Goal: Task Accomplishment & Management: Contribute content

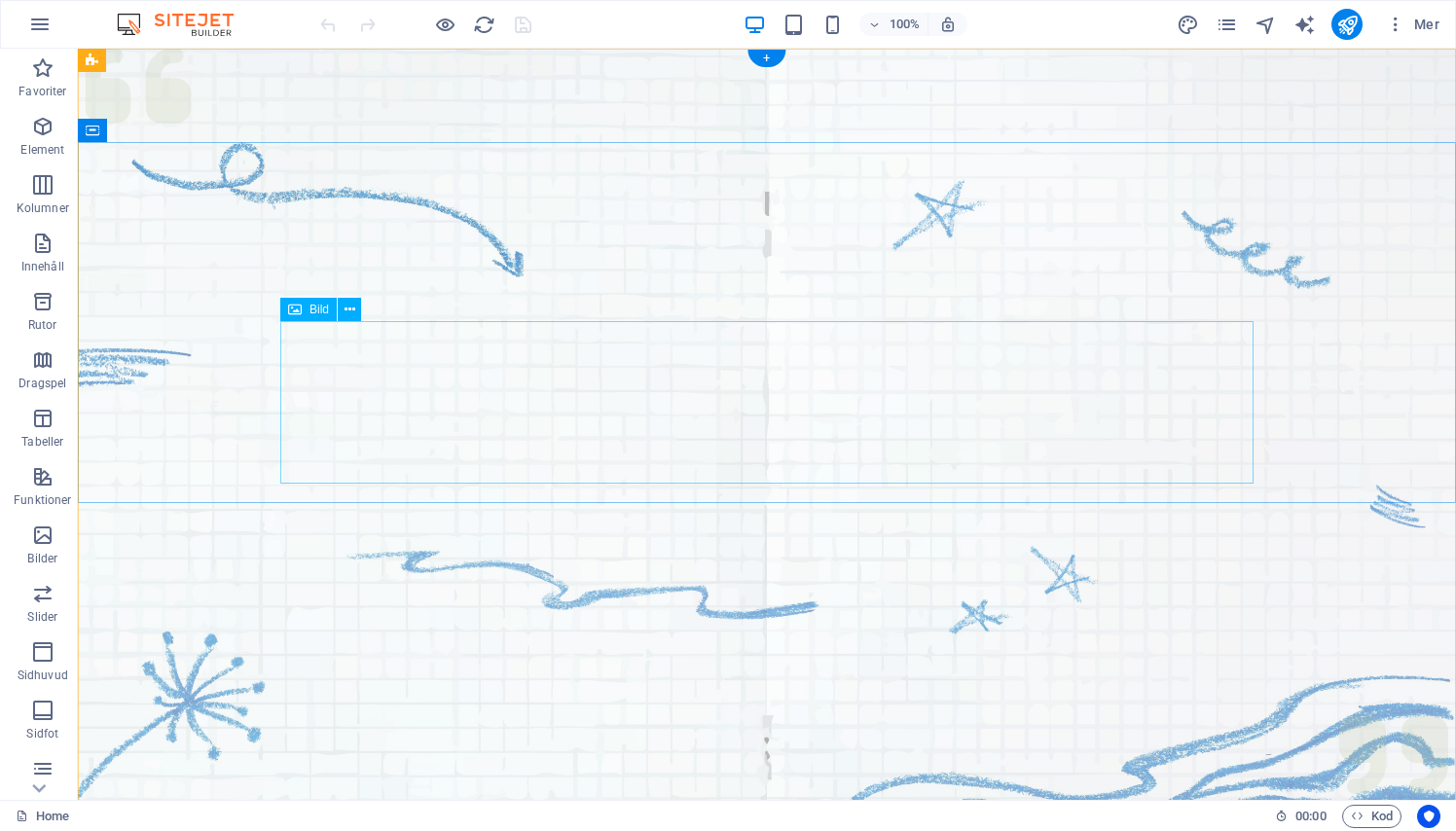
click at [348, 310] on icon at bounding box center [349, 310] width 11 height 20
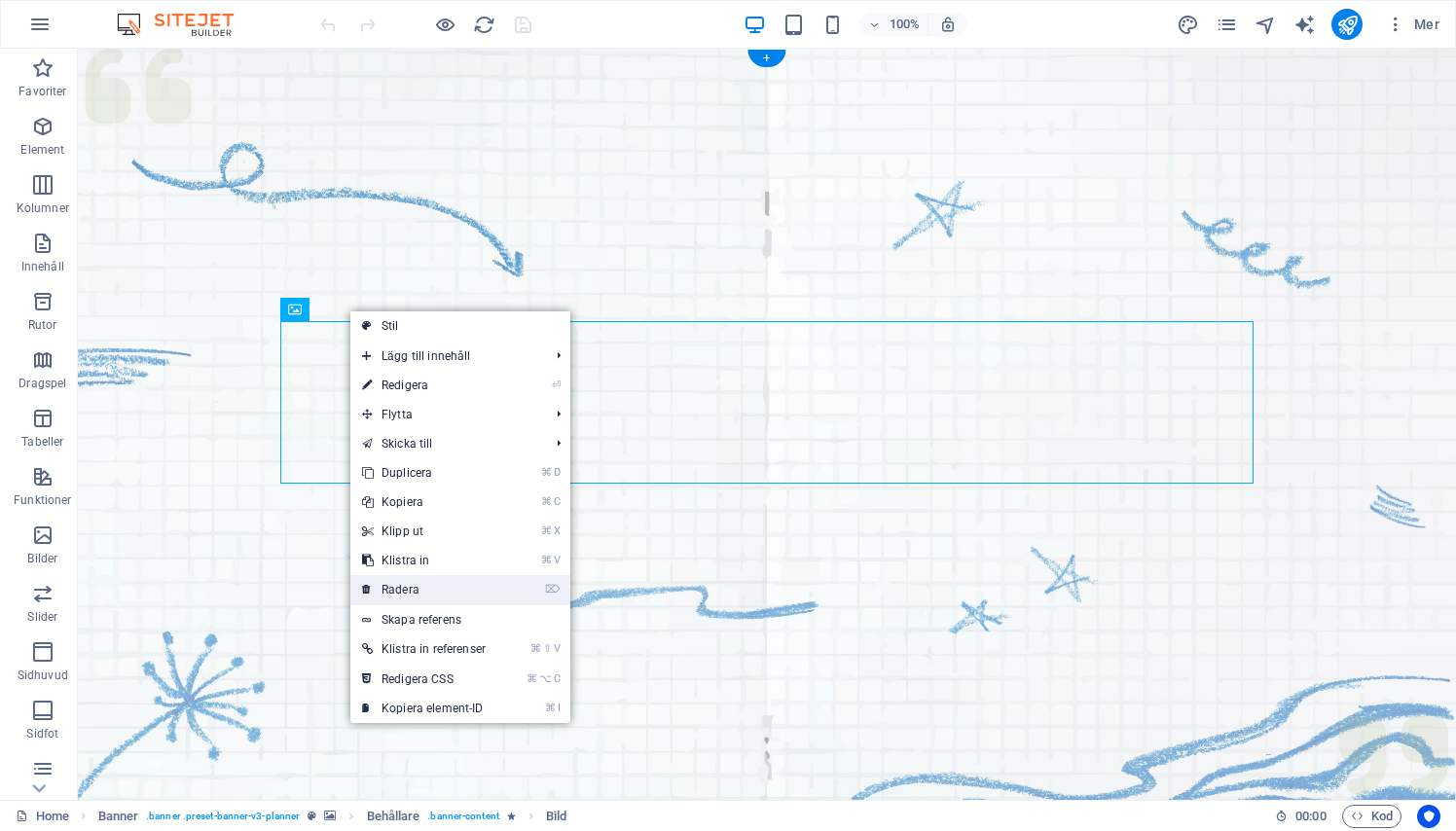
click at [410, 594] on link "⌦ Radera" at bounding box center [423, 589] width 147 height 29
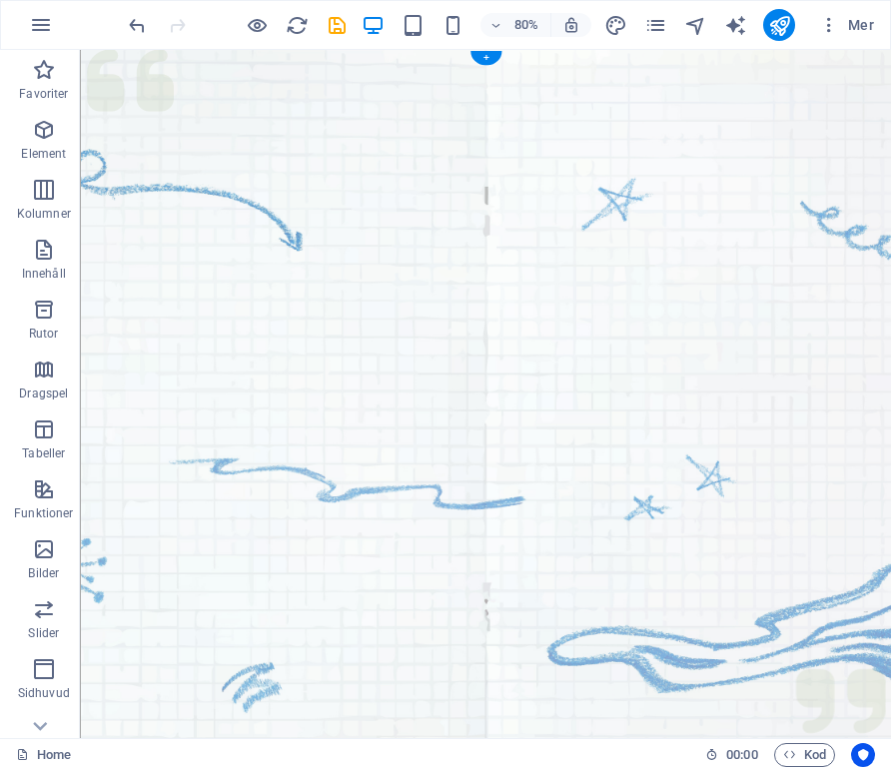
click at [329, 410] on figure at bounding box center [586, 499] width 1013 height 899
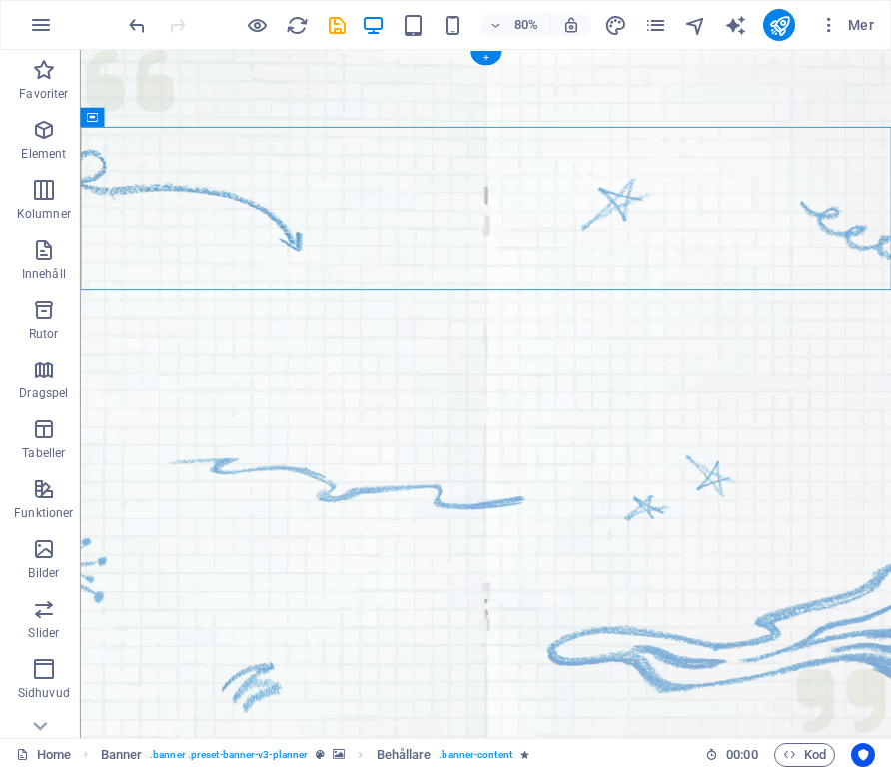
click at [395, 381] on figure at bounding box center [586, 499] width 1013 height 899
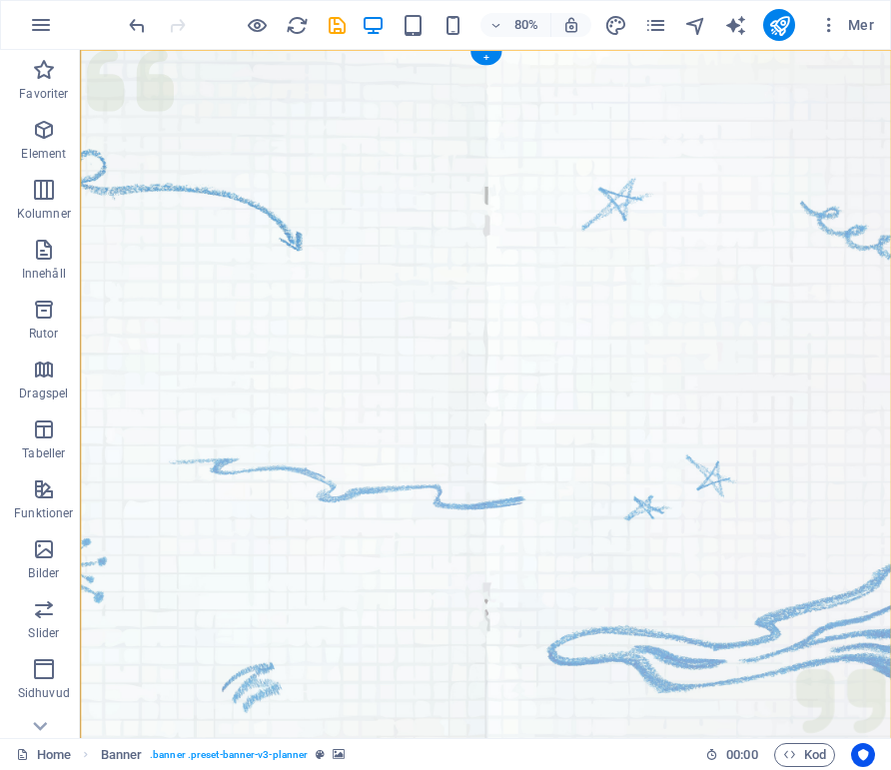
click at [179, 485] on figure at bounding box center [586, 499] width 1013 height 899
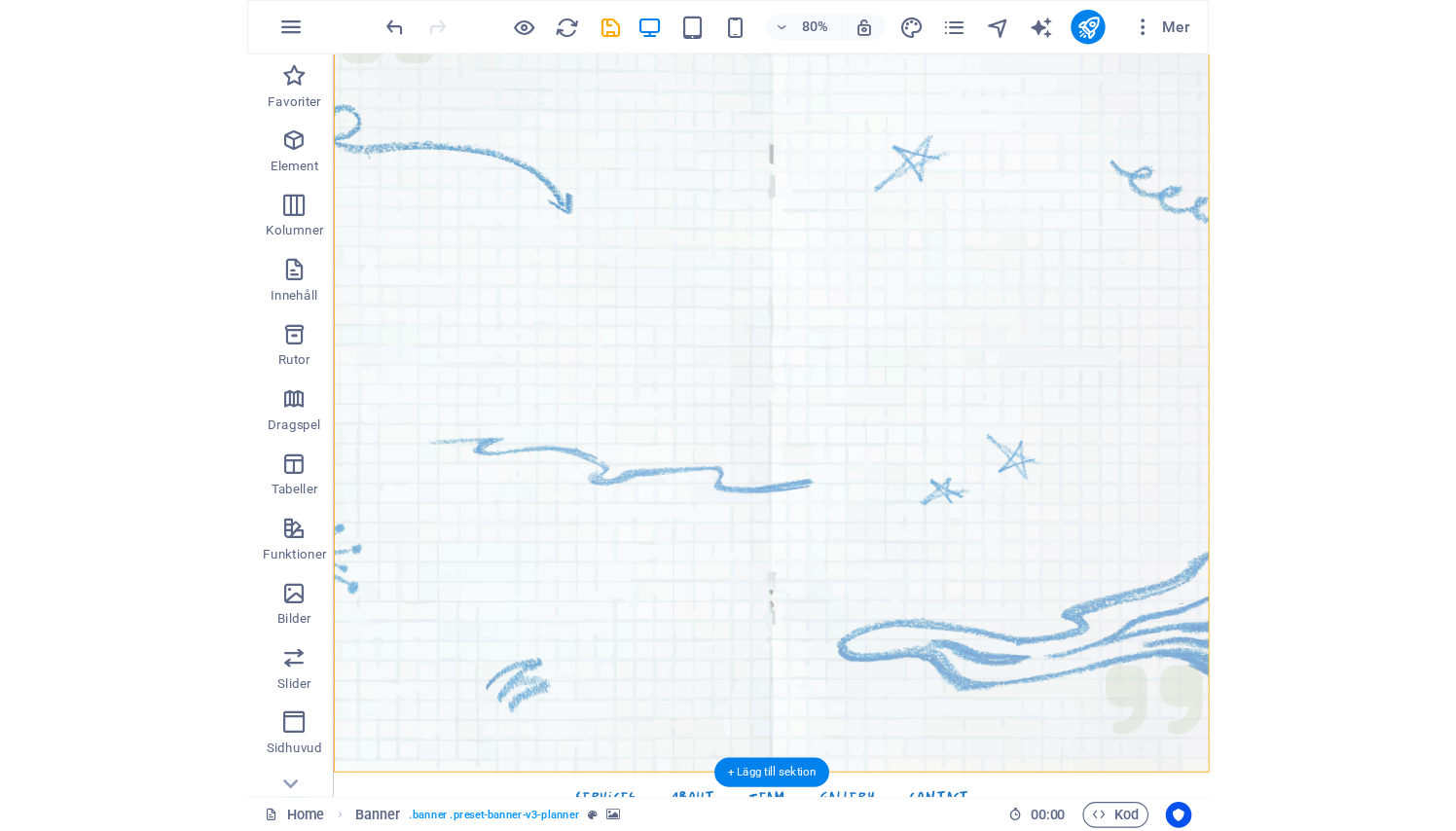
scroll to position [65, 0]
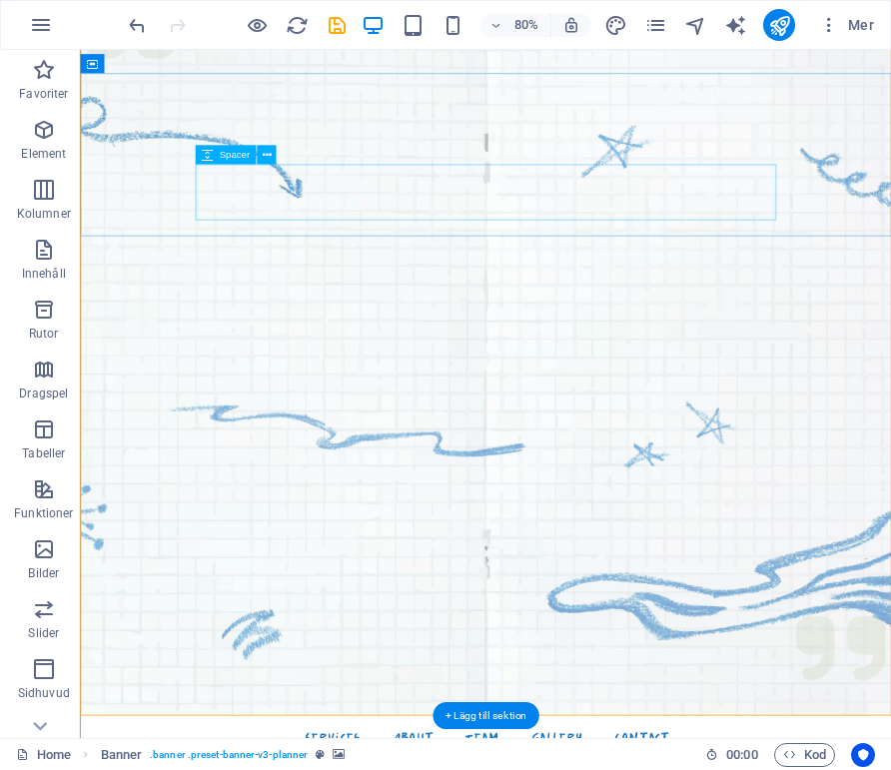
click at [271, 153] on icon at bounding box center [266, 154] width 9 height 17
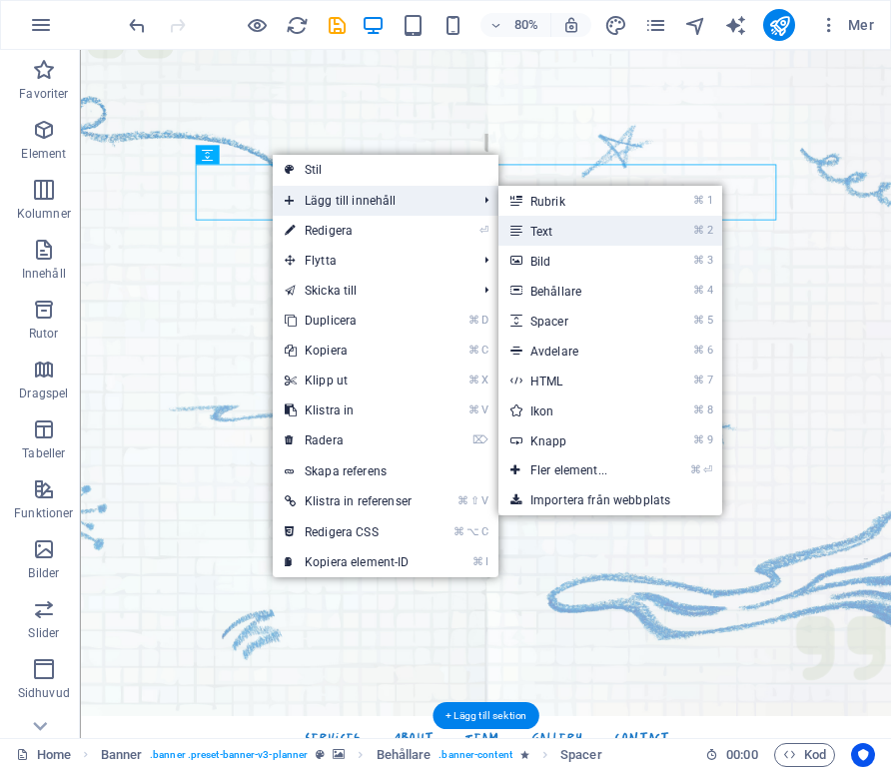
click at [553, 237] on link "⌘ 2 Text" at bounding box center [572, 231] width 149 height 30
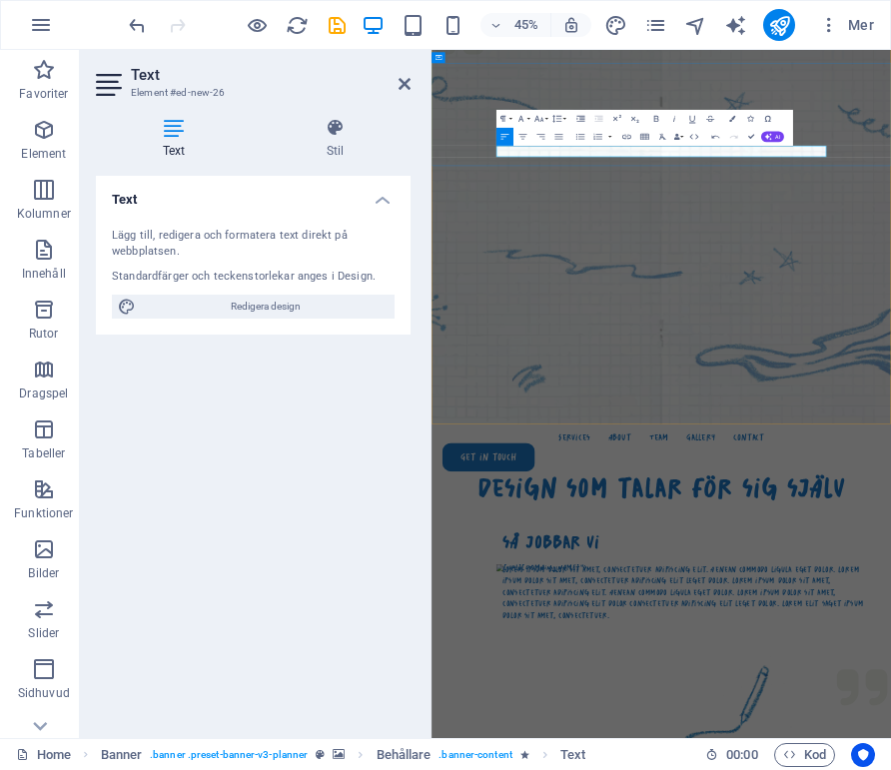
drag, startPoint x: 927, startPoint y: 290, endPoint x: 1149, endPoint y: 184, distance: 246.5
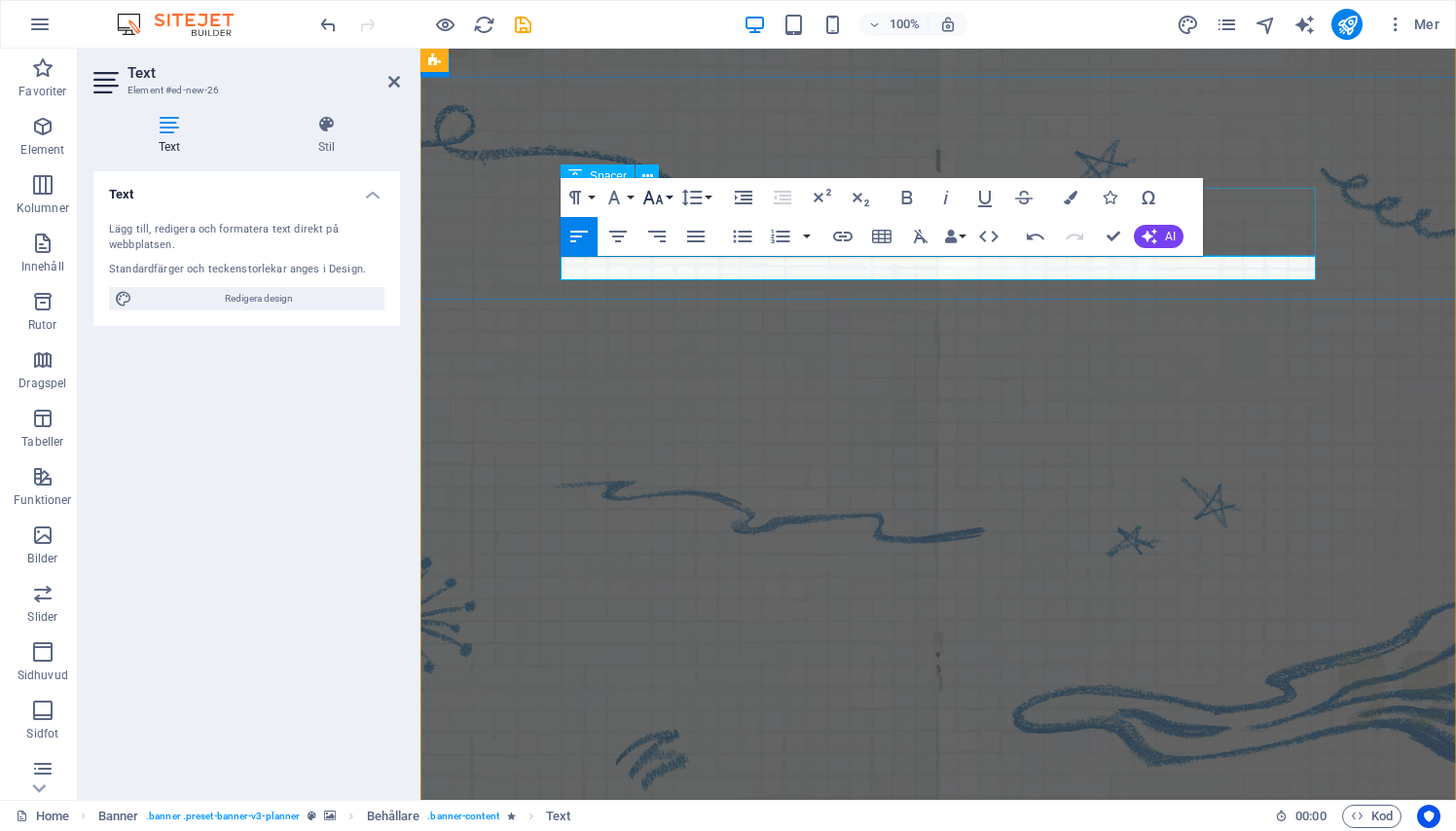
click at [669, 199] on button "Font Size" at bounding box center [657, 198] width 37 height 39
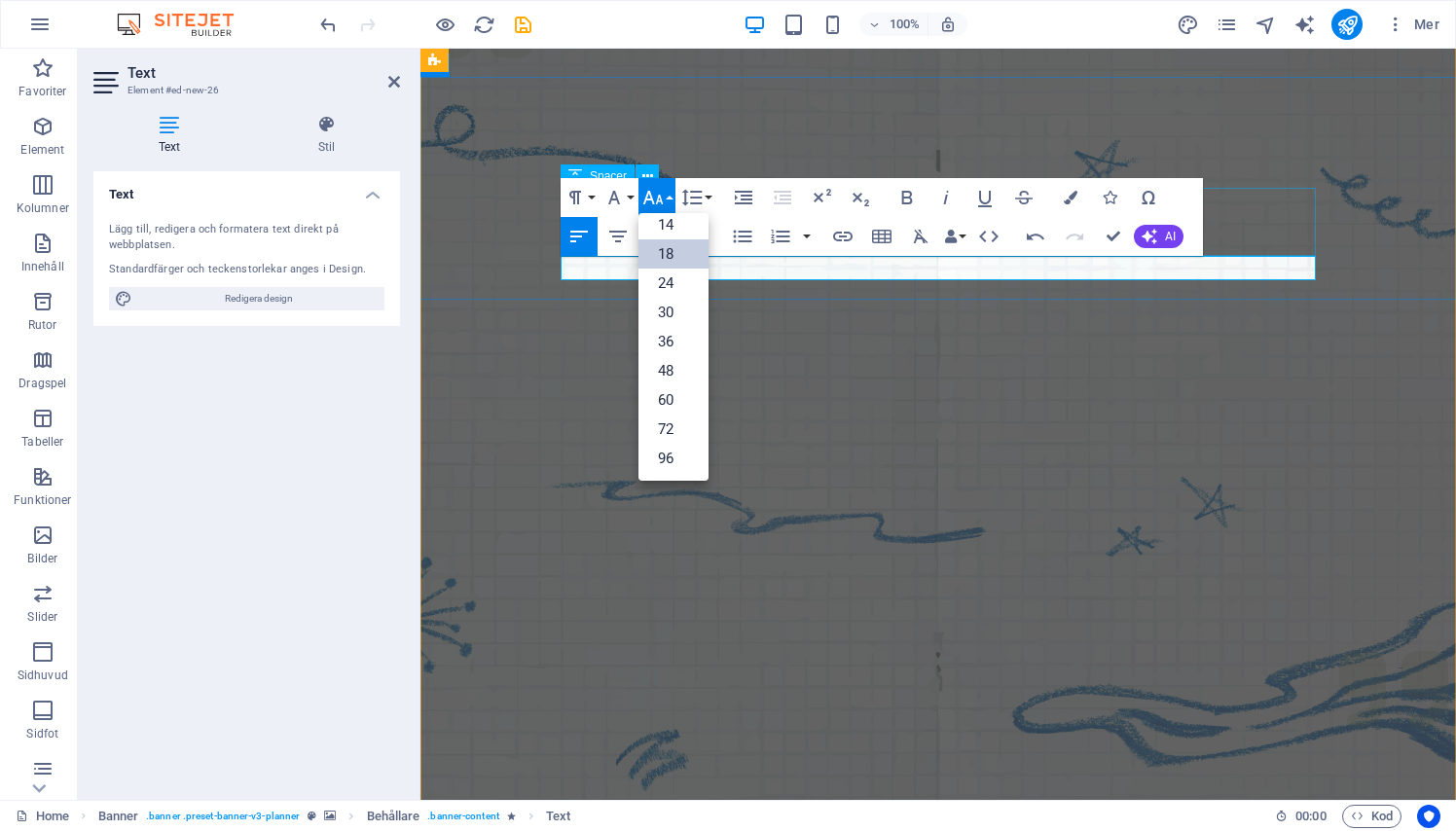
scroll to position [157, 0]
click at [669, 199] on button "Font Size" at bounding box center [657, 198] width 37 height 39
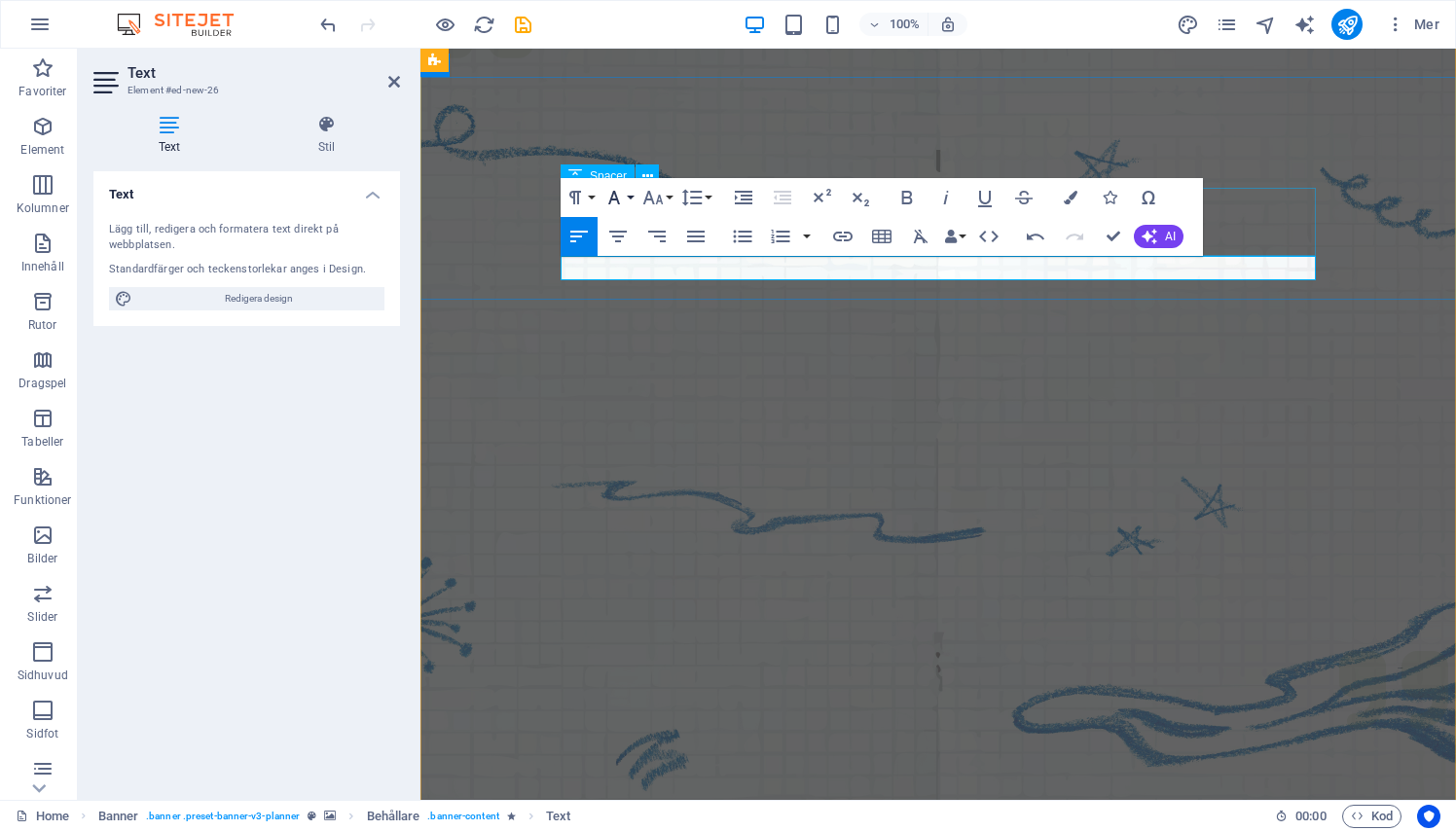
click at [633, 199] on button "Font Family" at bounding box center [618, 198] width 37 height 39
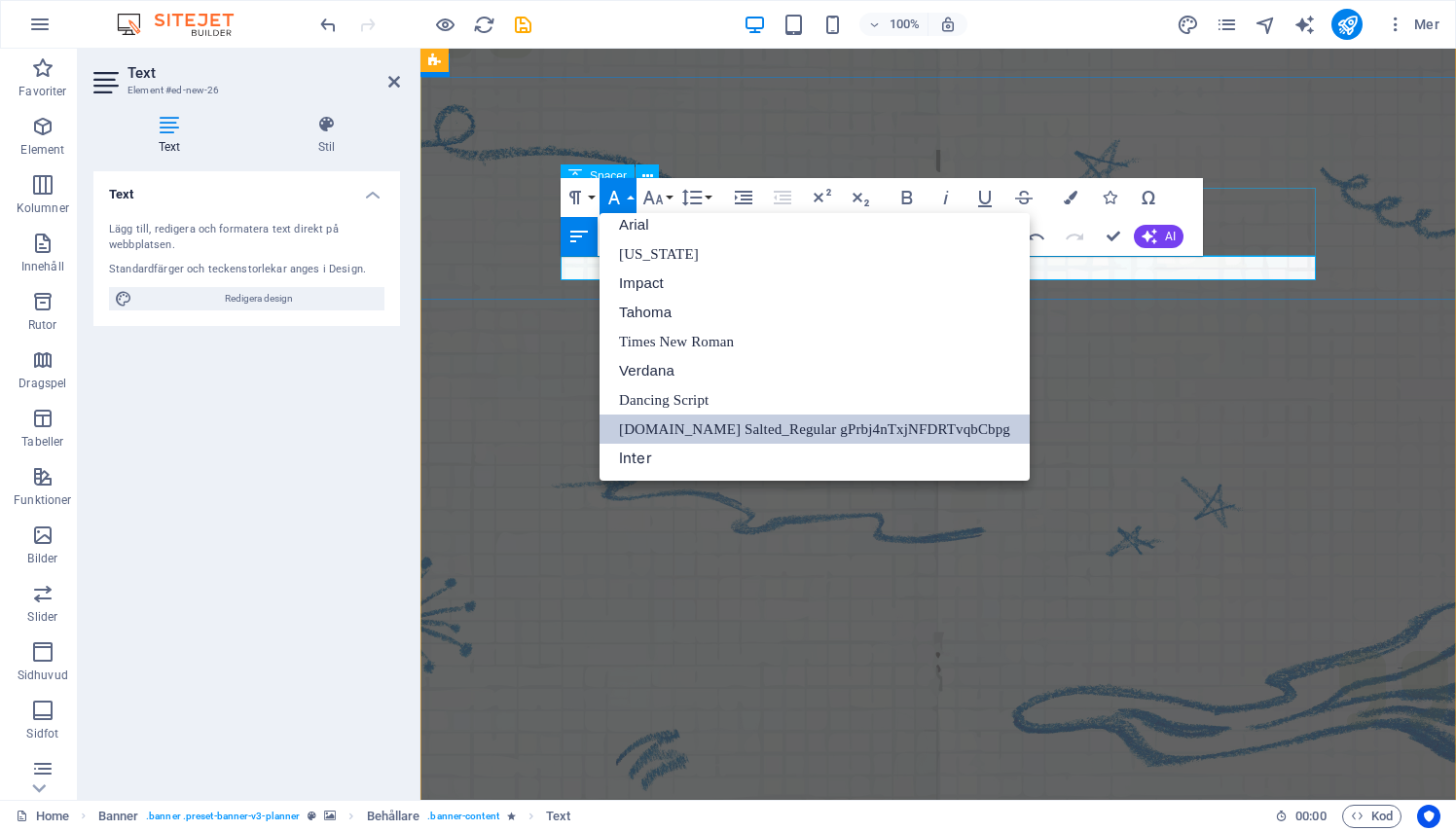
scroll to position [11, 0]
click at [633, 199] on button "Font Family" at bounding box center [618, 198] width 37 height 39
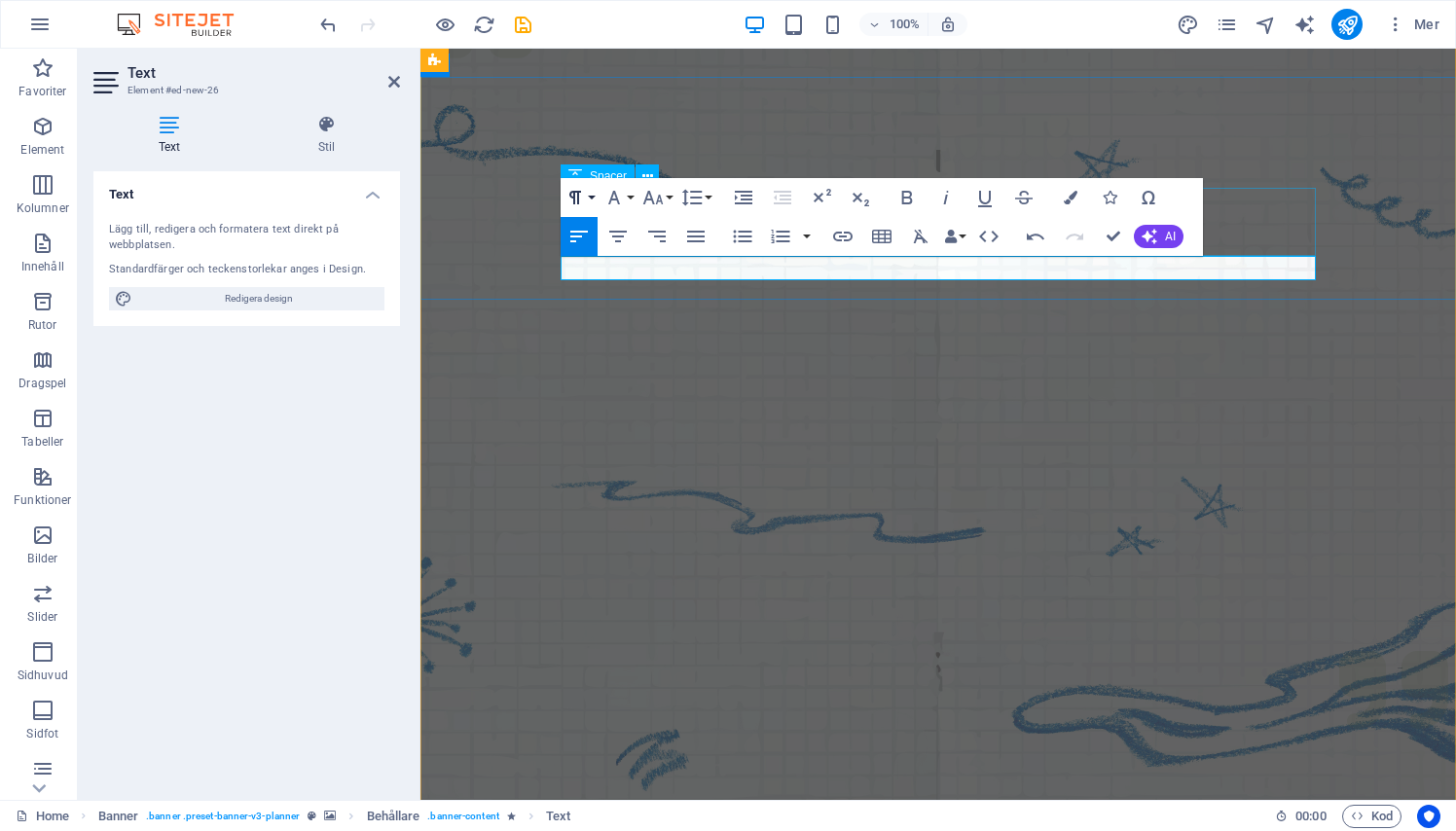
click at [590, 193] on button "Paragraph Format" at bounding box center [579, 198] width 37 height 39
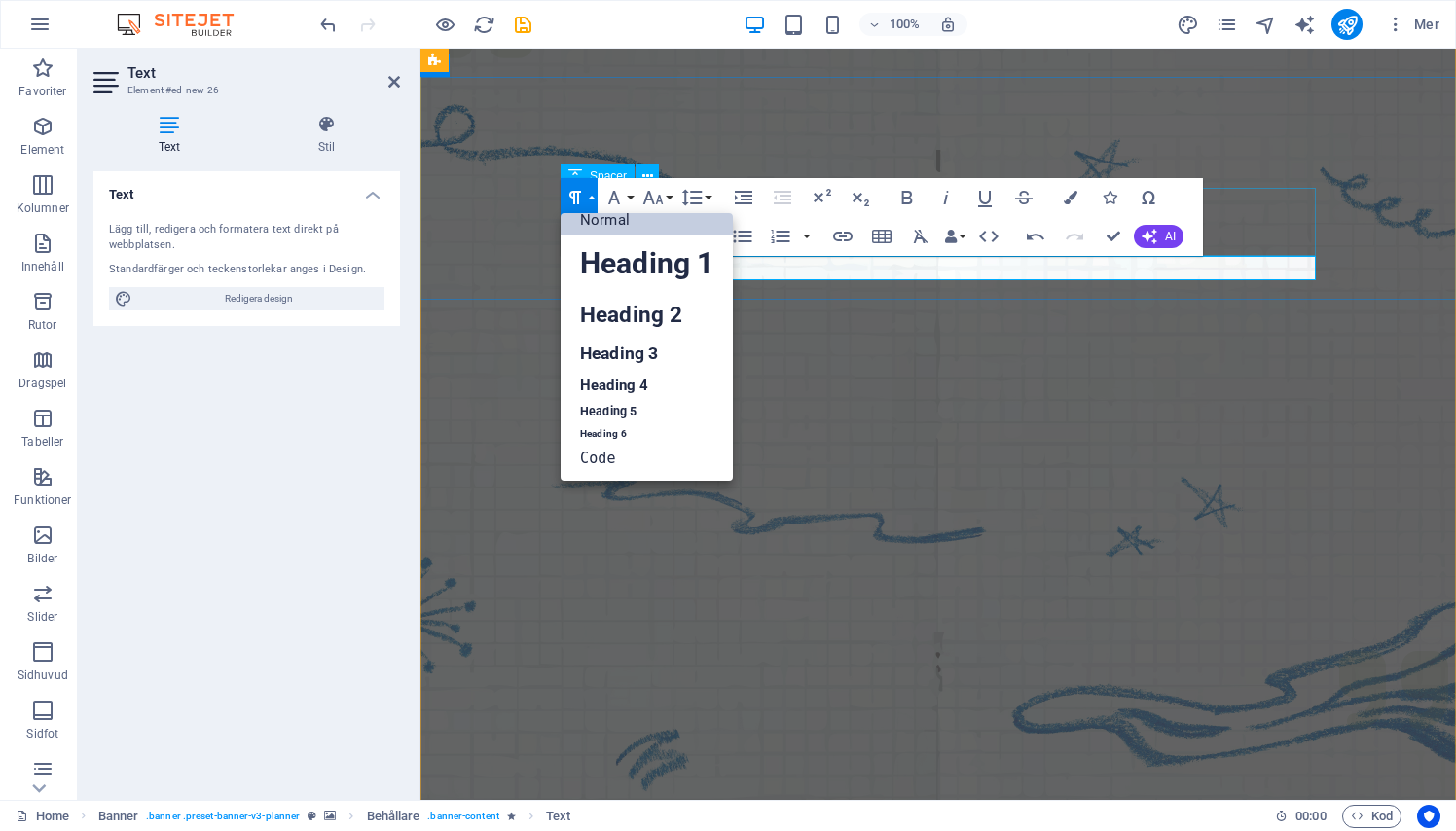
scroll to position [15, 0]
click at [590, 193] on button "Paragraph Format" at bounding box center [579, 198] width 37 height 39
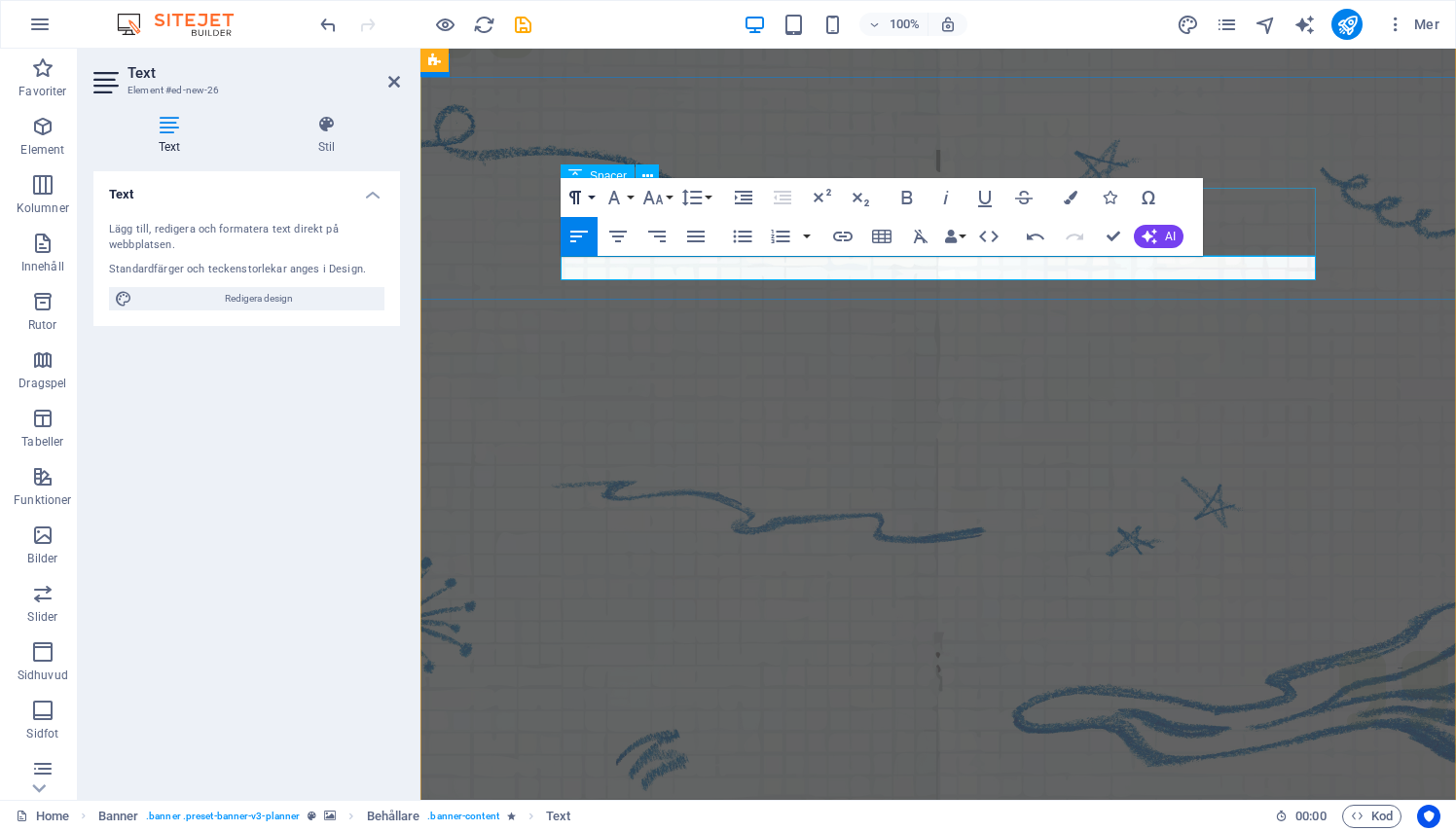
click at [590, 193] on button "Paragraph Format" at bounding box center [579, 198] width 37 height 39
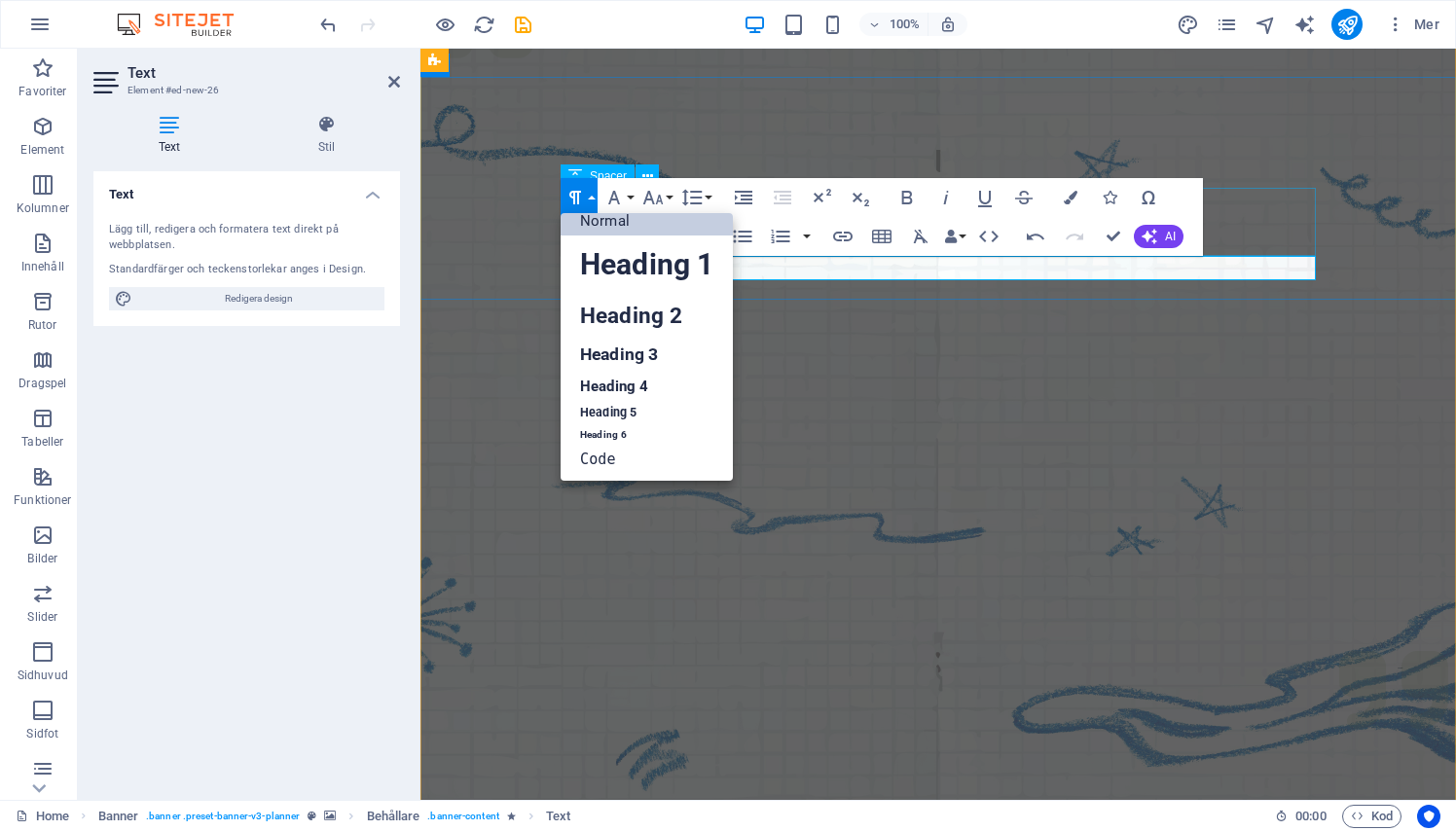
click at [590, 195] on button "Paragraph Format" at bounding box center [579, 198] width 37 height 39
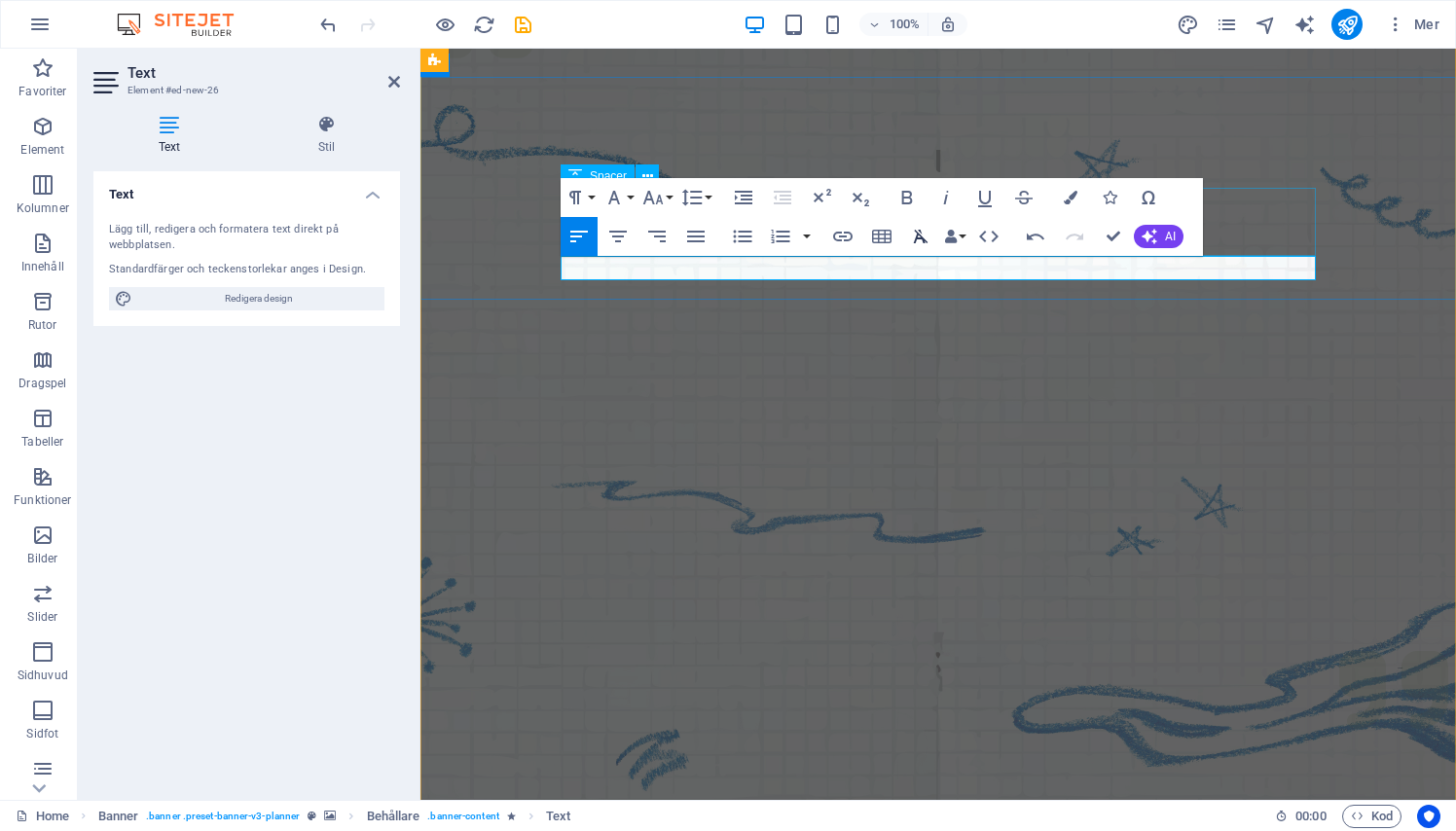
click at [924, 244] on icon "button" at bounding box center [921, 237] width 15 height 14
click at [917, 234] on icon "button" at bounding box center [921, 237] width 23 height 23
click at [1116, 195] on icon "button" at bounding box center [1109, 198] width 14 height 14
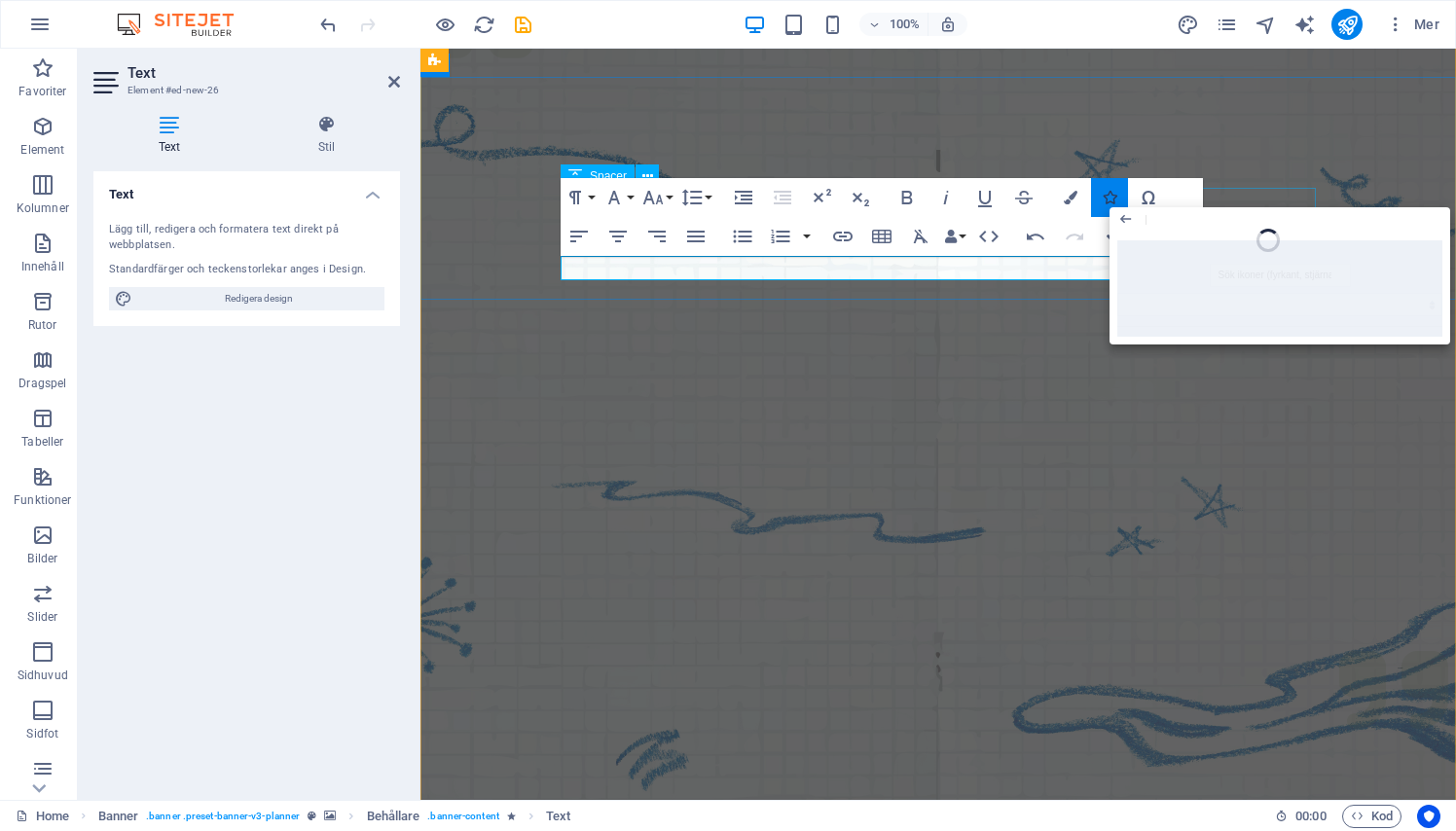
click at [1111, 198] on icon "button" at bounding box center [1109, 198] width 14 height 14
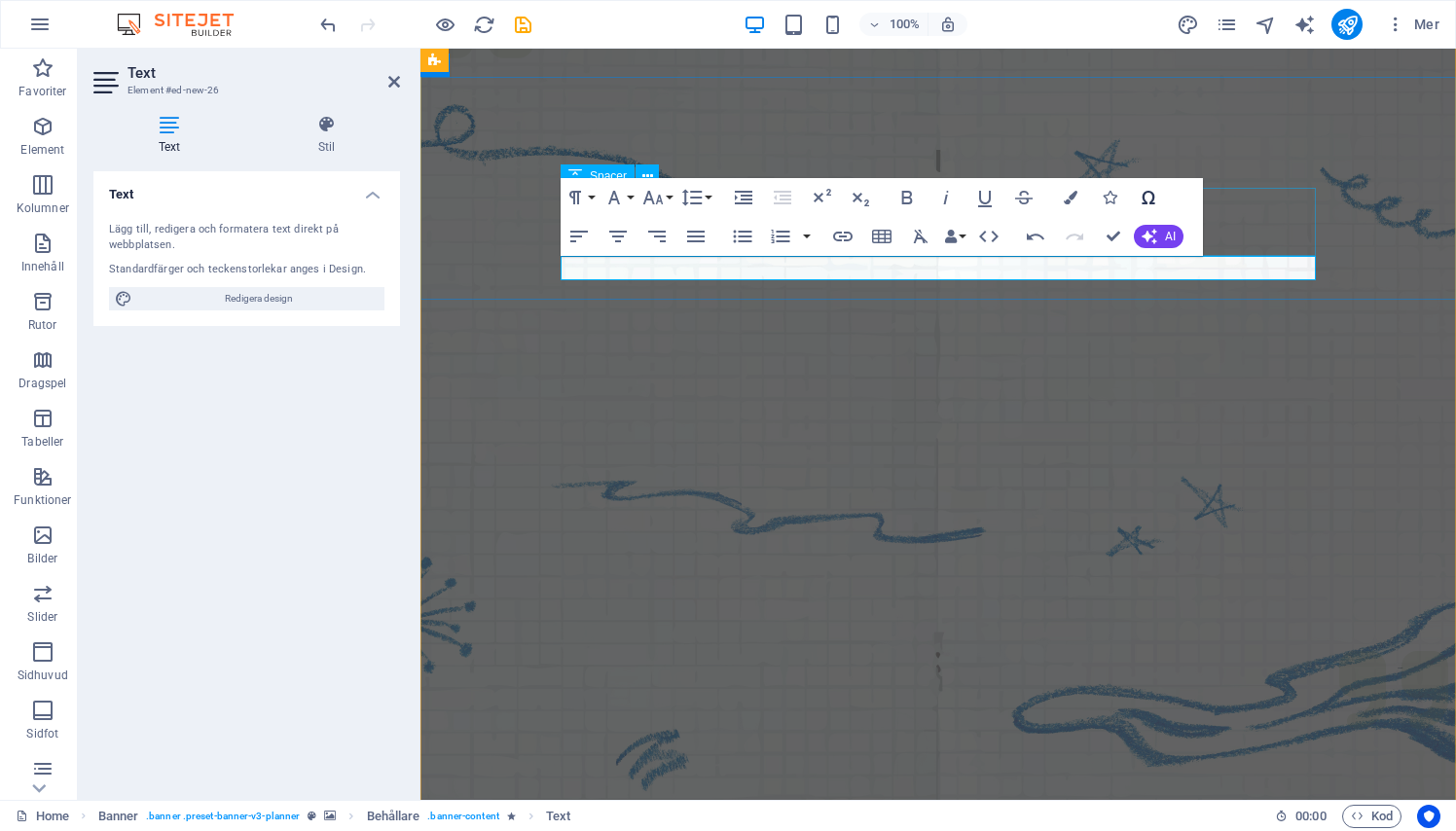
click at [1160, 200] on button "Special Characters" at bounding box center [1148, 198] width 37 height 39
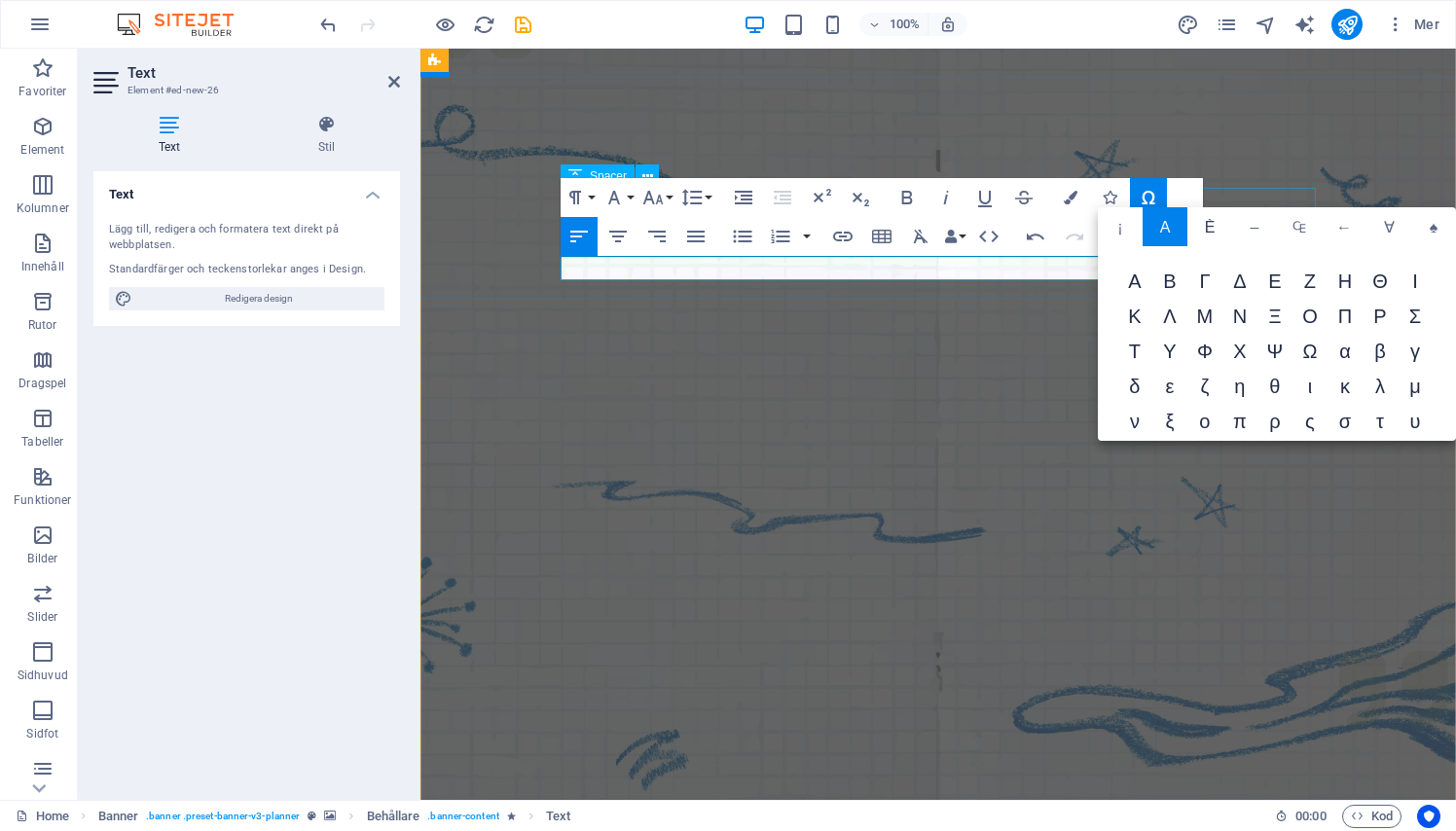
scroll to position [0, 0]
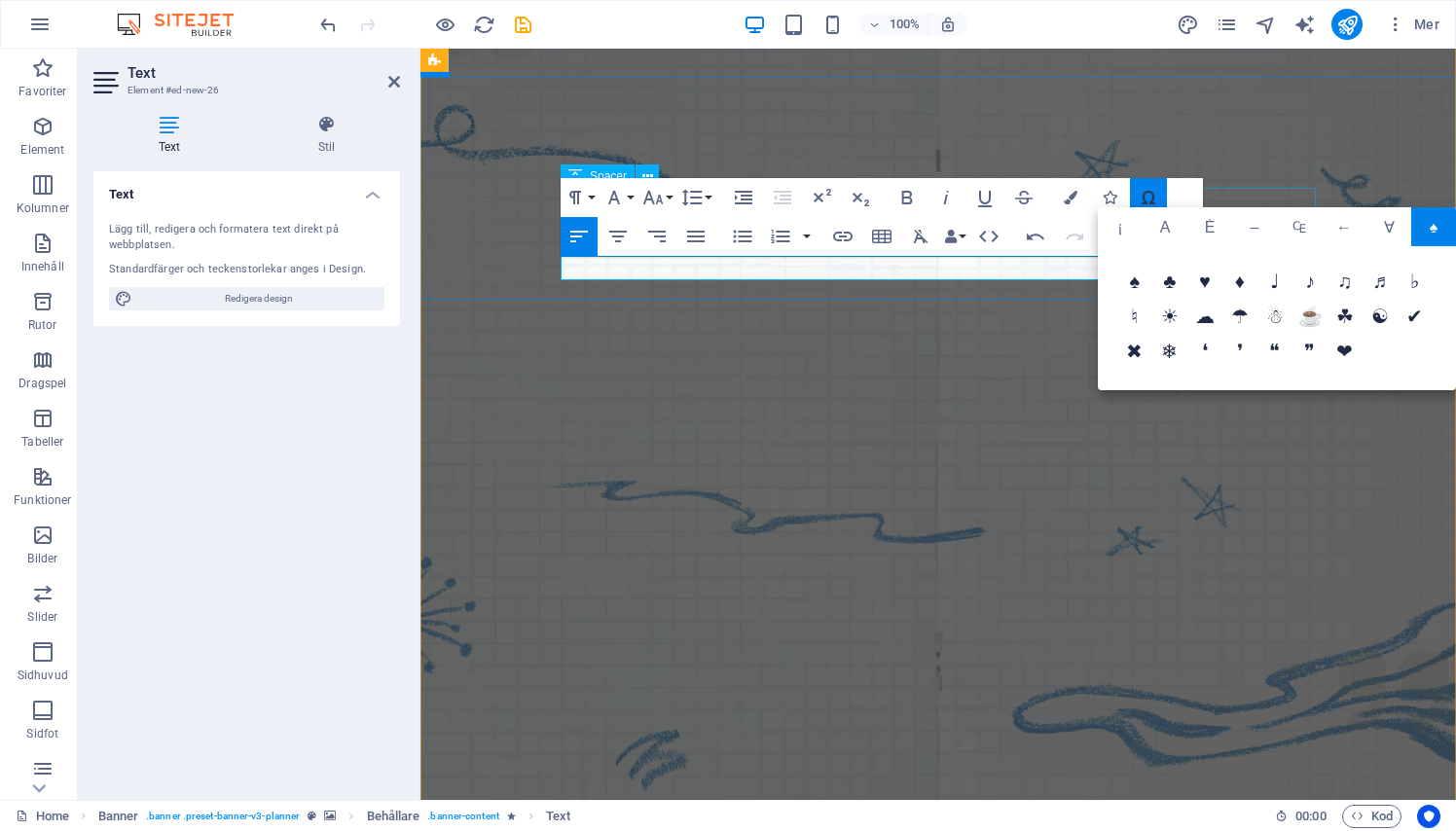
click at [1145, 196] on icon "button" at bounding box center [1148, 198] width 23 height 23
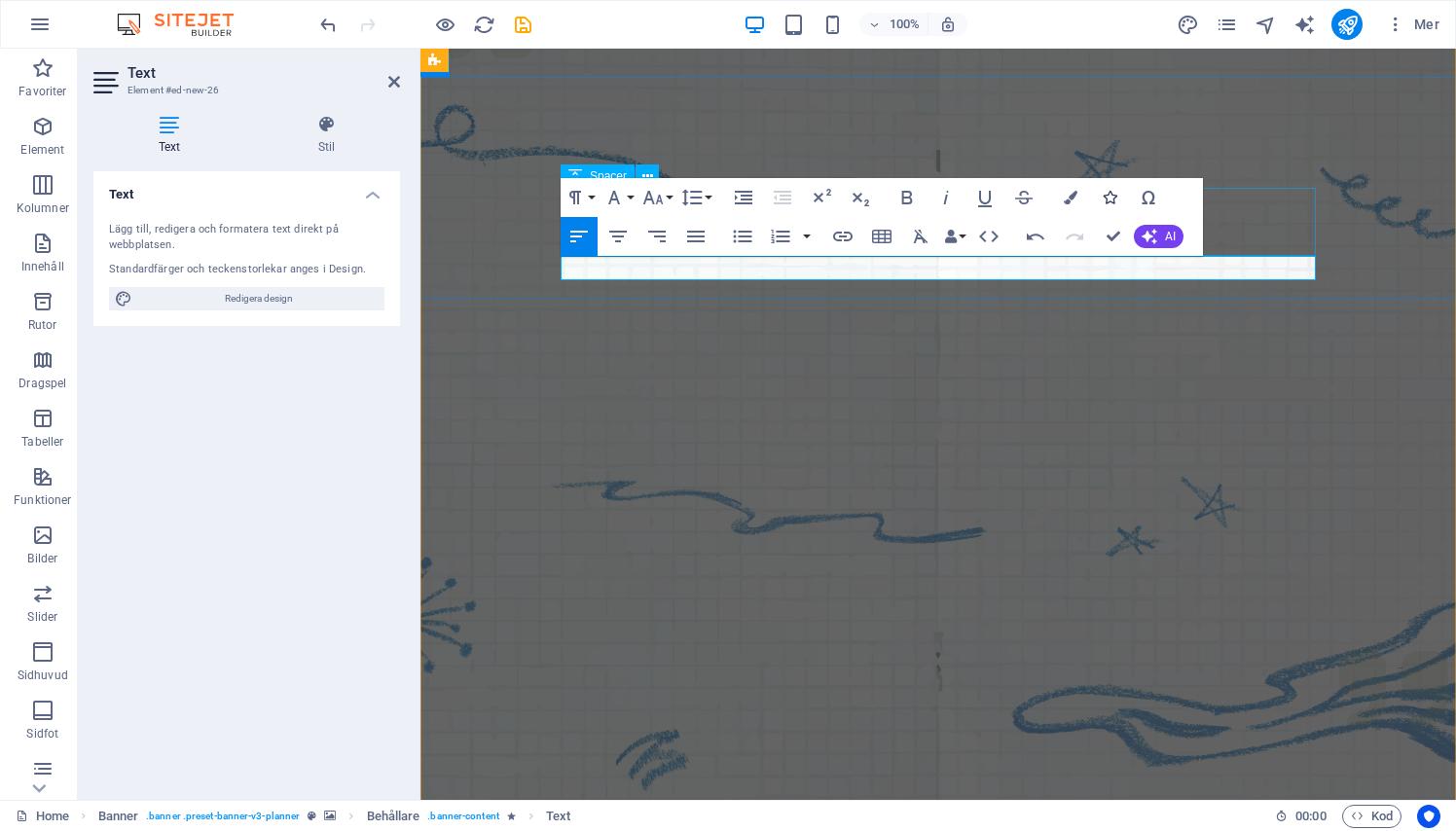
click at [1111, 196] on icon "button" at bounding box center [1109, 198] width 14 height 14
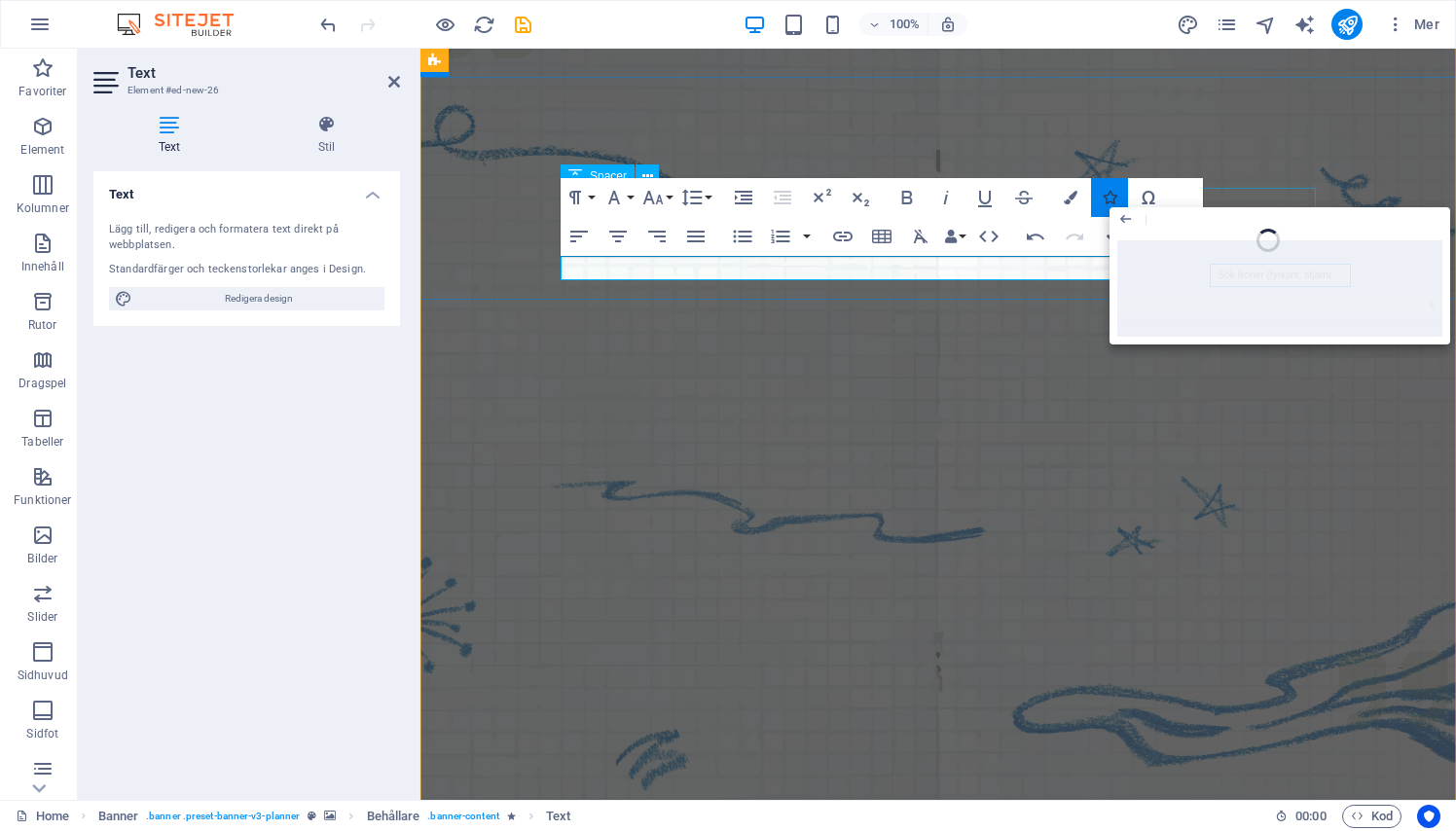
click at [1111, 196] on icon "button" at bounding box center [1109, 198] width 14 height 14
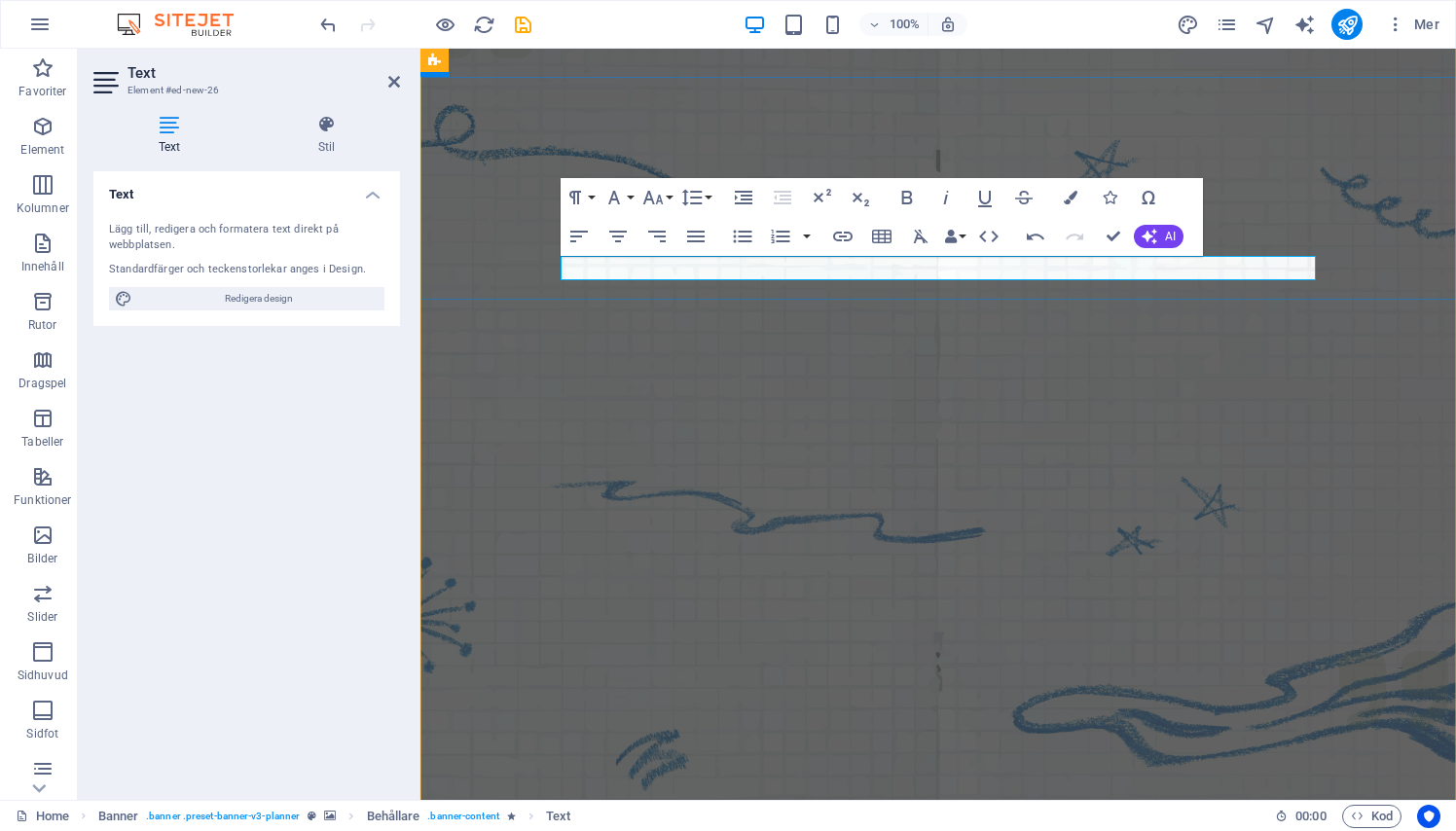
click at [515, 342] on figure at bounding box center [938, 421] width 1035 height 876
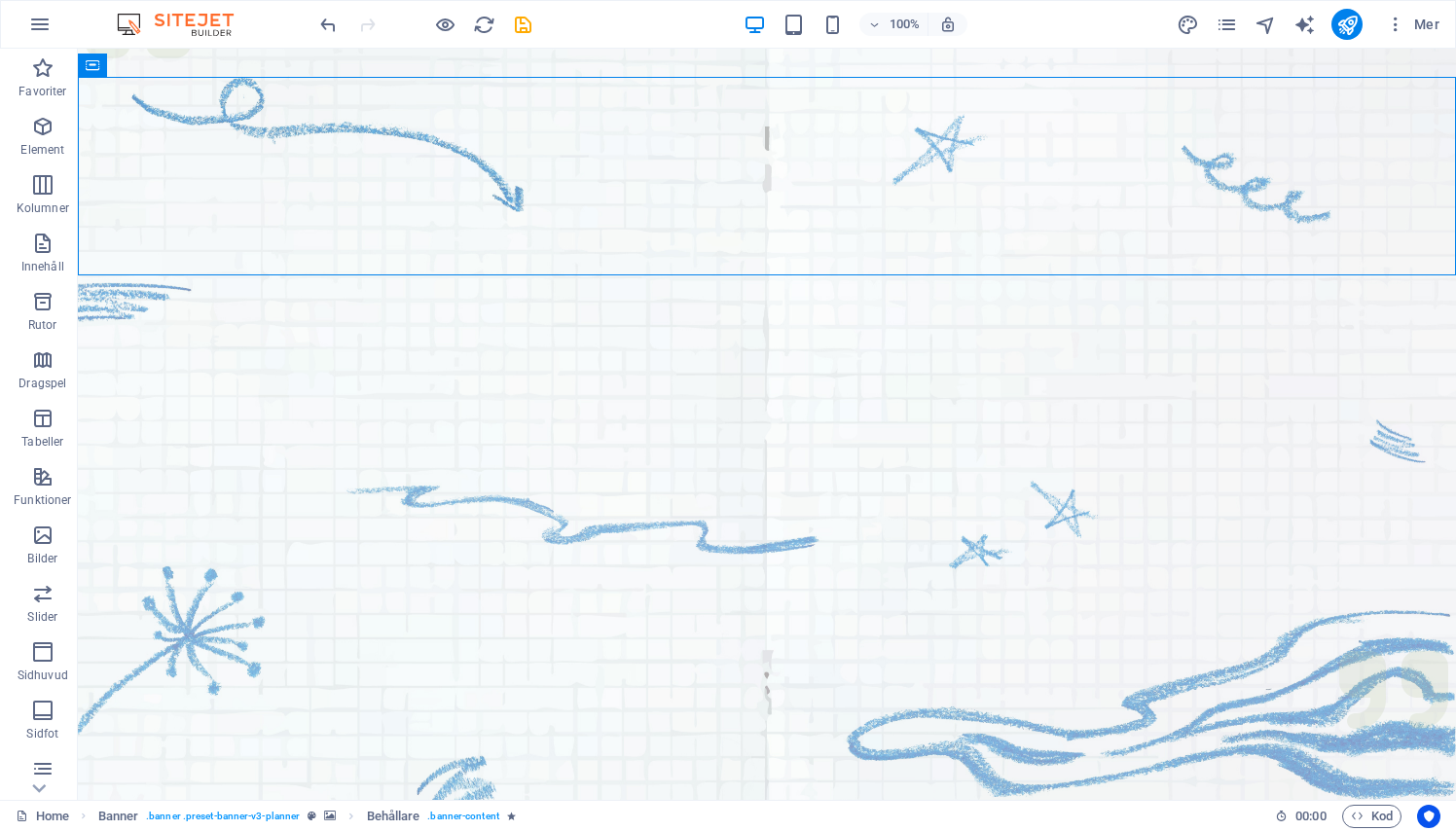
click at [571, 330] on figure at bounding box center [767, 421] width 1378 height 876
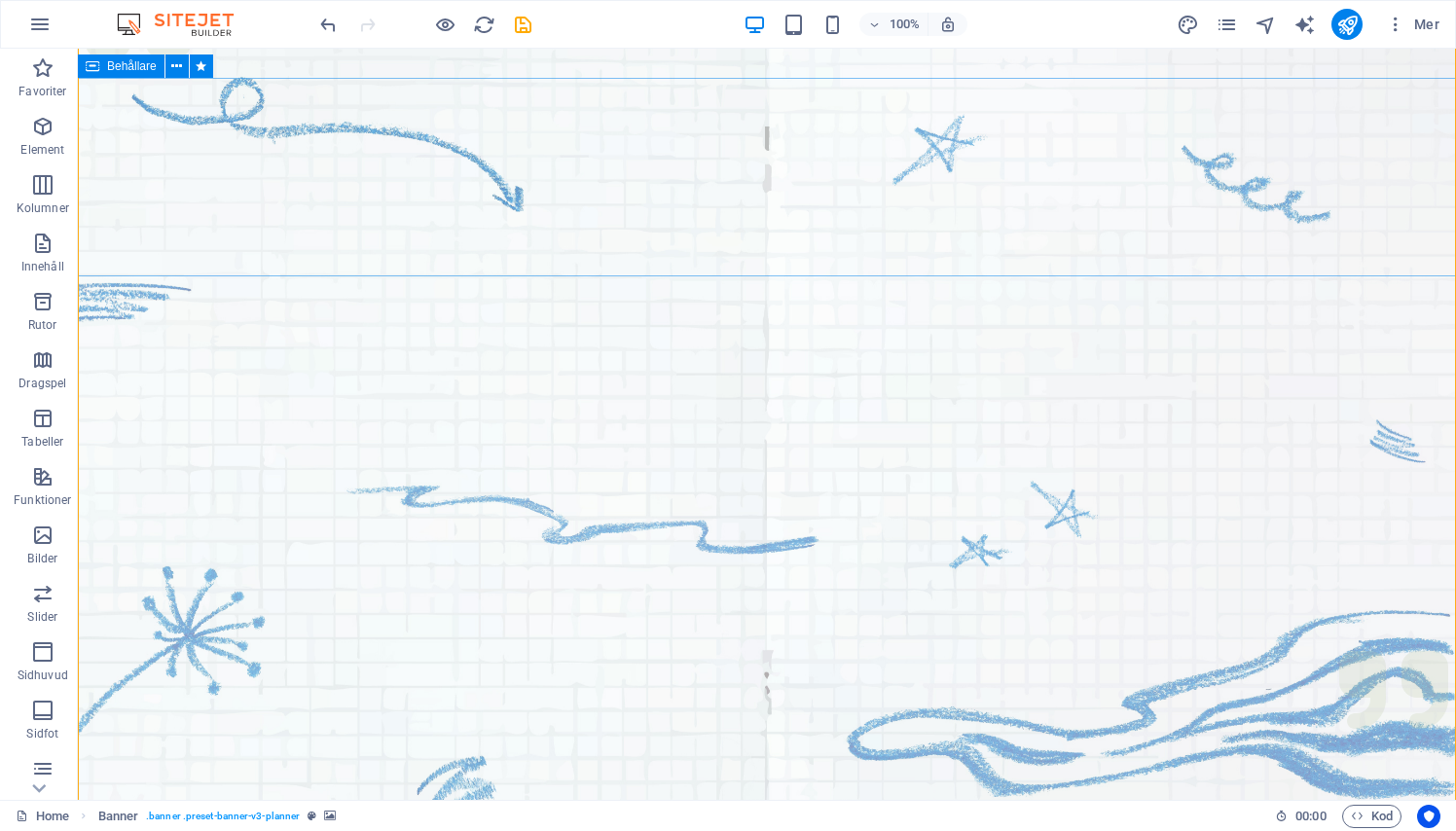
scroll to position [63, 0]
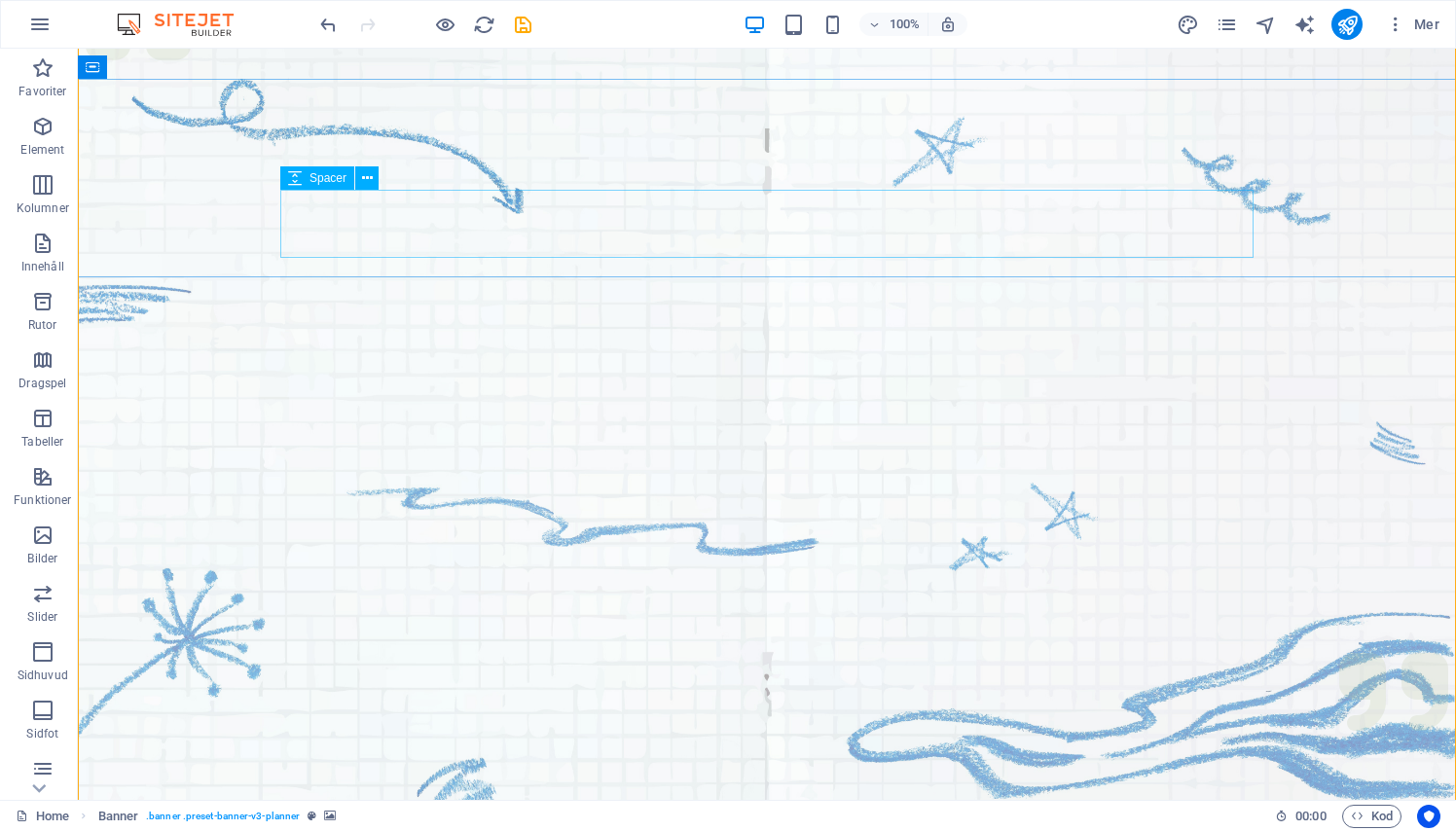
click at [365, 182] on icon at bounding box center [366, 178] width 11 height 20
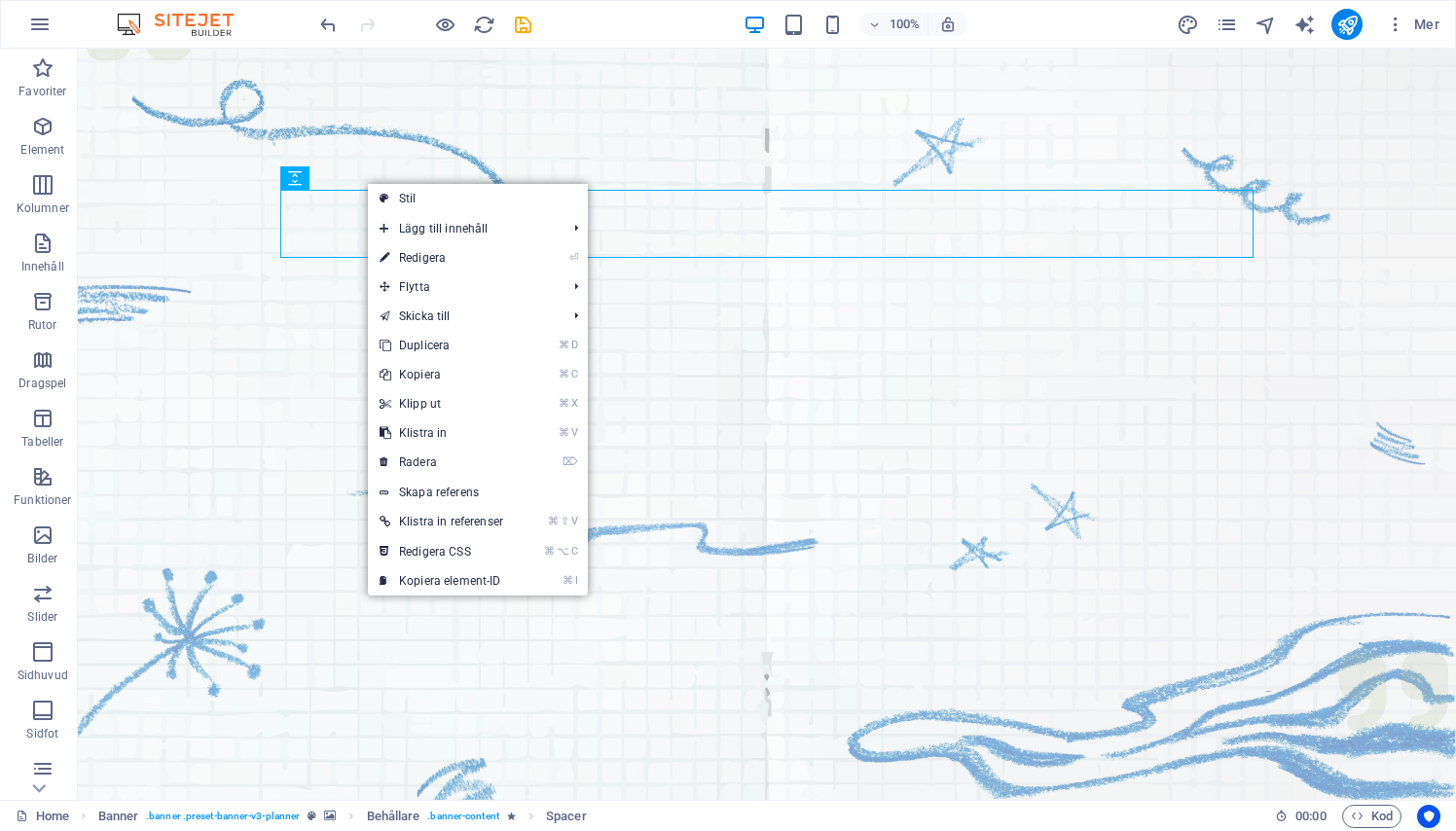
click at [283, 331] on figure at bounding box center [767, 423] width 1378 height 876
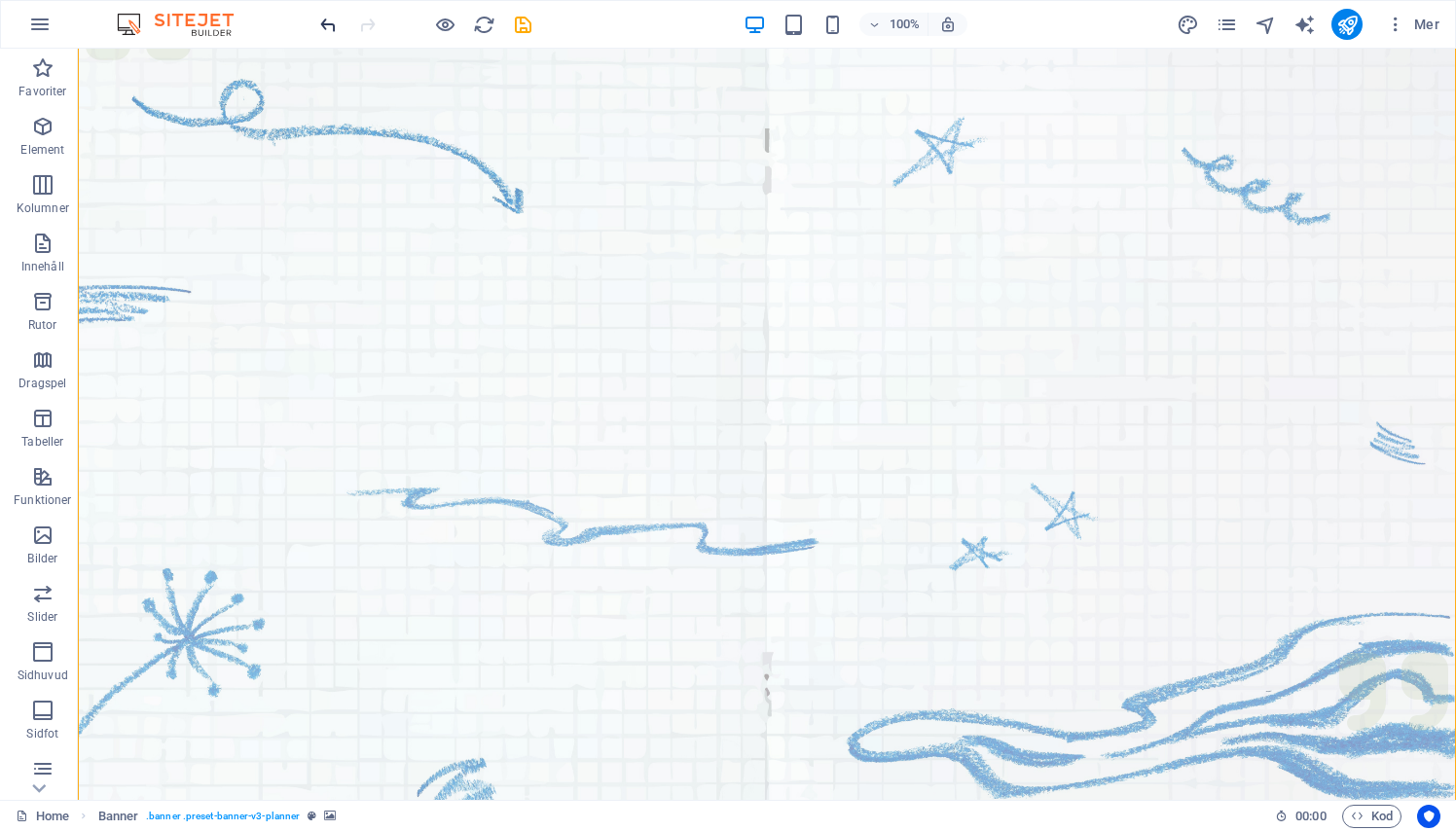
click at [335, 14] on icon "undo" at bounding box center [327, 24] width 22 height 22
click at [332, 16] on icon "undo" at bounding box center [327, 24] width 22 height 22
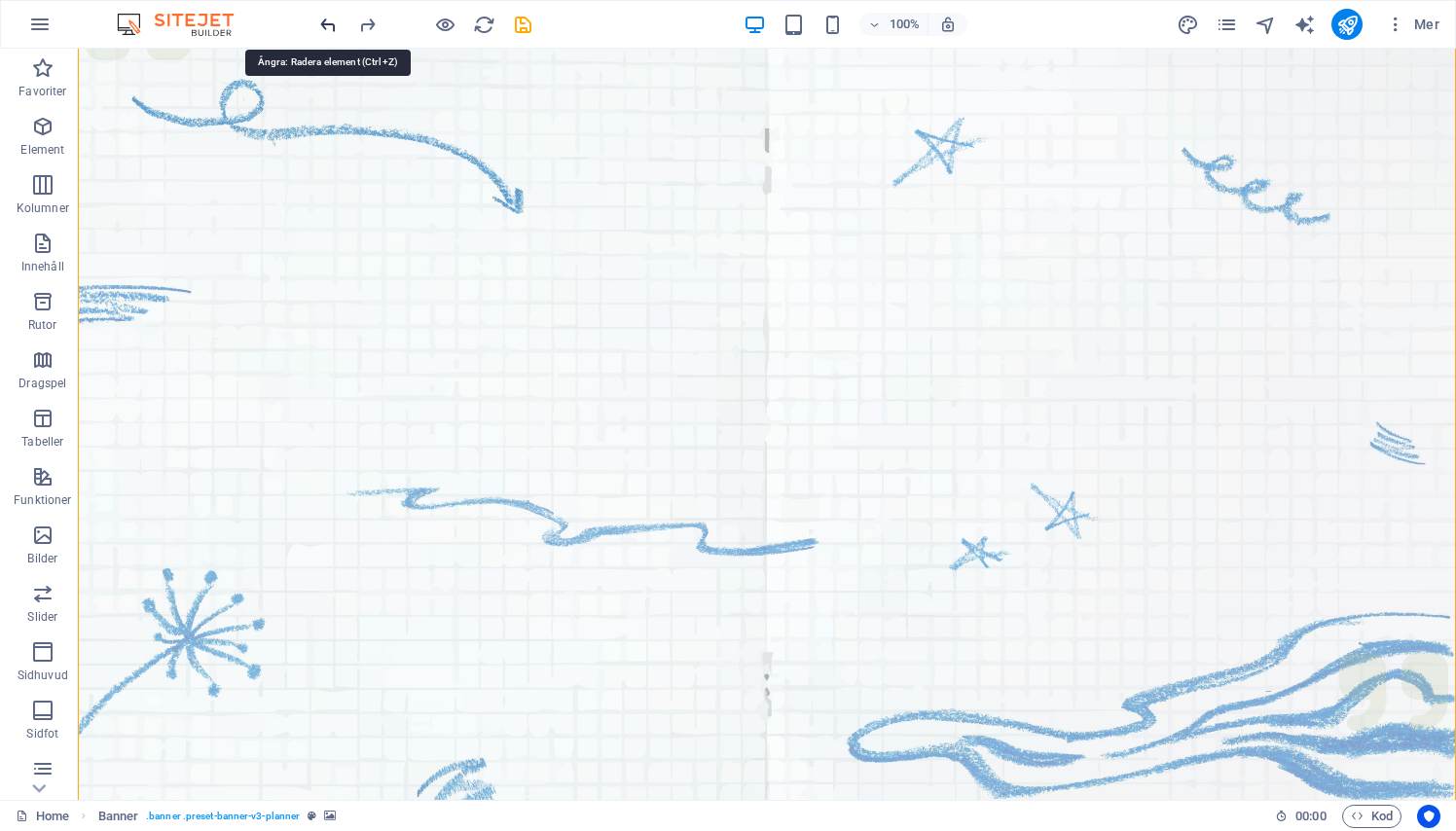
click at [332, 16] on icon "undo" at bounding box center [327, 24] width 22 height 22
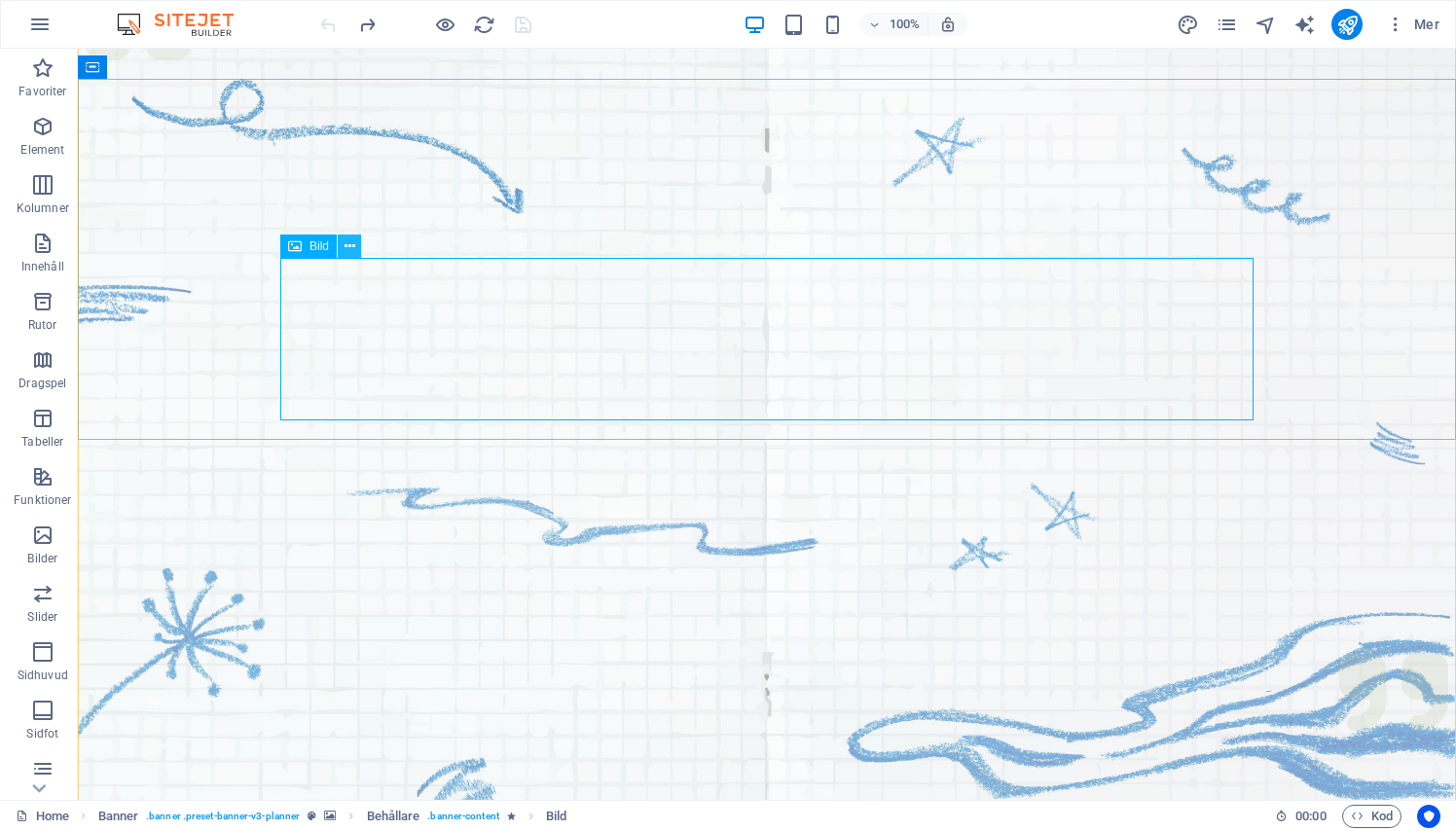
click at [340, 238] on button at bounding box center [349, 246] width 23 height 23
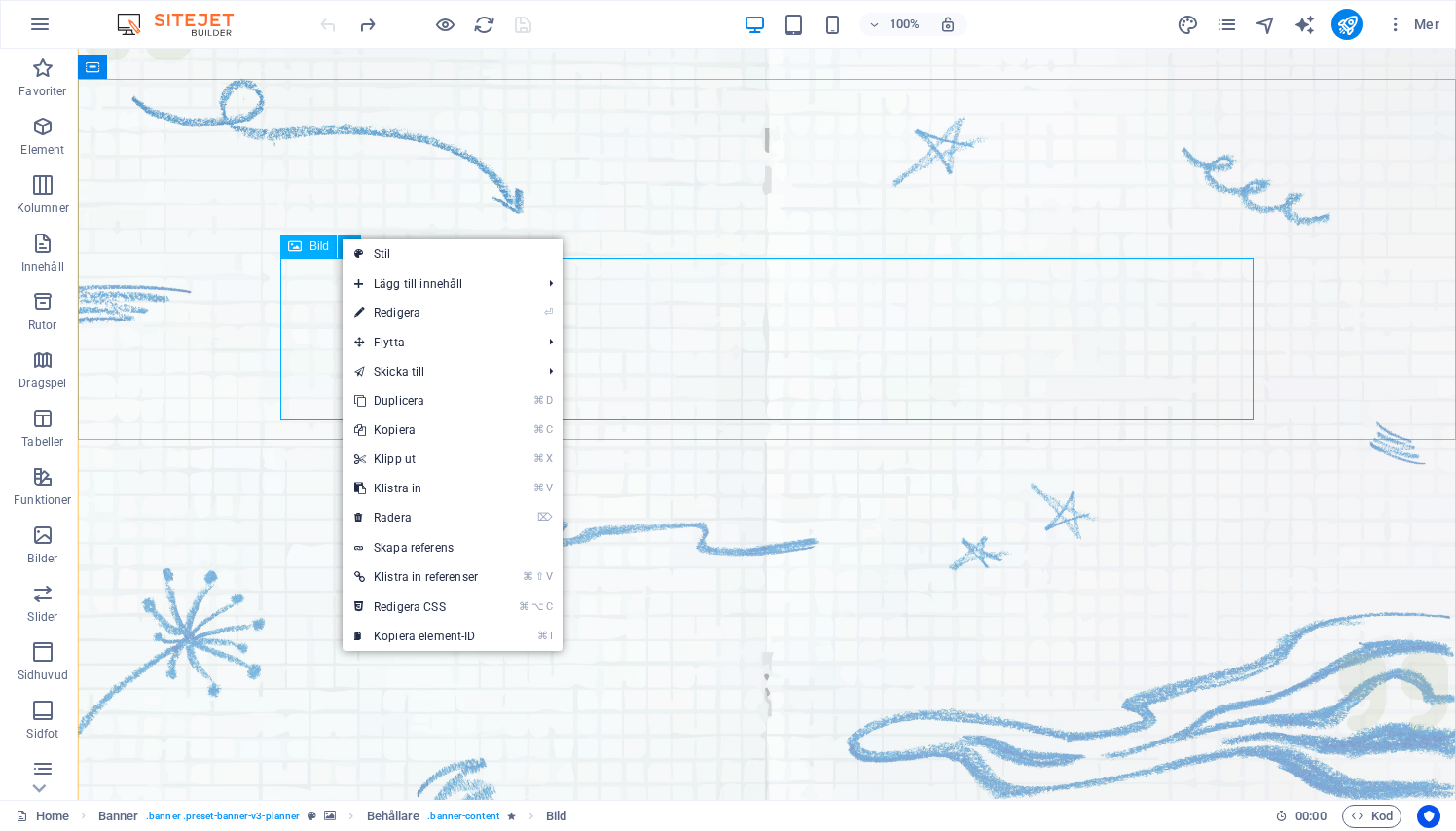
click at [320, 245] on span "Bild" at bounding box center [320, 246] width 19 height 12
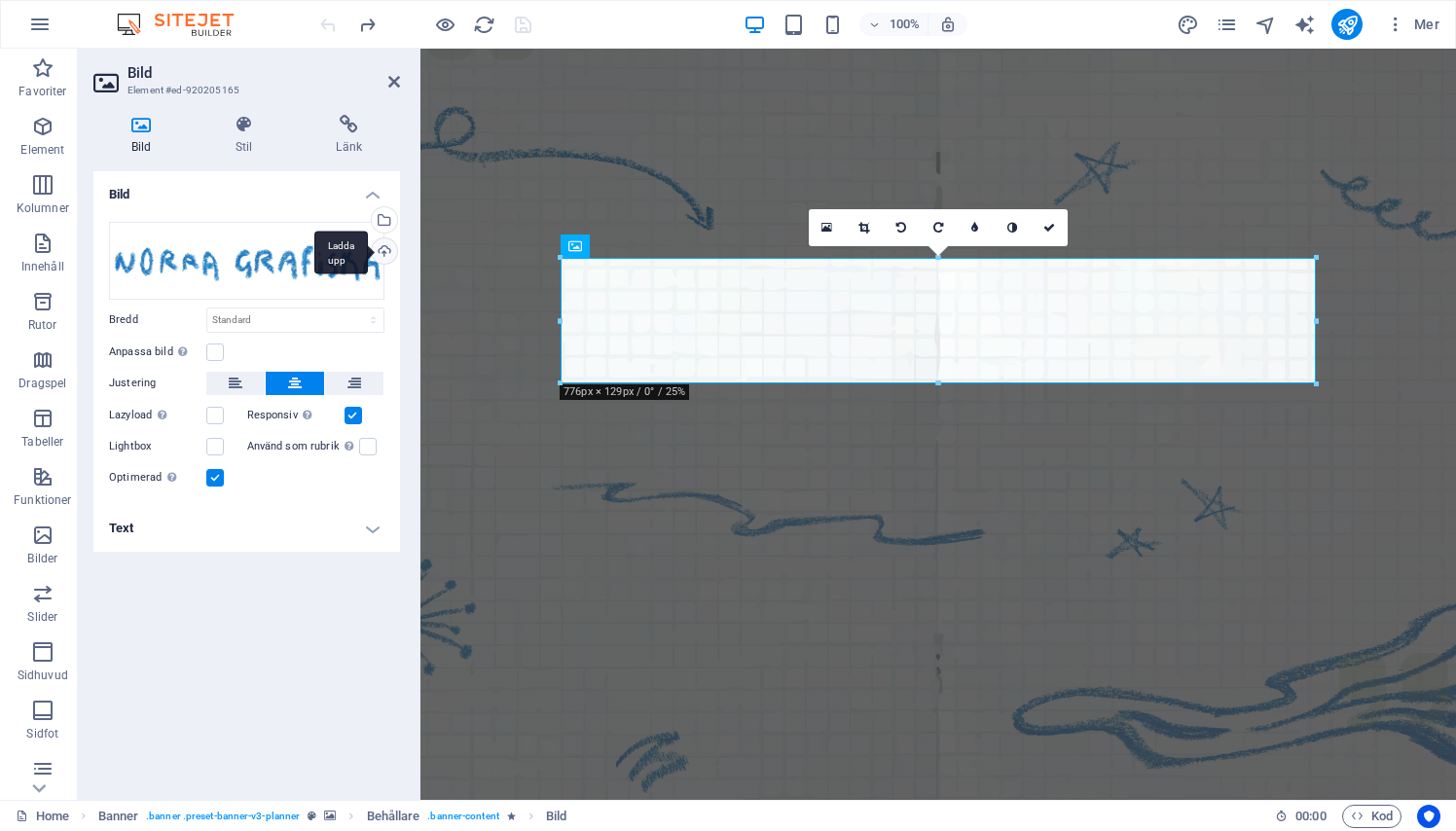
click at [383, 245] on div "Ladda upp" at bounding box center [382, 253] width 29 height 29
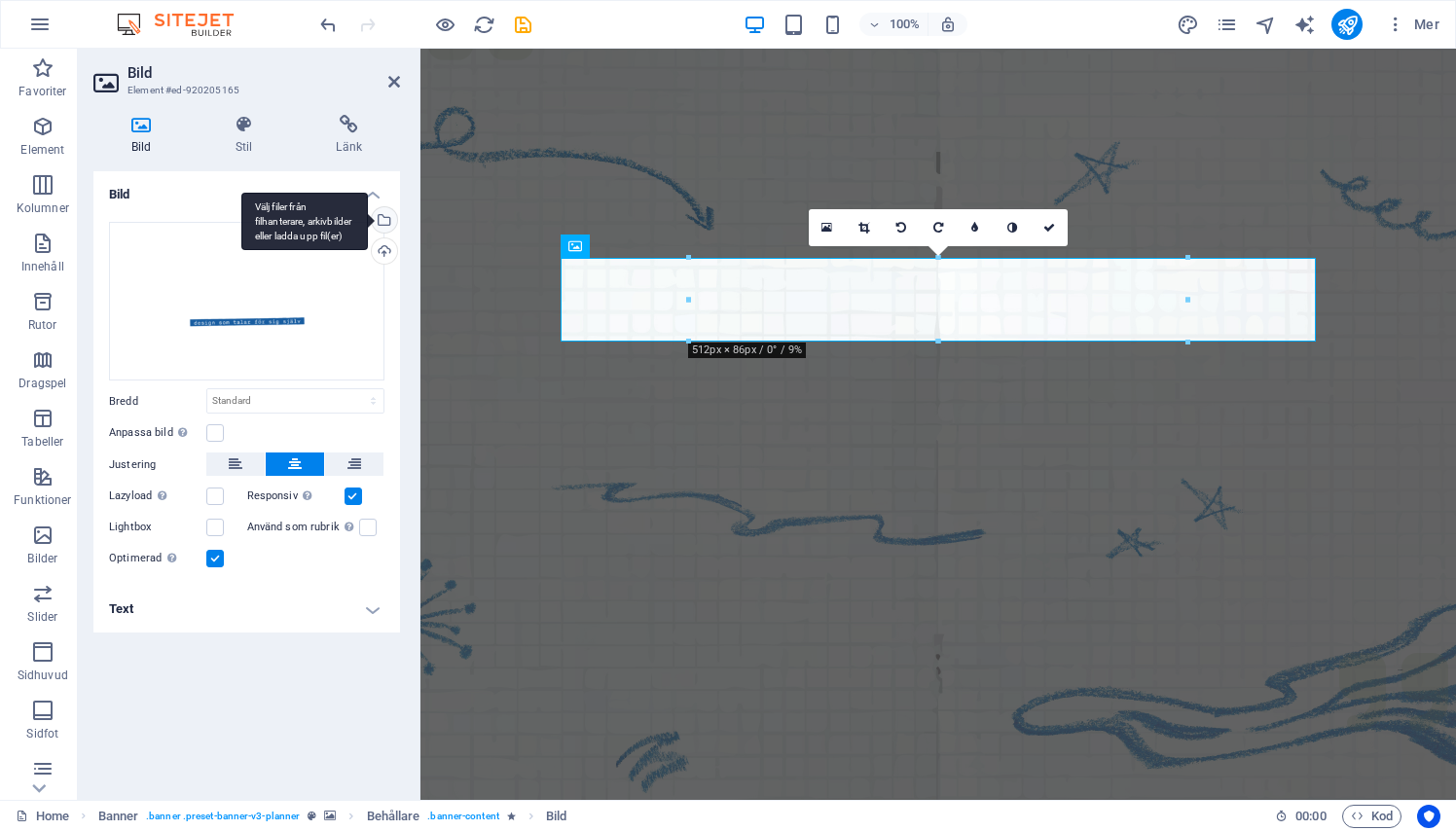
click at [367, 220] on div "Välj filer från filhanterare, arkivbilder eller ladda upp fil(er)" at bounding box center [305, 222] width 127 height 58
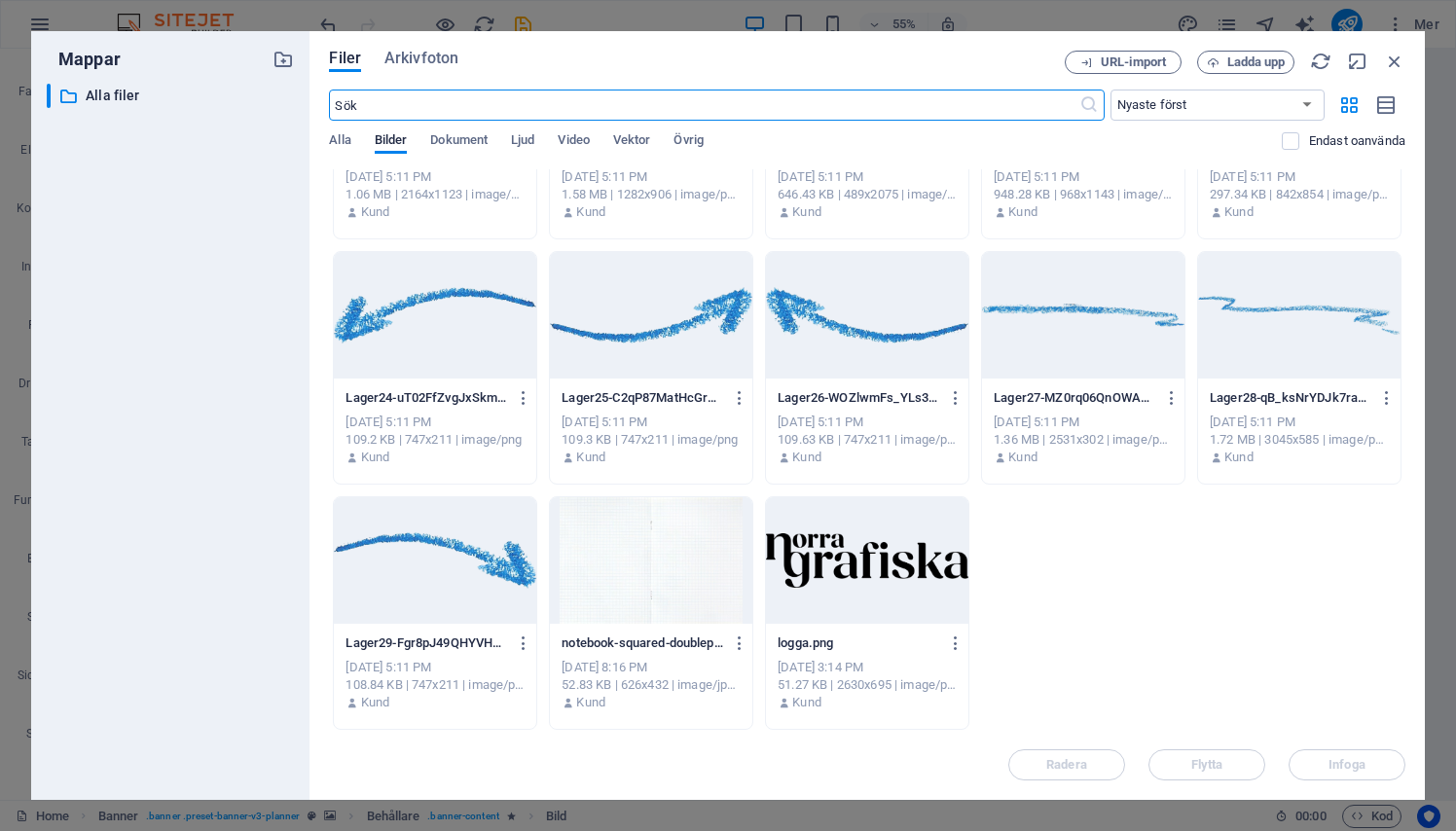
scroll to position [2615, 0]
click at [843, 598] on div at bounding box center [867, 560] width 203 height 127
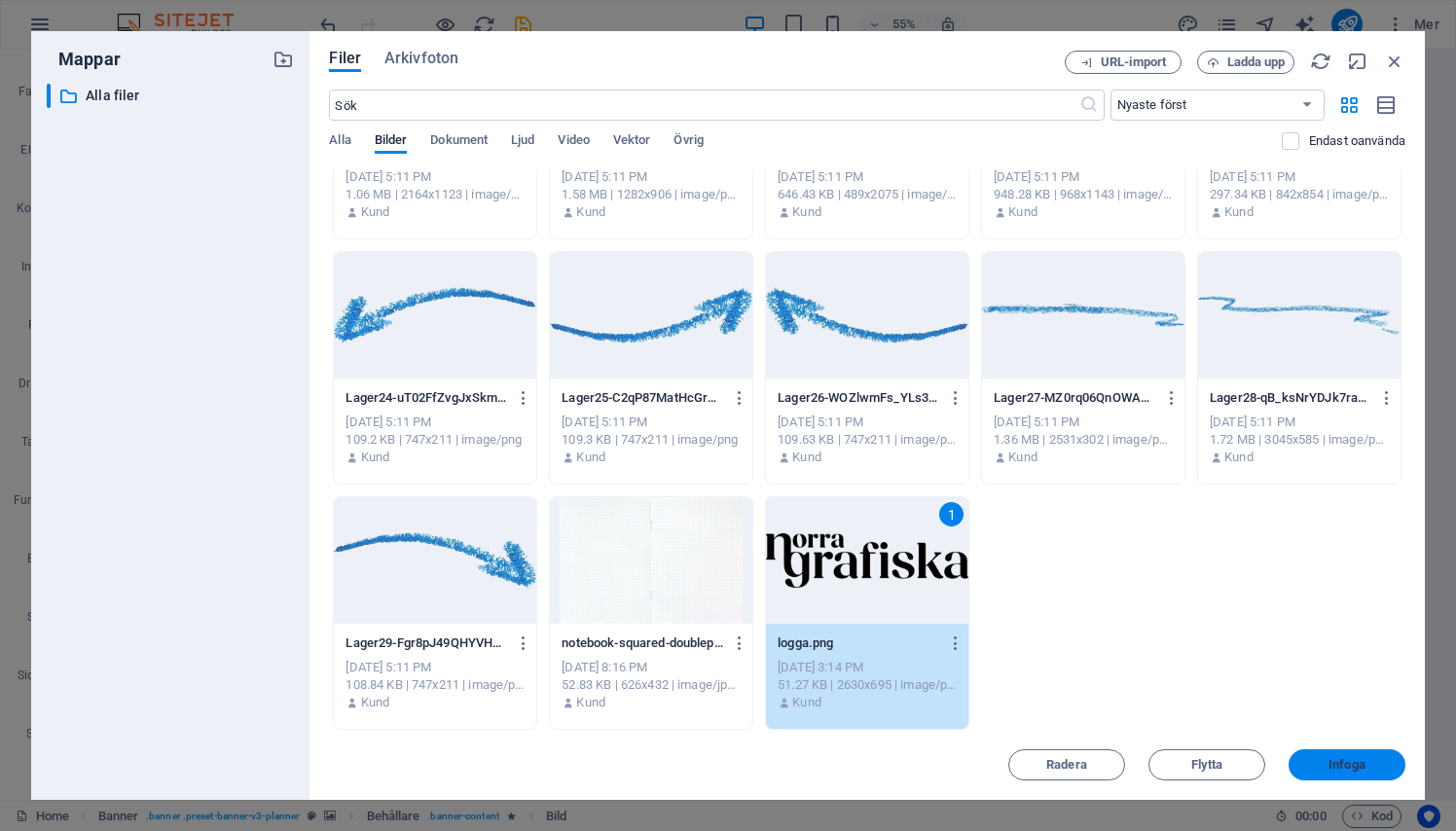
click at [1313, 753] on button "Infoga" at bounding box center [1347, 765] width 117 height 31
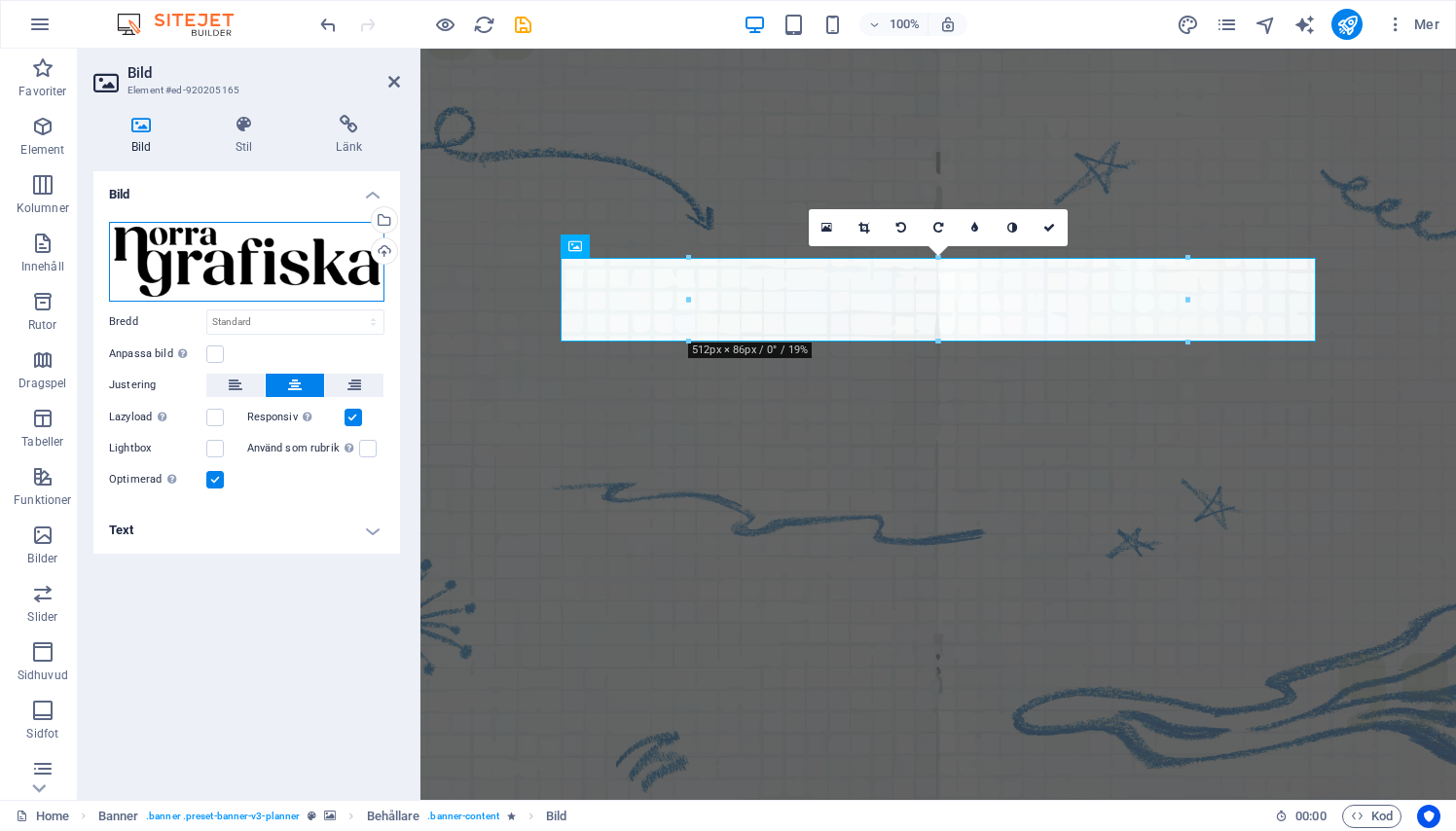
click at [290, 252] on div "Dra filer hit, klicka för att välja filer eller välj filer från Filer eller vår…" at bounding box center [247, 262] width 276 height 80
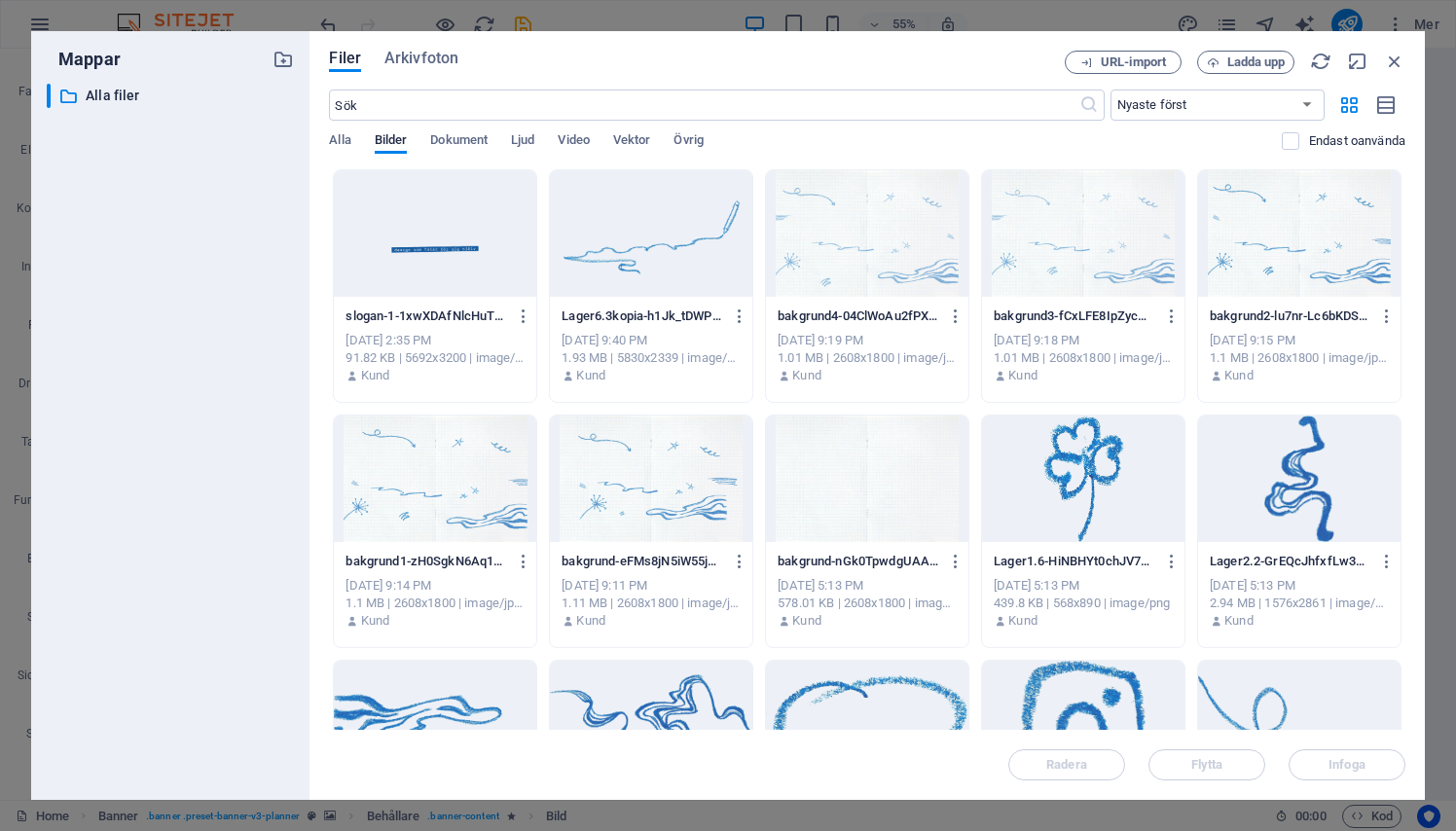
scroll to position [0, 0]
click at [1228, 64] on span "Ladda upp" at bounding box center [1256, 62] width 58 height 12
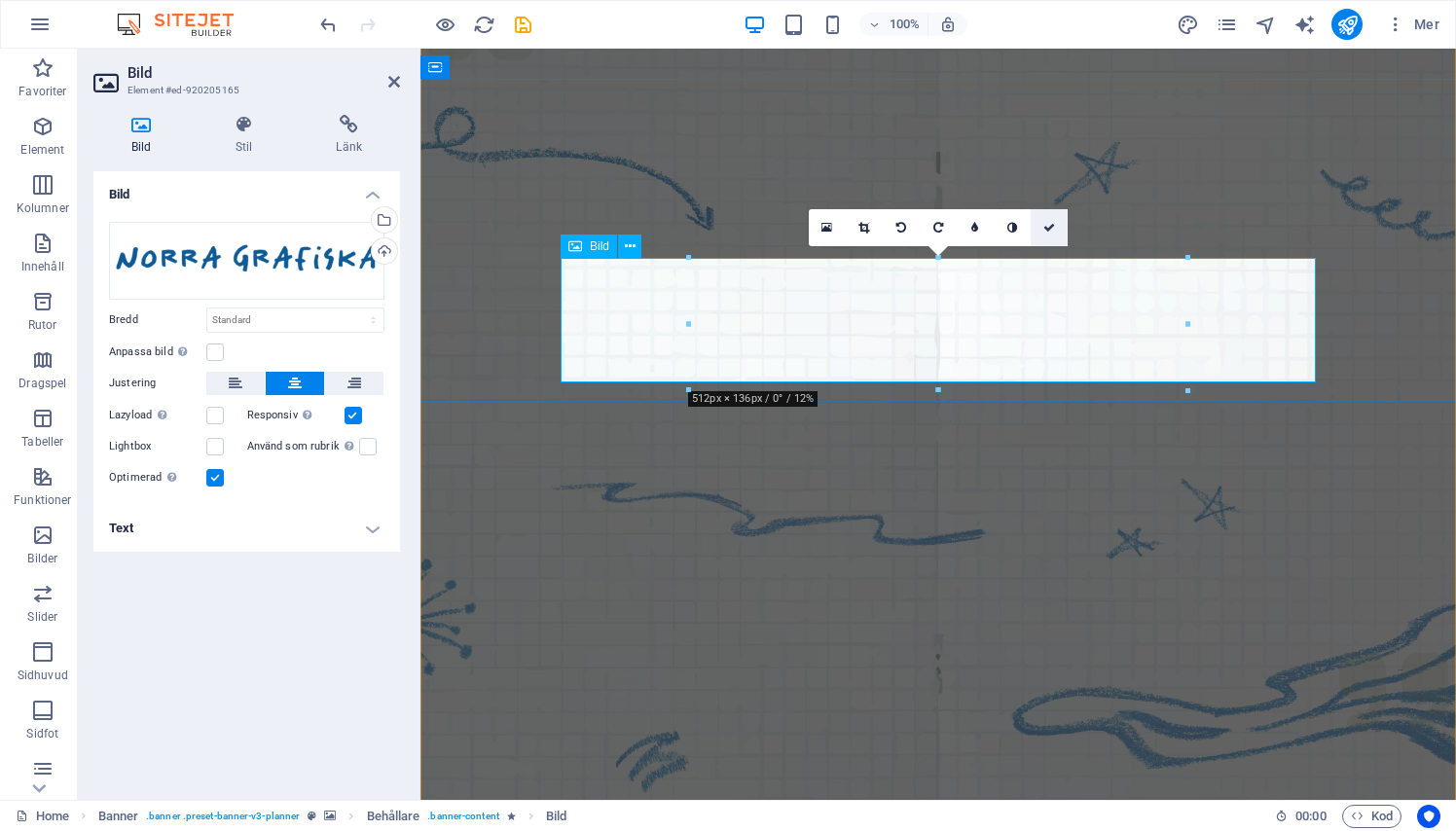
click at [1048, 234] on link at bounding box center [1049, 228] width 37 height 37
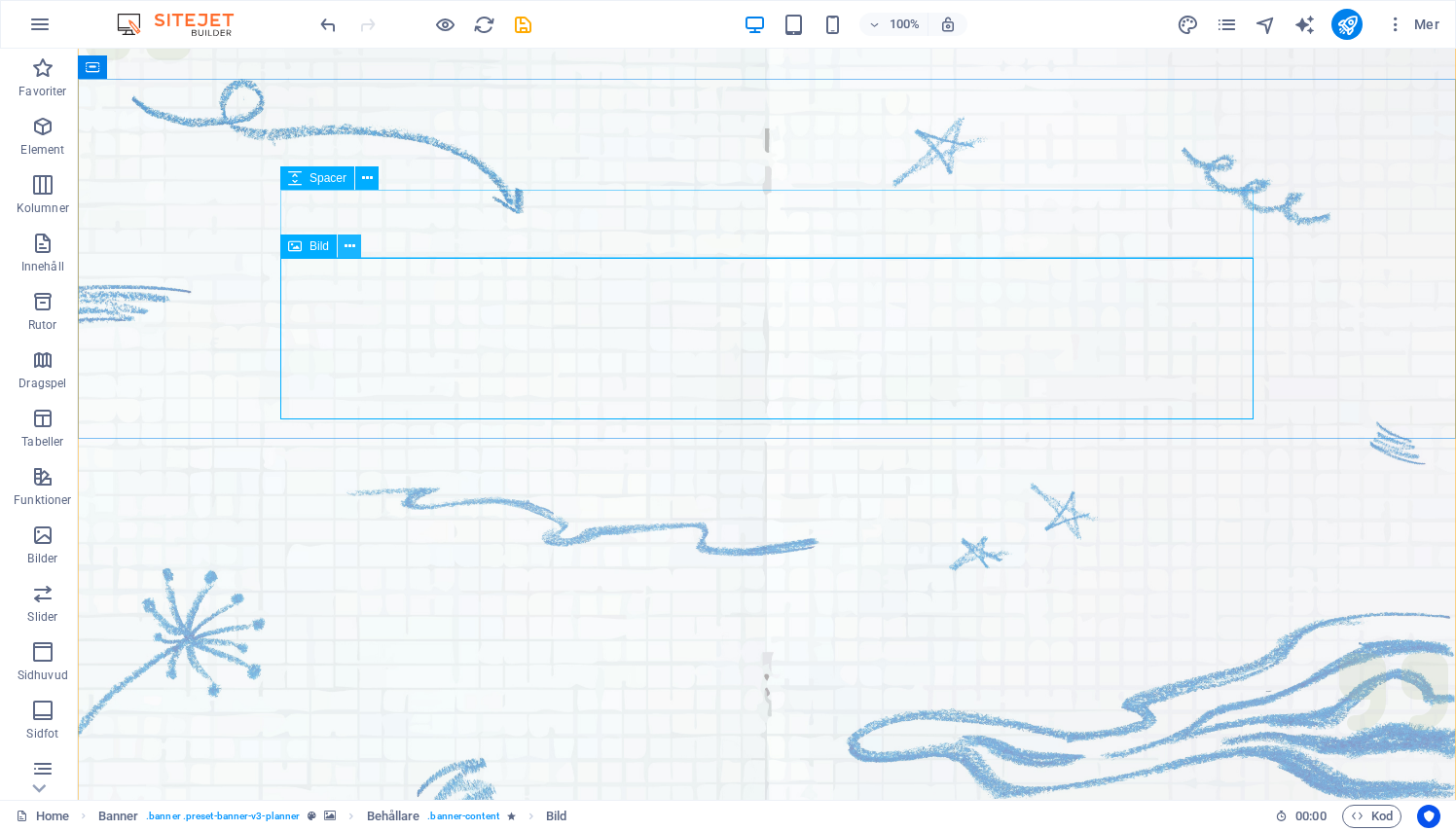
click at [355, 245] on button at bounding box center [349, 246] width 23 height 23
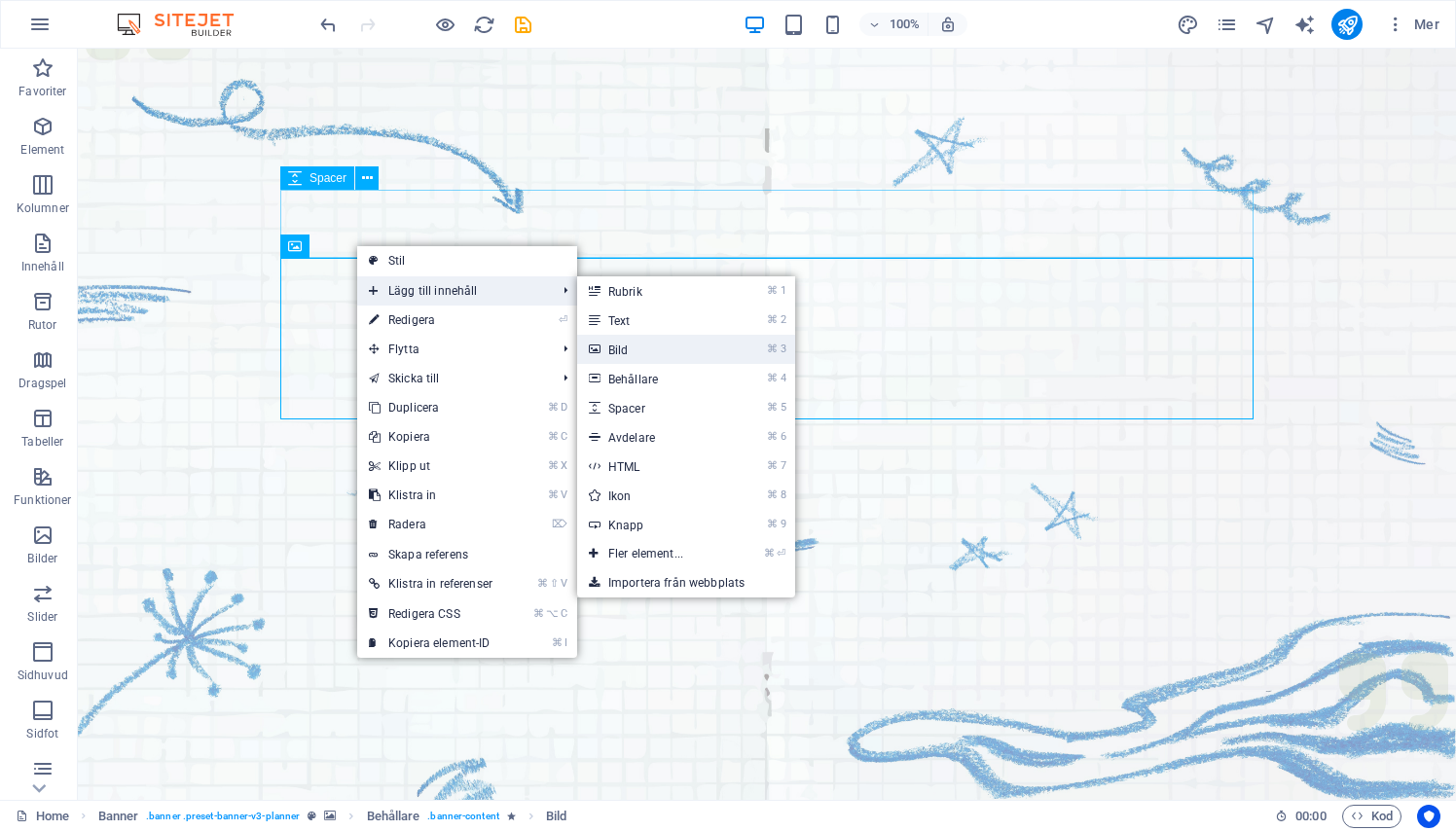
click at [610, 342] on link "⌘ 3 Bild" at bounding box center [649, 349] width 145 height 29
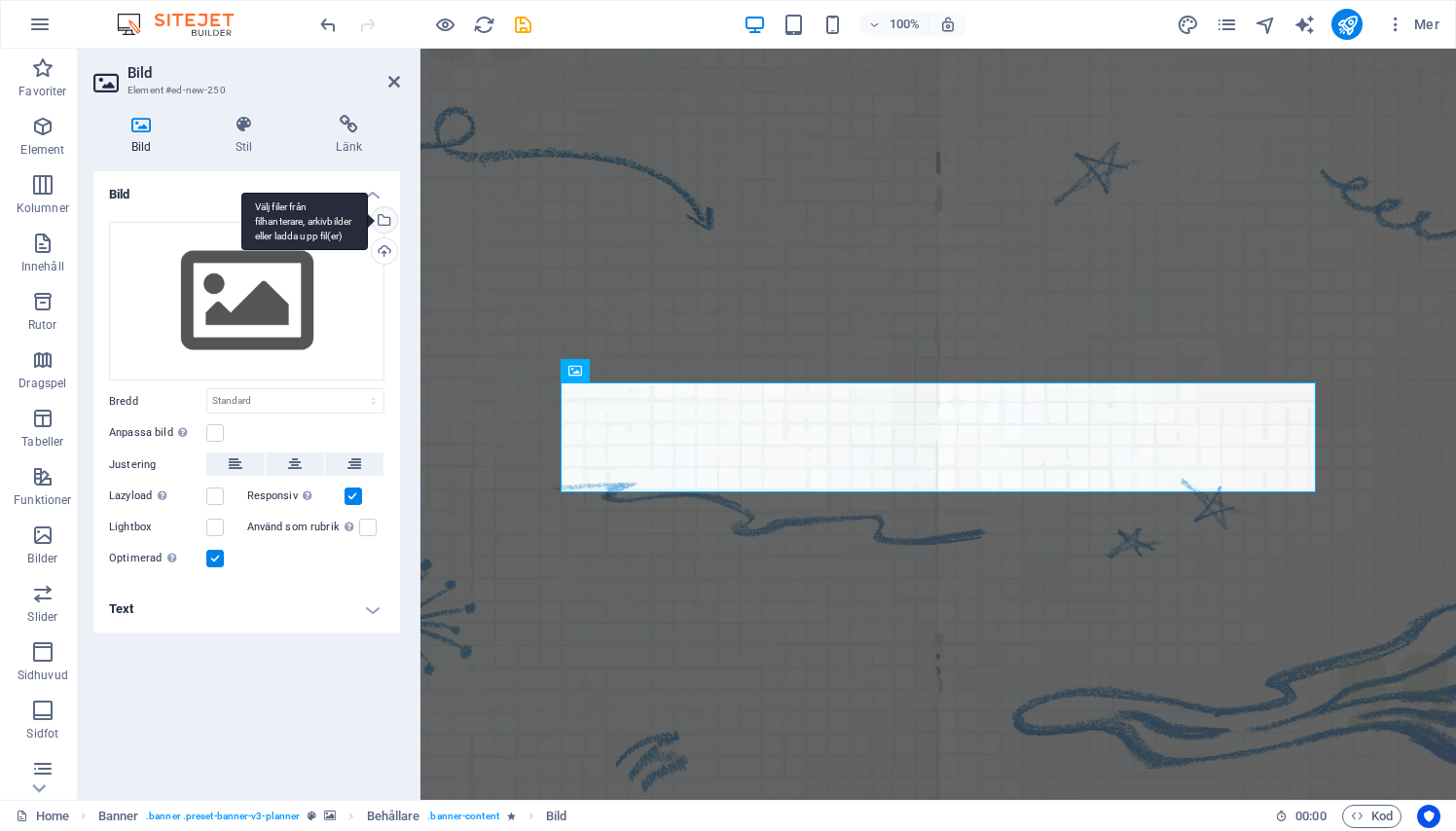
click at [367, 223] on div "Välj filer från filhanterare, arkivbilder eller ladda upp fil(er)" at bounding box center [305, 222] width 127 height 58
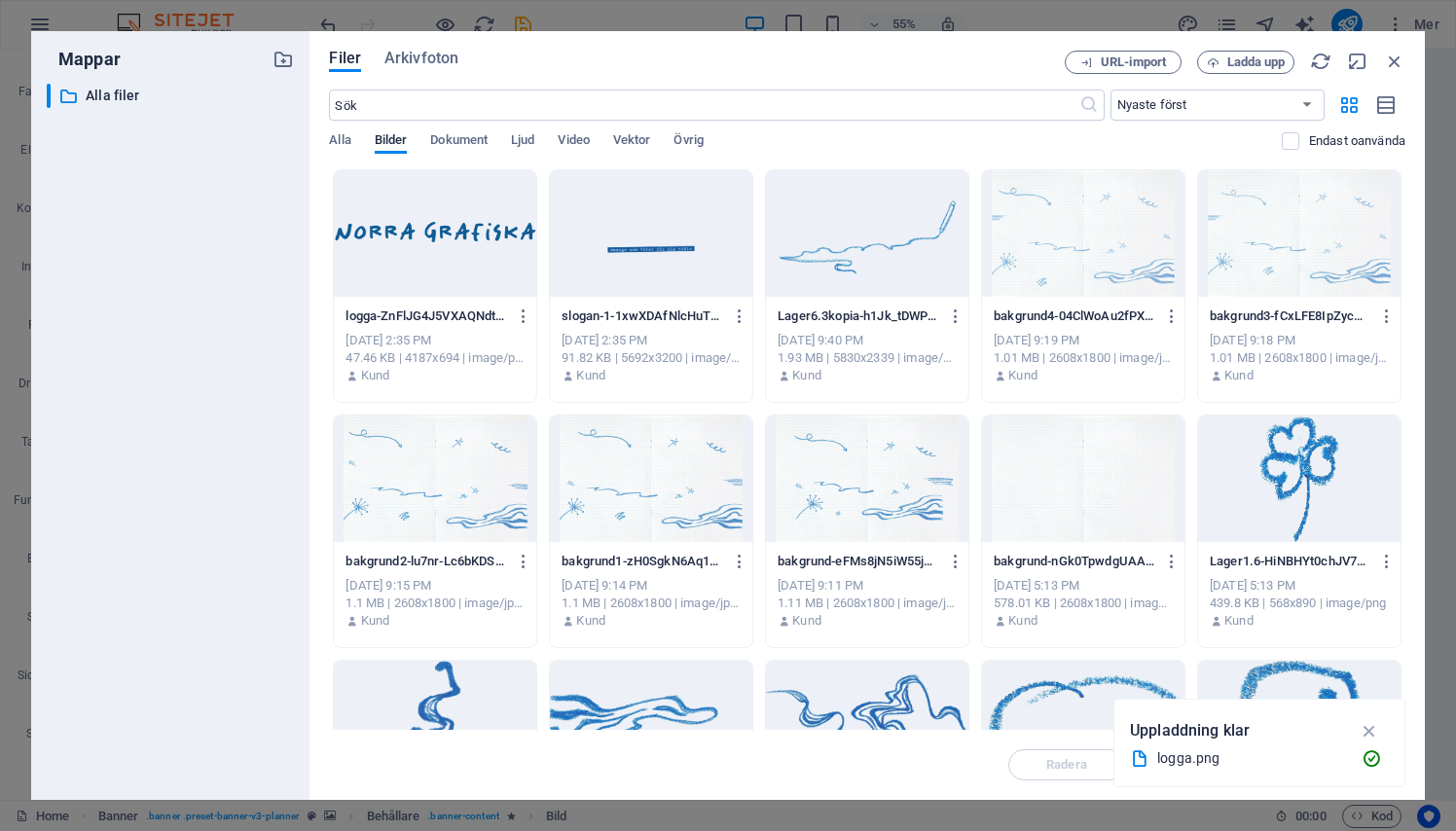
click at [579, 258] on div at bounding box center [651, 234] width 203 height 127
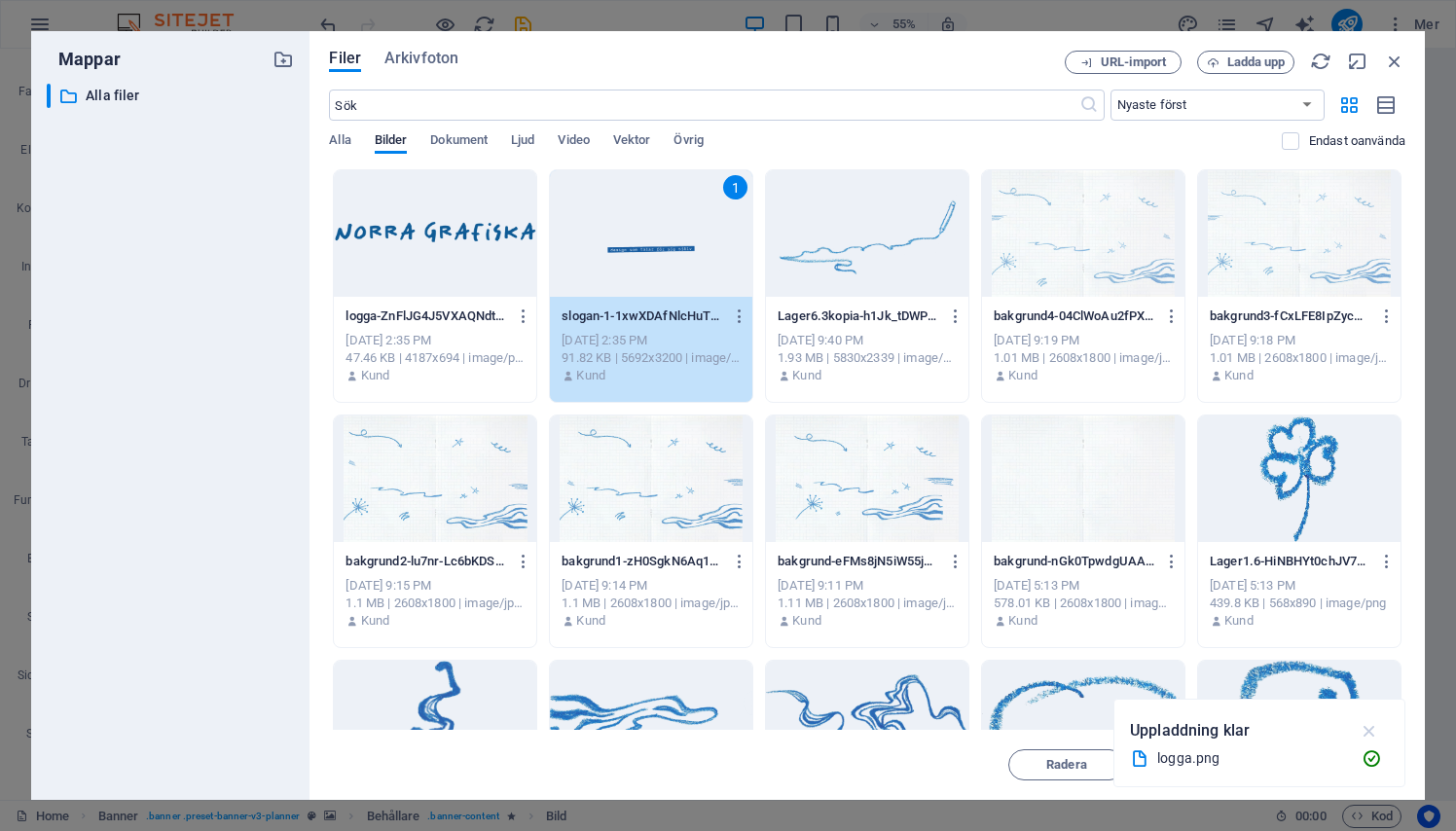
click at [1365, 719] on button "button" at bounding box center [1369, 731] width 38 height 31
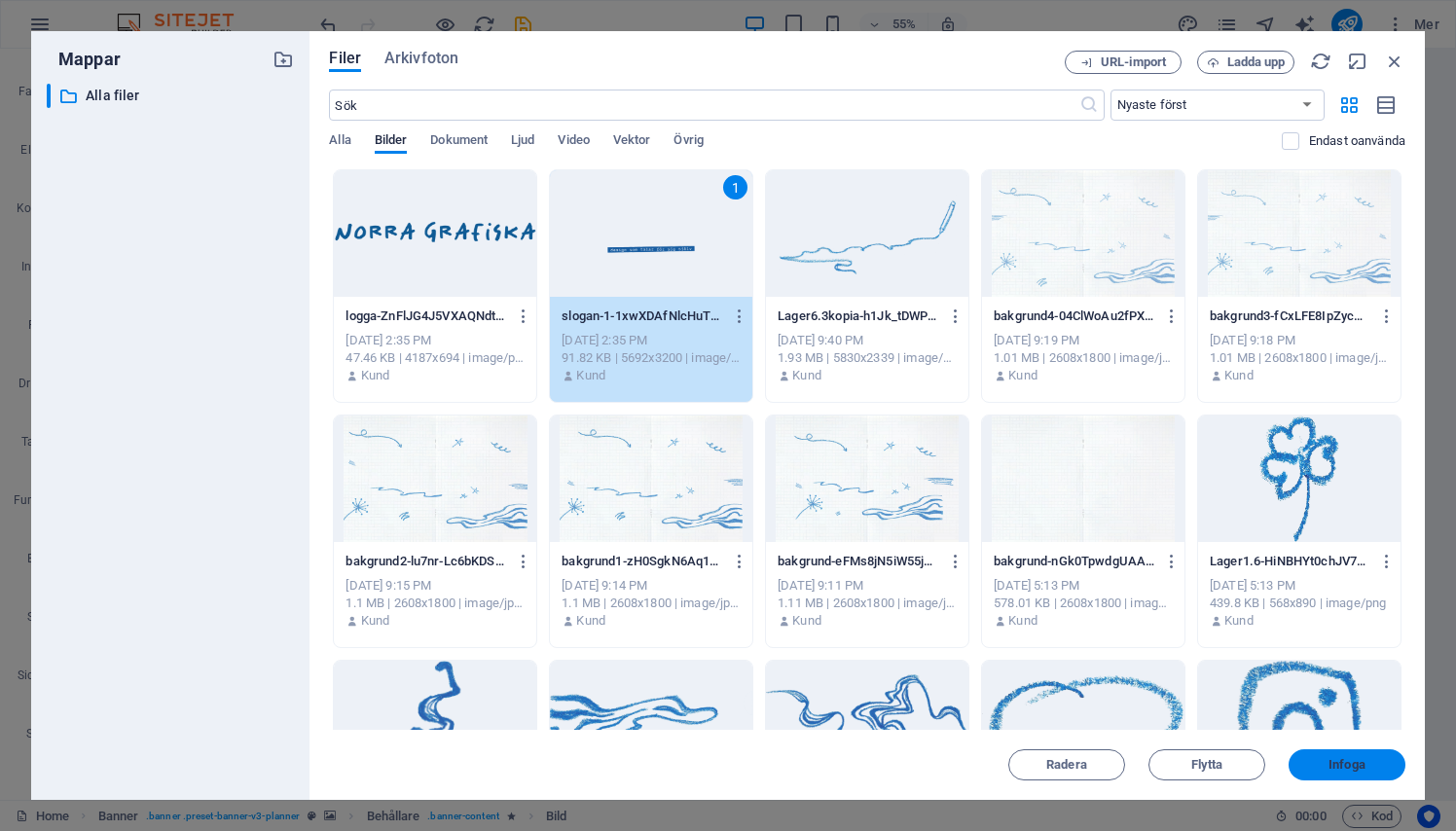
click at [1316, 761] on span "Infoga" at bounding box center [1347, 765] width 101 height 12
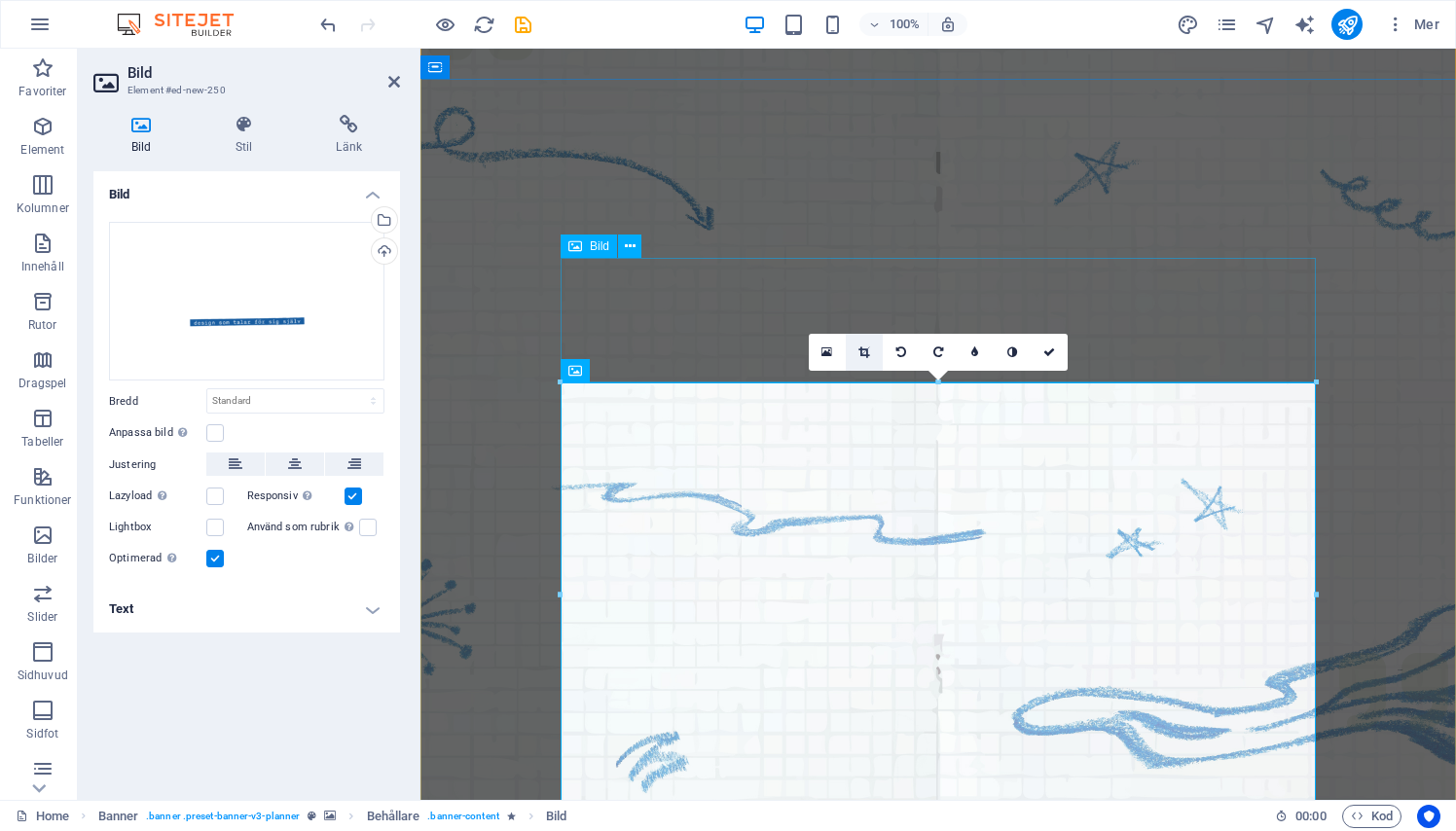
click at [866, 352] on icon at bounding box center [863, 352] width 11 height 12
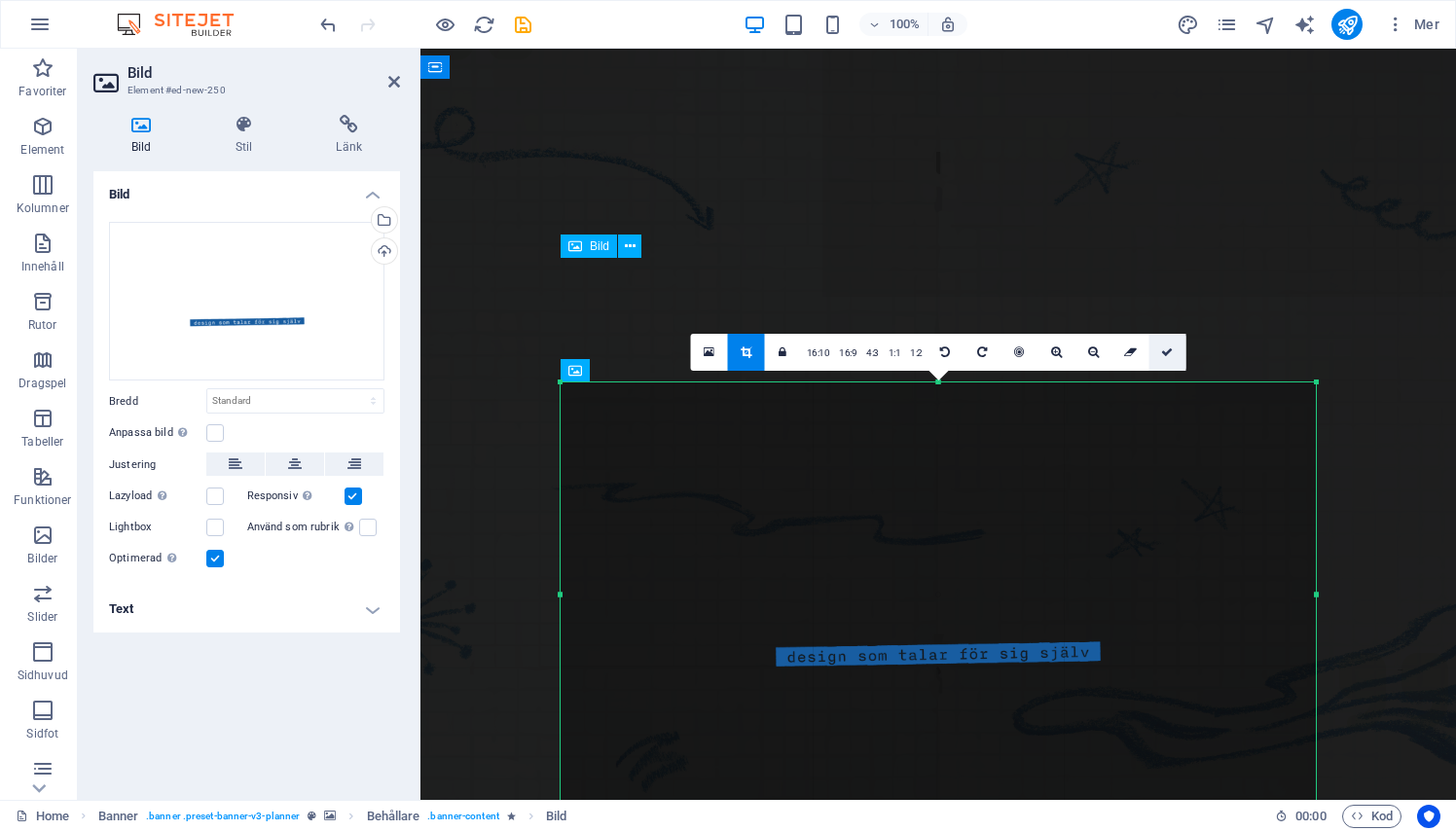
click at [1166, 350] on icon at bounding box center [1167, 352] width 12 height 12
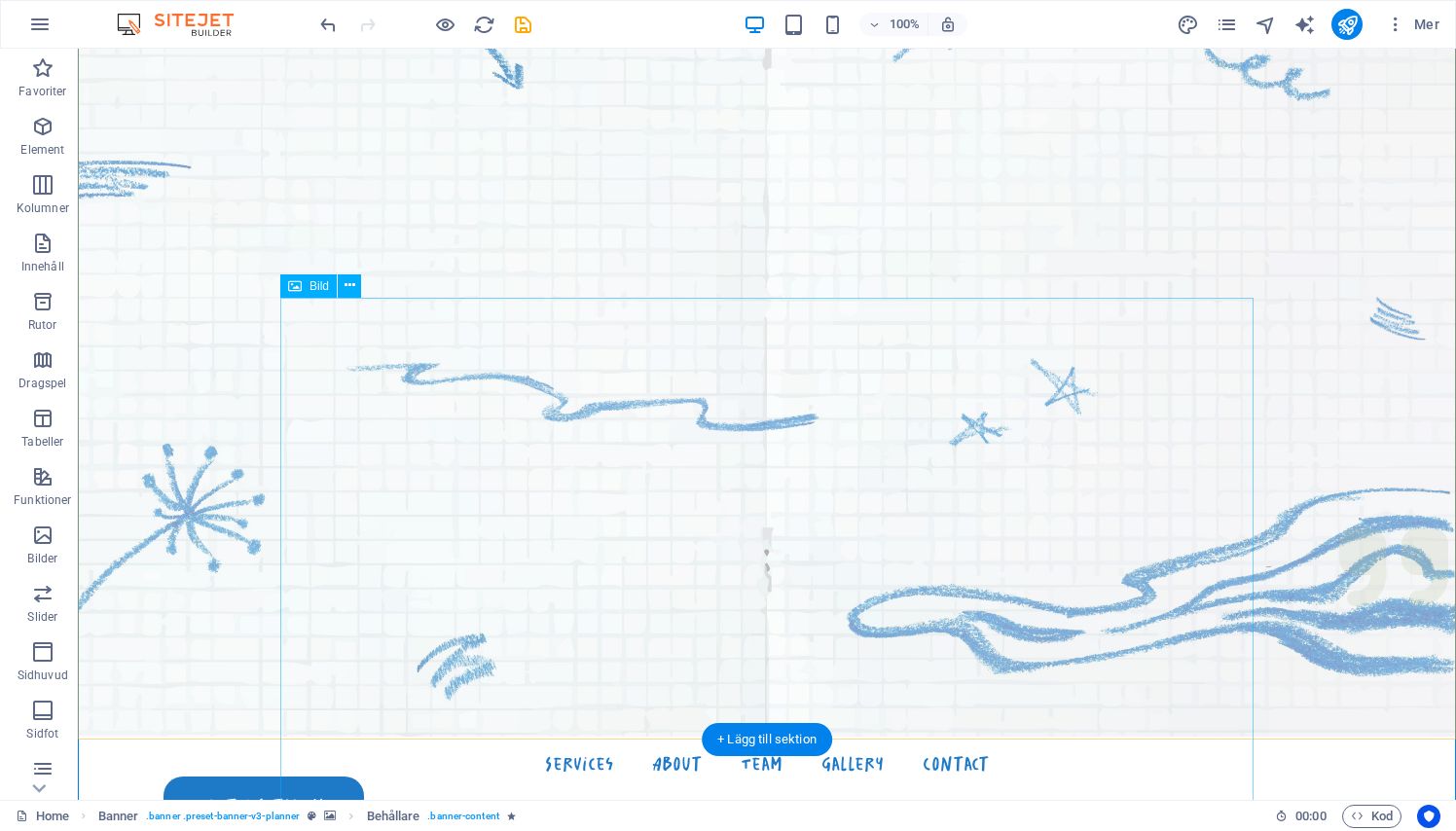
scroll to position [202, 0]
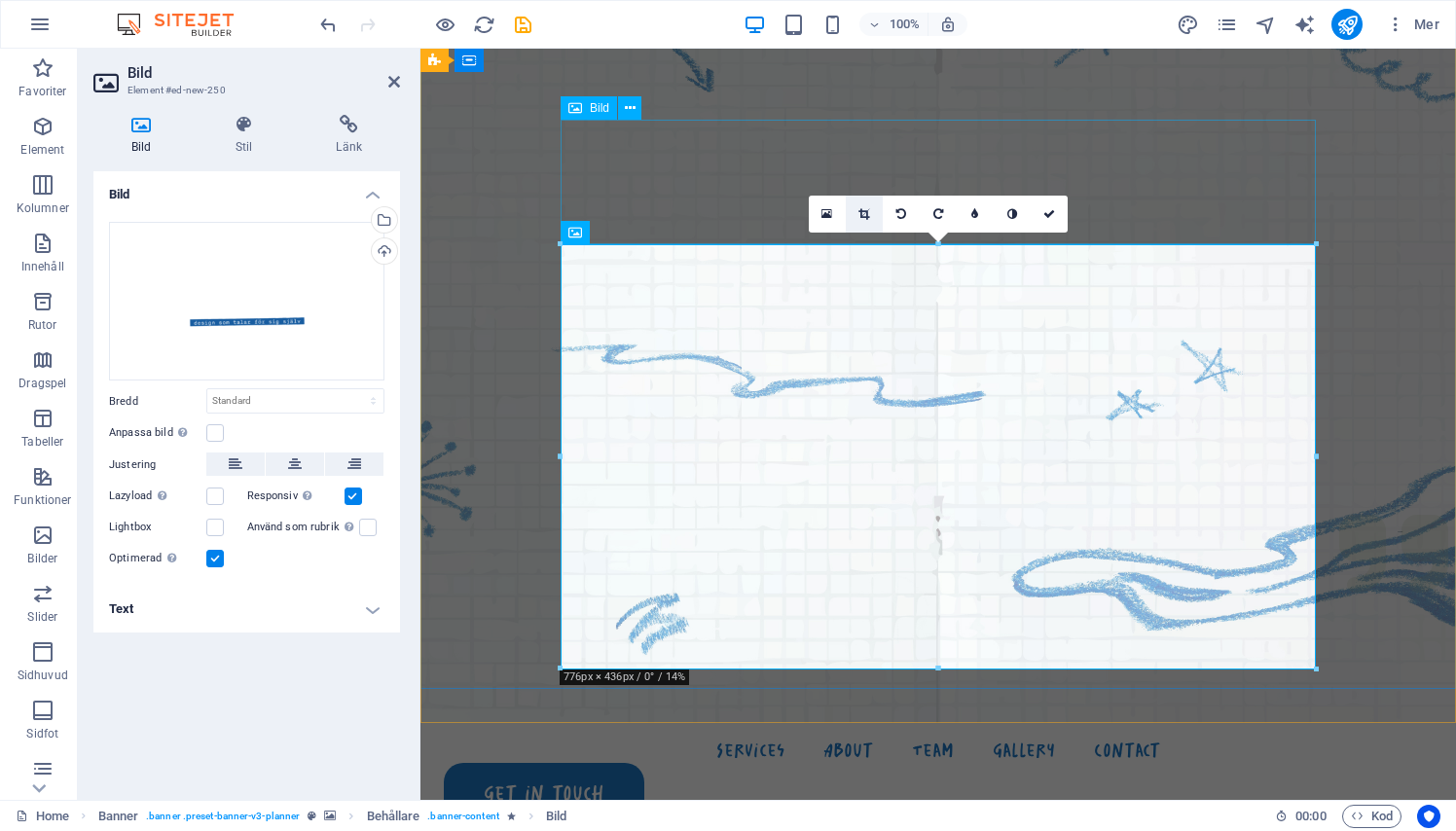
click at [860, 226] on link at bounding box center [864, 214] width 37 height 37
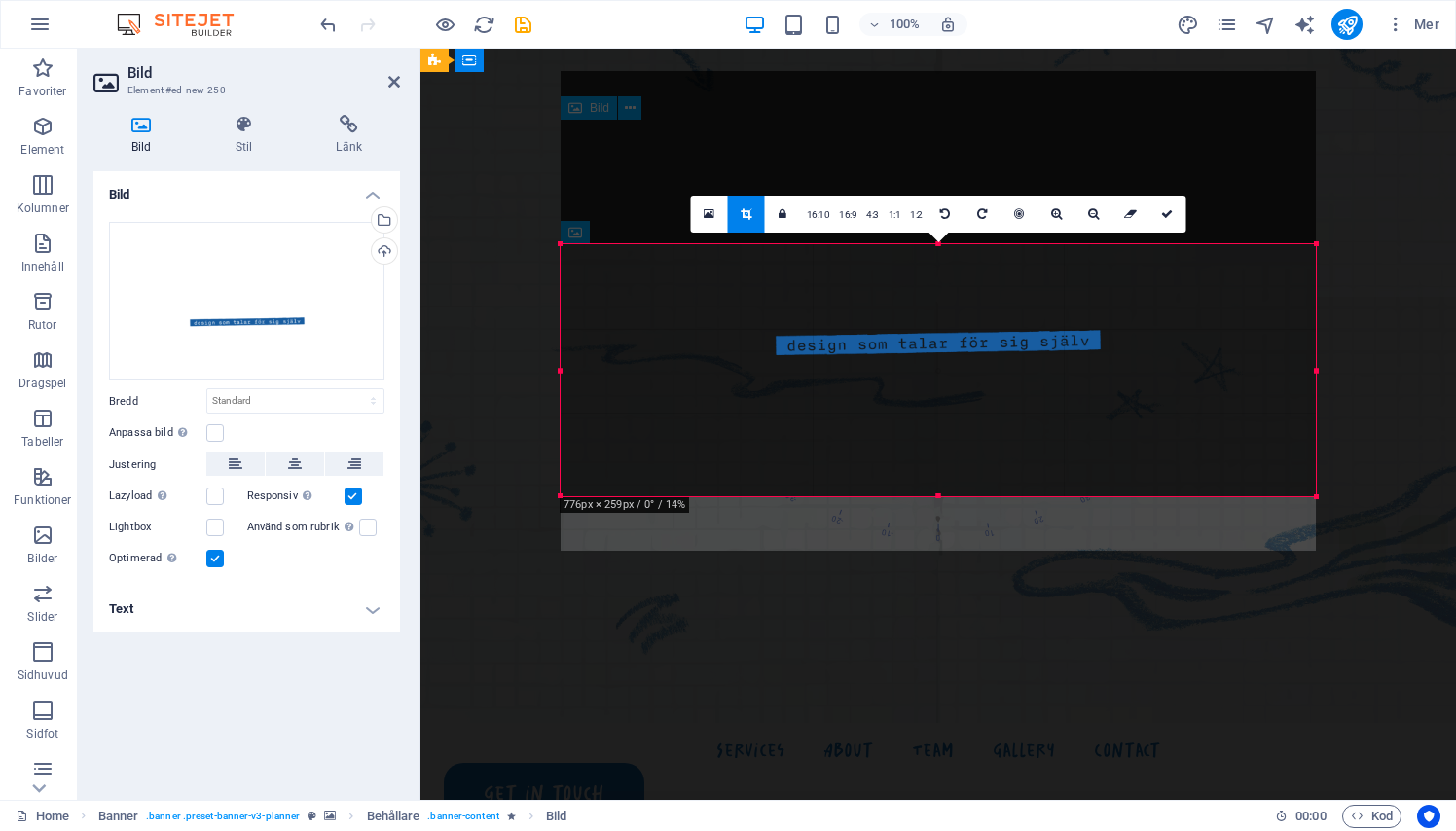
drag, startPoint x: 935, startPoint y: 246, endPoint x: 937, endPoint y: 430, distance: 184.0
click at [937, 430] on div "180 170 160 150 140 130 120 110 100 90 80 70 60 50 40 30 20 10 0 -10 -20 -30 -4…" at bounding box center [938, 370] width 755 height 252
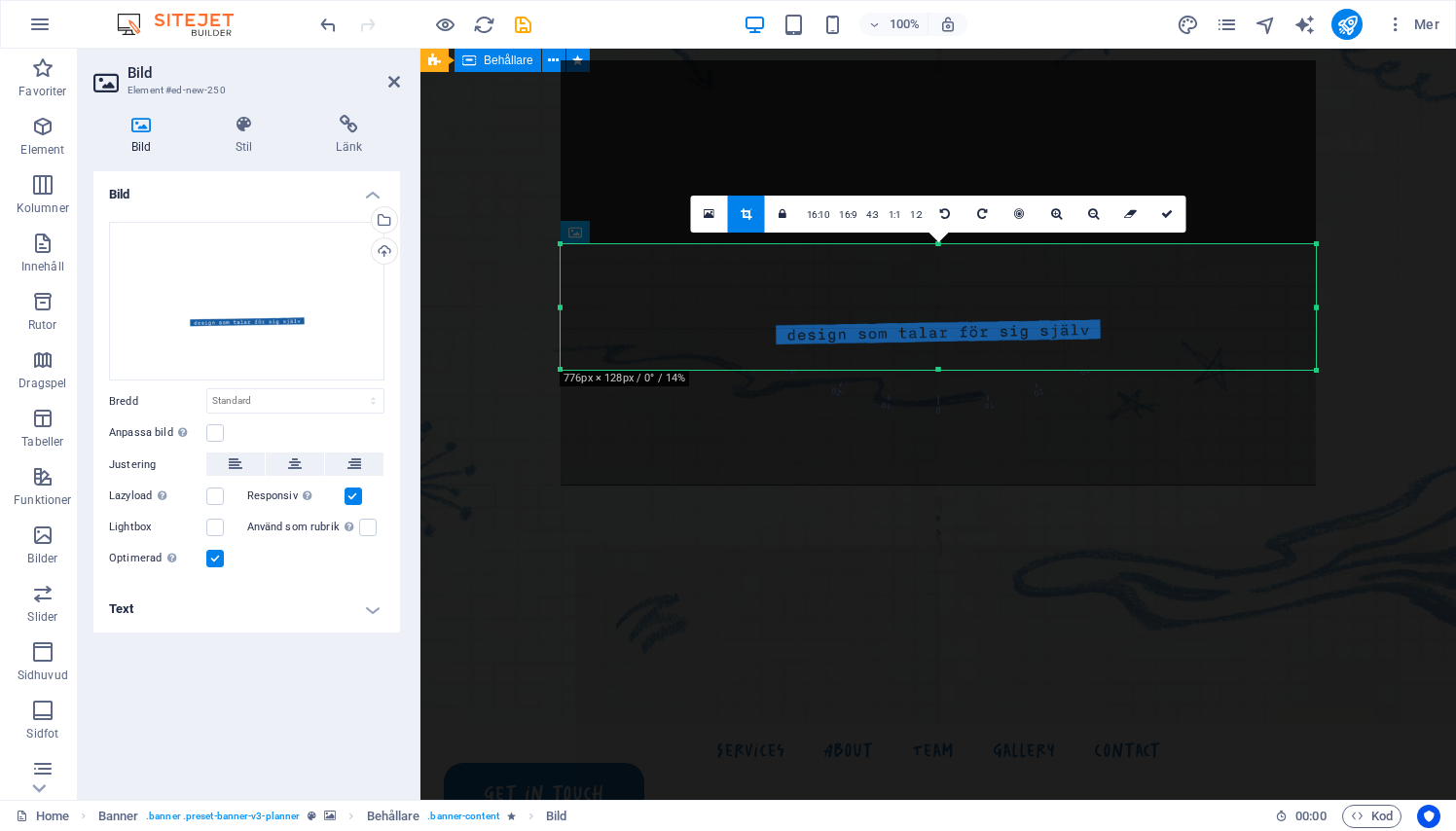
drag, startPoint x: 936, startPoint y: 484, endPoint x: 930, endPoint y: 374, distance: 110.2
click at [930, 368] on div "180 170 160 150 140 130 120 110 100 90 80 70 60 50 40 30 20 10 0 -10 -20 -30 -4…" at bounding box center [938, 307] width 755 height 125
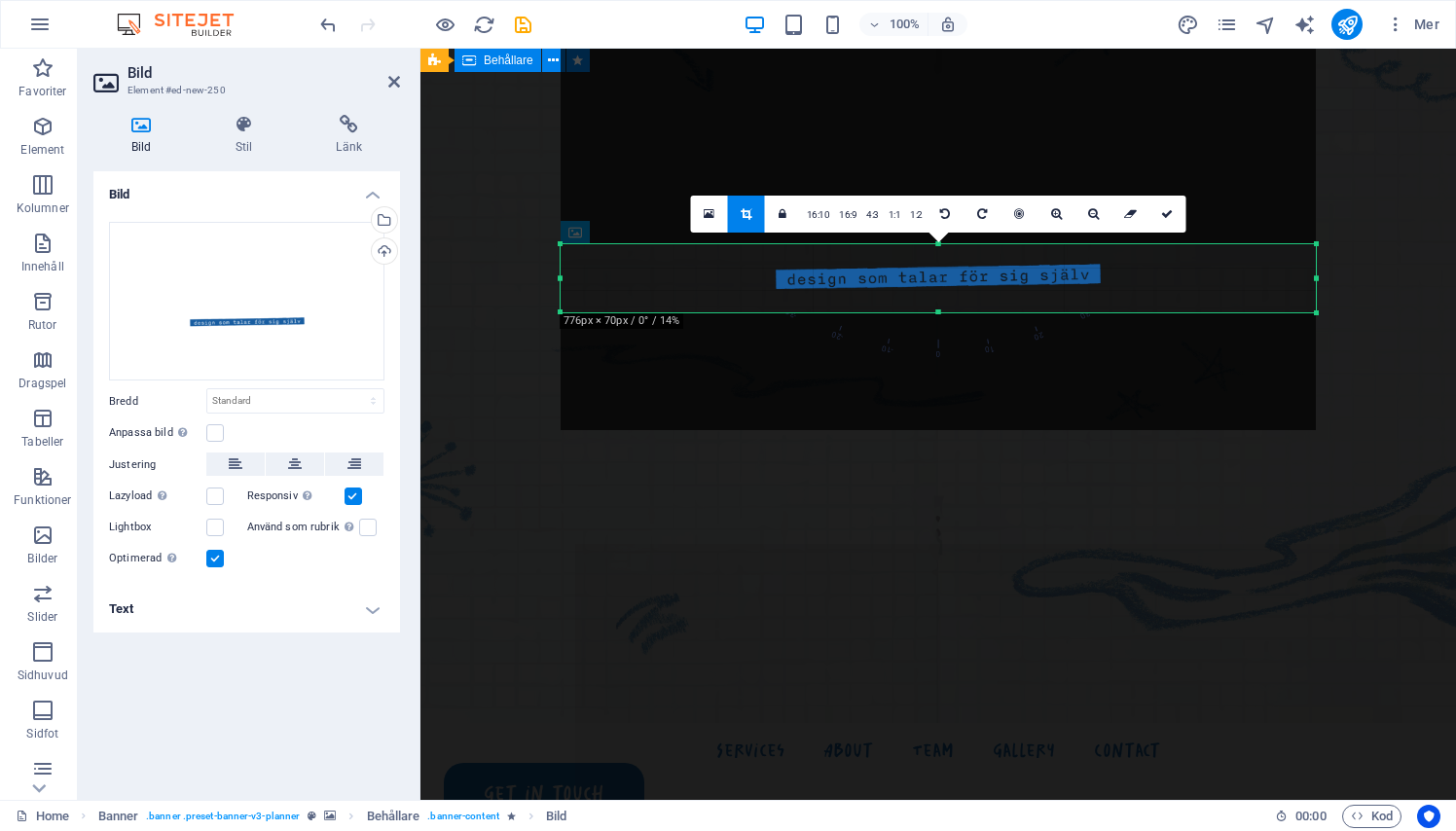
drag, startPoint x: 938, startPoint y: 243, endPoint x: 934, endPoint y: 298, distance: 55.1
click at [934, 298] on div "180 170 160 150 140 130 120 110 100 90 80 70 60 50 40 30 20 10 0 -10 -20 -30 -4…" at bounding box center [938, 279] width 755 height 68
click at [939, 309] on div at bounding box center [938, 216] width 755 height 424
drag, startPoint x: 939, startPoint y: 313, endPoint x: 939, endPoint y: 300, distance: 13.0
click at [939, 300] on div at bounding box center [938, 299] width 755 height 7
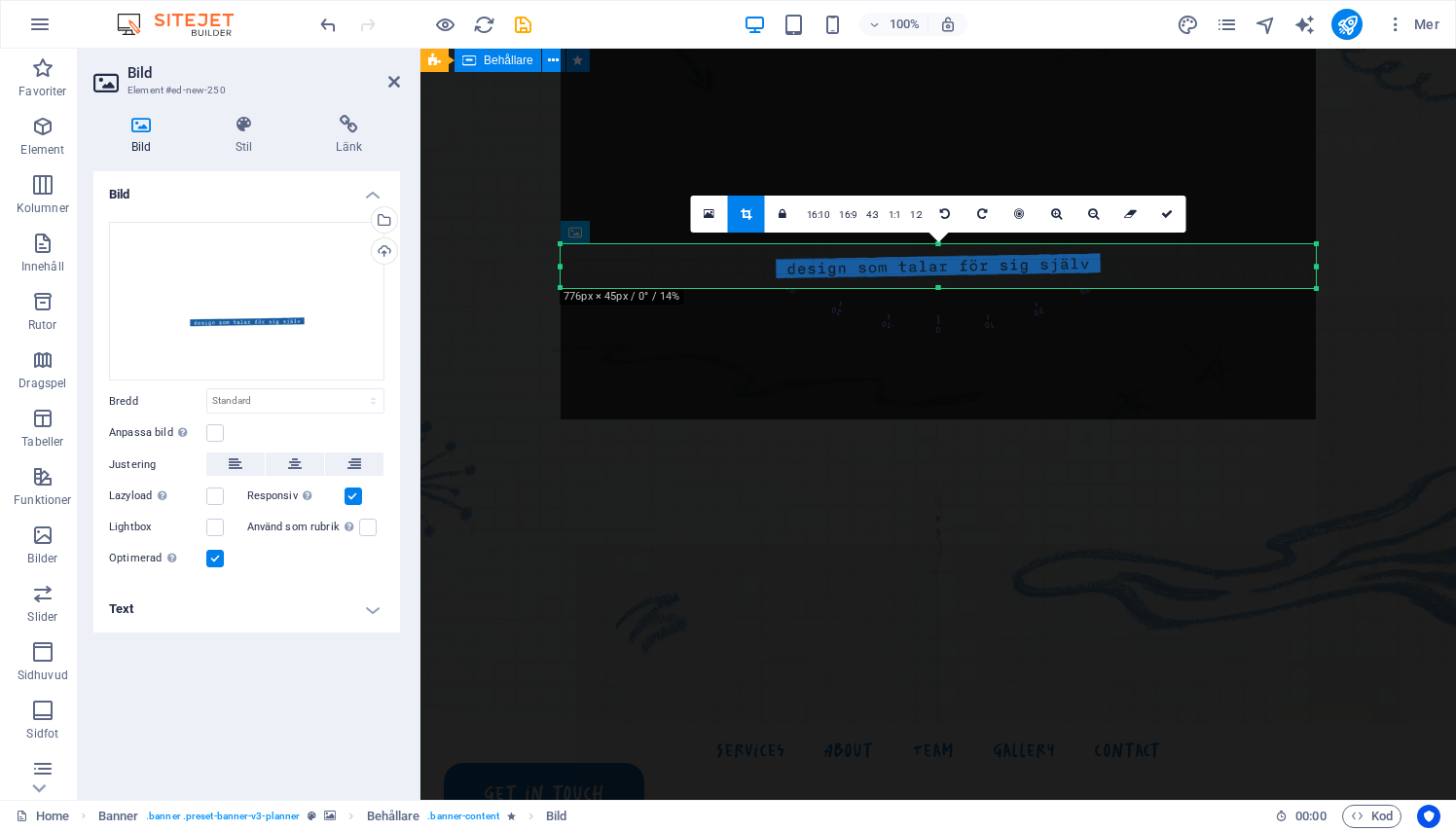
drag, startPoint x: 936, startPoint y: 243, endPoint x: 936, endPoint y: 253, distance: 10.0
click at [936, 253] on div "180 170 160 150 140 130 120 110 100 90 80 70 60 50 40 30 20 10 0 -10 -20 -30 -4…" at bounding box center [938, 266] width 755 height 44
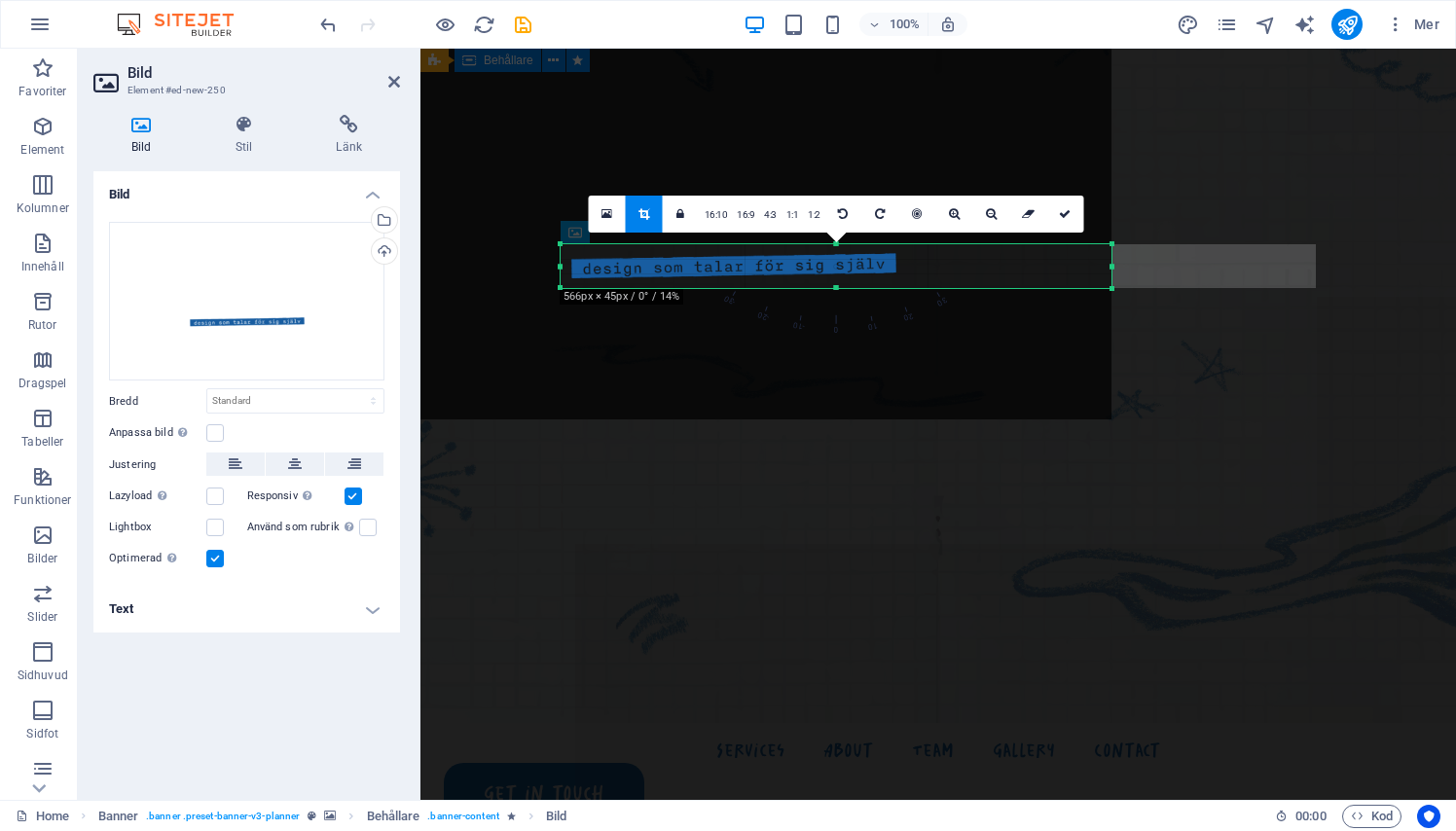
drag, startPoint x: 558, startPoint y: 267, endPoint x: 763, endPoint y: 282, distance: 205.5
click at [763, 282] on div "180 170 160 150 140 130 120 110 100 90 80 70 60 50 40 30 20 10 0 -10 -20 -30 -4…" at bounding box center [835, 266] width 551 height 44
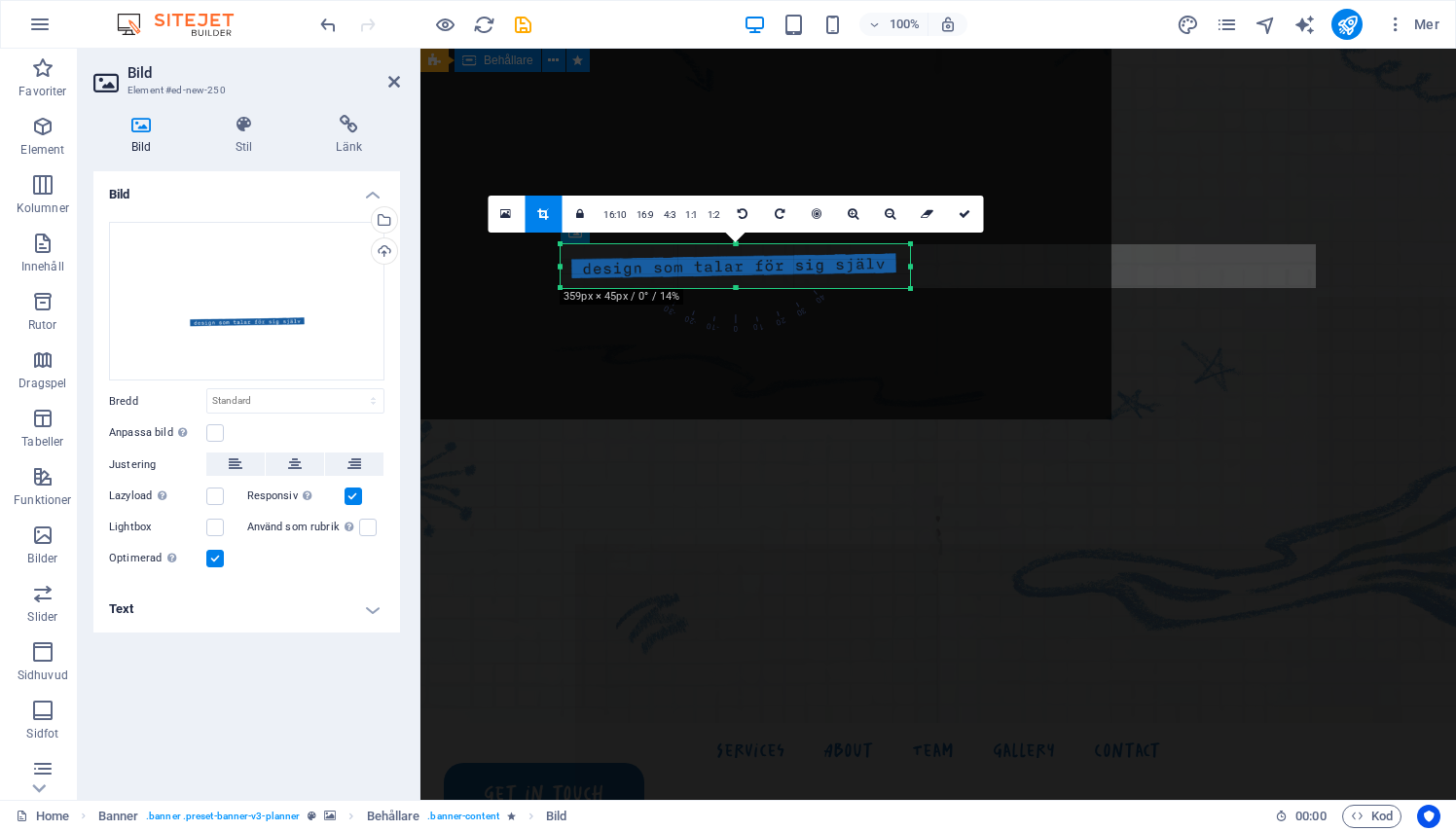
drag, startPoint x: 1111, startPoint y: 271, endPoint x: 907, endPoint y: 272, distance: 204.0
click at [907, 272] on div at bounding box center [910, 266] width 7 height 44
click at [959, 216] on icon at bounding box center [962, 214] width 12 height 12
type input "356"
select select "px"
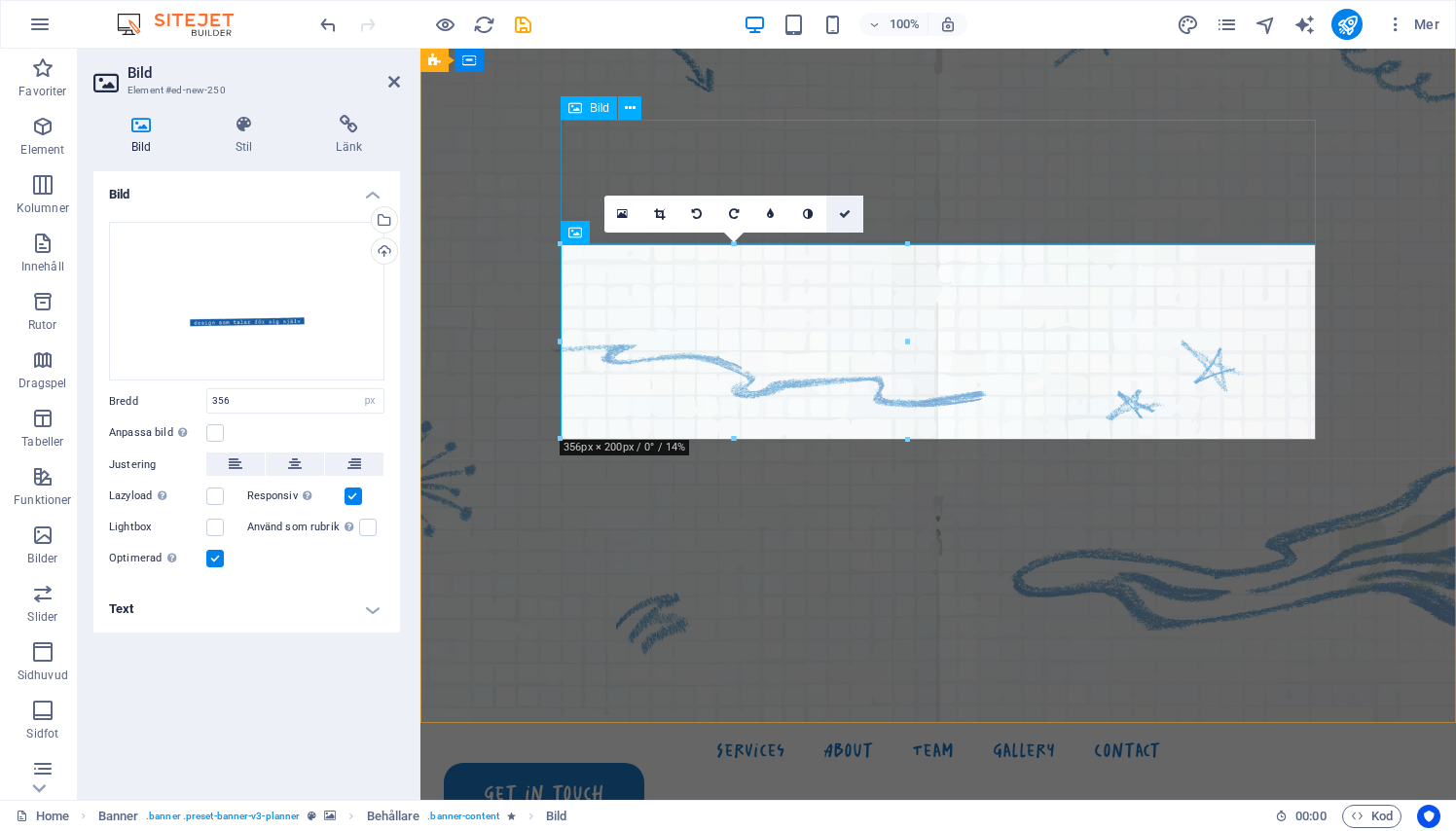
click at [847, 219] on icon at bounding box center [845, 214] width 12 height 12
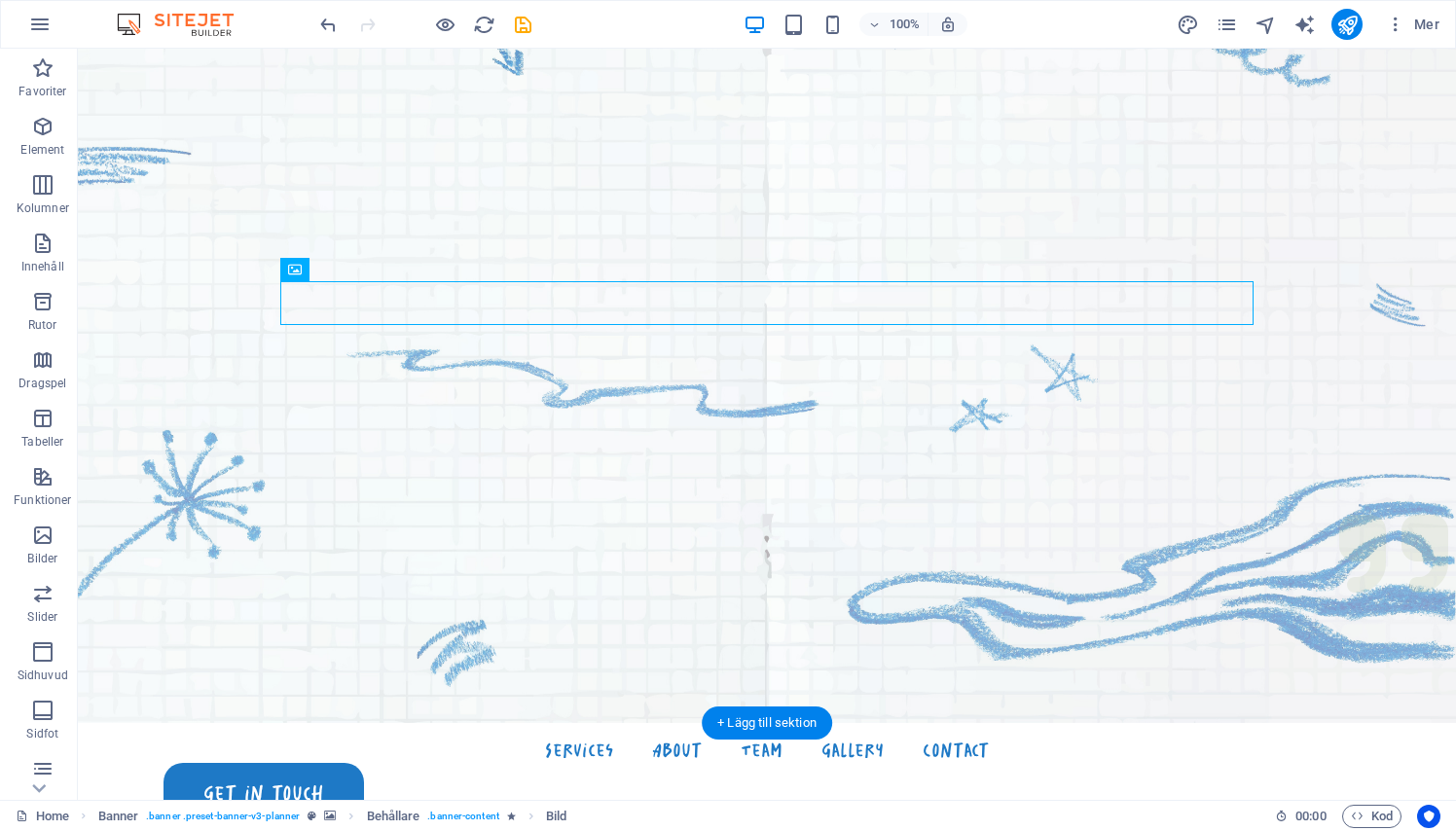
click at [698, 520] on figure at bounding box center [767, 284] width 1378 height 876
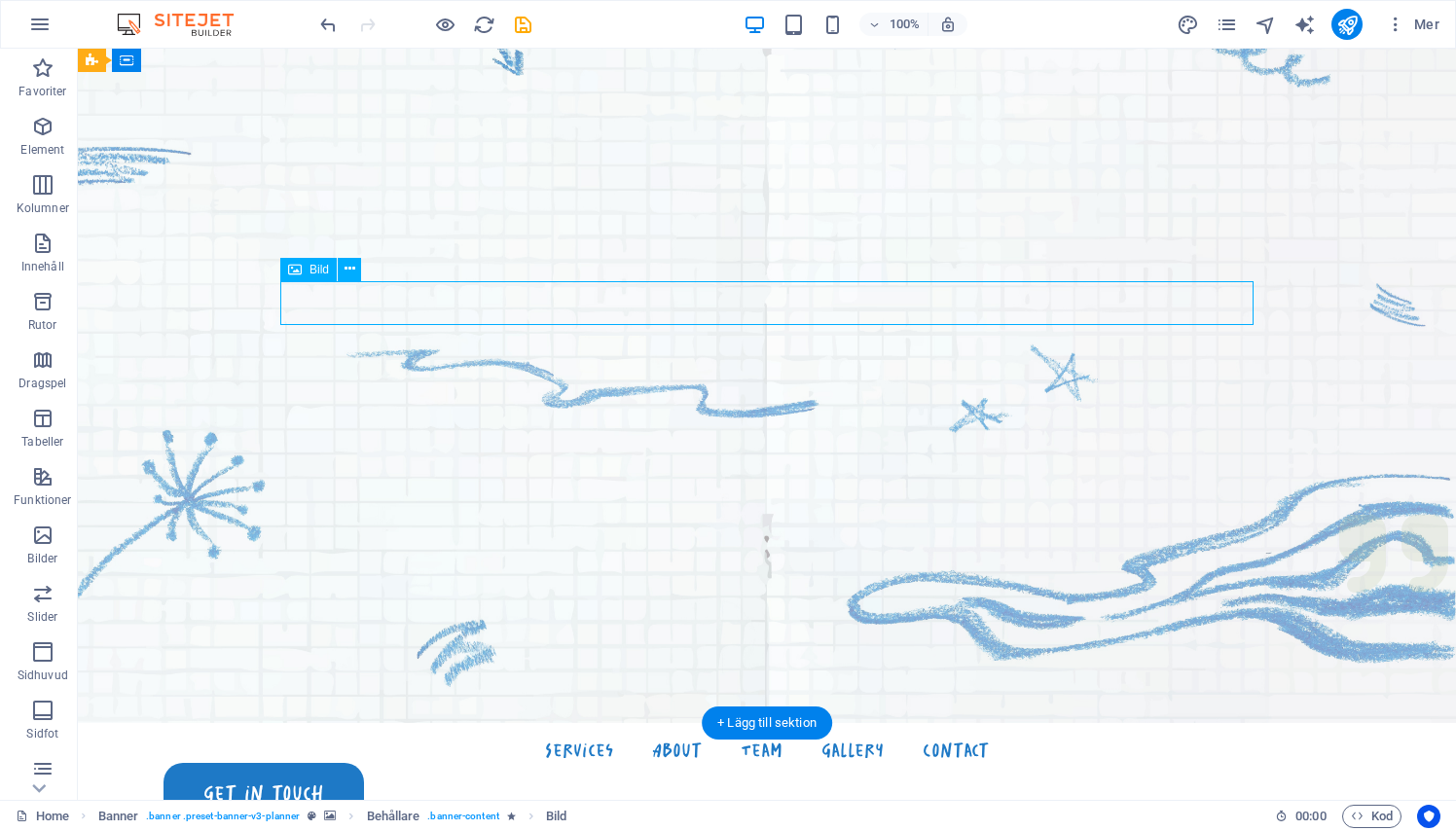
select select "px"
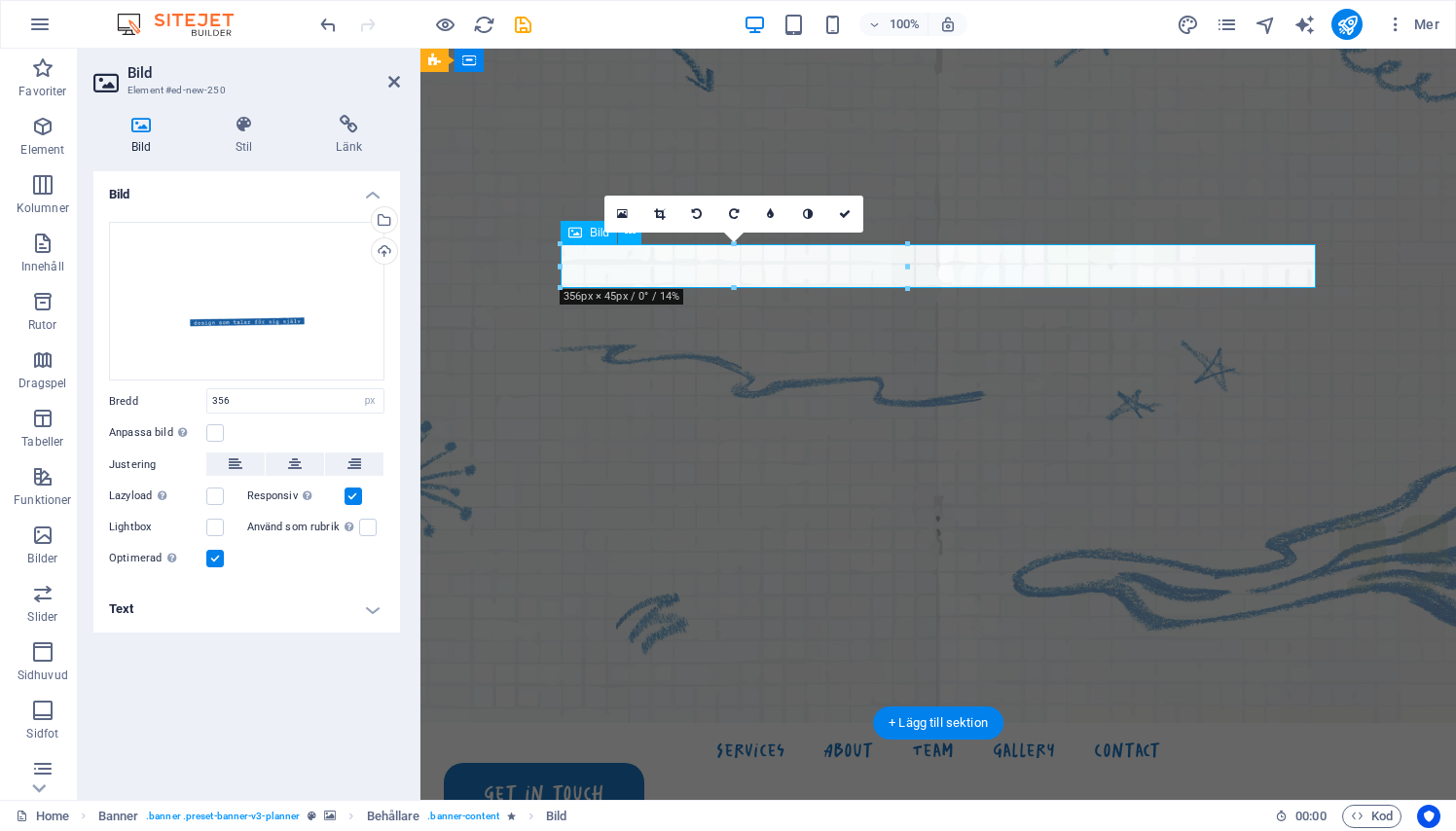
click at [547, 312] on figure at bounding box center [938, 284] width 1035 height 876
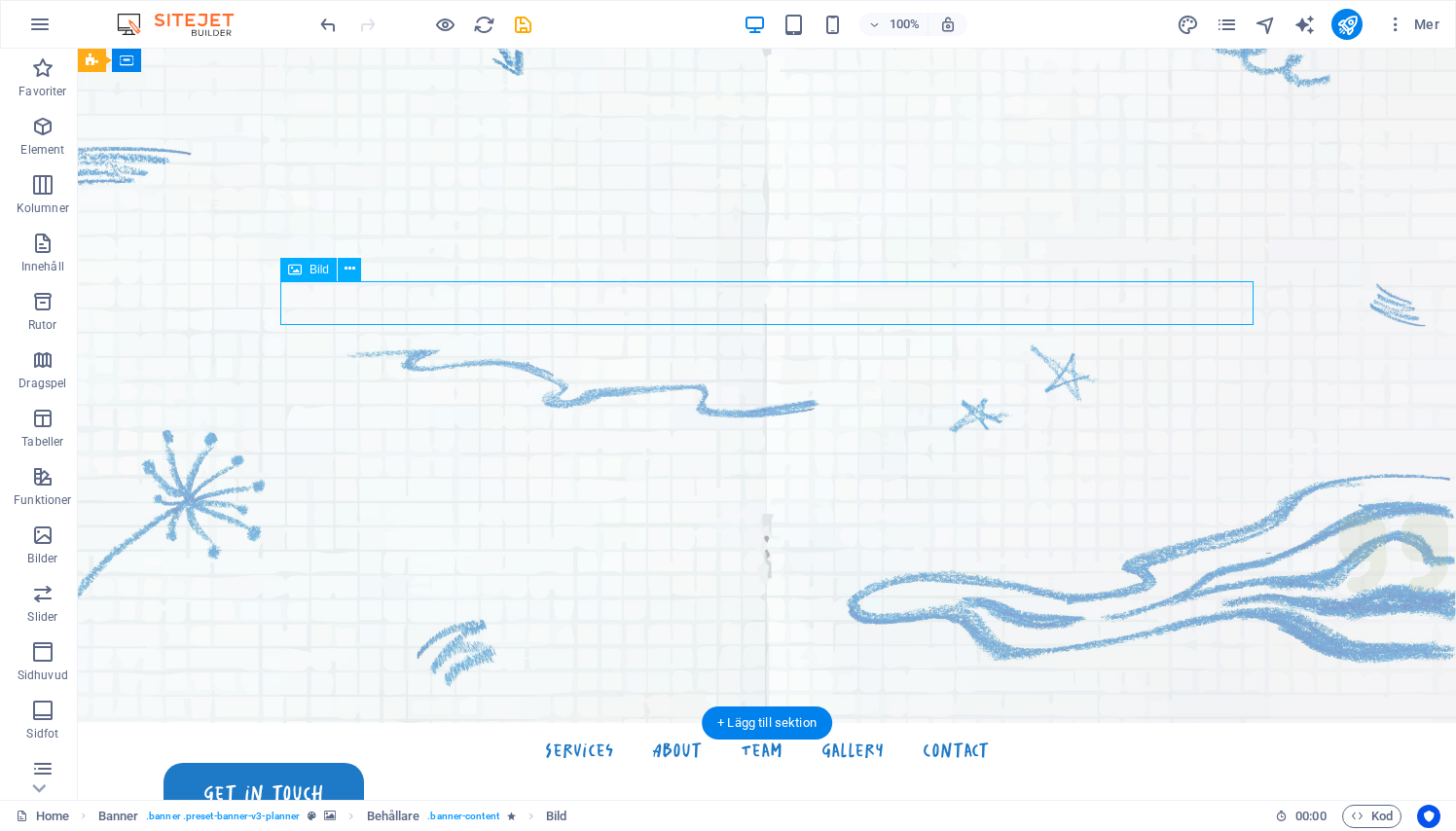
select select "px"
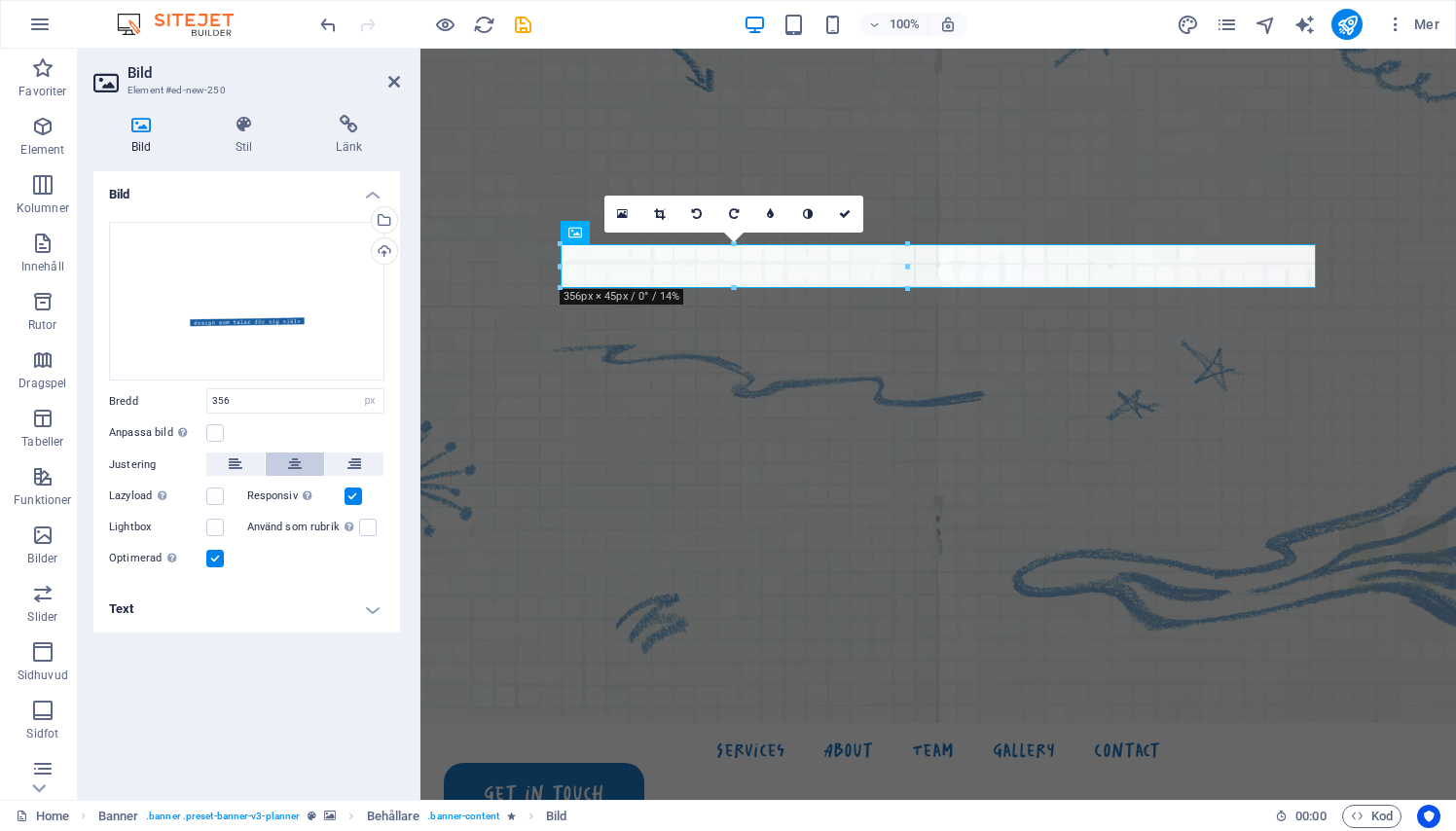
click at [302, 463] on button at bounding box center [295, 464] width 58 height 23
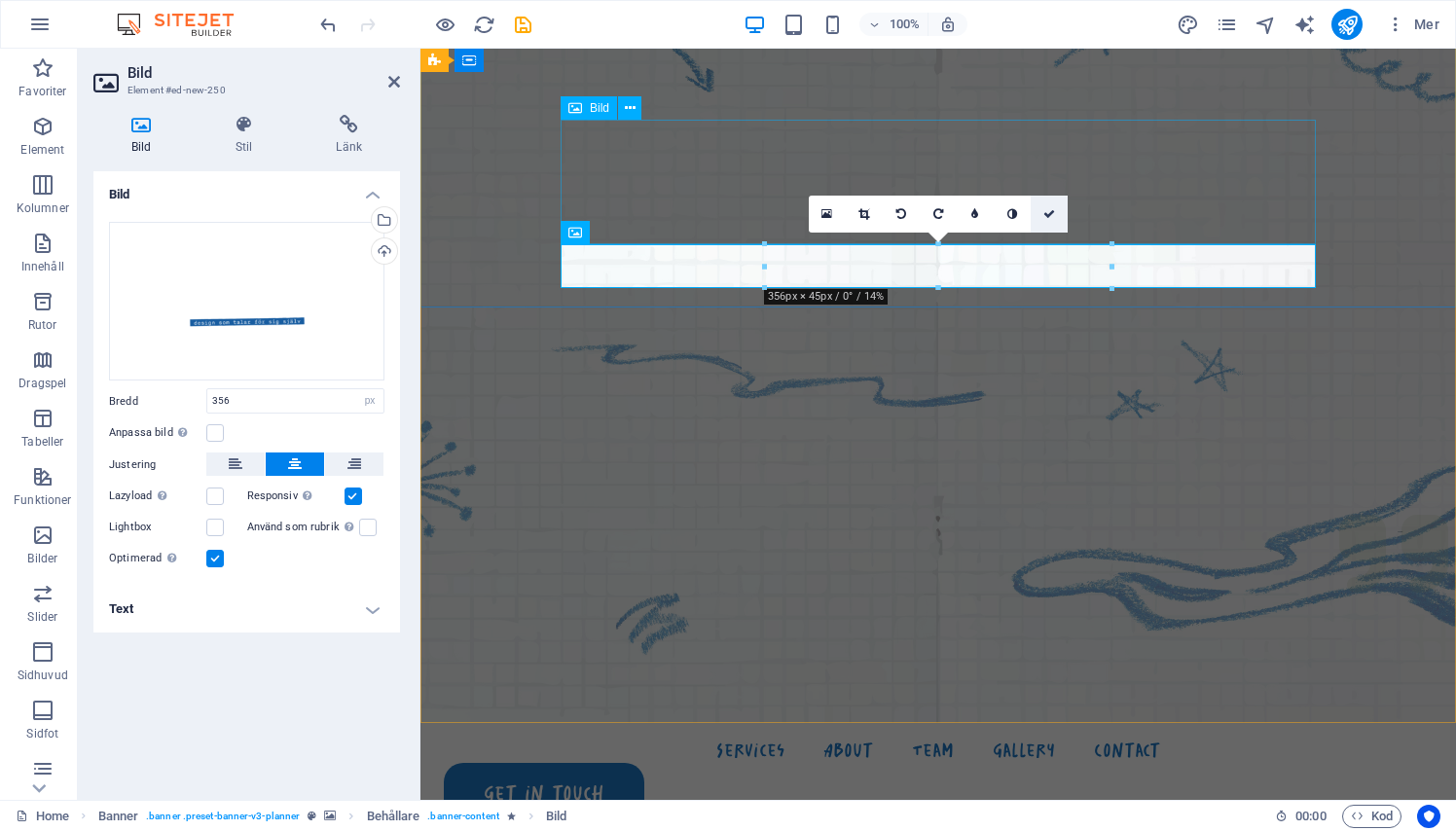
click at [1054, 213] on icon at bounding box center [1049, 214] width 12 height 12
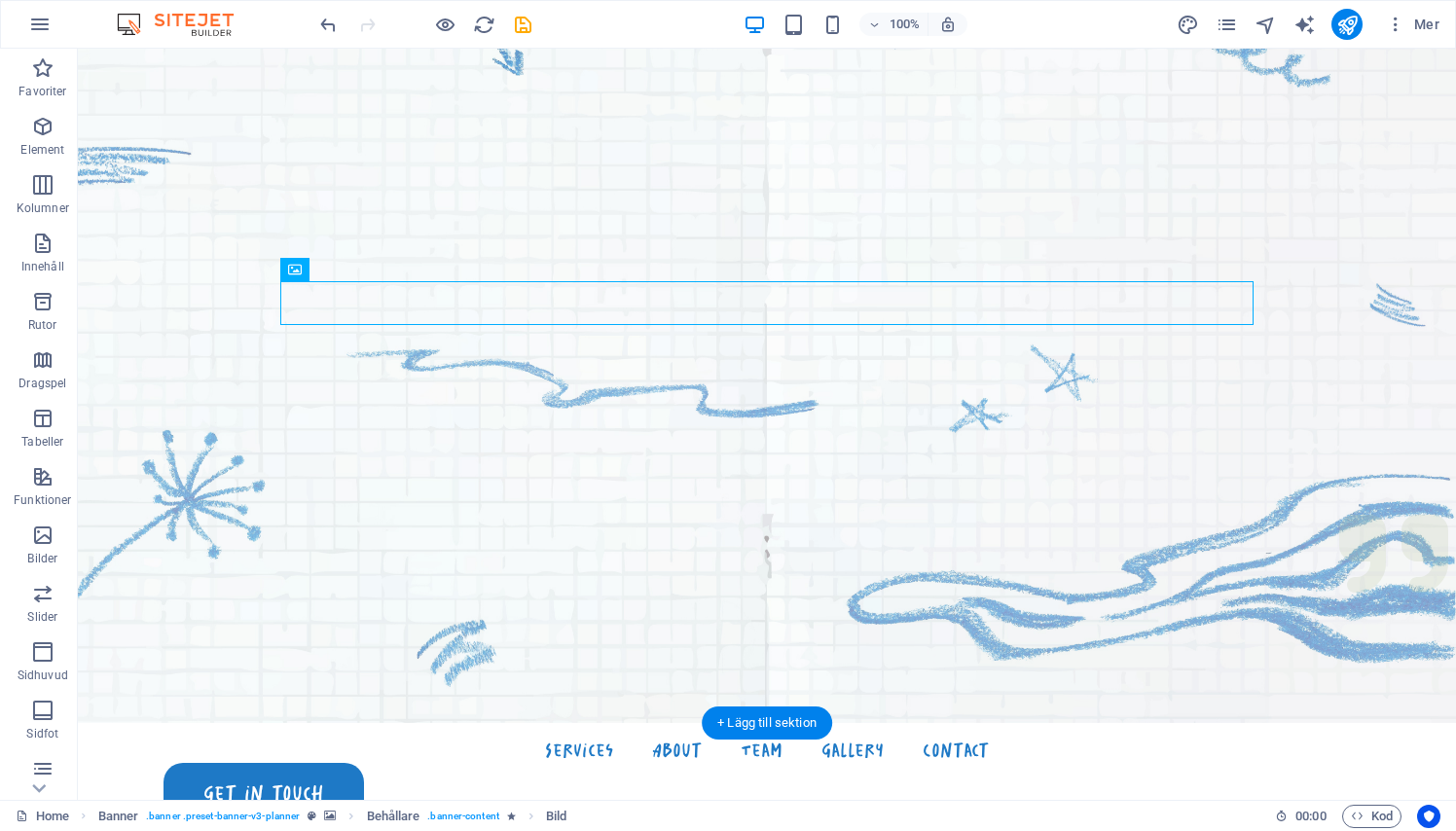
click at [830, 436] on figure at bounding box center [767, 284] width 1378 height 876
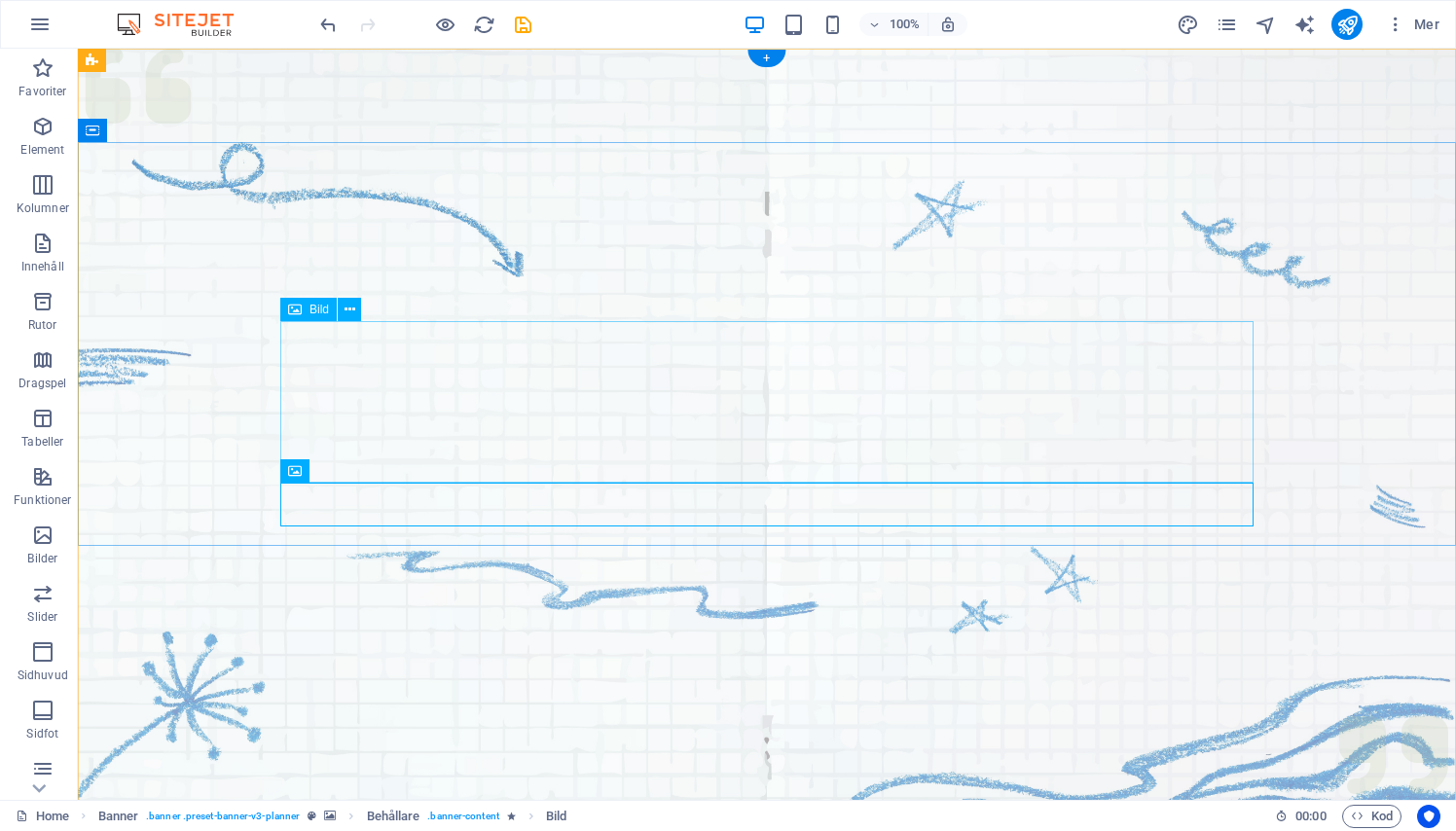
scroll to position [0, 0]
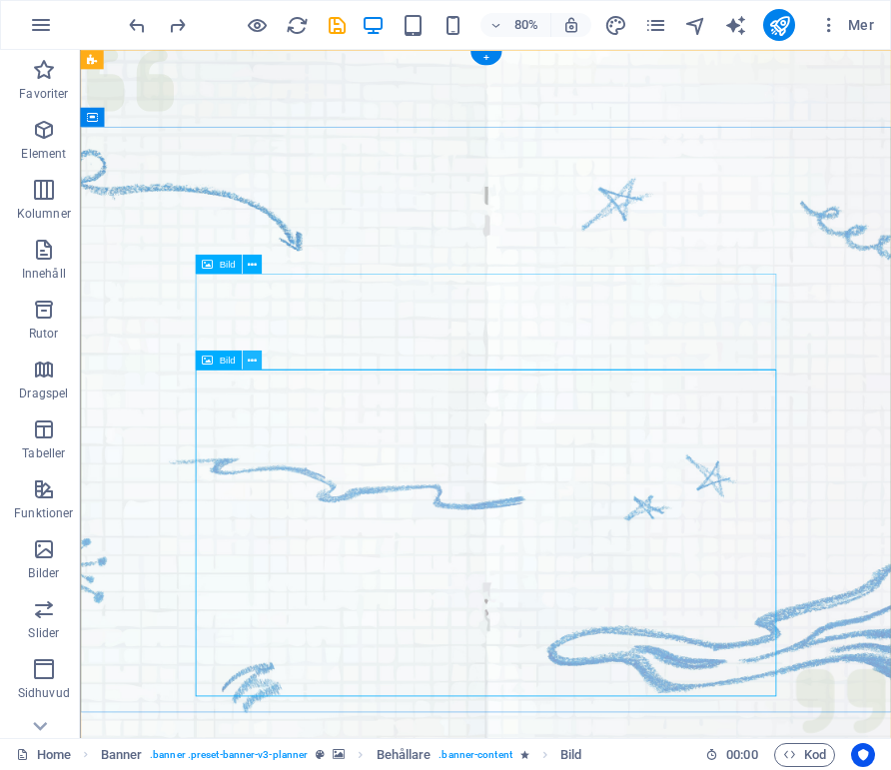
click at [248, 357] on icon at bounding box center [252, 359] width 9 height 17
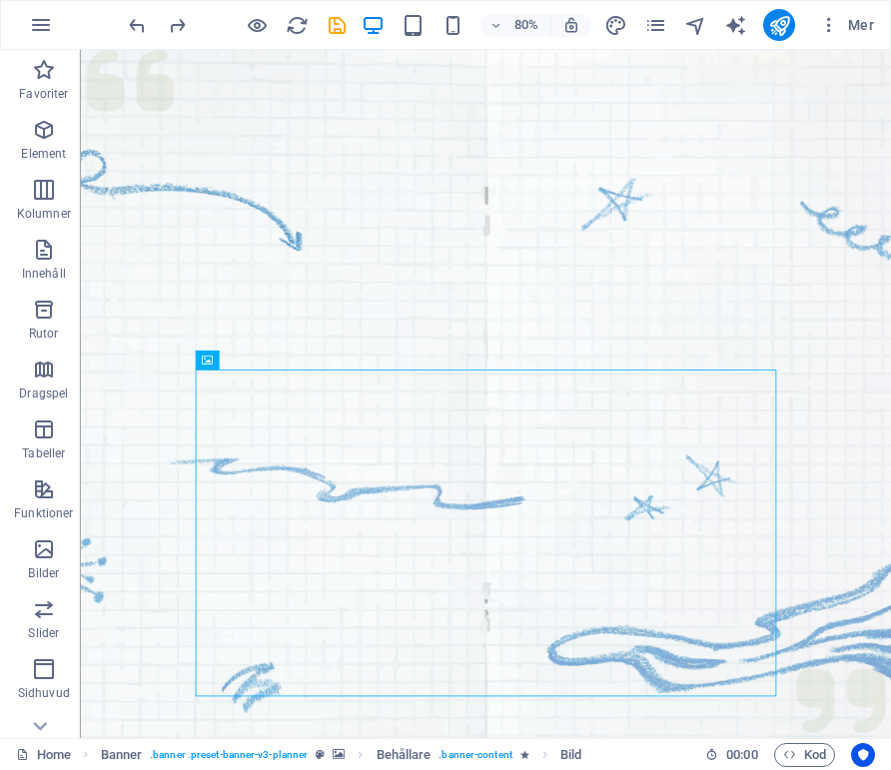
click at [143, 40] on div at bounding box center [237, 25] width 224 height 32
click at [136, 23] on icon "undo" at bounding box center [137, 25] width 23 height 23
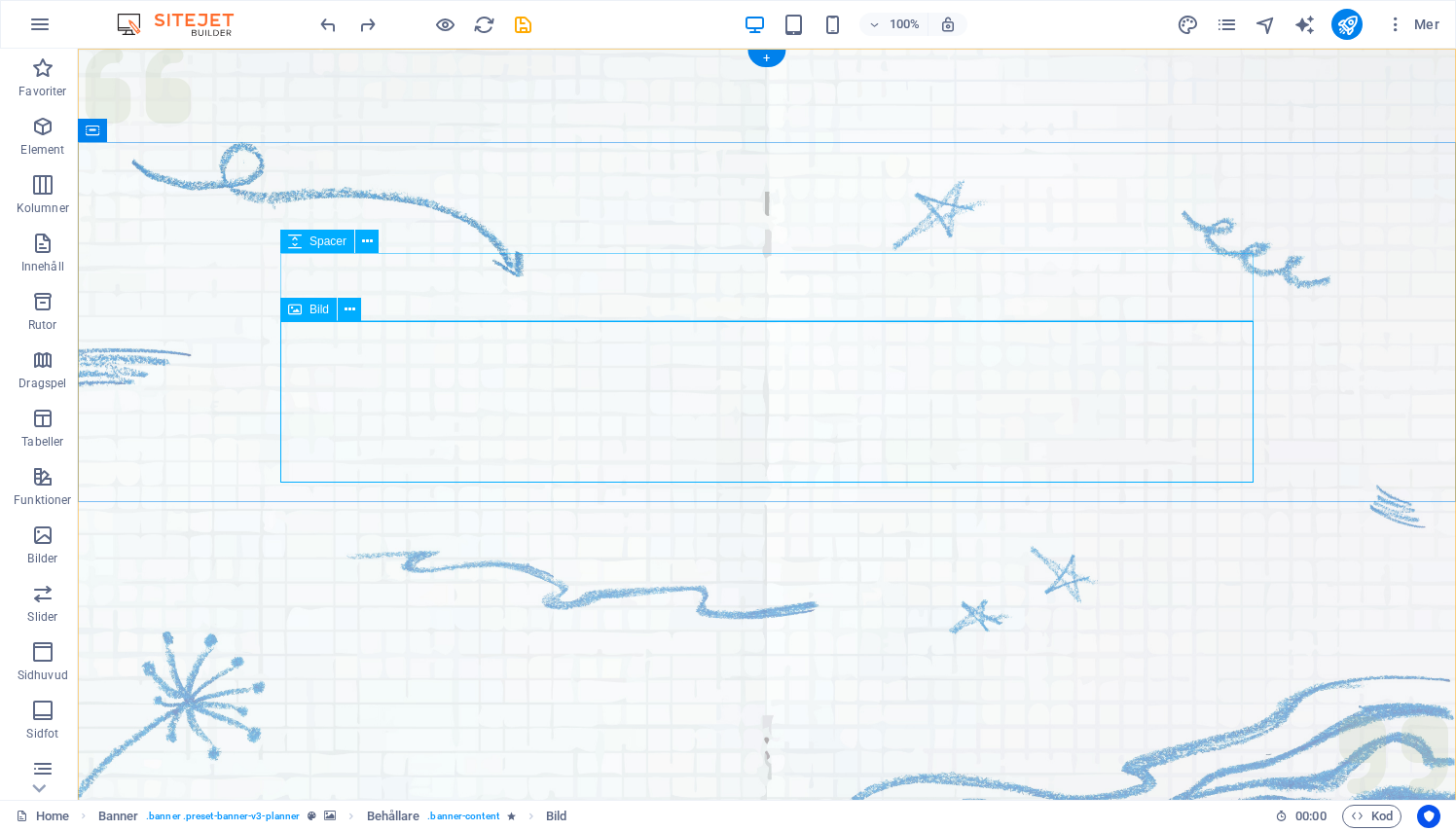
click at [309, 303] on div "Bild" at bounding box center [309, 310] width 57 height 23
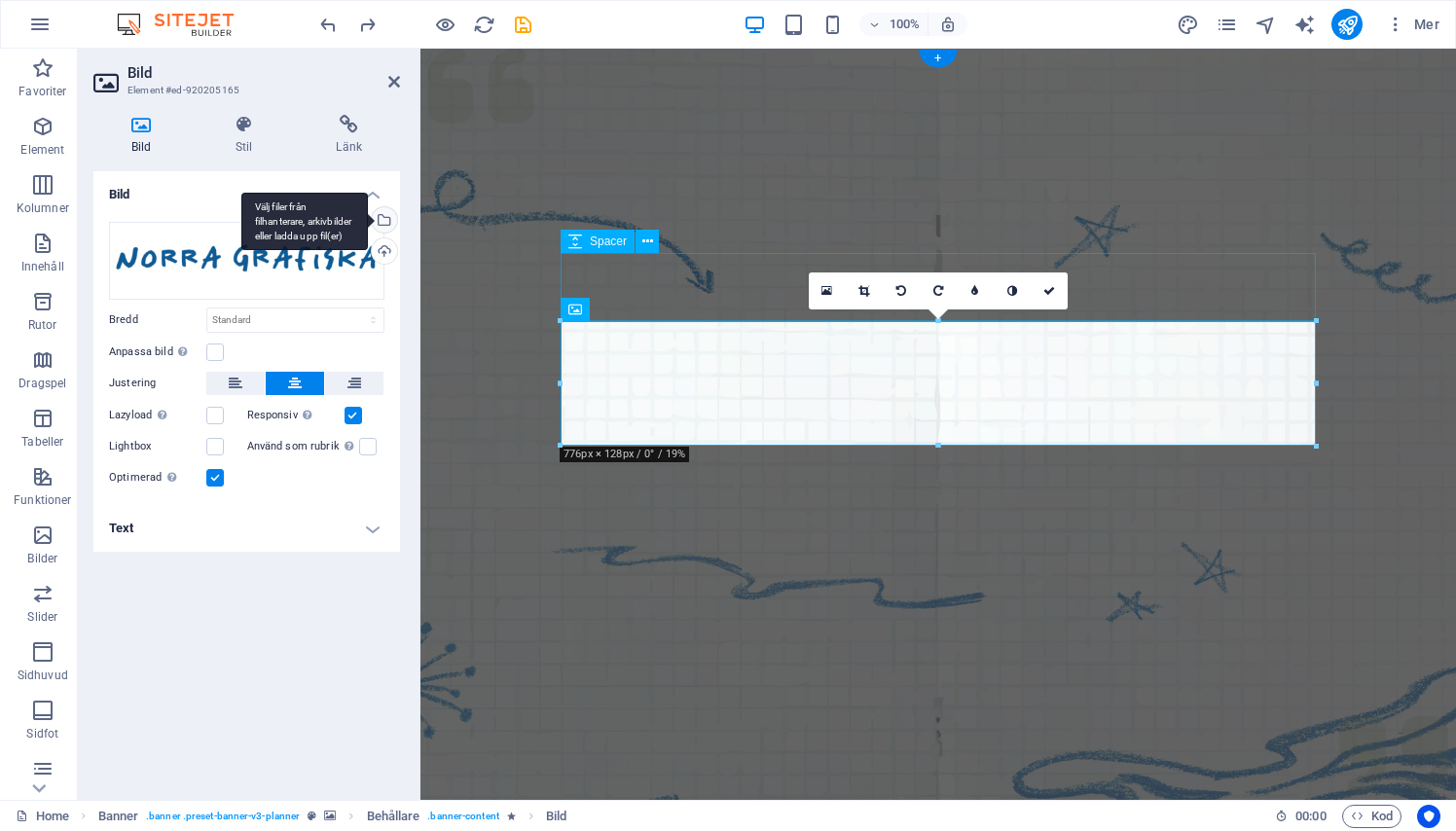
click at [386, 208] on div "Välj filer från filhanterare, arkivbilder eller ladda upp fil(er)" at bounding box center [382, 222] width 29 height 29
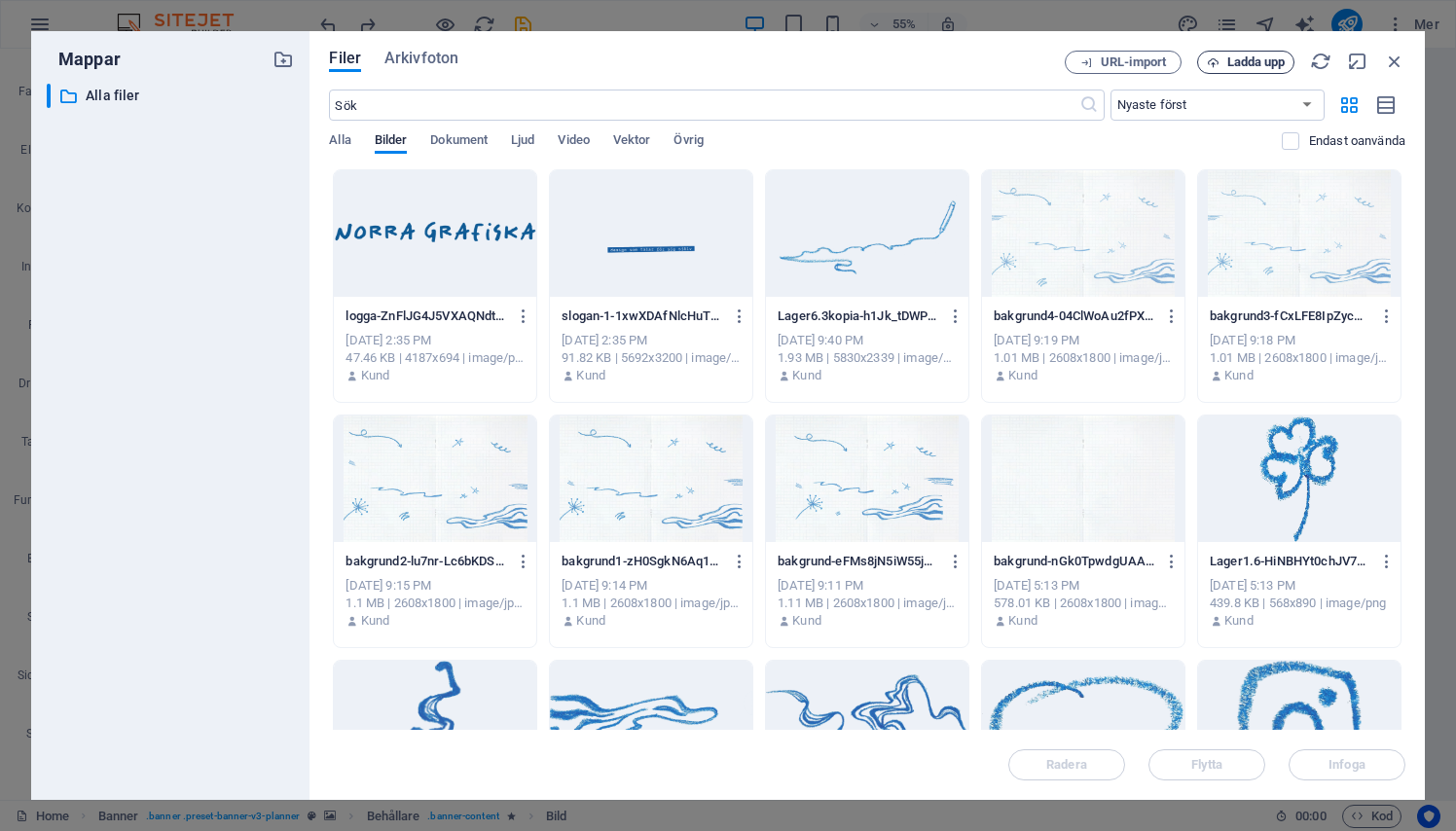
click at [1227, 68] on span "Ladda upp" at bounding box center [1256, 62] width 58 height 12
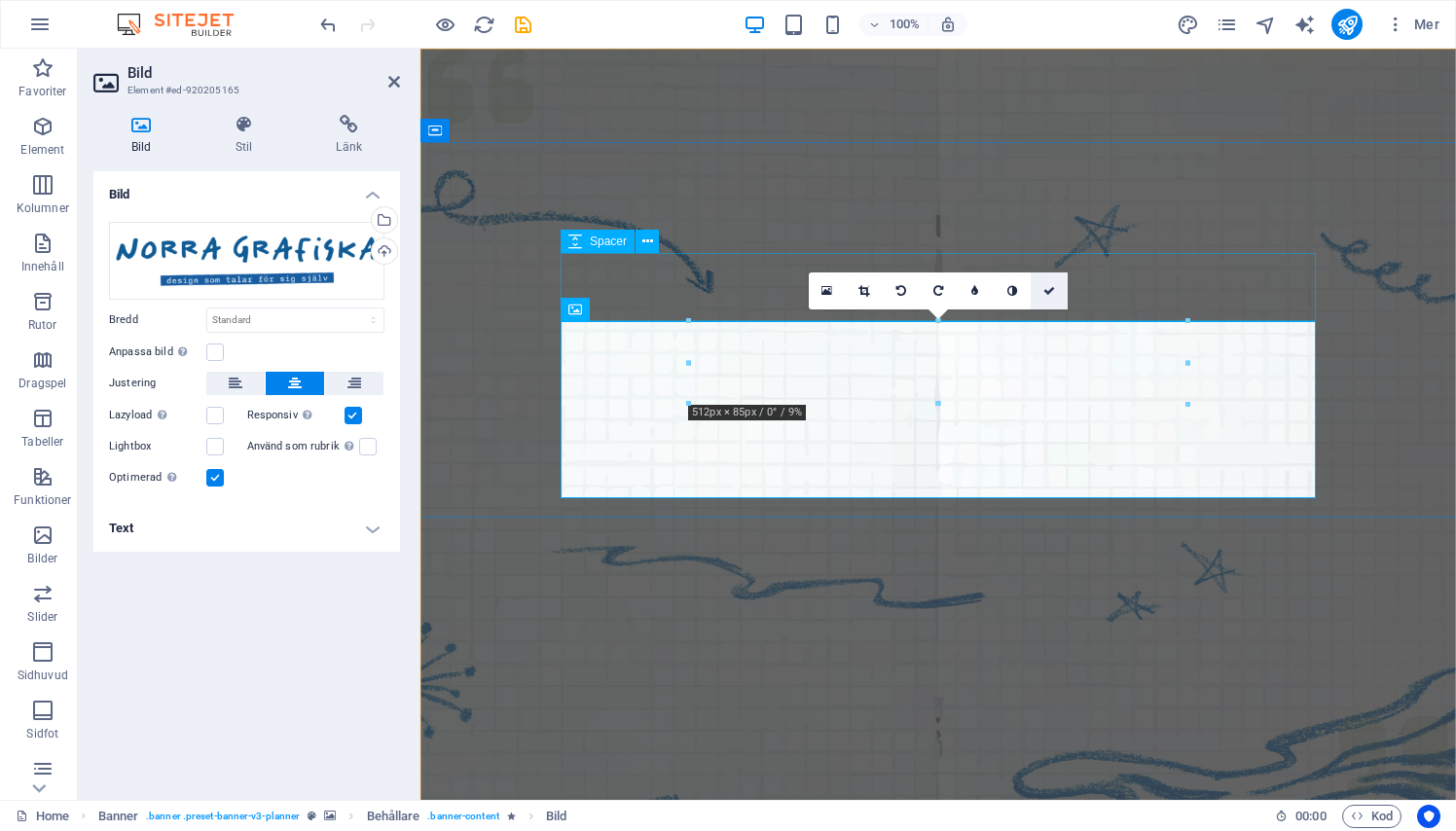
click at [1050, 285] on icon at bounding box center [1049, 291] width 12 height 12
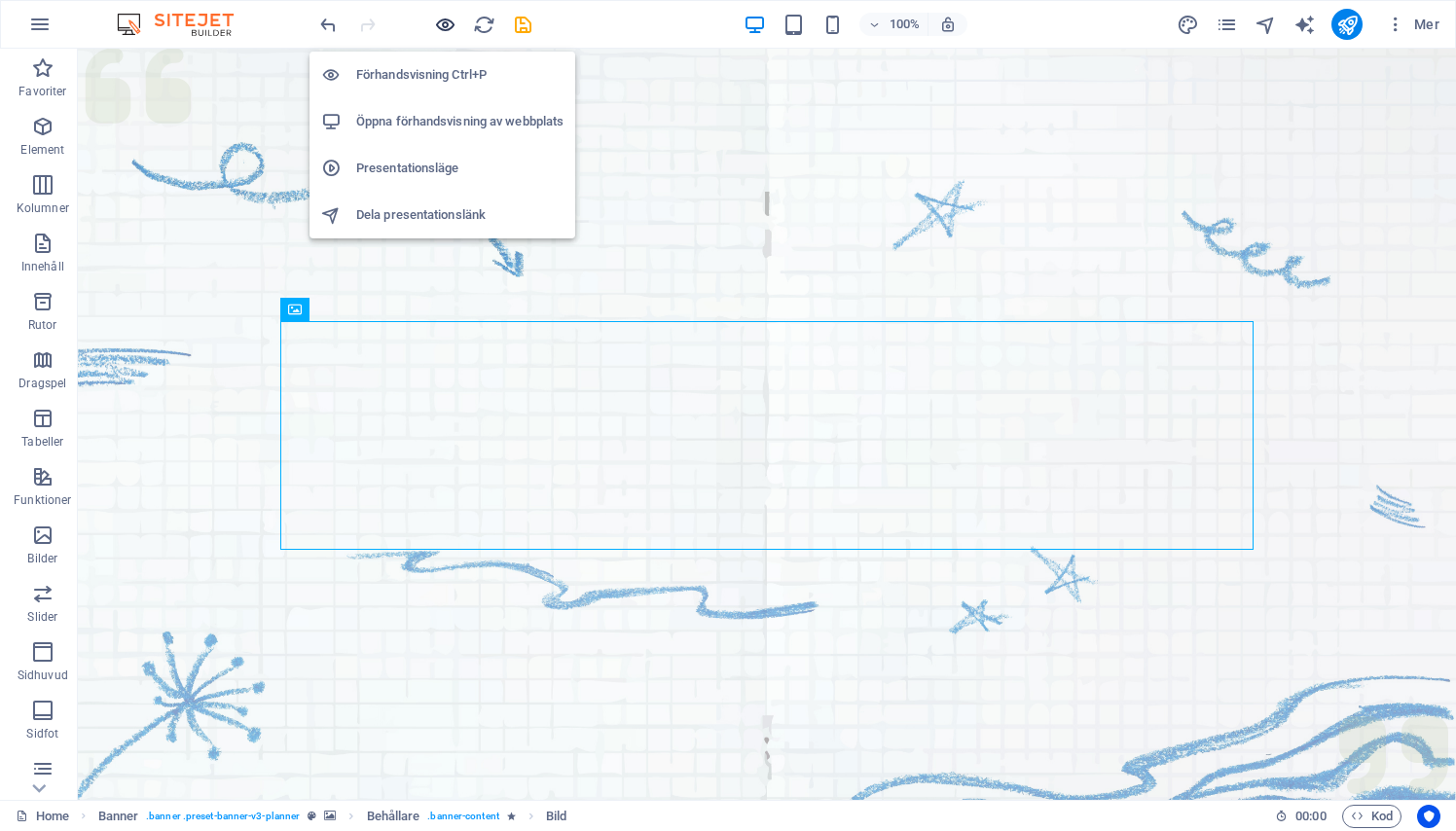
click at [442, 31] on icon "button" at bounding box center [444, 24] width 22 height 22
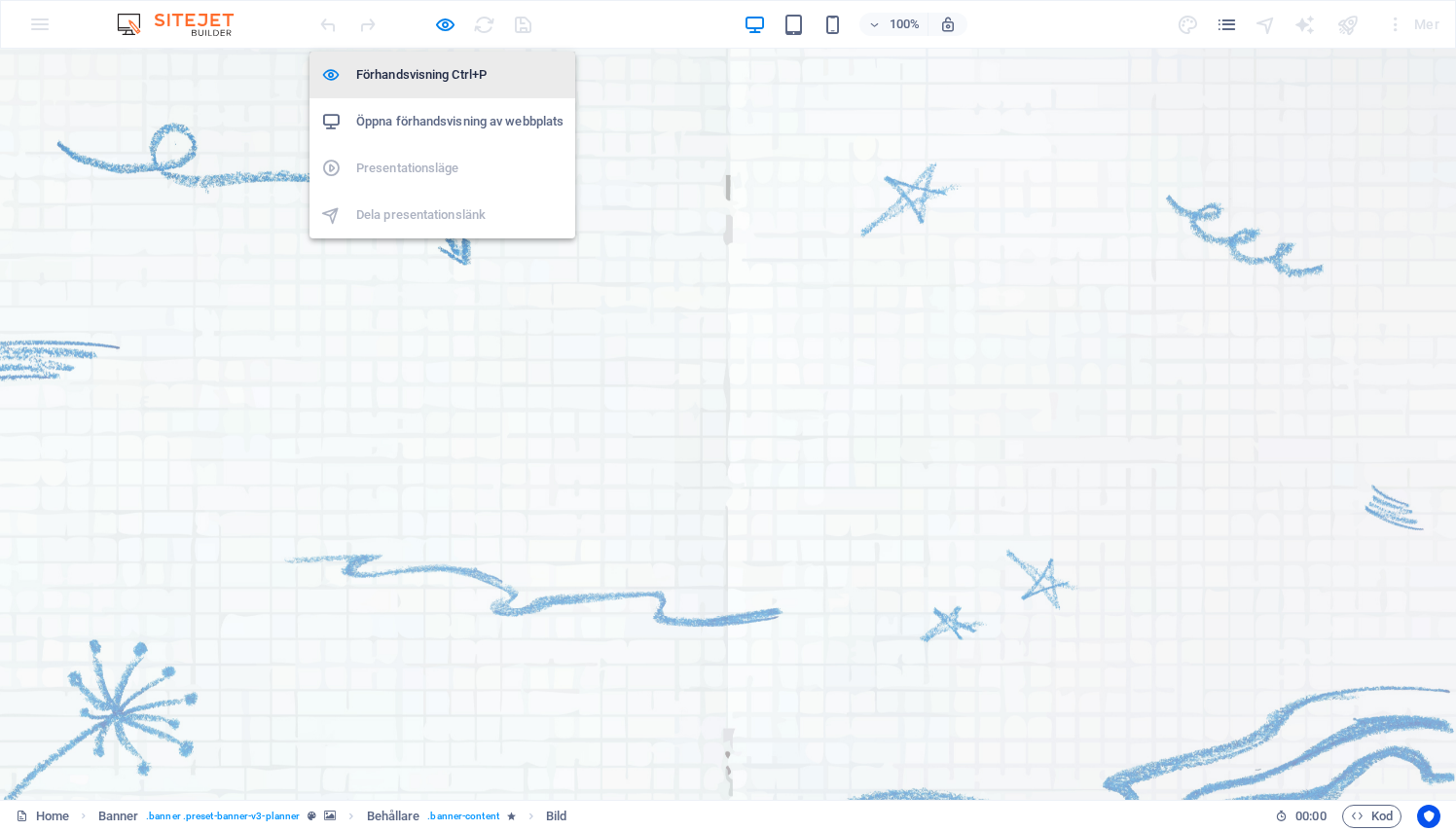
click at [440, 61] on li "Förhandsvisning Ctrl+P" at bounding box center [442, 75] width 266 height 47
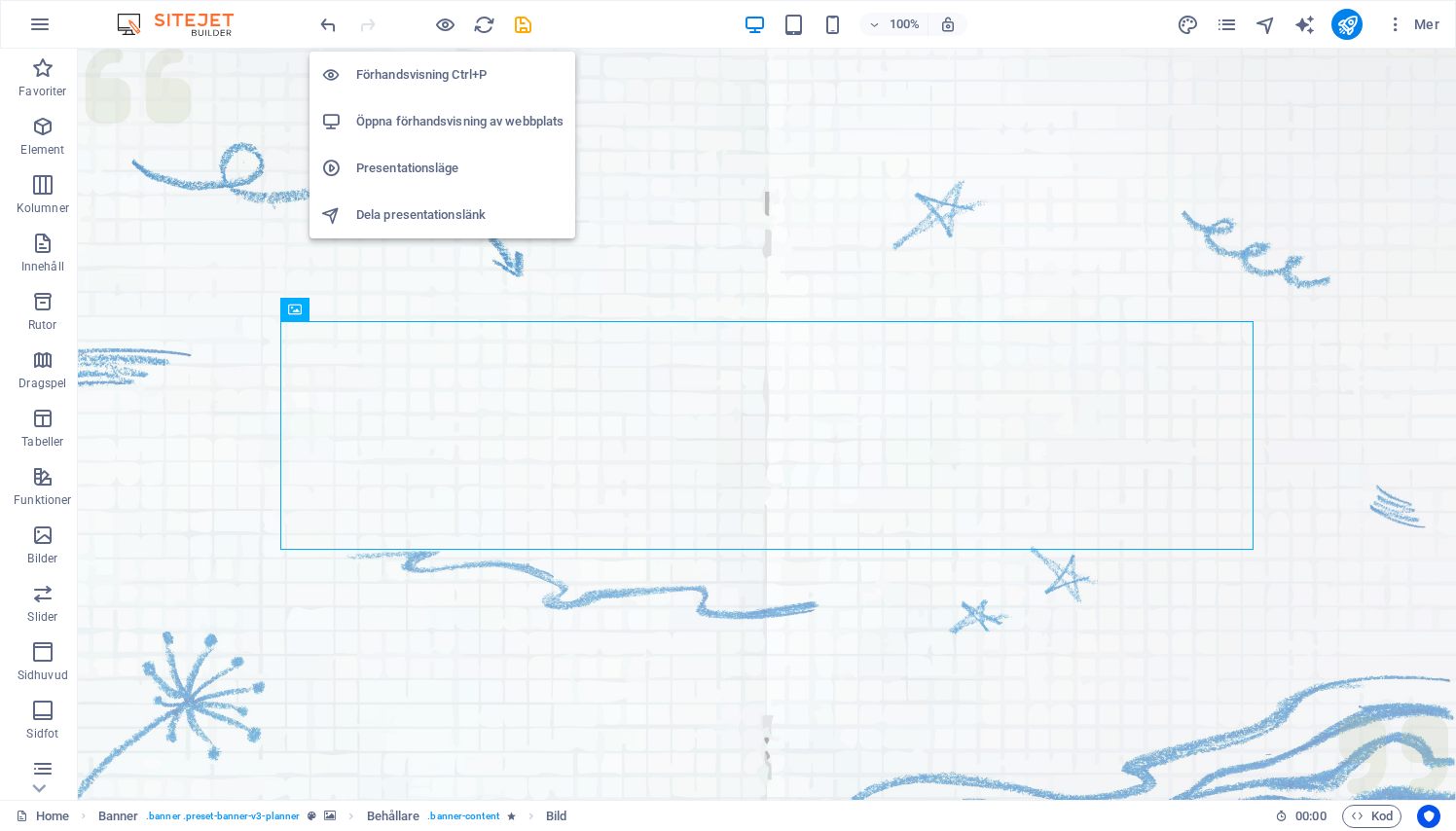
click at [459, 120] on h6 "Öppna förhandsvisning av webbplats" at bounding box center [459, 122] width 208 height 23
click at [444, 26] on icon "button" at bounding box center [444, 24] width 22 height 22
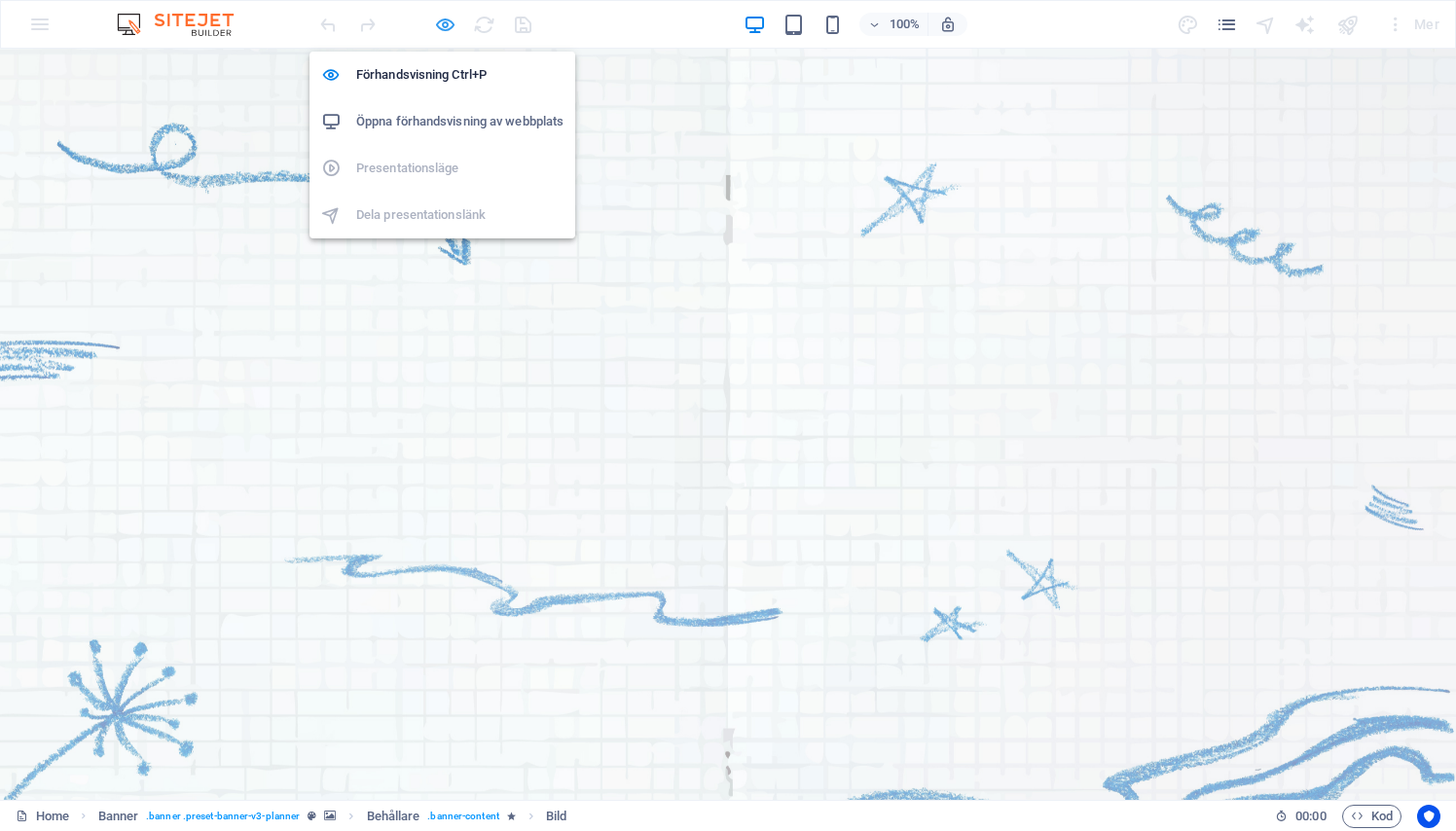
click at [440, 17] on icon "button" at bounding box center [444, 24] width 22 height 22
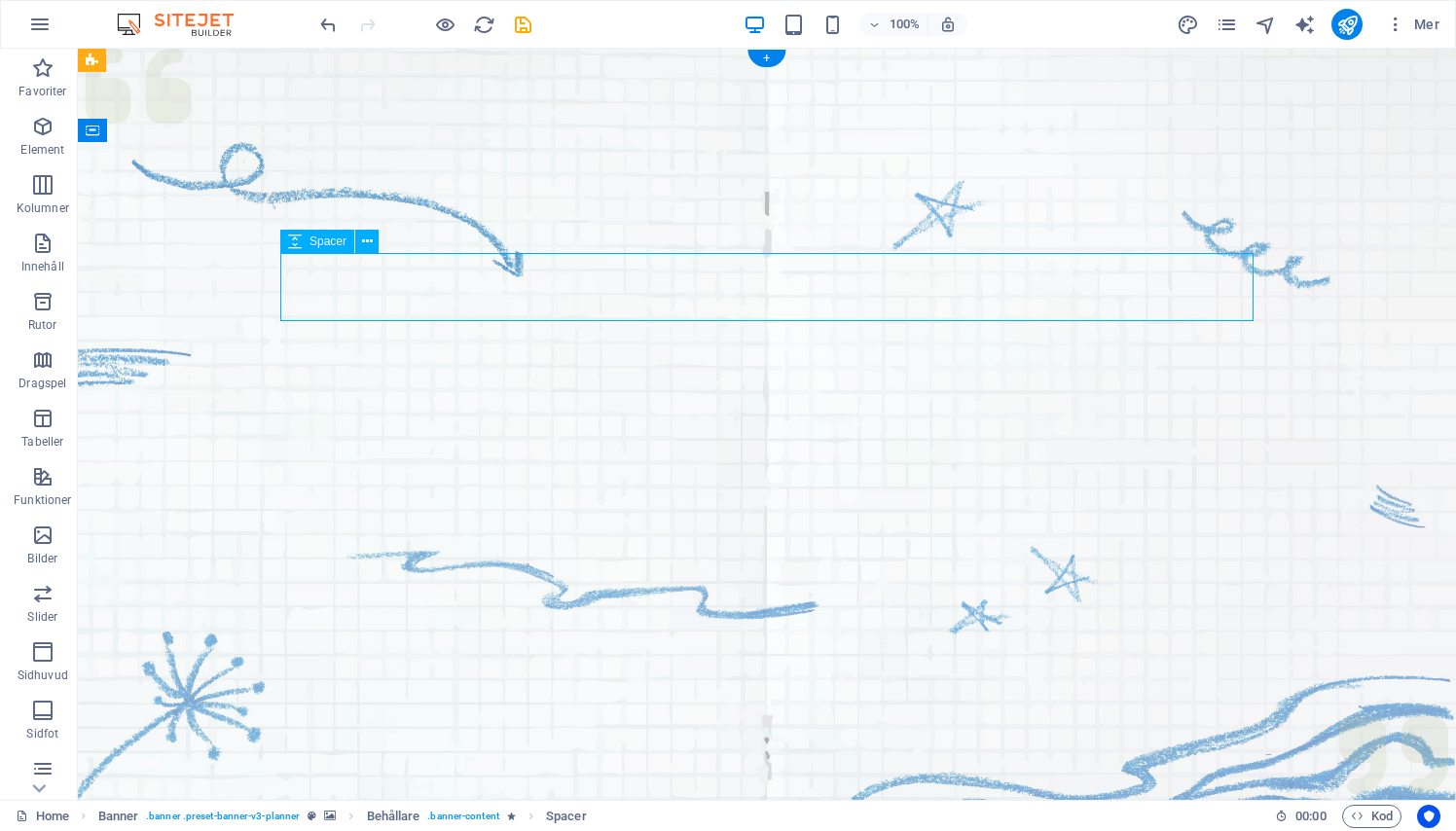
select select "px"
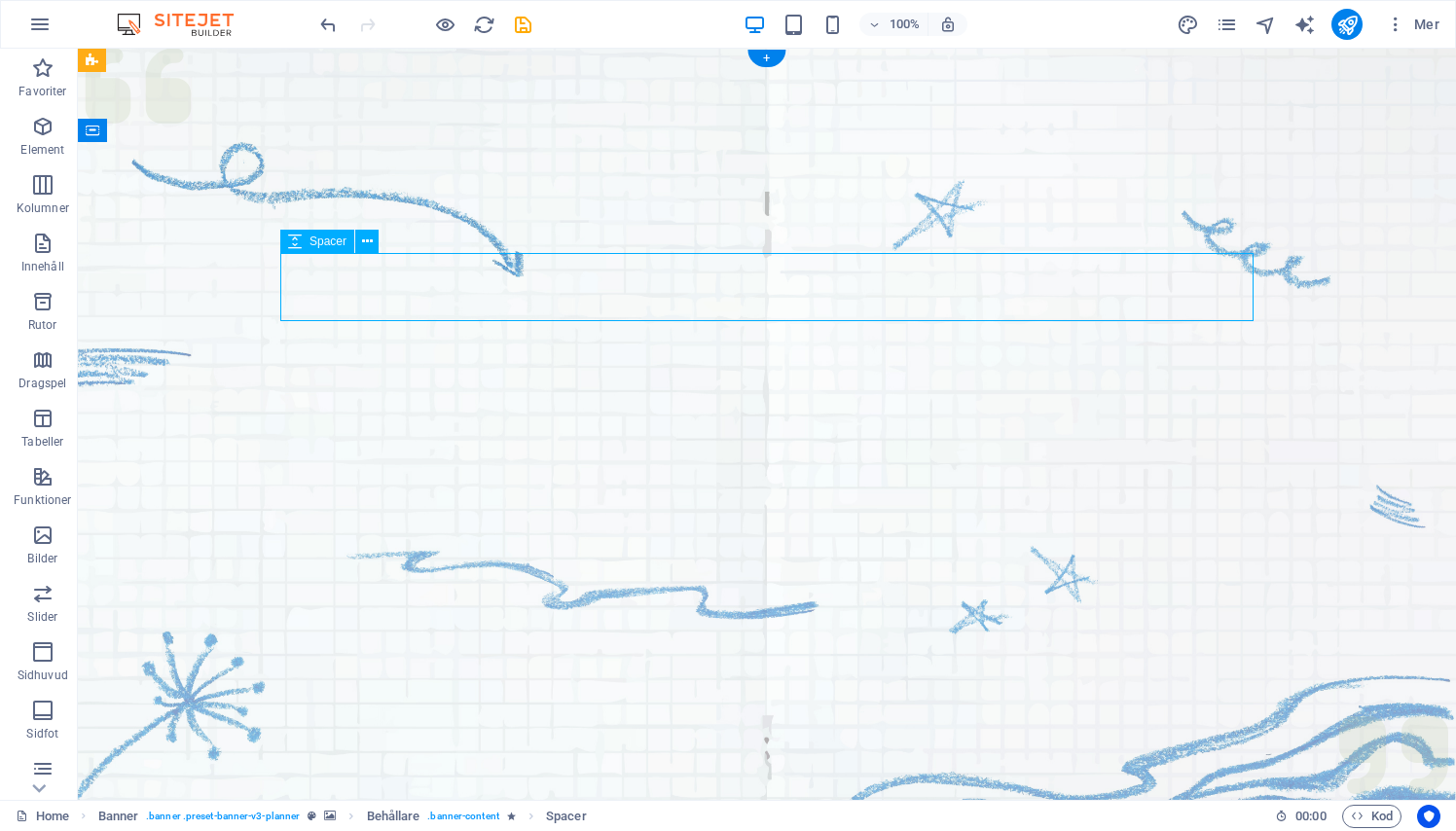
select select "px"
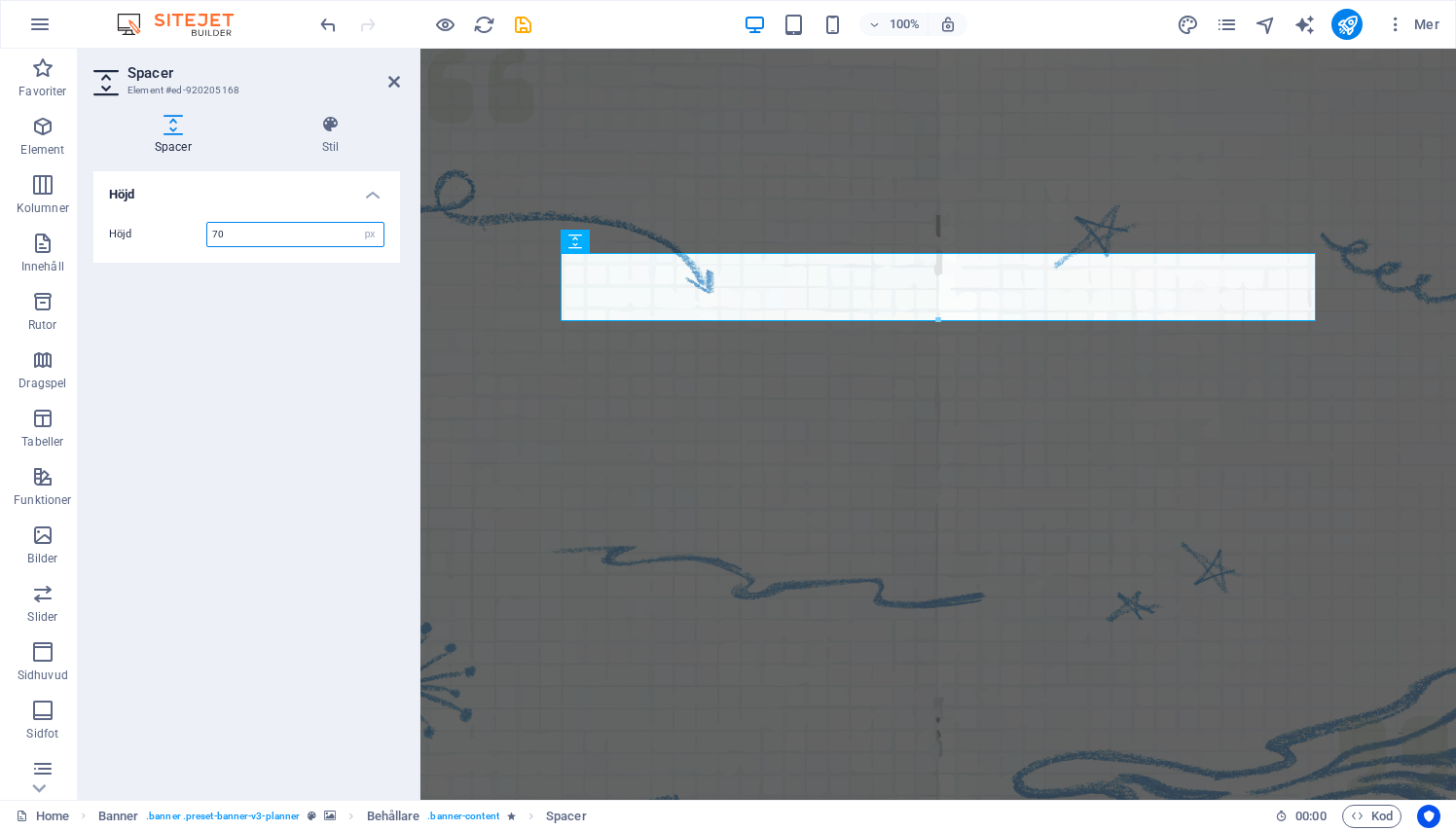
click at [282, 245] on input "70" at bounding box center [295, 235] width 176 height 23
type input "60"
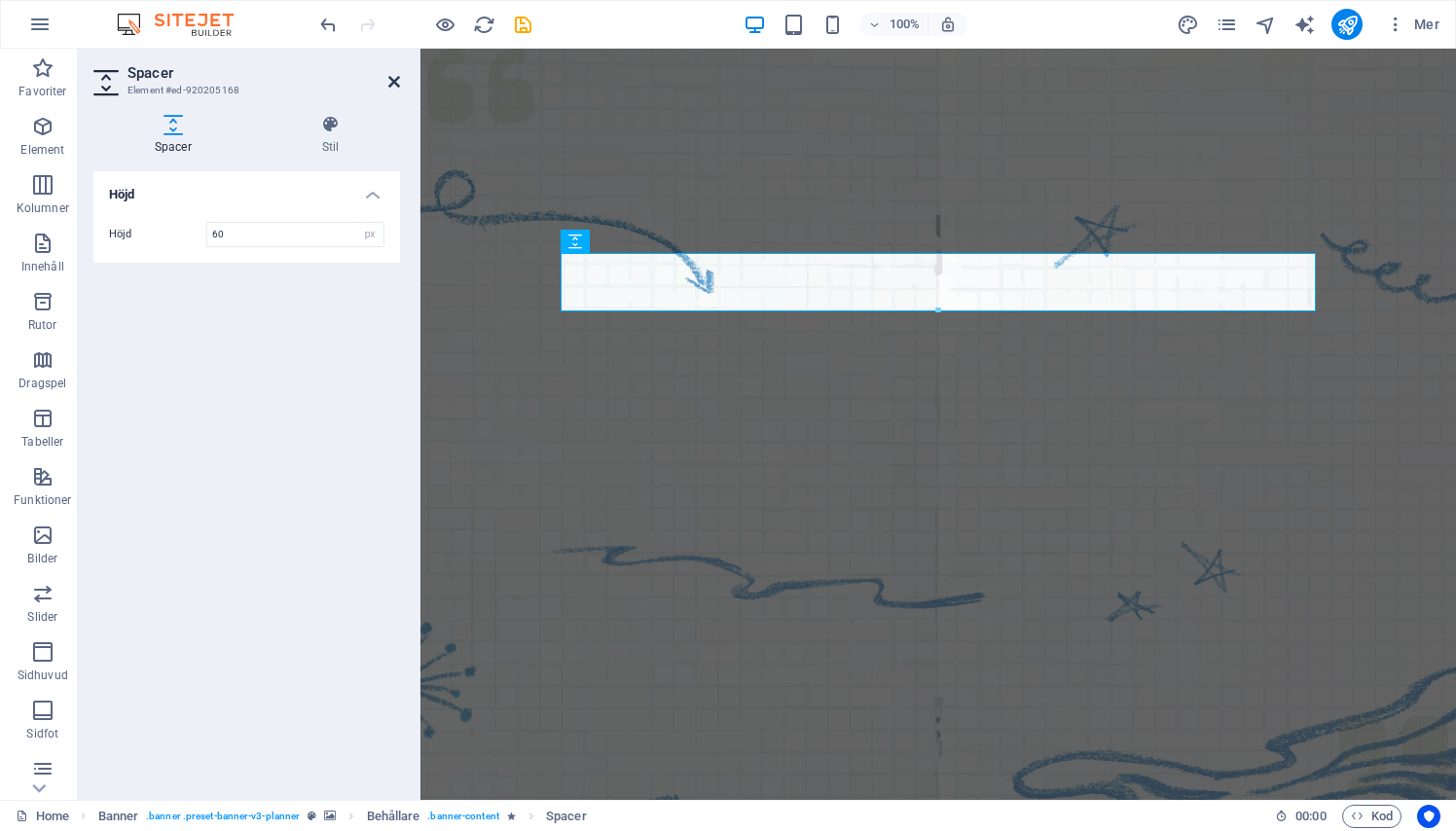
click at [388, 79] on icon at bounding box center [394, 82] width 12 height 16
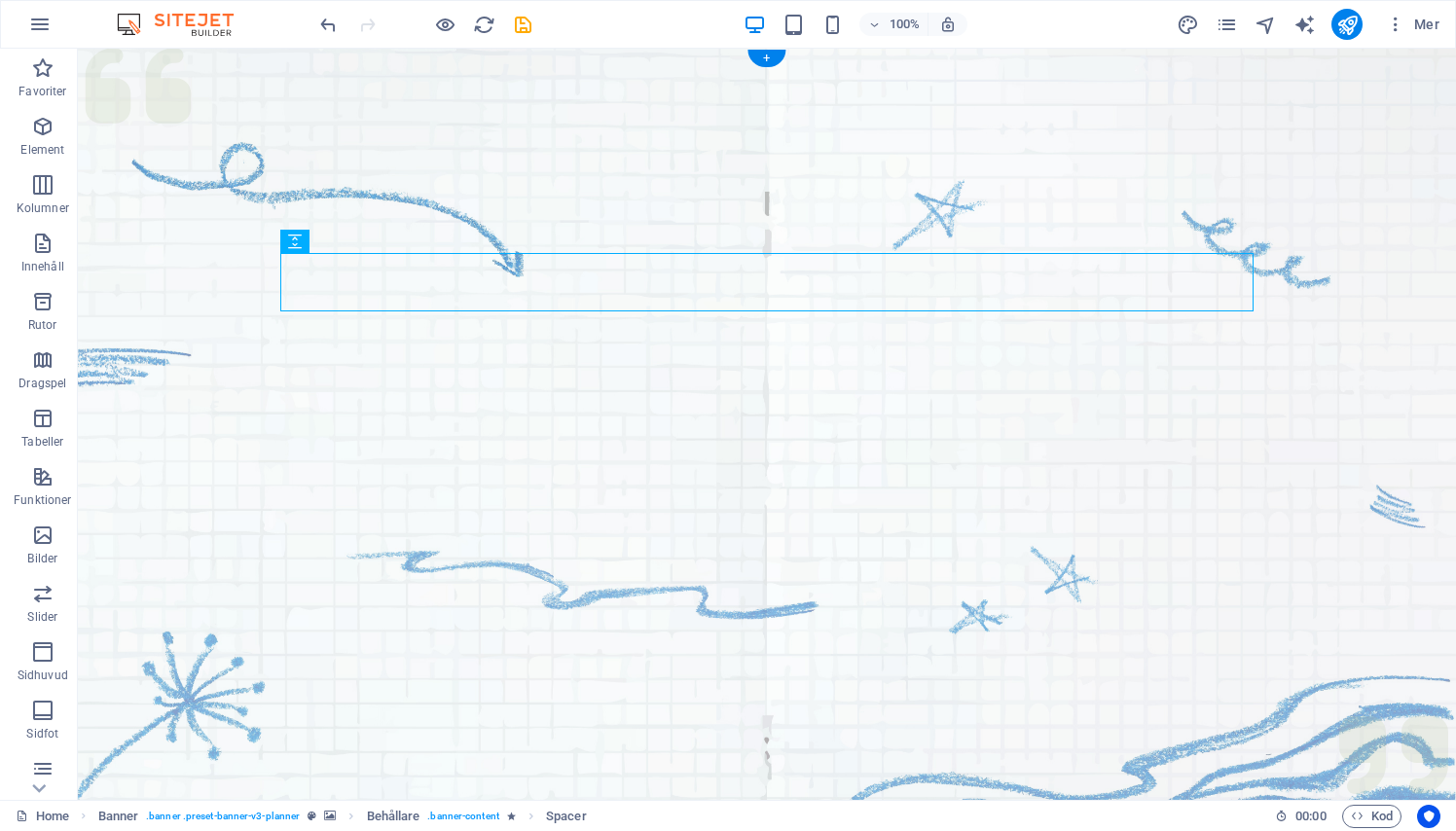
click at [385, 623] on figure at bounding box center [767, 486] width 1378 height 876
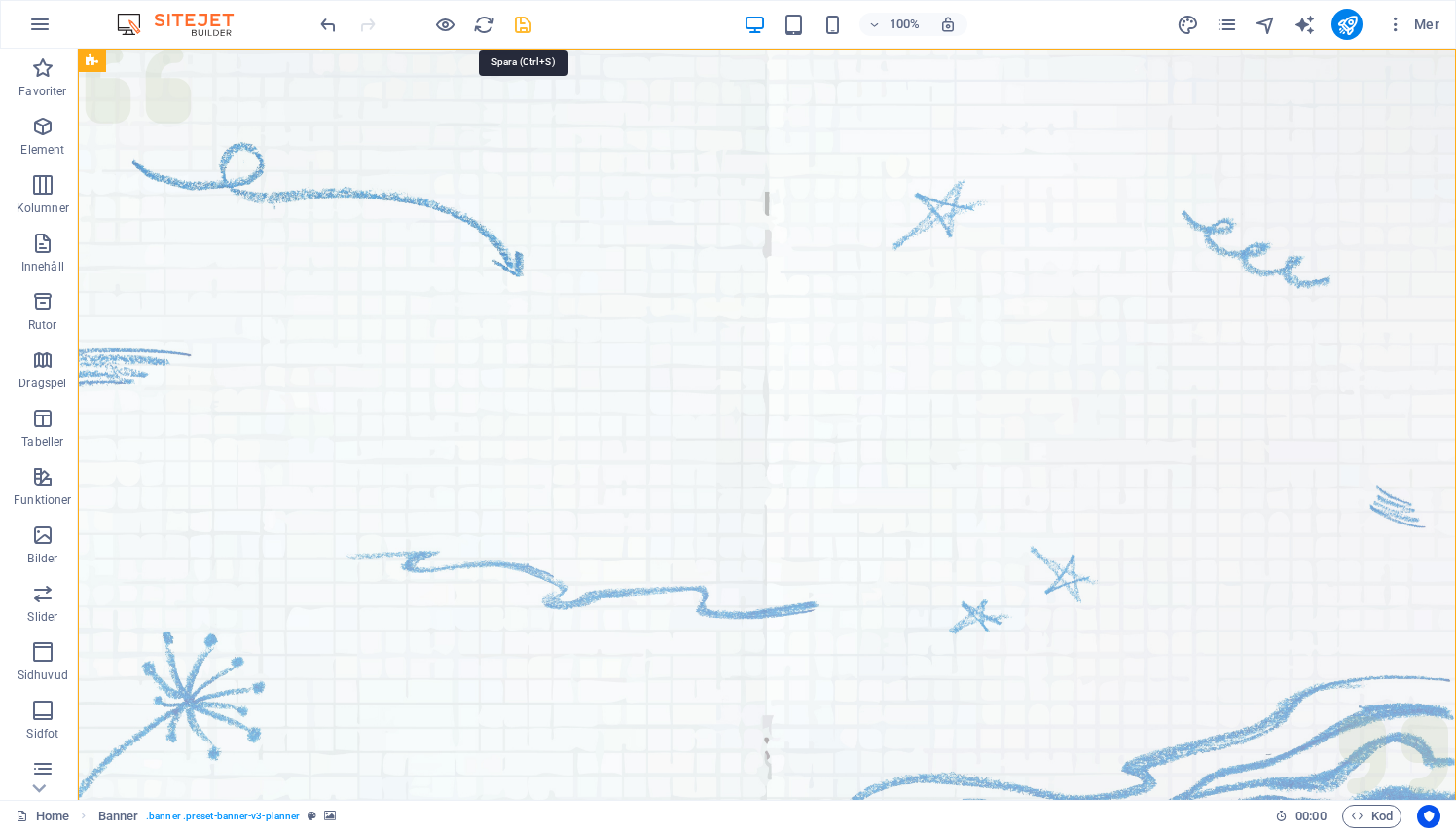
click at [526, 21] on icon "save" at bounding box center [522, 24] width 22 height 22
checkbox input "false"
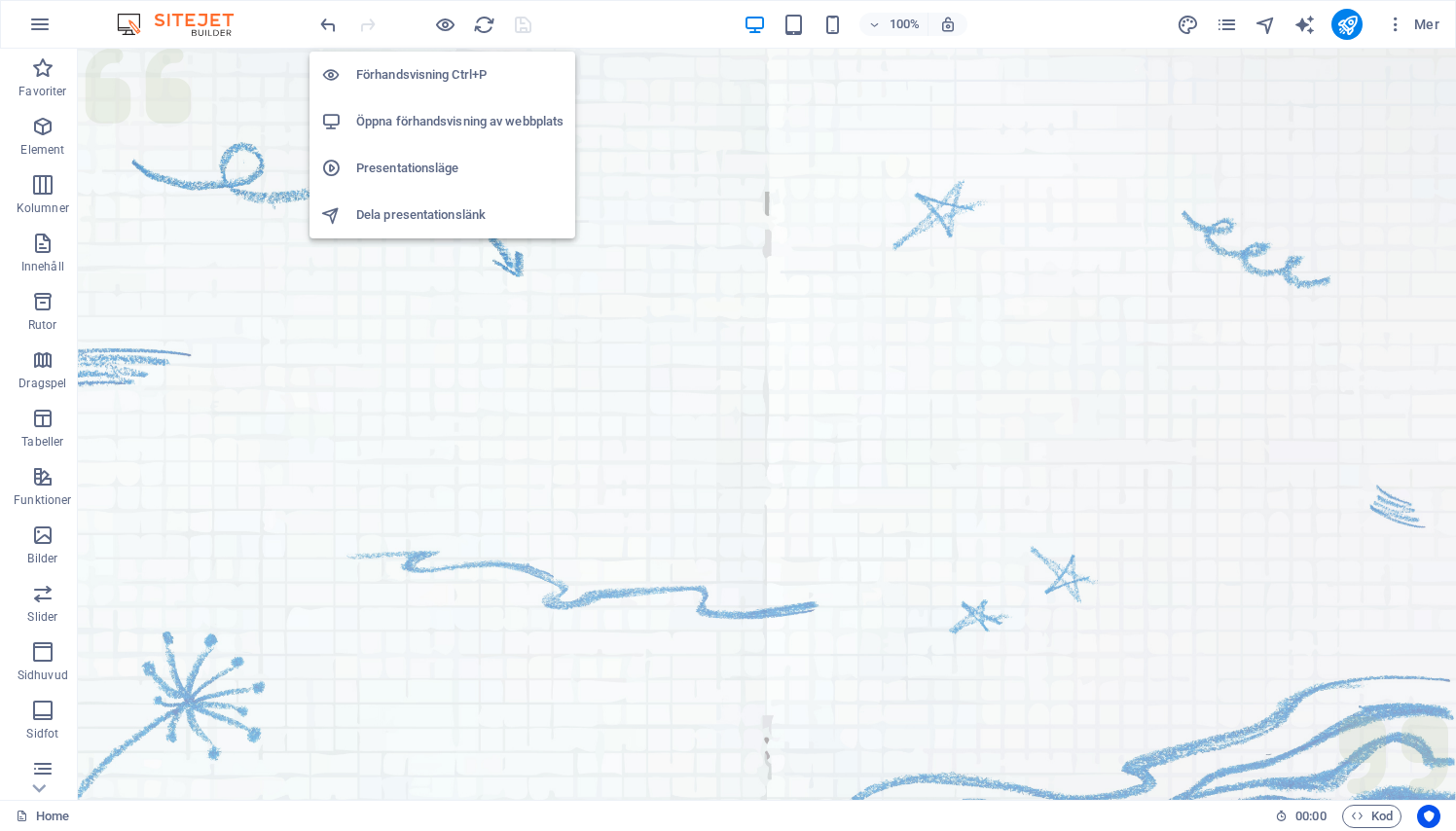
click at [438, 109] on li "Öppna förhandsvisning av webbplats" at bounding box center [442, 122] width 266 height 47
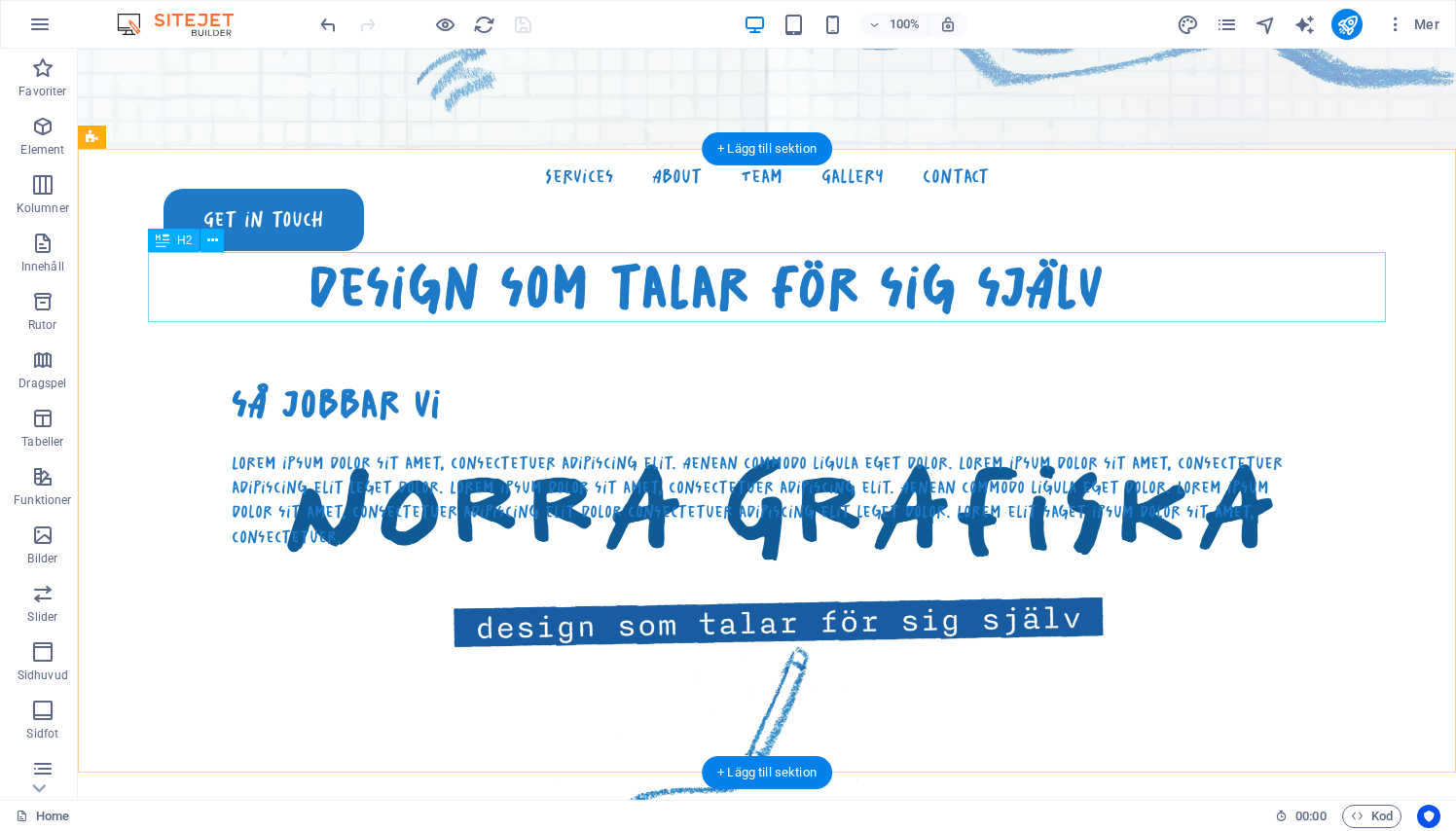
scroll to position [776, 0]
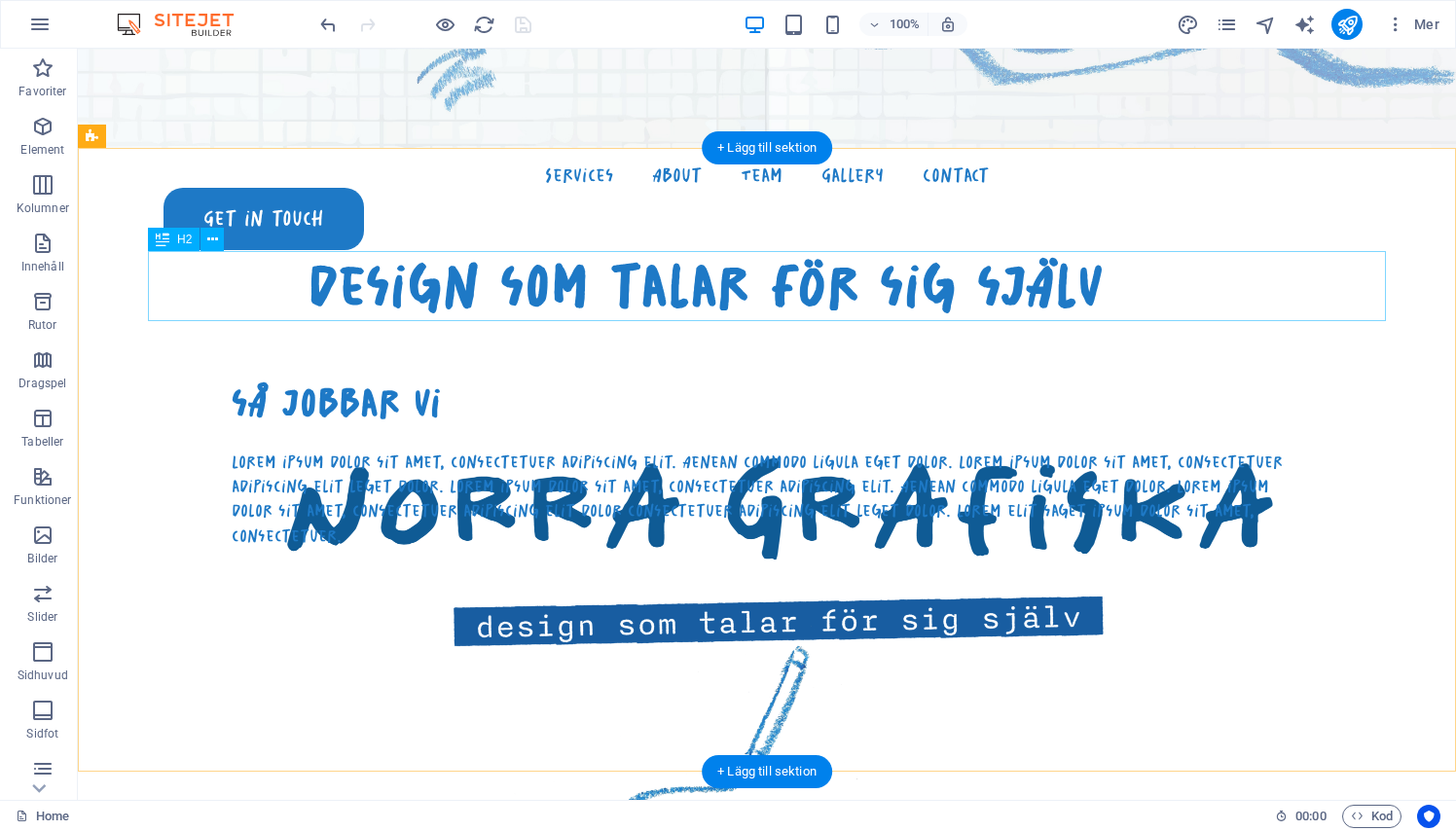
click at [540, 273] on div "design som talar för sig själv" at bounding box center [705, 286] width 1238 height 70
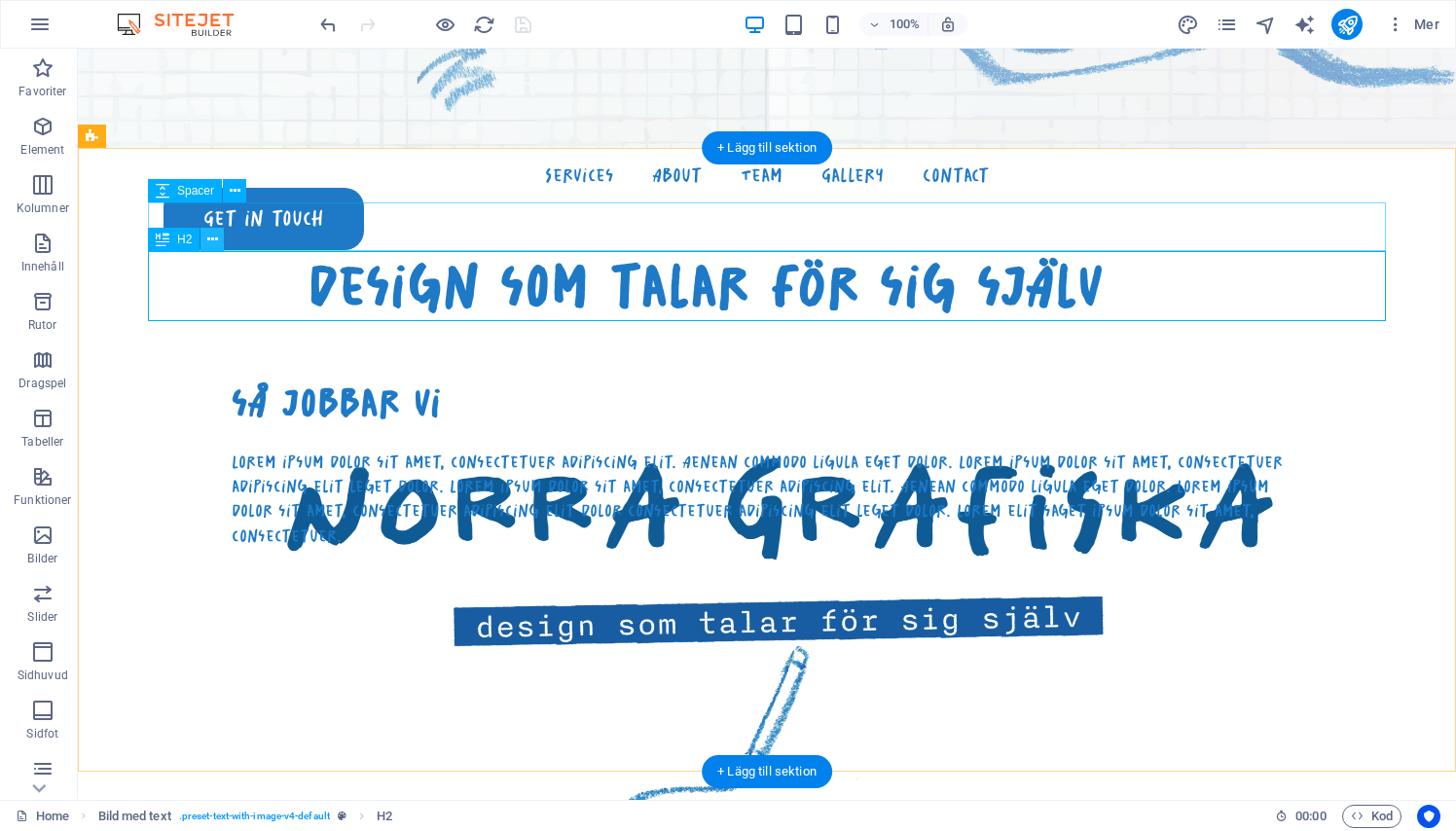
click at [213, 240] on icon at bounding box center [212, 240] width 11 height 20
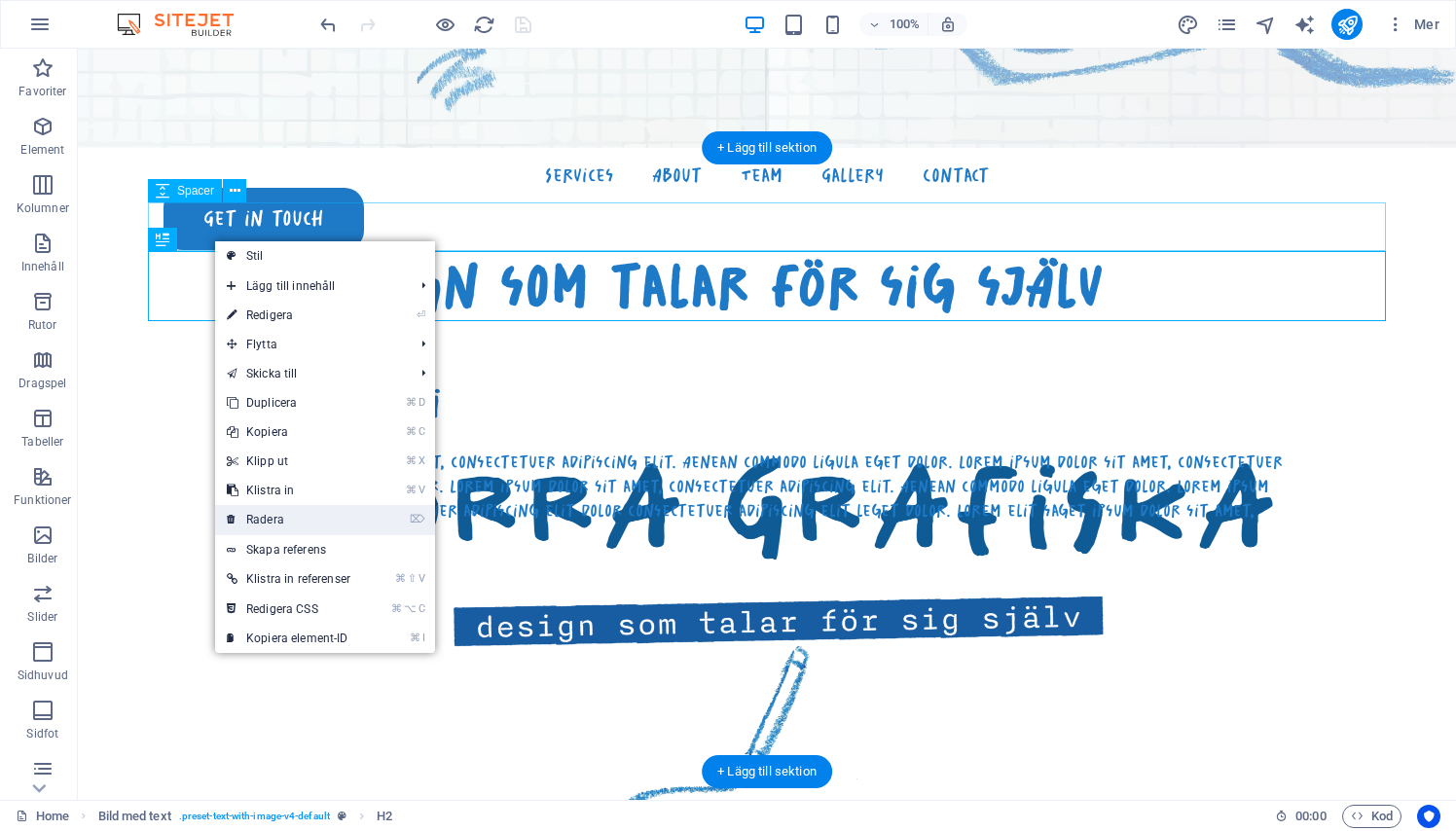
click at [287, 524] on link "⌦ Radera" at bounding box center [288, 519] width 147 height 29
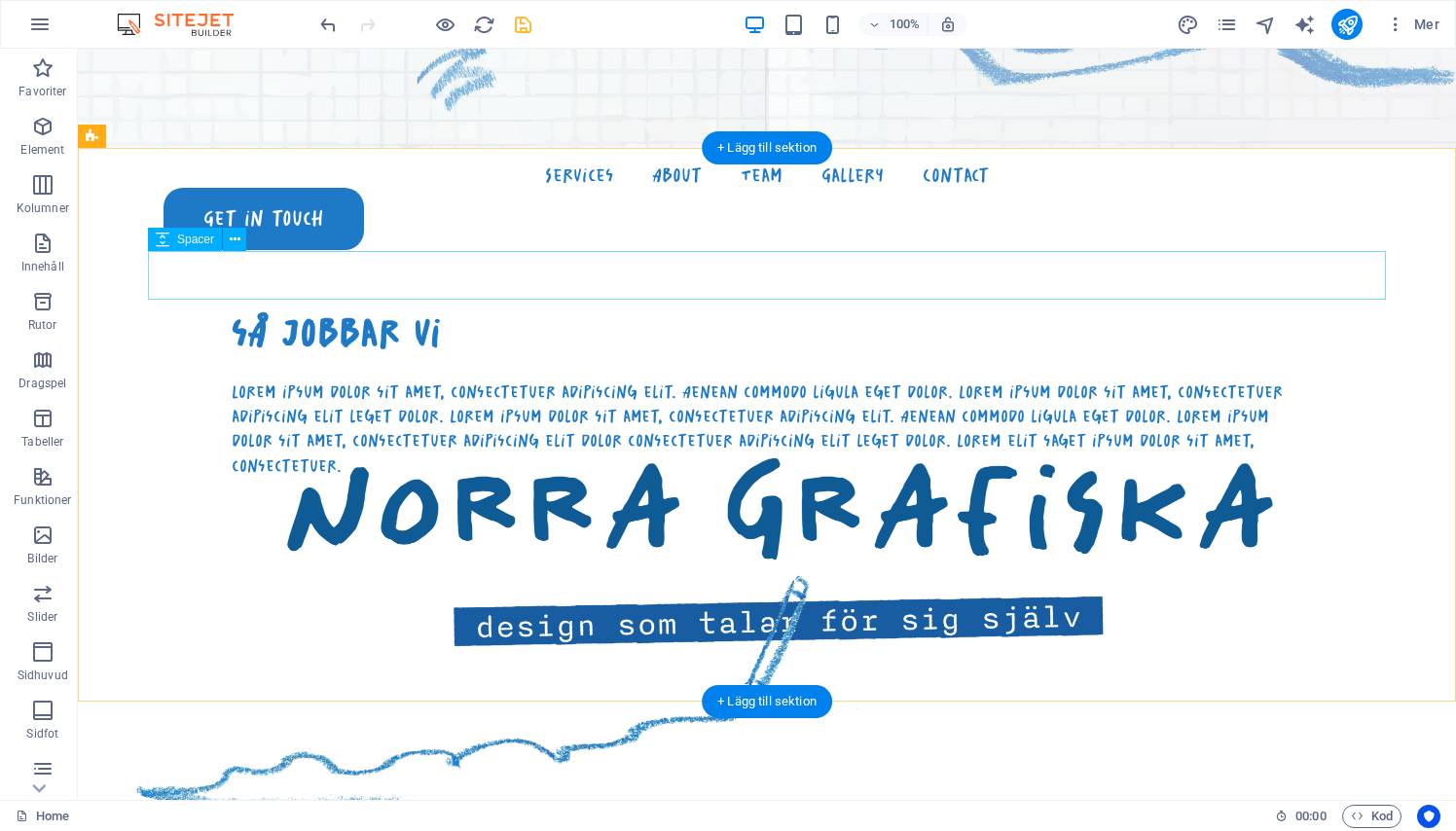
click at [379, 271] on div at bounding box center [705, 276] width 1238 height 49
click at [232, 238] on icon at bounding box center [235, 240] width 11 height 20
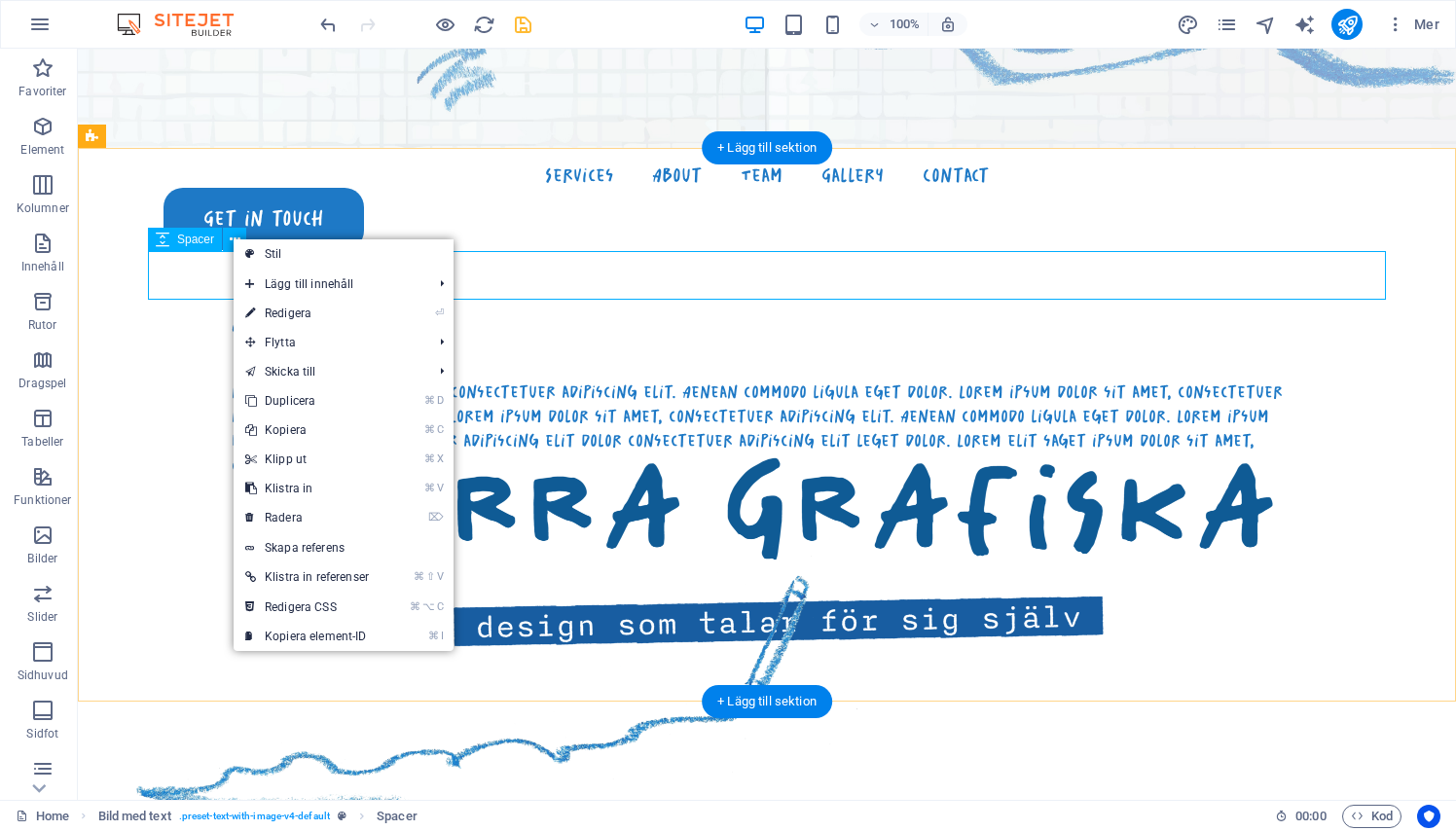
click at [271, 209] on div at bounding box center [705, 227] width 1238 height 49
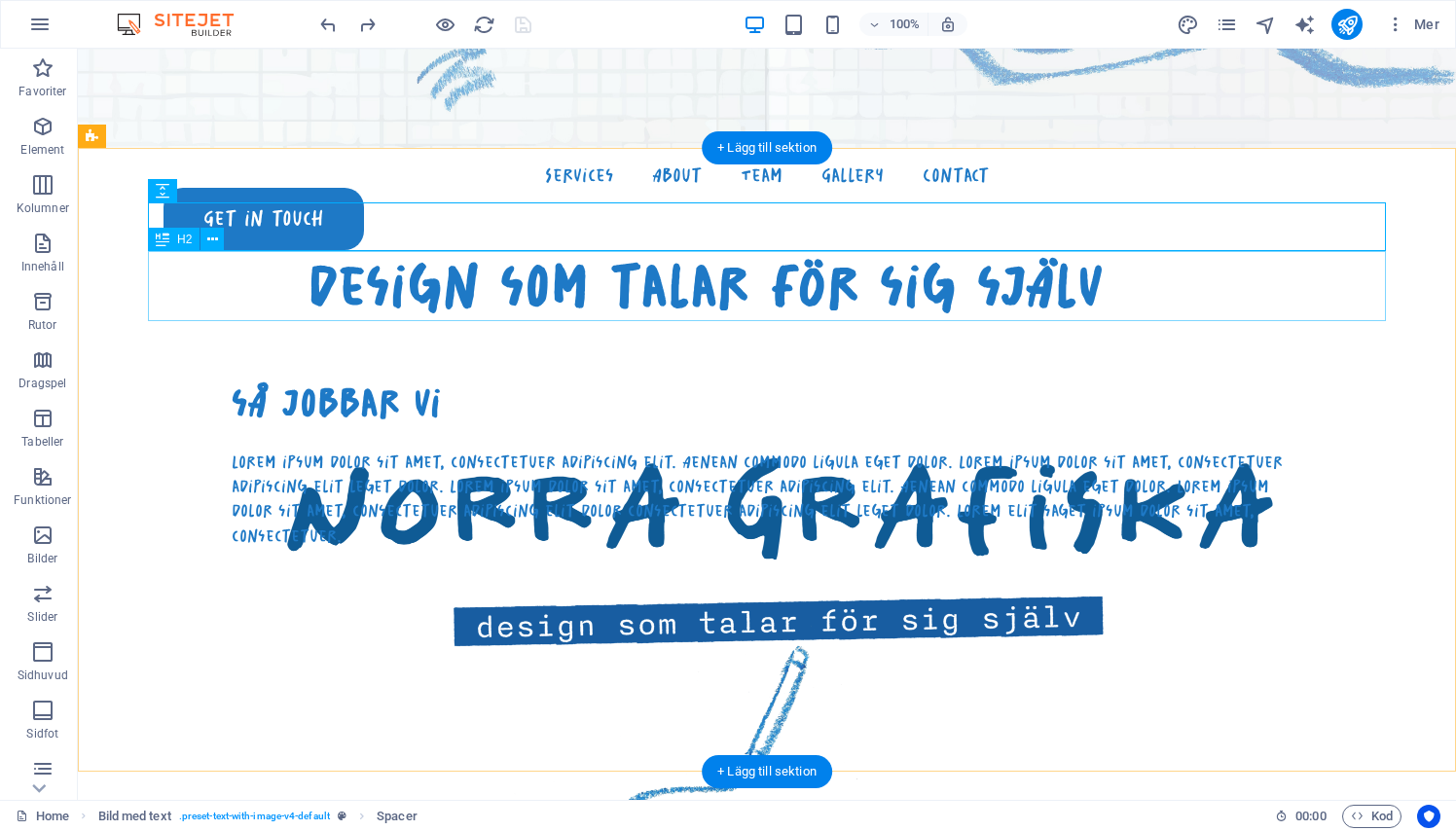
click at [411, 296] on div "design som talar för sig själv" at bounding box center [705, 286] width 1238 height 70
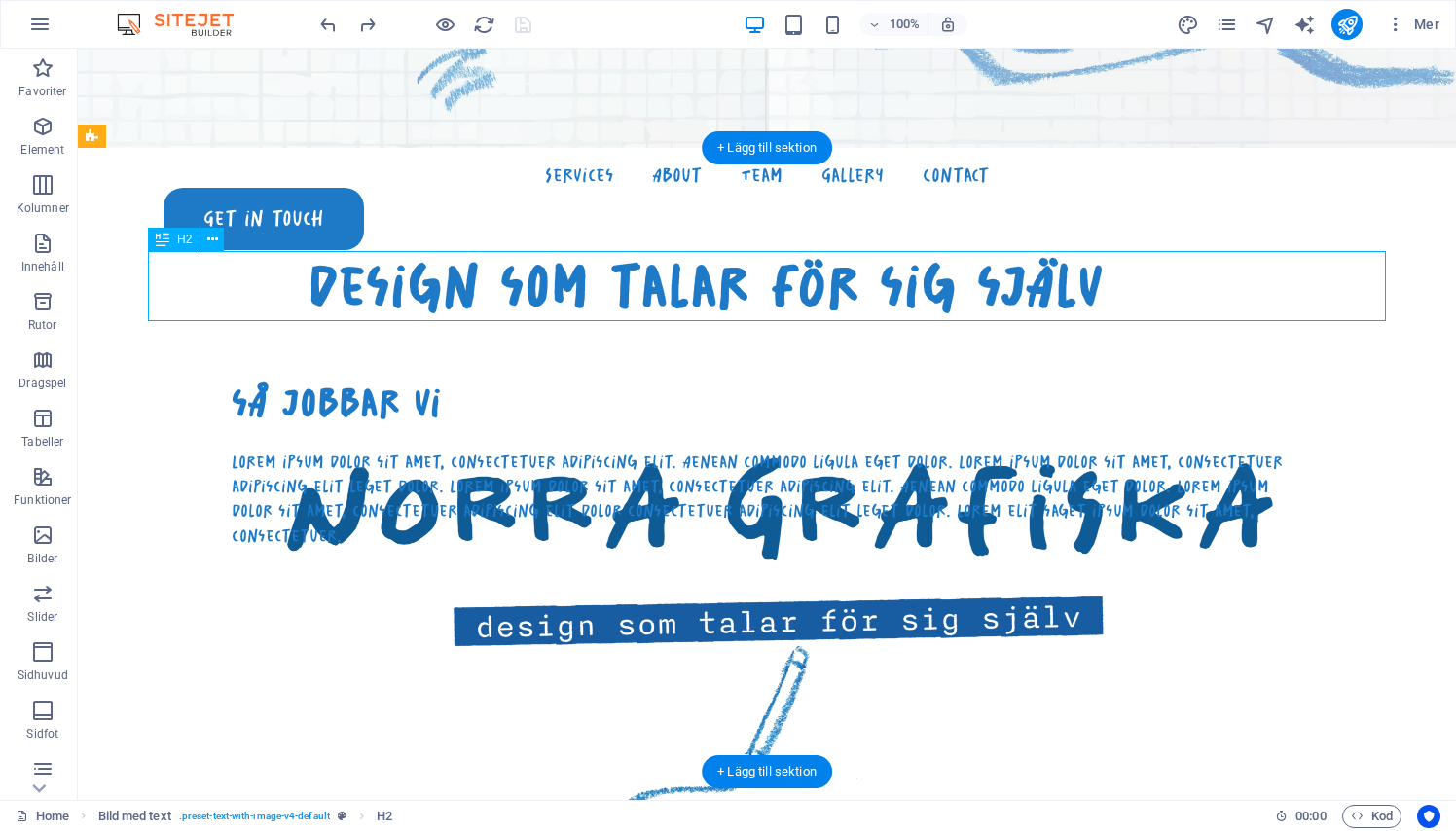
click at [411, 296] on div "design som talar för sig själv" at bounding box center [705, 286] width 1238 height 70
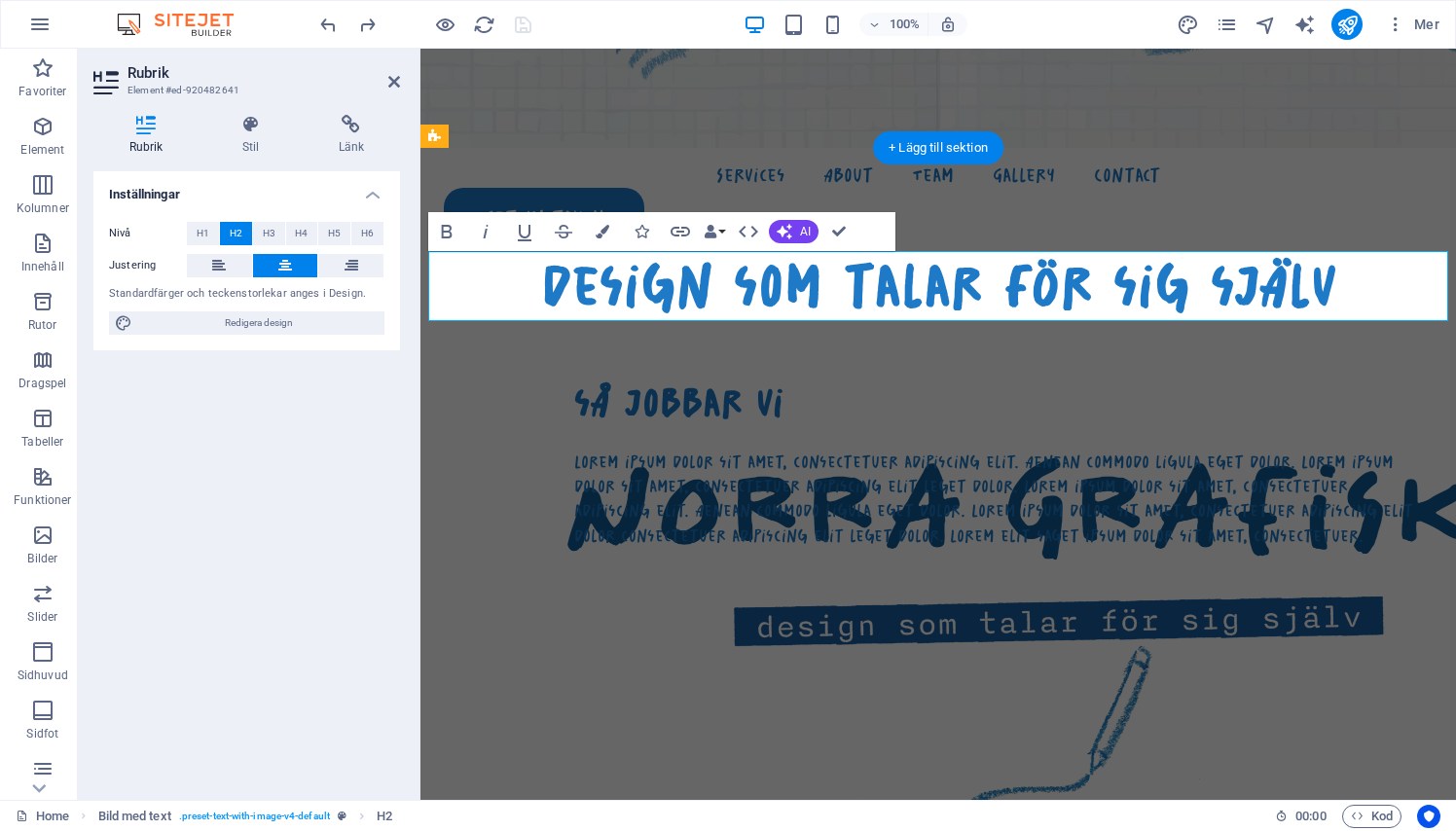
click at [411, 296] on div "Rubrik Stil Länk Inställningar Nivå H1 H2 H3 H4 H5 H6 Justering Standardfärger …" at bounding box center [247, 449] width 337 height 700
click at [594, 295] on h2 "design som talar för sig själv" at bounding box center [938, 286] width 1019 height 70
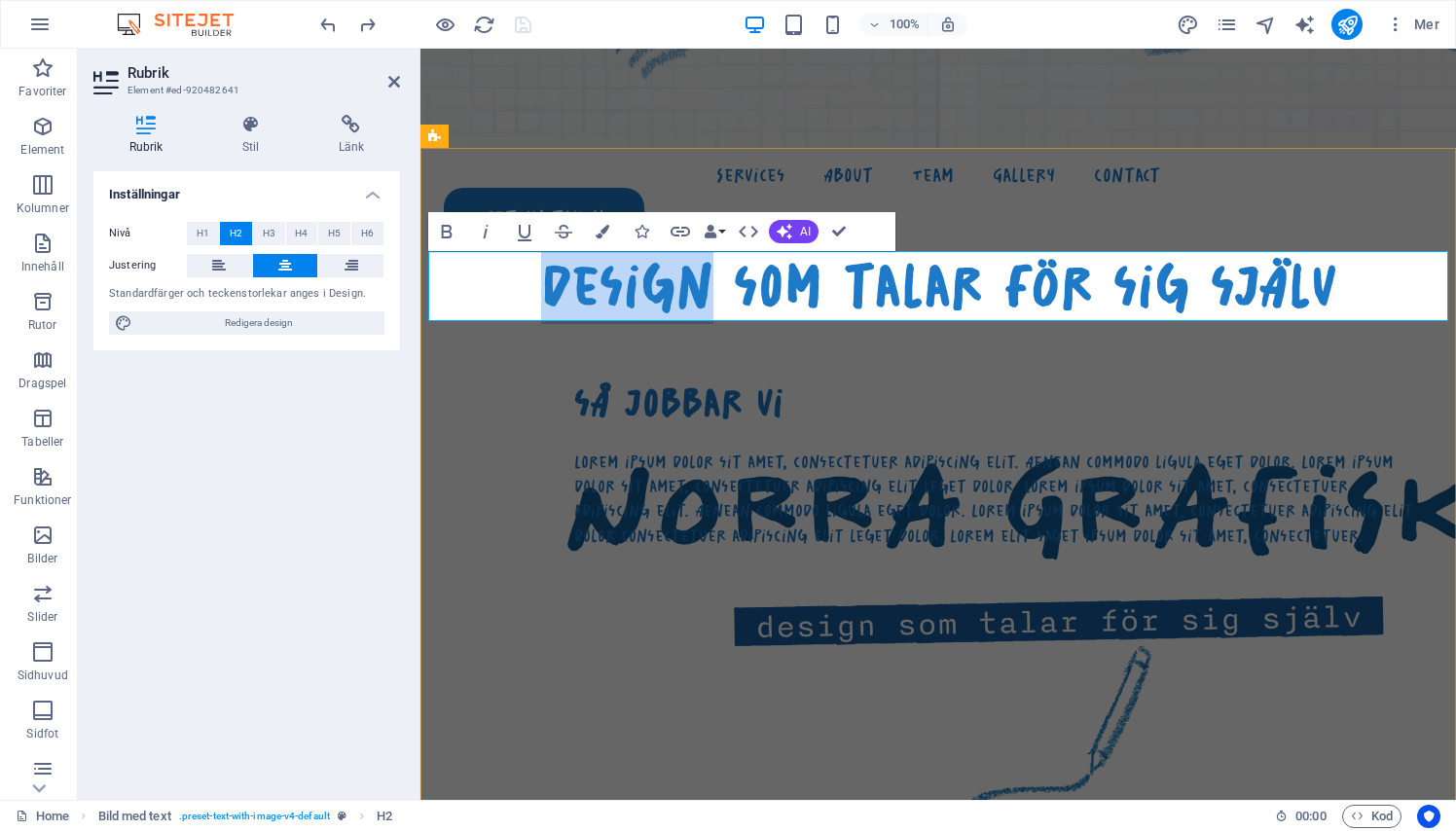
click at [594, 295] on h2 "design som talar för sig själv" at bounding box center [938, 286] width 1019 height 70
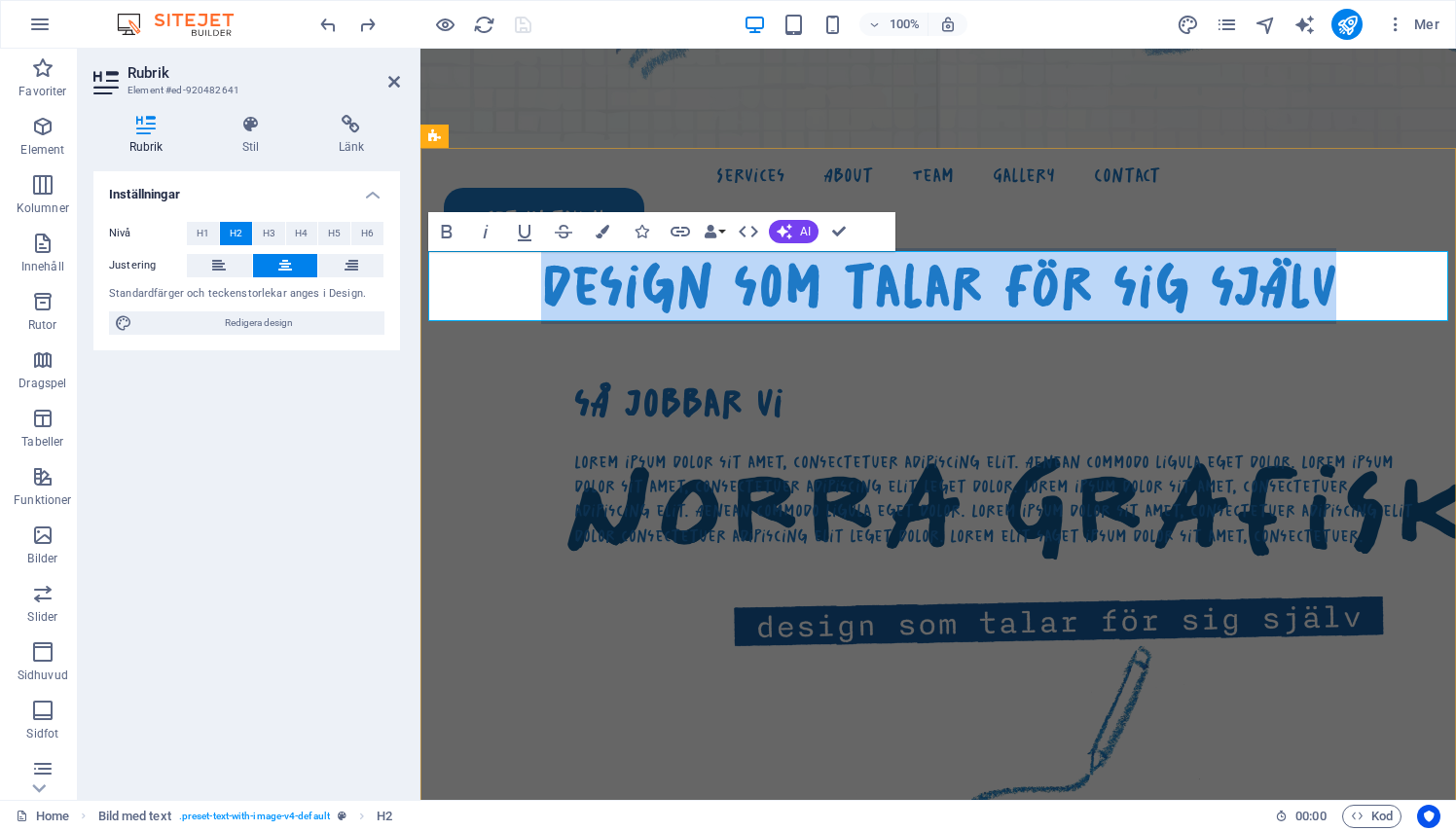
click at [594, 295] on h2 "design som talar för sig själv" at bounding box center [938, 286] width 1019 height 70
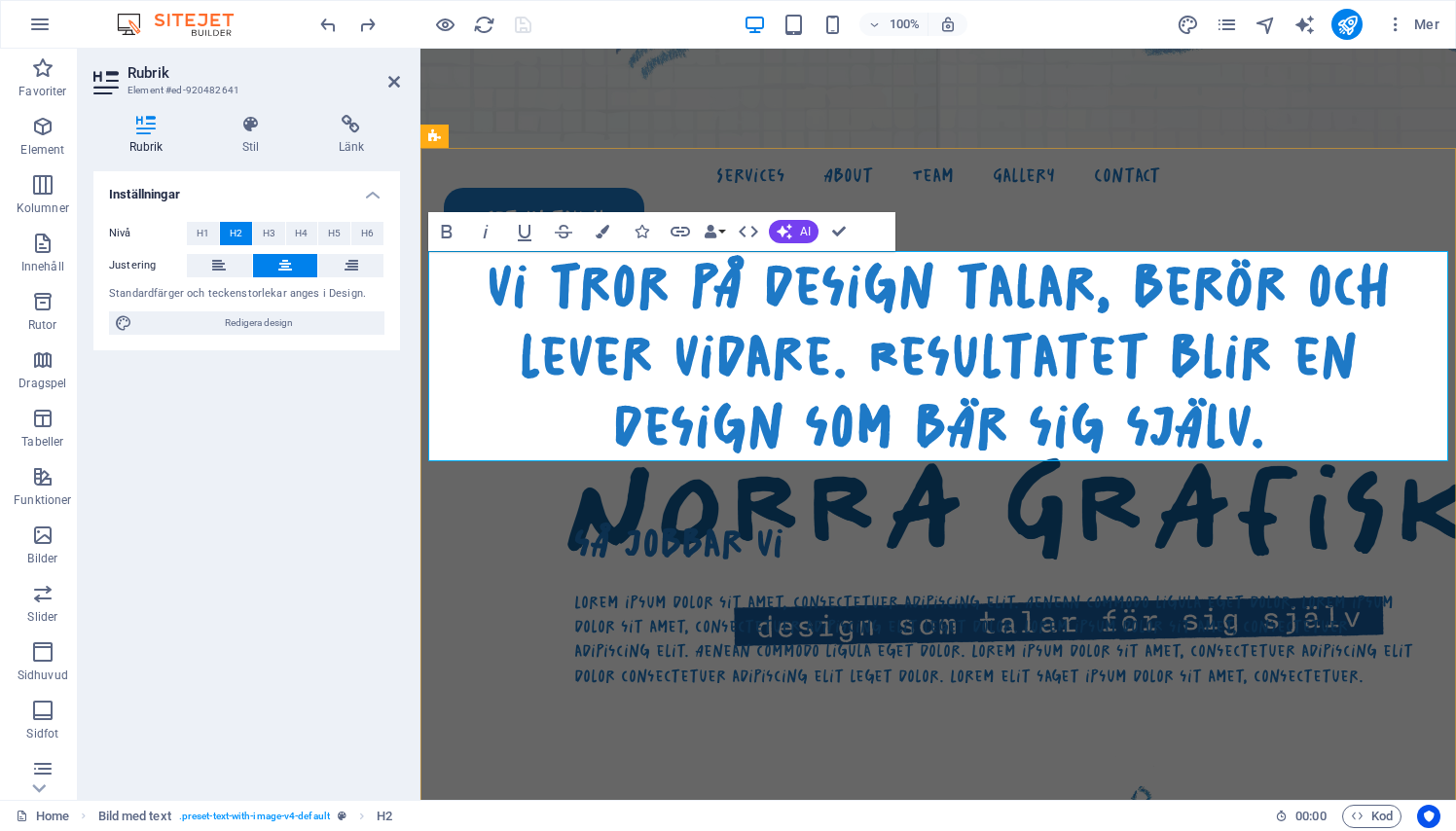
click at [806, 288] on h2 "vi tror på design talar, berör och lever vidare. Resultatet blir en design som …" at bounding box center [938, 357] width 1019 height 210
click at [651, 298] on h2 "vi tror på design talar, berör och lever vidare. Resultatet blir en design som …" at bounding box center [938, 357] width 1019 height 210
click at [401, 341] on div "Rubrik Stil Länk Inställningar Nivå H1 H2 H3 H4 H5 H6 Justering Standardfärger …" at bounding box center [247, 449] width 337 height 700
click at [451, 322] on h2 "vi tror på design talar, berör och lever vidare. Resultatet blir en design som …" at bounding box center [938, 357] width 1019 height 210
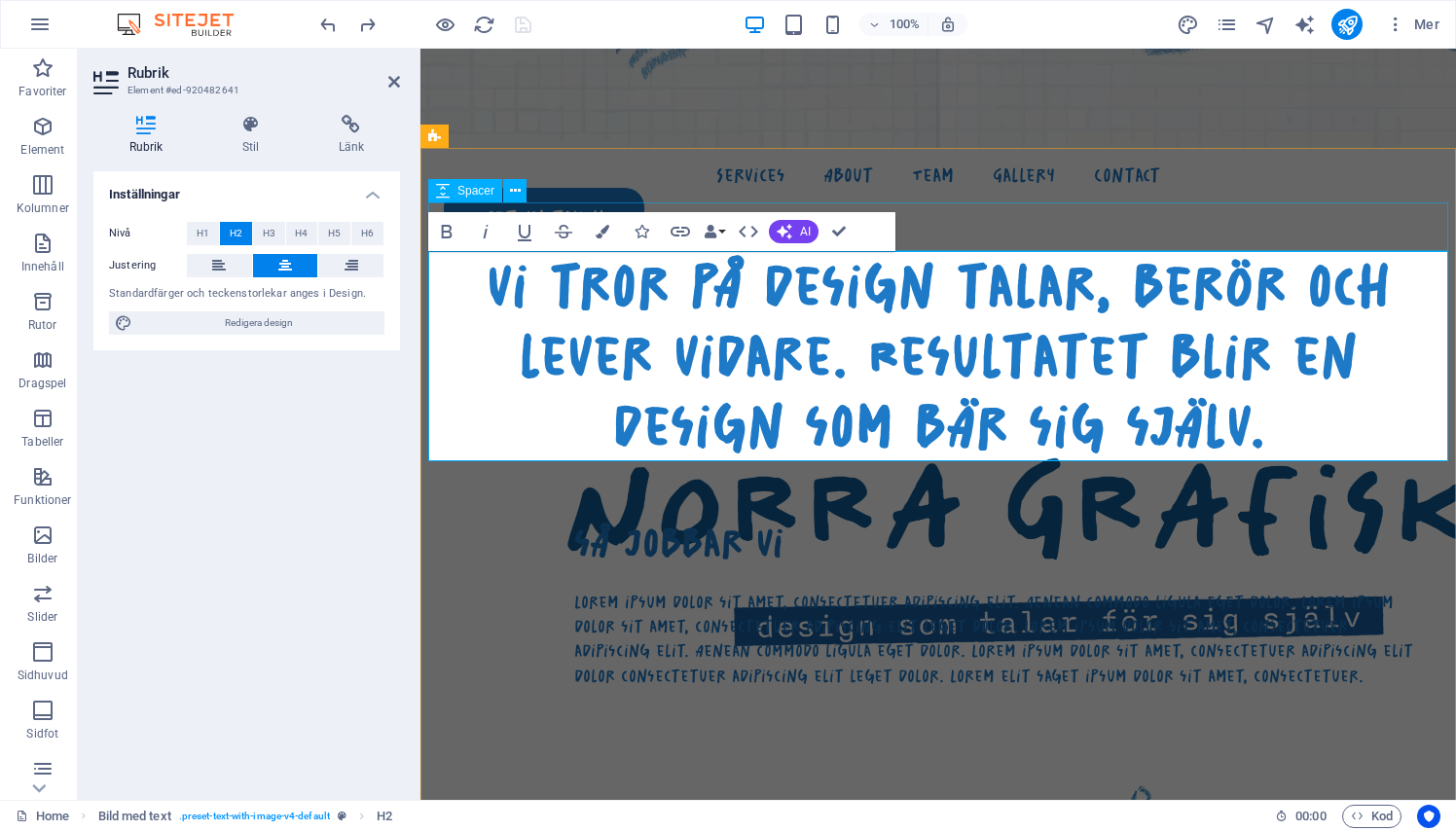
click at [565, 275] on h2 "vi tror på design talar, berör och lever vidare. Resultatet blir en design som …" at bounding box center [938, 357] width 1019 height 210
click at [1039, 239] on div at bounding box center [938, 227] width 1019 height 49
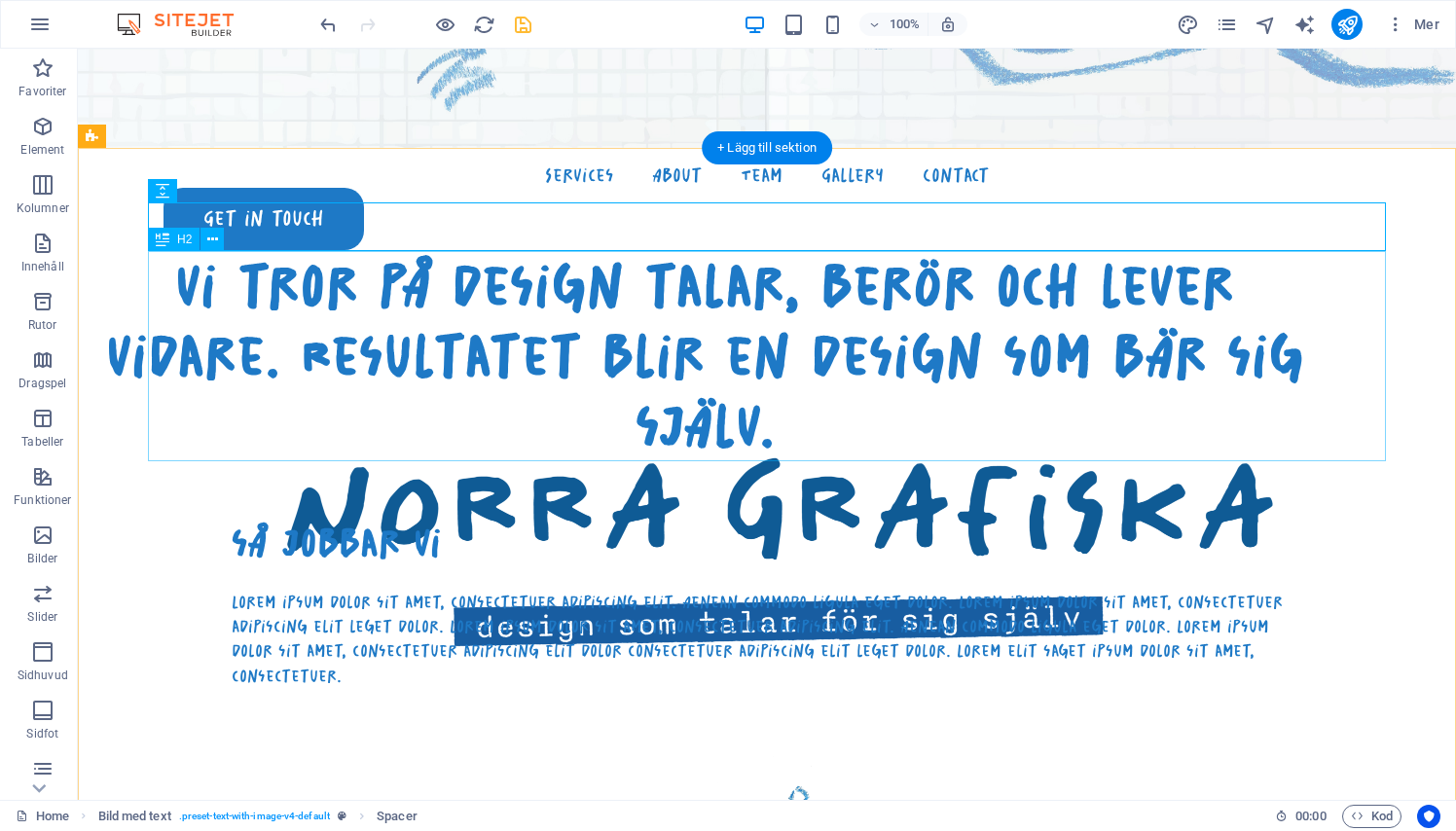
click at [410, 344] on div "vi tror på design talar, berör och lever vidare. Resultatet blir en design som …" at bounding box center [705, 357] width 1238 height 210
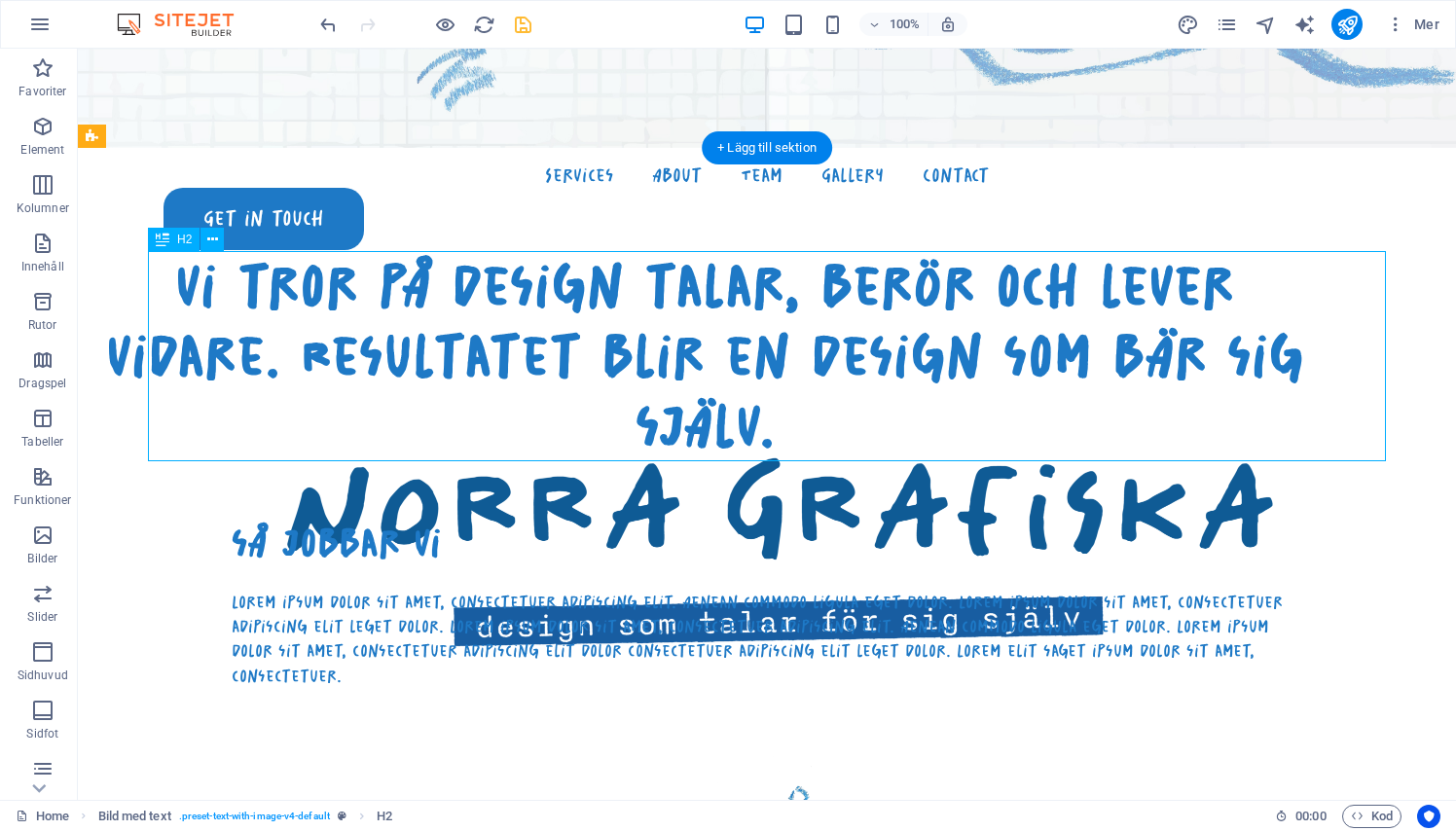
click at [410, 344] on div "vi tror på design talar, berör och lever vidare. Resultatet blir en design som …" at bounding box center [705, 357] width 1238 height 210
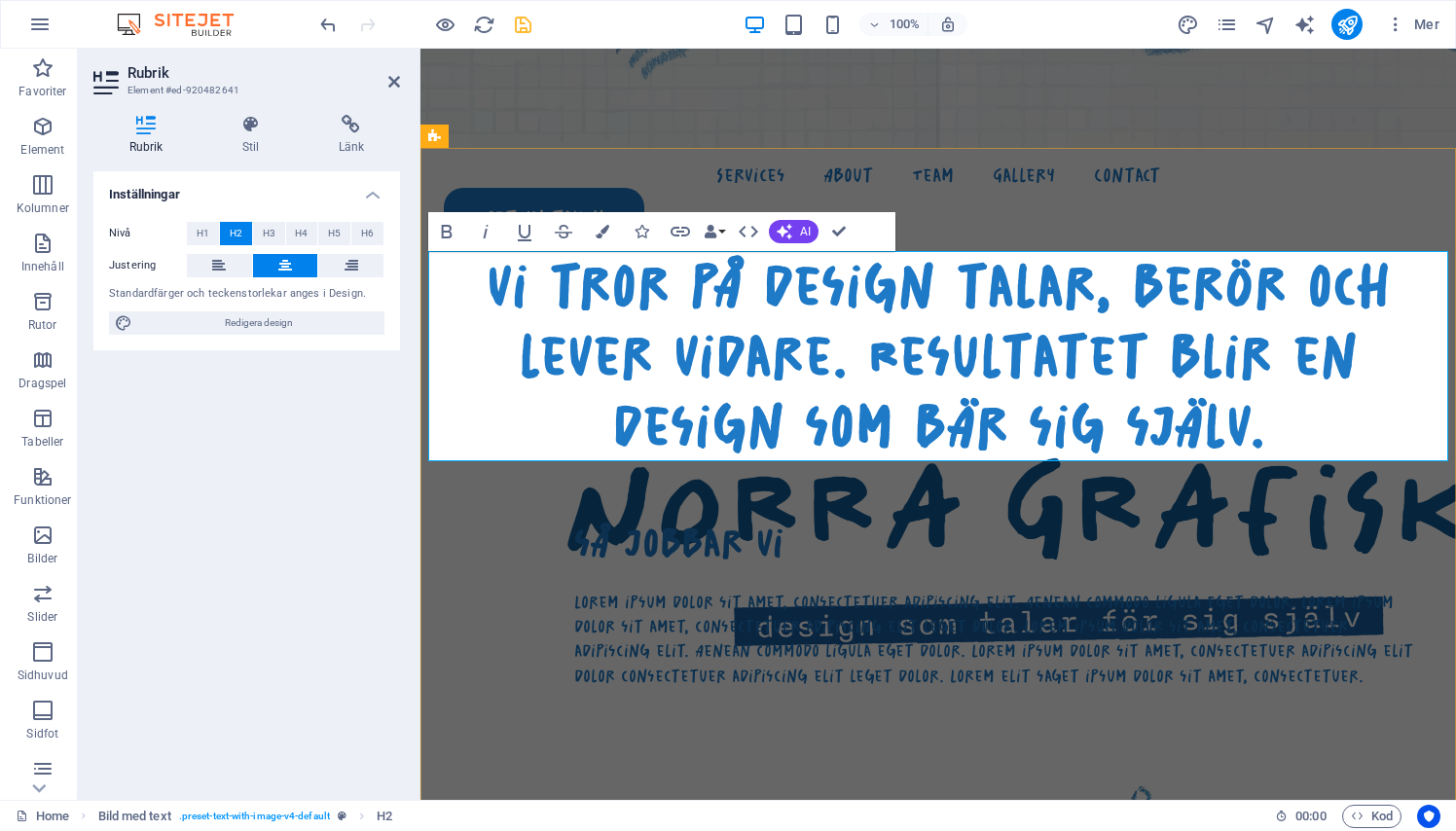
click at [677, 336] on h2 "vi tror på design talar, berör och lever vidare. Resultatet blir en design som …" at bounding box center [938, 357] width 1019 height 210
click at [849, 349] on h2 "vi tror på design talar, berör och lever vidare. Resultatet blir en design som …" at bounding box center [938, 357] width 1019 height 210
click at [208, 225] on span "H1" at bounding box center [203, 234] width 13 height 23
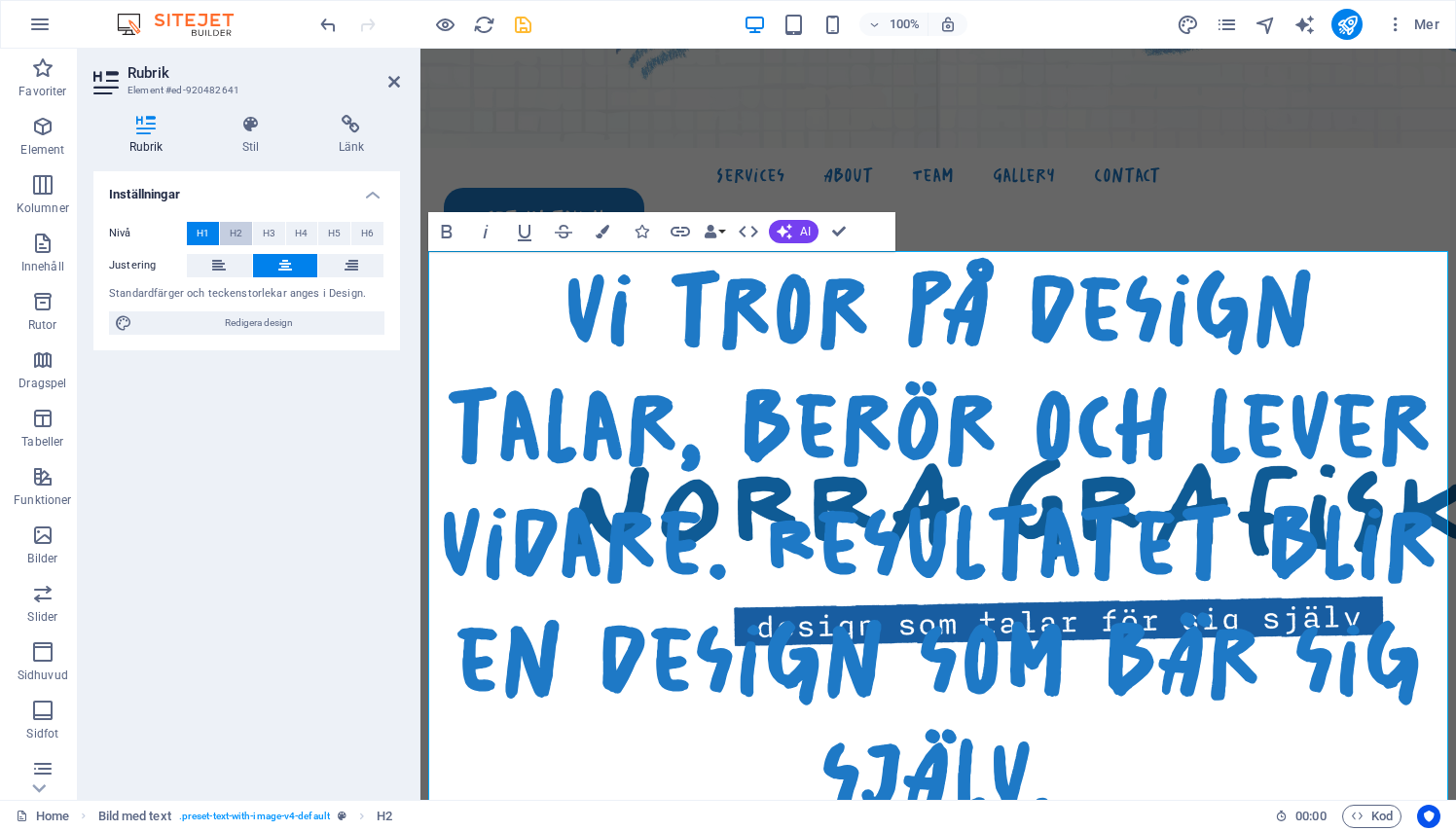
click at [240, 222] on span "H2" at bounding box center [236, 234] width 13 height 23
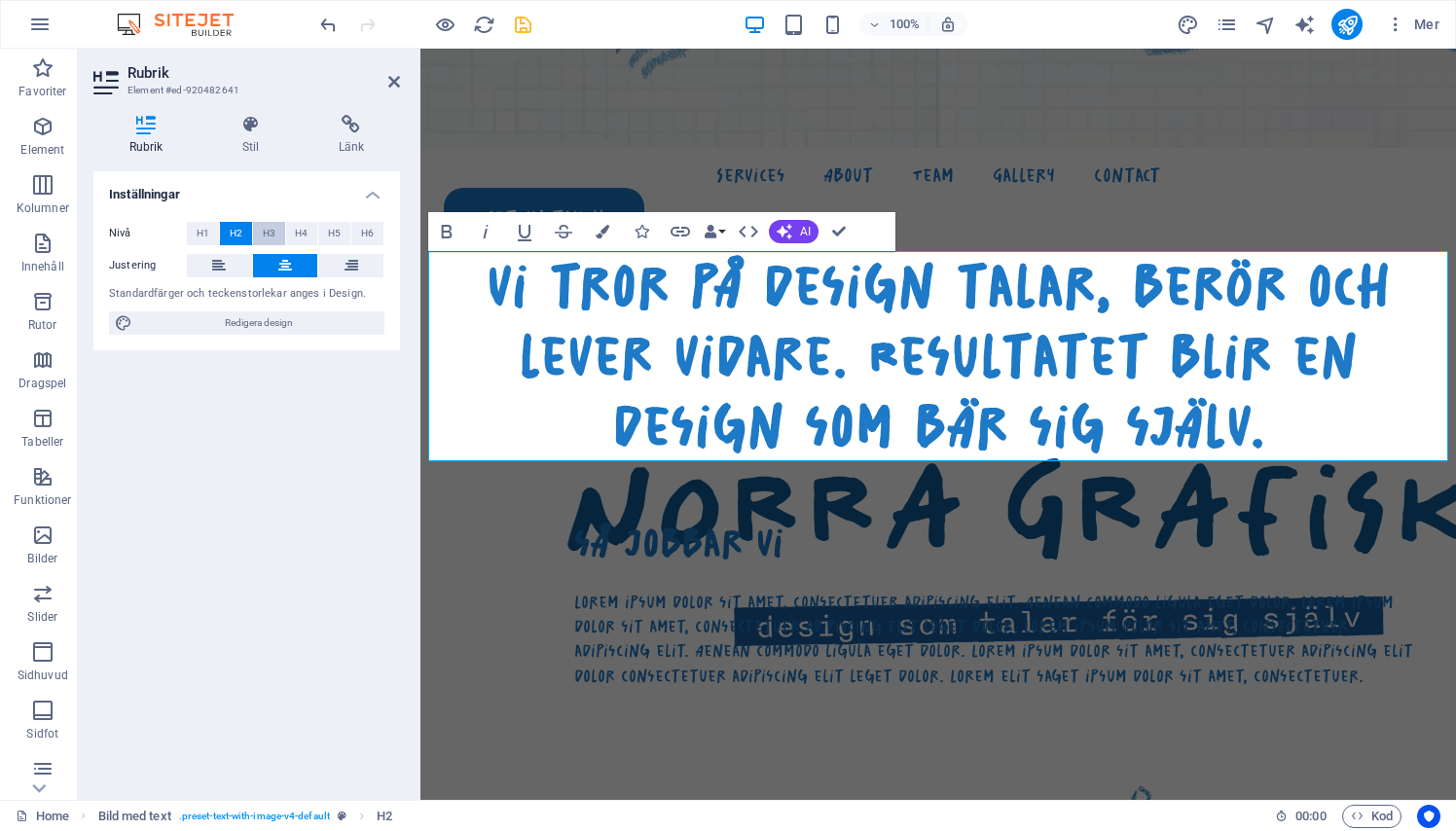
click at [260, 222] on button "H3" at bounding box center [269, 234] width 32 height 23
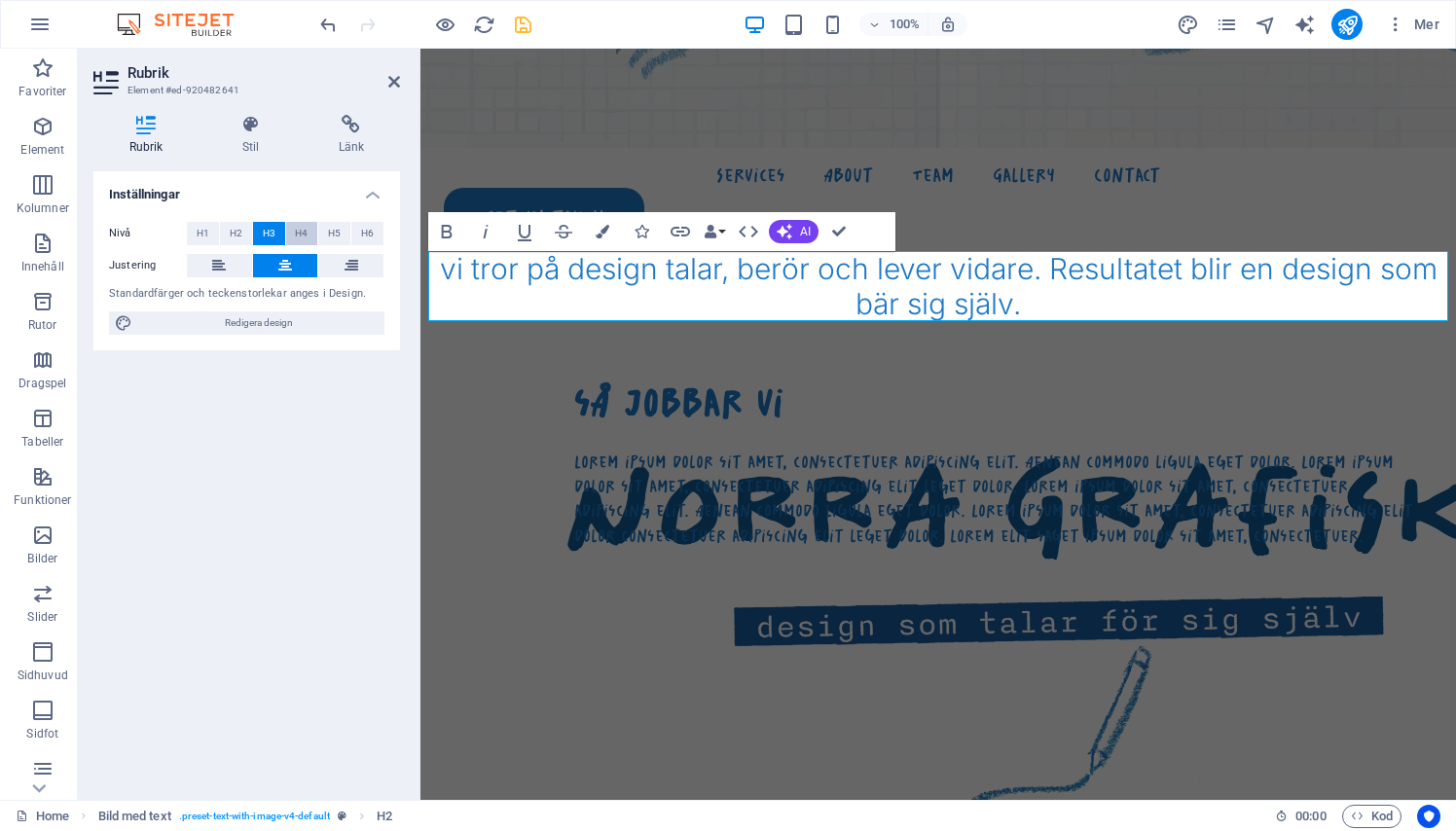
click at [300, 232] on span "H4" at bounding box center [301, 234] width 13 height 23
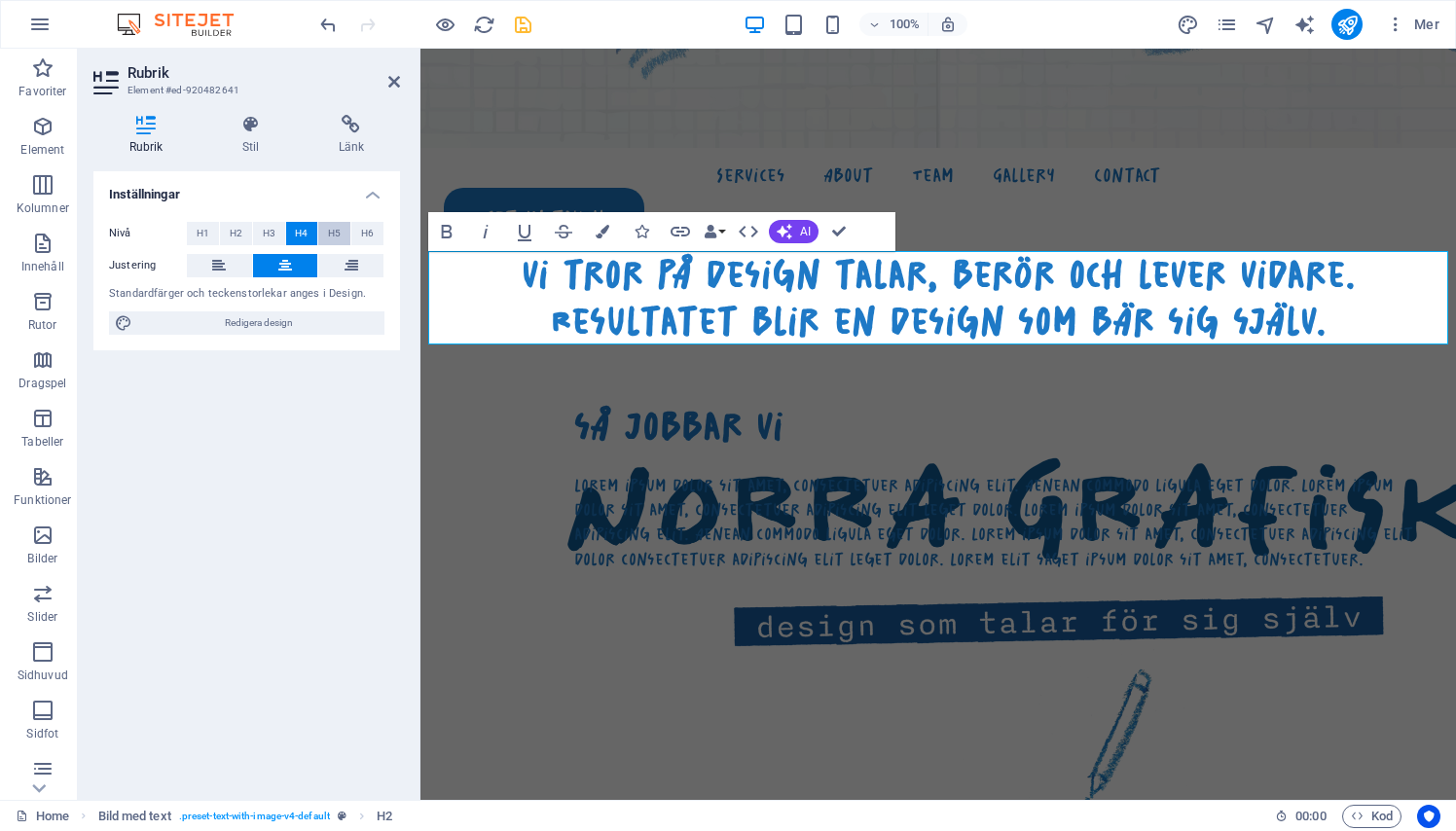
click at [337, 233] on span "H5" at bounding box center [333, 234] width 13 height 23
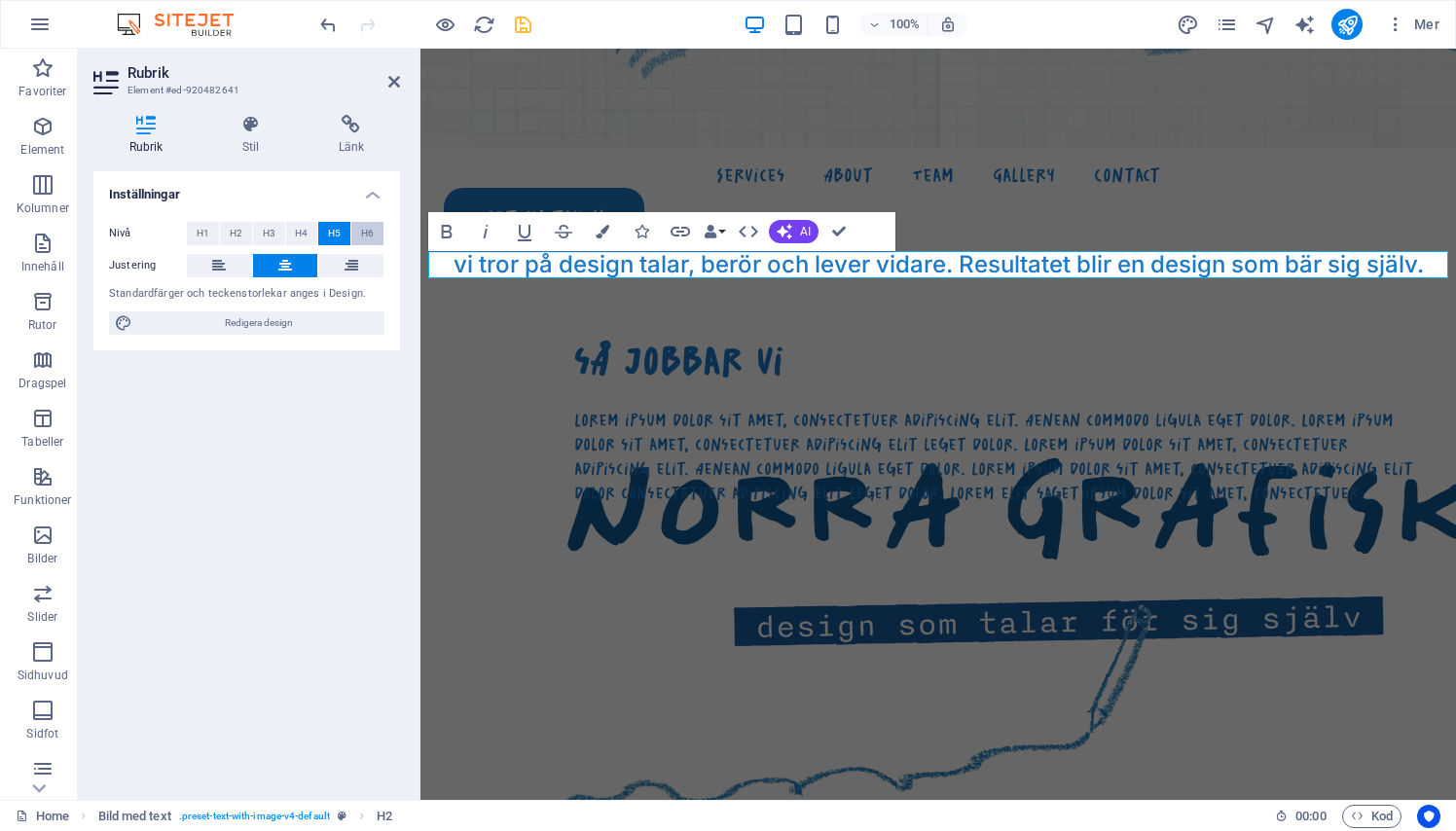
click at [366, 228] on span "H6" at bounding box center [366, 234] width 13 height 23
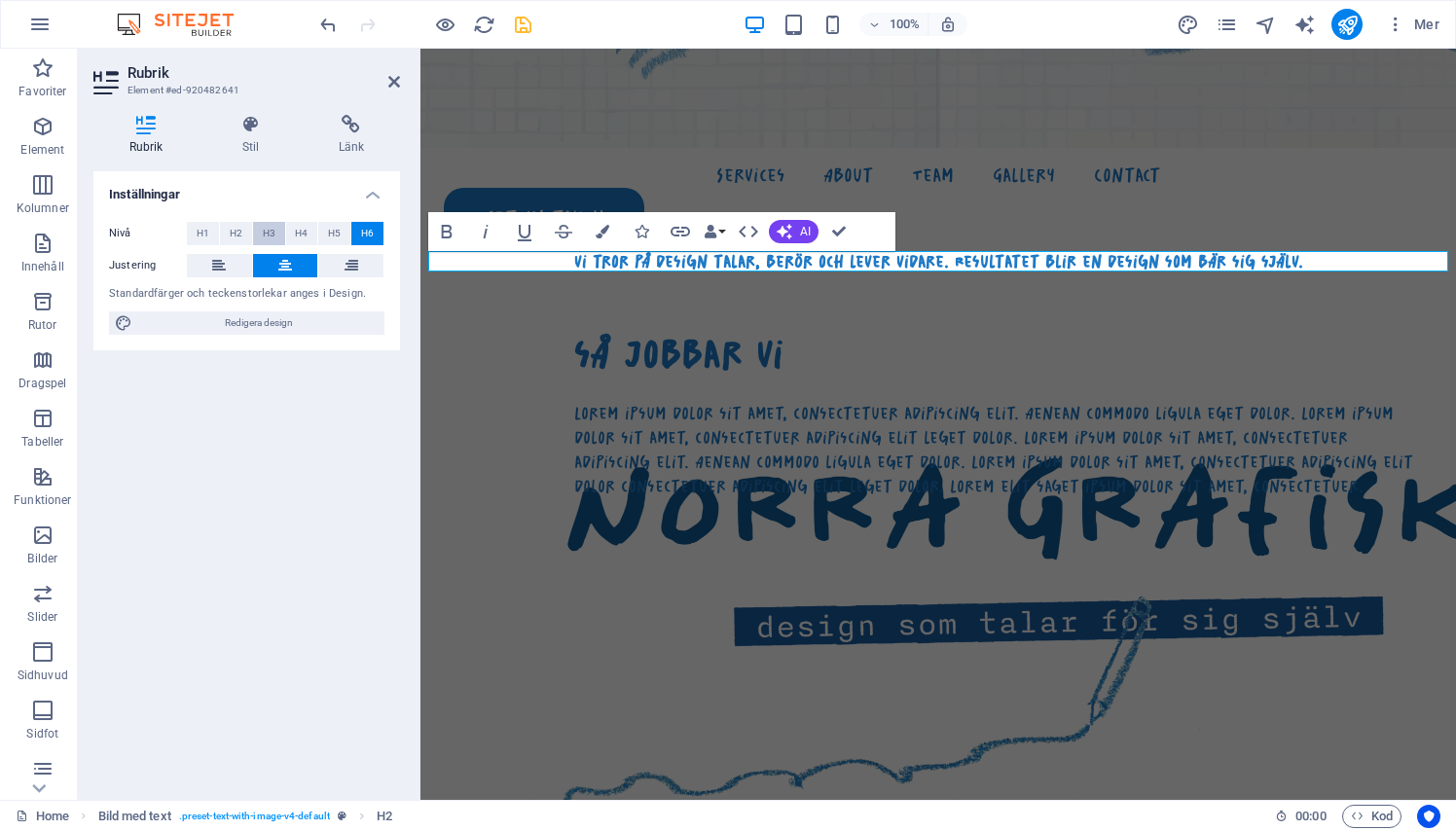
click at [280, 233] on button "H3" at bounding box center [269, 234] width 32 height 23
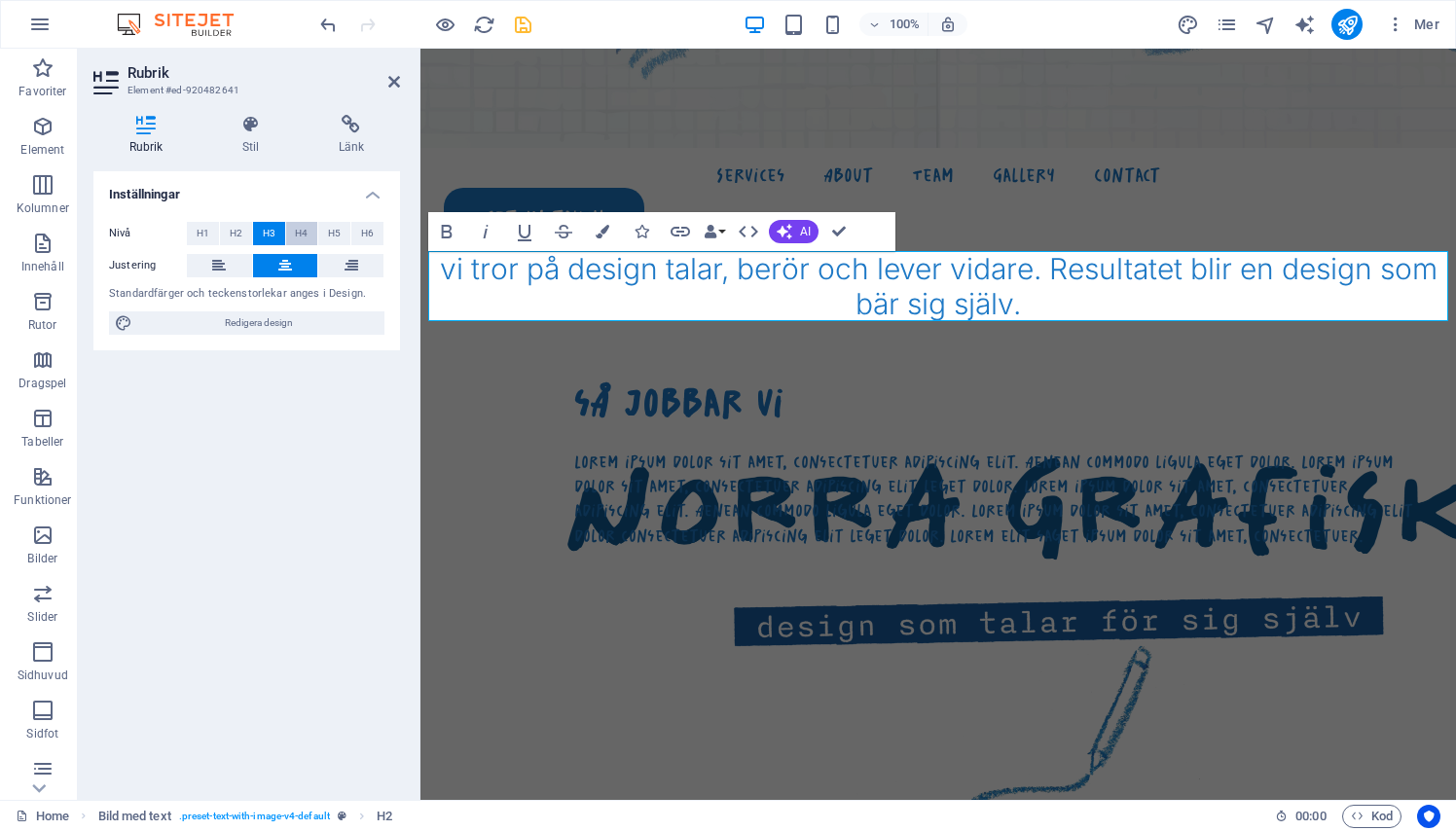
click at [299, 232] on span "H4" at bounding box center [301, 234] width 13 height 23
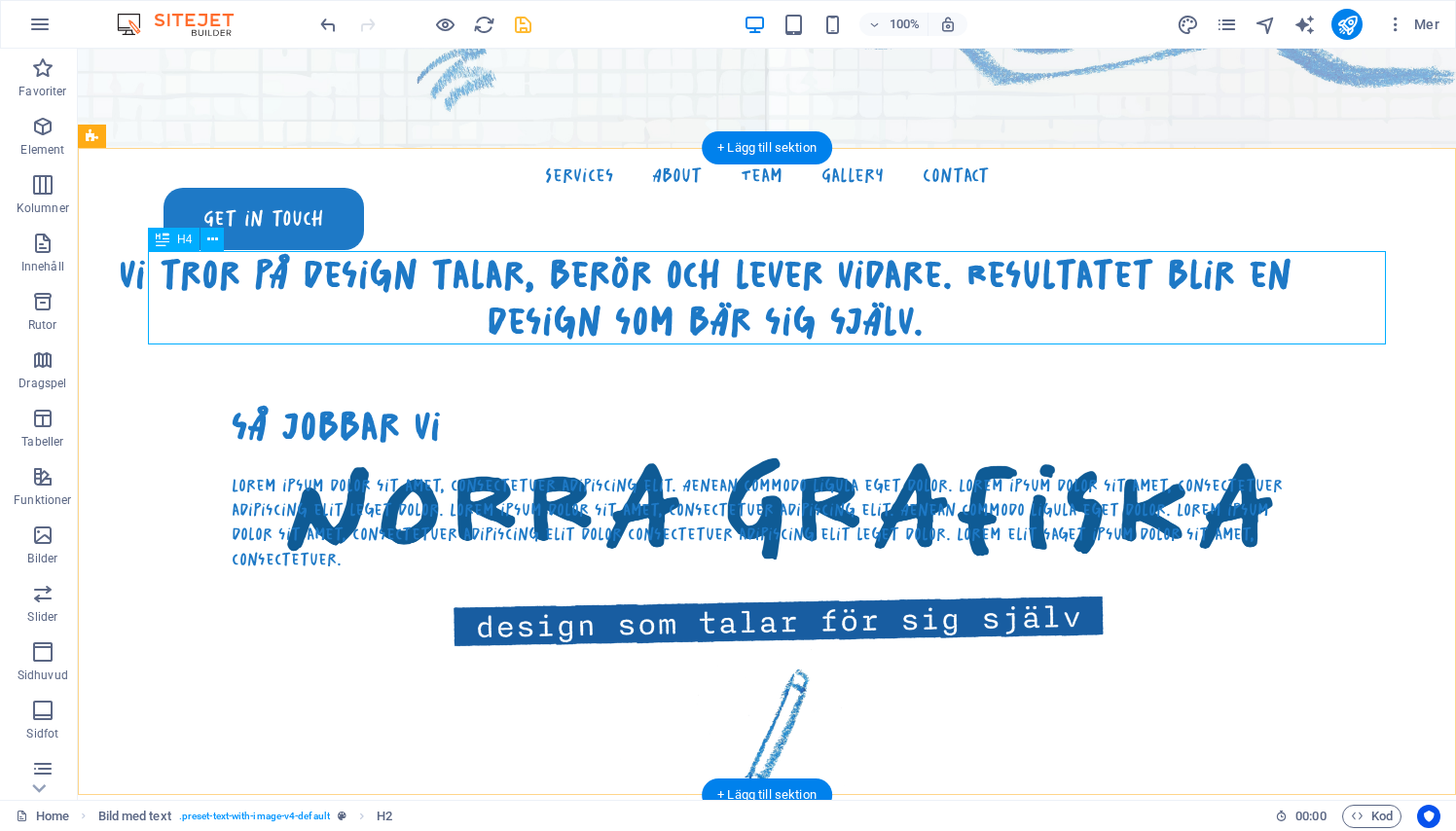
click at [1092, 266] on div "vi tror på design talar, berör och lever vidare. Resultatet blir en design som …" at bounding box center [705, 298] width 1238 height 94
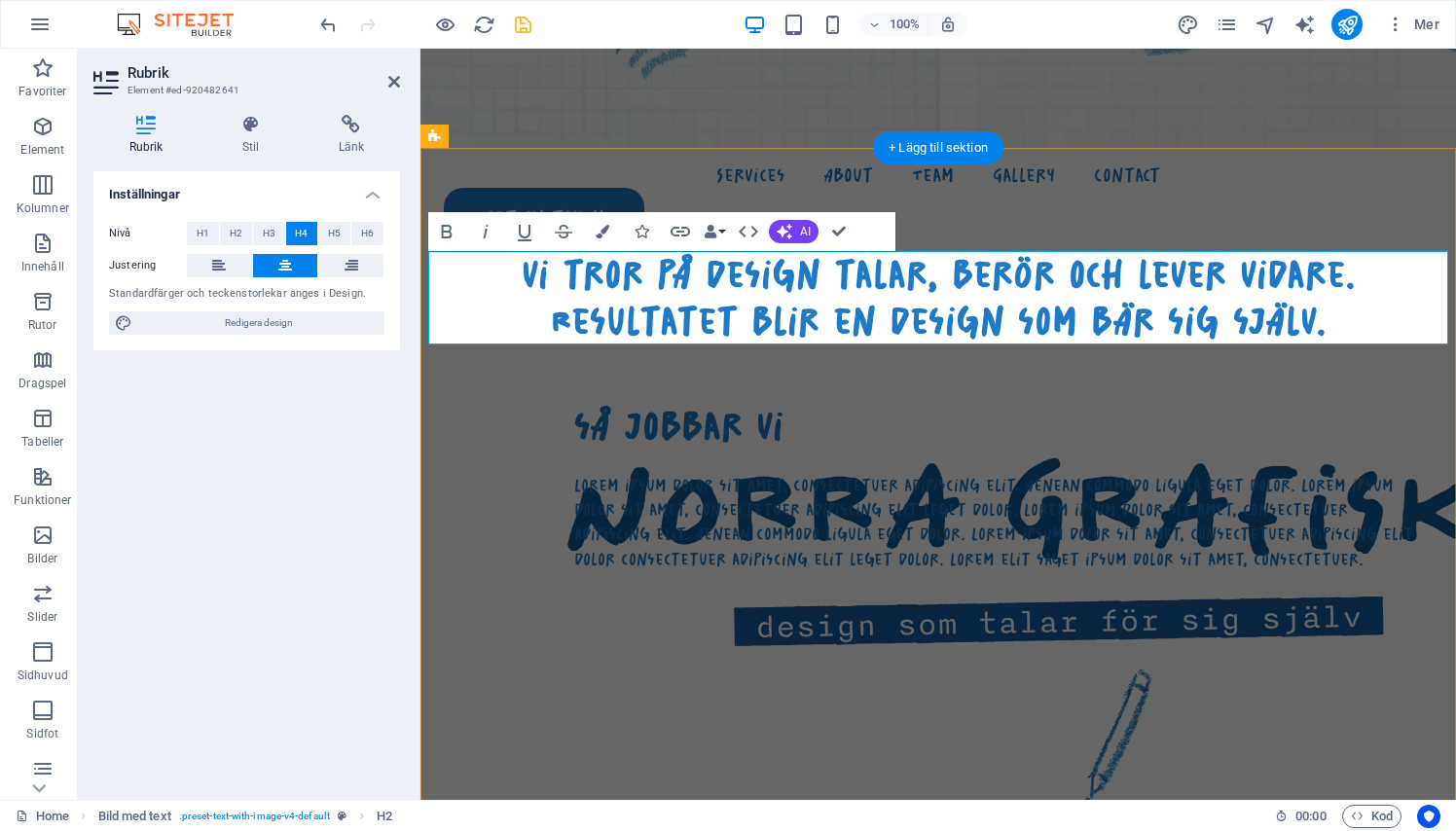
click at [1393, 275] on h4 "vi tror på design talar, berör och lever vidare. Resultatet blir en design som …" at bounding box center [938, 298] width 1019 height 94
click at [817, 242] on div "Bold Italic Underline Strikethrough Colors Icons Link Data Bindings Företag För…" at bounding box center [642, 232] width 429 height 39
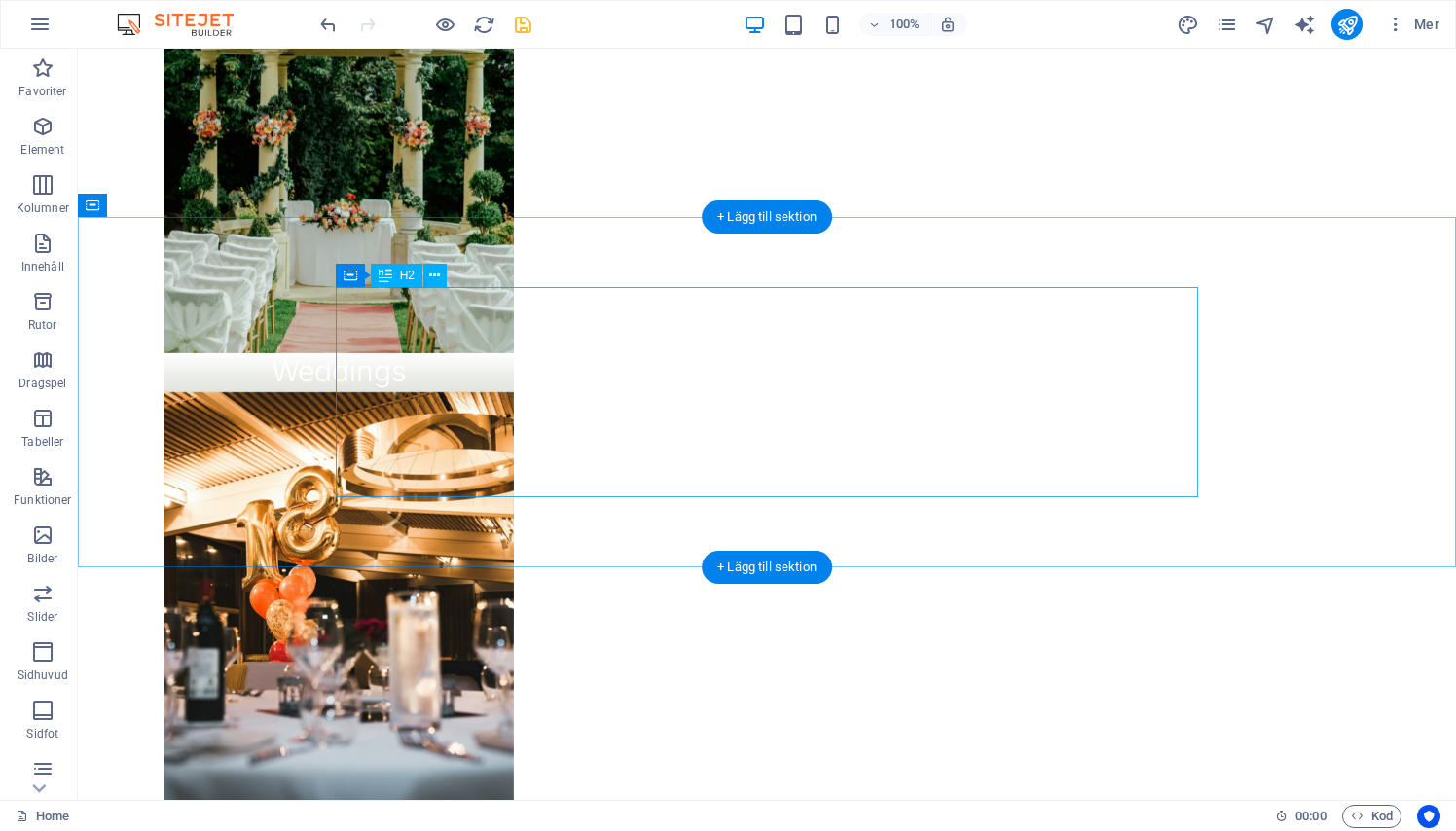
scroll to position [3501, 0]
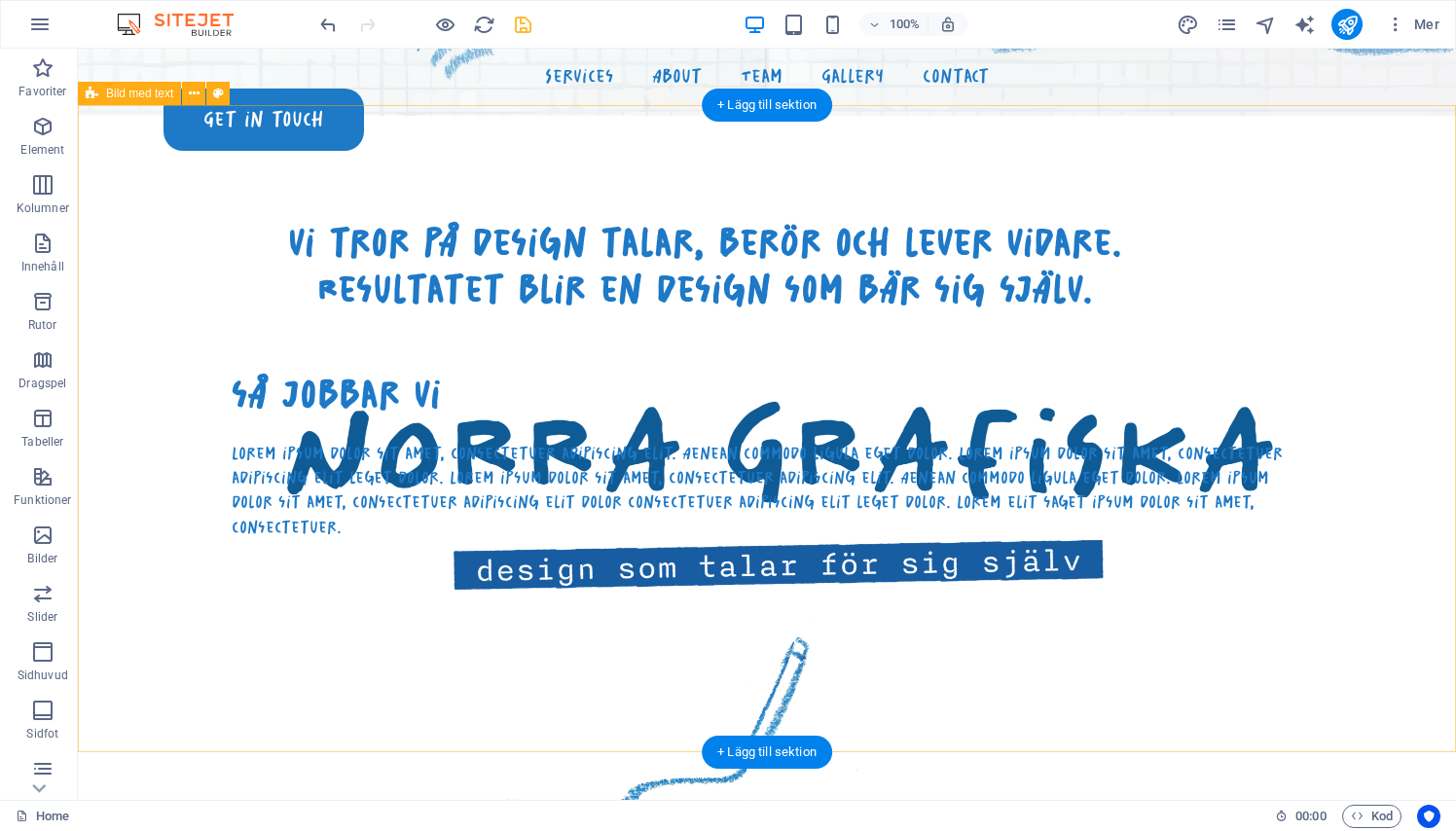
scroll to position [806, 0]
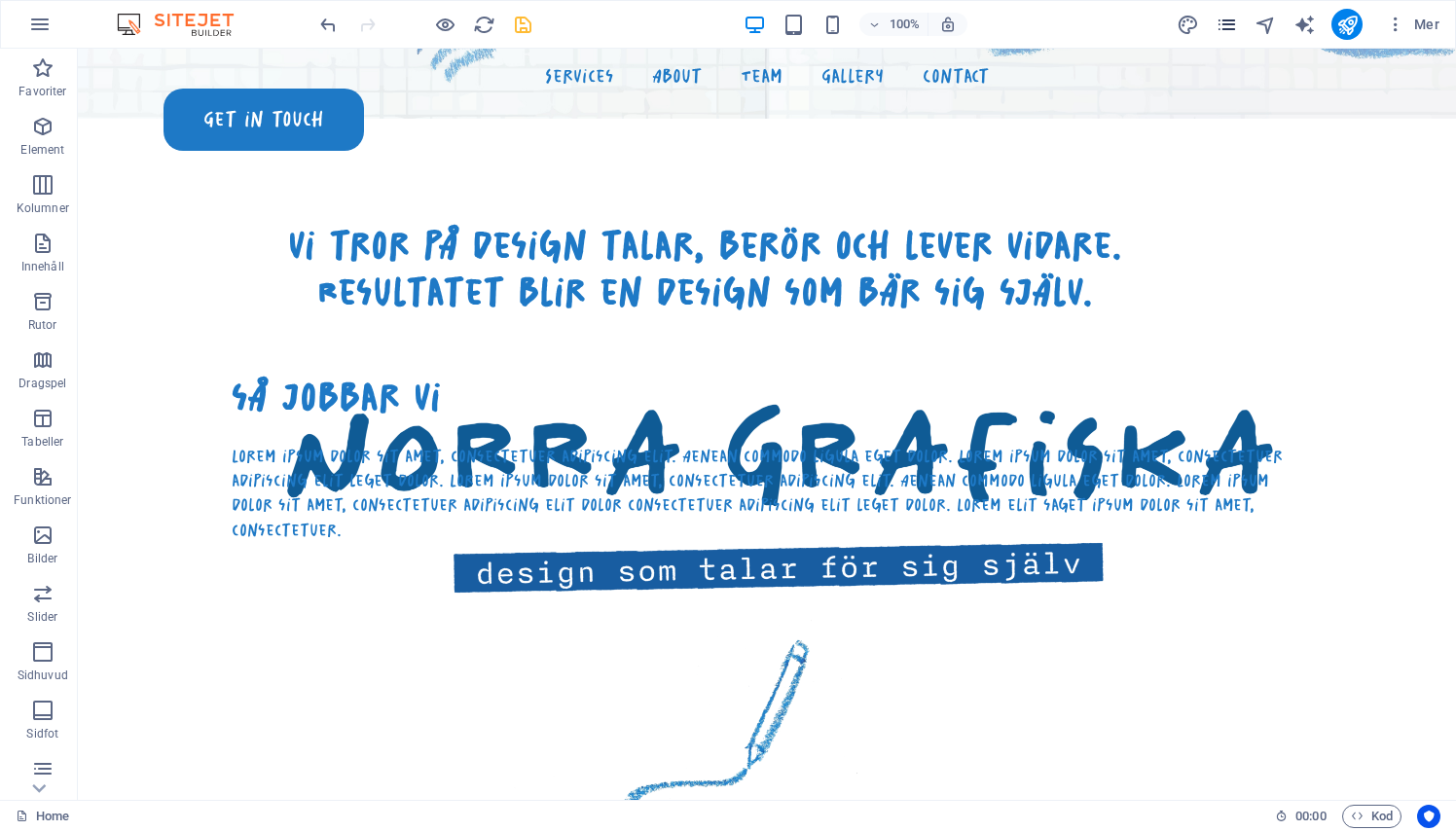
click at [1228, 28] on icon "pages" at bounding box center [1226, 24] width 22 height 22
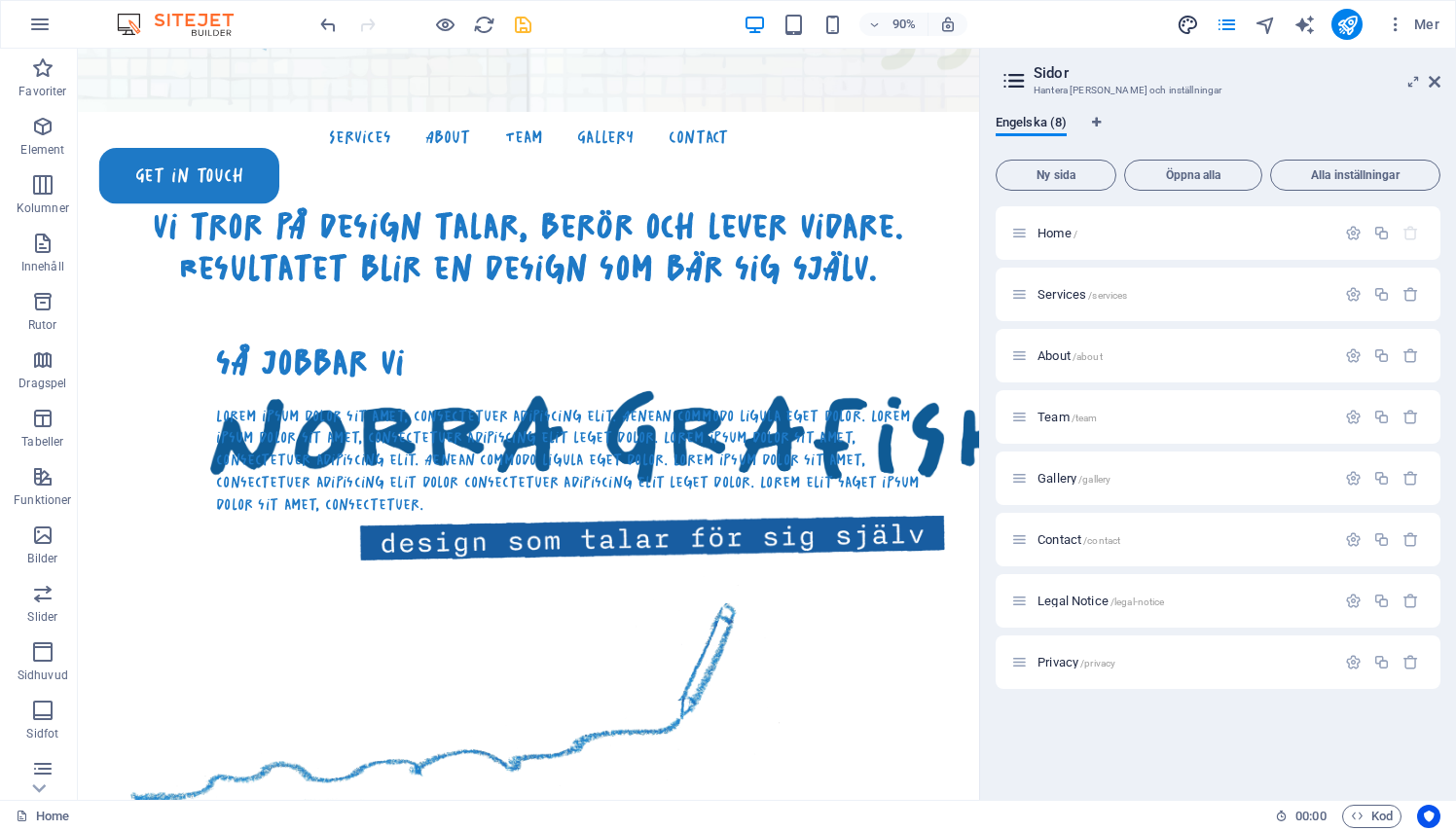
click at [1183, 19] on icon "design" at bounding box center [1187, 24] width 22 height 22
select select "px"
select select "300"
select select "px"
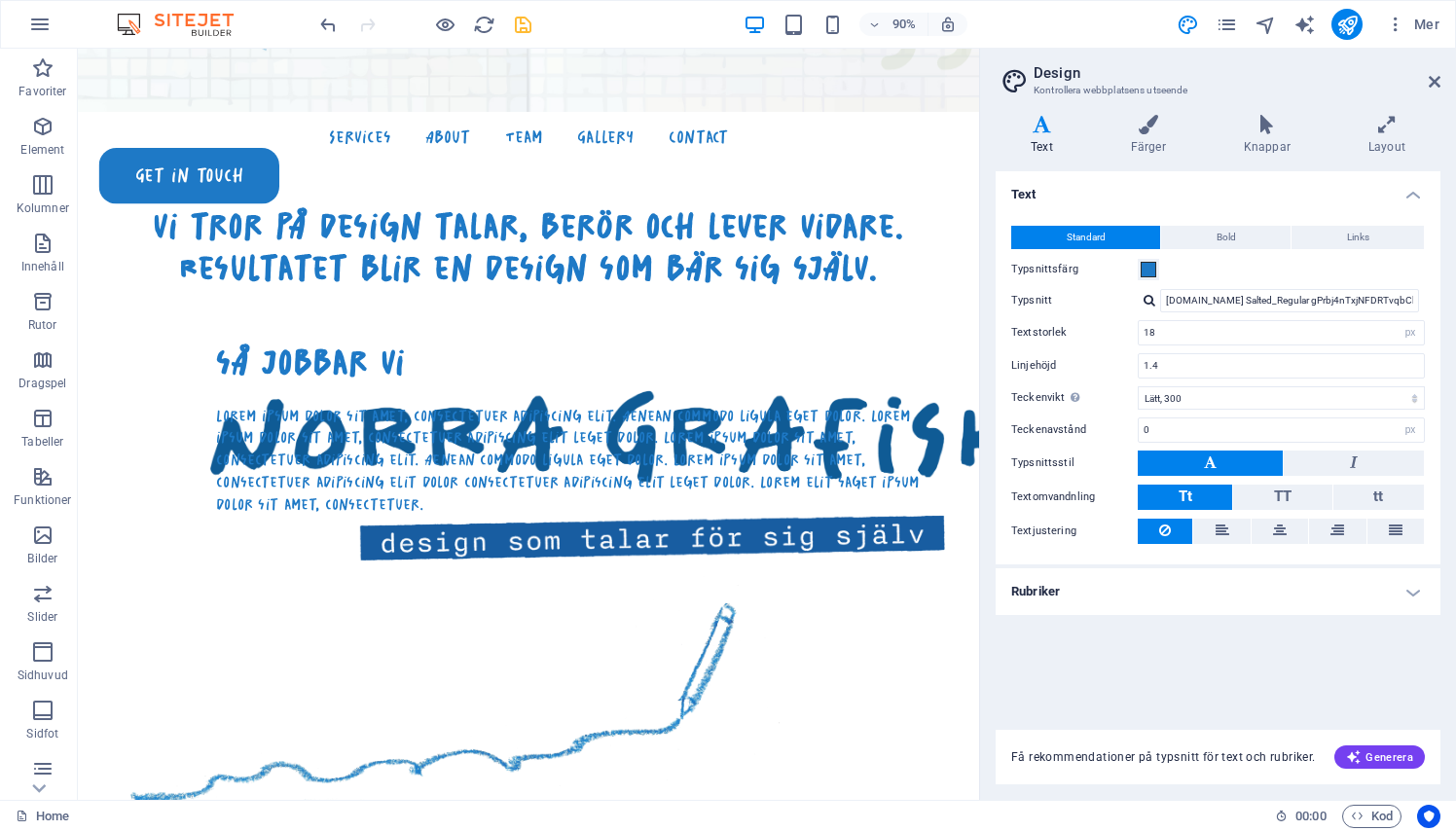
click at [1120, 586] on h4 "Rubriker" at bounding box center [1217, 591] width 444 height 47
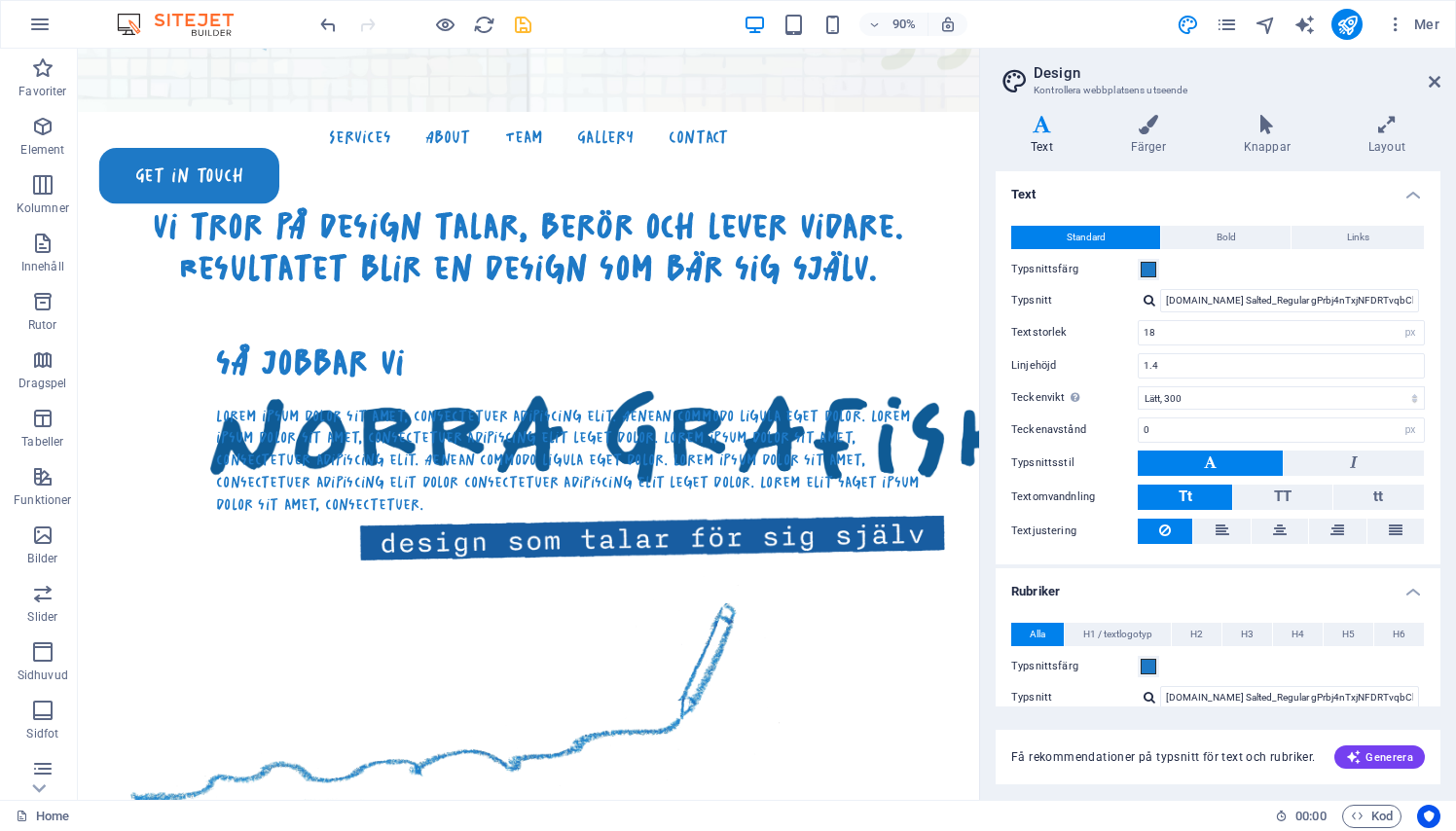
scroll to position [0, 0]
click at [1200, 239] on button "Bold" at bounding box center [1225, 238] width 130 height 23
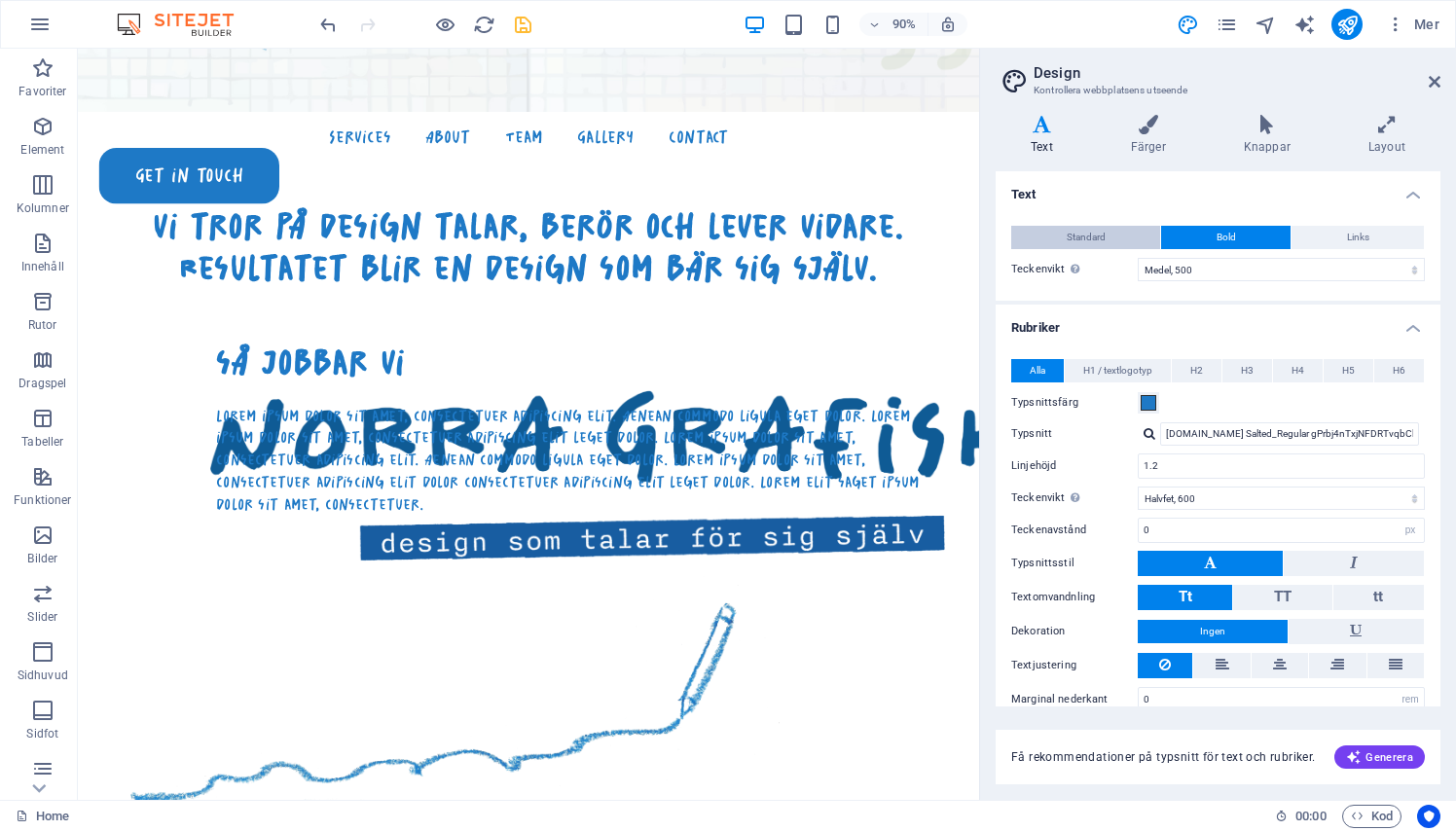
click at [1113, 243] on button "Standard" at bounding box center [1085, 238] width 149 height 23
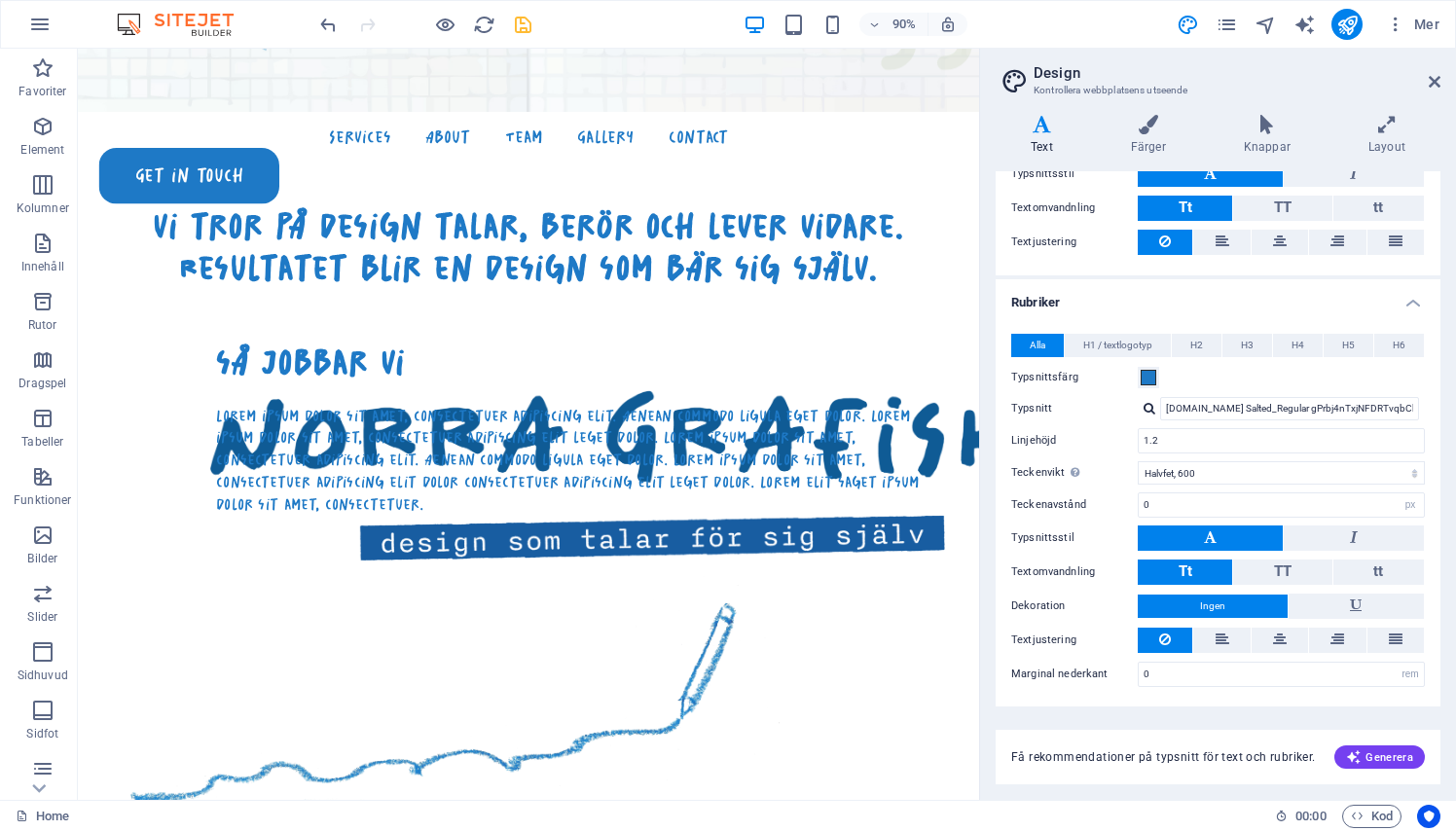
scroll to position [288, 0]
click at [1192, 346] on span "H2" at bounding box center [1196, 346] width 13 height 23
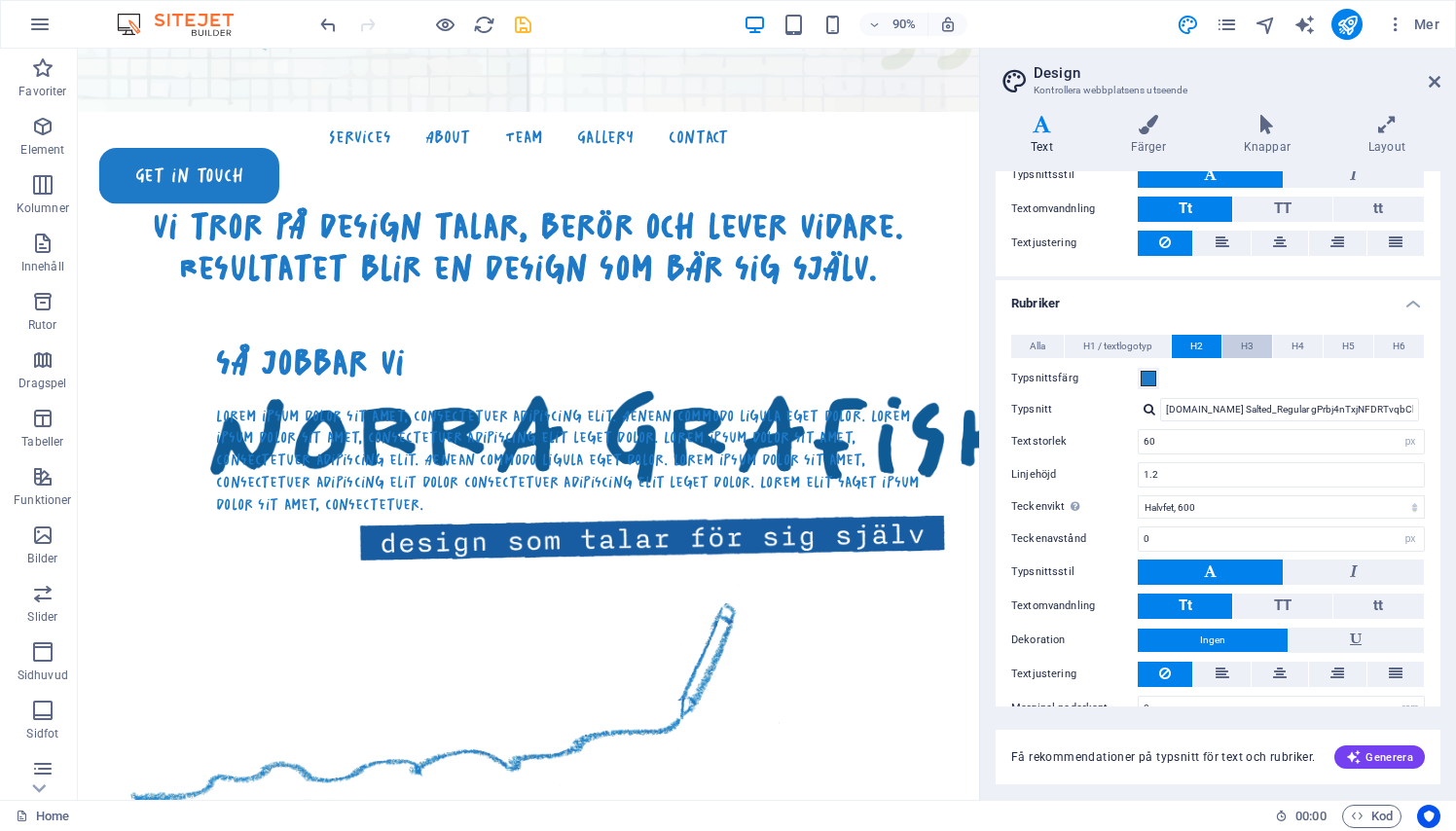
click at [1238, 348] on button "H3" at bounding box center [1246, 346] width 50 height 23
click at [1191, 412] on input "Inter" at bounding box center [1289, 409] width 259 height 23
click at [1146, 409] on div at bounding box center [1149, 408] width 12 height 13
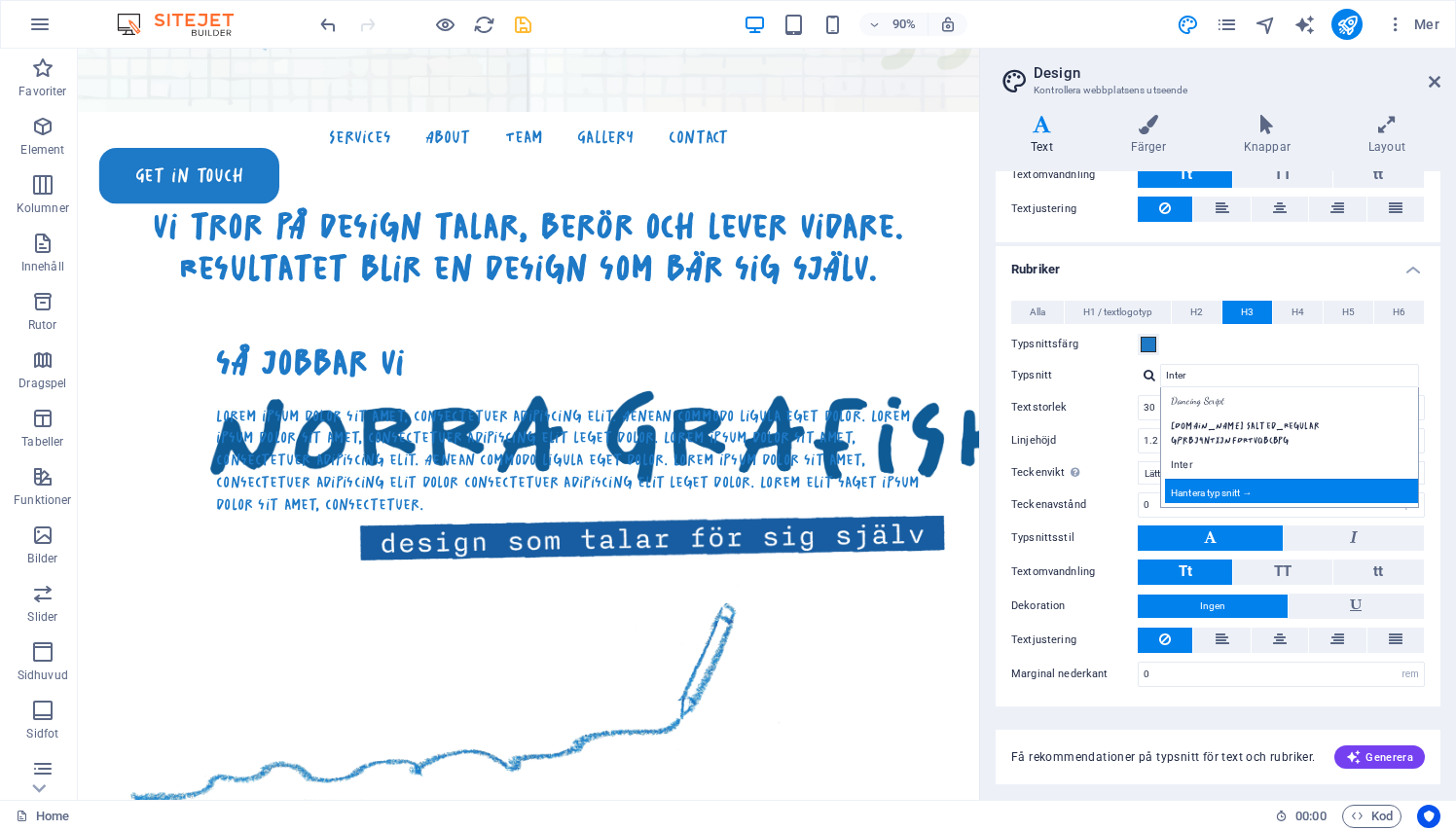
scroll to position [321, 0]
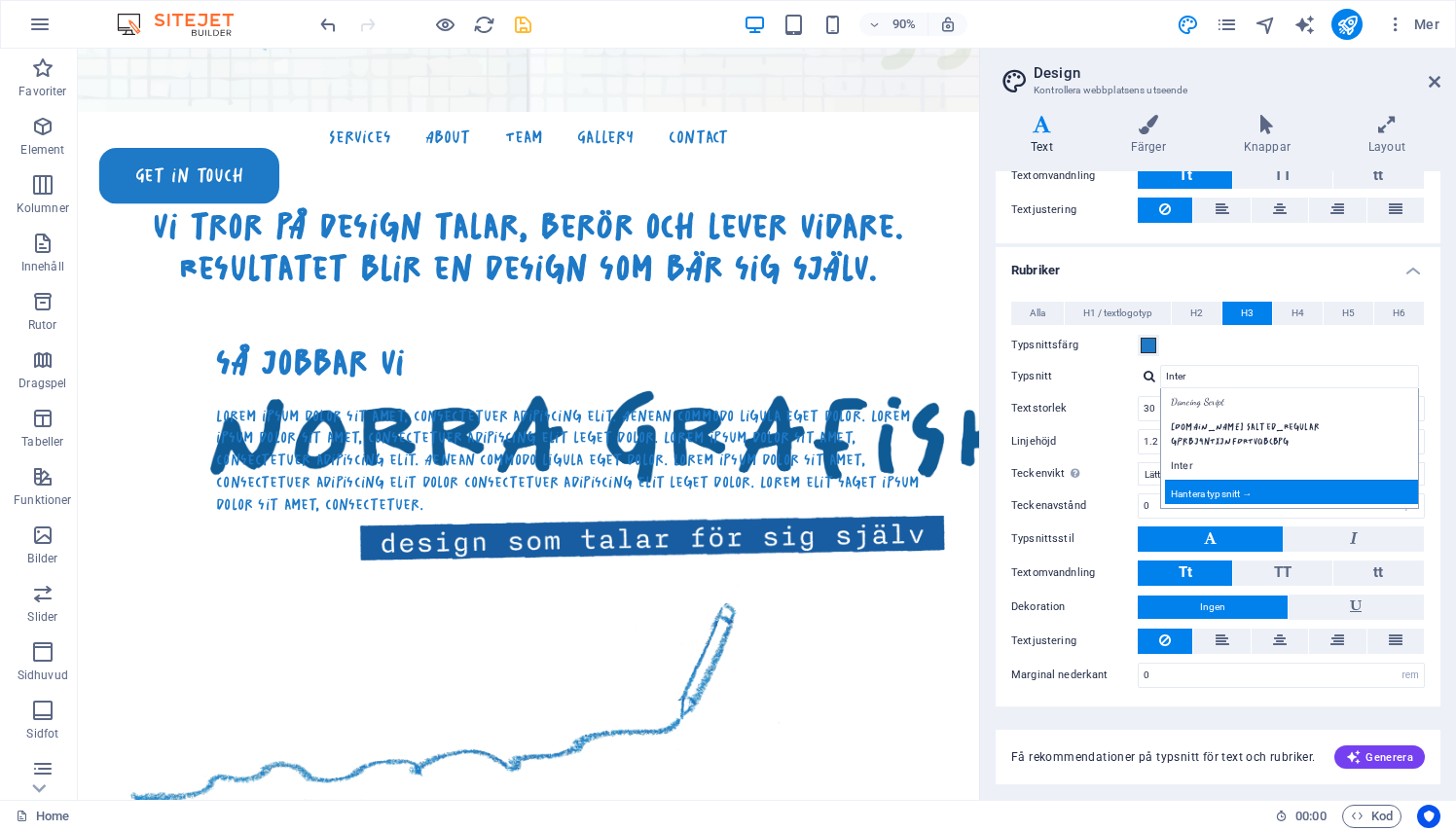
click at [1206, 479] on div "Hantera typsnitt →" at bounding box center [1293, 491] width 257 height 24
click at [1207, 479] on div "Hantera typsnitt →" at bounding box center [1293, 491] width 257 height 24
click at [1252, 479] on div "Hantera typsnitt →" at bounding box center [1293, 491] width 257 height 24
click at [1226, 479] on div "Hantera typsnitt →" at bounding box center [1293, 491] width 257 height 24
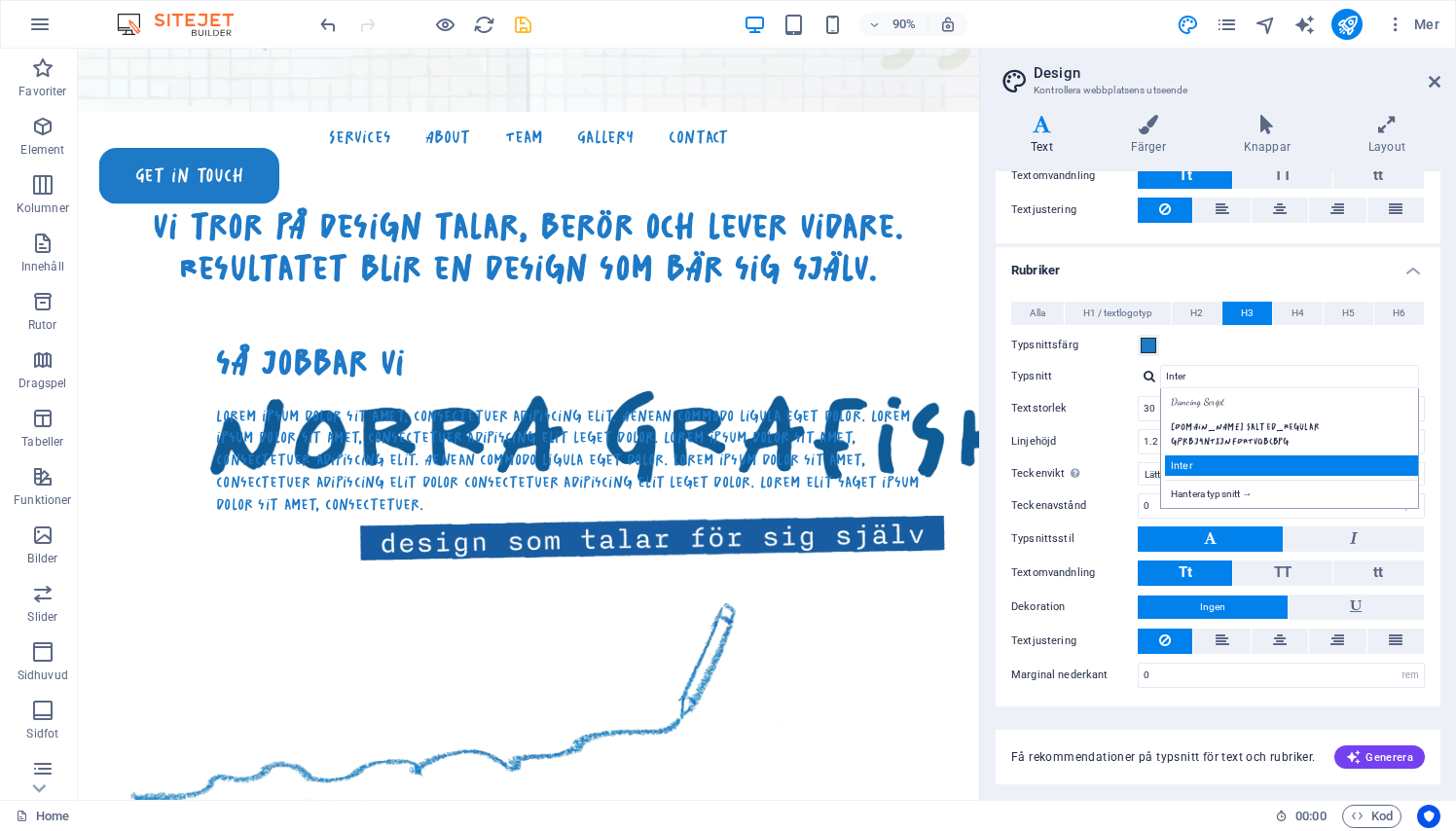
click at [1207, 455] on div "Inter" at bounding box center [1293, 465] width 257 height 20
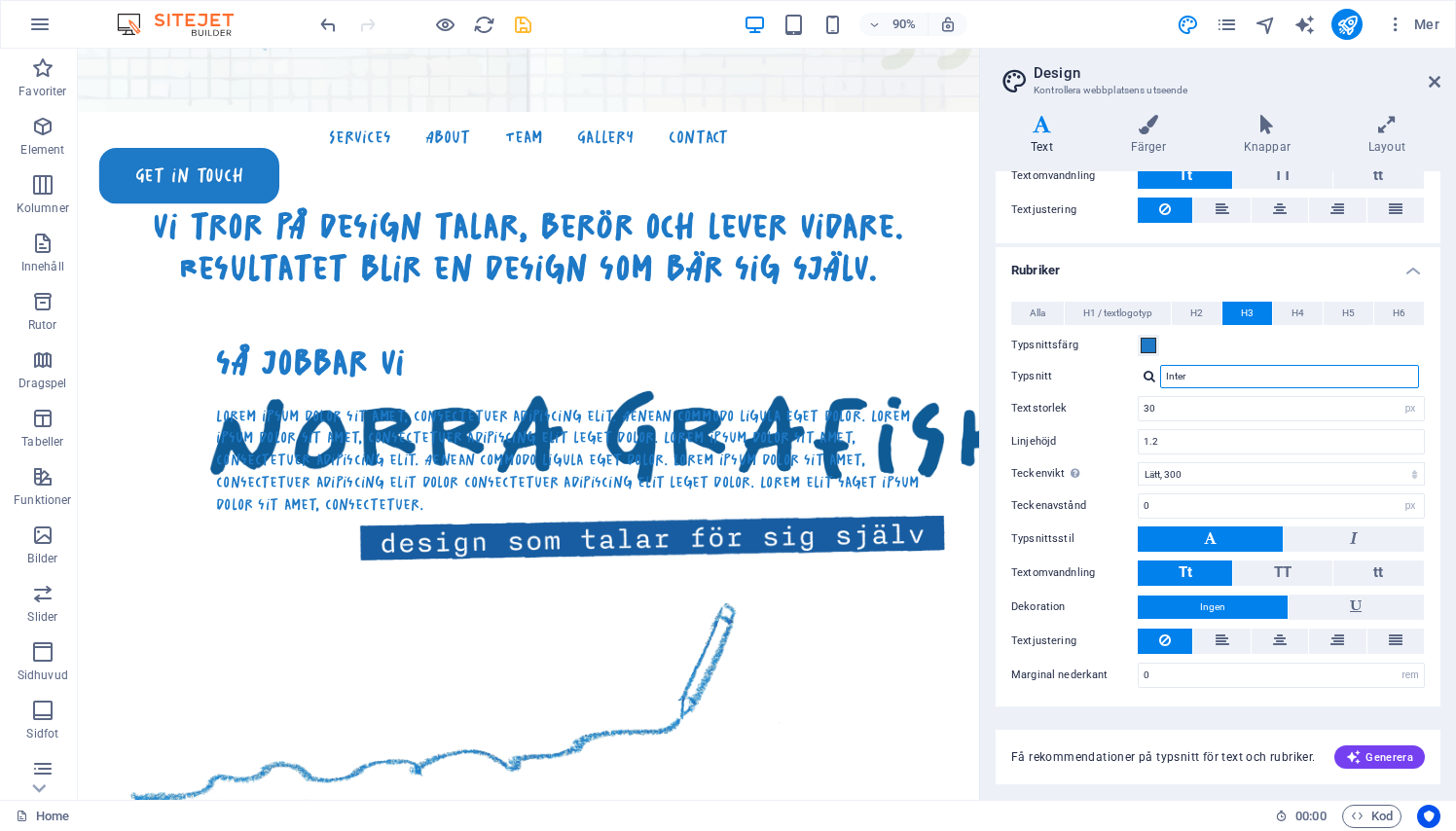
click at [1192, 372] on input "Inter" at bounding box center [1289, 376] width 259 height 23
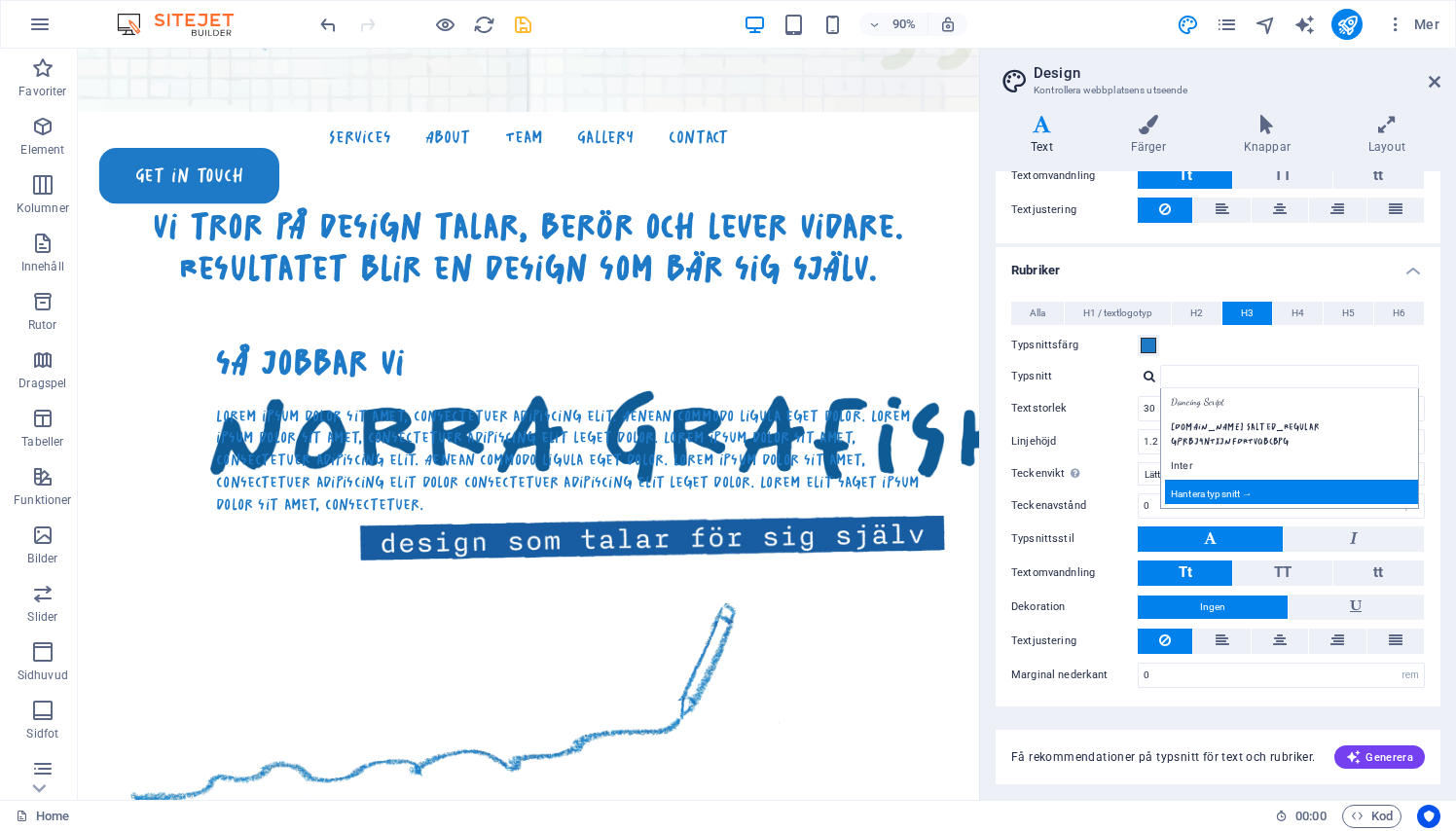
click at [1252, 479] on div "Hantera typsnitt →" at bounding box center [1293, 491] width 257 height 24
click at [1253, 479] on div "Hantera typsnitt →" at bounding box center [1293, 491] width 257 height 24
click at [1407, 29] on span "Mer" at bounding box center [1412, 24] width 54 height 19
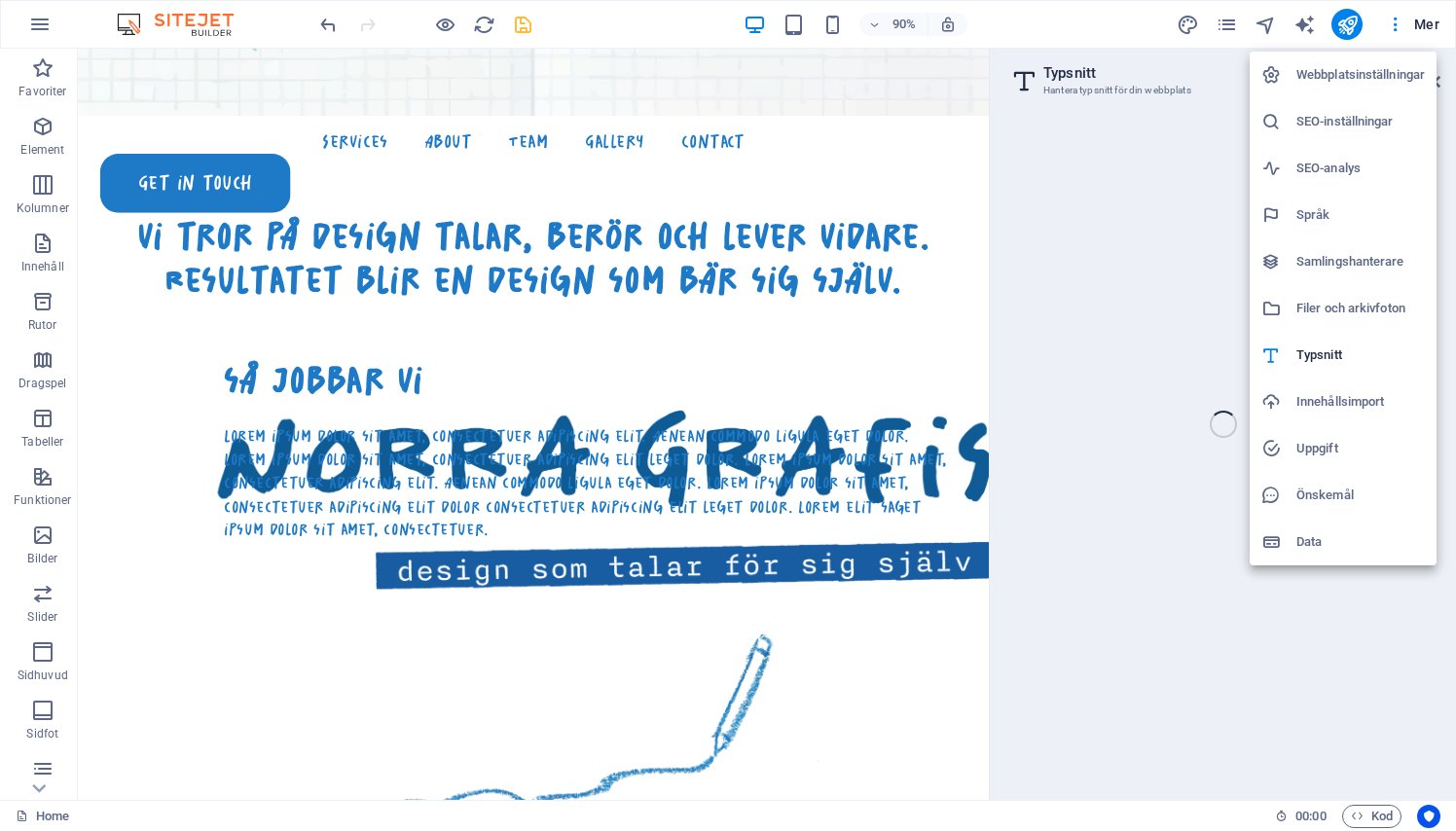
click at [1391, 30] on div at bounding box center [728, 415] width 1456 height 831
select select "popularity"
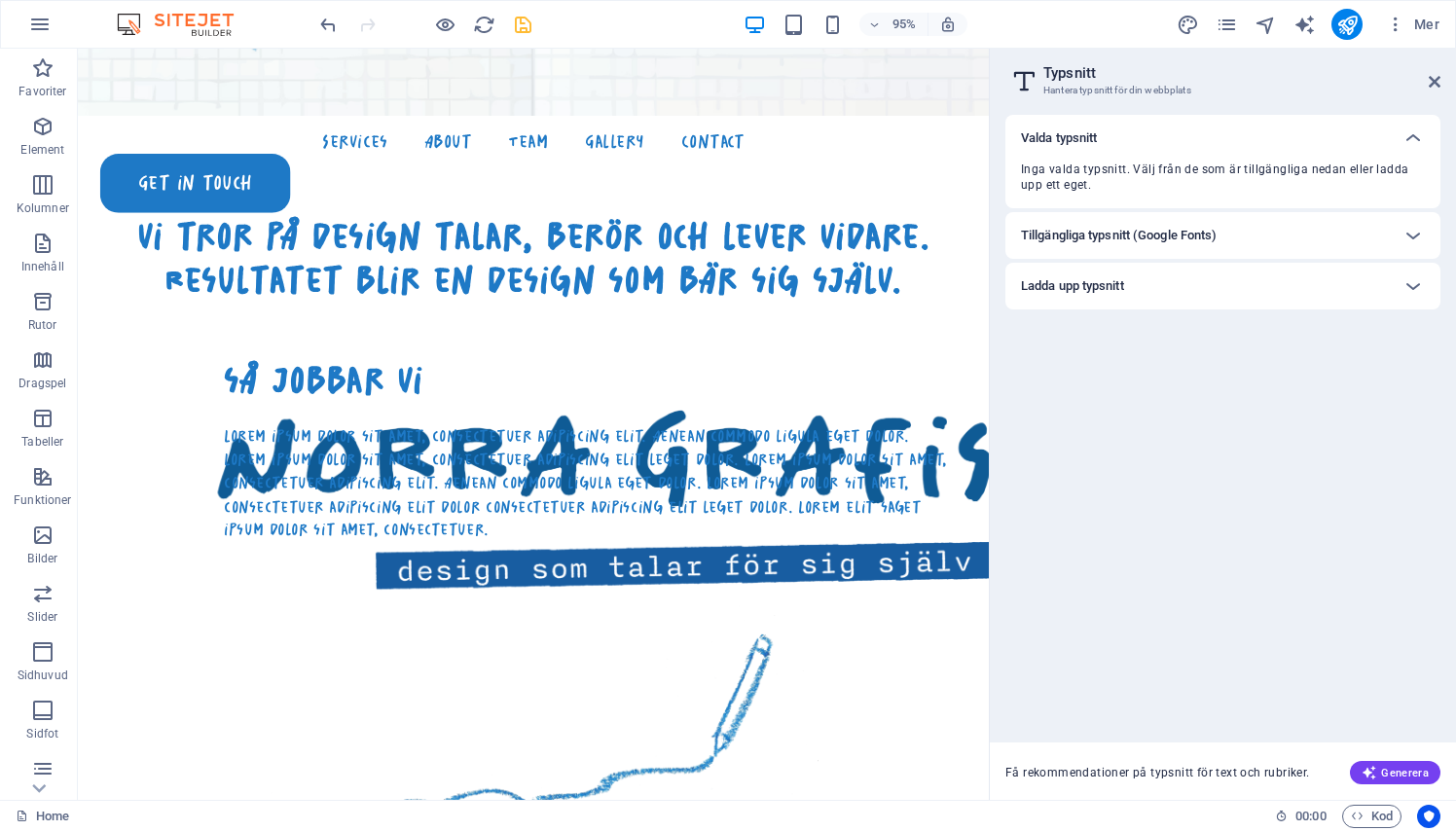
click at [1225, 155] on div "Valda typsnitt" at bounding box center [1222, 138] width 435 height 47
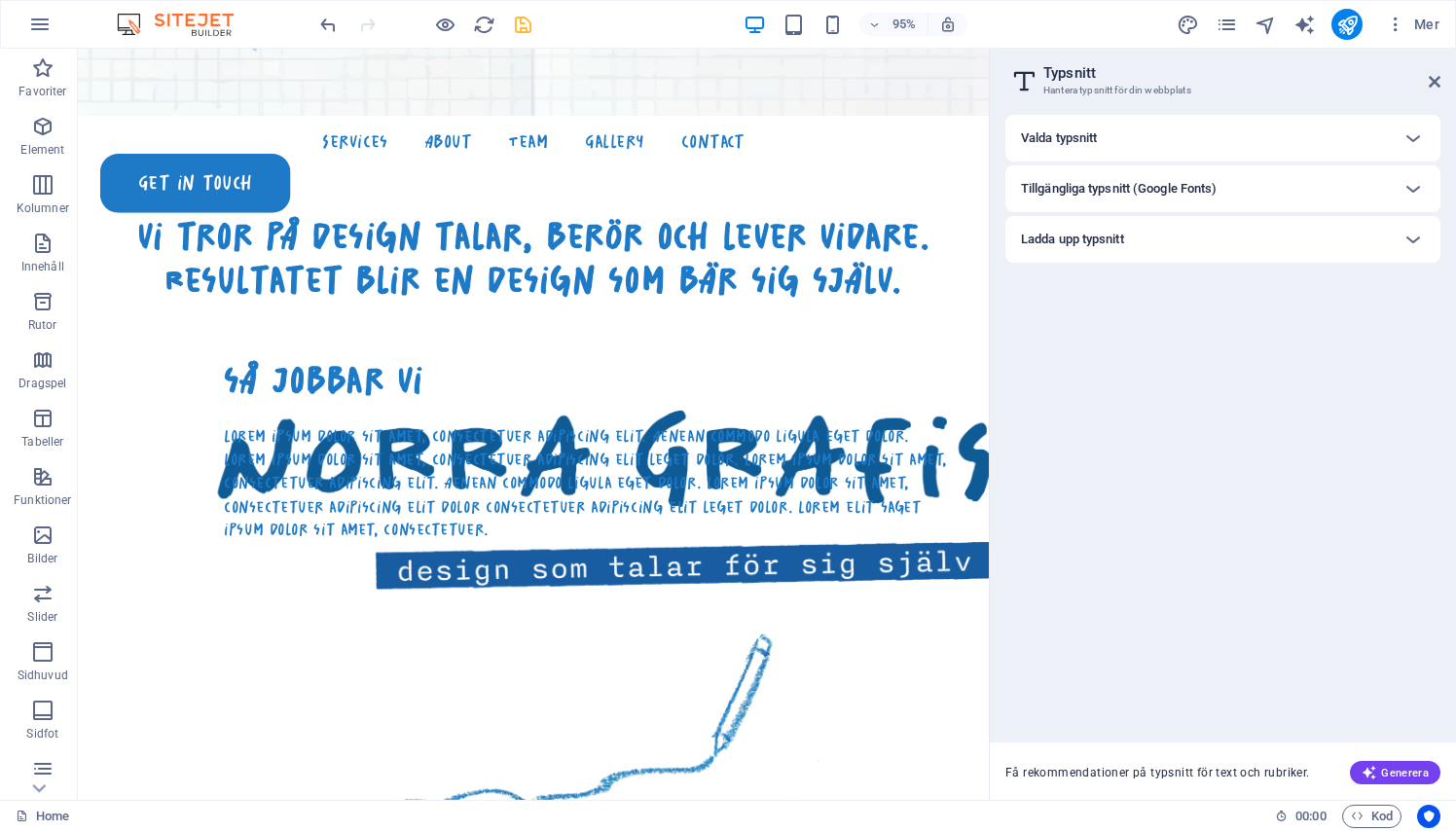
click at [1225, 155] on div "Valda typsnitt" at bounding box center [1222, 138] width 435 height 47
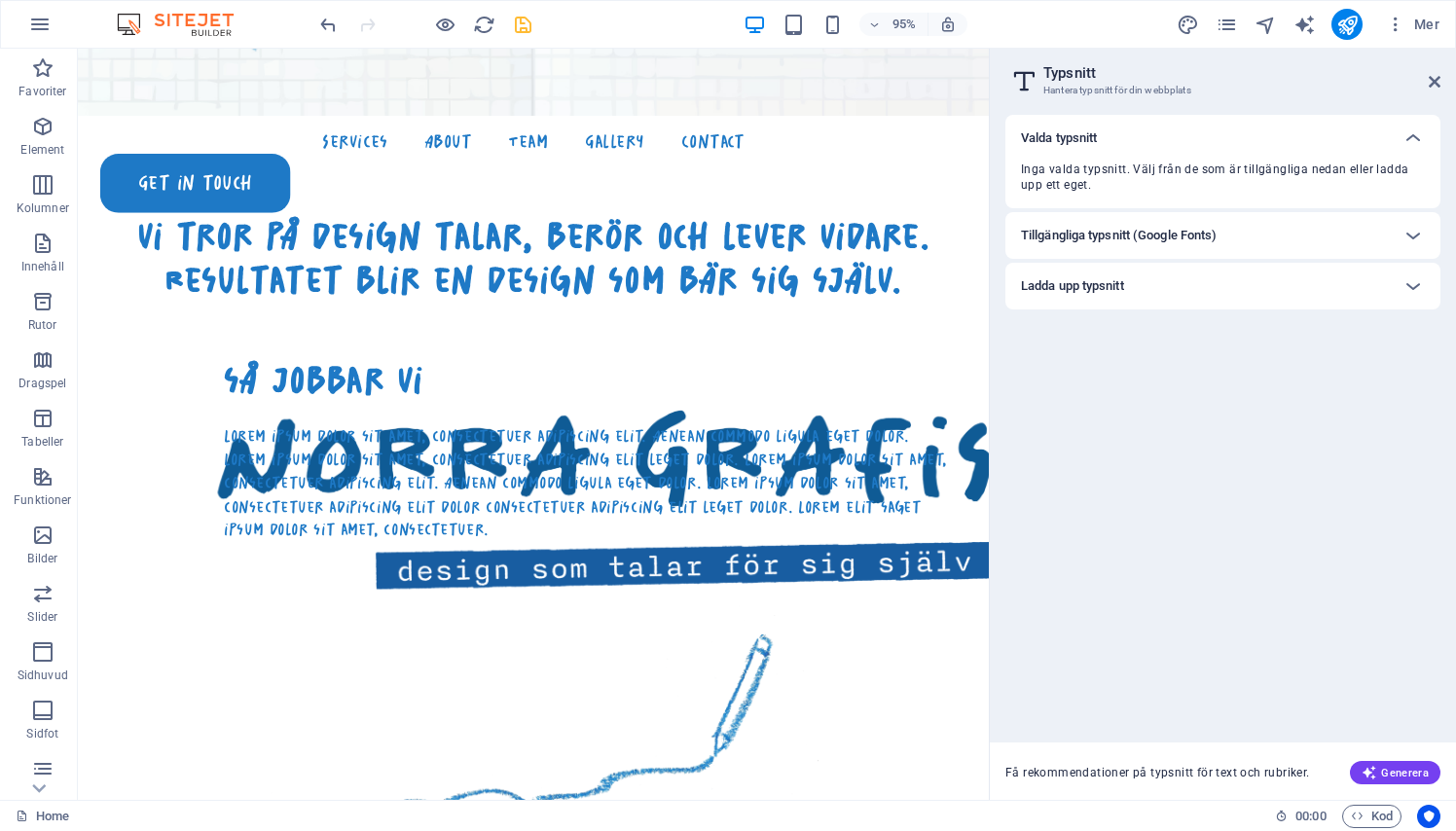
click at [1197, 237] on h6 "Tillgängliga typsnitt (Google Fonts)" at bounding box center [1118, 236] width 196 height 23
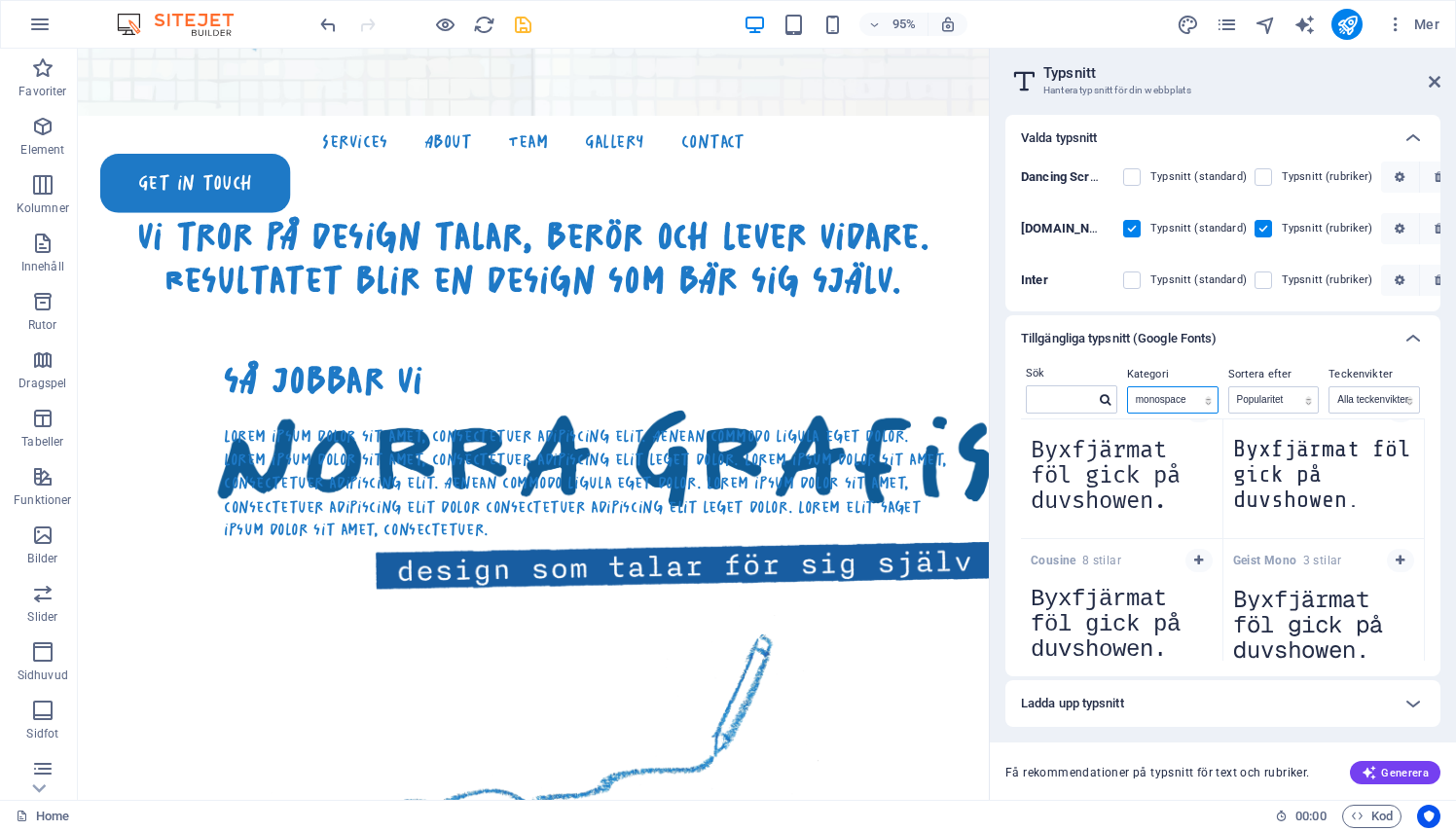
scroll to position [1325, 0]
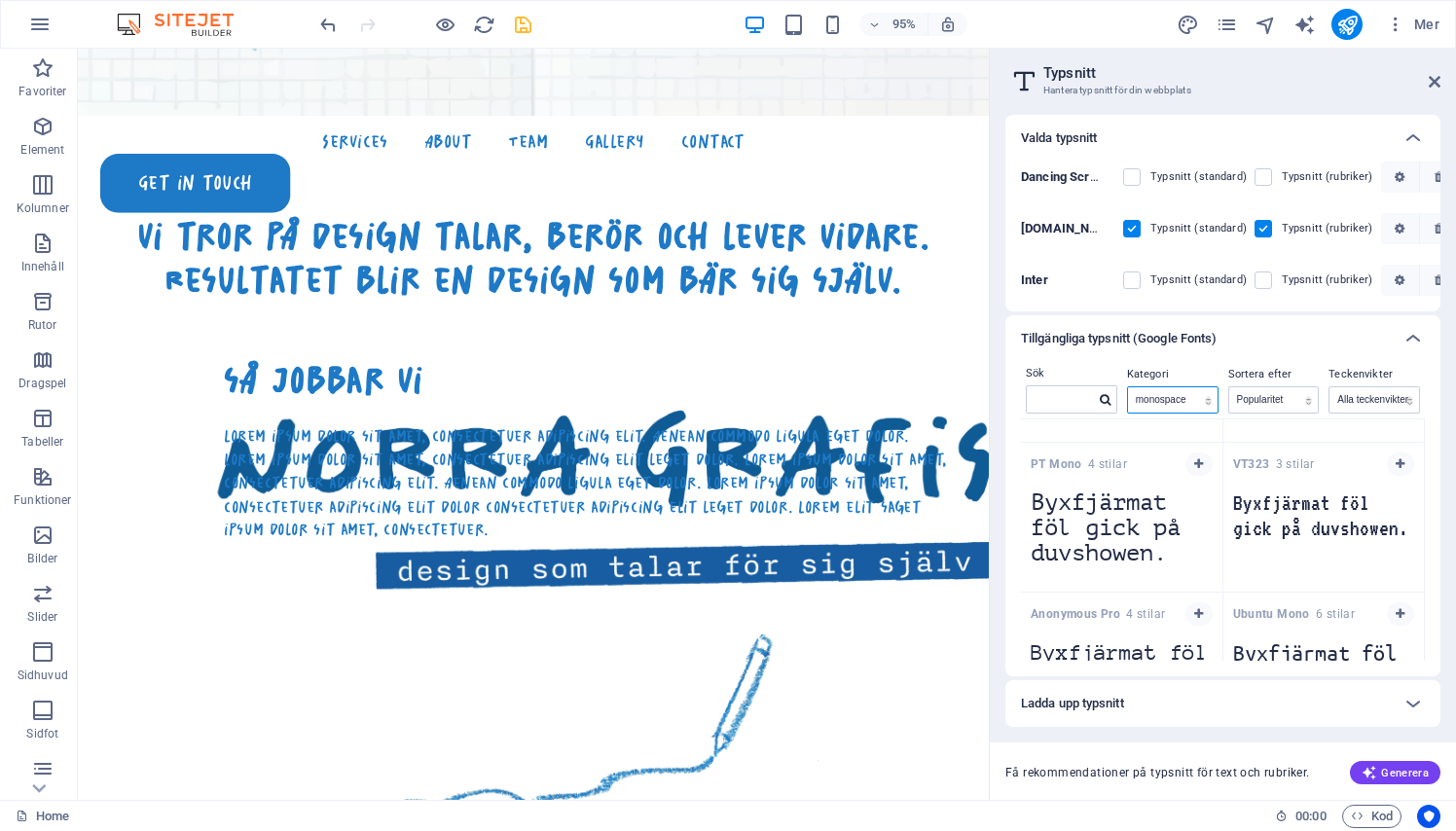
select select "allCatgories"
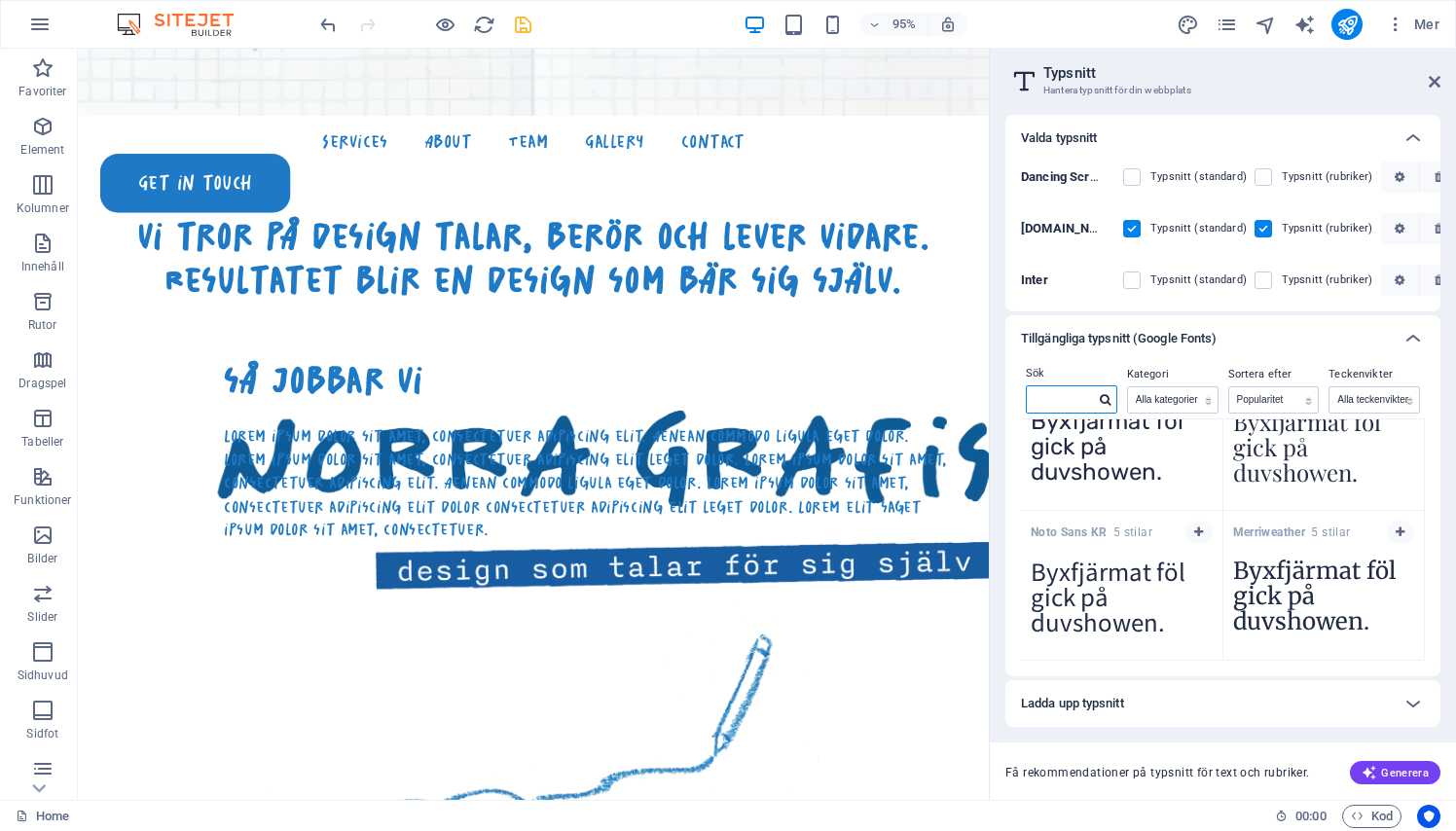
click at [1075, 398] on input "text" at bounding box center [1060, 398] width 68 height 25
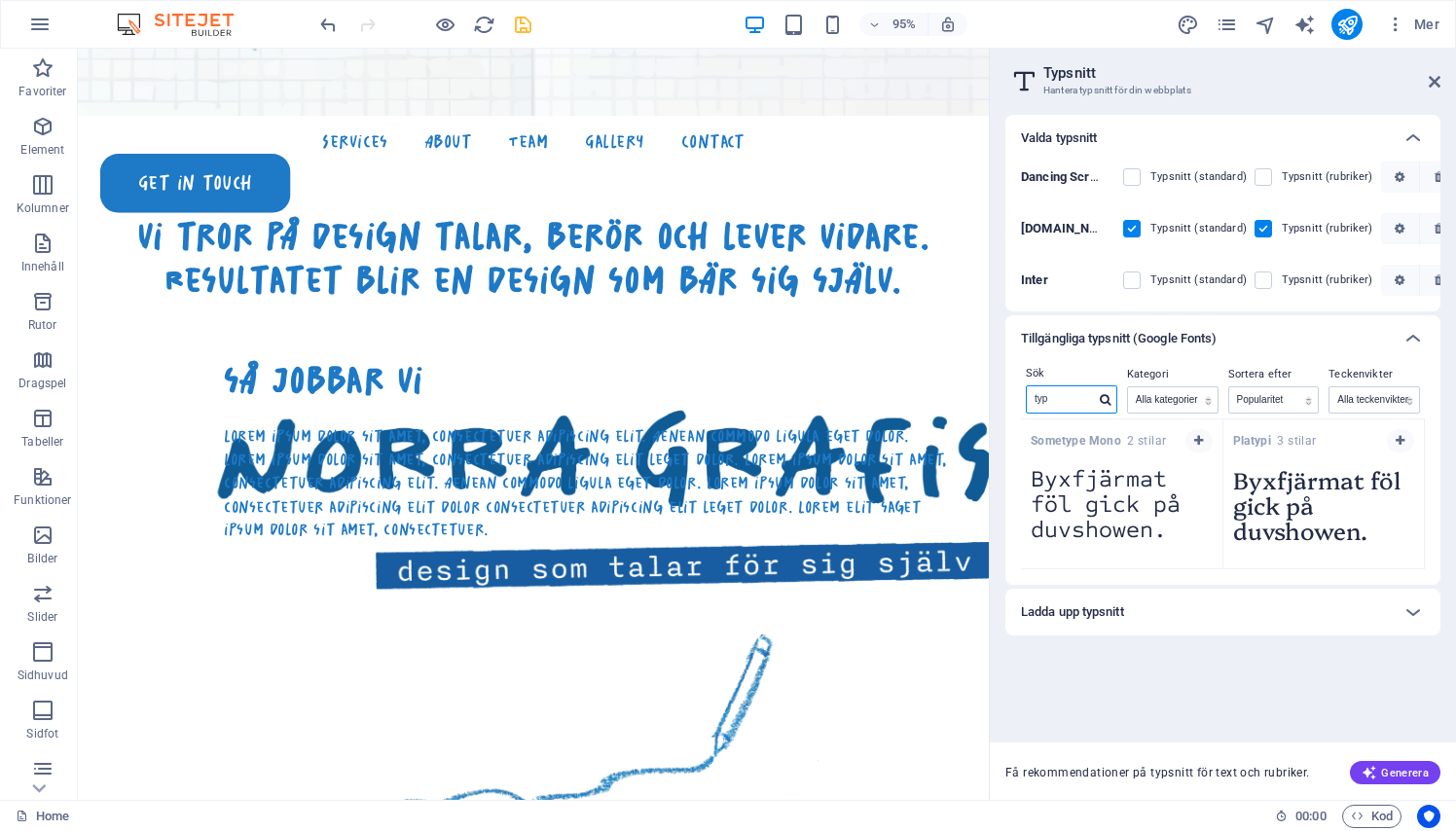
scroll to position [0, 0]
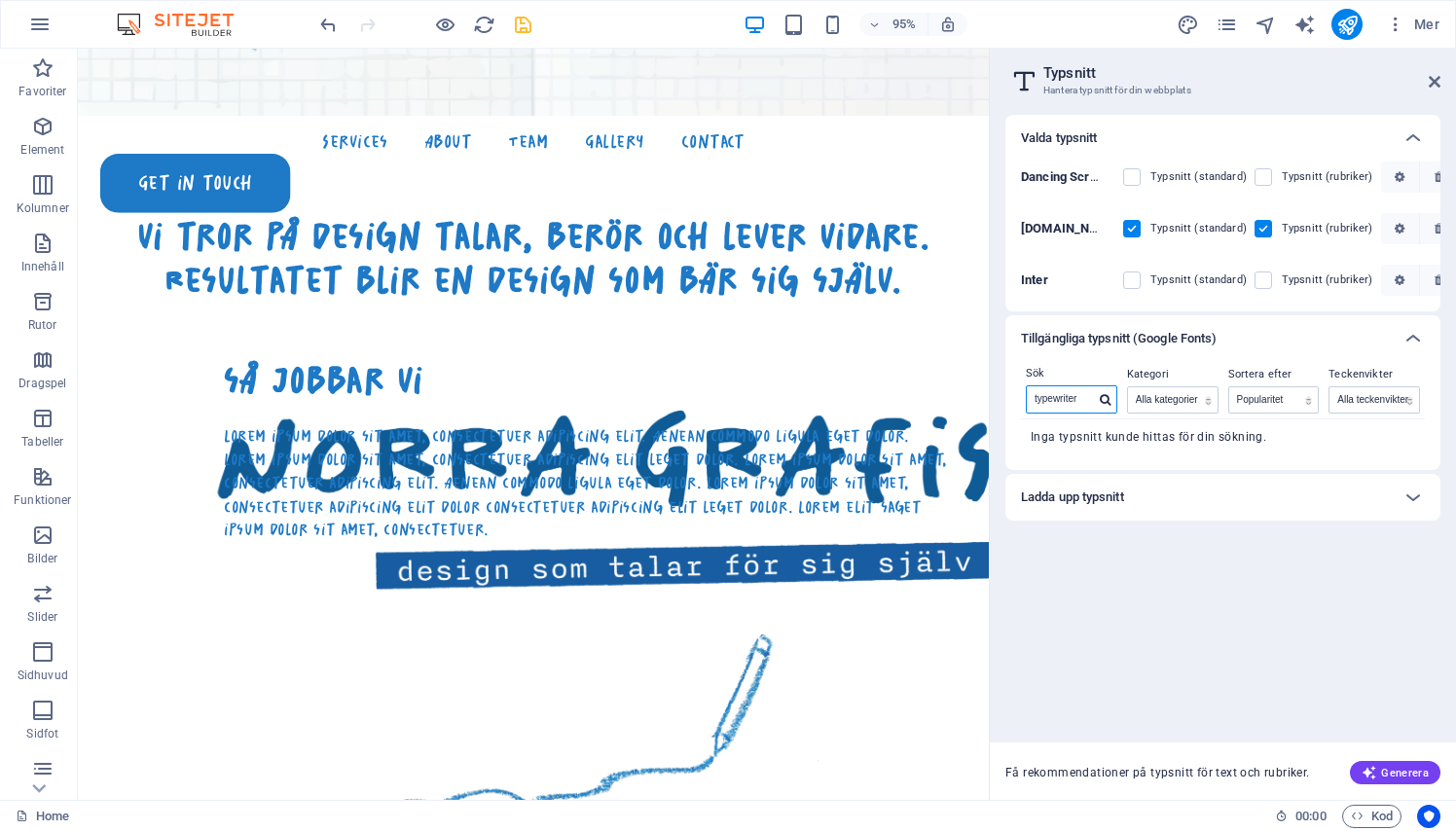
click at [1090, 396] on input "typewriter" at bounding box center [1060, 398] width 68 height 25
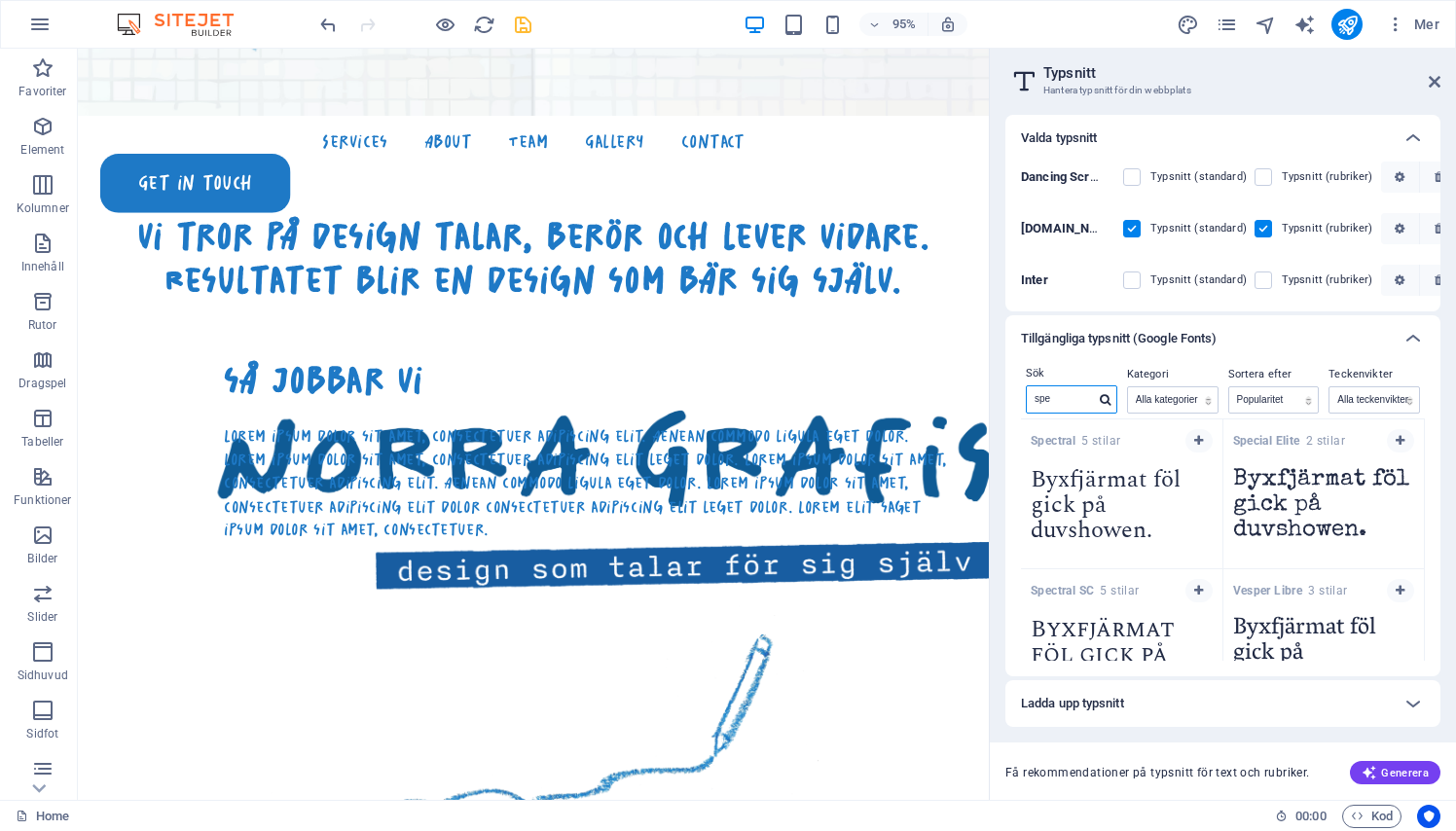
type input "spe"
click at [1304, 498] on textarea "Byxfjärmat föl gick på duvshowen." at bounding box center [1323, 510] width 202 height 107
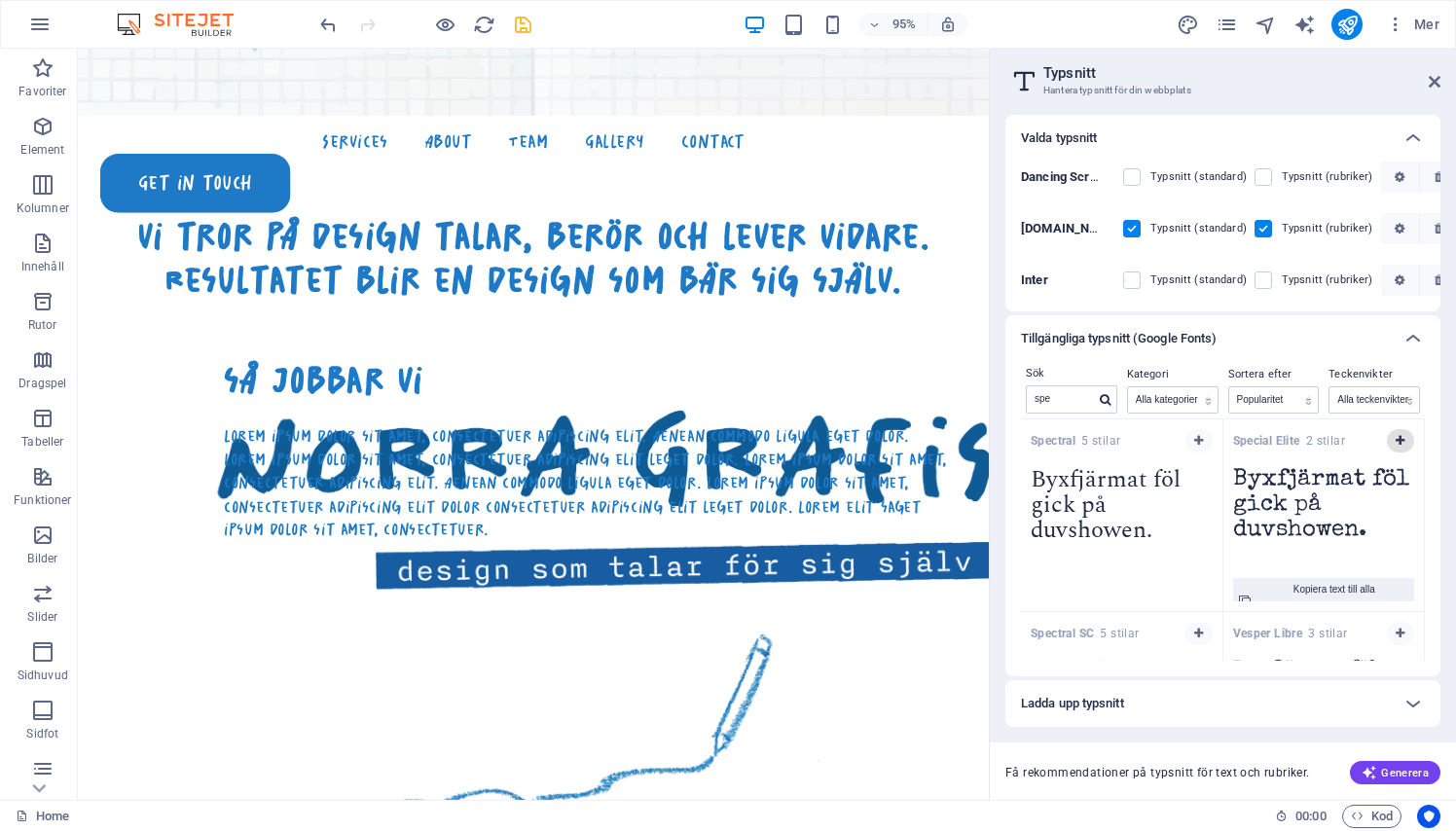
click at [1398, 434] on icon "button" at bounding box center [1399, 440] width 9 height 12
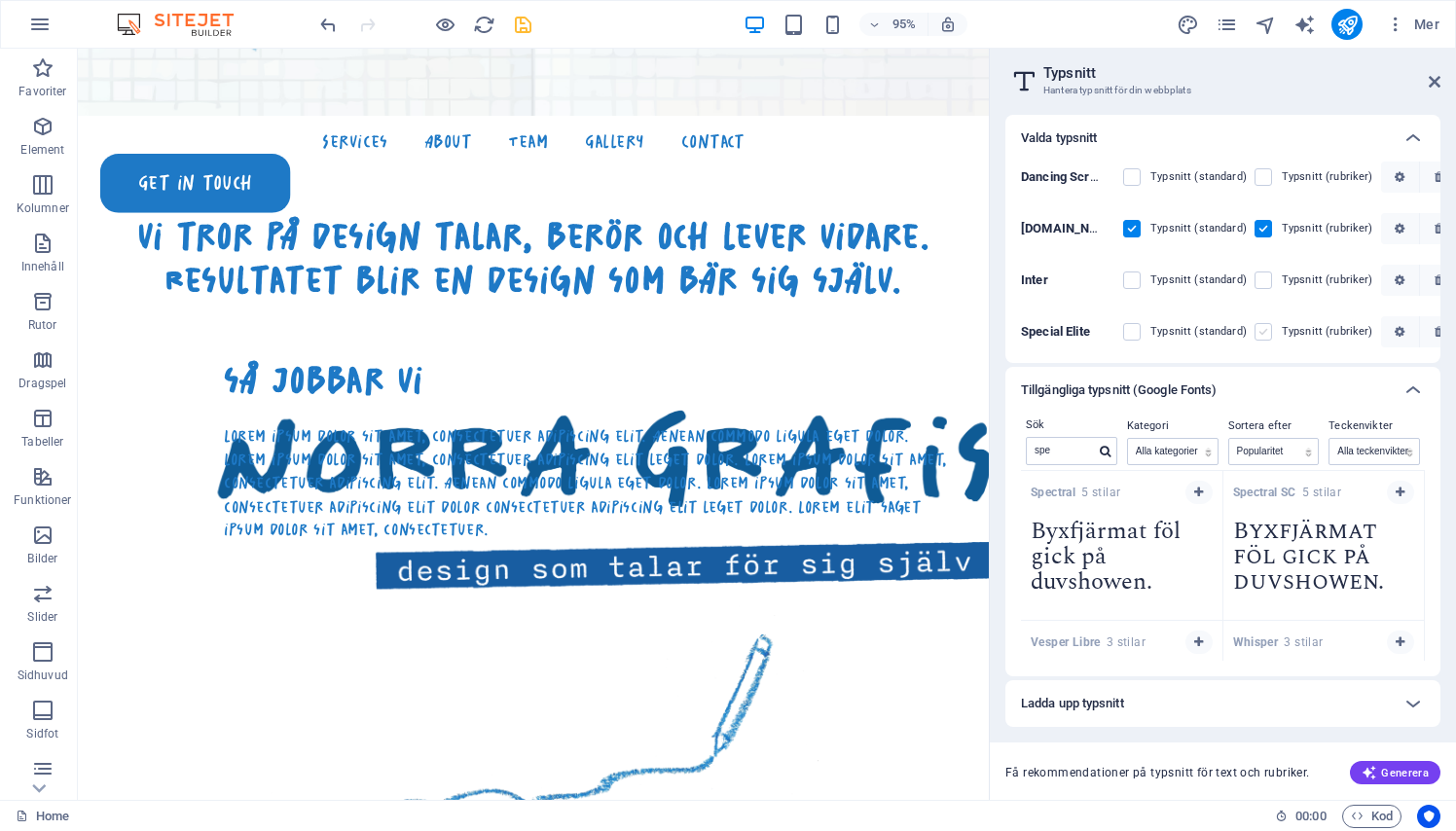
click at [1263, 335] on label at bounding box center [1263, 331] width 18 height 18
click at [0, 0] on Elite "checkbox" at bounding box center [0, 0] width 0 height 0
click at [1395, 327] on icon "button" at bounding box center [1399, 331] width 10 height 12
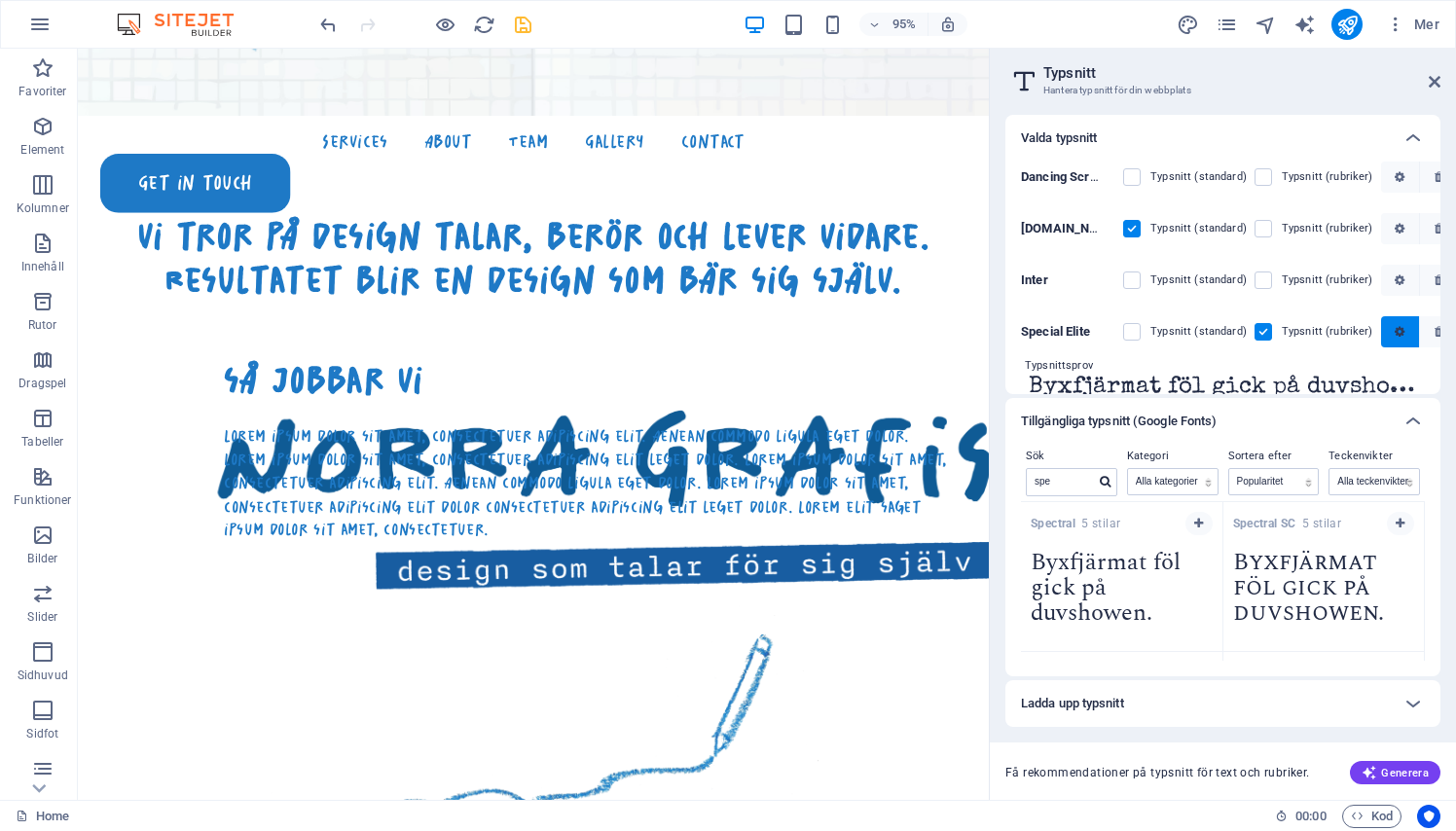
click at [1395, 327] on icon "button" at bounding box center [1399, 331] width 10 height 12
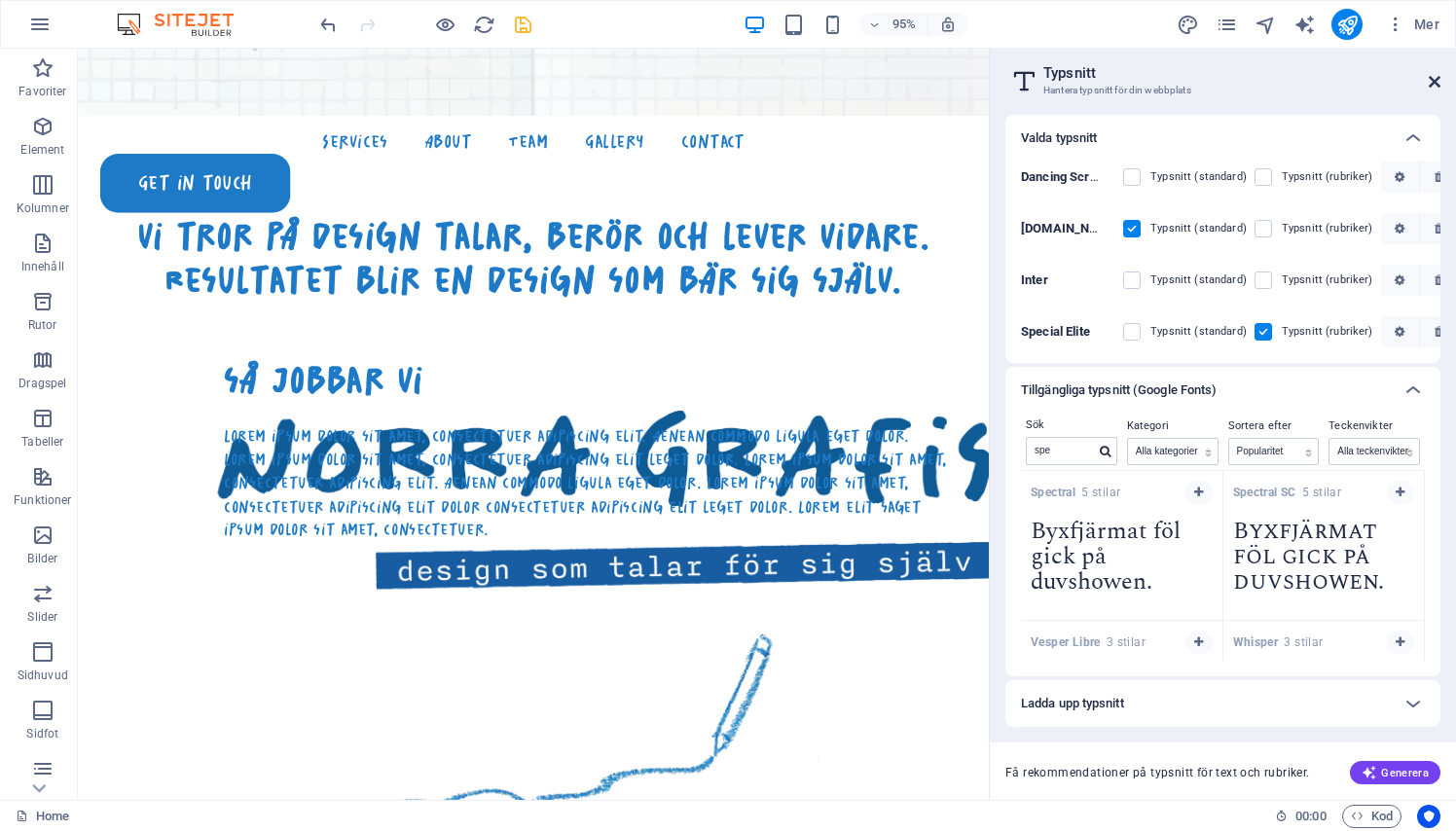
click at [1435, 75] on icon at bounding box center [1435, 82] width 12 height 16
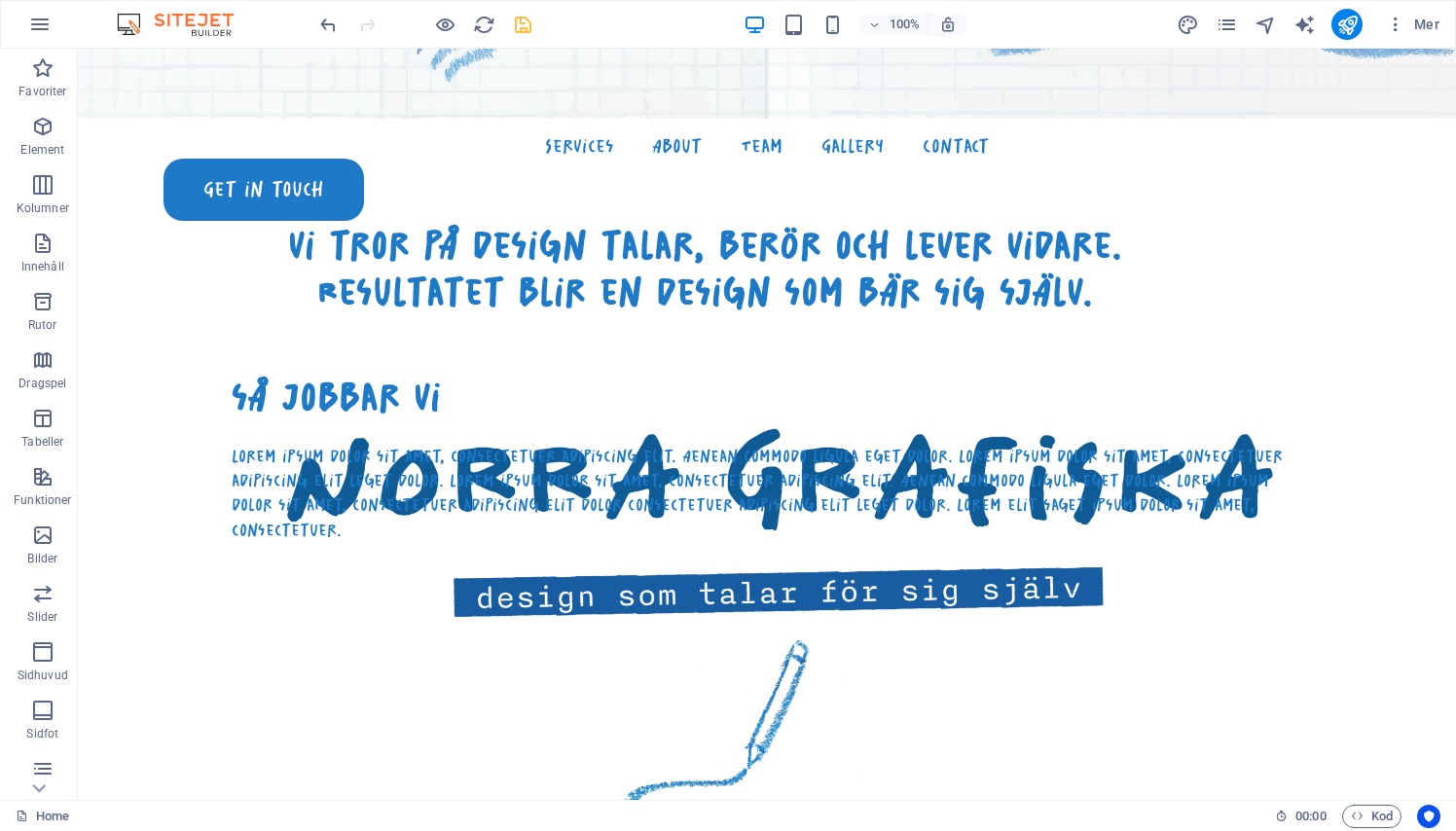
click at [1168, 26] on div "100% Mer" at bounding box center [881, 24] width 1130 height 31
click at [1185, 25] on icon "design" at bounding box center [1187, 24] width 22 height 22
select select "px"
select select "300"
select select "px"
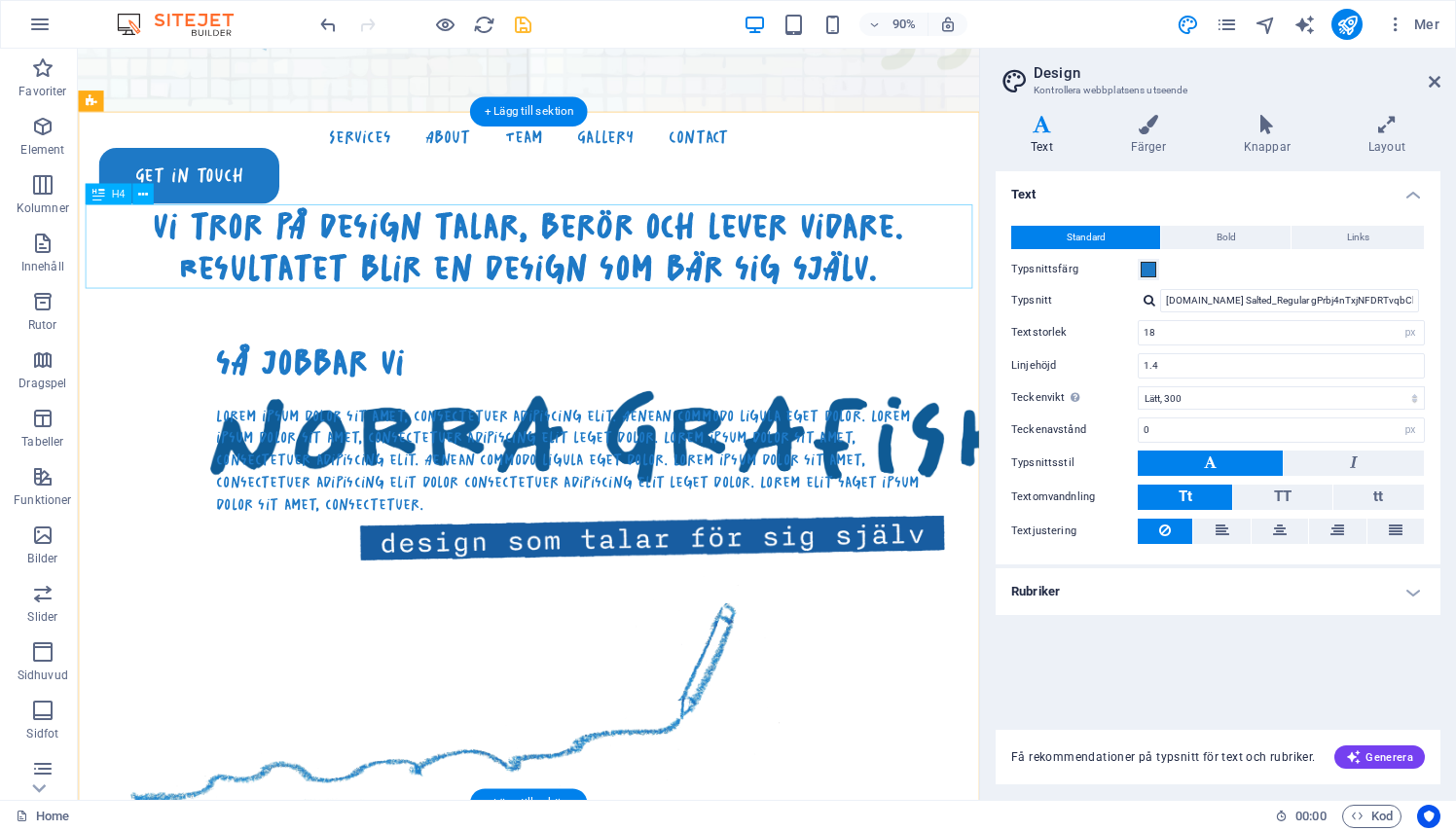
click at [966, 249] on div "vi tror på design talar, berör och lever vidare. Resultatet blir en design som …" at bounding box center [578, 269] width 985 height 94
click at [831, 271] on div "vi tror på design talar, berör och lever vidare. Resultatet blir en design som …" at bounding box center [578, 269] width 985 height 94
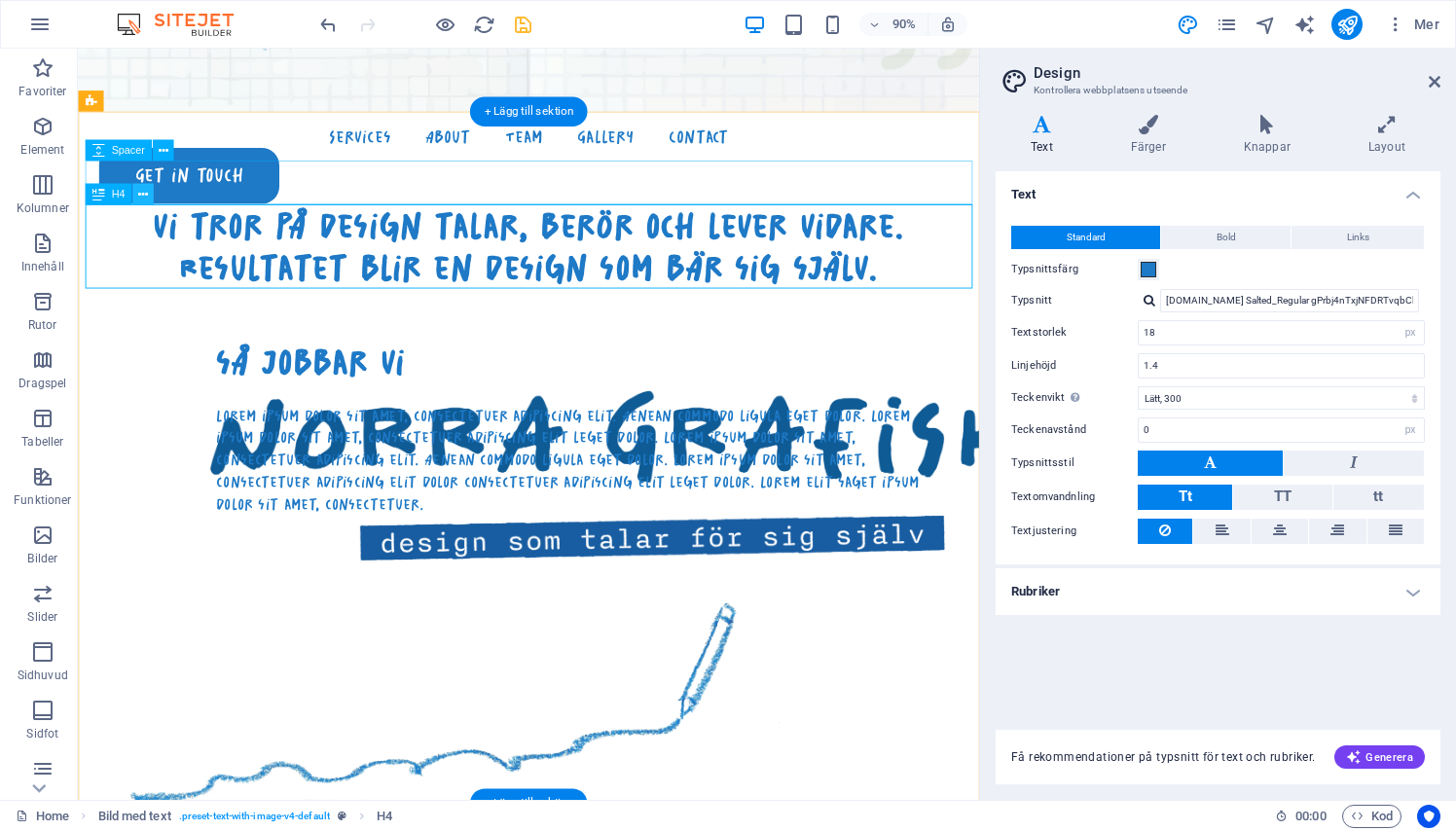
click at [140, 192] on icon at bounding box center [143, 194] width 10 height 19
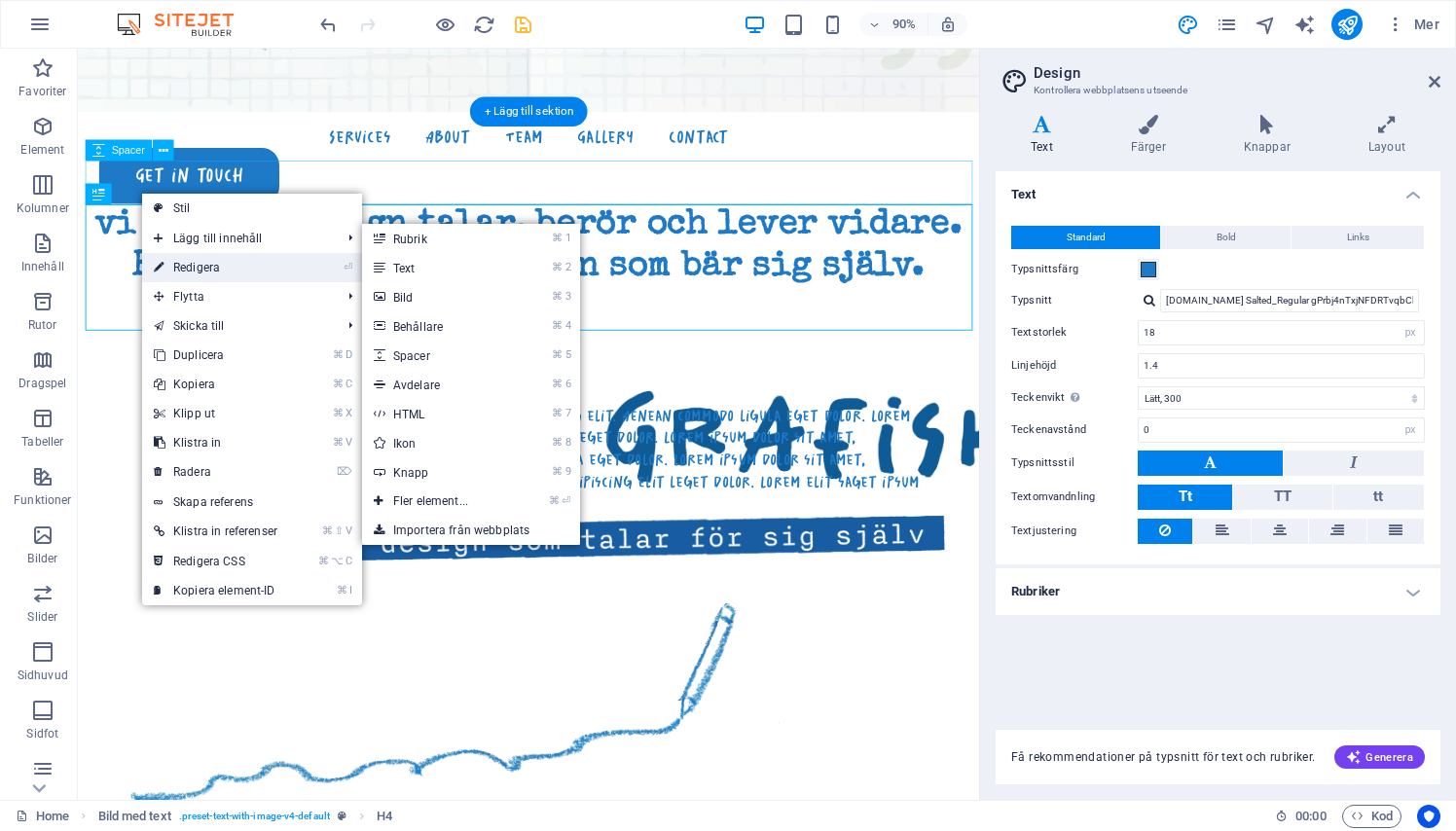
click at [185, 263] on link "⏎ Redigera" at bounding box center [215, 268] width 147 height 29
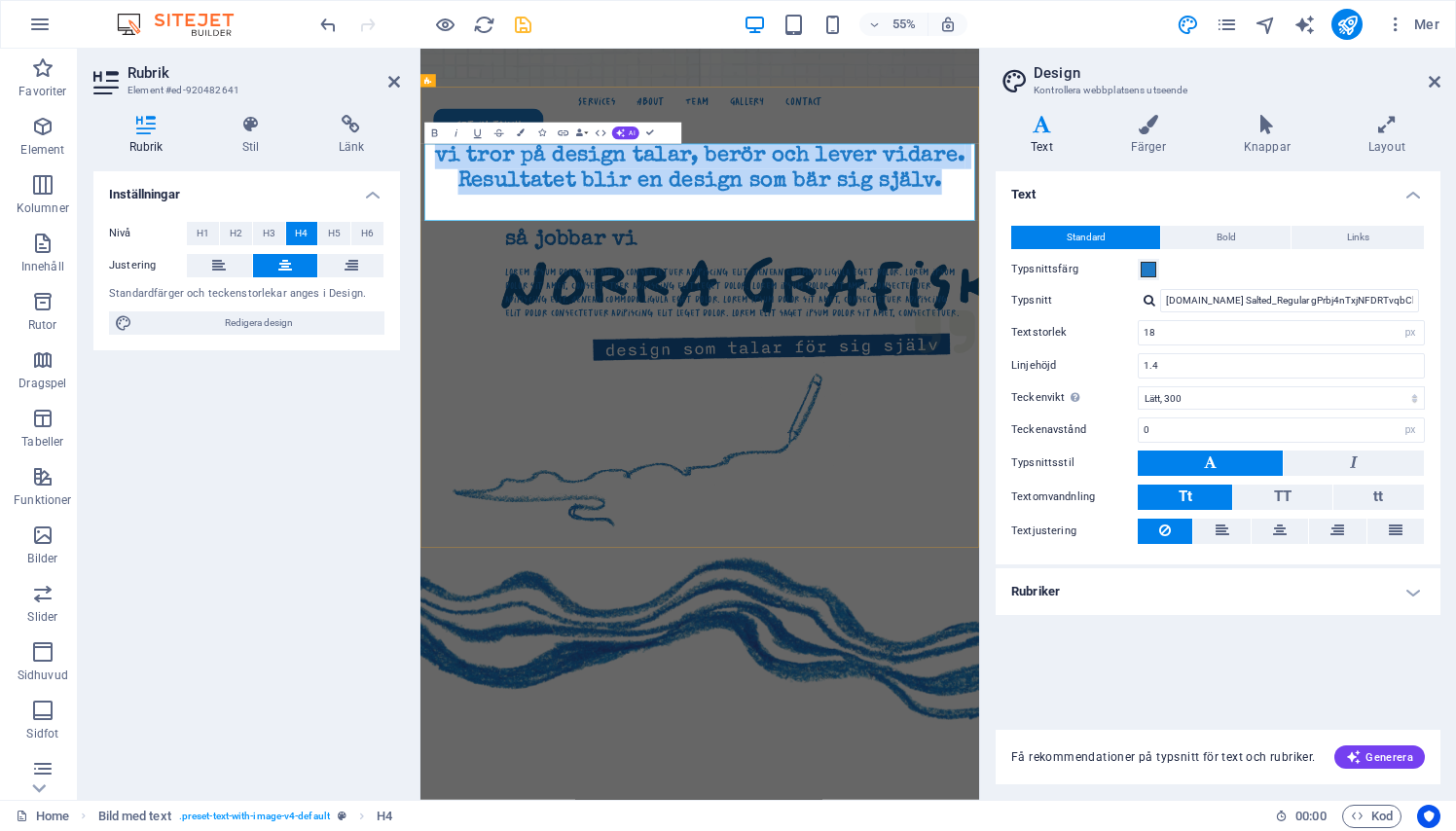
click at [673, 298] on h4 "vi tror på design talar, berör och lever vidare. Resultatet blir en design som …" at bounding box center [928, 269] width 1000 height 94
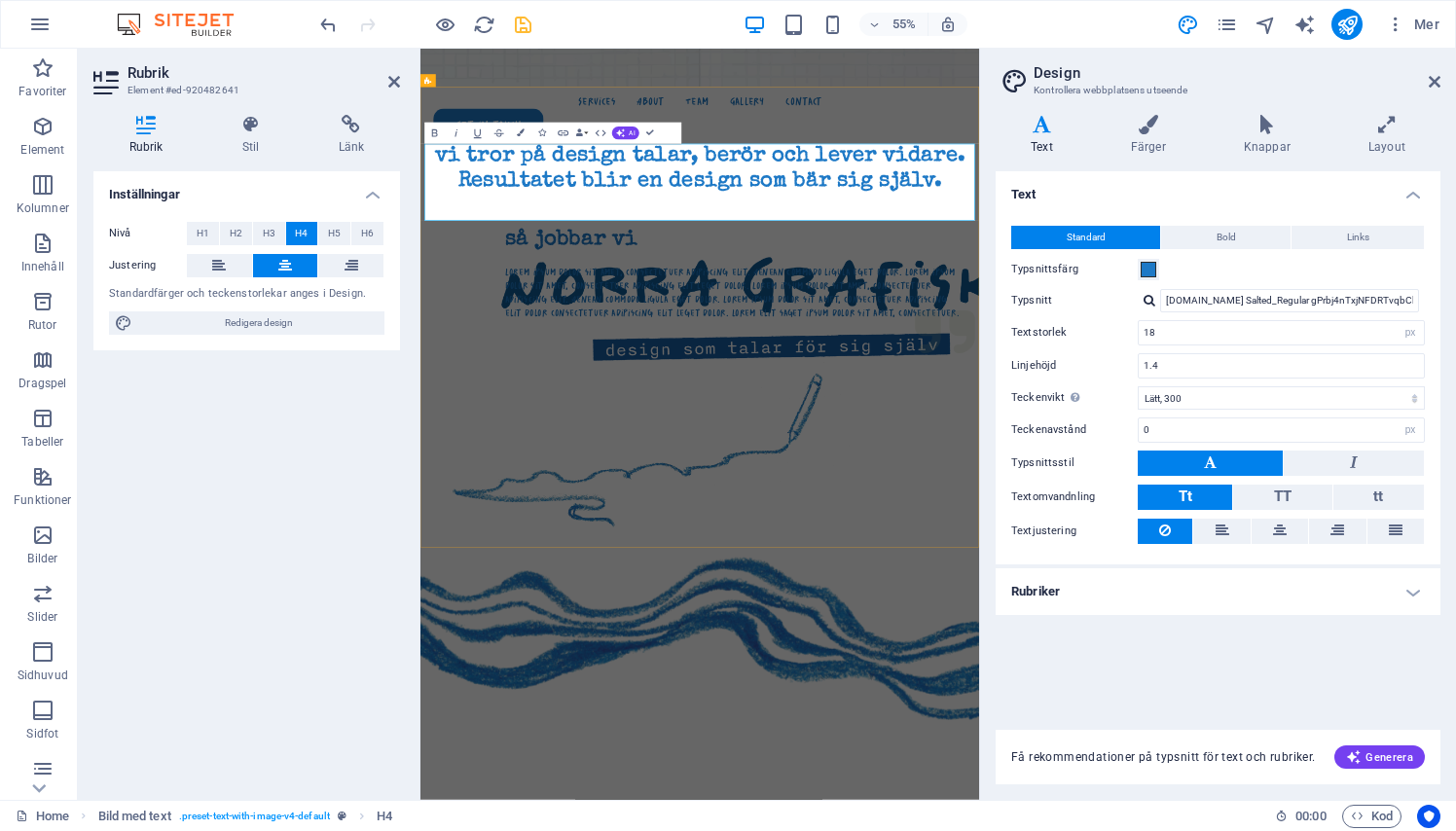
click at [479, 244] on h4 "vi tror på design talar, berör och lever vidare. Resultatet blir en design som …" at bounding box center [928, 269] width 1000 height 94
click at [517, 244] on h4 "vi tror på design talar, berör och lever vidare. Resultatet blir en design som …" at bounding box center [928, 269] width 1000 height 94
click at [514, 480] on div "vi tror på design talar, berör och lever vidare. Resultatet blir en design som …" at bounding box center [928, 547] width 1015 height 855
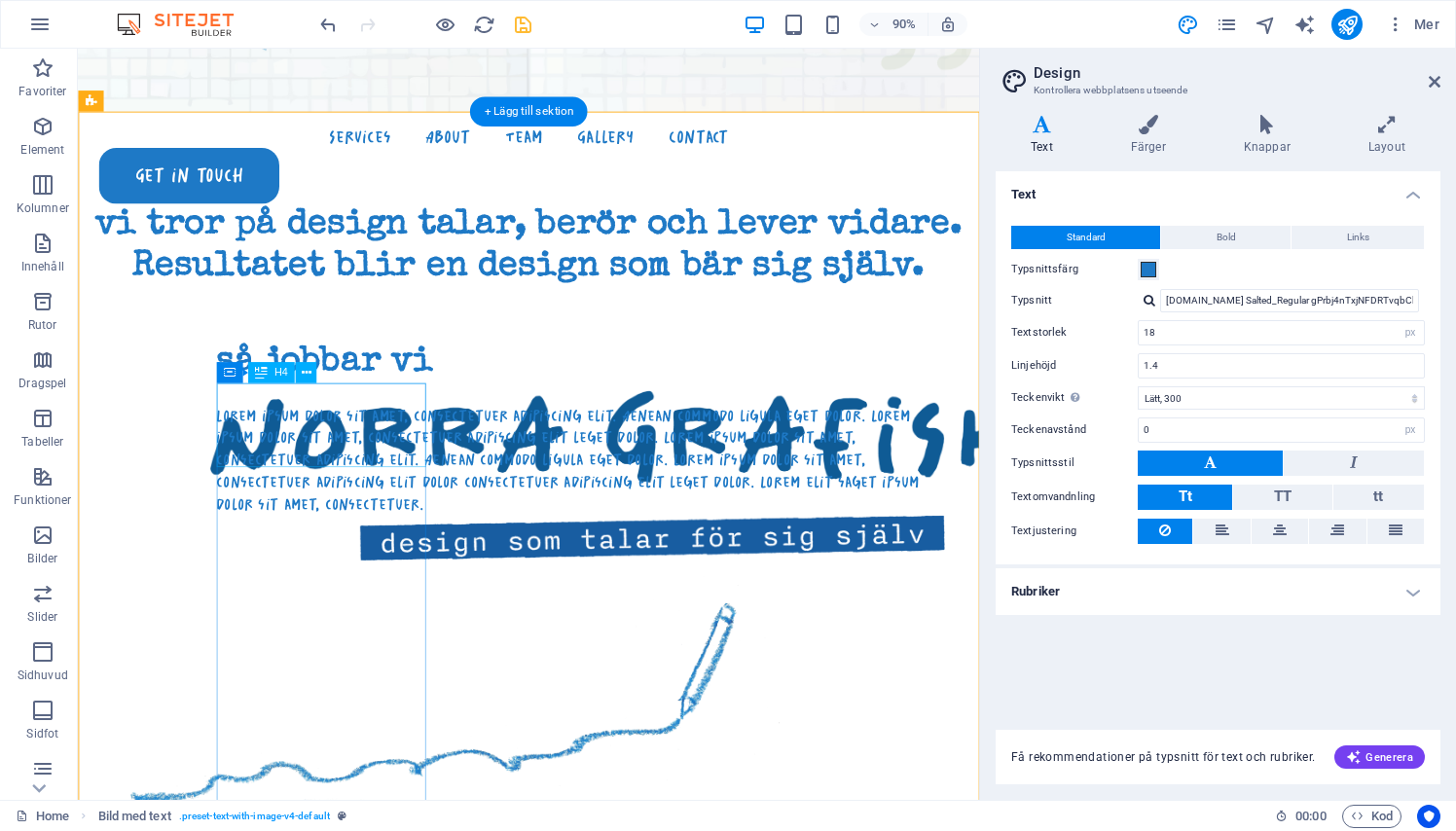
click at [272, 420] on div "så jobbar vi" at bounding box center [637, 397] width 811 height 47
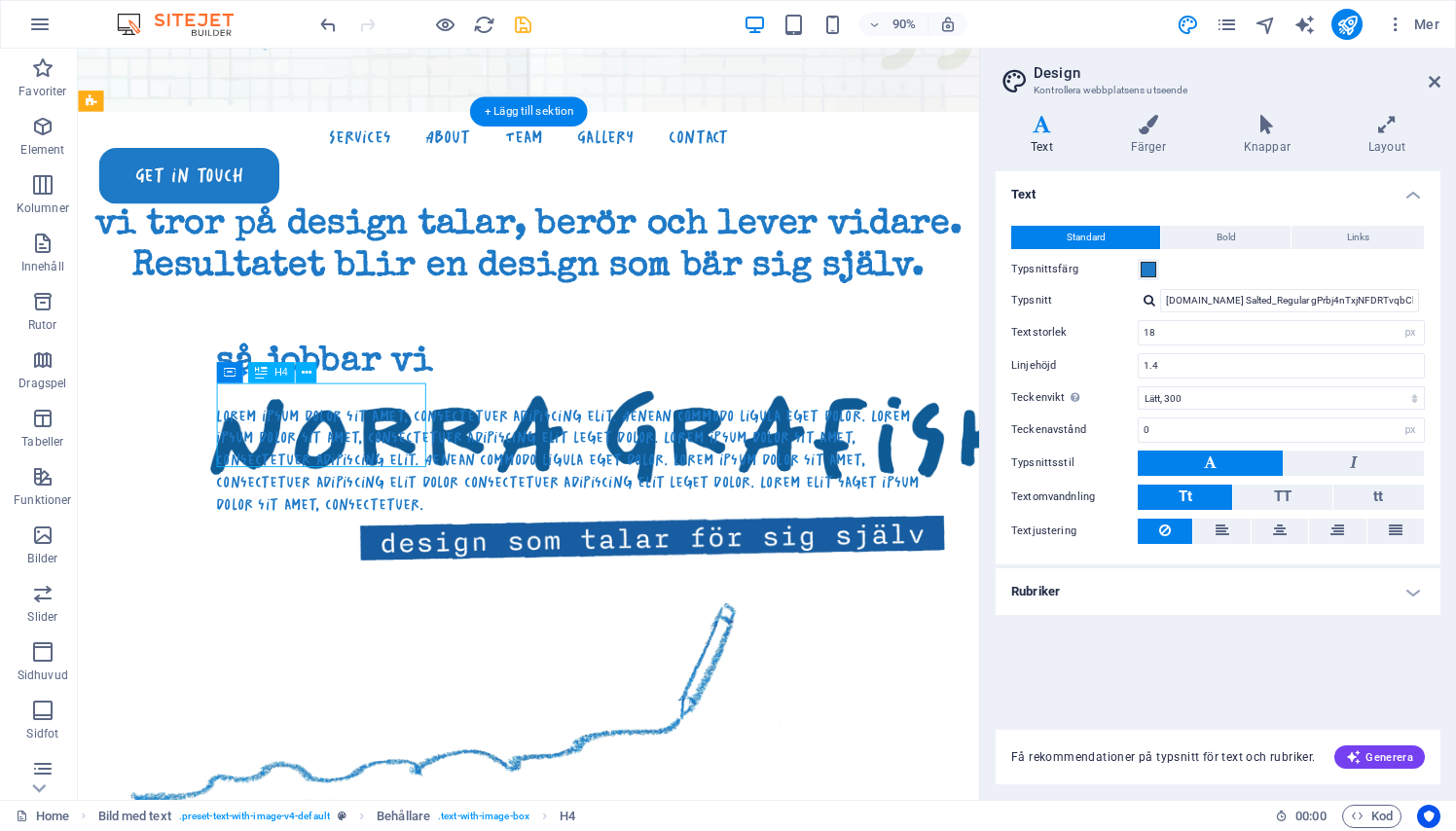
click at [290, 420] on div "så jobbar vi" at bounding box center [637, 397] width 811 height 47
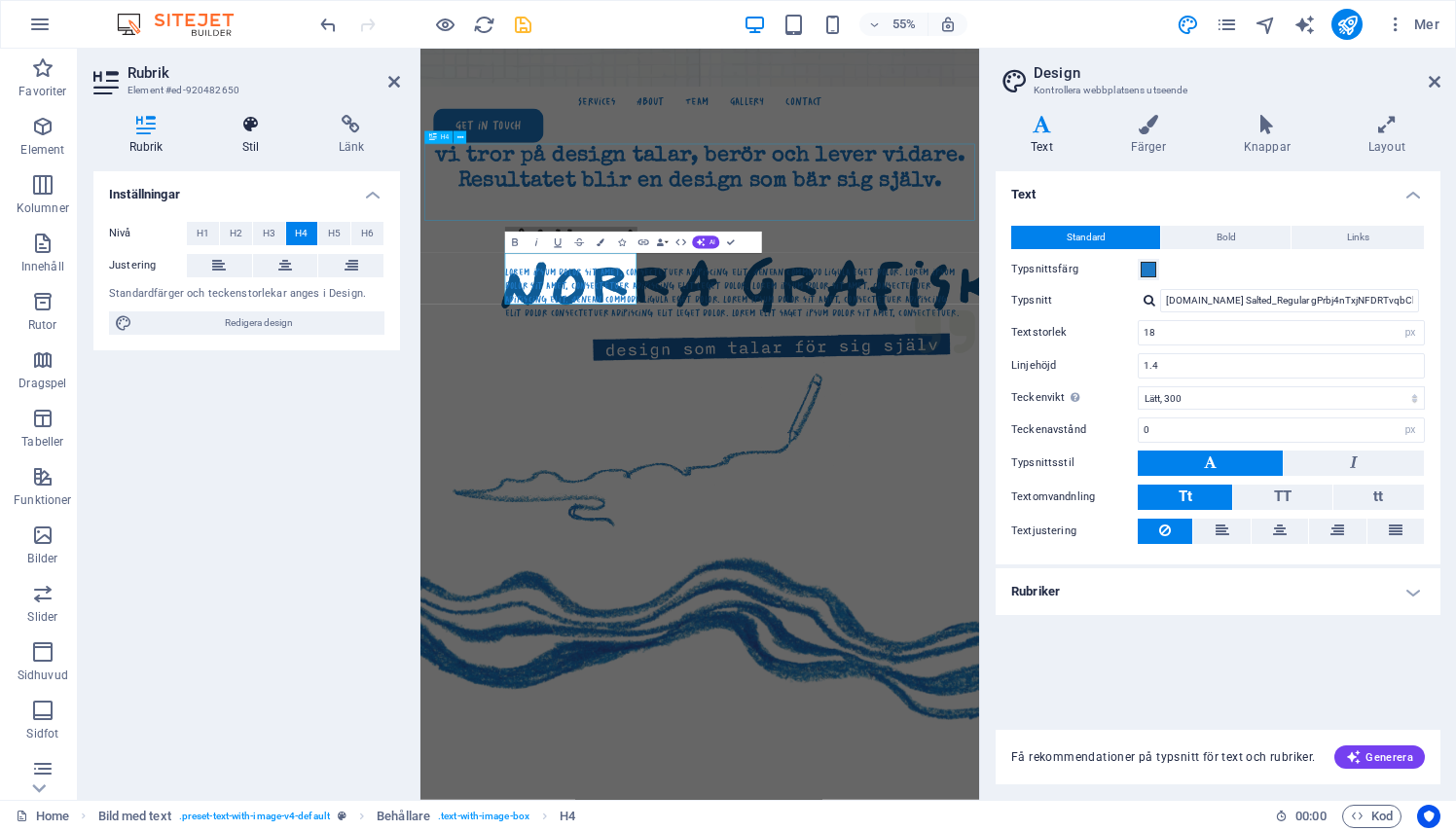
click at [252, 136] on h4 "Stil" at bounding box center [254, 135] width 96 height 41
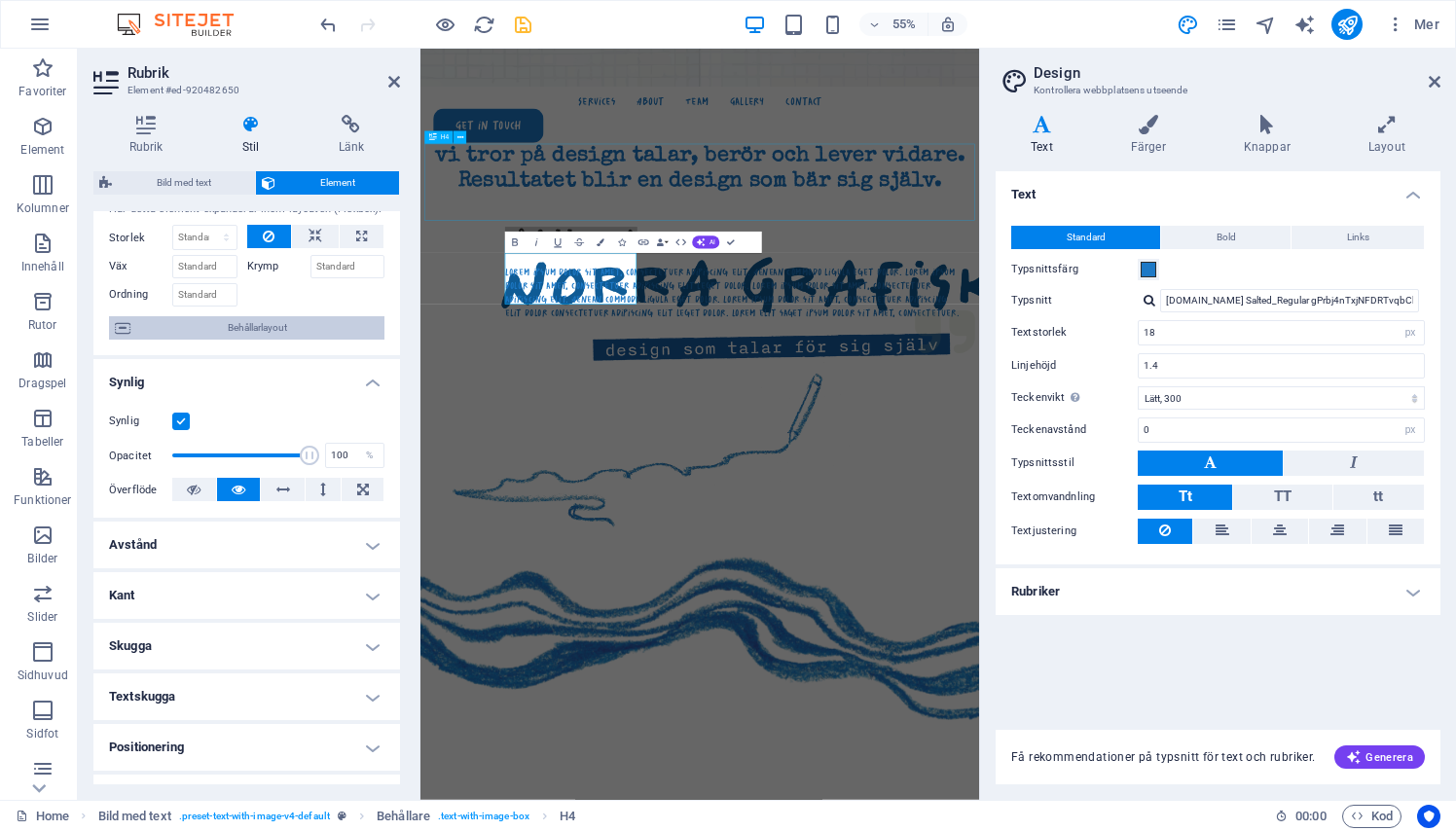
scroll to position [70, 0]
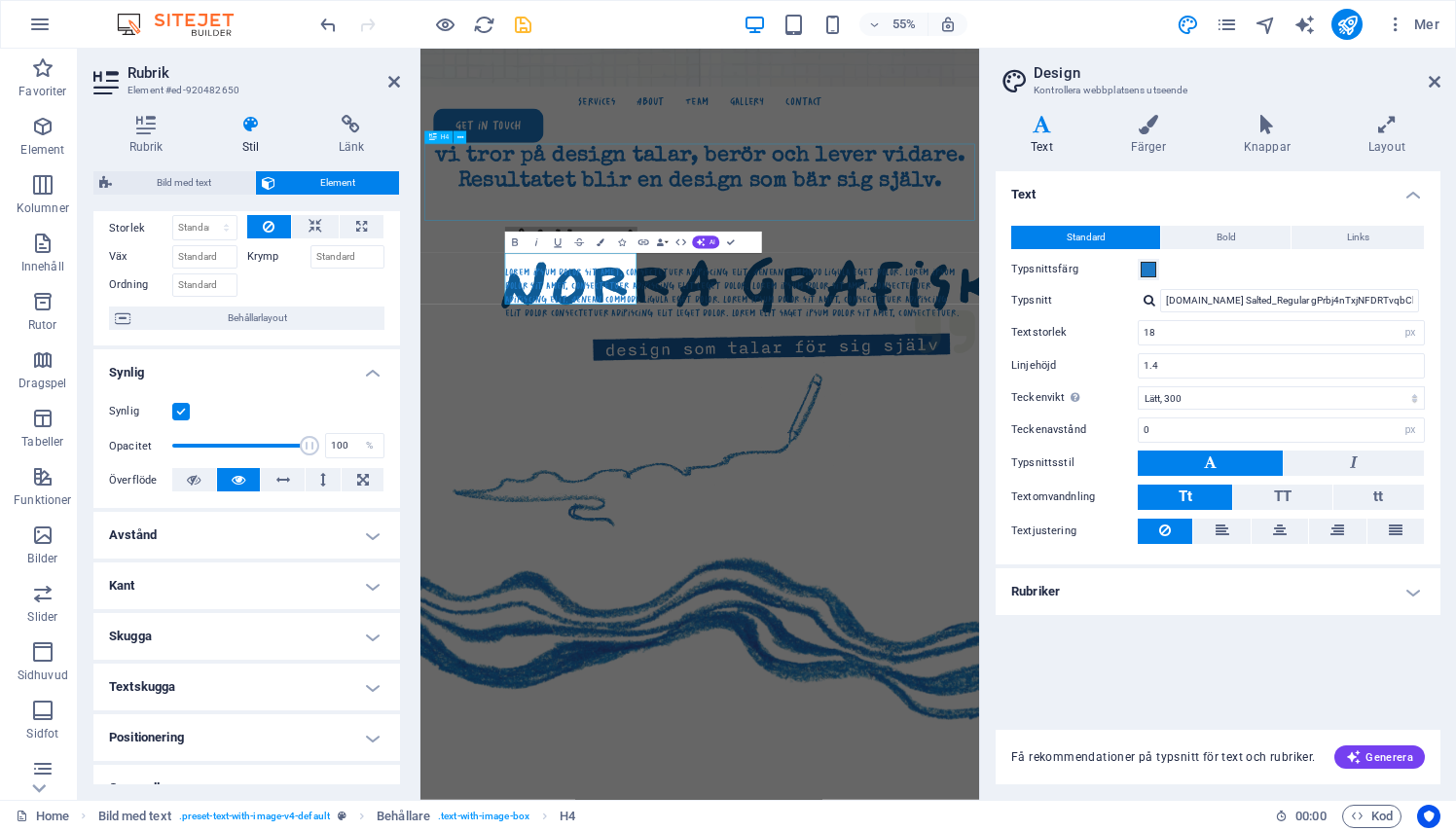
click at [223, 585] on h4 "Kant" at bounding box center [247, 585] width 307 height 47
click at [245, 623] on button at bounding box center [254, 625] width 36 height 23
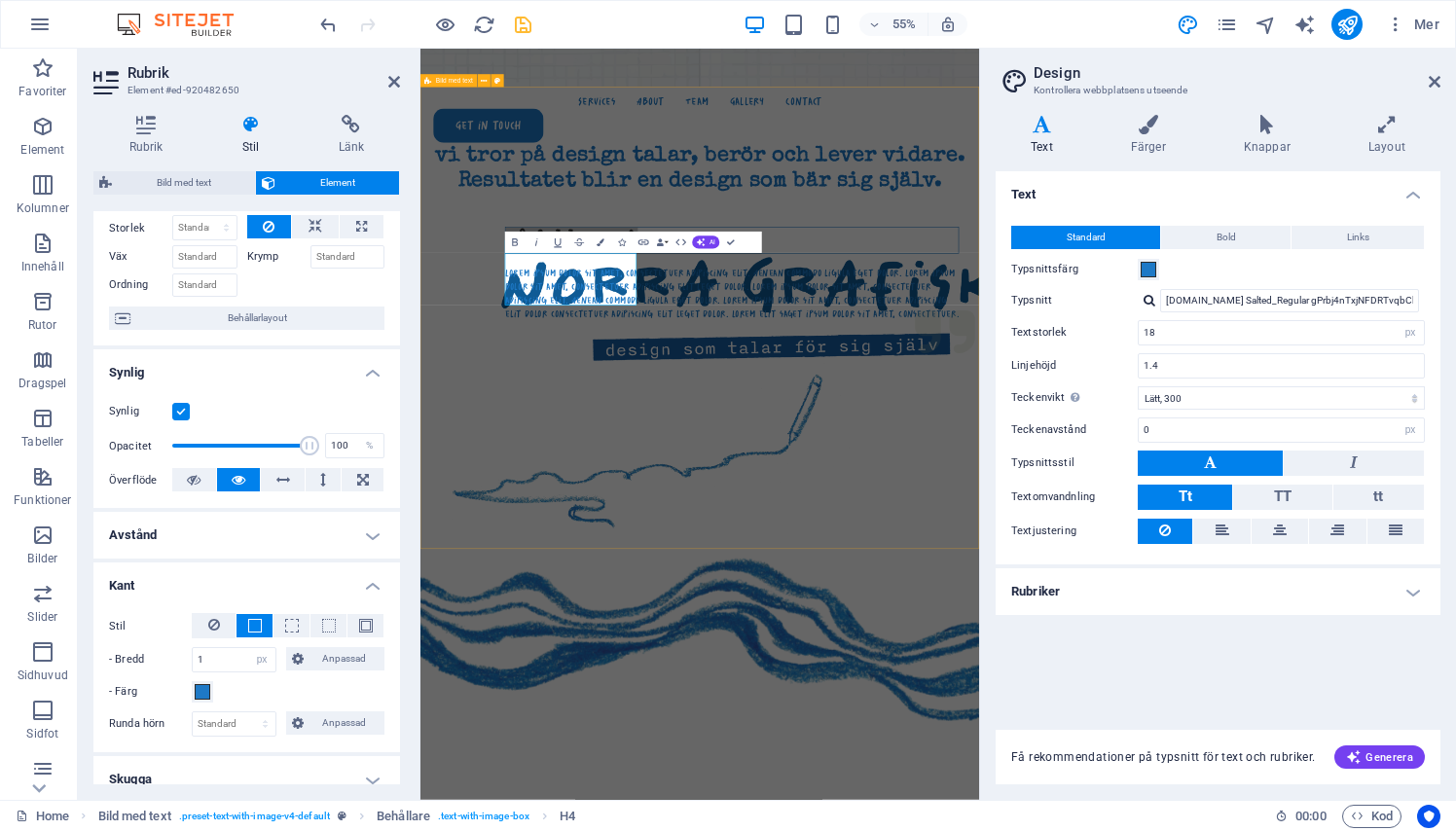
click at [500, 777] on div "vi tror på design talar, berör och lever vidare. Resultatet blir en design som …" at bounding box center [928, 548] width 1015 height 857
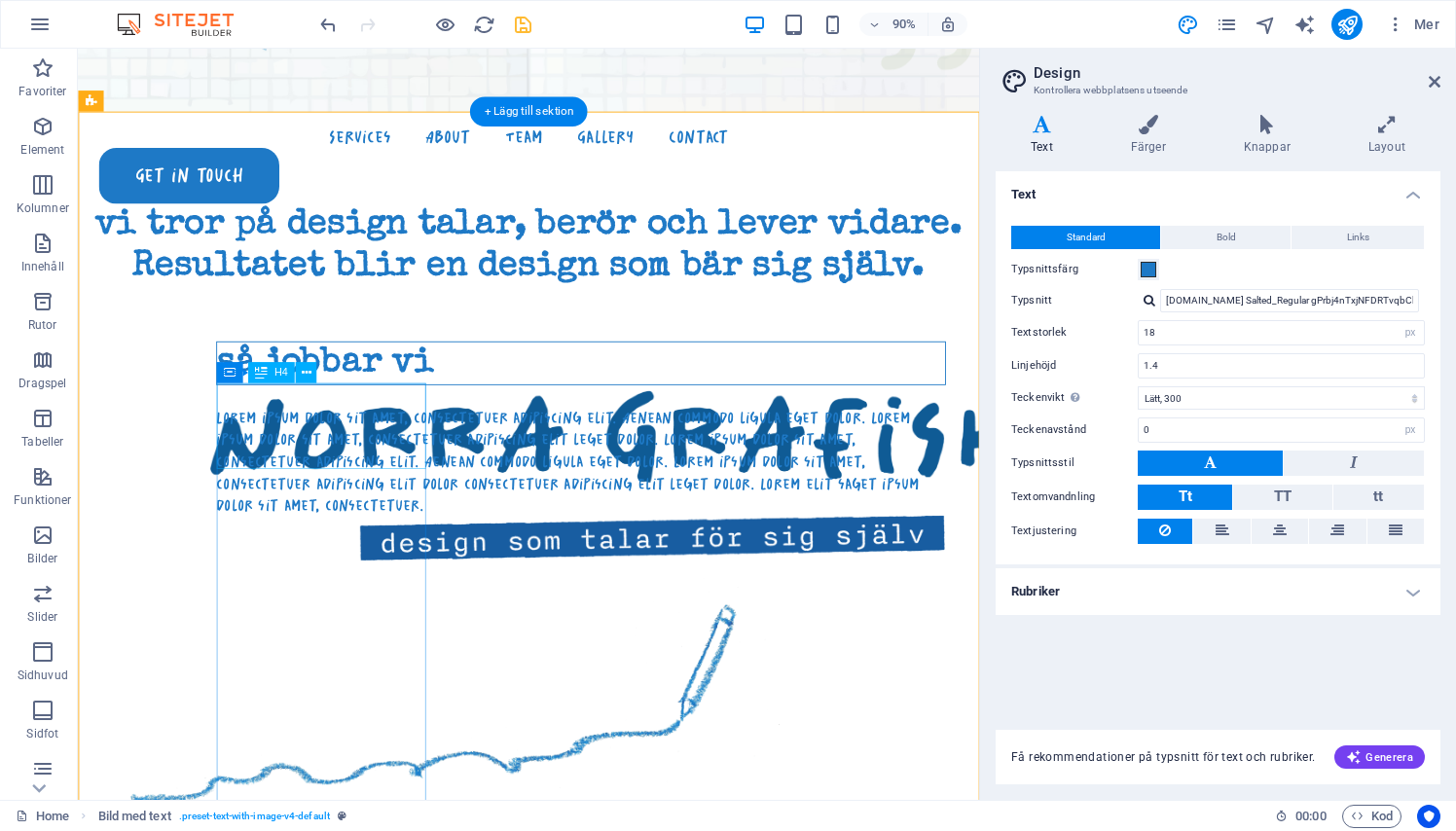
click at [353, 422] on div "så jobbar vi" at bounding box center [637, 397] width 811 height 49
select select "px"
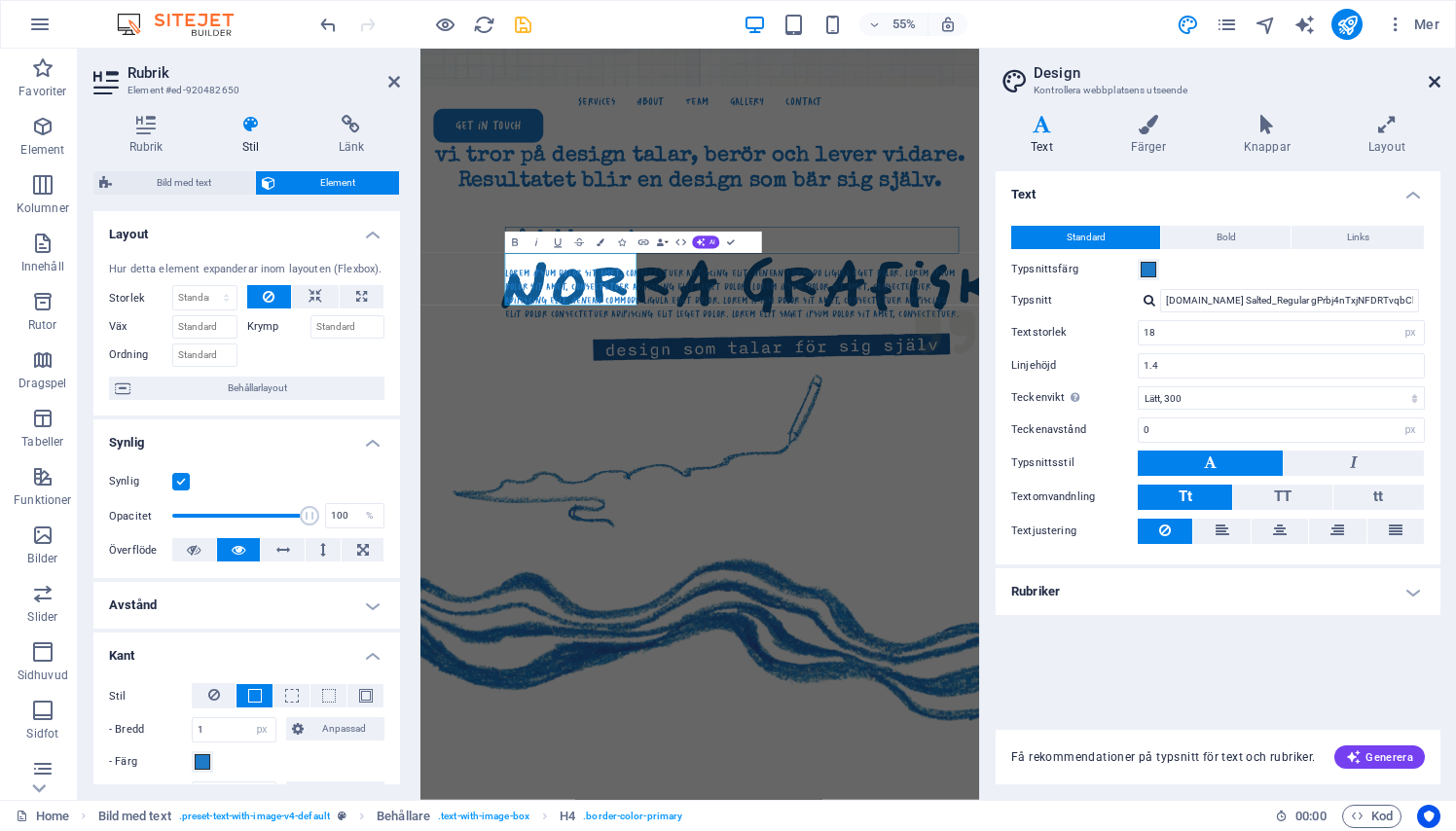
click at [1437, 82] on icon at bounding box center [1435, 82] width 12 height 16
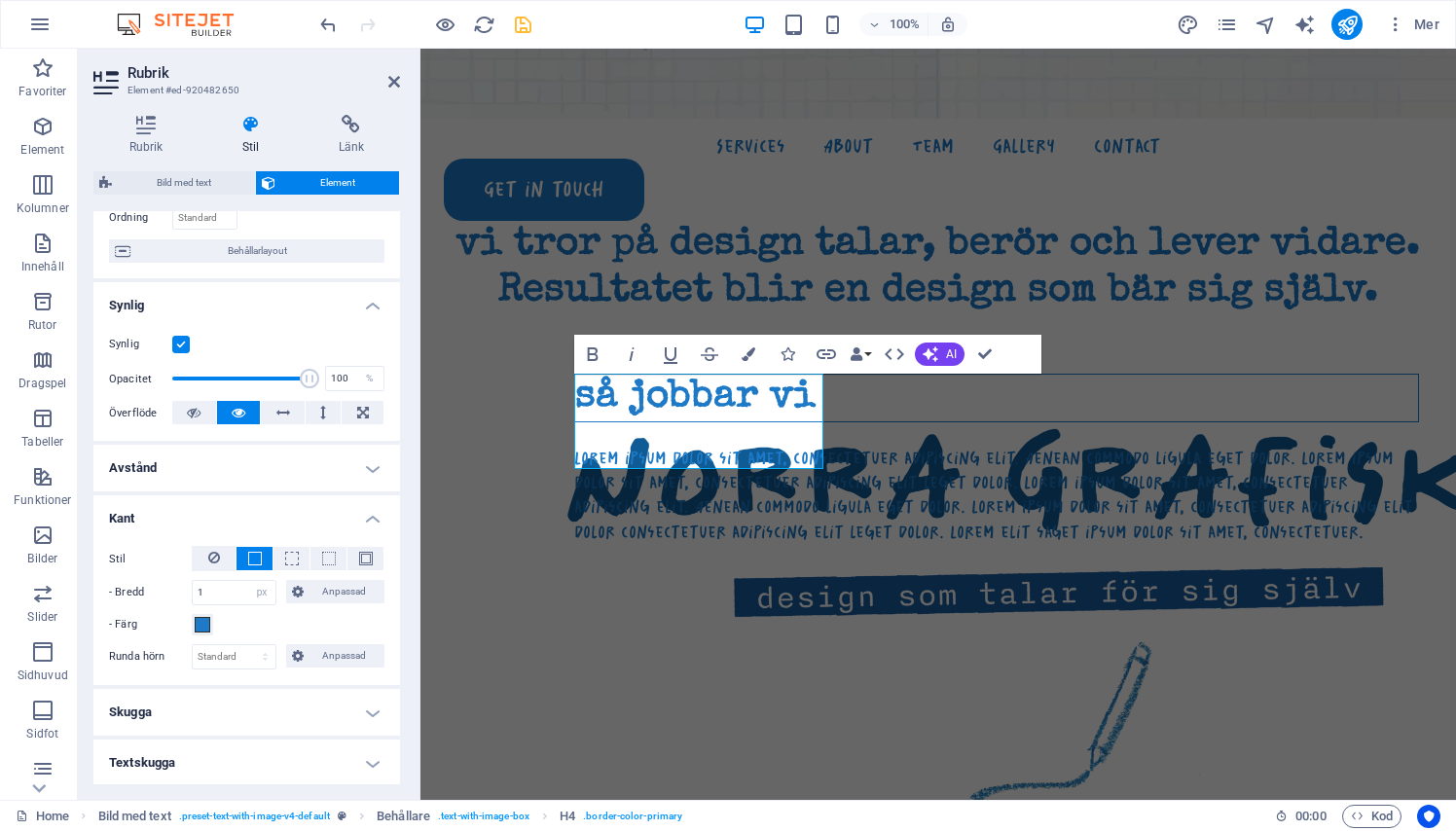
scroll to position [155, 0]
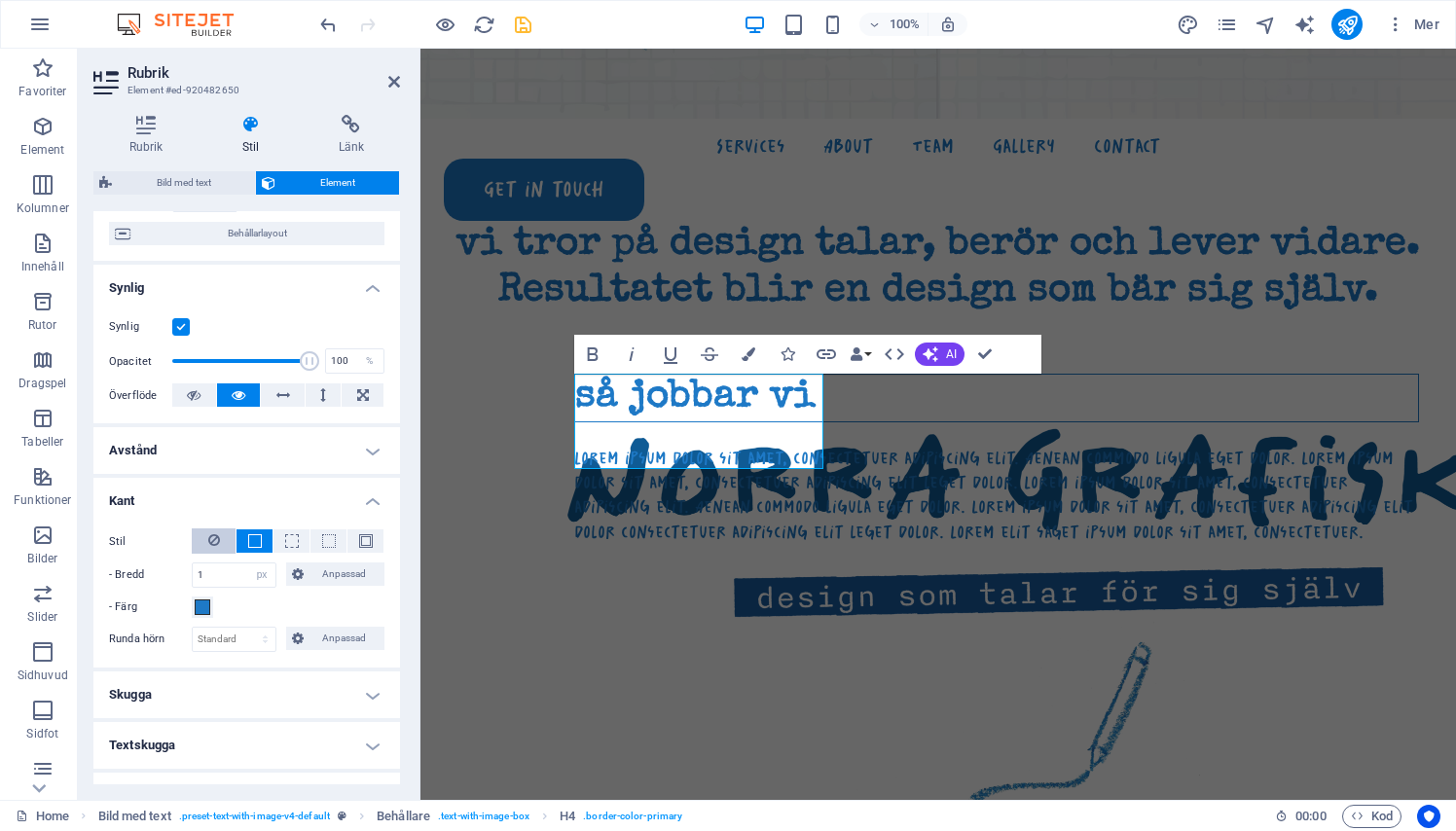
click at [225, 535] on button at bounding box center [213, 541] width 44 height 25
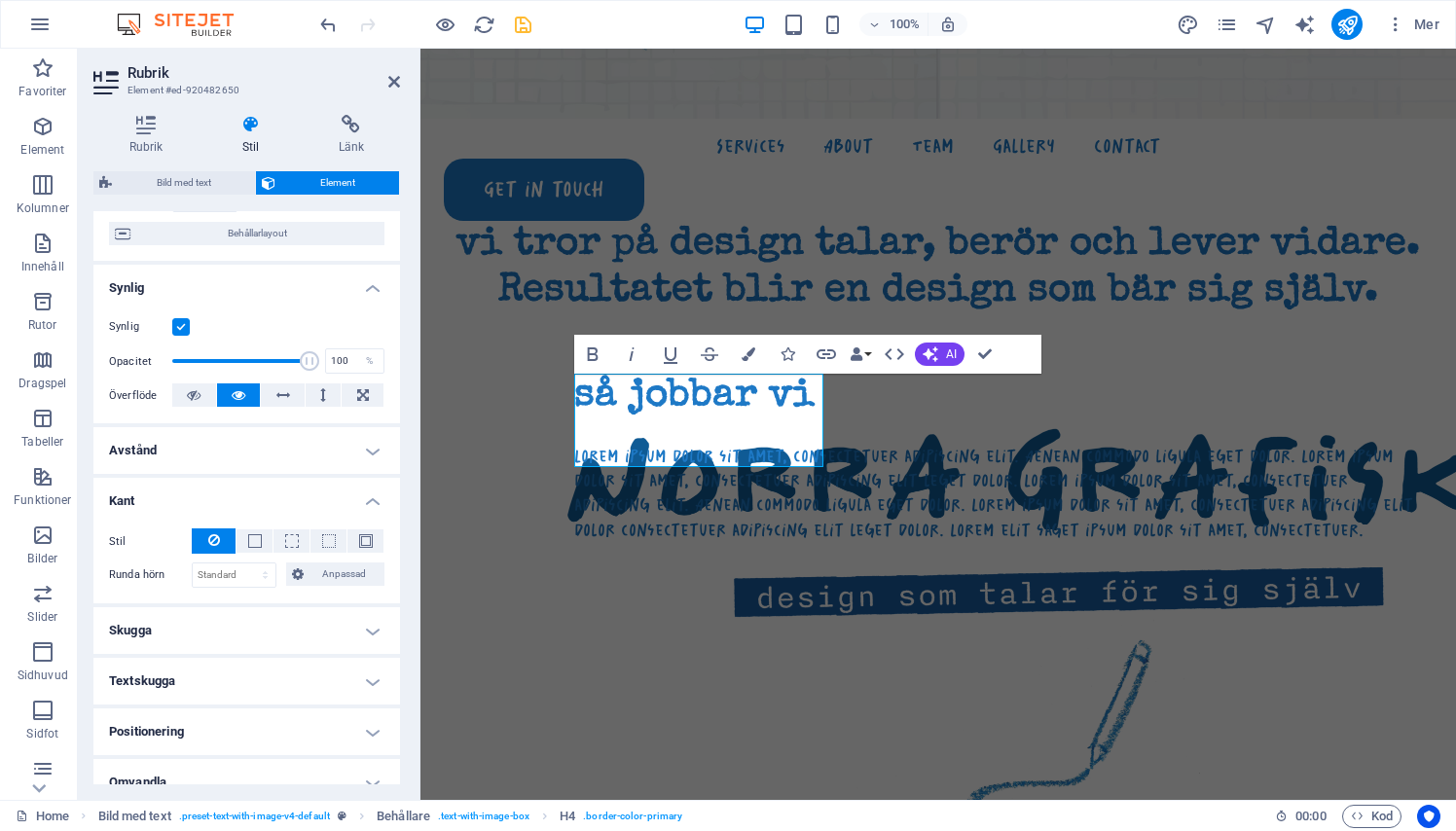
click at [364, 627] on h4 "Skugga" at bounding box center [247, 630] width 307 height 47
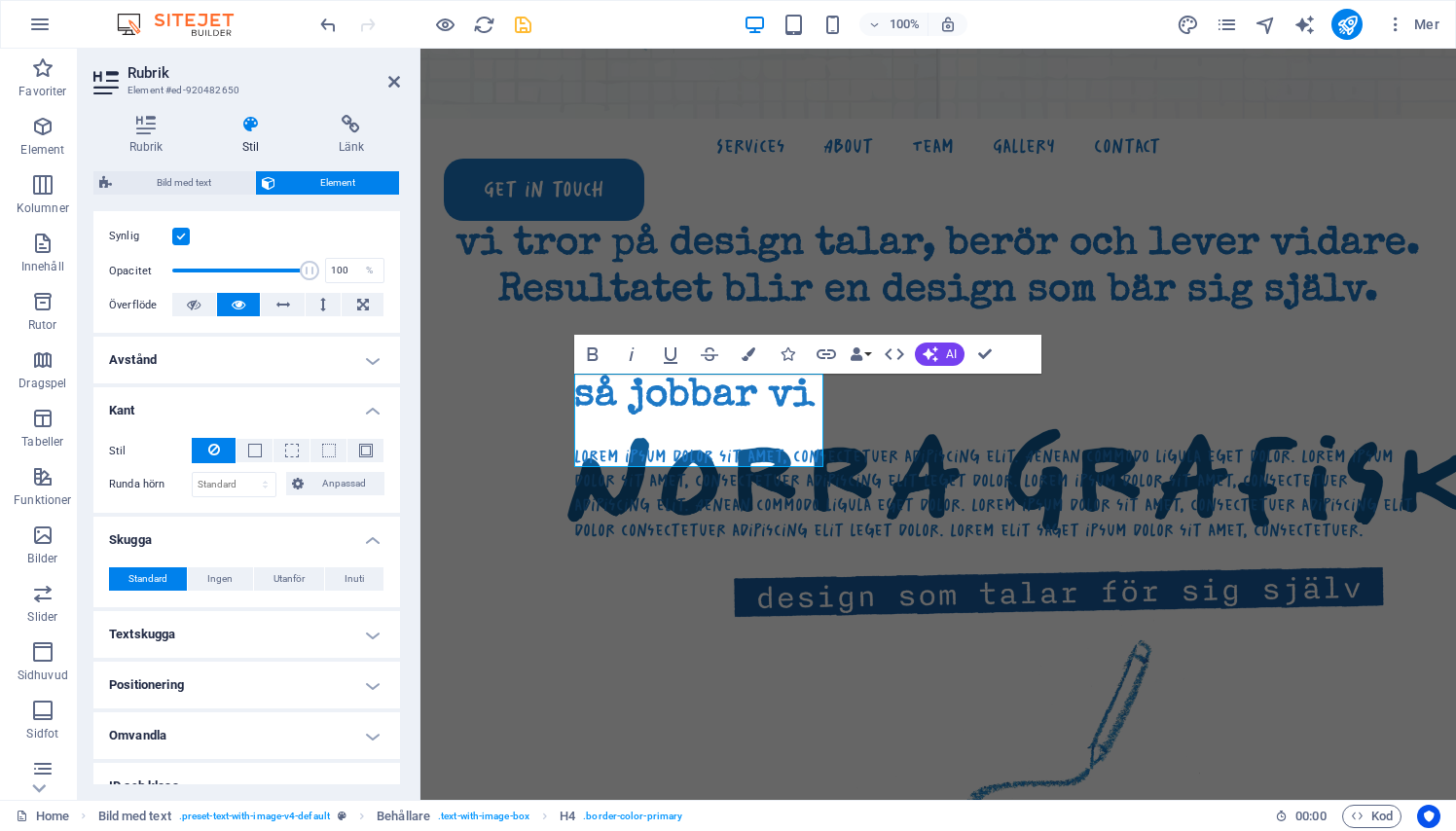
scroll to position [255, 0]
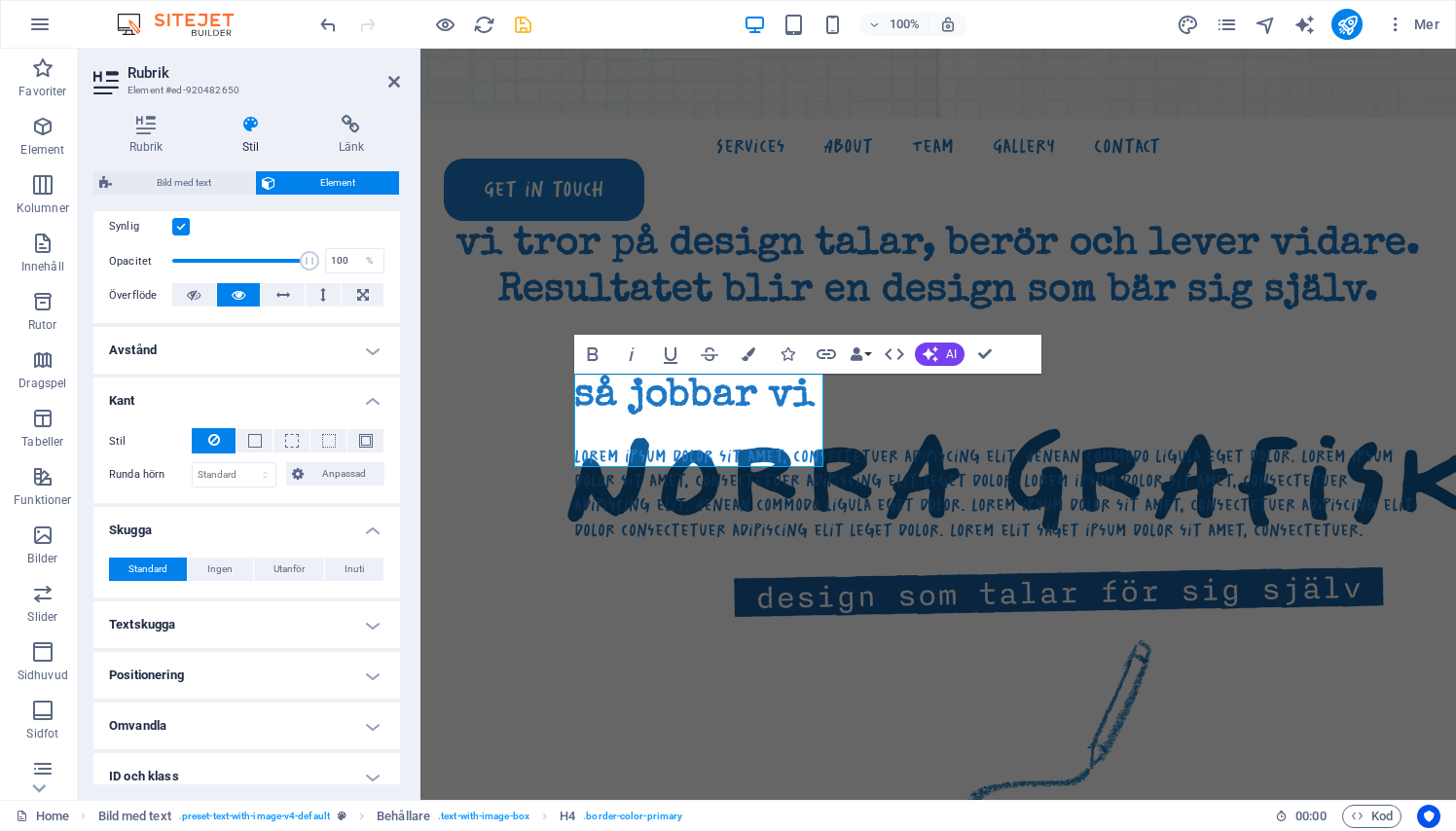
click at [355, 613] on h4 "Textskugga" at bounding box center [247, 624] width 307 height 47
click at [364, 618] on h4 "Textskugga" at bounding box center [247, 619] width 307 height 35
click at [365, 524] on h4 "Skugga" at bounding box center [247, 524] width 307 height 35
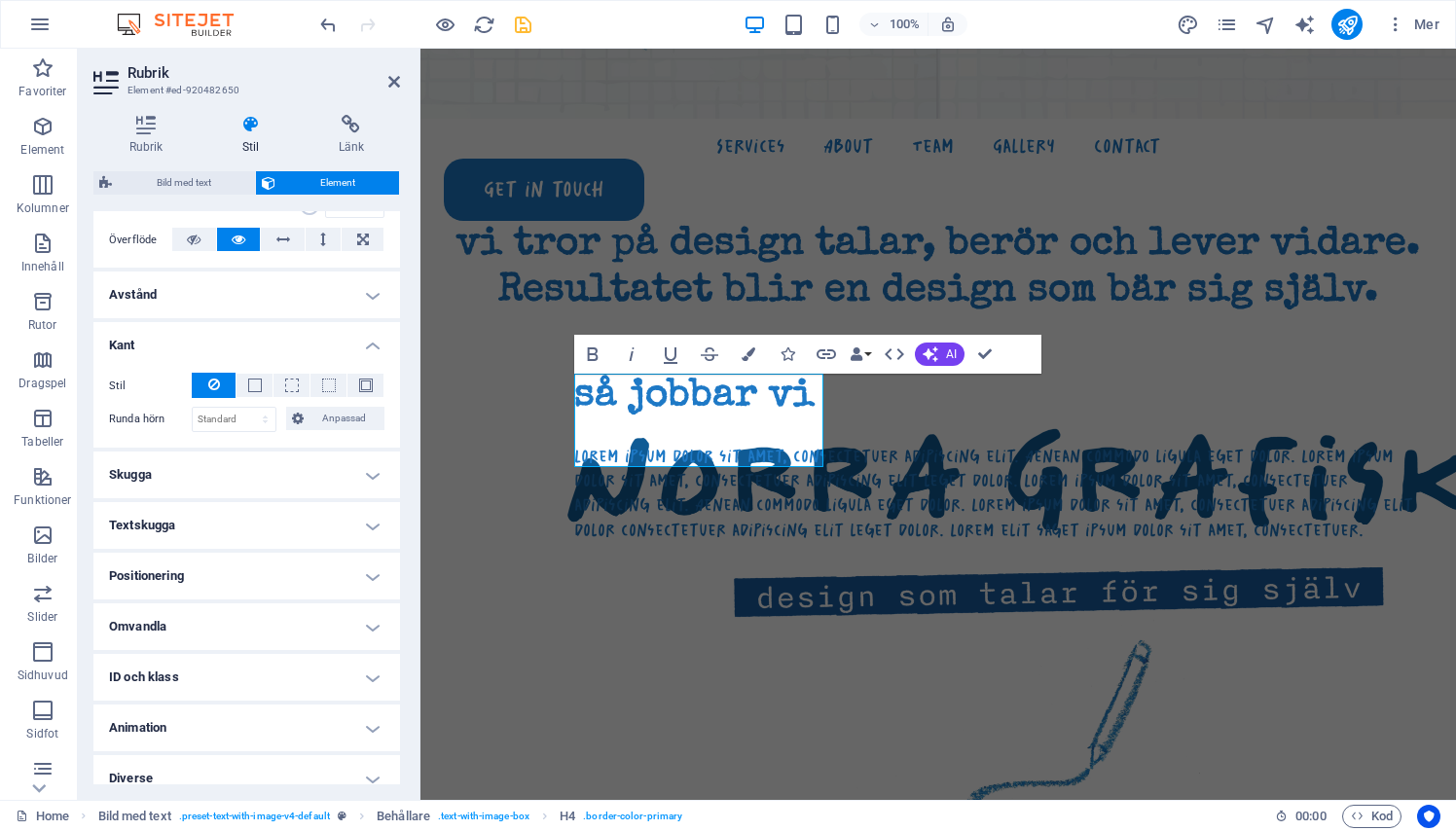
click at [333, 614] on h4 "Omvandla" at bounding box center [247, 626] width 307 height 47
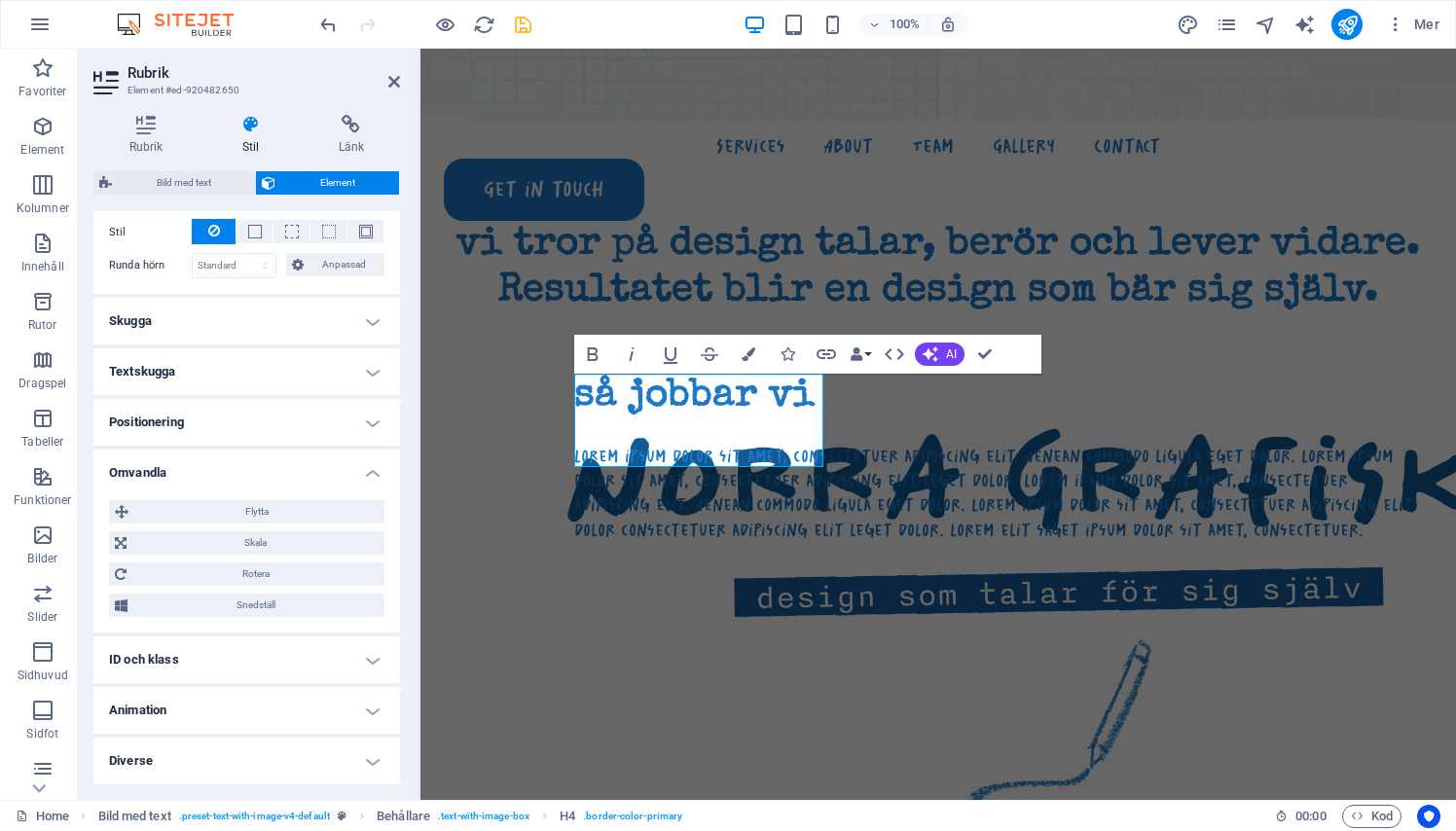
scroll to position [463, 0]
click at [359, 739] on h4 "Diverse" at bounding box center [247, 762] width 307 height 47
click at [361, 755] on h4 "Diverse" at bounding box center [247, 756] width 307 height 35
click at [370, 756] on h4 "Diverse" at bounding box center [247, 762] width 307 height 47
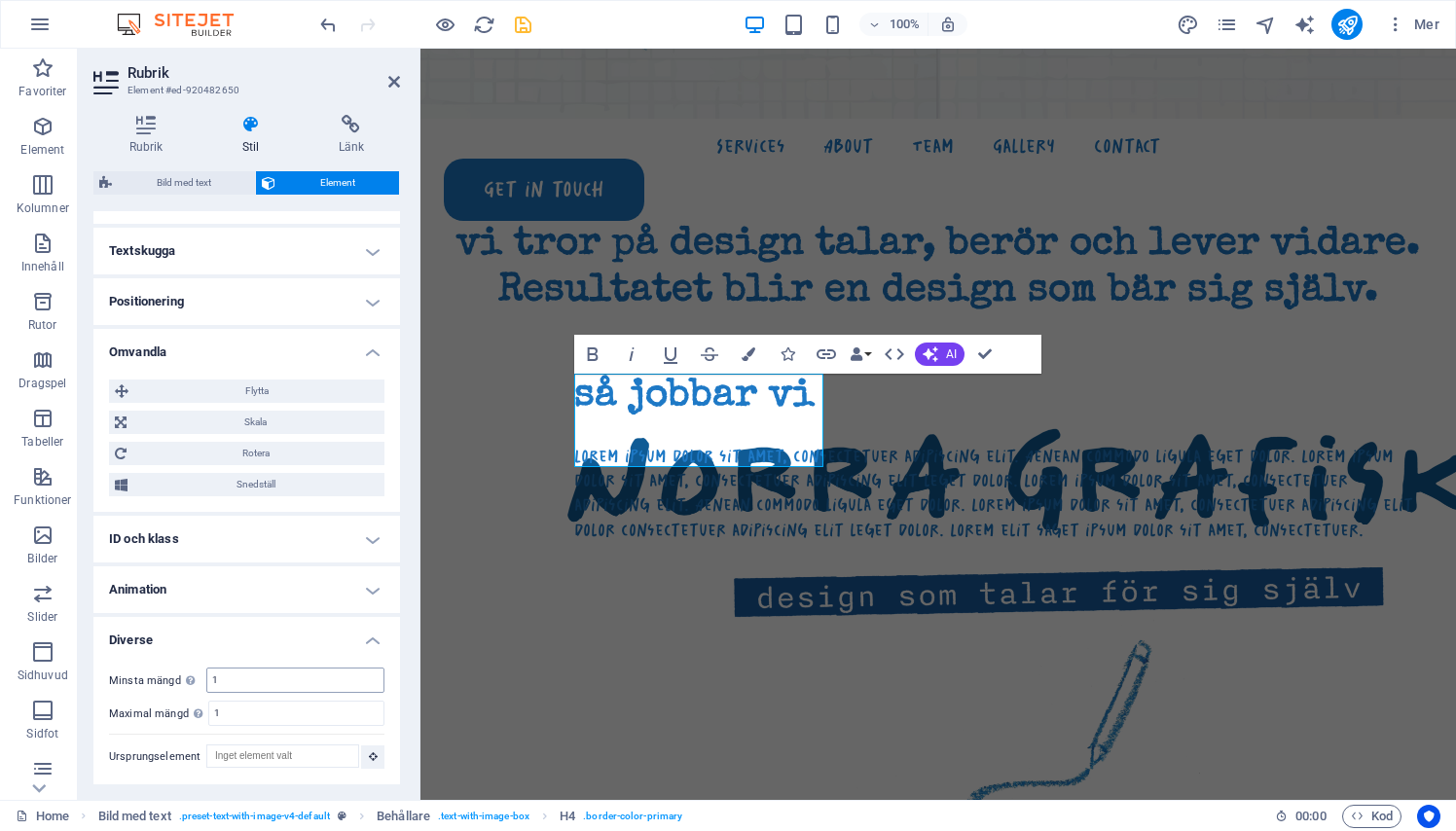
scroll to position [584, 0]
click at [751, 351] on icon "button" at bounding box center [748, 354] width 14 height 14
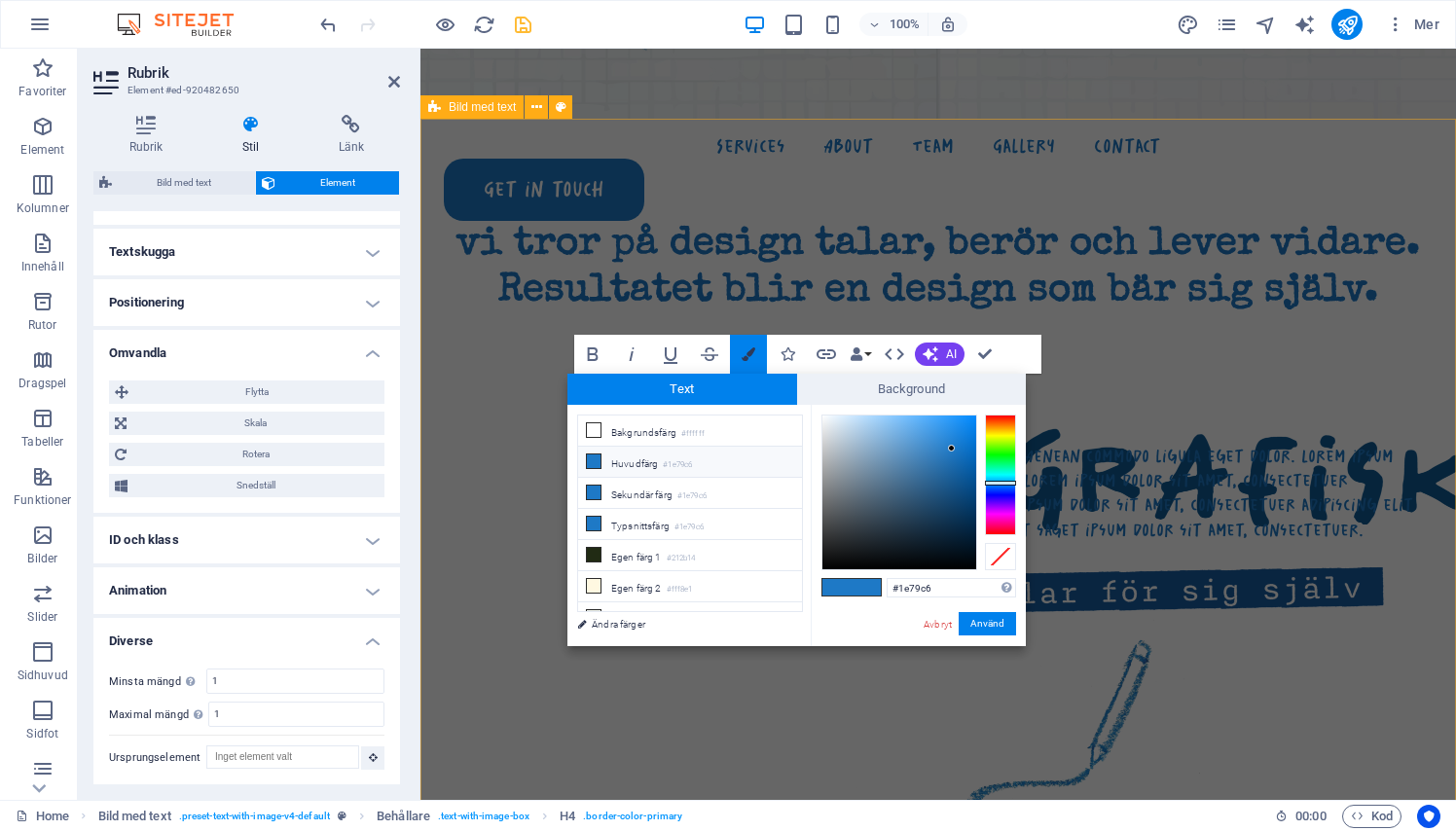
click at [751, 351] on icon "button" at bounding box center [748, 354] width 14 height 14
click at [982, 620] on button "Använd" at bounding box center [986, 623] width 57 height 23
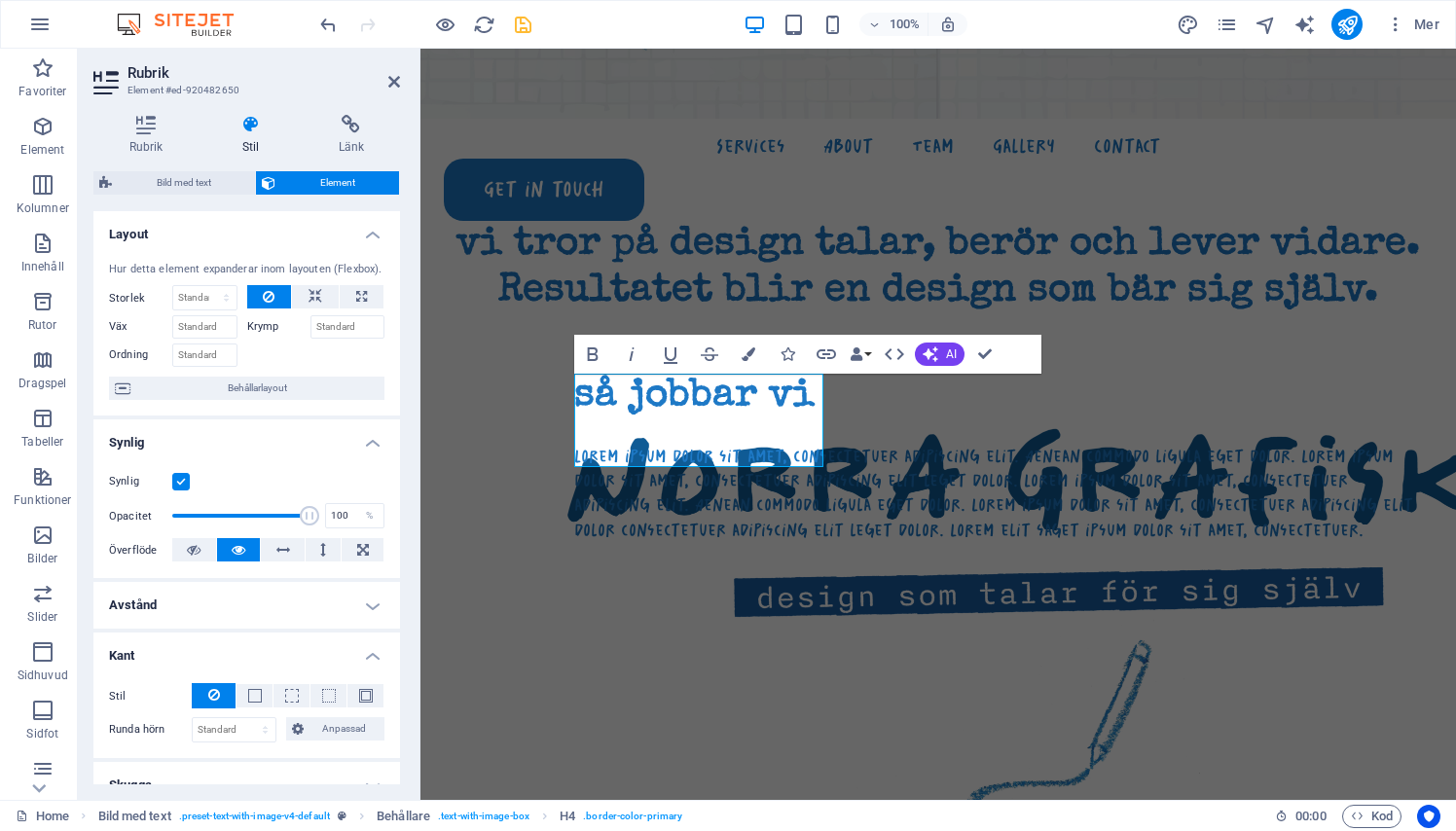
scroll to position [0, 0]
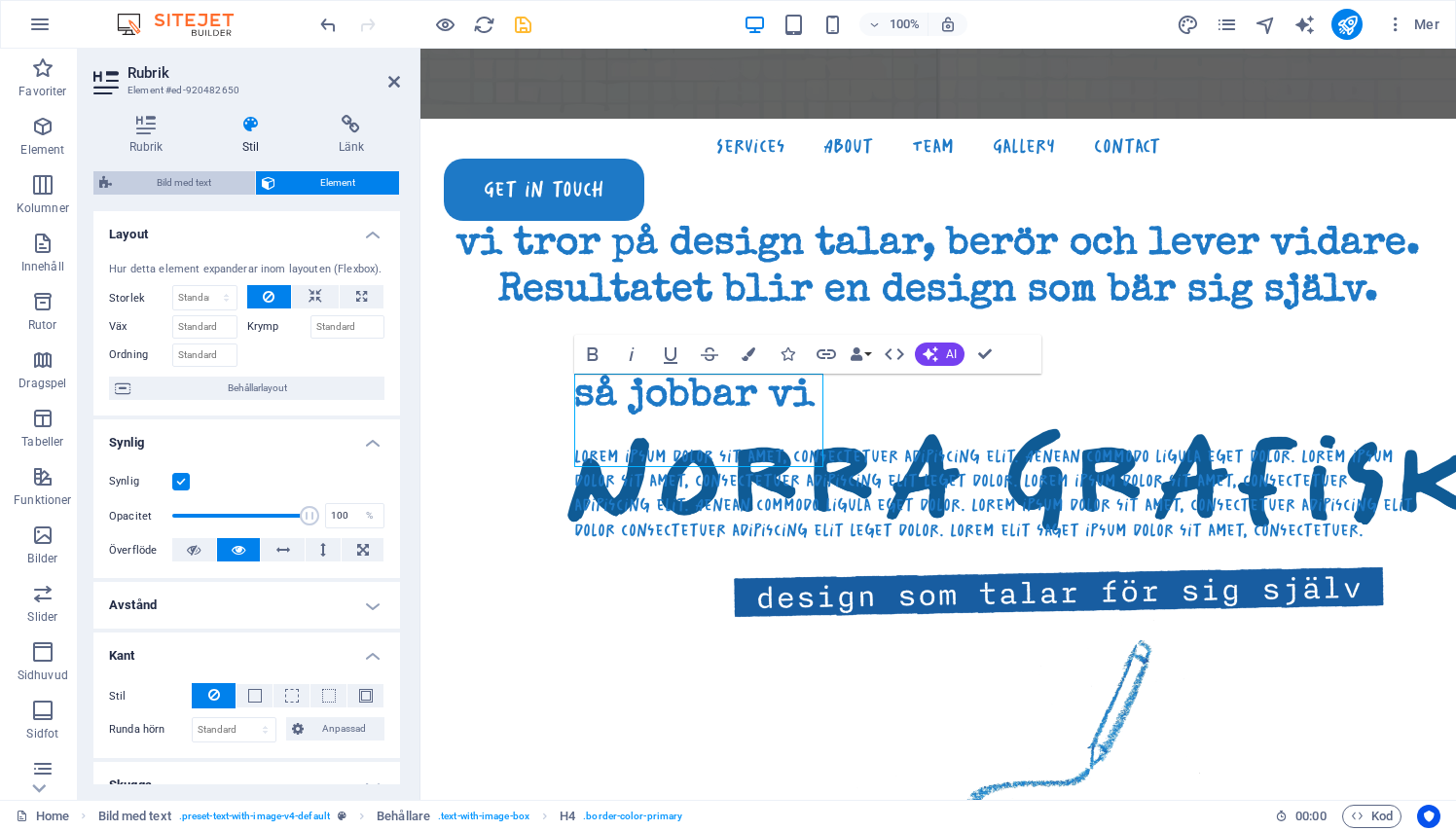
click at [213, 189] on span "Bild med text" at bounding box center [183, 183] width 132 height 23
select select "rem"
select select "px"
select select "preset-text-with-image-v4-default"
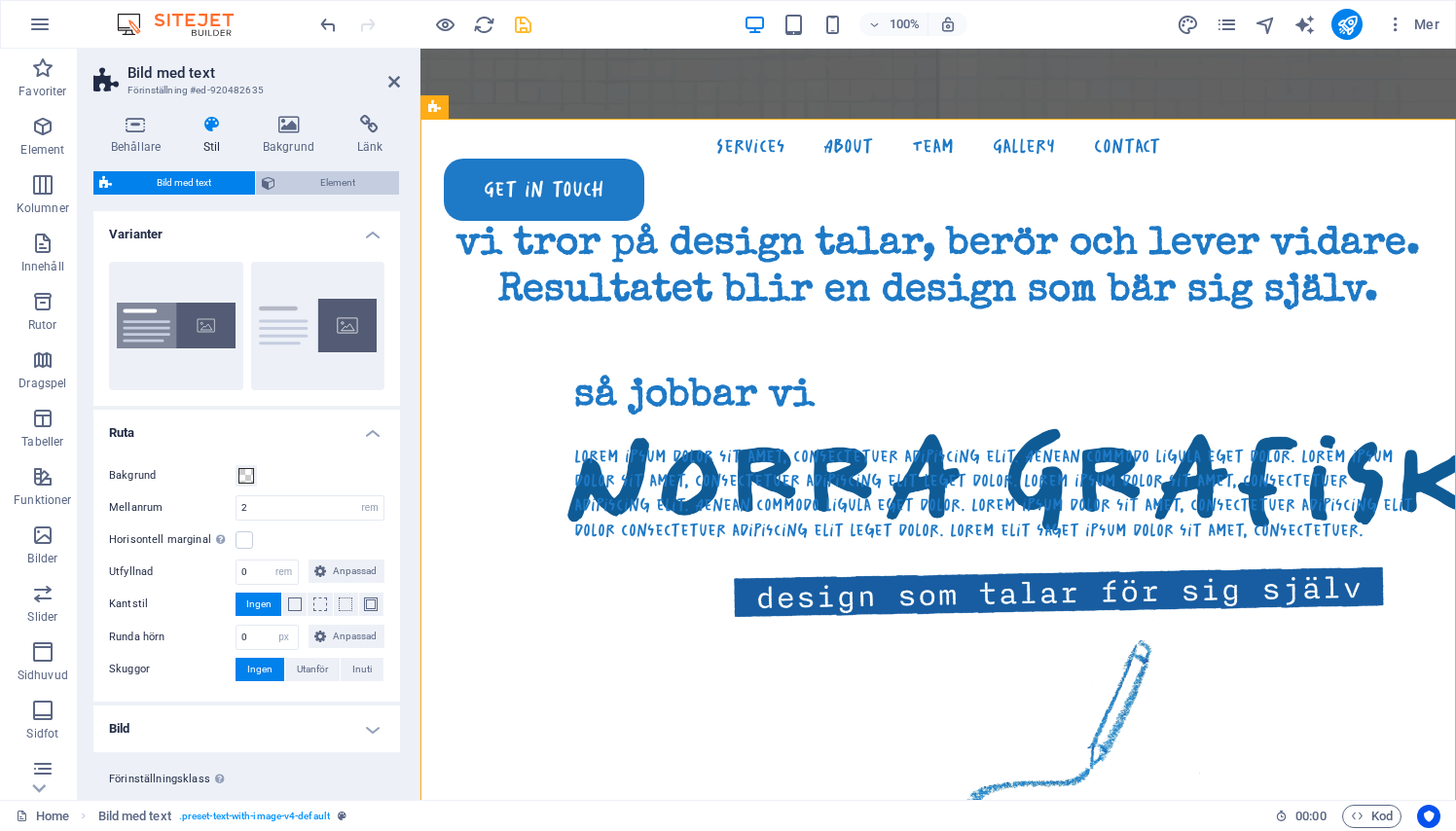
click at [287, 190] on span "Element" at bounding box center [337, 183] width 112 height 23
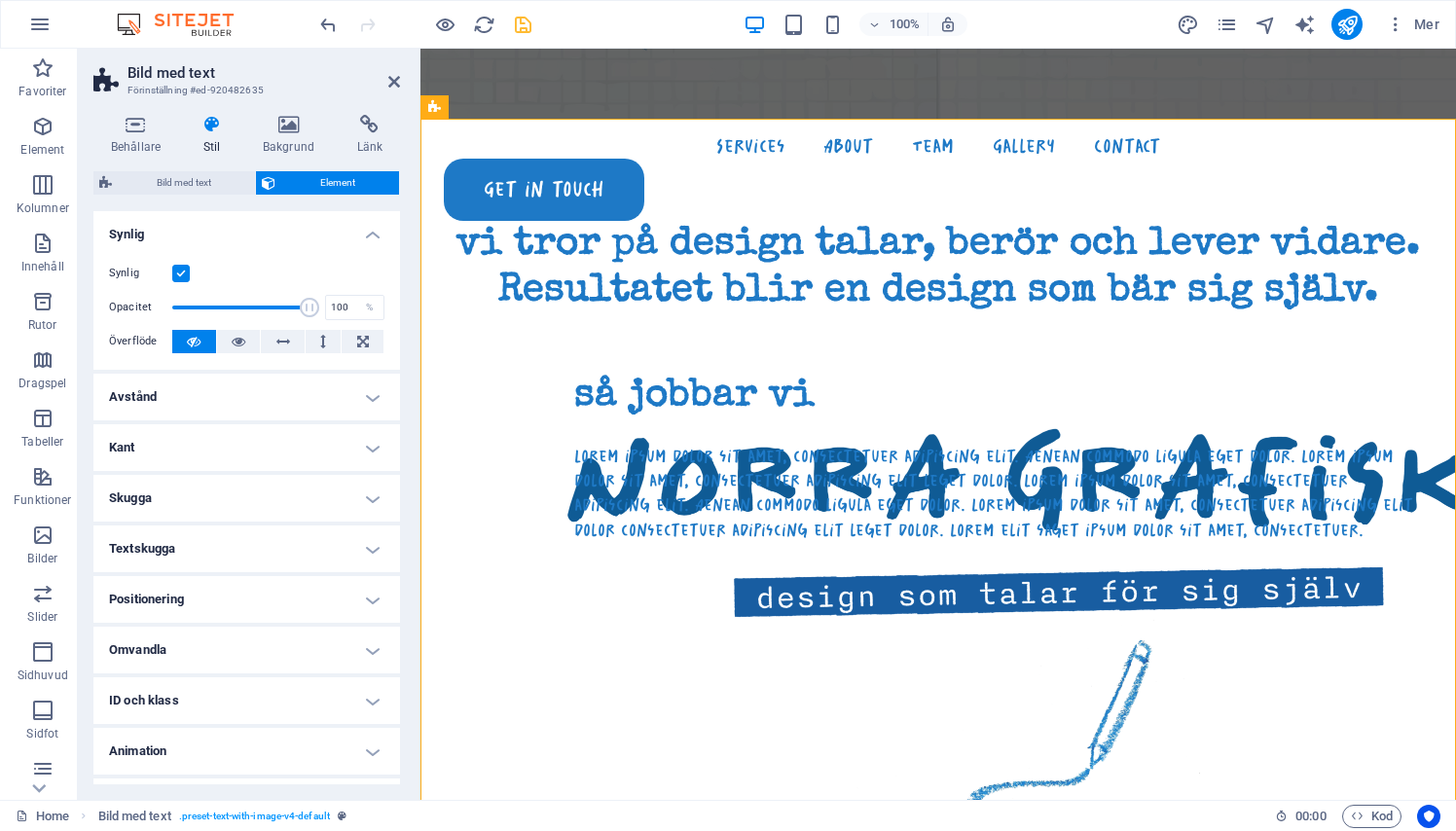
scroll to position [18, 0]
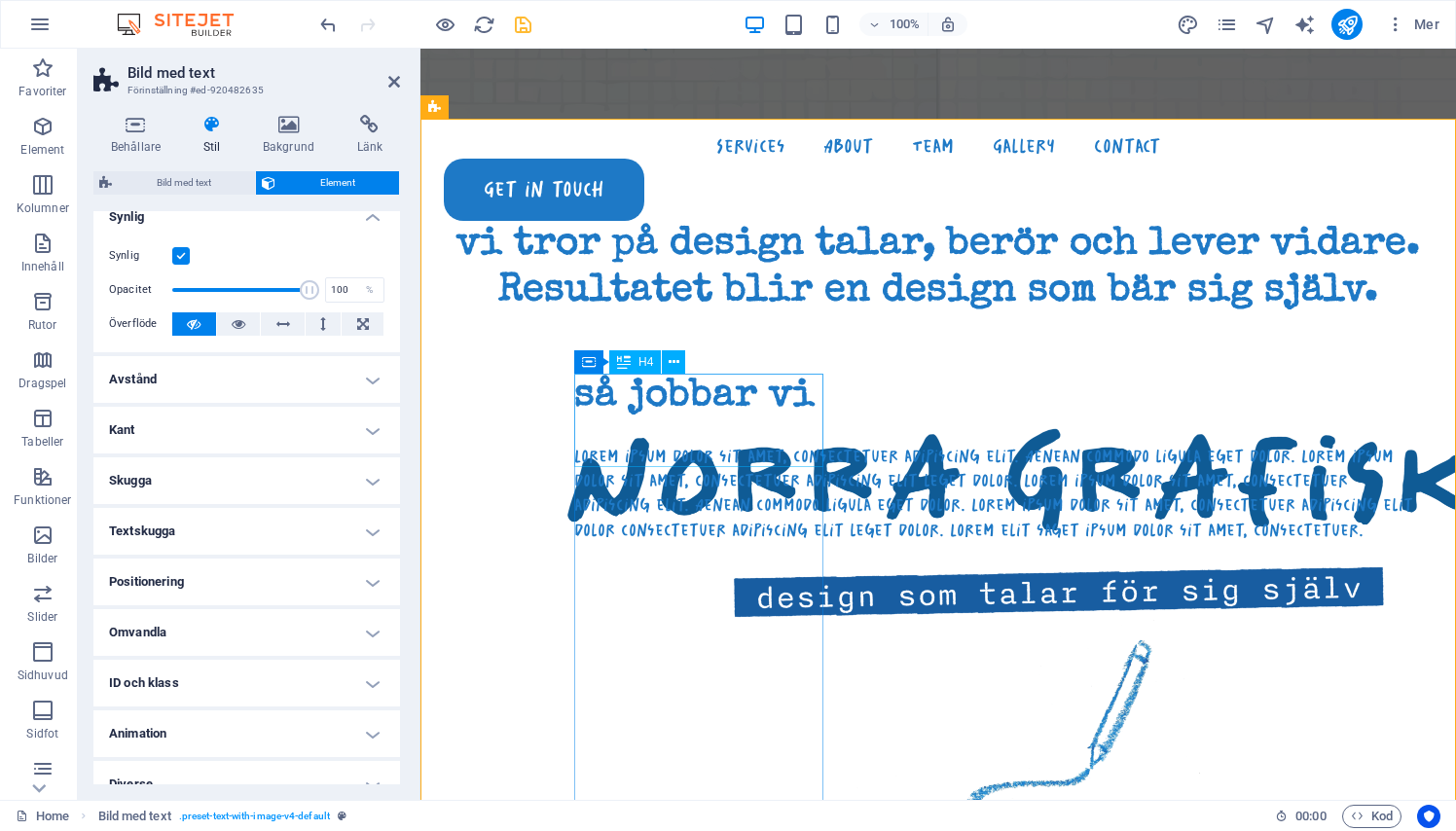
click at [684, 413] on div "så jobbar vi" at bounding box center [996, 397] width 845 height 47
click at [656, 377] on div "så jobbar vi" at bounding box center [996, 397] width 845 height 47
click at [642, 361] on span "H4" at bounding box center [645, 361] width 15 height 12
click at [676, 361] on icon at bounding box center [673, 361] width 11 height 20
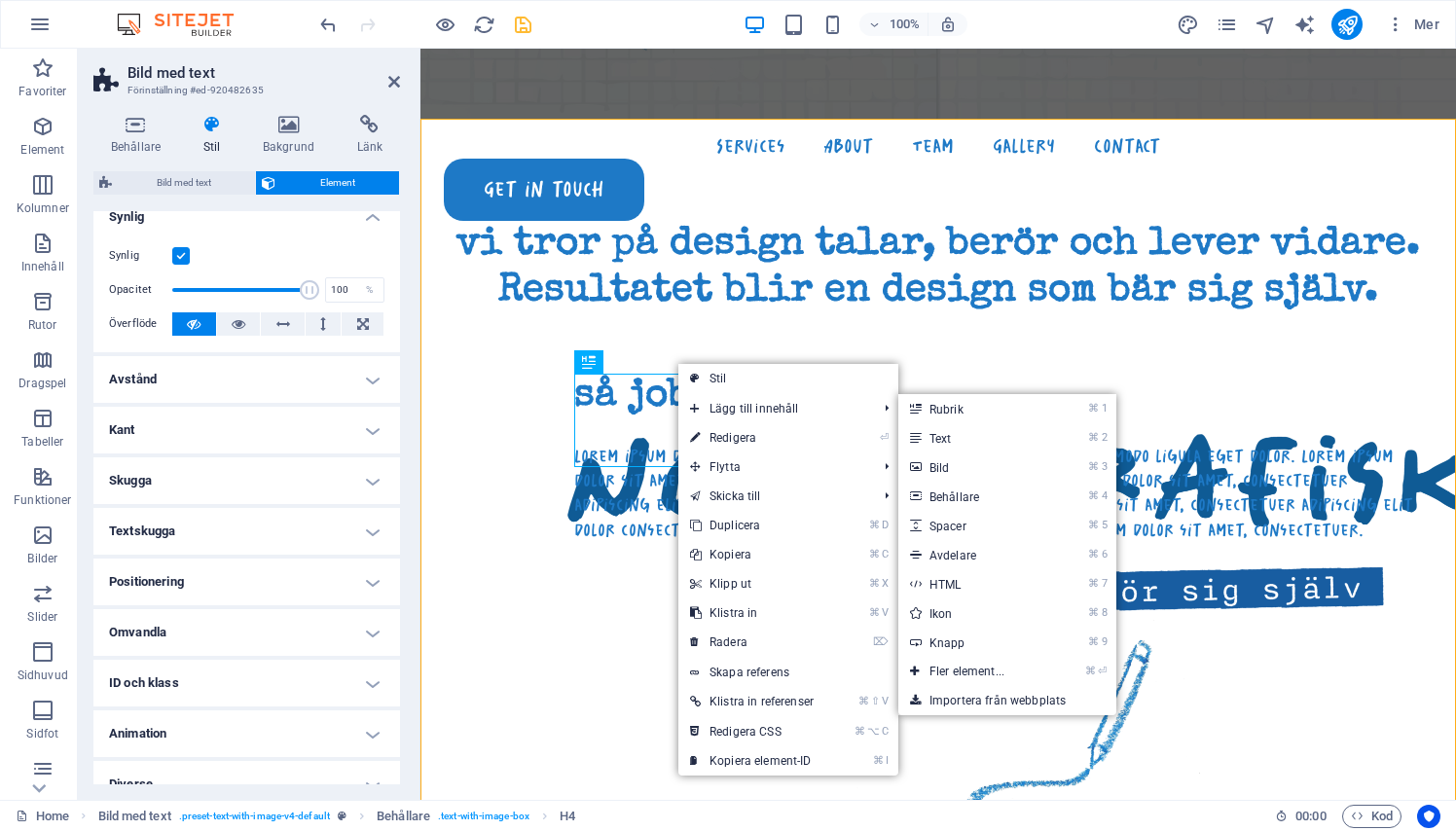
click at [611, 420] on div "så jobbar vi" at bounding box center [996, 397] width 845 height 47
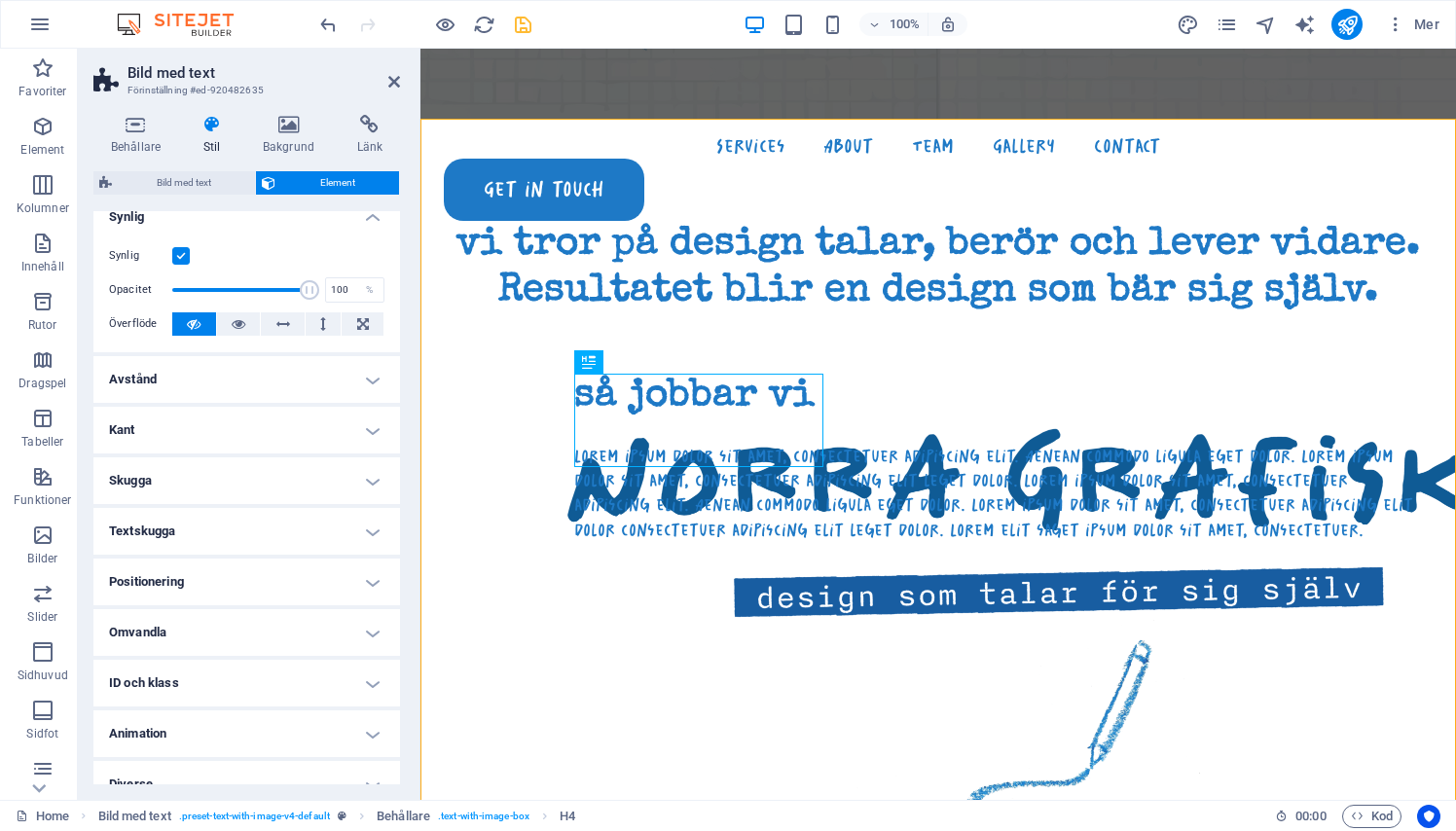
click at [297, 441] on h4 "Kant" at bounding box center [247, 430] width 307 height 47
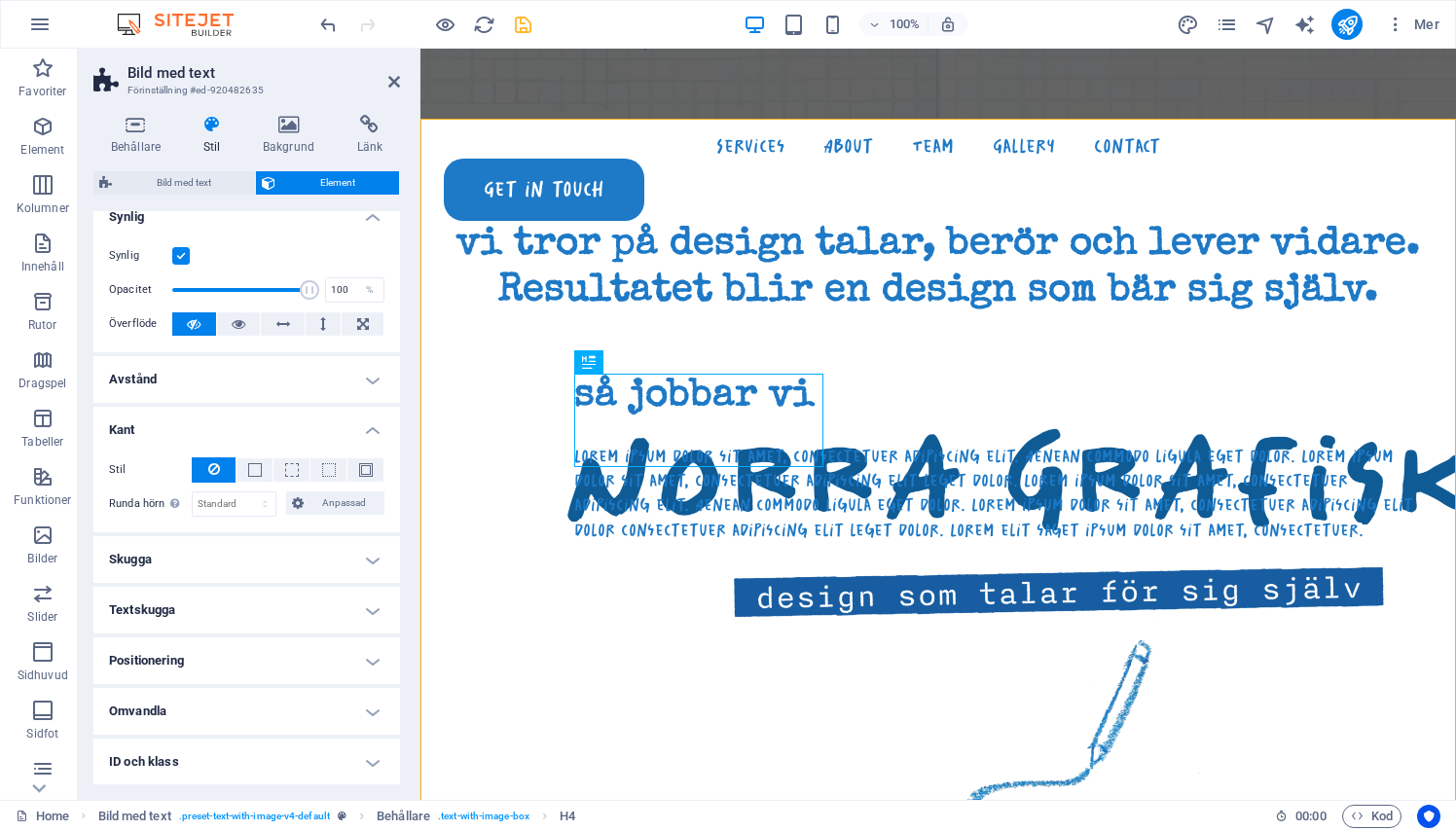
click at [363, 420] on h4 "Kant" at bounding box center [247, 424] width 307 height 35
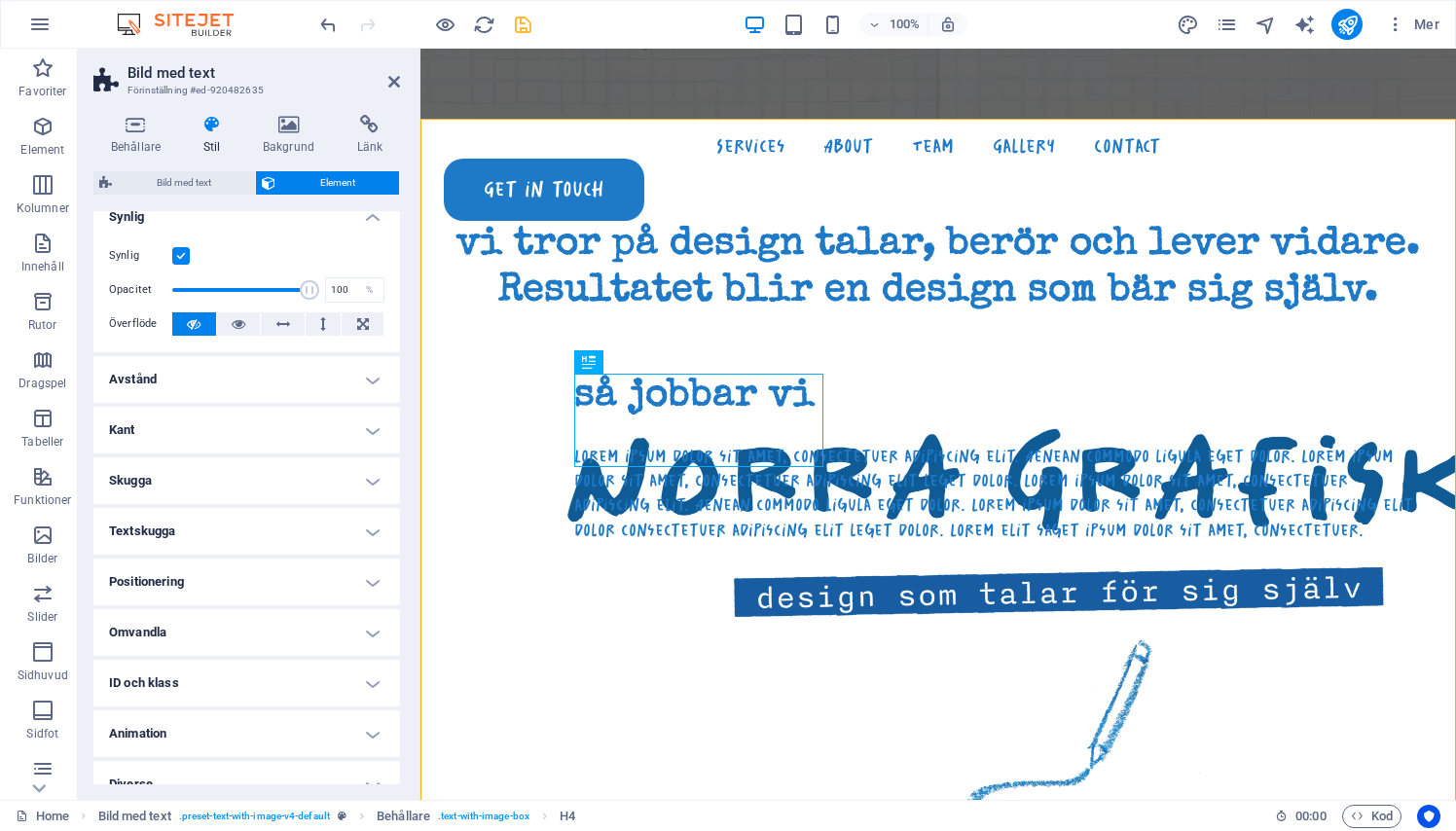
click at [369, 368] on h4 "Avstånd" at bounding box center [247, 379] width 307 height 47
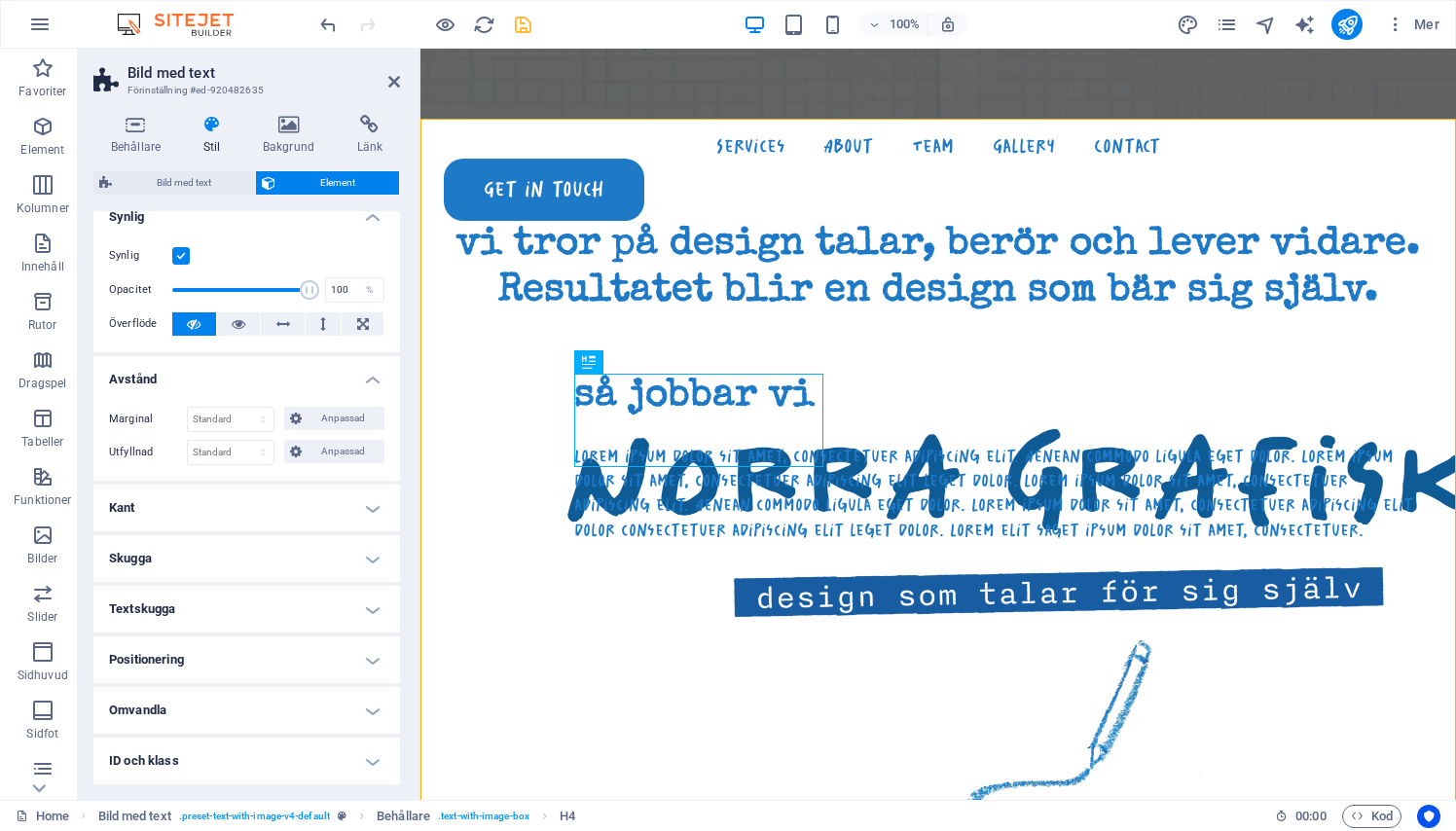
click at [369, 366] on h4 "Avstånd" at bounding box center [247, 373] width 307 height 35
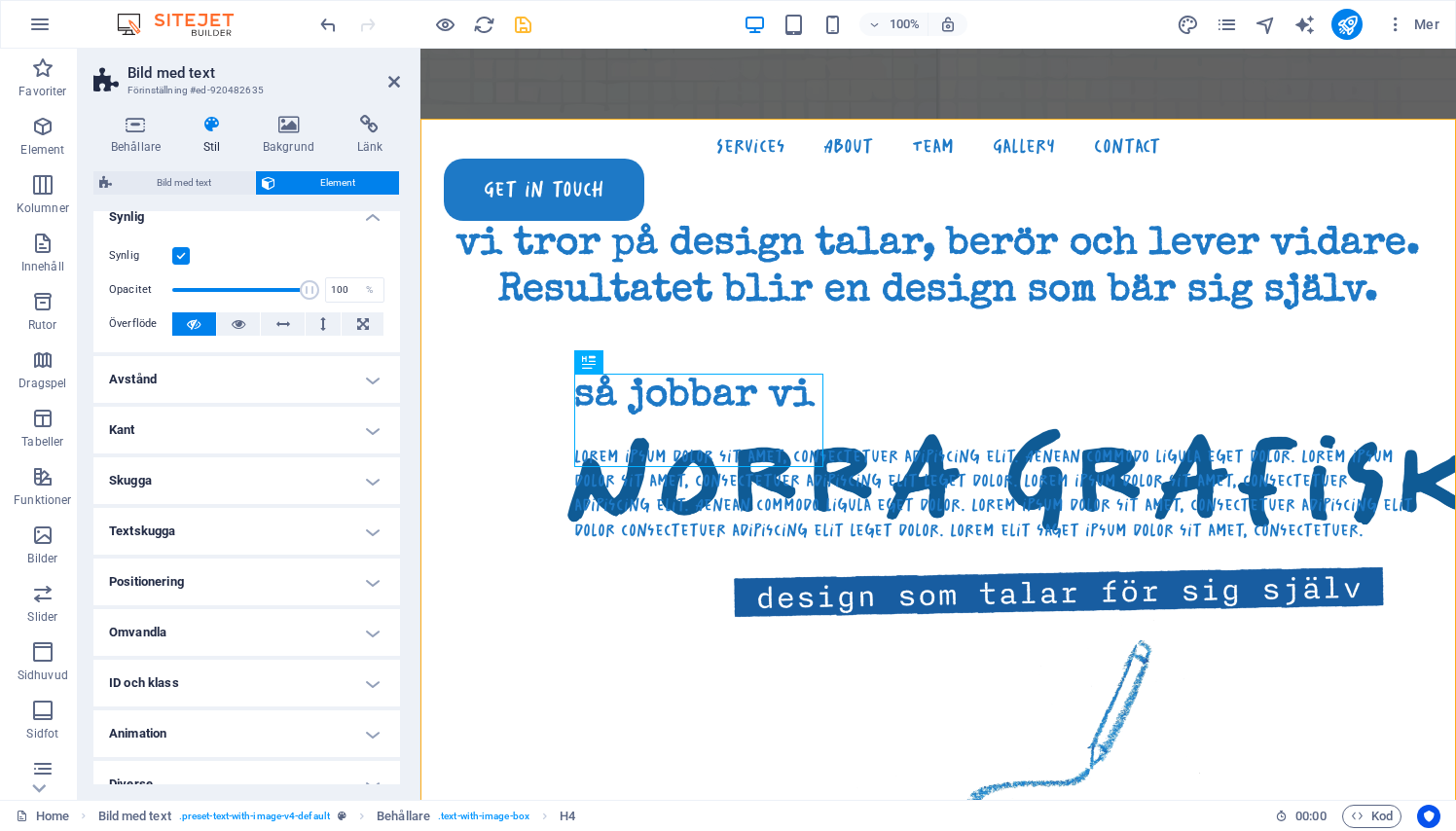
click at [360, 487] on h4 "Skugga" at bounding box center [247, 480] width 307 height 47
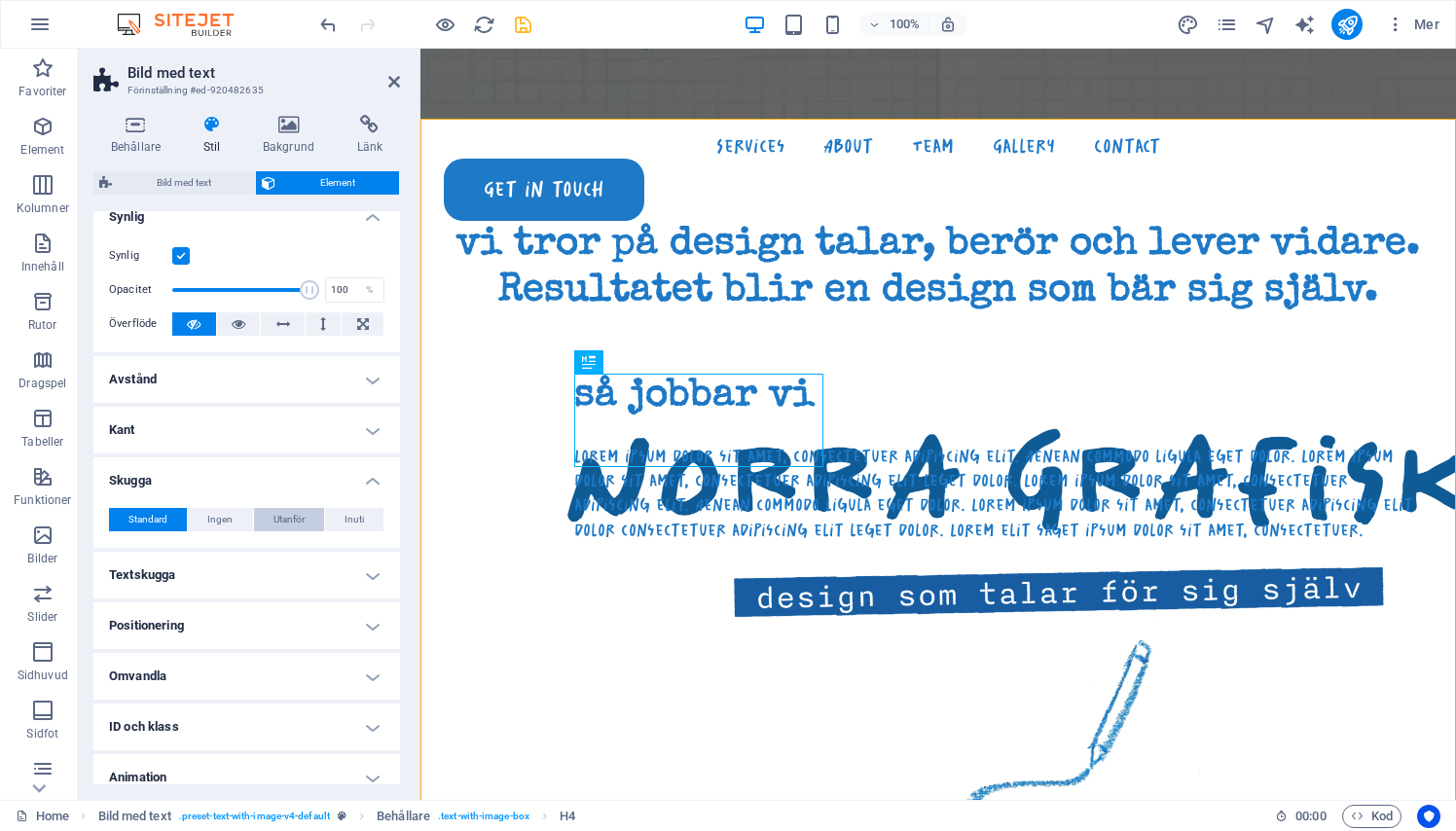
click at [295, 515] on span "Utanför" at bounding box center [289, 519] width 31 height 23
type input "2"
type input "4"
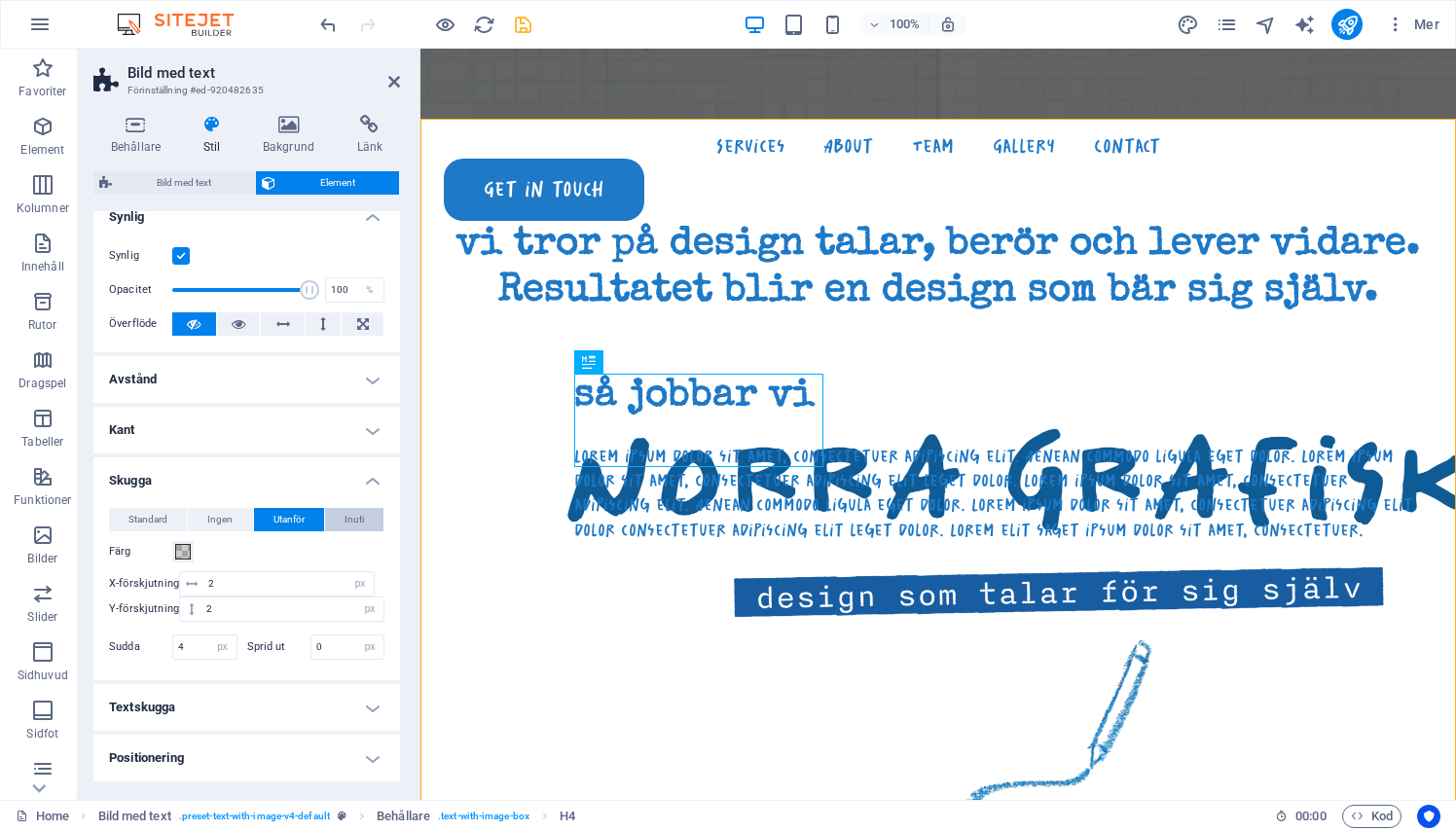
click at [344, 517] on span "Inuti" at bounding box center [354, 519] width 19 height 23
click at [163, 517] on span "Standard" at bounding box center [148, 519] width 39 height 23
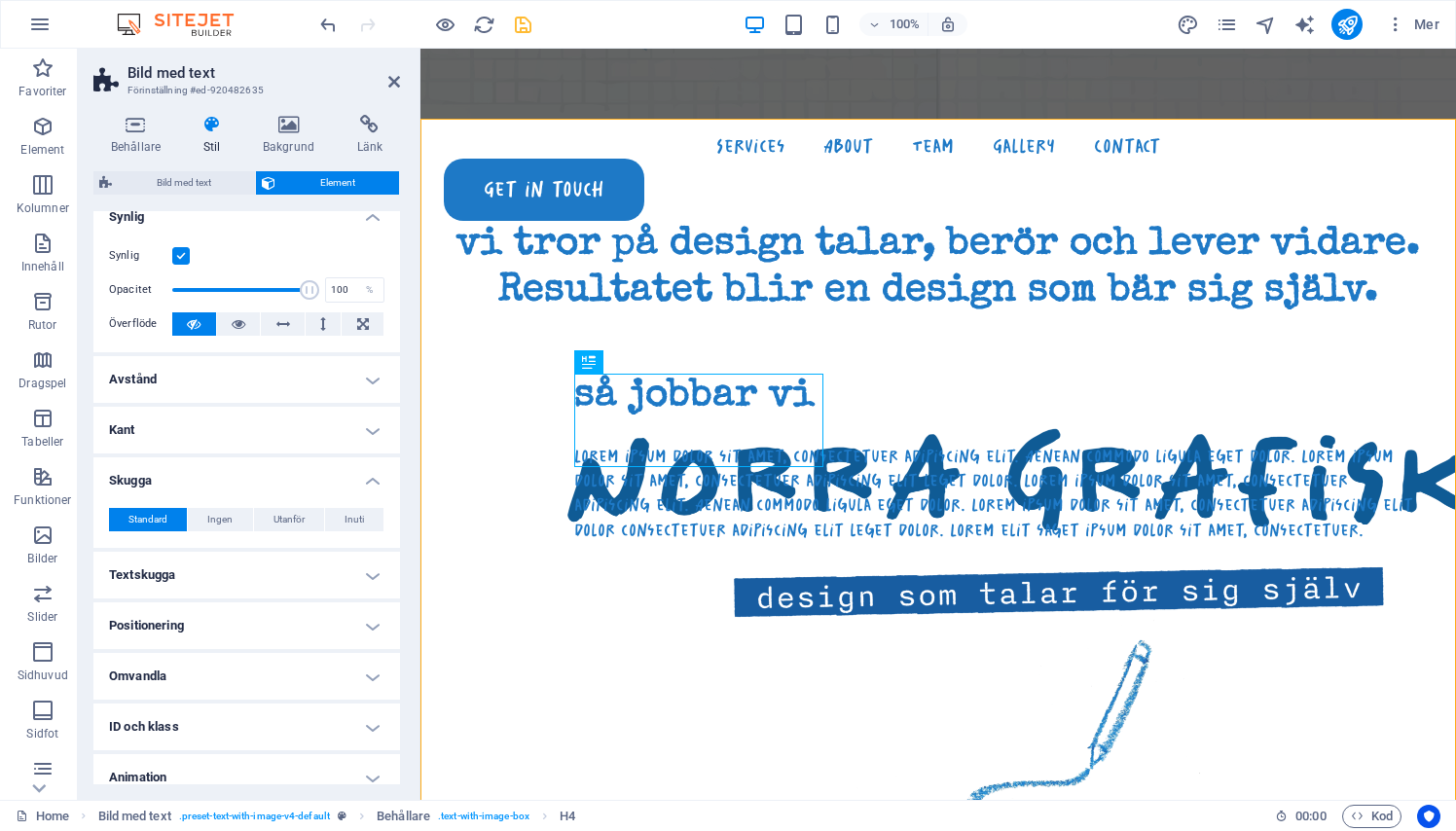
click at [364, 475] on h4 "Skugga" at bounding box center [247, 474] width 307 height 35
click at [362, 523] on h4 "Textskugga" at bounding box center [247, 531] width 307 height 47
click at [331, 573] on span "Utanför" at bounding box center [338, 570] width 31 height 23
type input "2"
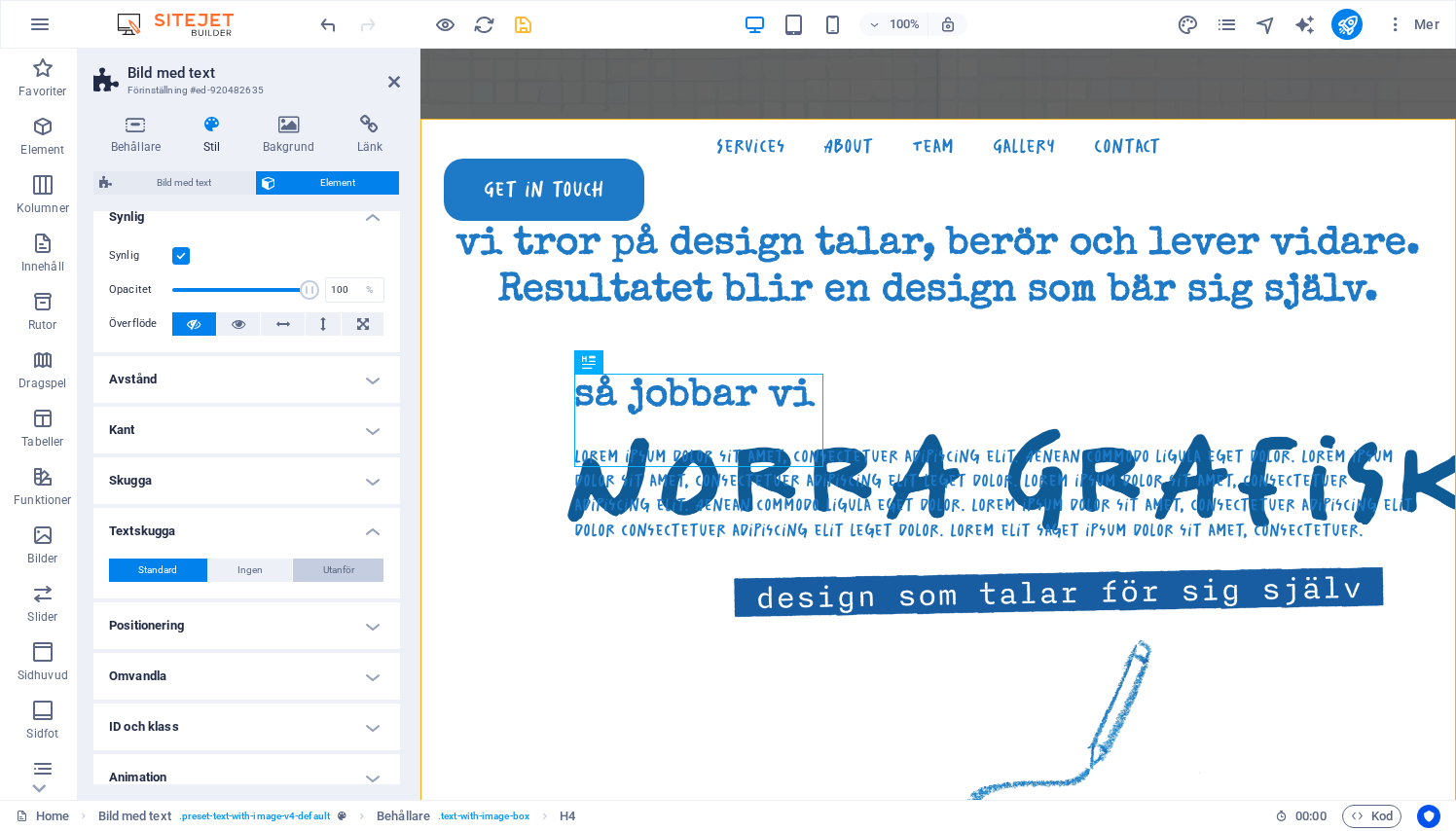
type input "4"
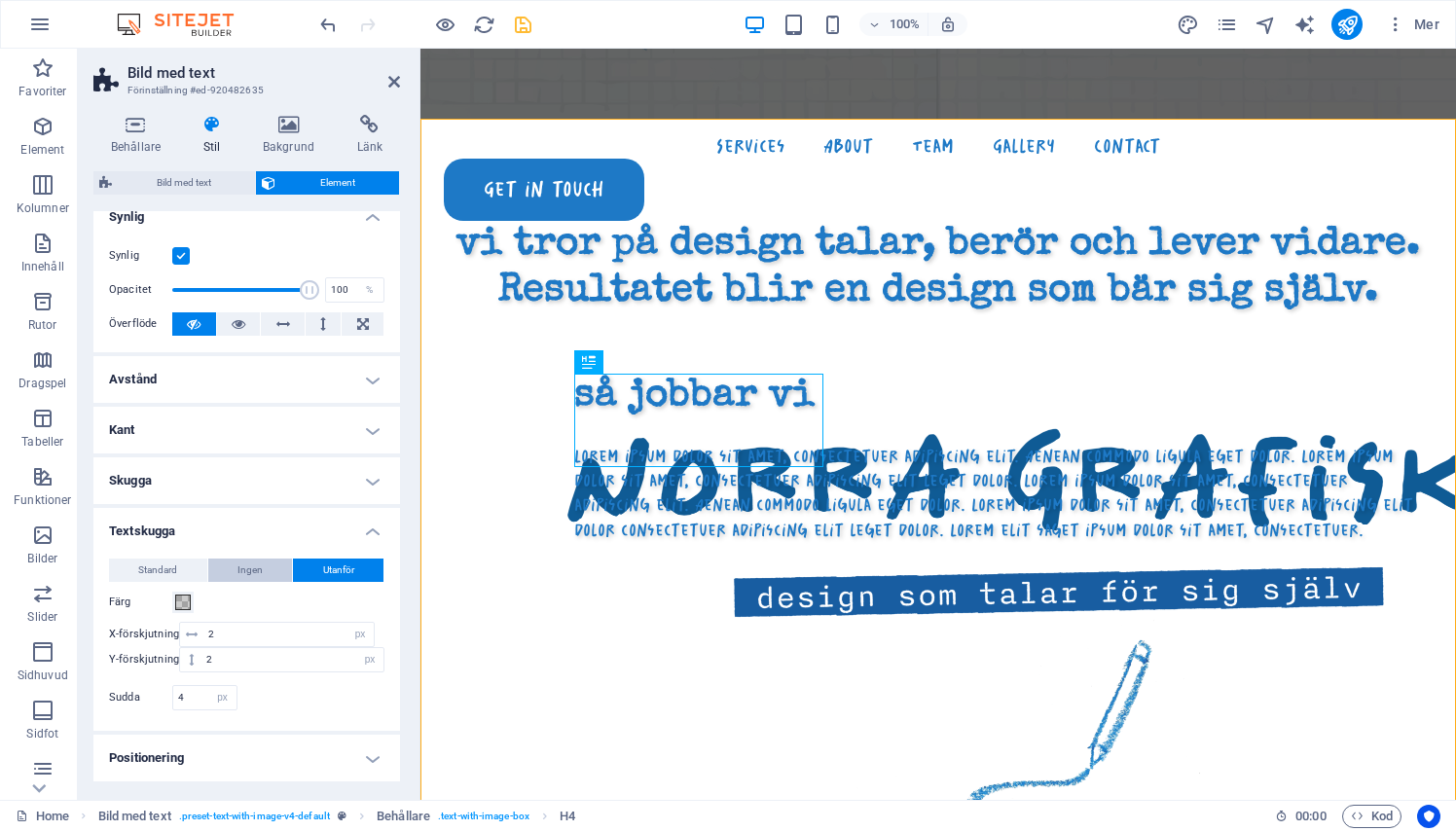
click at [268, 576] on button "Ingen" at bounding box center [250, 570] width 85 height 23
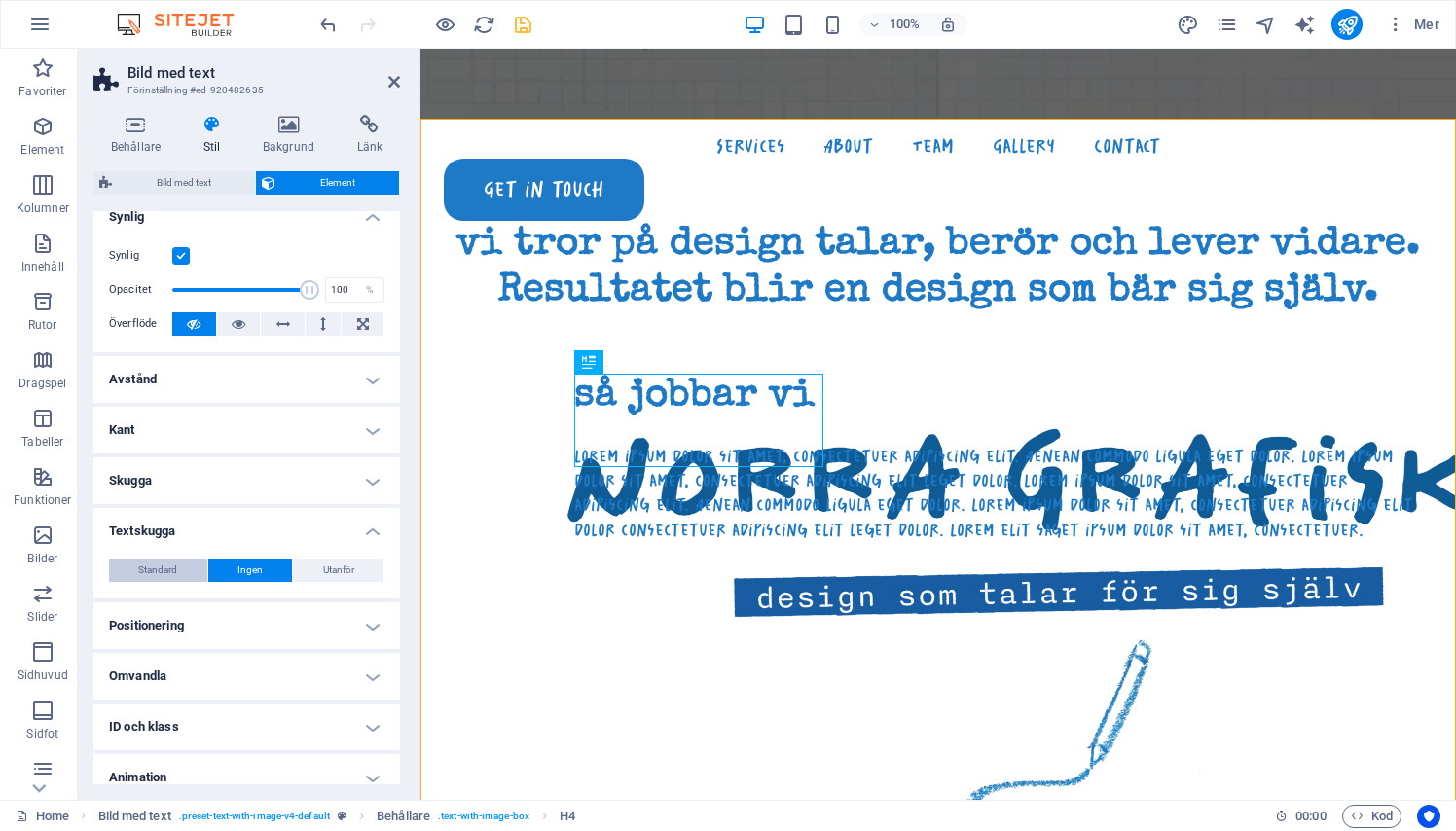
click at [189, 566] on button "Standard" at bounding box center [158, 570] width 98 height 23
click at [303, 573] on button "Utanför" at bounding box center [338, 570] width 91 height 23
type input "2"
type input "4"
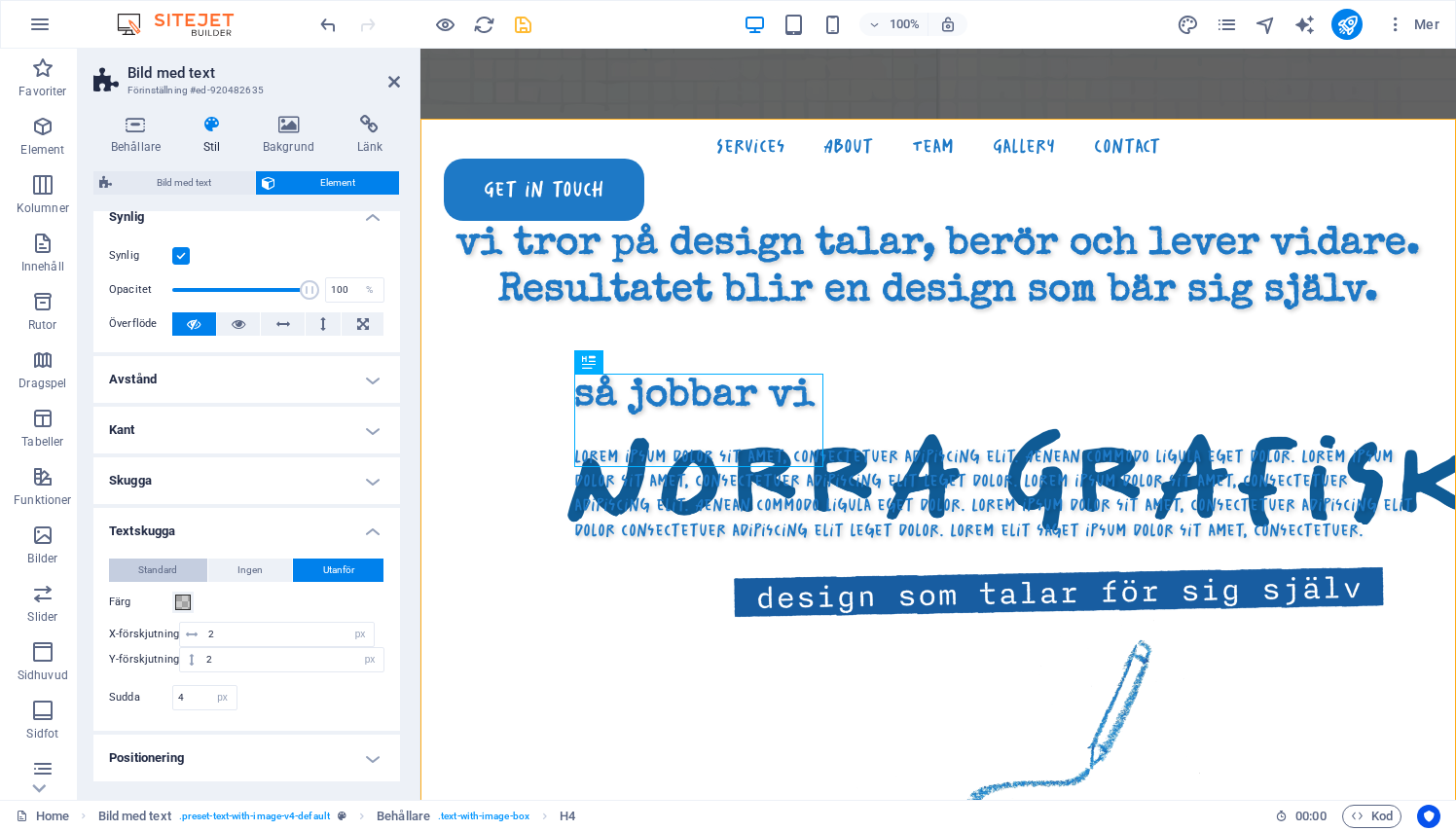
click at [160, 563] on span "Standard" at bounding box center [158, 570] width 39 height 23
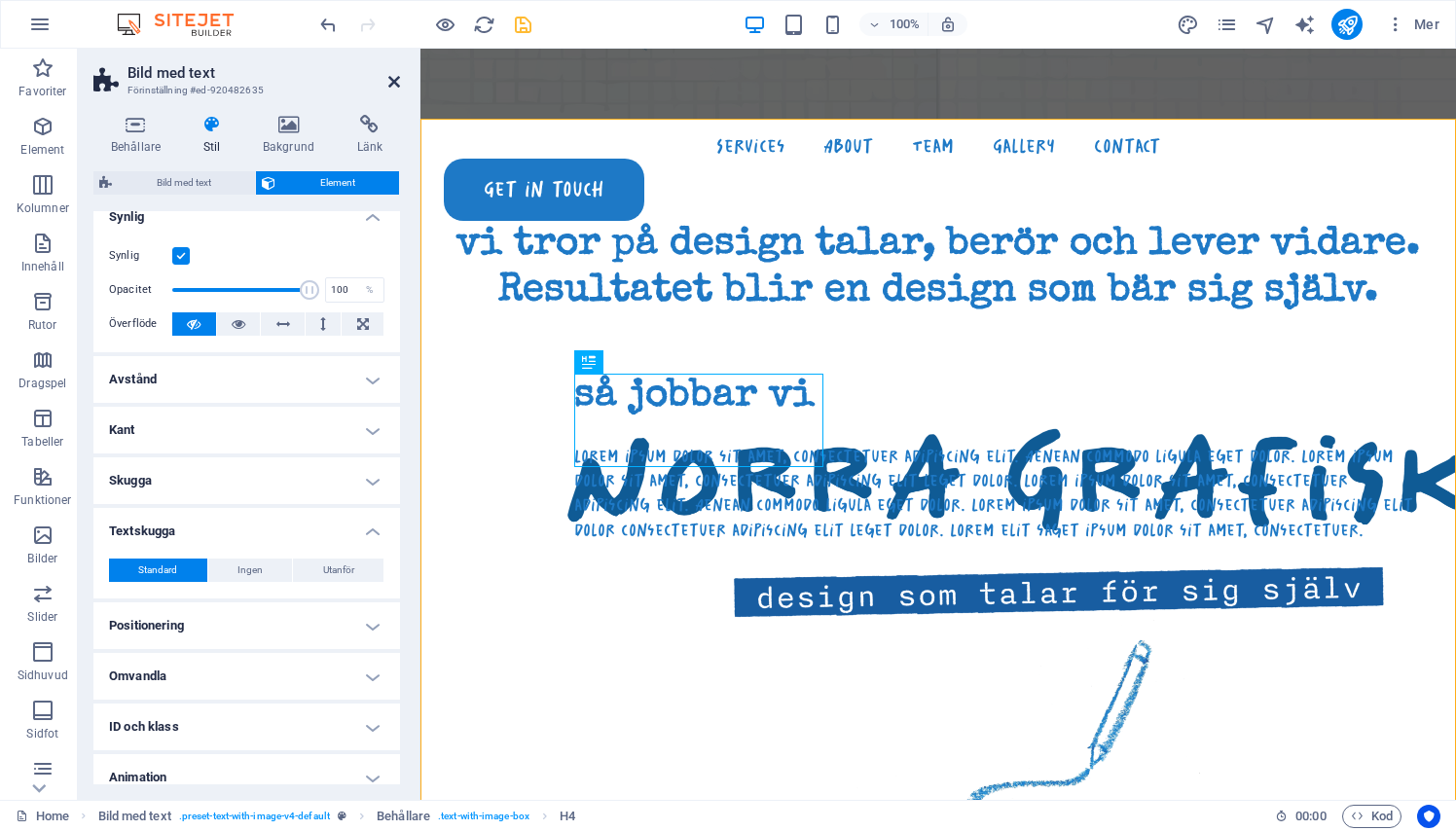
click at [392, 81] on icon at bounding box center [394, 82] width 12 height 16
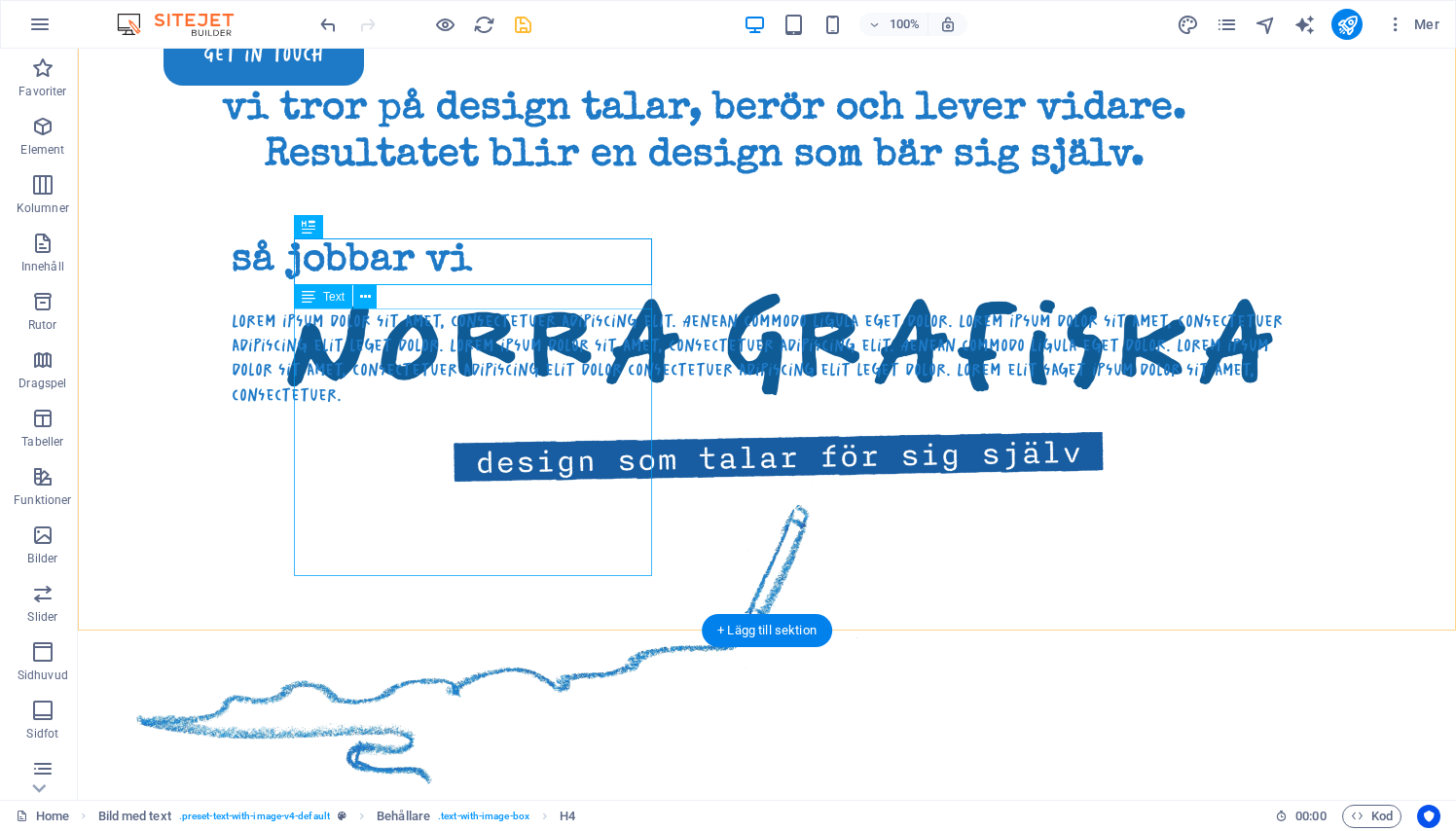
scroll to position [941, 0]
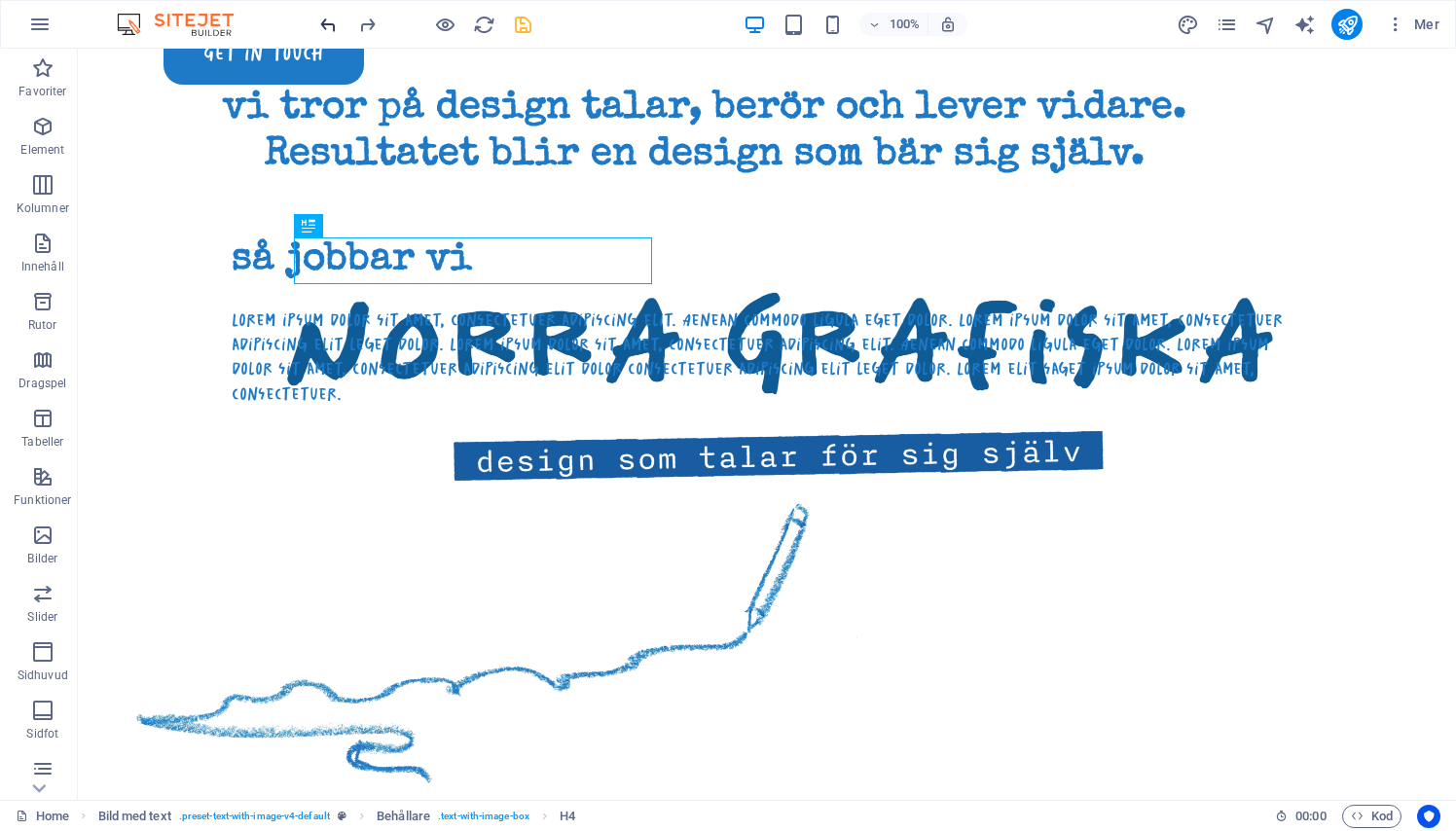
click at [326, 25] on icon "undo" at bounding box center [327, 24] width 22 height 22
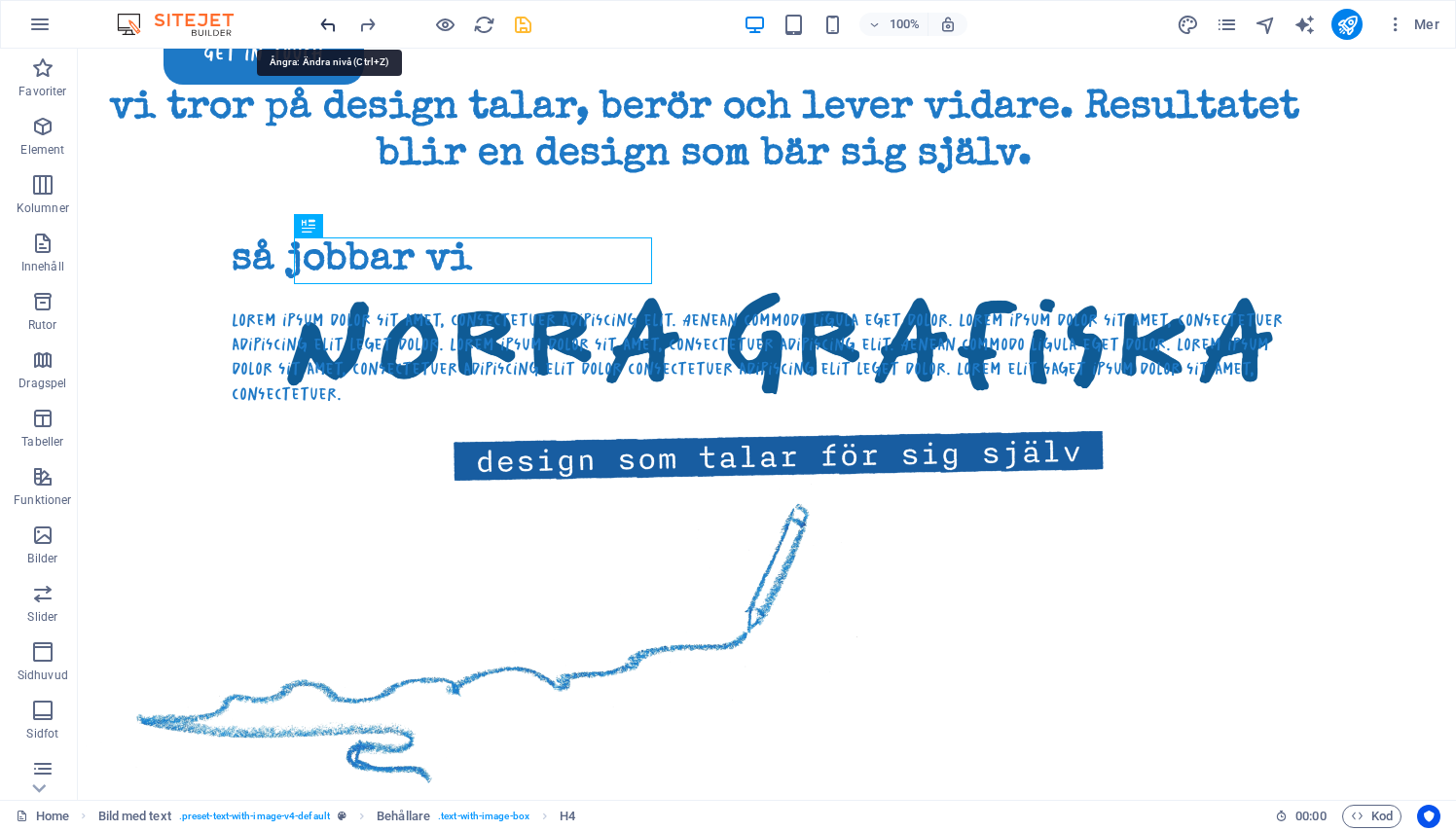
click at [326, 25] on icon "undo" at bounding box center [327, 24] width 22 height 22
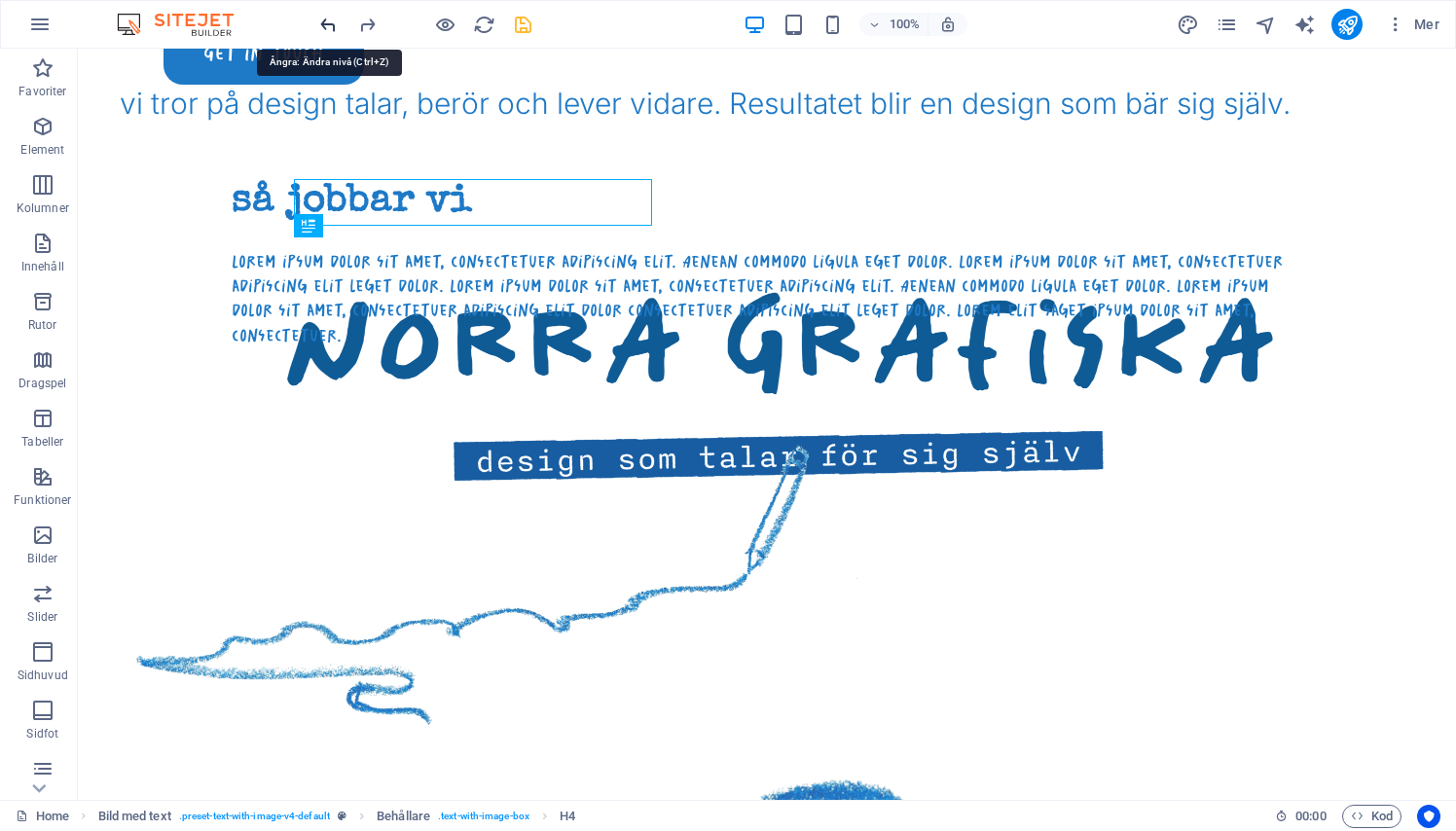
click at [326, 25] on icon "undo" at bounding box center [327, 24] width 22 height 22
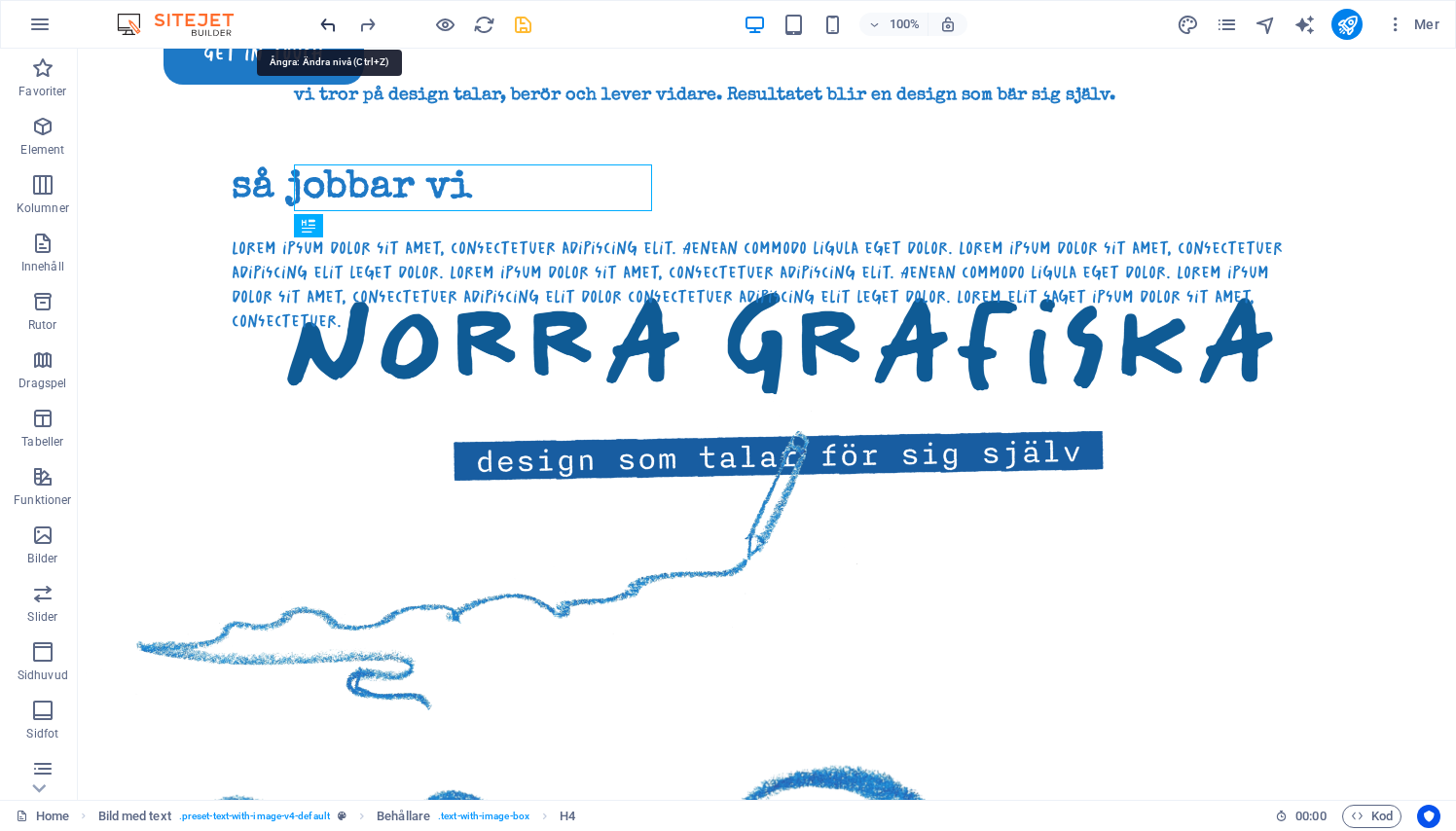
click at [326, 25] on icon "undo" at bounding box center [327, 24] width 22 height 22
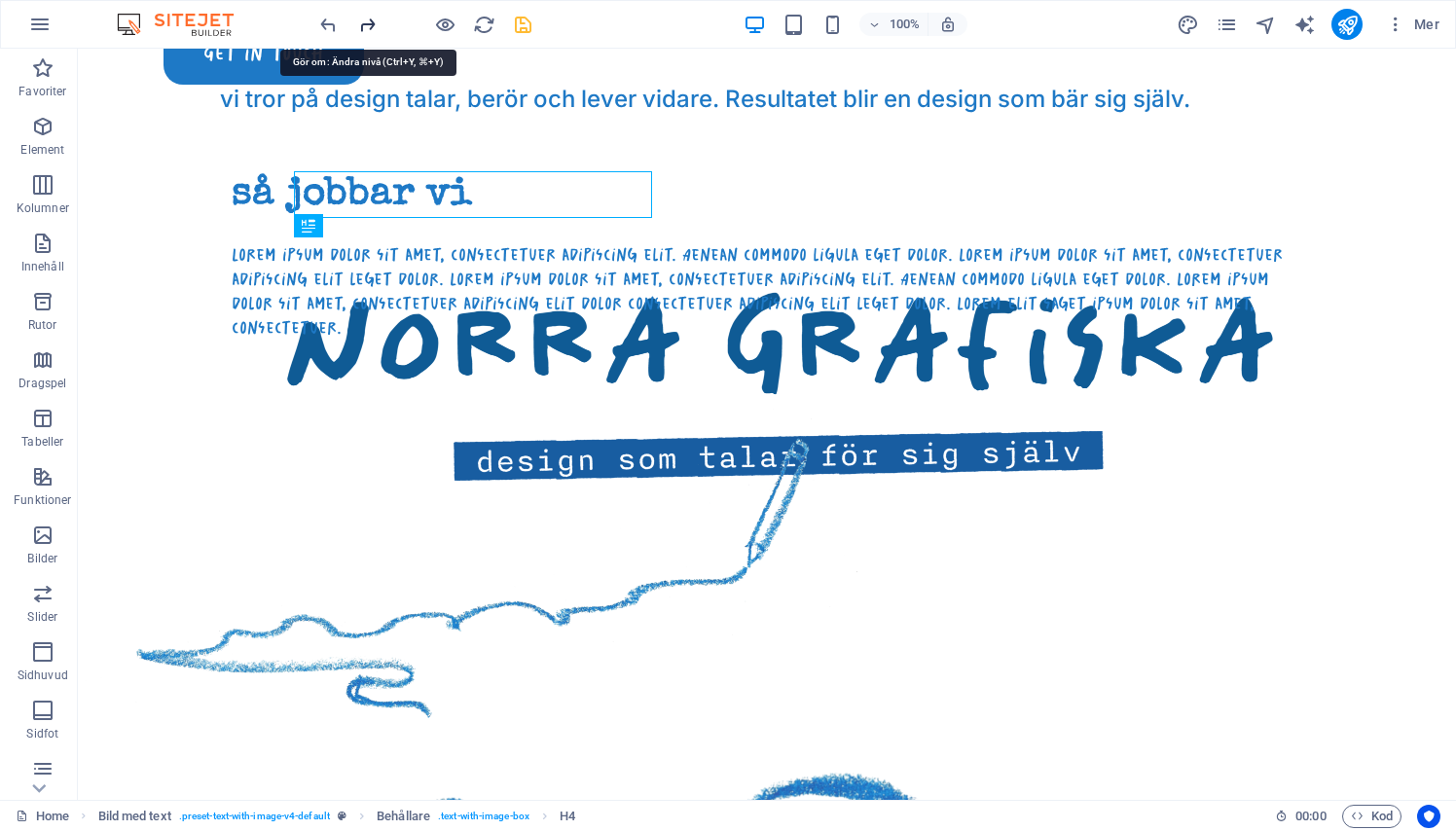
click at [370, 19] on icon "redo" at bounding box center [366, 24] width 22 height 22
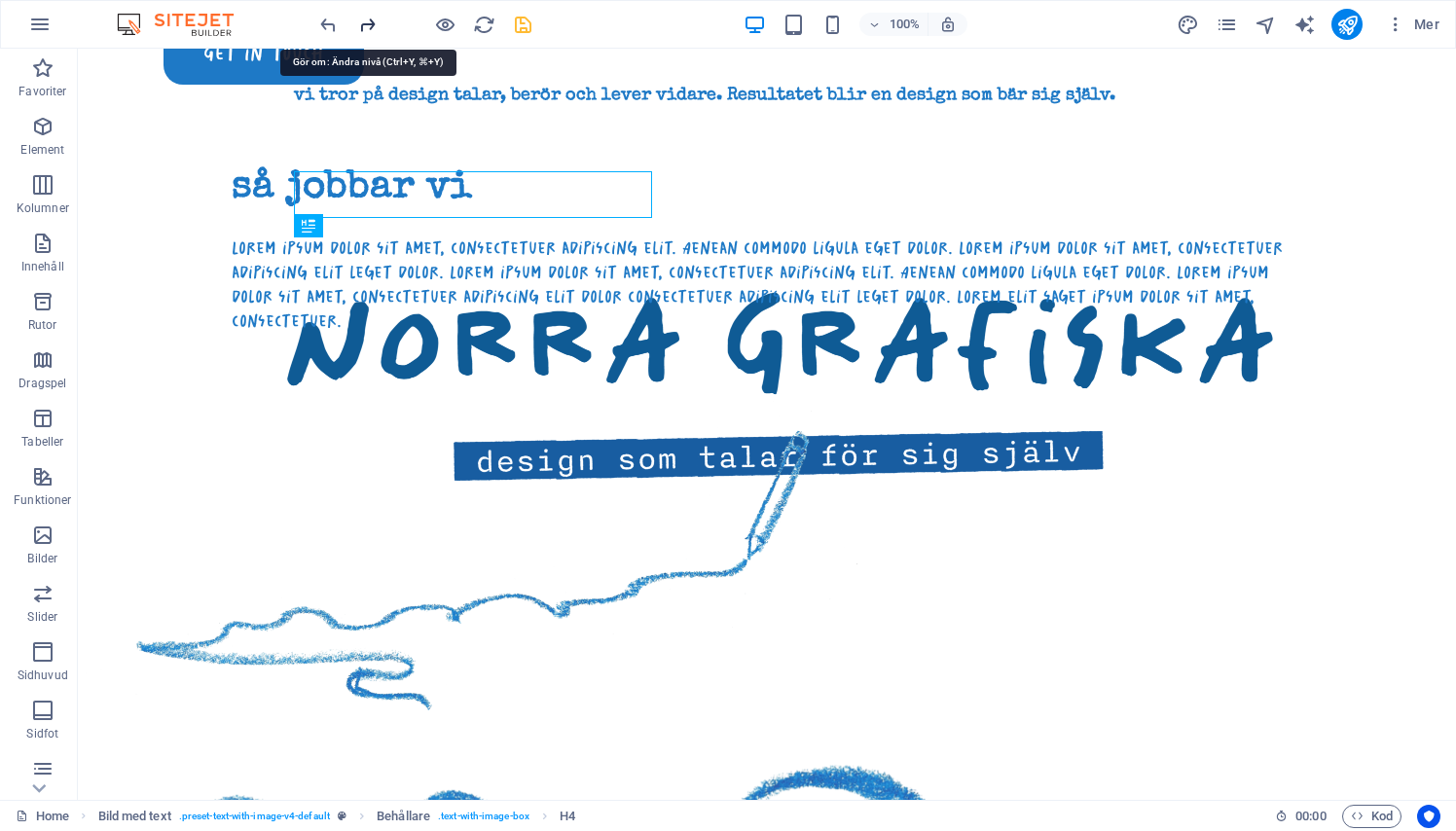
click at [370, 19] on icon "redo" at bounding box center [366, 24] width 22 height 22
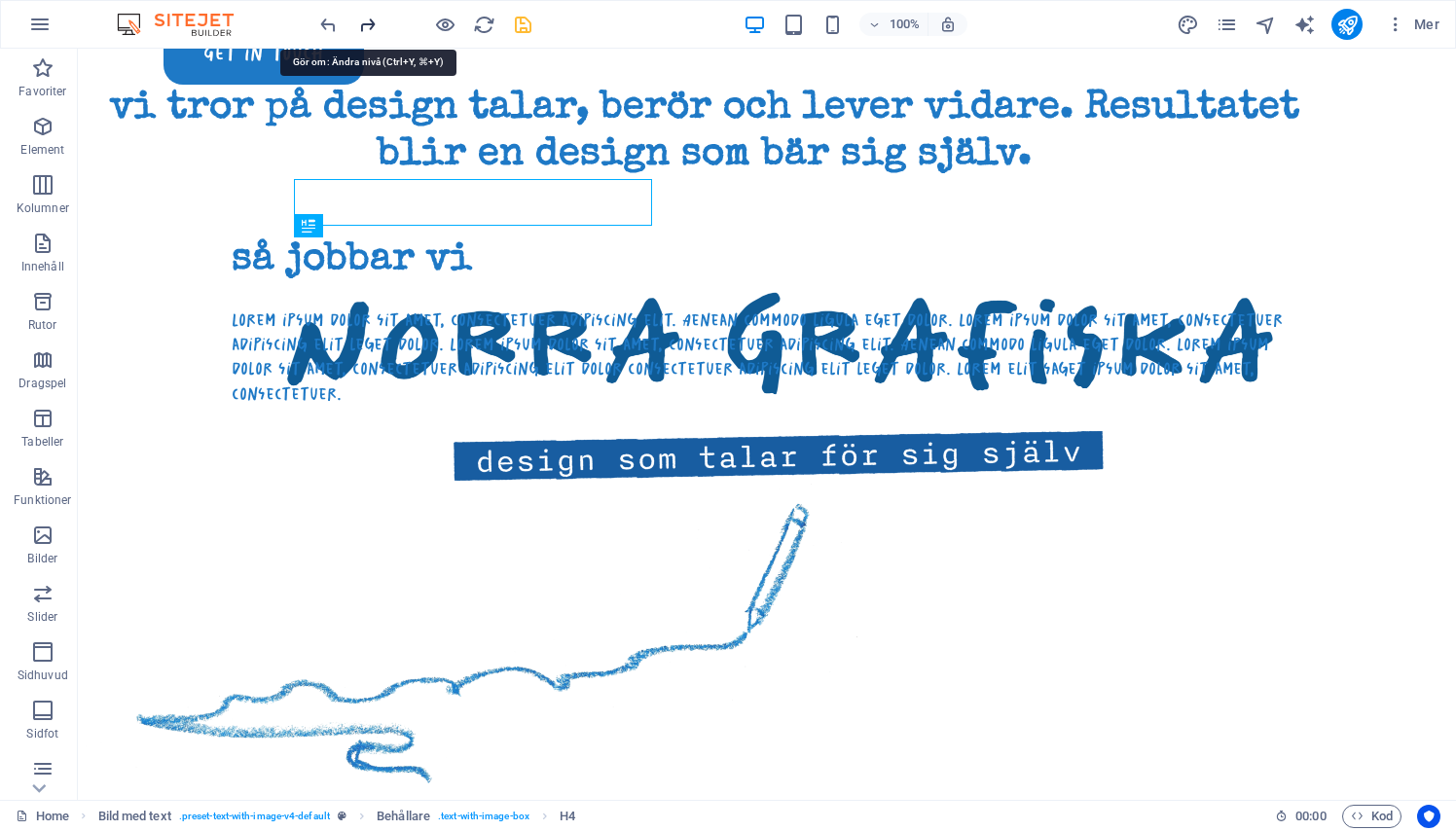
click at [370, 19] on icon "redo" at bounding box center [366, 24] width 22 height 22
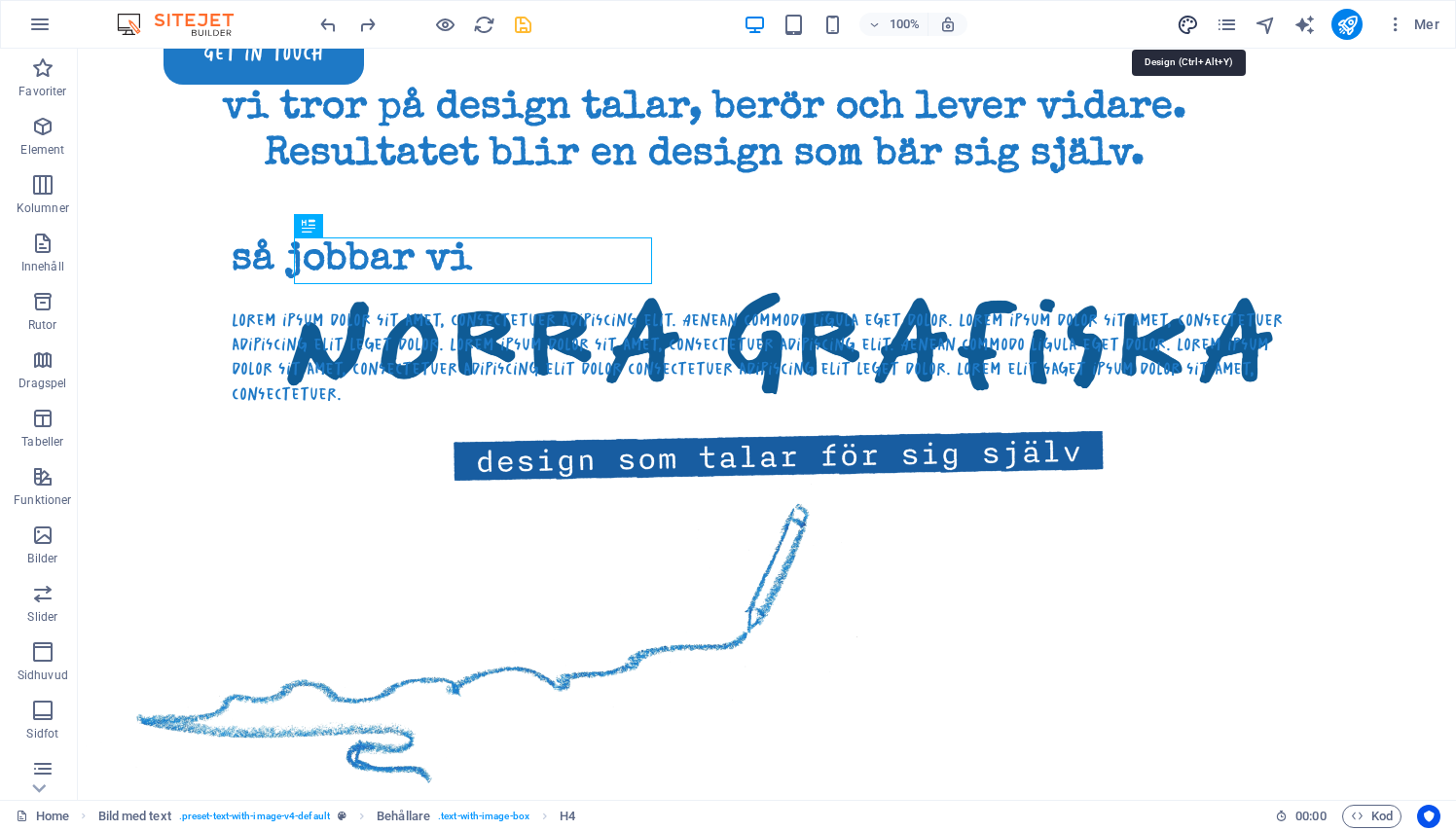
click at [1184, 23] on icon "design" at bounding box center [1187, 24] width 22 height 22
select select "px"
select select "300"
select select "px"
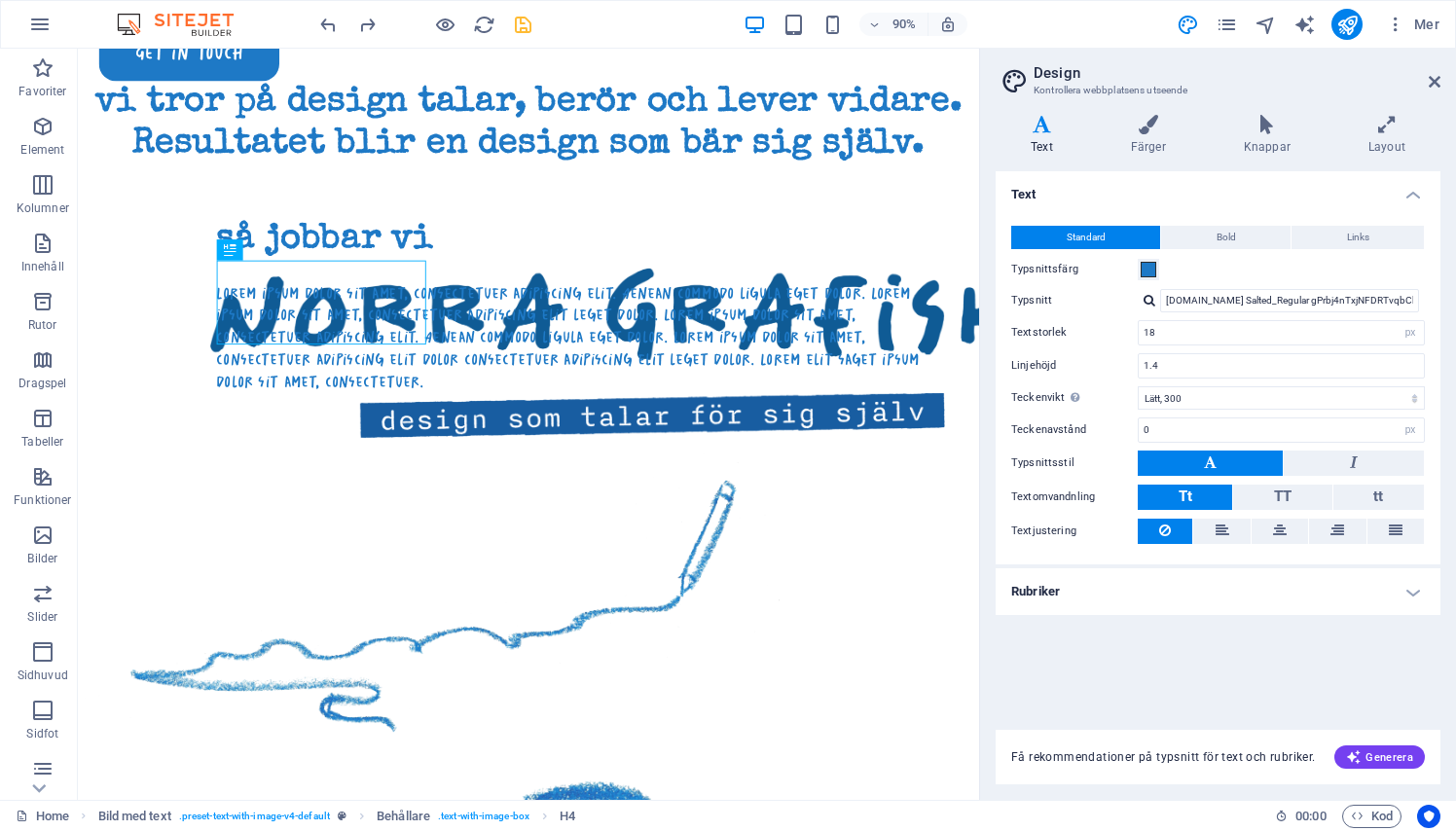
click at [1419, 589] on h4 "Rubriker" at bounding box center [1217, 591] width 444 height 47
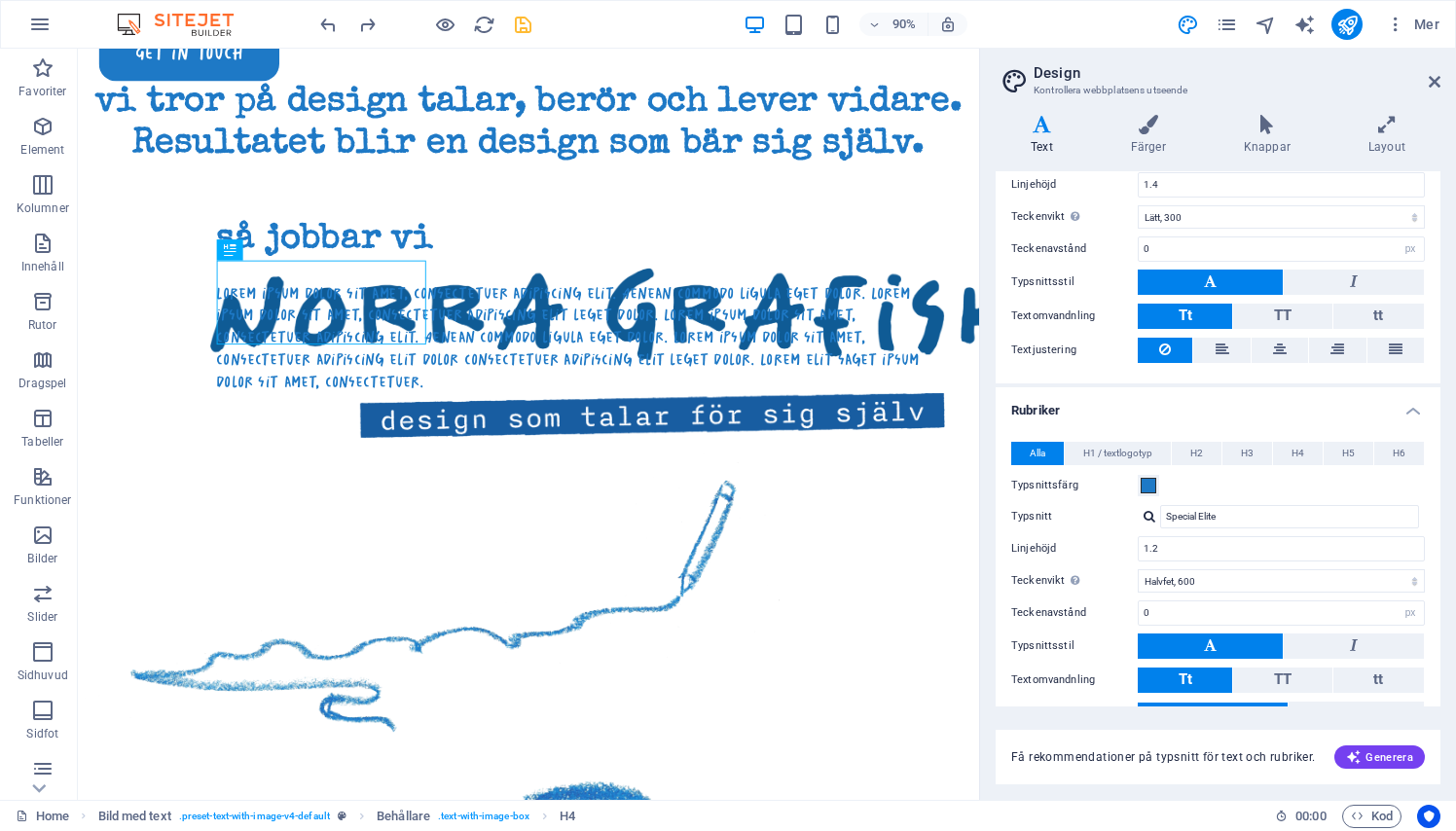
scroll to position [182, 0]
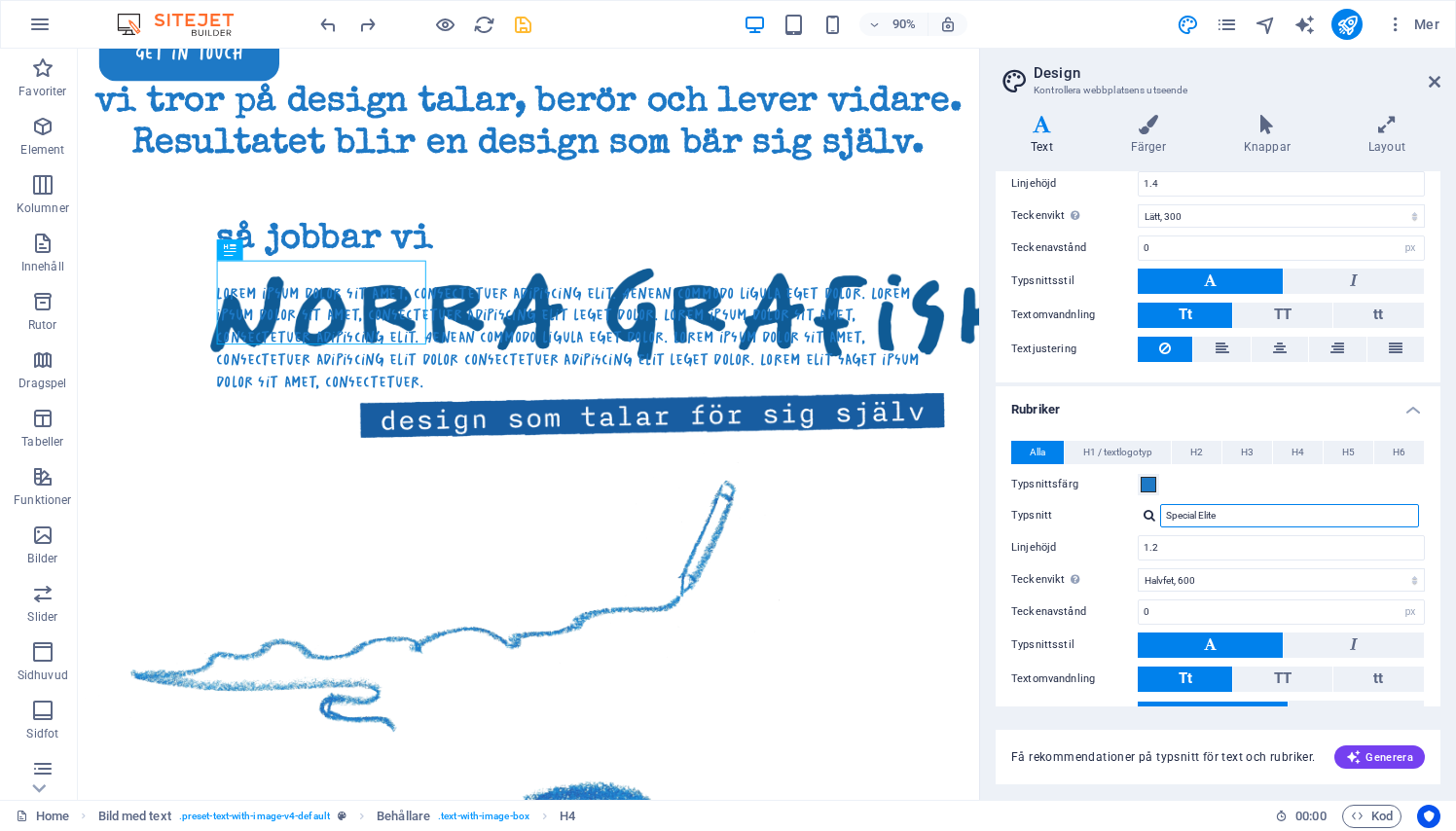
click at [1221, 513] on input "Special Elite" at bounding box center [1289, 515] width 259 height 23
click at [1148, 513] on div at bounding box center [1149, 514] width 12 height 13
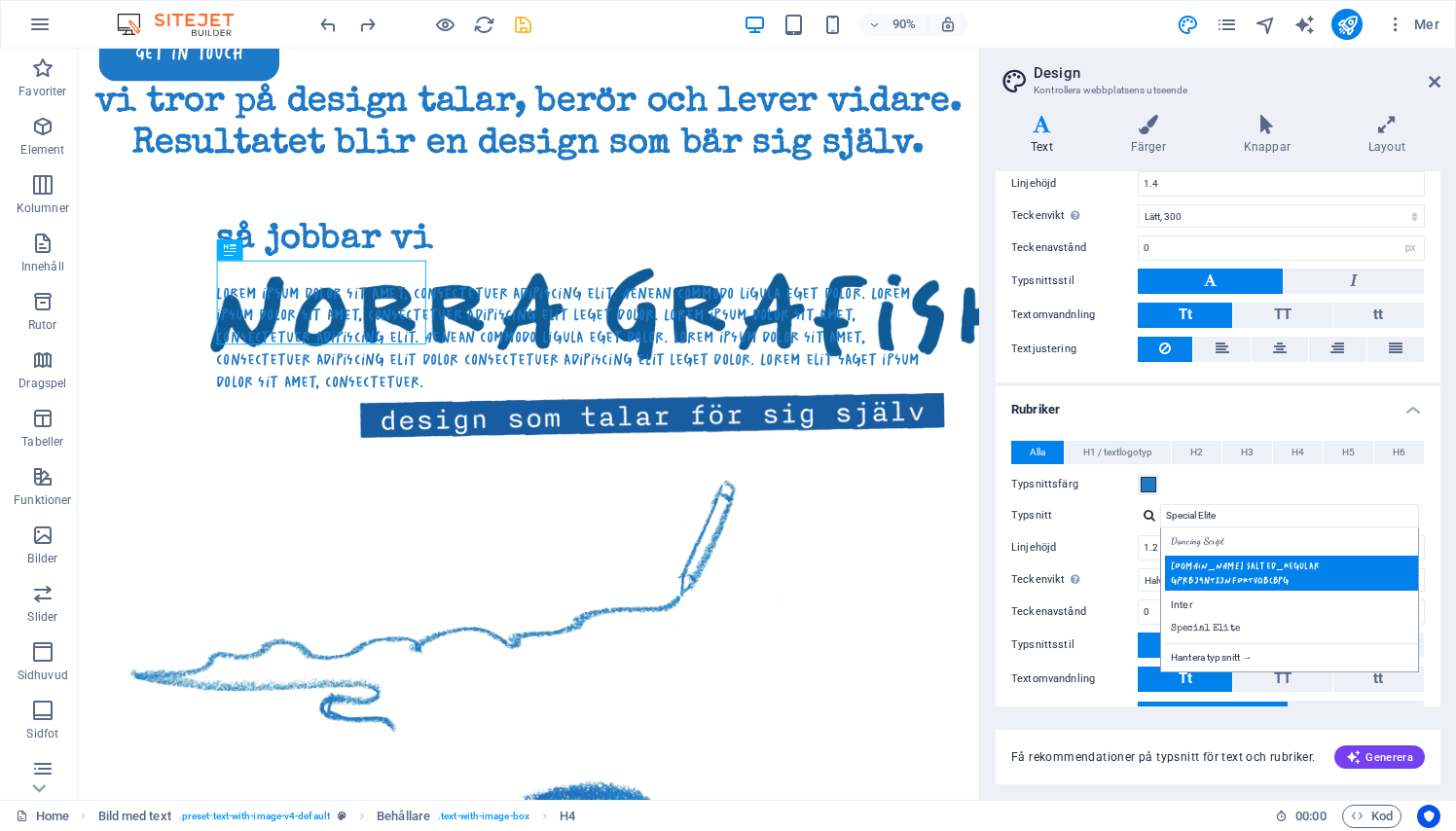
click at [1198, 577] on div "[DOMAIN_NAME] Salted_Regular gPrbj4nTxjNFDRTvqbCbpg" at bounding box center [1293, 573] width 257 height 35
type input "[DOMAIN_NAME] Salted_Regular gPrbj4nTxjNFDRTvqbCbpg"
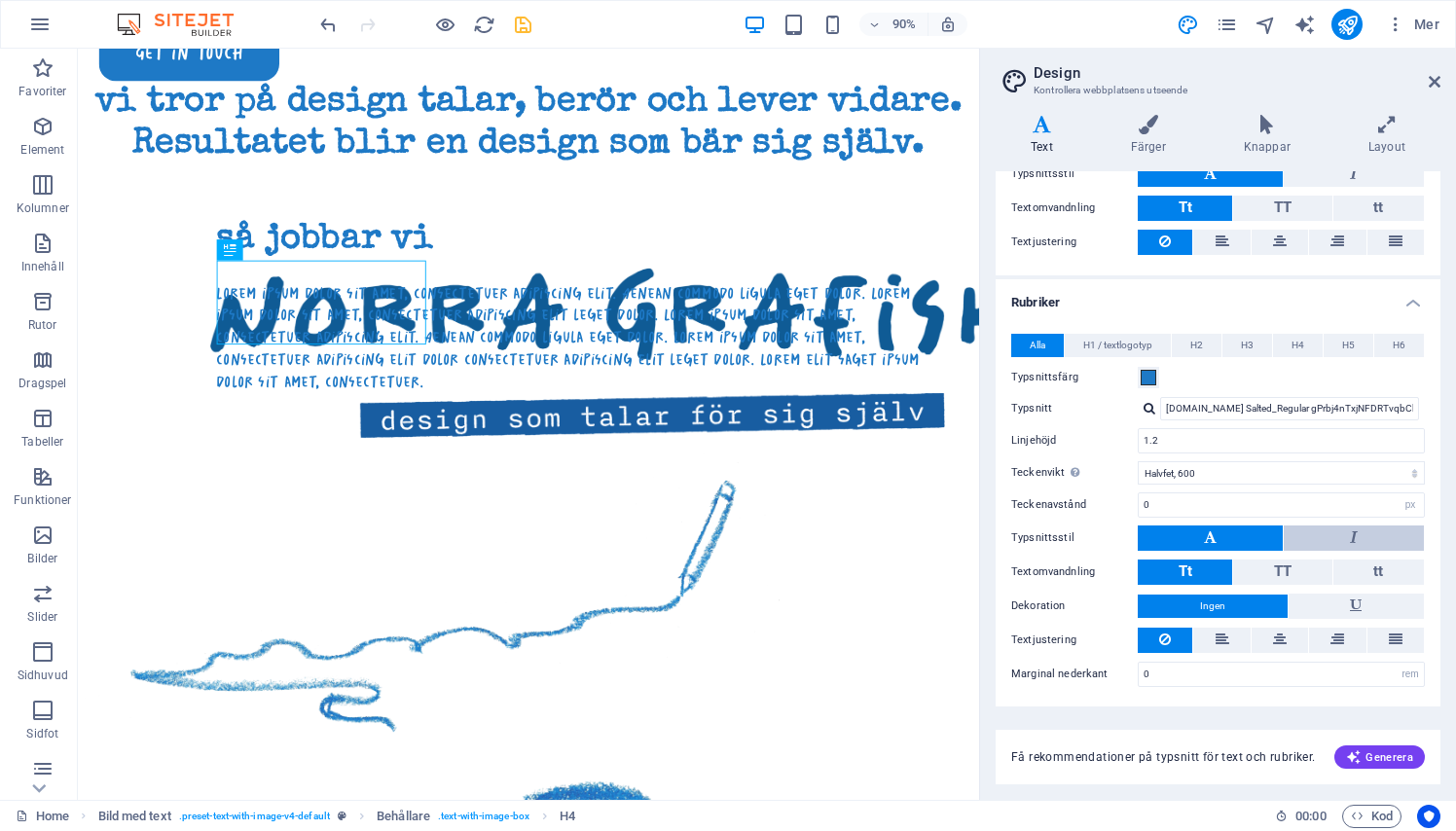
scroll to position [288, 0]
click at [1430, 65] on h2 "Design" at bounding box center [1236, 73] width 406 height 18
click at [1429, 74] on link at bounding box center [1435, 82] width 12 height 17
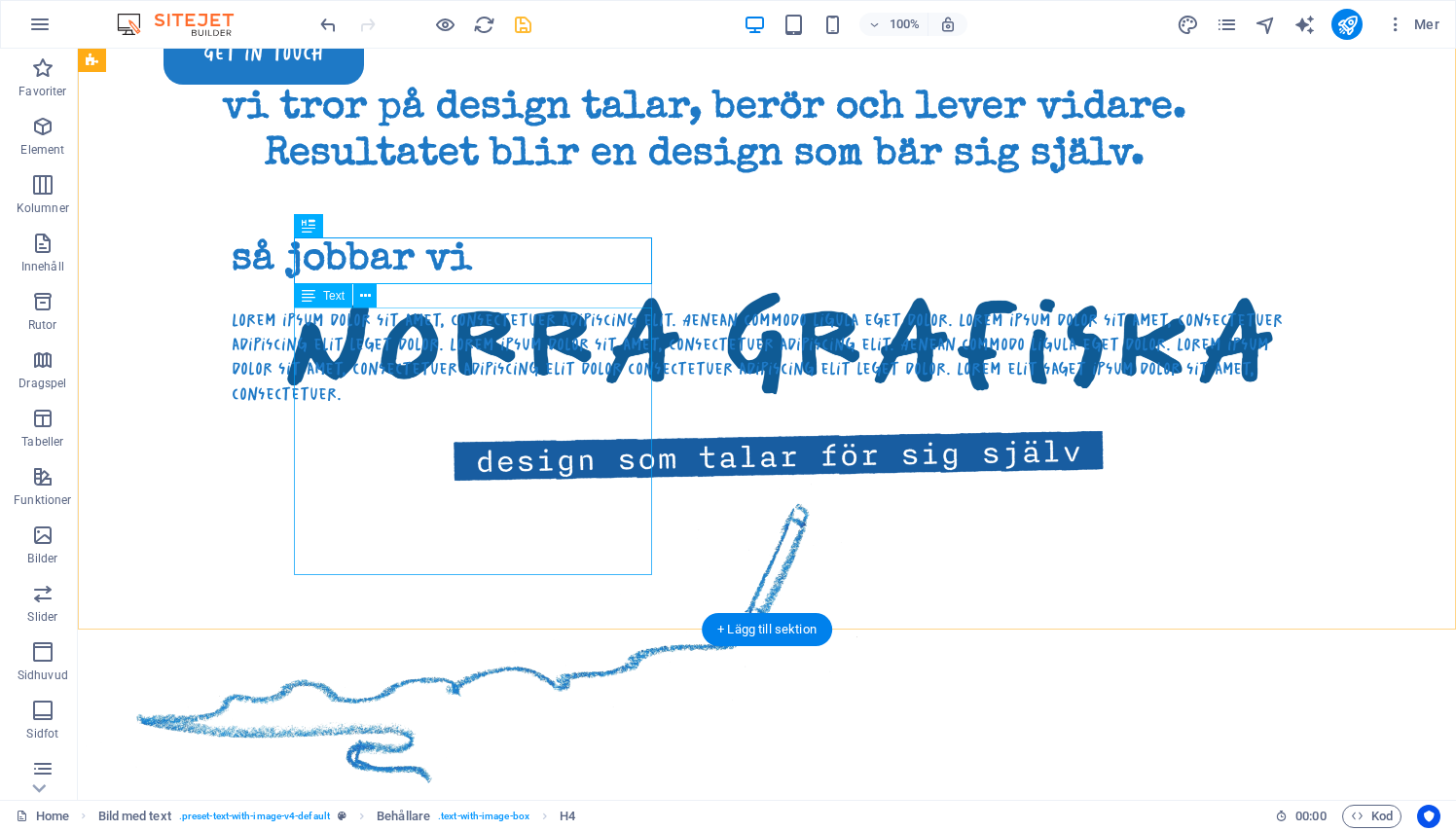
click at [460, 405] on div "Lorem ipsum dolor sit amet, consectetuer adipiscing elit. Aenean commodo ligula…" at bounding box center [763, 357] width 1062 height 98
click at [476, 280] on div "så jobbar vi" at bounding box center [763, 261] width 1062 height 47
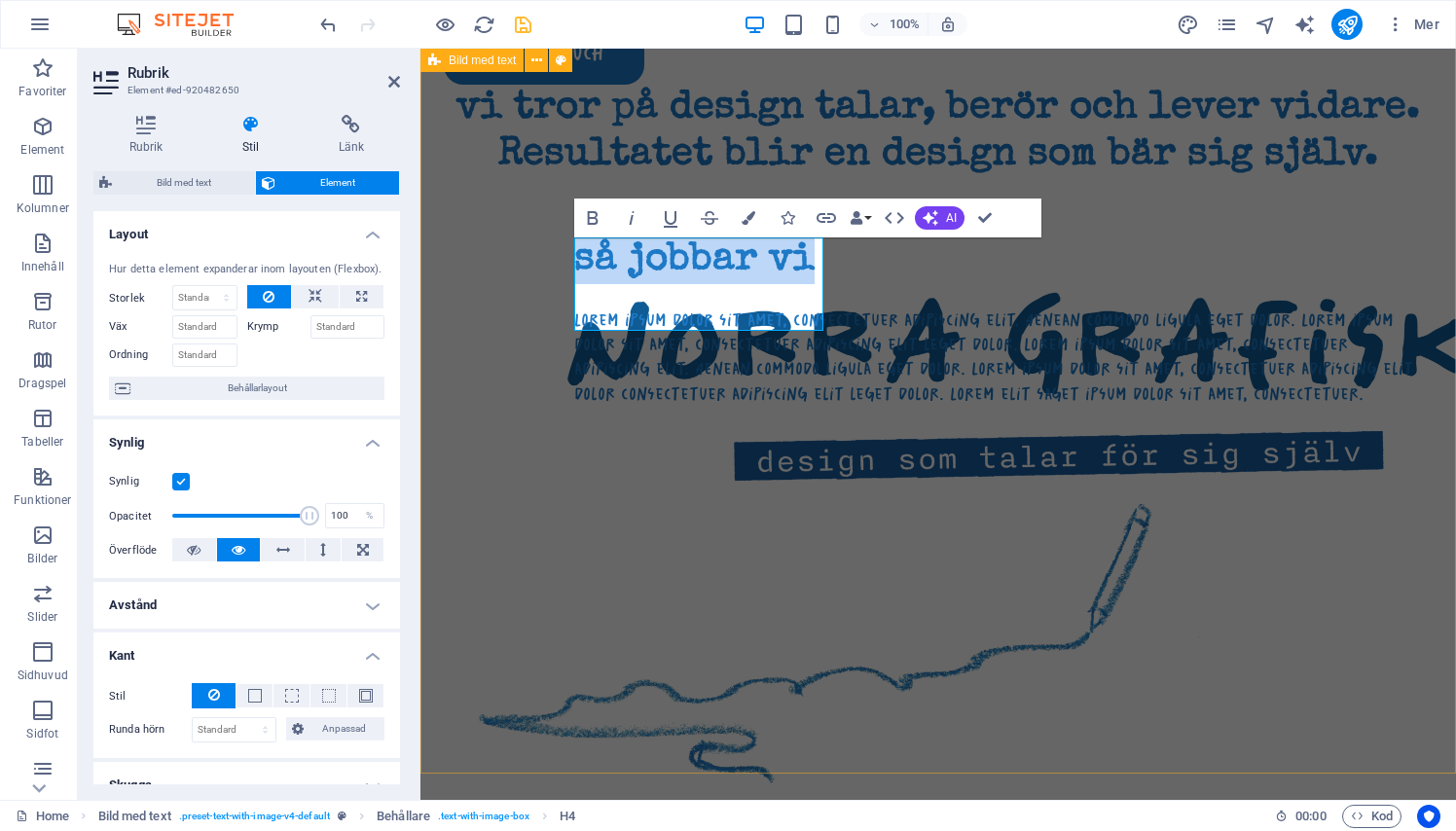
click at [506, 309] on div "vi tror på design talar, berör och lever vidare. Resultatet blir en design som …" at bounding box center [938, 410] width 1035 height 855
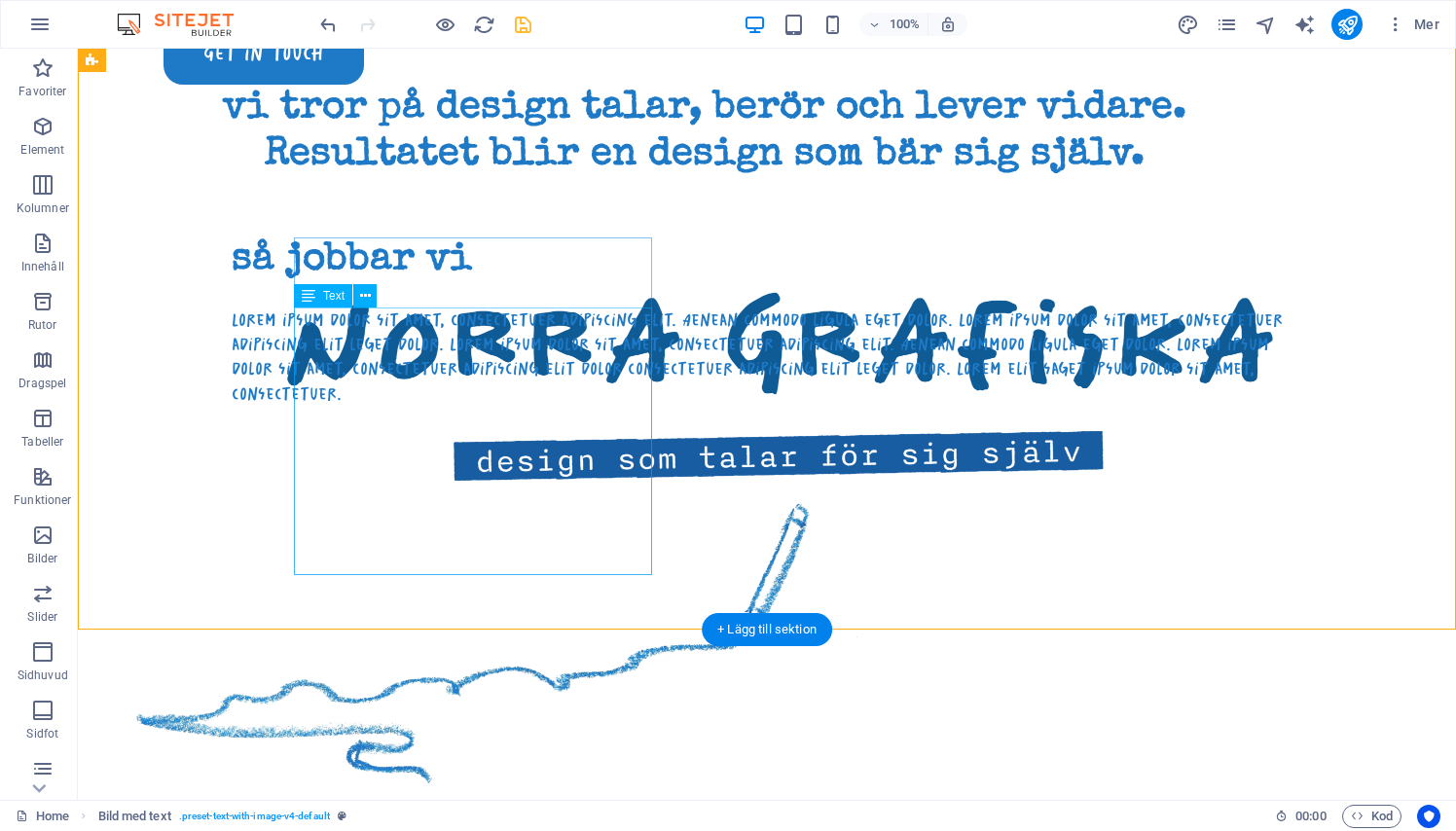
click at [506, 309] on div "Lorem ipsum dolor sit amet, consectetuer adipiscing elit. Aenean commodo ligula…" at bounding box center [763, 357] width 1062 height 98
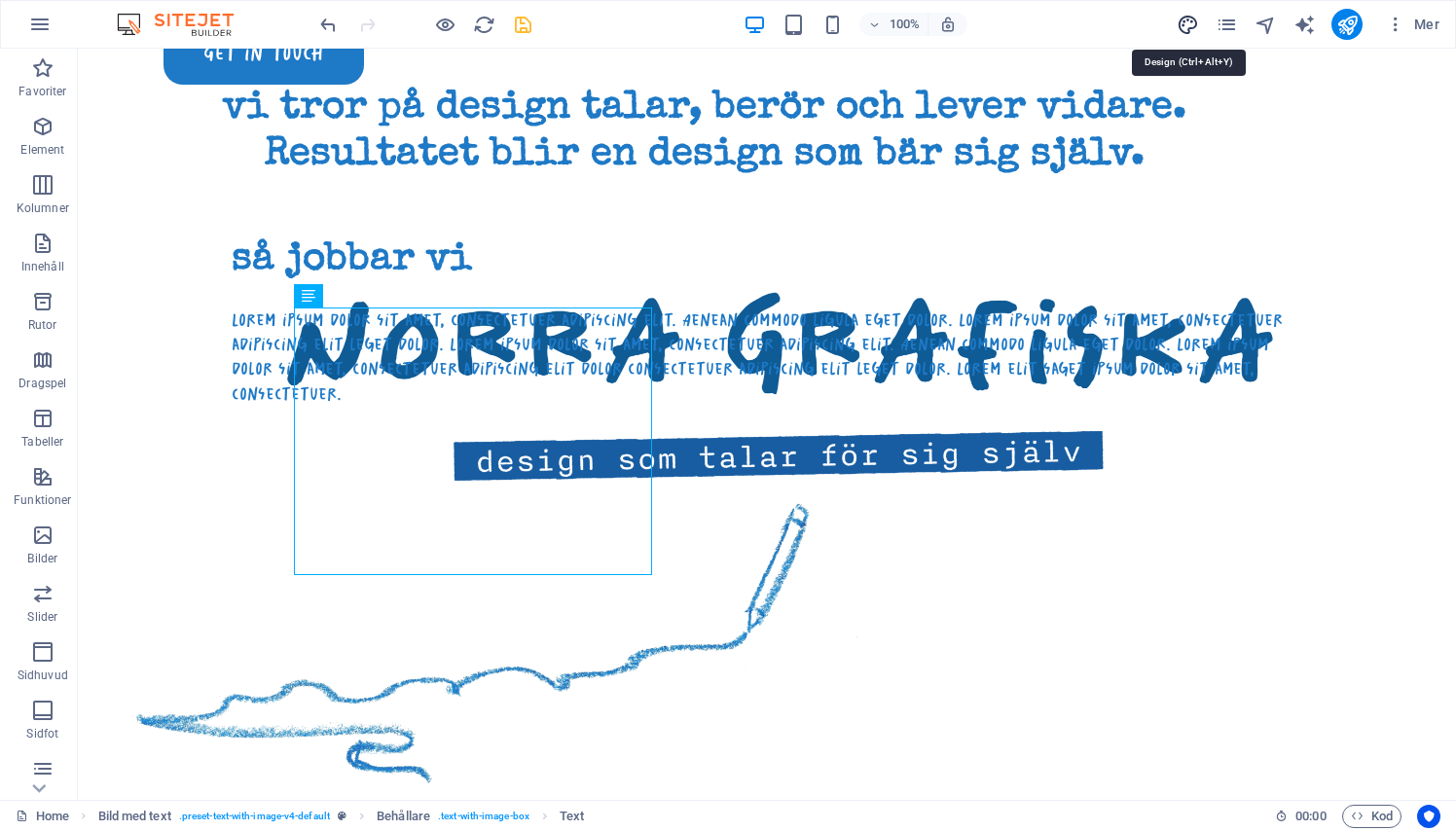
click at [1192, 19] on icon "design" at bounding box center [1187, 24] width 22 height 22
select select "px"
select select "300"
select select "px"
select select "600"
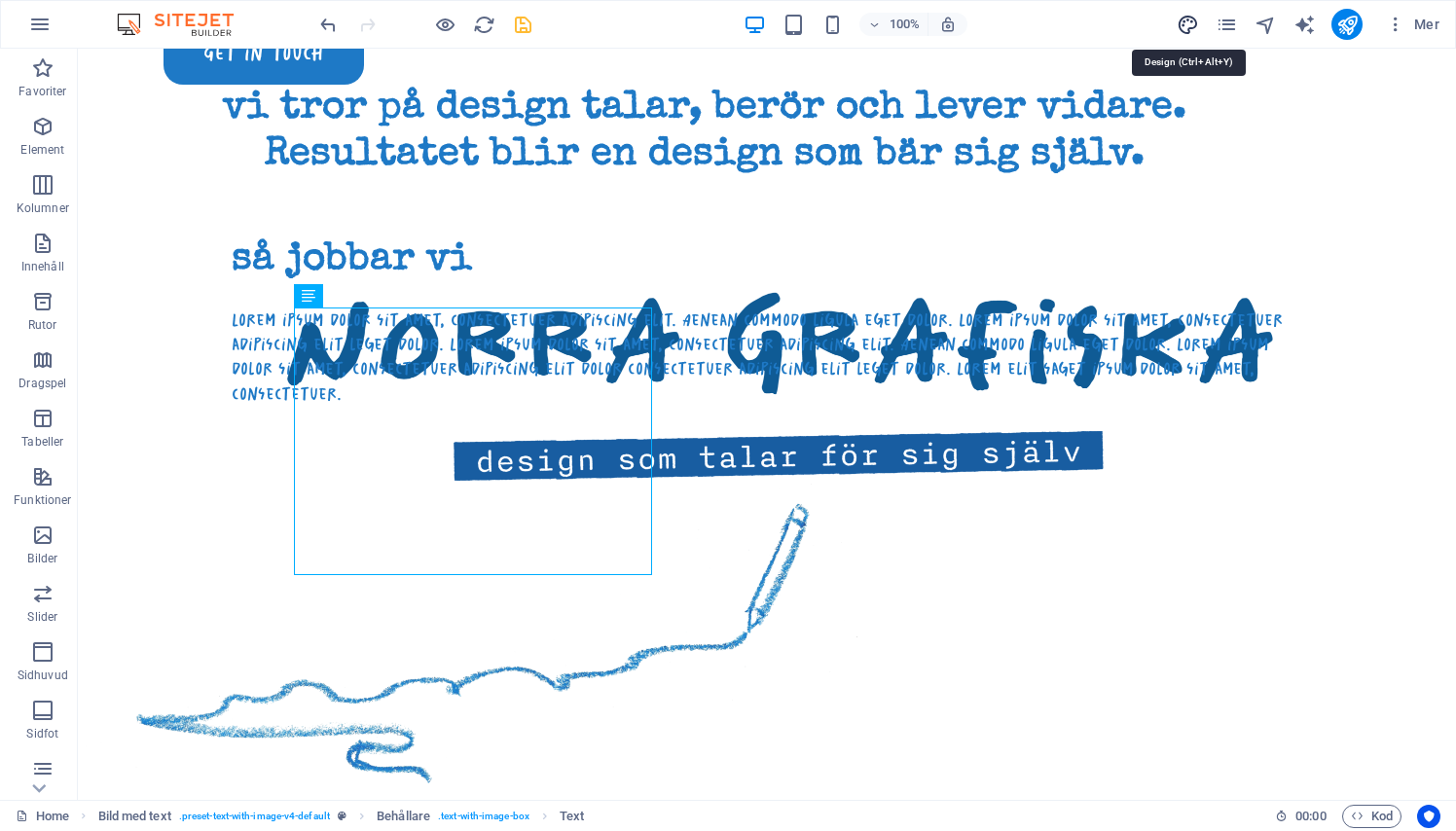
select select "px"
select select "rem"
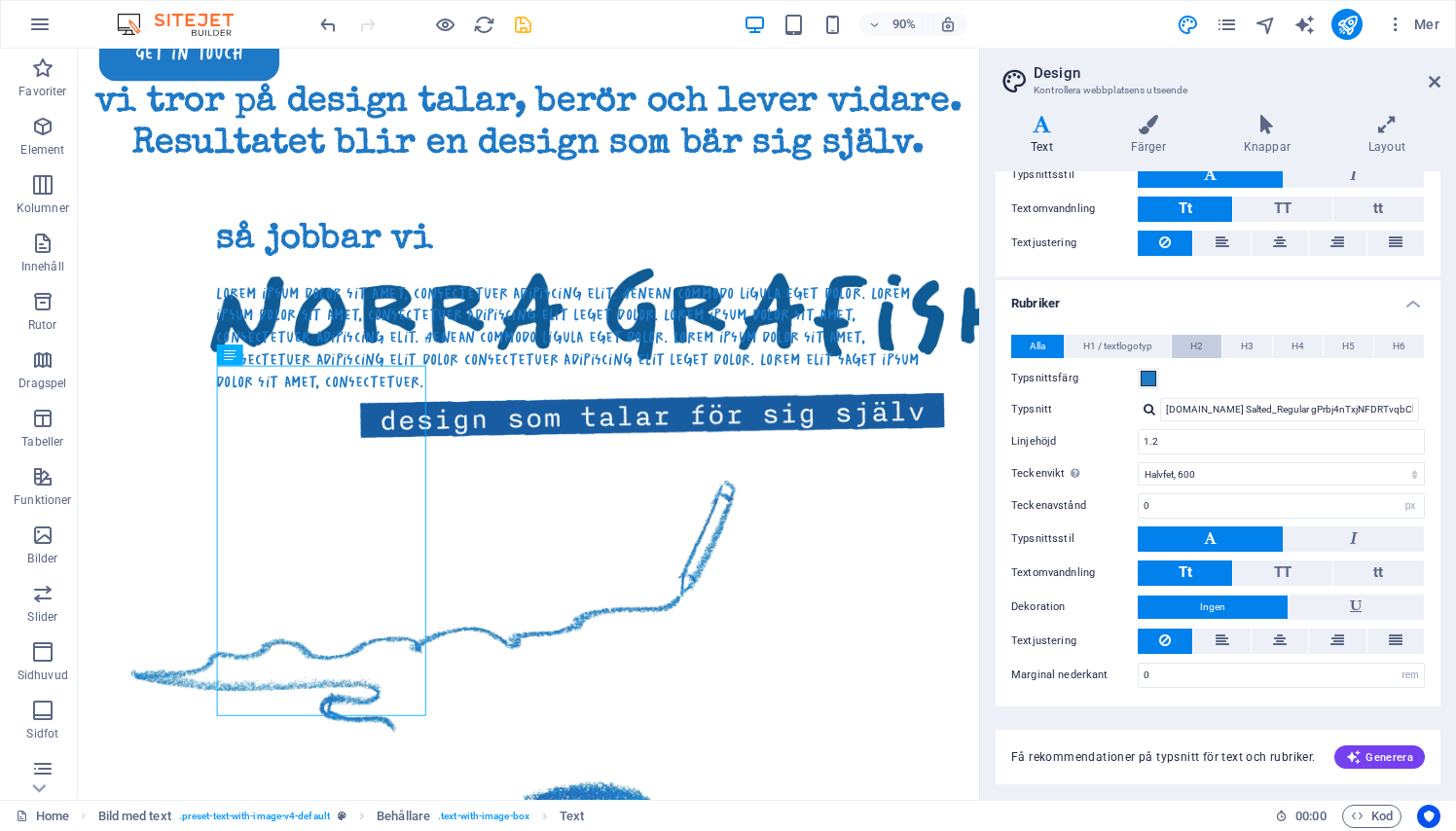
click at [1200, 349] on span "H2" at bounding box center [1196, 346] width 13 height 23
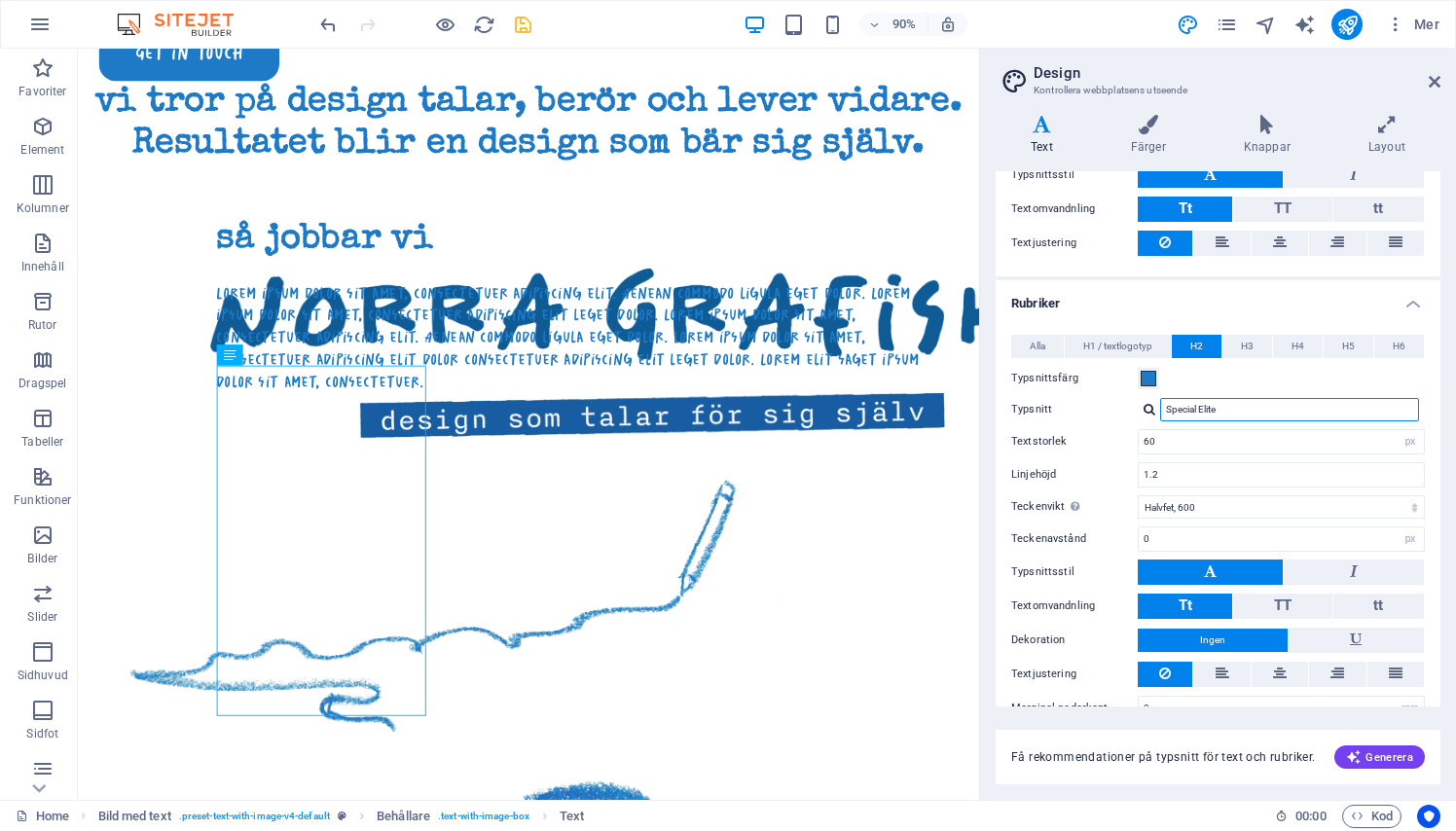
click at [1205, 403] on input "Special Elite" at bounding box center [1289, 409] width 259 height 23
click at [1155, 406] on div at bounding box center [1149, 408] width 12 height 13
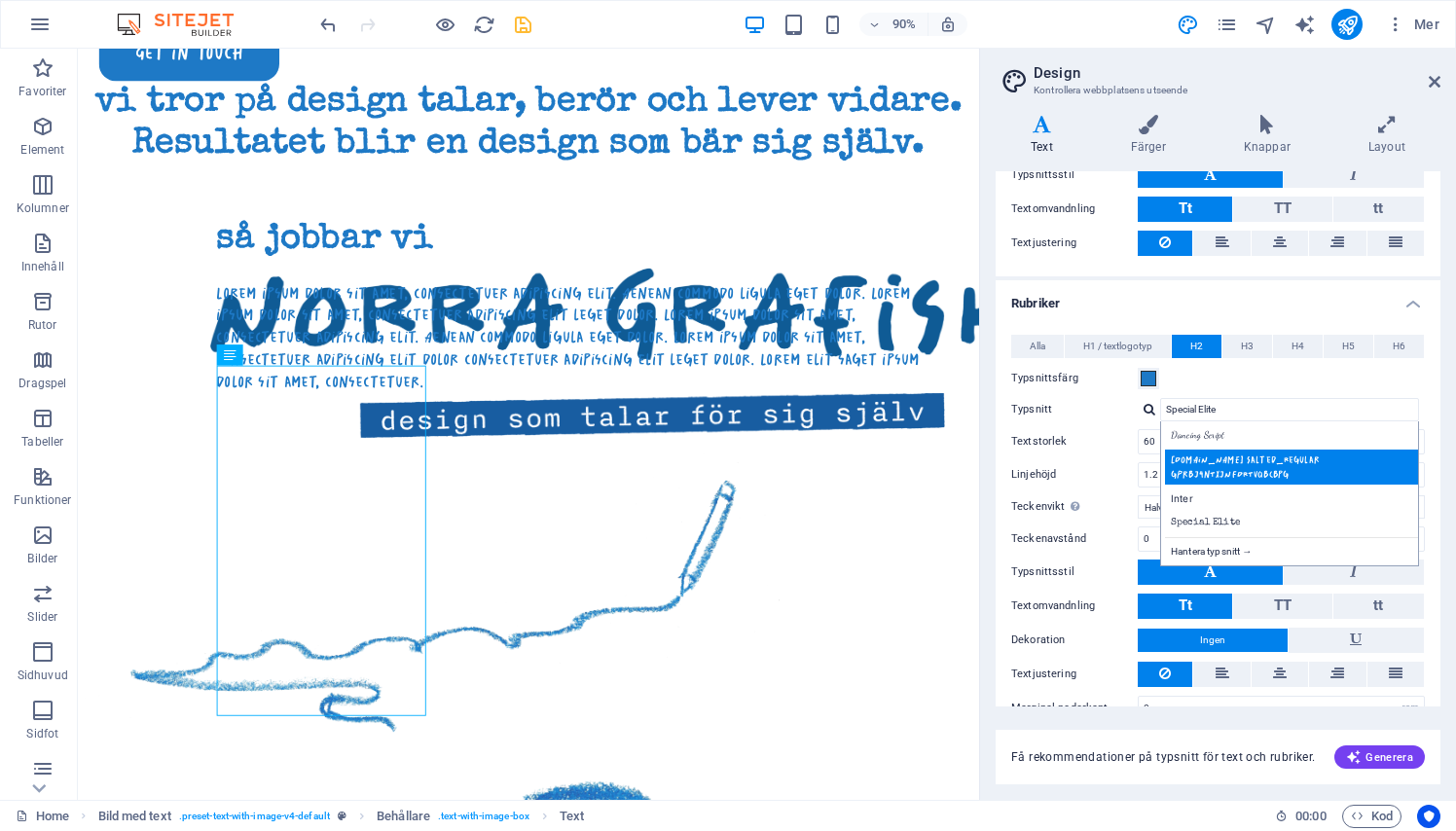
click at [1182, 454] on div "[DOMAIN_NAME] Salted_Regular gPrbj4nTxjNFDRTvqbCbpg" at bounding box center [1293, 467] width 257 height 35
type input "[DOMAIN_NAME] Salted_Regular gPrbj4nTxjNFDRTvqbCbpg"
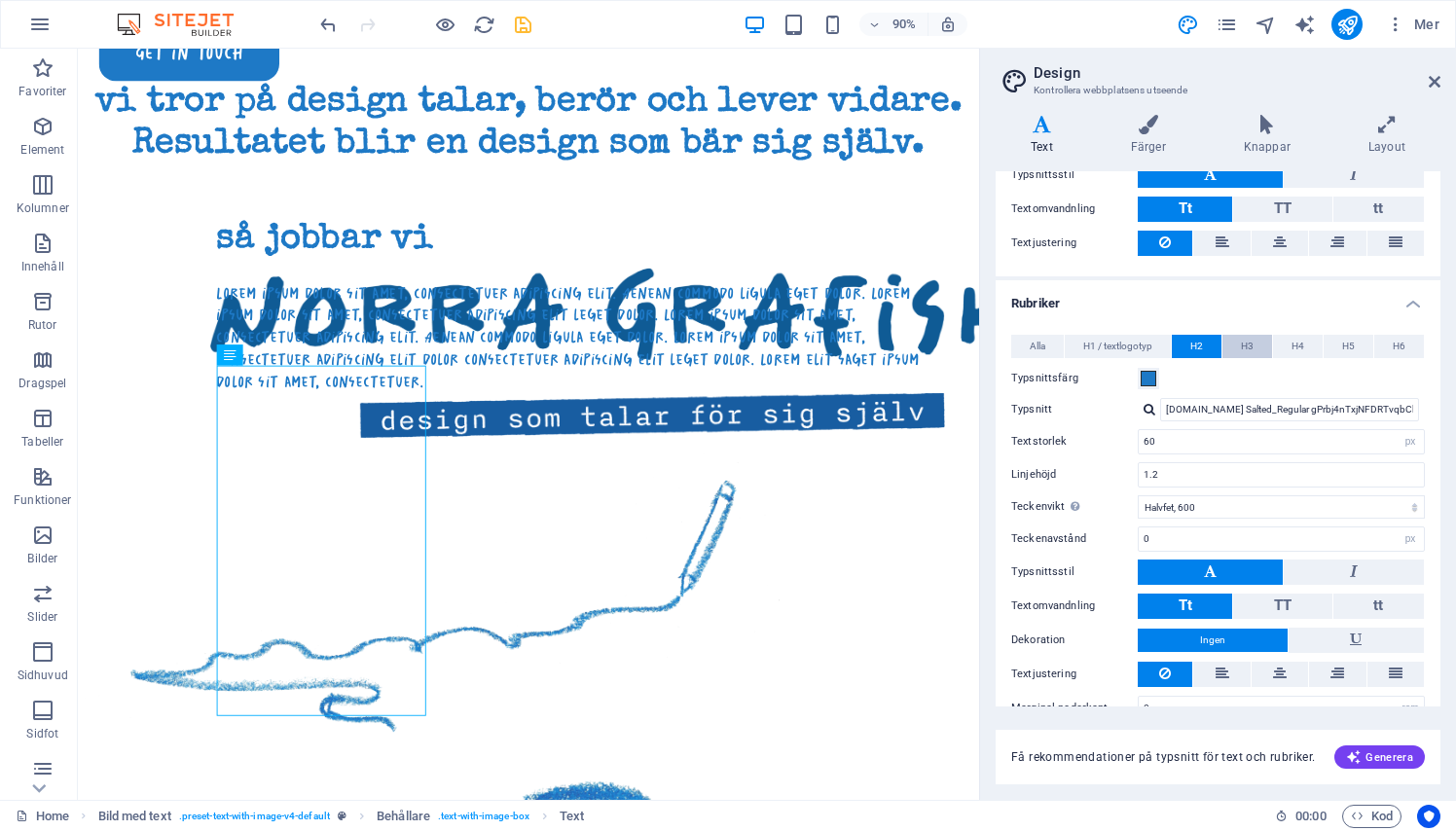
click at [1250, 337] on span "H3" at bounding box center [1246, 346] width 13 height 23
click at [1156, 412] on div "Inter" at bounding box center [1281, 409] width 287 height 23
click at [1150, 412] on div at bounding box center [1149, 408] width 12 height 13
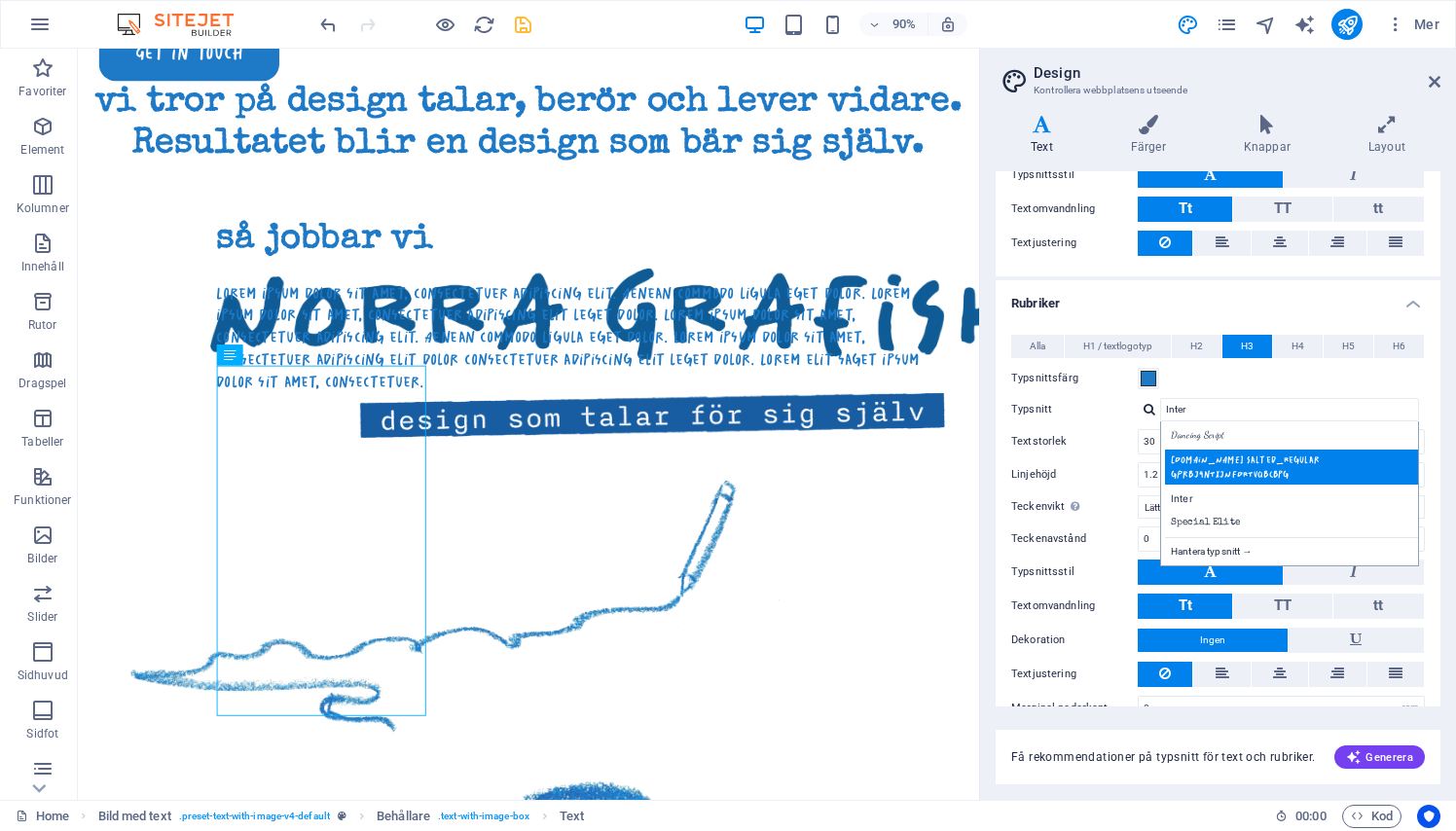
click at [1173, 460] on div "[DOMAIN_NAME] Salted_Regular gPrbj4nTxjNFDRTvqbCbpg" at bounding box center [1293, 467] width 257 height 35
type input "[DOMAIN_NAME] Salted_Regular gPrbj4nTxjNFDRTvqbCbpg"
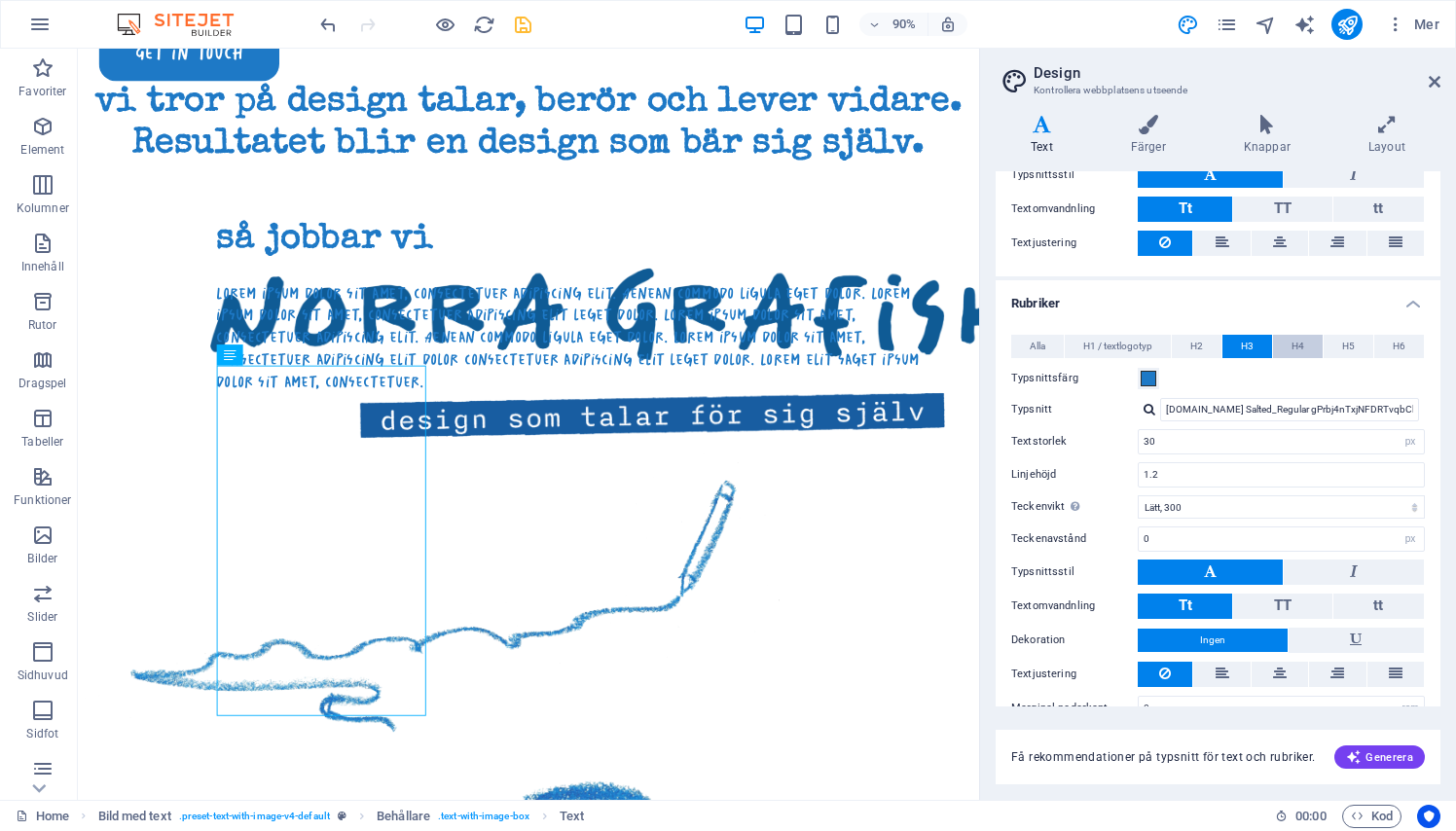
click at [1303, 345] on button "H4" at bounding box center [1297, 346] width 50 height 23
click at [1153, 408] on div at bounding box center [1149, 408] width 12 height 13
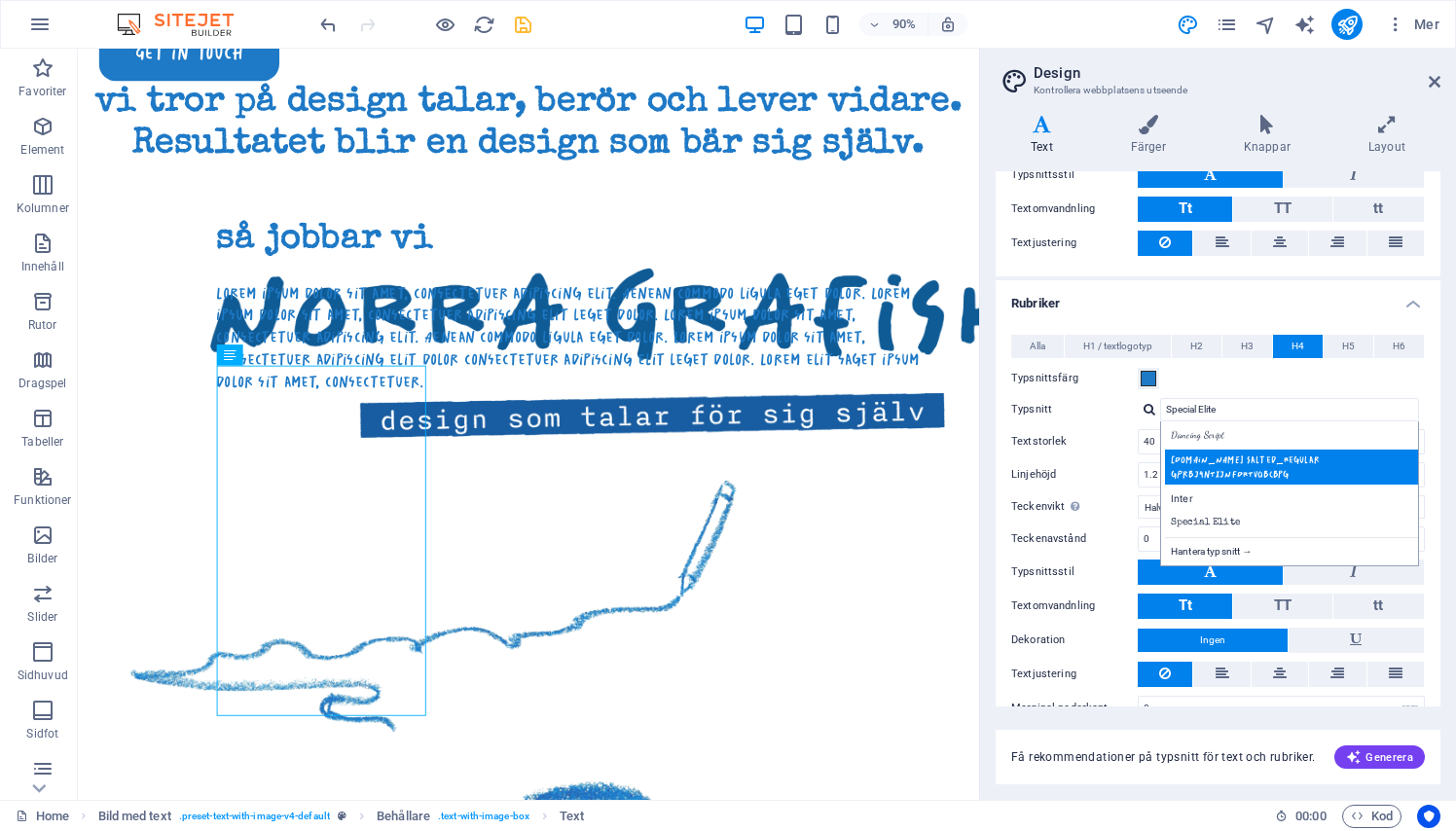
click at [1179, 472] on div "[DOMAIN_NAME] Salted_Regular gPrbj4nTxjNFDRTvqbCbpg" at bounding box center [1293, 467] width 257 height 35
type input "[DOMAIN_NAME] Salted_Regular gPrbj4nTxjNFDRTvqbCbpg"
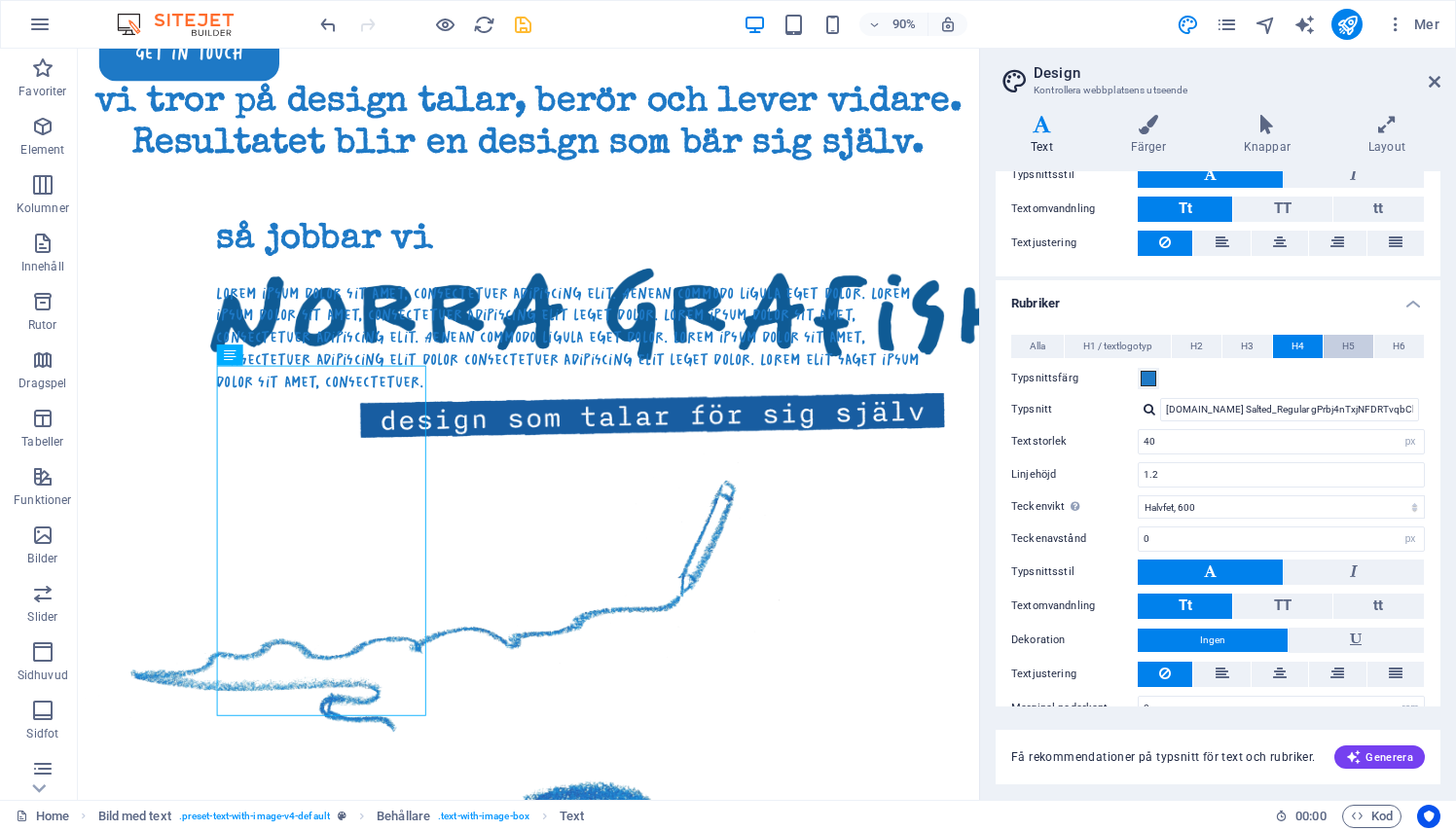
click at [1345, 345] on span "H5" at bounding box center [1348, 346] width 13 height 23
click at [1153, 406] on div at bounding box center [1149, 408] width 12 height 13
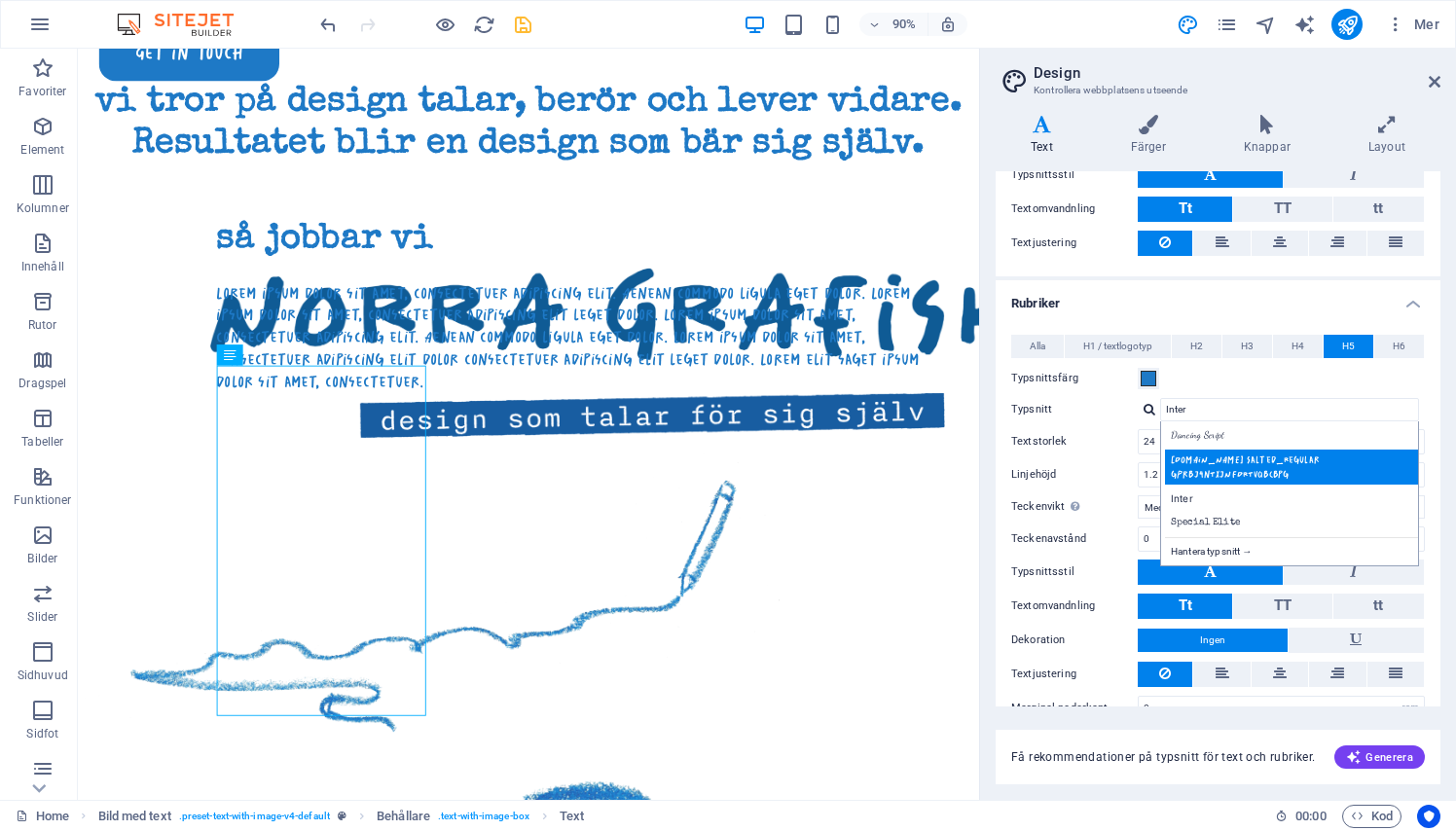
click at [1230, 451] on div "[DOMAIN_NAME] Salted_Regular gPrbj4nTxjNFDRTvqbCbpg" at bounding box center [1293, 467] width 257 height 35
type input "[DOMAIN_NAME] Salted_Regular gPrbj4nTxjNFDRTvqbCbpg"
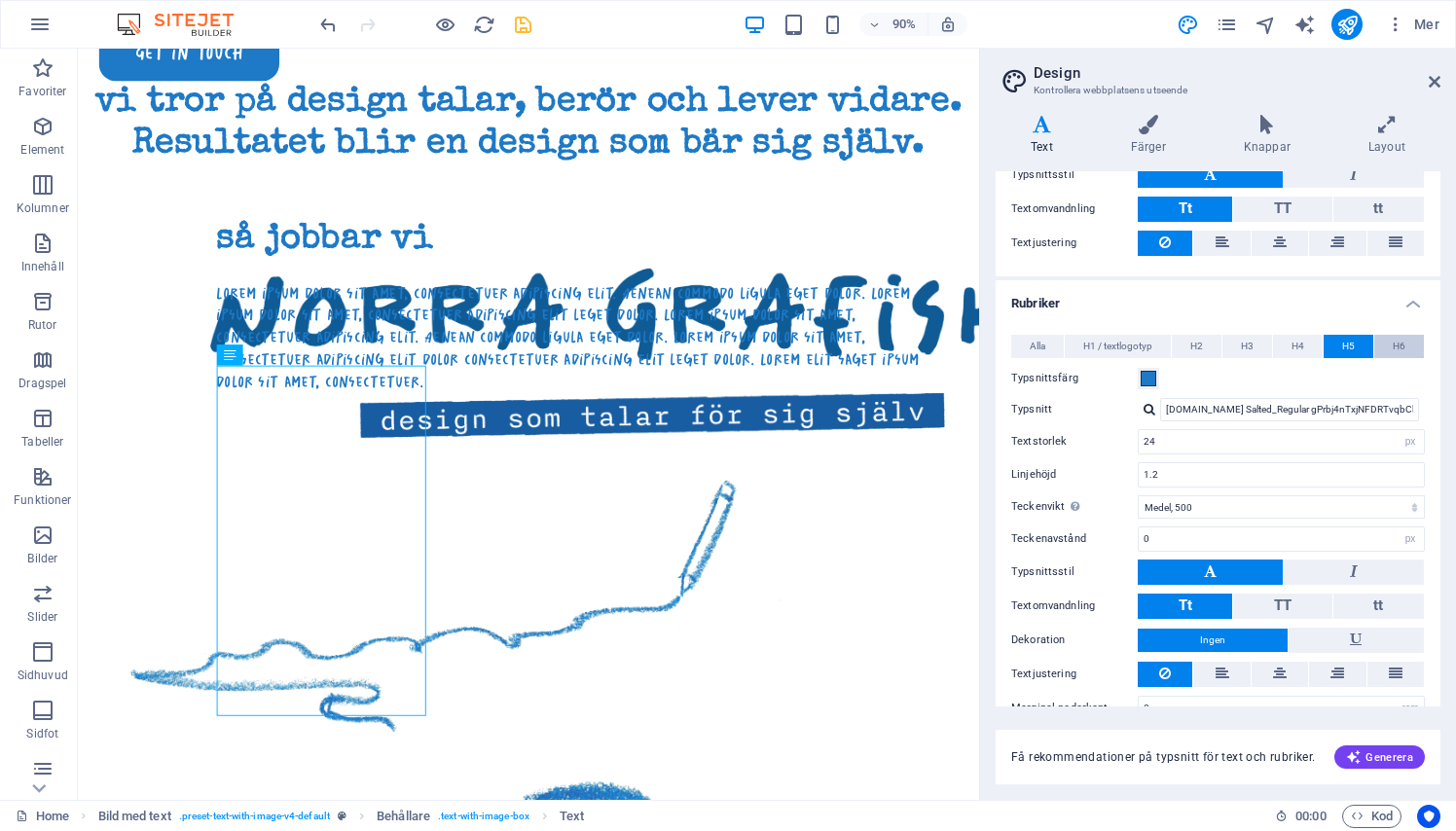
click at [1396, 341] on span "H6" at bounding box center [1399, 346] width 13 height 23
click at [1145, 402] on div at bounding box center [1149, 408] width 12 height 13
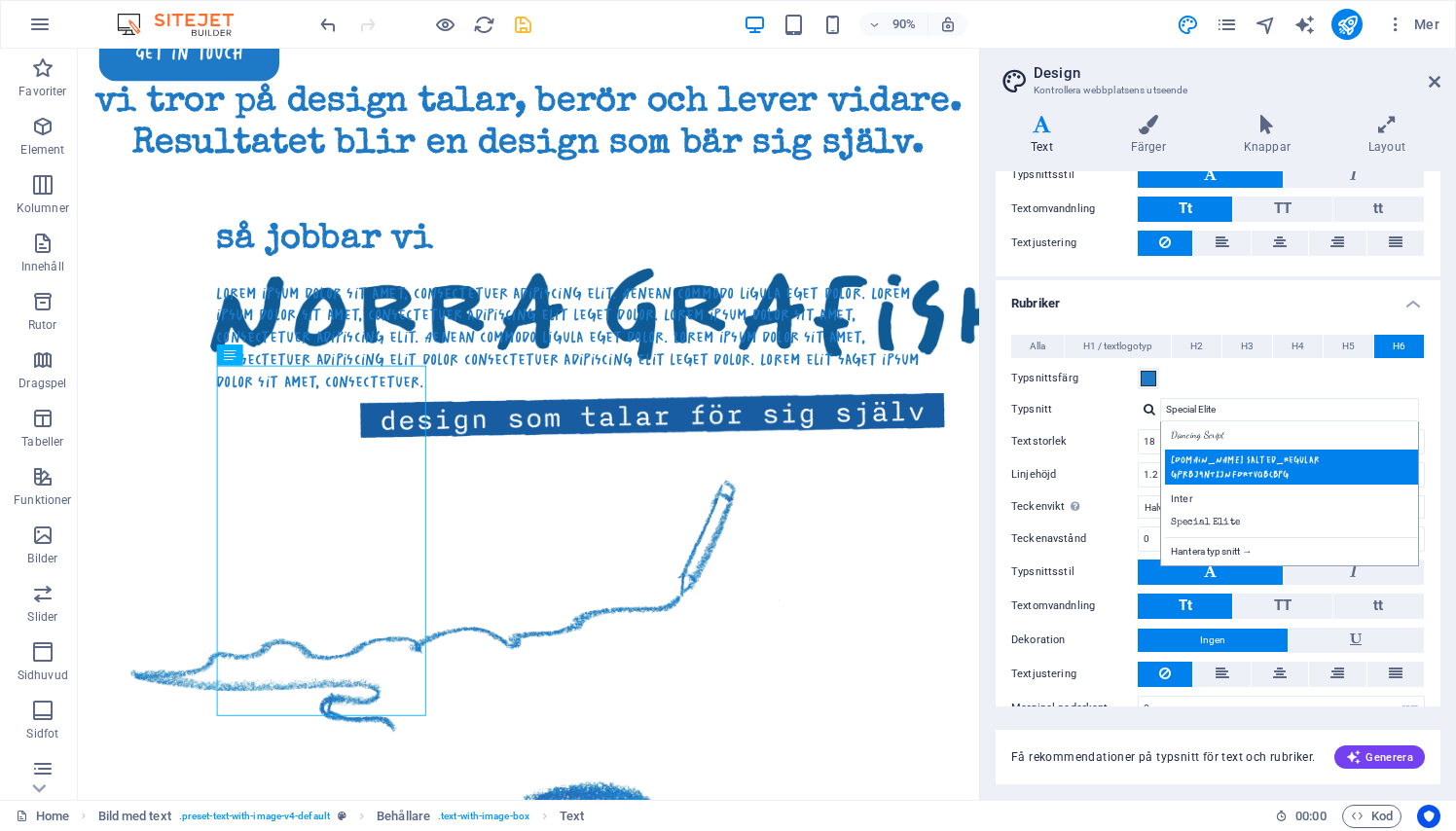
click at [1188, 456] on div "[DOMAIN_NAME] Salted_Regular gPrbj4nTxjNFDRTvqbCbpg" at bounding box center [1293, 467] width 257 height 35
type input "[DOMAIN_NAME] Salted_Regular gPrbj4nTxjNFDRTvqbCbpg"
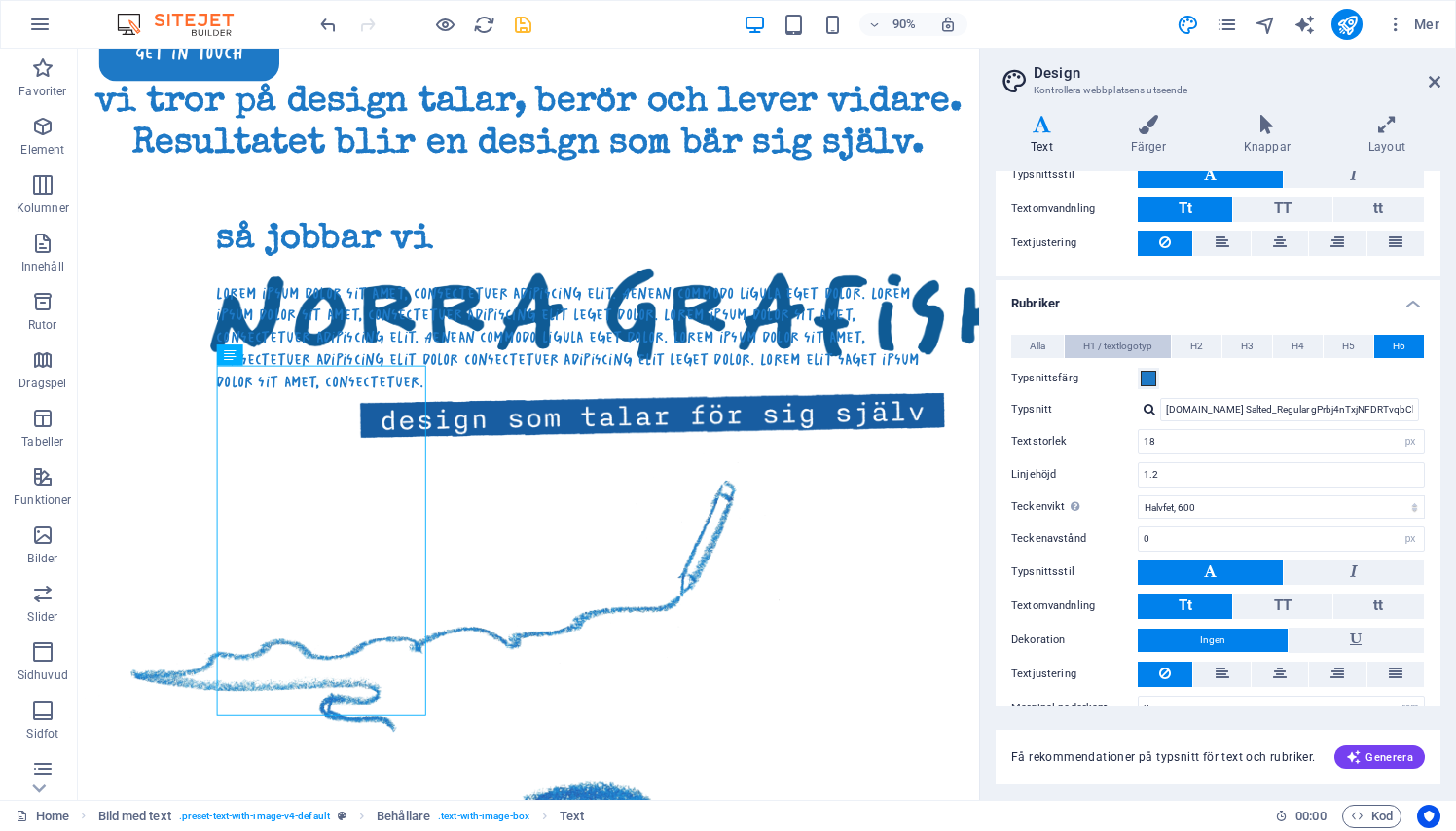
click at [1133, 338] on span "H1 / textlogotyp" at bounding box center [1117, 346] width 69 height 23
click at [1152, 413] on div at bounding box center [1149, 408] width 12 height 13
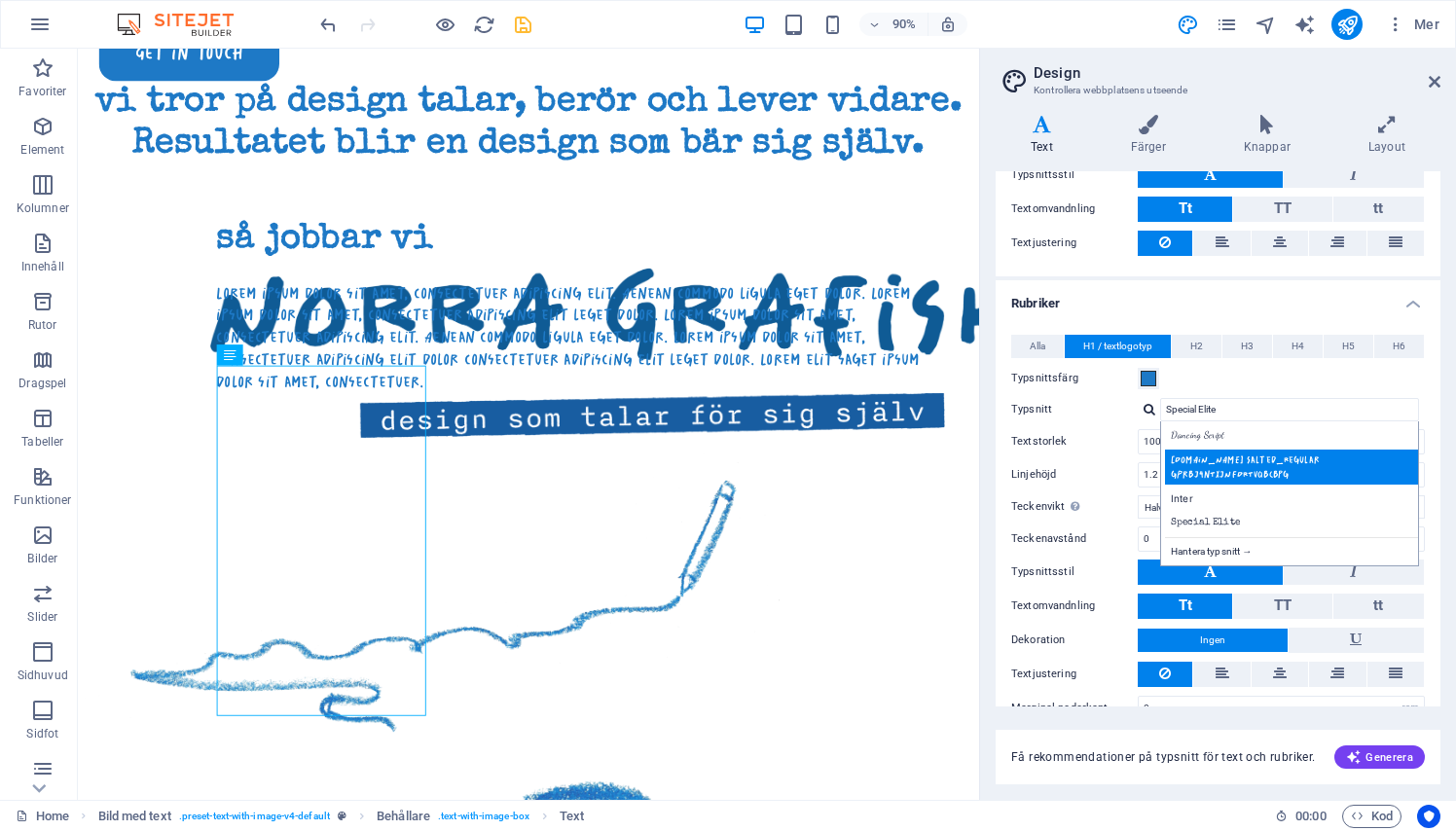
click at [1175, 469] on div "[DOMAIN_NAME] Salted_Regular gPrbj4nTxjNFDRTvqbCbpg" at bounding box center [1293, 467] width 257 height 35
type input "[DOMAIN_NAME] Salted_Regular gPrbj4nTxjNFDRTvqbCbpg"
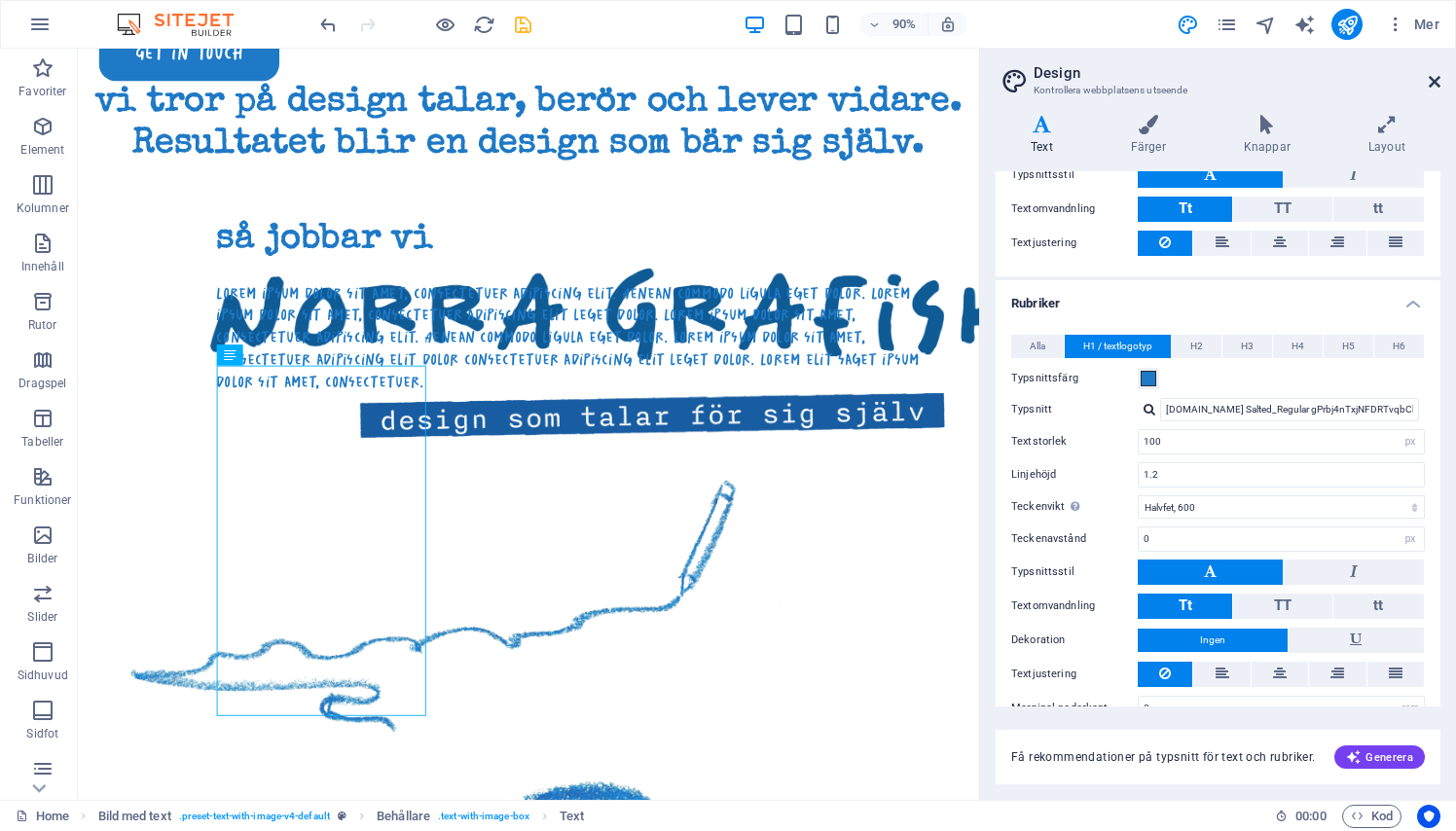
click at [1438, 85] on icon at bounding box center [1435, 82] width 12 height 16
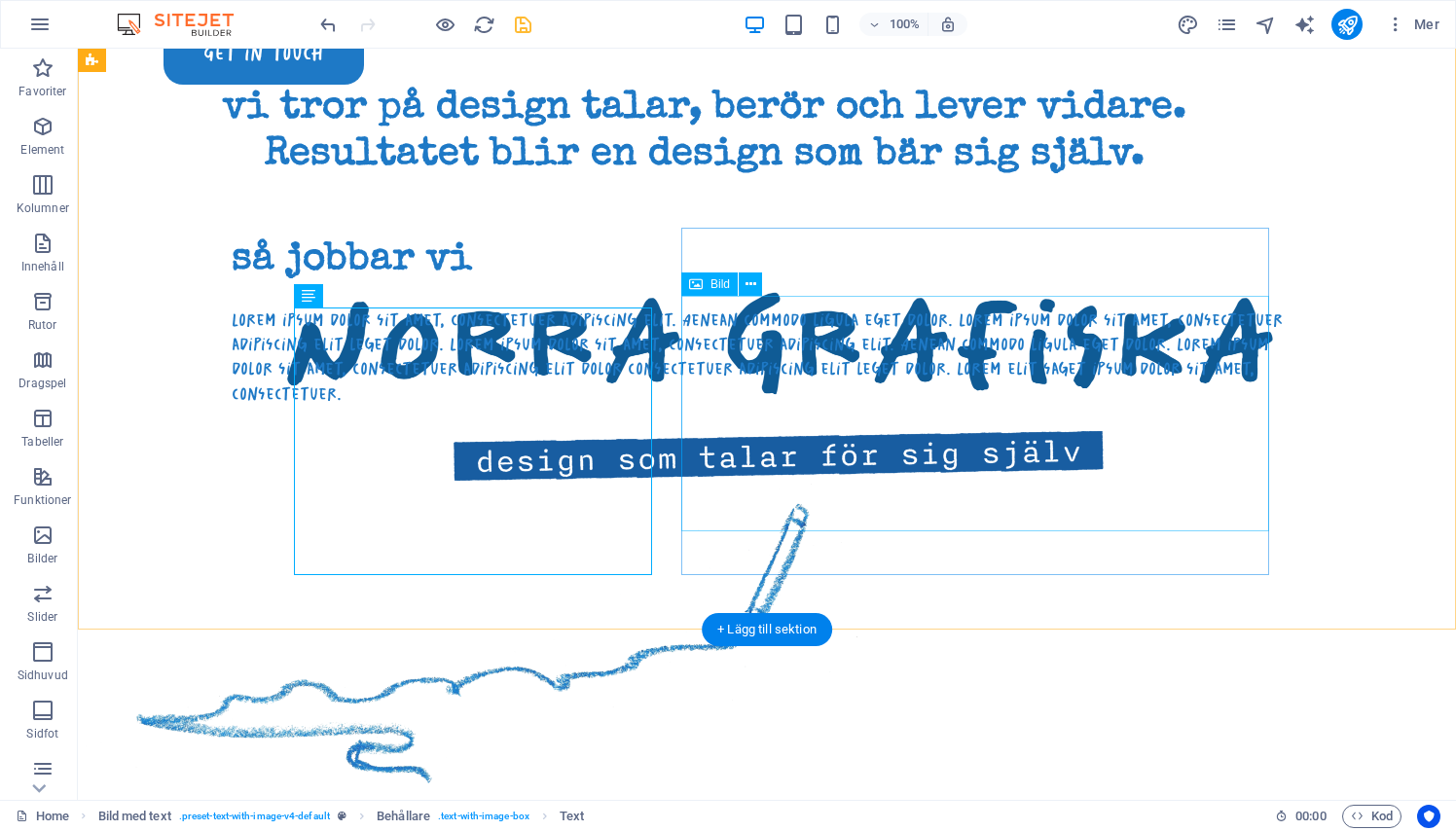
click at [959, 473] on figure at bounding box center [646, 628] width 1121 height 310
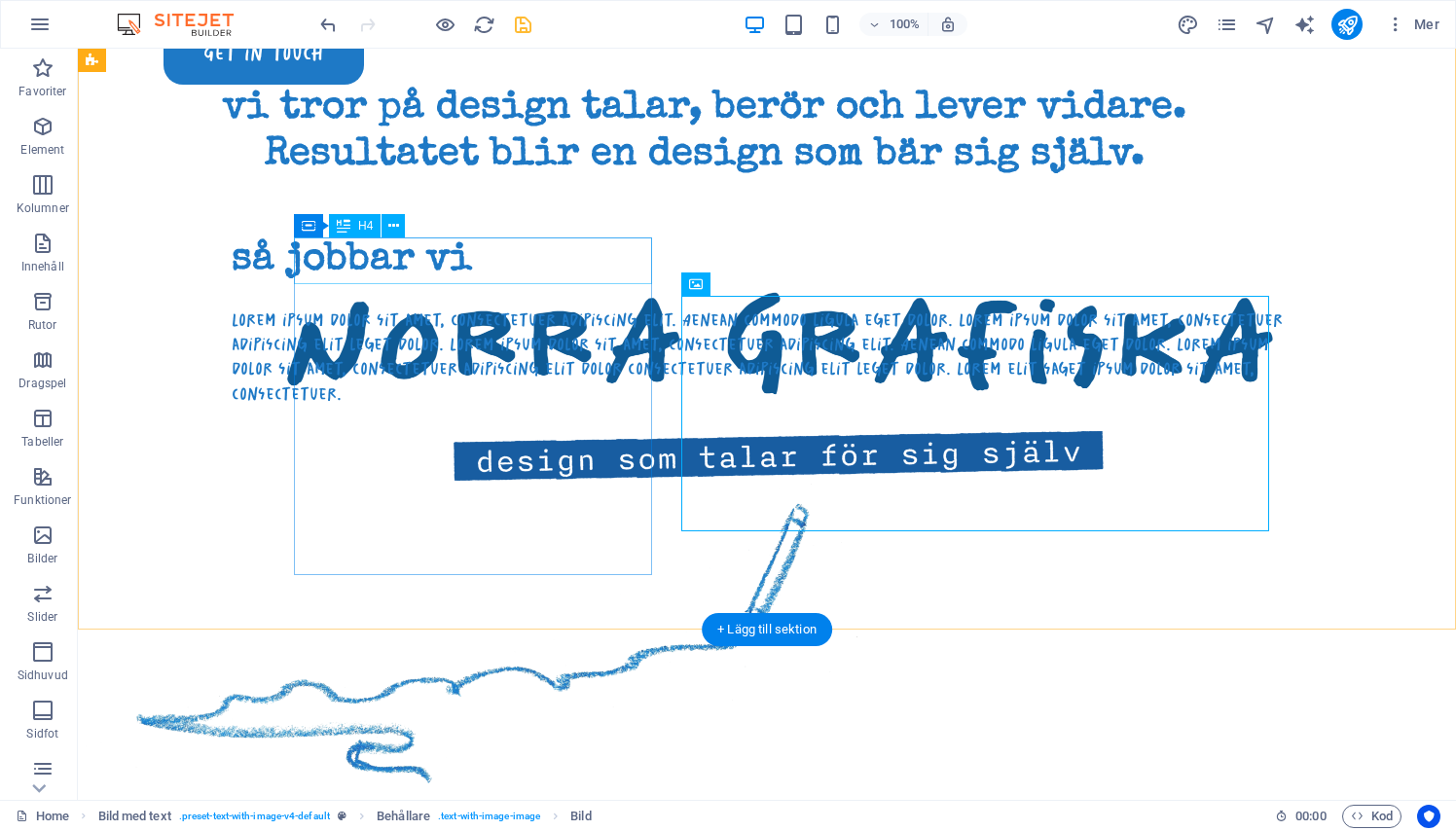
click at [456, 253] on div "så jobbar vi" at bounding box center [763, 261] width 1062 height 47
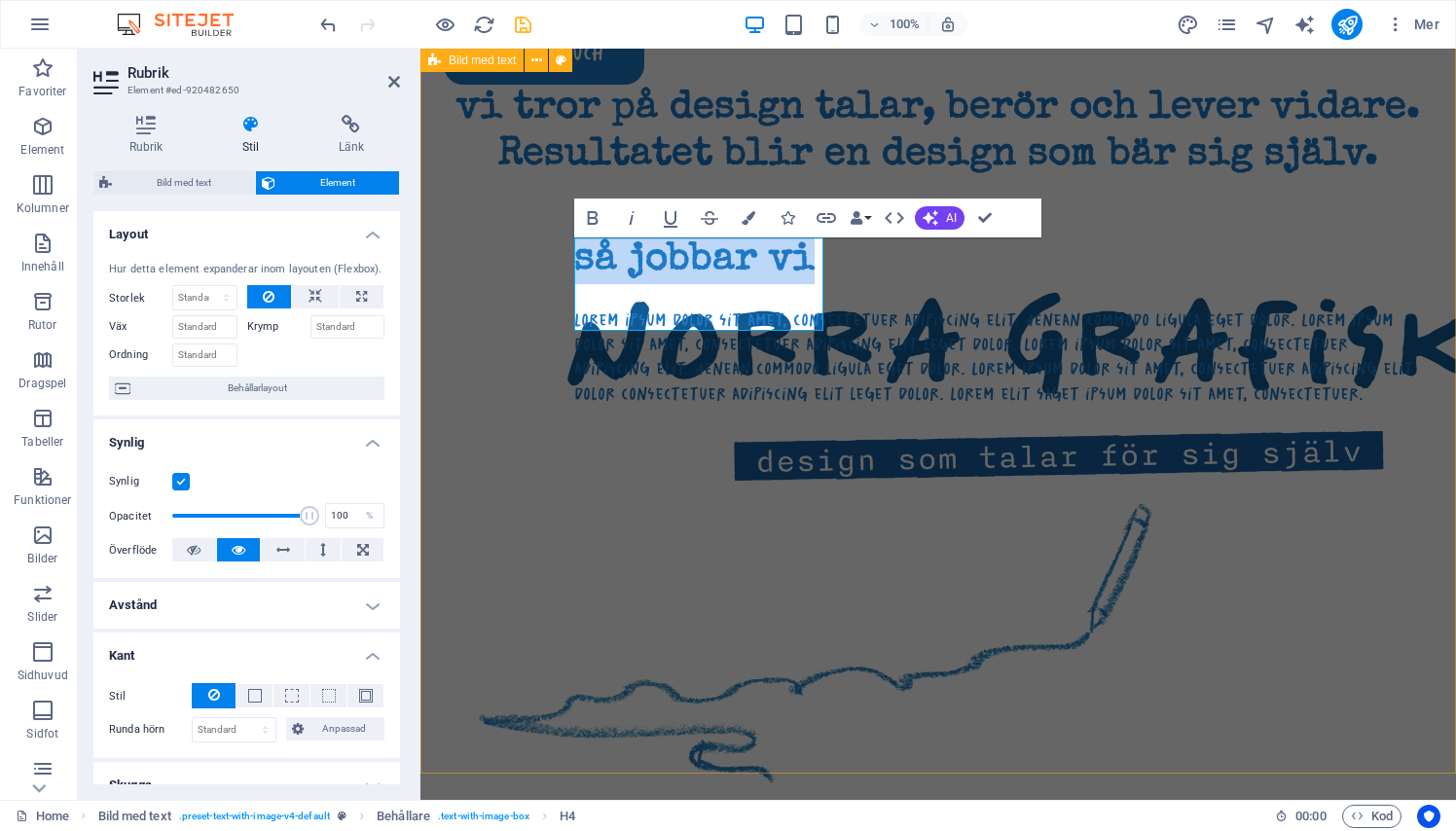
click at [517, 263] on div "vi tror på design talar, berör och lever vidare. Resultatet blir en design som …" at bounding box center [938, 410] width 1035 height 855
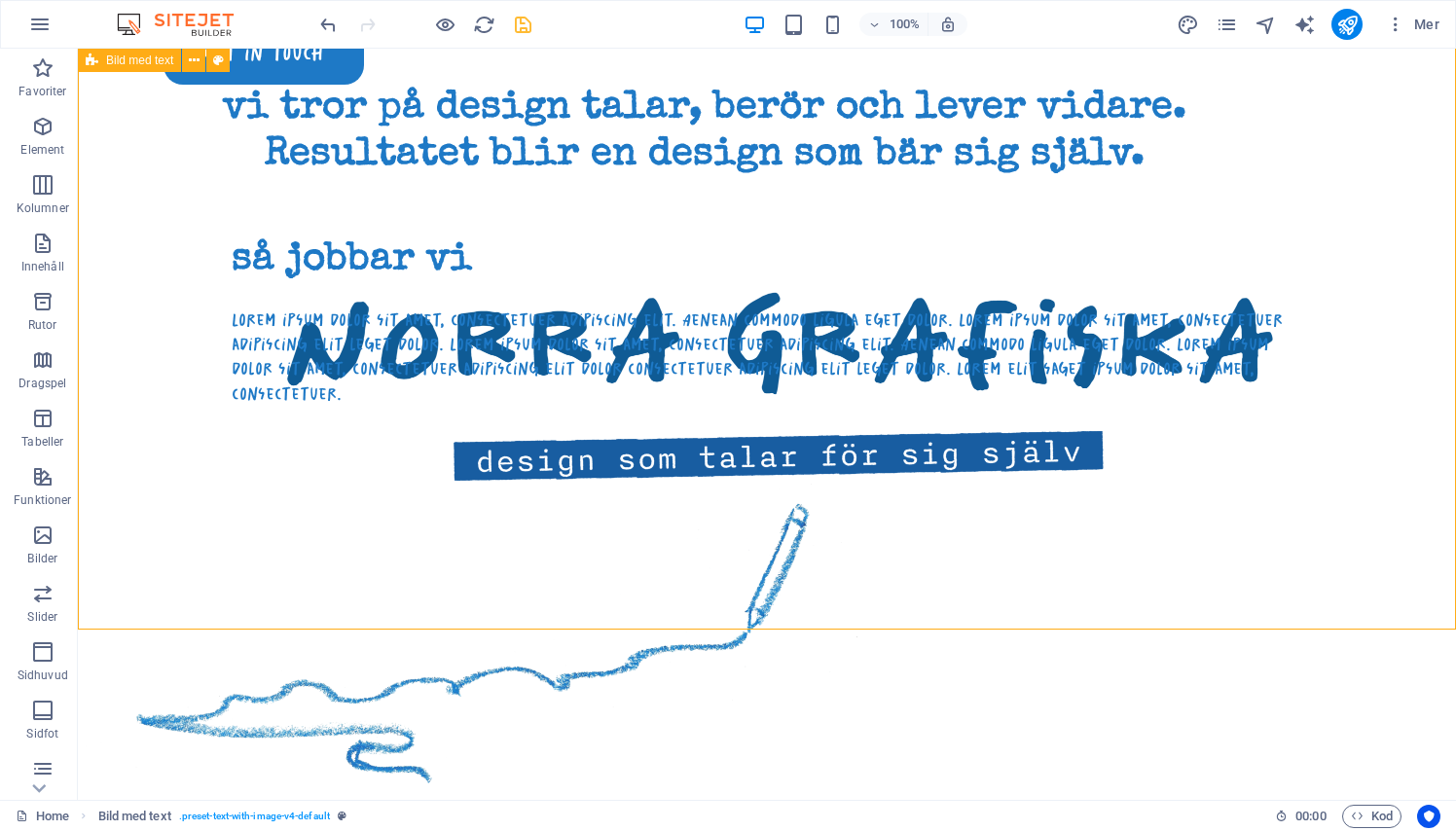
click at [517, 263] on div "så jobbar vi" at bounding box center [763, 261] width 1062 height 47
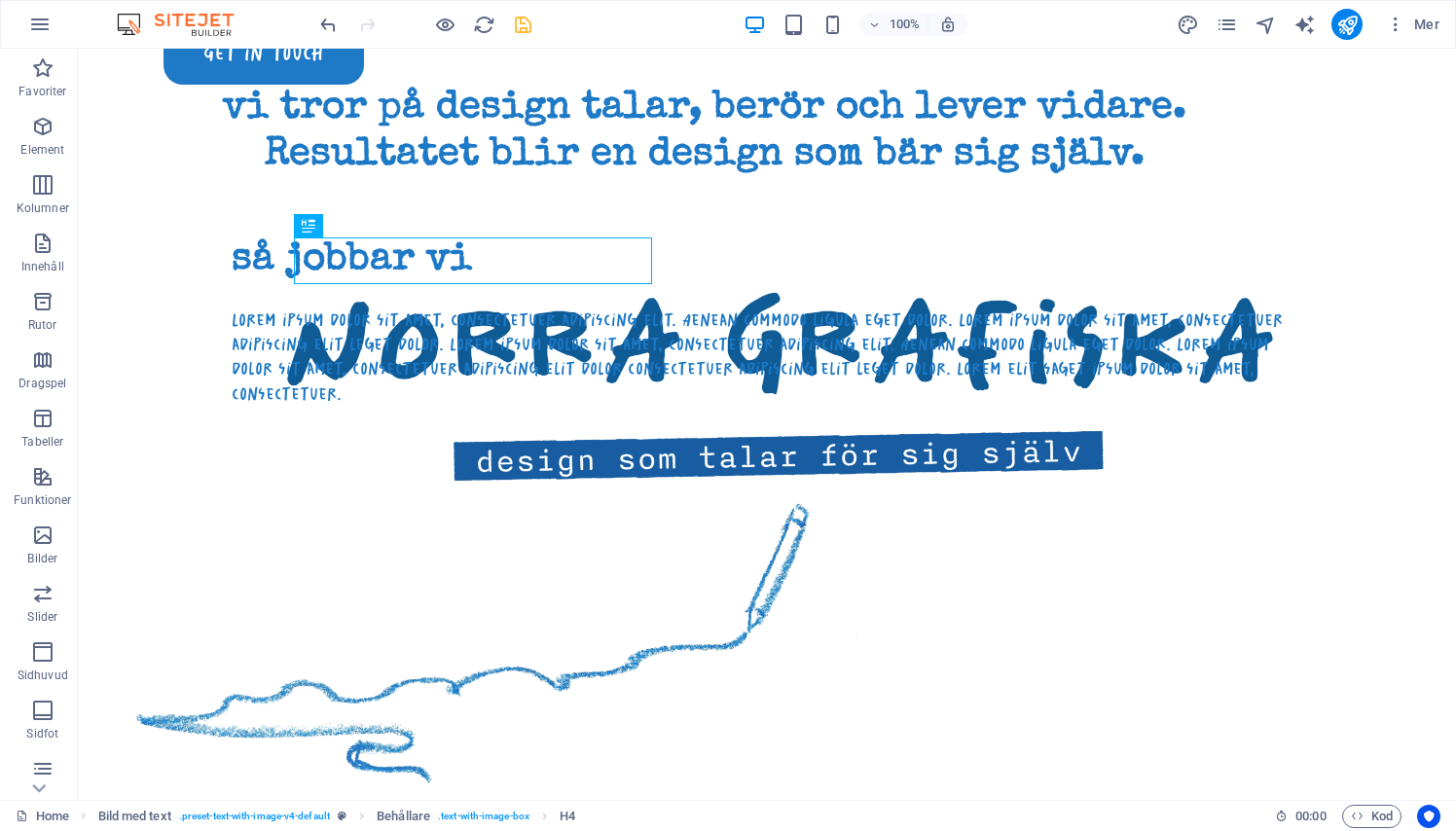
click at [536, 27] on div "100% Mer" at bounding box center [881, 24] width 1130 height 31
click at [528, 29] on icon "save" at bounding box center [522, 24] width 22 height 22
checkbox input "false"
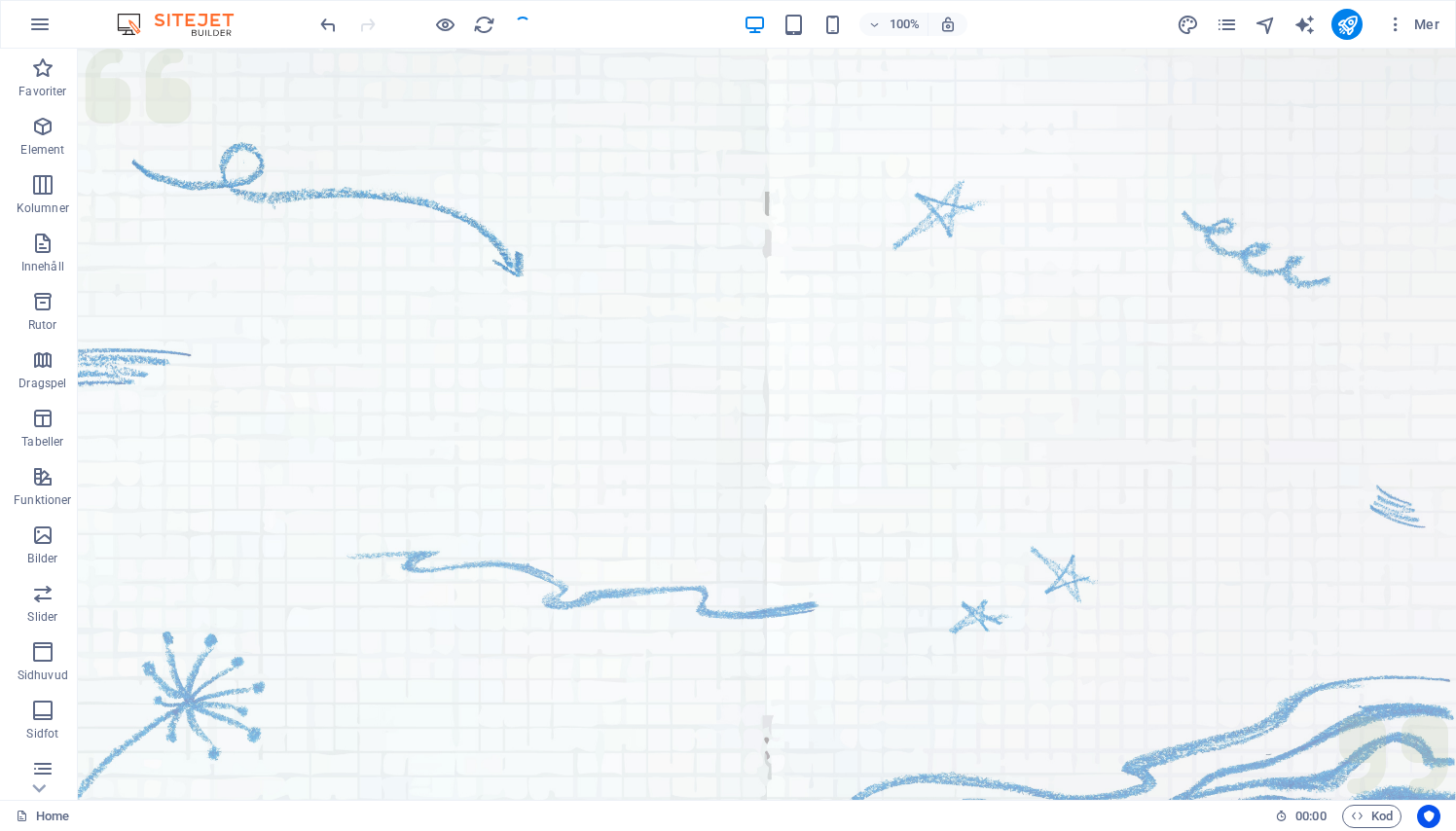
scroll to position [0, 0]
click at [1279, 817] on icon at bounding box center [1281, 815] width 13 height 13
click at [523, 30] on div at bounding box center [425, 24] width 218 height 31
click at [326, 23] on icon "undo" at bounding box center [327, 24] width 22 height 22
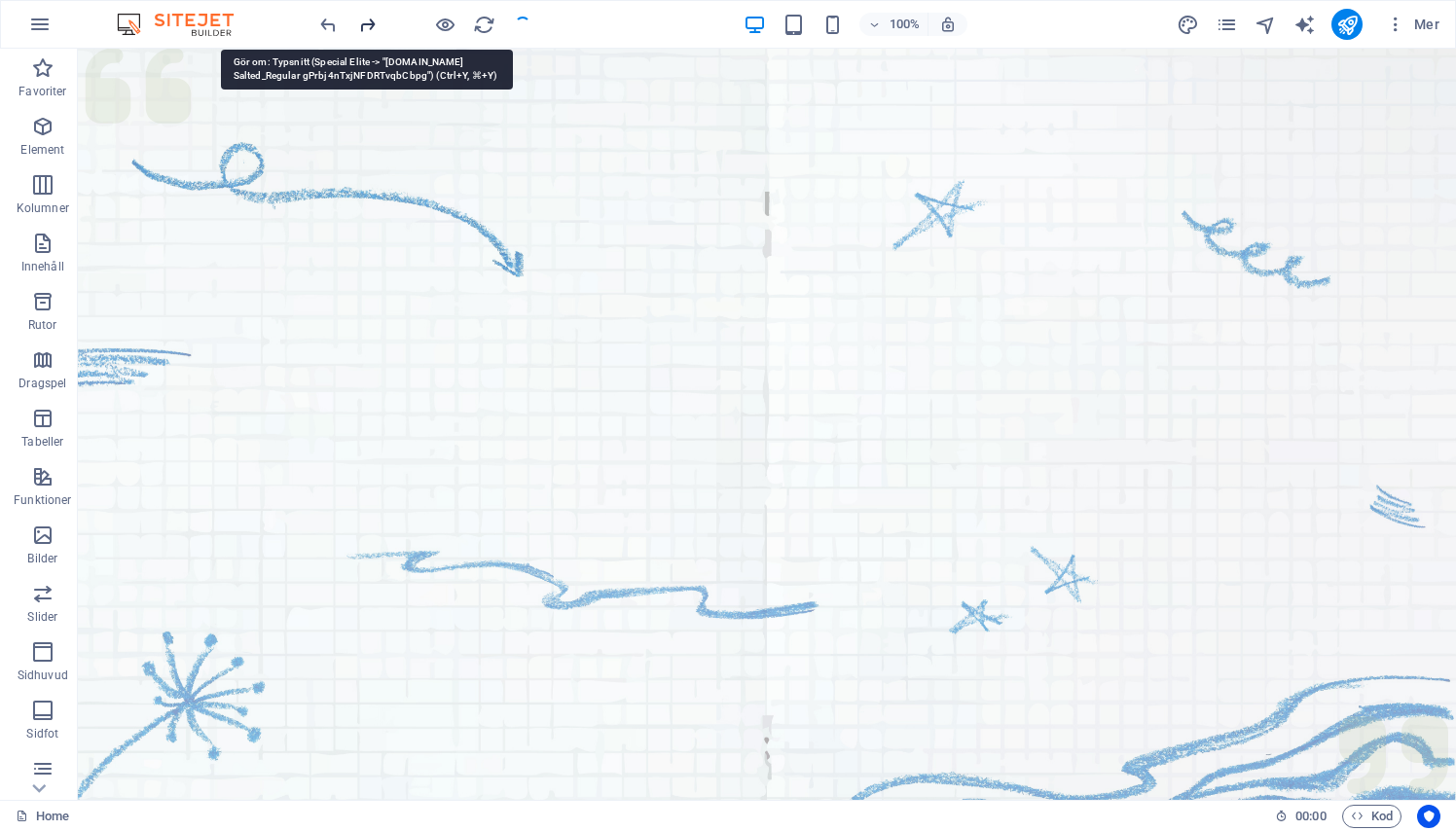
click at [360, 28] on icon "redo" at bounding box center [366, 24] width 22 height 22
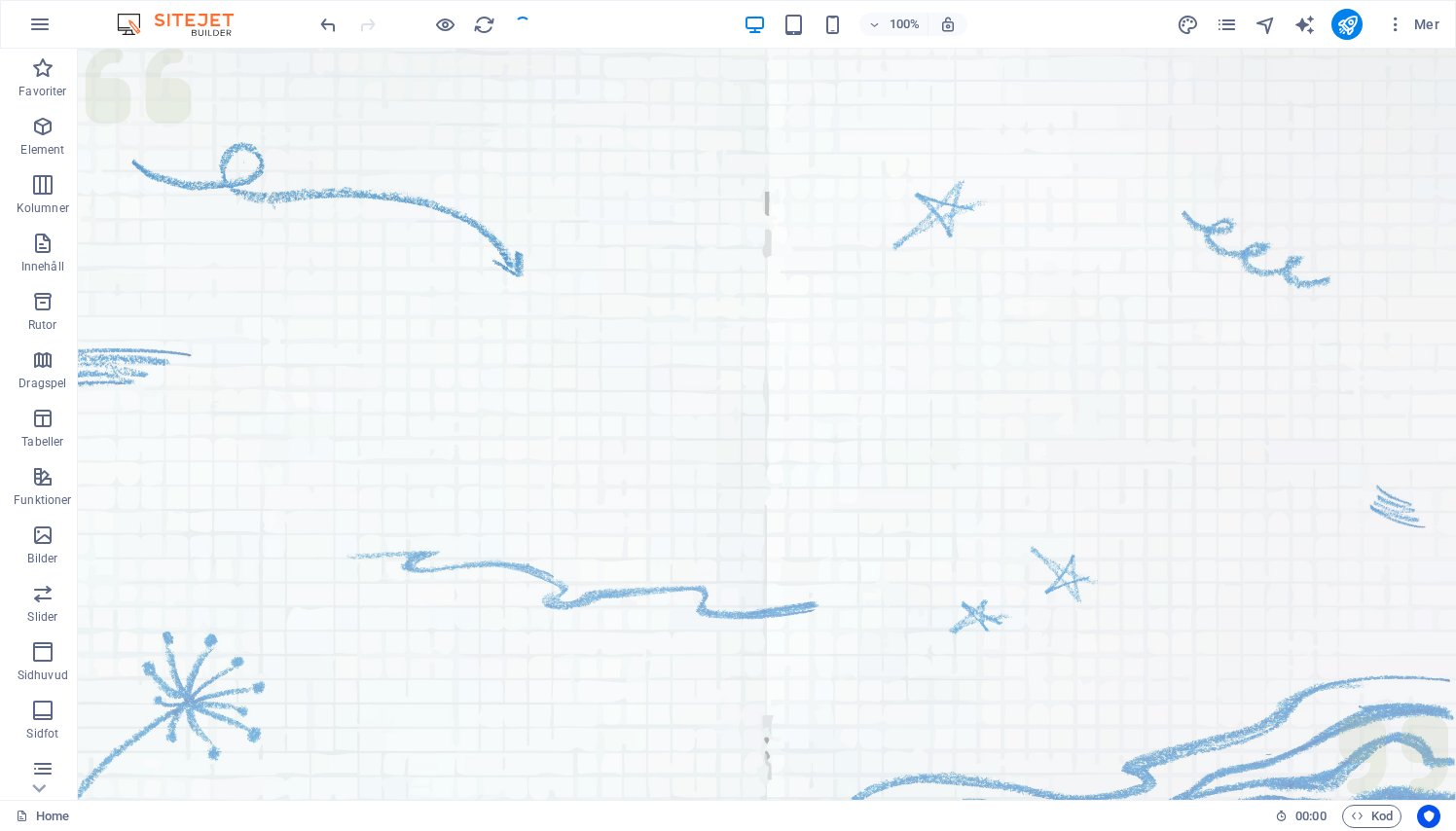
click at [514, 21] on div at bounding box center [425, 24] width 218 height 31
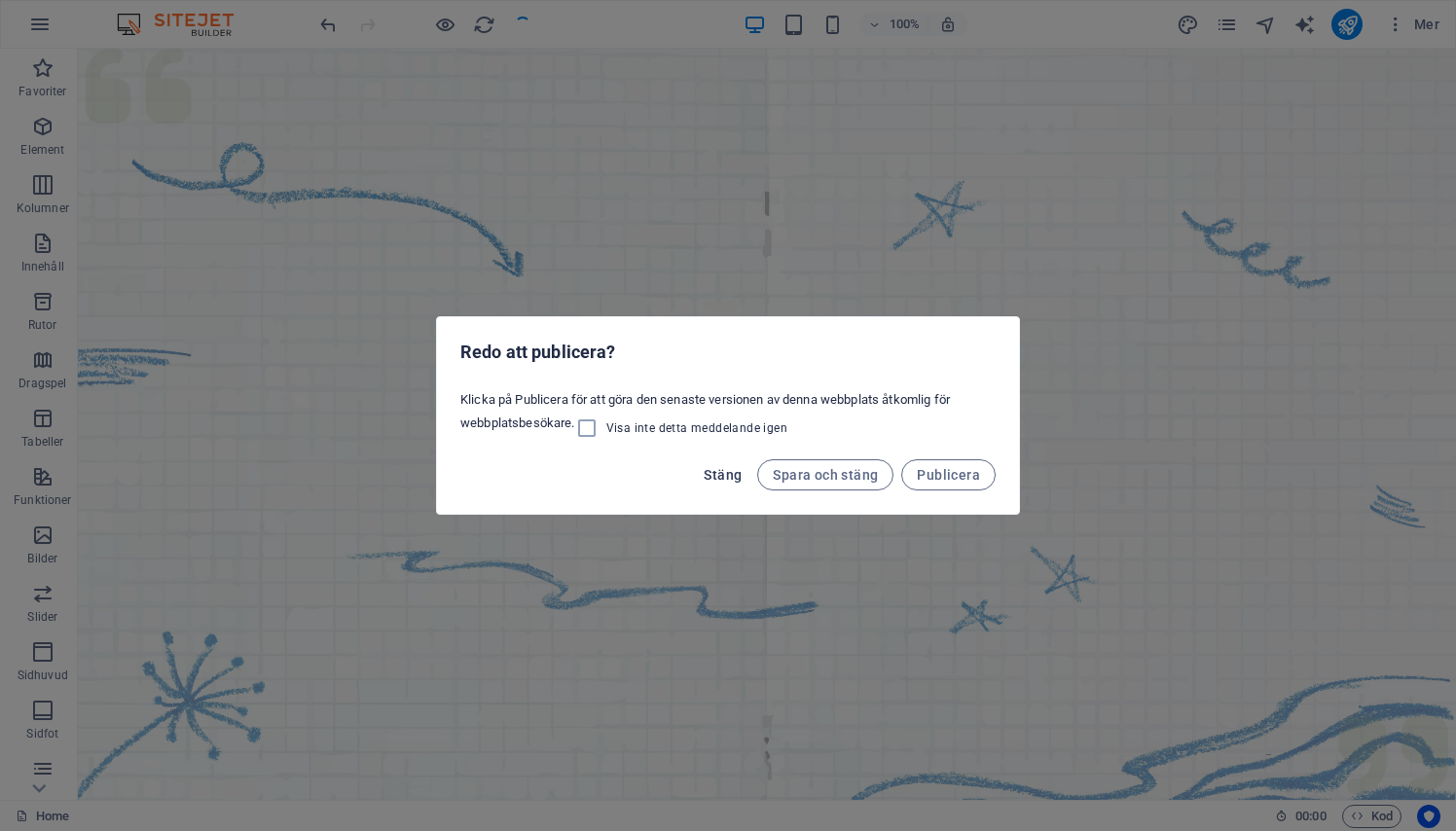
click at [722, 476] on span "Stäng" at bounding box center [722, 474] width 38 height 16
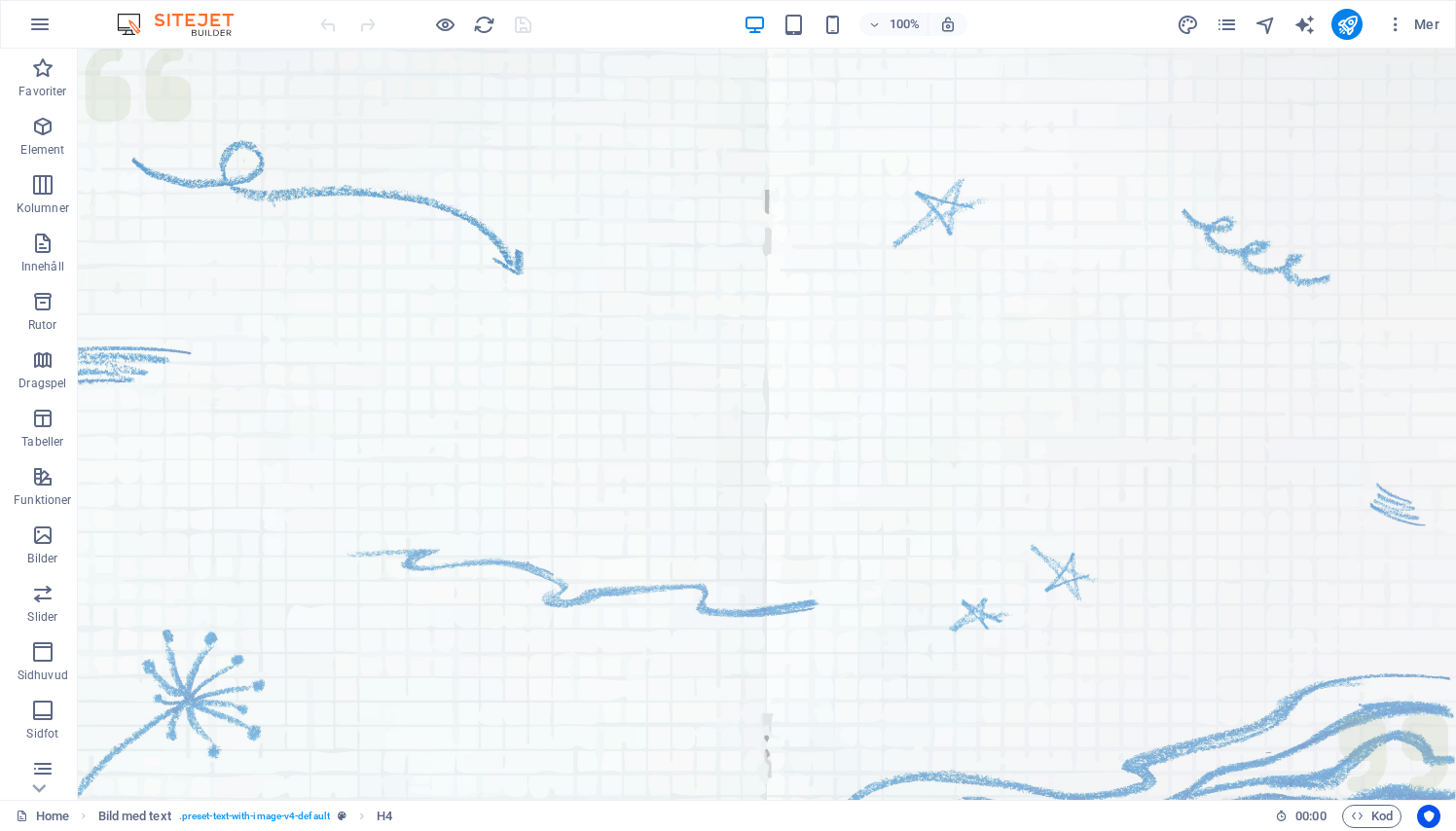
scroll to position [1, 0]
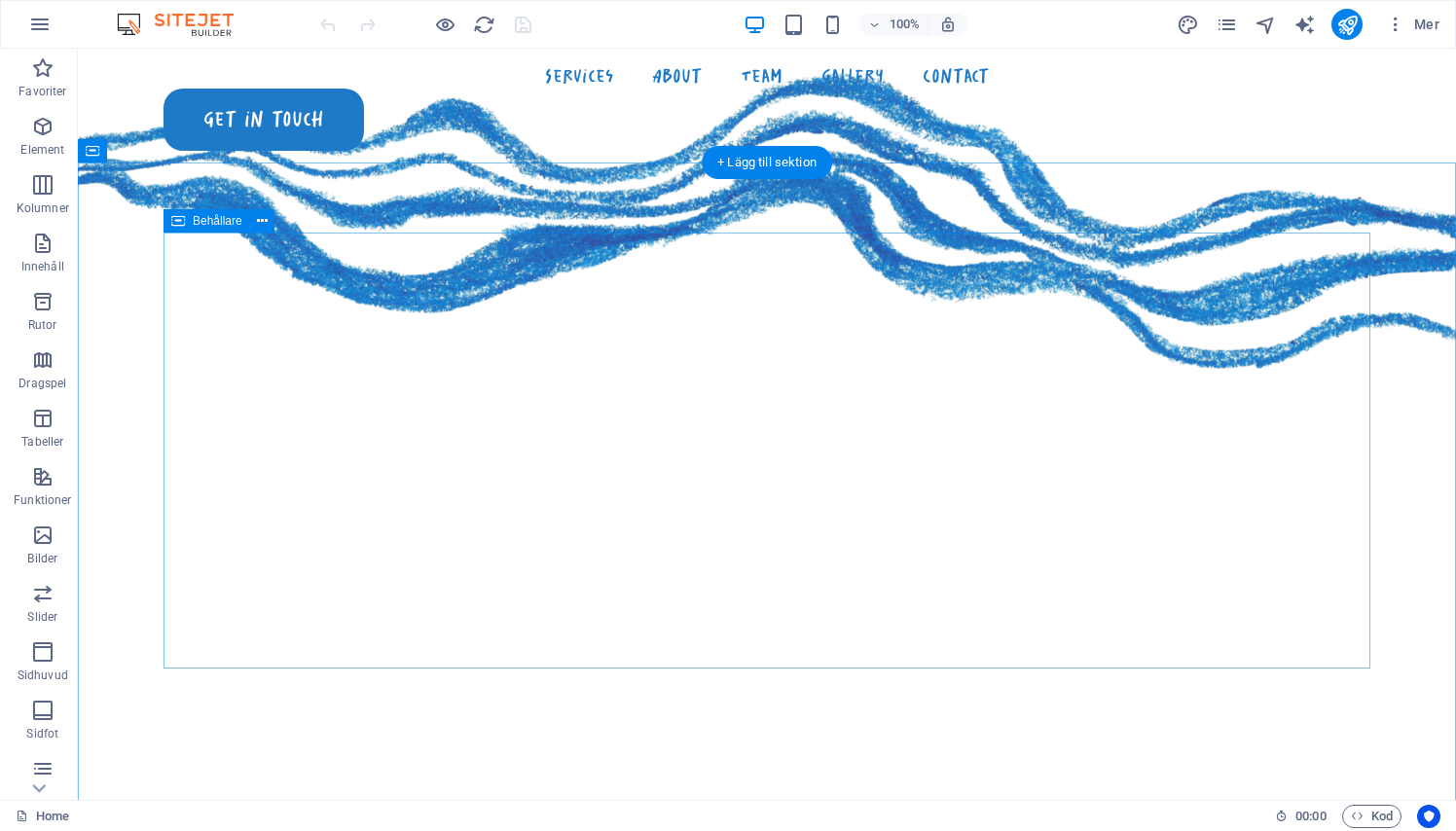
scroll to position [1702, 0]
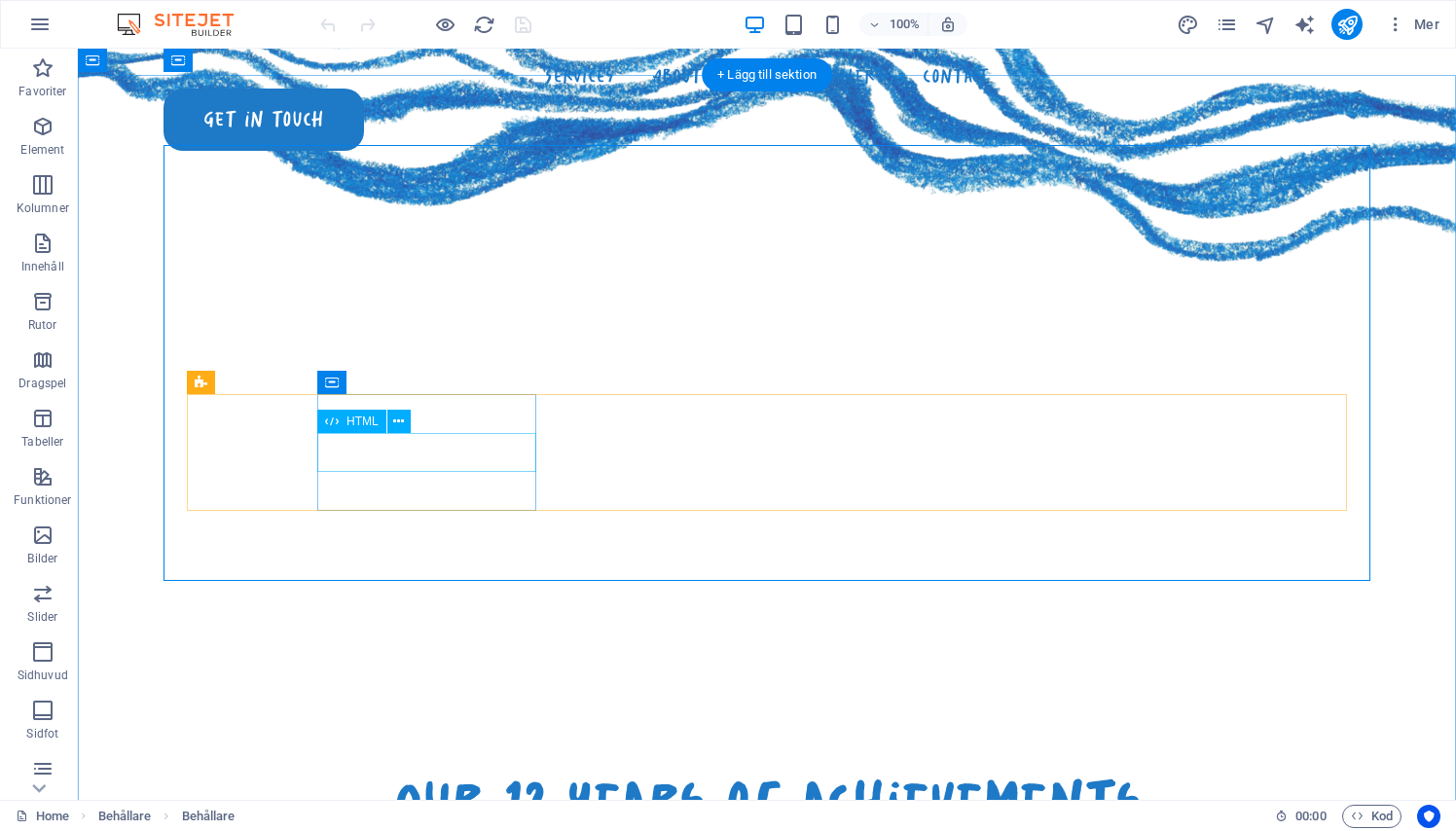
scroll to position [1760, 0]
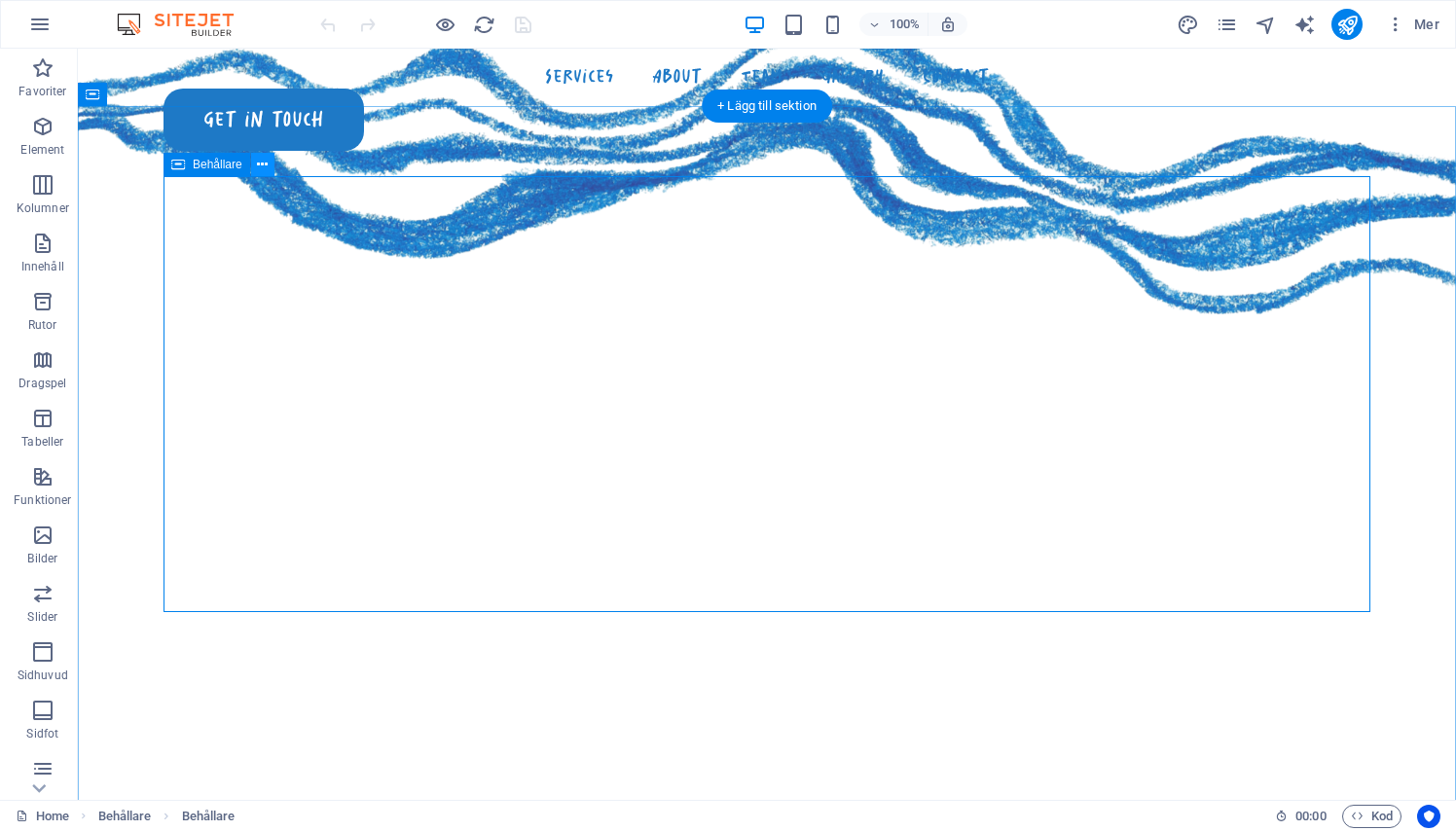
click at [261, 165] on icon at bounding box center [262, 165] width 11 height 20
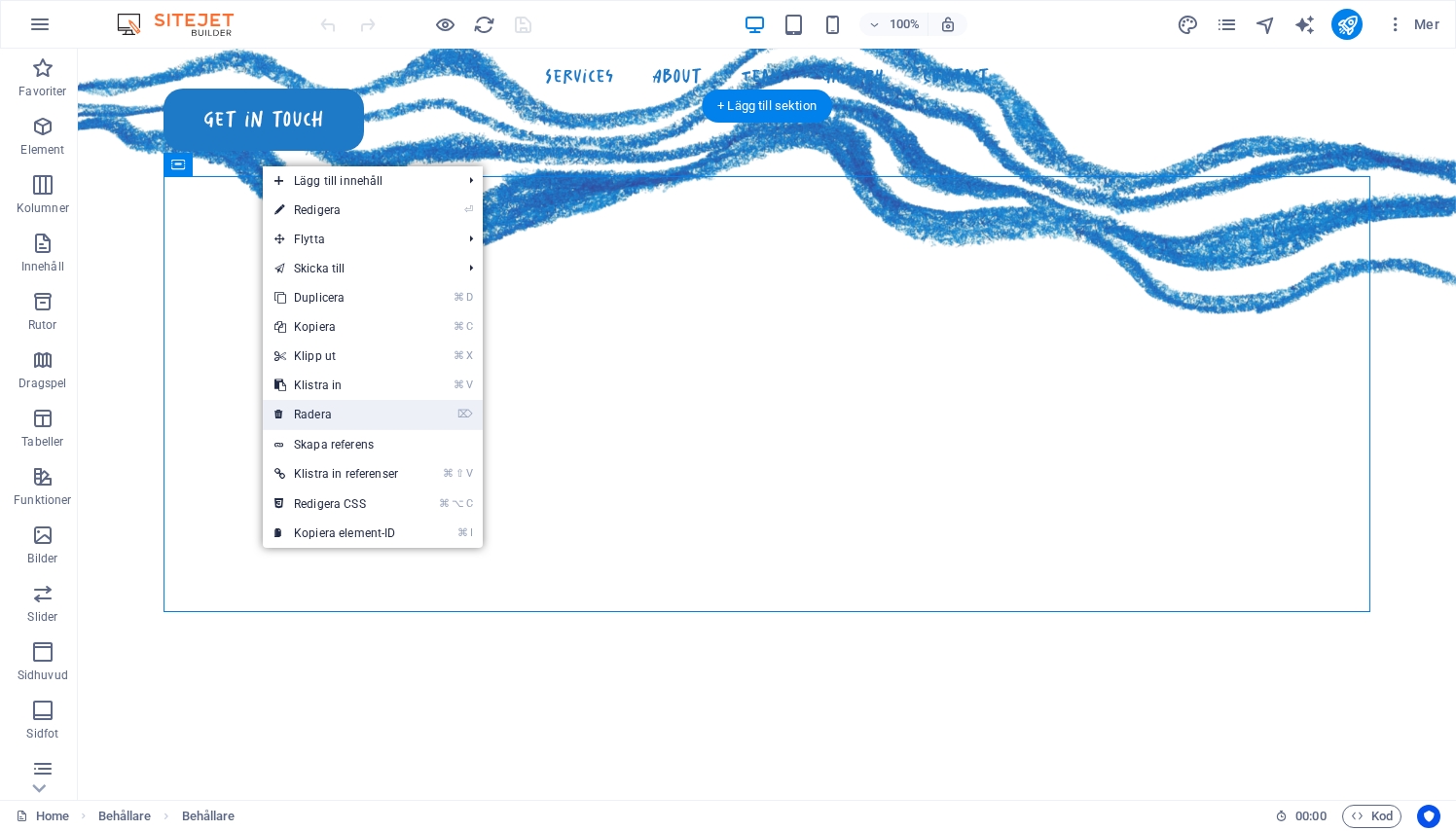
click at [355, 425] on link "⌦ Radera" at bounding box center [336, 414] width 147 height 29
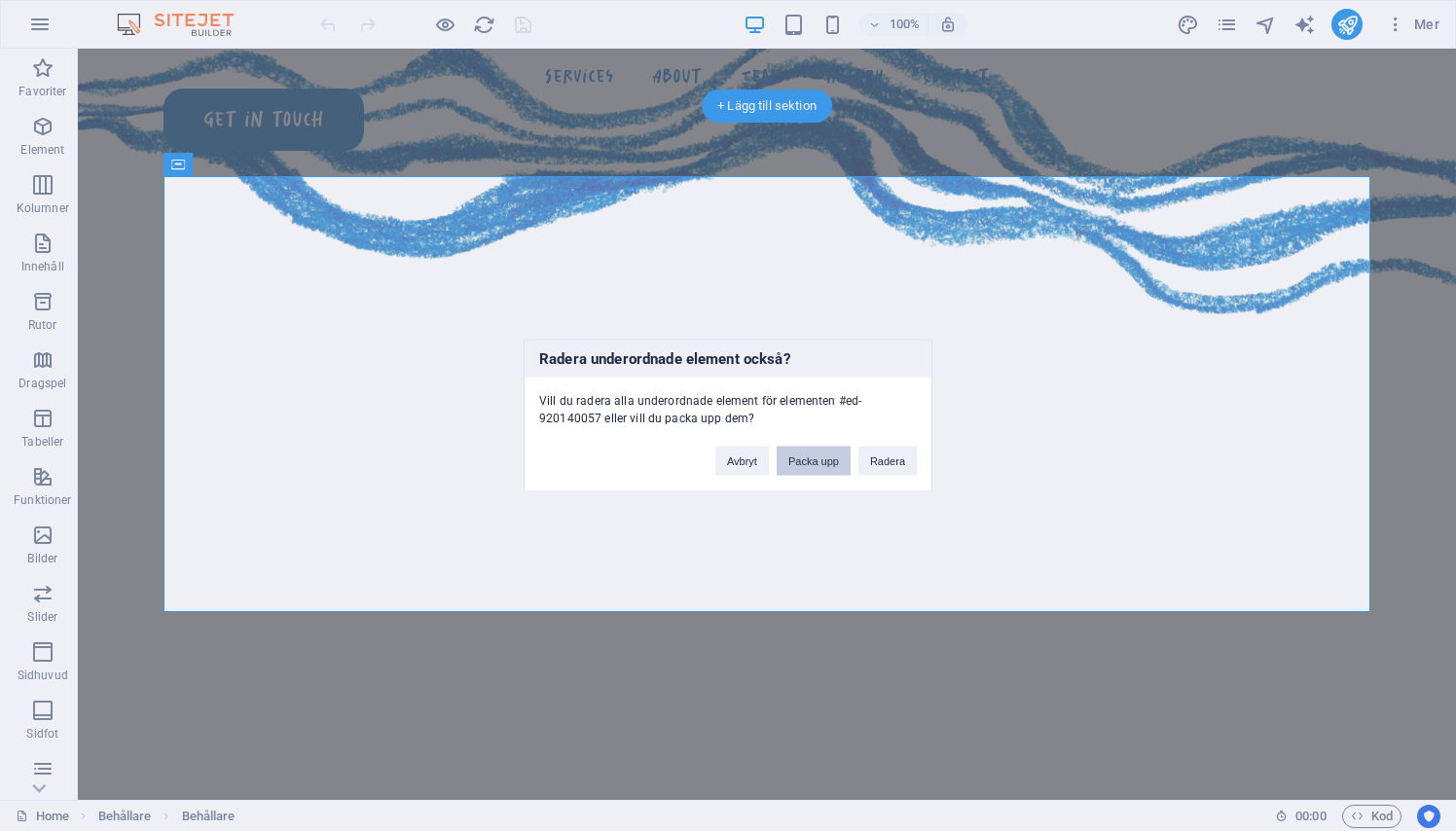
click at [786, 459] on button "Packa upp" at bounding box center [814, 461] width 74 height 29
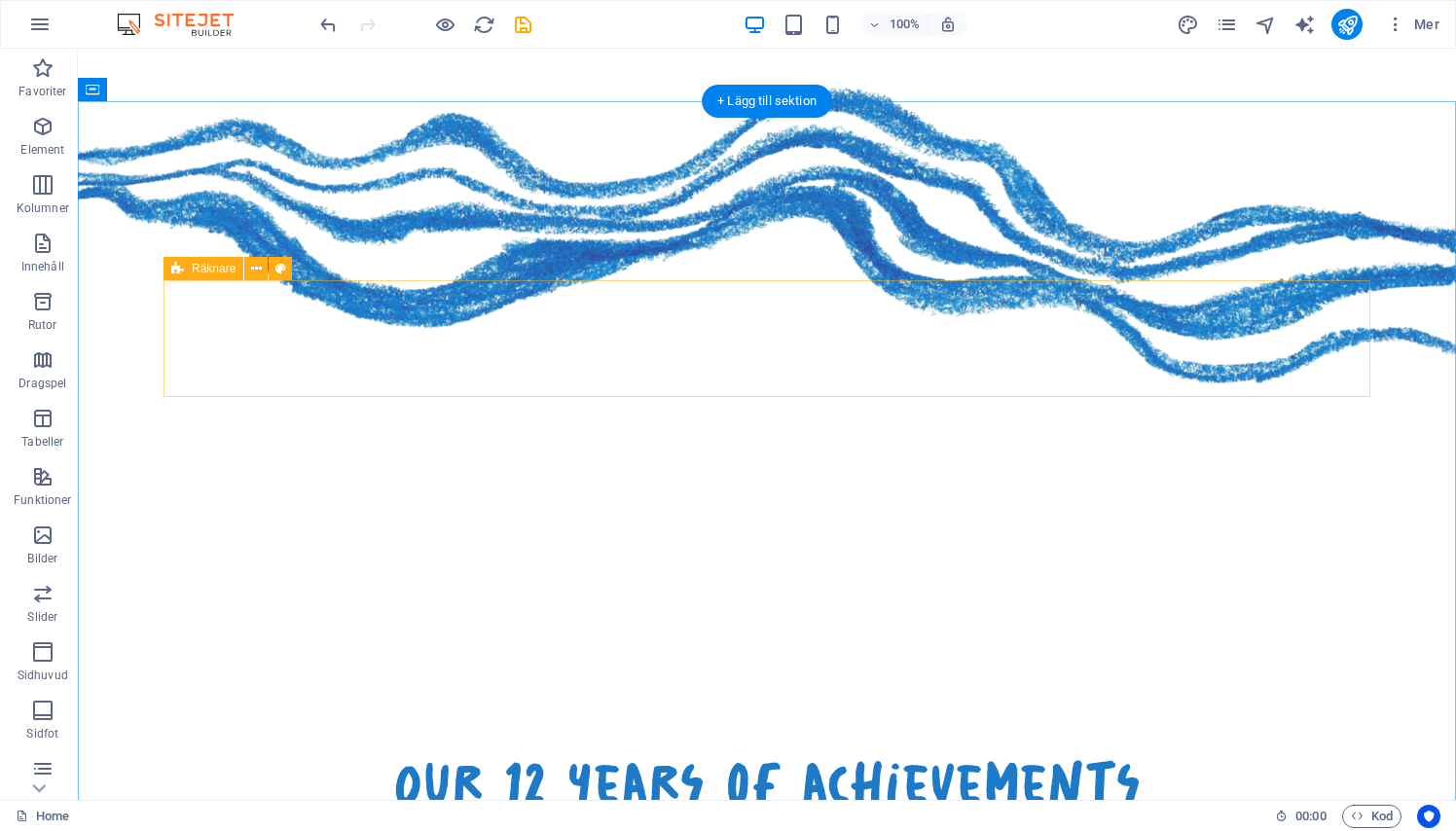
scroll to position [1668, 0]
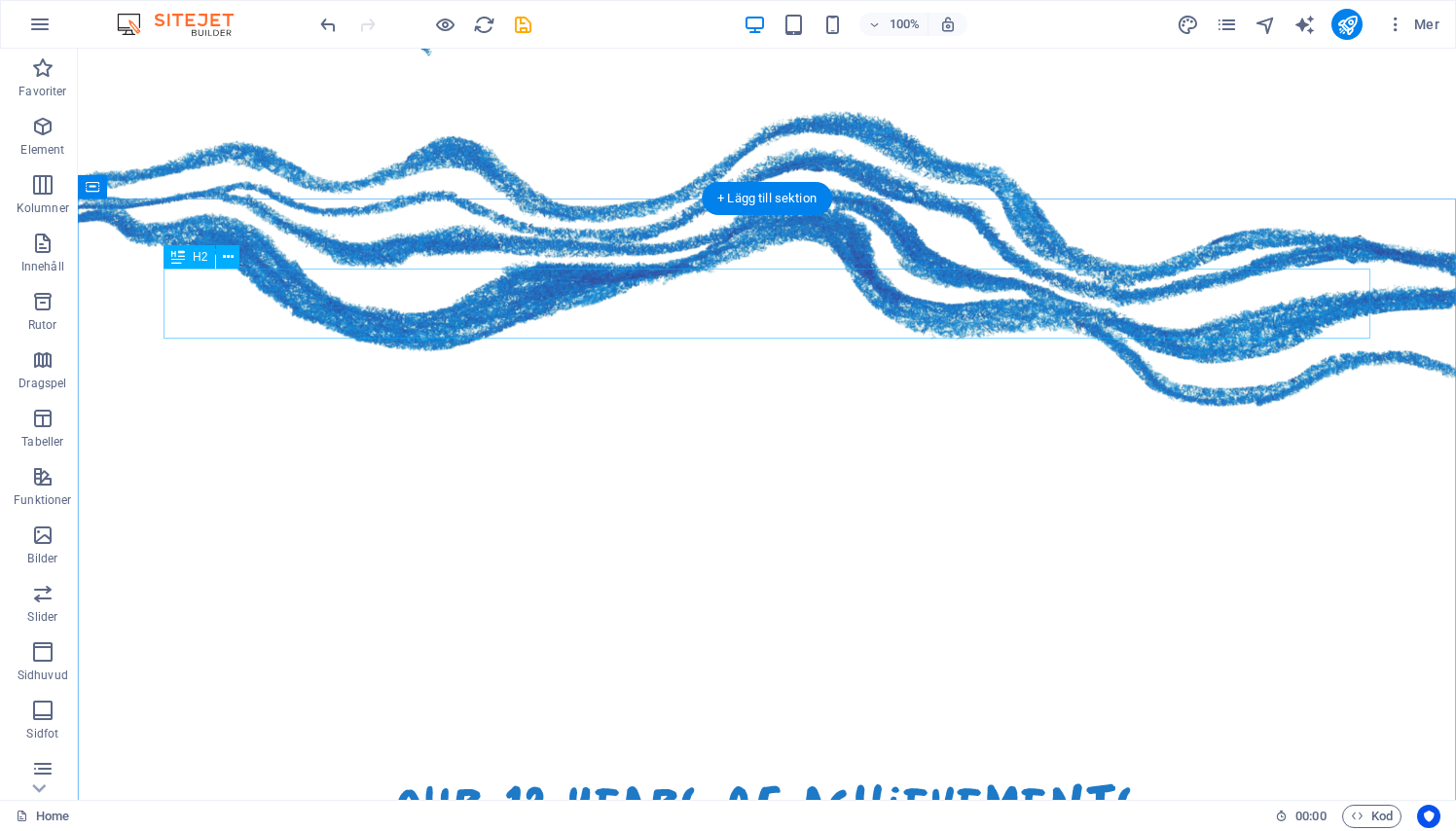
click at [572, 773] on div "Our 12 years of achievements" at bounding box center [767, 808] width 1207 height 70
click at [234, 256] on button at bounding box center [228, 257] width 23 height 23
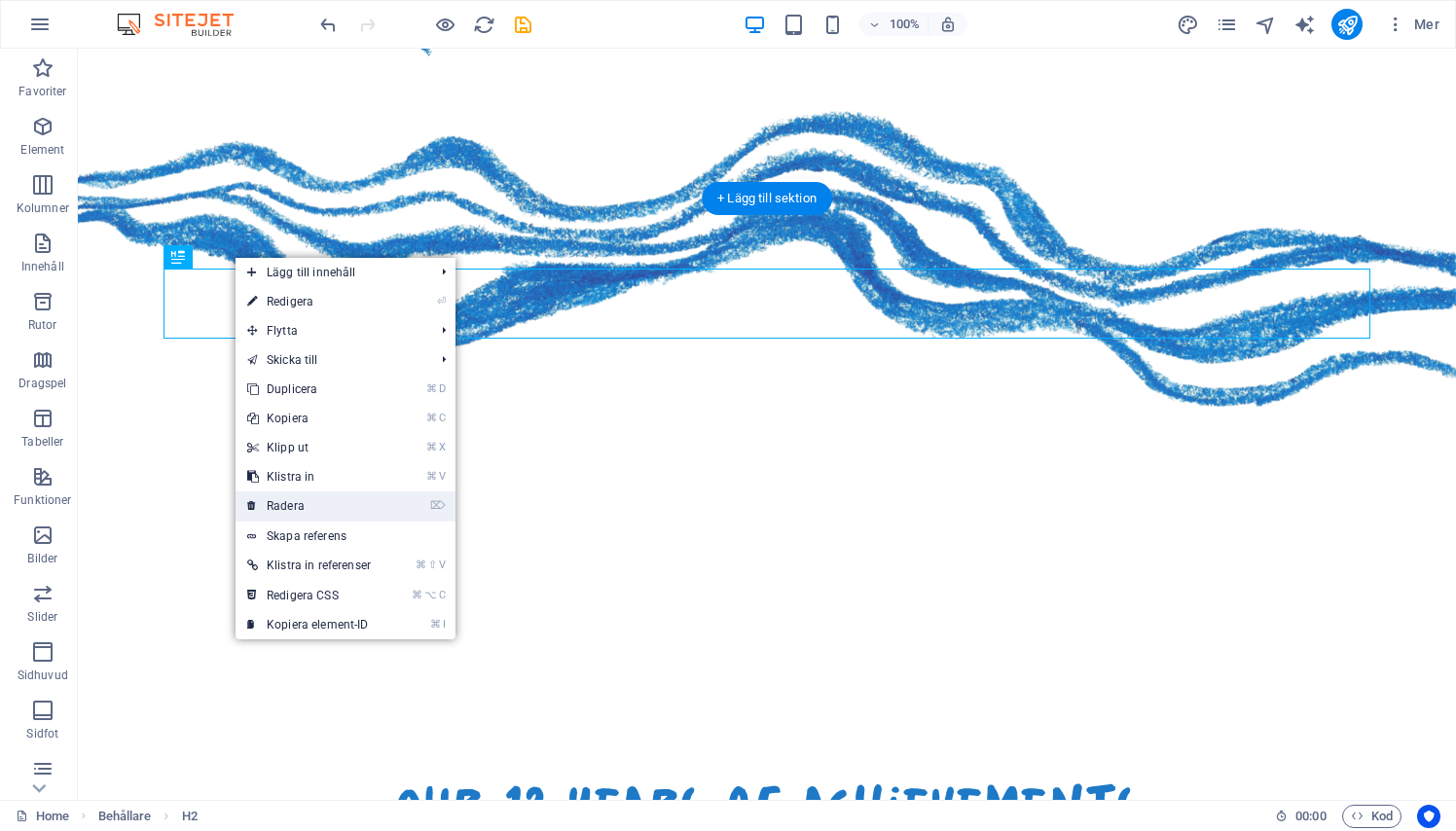
click at [297, 506] on link "⌦ Radera" at bounding box center [309, 506] width 147 height 29
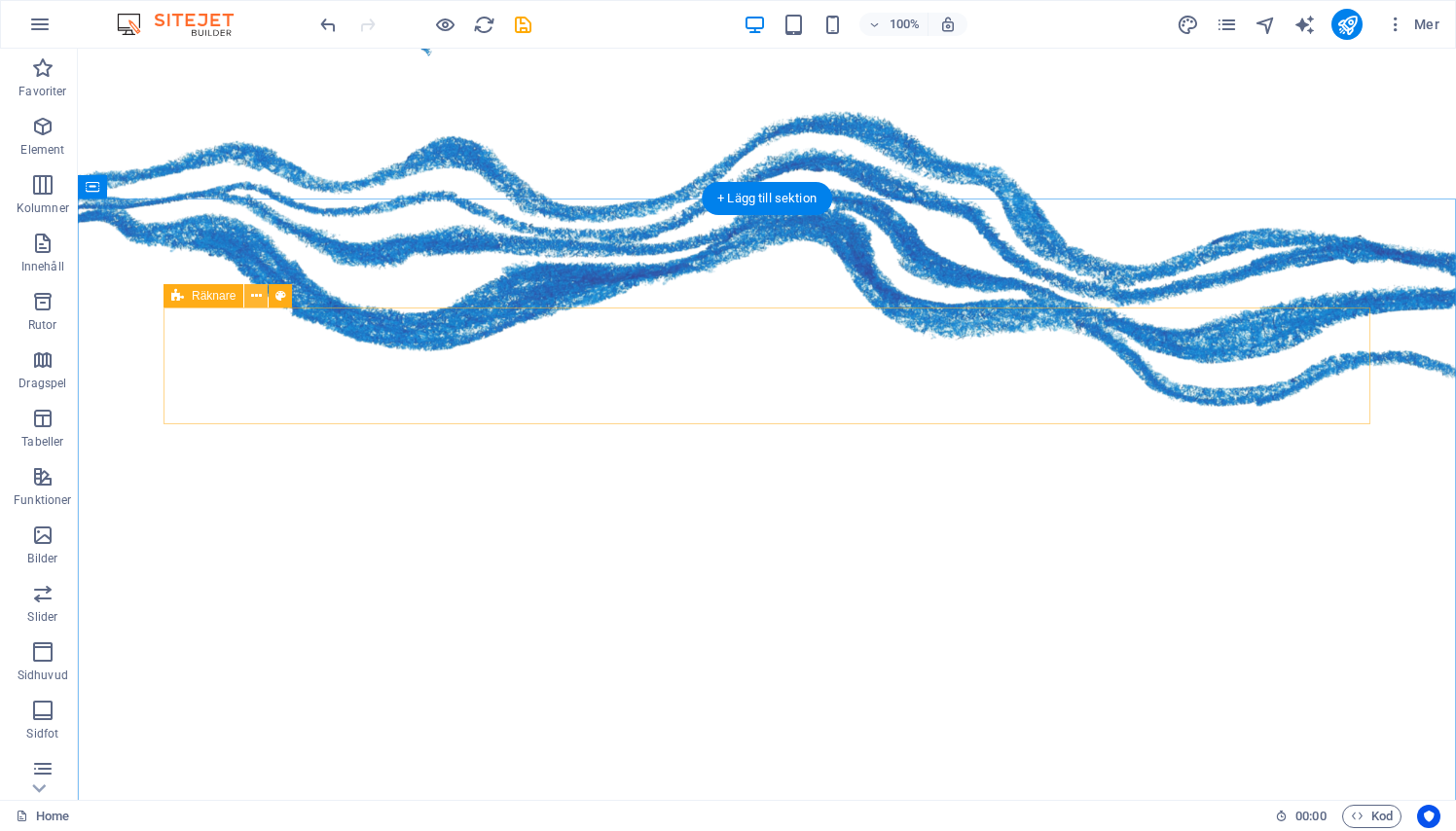
click at [251, 295] on icon at bounding box center [256, 296] width 11 height 20
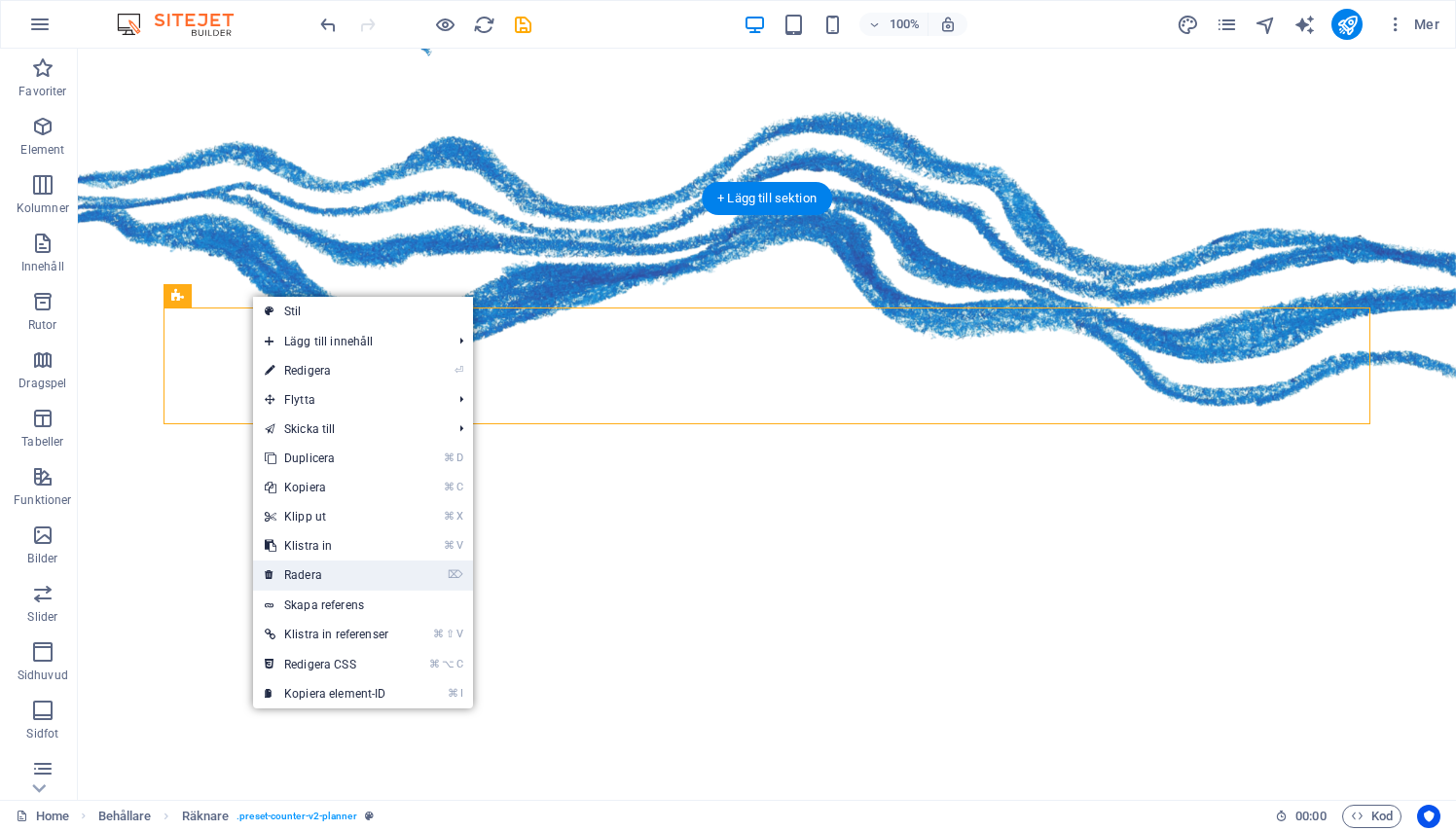
click at [293, 566] on link "⌦ Radera" at bounding box center [326, 575] width 147 height 29
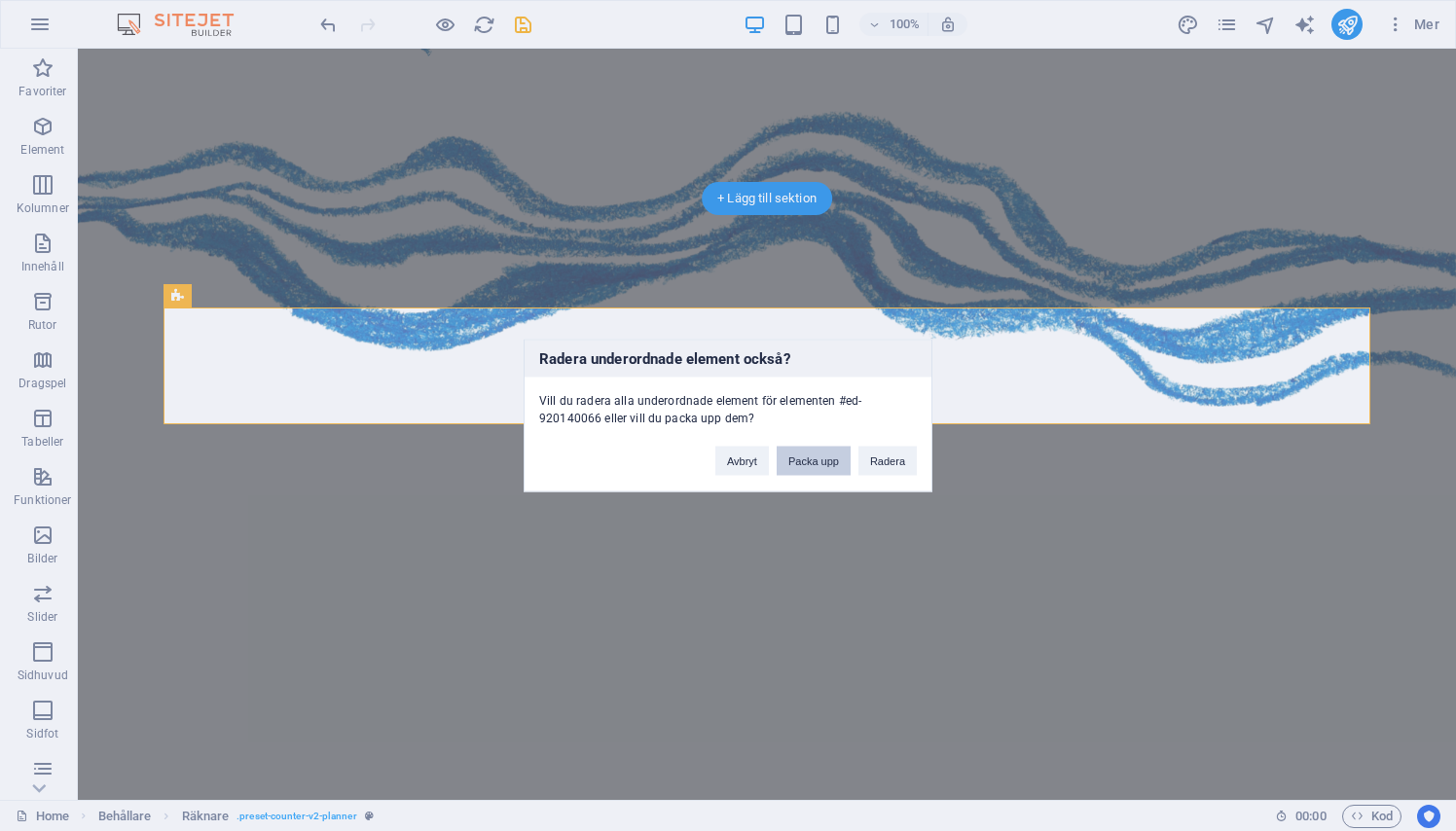
click at [803, 467] on button "Packa upp" at bounding box center [814, 461] width 74 height 29
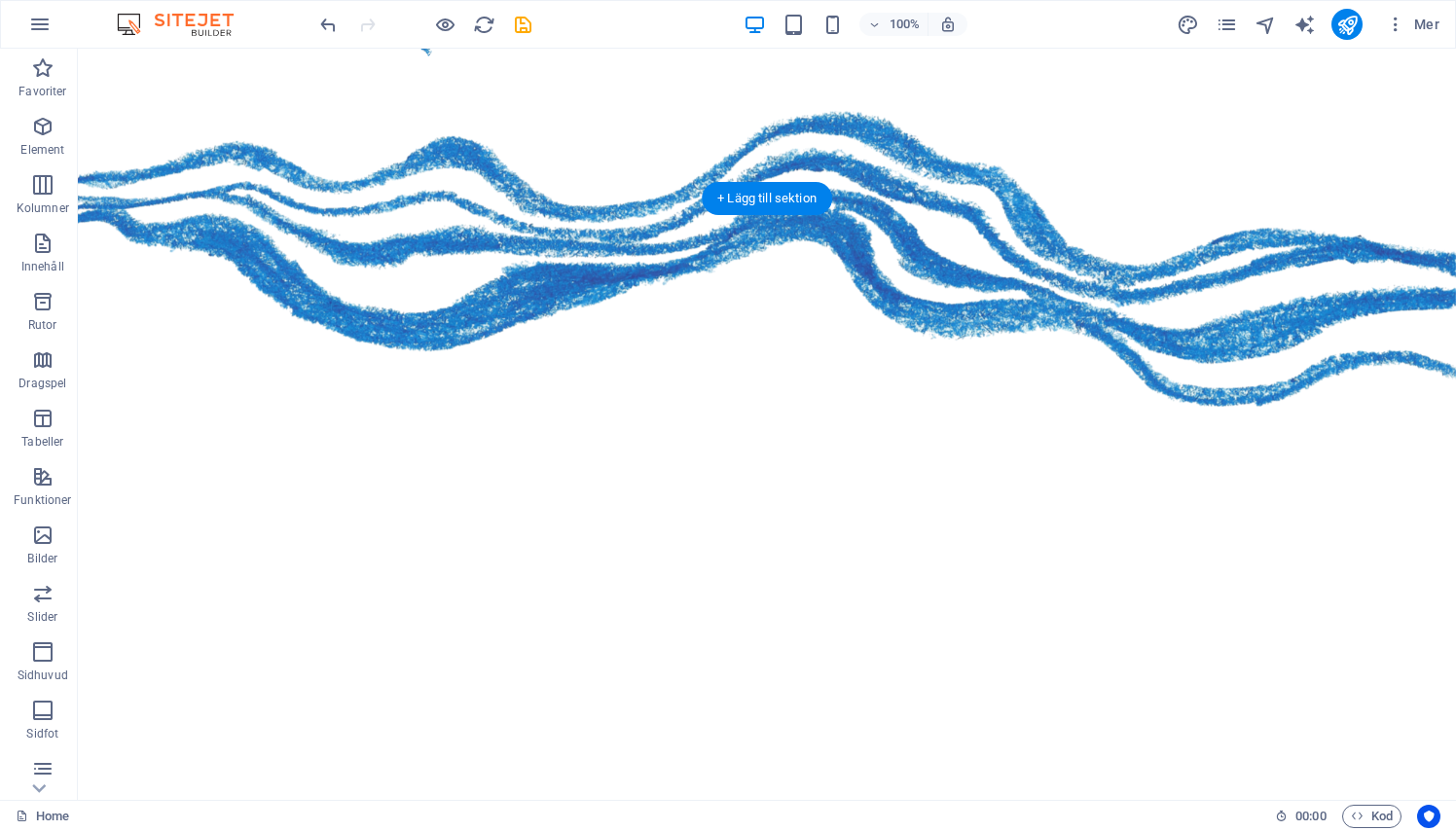
click at [188, 812] on div "740 +" at bounding box center [767, 823] width 1207 height 24
click at [195, 830] on div "260 +" at bounding box center [767, 848] width 1207 height 24
click at [195, 830] on div "Clients" at bounding box center [767, 848] width 1207 height 24
click at [770, 812] on div "Events" at bounding box center [767, 823] width 1207 height 24
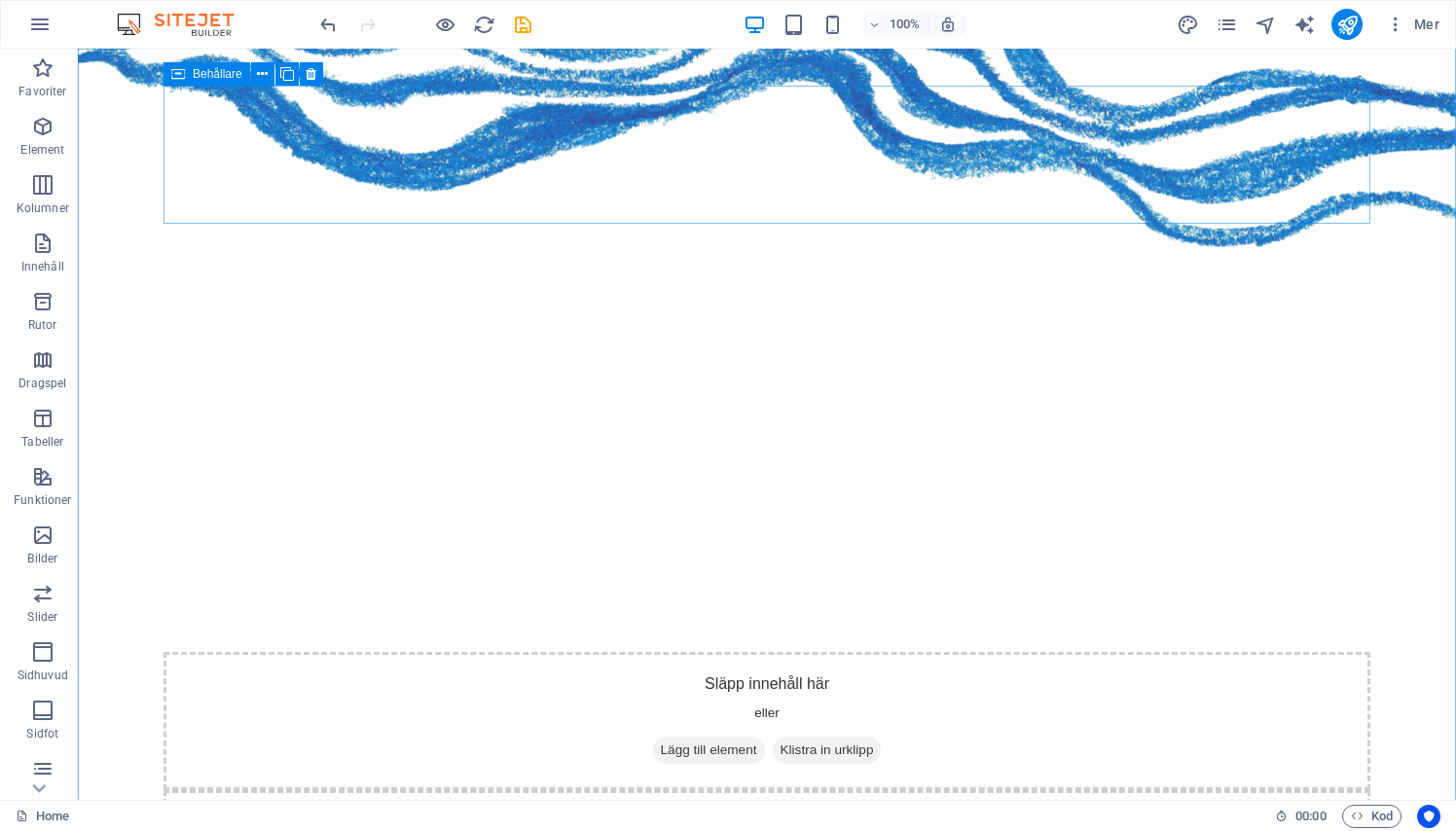
scroll to position [1916, 0]
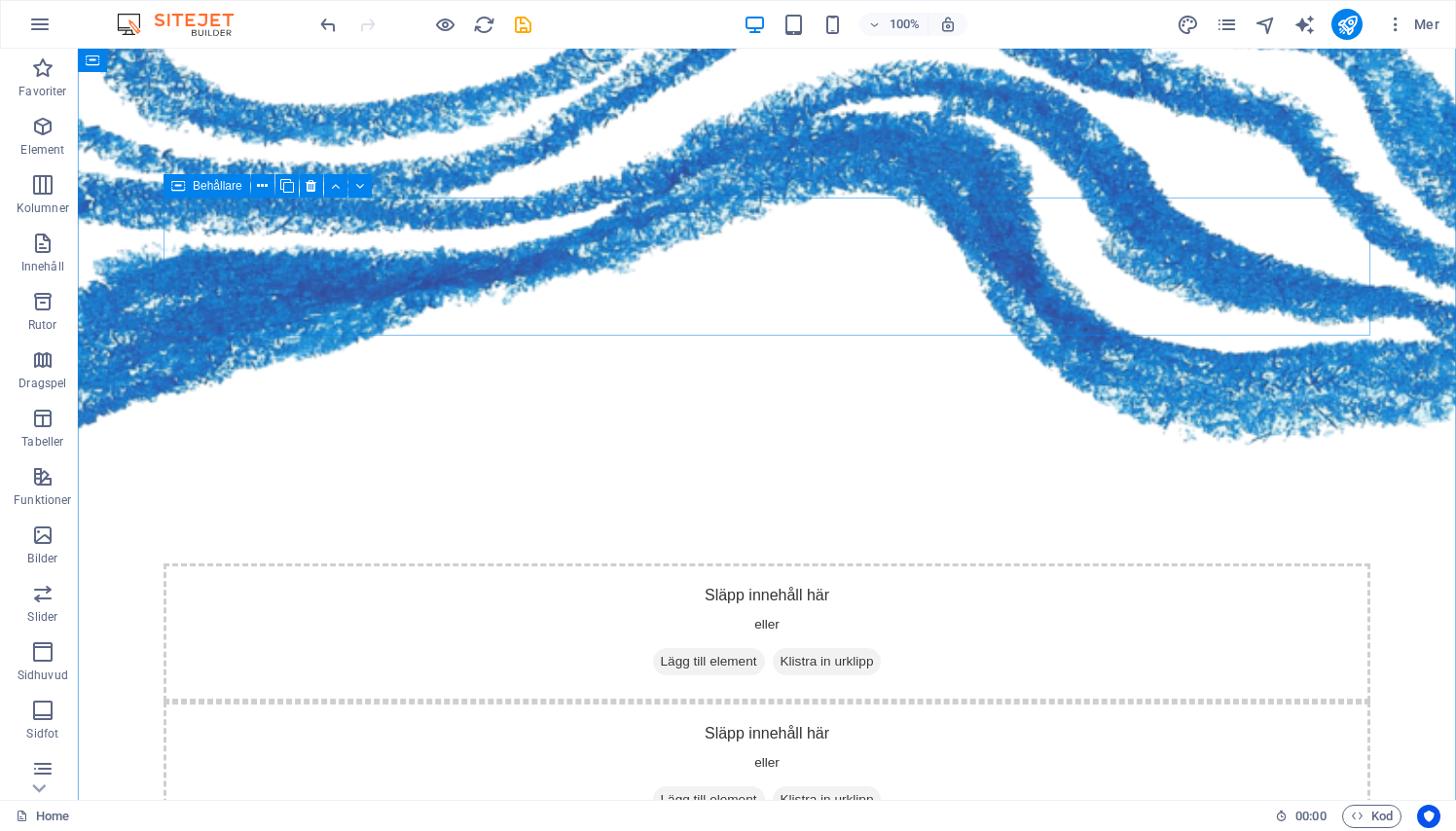
click at [613, 701] on div "Släpp innehåll här eller Lägg till element Klistra in urklipp" at bounding box center [767, 771] width 1207 height 138
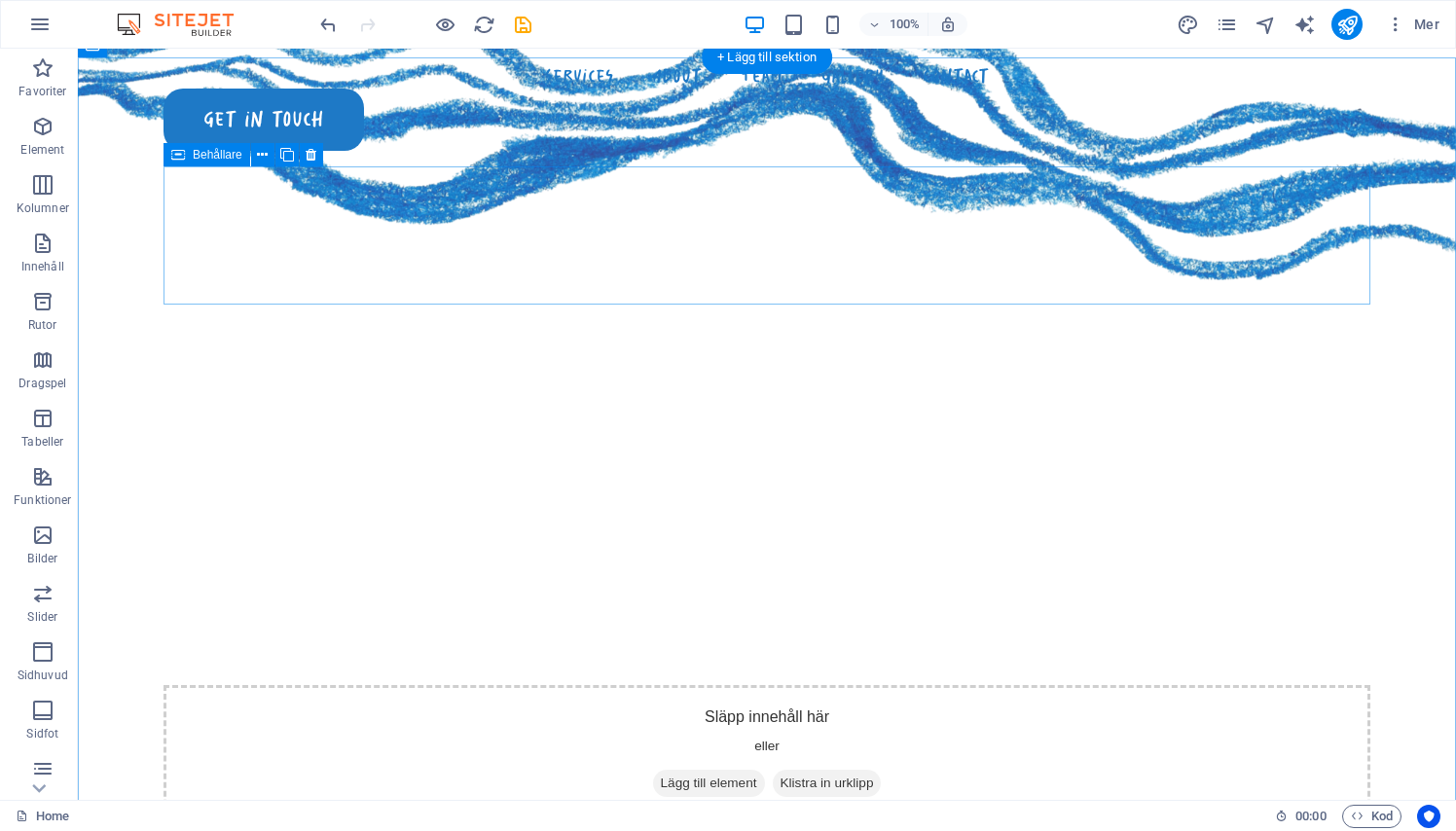
scroll to position [1789, 0]
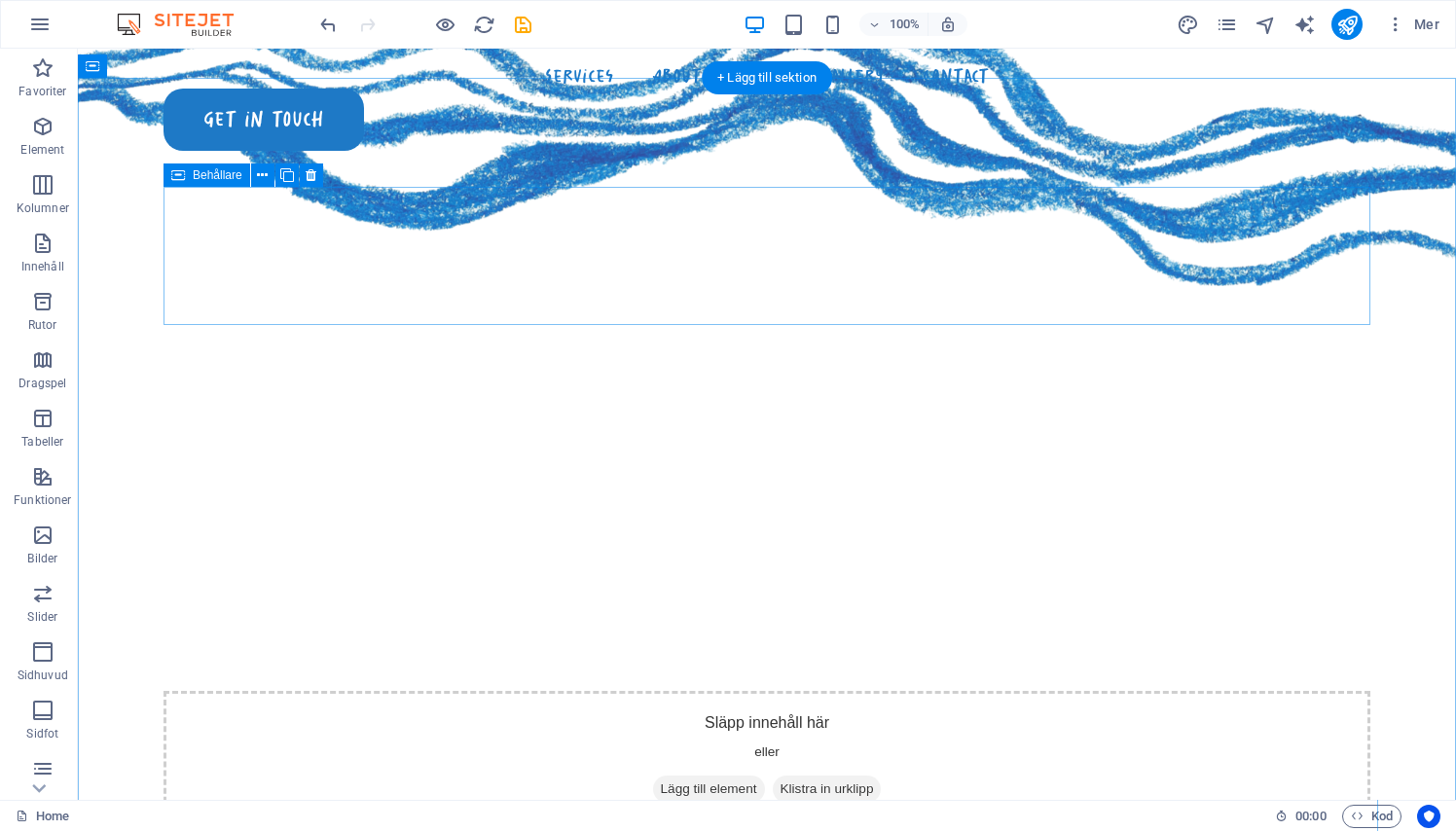
click at [563, 691] on div "Släpp innehåll här eller Lägg till element Klistra in urklipp" at bounding box center [767, 760] width 1207 height 138
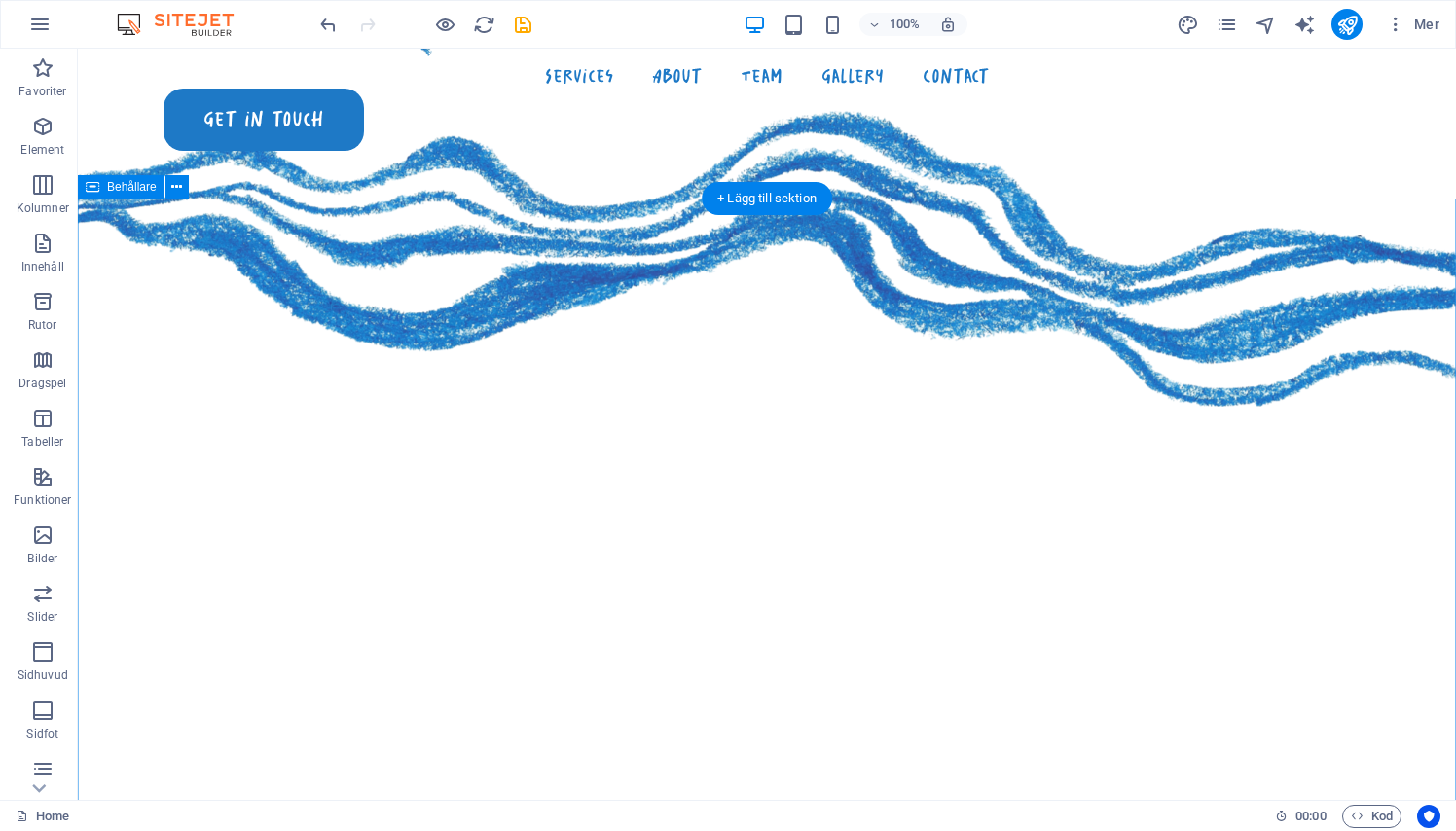
scroll to position [1667, 0]
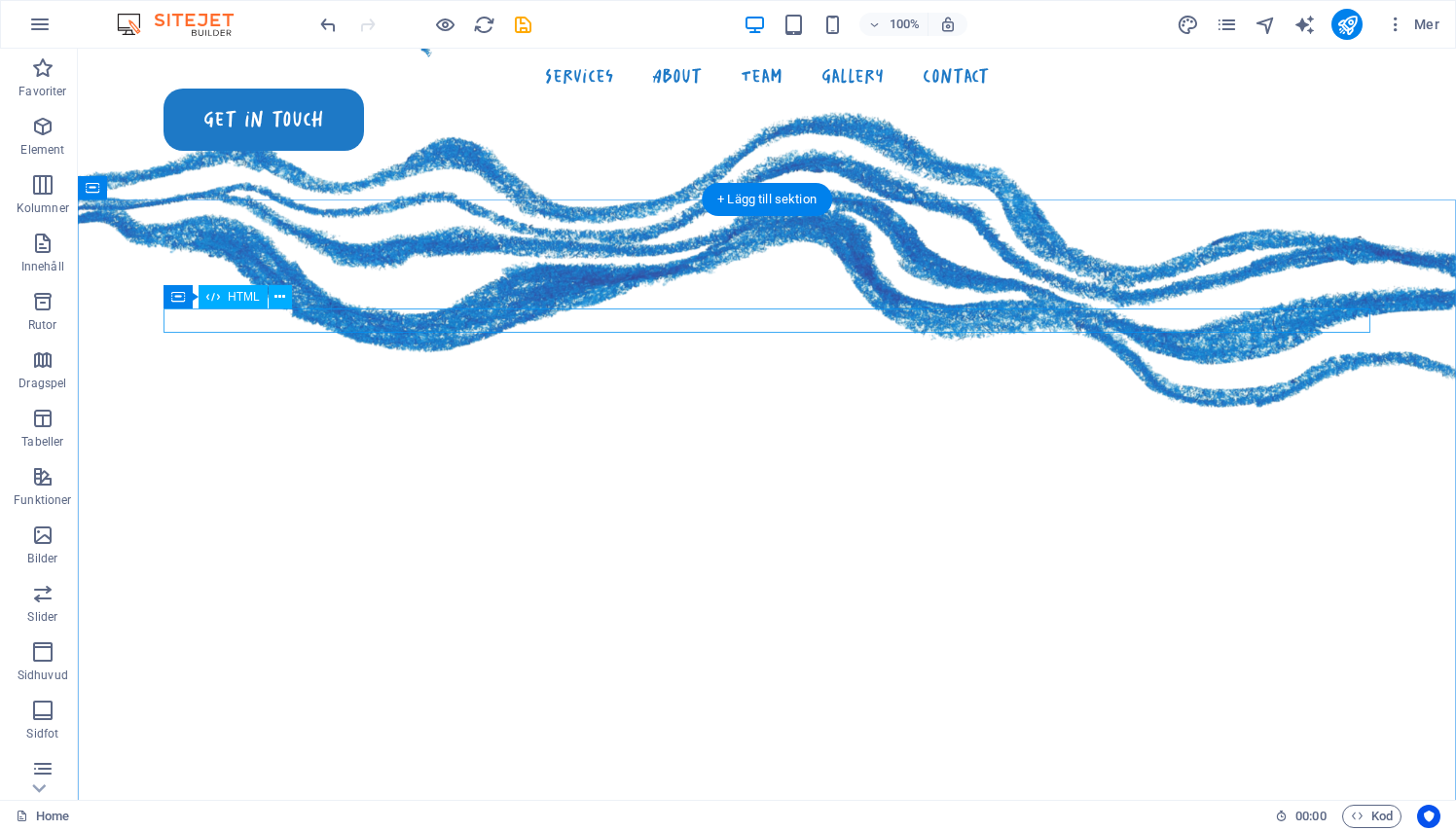
click at [180, 812] on div "18" at bounding box center [767, 824] width 1207 height 24
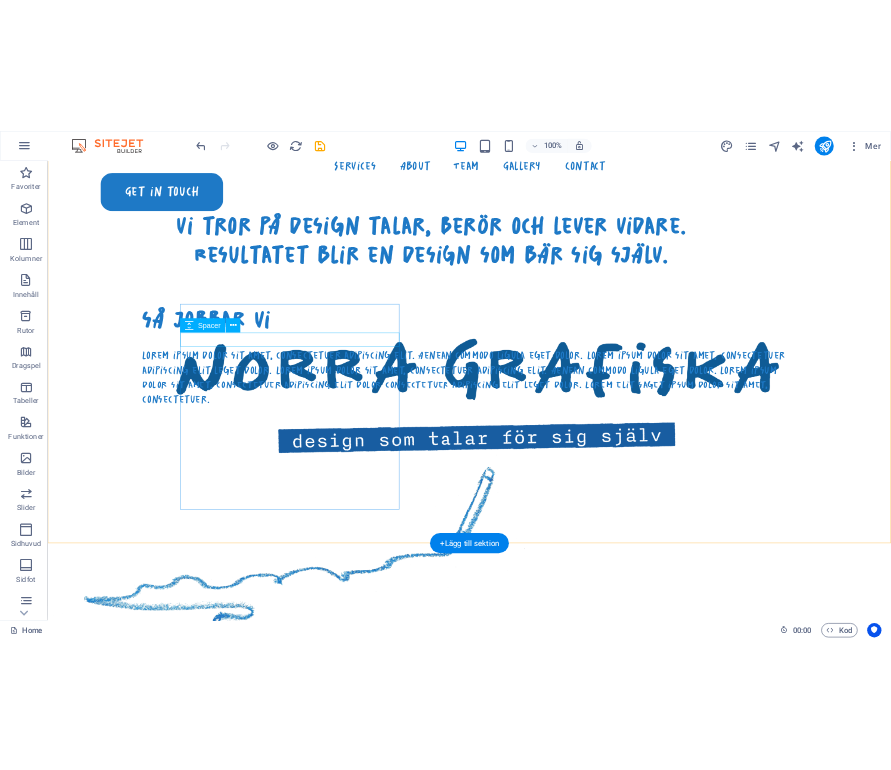
scroll to position [923, 0]
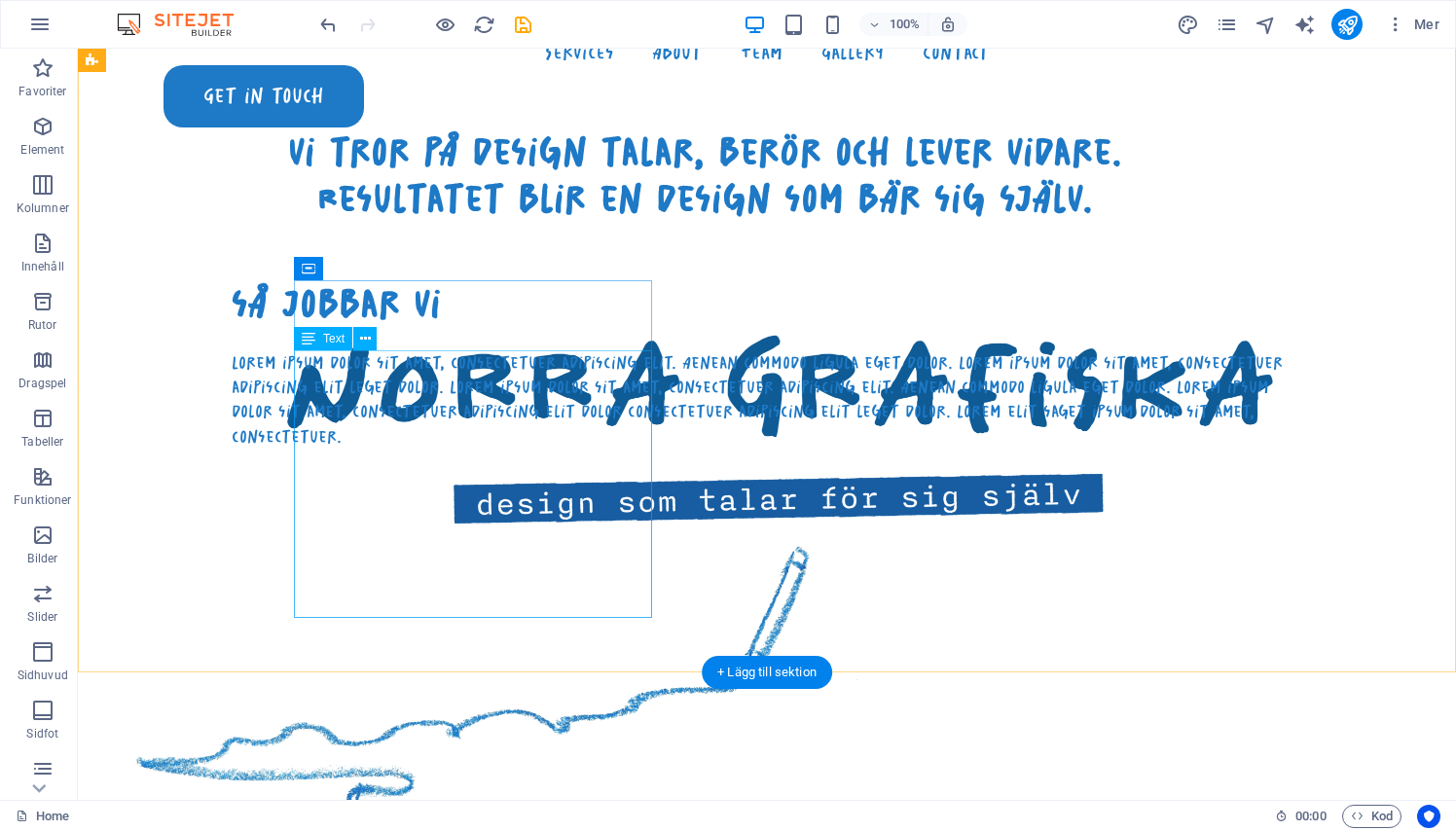
click at [402, 373] on div "Lorem ipsum dolor sit amet, consectetuer adipiscing elit. Aenean commodo ligula…" at bounding box center [763, 398] width 1062 height 98
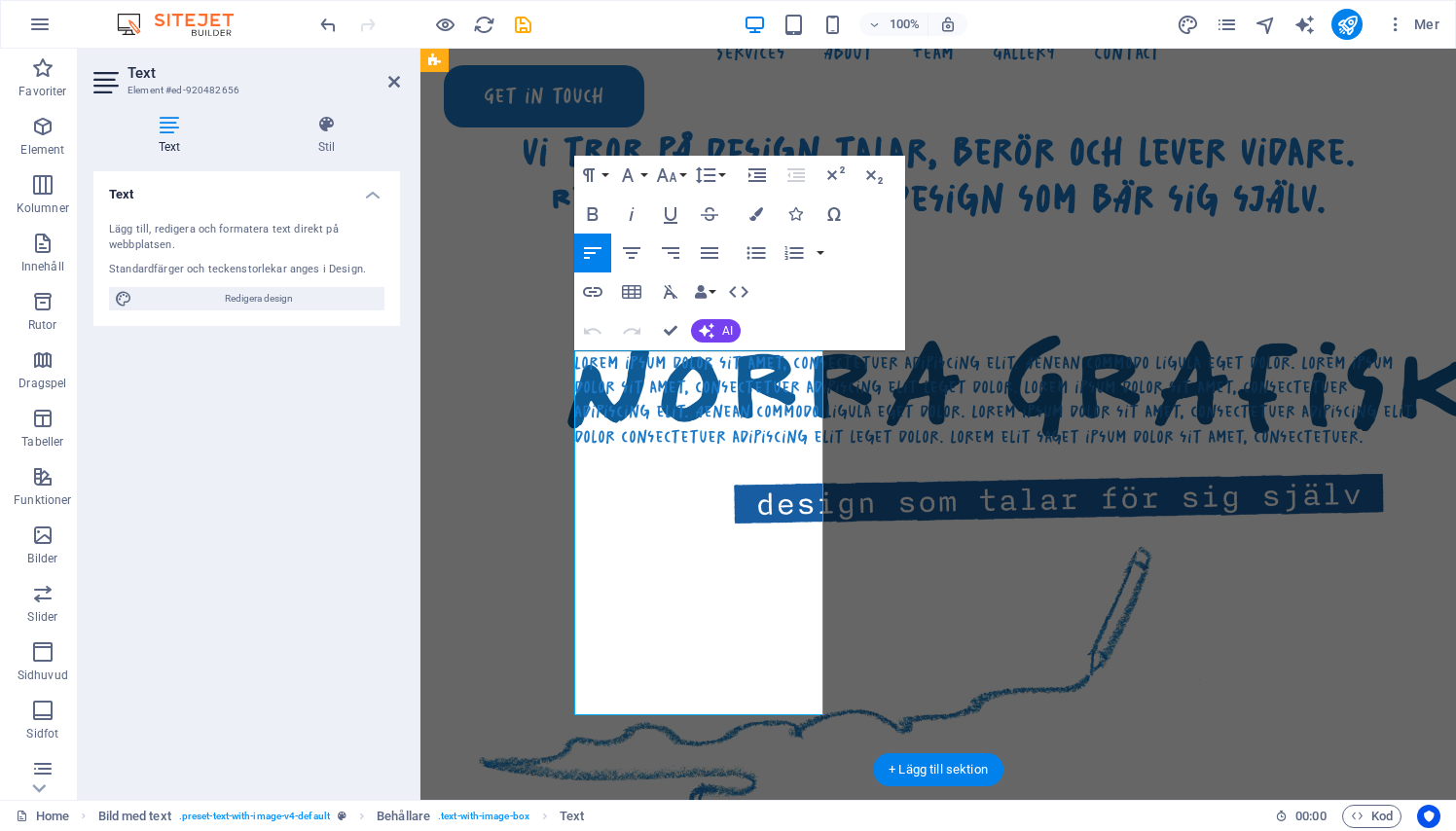
click at [402, 373] on div "Text Stil Text Lägg till, redigera och formatera text direkt på webbplatsen. St…" at bounding box center [247, 449] width 337 height 700
click at [652, 444] on p "Lorem ipsum dolor sit amet, consectetuer adipiscing elit. Aenean commodo ligula…" at bounding box center [996, 398] width 845 height 98
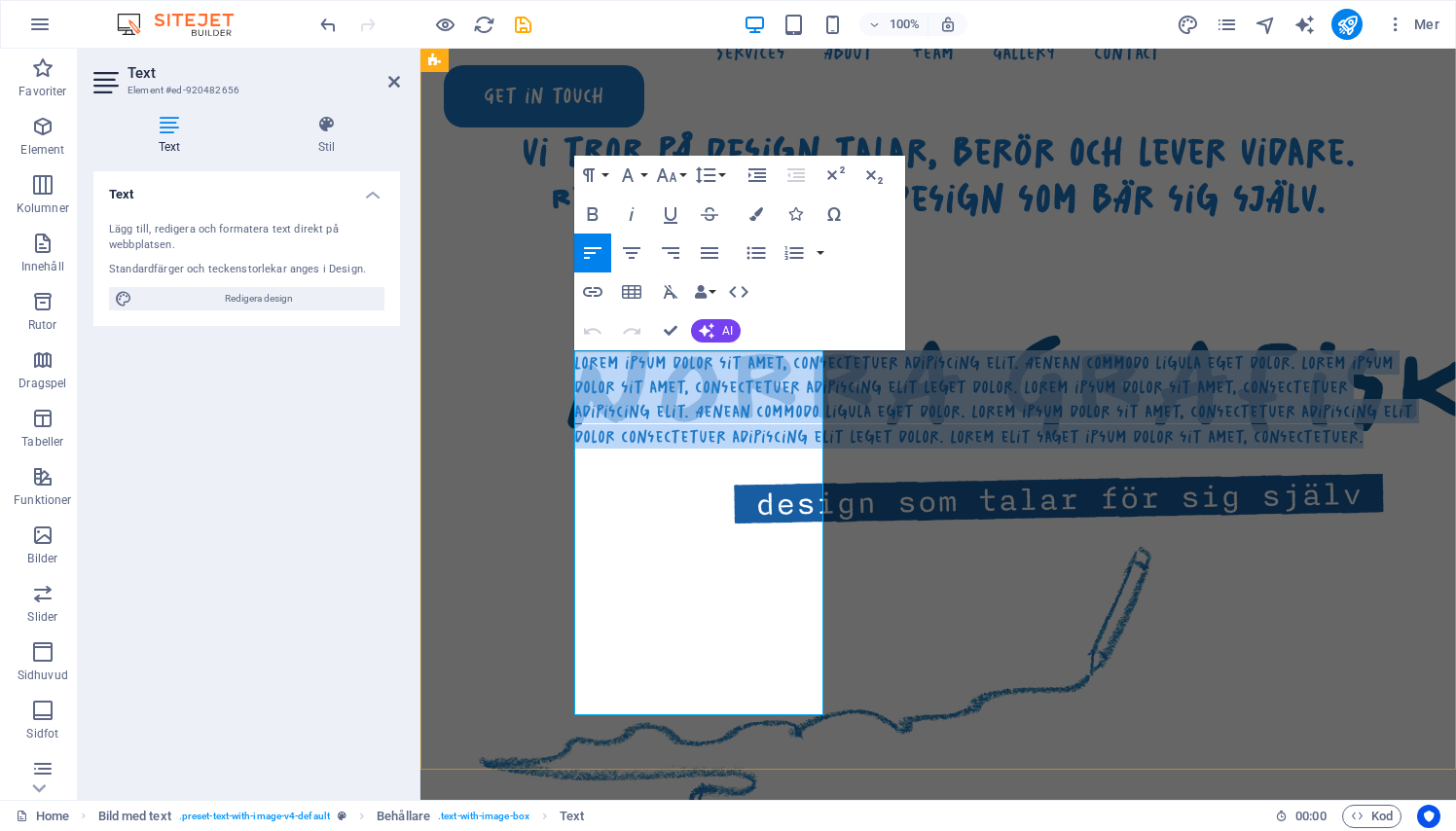
click at [652, 444] on p "Lorem ipsum dolor sit amet, consectetuer adipiscing elit. Aenean commodo ligula…" at bounding box center [996, 398] width 845 height 98
click at [653, 443] on p "Lorem ipsum dolor sit amet, consectetuer adipiscing elit. Aenean commodo ligula…" at bounding box center [996, 398] width 845 height 98
drag, startPoint x: 770, startPoint y: 699, endPoint x: 575, endPoint y: 363, distance: 388.5
click at [575, 363] on p "Lorem ipsum dolor sit amet, consectetuer adipiscing elit. Aenean commodo ligula…" at bounding box center [996, 398] width 845 height 98
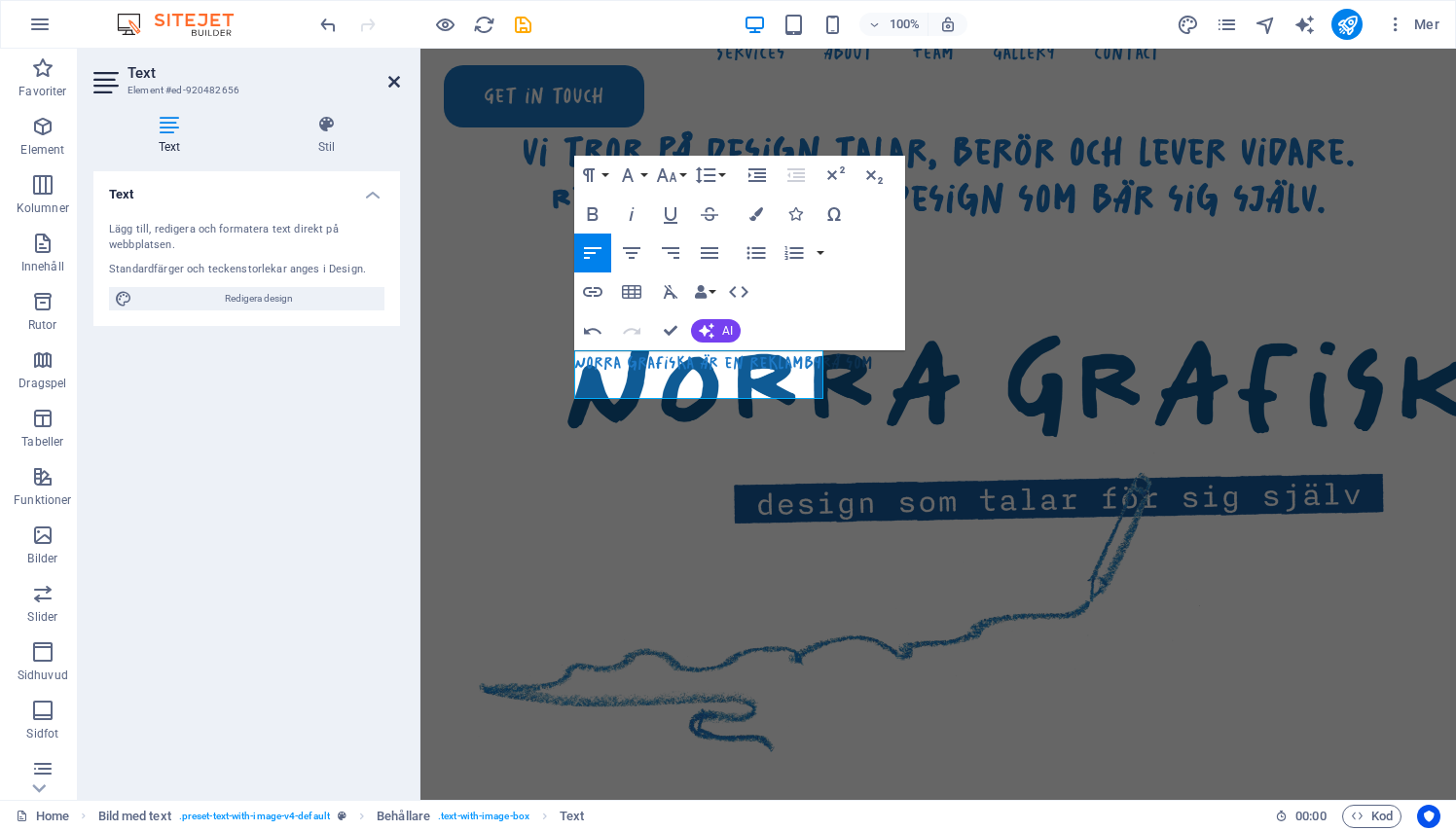
click at [396, 89] on icon at bounding box center [394, 82] width 12 height 16
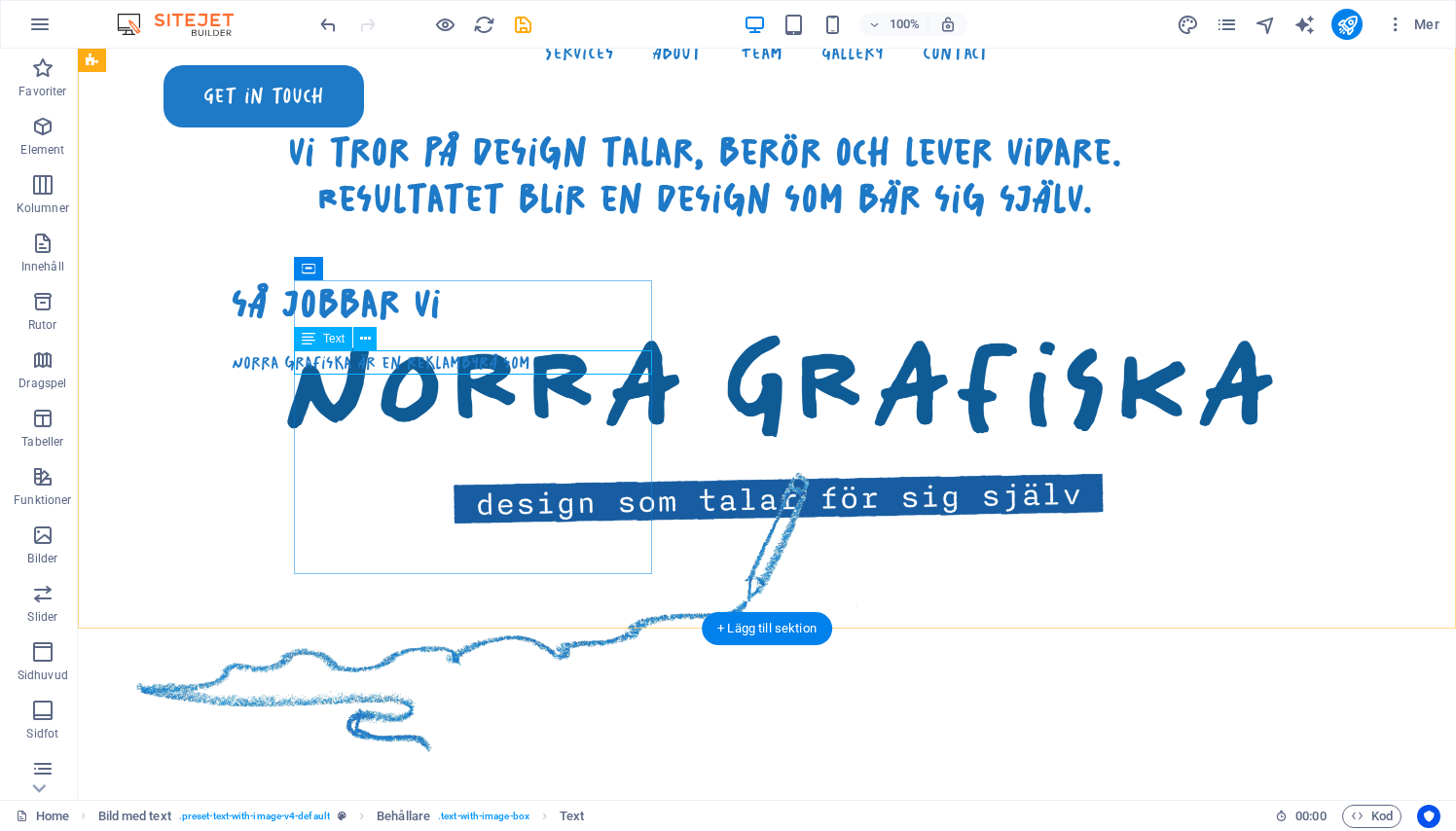
click at [623, 359] on div "Norra grafiska är en reklambyrå som" at bounding box center [763, 361] width 1062 height 24
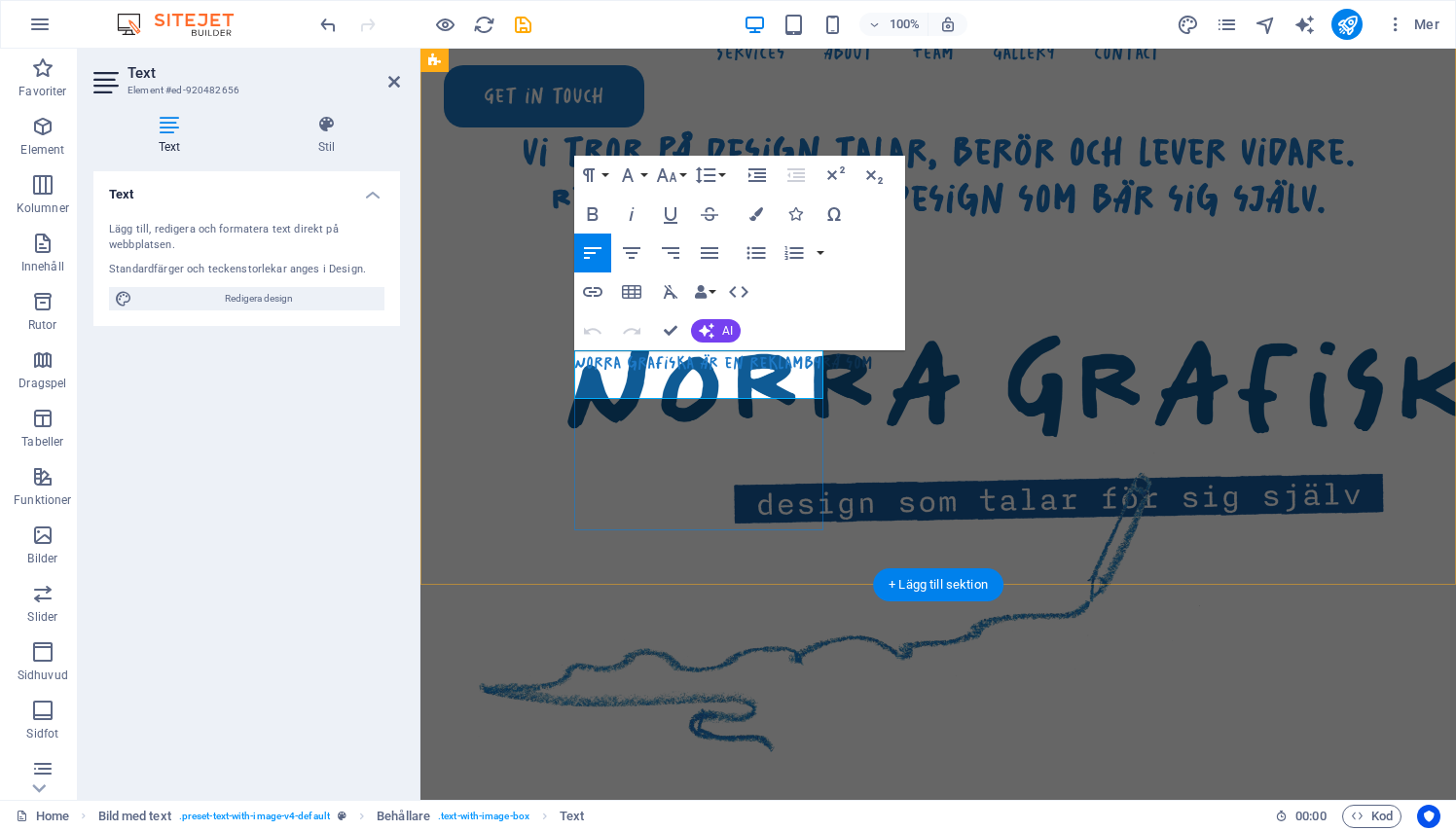
click at [728, 374] on p "Norra grafiska är en reklambyrå som" at bounding box center [996, 361] width 845 height 24
click at [759, 362] on p "Norra grafiska är en reklambyrå som" at bounding box center [996, 361] width 845 height 24
drag, startPoint x: 710, startPoint y: 384, endPoint x: 677, endPoint y: 386, distance: 33.1
click at [677, 374] on p "Norra grafiska är en liten reklambyrå som" at bounding box center [996, 361] width 845 height 24
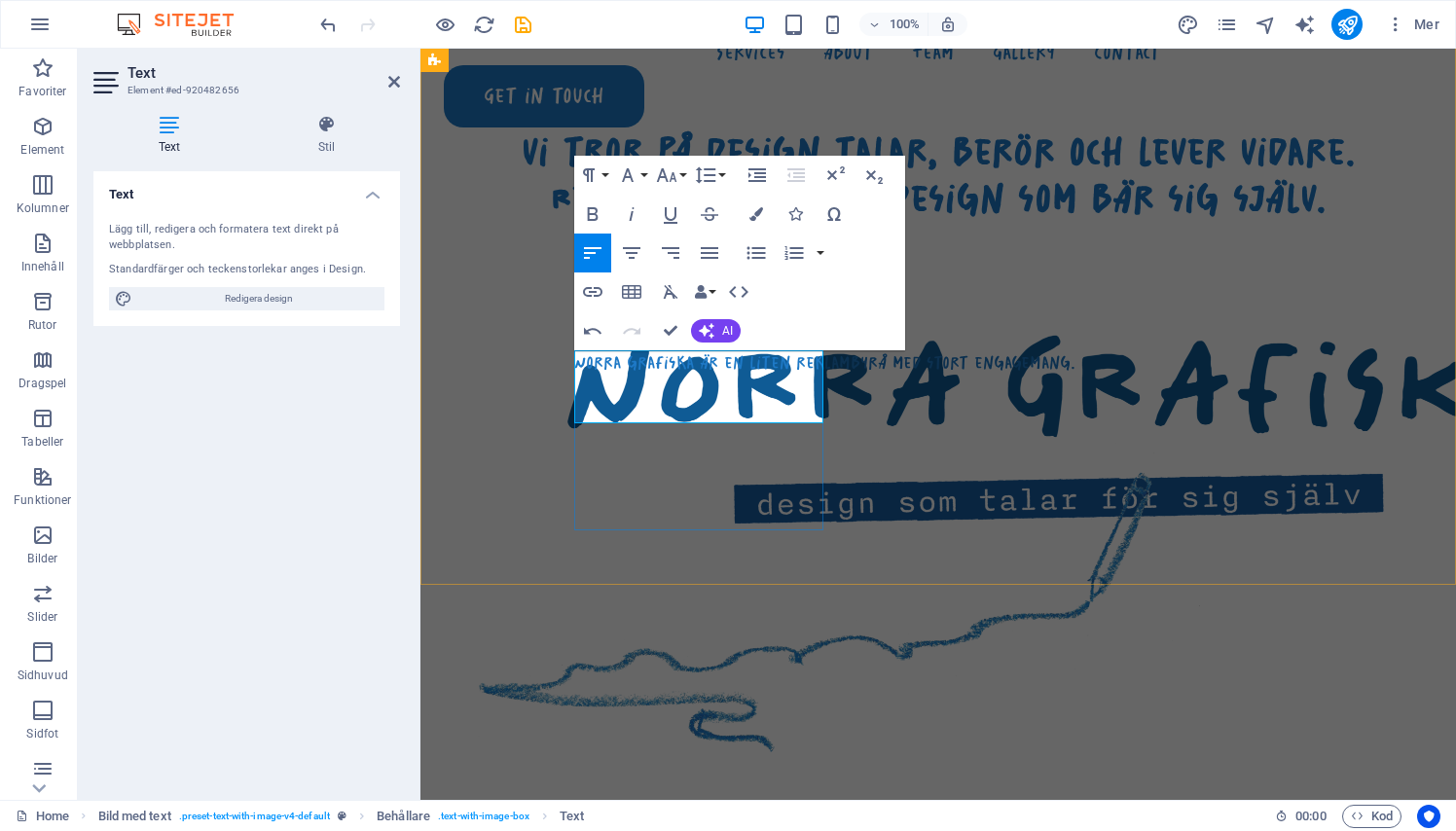
click at [616, 374] on p "Norra grafiska är en liten reklambyrå med stort engagemang." at bounding box center [996, 361] width 845 height 24
click at [679, 374] on p "Norra grafiska är en liten reklambyrå med stort engagemang." at bounding box center [996, 361] width 845 height 24
drag, startPoint x: 770, startPoint y: 407, endPoint x: 782, endPoint y: 433, distance: 28.6
click at [782, 374] on p "Norra grafiska är en liten reklambyrå med stort engagemang. Vi arbetar med allt…" at bounding box center [996, 361] width 845 height 24
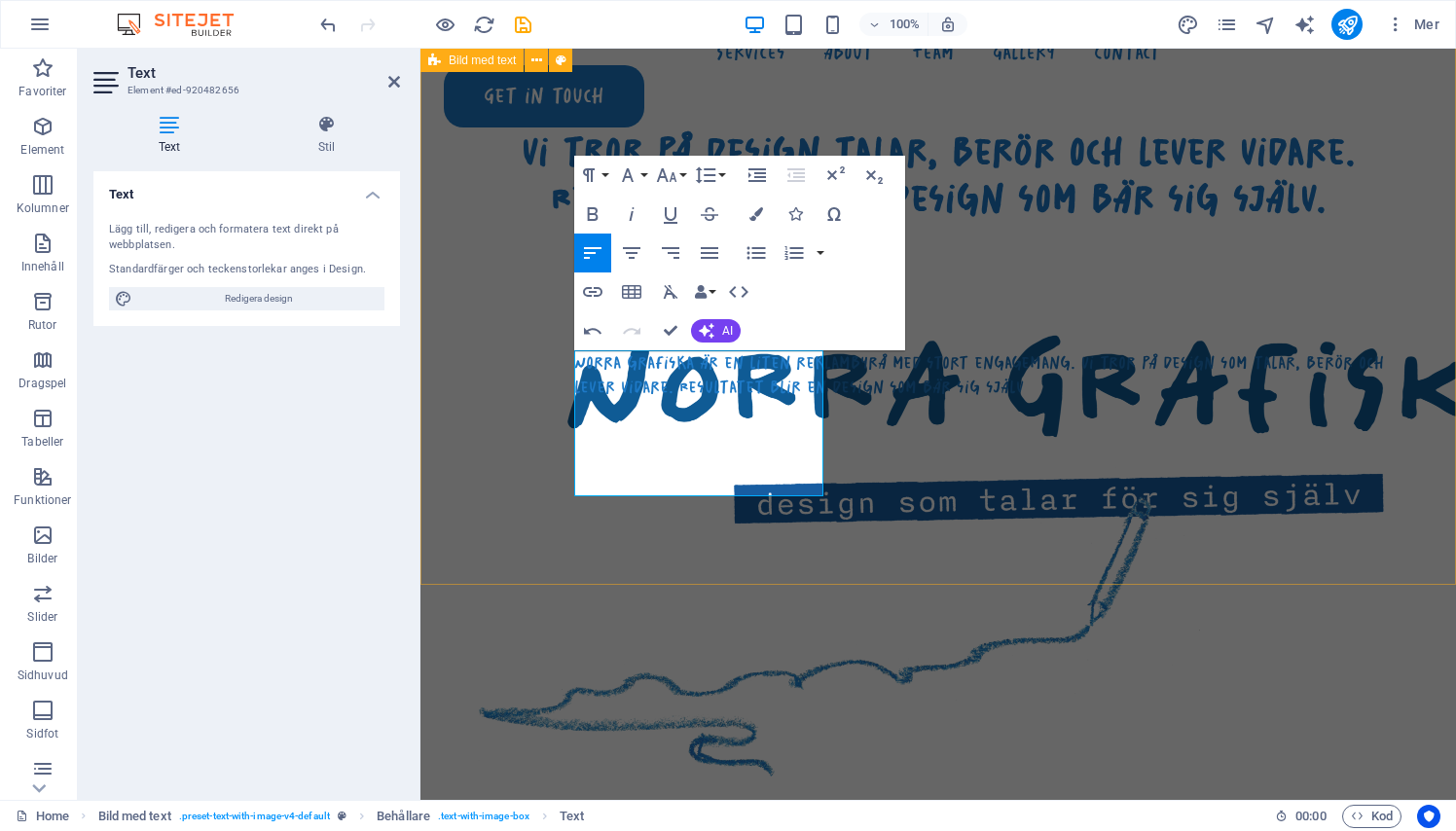
click at [531, 402] on div "vi tror på design talar, berör och lever vidare. Resultatet blir en design som …" at bounding box center [938, 428] width 1035 height 806
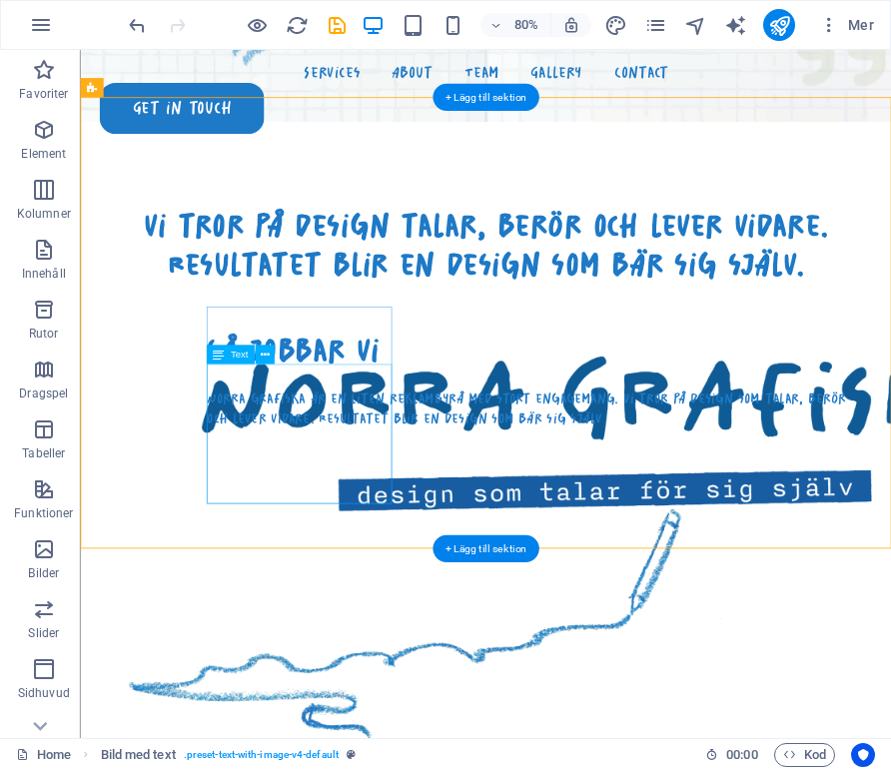
scroll to position [803, 0]
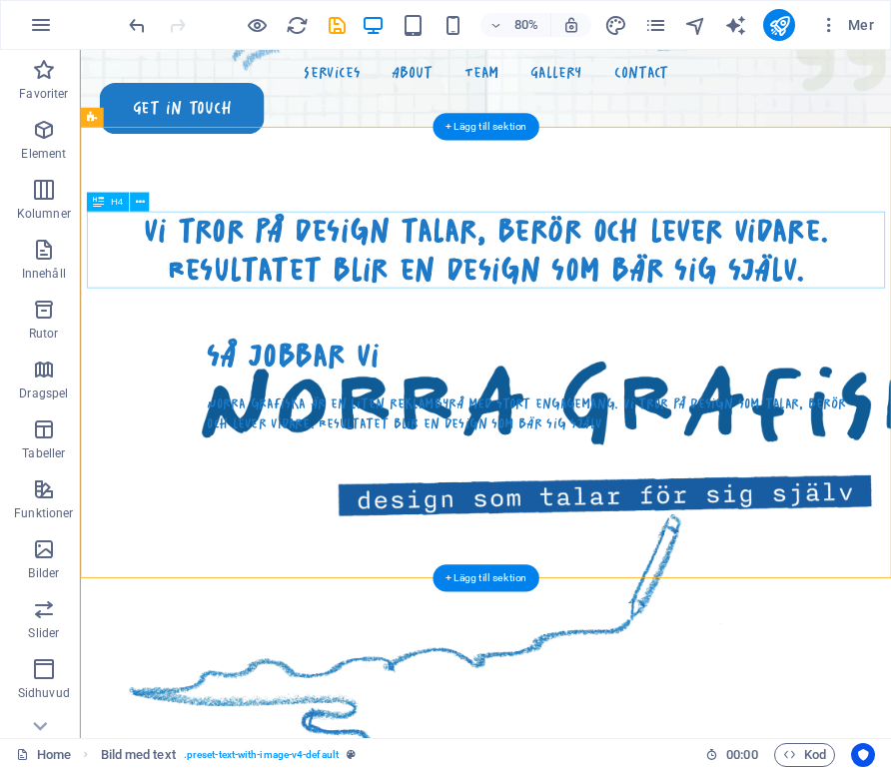
click at [324, 290] on div "vi tror på design talar, berör och lever vidare. Resultatet blir en design som …" at bounding box center [586, 300] width 997 height 96
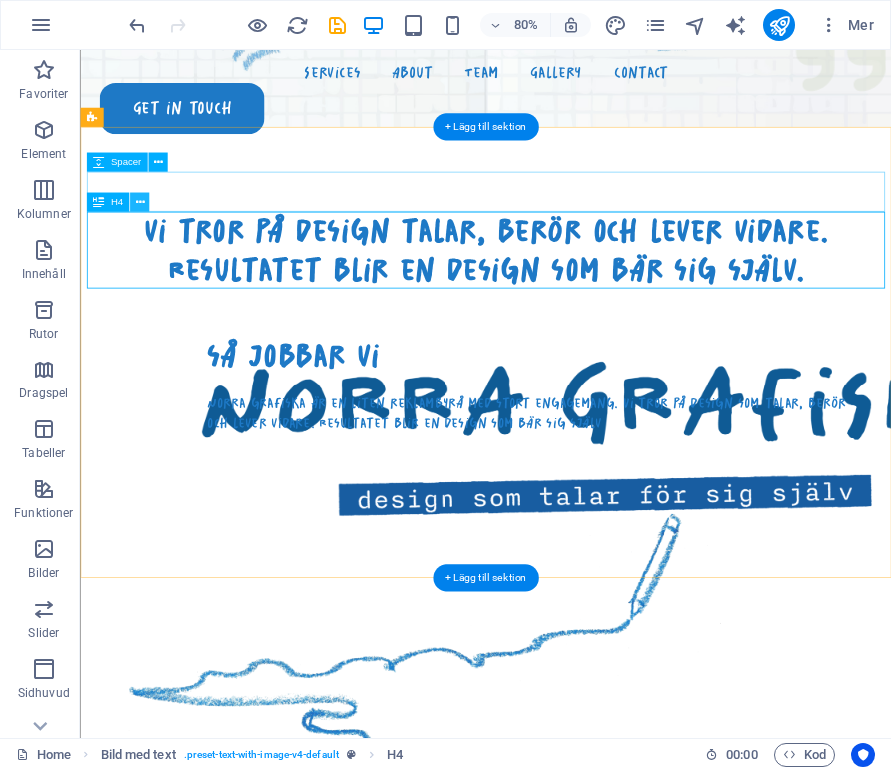
click at [143, 199] on icon at bounding box center [139, 202] width 9 height 17
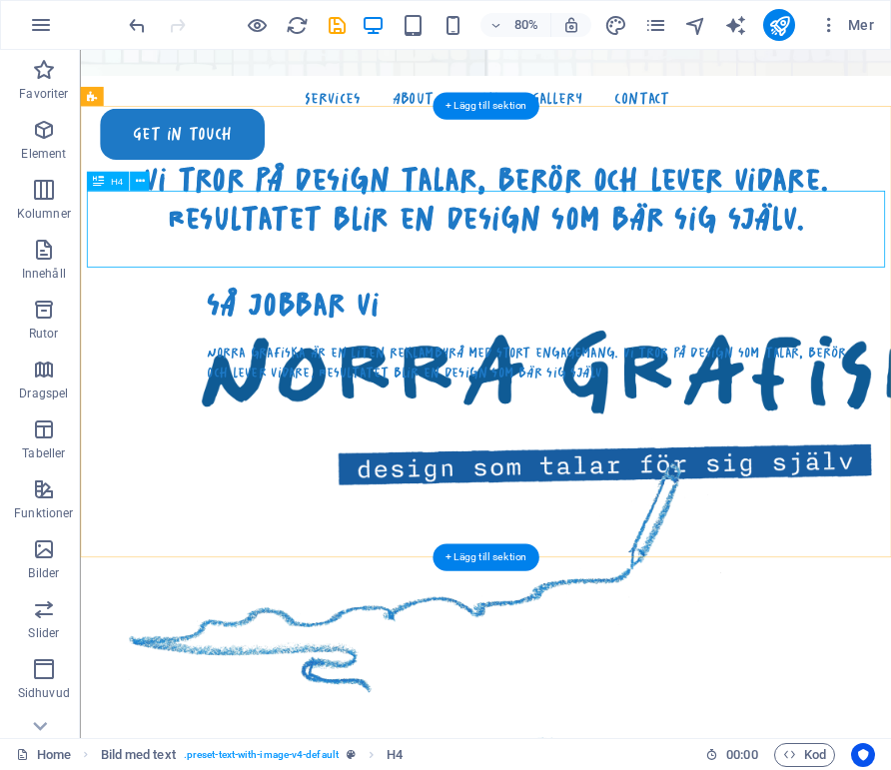
scroll to position [869, 0]
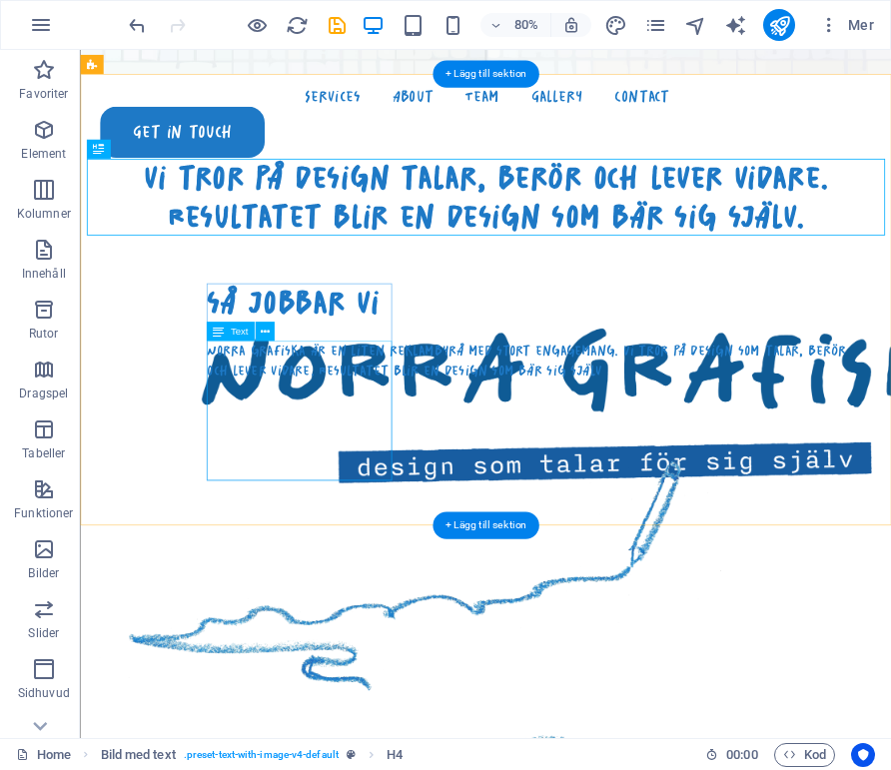
click at [304, 463] on div "Norra grafiska är en liten reklambyrå med stort engagemang. Vi tror på design s…" at bounding box center [647, 438] width 818 height 50
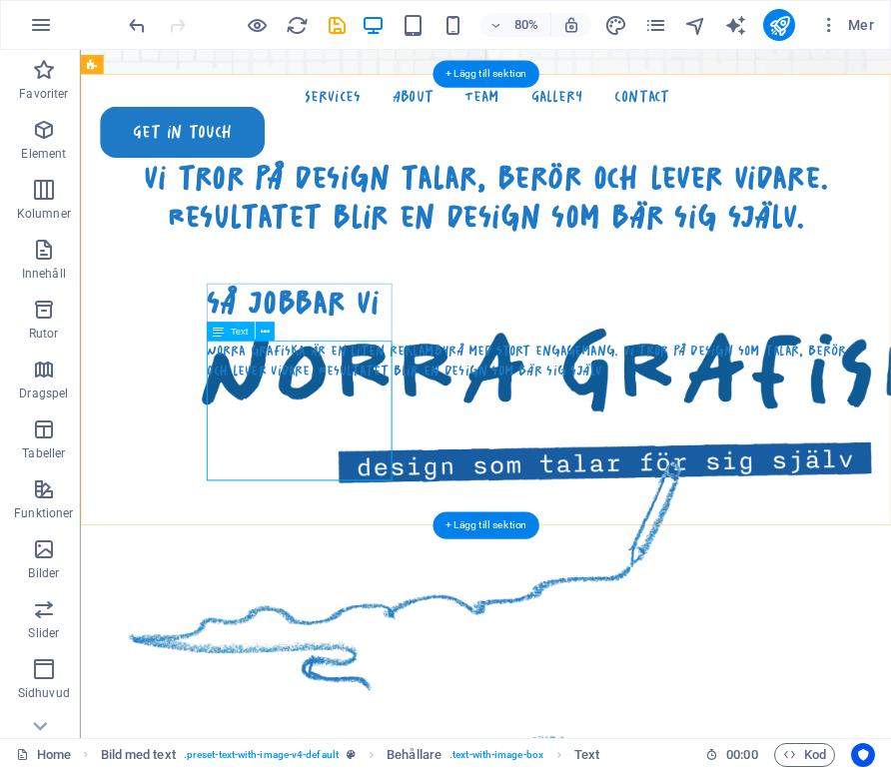
click at [350, 463] on div "Norra grafiska är en liten reklambyrå med stort engagemang. Vi tror på design s…" at bounding box center [647, 438] width 818 height 50
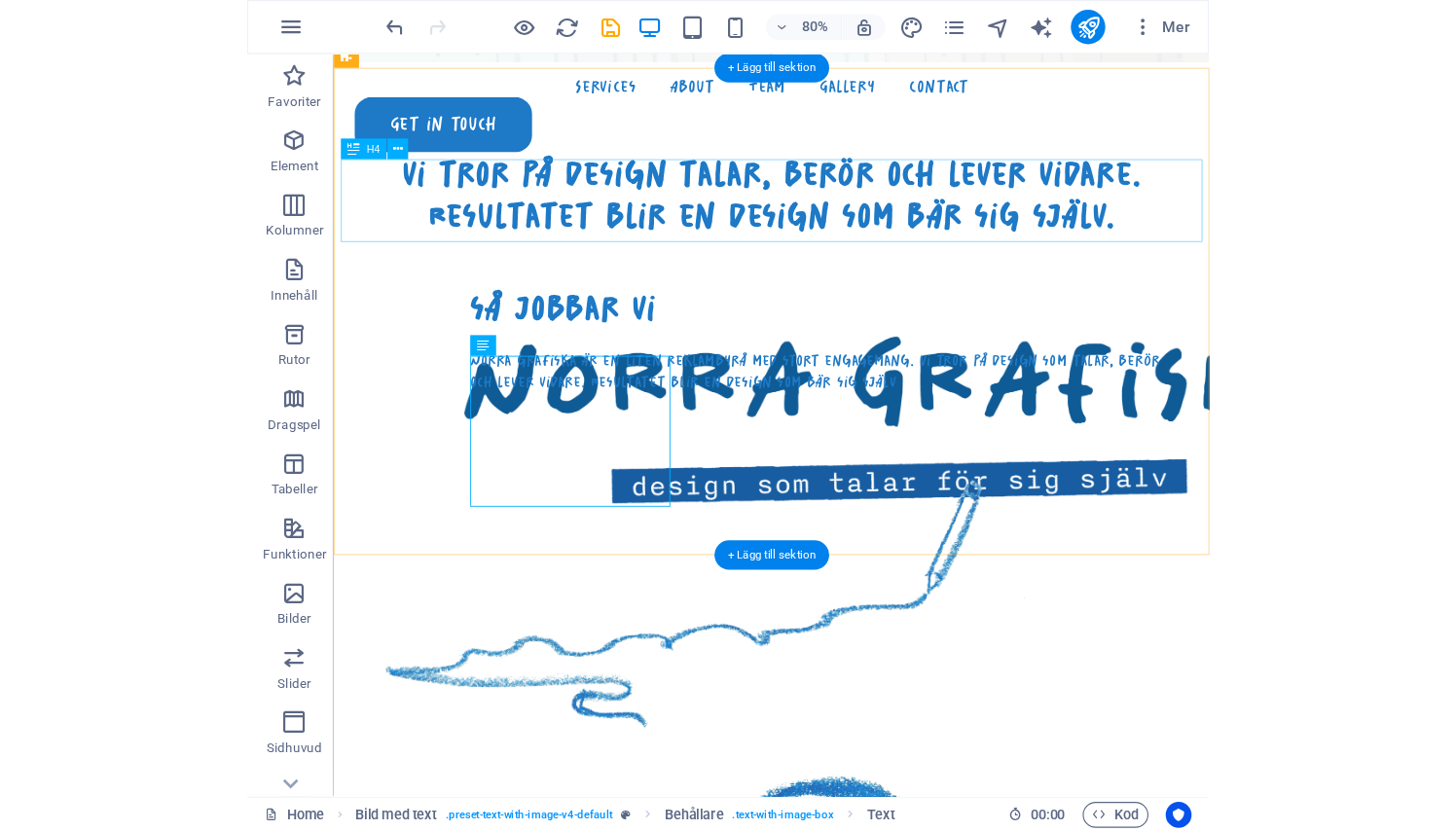
scroll to position [871, 0]
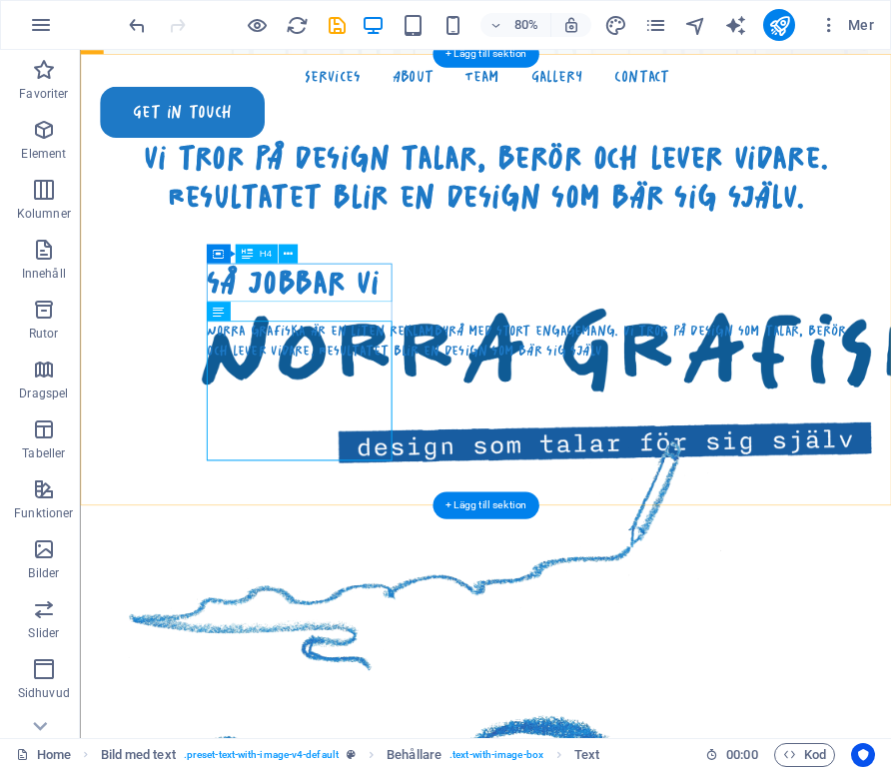
click at [354, 341] on div "så jobbar vi" at bounding box center [647, 341] width 818 height 48
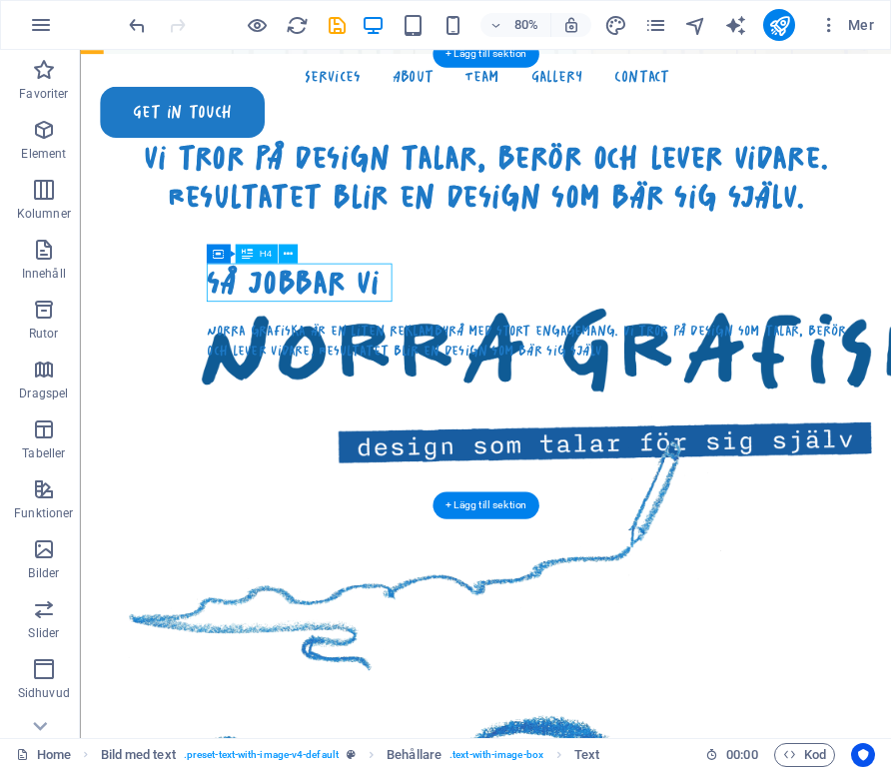
click at [354, 341] on div "så jobbar vi" at bounding box center [647, 341] width 818 height 48
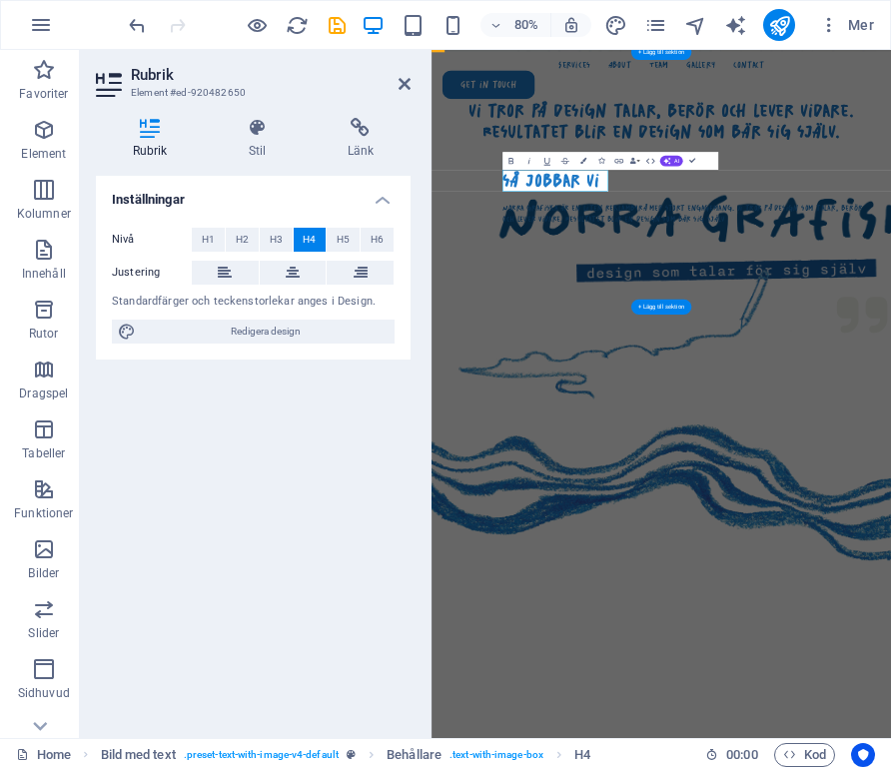
click at [300, 284] on div "Justering" at bounding box center [253, 273] width 283 height 25
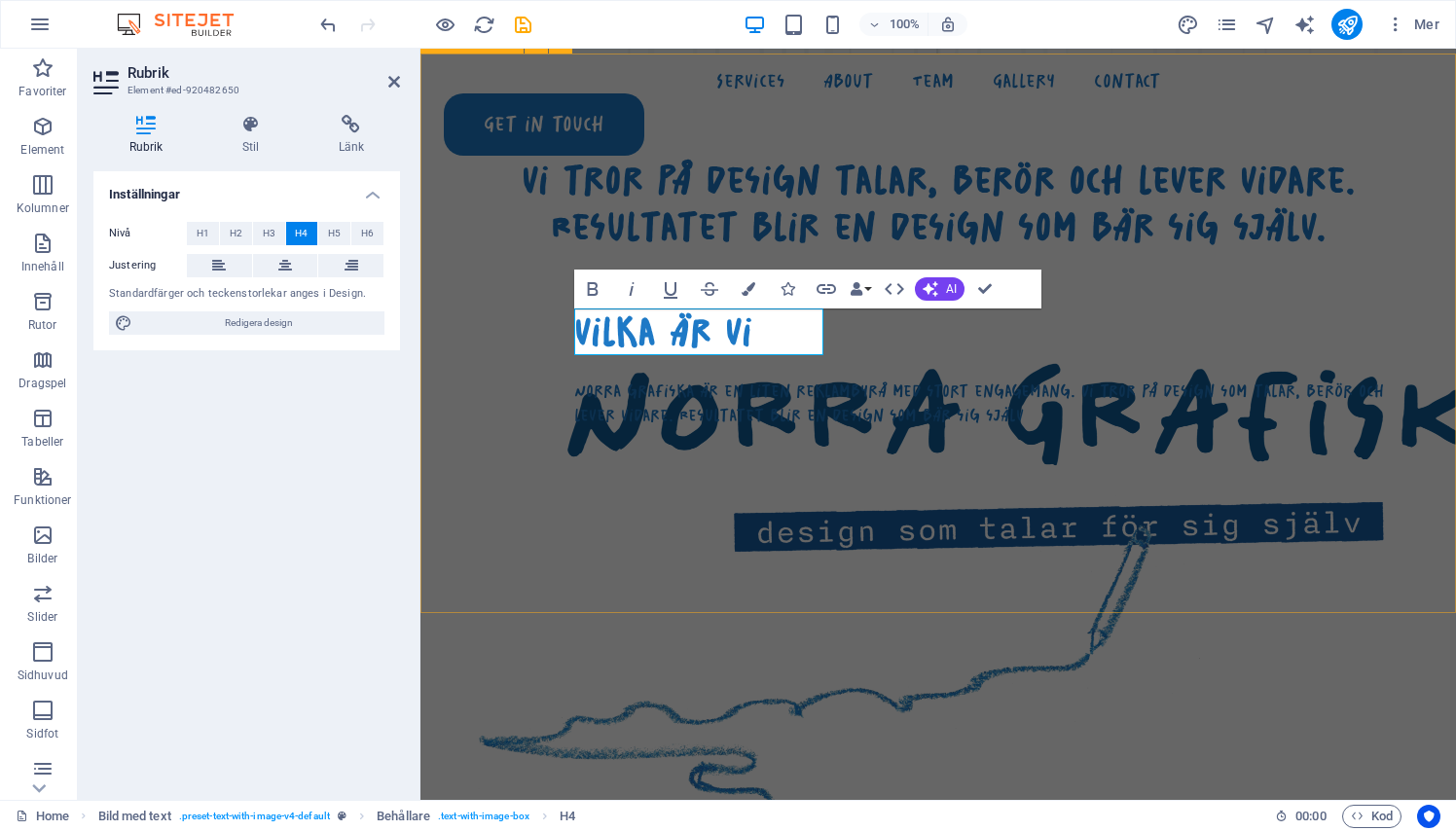
click at [497, 432] on div "vi tror på design talar, berör och lever vidare. Resultatet blir en design som …" at bounding box center [938, 456] width 1035 height 806
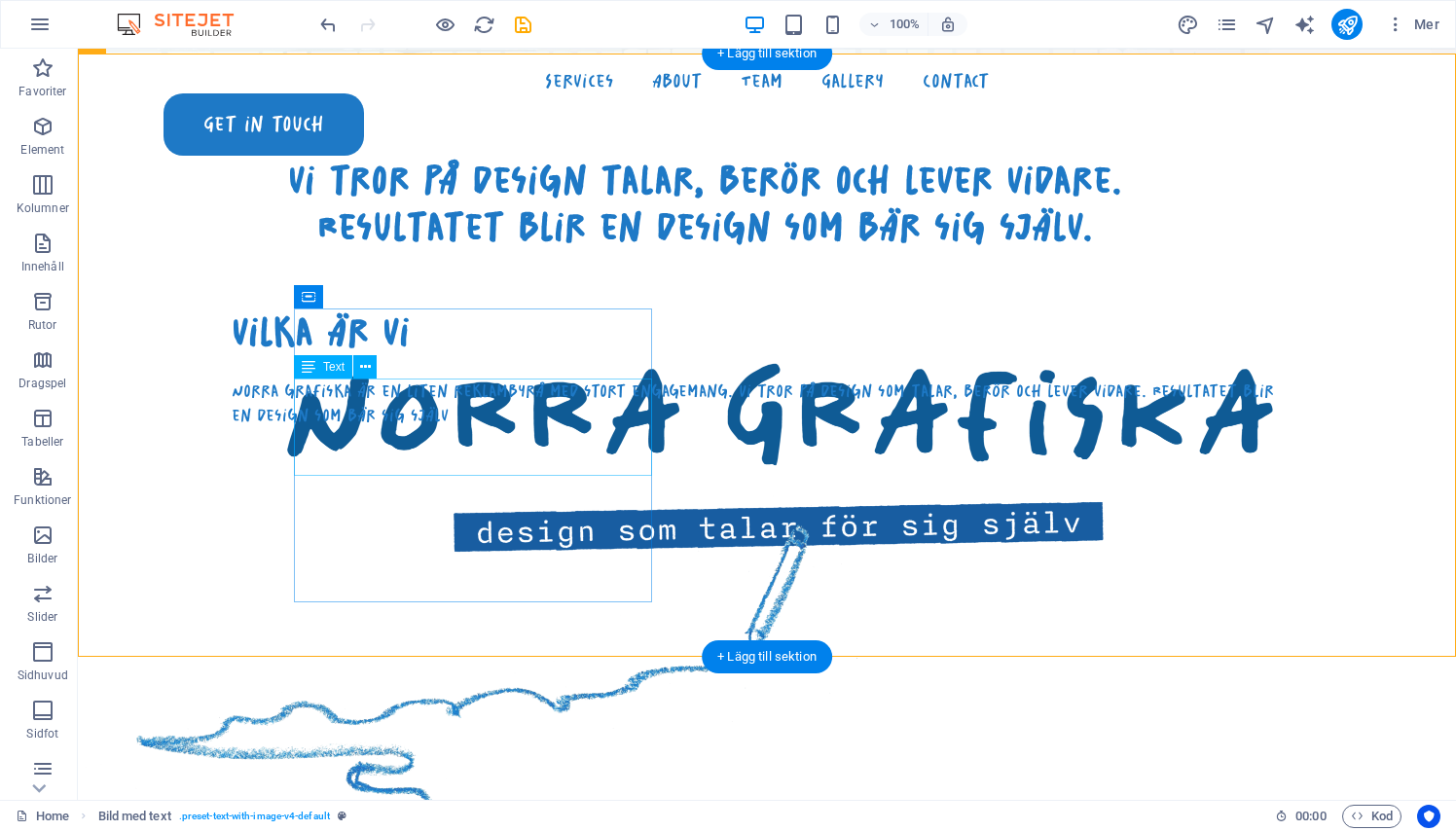
click at [380, 426] on div "Norra grafiska är en liten reklambyrå med stort engagemang. Vi tror på design s…" at bounding box center [763, 402] width 1062 height 49
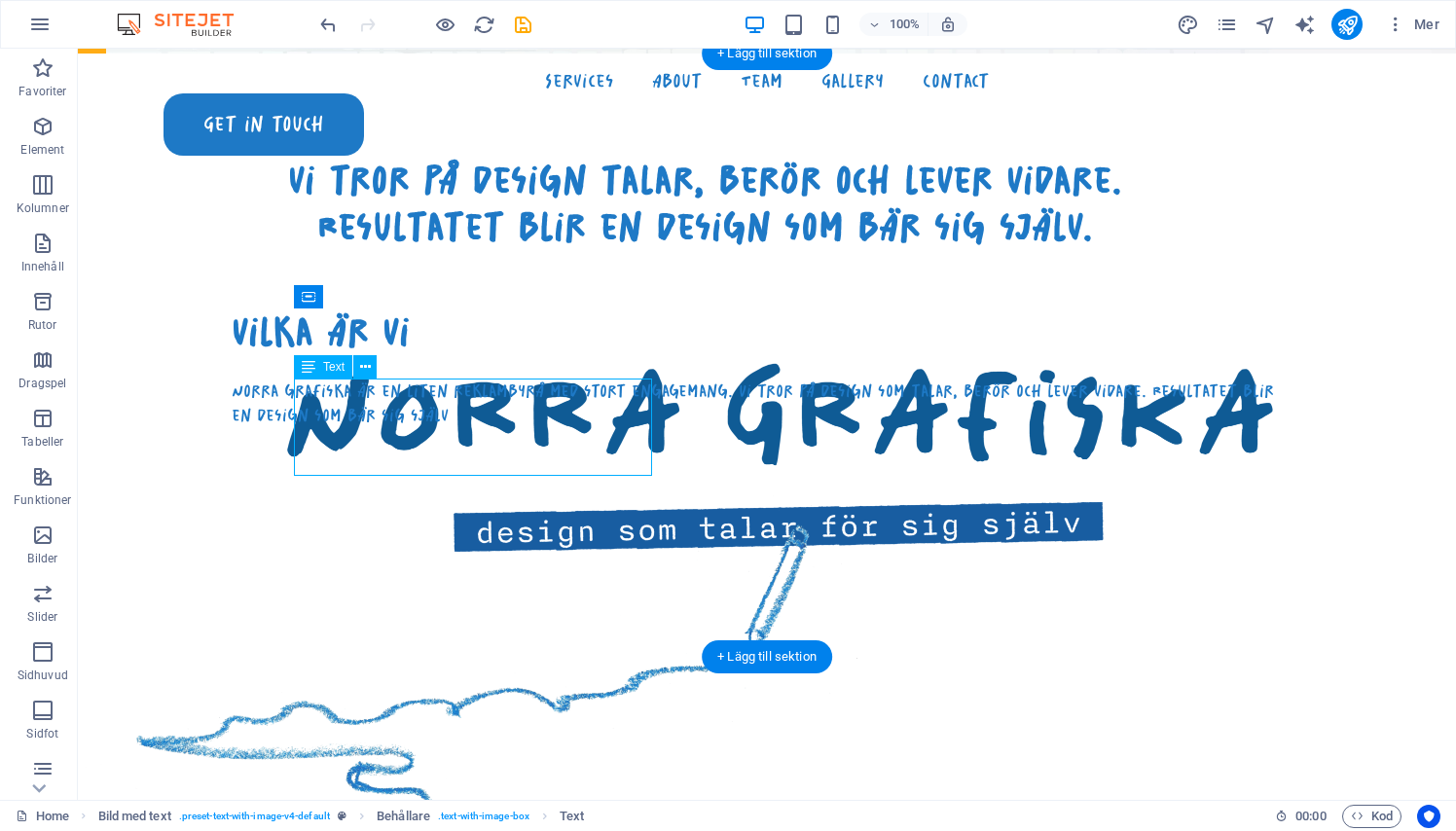
click at [413, 387] on div "Norra grafiska är en liten reklambyrå med stort engagemang. Vi tror på design s…" at bounding box center [763, 402] width 1062 height 49
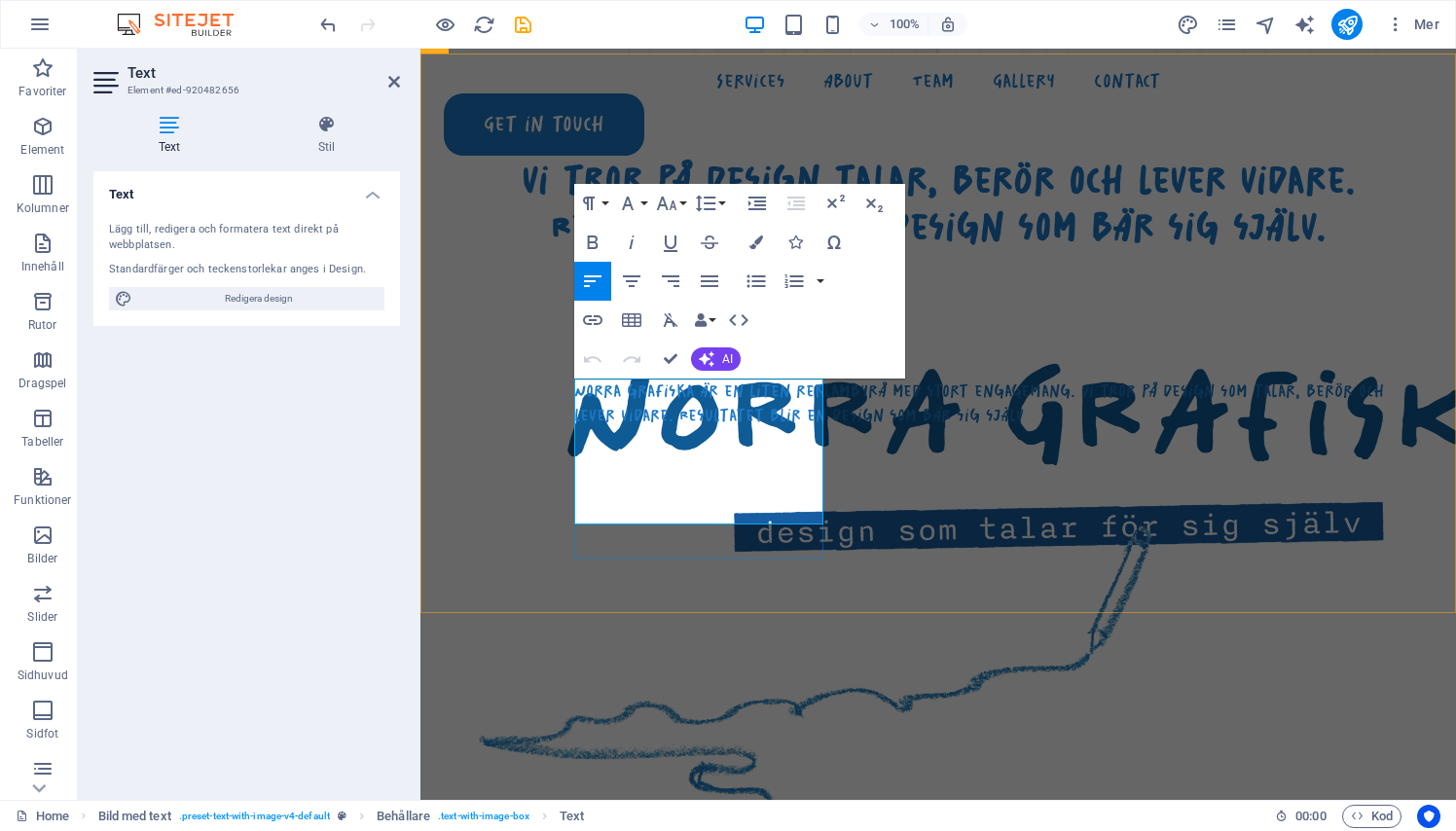
click at [524, 415] on div "vi tror på design talar, berör och lever vidare. Resultatet blir en design som …" at bounding box center [938, 456] width 1035 height 806
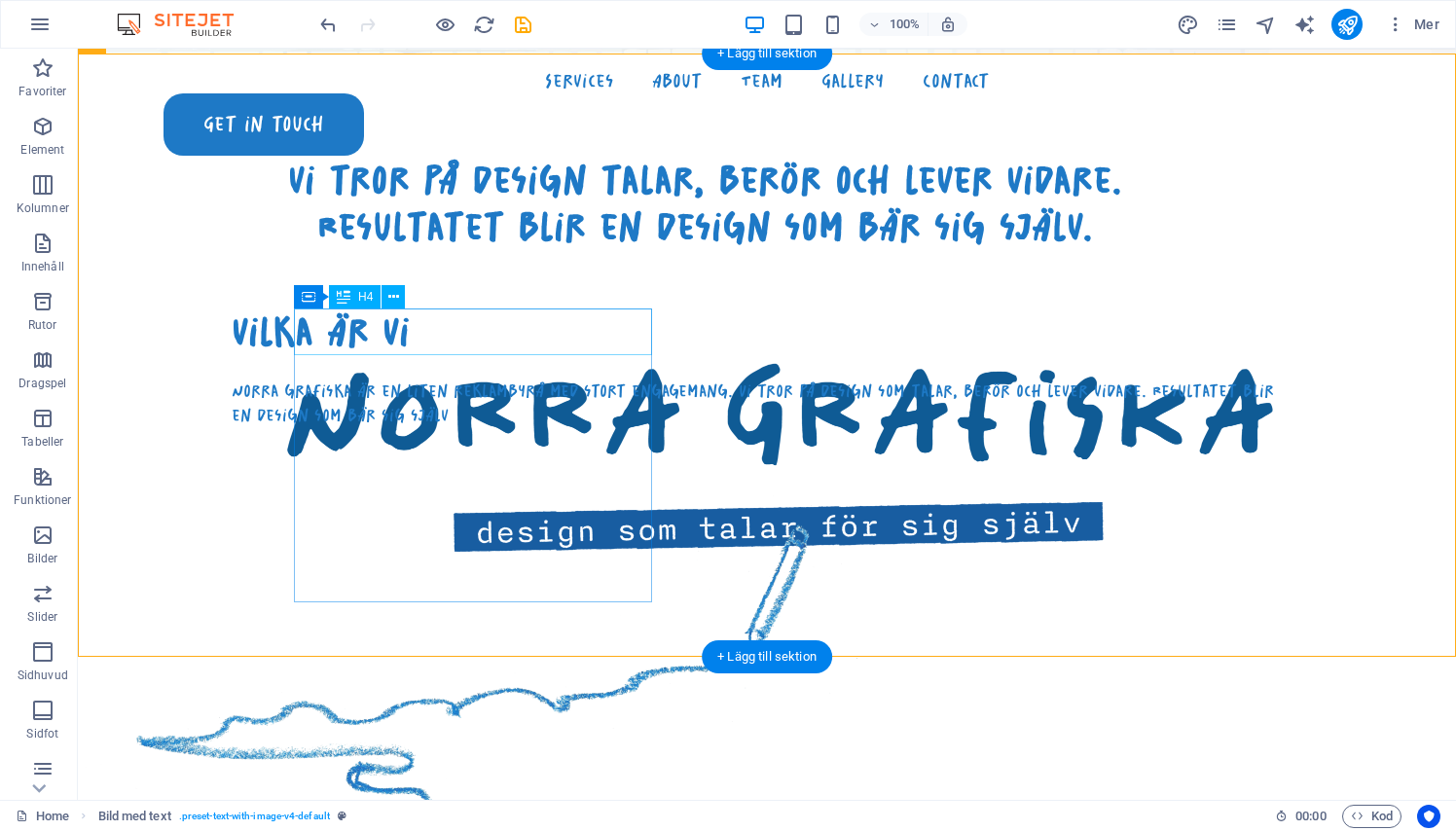
click at [451, 315] on div "vilka är vi" at bounding box center [763, 332] width 1062 height 47
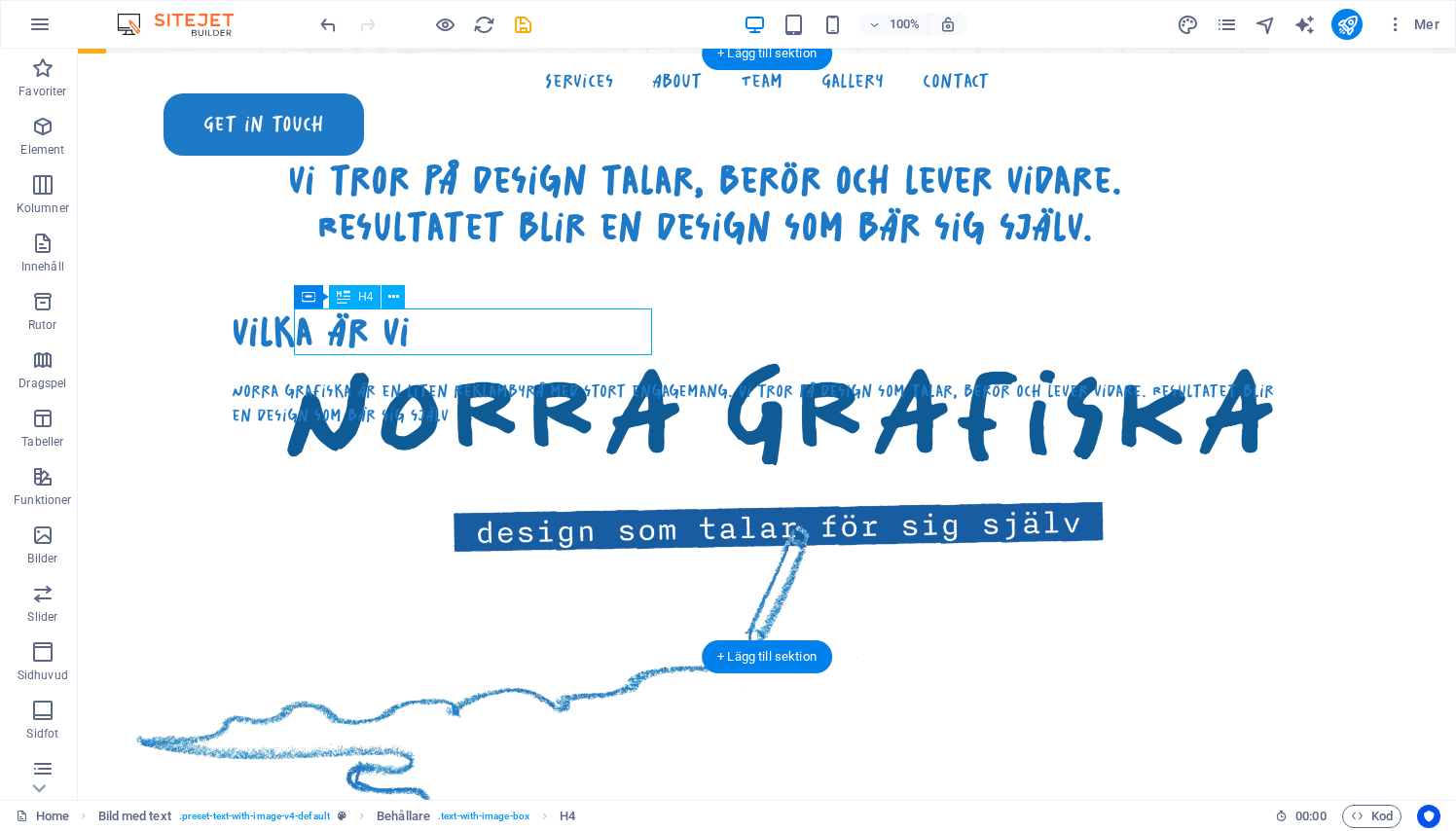
click at [514, 329] on div "vilka är vi" at bounding box center [763, 332] width 1062 height 47
click at [172, 329] on div "vi tror på design talar, berör och lever vidare. Resultatet blir en design som …" at bounding box center [767, 456] width 1378 height 806
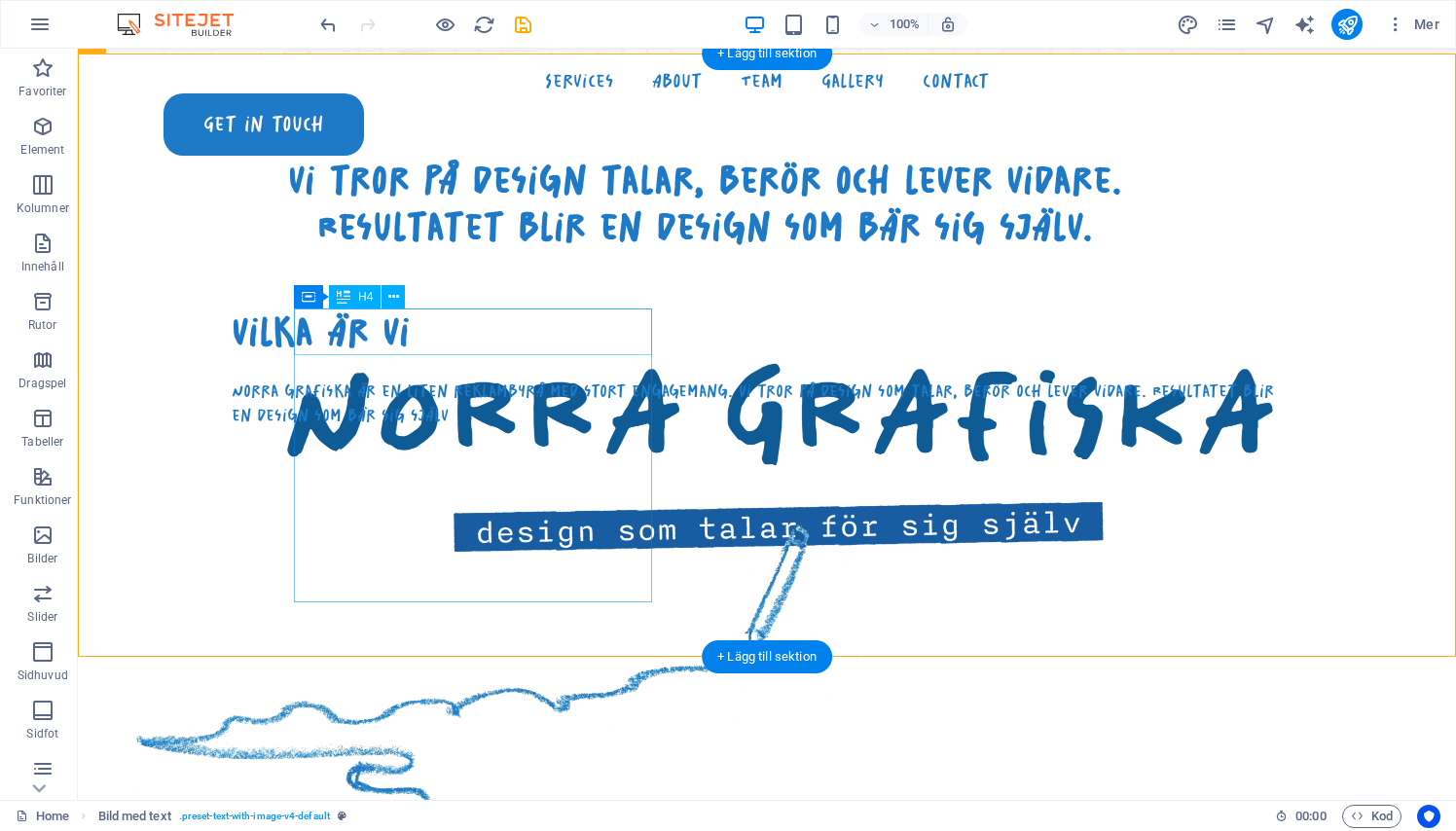
click at [514, 325] on div "vilka är vi" at bounding box center [763, 332] width 1062 height 47
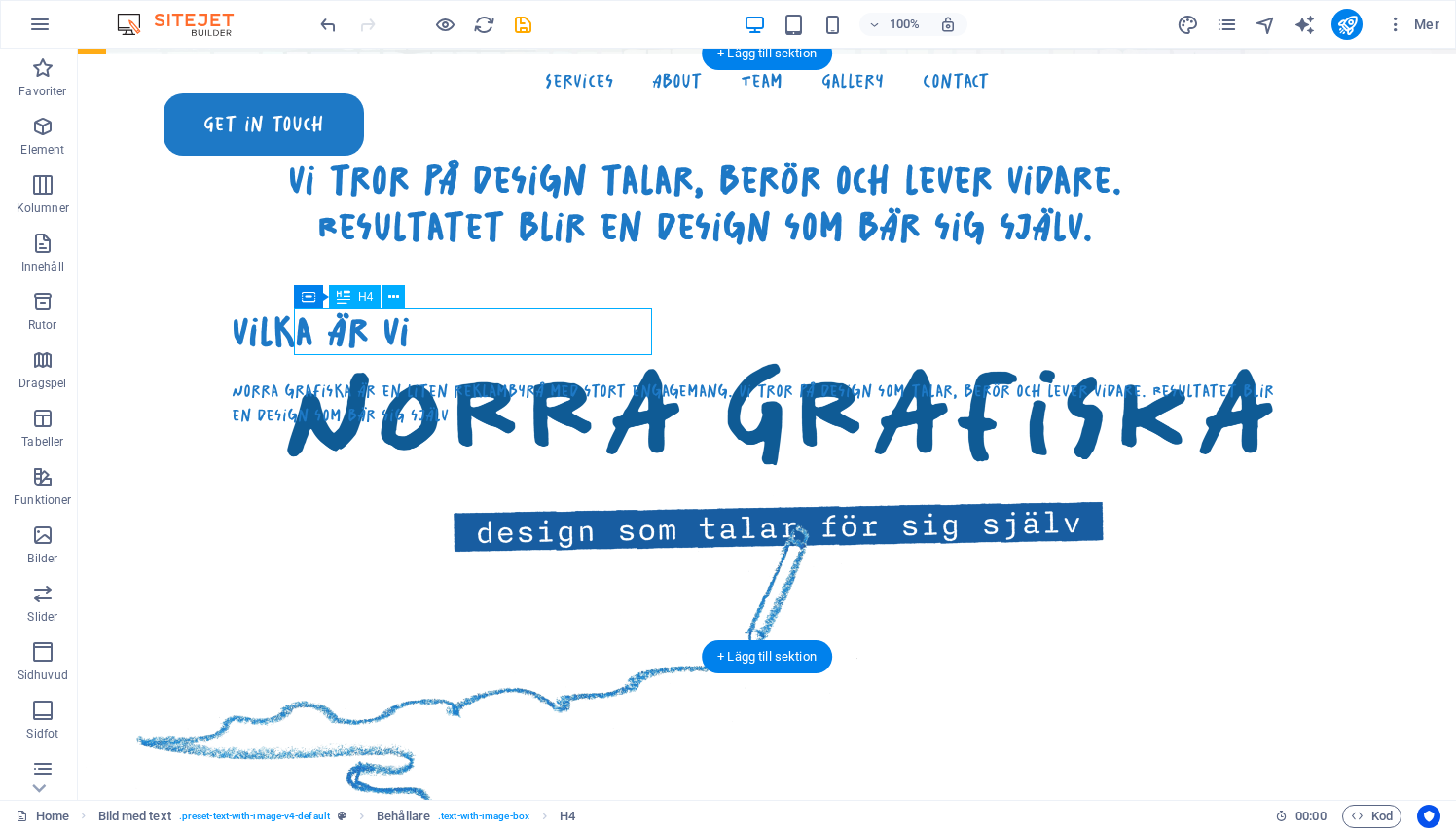
click at [514, 325] on div "vilka är vi" at bounding box center [763, 332] width 1062 height 47
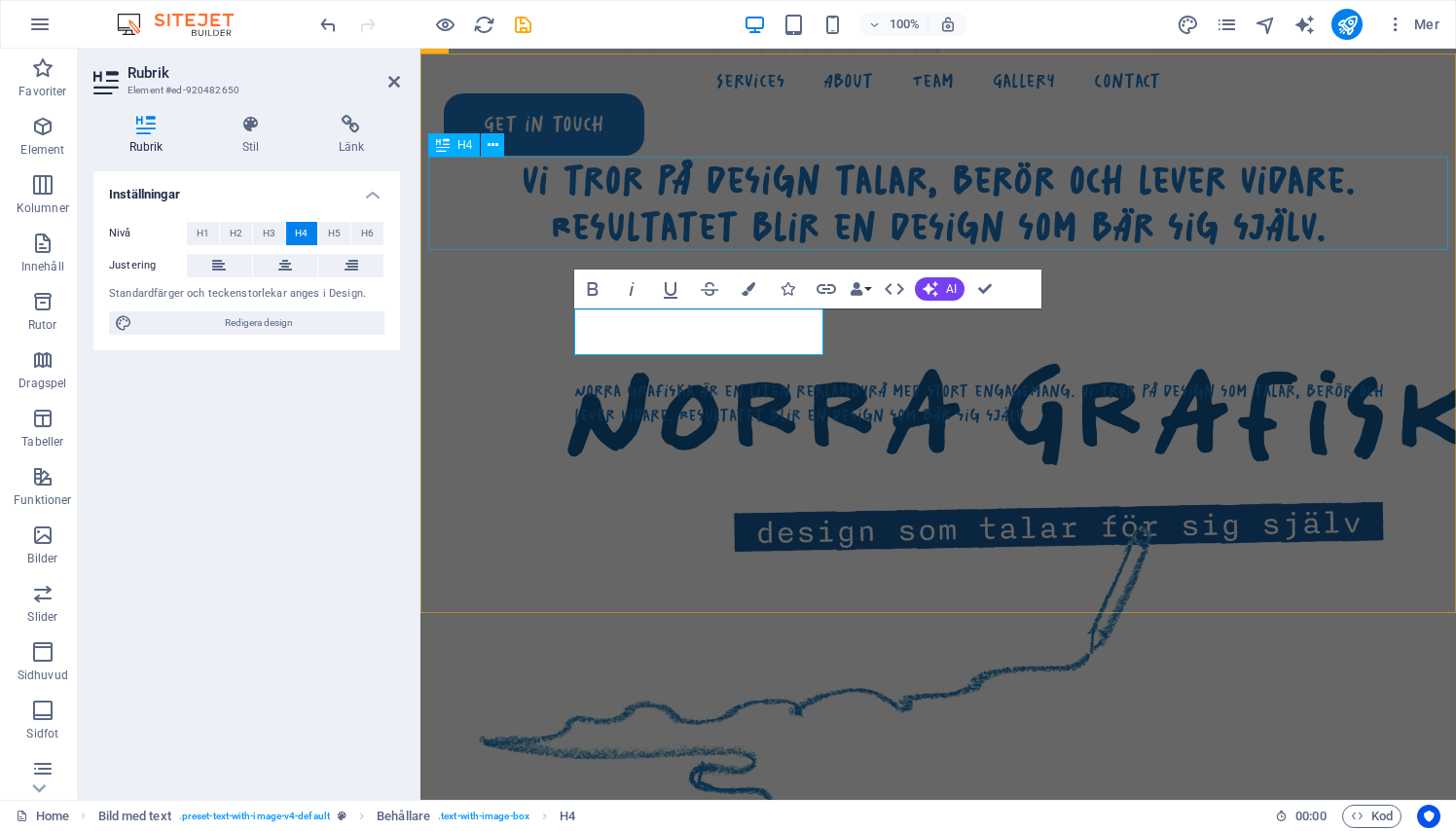
click at [570, 183] on div "vi tror på design talar, berör och lever vidare. Resultatet blir en design som …" at bounding box center [938, 204] width 1019 height 94
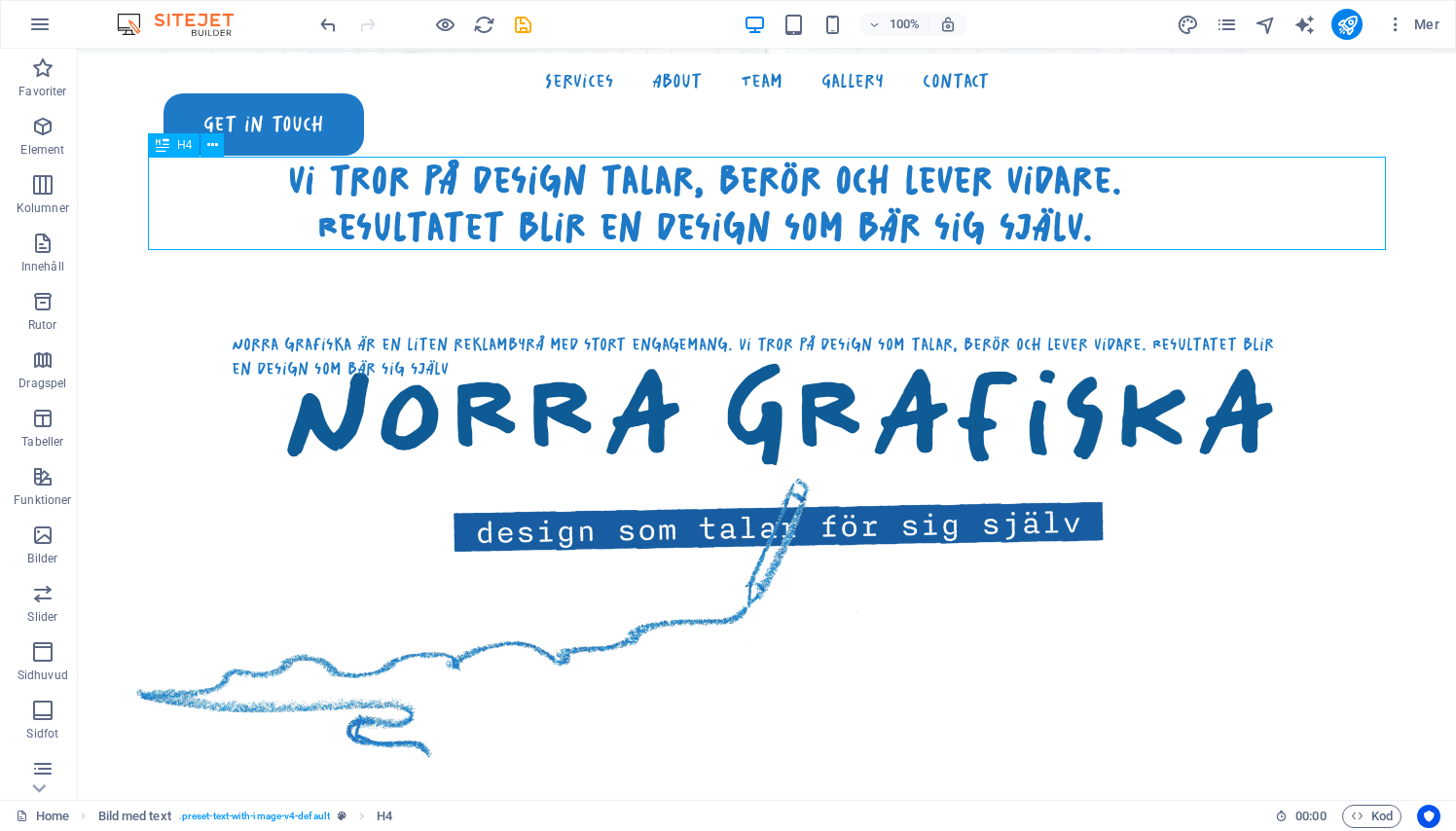
click at [514, 183] on div "vi tror på design talar, berör och lever vidare. Resultatet blir en design som …" at bounding box center [705, 204] width 1238 height 94
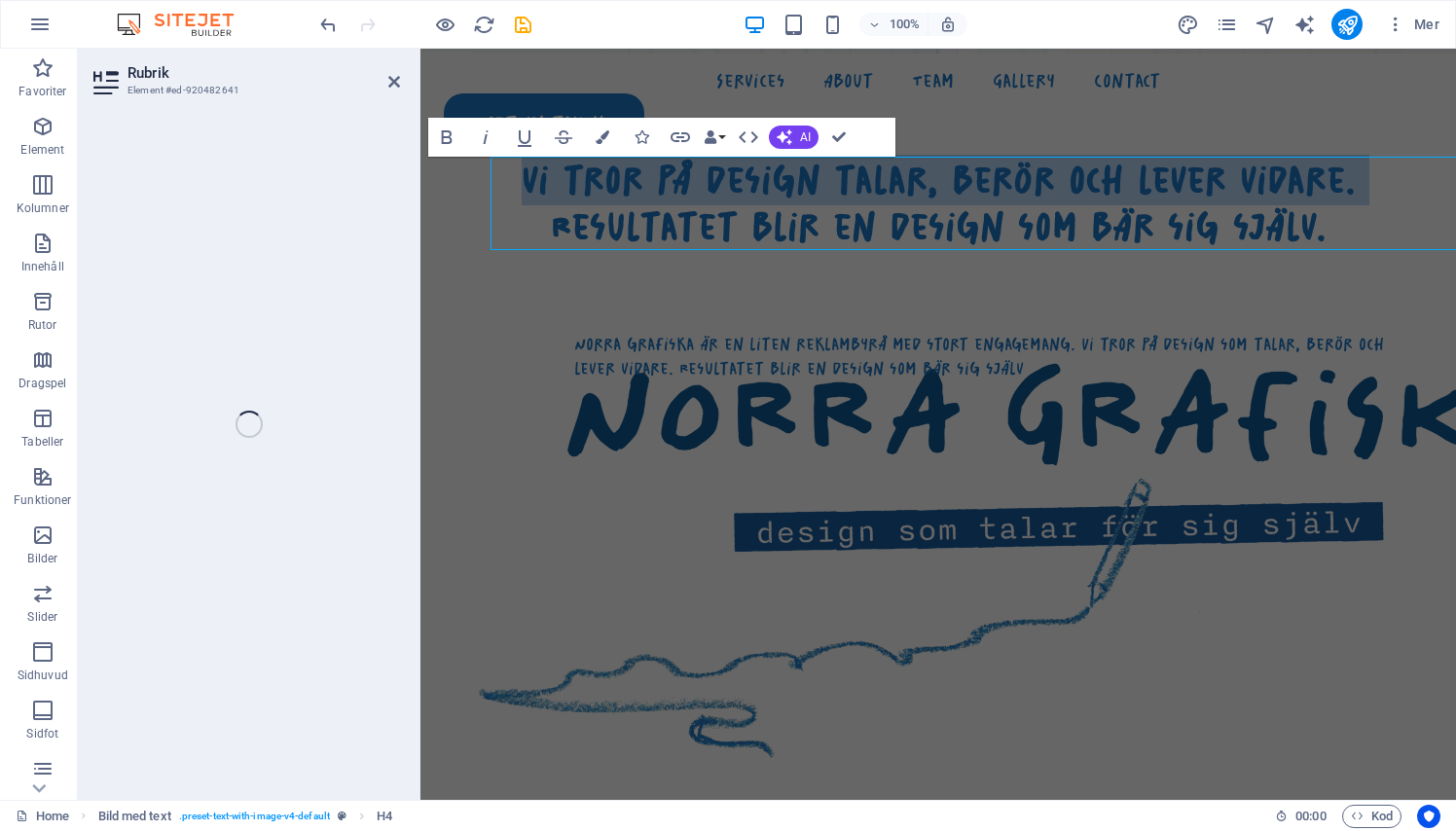
click at [514, 183] on h4 "vi tror på design talar, berör och lever vidare. Resultatet blir en design som …" at bounding box center [938, 204] width 1019 height 94
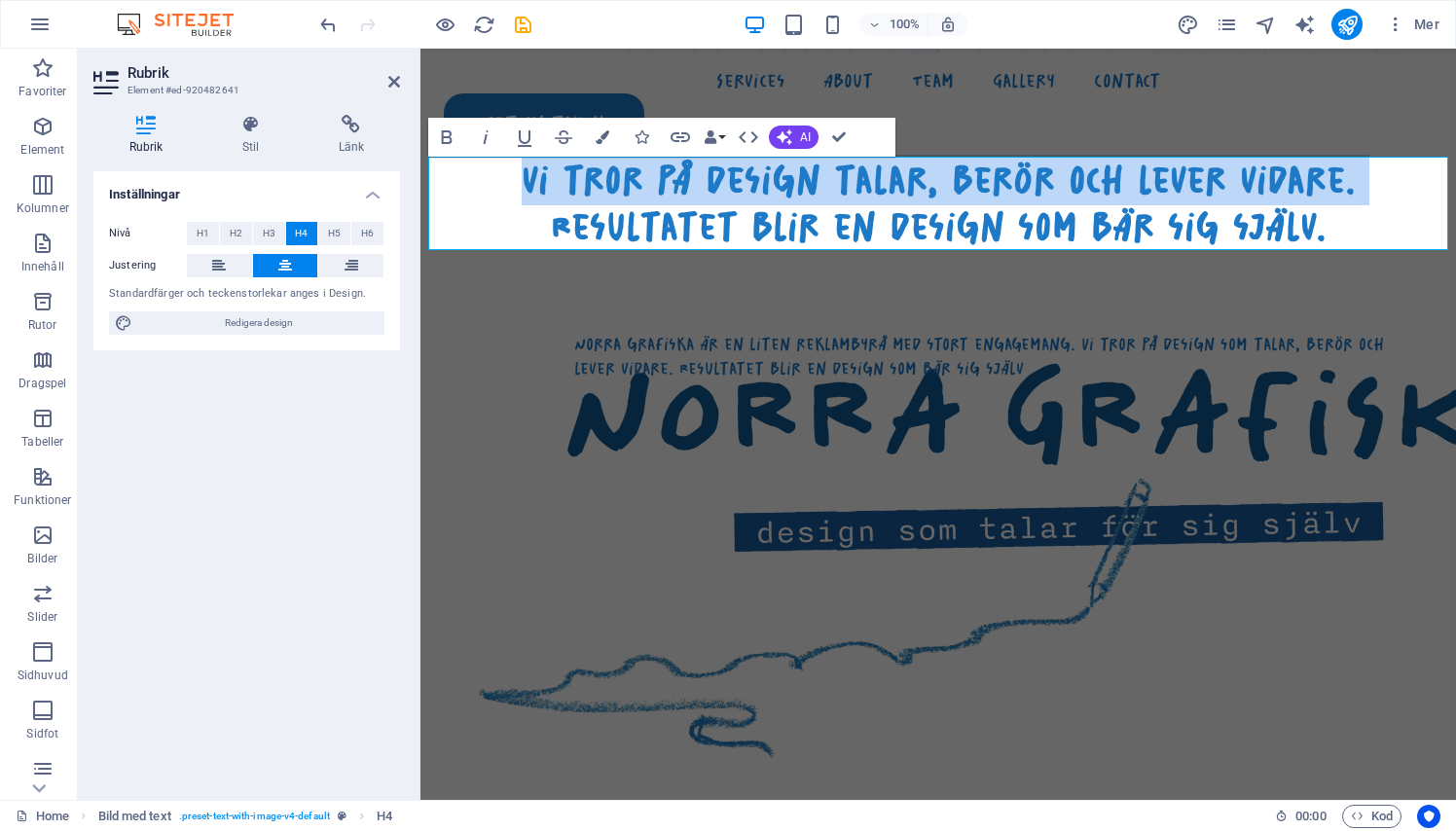
click at [494, 194] on h4 "vi tror på design talar, berör och lever vidare. Resultatet blir en design som …" at bounding box center [938, 204] width 1019 height 94
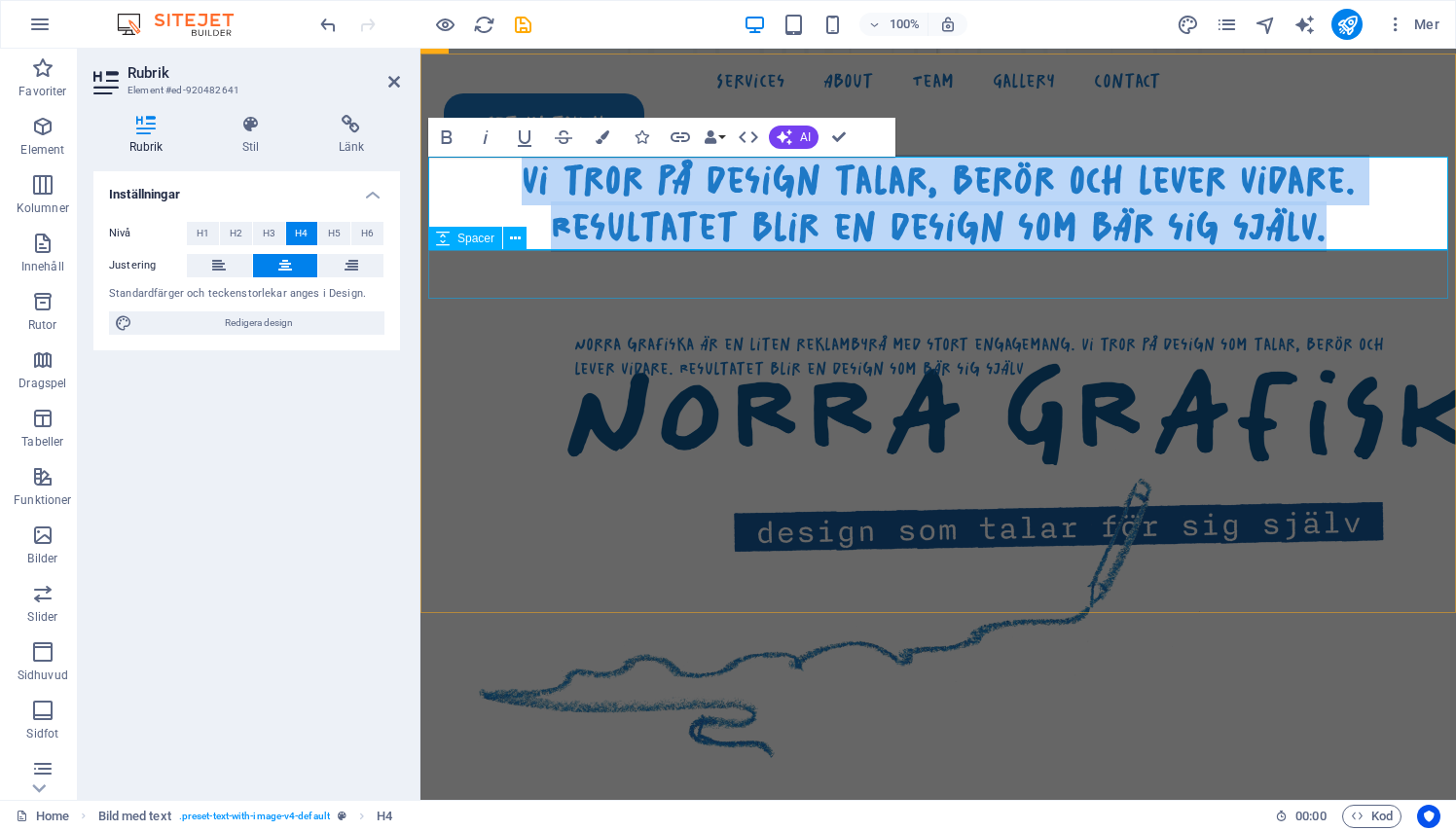
drag, startPoint x: 492, startPoint y: 184, endPoint x: 1398, endPoint y: 239, distance: 907.7
click at [1399, 239] on h4 "vi tror på design talar, berör och lever vidare. Resultatet blir en design som …" at bounding box center [938, 204] width 1019 height 94
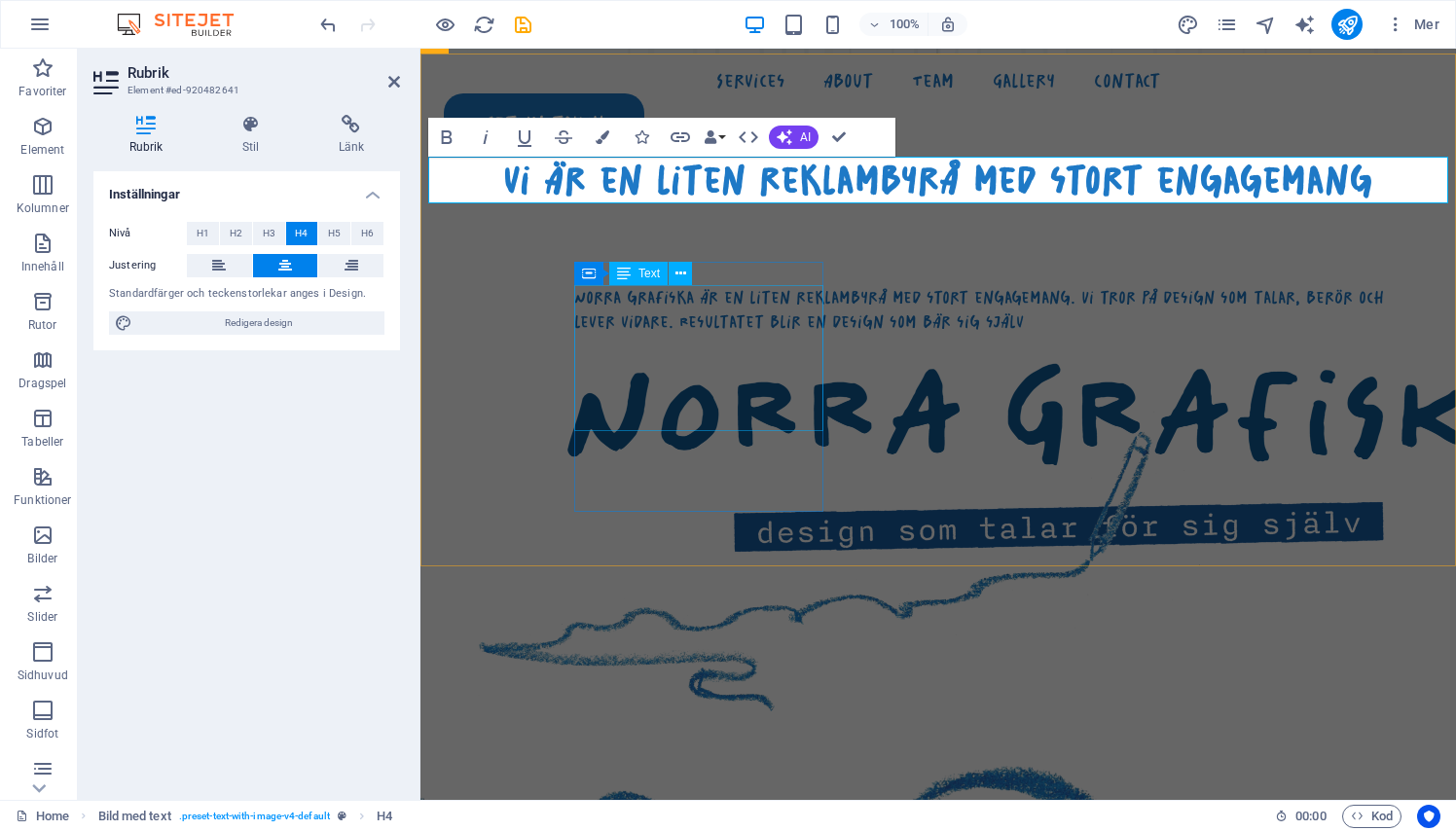
click at [574, 333] on div "Norra grafiska är en liten reklambyrå med stort engagemang. Vi tror på design s…" at bounding box center [996, 310] width 845 height 49
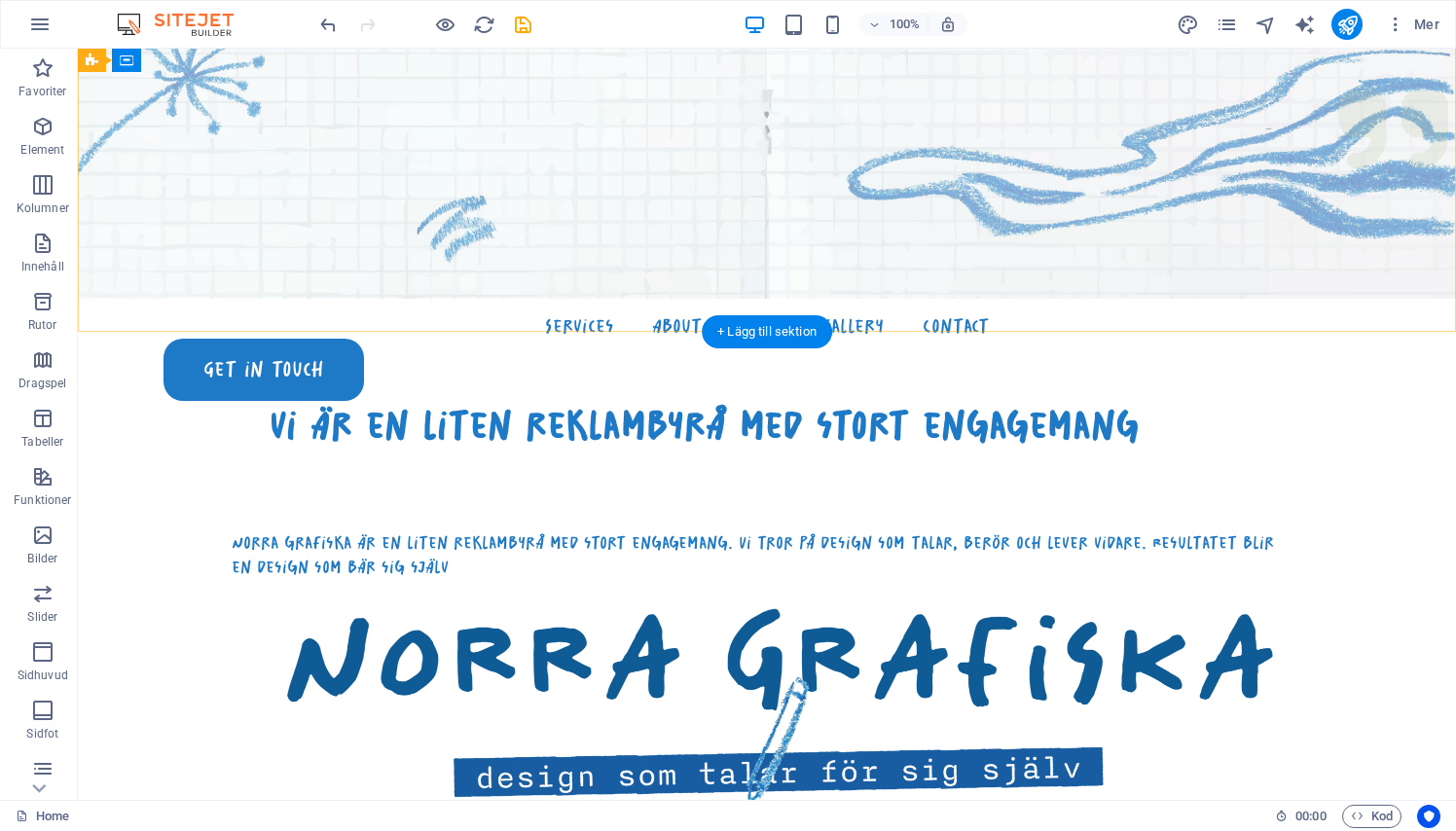
scroll to position [655, 0]
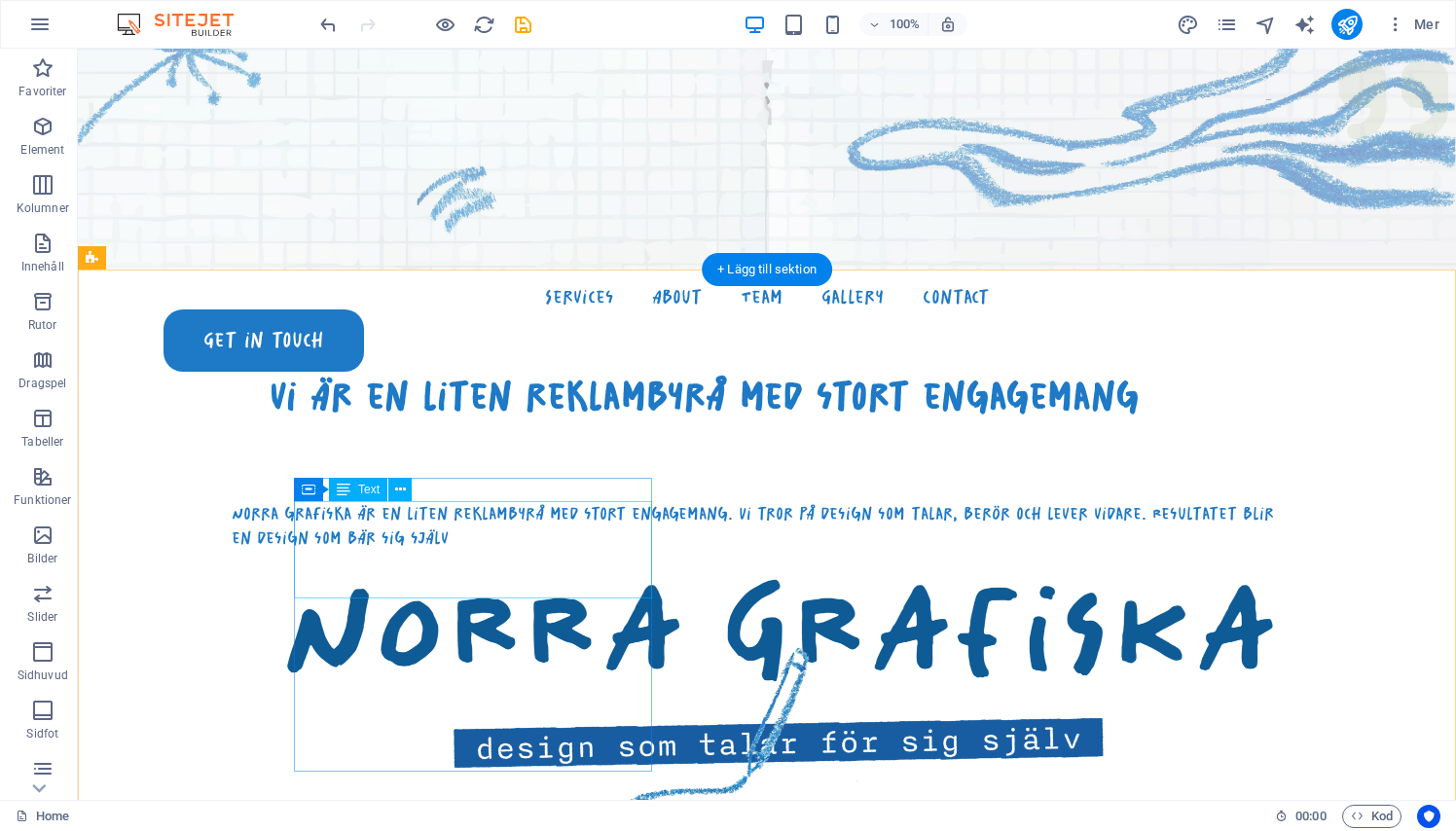
click at [451, 549] on div "Norra grafiska är en liten reklambyrå med stort engagemang. Vi tror på design s…" at bounding box center [763, 525] width 1062 height 49
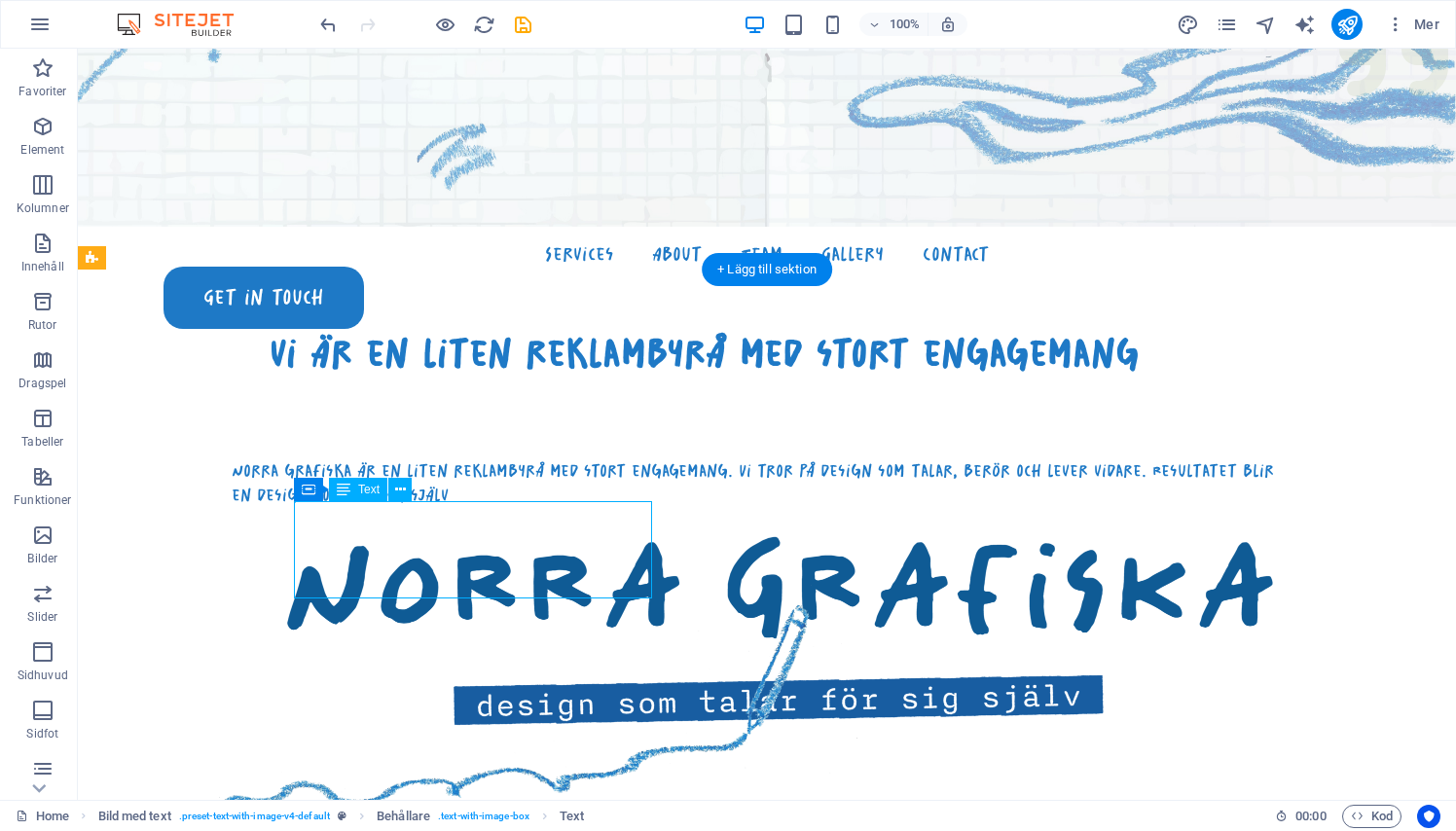
scroll to position [712, 0]
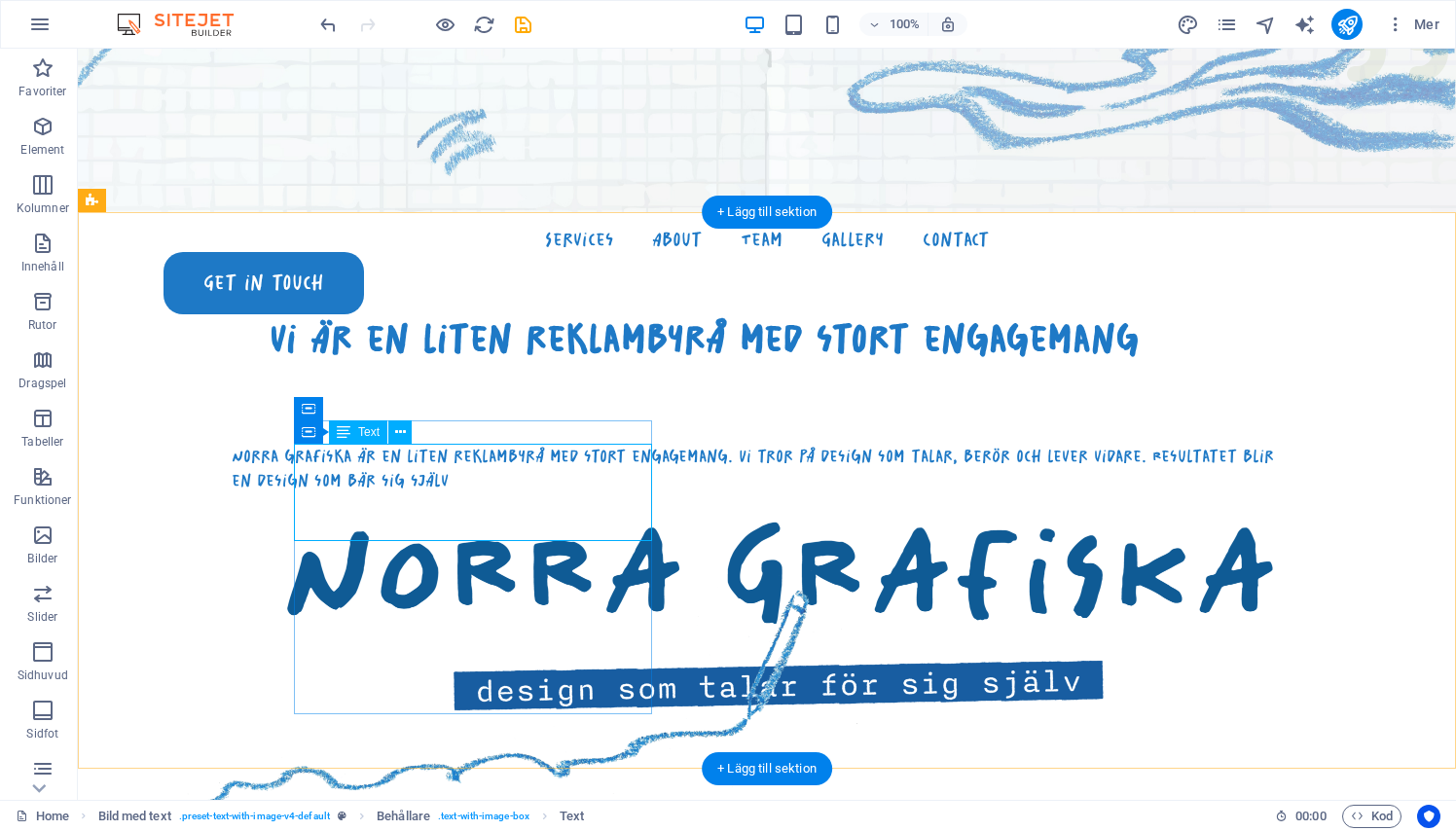
click at [441, 484] on div "Norra grafiska är en liten reklambyrå med stort engagemang. Vi tror på design s…" at bounding box center [763, 468] width 1062 height 49
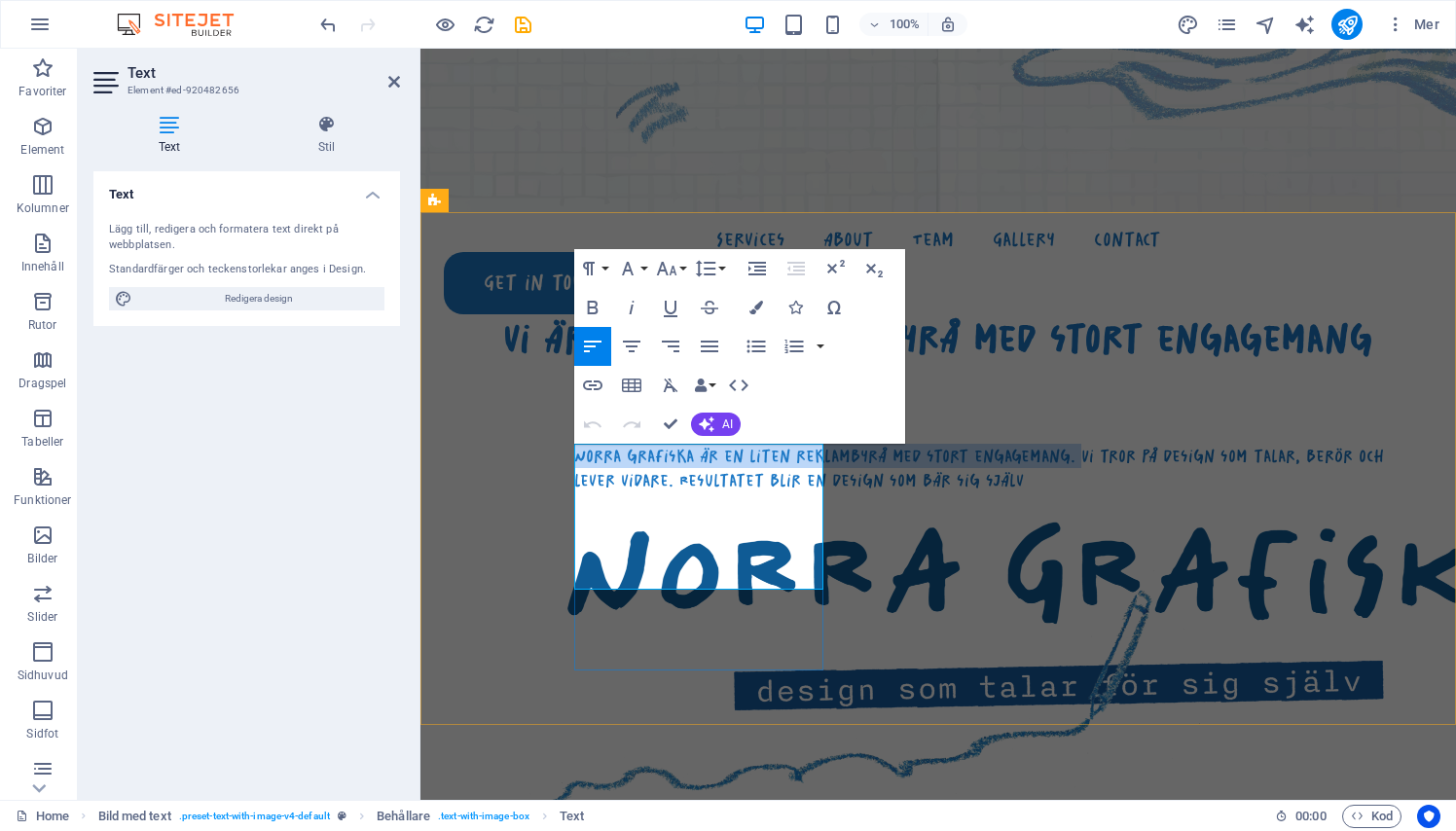
drag, startPoint x: 578, startPoint y: 457, endPoint x: 678, endPoint y: 502, distance: 109.7
click at [678, 492] on p "Norra grafiska är en liten reklambyrå med stort engagemang. Vi tror på design s…" at bounding box center [996, 468] width 845 height 49
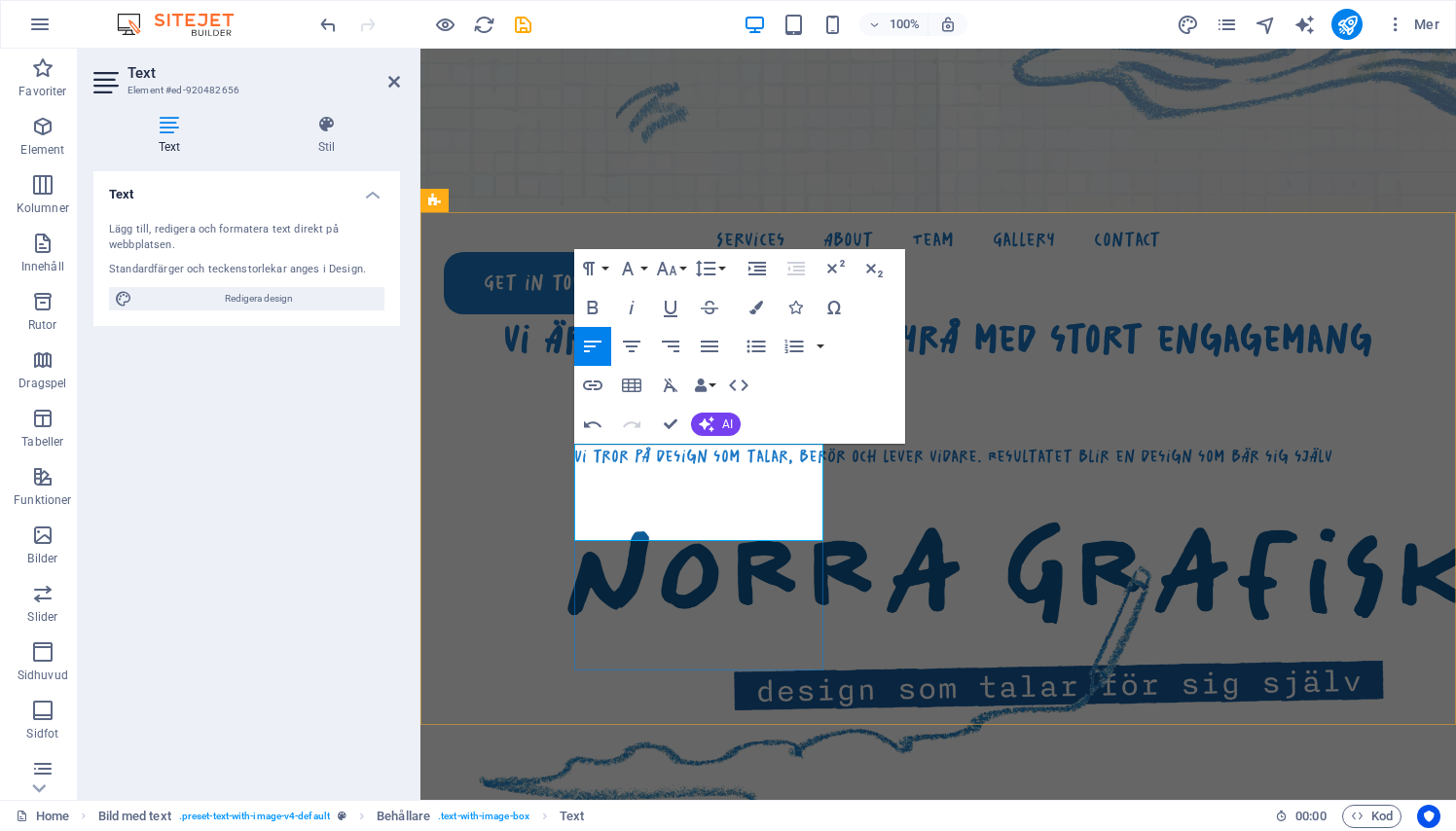
click at [702, 468] on p "Vi tror på design som talar, berör och lever vidare. Resultatet blir en design …" at bounding box center [996, 455] width 845 height 24
click at [881, 536] on figure at bounding box center [879, 691] width 903 height 310
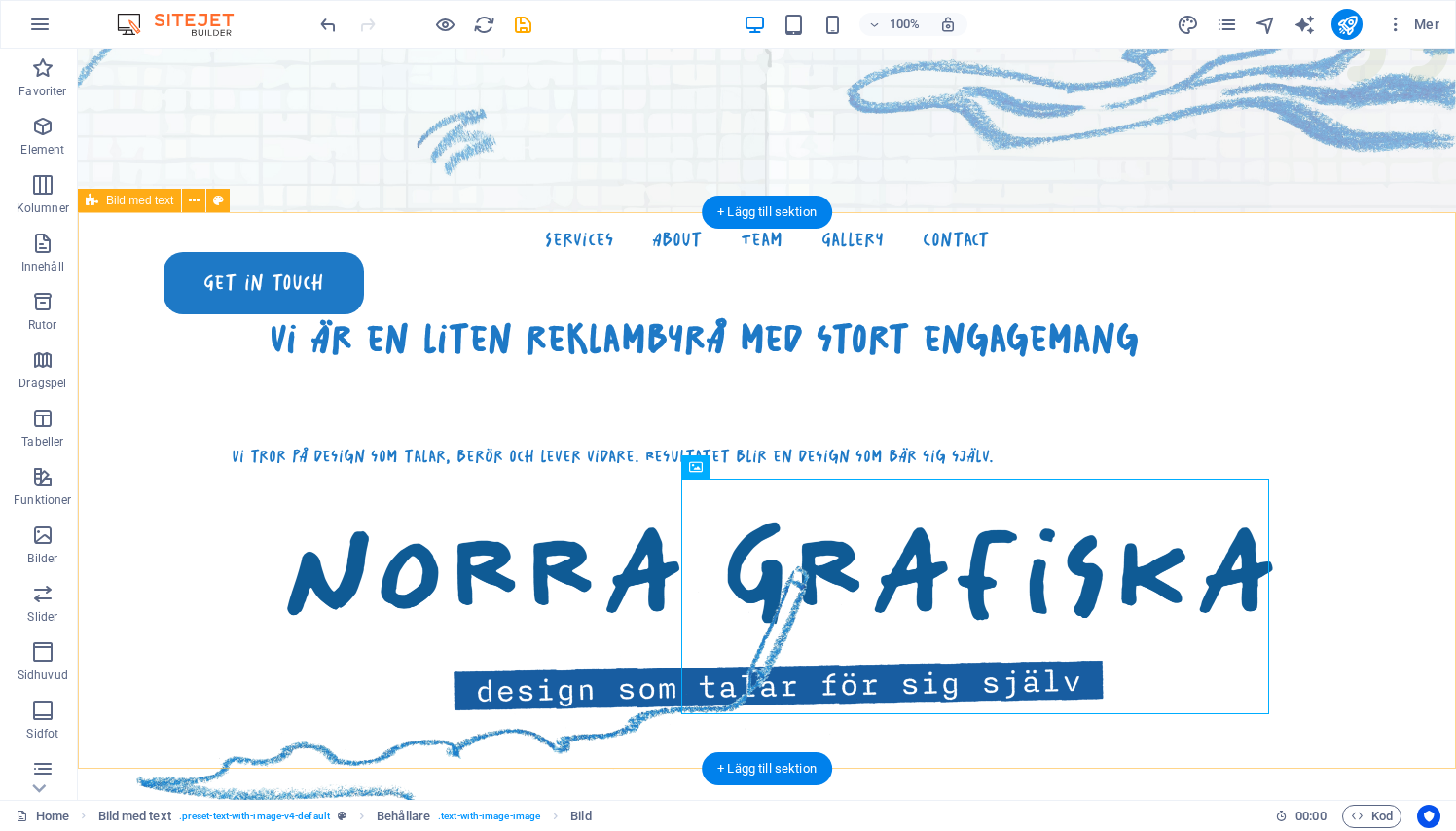
click at [335, 468] on div "Vi tror på design som talar, berör och lever vidare. Resultatet blir en design …" at bounding box center [763, 455] width 1062 height 24
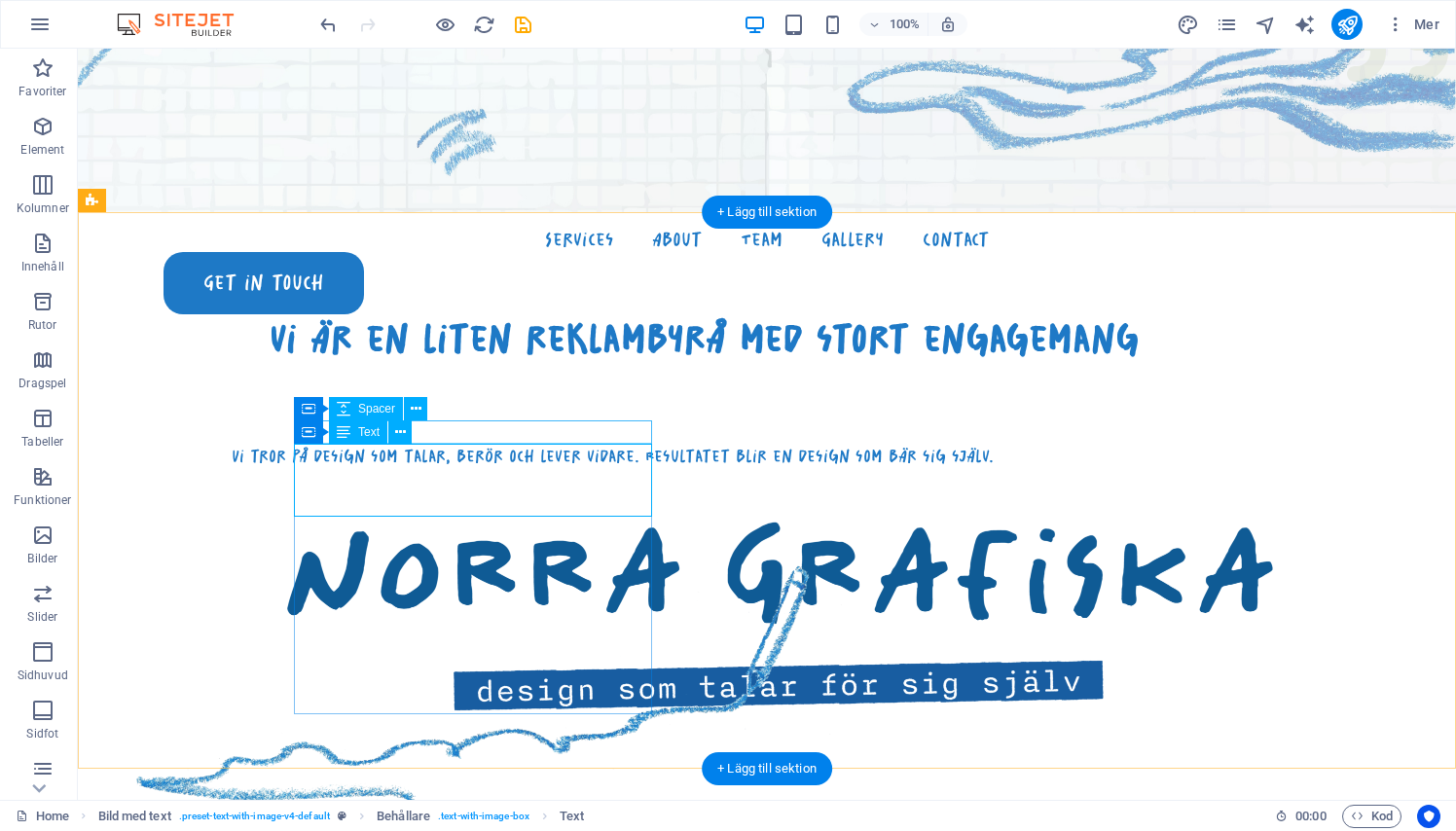
click at [361, 432] on span "Text" at bounding box center [368, 432] width 21 height 12
click at [360, 468] on div "Vi tror på design som talar, berör och lever vidare. Resultatet blir en design …" at bounding box center [763, 455] width 1062 height 24
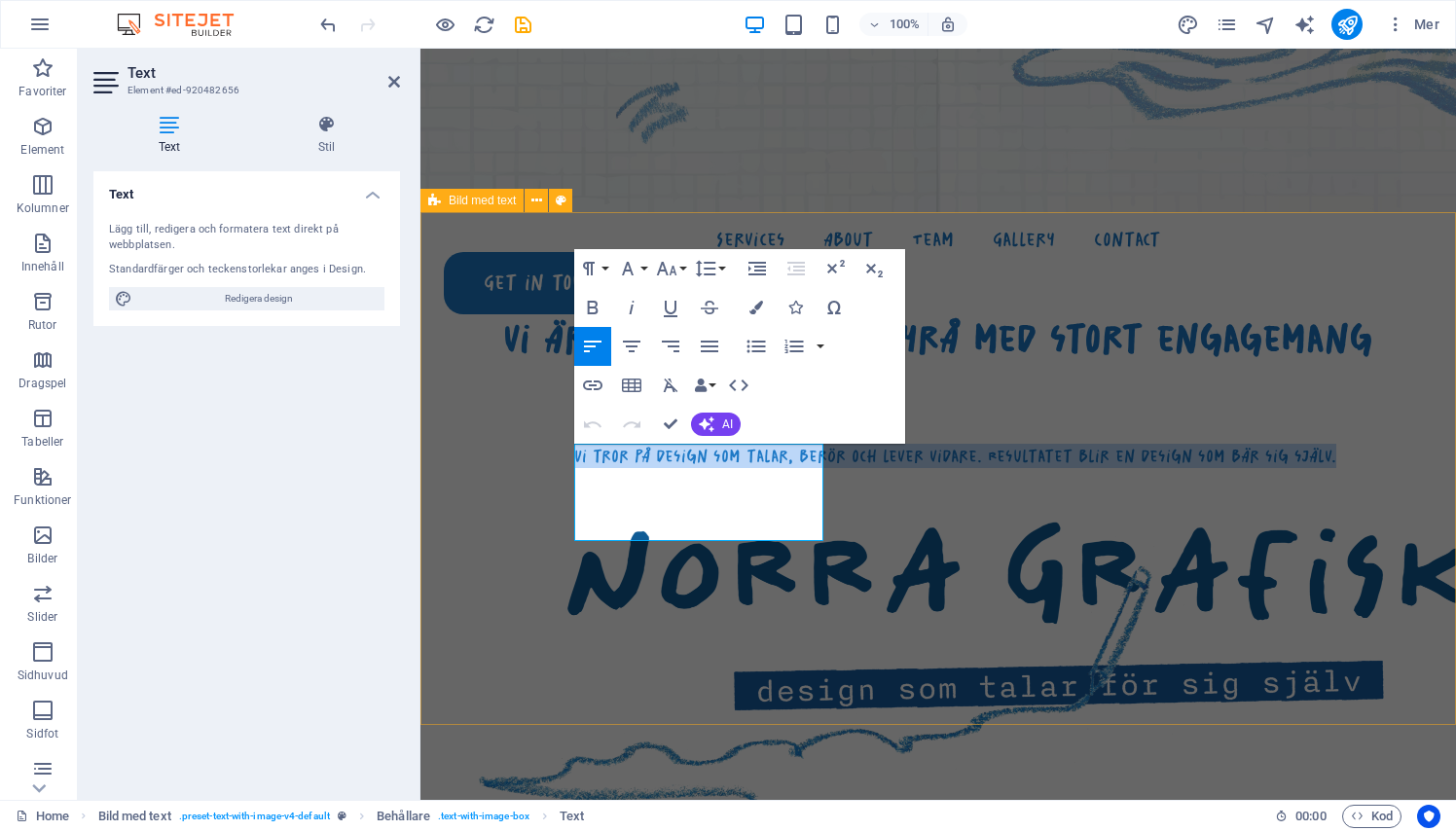
drag, startPoint x: 635, startPoint y: 511, endPoint x: 557, endPoint y: 432, distance: 111.0
click at [557, 432] on div "vi är en liten reklambyrå med stort engagemang Vi tror på design som talar, ber…" at bounding box center [938, 556] width 1035 height 688
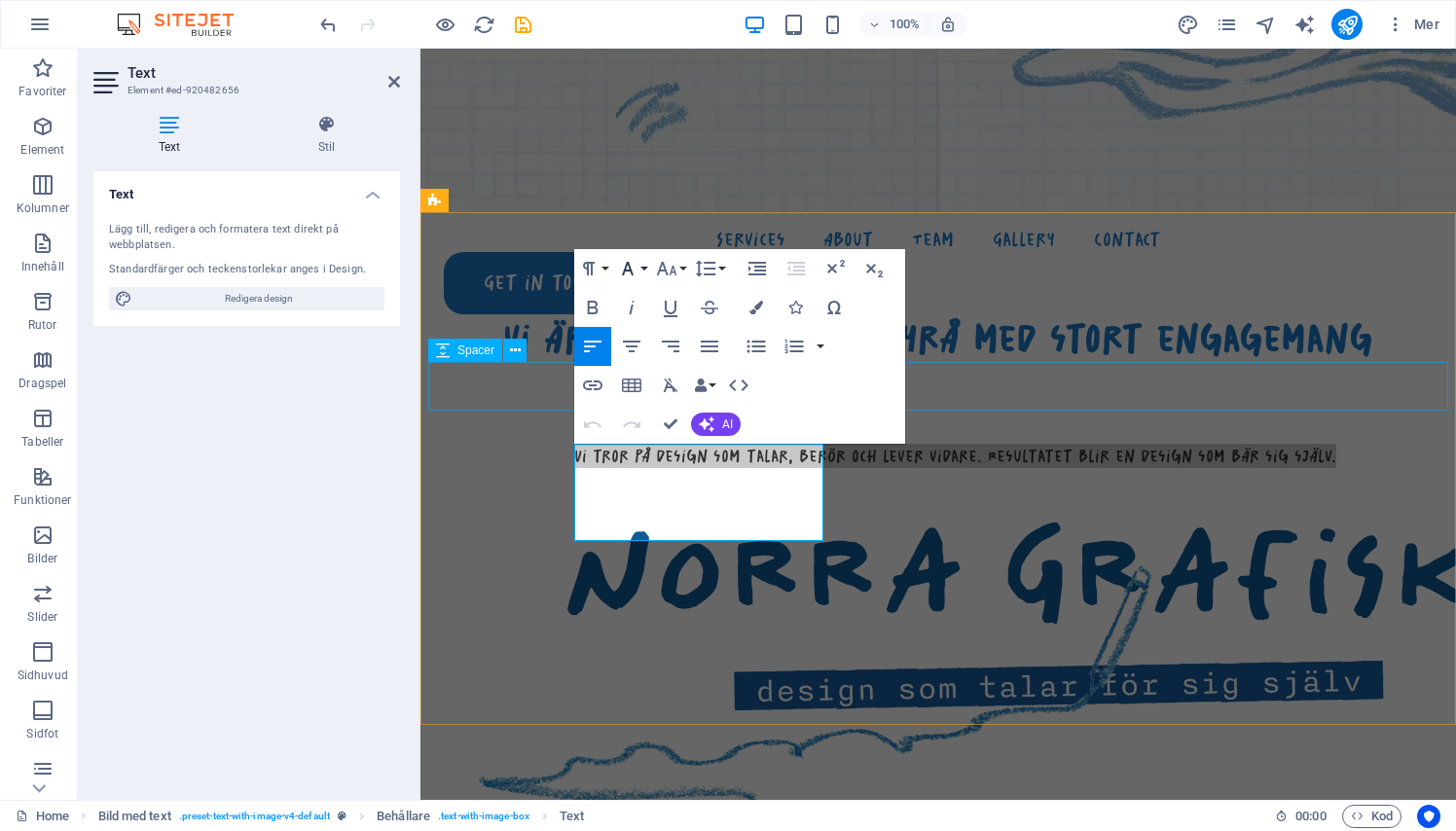
click at [633, 270] on icon "button" at bounding box center [628, 269] width 23 height 23
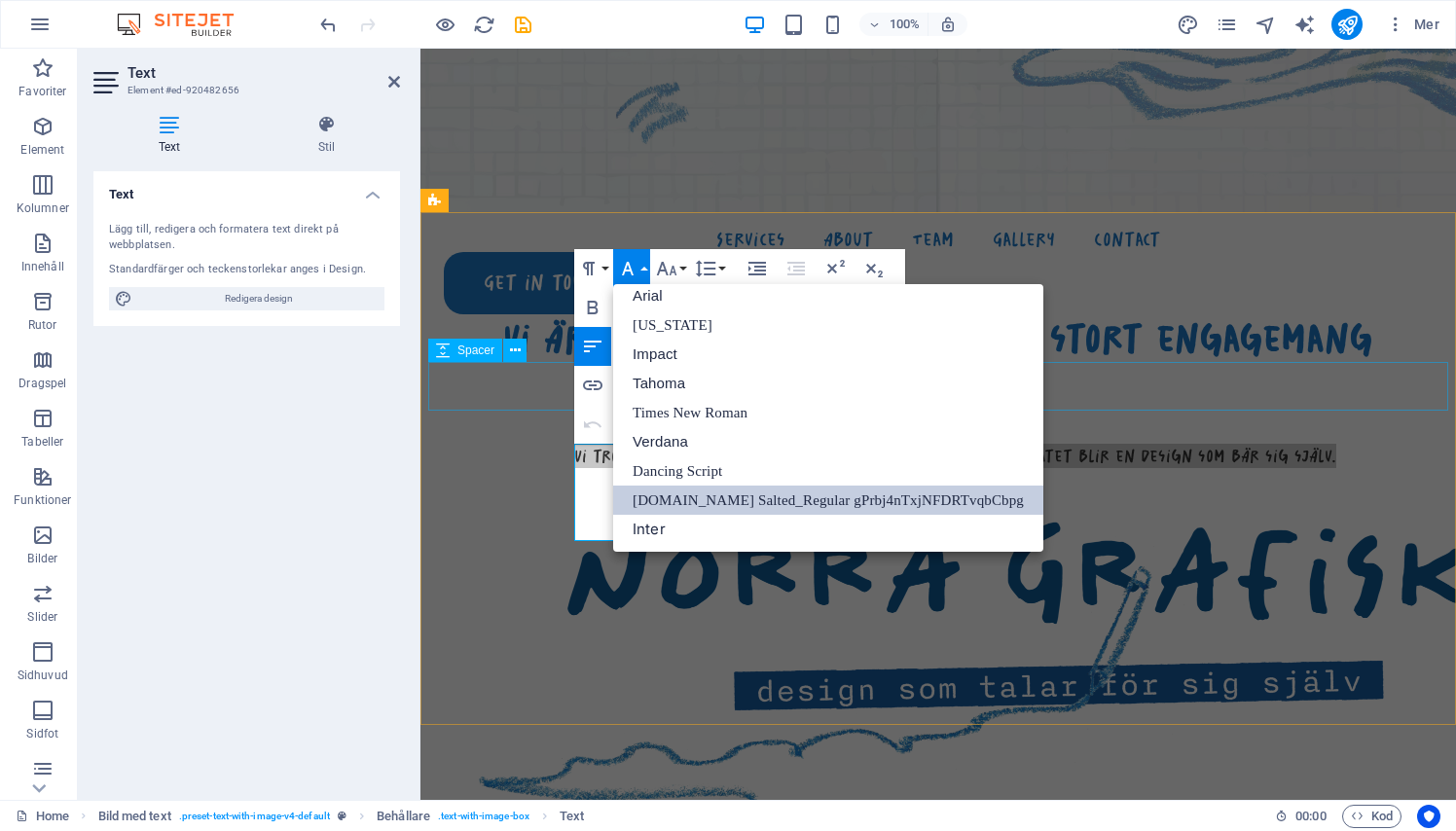
scroll to position [11, 0]
click at [633, 270] on icon "button" at bounding box center [628, 269] width 23 height 23
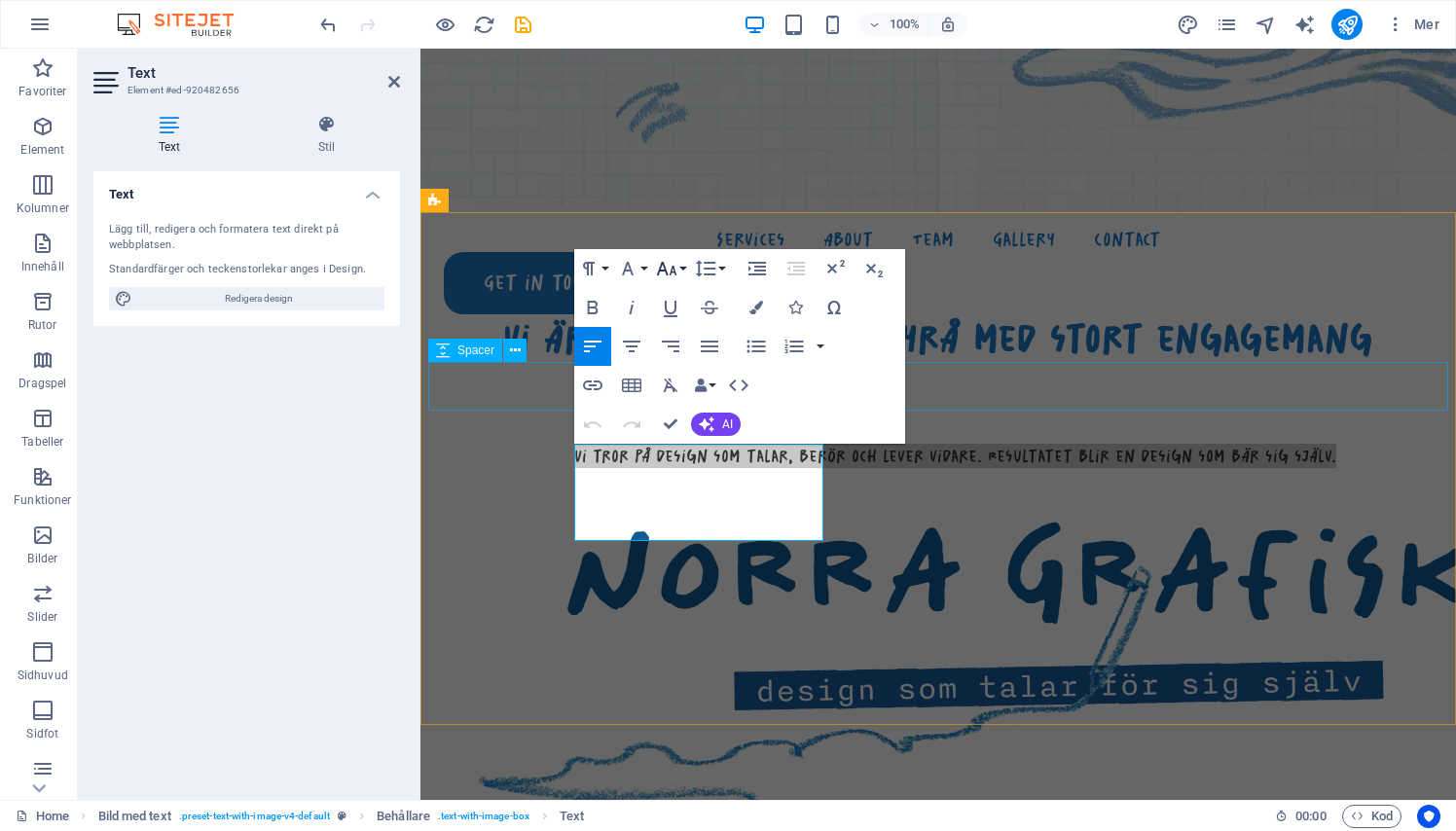
click at [667, 270] on icon "button" at bounding box center [667, 269] width 23 height 23
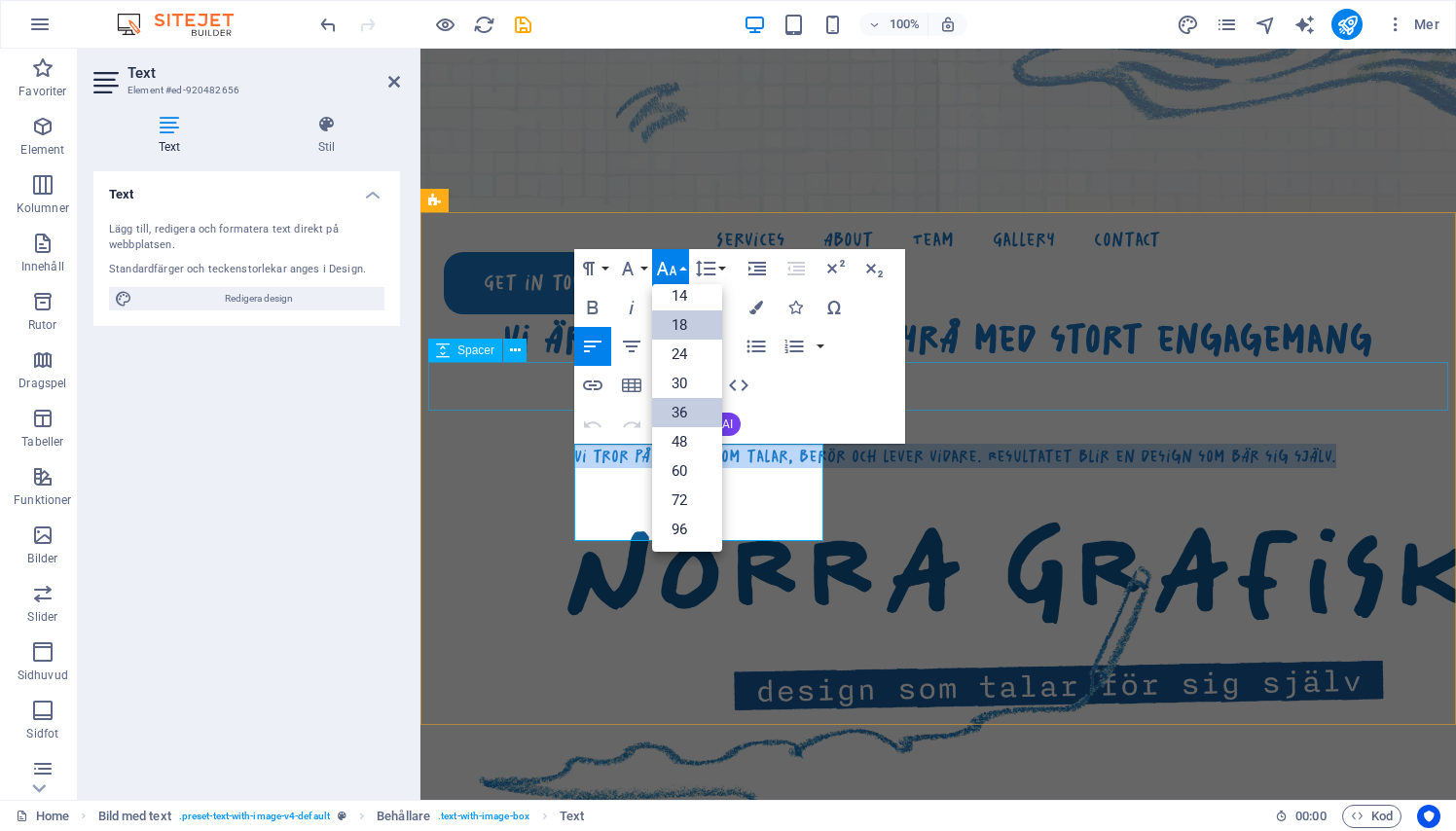
click at [677, 404] on link "36" at bounding box center [687, 412] width 70 height 29
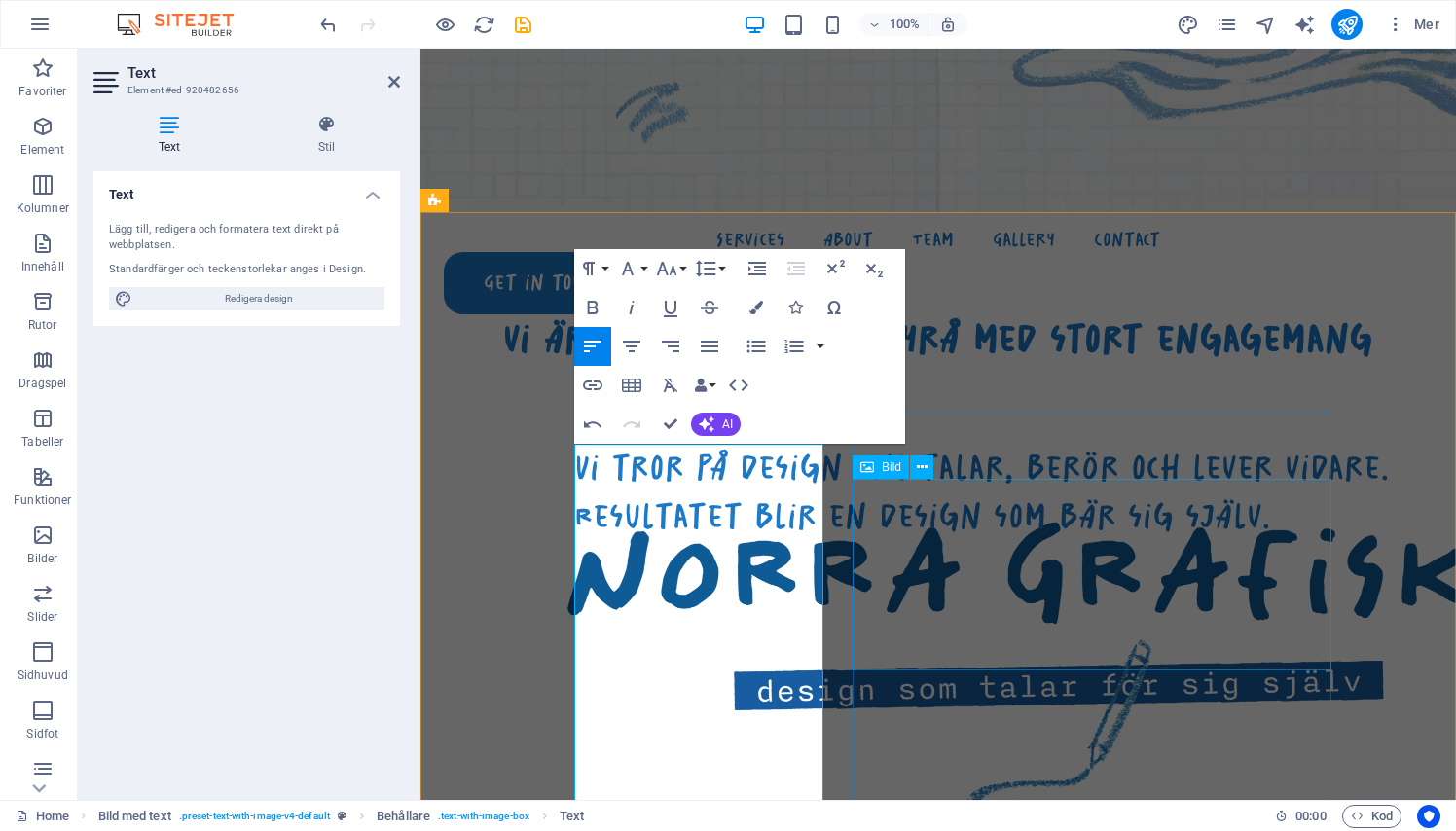
click at [914, 610] on figure at bounding box center [879, 765] width 903 height 310
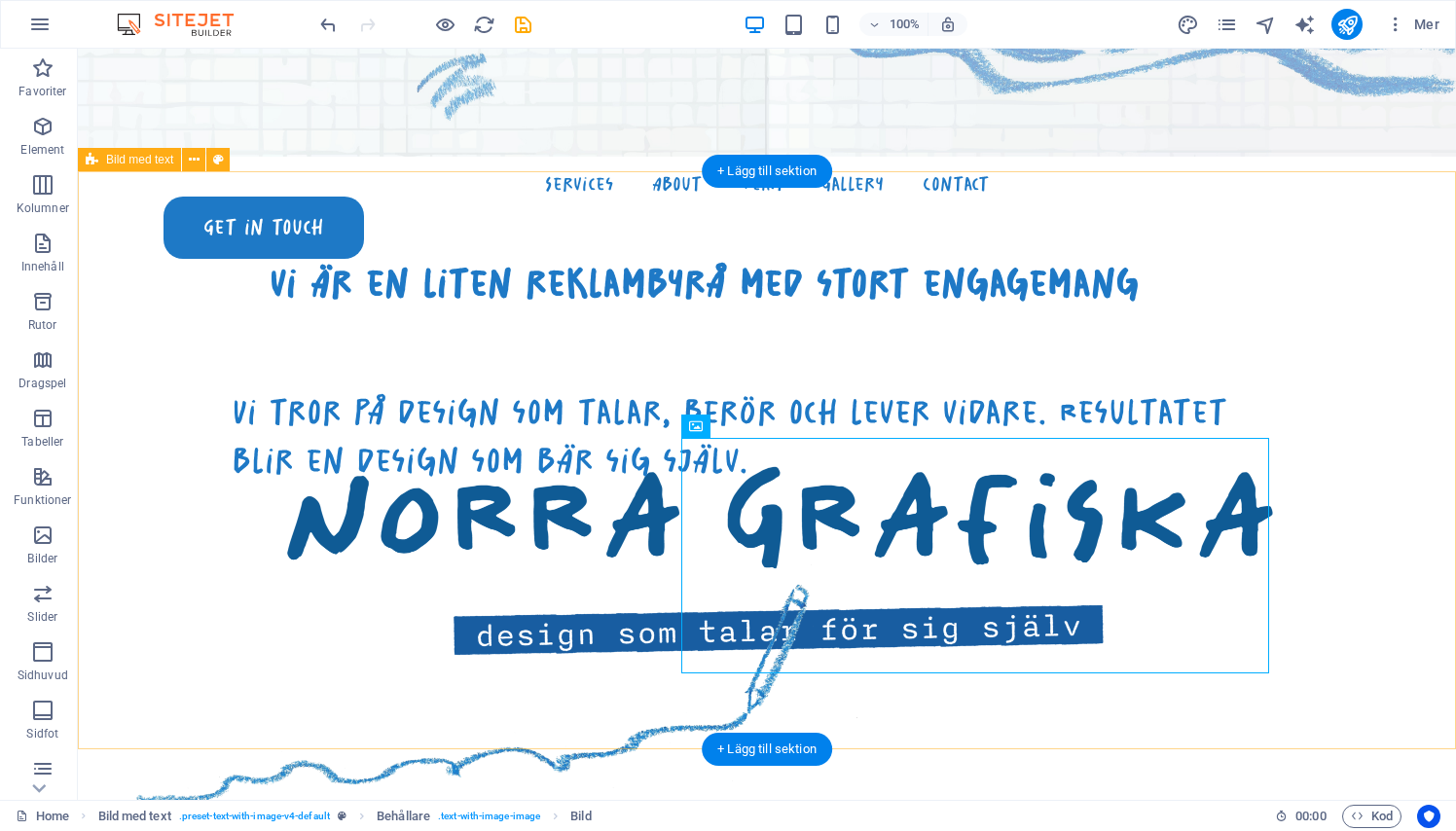
scroll to position [791, 0]
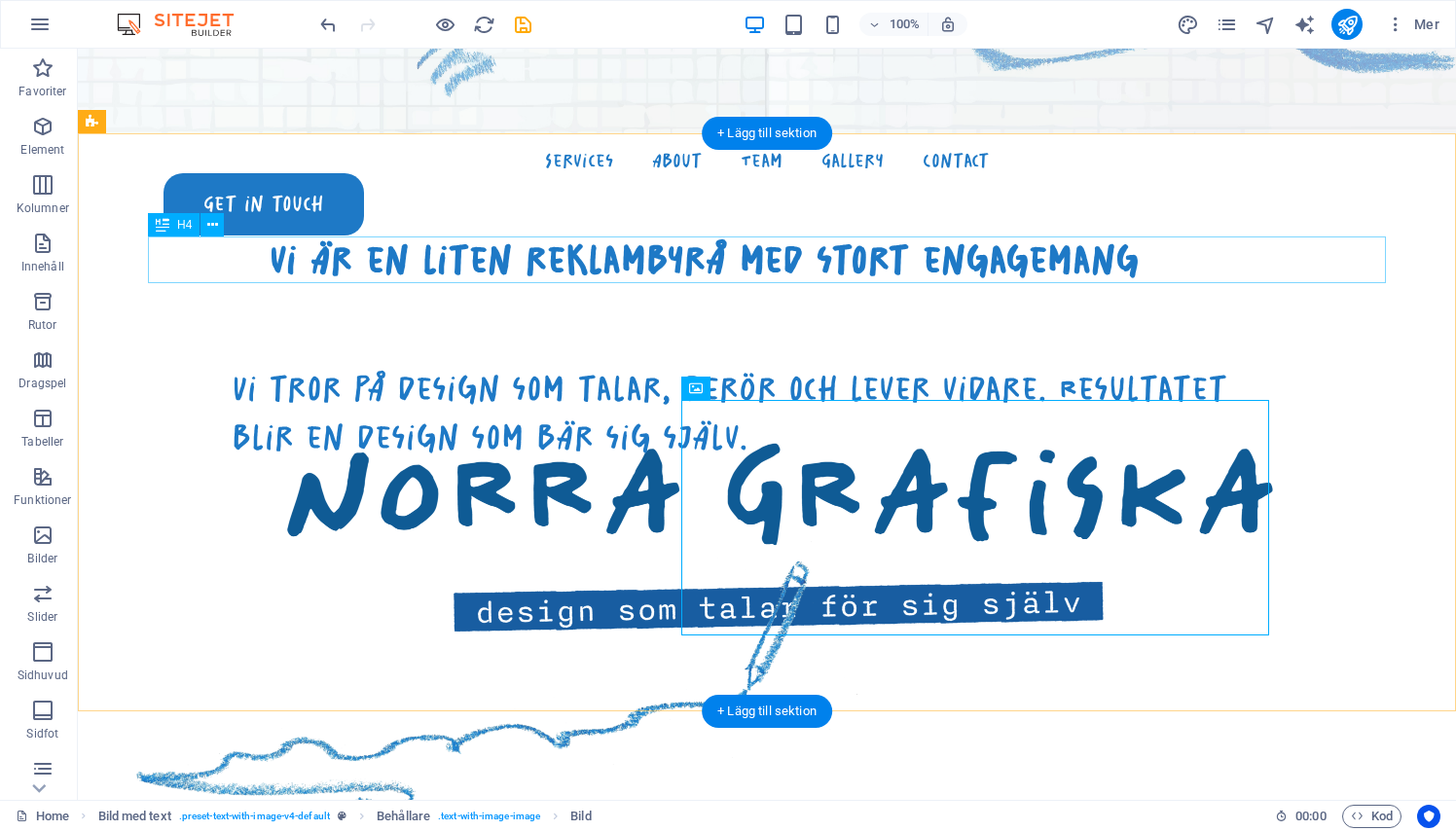
click at [388, 280] on div "vi är en liten reklambyrå med stort engagemang" at bounding box center [705, 260] width 1238 height 47
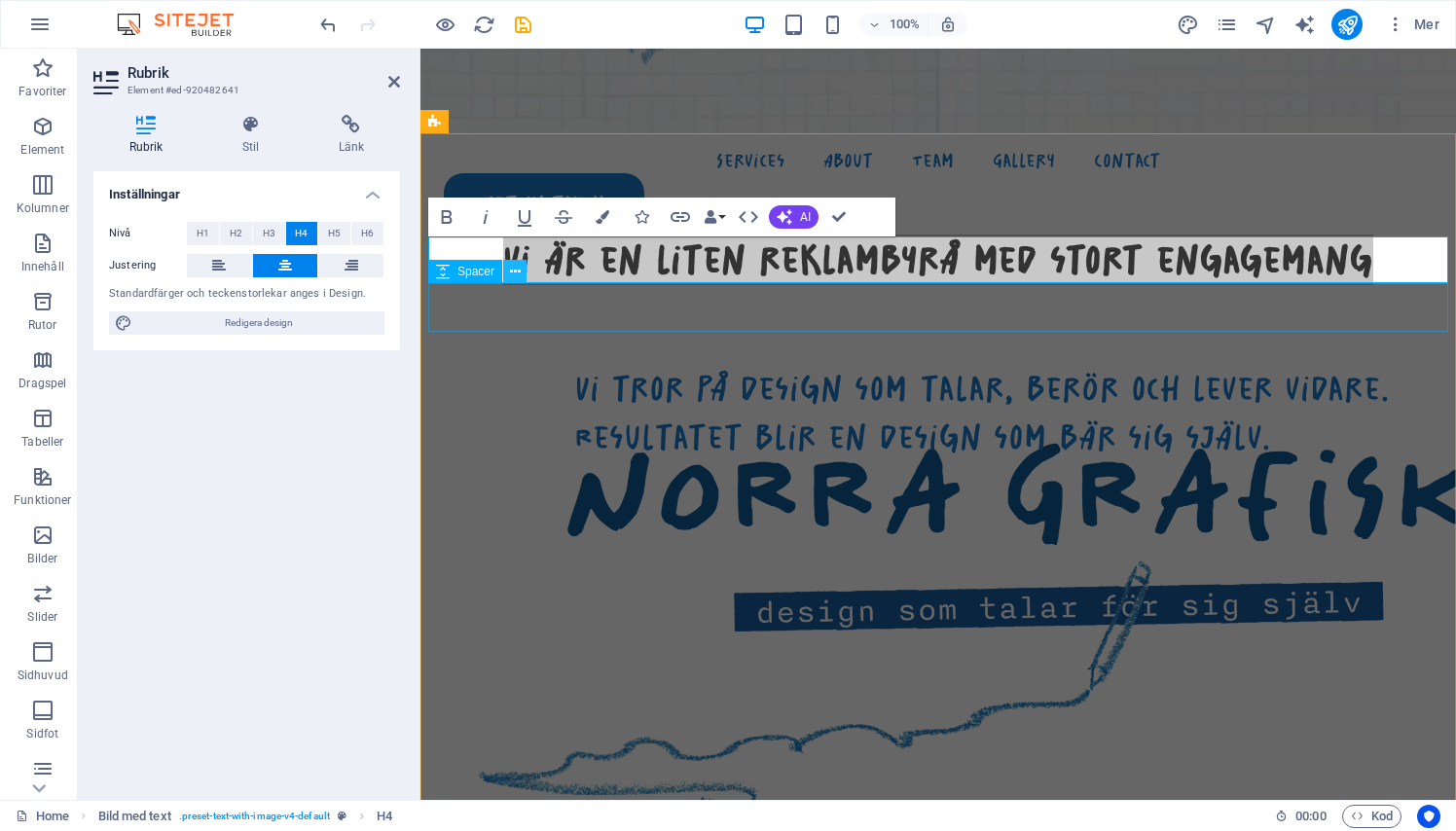
click at [524, 262] on button at bounding box center [515, 272] width 23 height 23
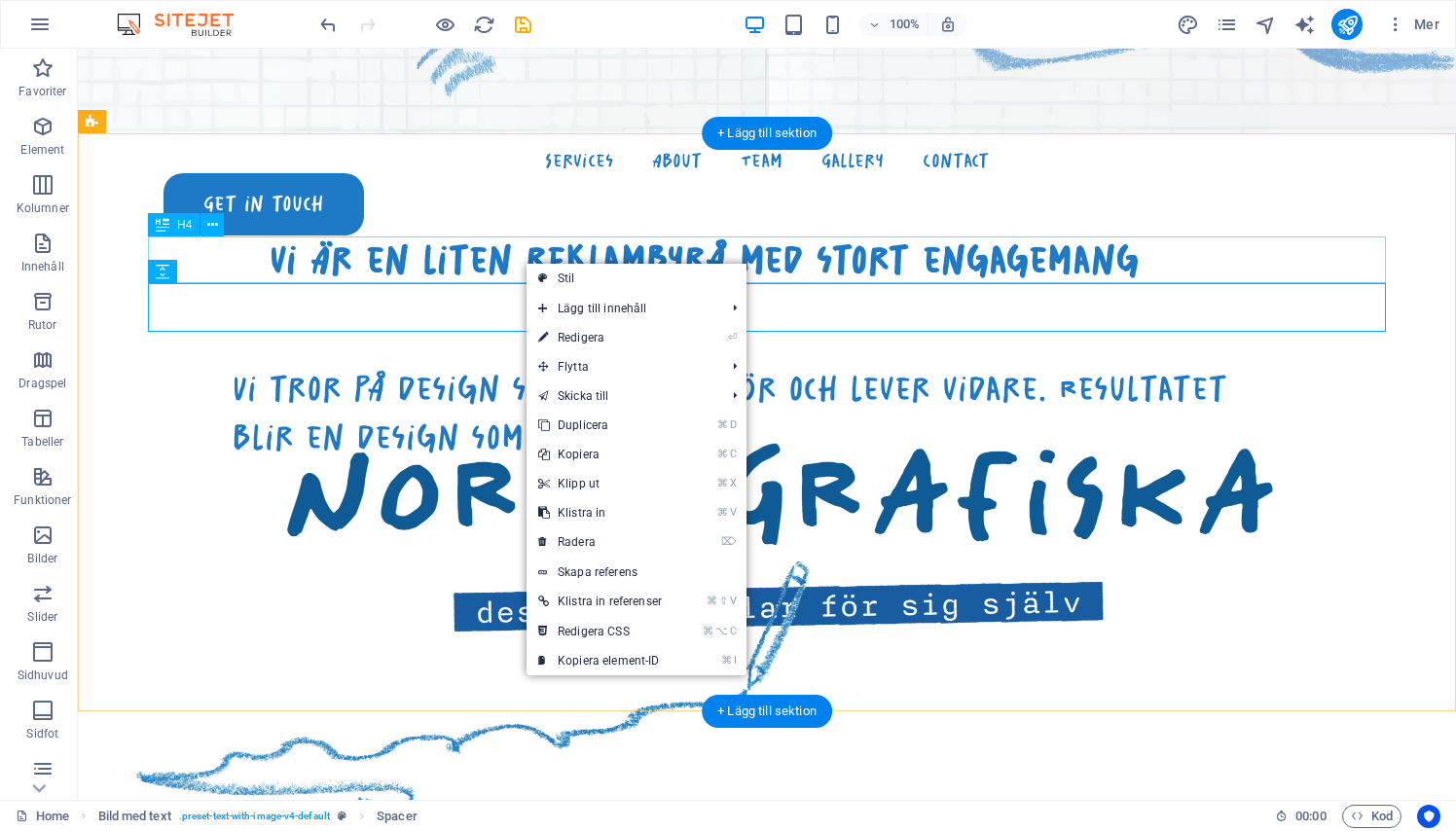
click at [552, 253] on div "vi är en liten reklambyrå med stort engagemang" at bounding box center [705, 260] width 1238 height 47
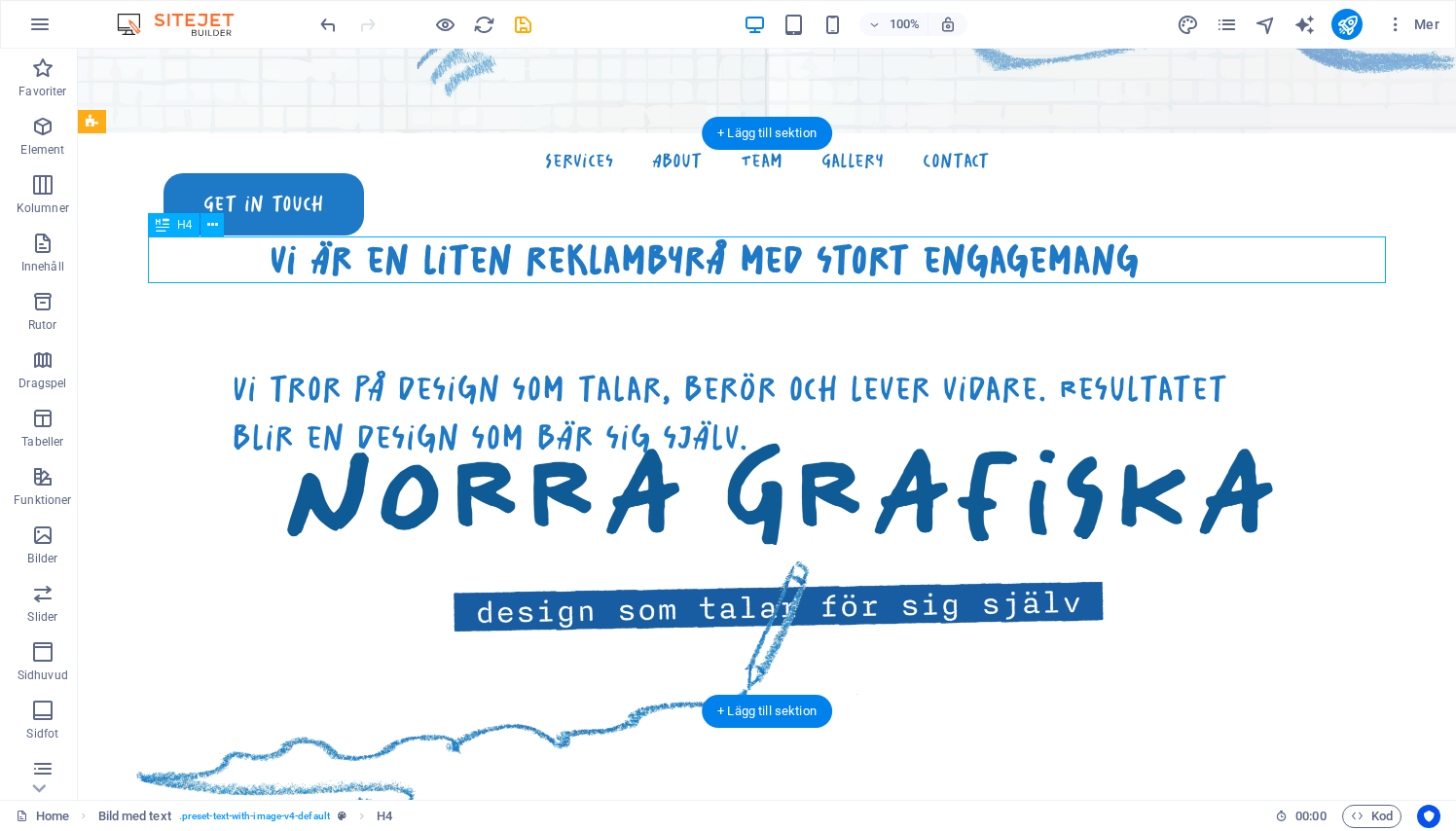
click at [457, 249] on div "vi är en liten reklambyrå med stort engagemang" at bounding box center [705, 260] width 1238 height 47
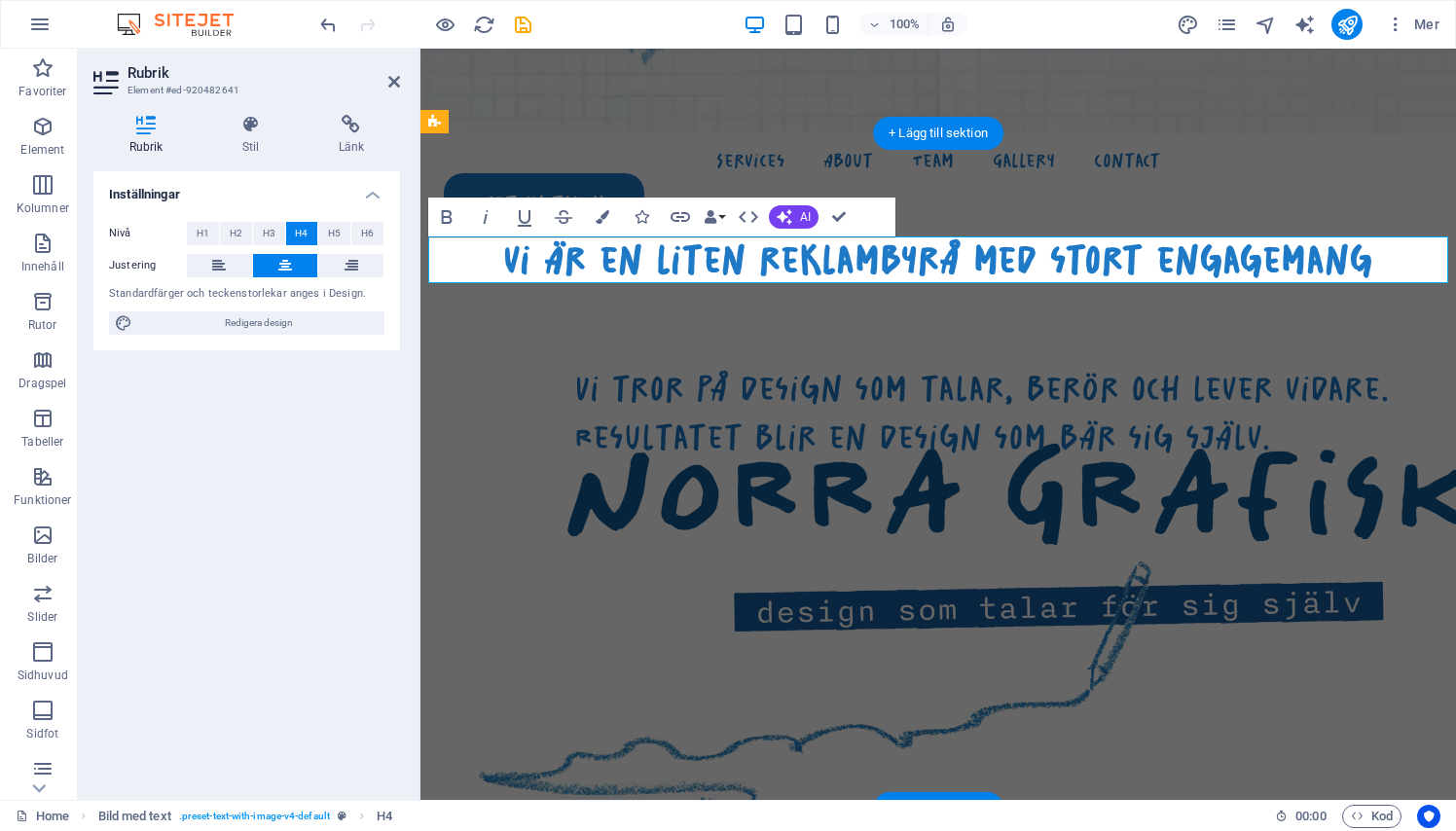
click at [510, 264] on h4 "vi är en liten reklambyrå med stort engagemang" at bounding box center [938, 260] width 1019 height 47
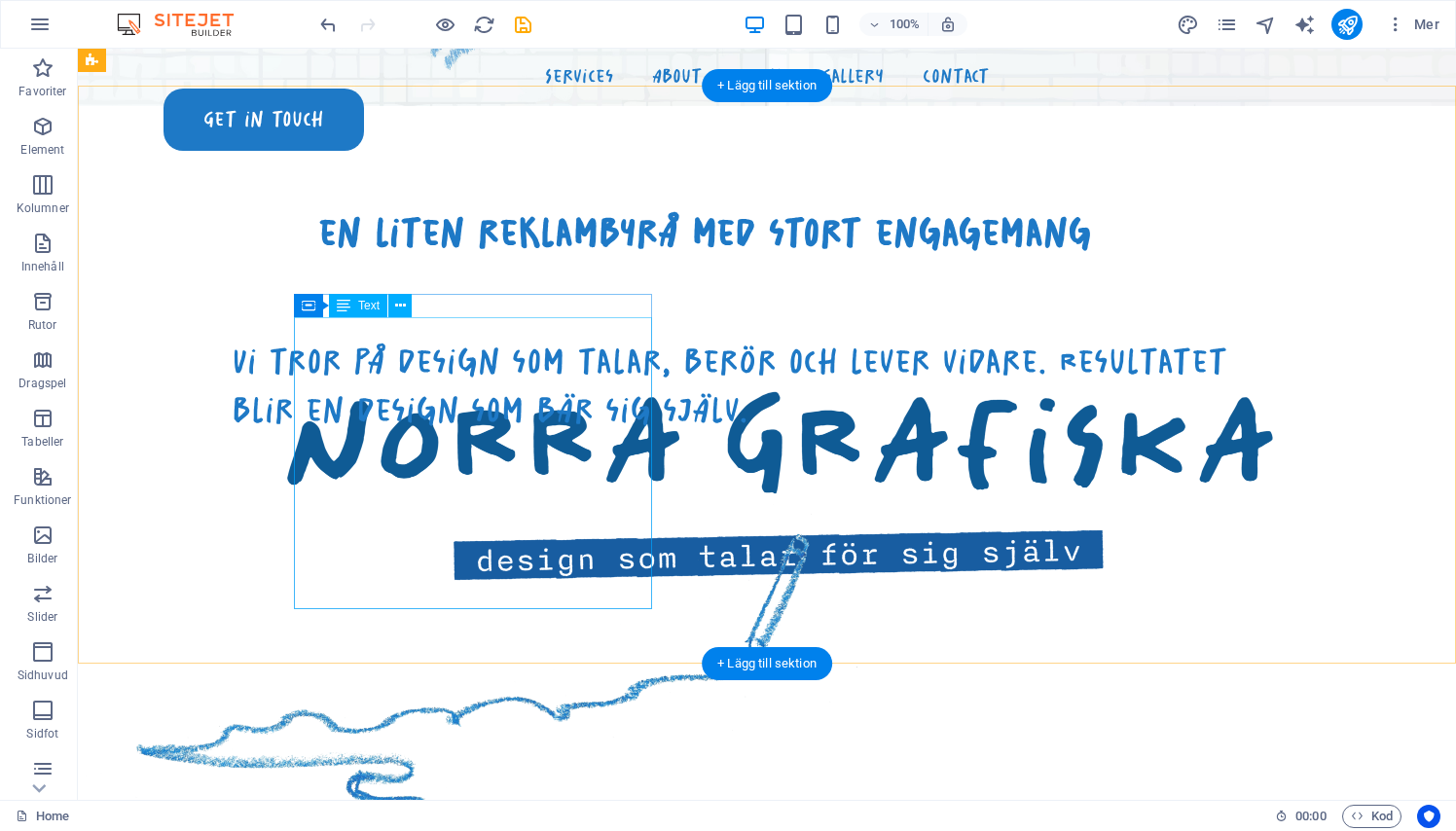
scroll to position [814, 0]
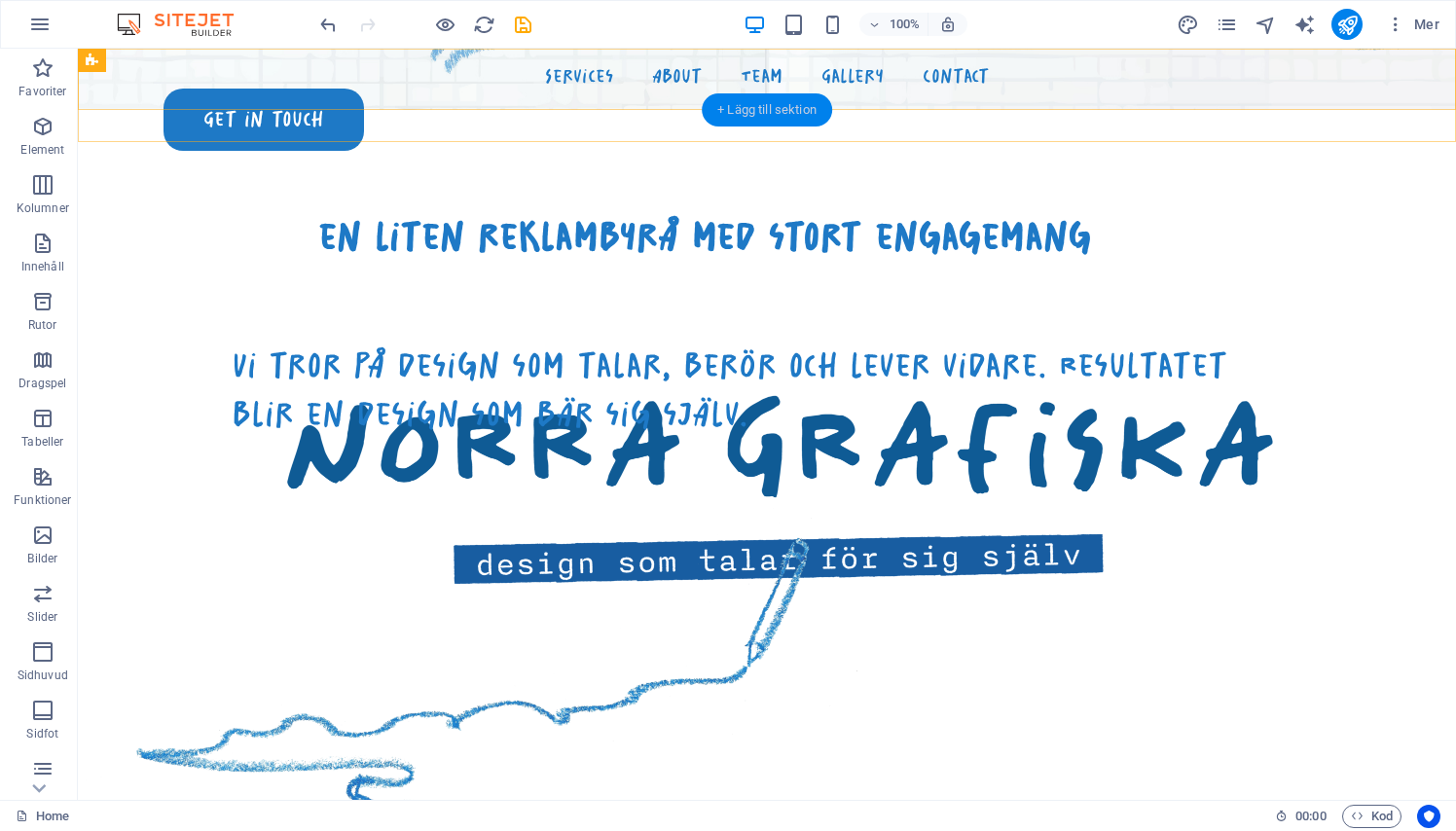
click at [787, 113] on div "+ Lägg till sektion" at bounding box center [767, 110] width 131 height 33
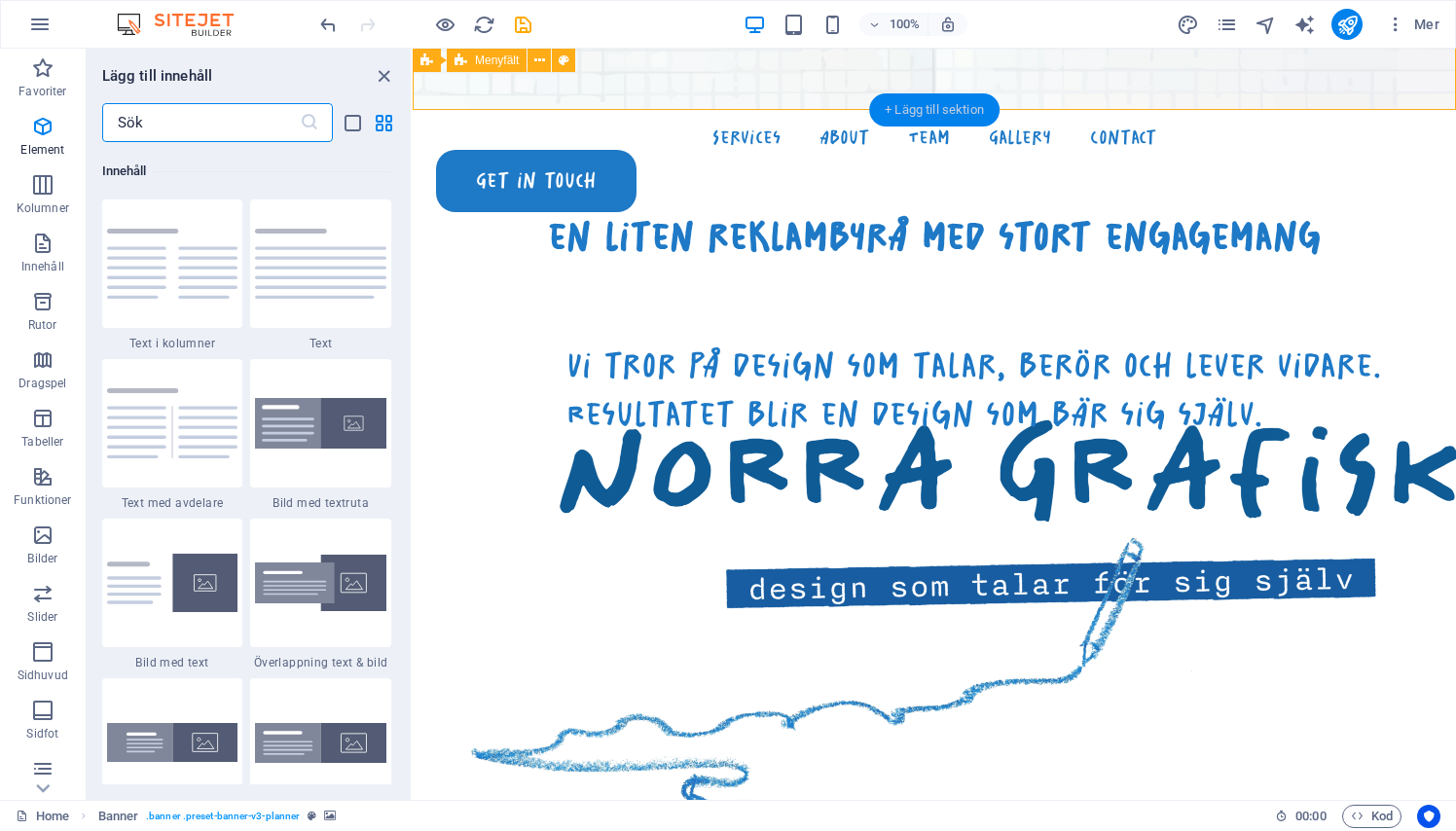
scroll to position [3404, 0]
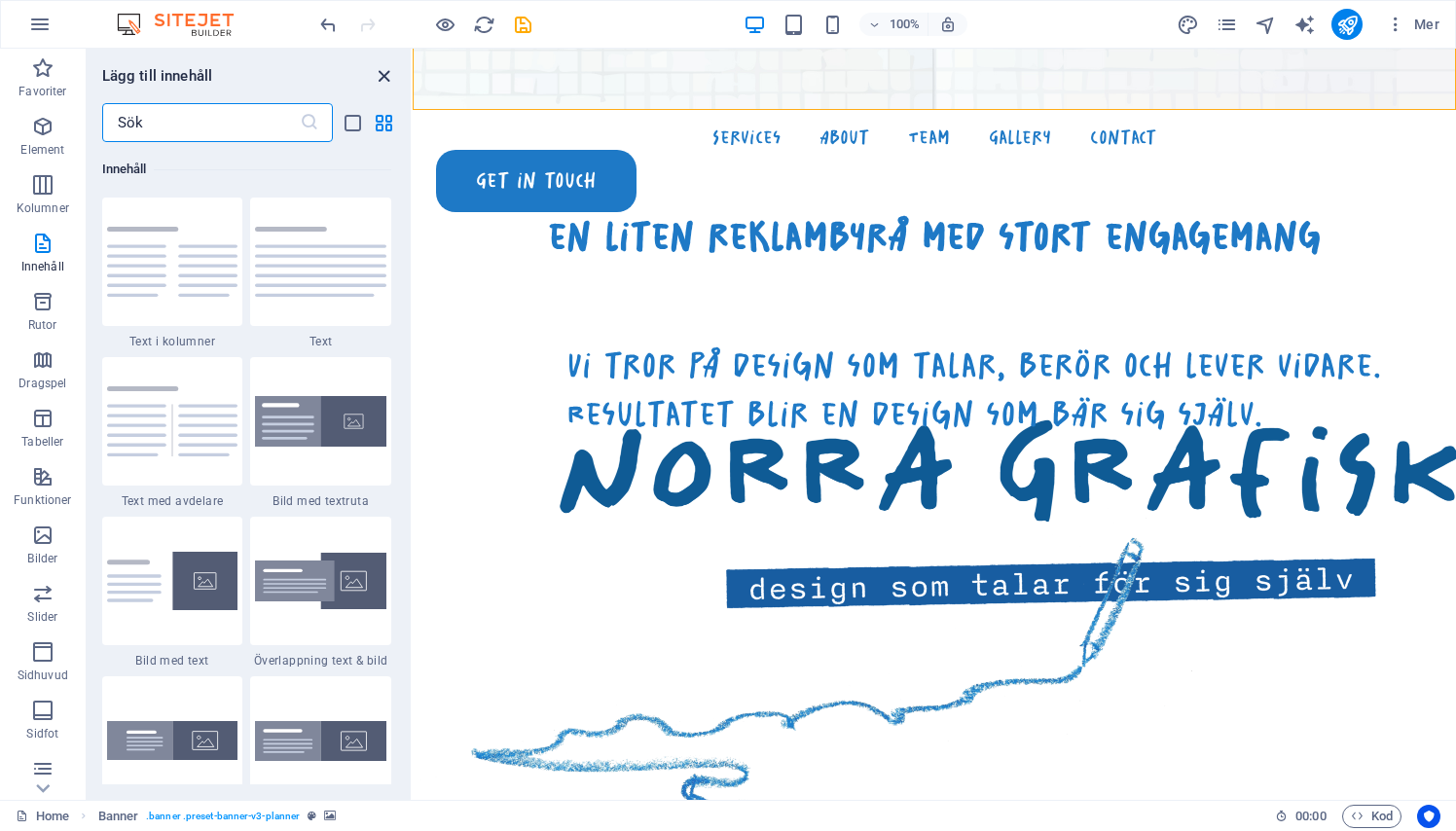
click at [374, 71] on icon "close panel" at bounding box center [383, 76] width 22 height 22
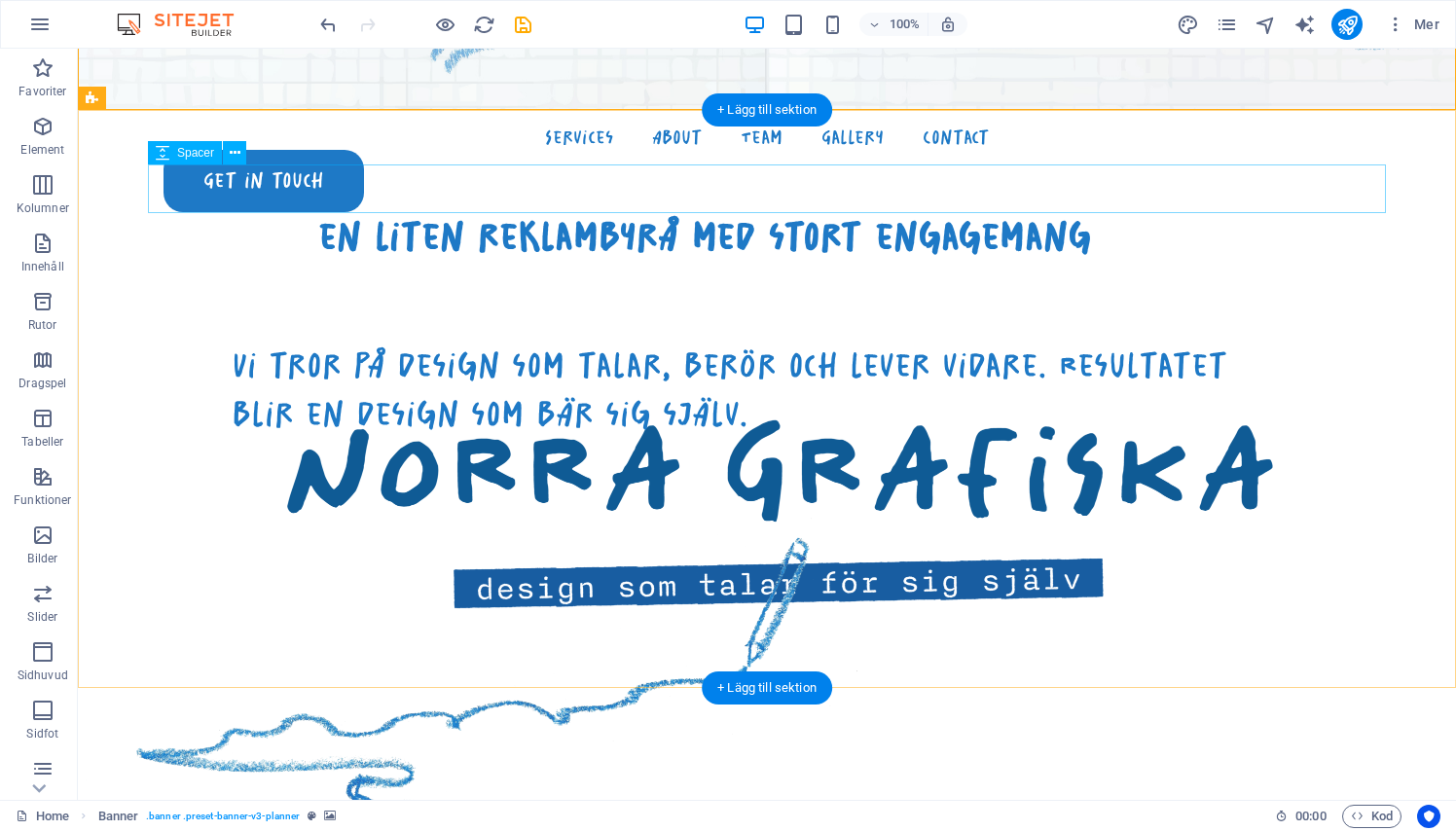
click at [217, 214] on div "en liten reklambyrå med stort engagemang" at bounding box center [705, 237] width 1238 height 47
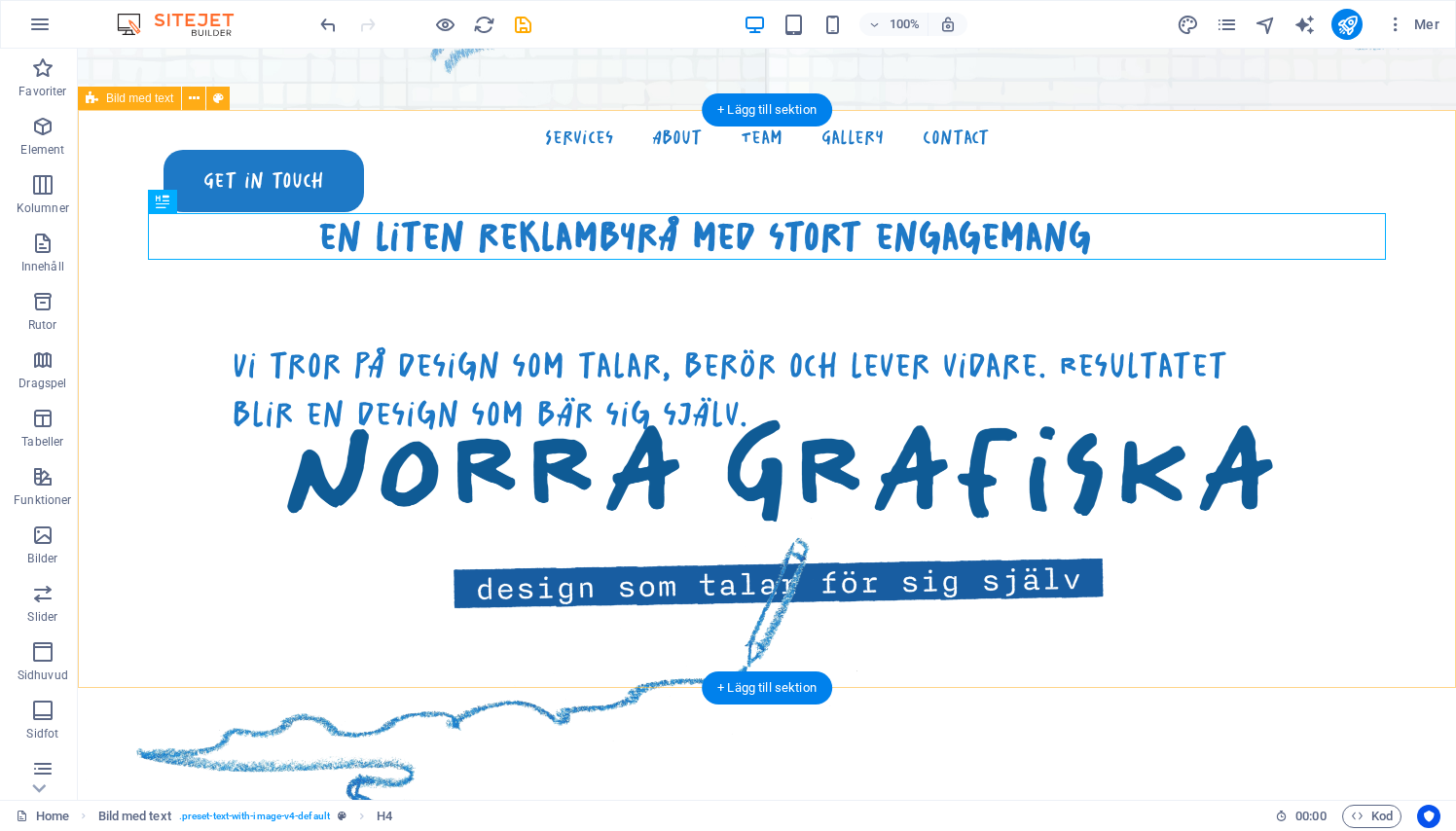
click at [107, 145] on div "en liten reklambyrå med stort engagemang Vi tror på design som talar, berör och…" at bounding box center [767, 491] width 1378 height 762
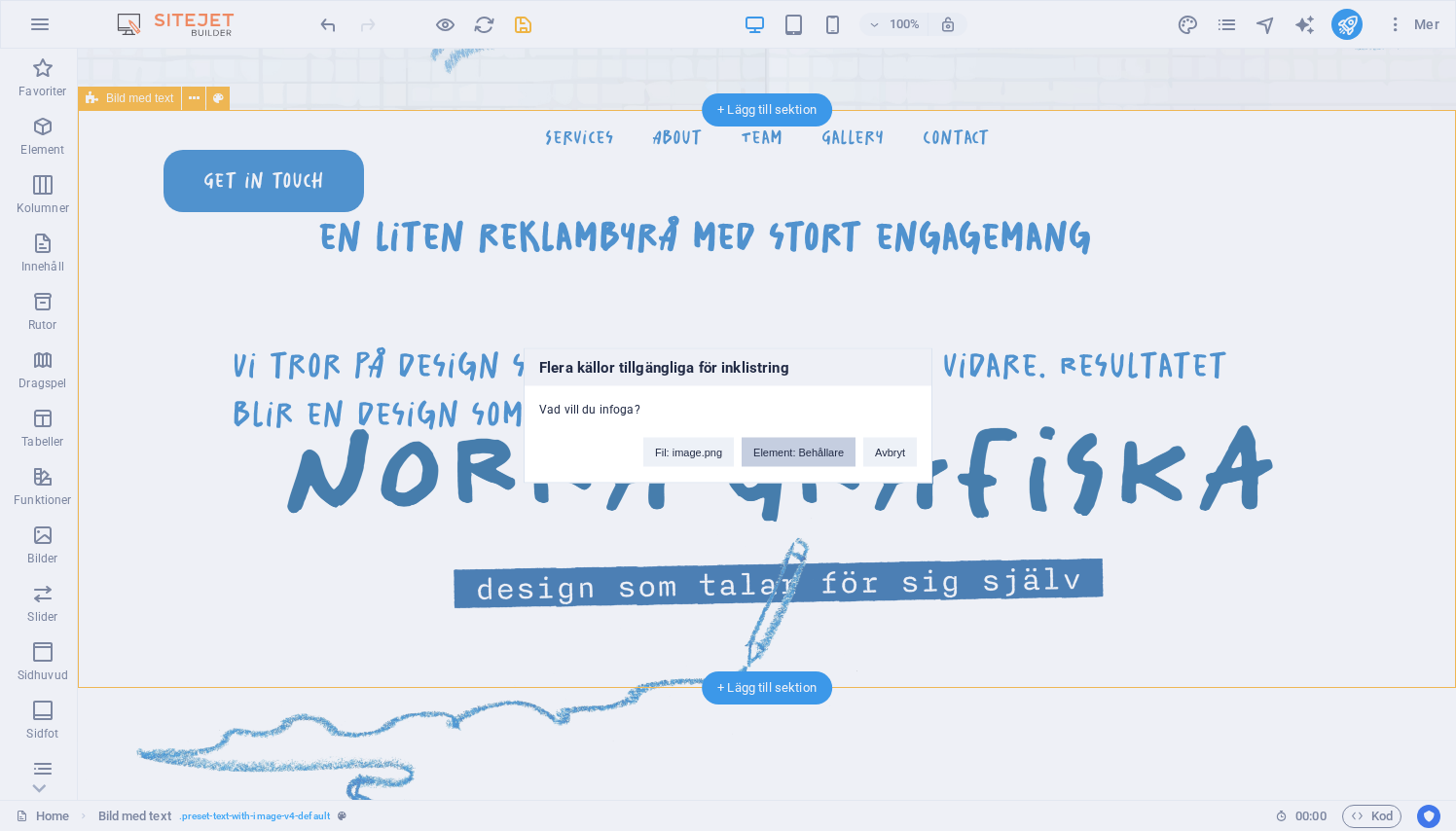
click at [817, 453] on button "Element: Behållare" at bounding box center [798, 452] width 114 height 29
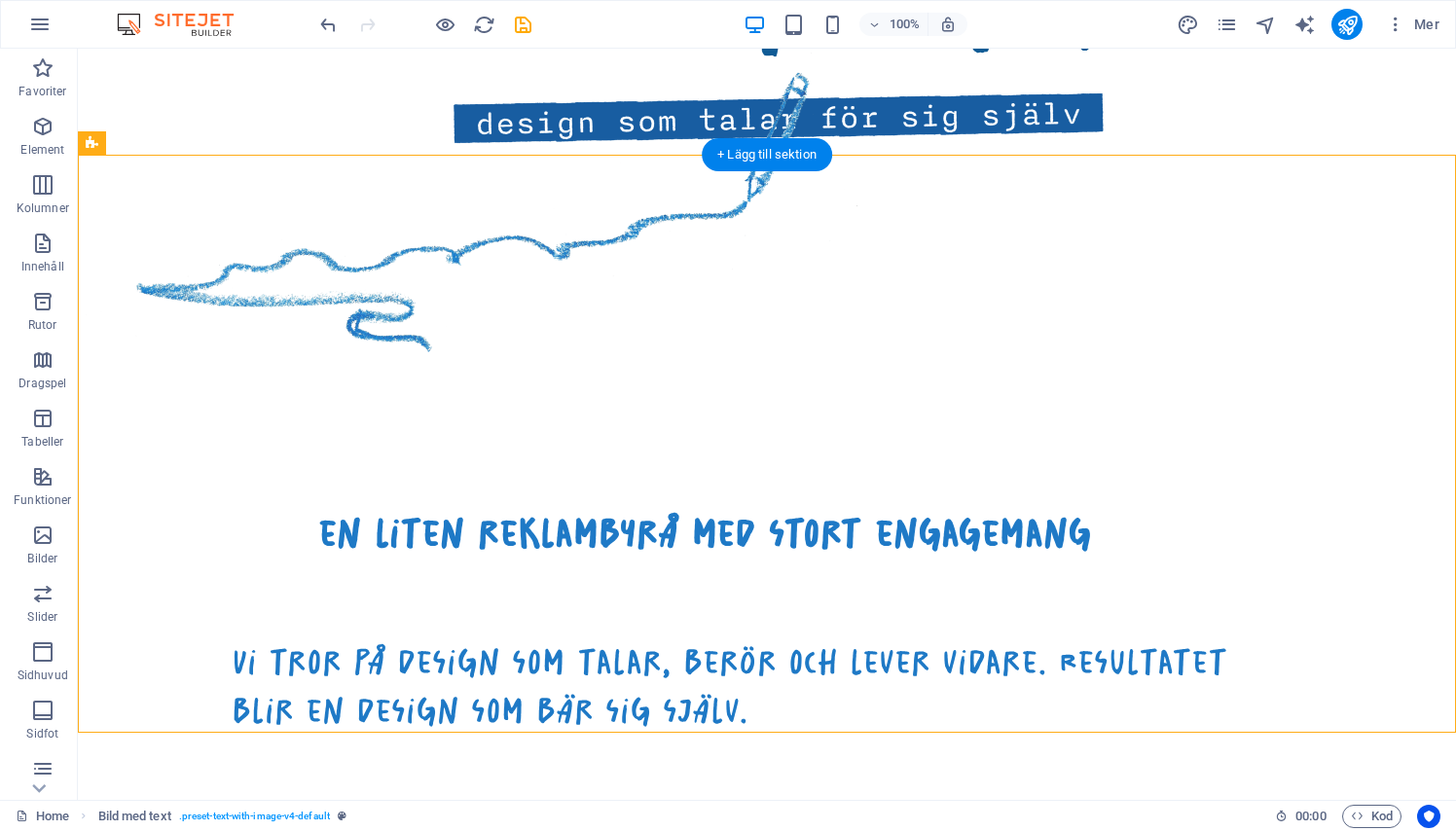
scroll to position [1454, 0]
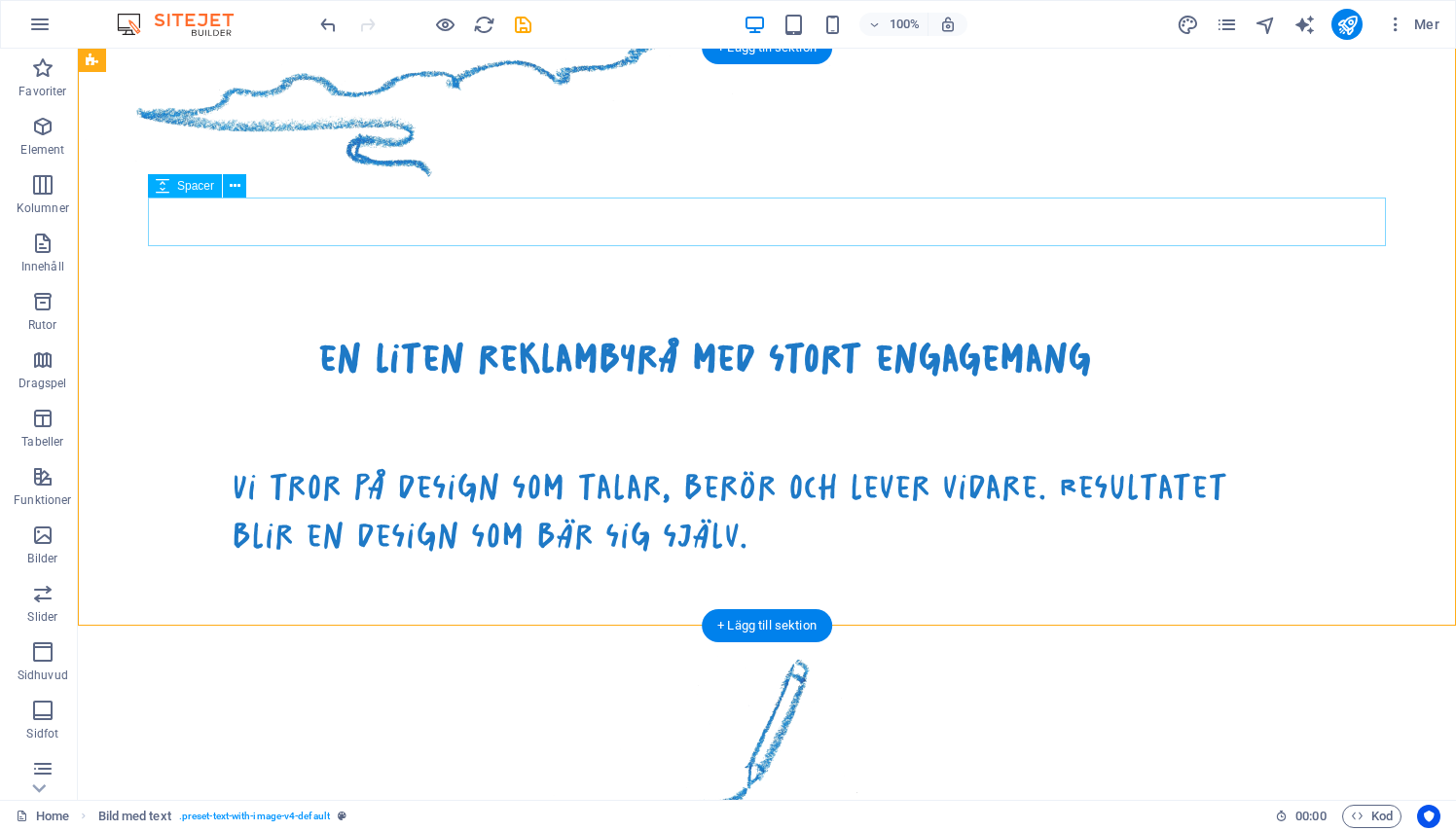
click at [510, 381] on div at bounding box center [705, 405] width 1238 height 49
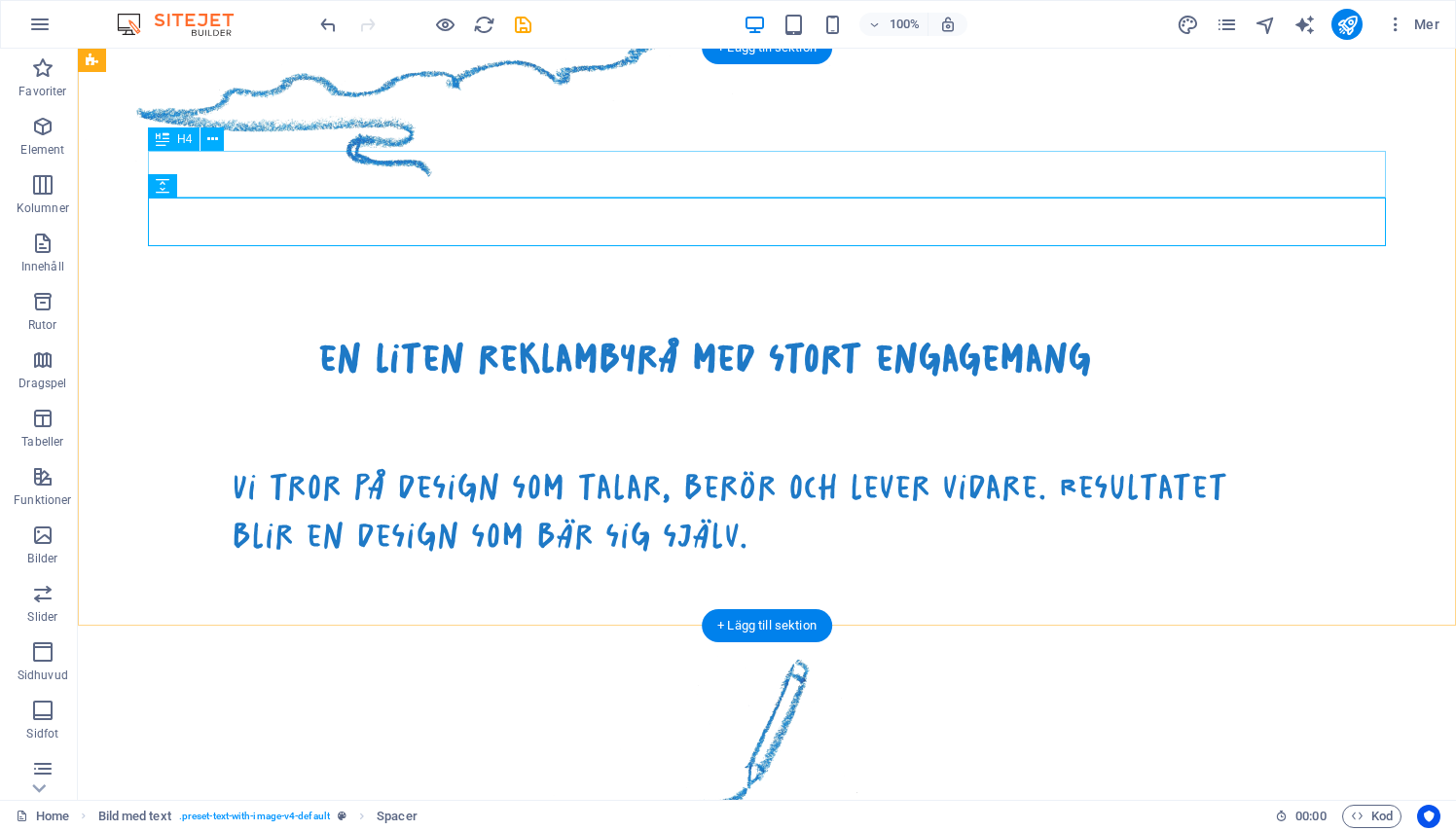
click at [531, 334] on div "en liten reklambyrå med stort engagemang" at bounding box center [705, 358] width 1238 height 47
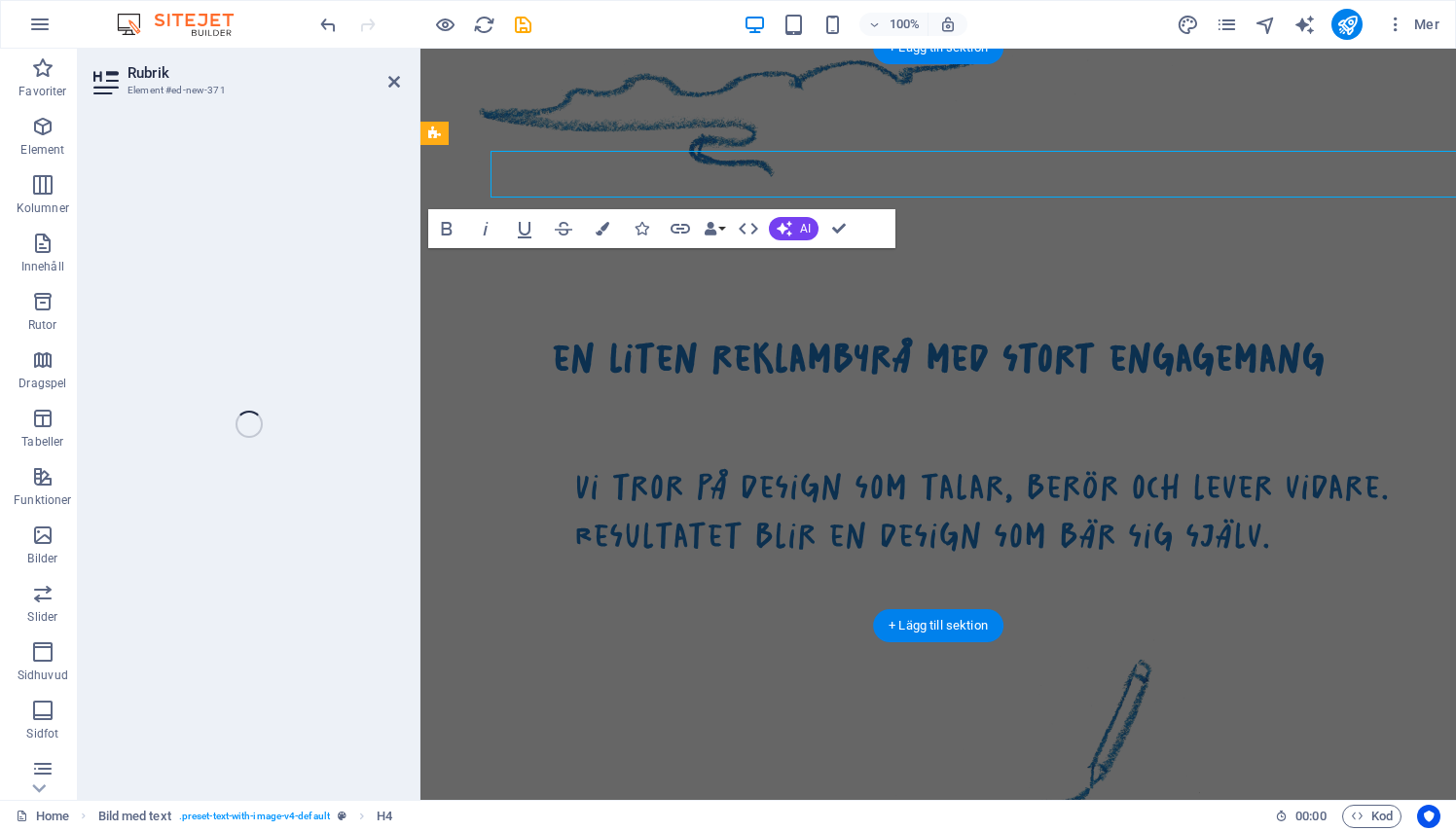
click at [531, 232] on div "en liten reklambyrå med stort engagemang Vi tror på design som talar, berör och…" at bounding box center [938, 613] width 1035 height 762
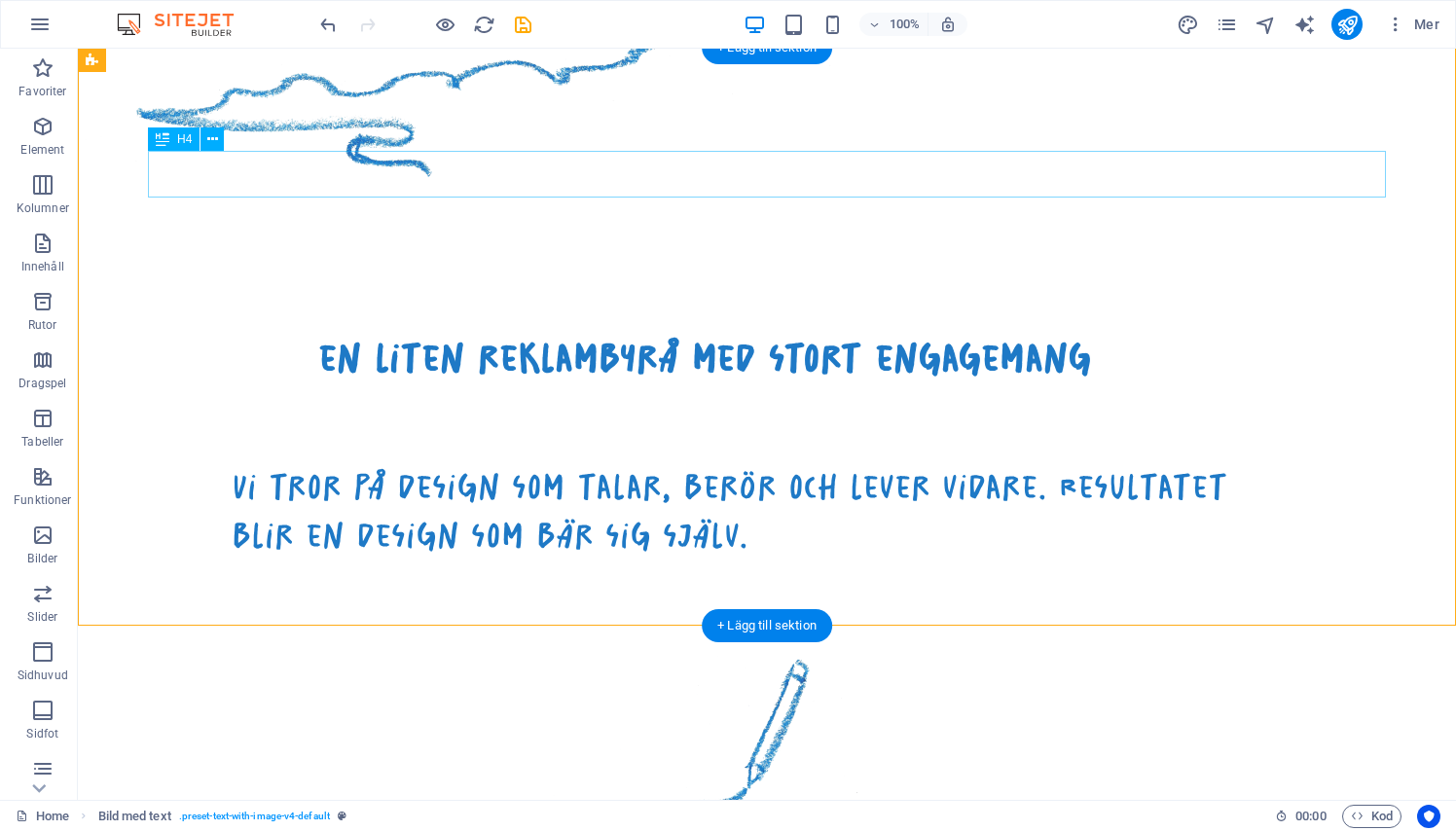
click at [601, 334] on div "en liten reklambyrå med stort engagemang" at bounding box center [705, 358] width 1238 height 47
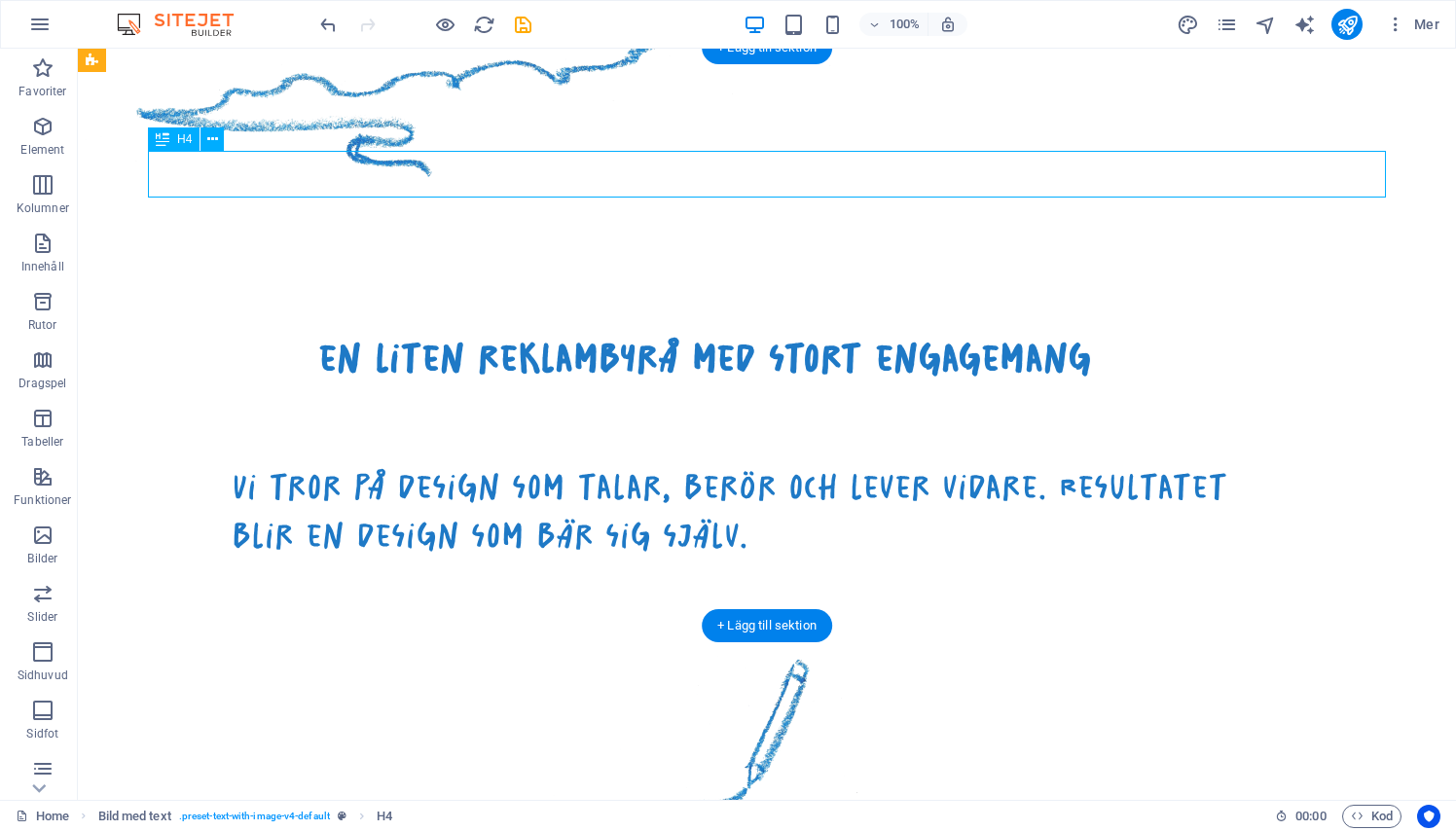
click at [601, 334] on div "en liten reklambyrå med stort engagemang" at bounding box center [705, 358] width 1238 height 47
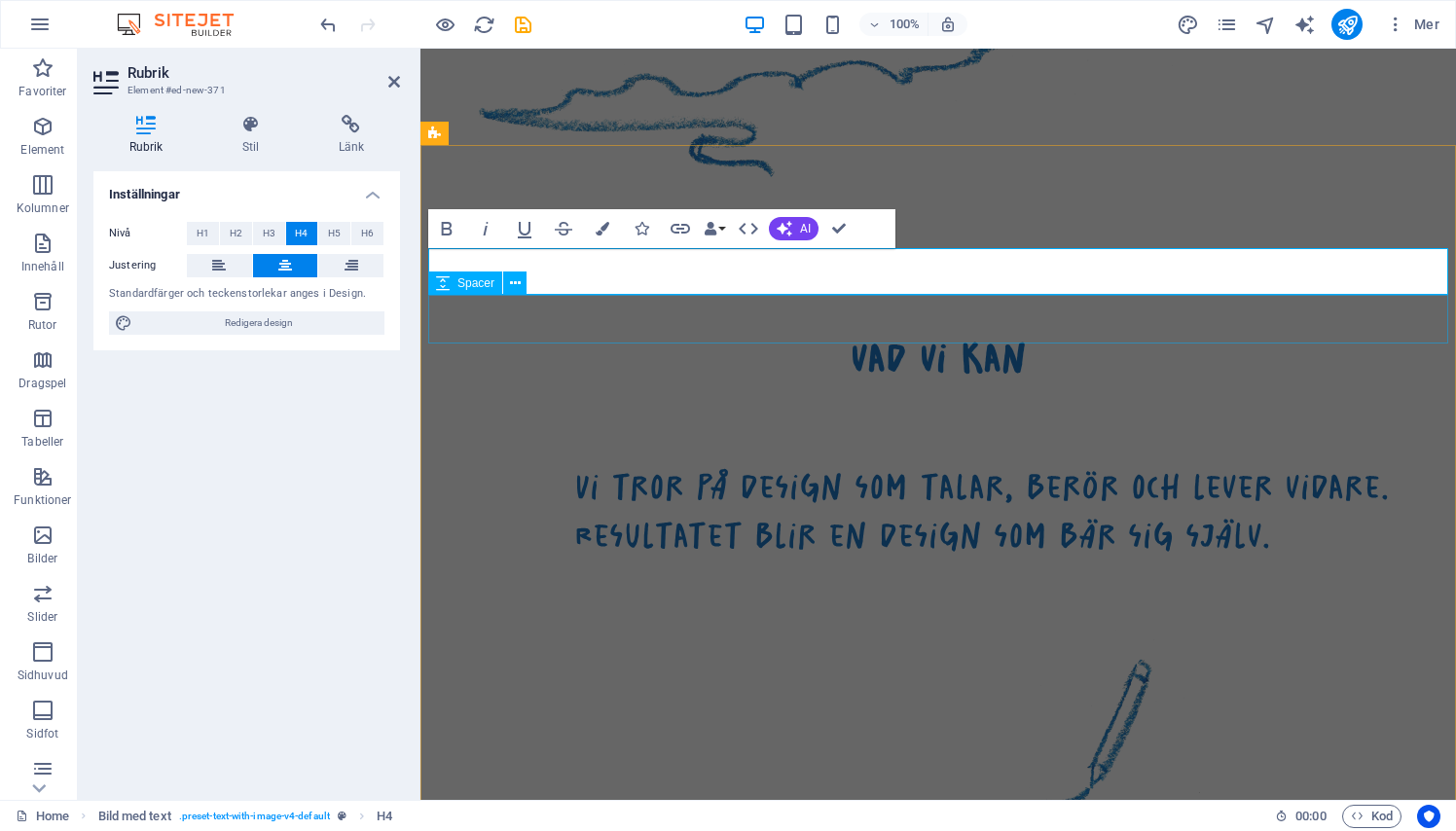
click at [469, 372] on div "vad vi kan Vi tror på design som talar, berör och lever vidare. Resultatet blir…" at bounding box center [938, 613] width 1035 height 762
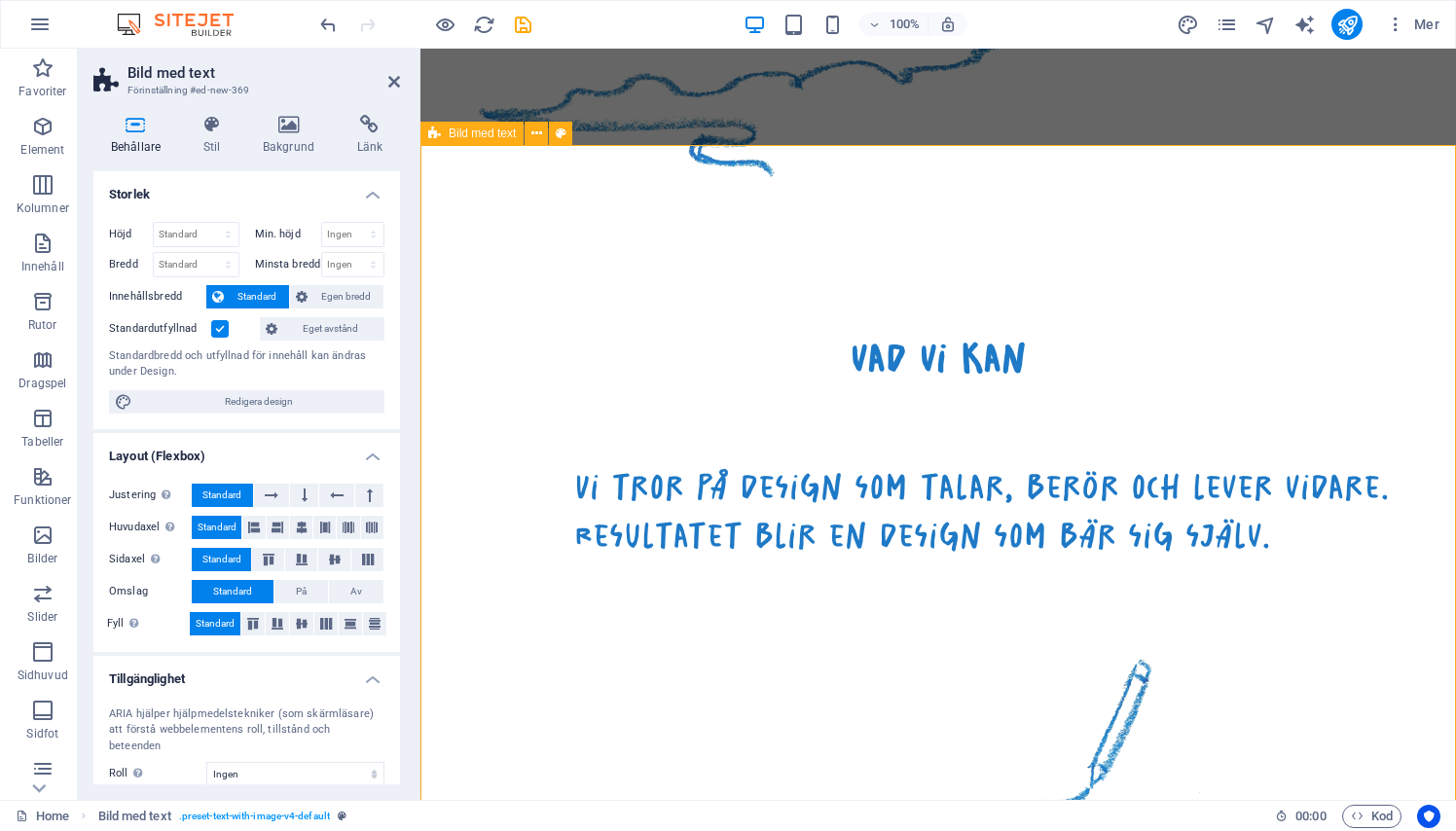
click at [602, 463] on div "Vi tror på design som talar, berör och lever vidare. Resultatet blir en design …" at bounding box center [996, 511] width 845 height 98
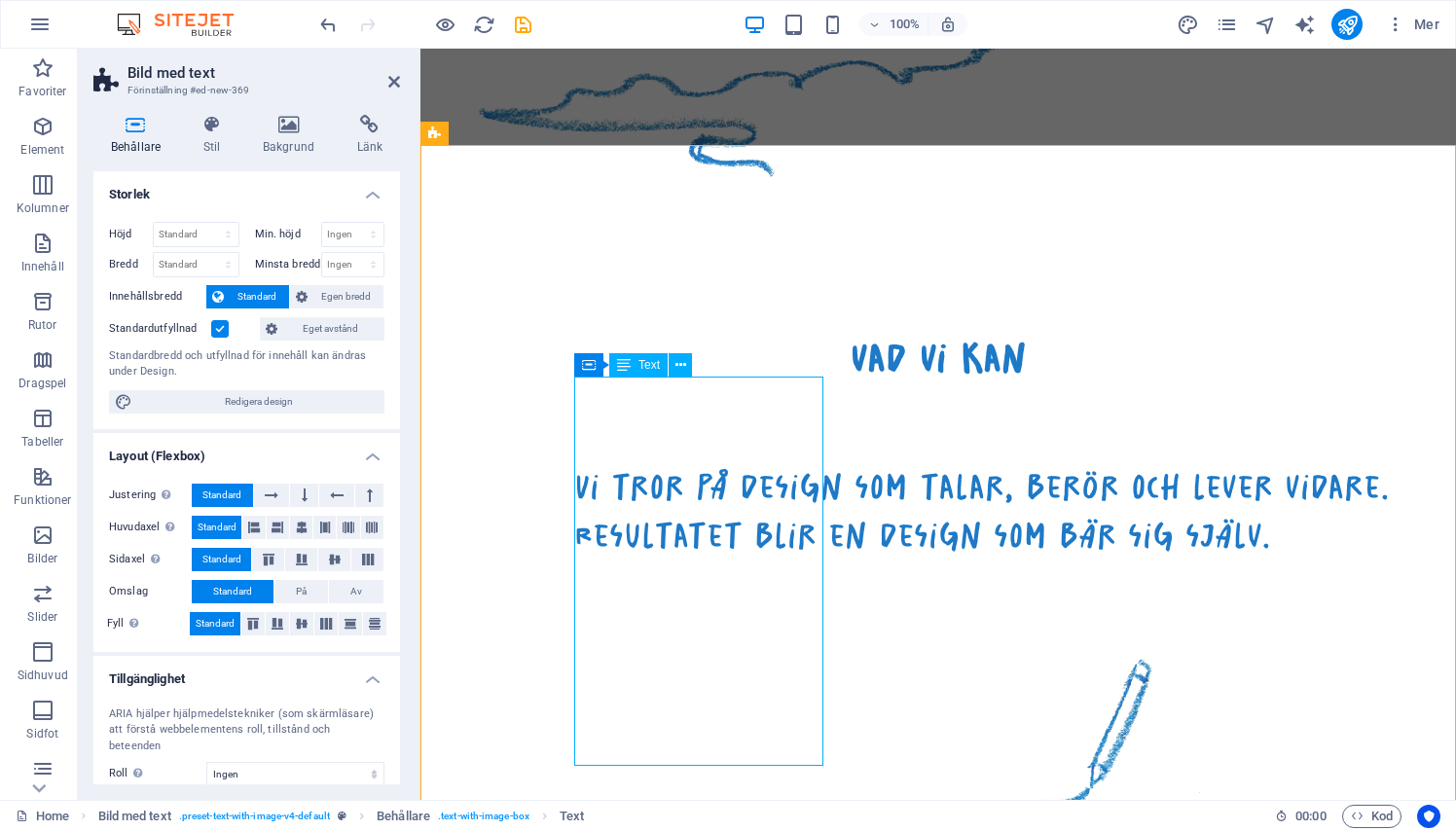
click at [602, 463] on div "Vi tror på design som talar, berör och lever vidare. Resultatet blir en design …" at bounding box center [996, 511] width 845 height 98
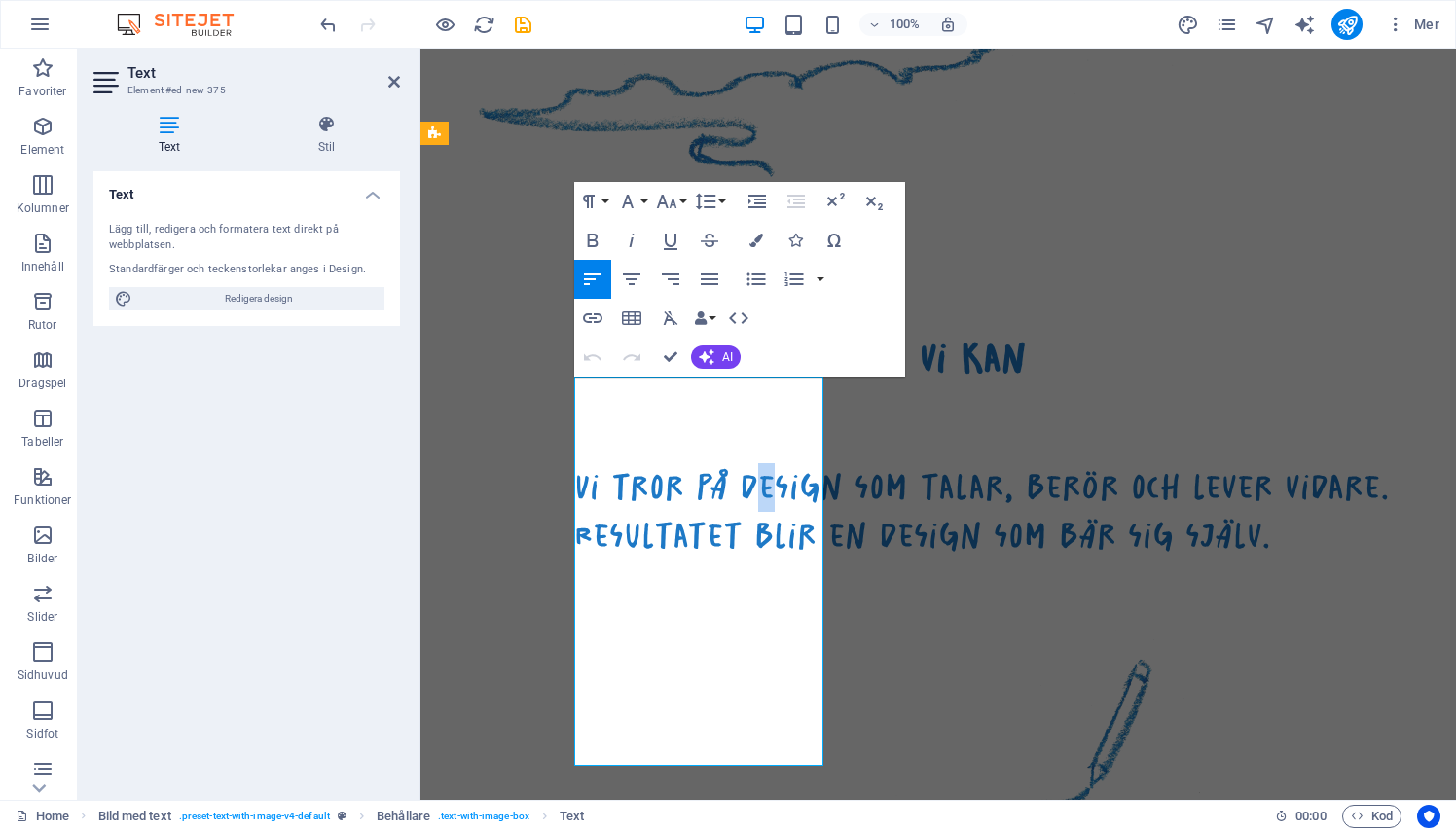
click at [603, 464] on span "Vi tror på design som talar, berör och lever vidare. Resultatet blir en design …" at bounding box center [981, 510] width 816 height 94
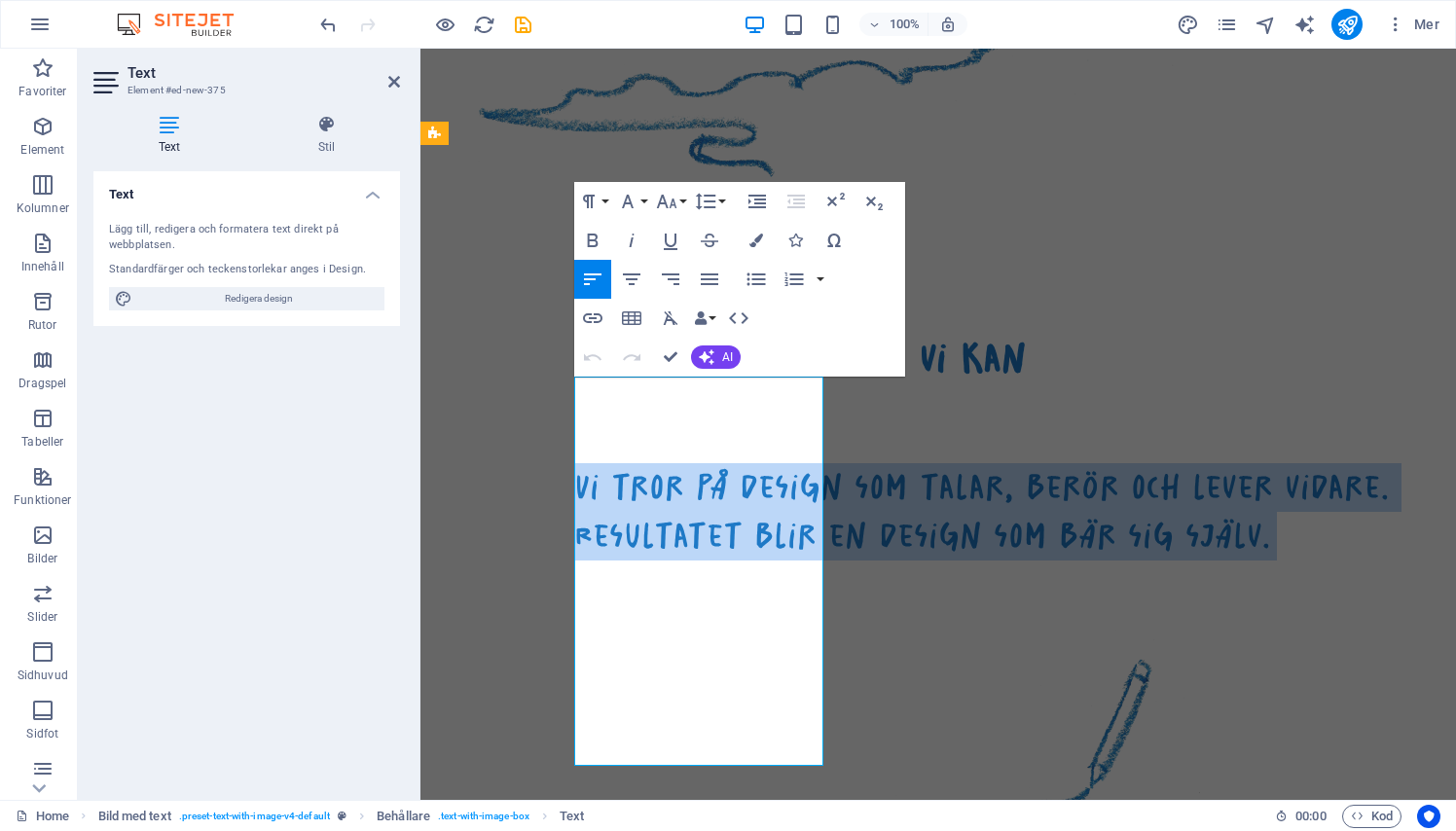
drag, startPoint x: 785, startPoint y: 749, endPoint x: 582, endPoint y: 398, distance: 405.5
click at [582, 463] on p "Vi tror på design som talar, berör och lever vidare. Resultatet blir en design …" at bounding box center [996, 511] width 845 height 98
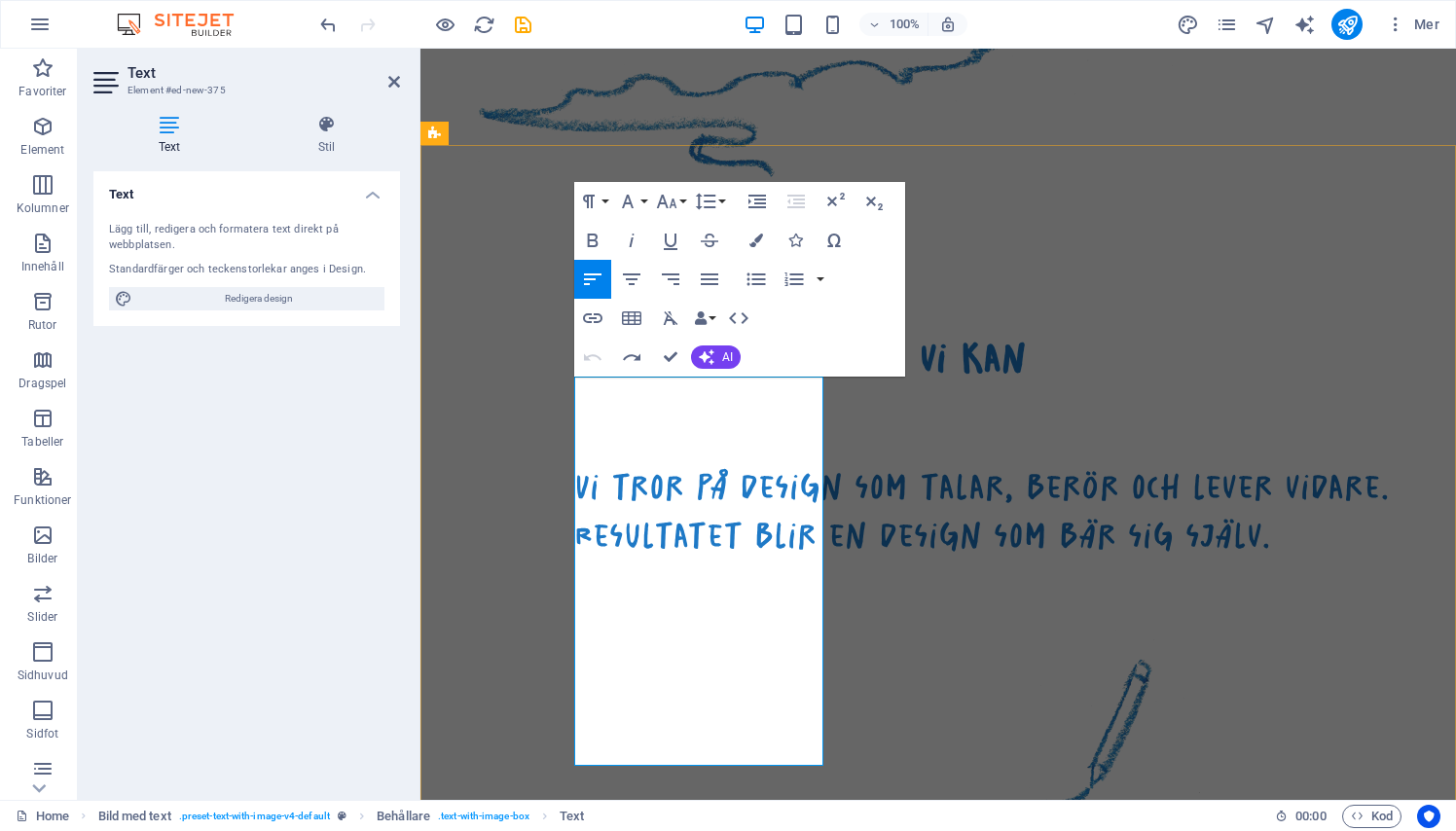
click at [618, 470] on span "Vi tror på design som talar, berör och lever vidare. Resultatet blir en design …" at bounding box center [981, 510] width 816 height 94
click at [575, 464] on span "Vi tror på design som talar, berör och lever vidare. Resultatet blir en design …" at bounding box center [981, 510] width 816 height 94
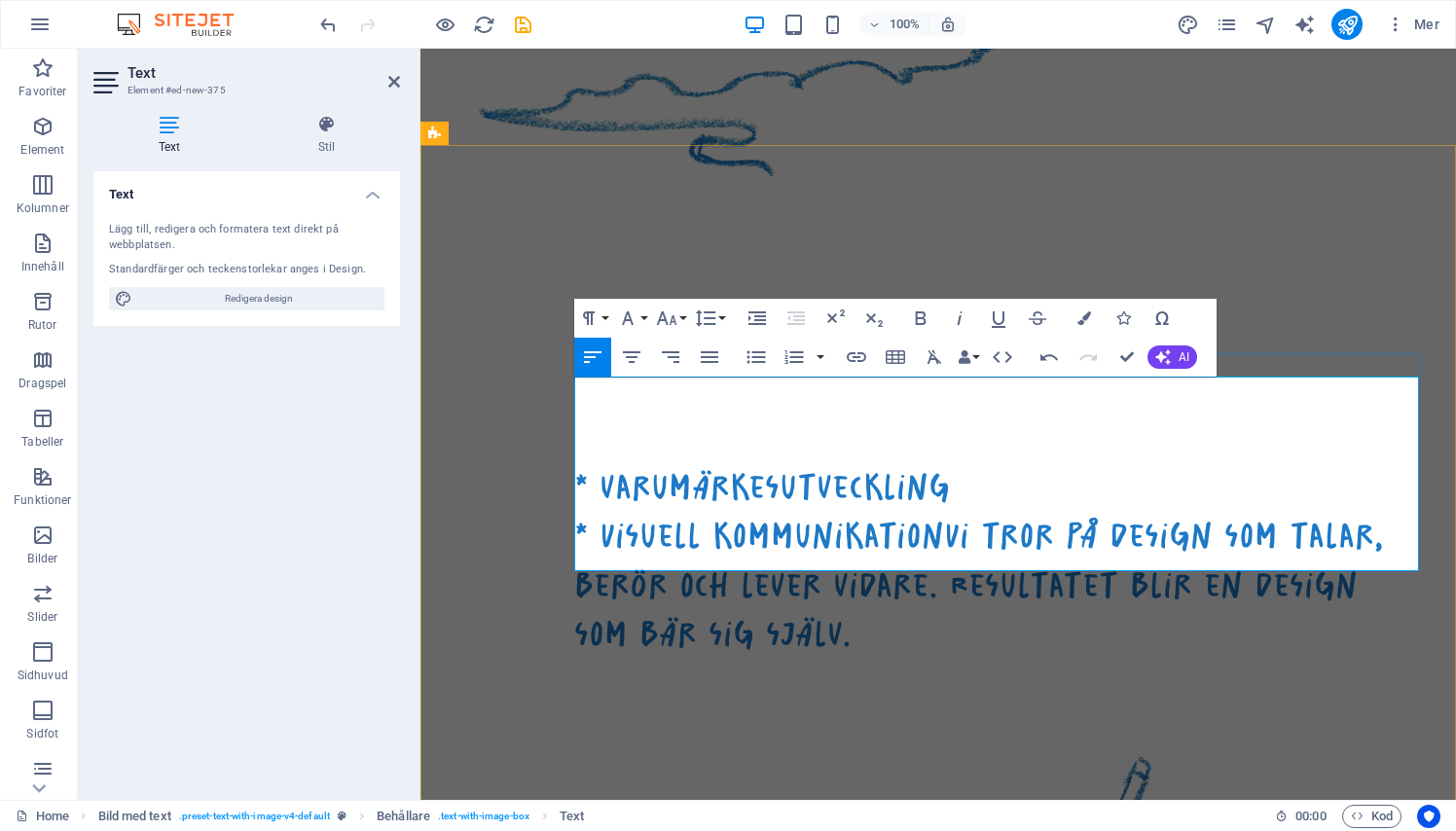
click at [609, 464] on span "* varumärkesutveckling" at bounding box center [761, 486] width 375 height 46
click at [593, 464] on span "* varumärkesutveckling" at bounding box center [761, 486] width 375 height 46
click at [600, 464] on span "* varumärkesutveckling" at bounding box center [761, 486] width 375 height 46
drag, startPoint x: 967, startPoint y: 445, endPoint x: 989, endPoint y: 544, distance: 101.4
click at [989, 545] on p "* Visuell kommunikation Vi tror på design som talar, berör och lever vidare. Re…" at bounding box center [996, 585] width 845 height 147
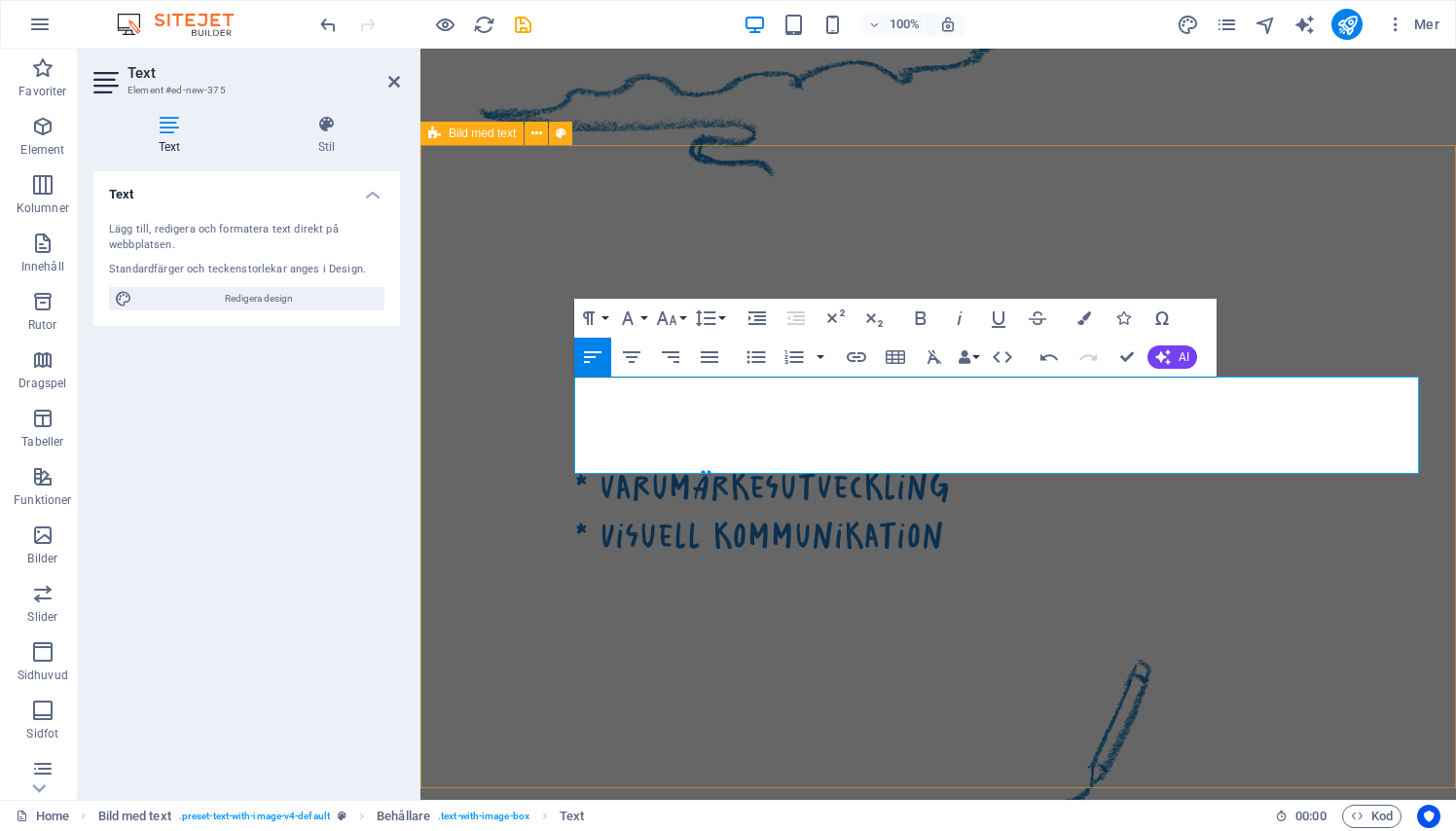
click at [1246, 232] on div "vad vi kan * varumärkesutveckling * Visuell kommunikation" at bounding box center [938, 613] width 1035 height 762
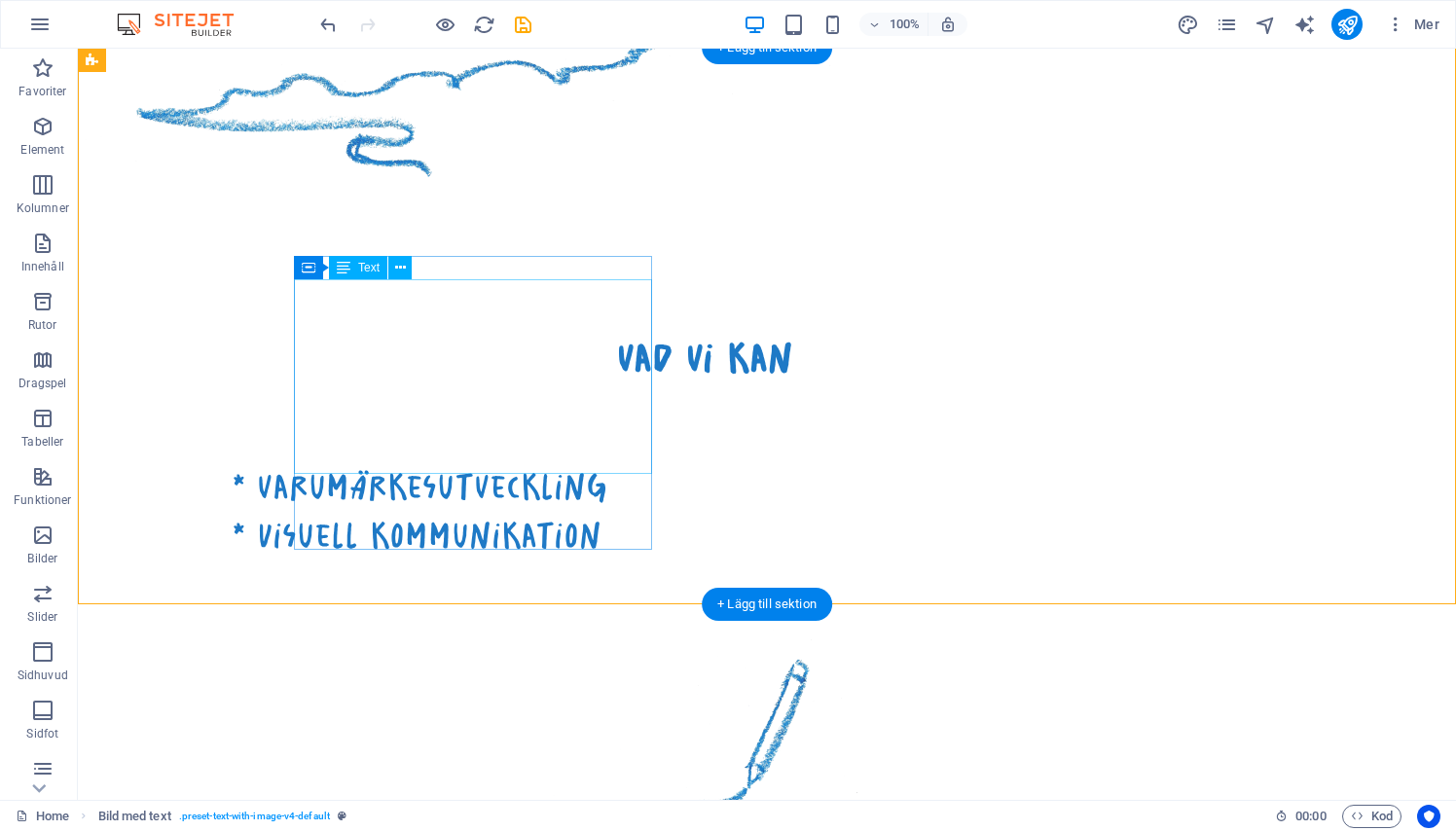
click at [325, 463] on div "* varumärkesutveckling * Visuell kommunikation" at bounding box center [763, 511] width 1062 height 98
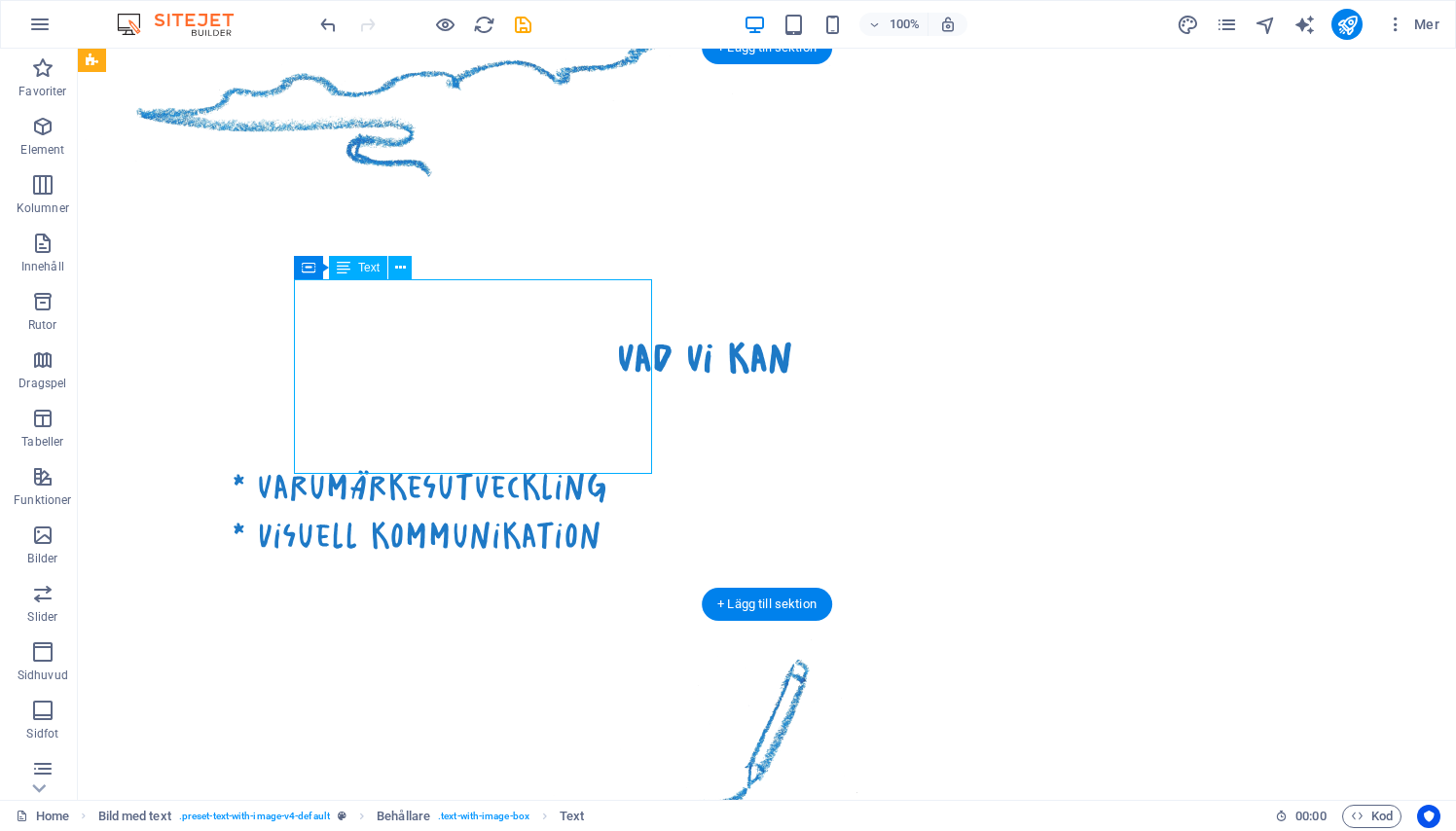
click at [325, 463] on div "* varumärkesutveckling * Visuell kommunikation" at bounding box center [763, 511] width 1062 height 98
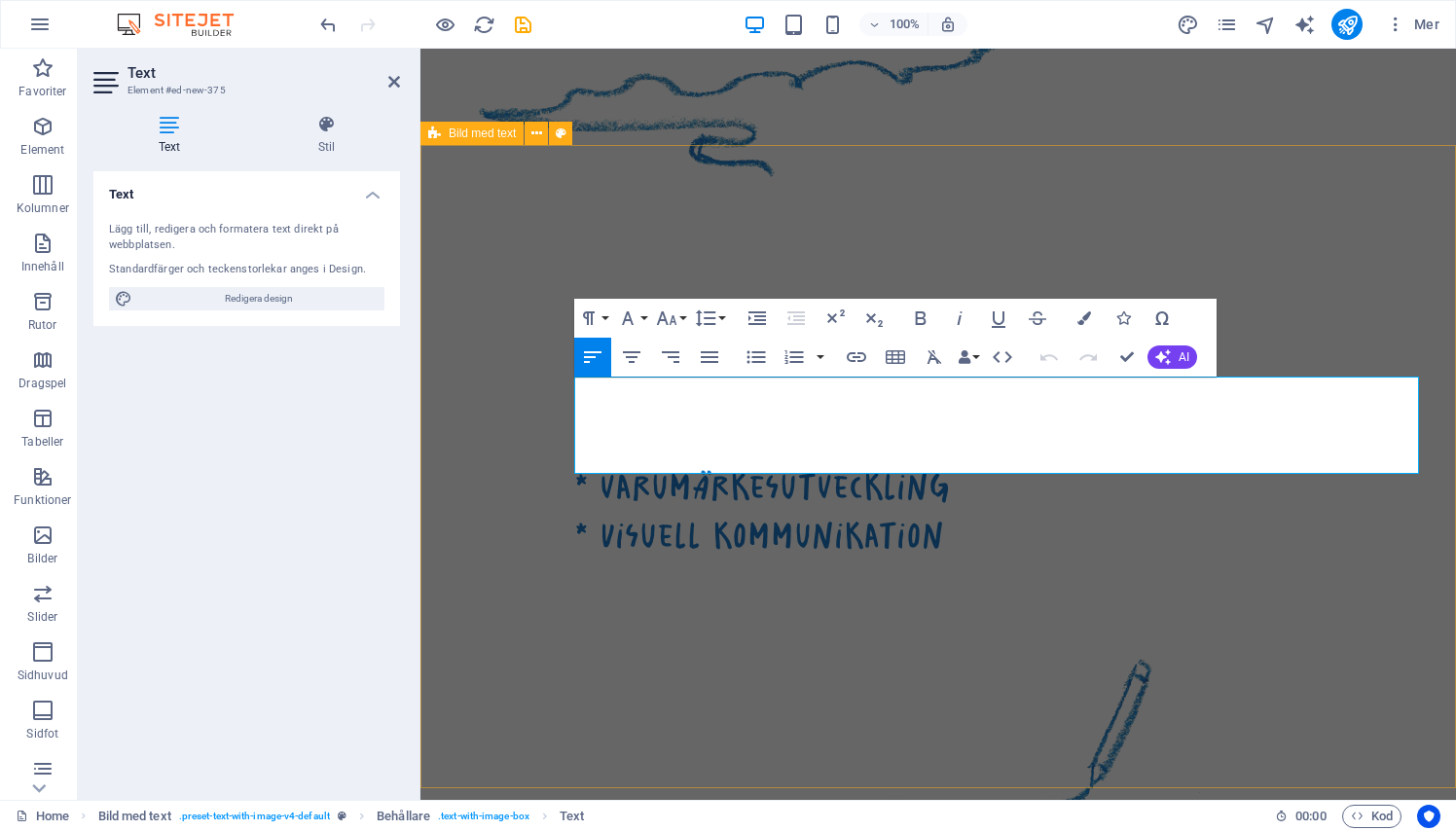
click at [511, 394] on div "vad vi kan * varumärkesutveckling * Visuell kommunikation" at bounding box center [938, 613] width 1035 height 762
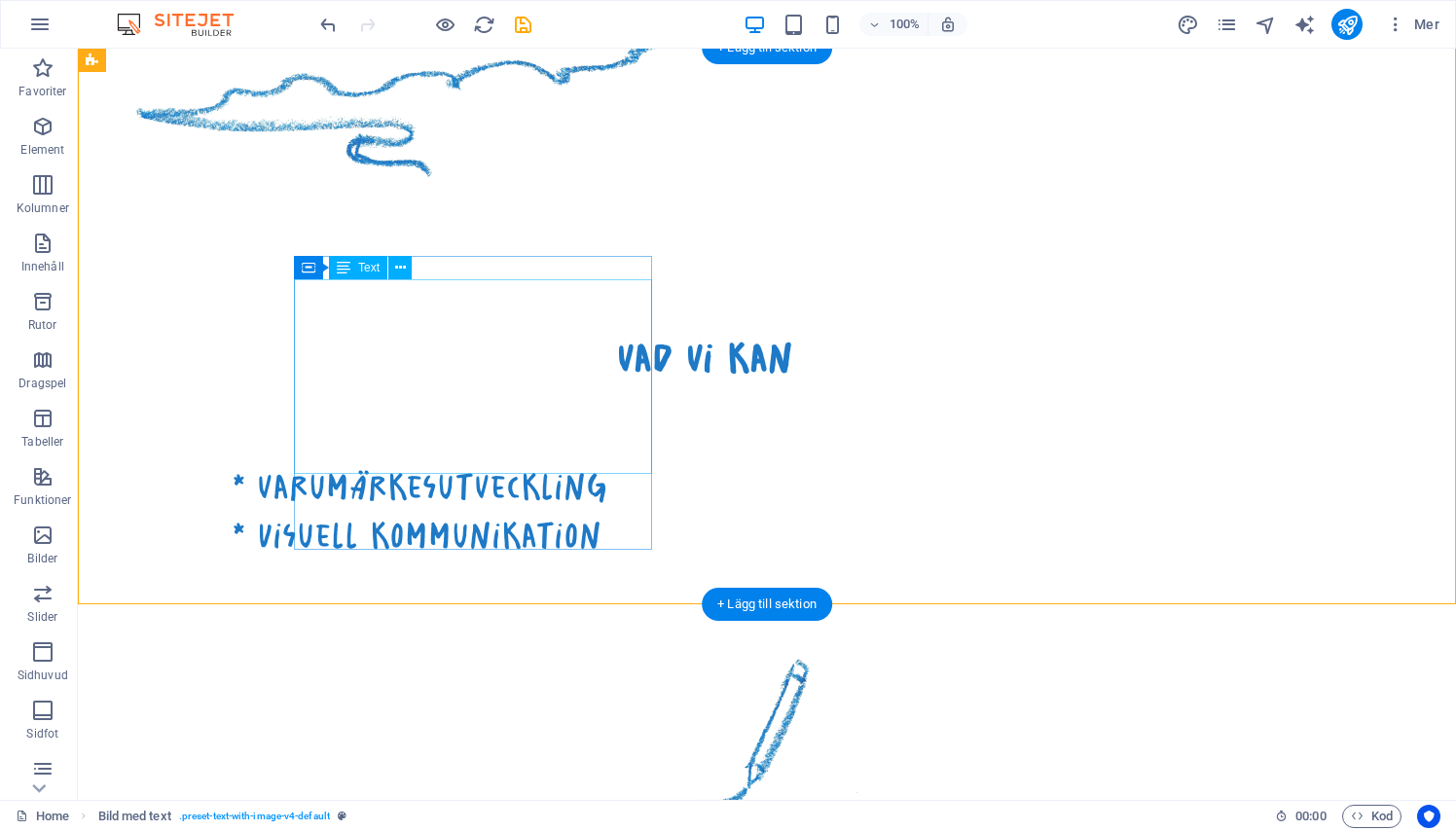
click at [511, 463] on div "* varumärkesutveckling * Visuell kommunikation" at bounding box center [763, 511] width 1062 height 98
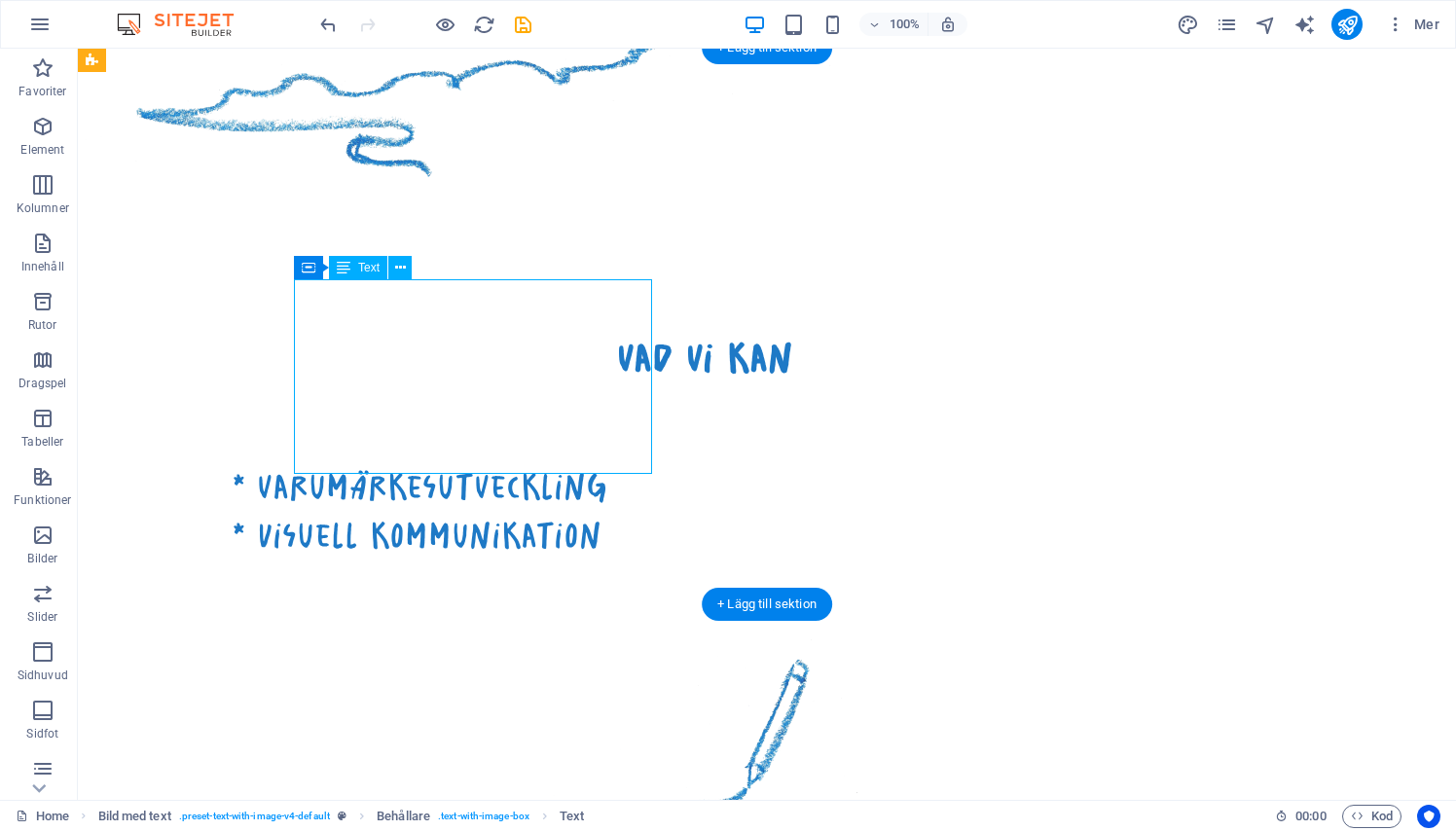
click at [314, 463] on div "* varumärkesutveckling * Visuell kommunikation" at bounding box center [763, 511] width 1062 height 98
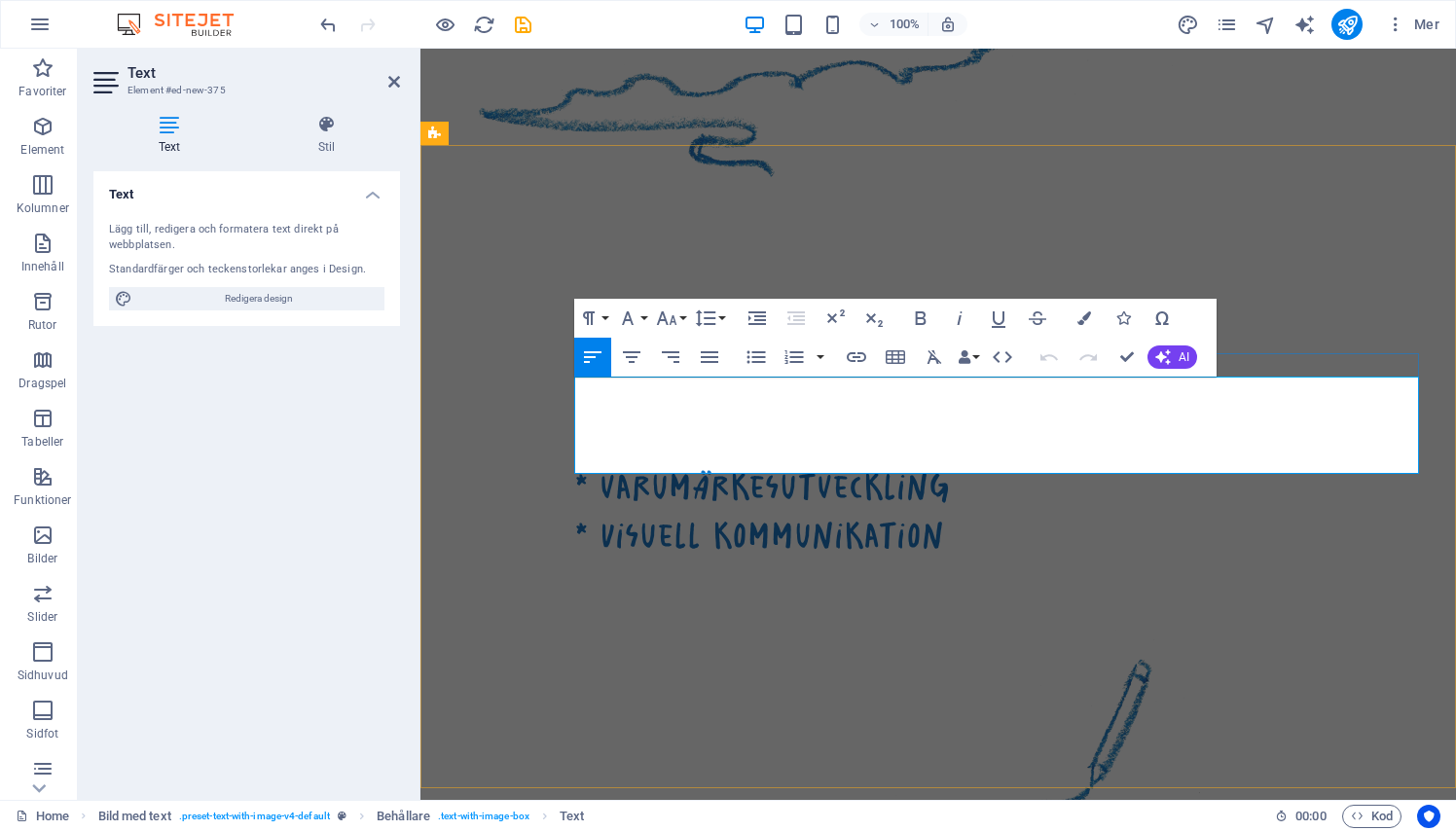
click at [591, 464] on span "* varumärkesutveckling" at bounding box center [761, 486] width 375 height 46
click at [517, 334] on div "vad vi kan" at bounding box center [938, 358] width 1019 height 47
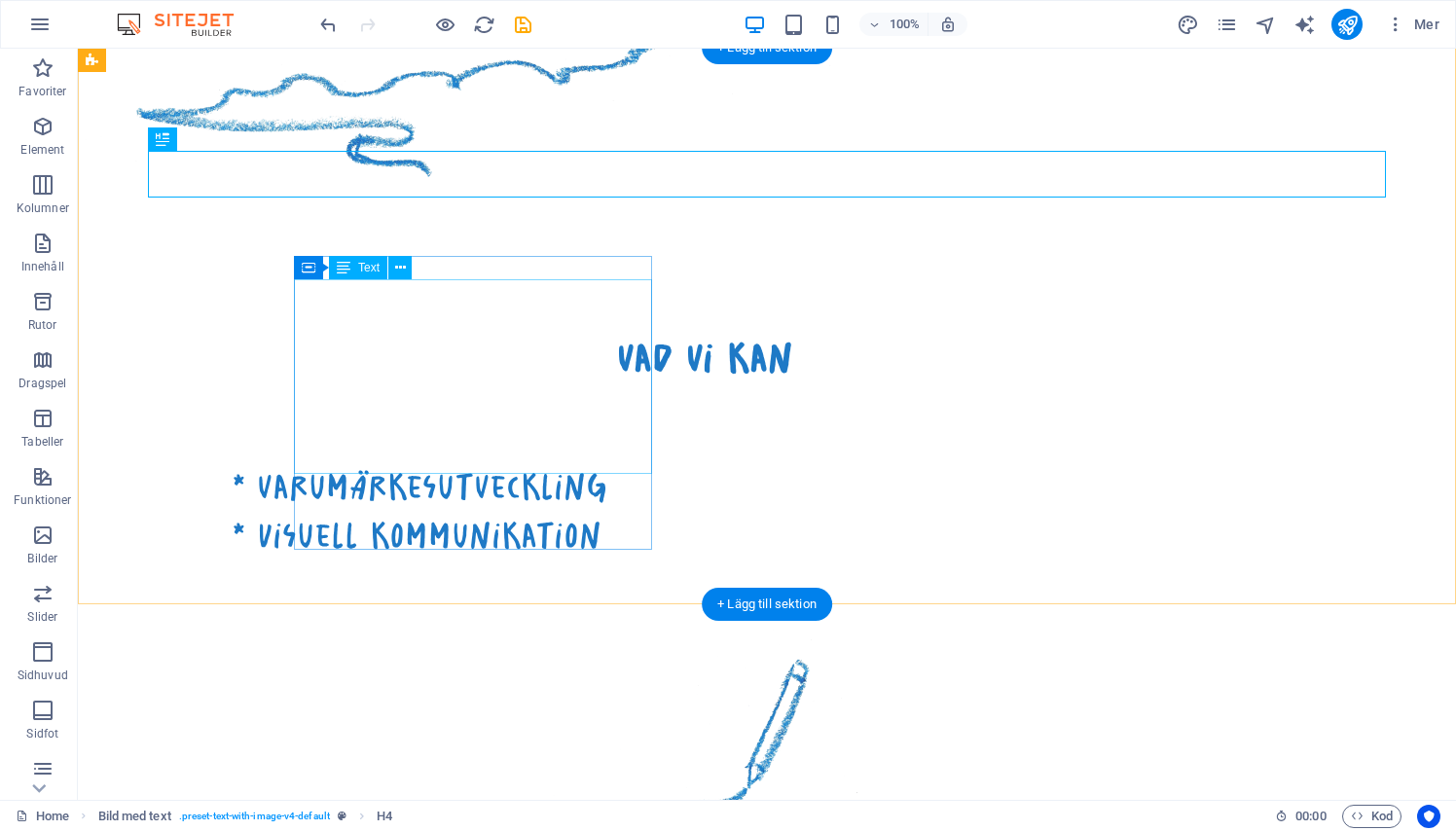
click at [364, 463] on div "* varumärkesutveckling * Visuell kommunikation" at bounding box center [763, 511] width 1062 height 98
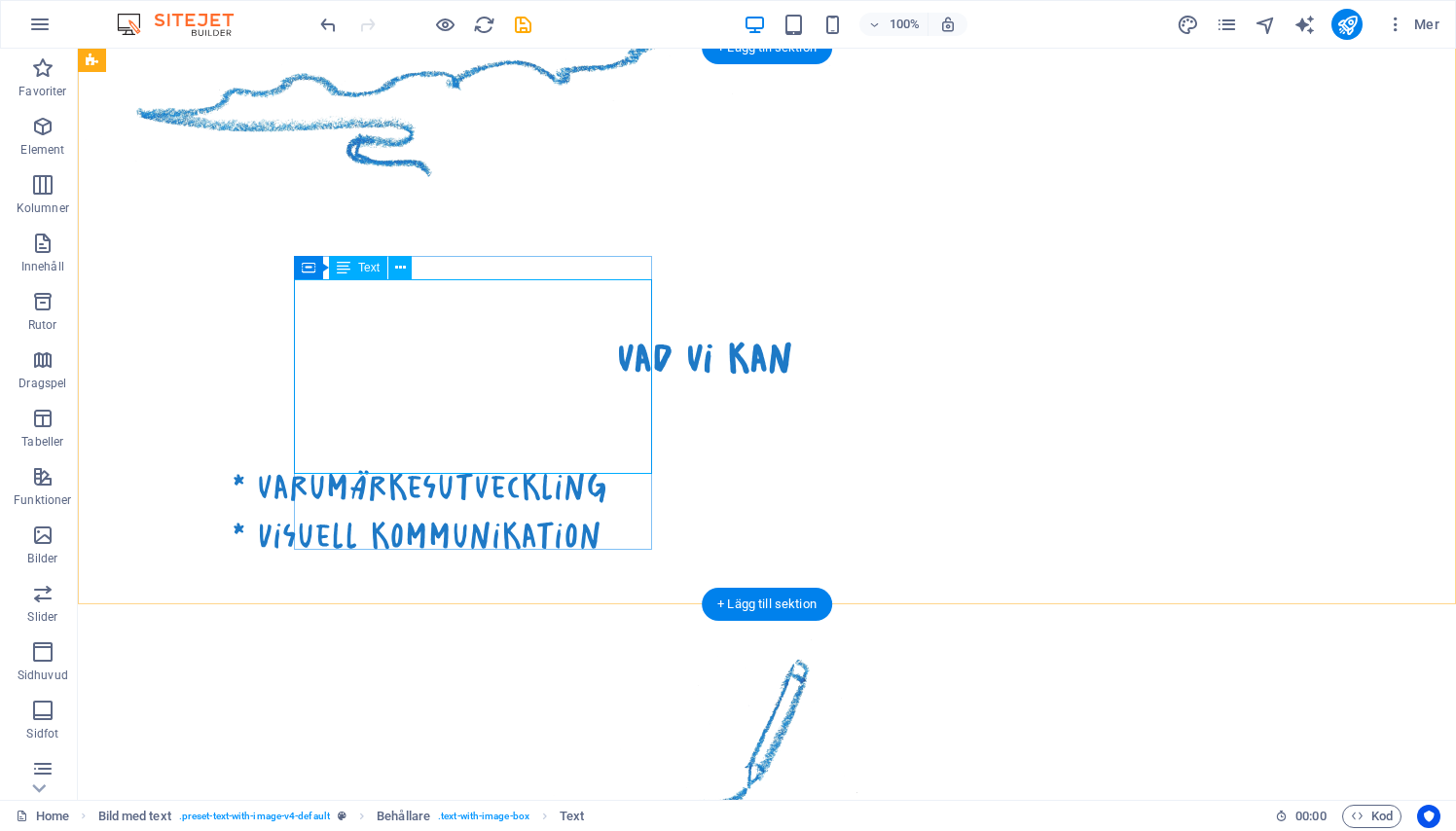
click at [648, 463] on div "* varumärkesutveckling * Visuell kommunikation" at bounding box center [763, 511] width 1062 height 98
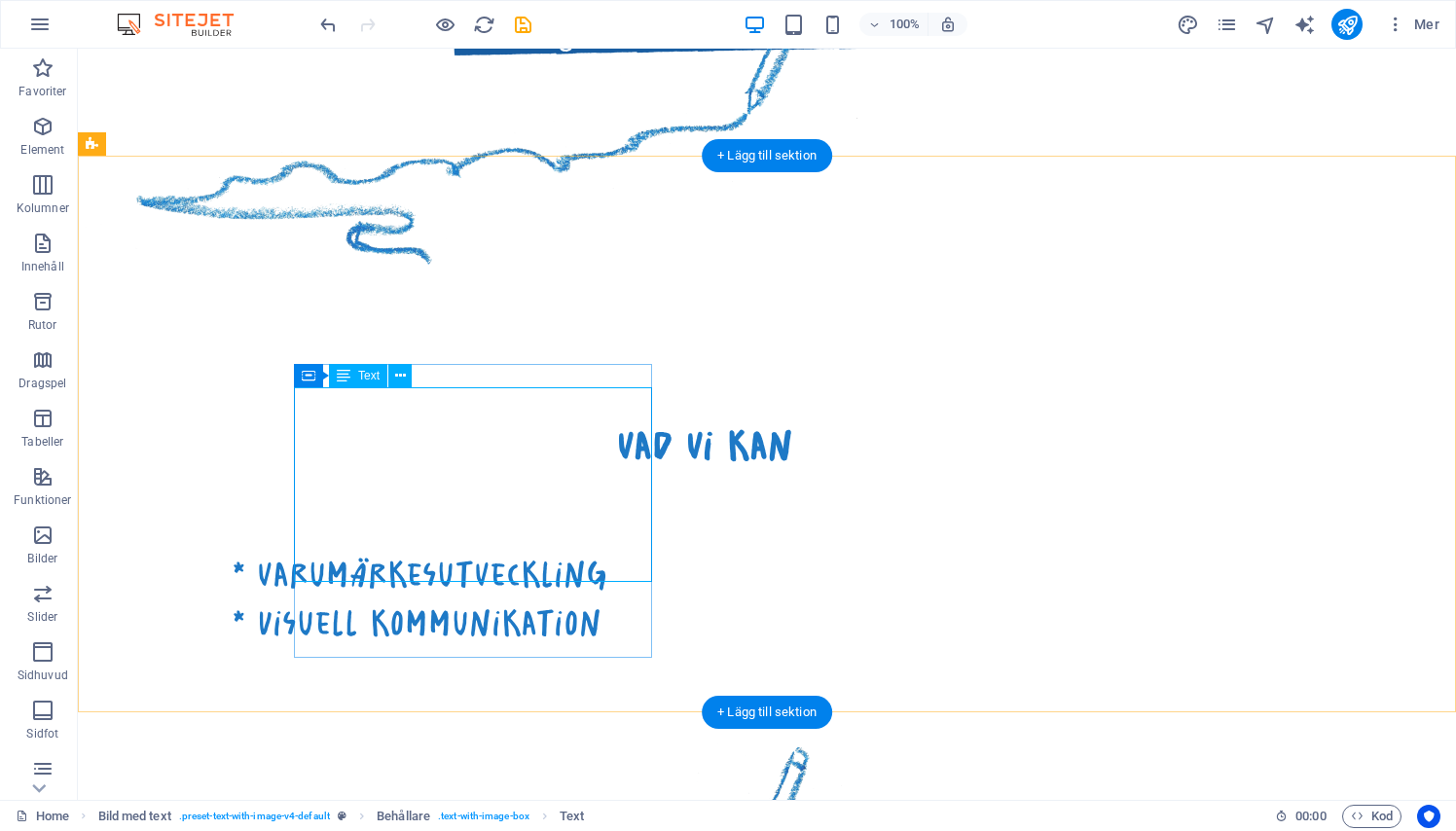
scroll to position [1411, 0]
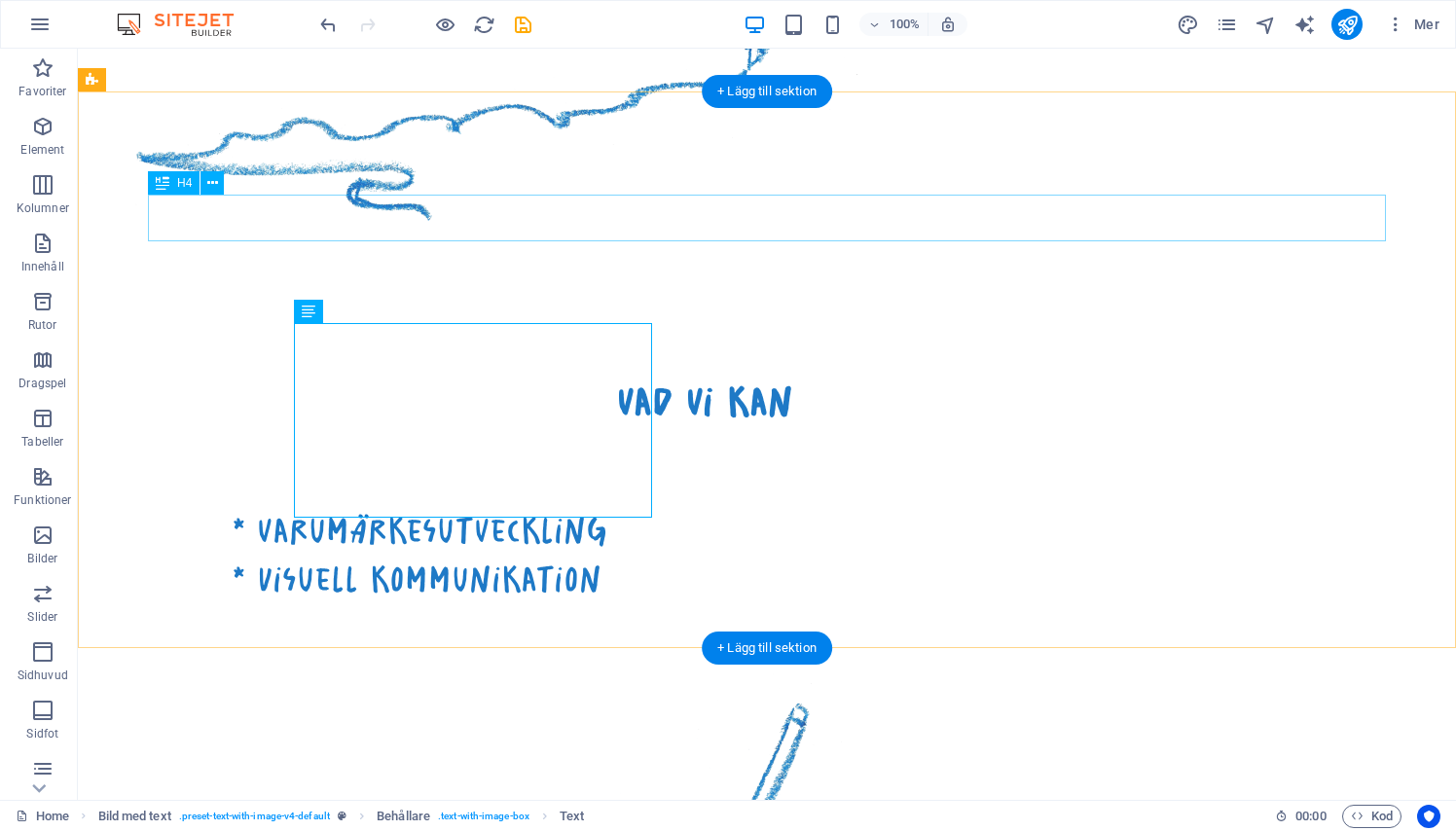
click at [721, 378] on div "vad vi kan" at bounding box center [705, 401] width 1238 height 47
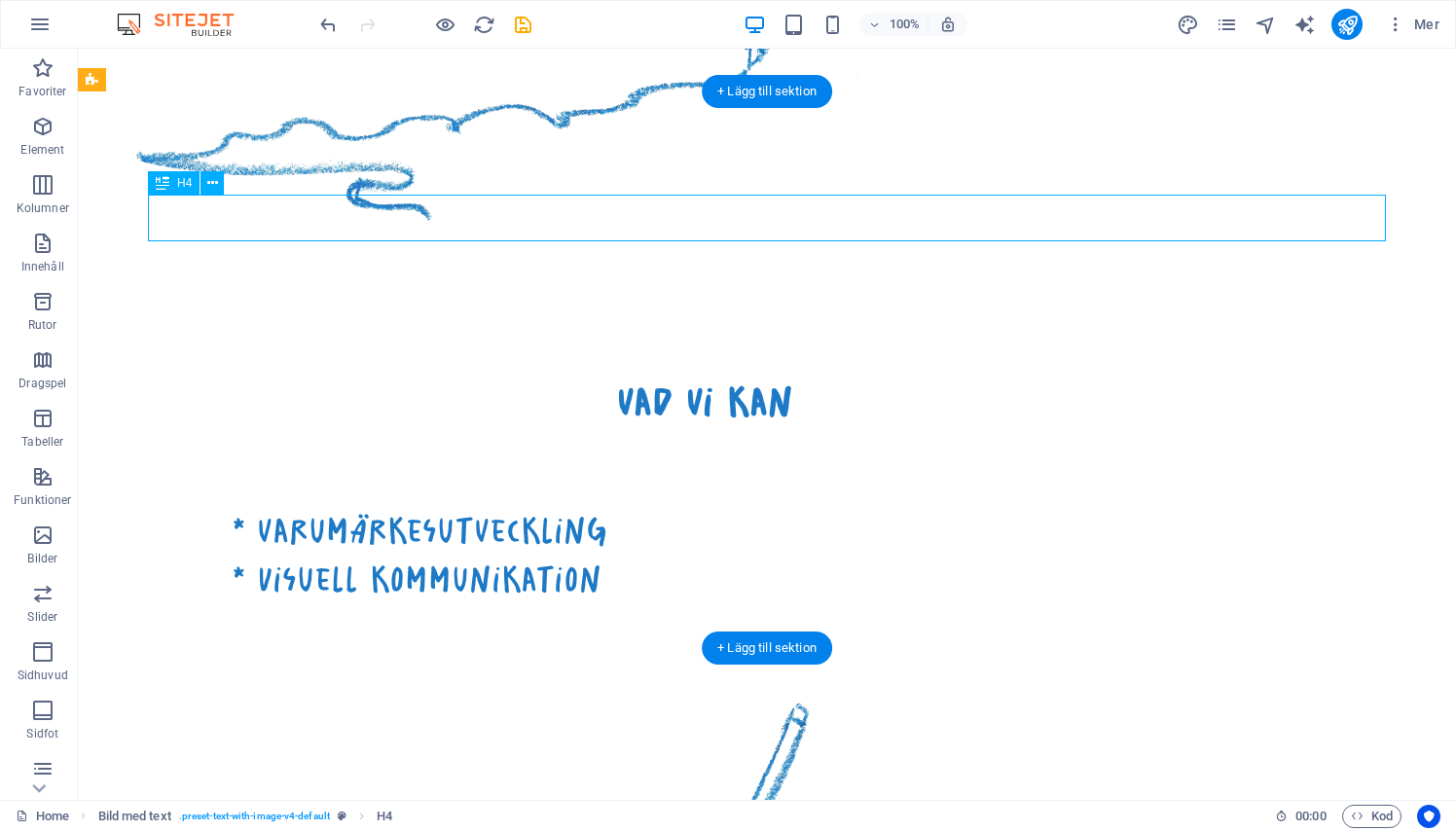
click at [721, 378] on div "vad vi kan" at bounding box center [705, 401] width 1238 height 47
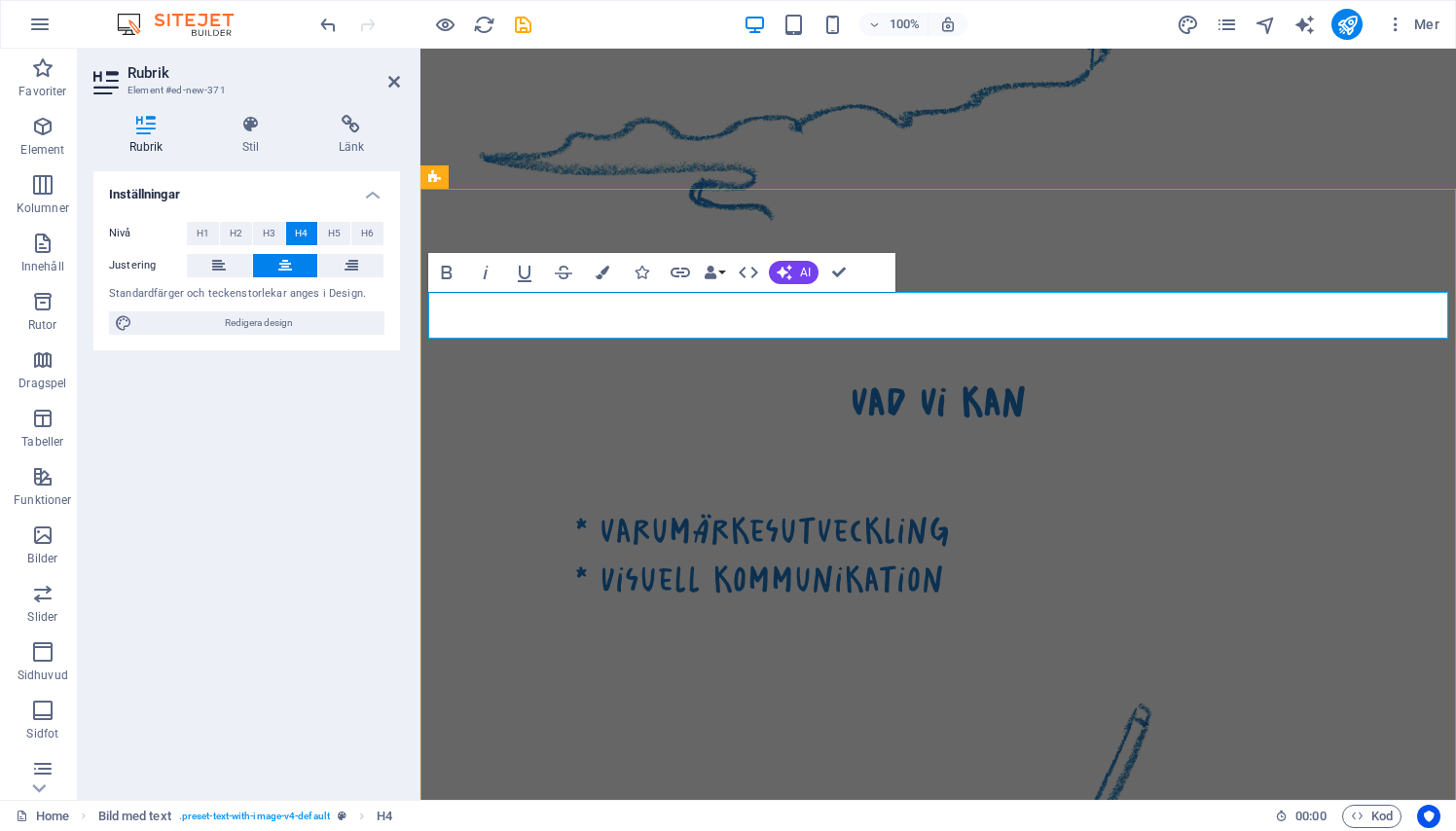
click at [903, 378] on h4 "vad vi kan" at bounding box center [938, 401] width 1019 height 47
click at [917, 378] on h4 "vad vi kan" at bounding box center [938, 401] width 1019 height 47
click at [999, 276] on div "vi kan * varumärkesutveckling * Visuell kommunikation" at bounding box center [938, 657] width 1035 height 762
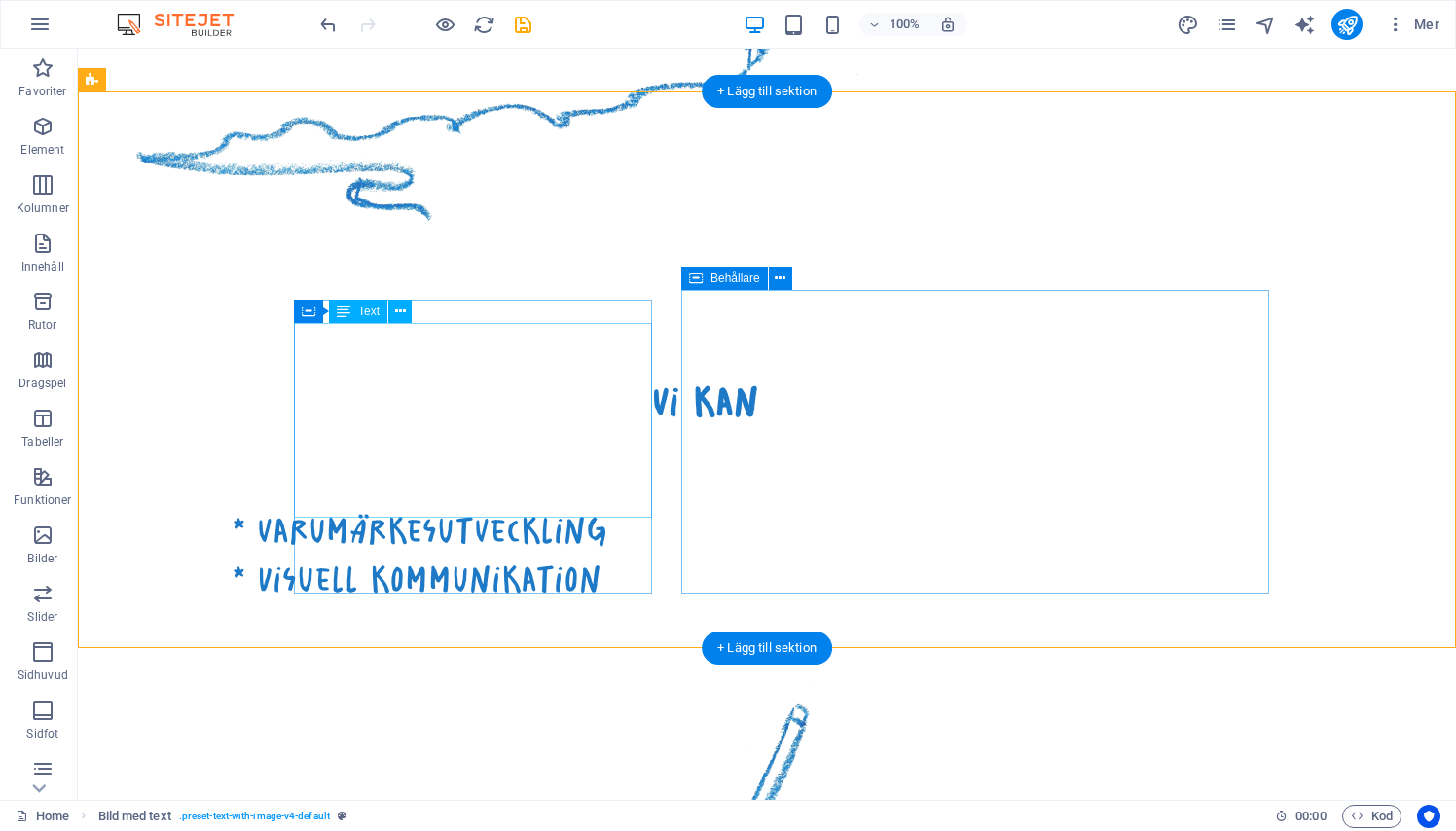
click at [419, 507] on div "* varumärkesutveckling * Visuell kommunikation" at bounding box center [763, 555] width 1062 height 98
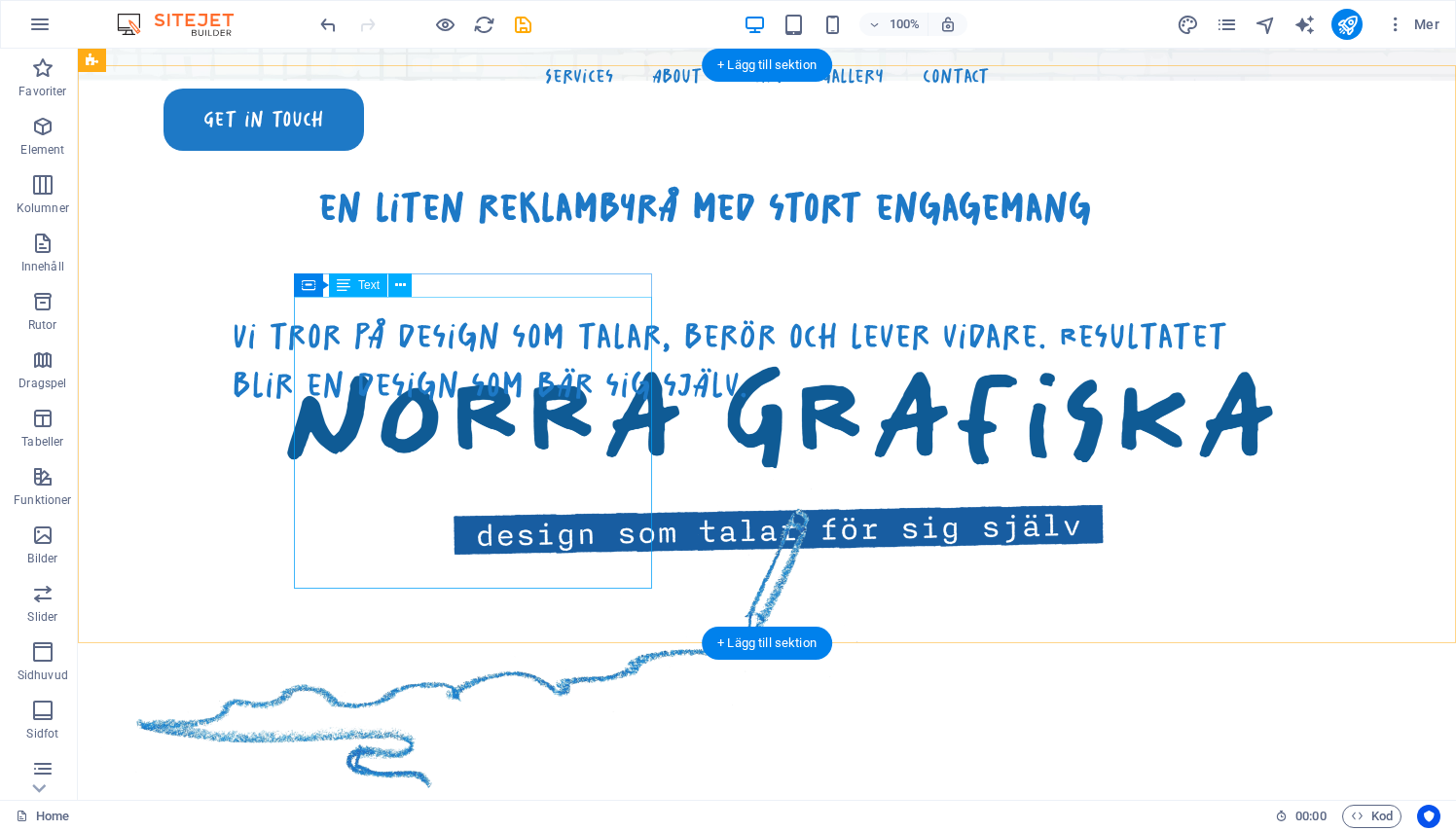
scroll to position [838, 0]
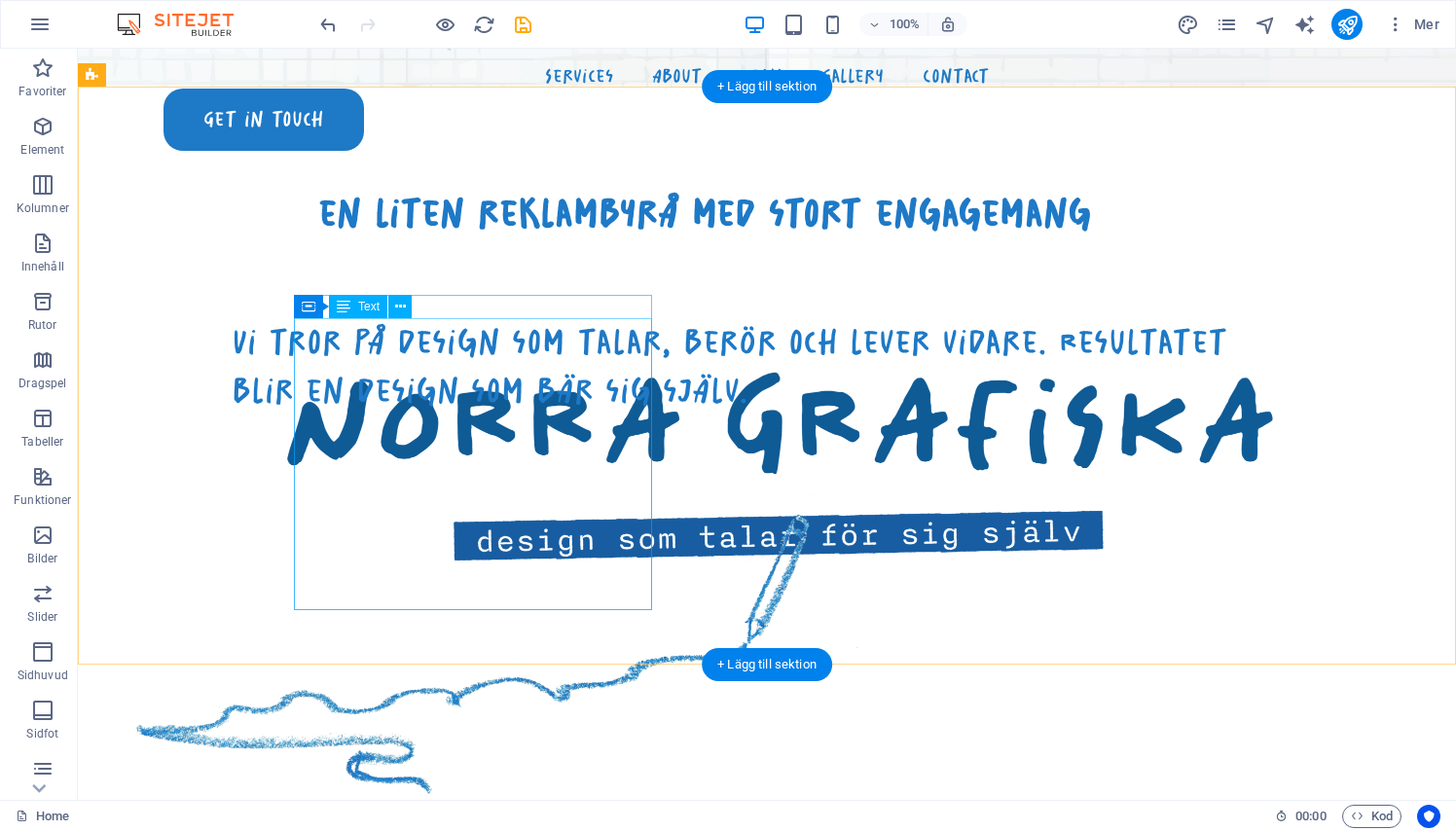
click at [407, 354] on div "Vi tror på design som talar, berör och lever vidare. Resultatet blir en design …" at bounding box center [763, 366] width 1062 height 98
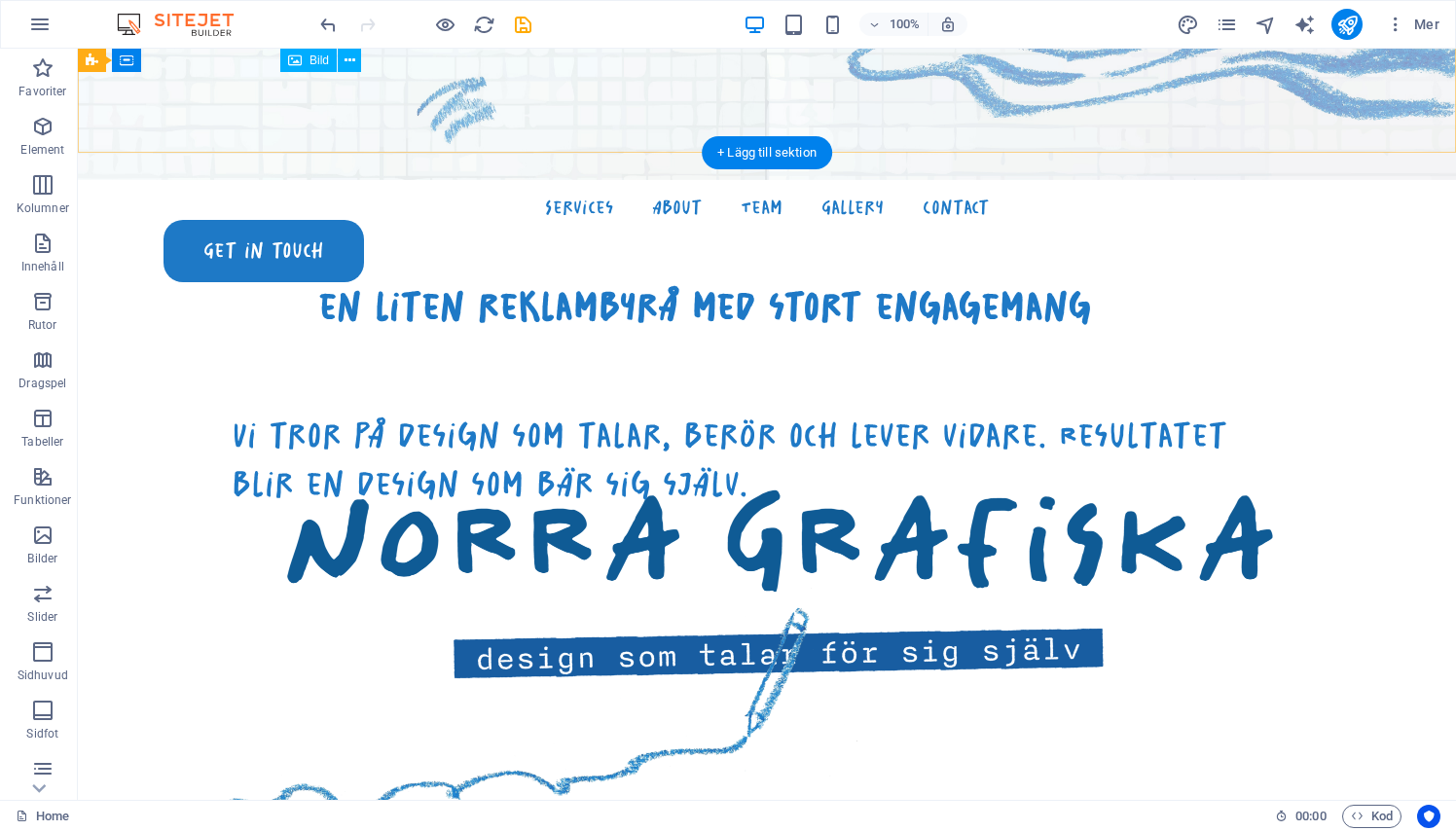
scroll to position [830, 0]
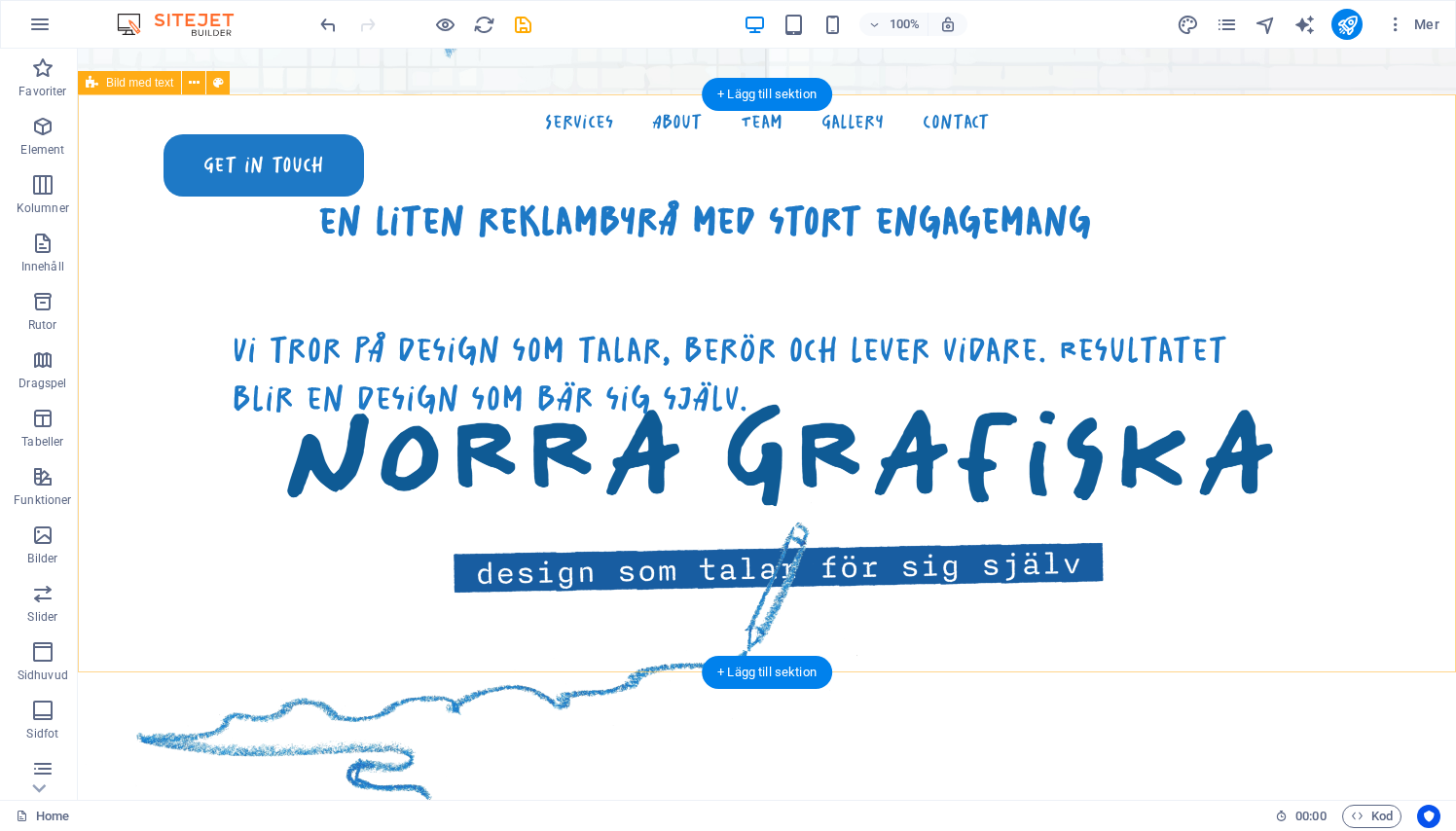
click at [251, 341] on div "en liten reklambyrå med stort engagemang Vi tror på design som talar, berör och…" at bounding box center [767, 475] width 1378 height 762
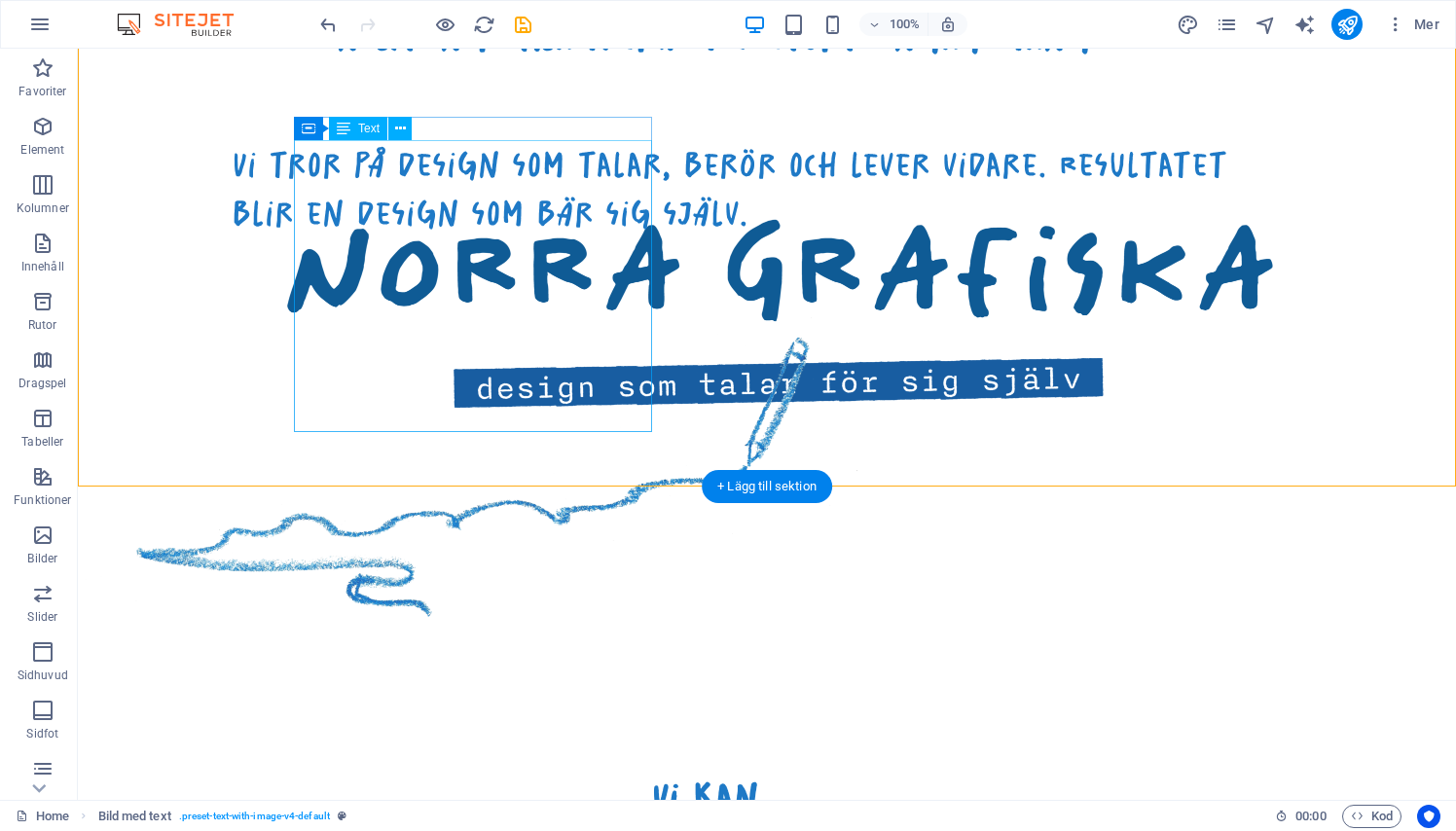
scroll to position [1015, 0]
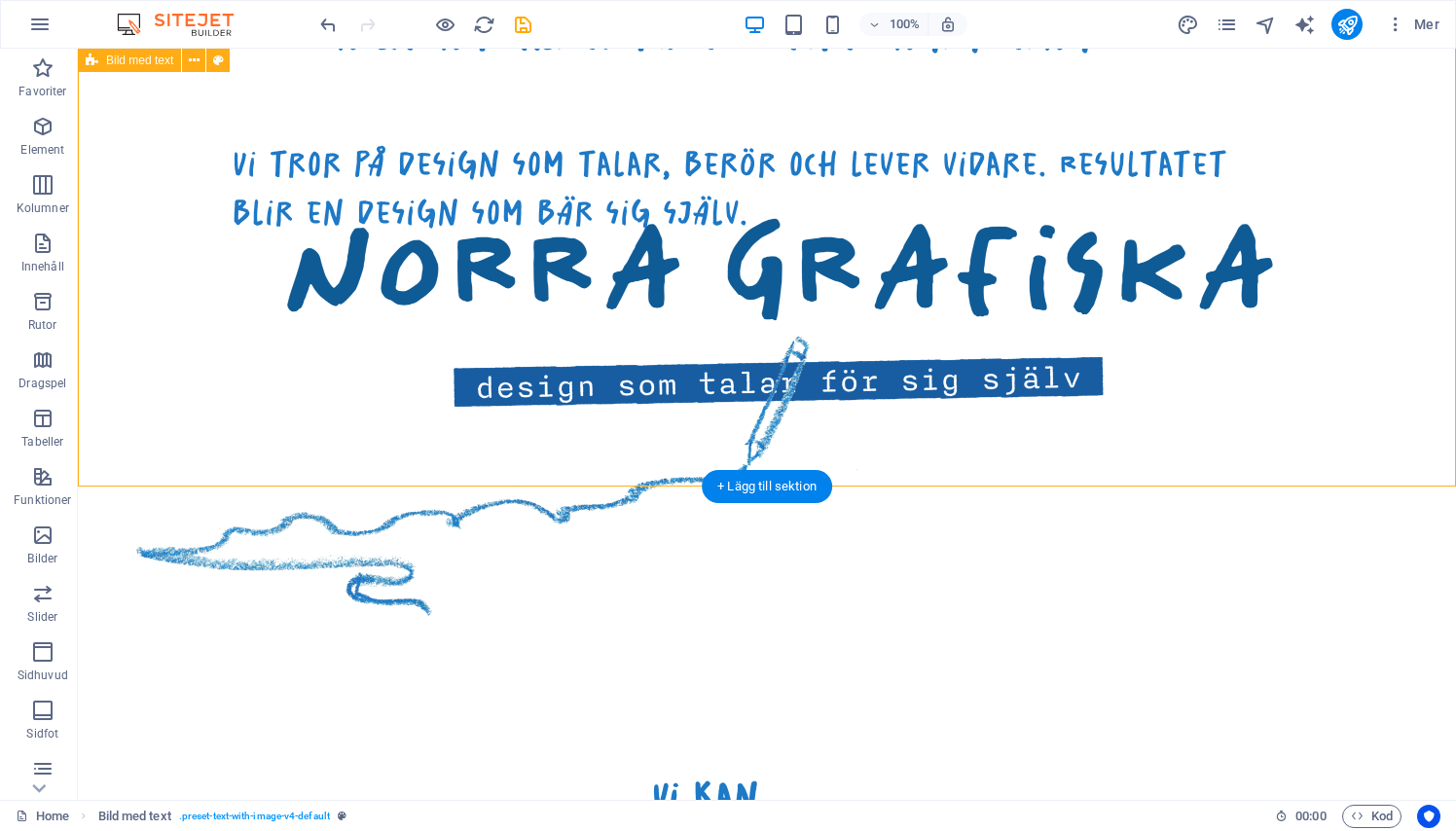
click at [224, 314] on div "en liten reklambyrå med stort engagemang Vi tror på design som talar, berör och…" at bounding box center [767, 289] width 1378 height 762
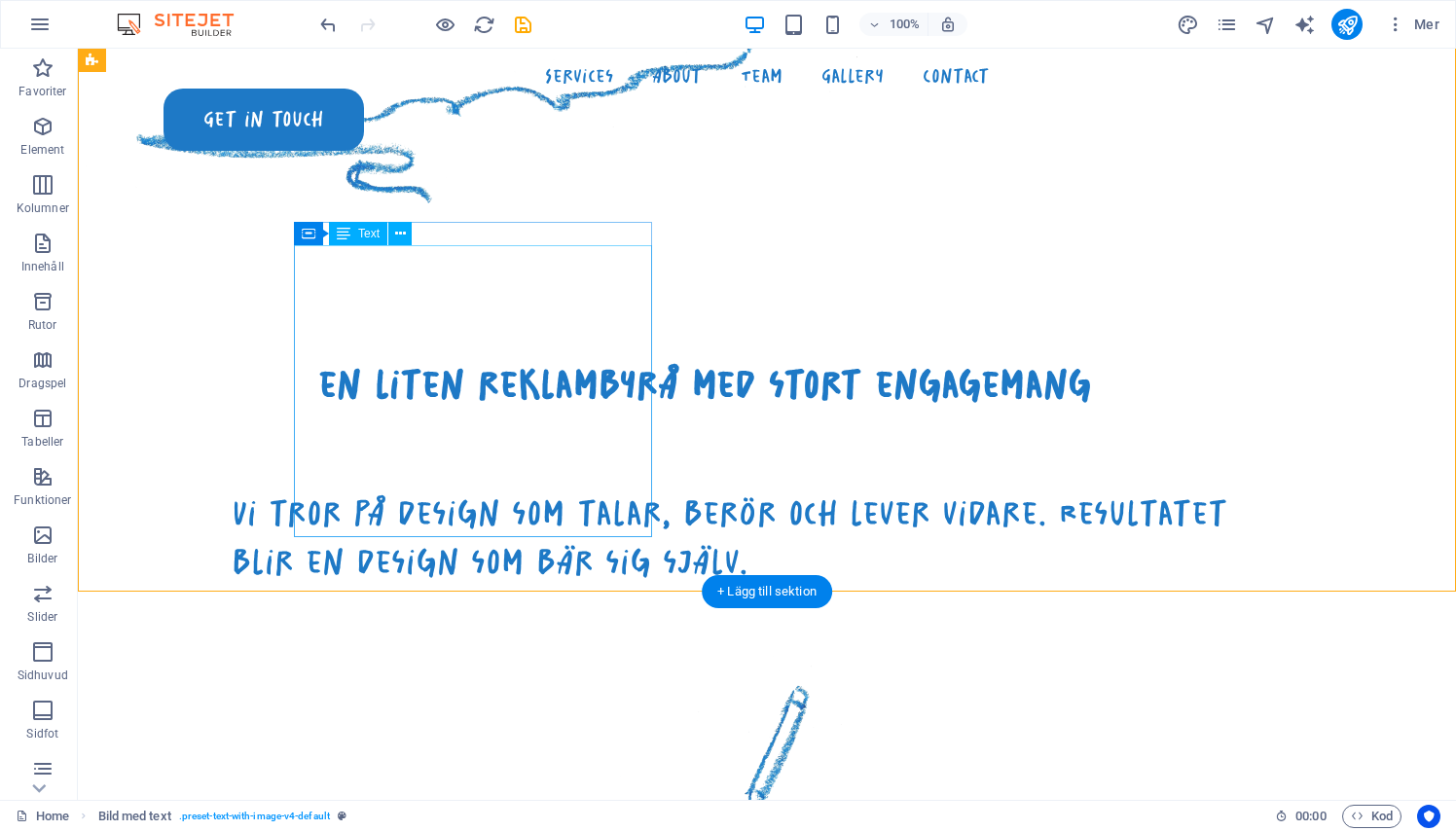
scroll to position [1426, 0]
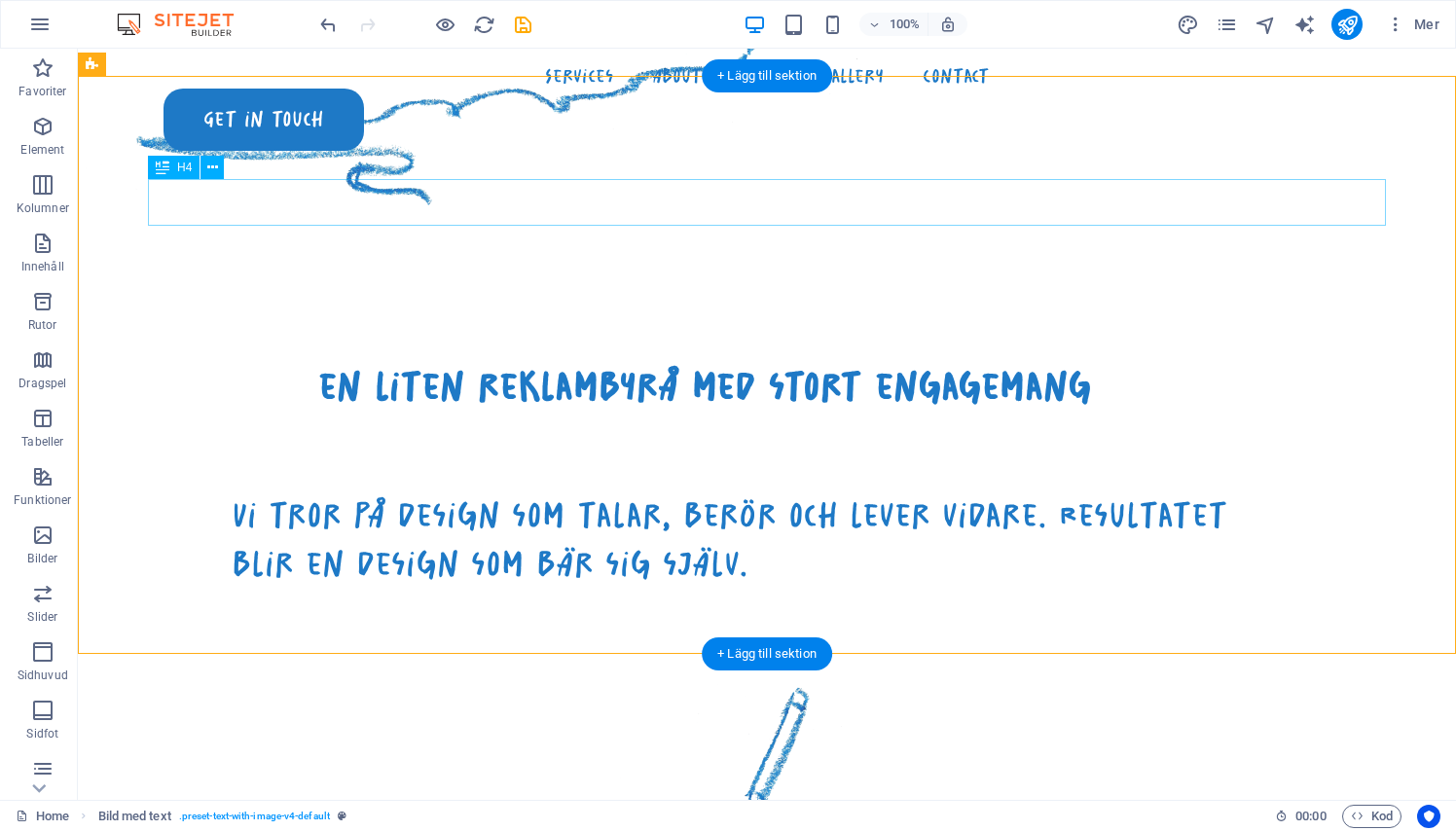
click at [614, 362] on div "en liten reklambyrå med stort engagemang" at bounding box center [705, 386] width 1238 height 47
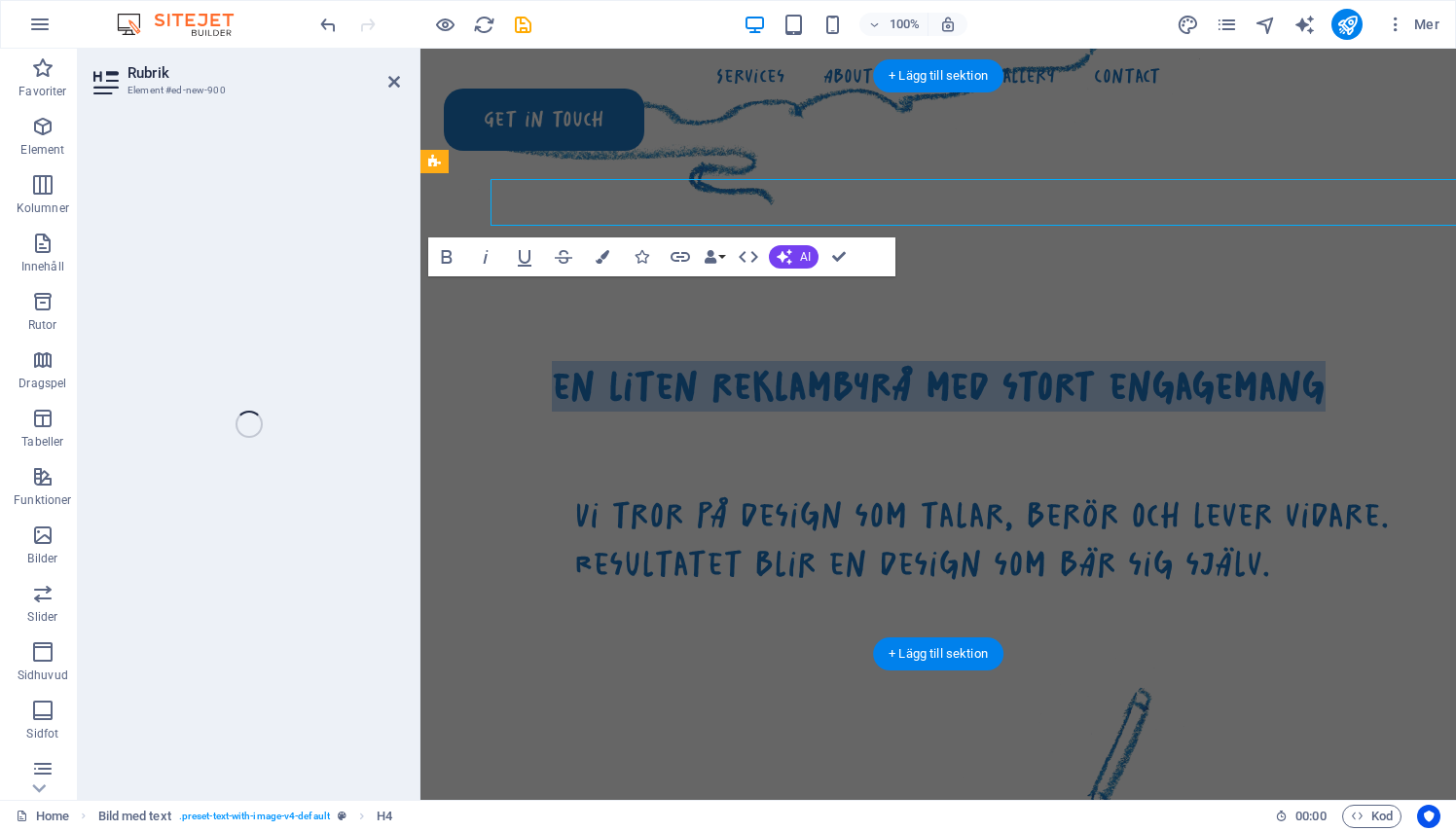
click at [614, 260] on div "en liten reklambyrå med stort engagemang Vi tror på design som talar, berör och…" at bounding box center [938, 641] width 1035 height 762
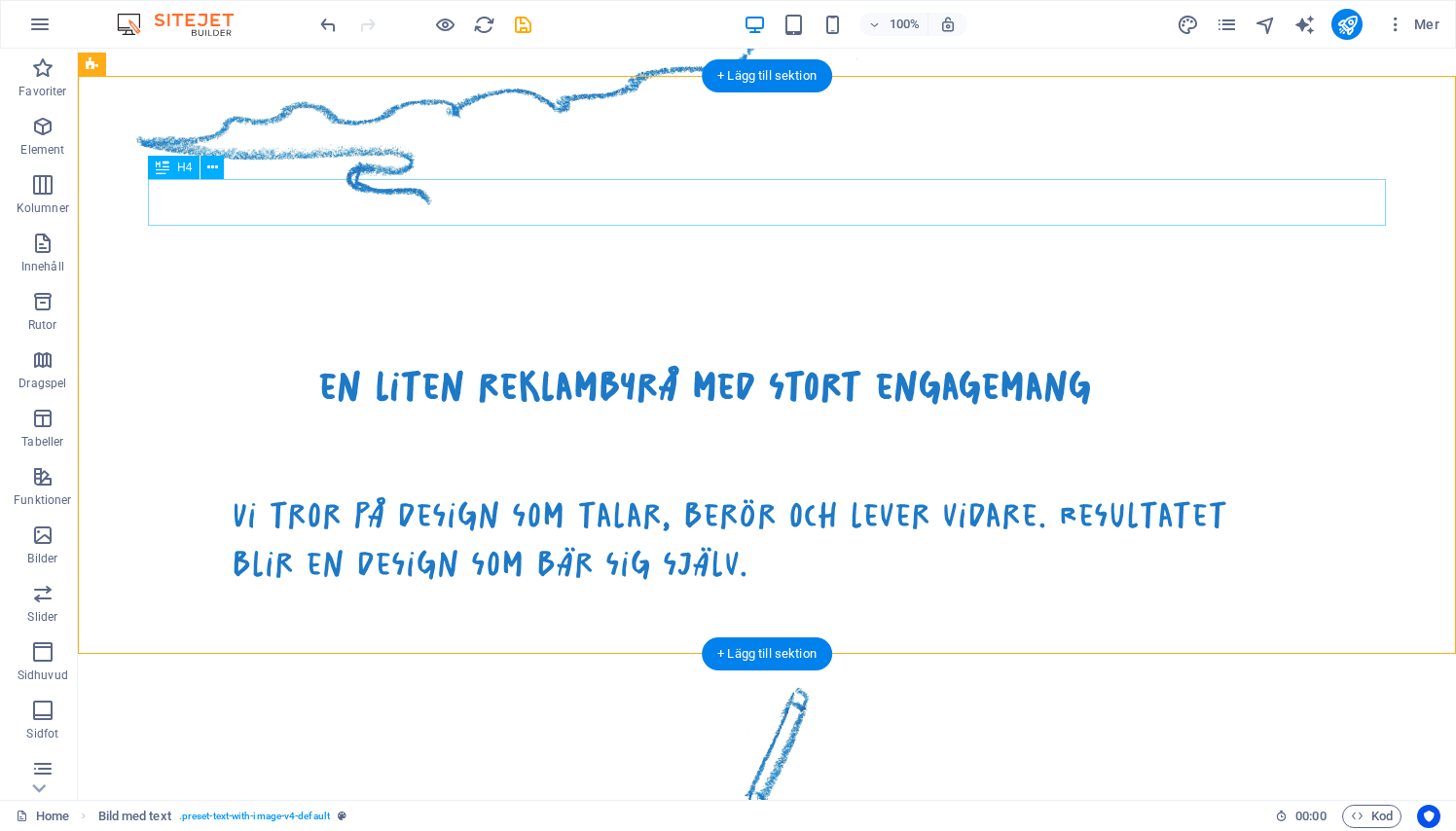
click at [656, 362] on div "en liten reklambyrå med stort engagemang" at bounding box center [705, 386] width 1238 height 47
click at [725, 362] on div "en liten reklambyrå med stort engagemang" at bounding box center [705, 386] width 1238 height 47
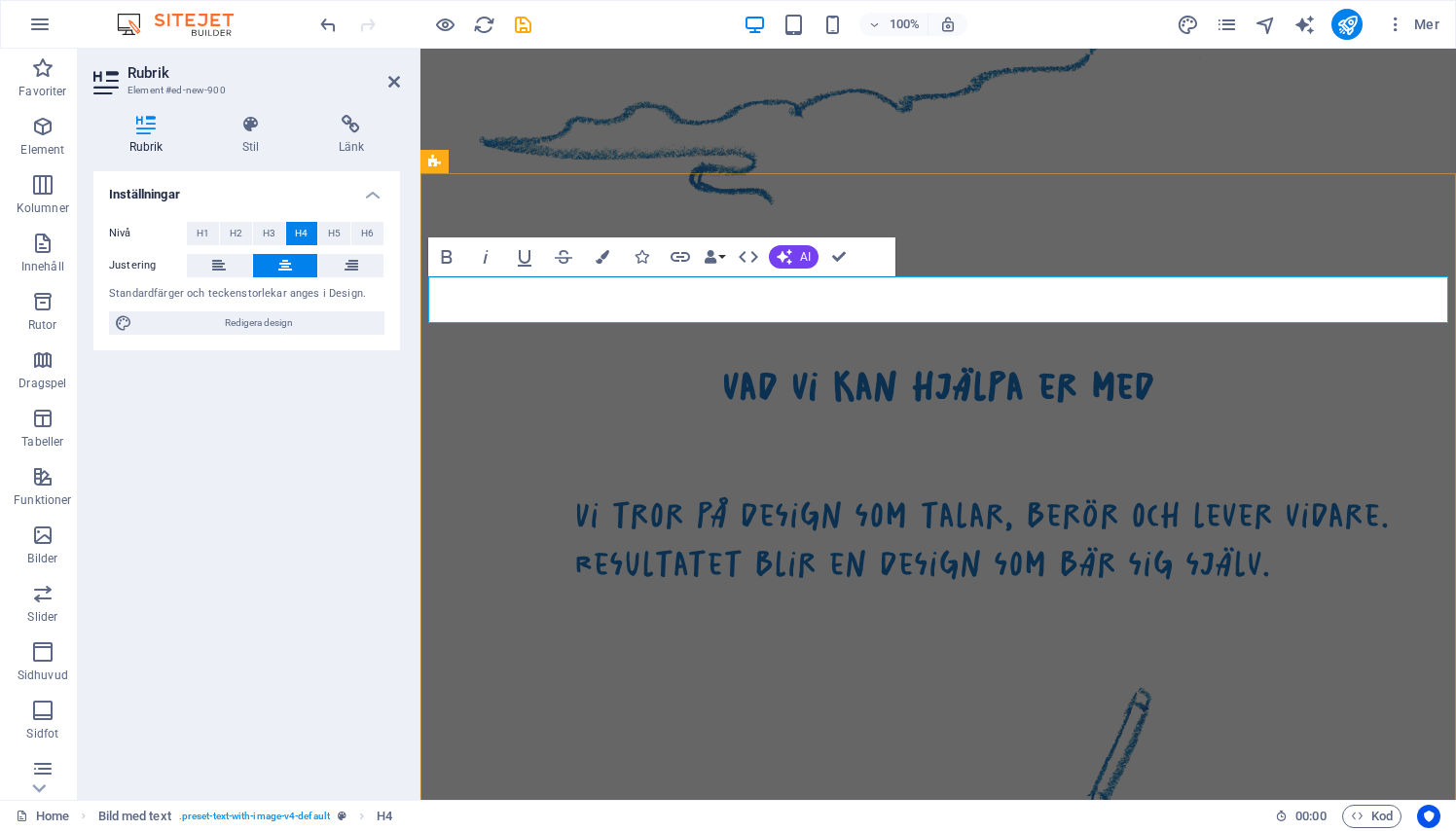
click at [995, 362] on h4 "vad vi kan hjälpa er med" at bounding box center [938, 386] width 1019 height 47
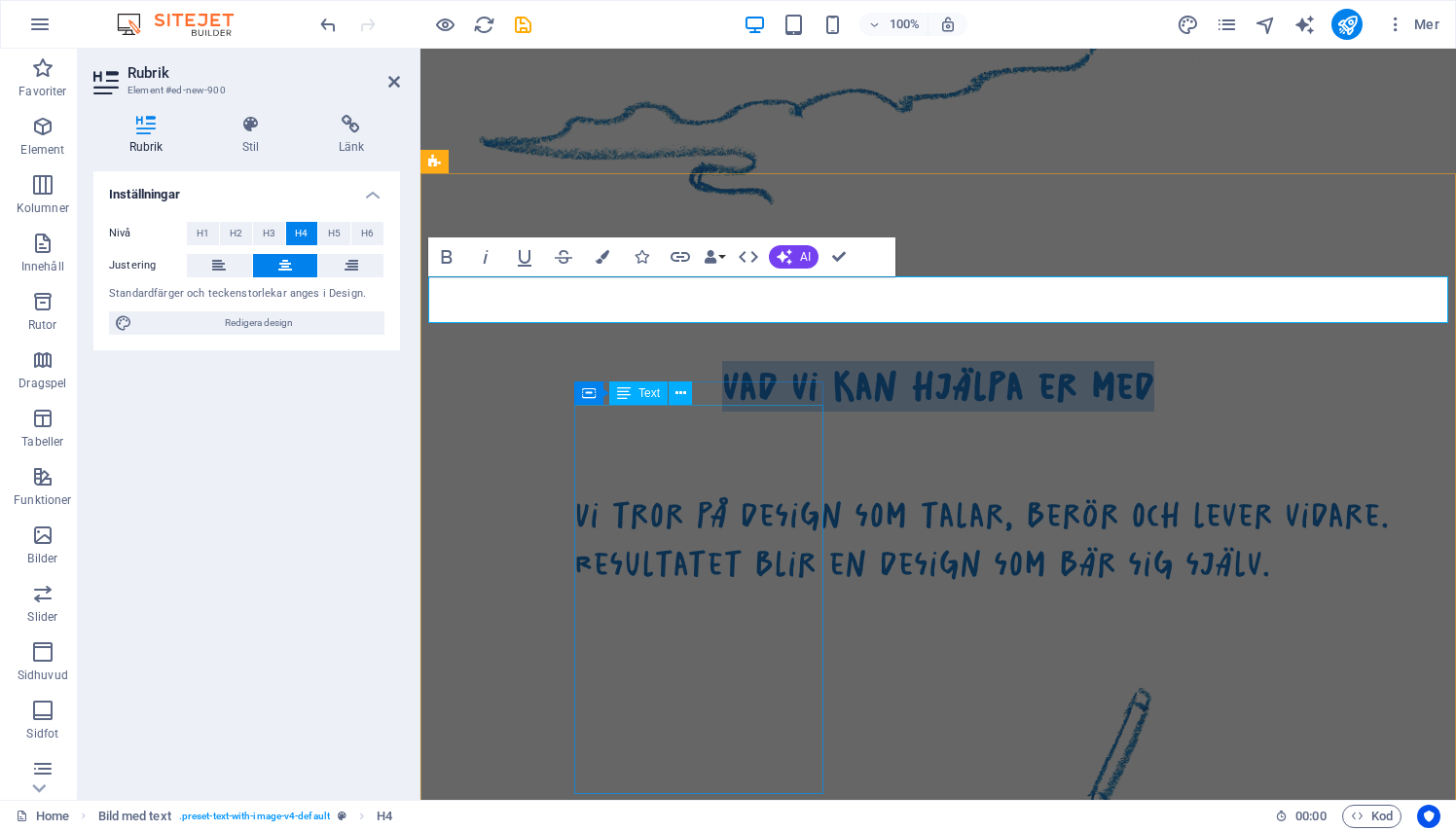
click at [615, 491] on div "Vi tror på design som talar, berör och lever vidare. Resultatet blir en design …" at bounding box center [996, 540] width 845 height 98
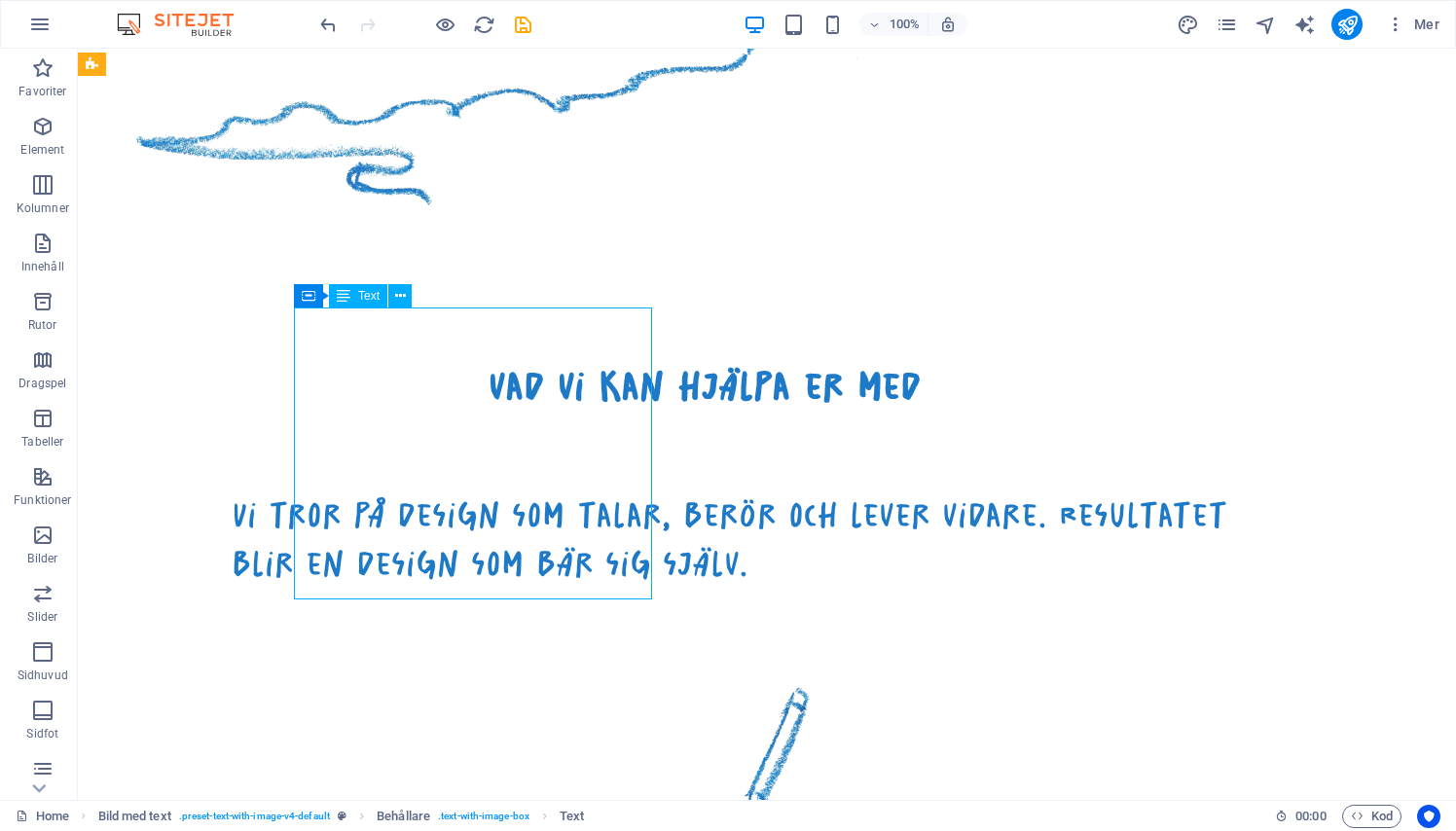
click at [439, 491] on div "Vi tror på design som talar, berör och lever vidare. Resultatet blir en design …" at bounding box center [763, 540] width 1062 height 98
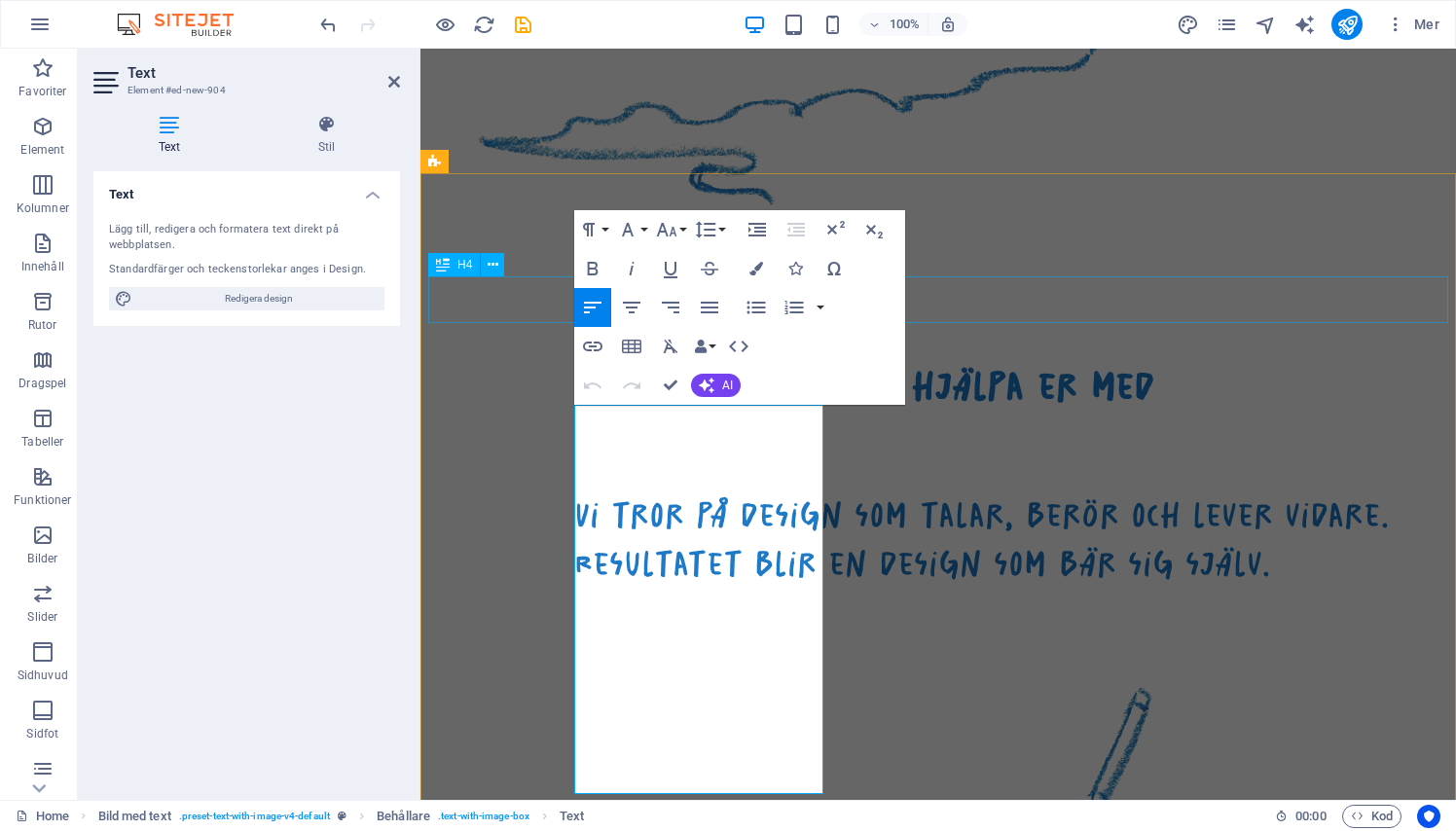
click at [509, 362] on div "vad vi kan hjälpa er med" at bounding box center [938, 386] width 1019 height 47
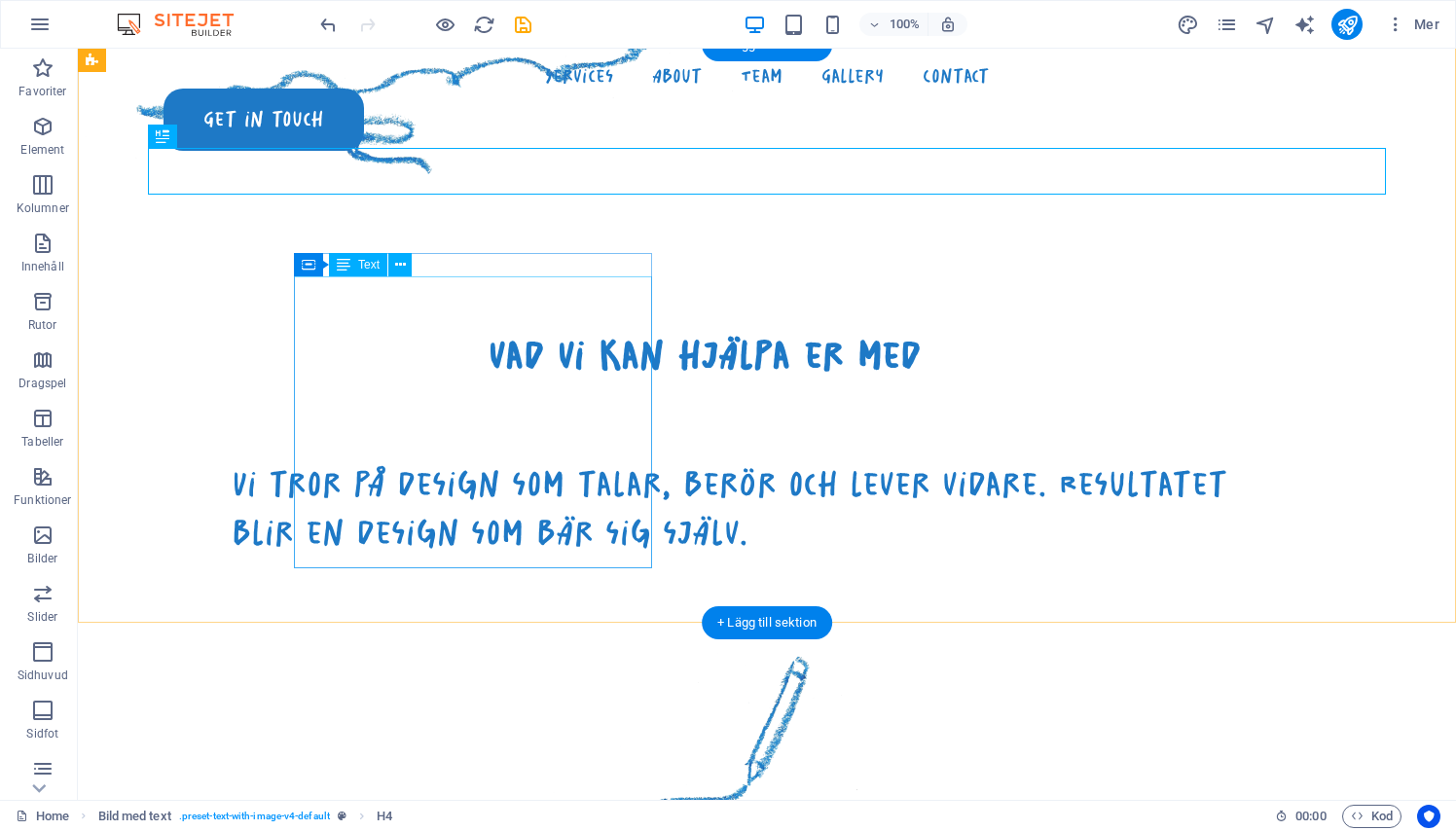
scroll to position [1437, 0]
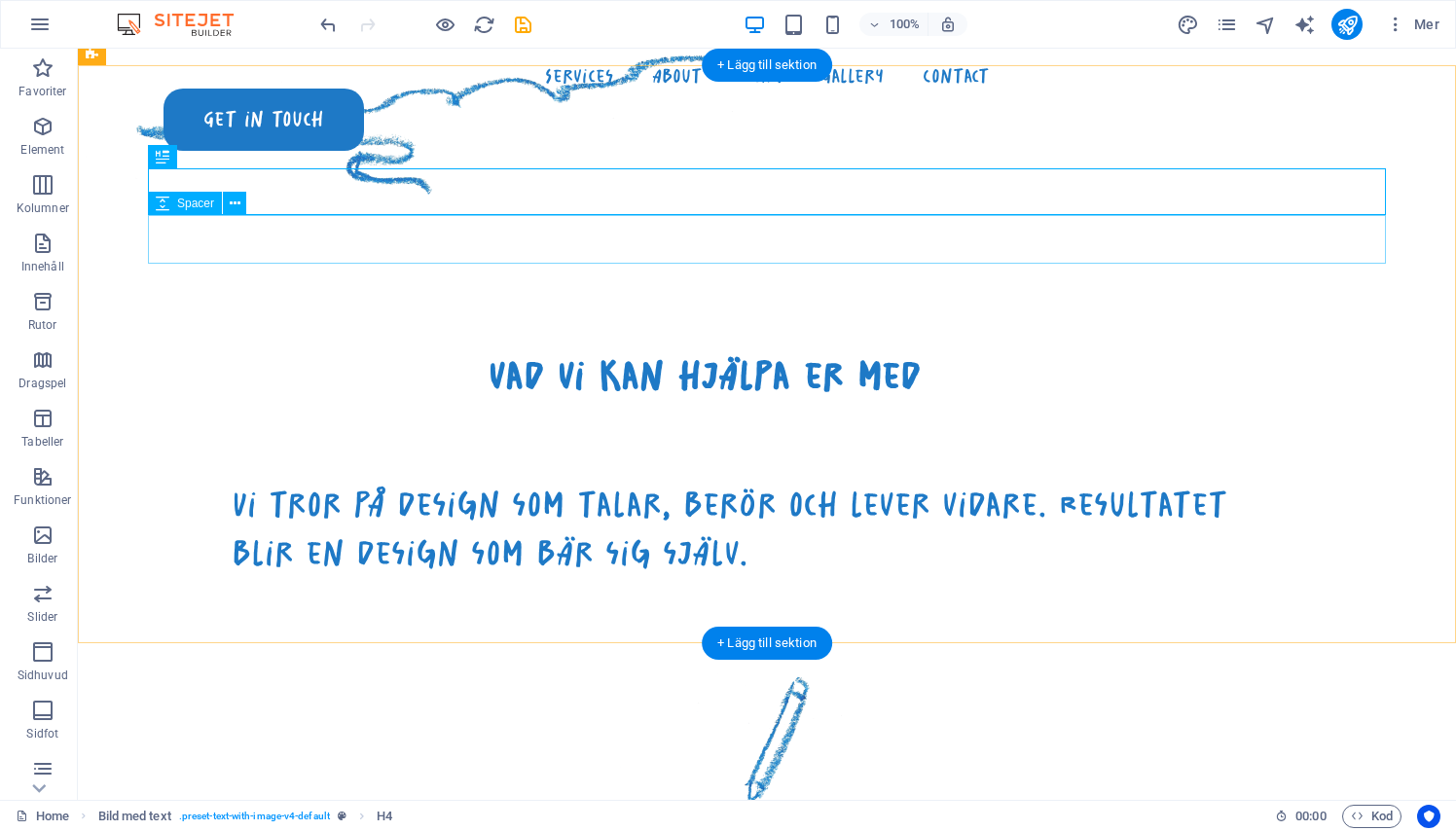
click at [320, 398] on div at bounding box center [705, 423] width 1238 height 49
click at [241, 211] on button at bounding box center [235, 204] width 23 height 23
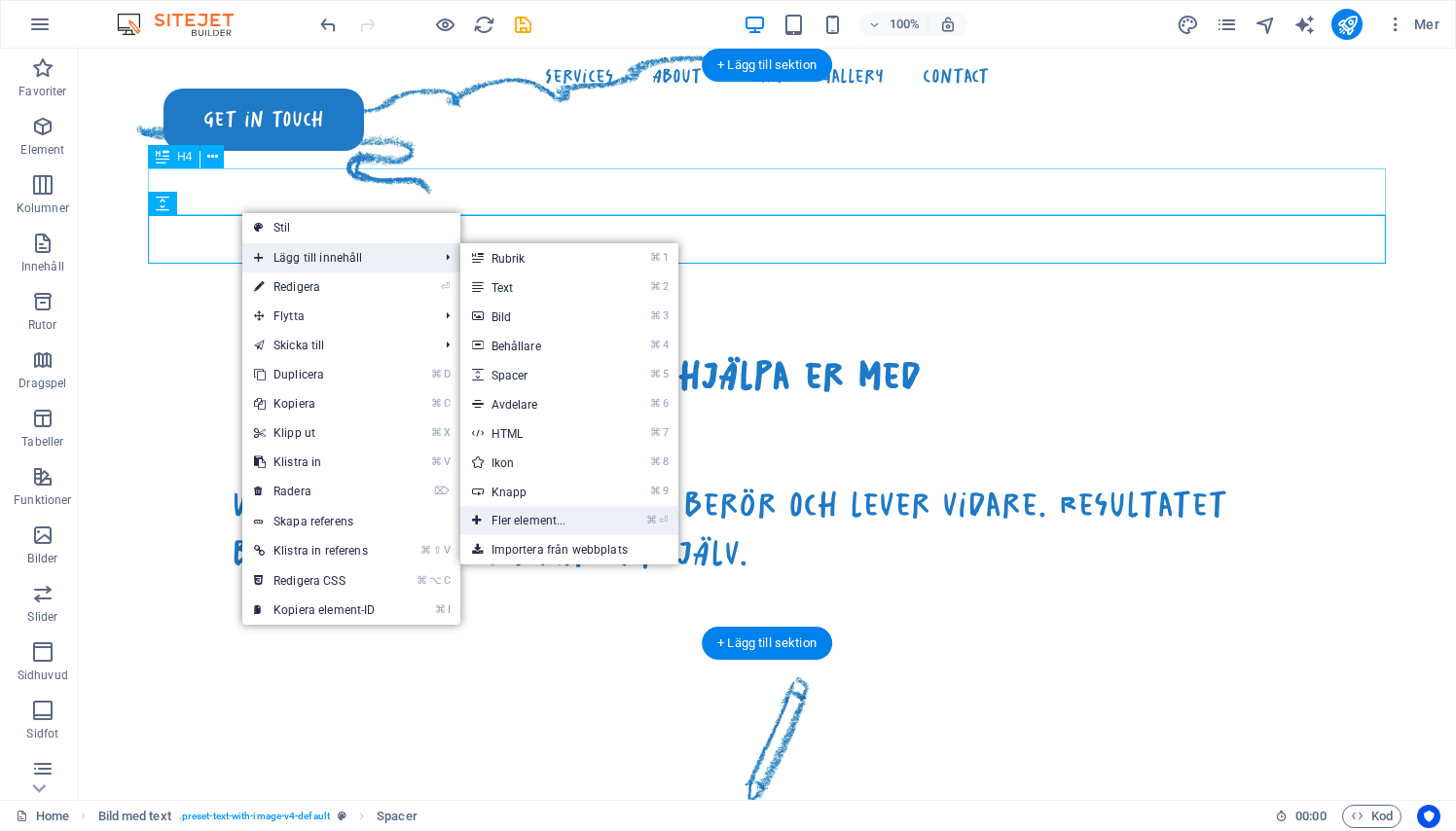
click at [521, 516] on ul "⌘ 1 Rubrik ⌘ 2 Text ⌘ 3 Bild ⌘ 4 Behållare ⌘ 5 Spacer ⌘ 6 Avdelare ⌘ 7 HTML ⌘ 8…" at bounding box center [569, 403] width 218 height 321
click at [517, 518] on link "⌘ ⏎ Fler element..." at bounding box center [532, 520] width 145 height 29
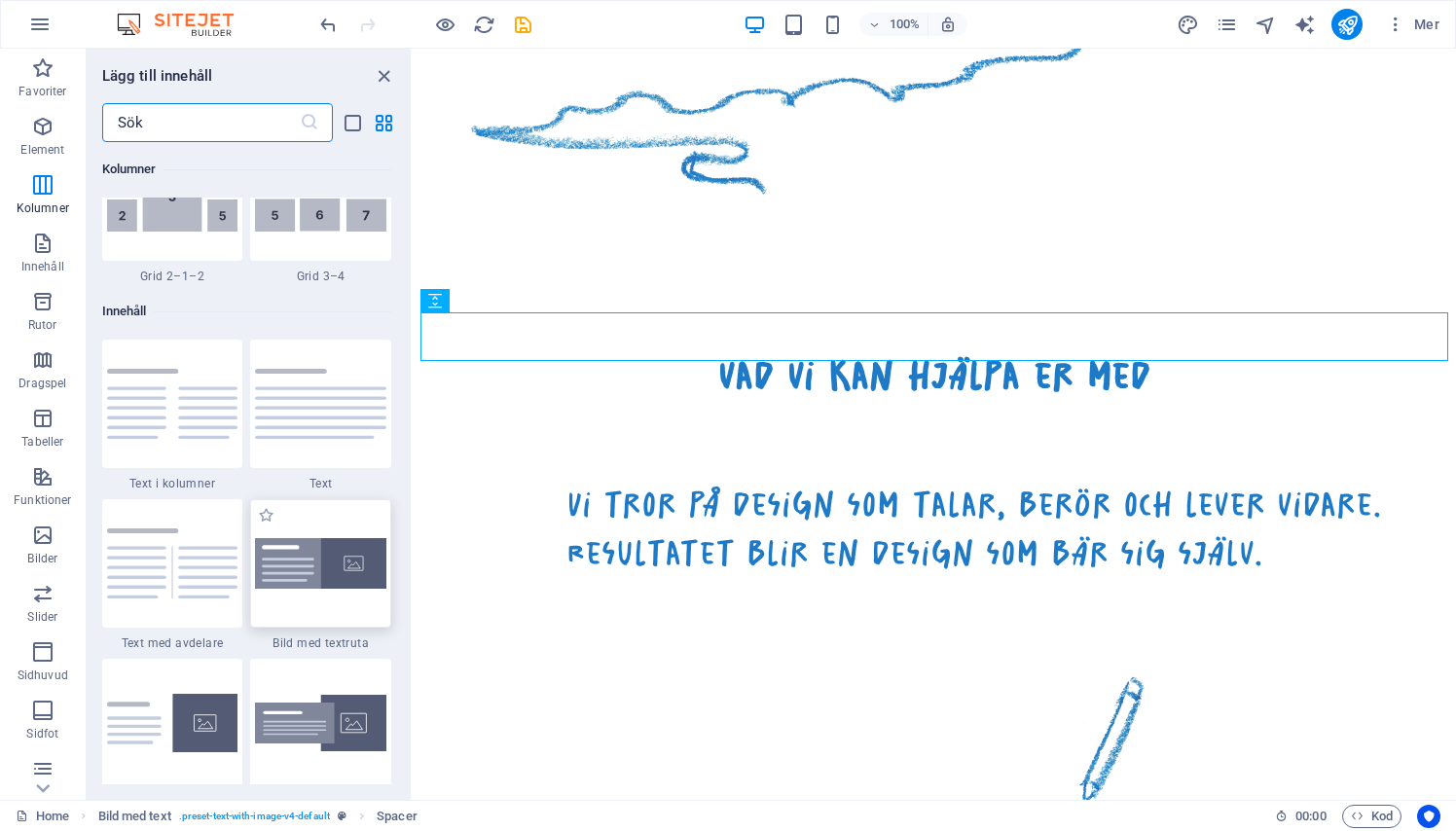
scroll to position [3290, 0]
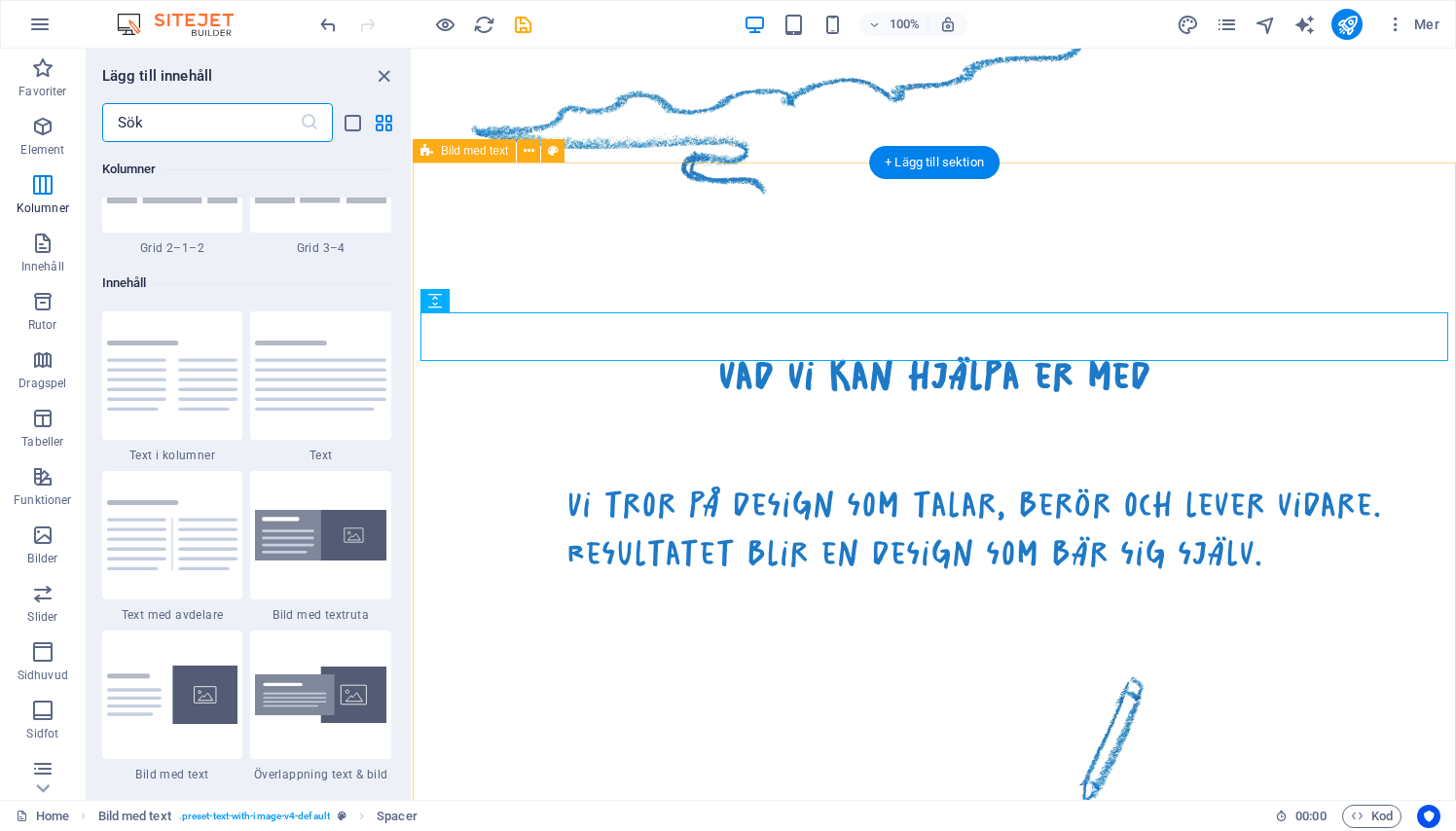
click at [486, 683] on div "vad vi kan hjälpa er med Vi tror på design som talar, berör och lever vidare. R…" at bounding box center [934, 630] width 1043 height 762
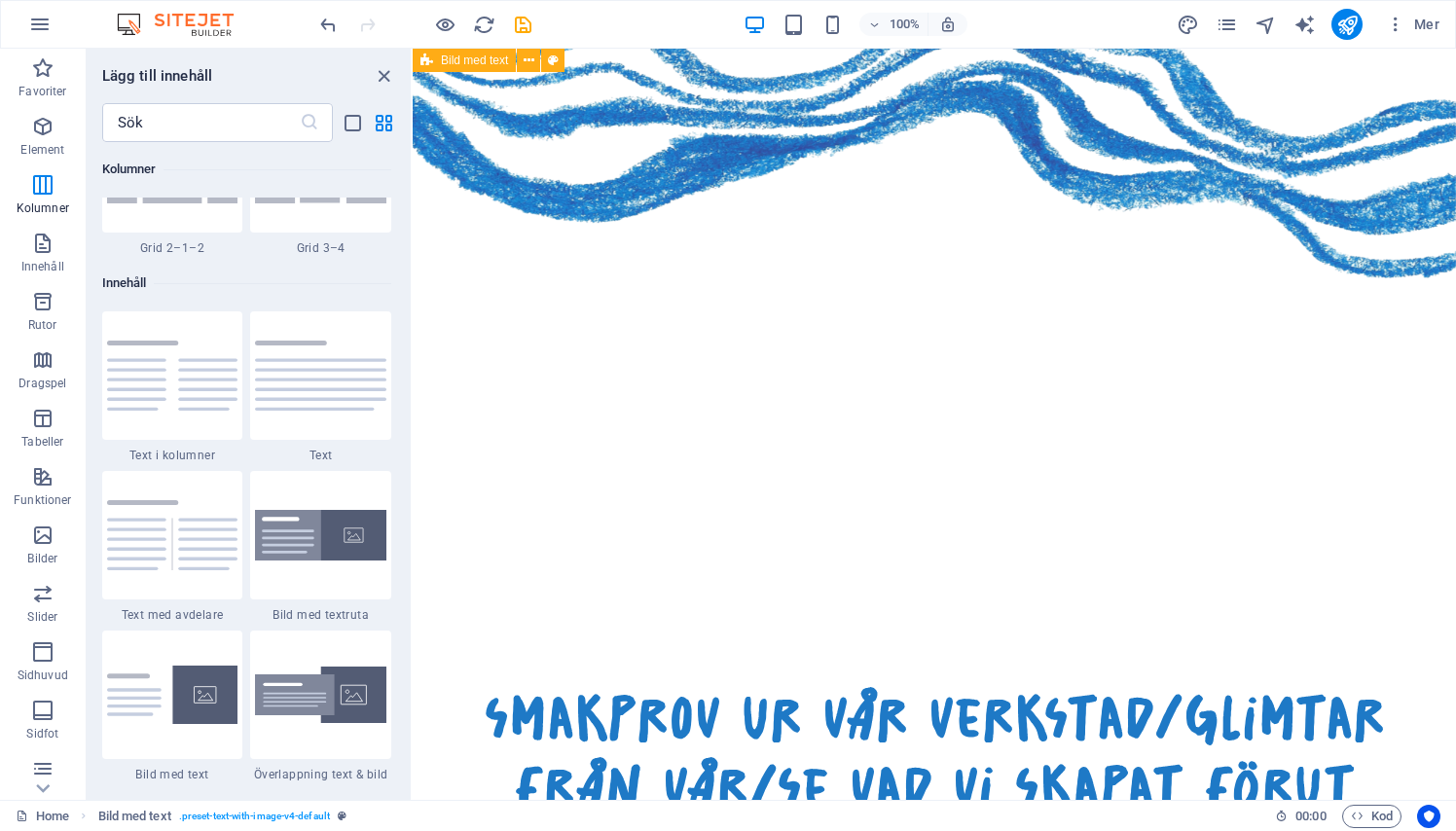
scroll to position [3309, 0]
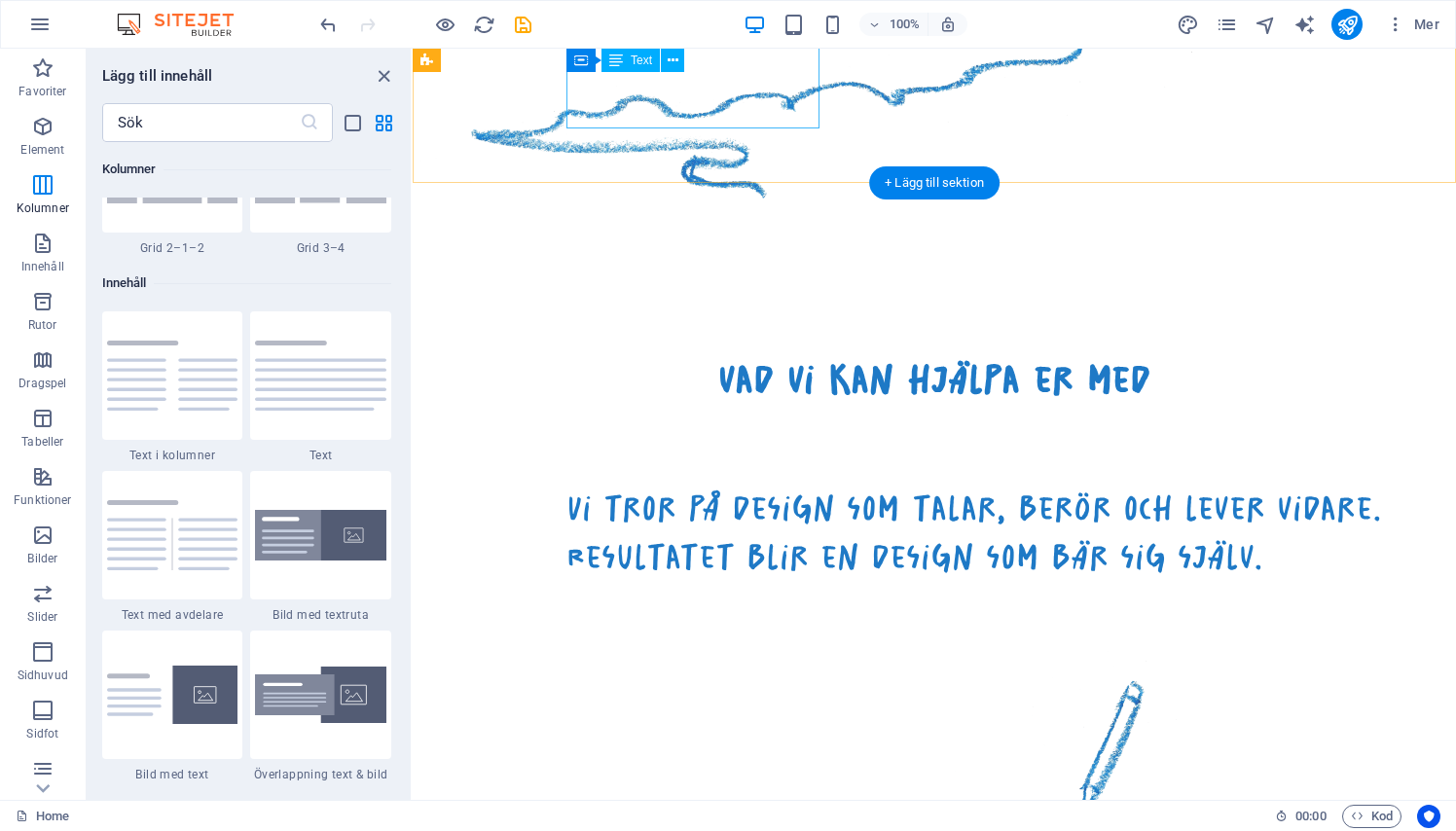
scroll to position [1439, 0]
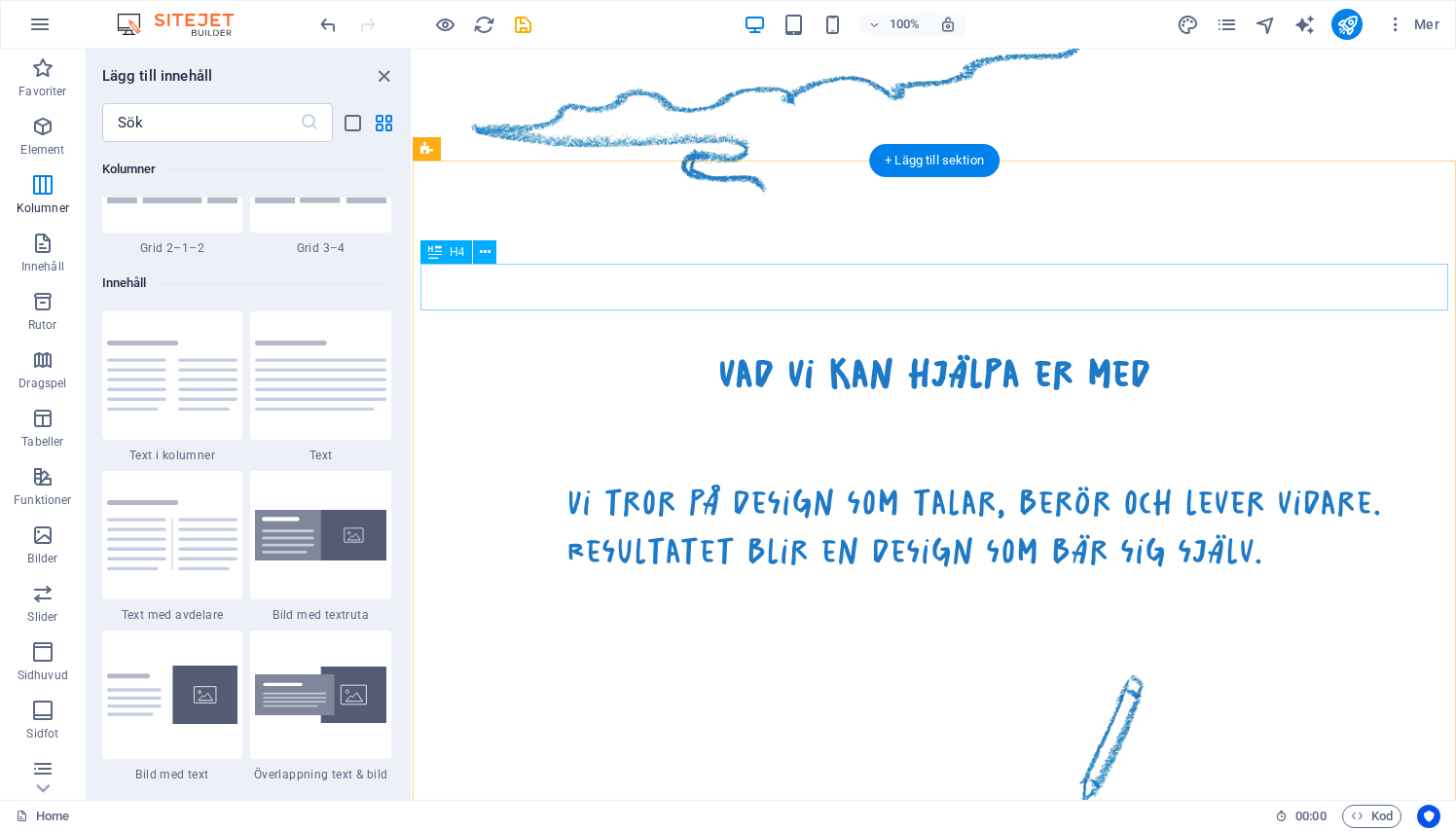
click at [768, 350] on div "vad vi kan hjälpa er med" at bounding box center [934, 373] width 1027 height 47
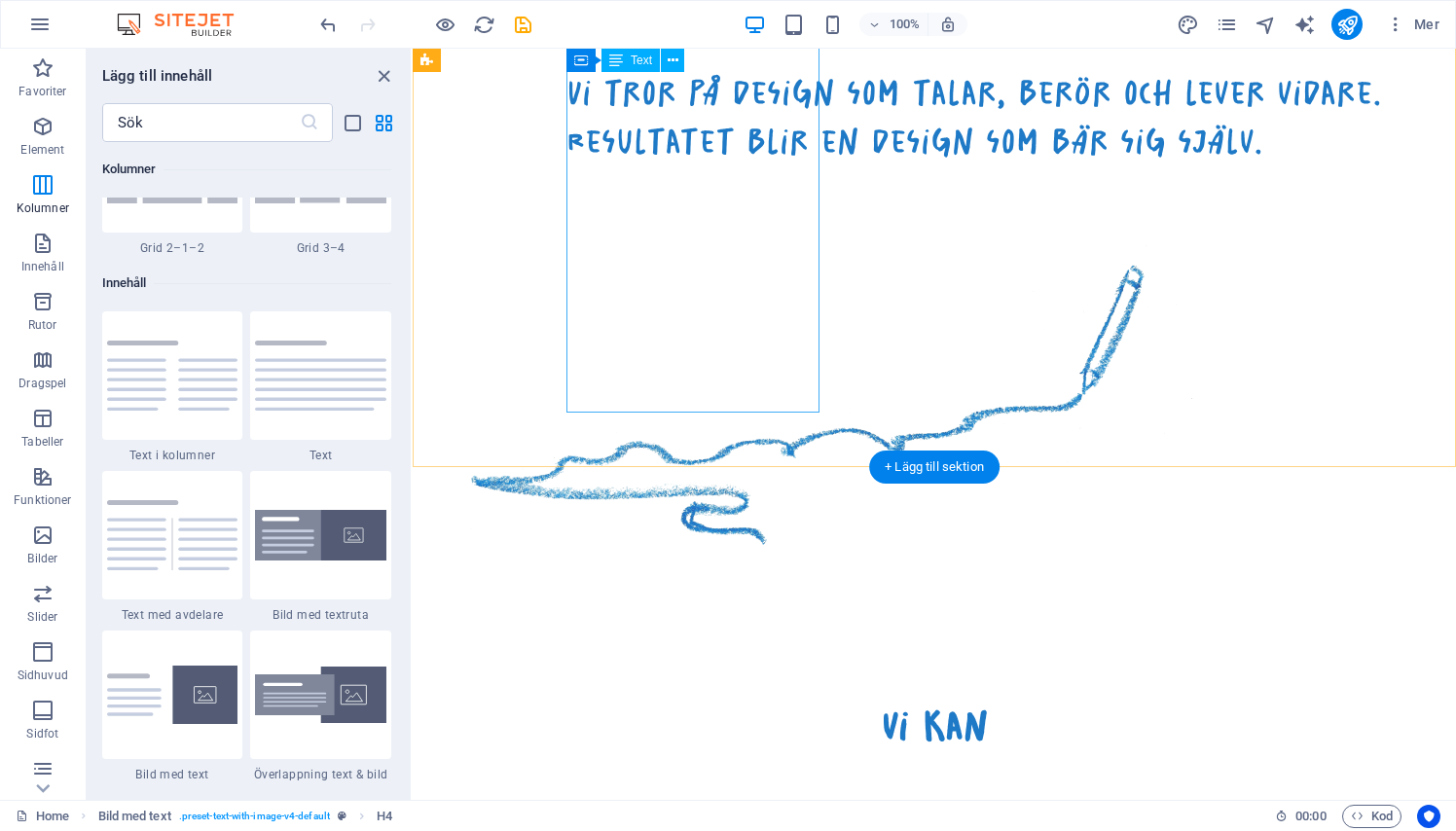
scroll to position [1986, 0]
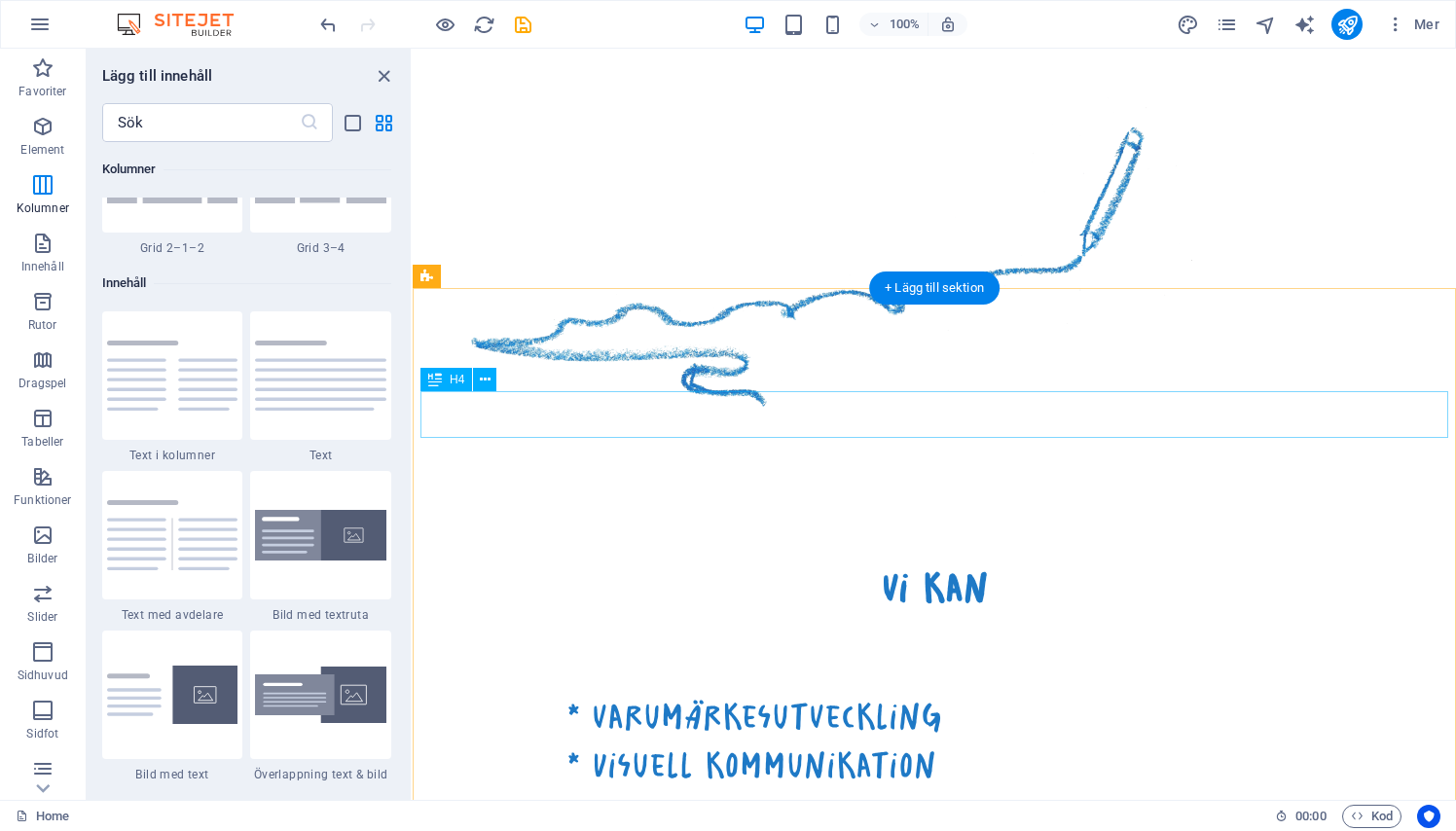
click at [942, 564] on div "vi kan" at bounding box center [934, 587] width 1027 height 47
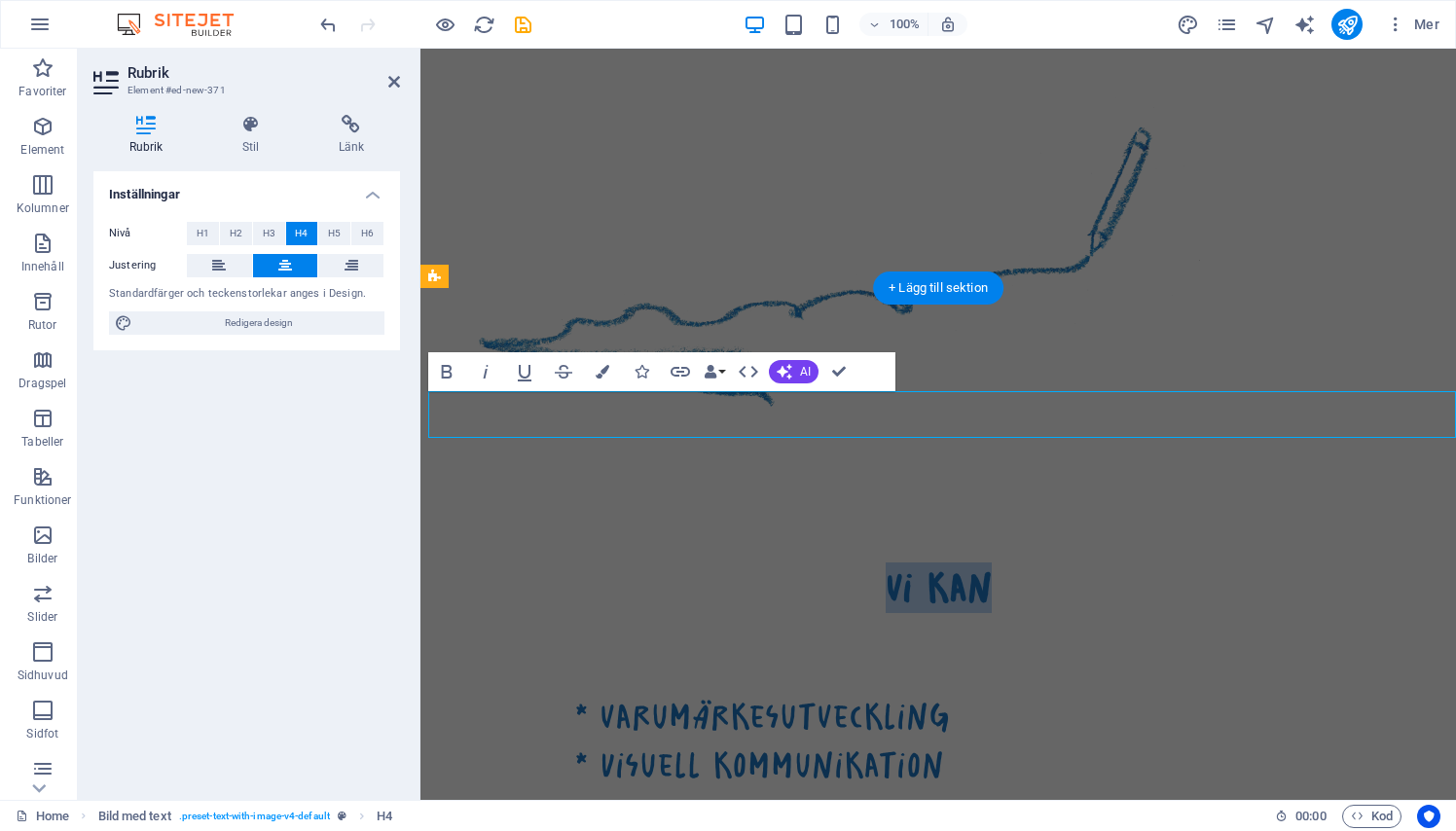
click at [942, 564] on h4 "vi kan" at bounding box center [938, 587] width 1019 height 47
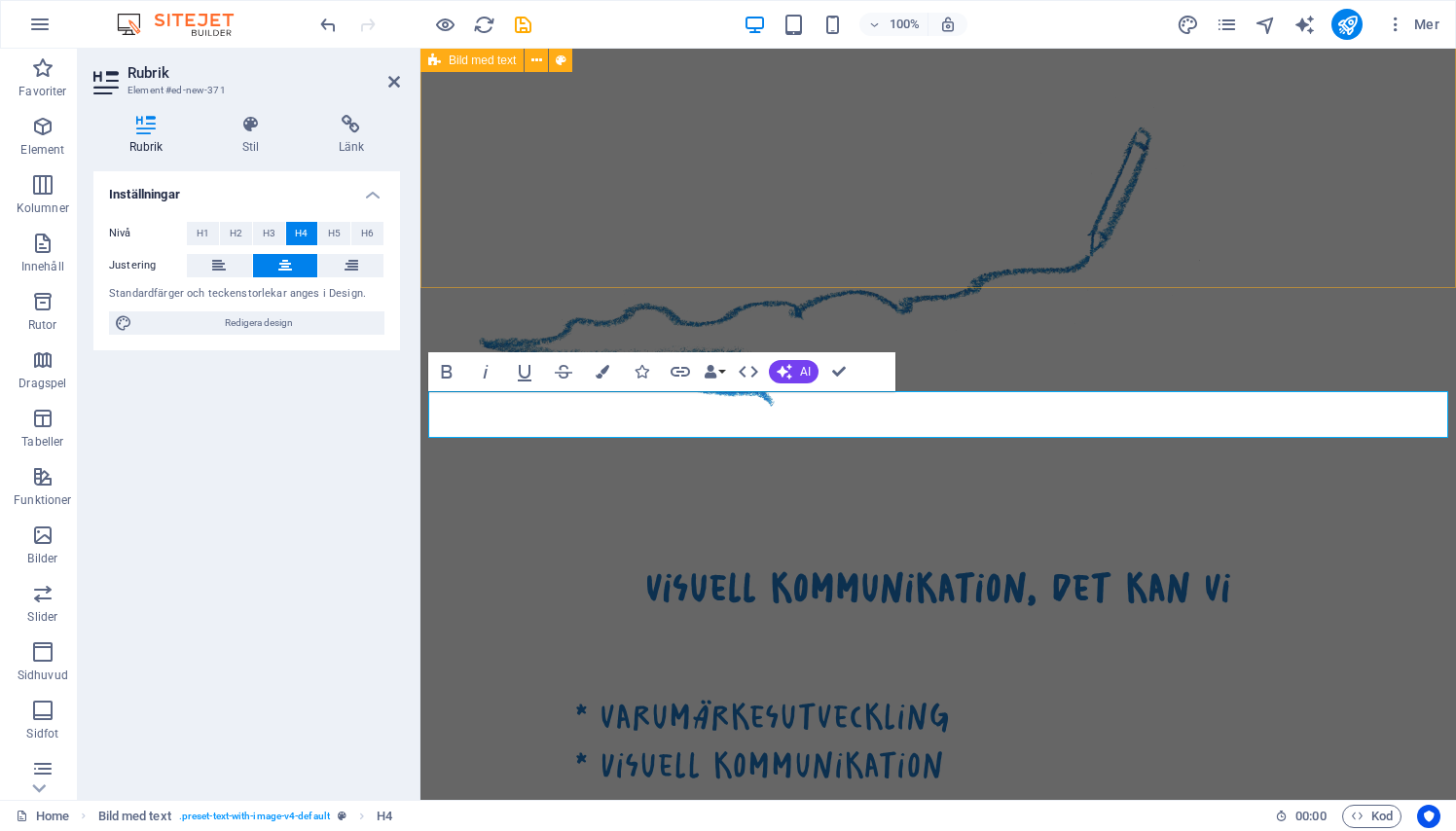
click at [1070, 257] on div "vad vi kan hjälpa er med Vi tror på design som talar, berör och lever vidare. R…" at bounding box center [938, 80] width 1035 height 762
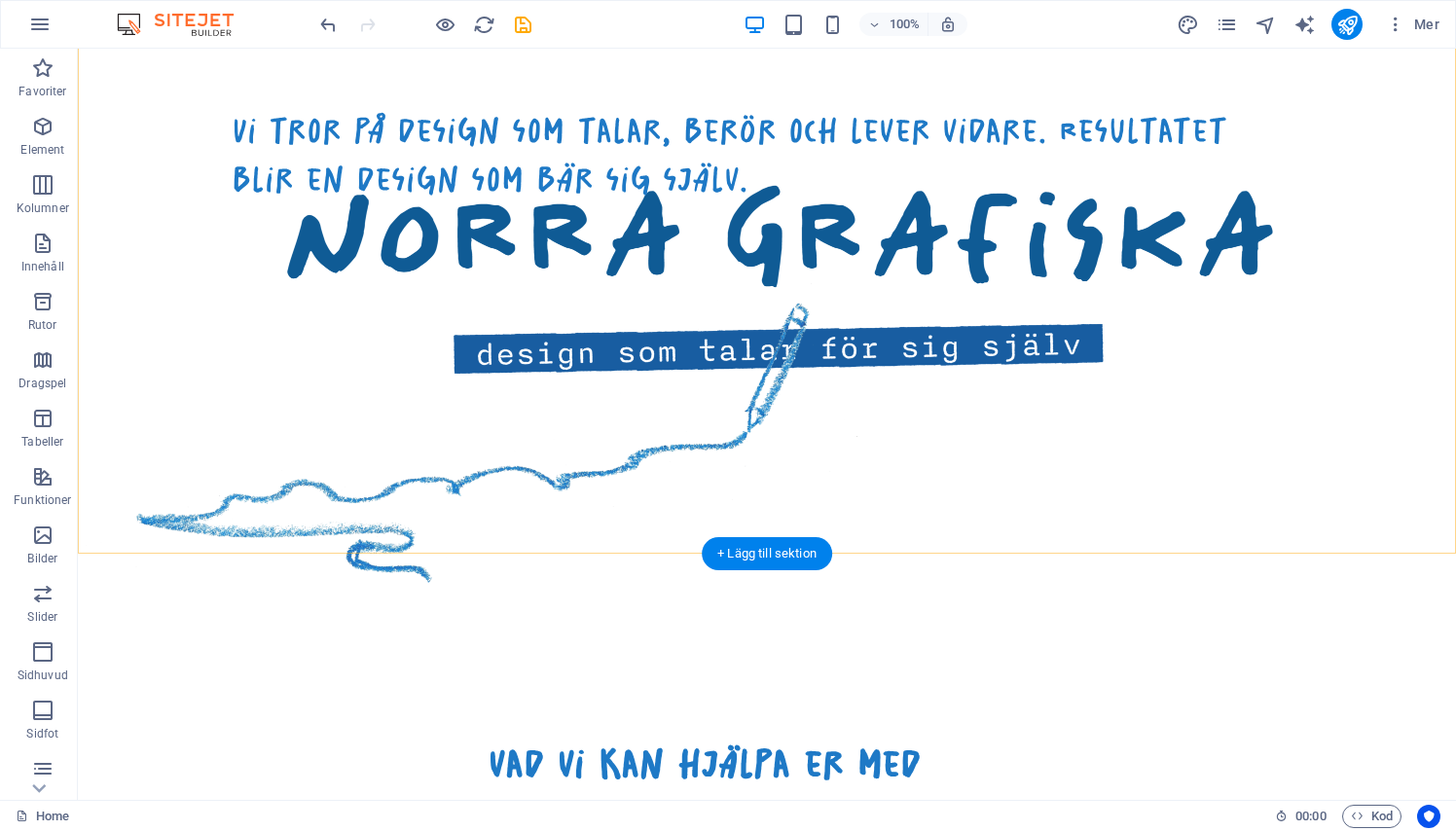
scroll to position [1281, 0]
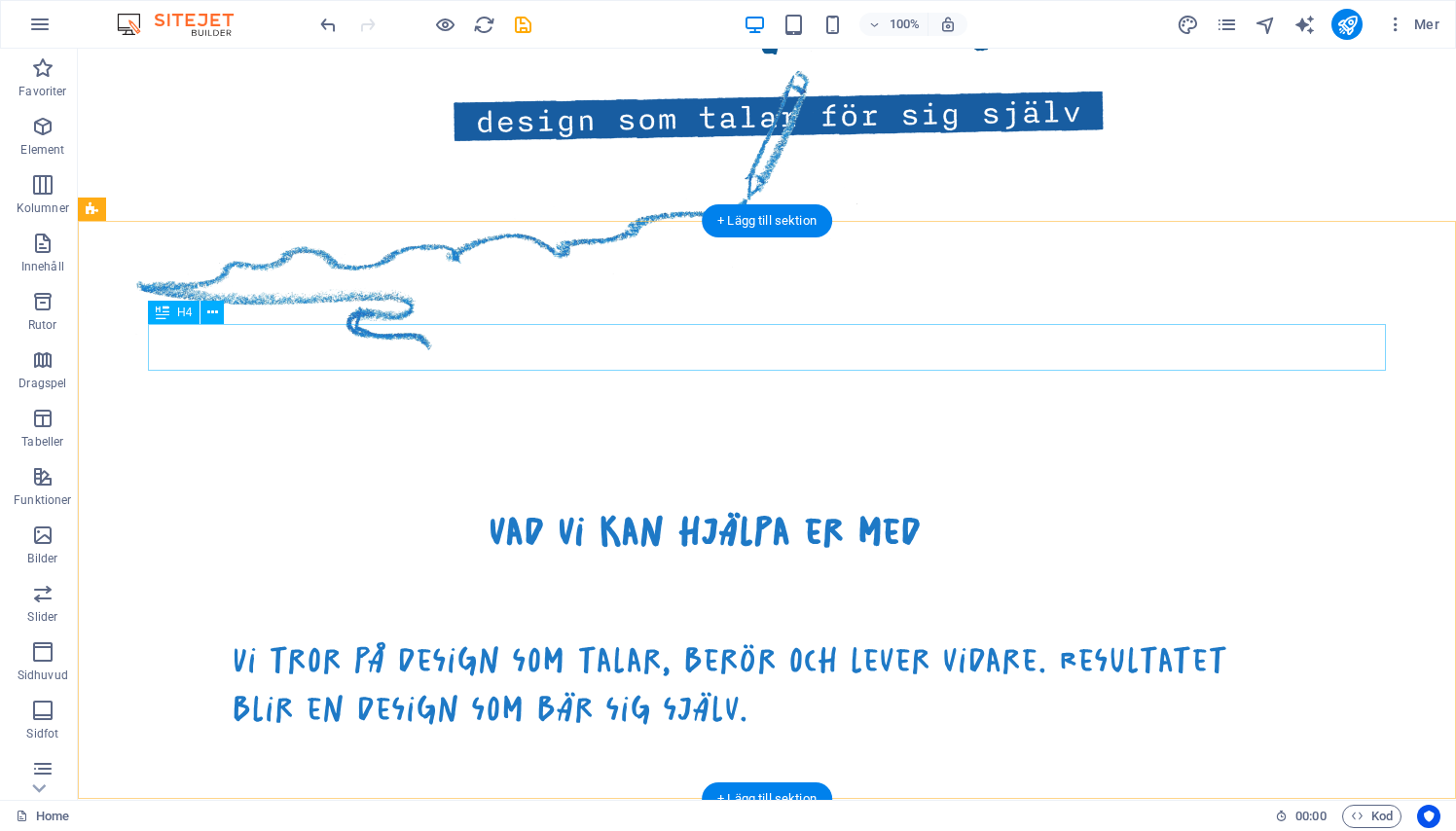
click at [639, 508] on div "vad vi kan hjälpa er med" at bounding box center [705, 531] width 1238 height 47
click at [297, 404] on div "vad vi kan hjälpa er med Vi tror på design som talar, berör och lever vidare. R…" at bounding box center [767, 785] width 1378 height 762
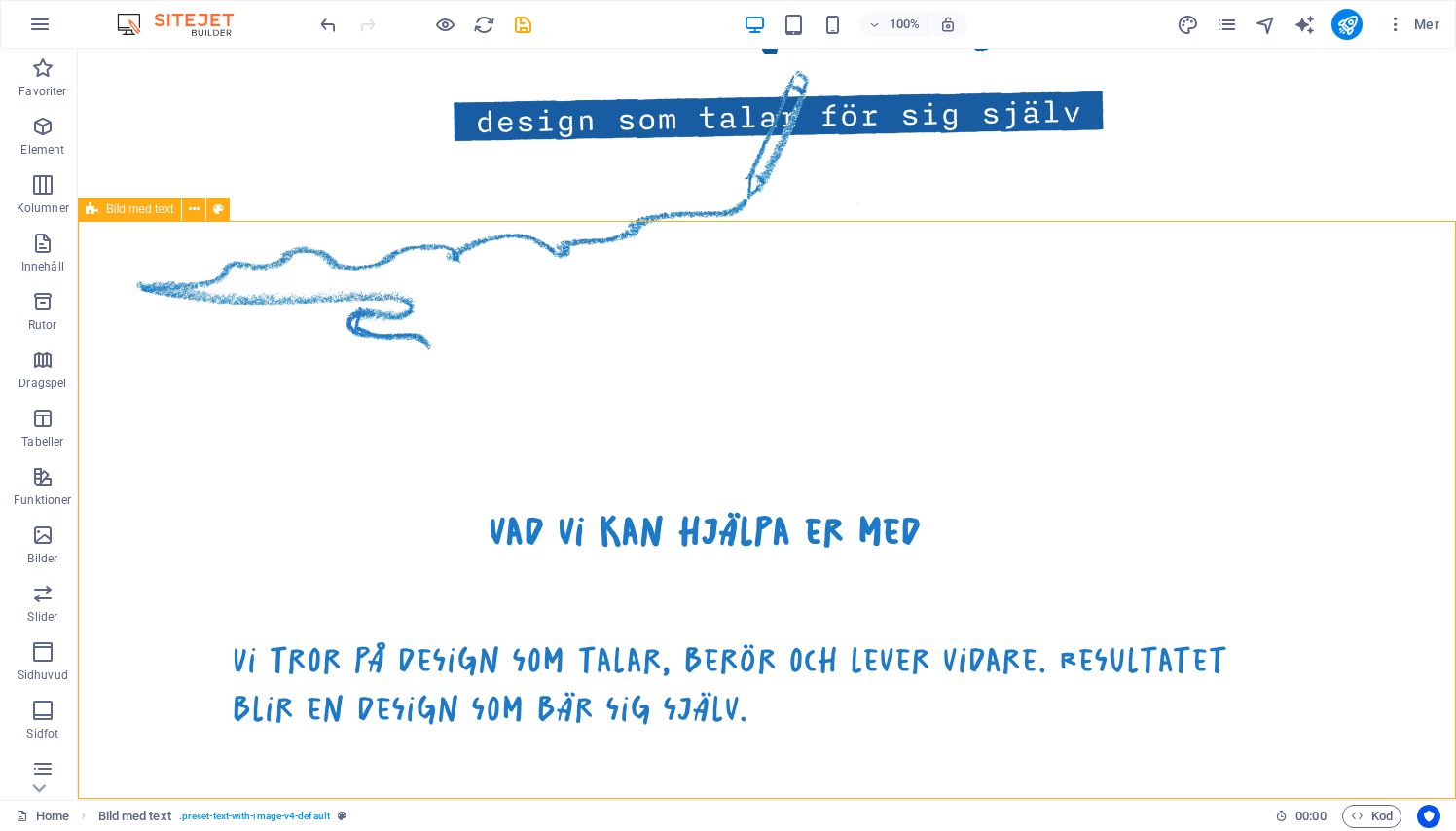
click at [639, 508] on div "vad vi kan hjälpa er med" at bounding box center [705, 531] width 1238 height 47
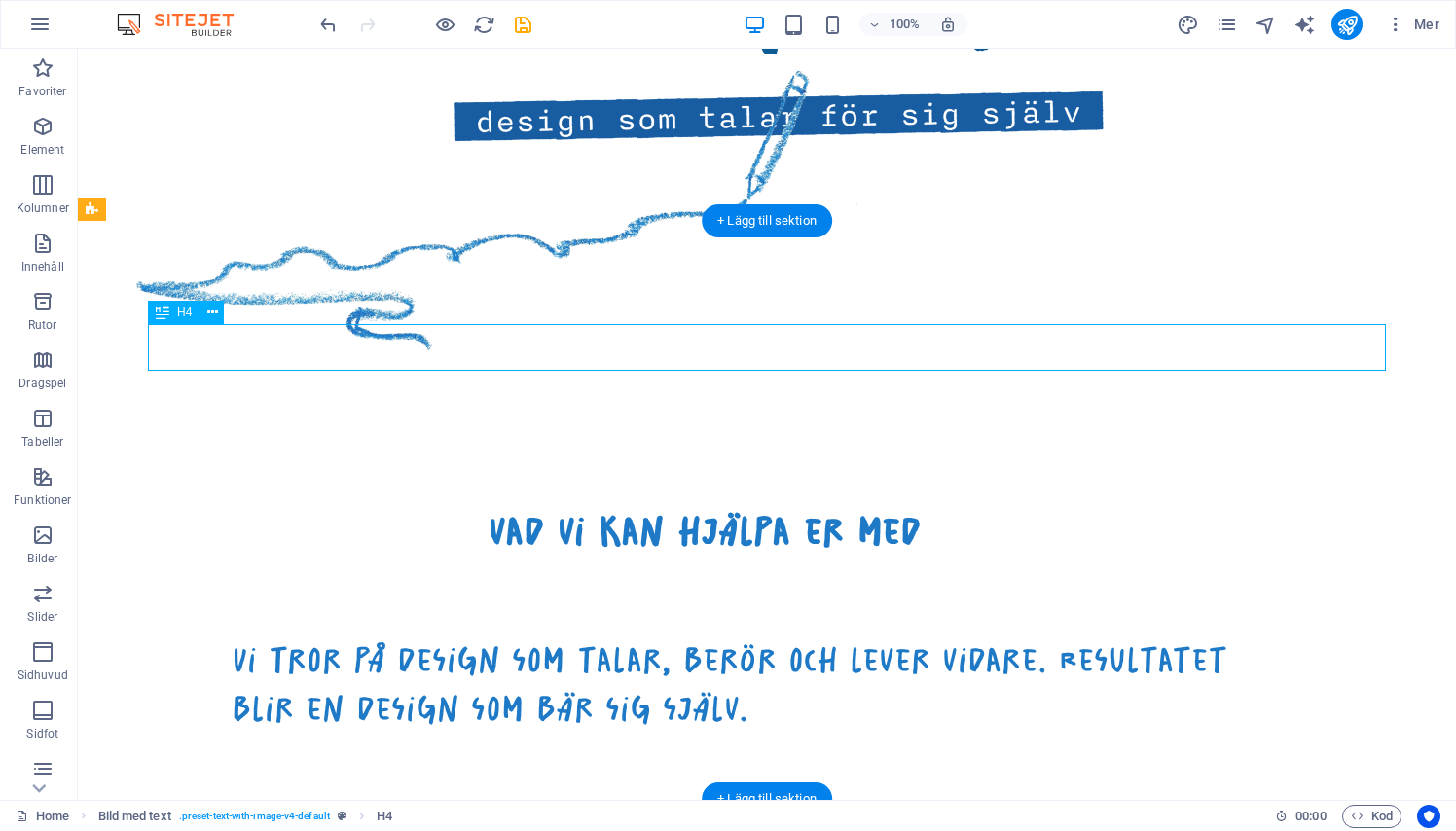
click at [639, 508] on div "vad vi kan hjälpa er med" at bounding box center [705, 531] width 1238 height 47
click at [297, 404] on div "vad vi kan hjälpa er med Vi tror på design som talar, berör och lever vidare. R…" at bounding box center [767, 785] width 1378 height 762
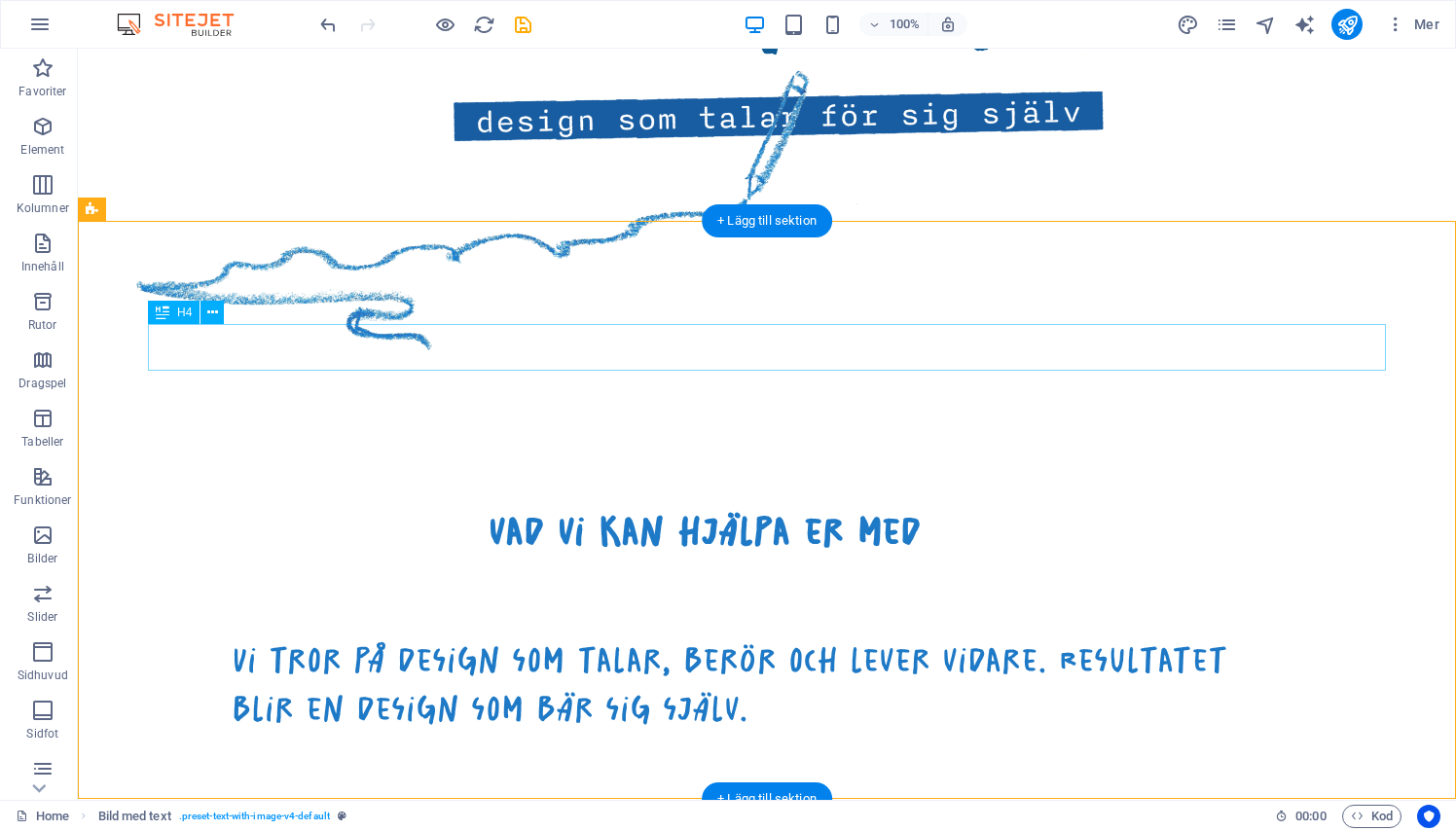
click at [687, 459] on div at bounding box center [705, 483] width 1238 height 49
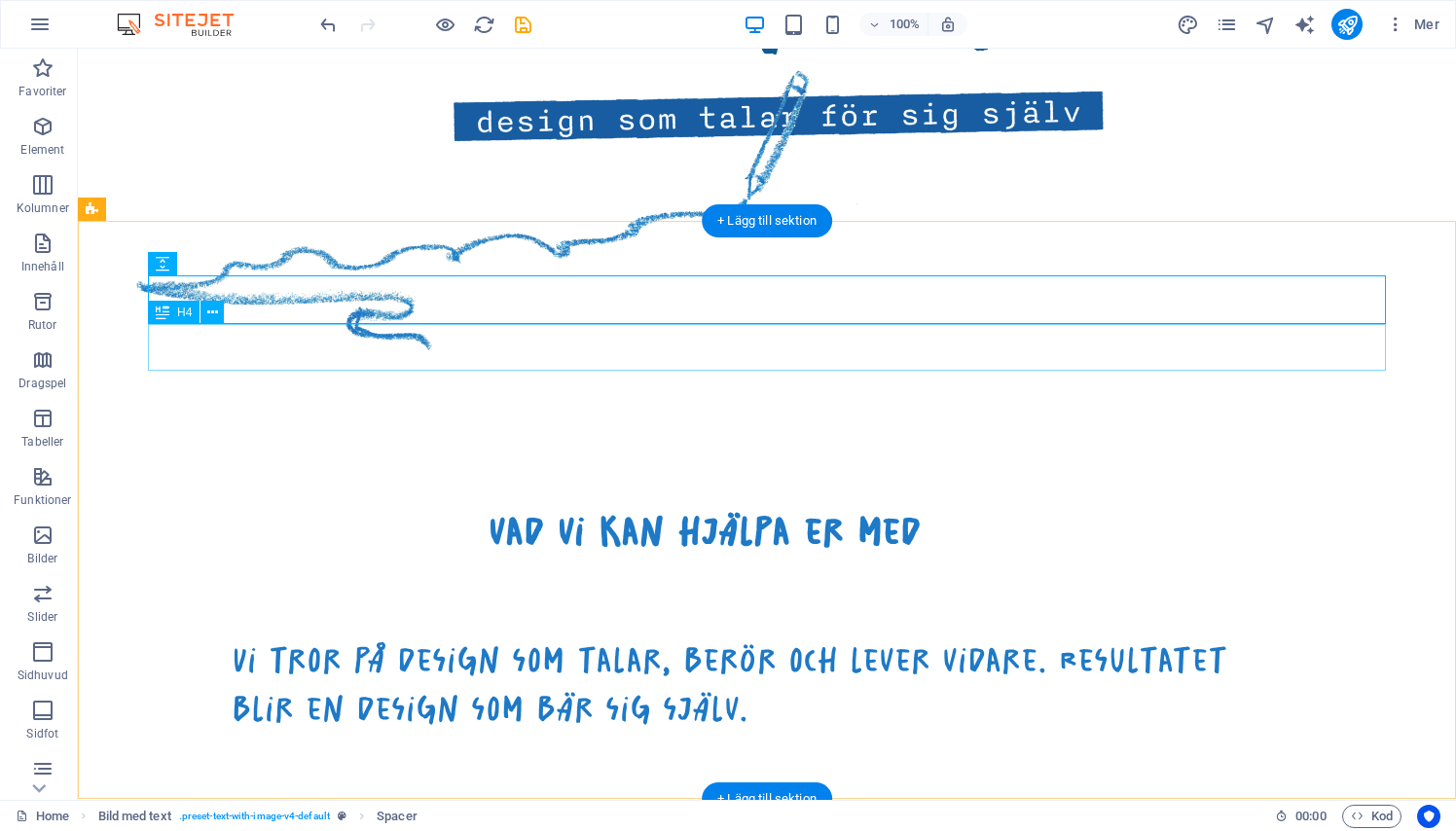
click at [687, 508] on div "vad vi kan hjälpa er med" at bounding box center [705, 531] width 1238 height 47
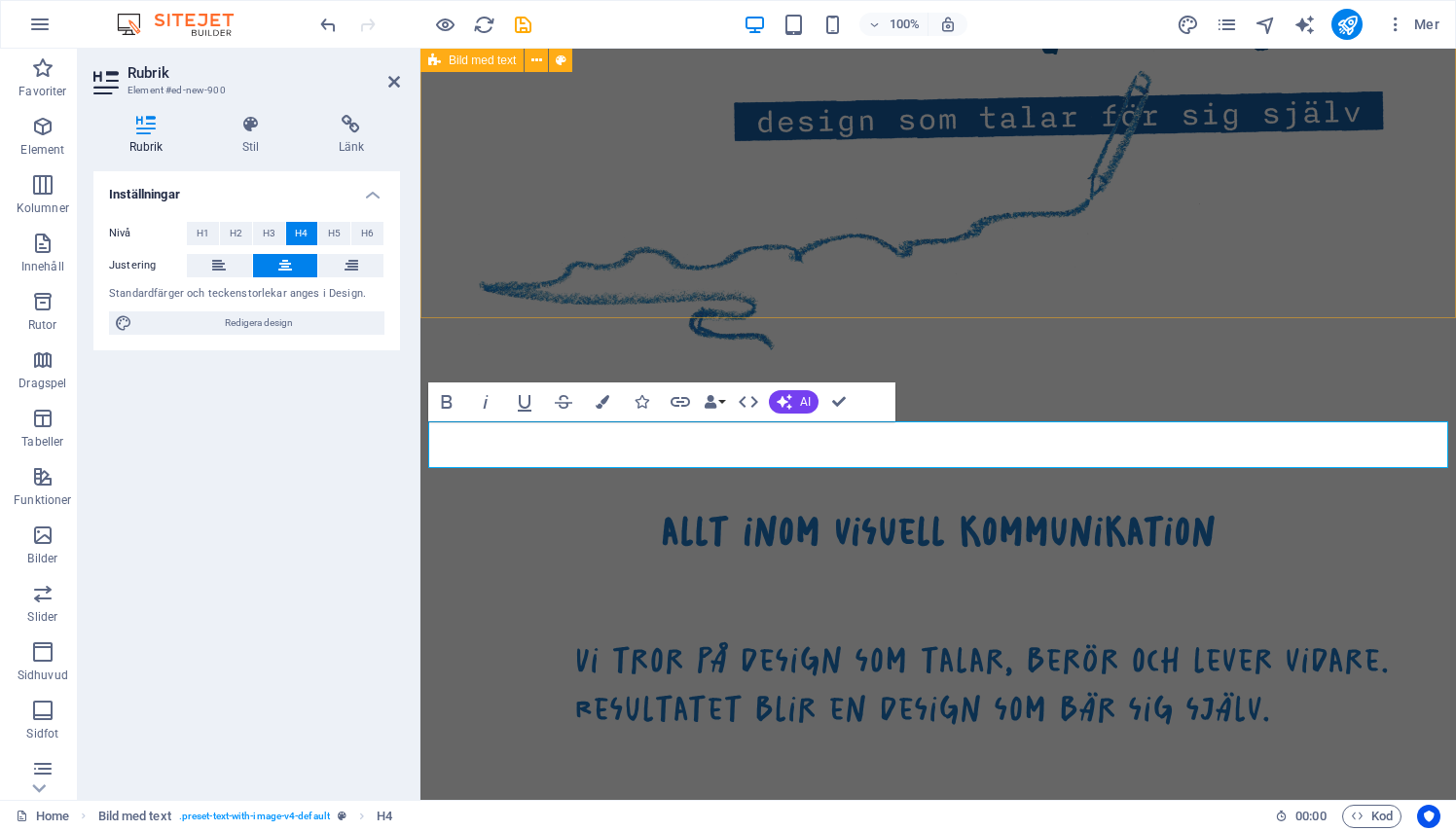
click at [930, 305] on div "en liten reklambyrå med stort engagemang Vi tror på design som talar, berör och…" at bounding box center [938, 24] width 1035 height 762
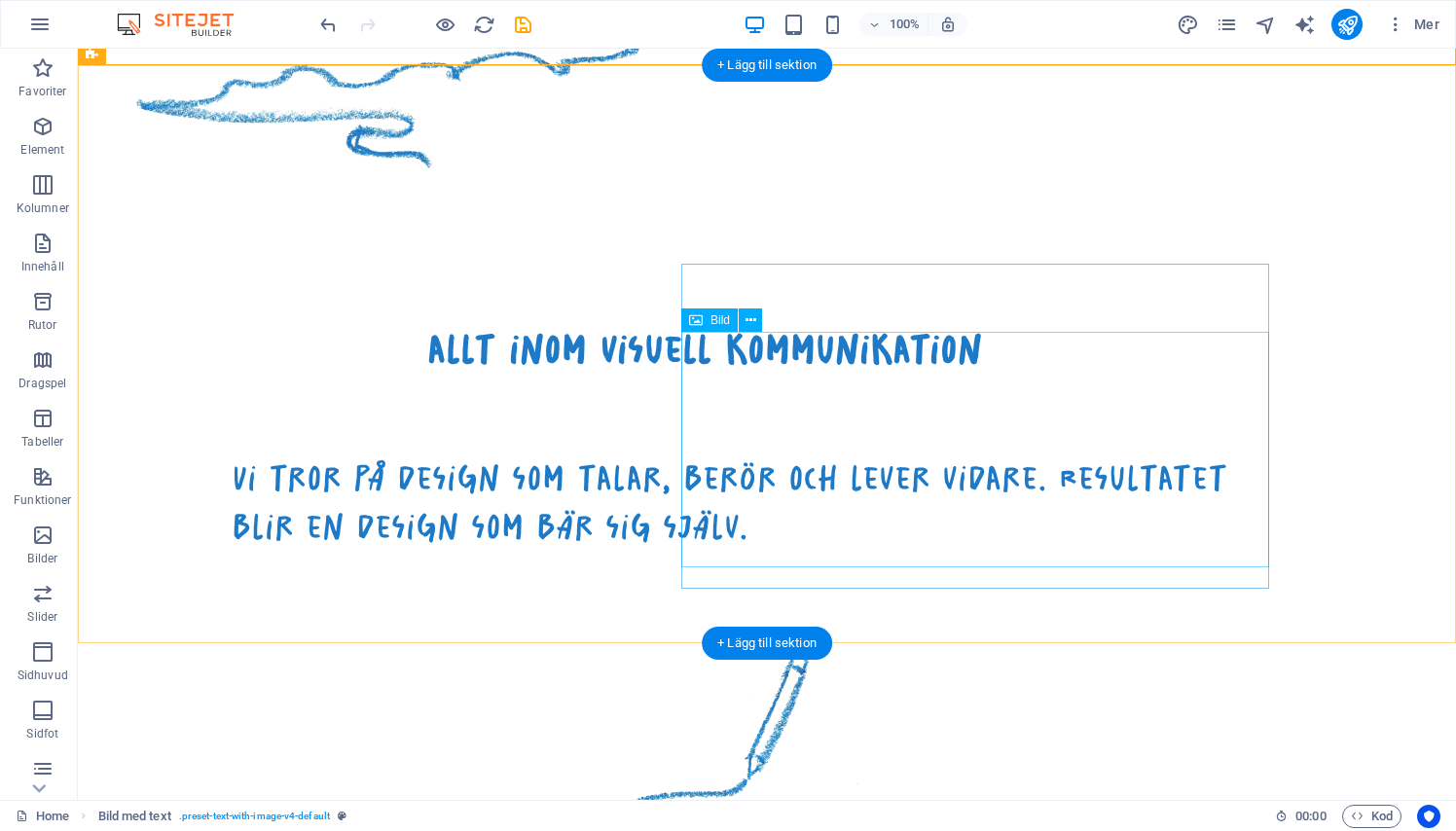
scroll to position [1484, 0]
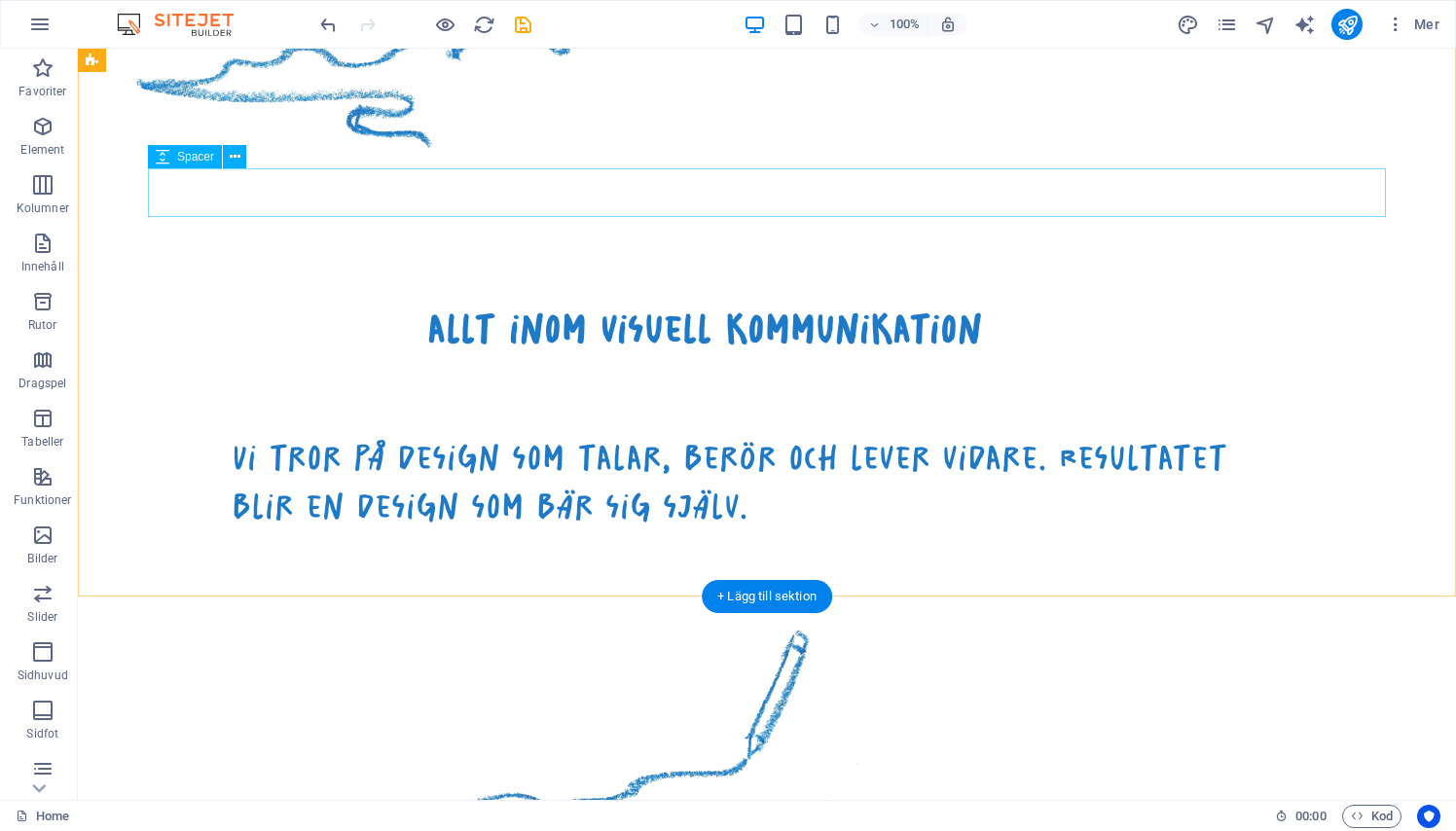
click at [330, 352] on div at bounding box center [705, 376] width 1238 height 49
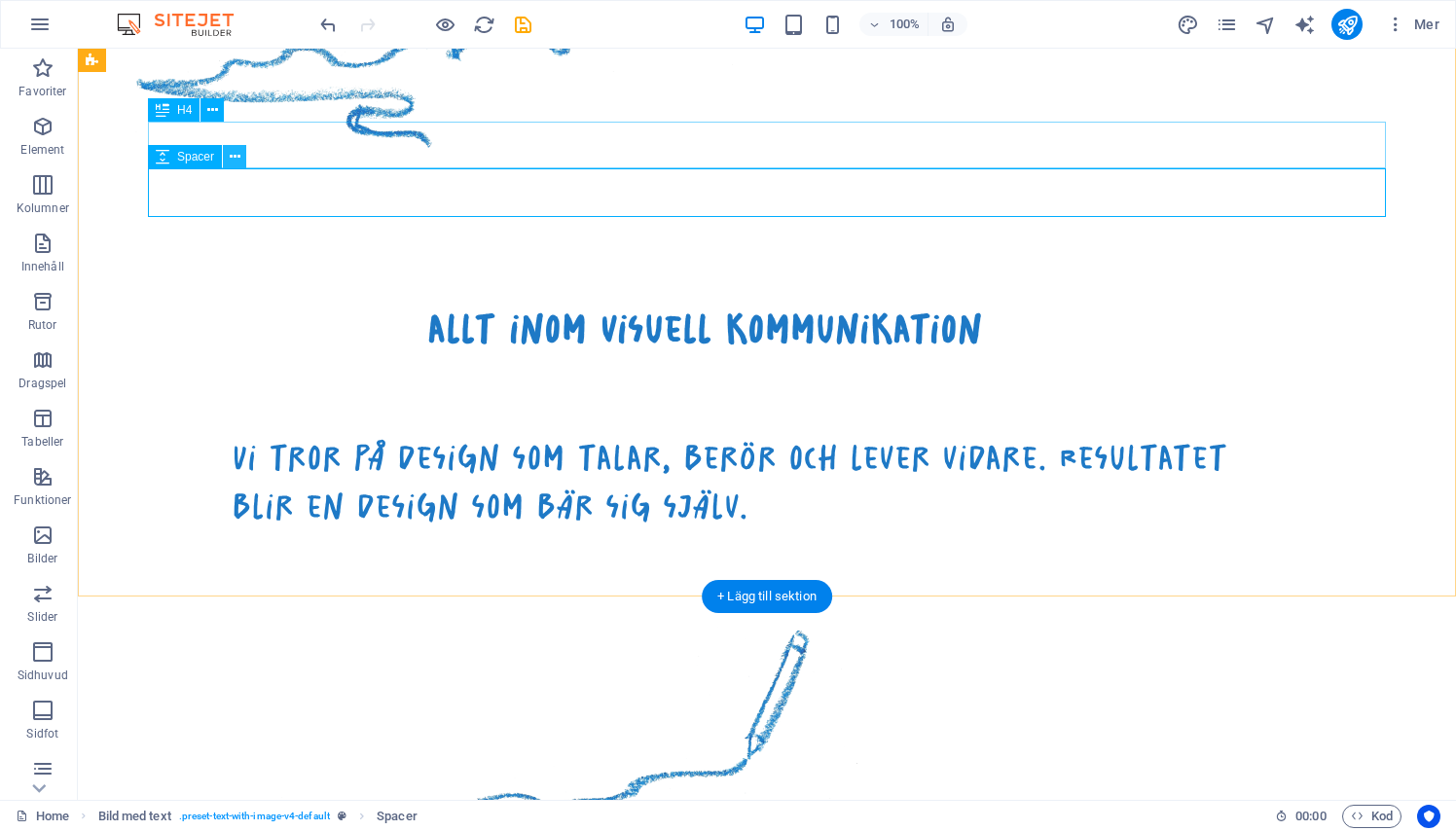
click at [238, 153] on icon at bounding box center [235, 157] width 11 height 20
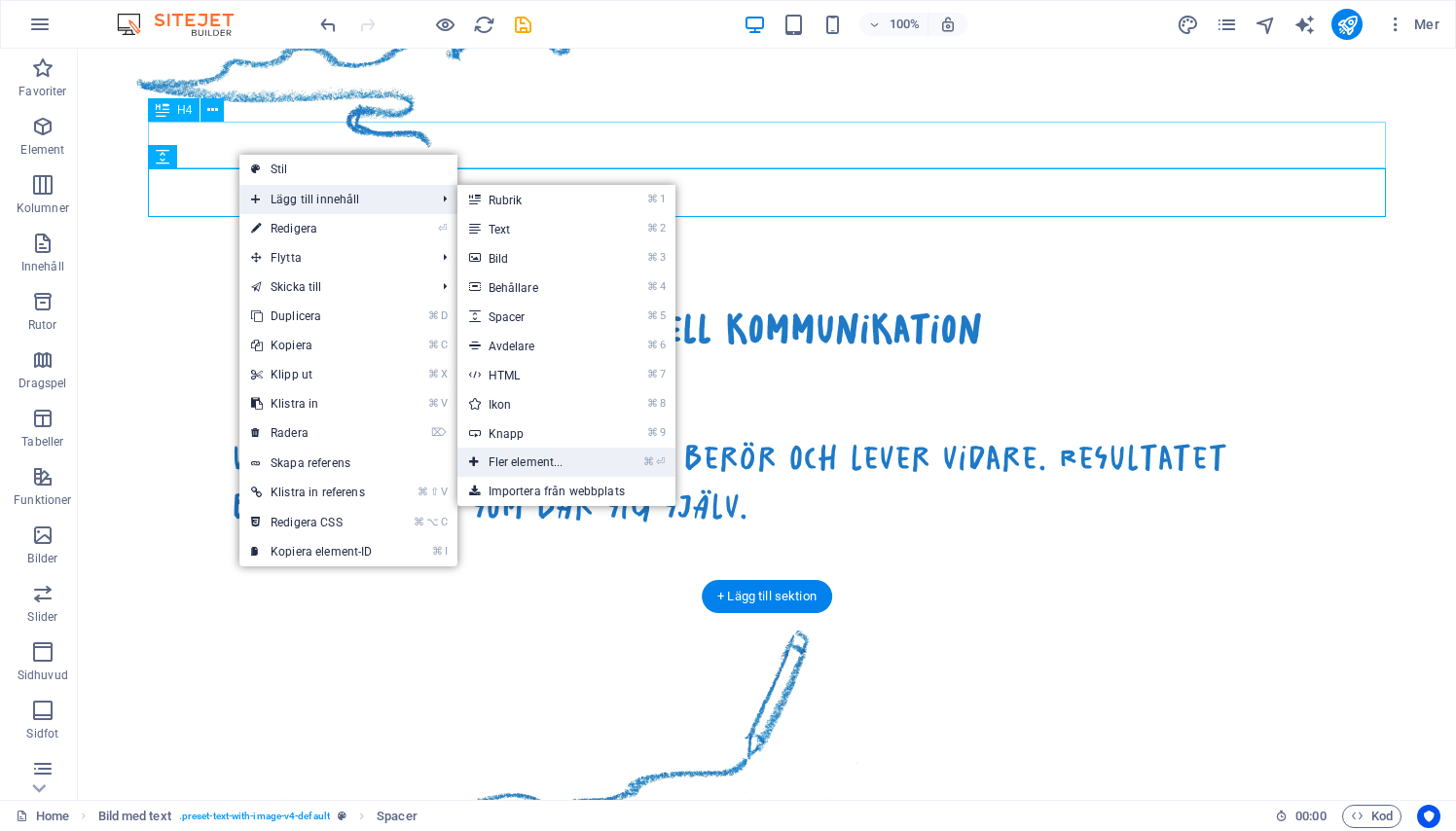
click at [531, 460] on link "⌘ ⏎ Fler element..." at bounding box center [529, 462] width 145 height 29
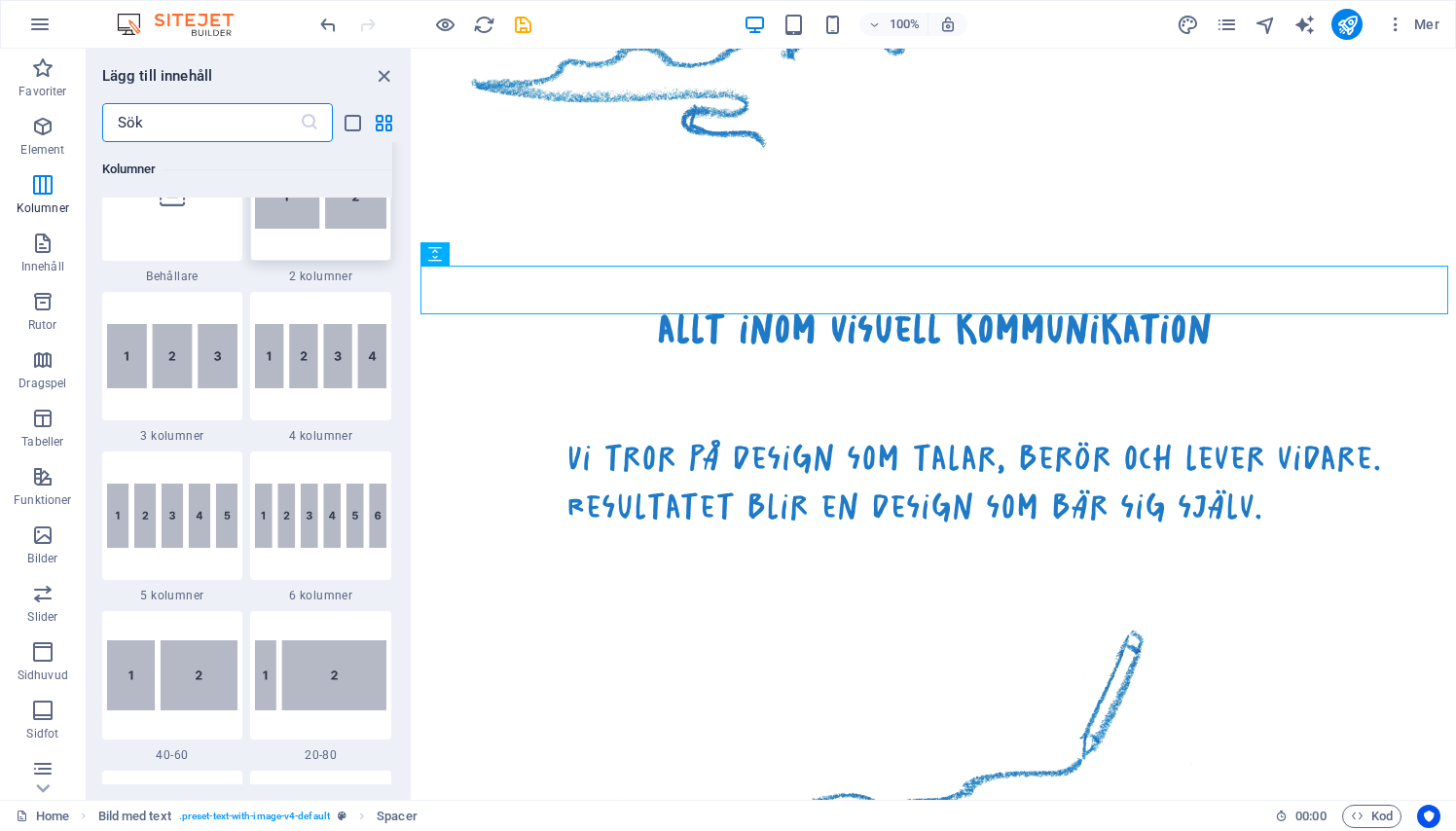
scroll to position [1029, 0]
click at [196, 545] on img at bounding box center [172, 514] width 132 height 64
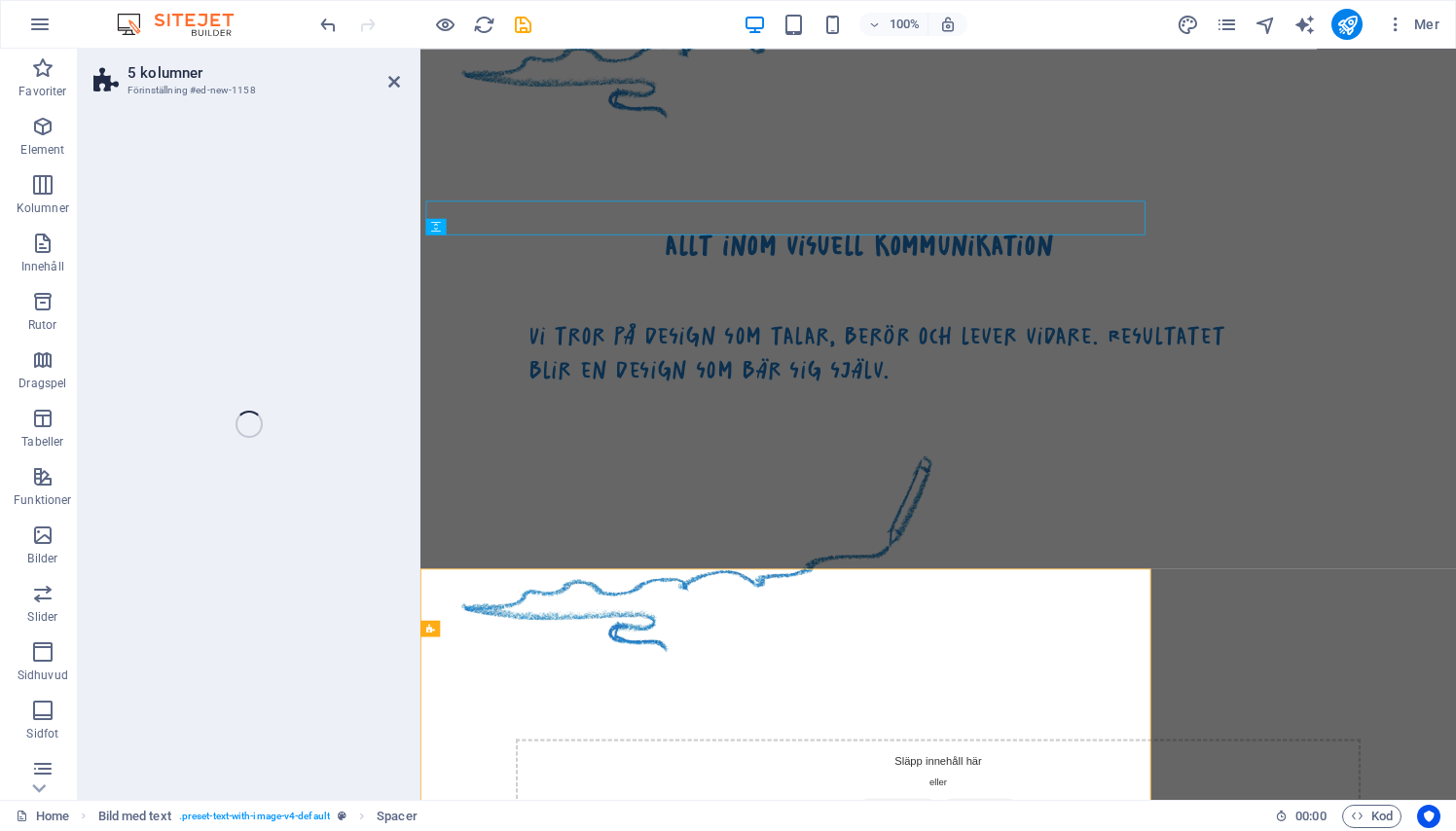
select select "rem"
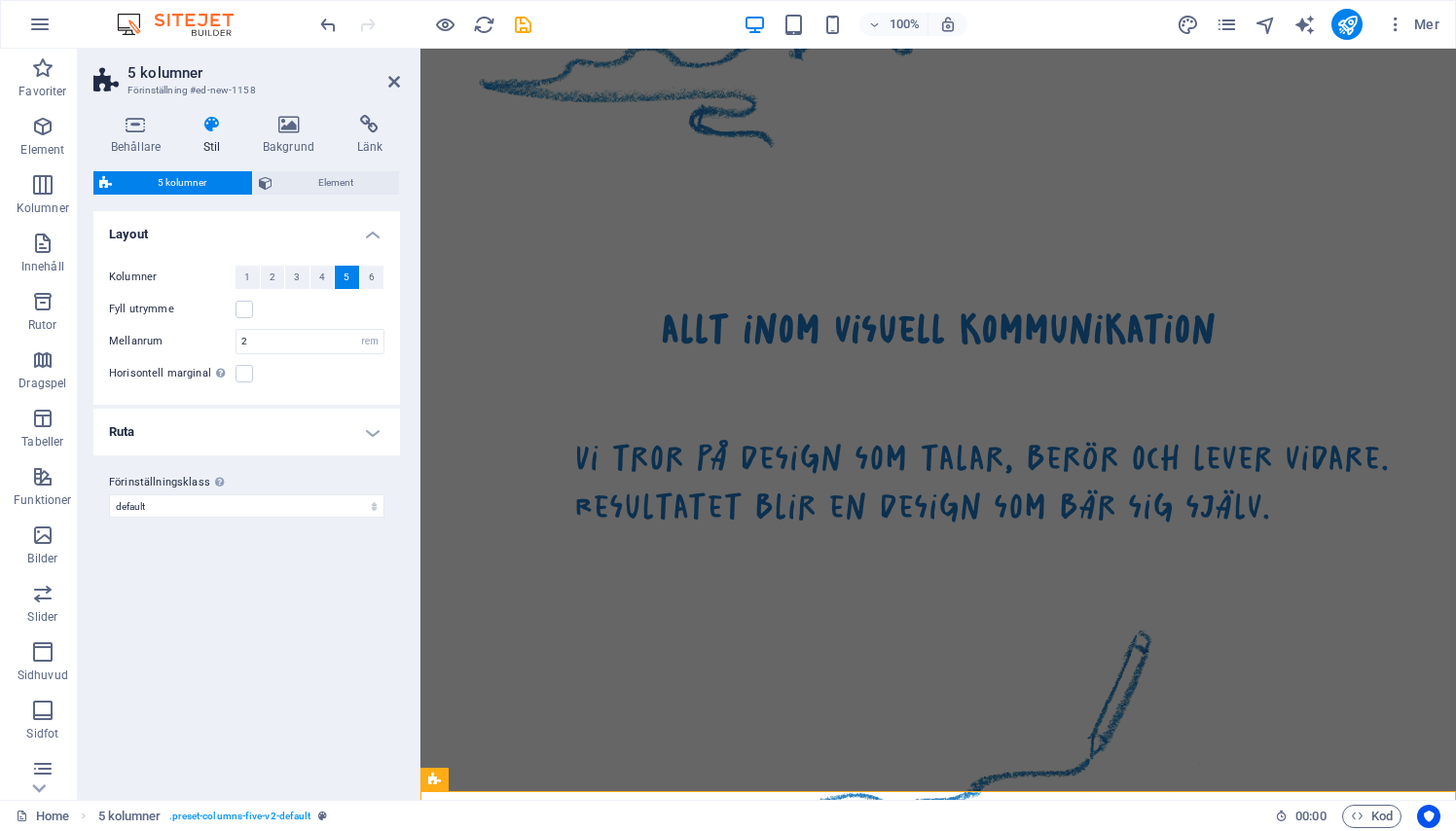
click at [281, 415] on h4 "Ruta" at bounding box center [247, 432] width 307 height 47
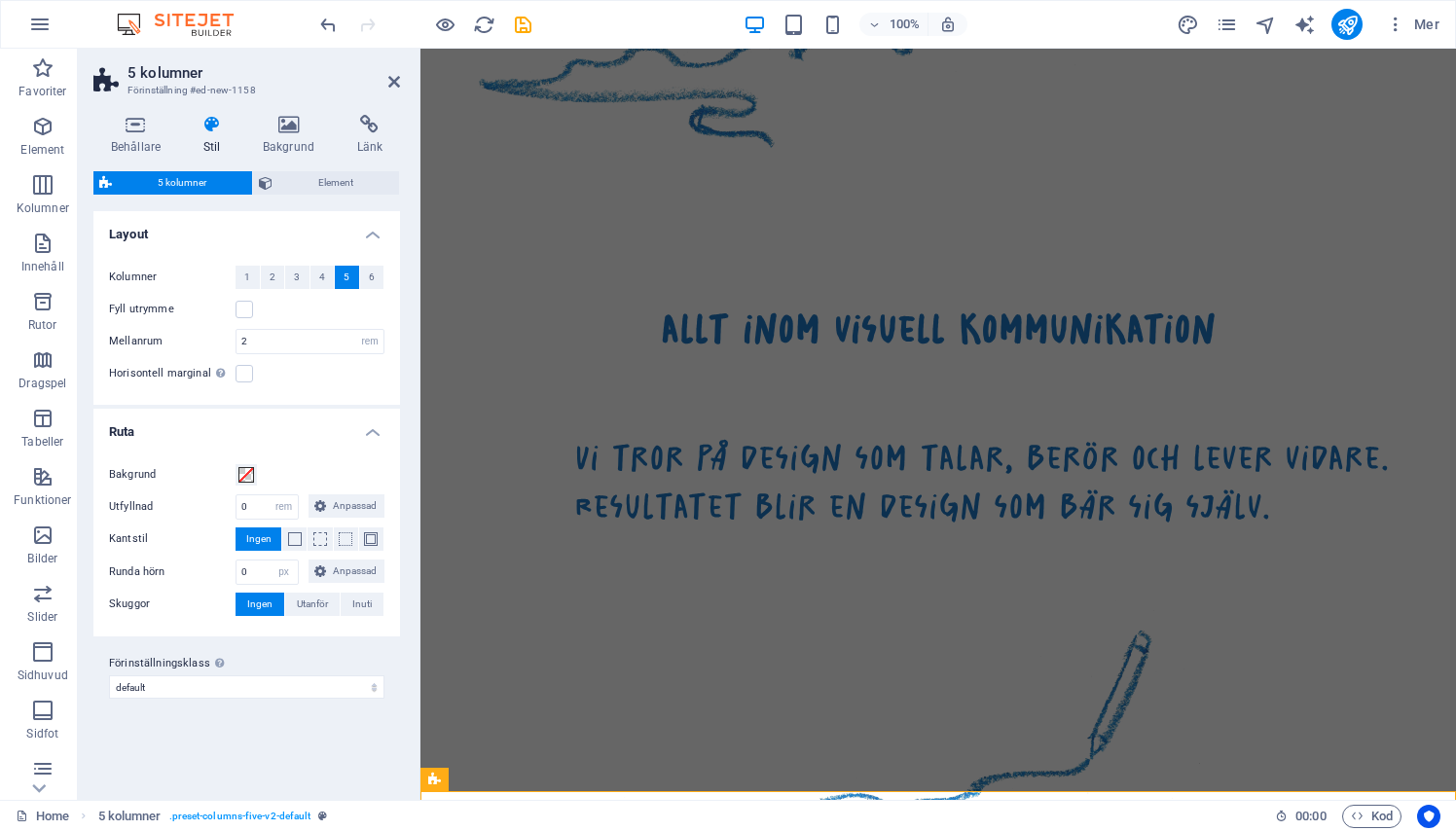
click at [354, 428] on h4 "Ruta" at bounding box center [247, 426] width 307 height 35
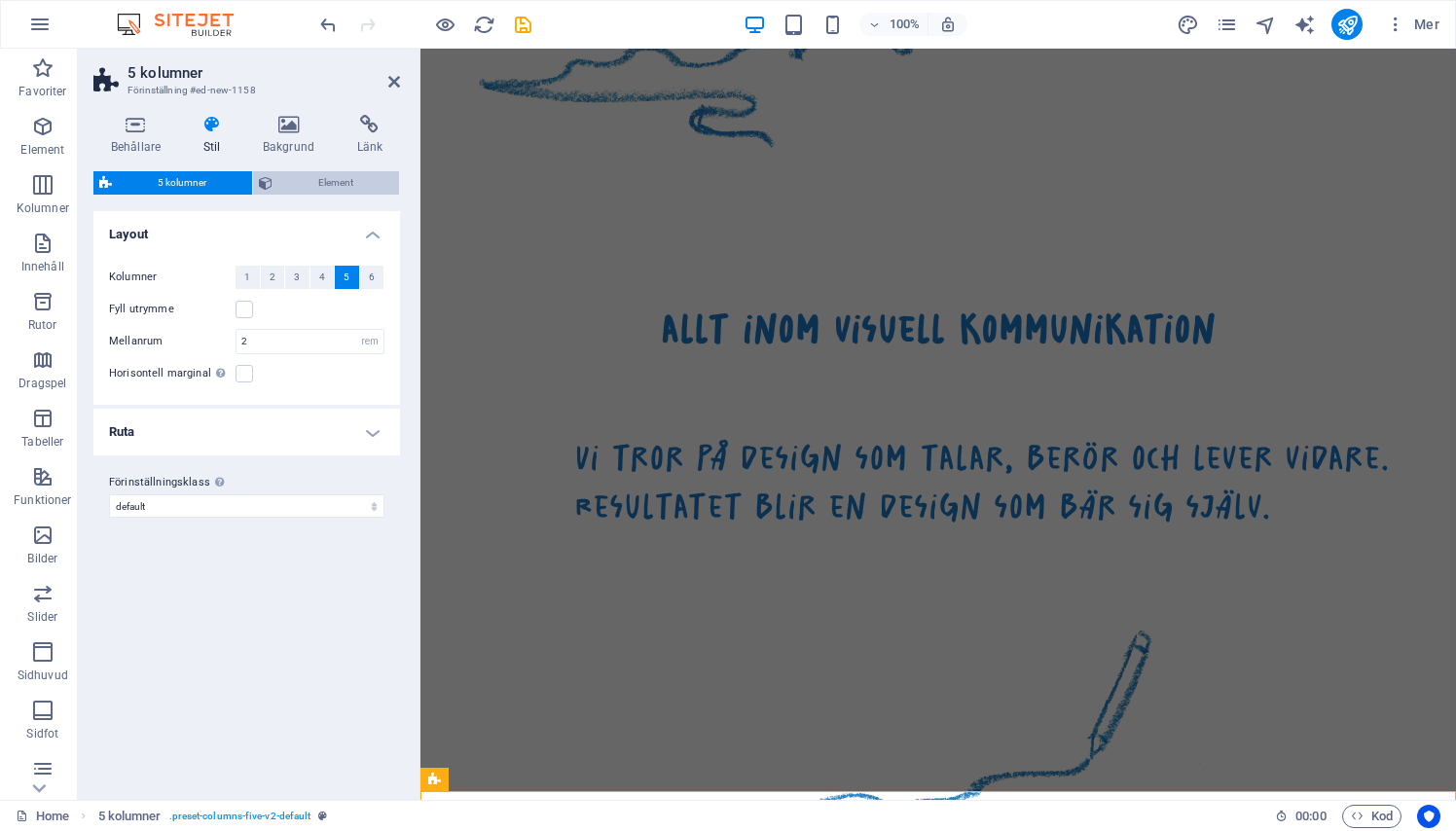
click at [311, 174] on span "Element" at bounding box center [336, 183] width 115 height 23
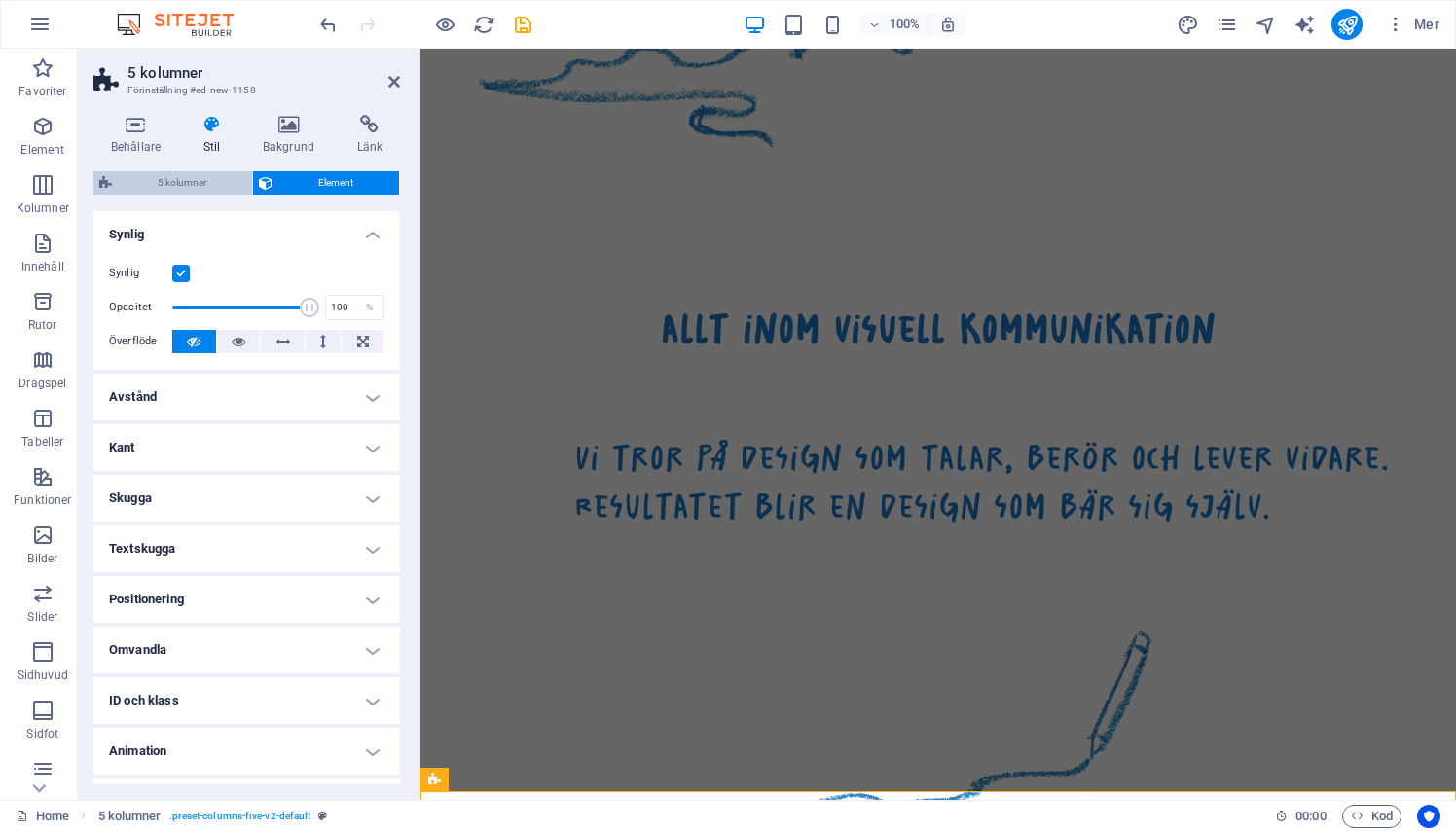
click at [203, 178] on span "5 kolumner" at bounding box center [182, 183] width 129 height 23
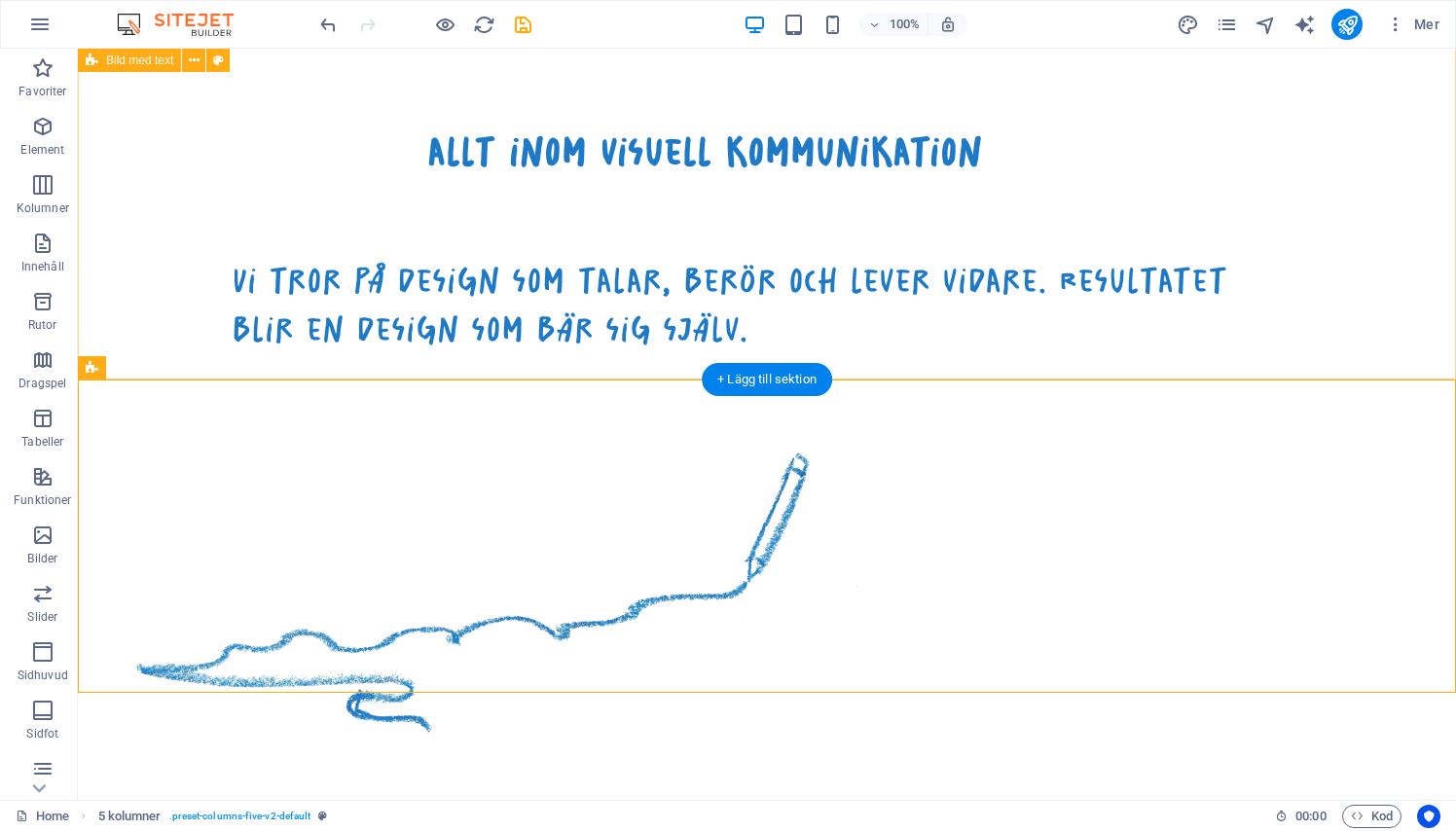
scroll to position [1791, 0]
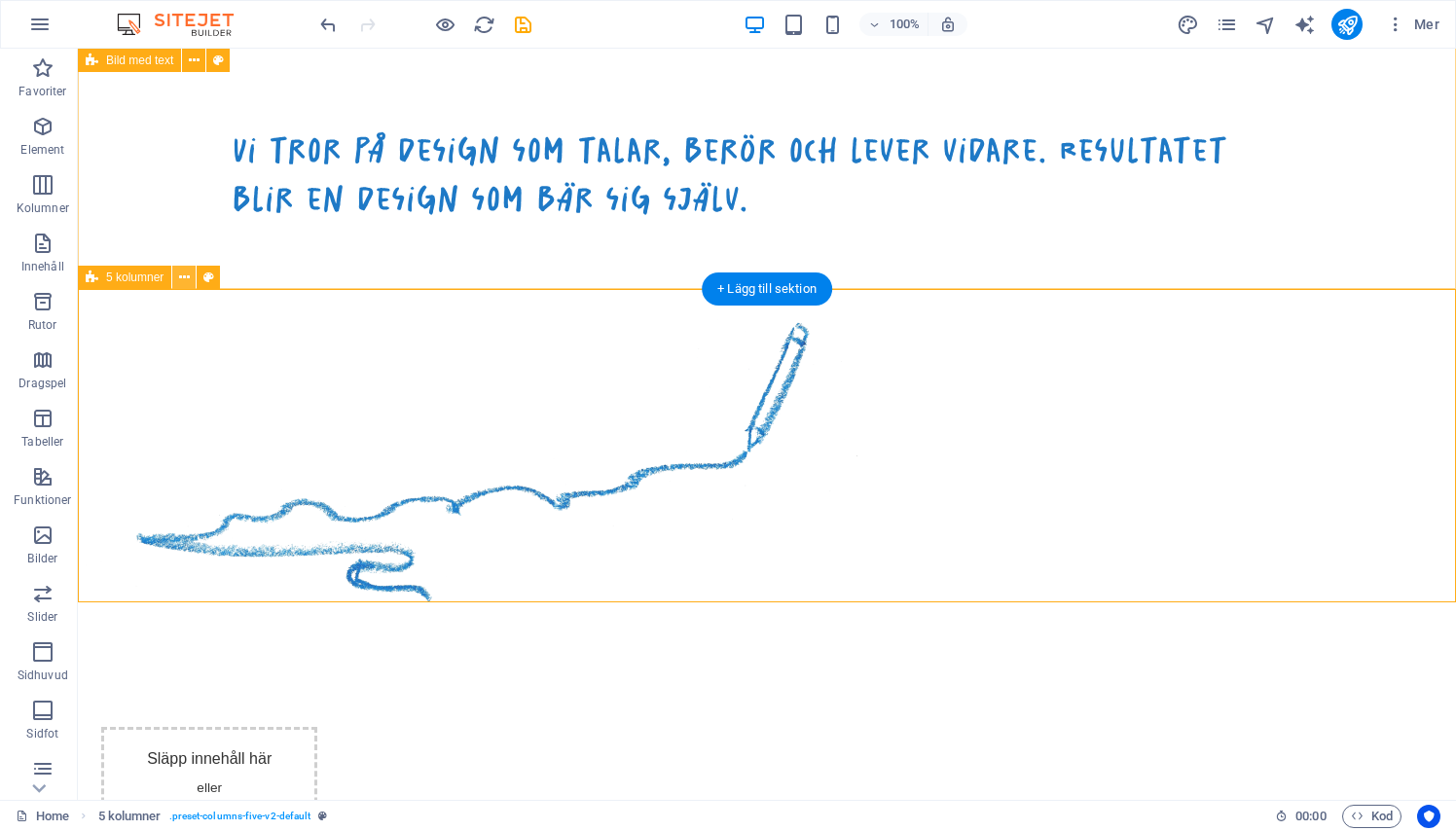
click at [184, 276] on icon at bounding box center [184, 278] width 11 height 20
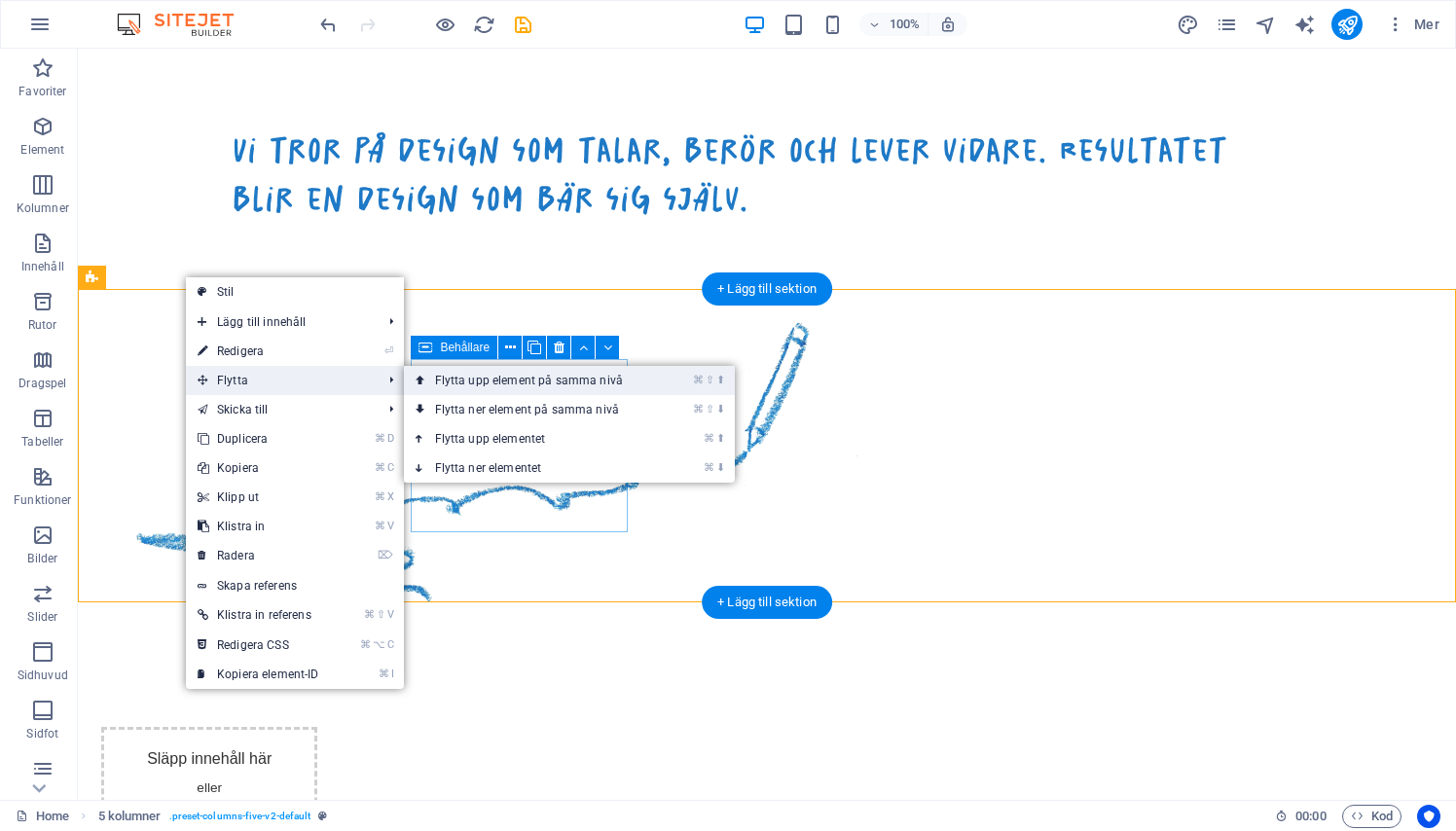
click at [476, 383] on link "⌘ ⇧ ⬆ Flytta upp element på samma nivå" at bounding box center [532, 380] width 258 height 29
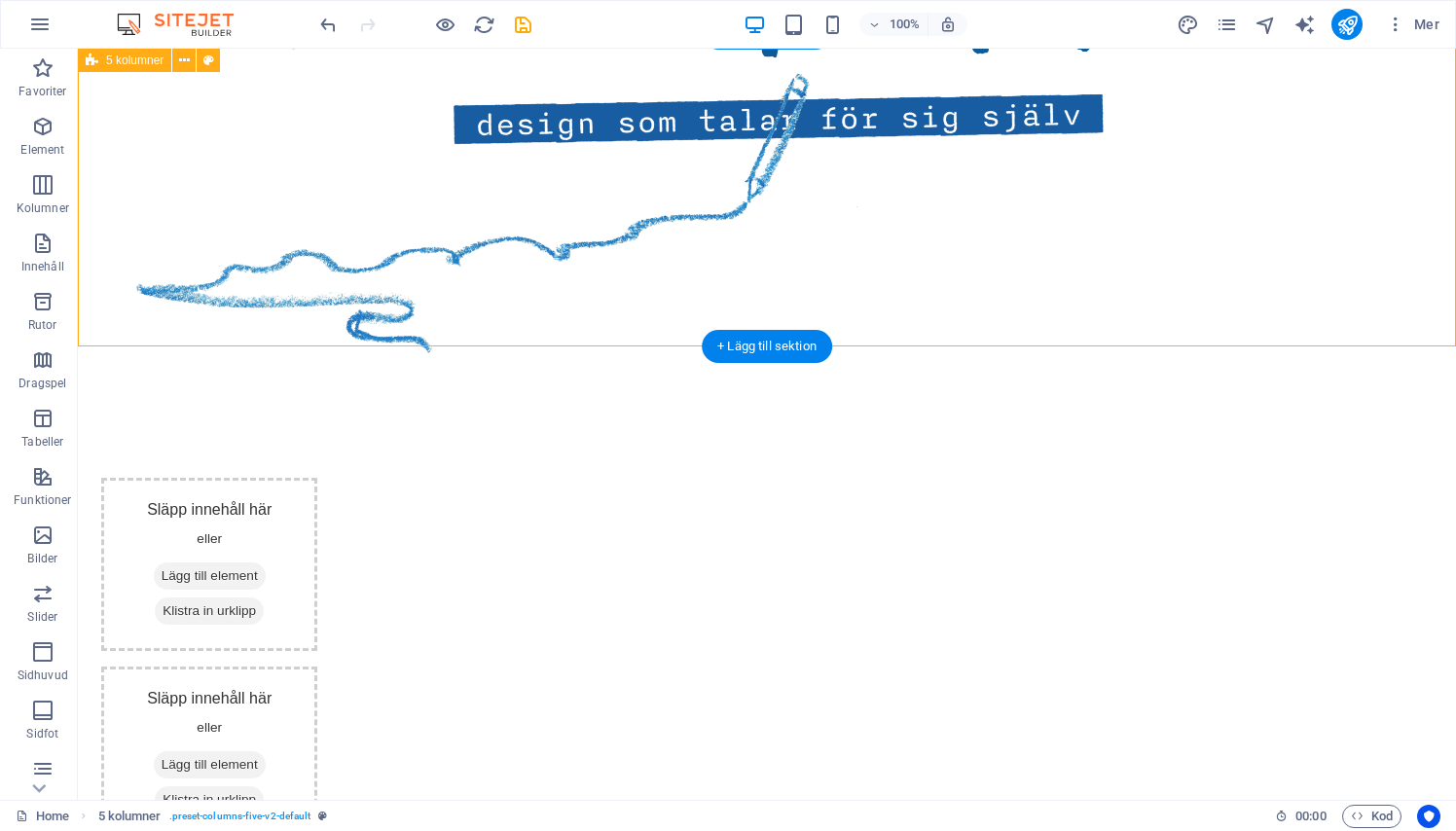
scroll to position [1469, 0]
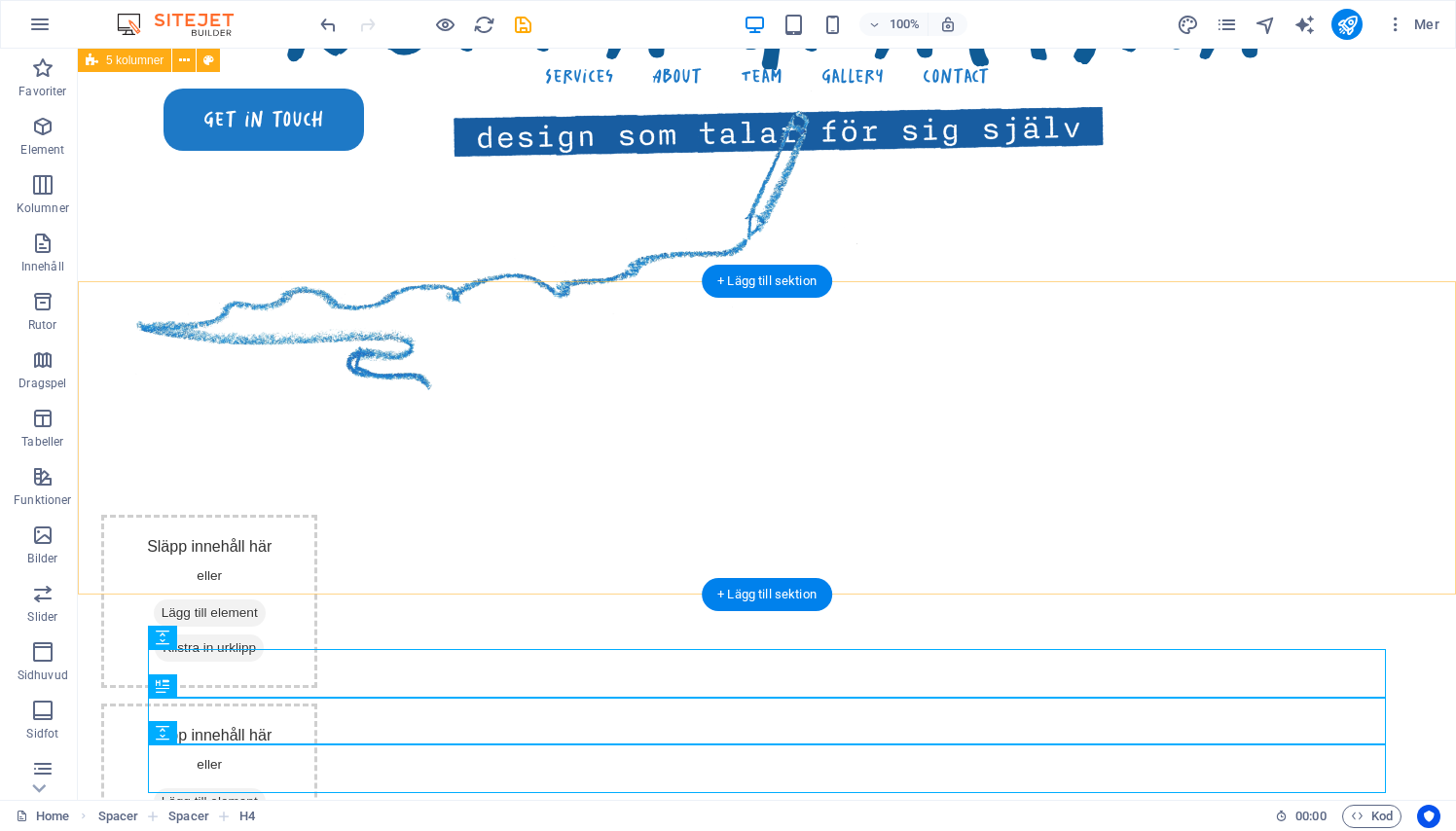
scroll to position [1211, 0]
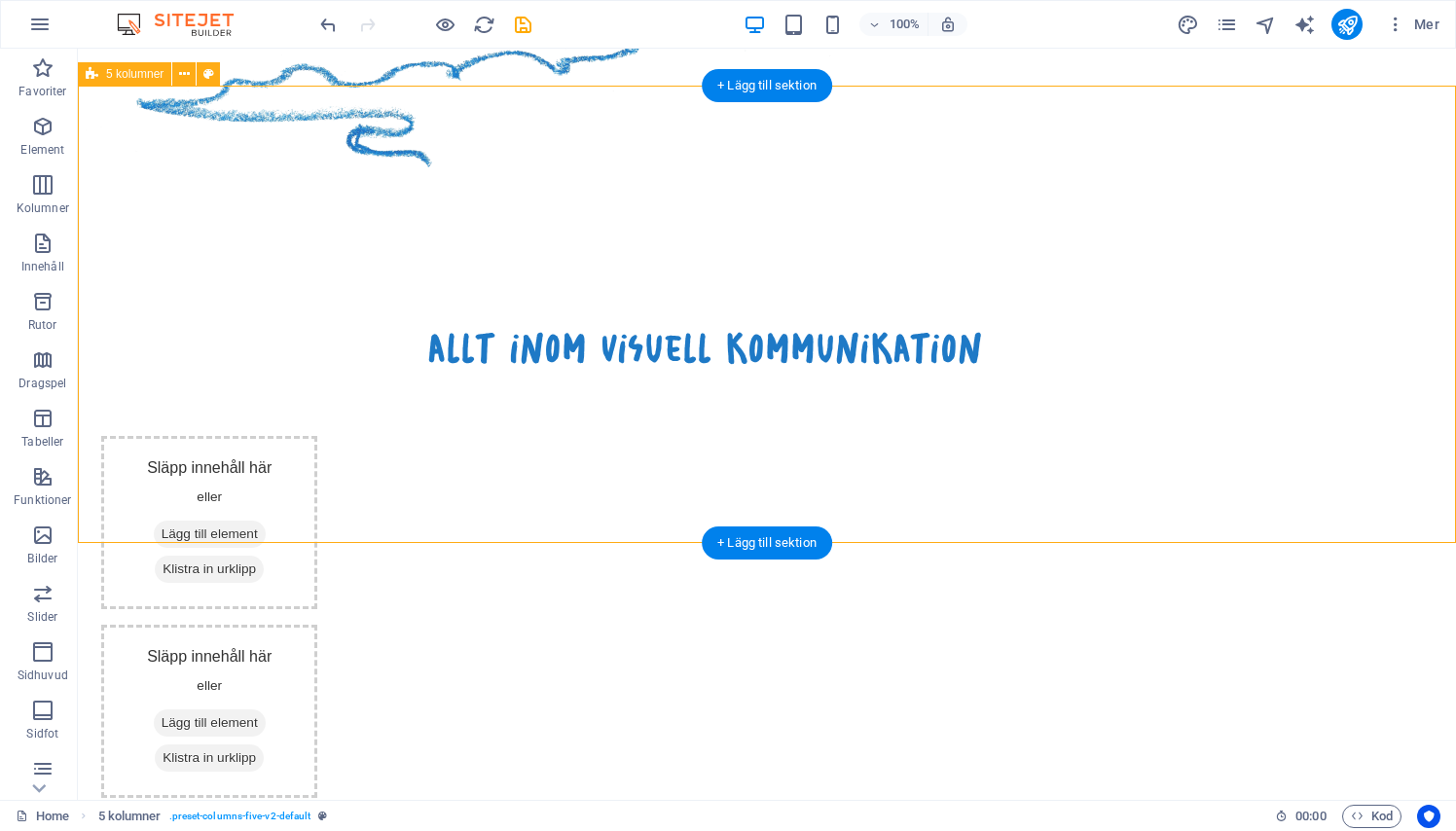
scroll to position [1493, 0]
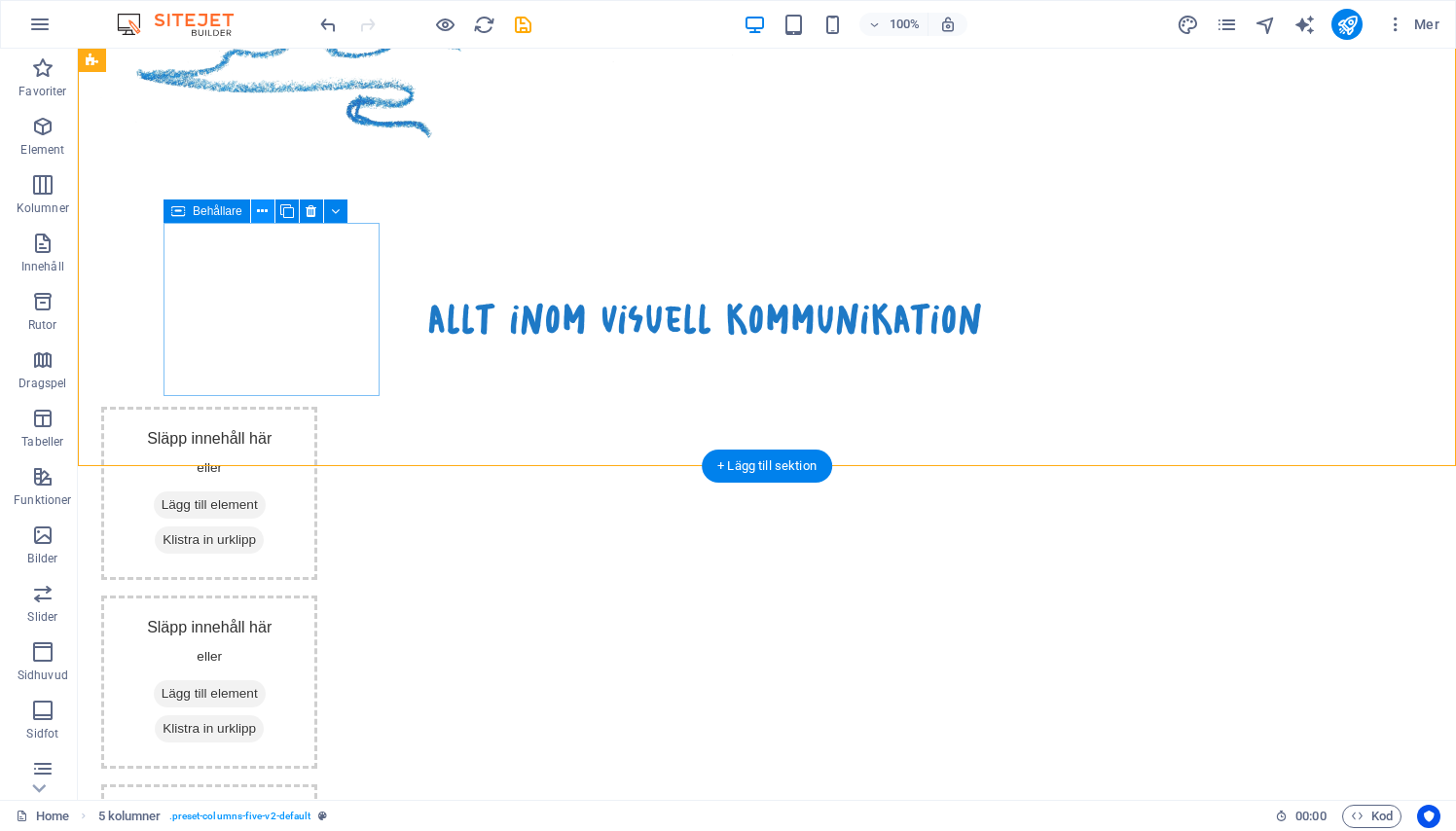
click at [258, 211] on icon at bounding box center [262, 211] width 11 height 20
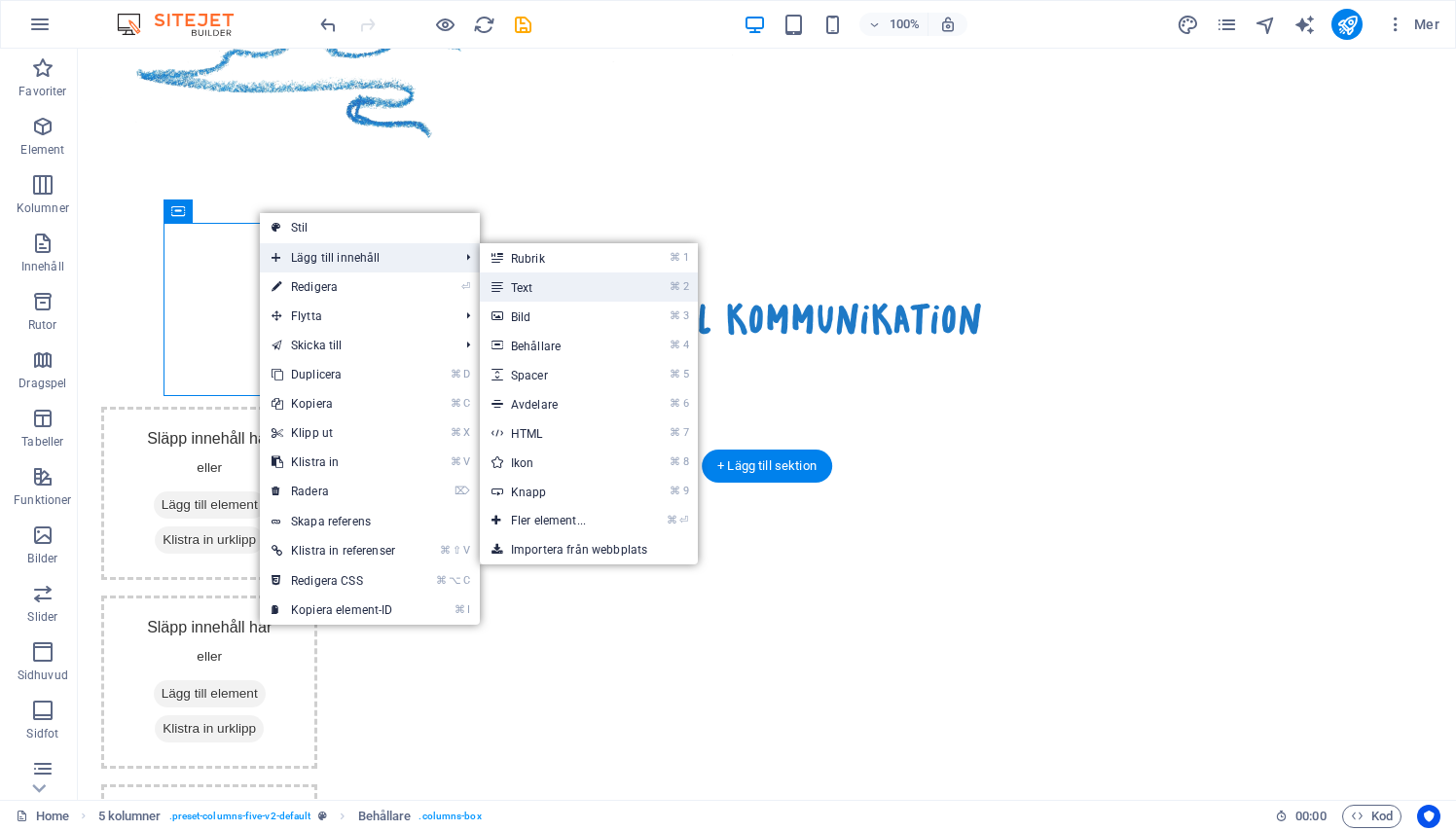
click at [506, 286] on link "⌘ 2 Text" at bounding box center [552, 287] width 145 height 29
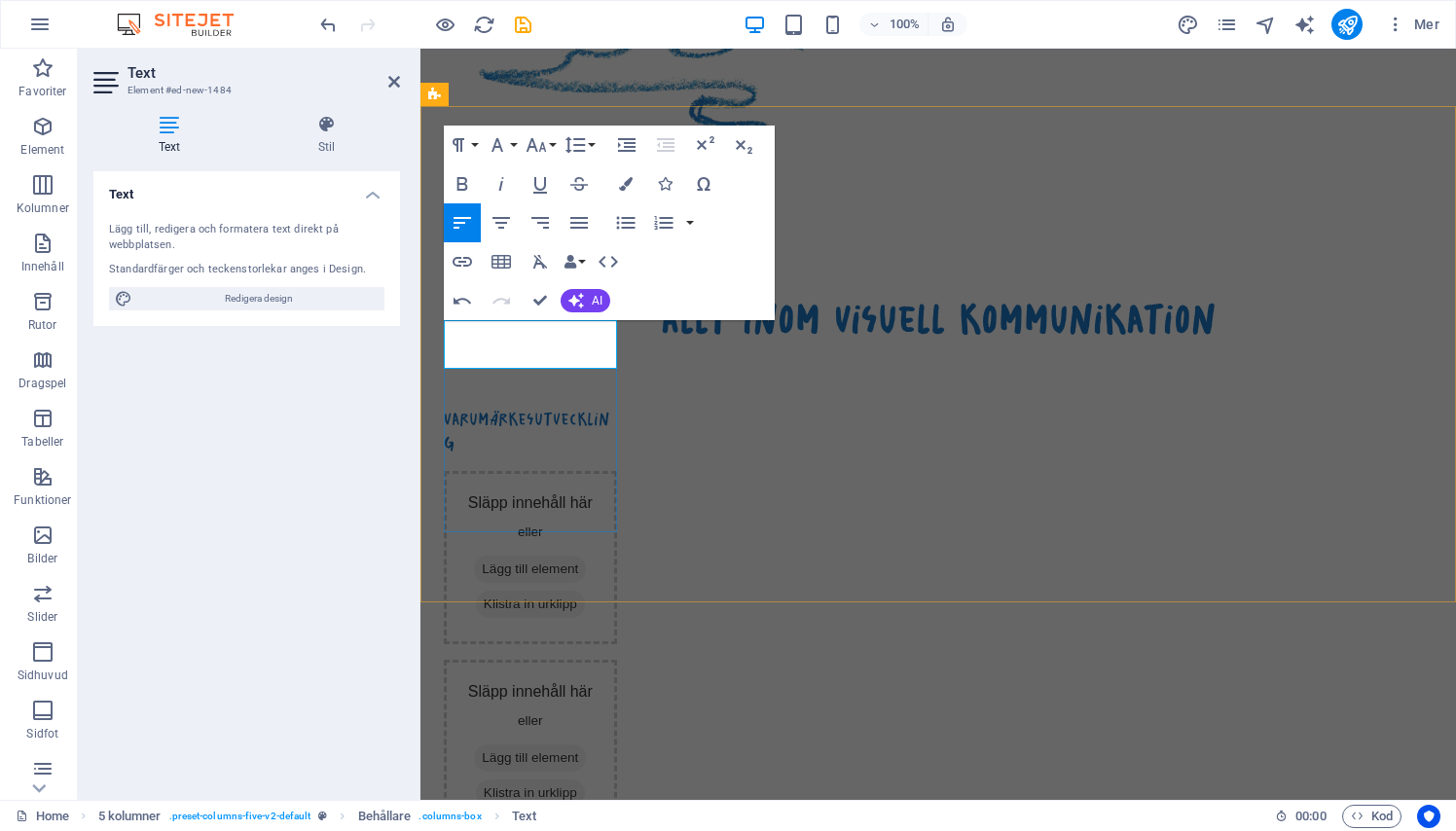
click at [514, 455] on div "varumärkesutveckling" at bounding box center [530, 431] width 173 height 49
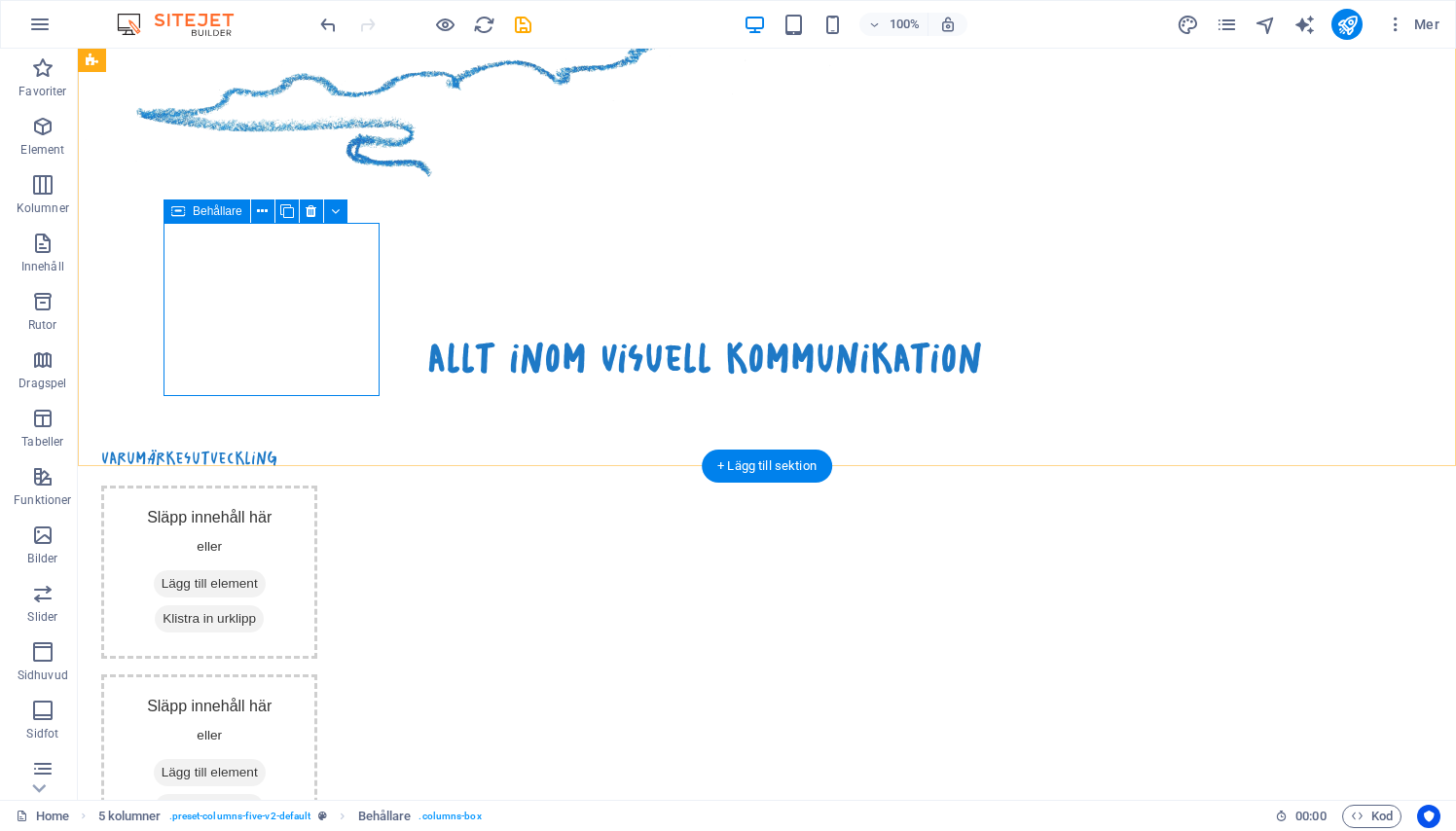
scroll to position [1435, 0]
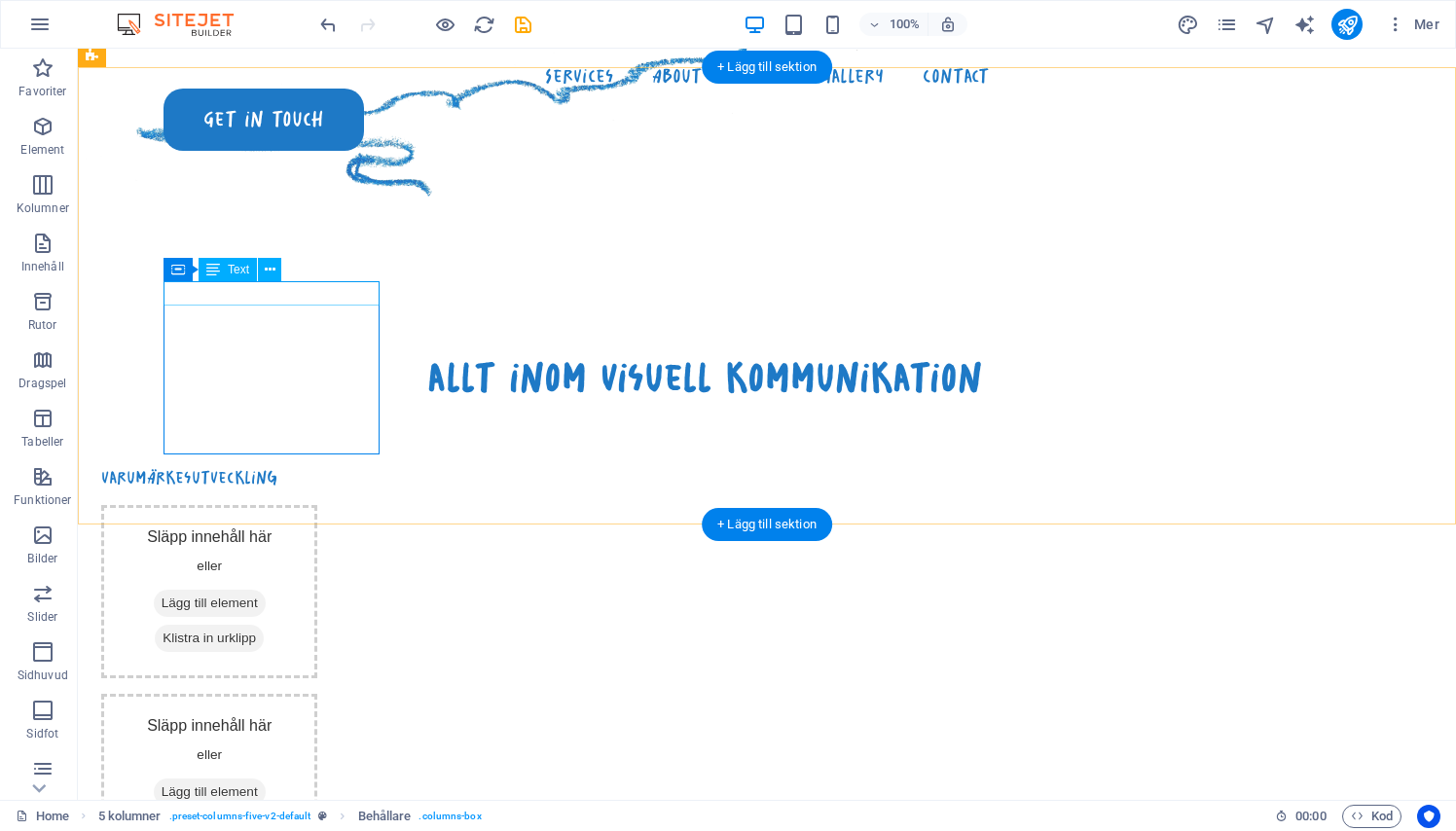
click at [317, 465] on div "varumärkesutveckling" at bounding box center [210, 476] width 216 height 24
click at [295, 465] on div "varumärkesutveckling" at bounding box center [210, 476] width 216 height 24
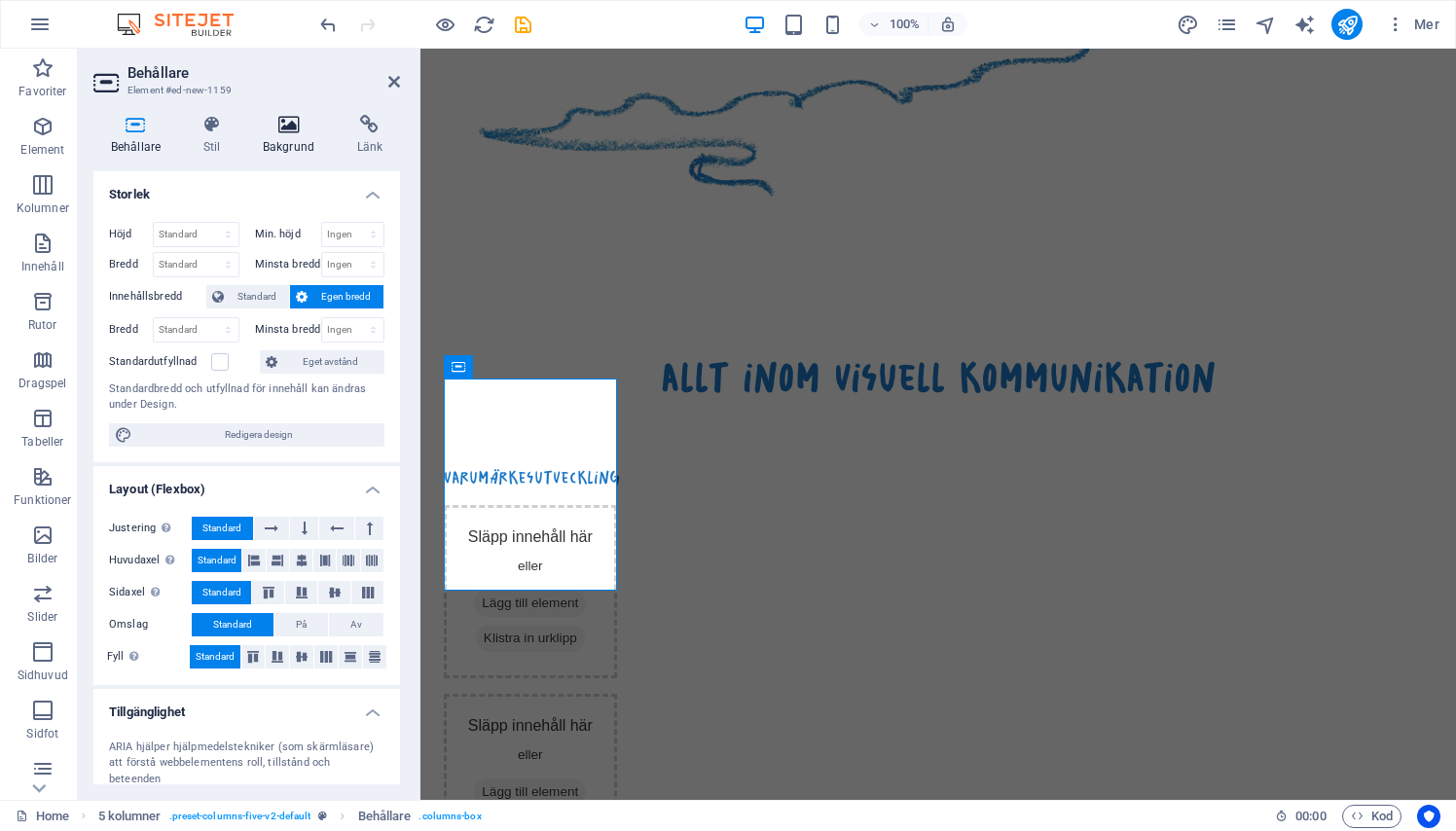
click at [288, 145] on h4 "Bakgrund" at bounding box center [292, 135] width 95 height 41
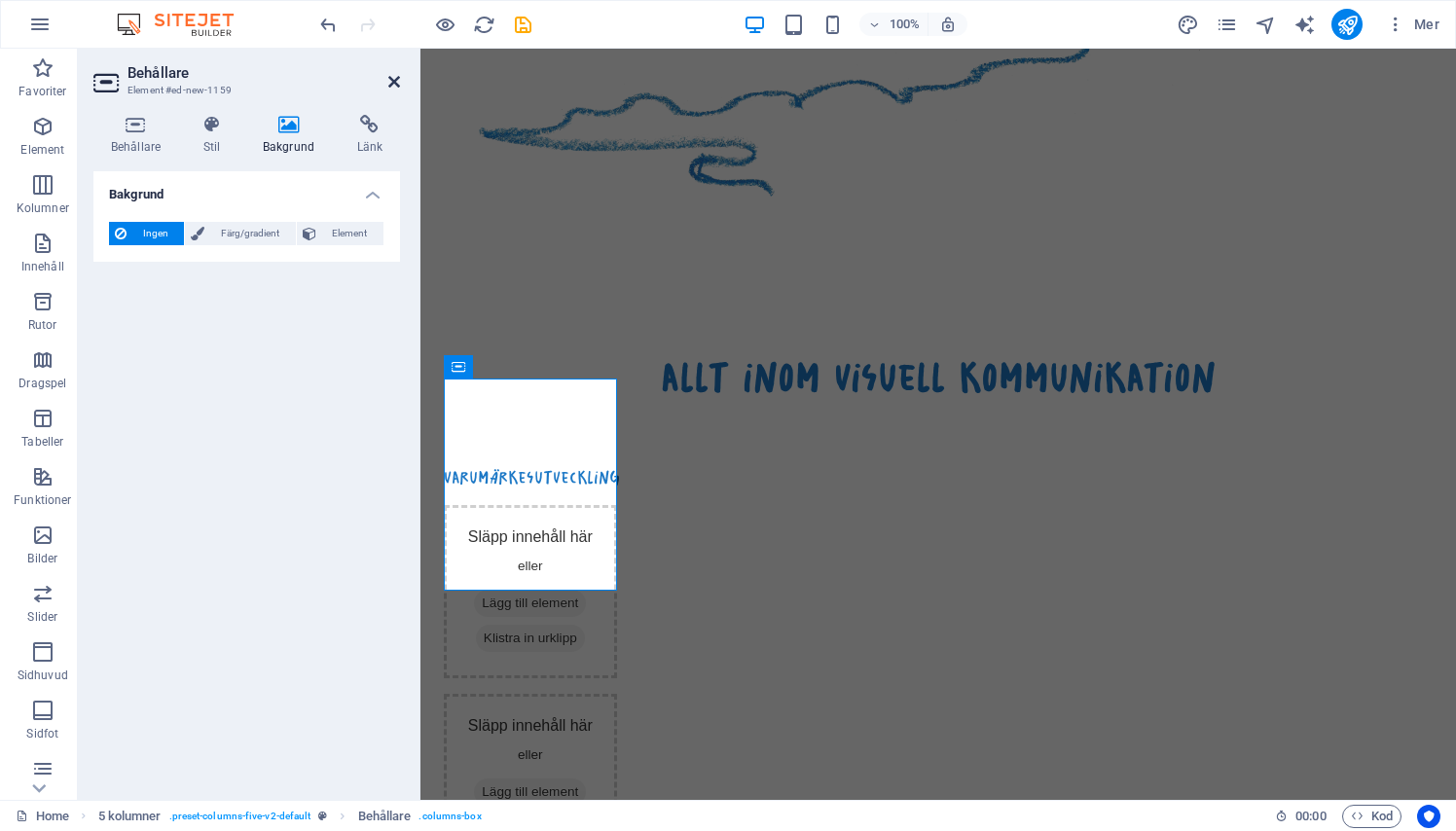
click at [388, 84] on icon at bounding box center [394, 82] width 12 height 16
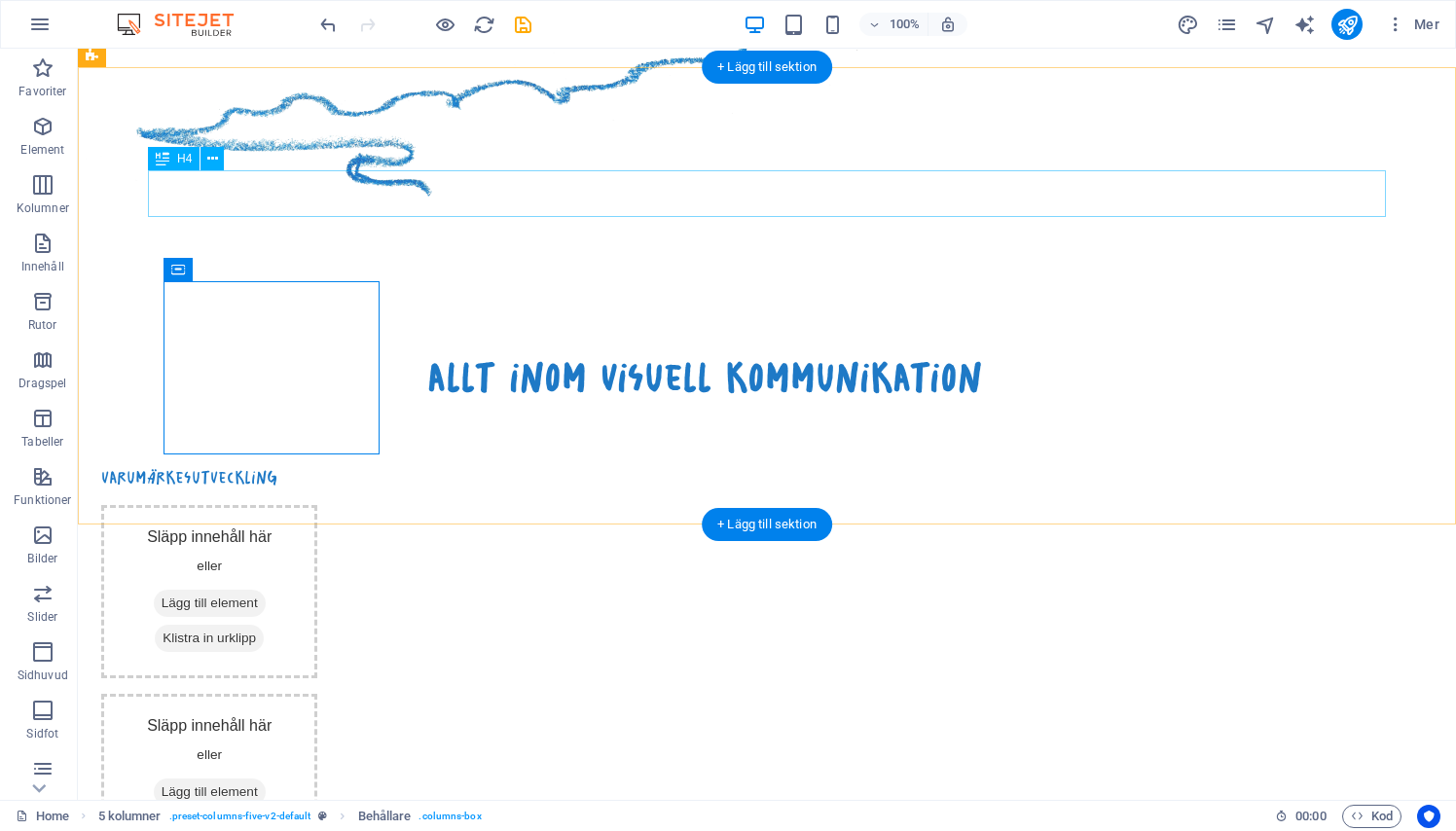
click at [447, 354] on div "allt inom visuell kommunikation" at bounding box center [705, 377] width 1238 height 47
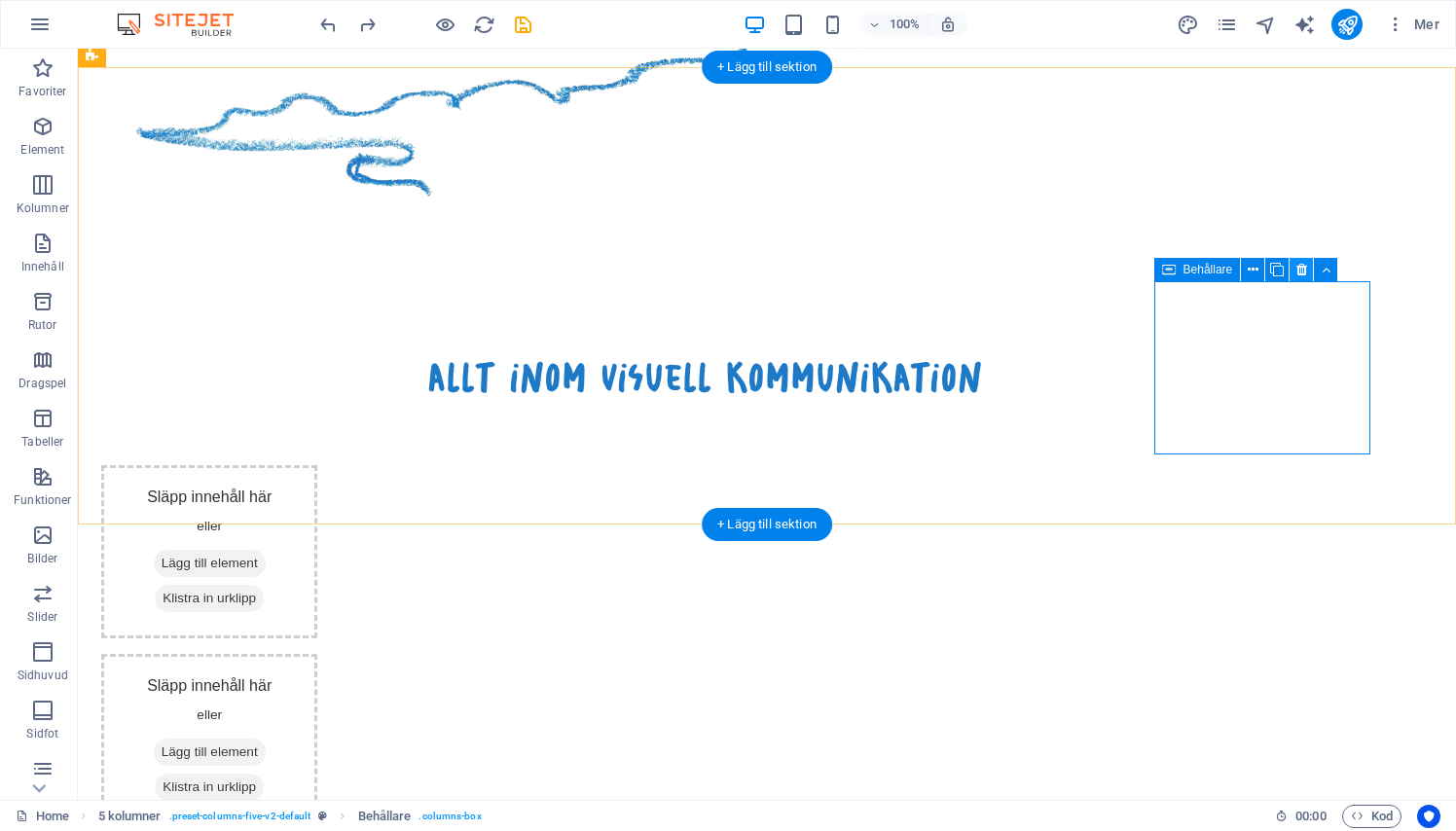
click at [1307, 269] on icon at bounding box center [1301, 270] width 11 height 20
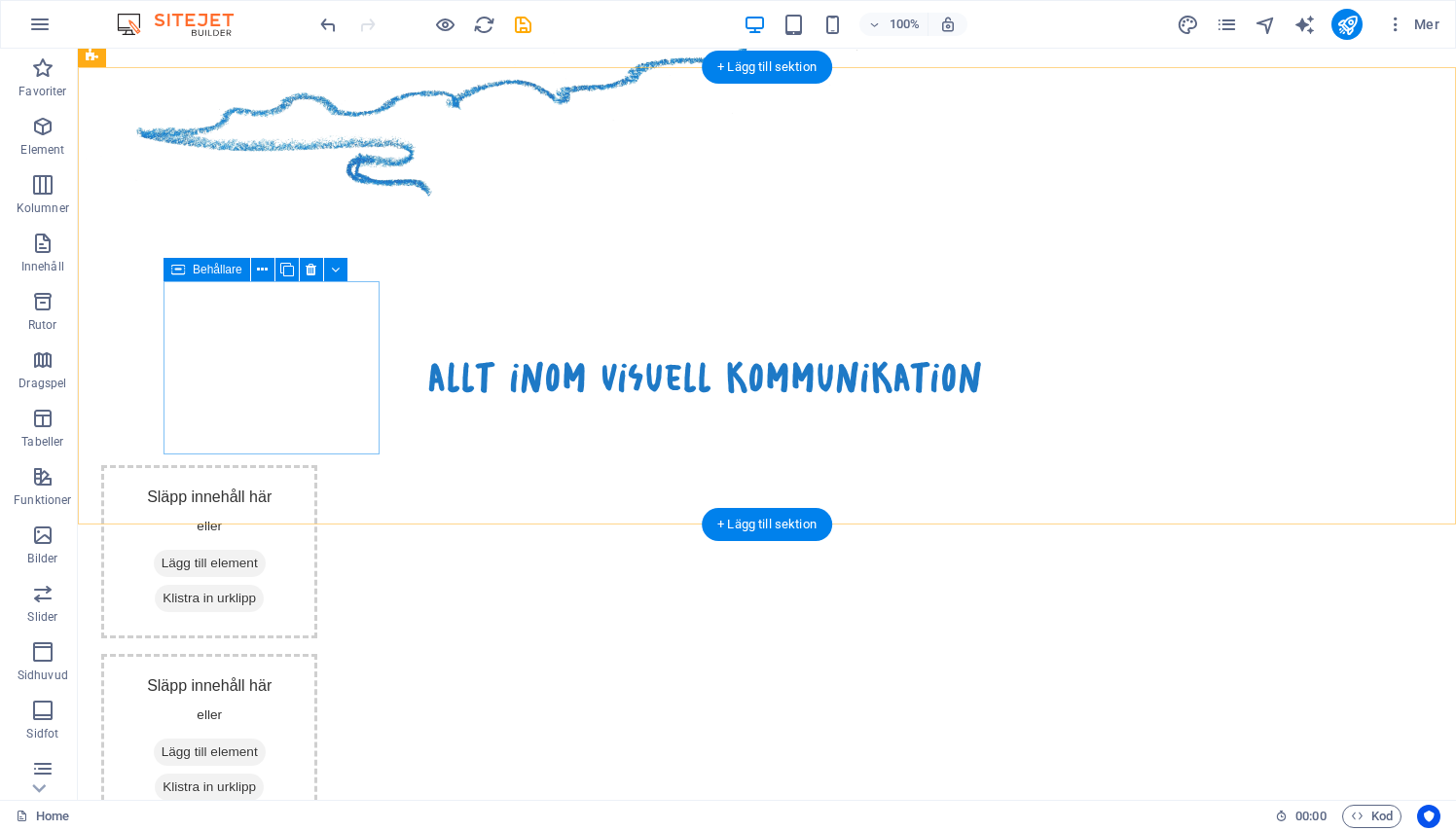
click at [260, 465] on div "Släpp innehåll här eller Lägg till element Klistra in urklipp" at bounding box center [210, 551] width 216 height 173
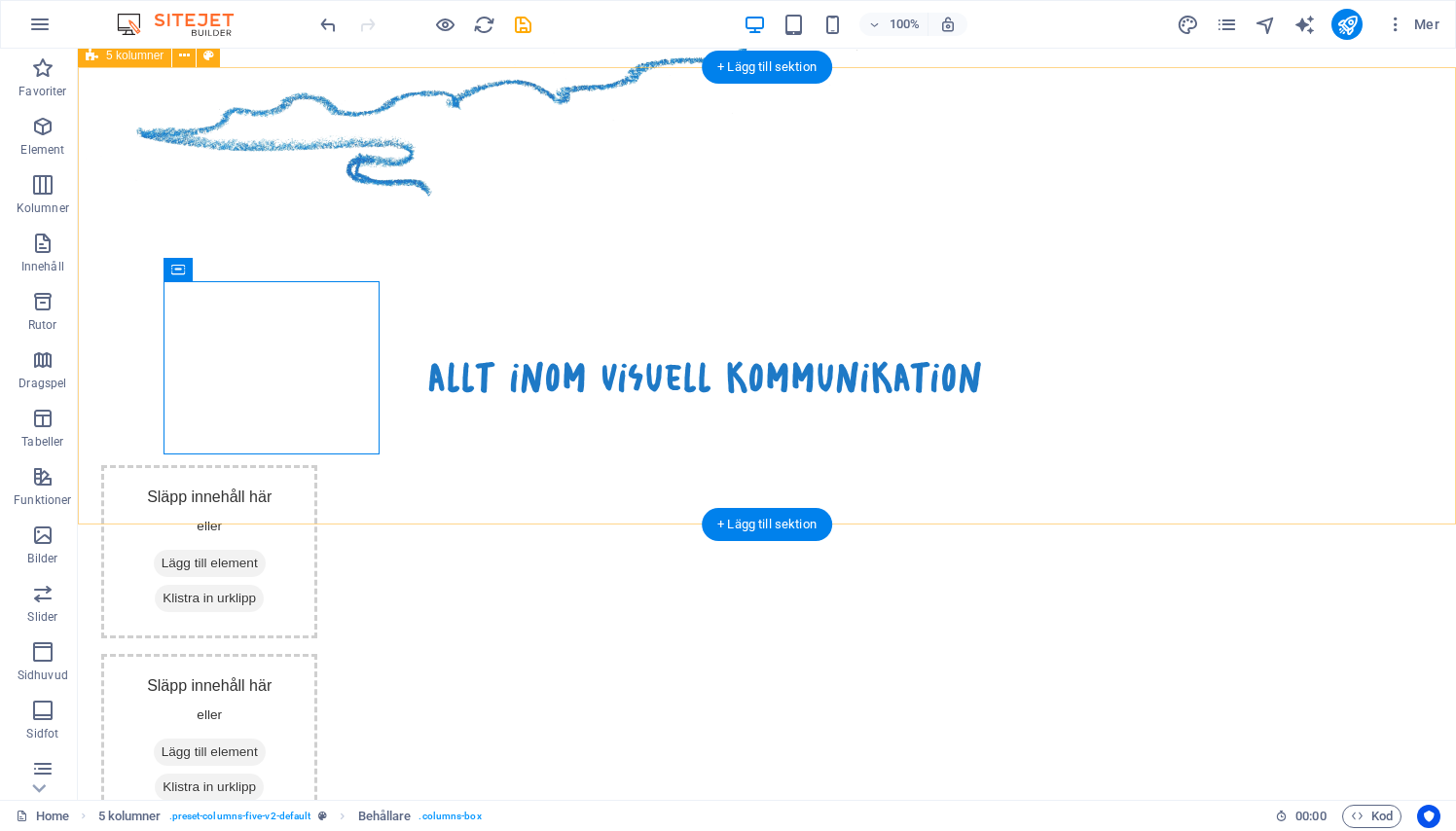
click at [538, 486] on div "allt inom visuell kommunikation Släpp innehåll här eller Lägg till element Klis…" at bounding box center [767, 763] width 1378 height 1023
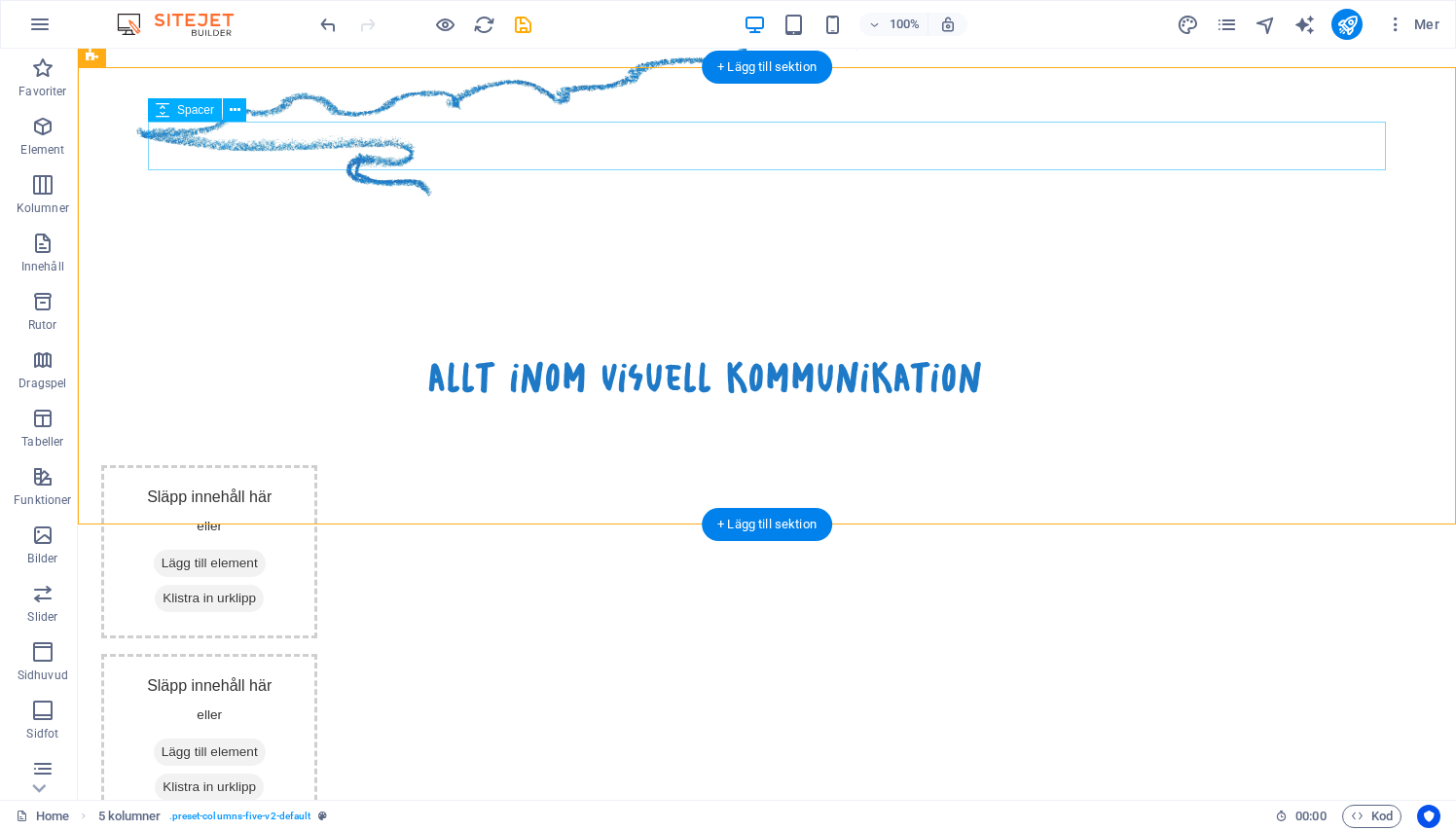
click at [248, 306] on div at bounding box center [705, 330] width 1238 height 49
click at [163, 297] on div "allt inom visuell kommunikation Släpp innehåll här eller Lägg till element Klis…" at bounding box center [767, 763] width 1378 height 1023
click at [193, 465] on div "Släpp innehåll här eller Lägg till element Klistra in urklipp" at bounding box center [210, 551] width 216 height 173
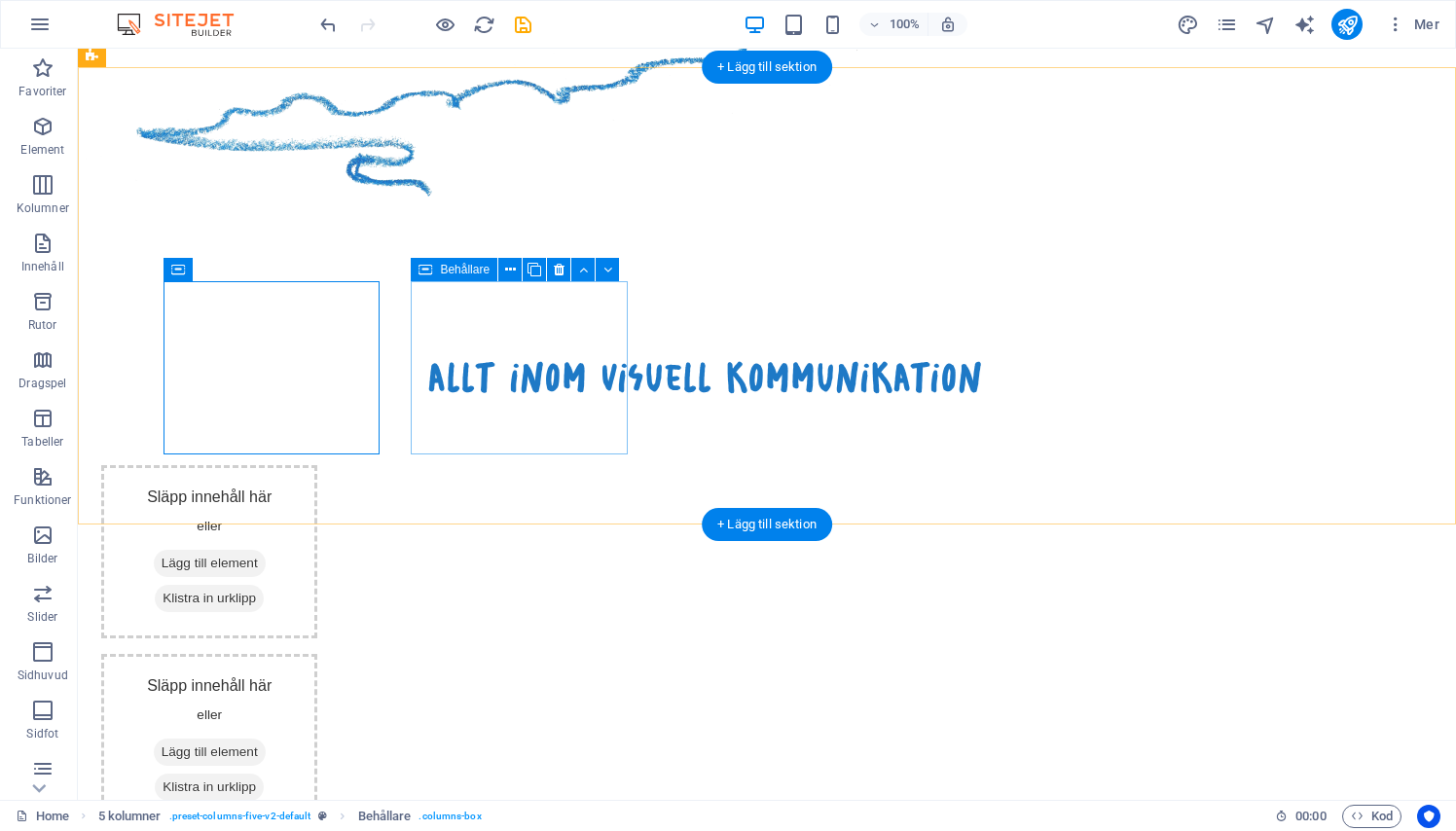
click at [317, 654] on div "Släpp innehåll här eller Lägg till element Klistra in urklipp" at bounding box center [210, 740] width 216 height 173
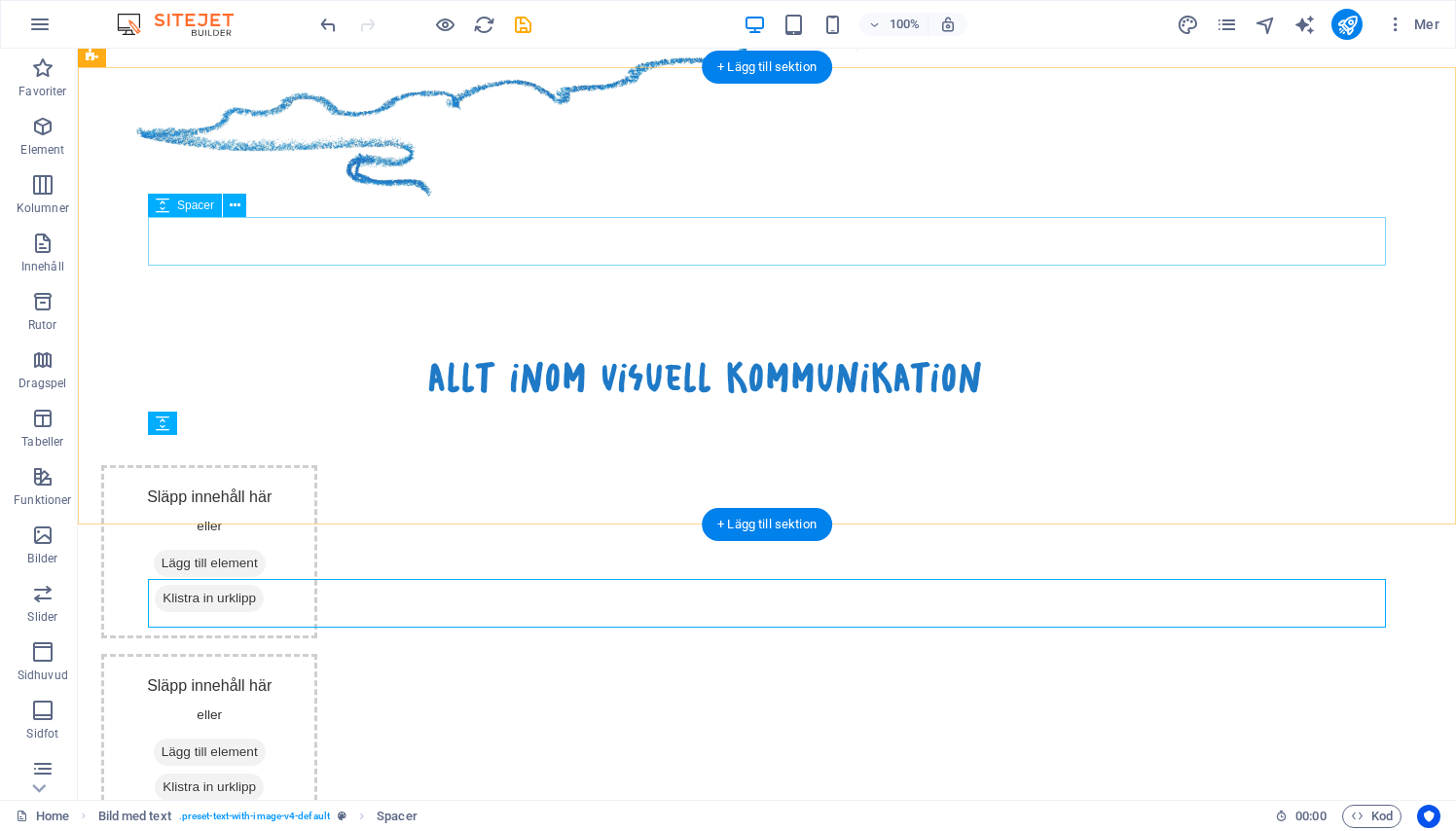
click at [564, 266] on div "allt inom visuell kommunikation Släpp innehåll här eller Lägg till element Klis…" at bounding box center [767, 763] width 1378 height 1023
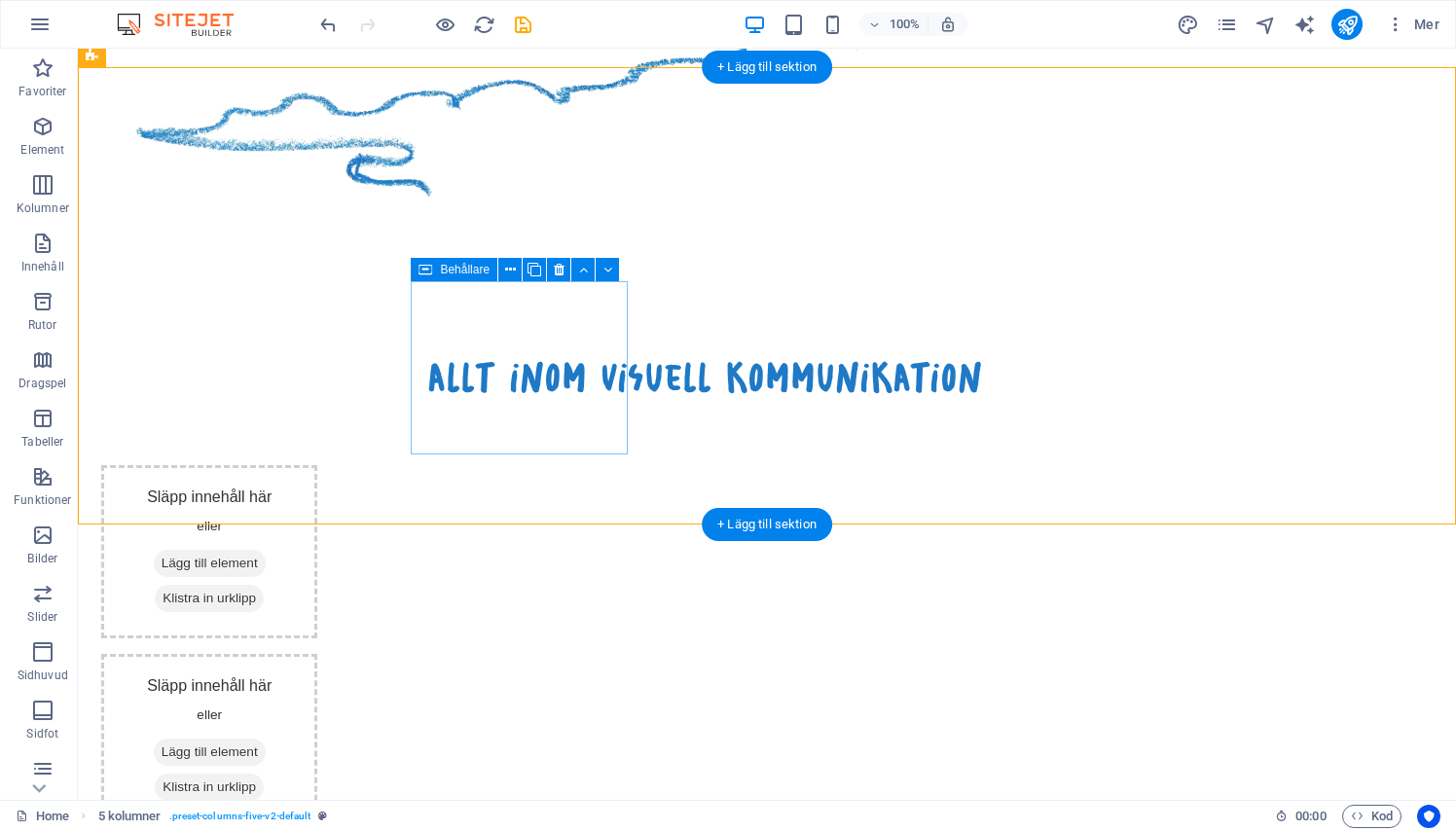
click at [317, 654] on div "Släpp innehåll här eller Lägg till element Klistra in urklipp" at bounding box center [210, 740] width 216 height 173
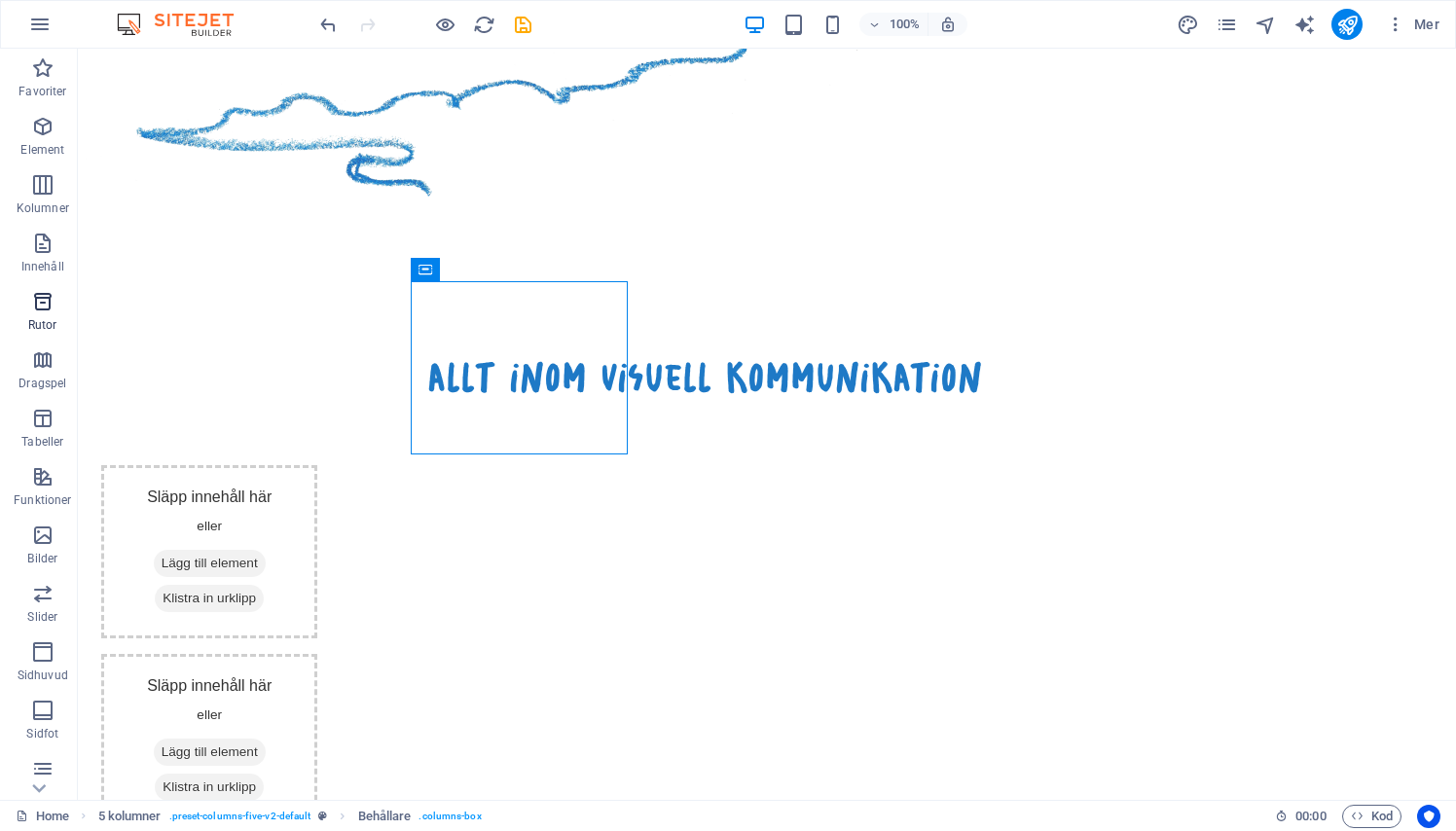
click at [49, 311] on icon "button" at bounding box center [43, 302] width 23 height 23
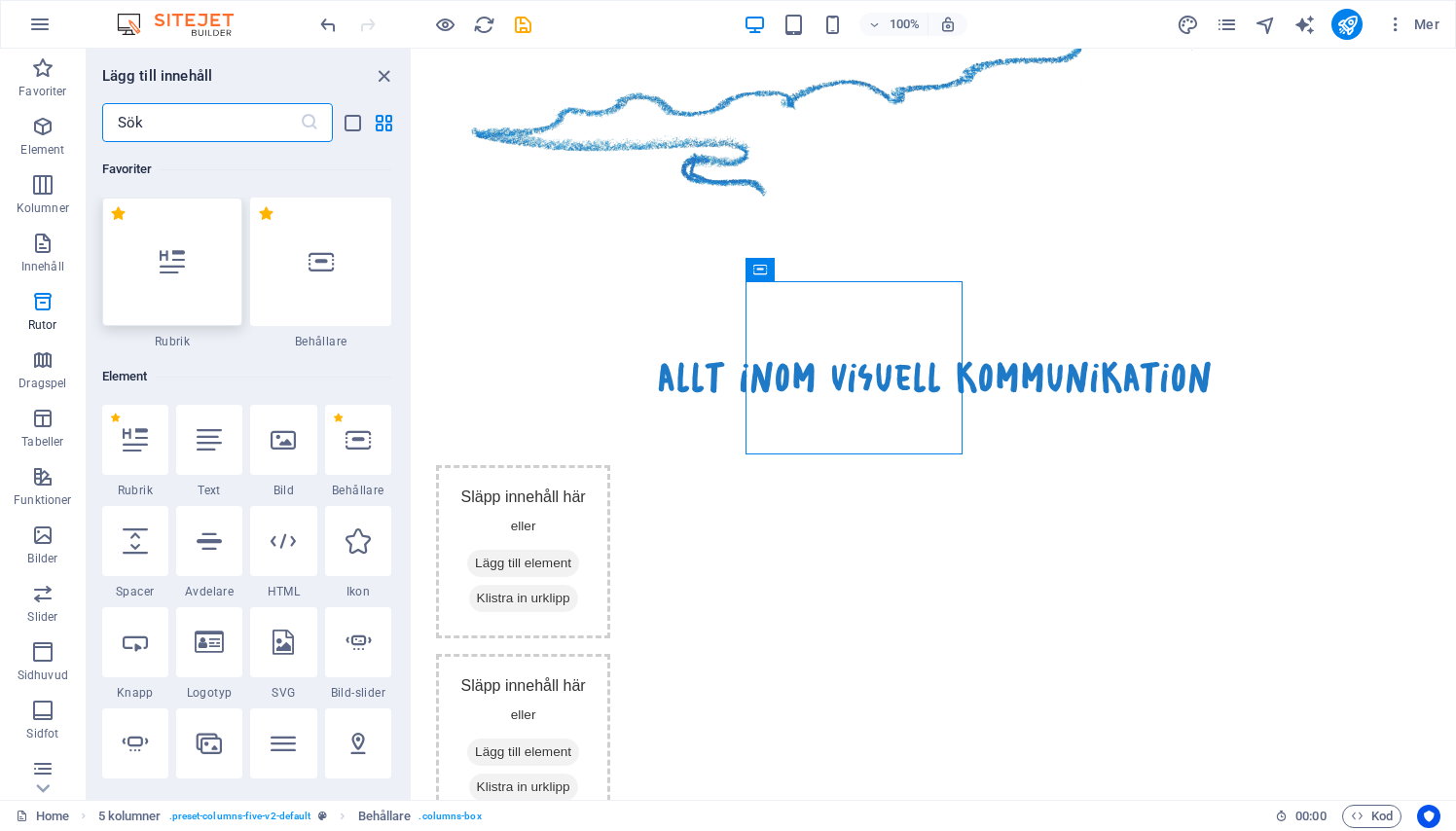
click at [106, 311] on div at bounding box center [172, 262] width 141 height 129
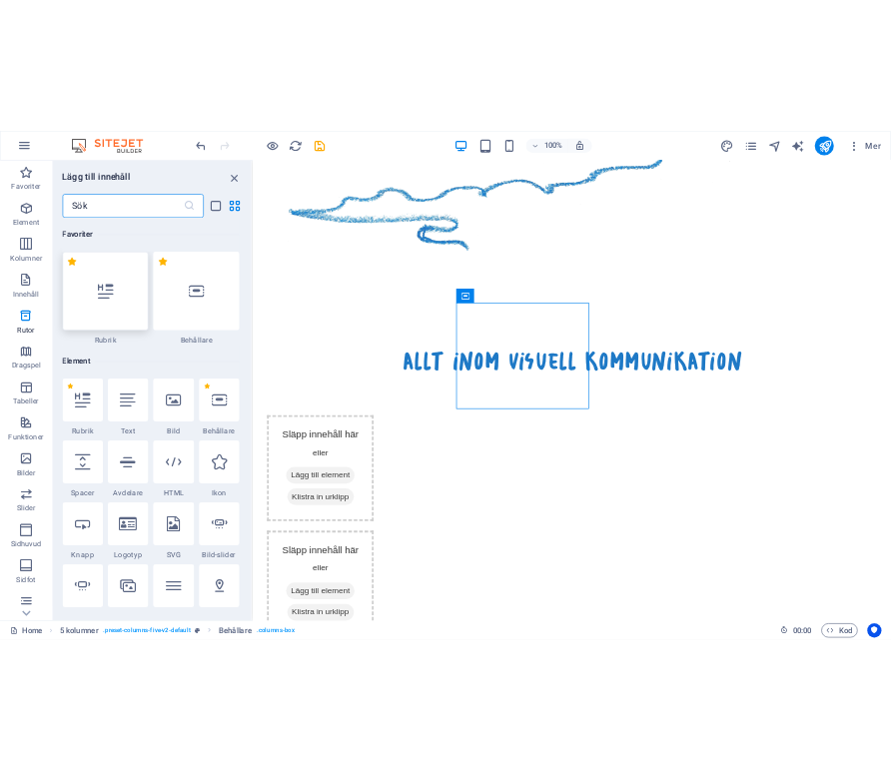
scroll to position [0, 0]
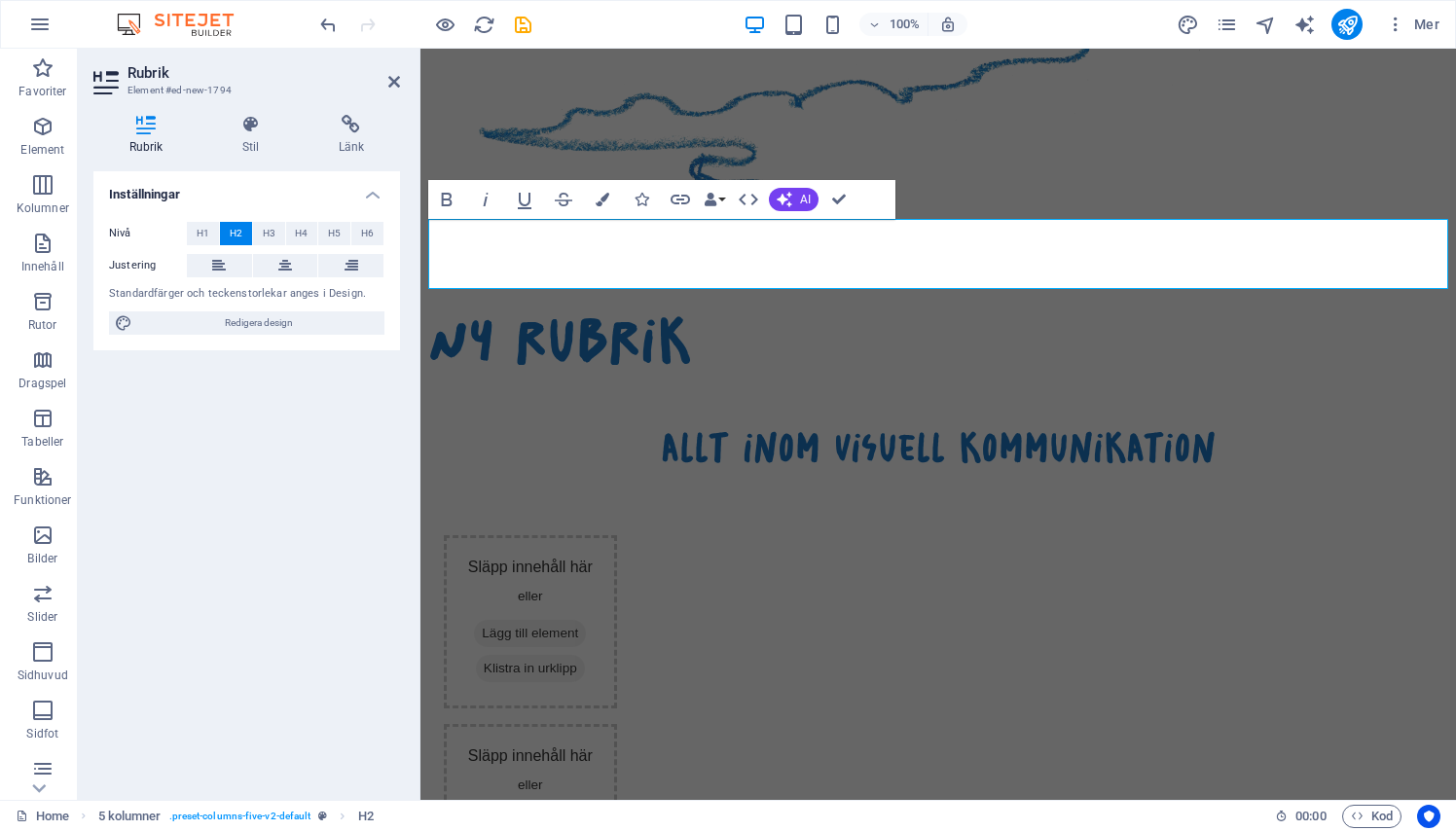
click at [394, 68] on h2 "Rubrik" at bounding box center [264, 73] width 273 height 18
click at [394, 85] on icon at bounding box center [394, 82] width 12 height 16
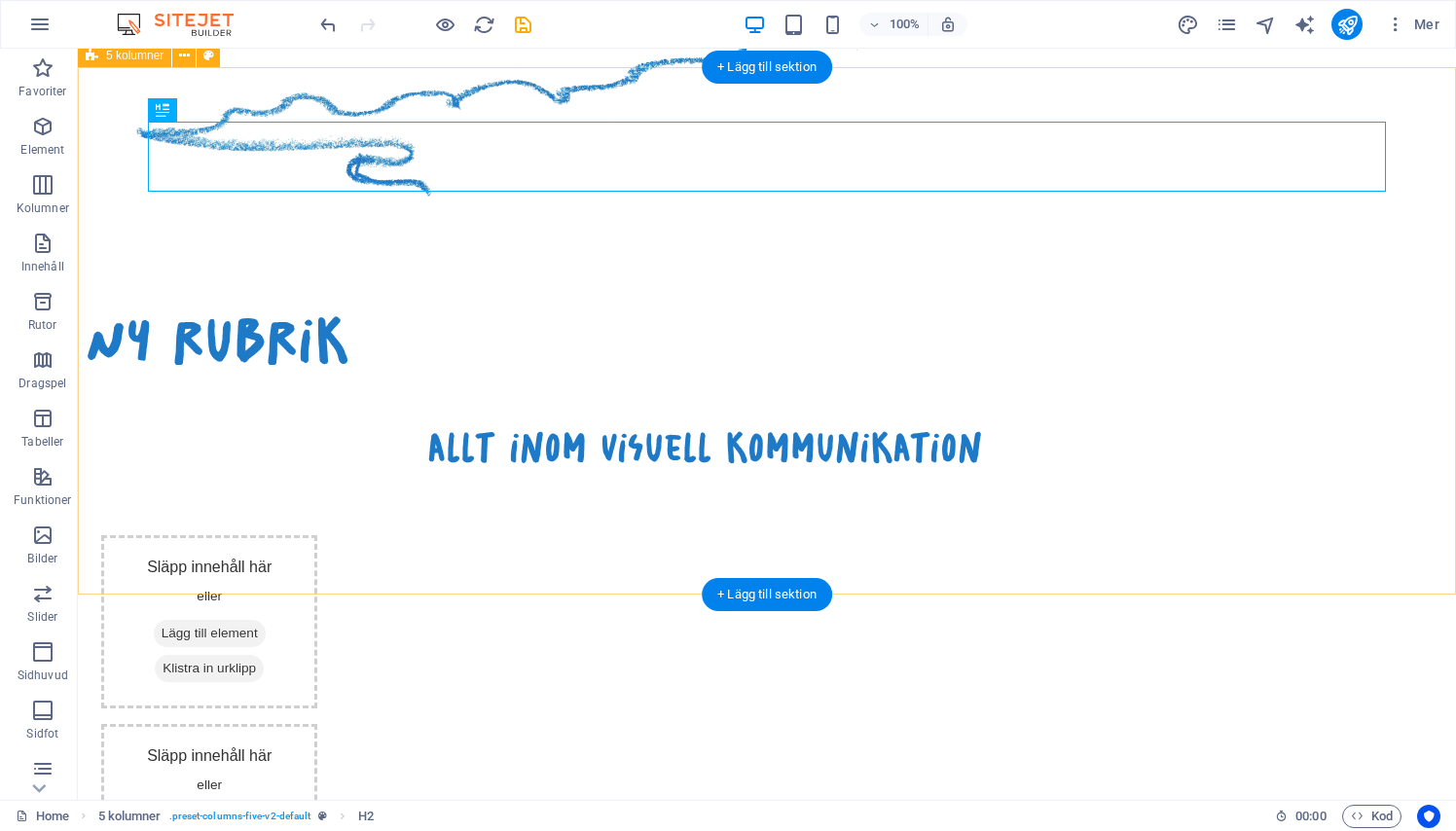
click at [130, 446] on div "Ny rubrik allt inom visuell kommunikation Släpp innehåll här eller Lägg till el…" at bounding box center [767, 798] width 1378 height 1093
select select "rem"
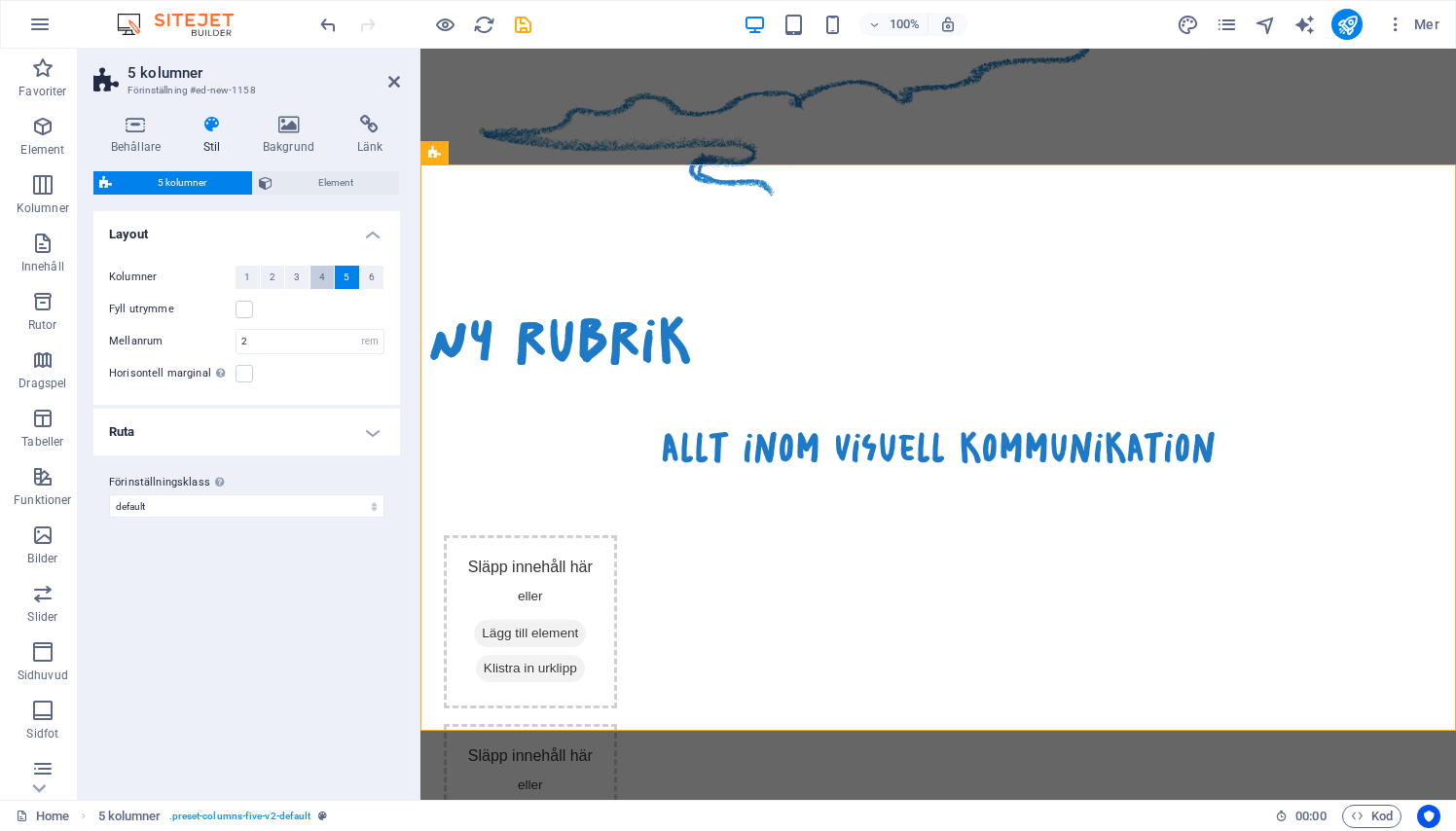
click at [321, 276] on span "4" at bounding box center [322, 278] width 6 height 23
click at [467, 424] on div "allt inom visuell kommunikation" at bounding box center [938, 447] width 1019 height 47
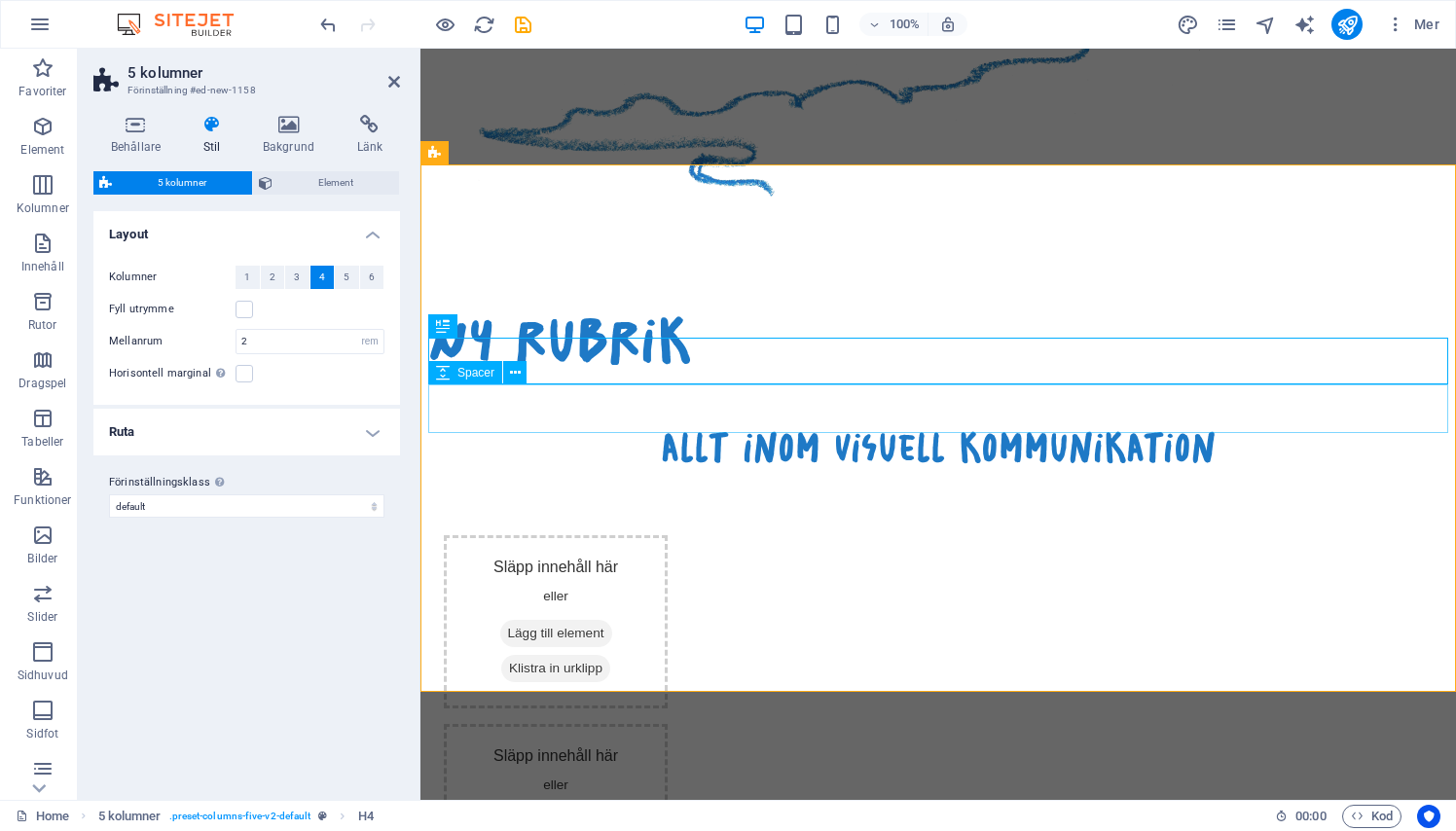
click at [495, 471] on div at bounding box center [938, 495] width 1019 height 49
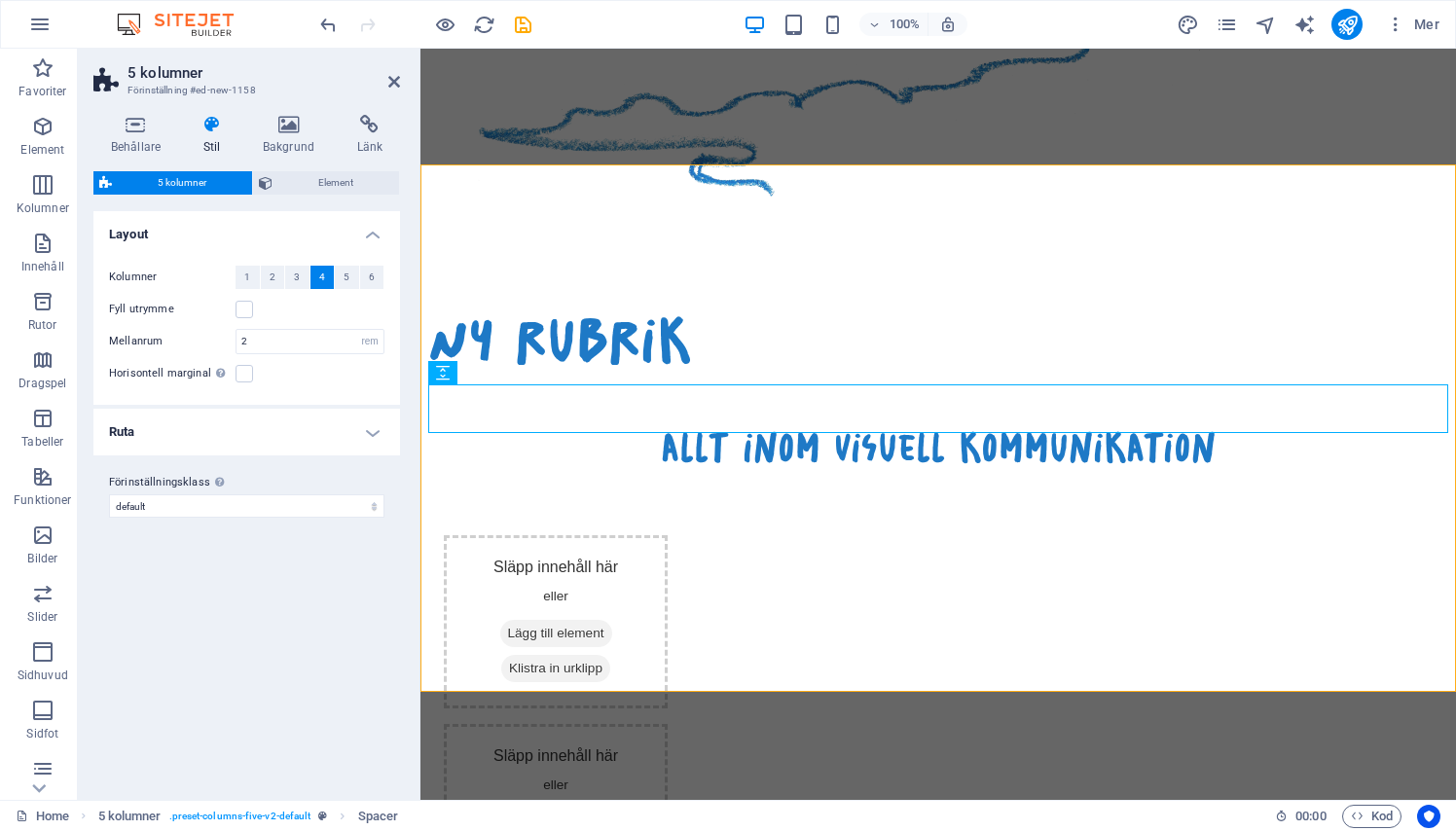
click at [405, 100] on div "Behållare Stil Bakgrund Länk Storlek Höjd Standard px rem % vh vw Min. höjd Ing…" at bounding box center [247, 449] width 337 height 700
click at [398, 91] on link at bounding box center [394, 82] width 12 height 17
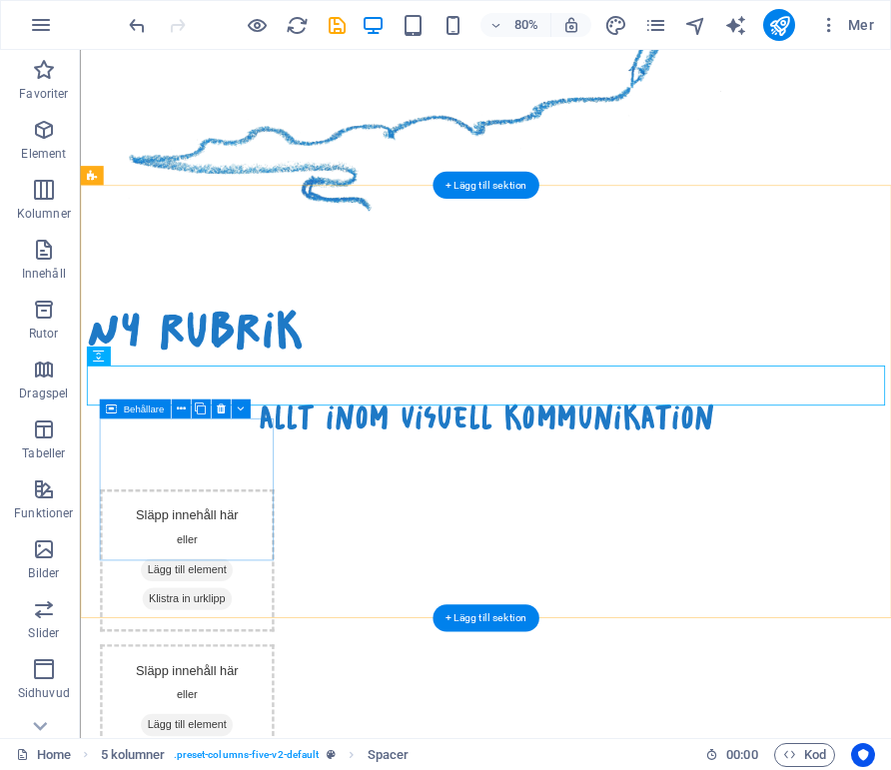
click at [205, 599] on div "Släpp innehåll här eller Lägg till element Klistra in urklipp" at bounding box center [213, 688] width 218 height 178
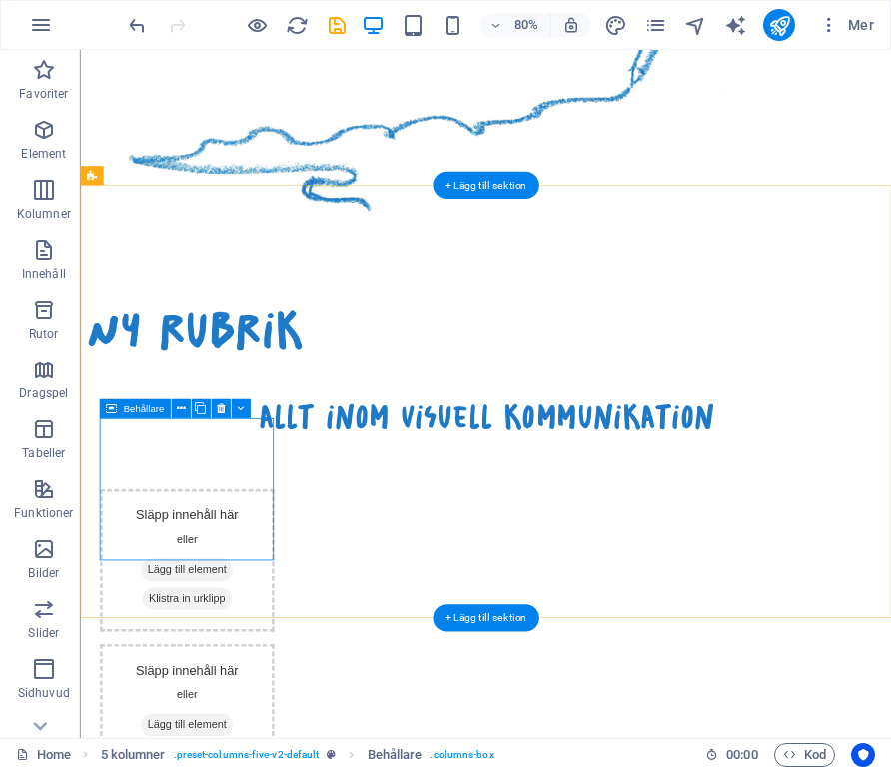
click at [196, 686] on span "Lägg till element" at bounding box center [212, 700] width 115 height 28
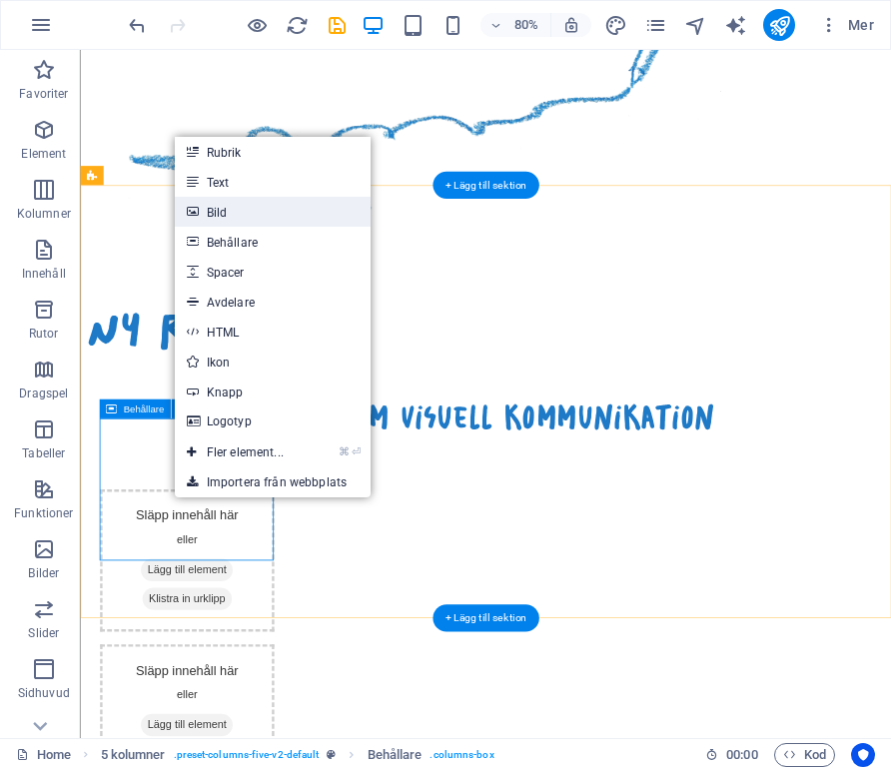
click at [226, 216] on link "Bild" at bounding box center [273, 212] width 196 height 30
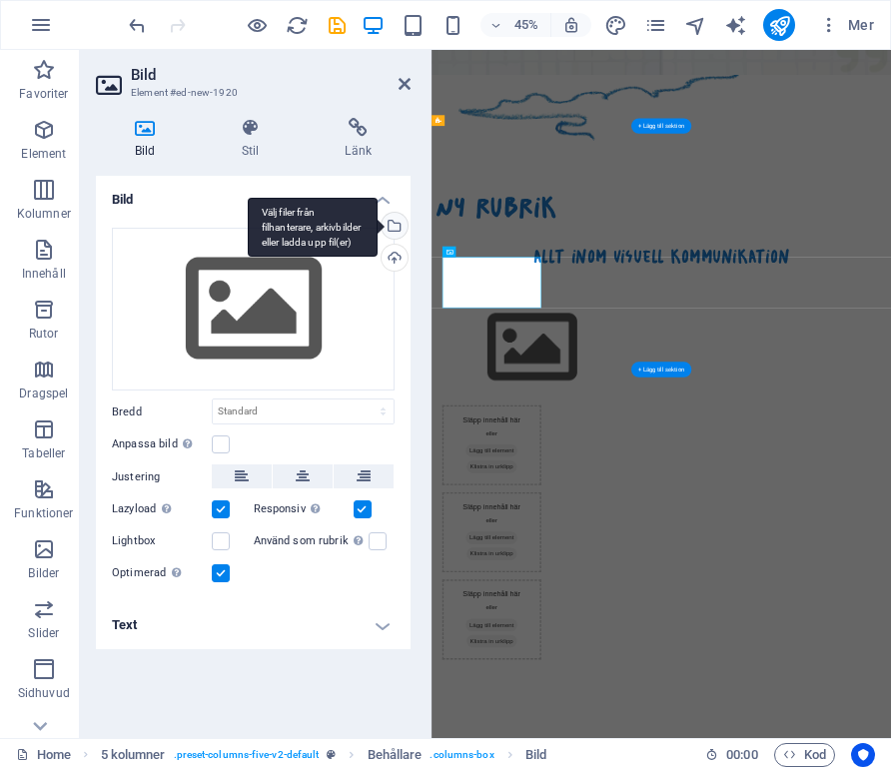
click at [397, 228] on div "Välj filer från filhanterare, arkivbilder eller ladda upp fil(er)" at bounding box center [392, 228] width 30 height 30
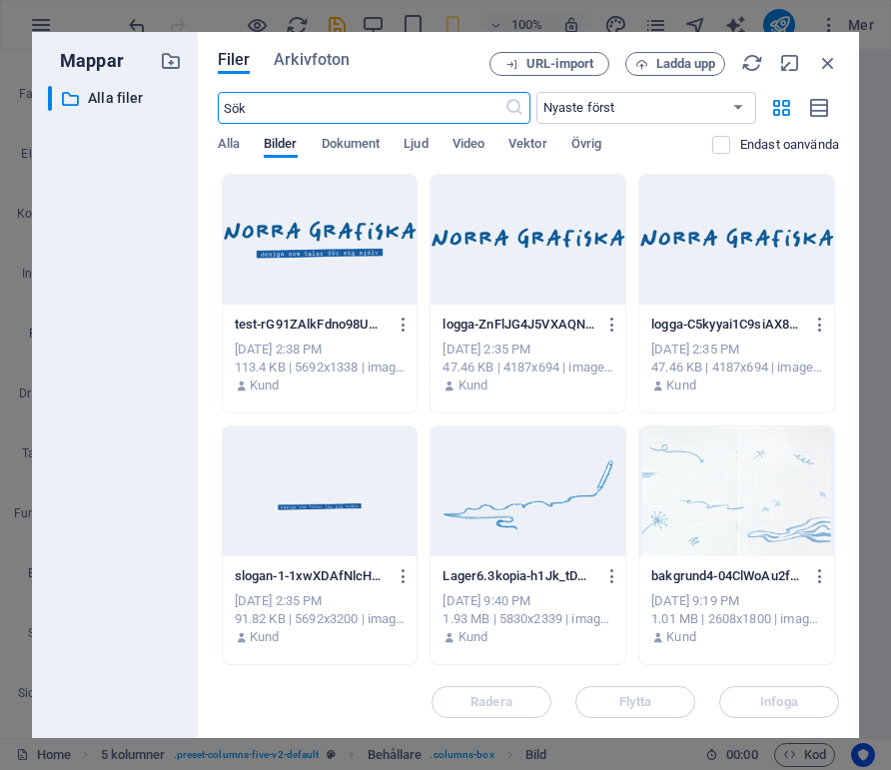
scroll to position [2127, 0]
click at [666, 63] on span "Ladda upp" at bounding box center [686, 64] width 60 height 12
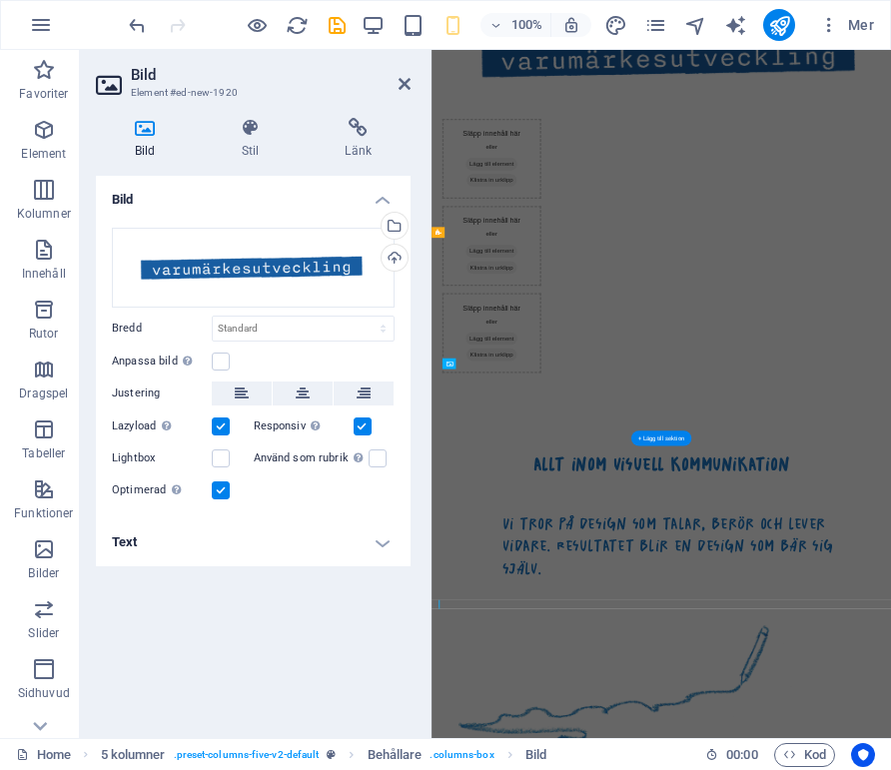
scroll to position [1224, 0]
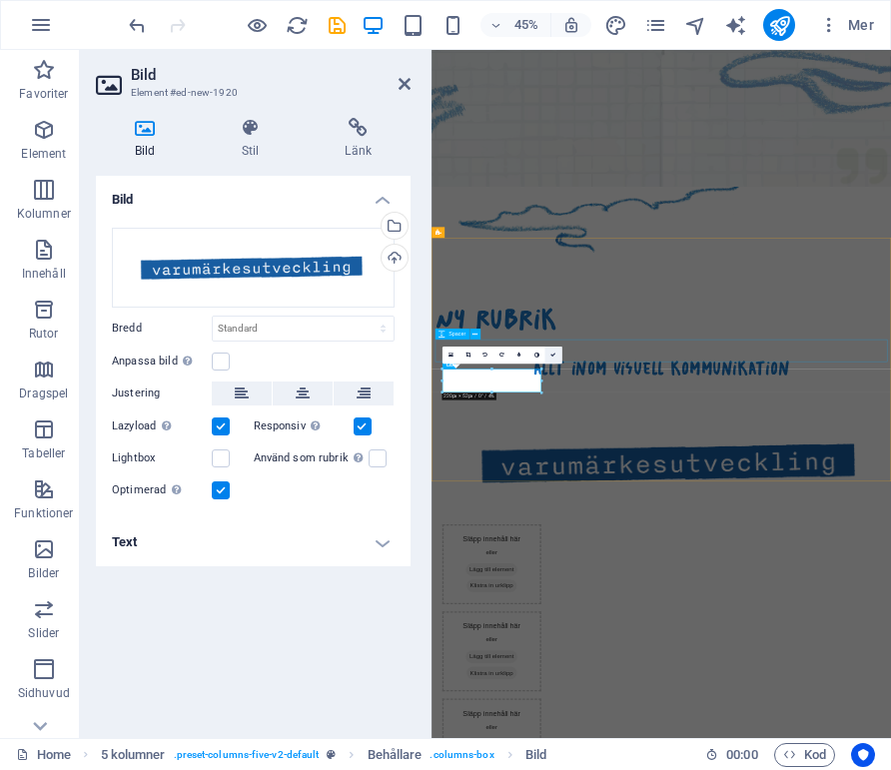
click at [547, 346] on link at bounding box center [552, 354] width 17 height 17
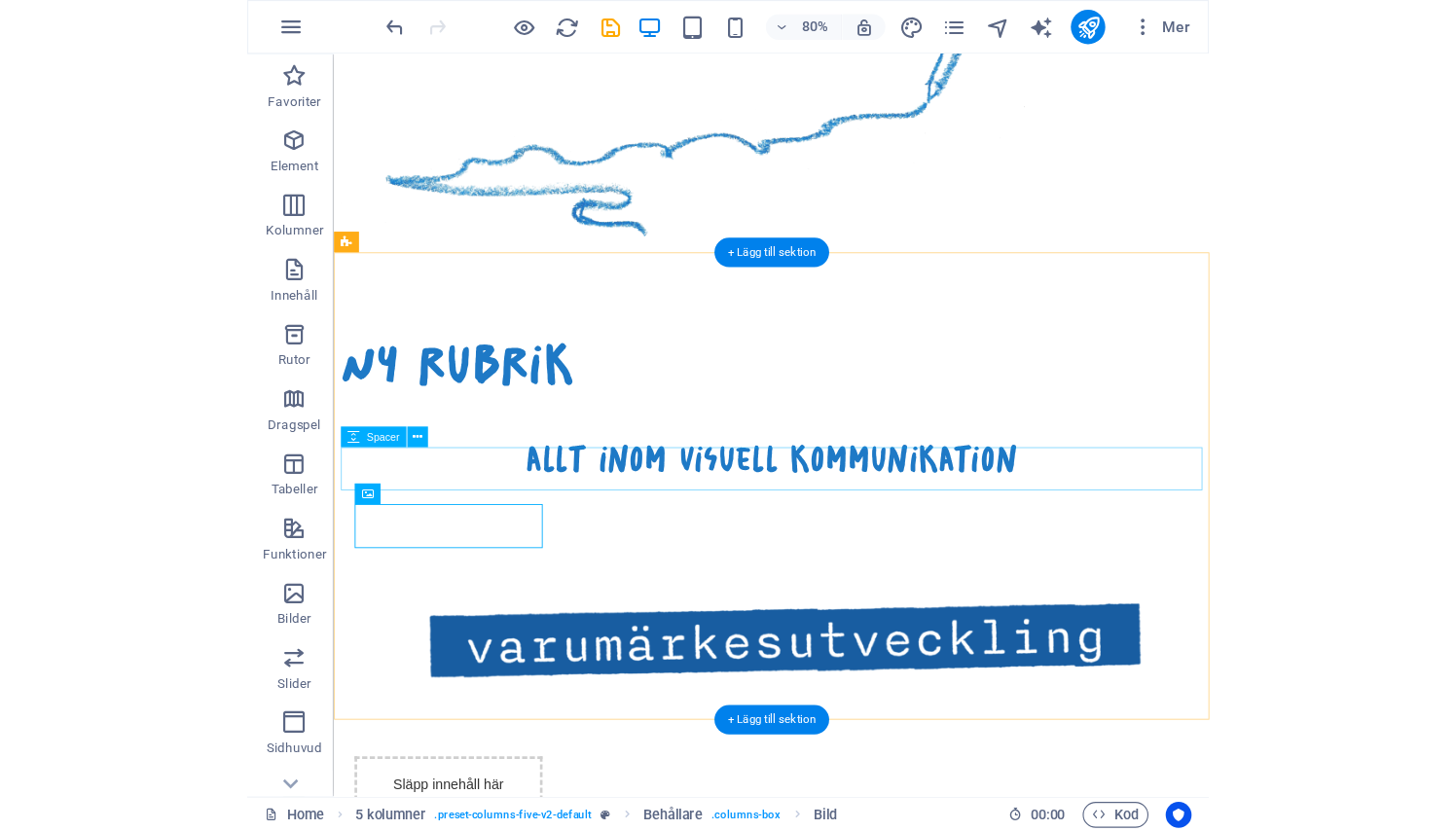
scroll to position [1489, 0]
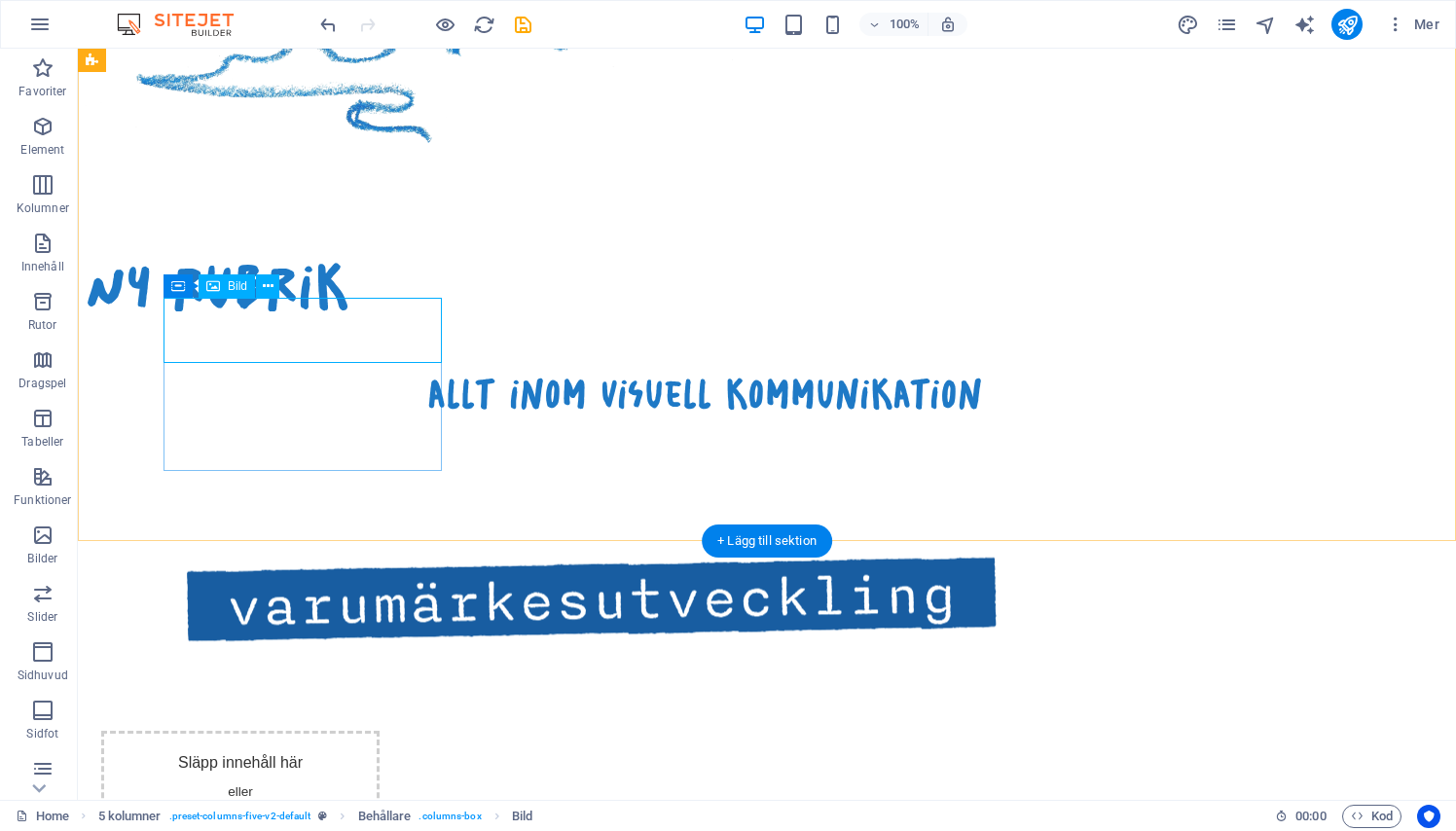
click at [326, 481] on figure at bounding box center [241, 598] width 279 height 235
click at [269, 292] on icon at bounding box center [268, 286] width 11 height 20
click at [203, 481] on figure at bounding box center [241, 598] width 279 height 235
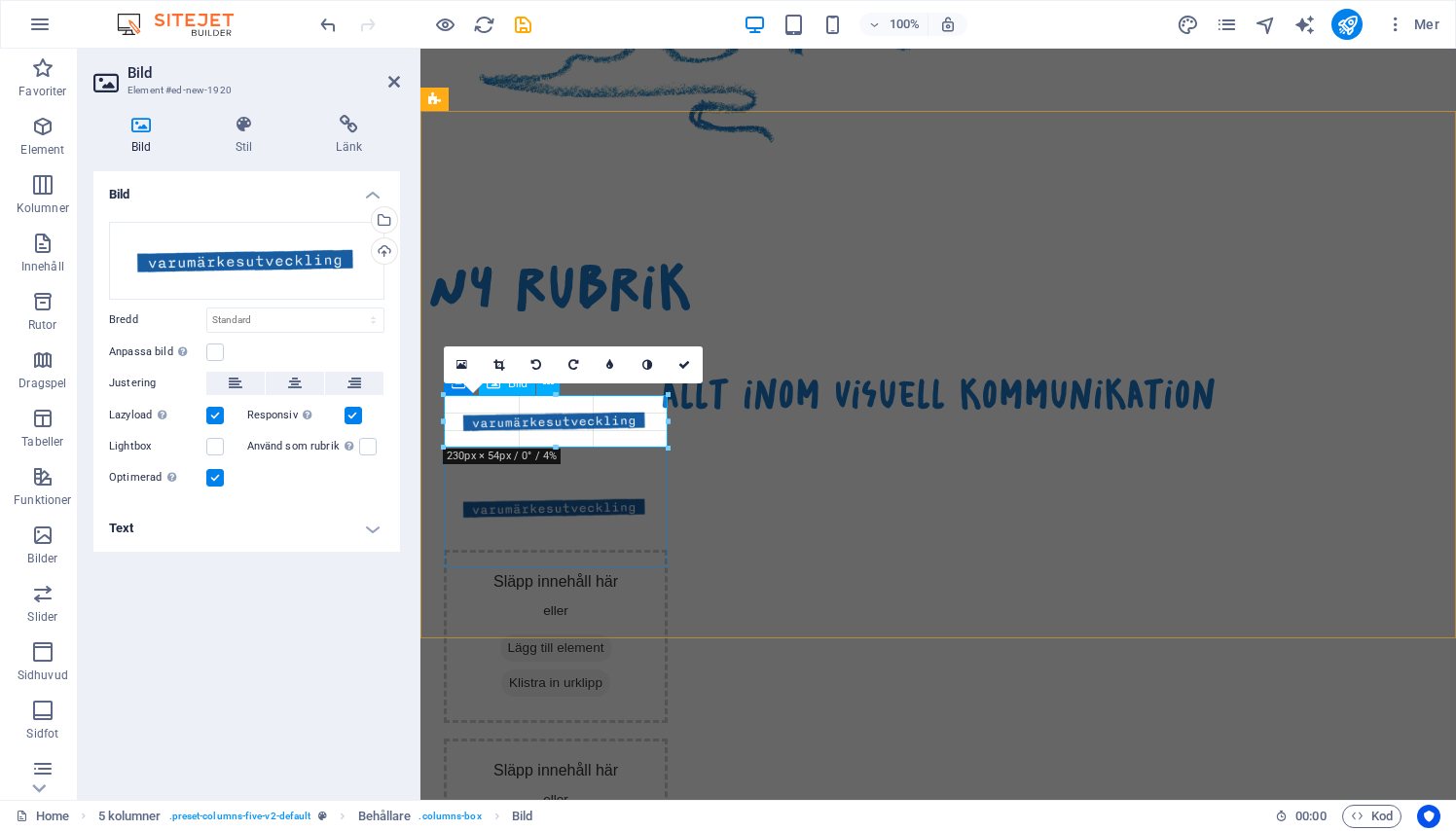
click at [442, 423] on div at bounding box center [443, 421] width 7 height 53
click at [500, 363] on icon at bounding box center [498, 364] width 11 height 12
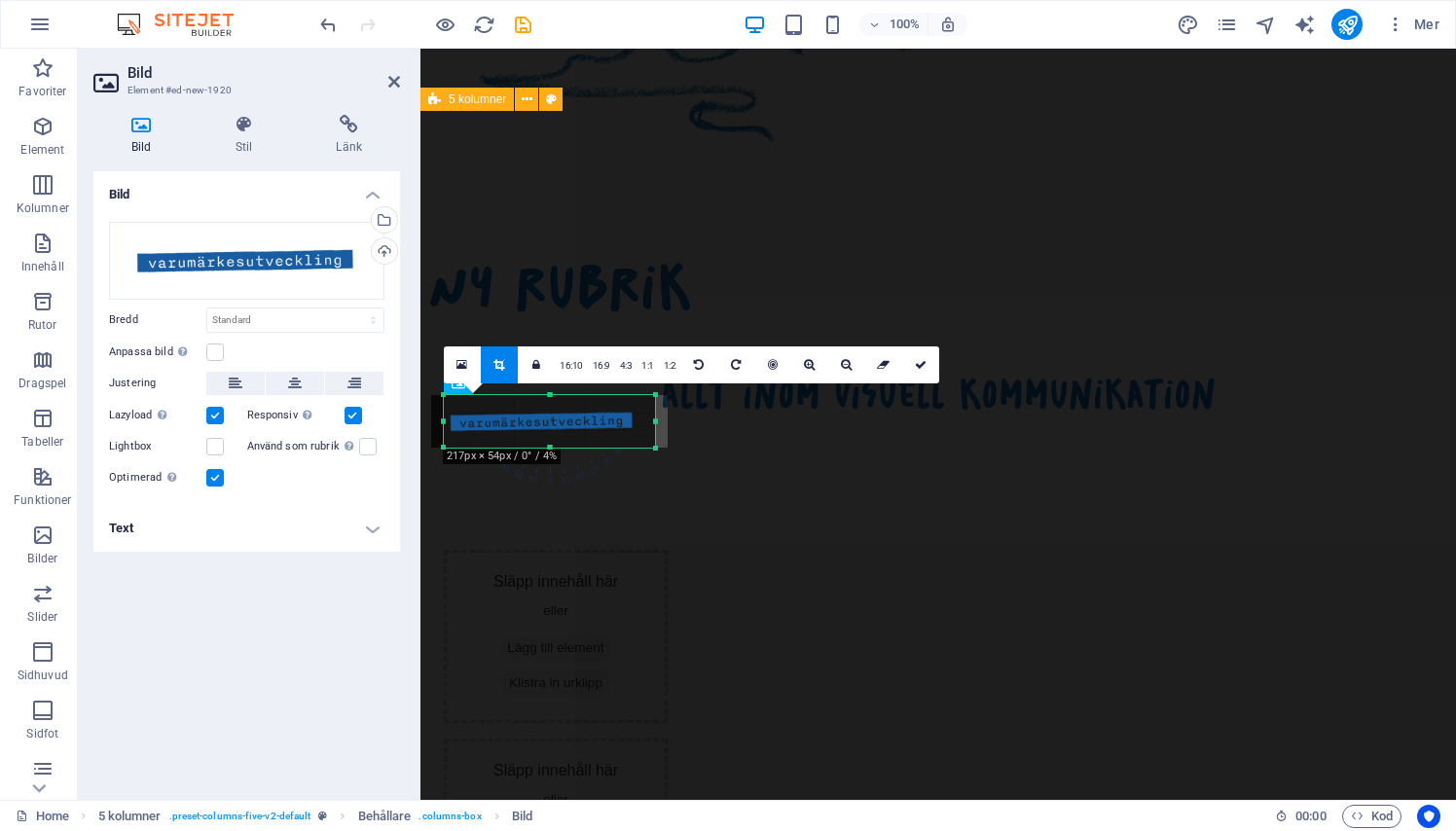
drag, startPoint x: 442, startPoint y: 420, endPoint x: 455, endPoint y: 419, distance: 13.0
click at [455, 419] on div "180 170 160 150 140 130 120 110 100 90 80 70 60 50 40 30 20 10 0 -10 -20 -30 -4…" at bounding box center [549, 421] width 211 height 53
drag, startPoint x: 658, startPoint y: 420, endPoint x: 639, endPoint y: 420, distance: 19.0
click at [639, 420] on div at bounding box center [636, 421] width 7 height 53
click at [924, 366] on icon at bounding box center [921, 364] width 12 height 12
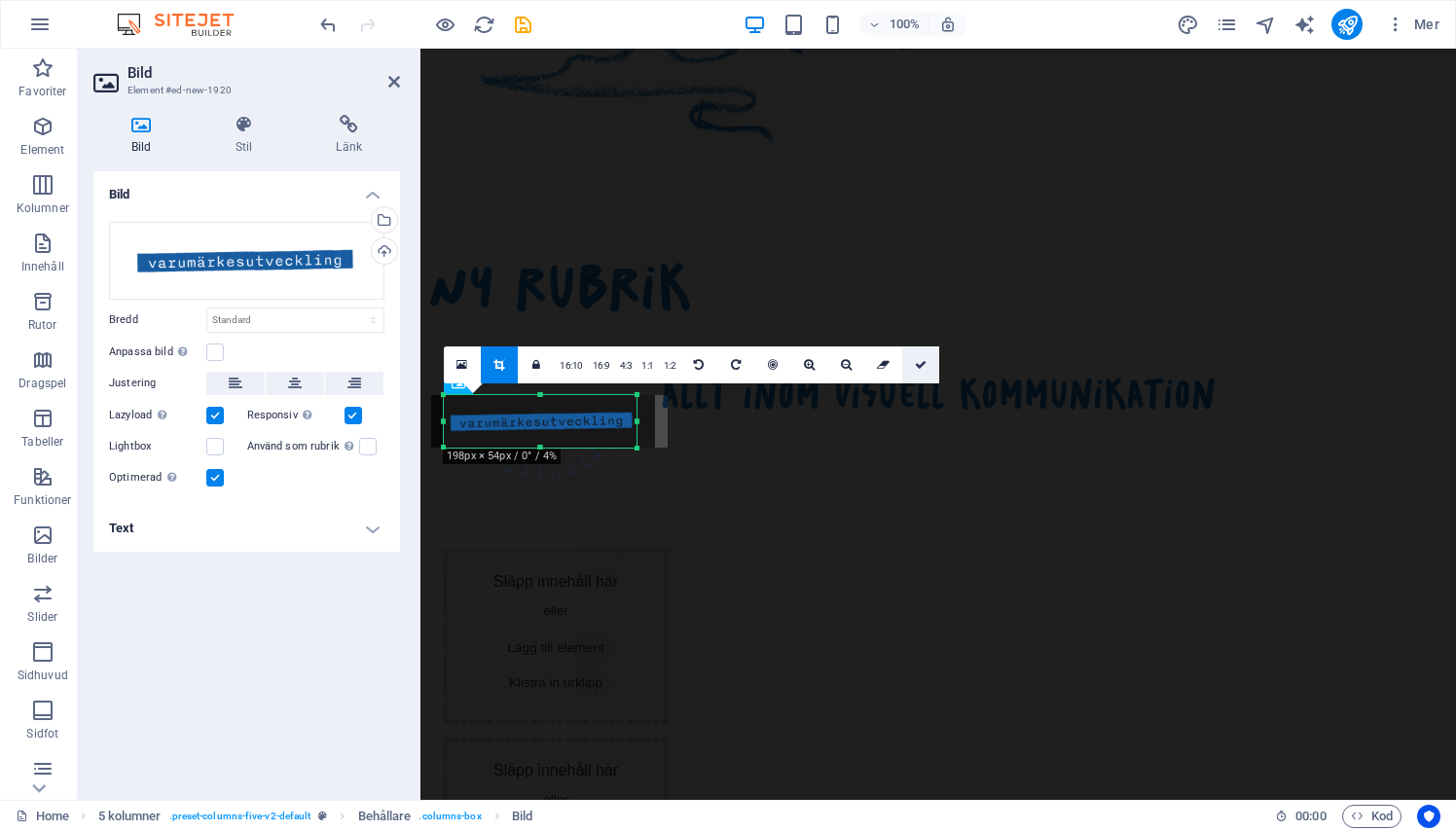
type input "198"
select select "px"
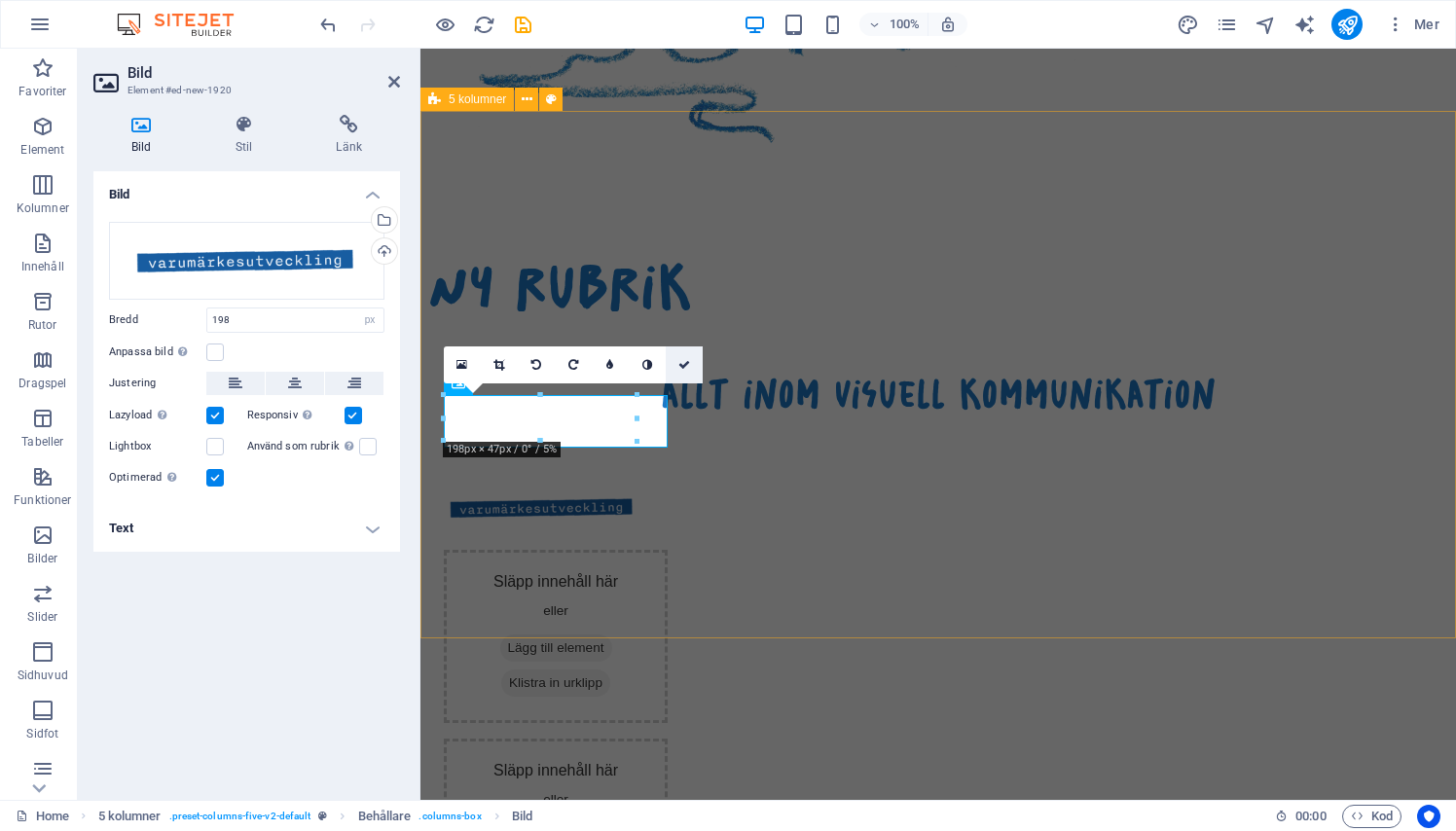
click at [690, 359] on icon at bounding box center [684, 364] width 12 height 12
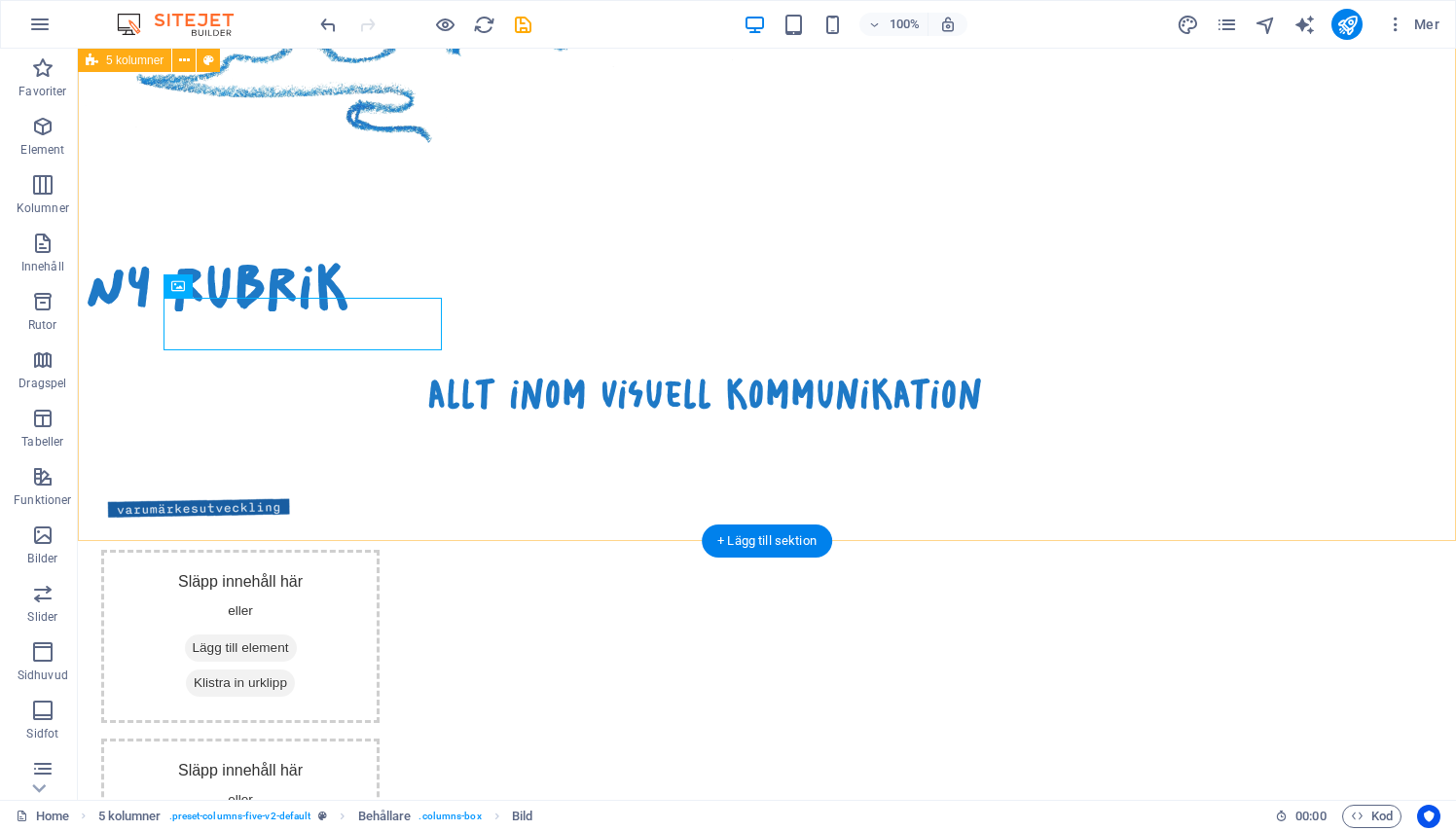
click at [330, 481] on figure at bounding box center [241, 508] width 279 height 53
select select "px"
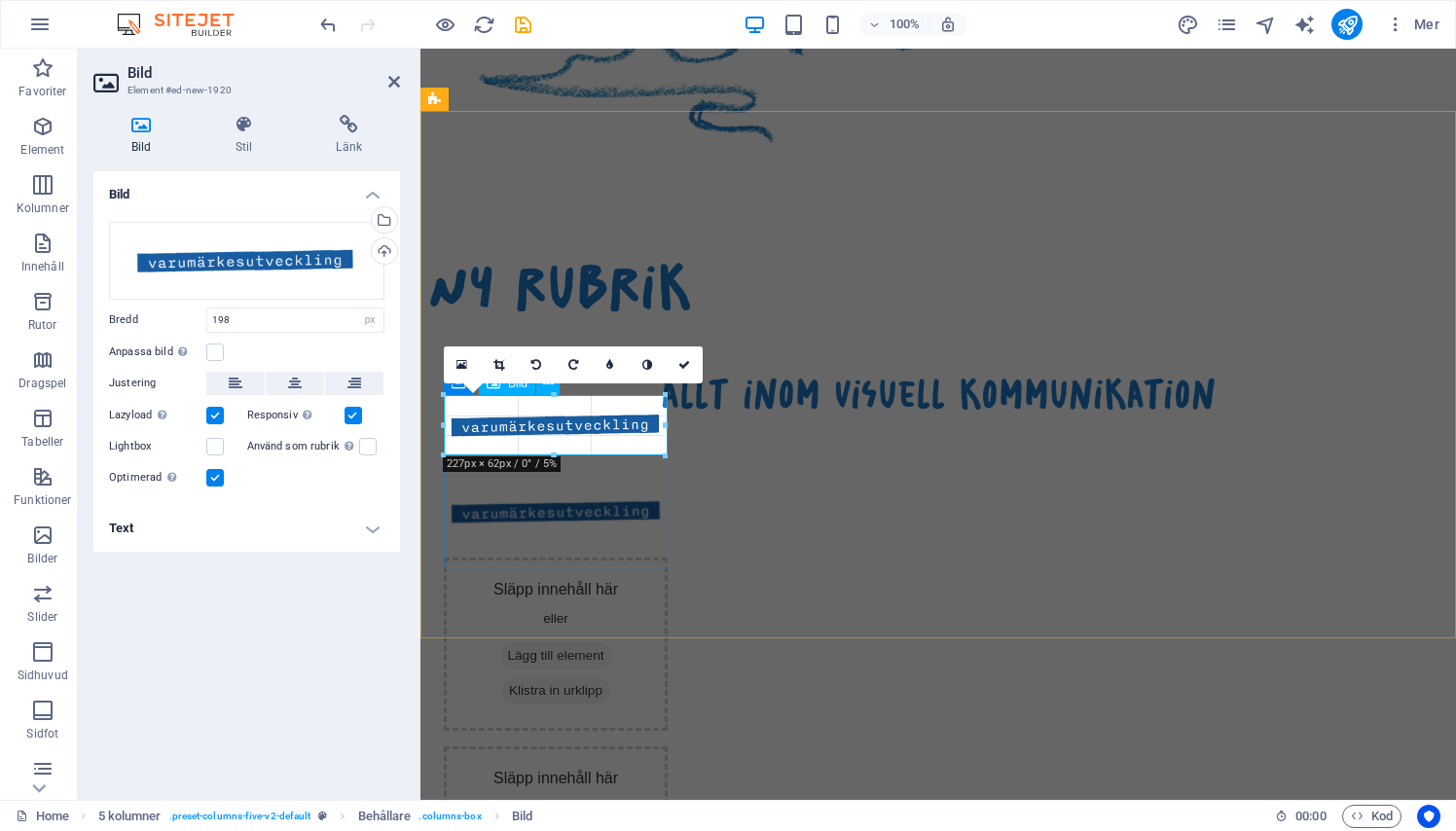
drag, startPoint x: 636, startPoint y: 445, endPoint x: 656, endPoint y: 455, distance: 22.4
type input "226"
click at [697, 358] on link at bounding box center [684, 364] width 37 height 37
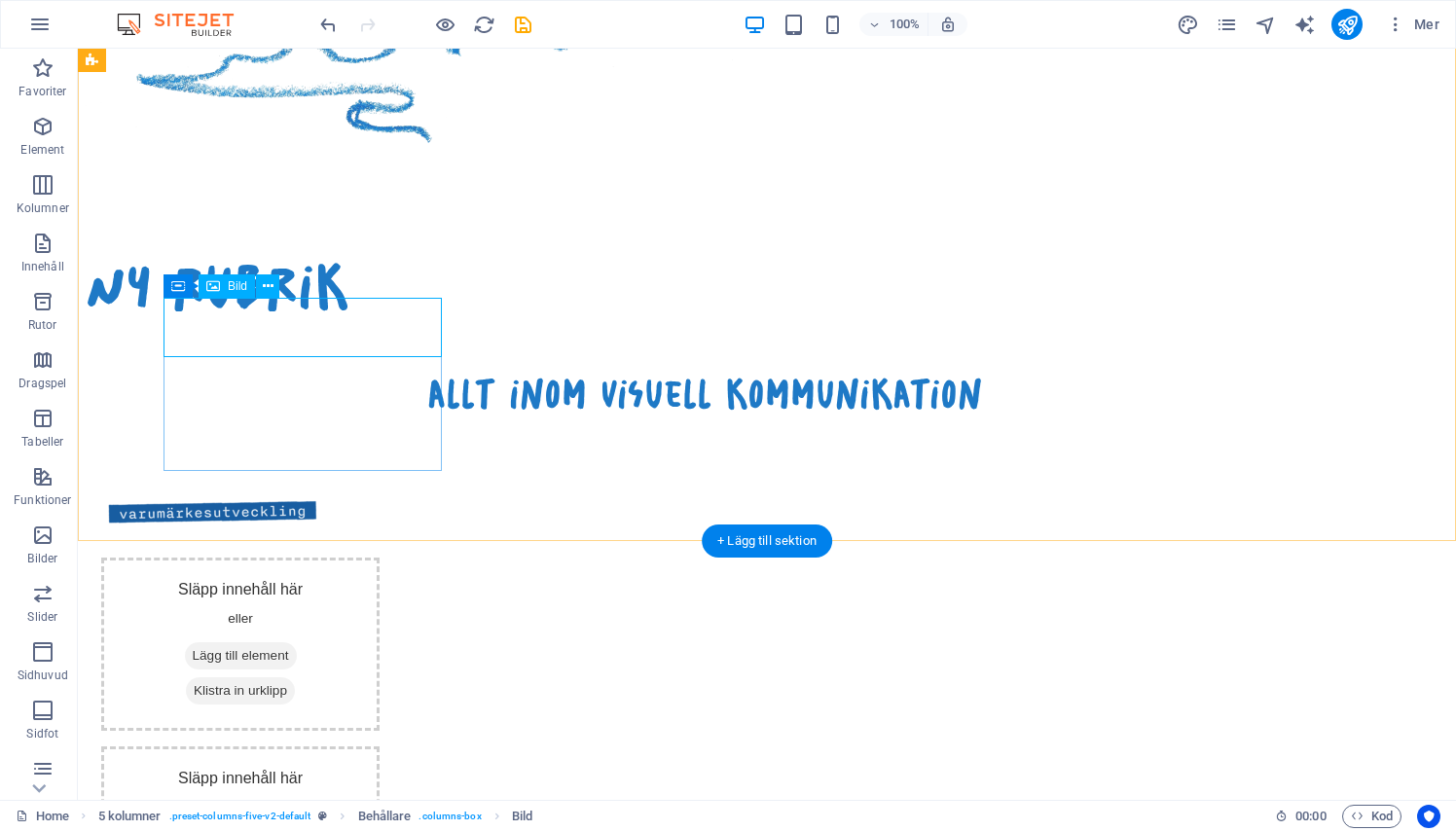
click at [379, 481] on figure at bounding box center [241, 511] width 279 height 60
click at [308, 481] on figure at bounding box center [241, 511] width 279 height 60
select select "px"
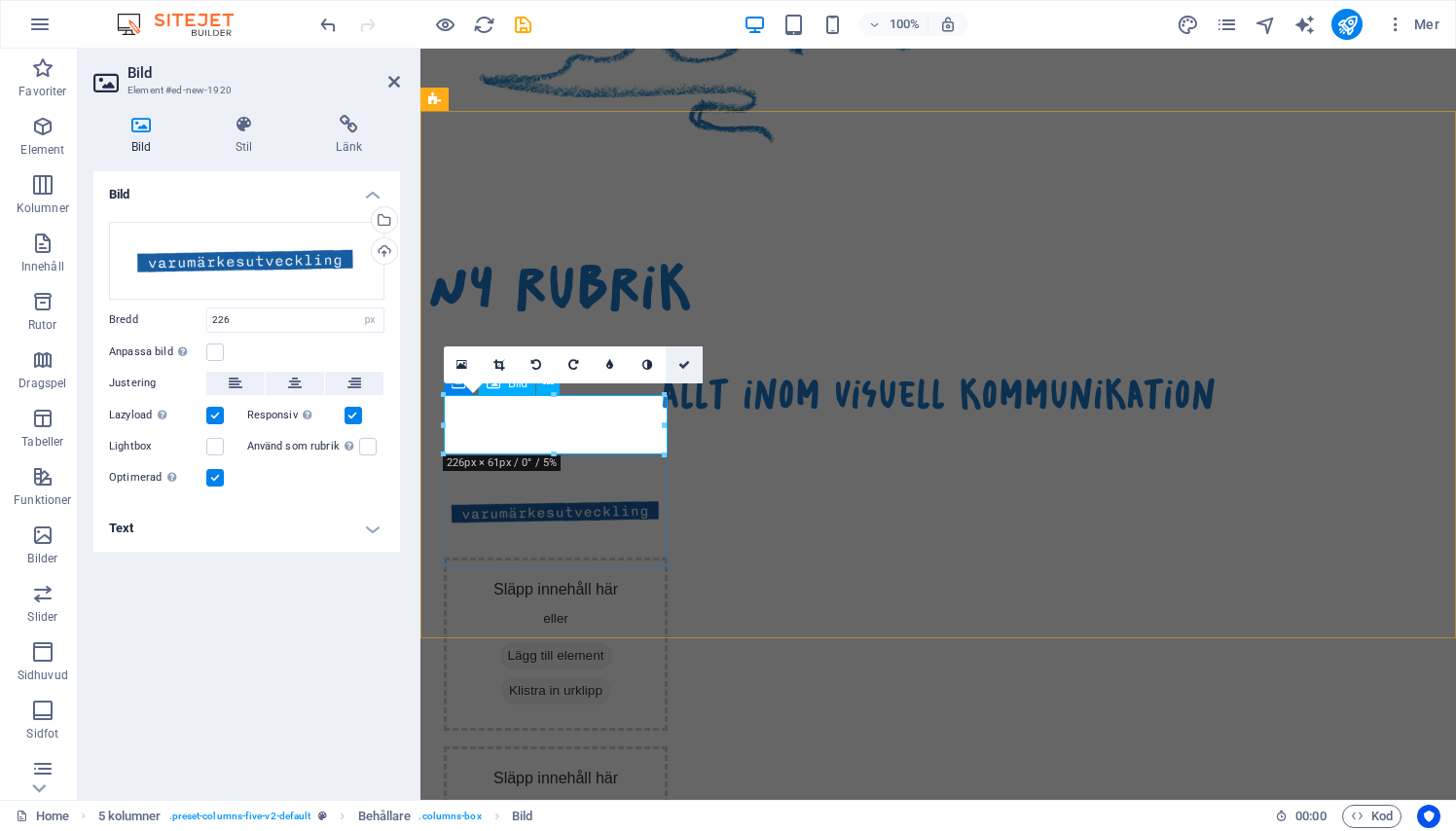
click at [682, 361] on icon at bounding box center [684, 364] width 12 height 12
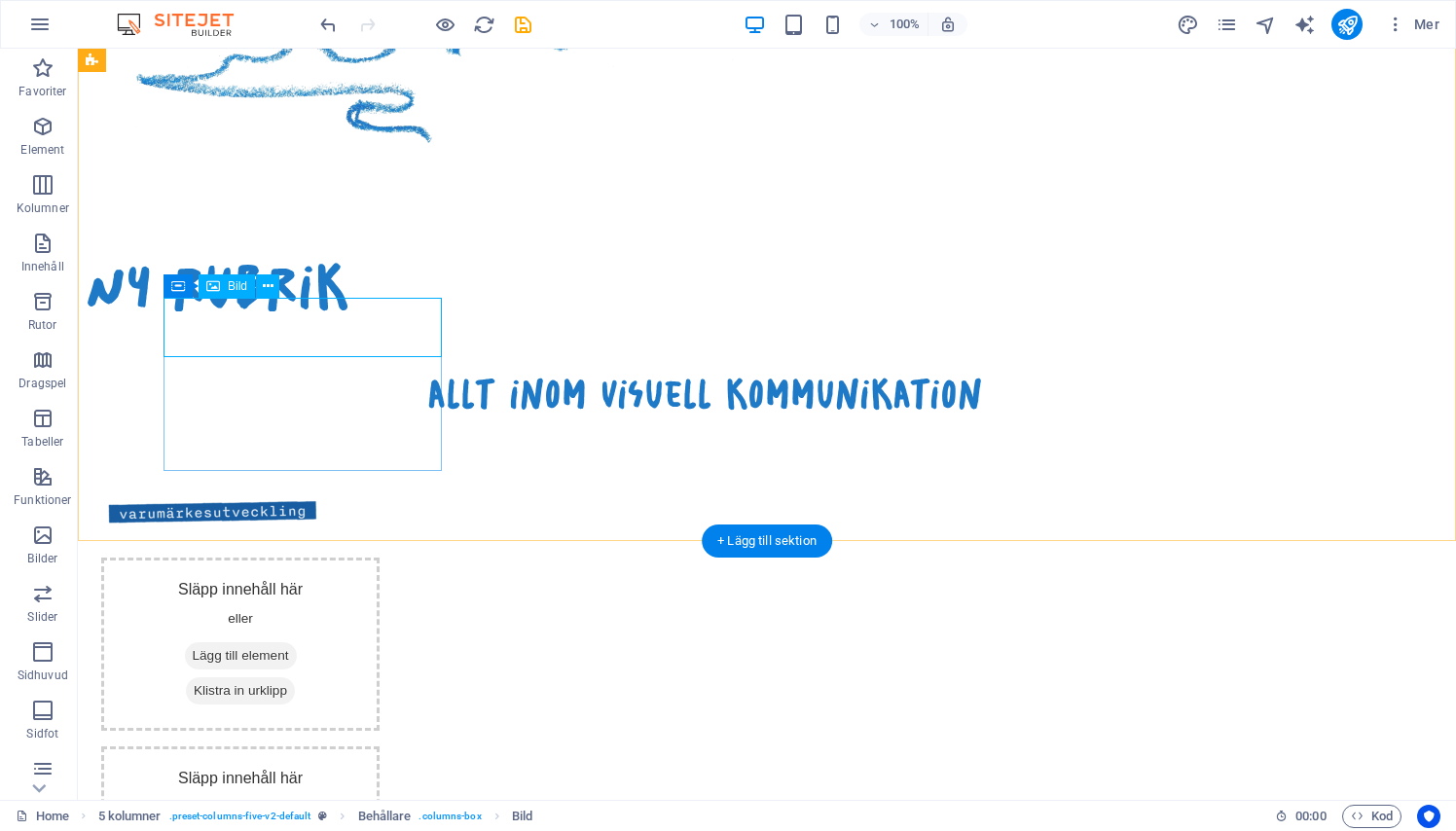
click at [368, 481] on figure at bounding box center [241, 511] width 279 height 60
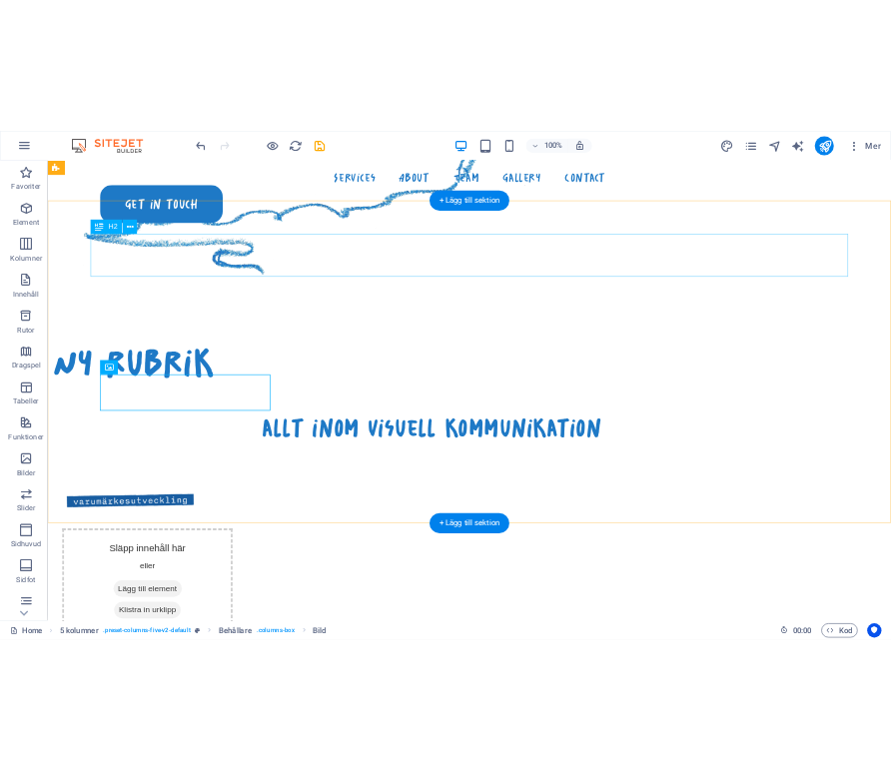
scroll to position [1425, 0]
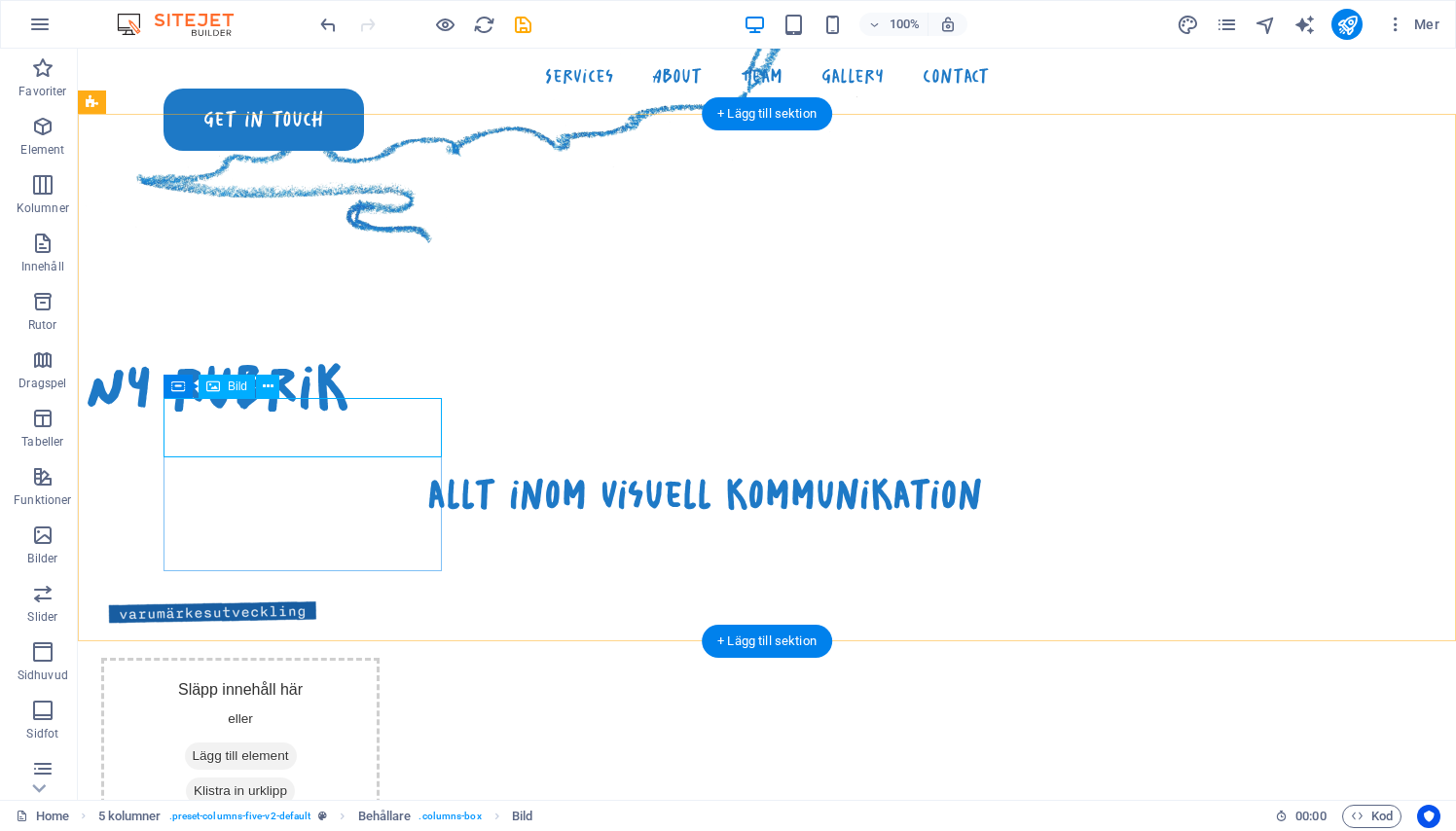
click at [318, 582] on figure at bounding box center [241, 612] width 279 height 60
click at [319, 582] on figure at bounding box center [241, 612] width 279 height 60
select select "px"
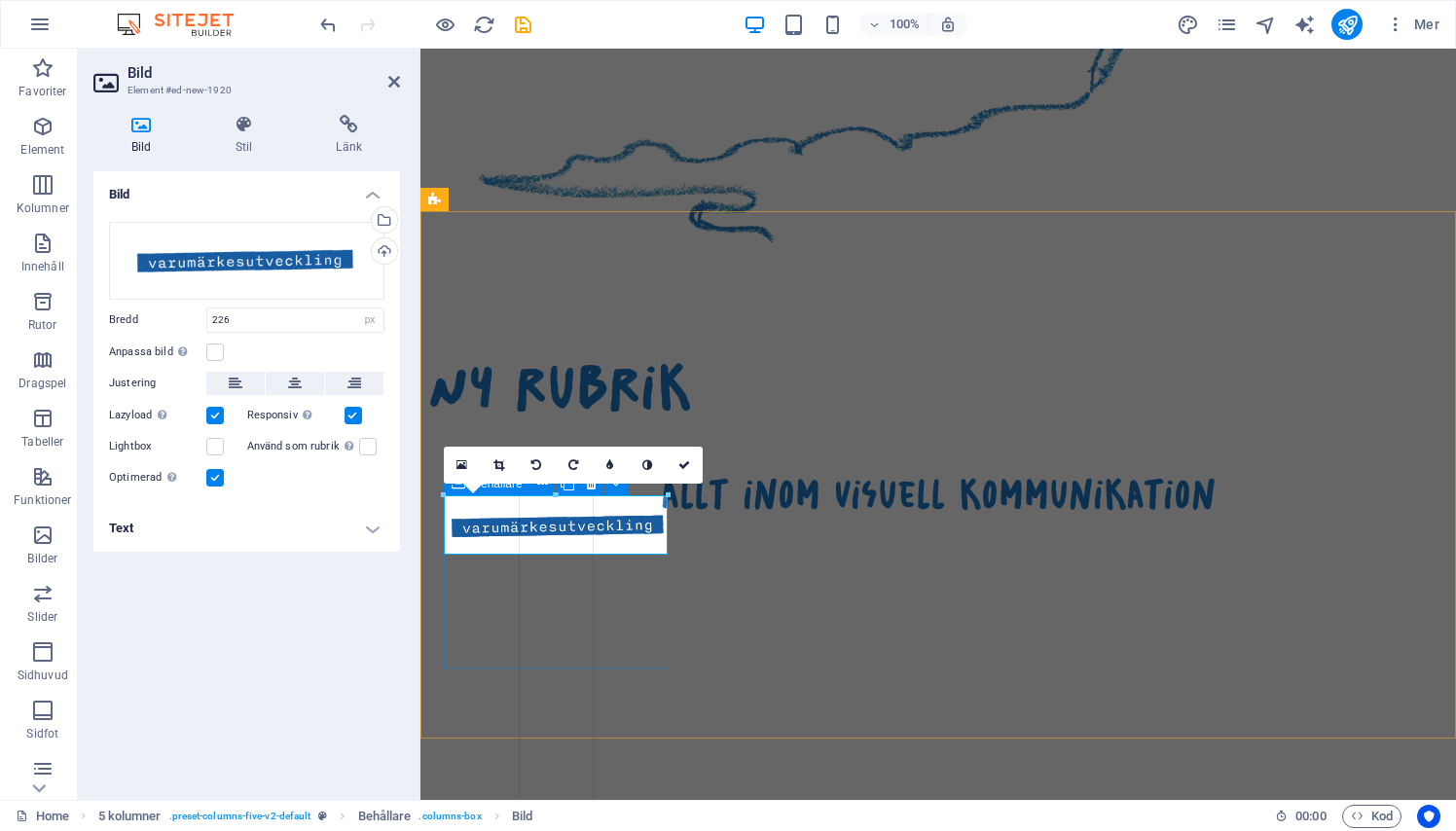
drag, startPoint x: 663, startPoint y: 556, endPoint x: 751, endPoint y: 624, distance: 111.2
type input "230"
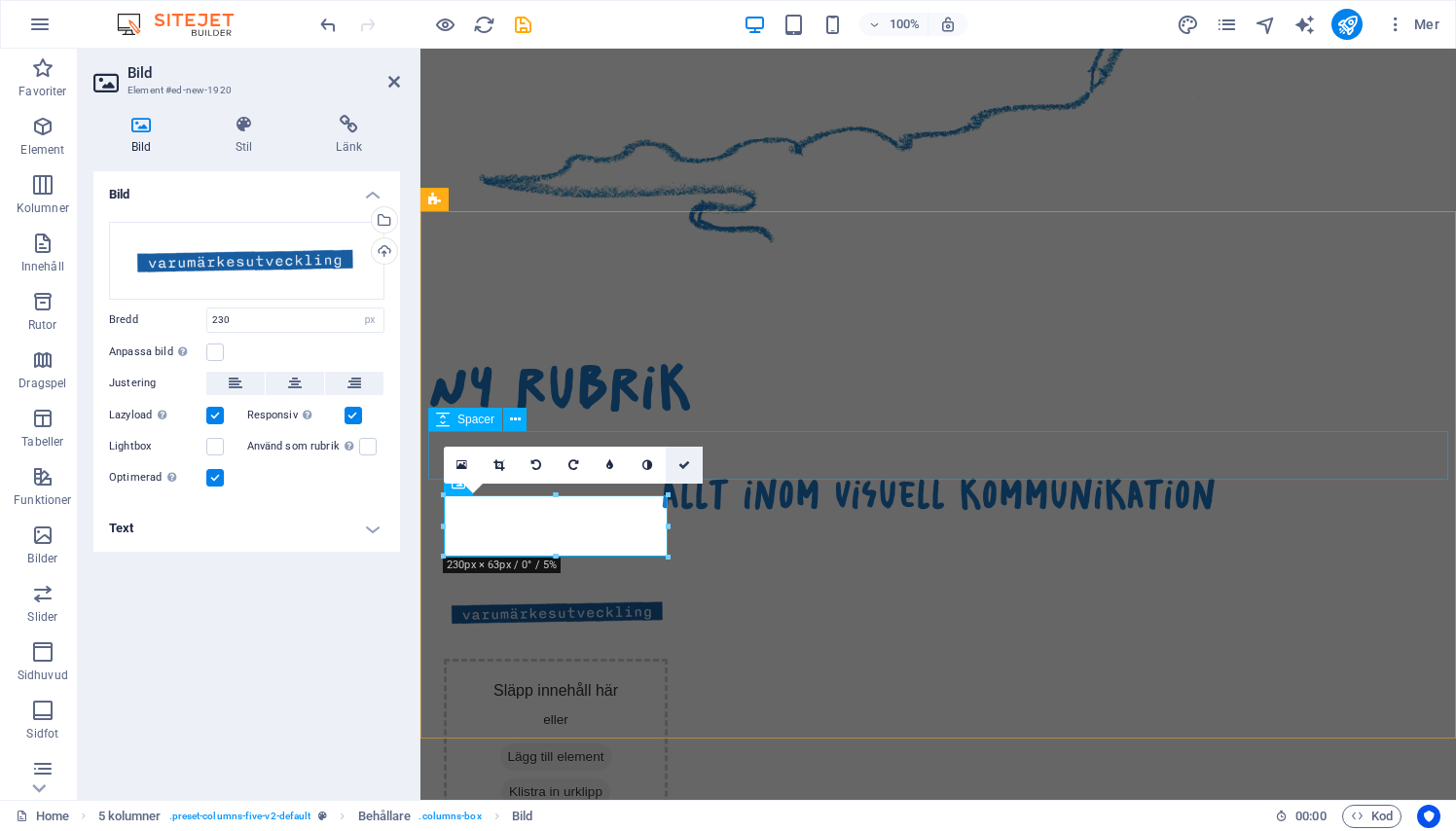
click at [682, 457] on link at bounding box center [684, 465] width 37 height 37
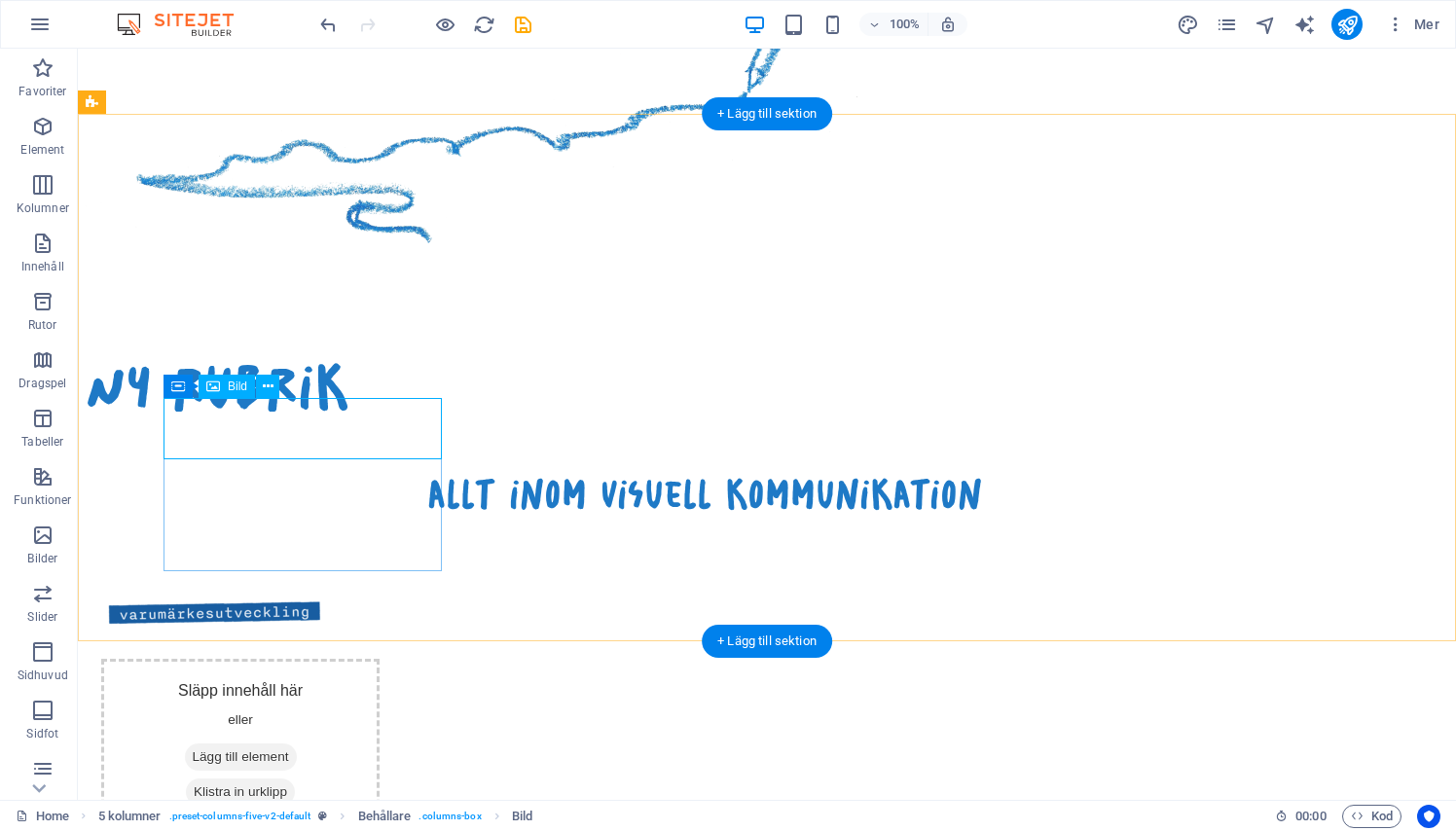
click at [290, 582] on div at bounding box center [241, 612] width 279 height 61
click at [222, 582] on figure at bounding box center [241, 612] width 279 height 61
select select "px"
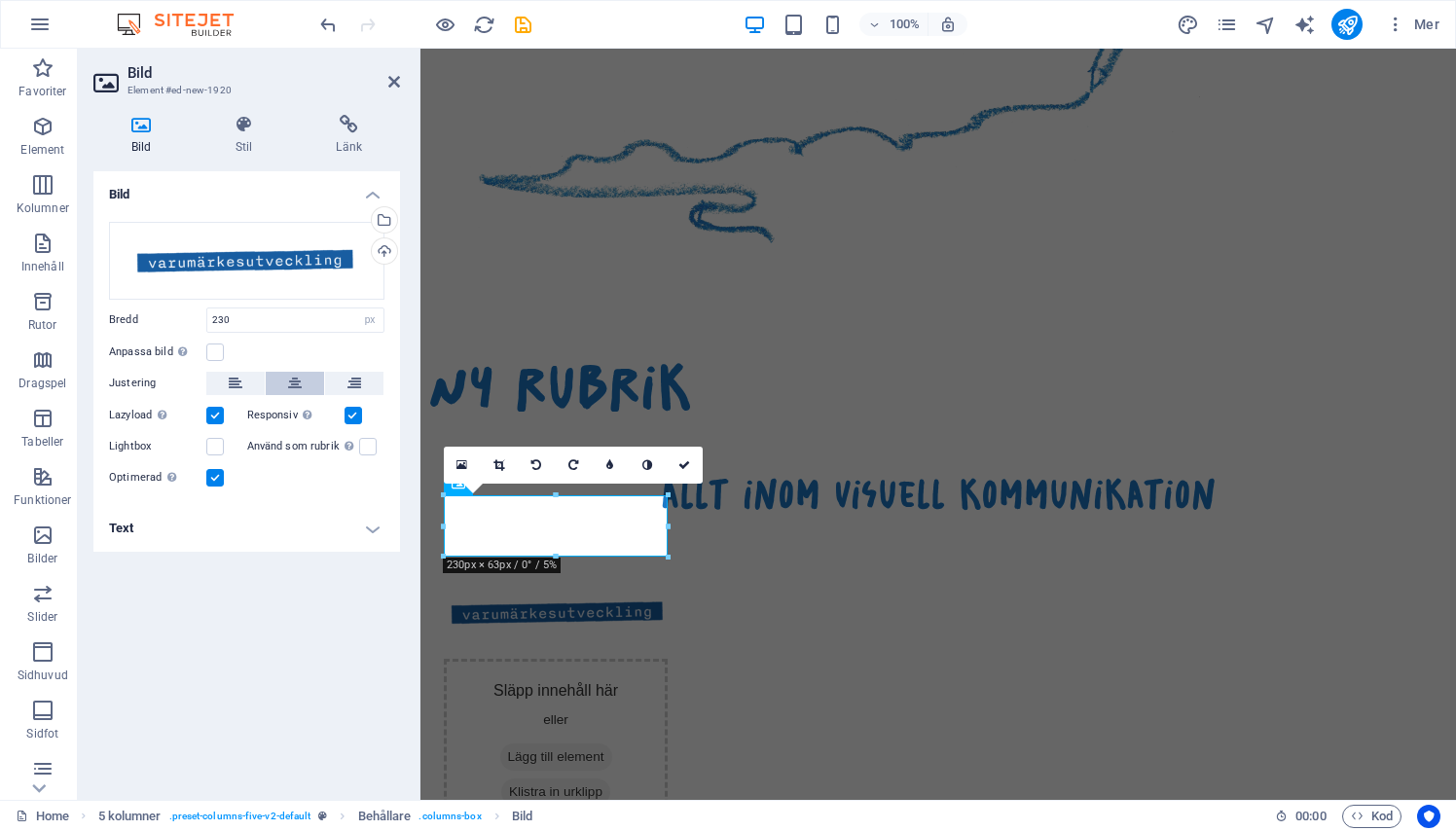
click at [306, 380] on button at bounding box center [295, 383] width 58 height 23
click at [684, 472] on link at bounding box center [684, 465] width 37 height 37
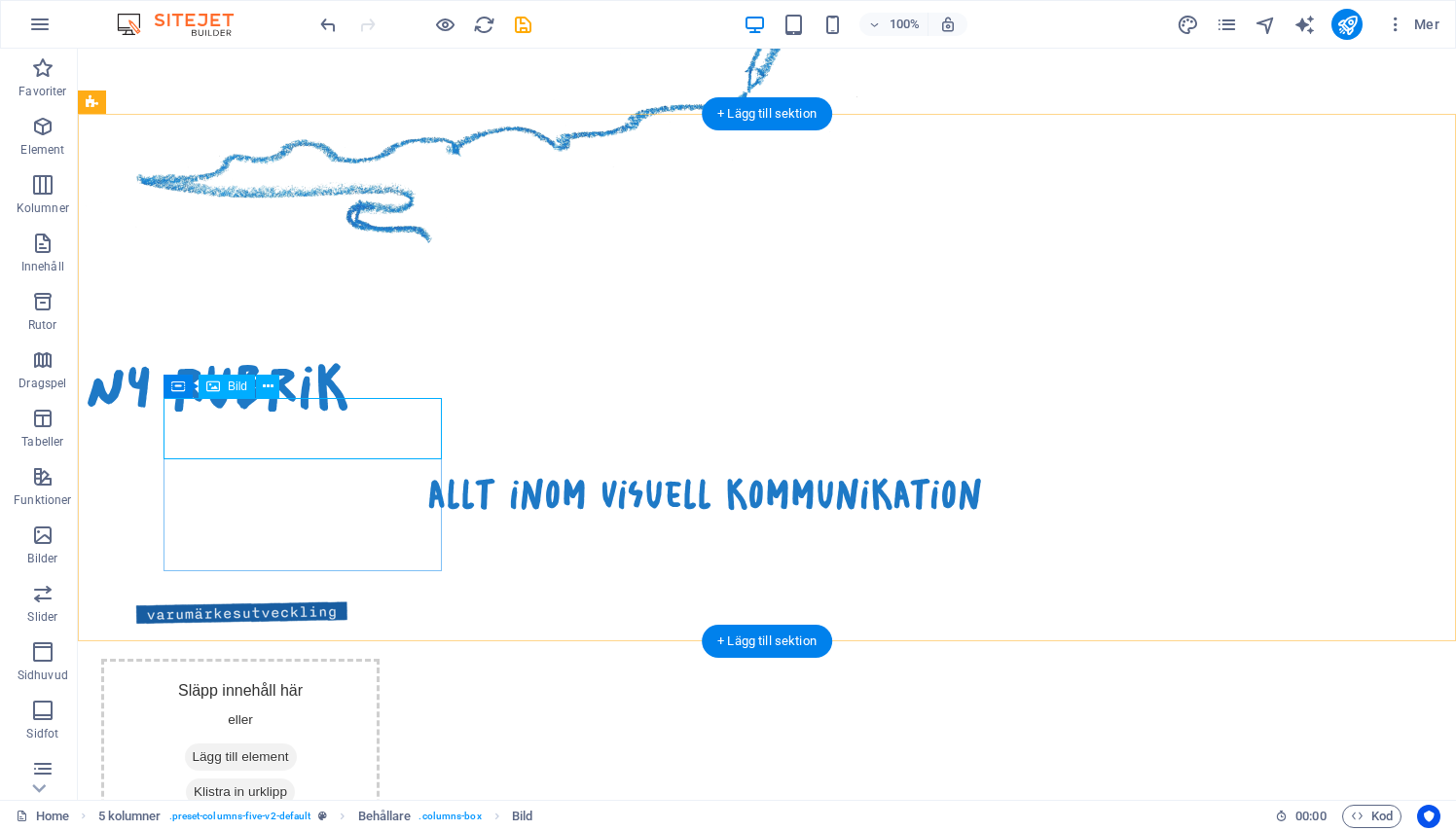
click at [319, 582] on figure at bounding box center [241, 612] width 279 height 61
select select "px"
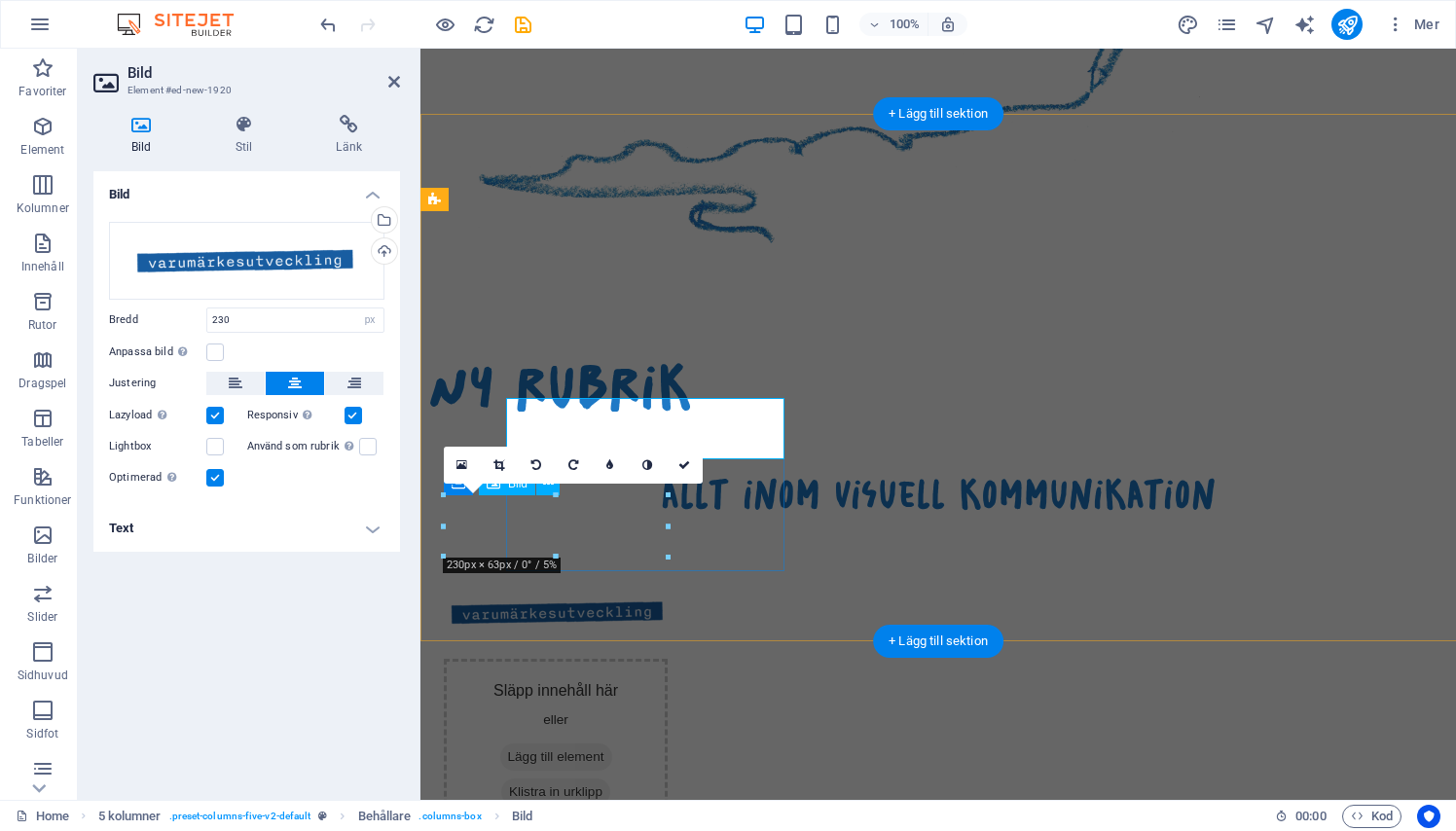
click at [319, 419] on label "Responsiv Ladda automatiskt retina-bild och smartmobil-optimerade storlekar." at bounding box center [296, 415] width 97 height 23
click at [0, 0] on input "Responsiv Ladda automatiskt retina-bild och smartmobil-optimerade storlekar." at bounding box center [0, 0] width 0 height 0
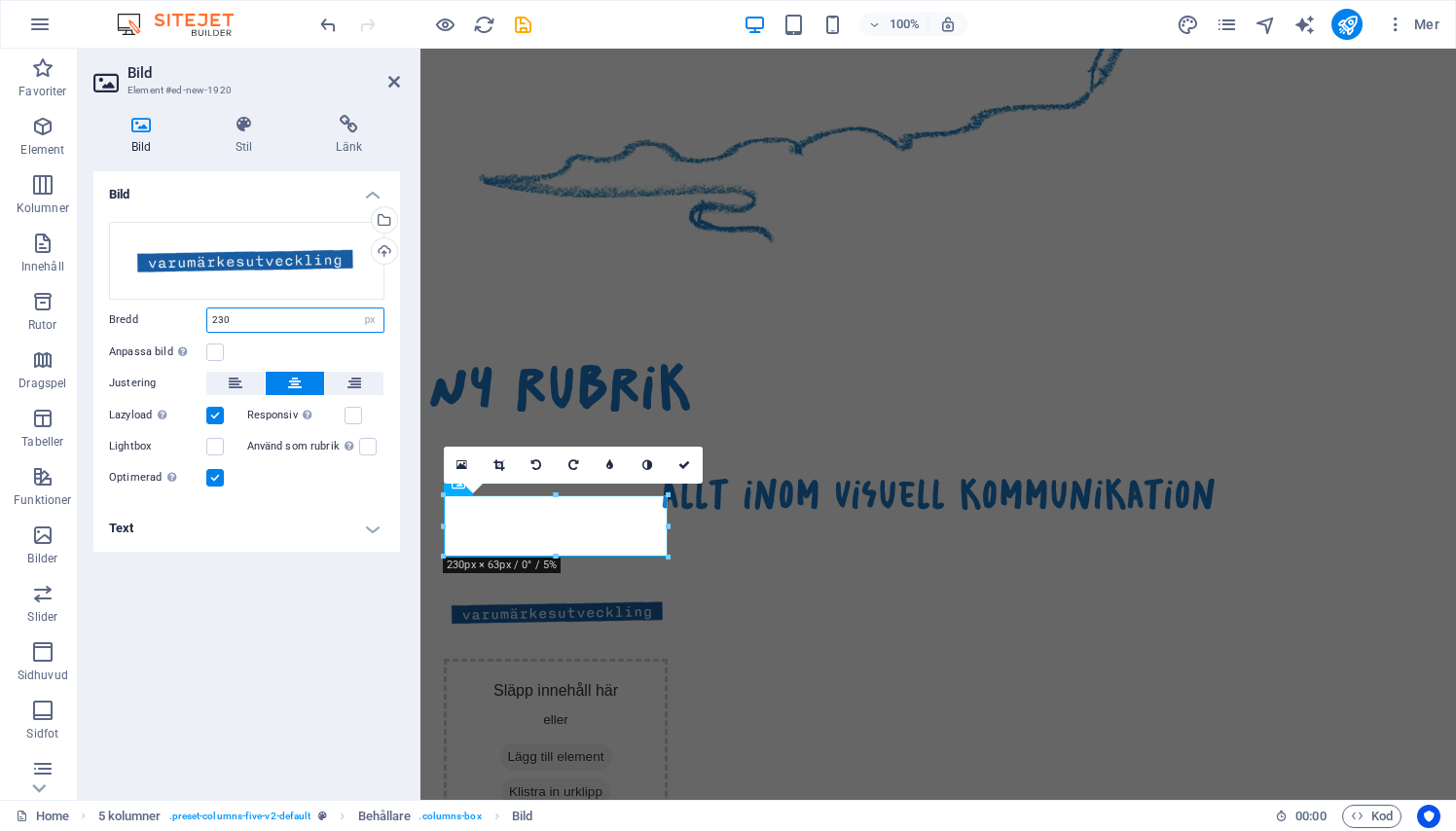
click at [237, 321] on input "230" at bounding box center [295, 321] width 176 height 23
type input "250"
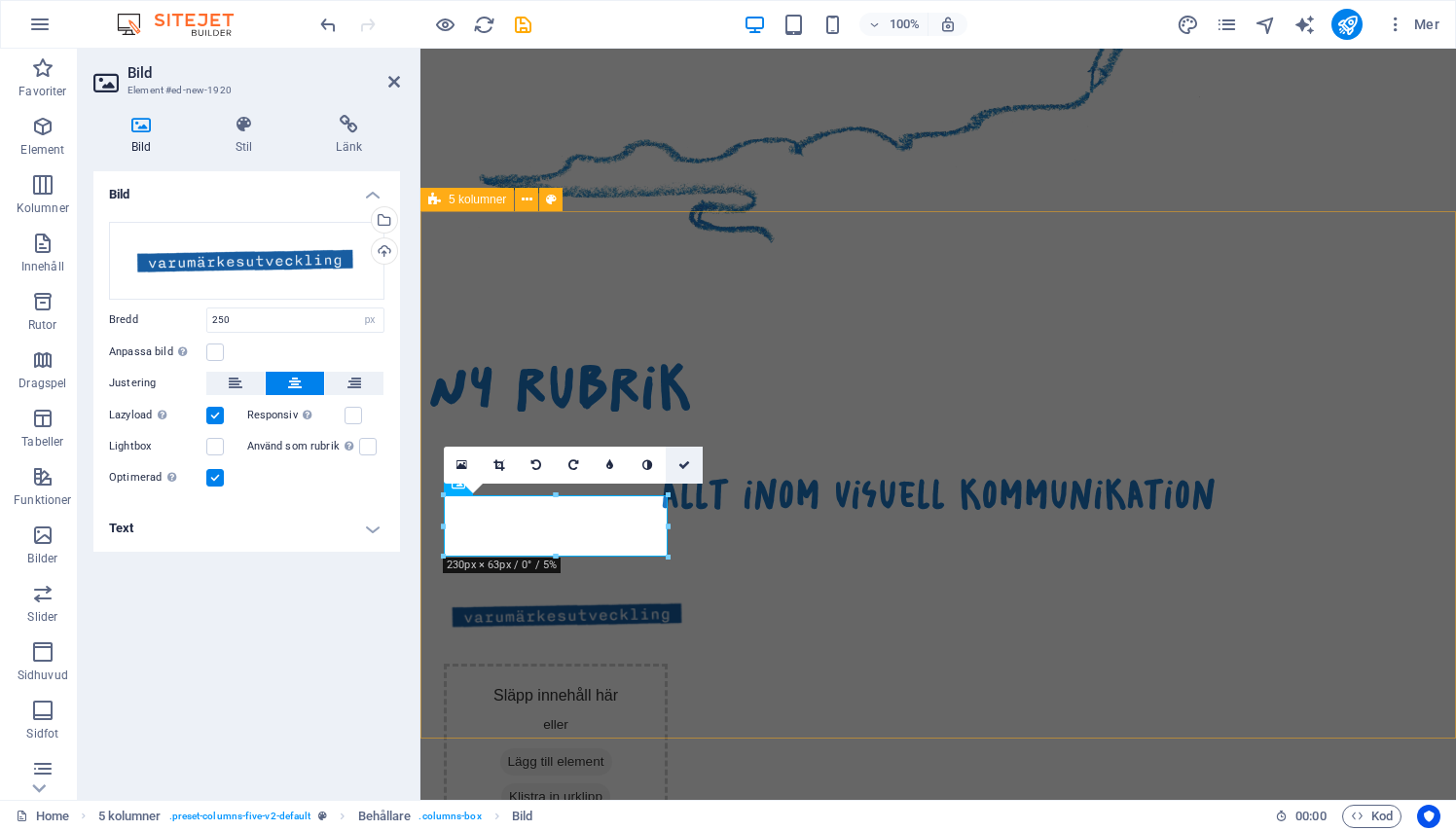
click at [684, 463] on icon at bounding box center [684, 465] width 12 height 12
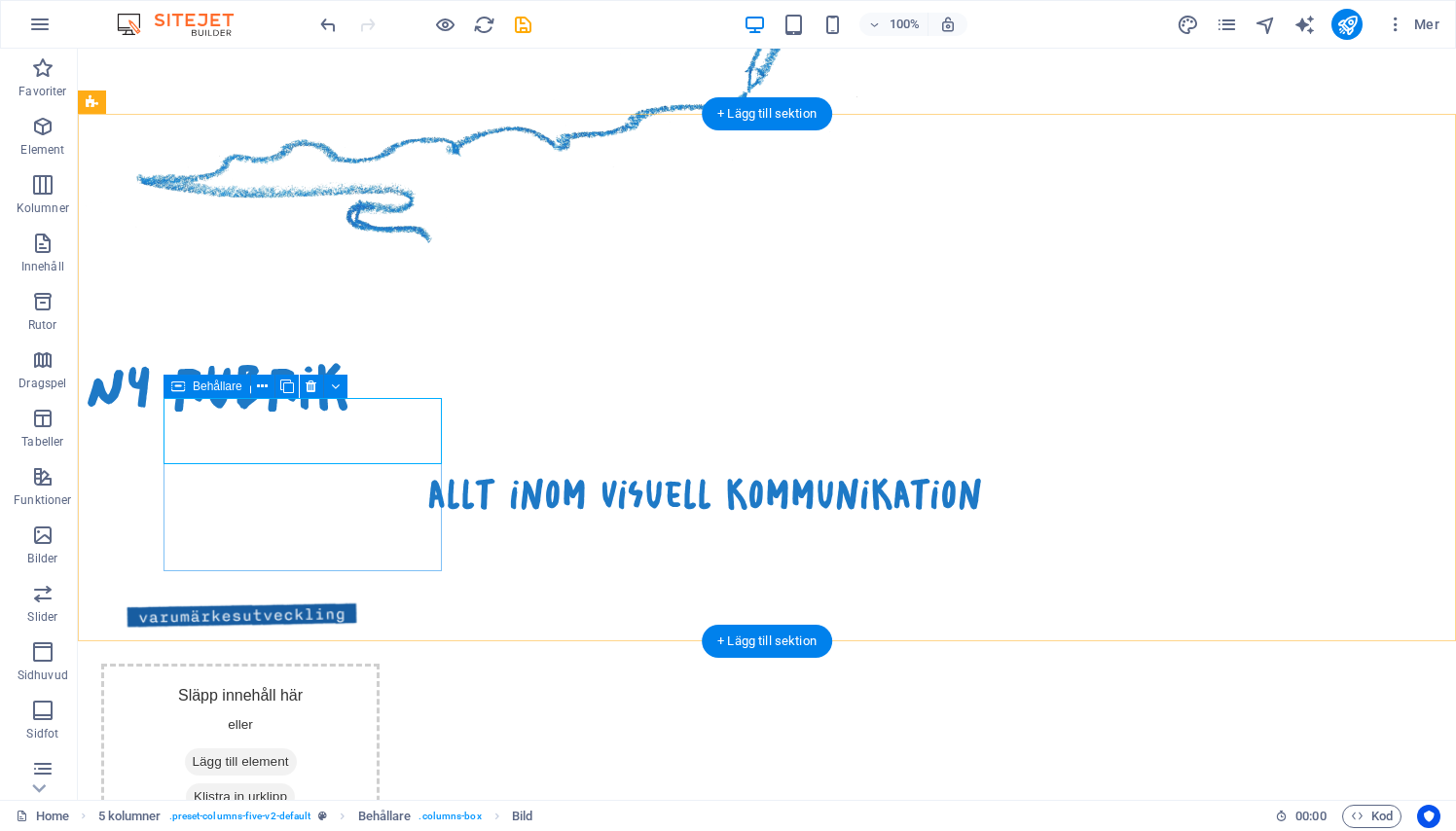
click at [364, 582] on div at bounding box center [241, 615] width 279 height 66
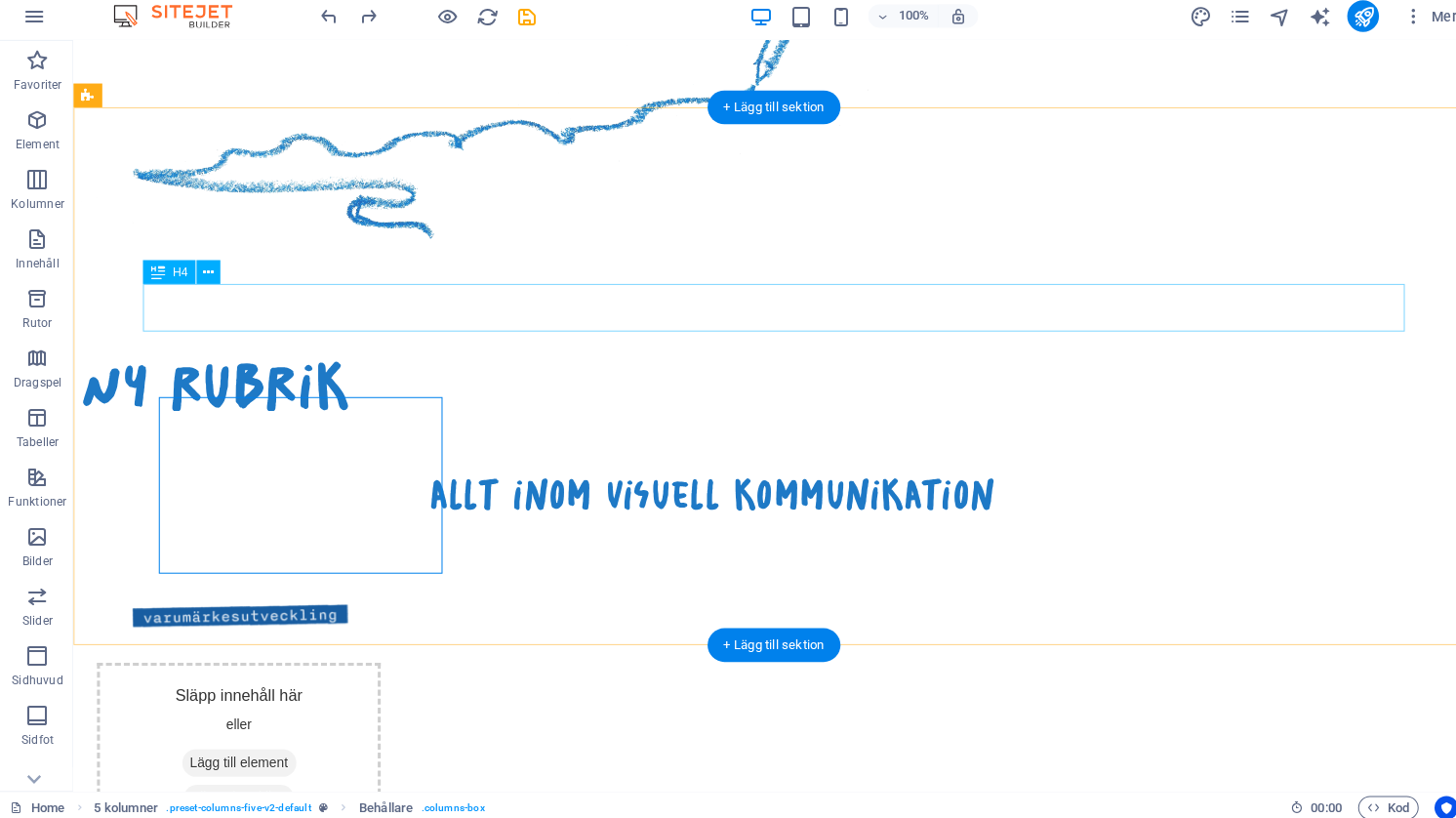
click at [341, 463] on div "allt inom visuell kommunikation" at bounding box center [702, 487] width 1241 height 47
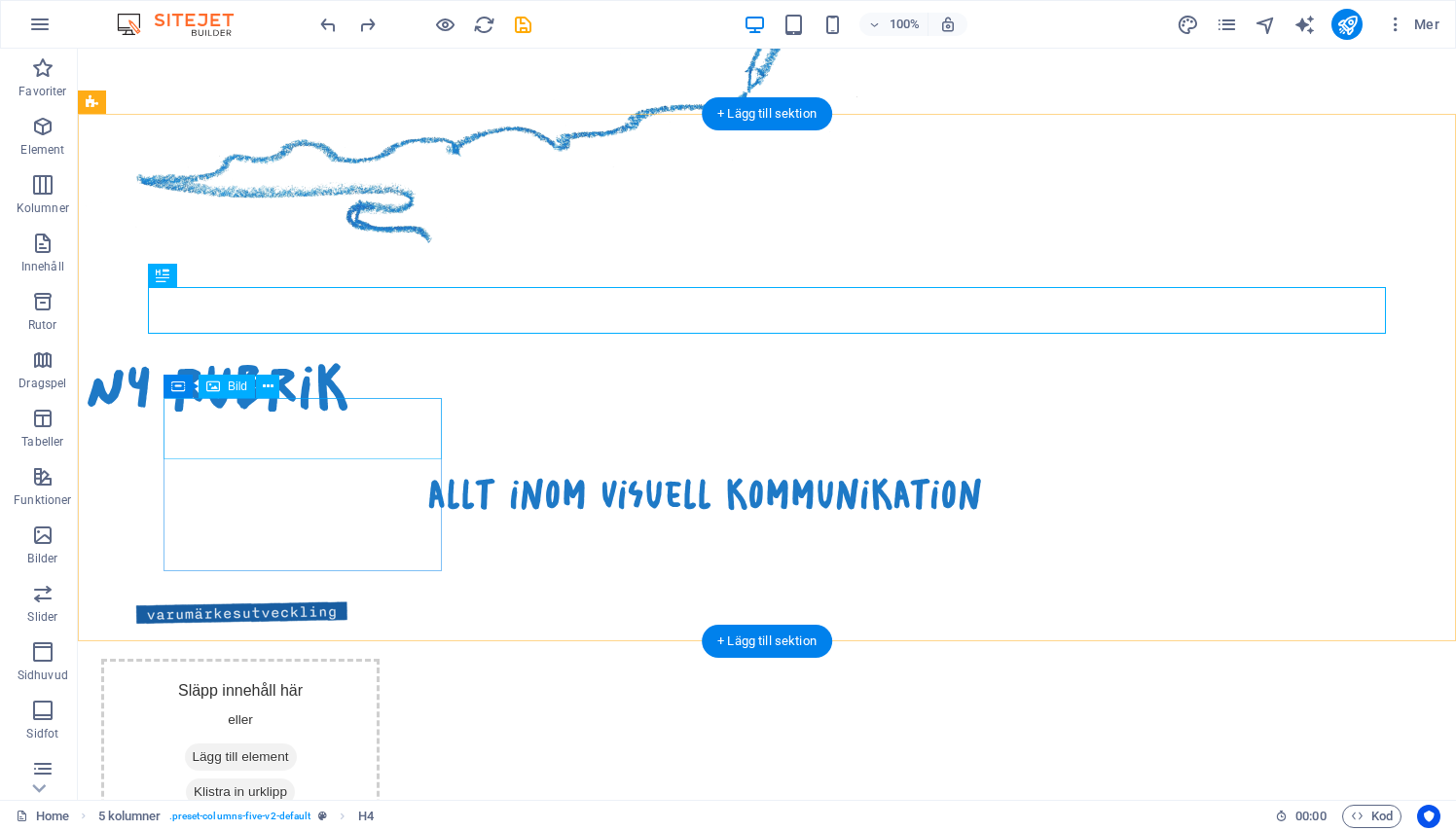
click at [313, 582] on figure at bounding box center [241, 612] width 279 height 61
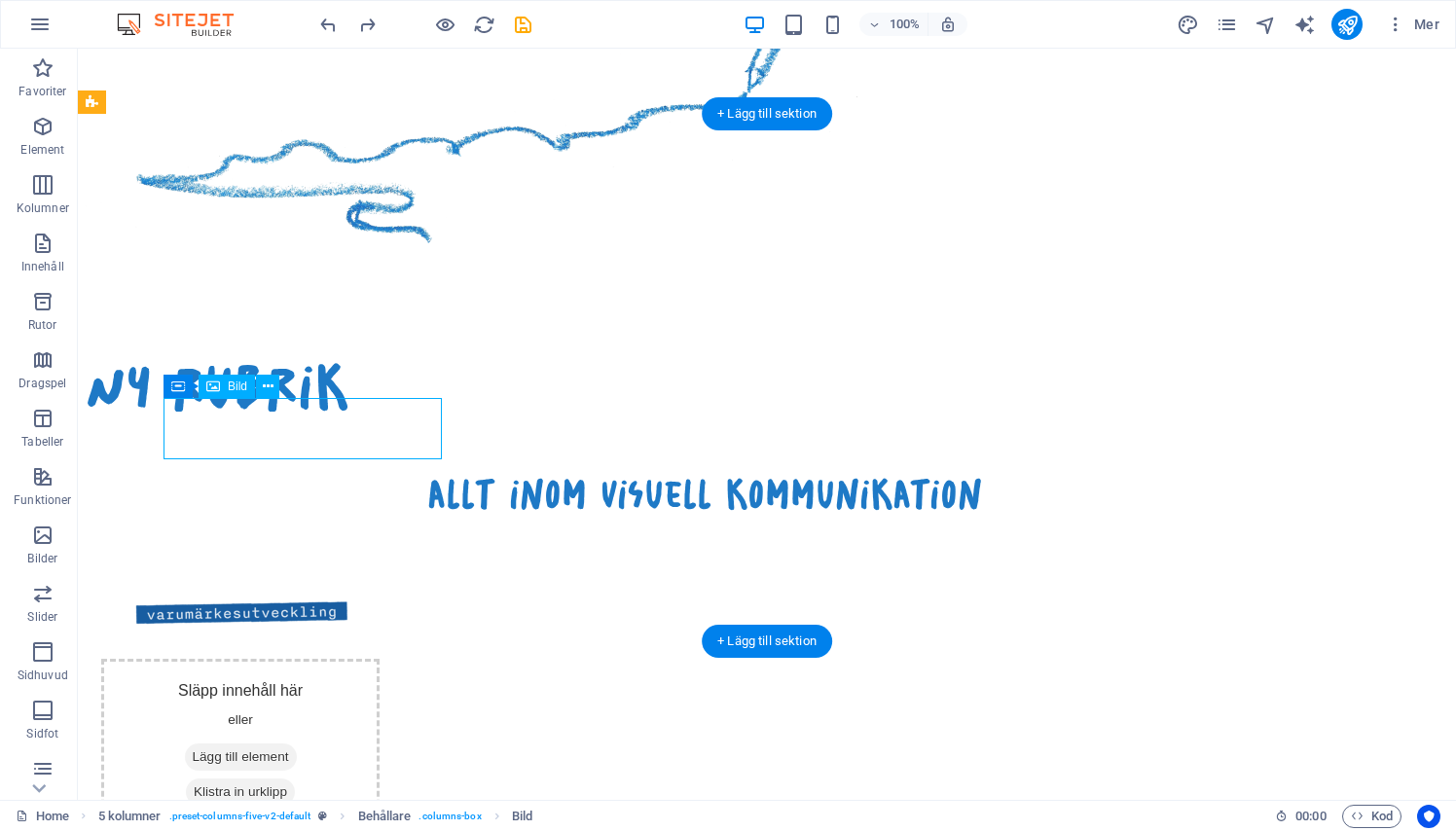
click at [313, 582] on figure at bounding box center [241, 612] width 279 height 61
select select "px"
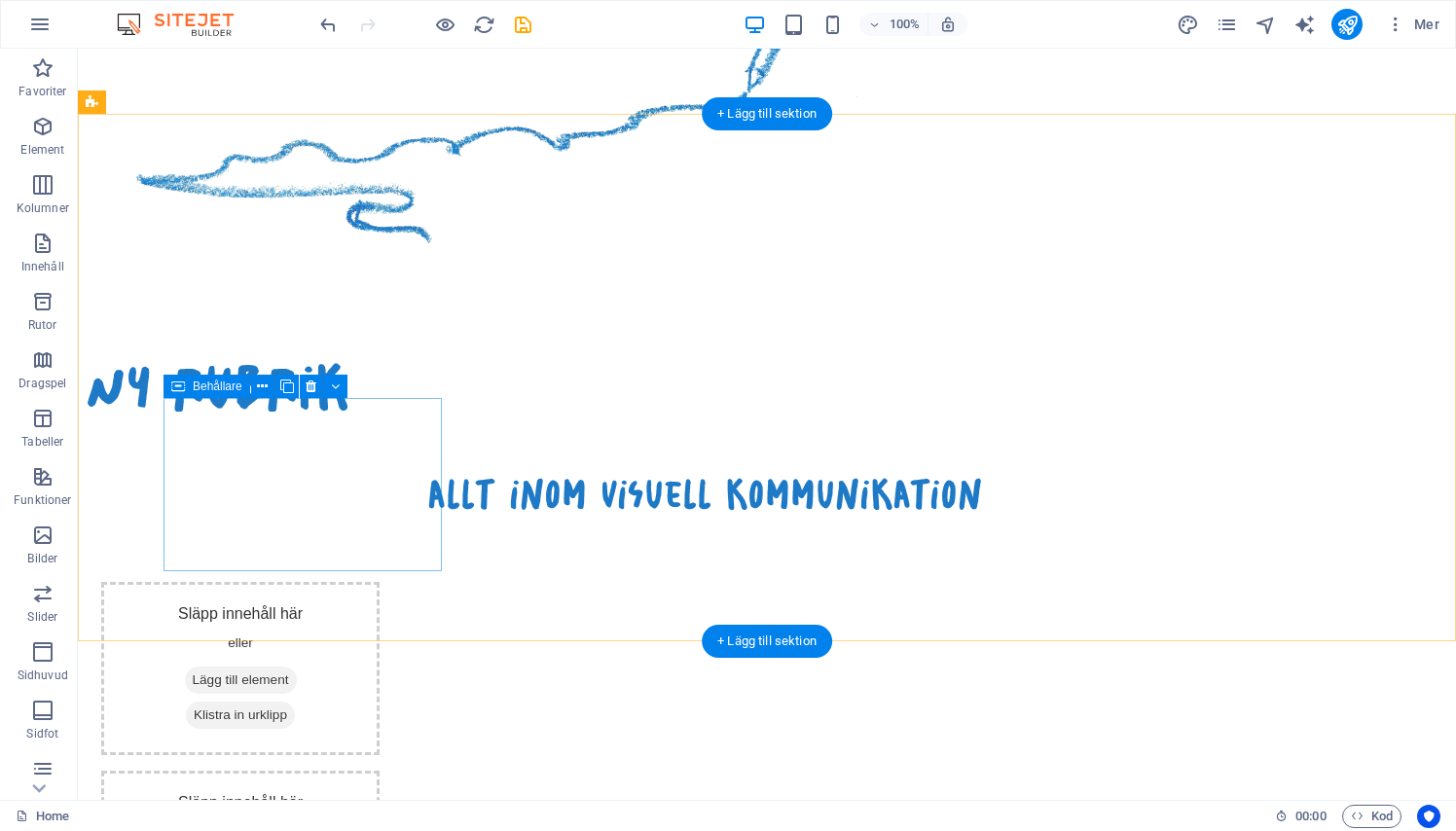
click at [268, 582] on div "Släpp innehåll här eller Lägg till element Klistra in urklipp" at bounding box center [241, 668] width 279 height 173
click at [293, 666] on span "Lägg till element" at bounding box center [241, 680] width 112 height 27
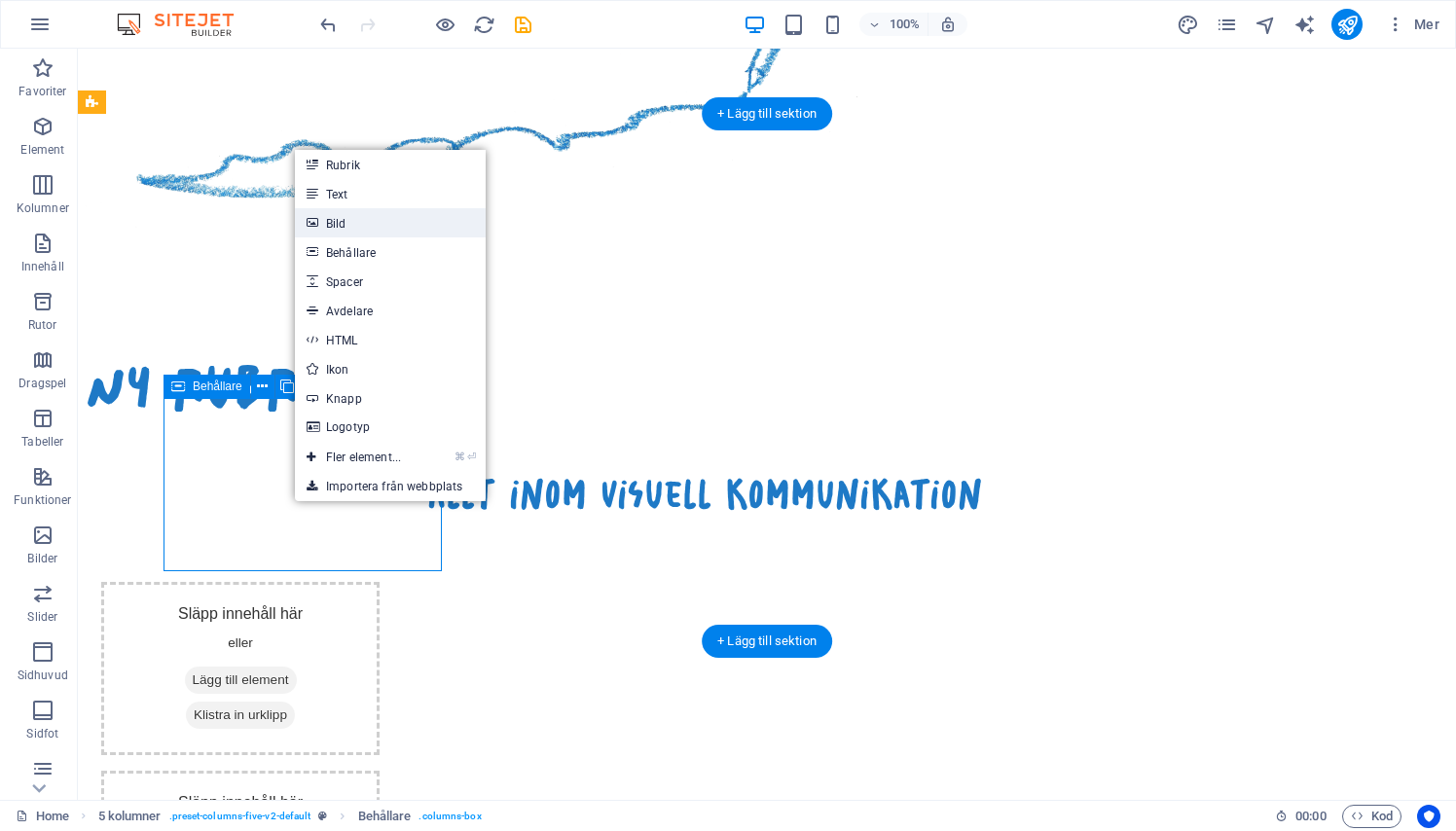
click at [333, 218] on link "Bild" at bounding box center [391, 223] width 191 height 29
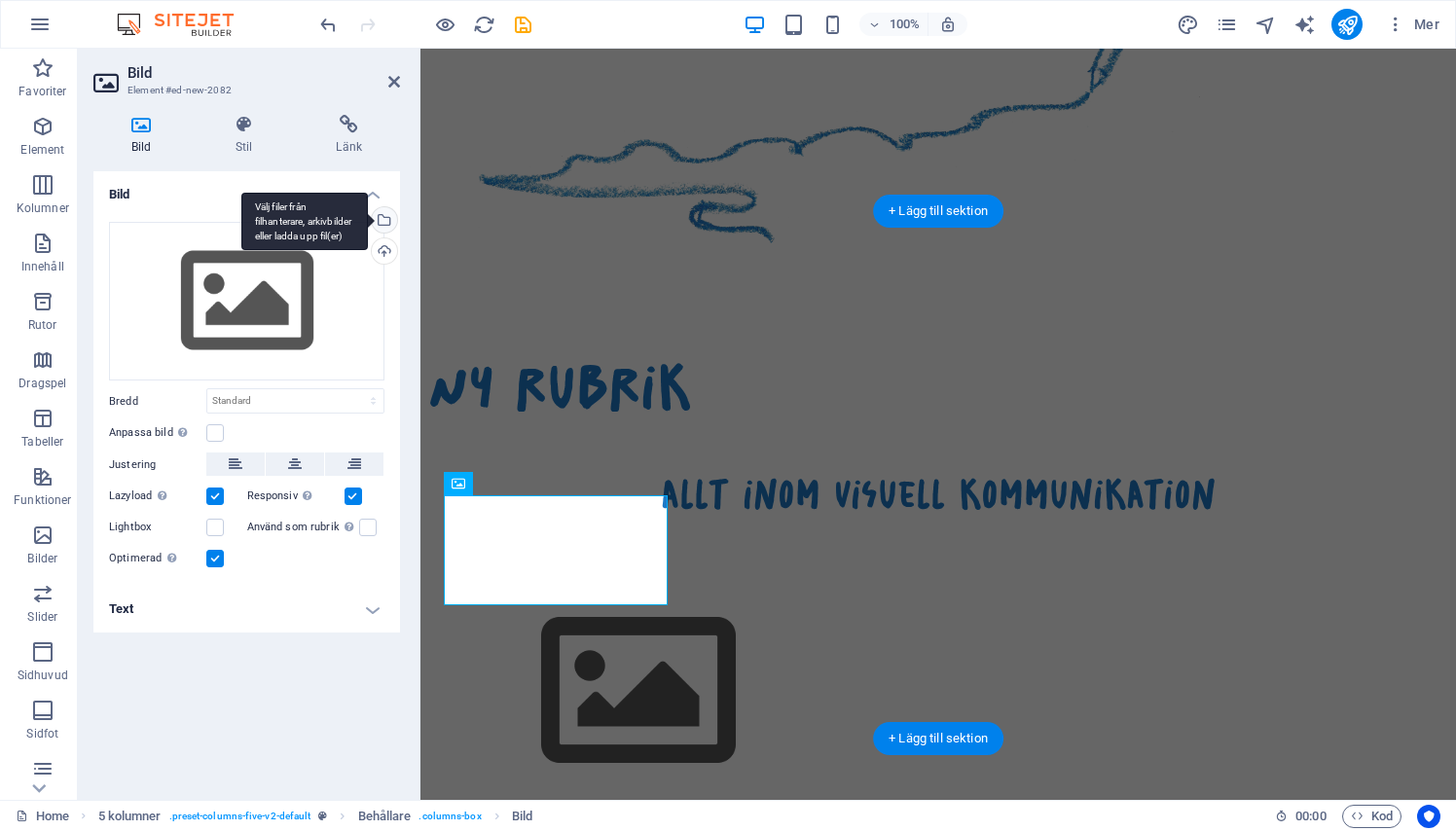
click at [386, 217] on div "Välj filer från filhanterare, arkivbilder eller ladda upp fil(er)" at bounding box center [382, 222] width 29 height 29
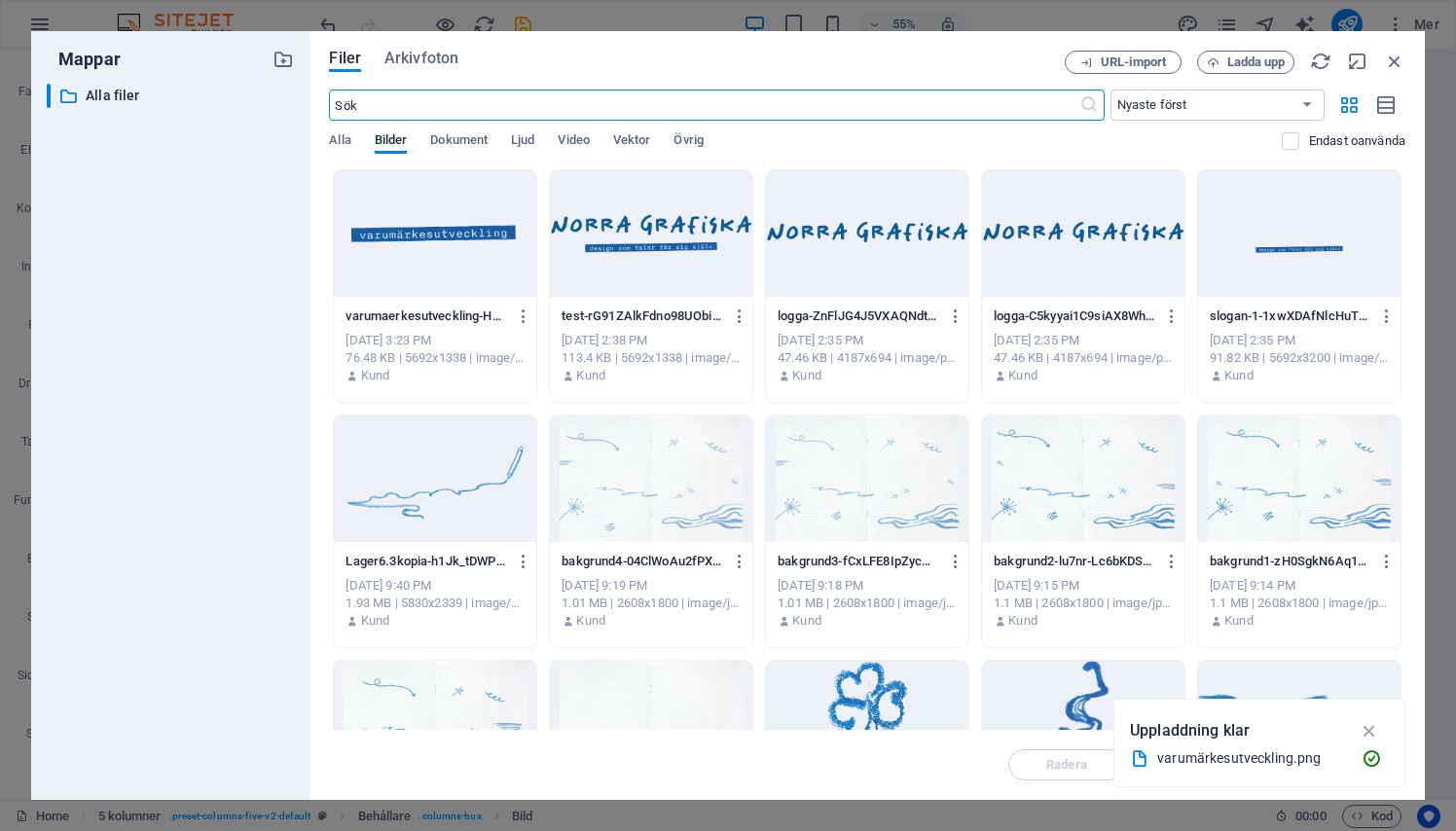
click at [403, 259] on div at bounding box center [435, 234] width 203 height 127
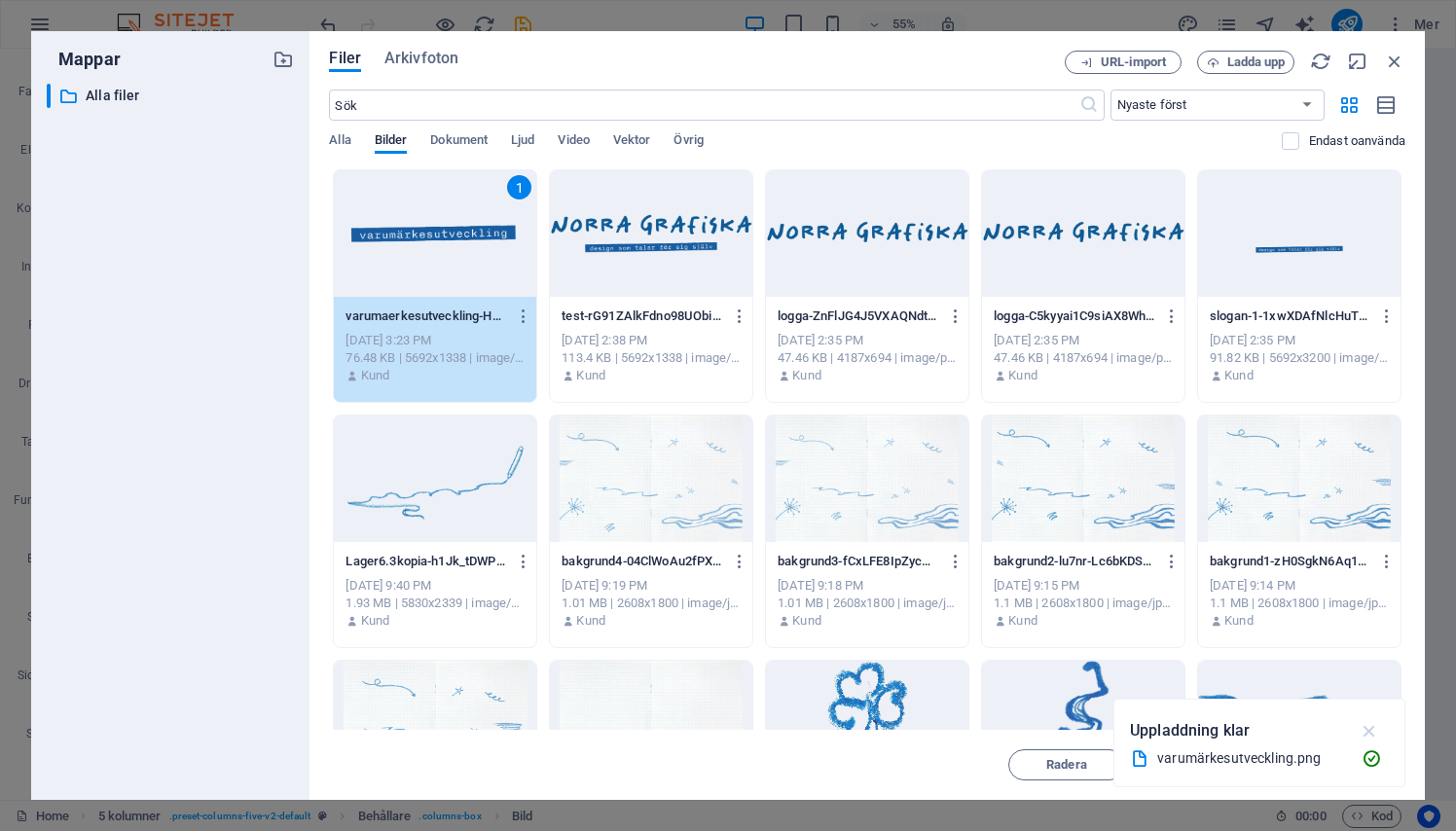
click at [1374, 733] on icon "button" at bounding box center [1369, 731] width 22 height 21
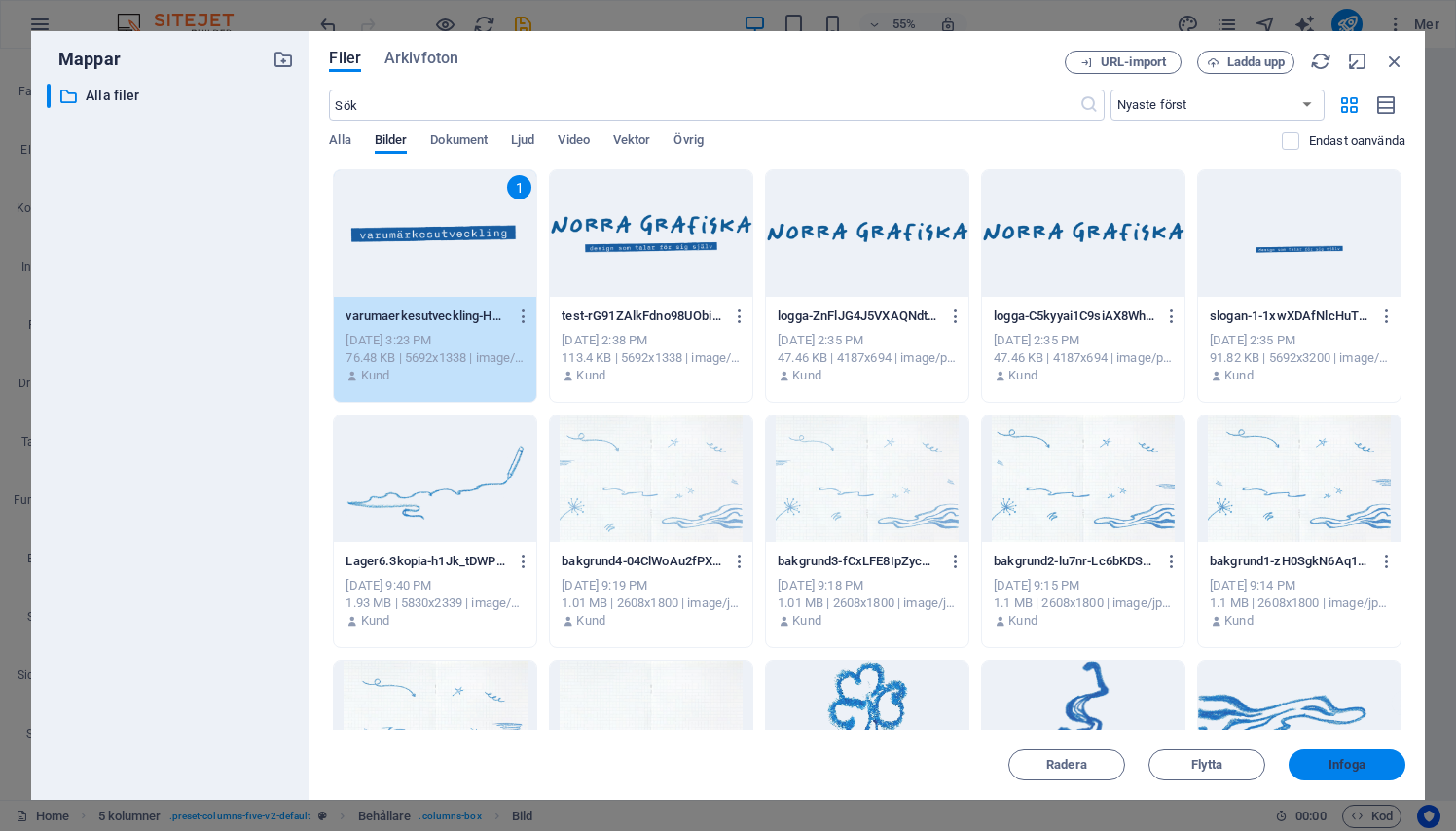
click at [1359, 778] on button "Infoga" at bounding box center [1347, 765] width 117 height 31
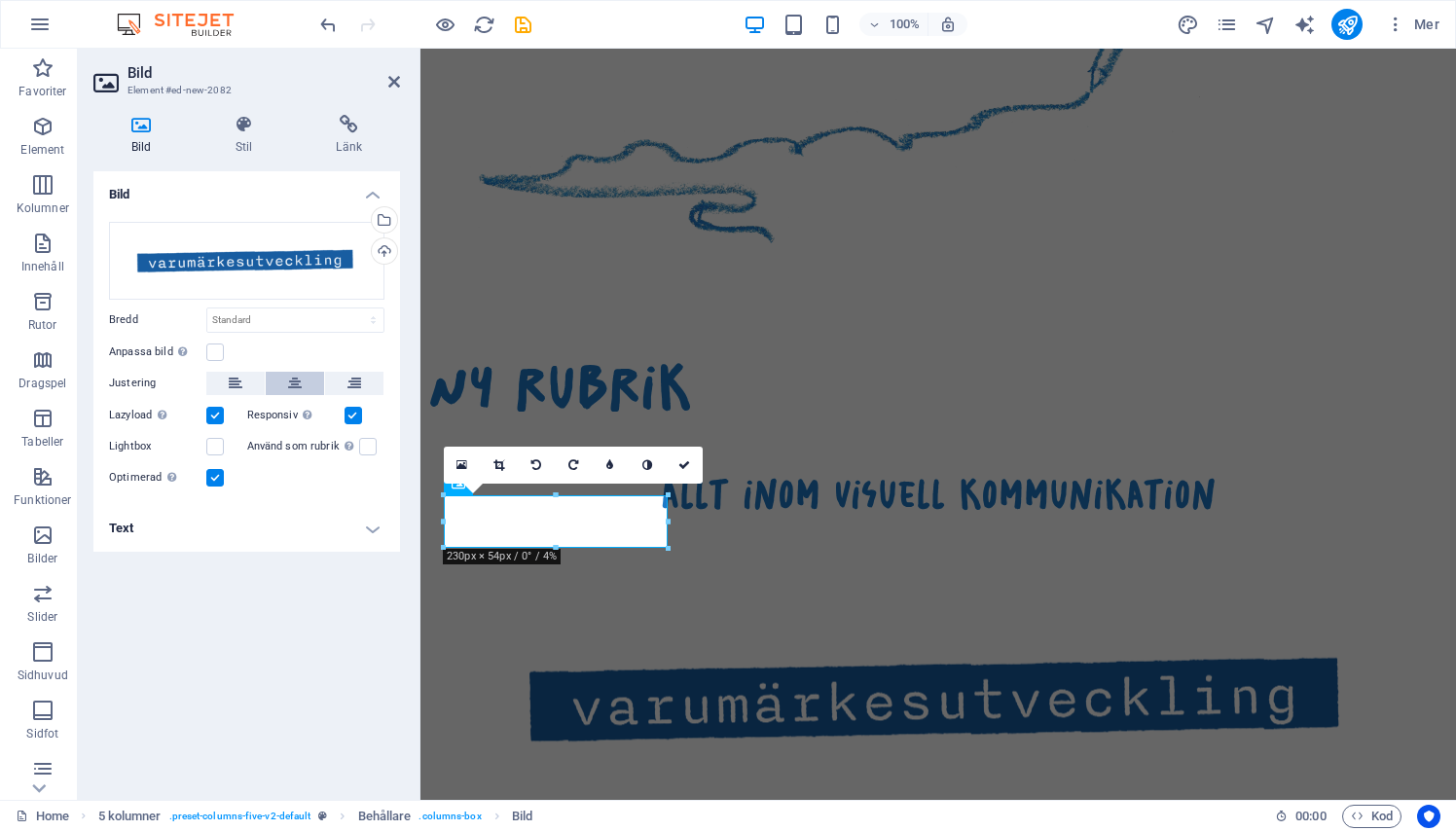
click at [293, 386] on icon at bounding box center [295, 383] width 14 height 23
click at [676, 466] on link at bounding box center [684, 465] width 37 height 37
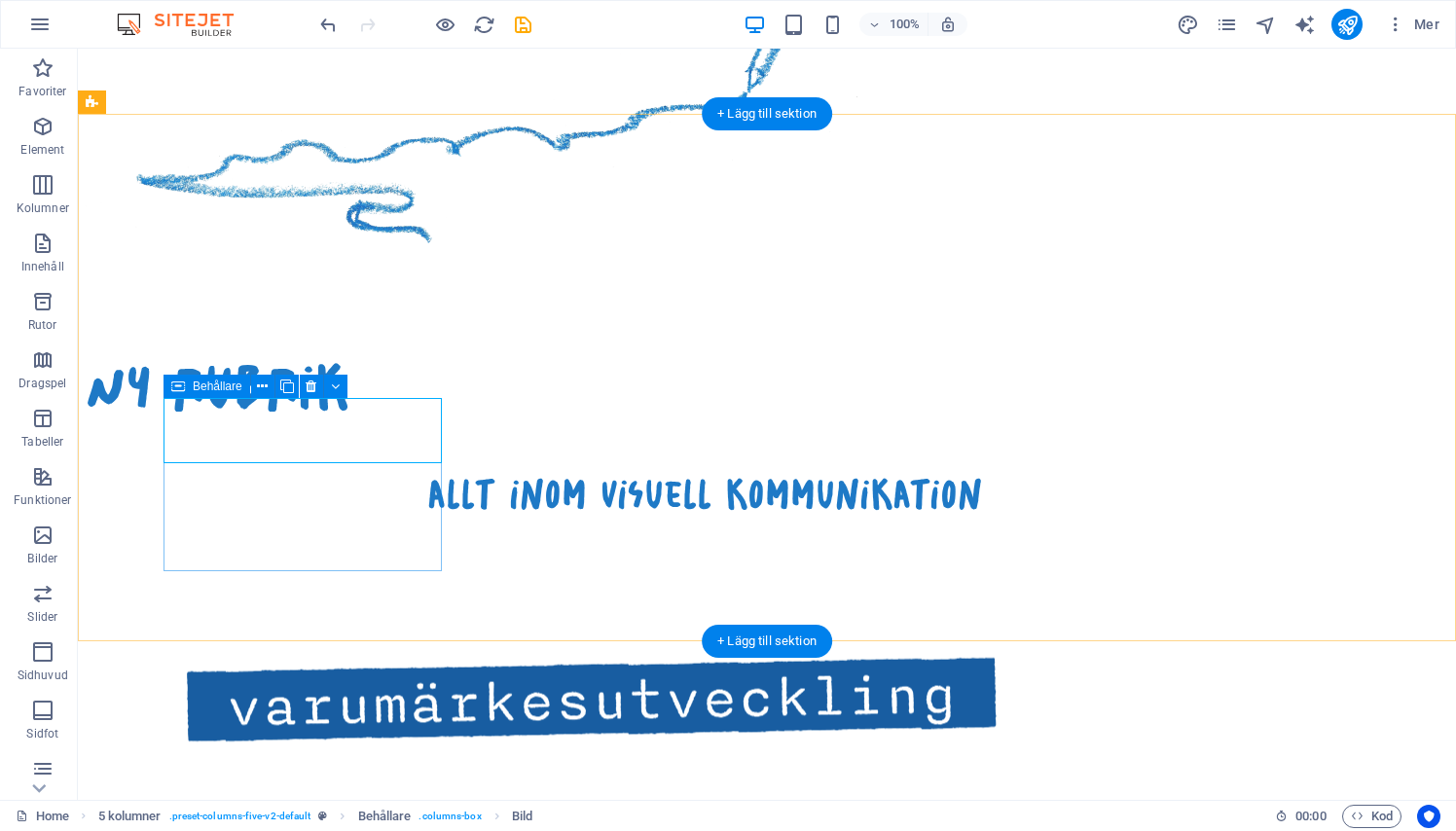
click at [379, 582] on div at bounding box center [241, 699] width 279 height 235
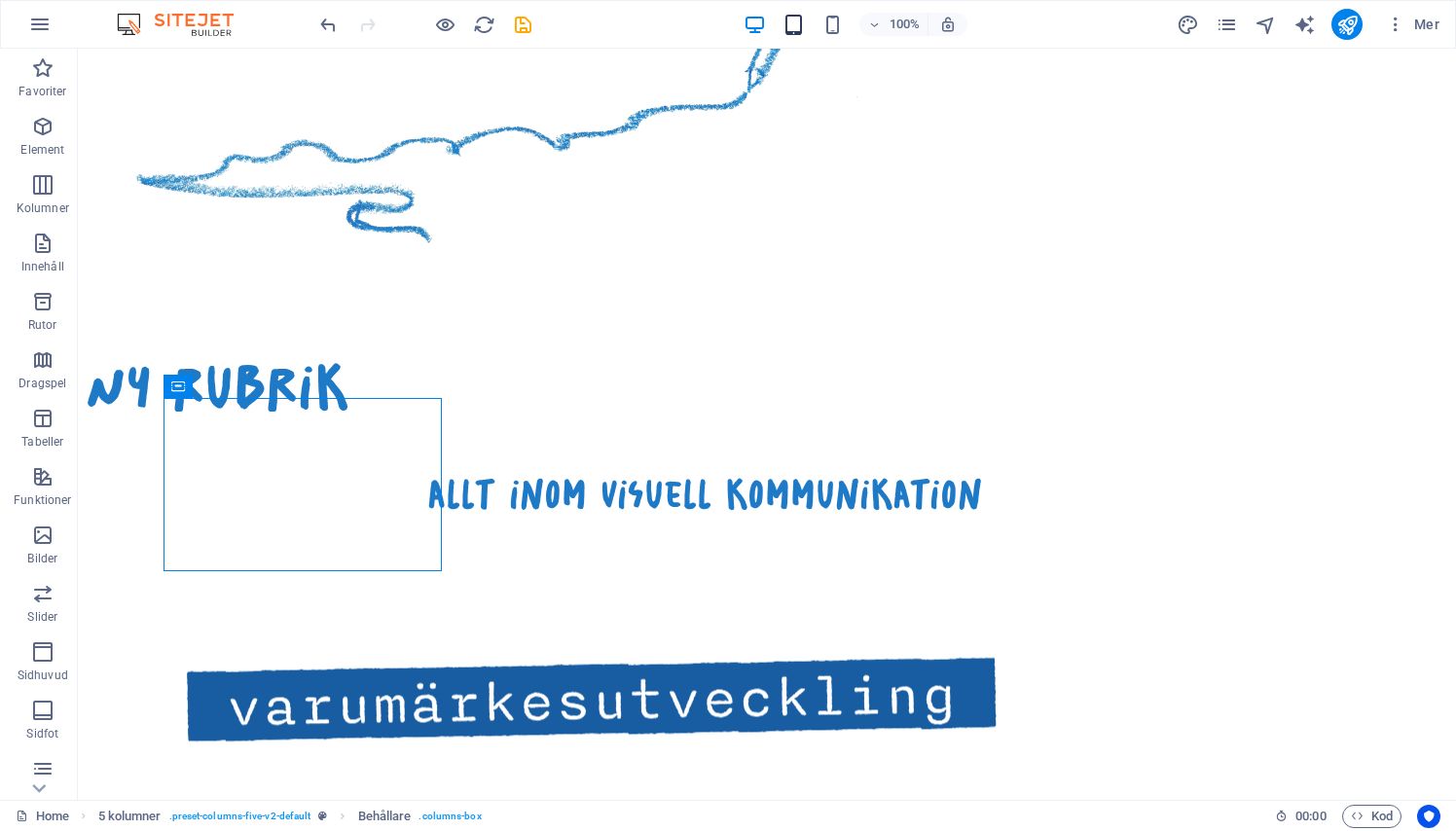
click at [790, 23] on icon "button" at bounding box center [793, 24] width 22 height 22
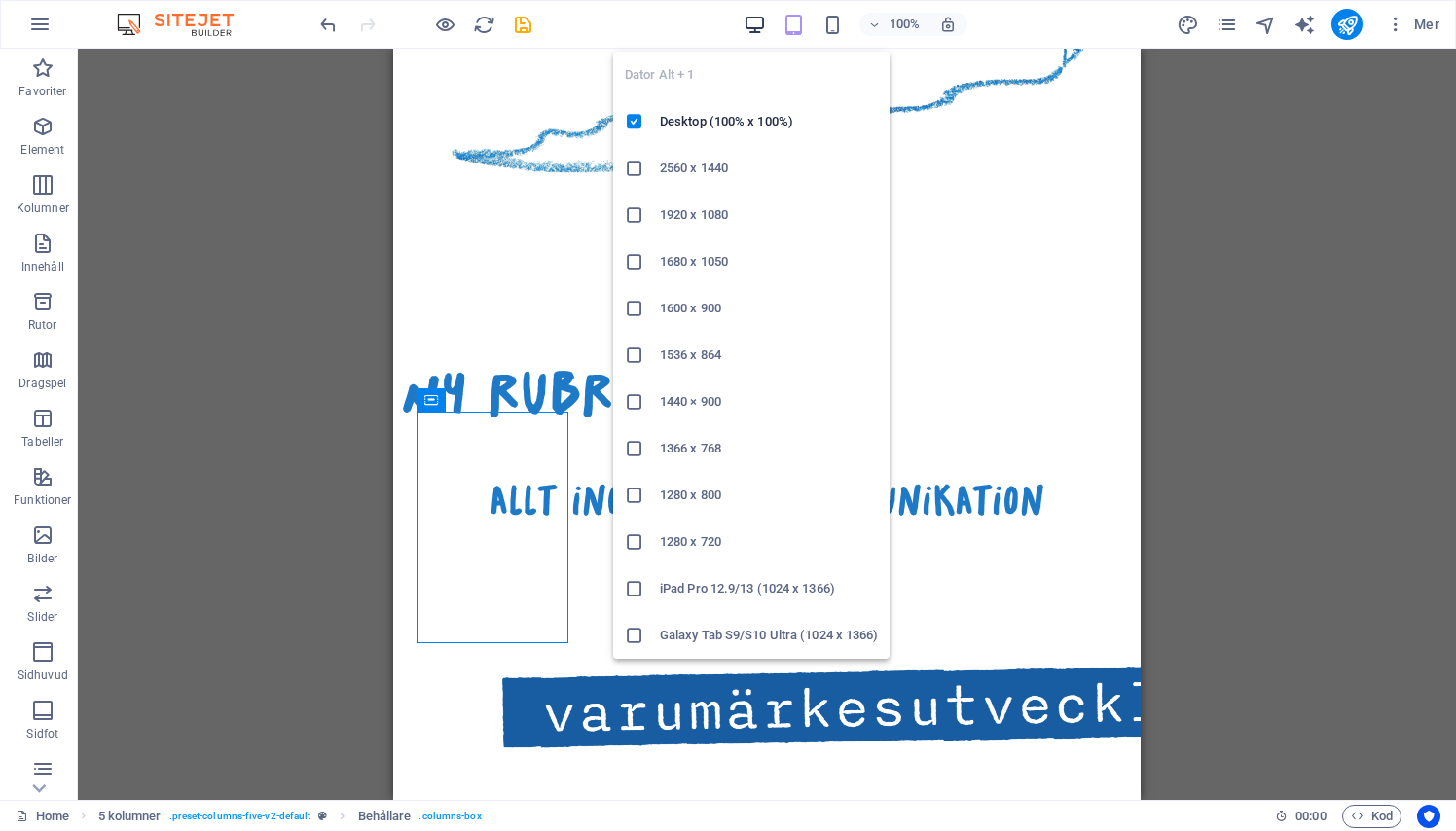
click at [761, 32] on icon "button" at bounding box center [754, 24] width 22 height 22
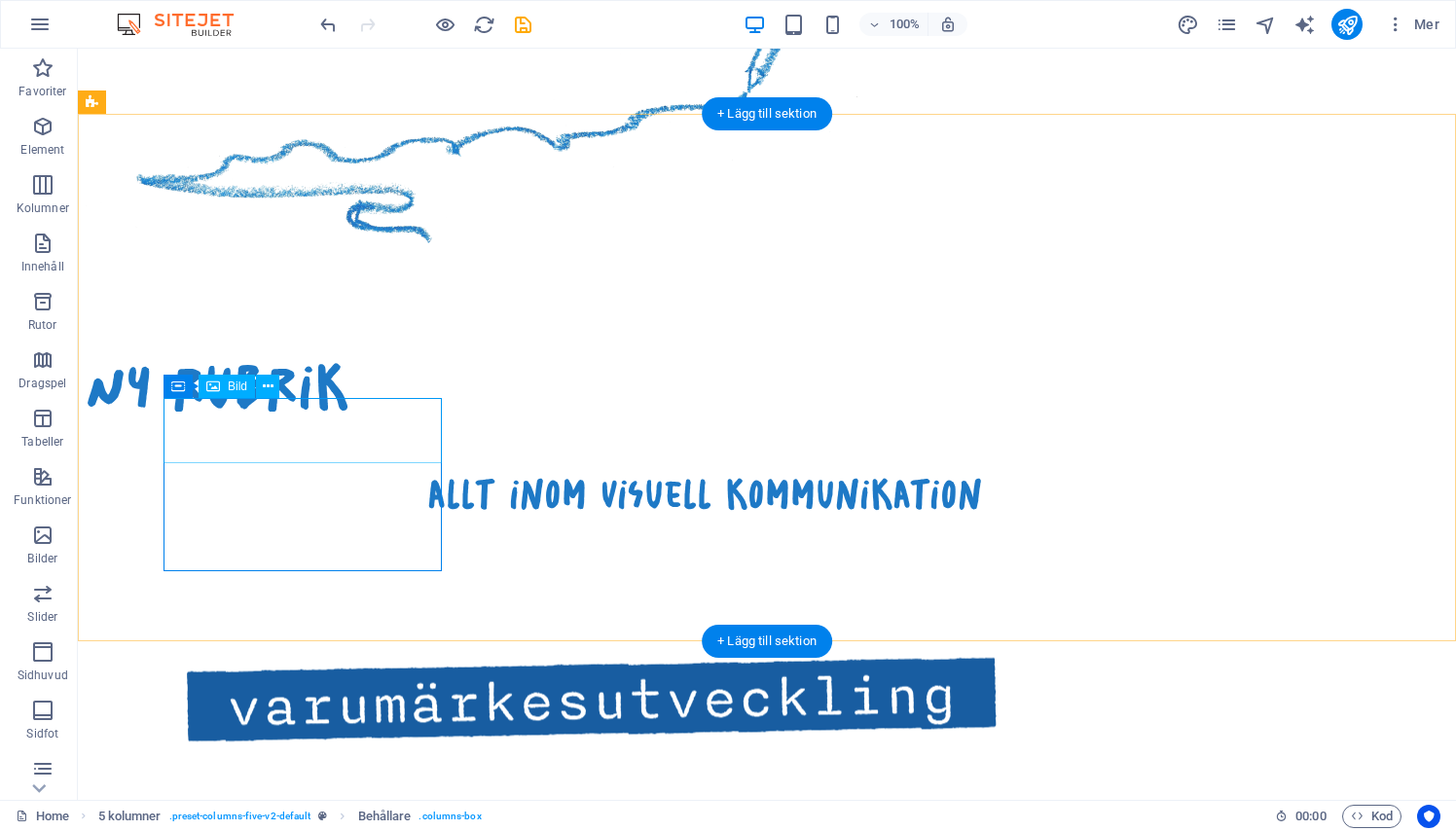
click at [261, 582] on figure at bounding box center [241, 699] width 279 height 235
click at [262, 582] on figure at bounding box center [241, 699] width 279 height 235
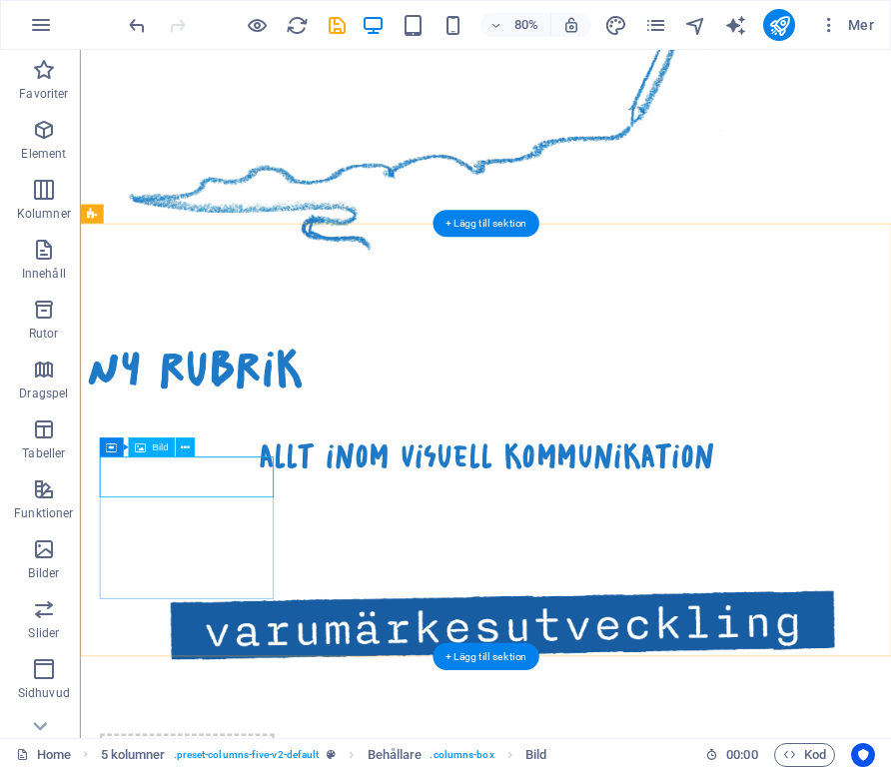
click at [231, 647] on figure at bounding box center [213, 767] width 218 height 241
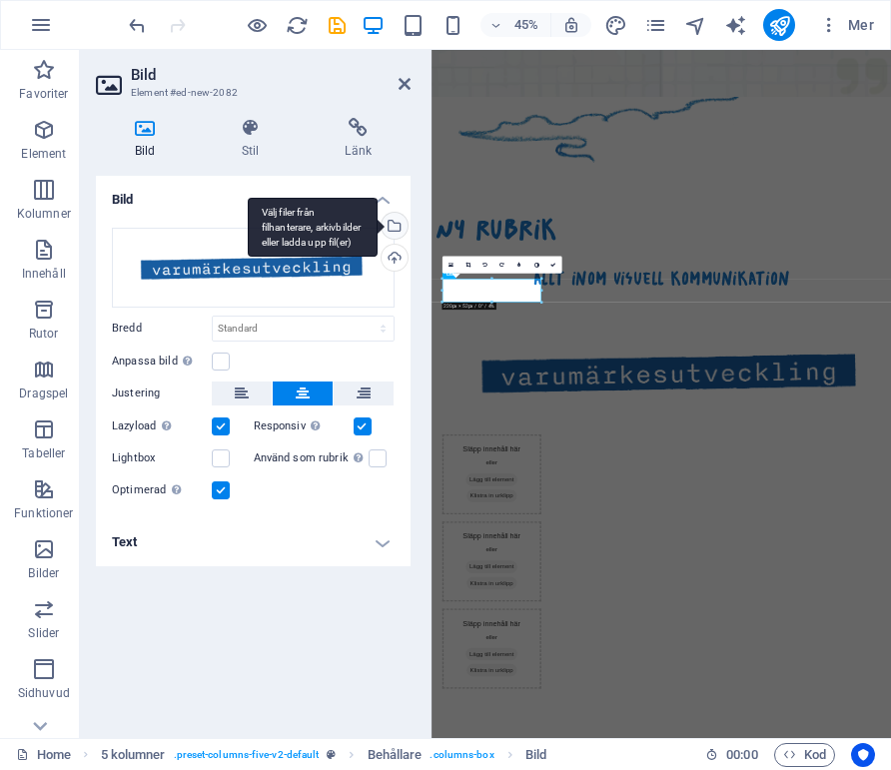
click at [397, 225] on div "Välj filer från filhanterare, arkivbilder eller ladda upp fil(er)" at bounding box center [392, 228] width 30 height 30
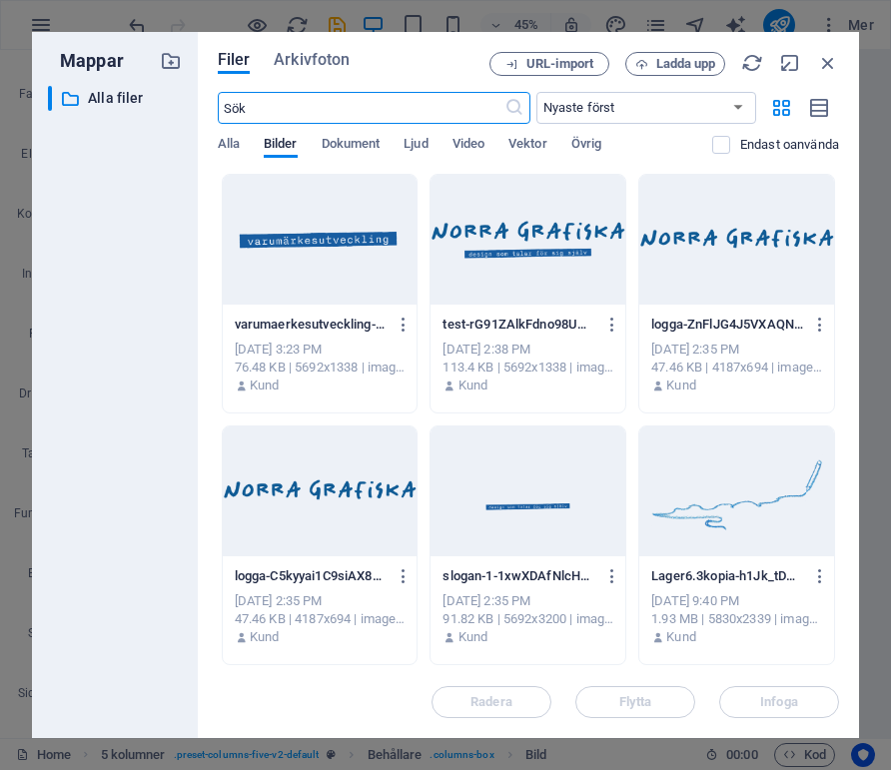
scroll to position [2127, 0]
click at [672, 63] on span "Ladda upp" at bounding box center [686, 64] width 60 height 12
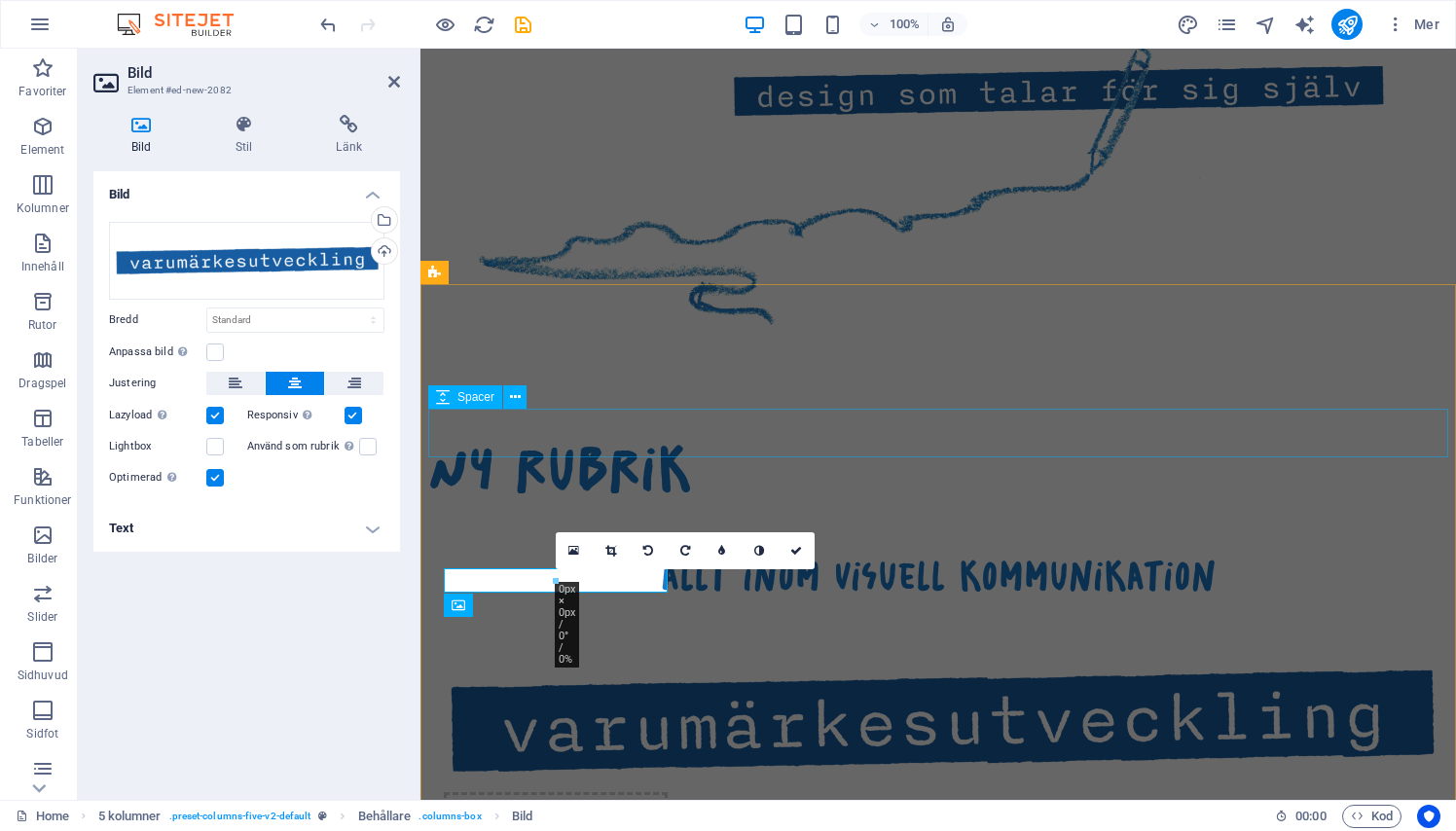
scroll to position [1324, 0]
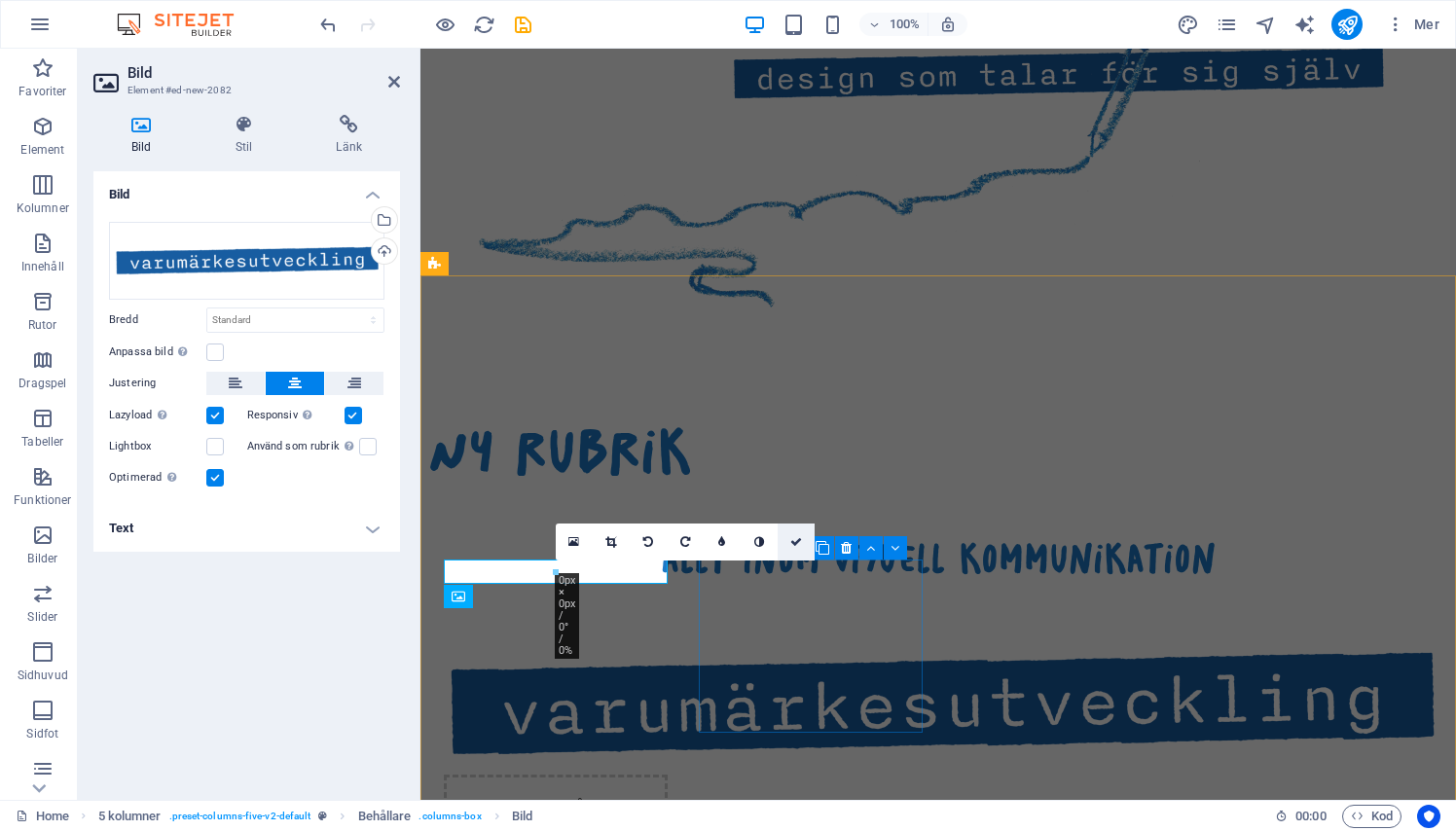
click at [804, 543] on link at bounding box center [796, 542] width 37 height 37
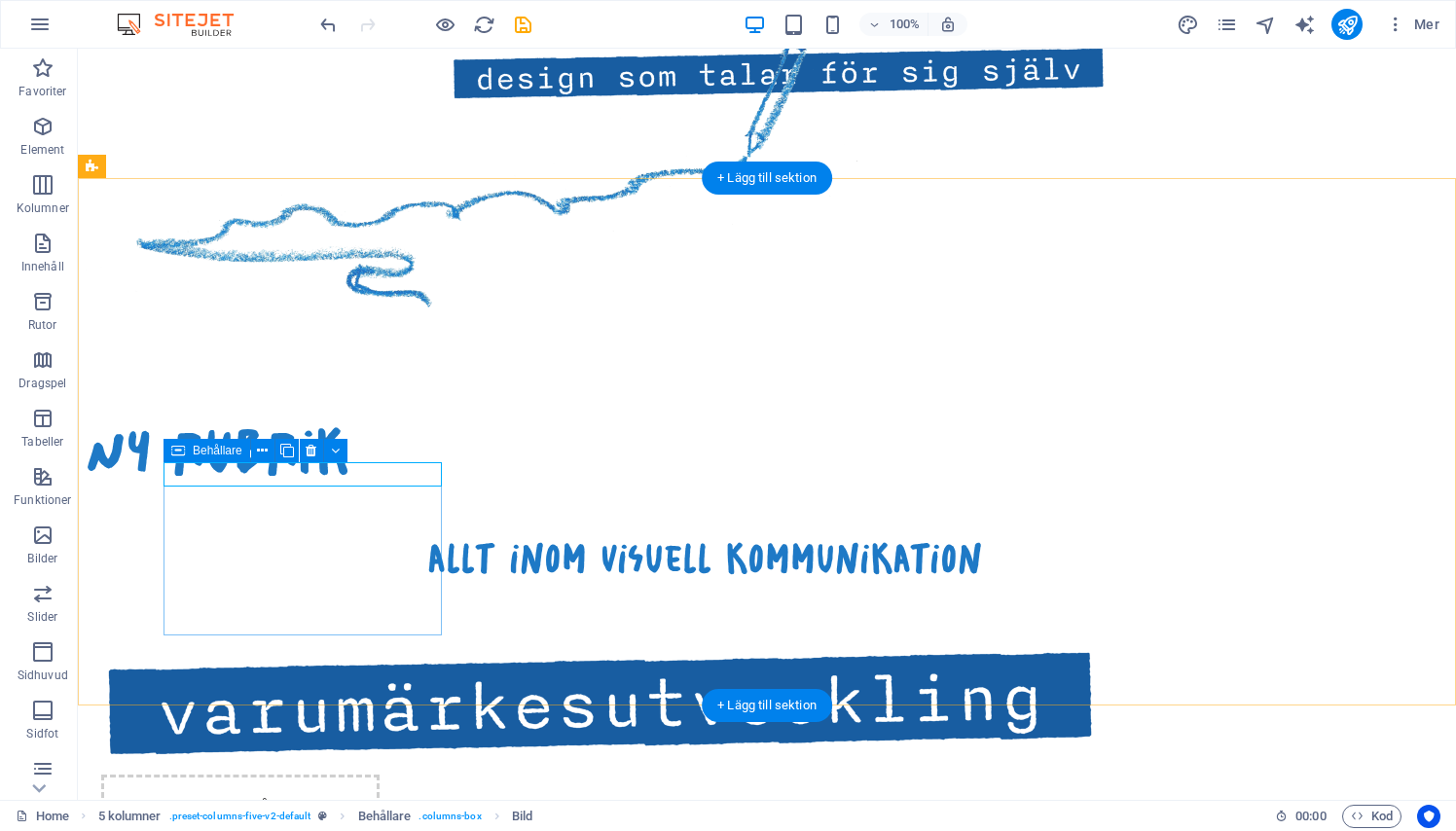
click at [283, 646] on div at bounding box center [241, 702] width 279 height 113
click at [294, 646] on figure at bounding box center [241, 702] width 279 height 113
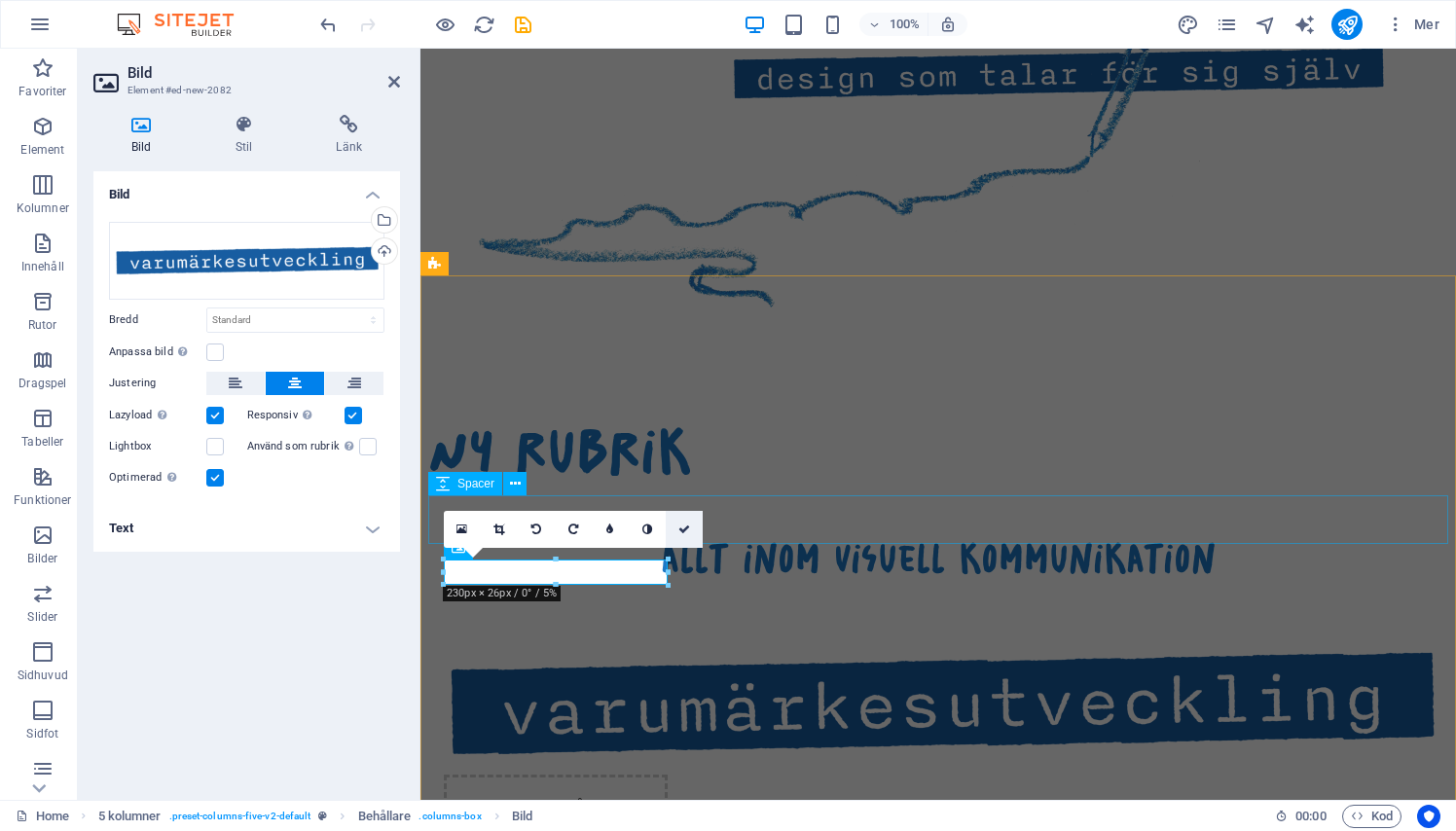
click at [686, 529] on icon at bounding box center [684, 529] width 12 height 12
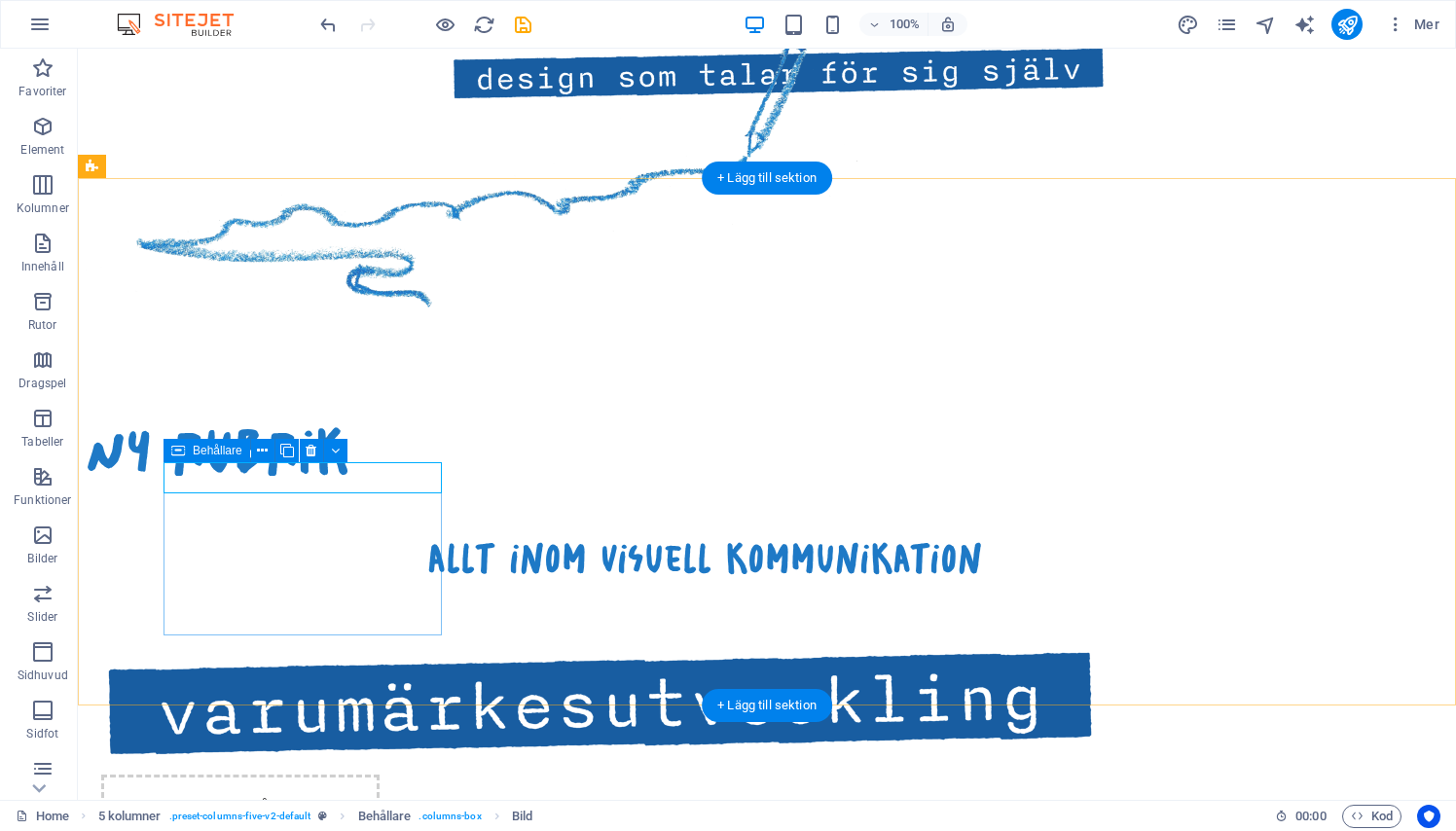
click at [339, 646] on div at bounding box center [241, 702] width 279 height 113
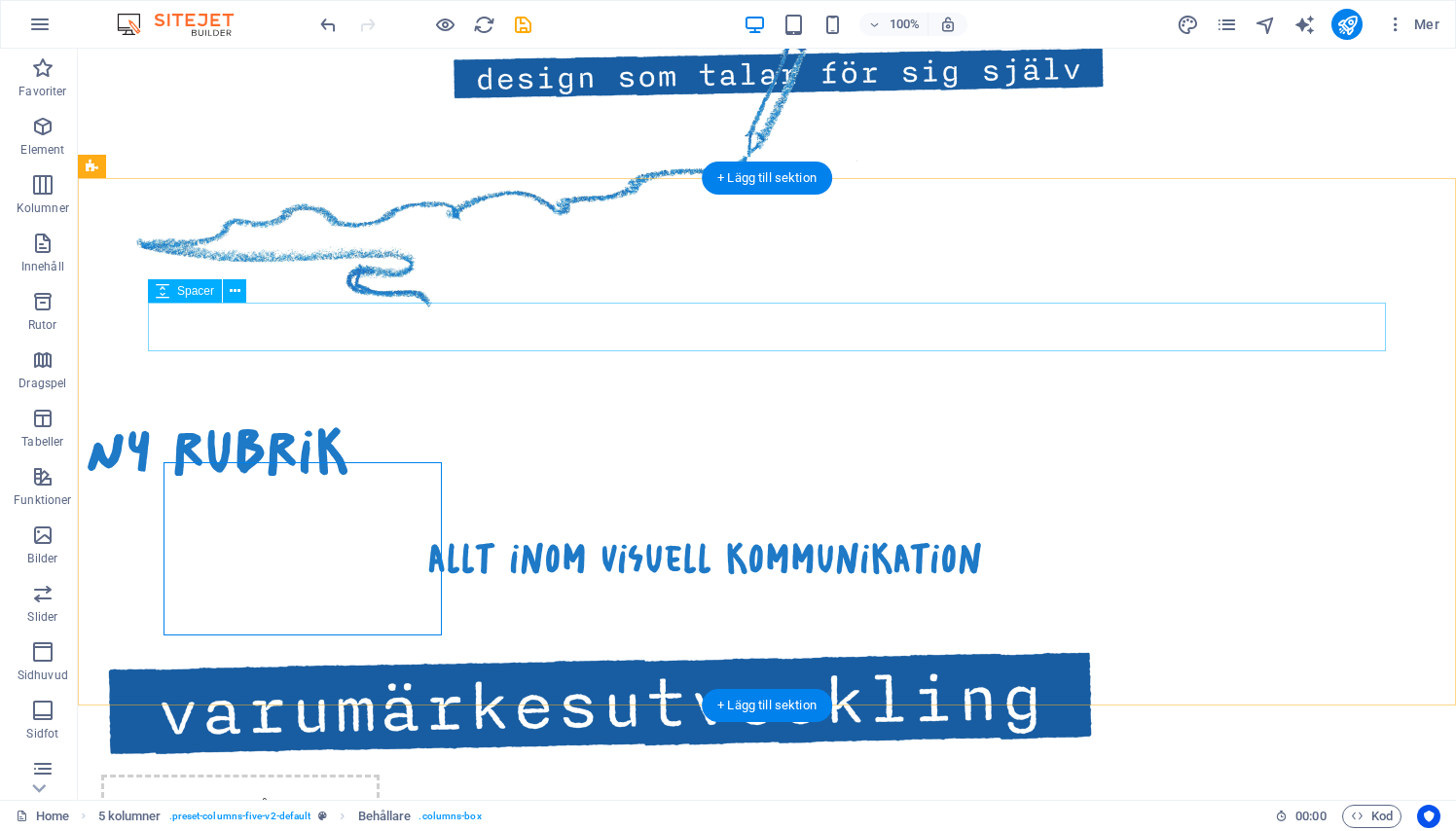
click at [330, 486] on div at bounding box center [705, 510] width 1238 height 49
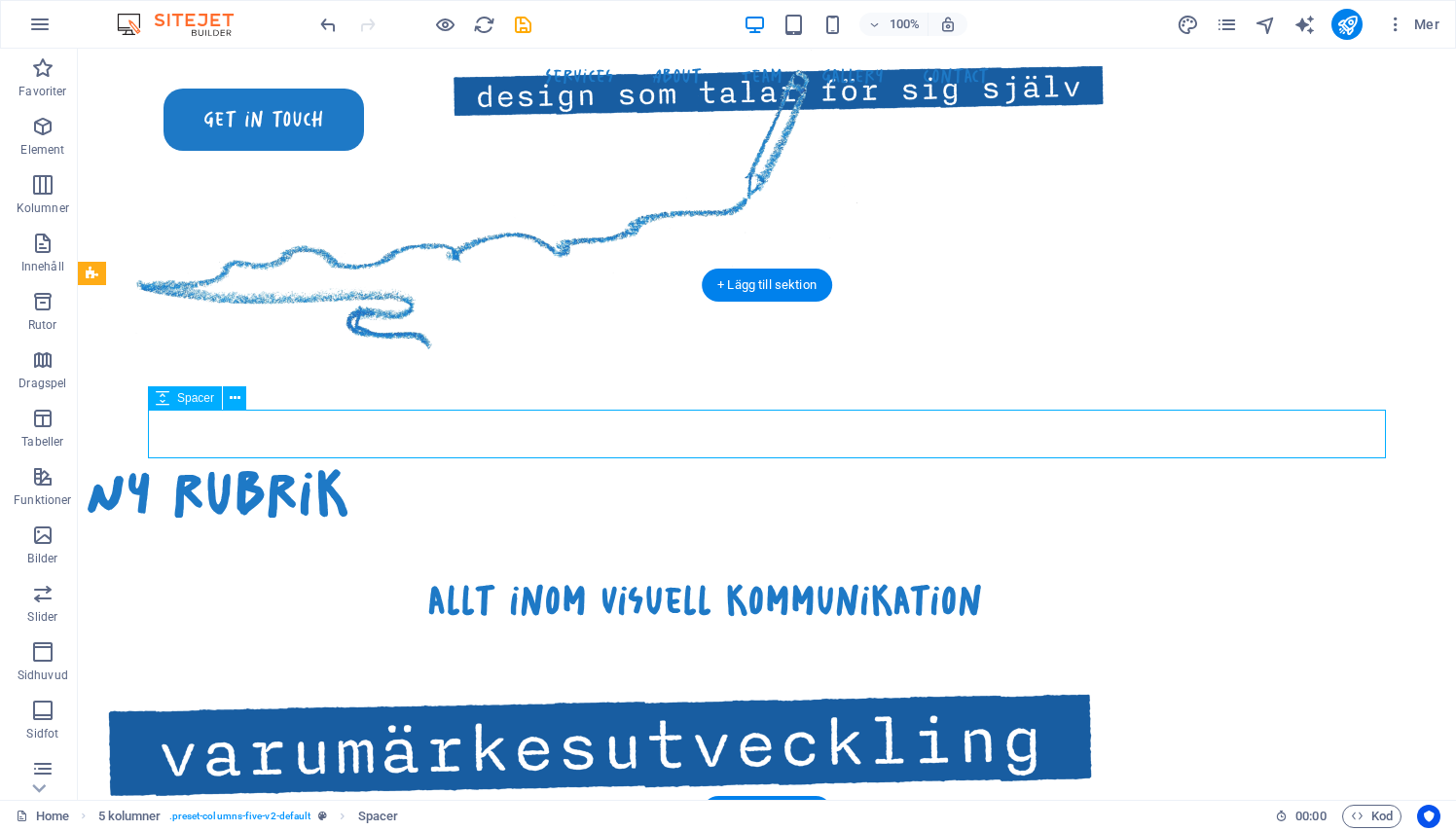
scroll to position [1170, 0]
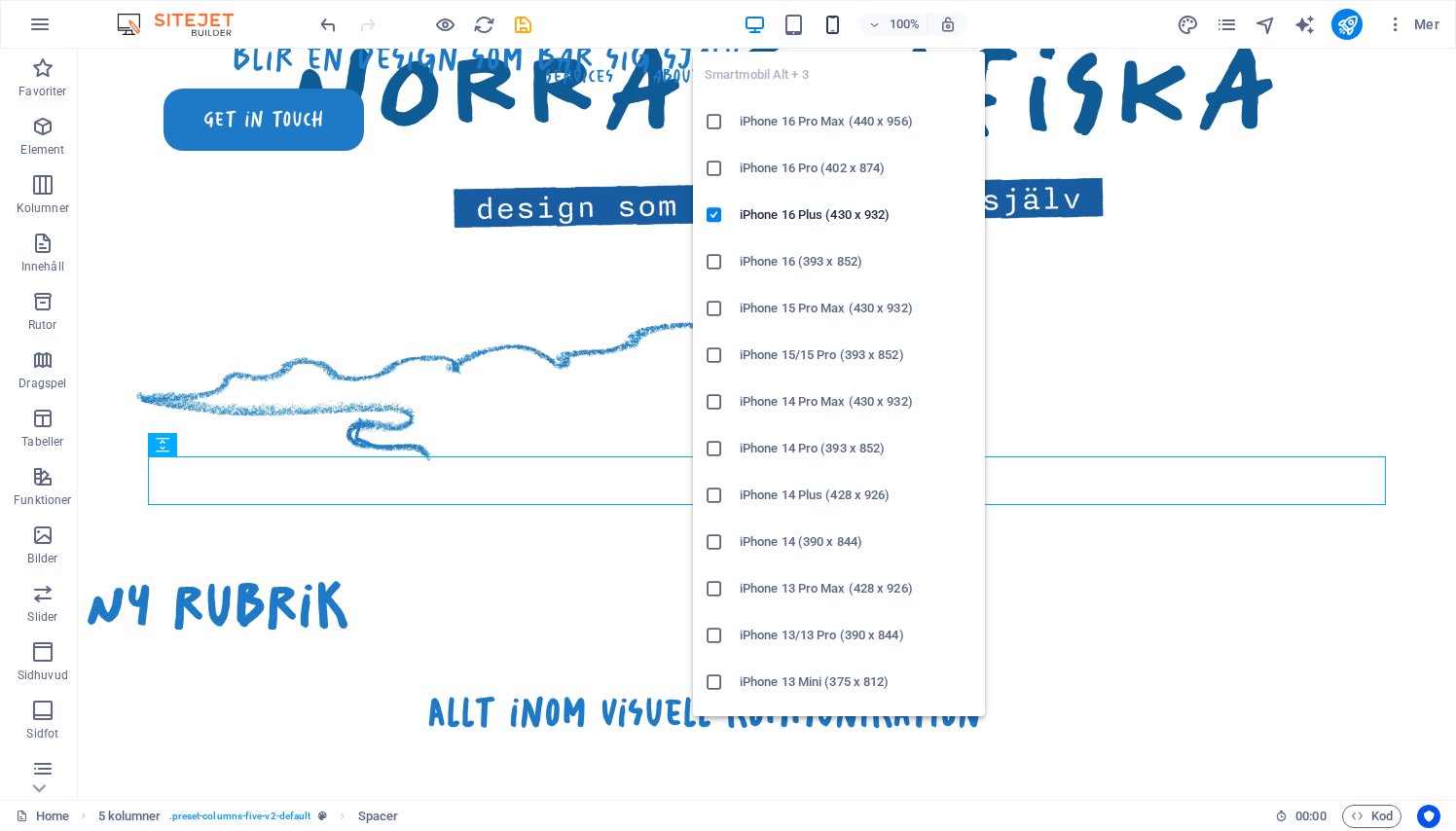
click at [830, 20] on icon "button" at bounding box center [832, 24] width 22 height 22
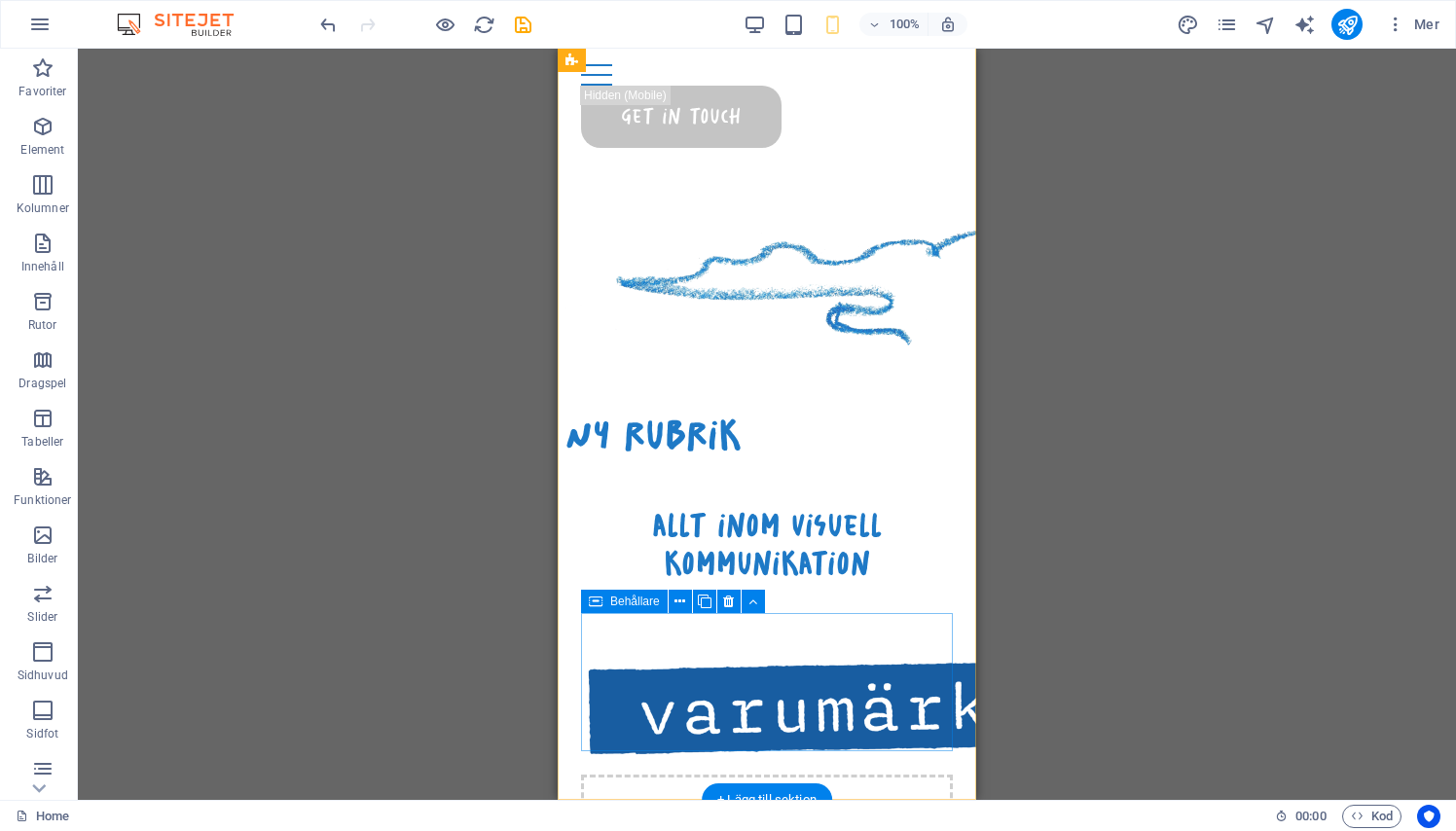
scroll to position [806, 0]
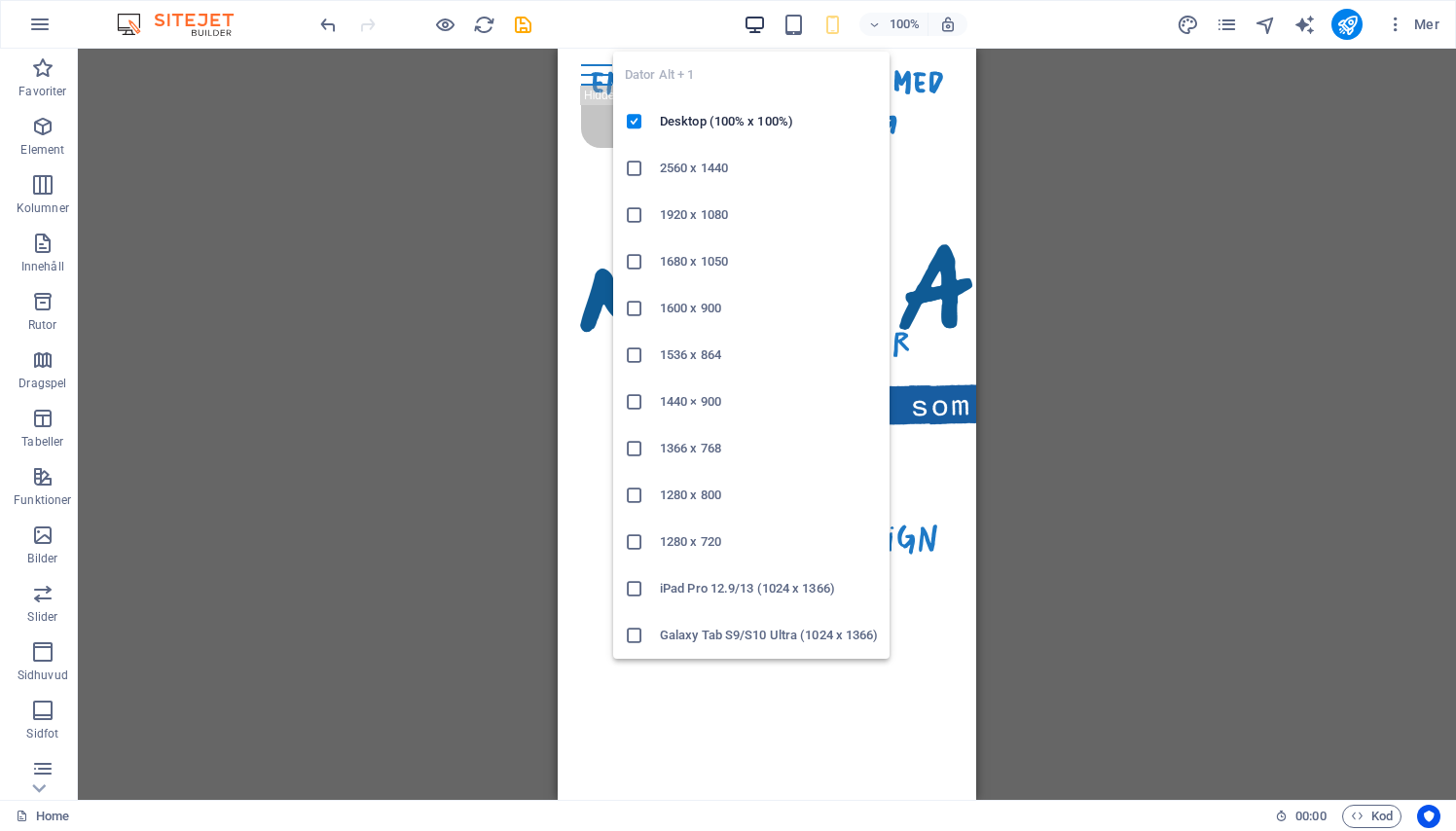
click at [753, 17] on icon "button" at bounding box center [754, 24] width 22 height 22
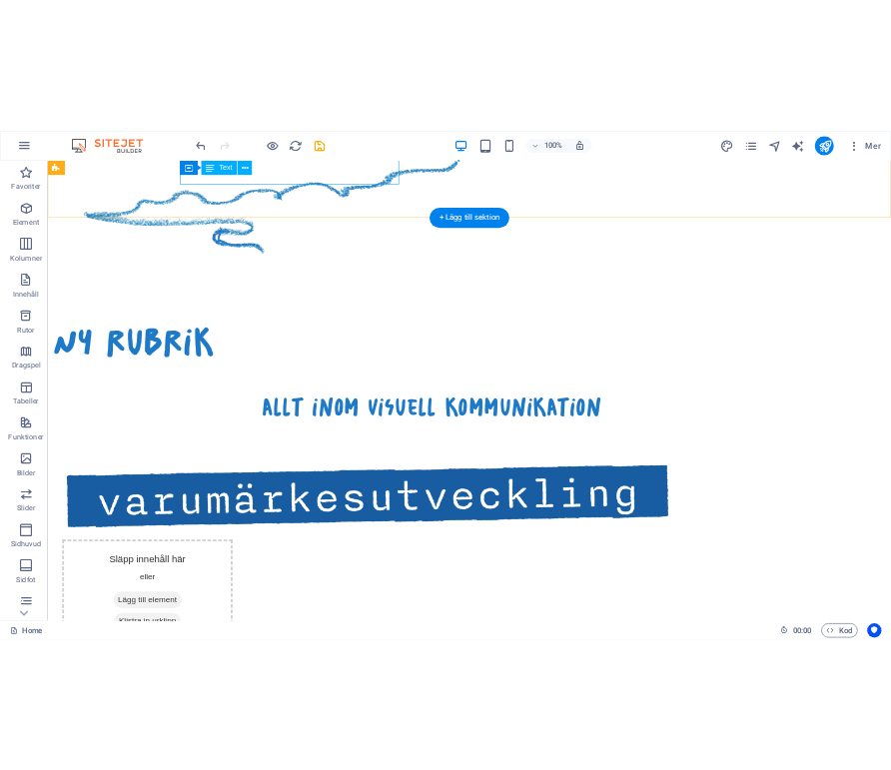
scroll to position [1495, 0]
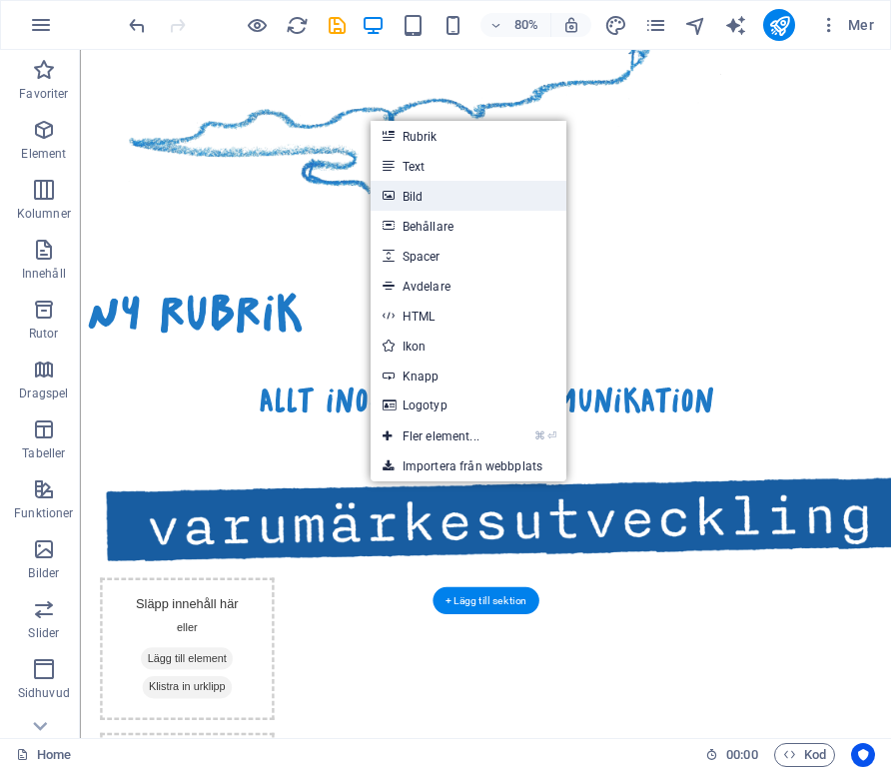
click at [424, 194] on link "Bild" at bounding box center [468, 196] width 196 height 30
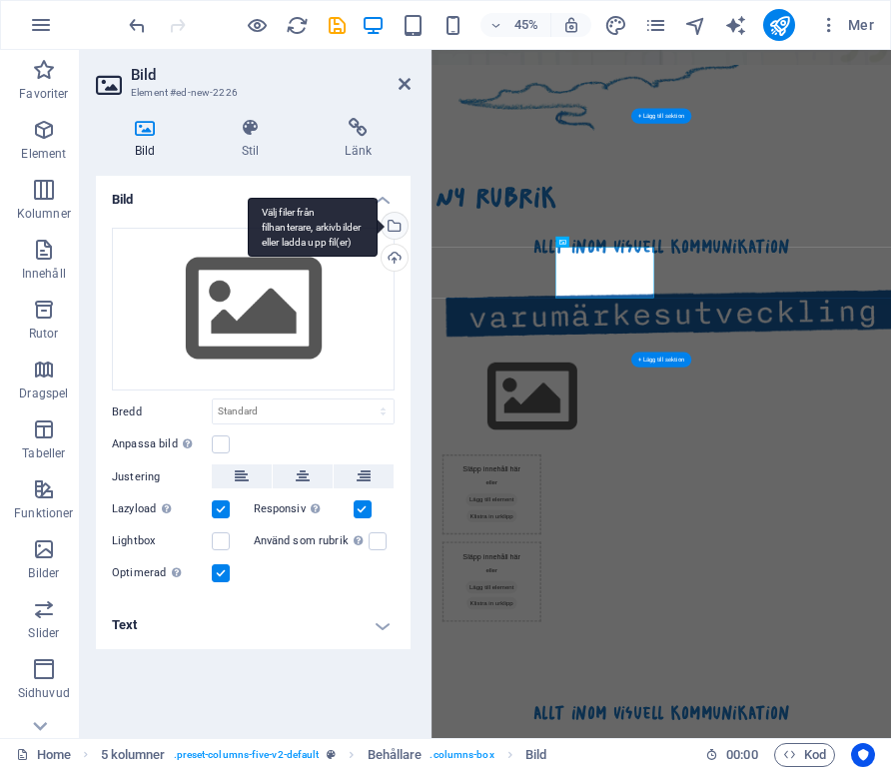
click at [377, 221] on div "Välj filer från filhanterare, arkivbilder eller ladda upp fil(er)" at bounding box center [313, 228] width 130 height 60
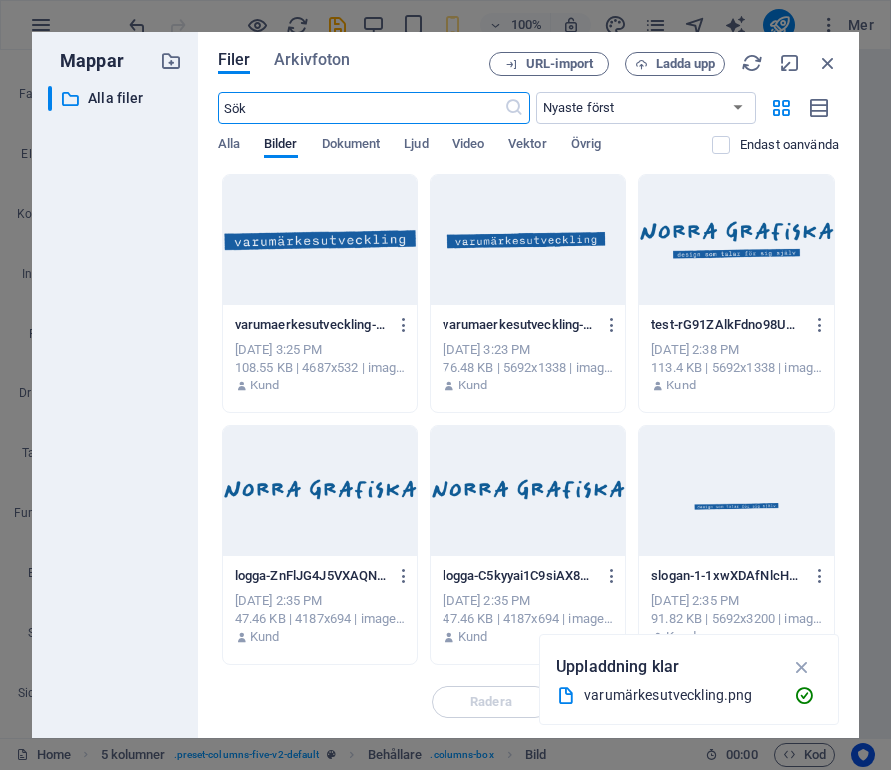
scroll to position [2178, 0]
click at [693, 61] on span "Ladda upp" at bounding box center [686, 64] width 60 height 12
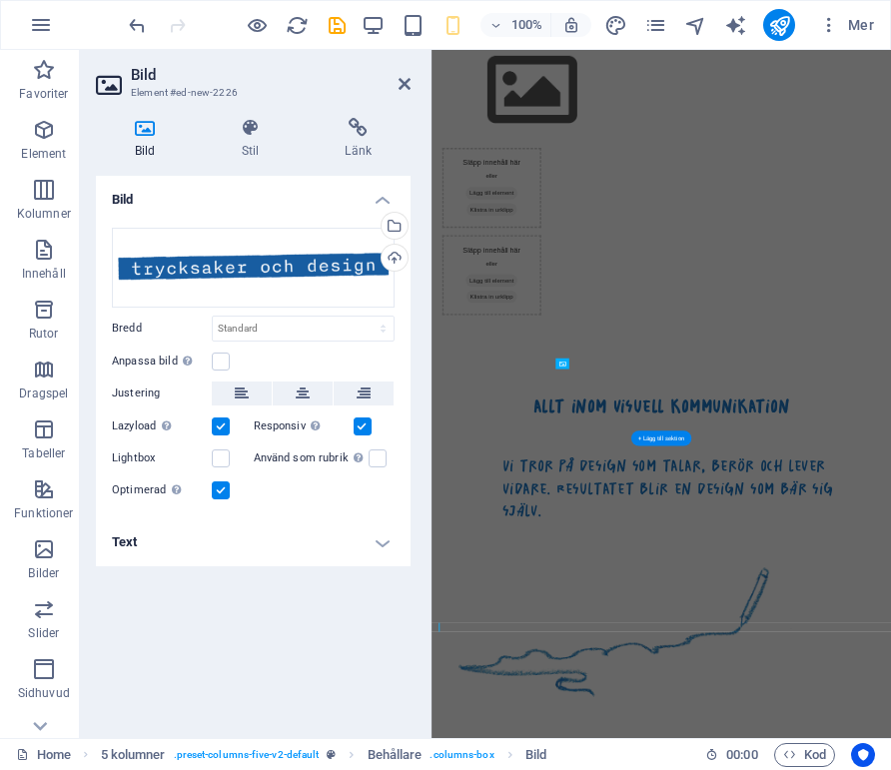
scroll to position [1224, 0]
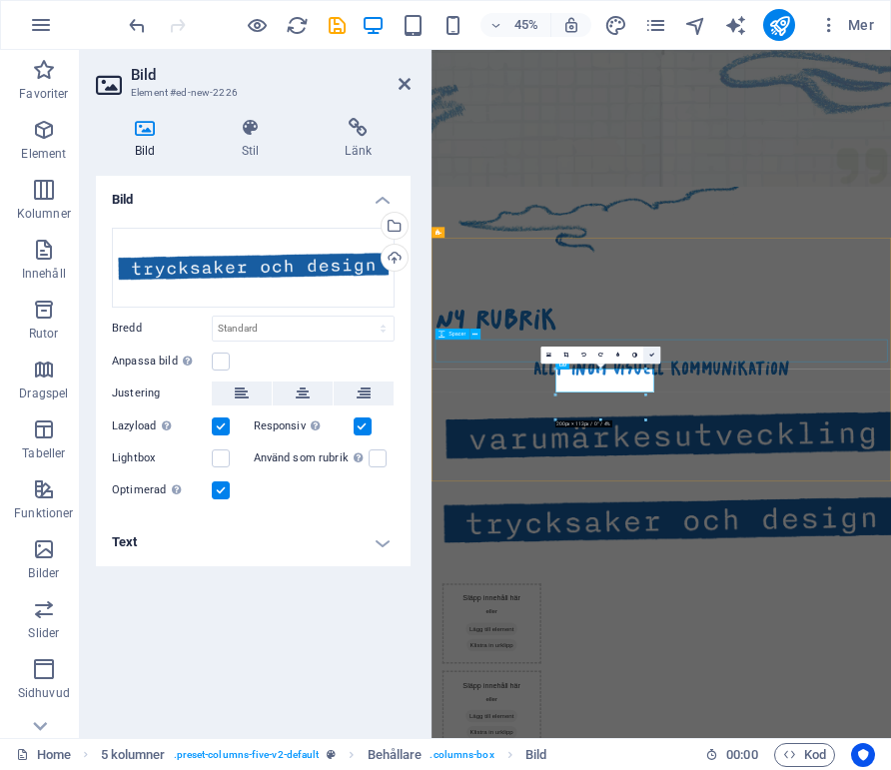
click at [655, 347] on link at bounding box center [651, 354] width 17 height 17
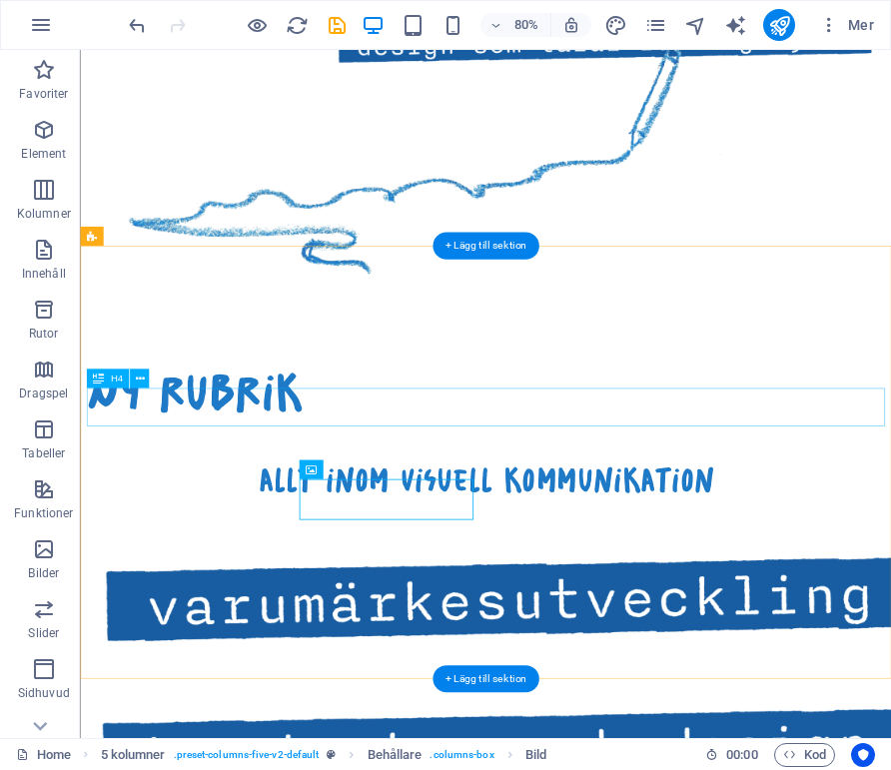
scroll to position [1397, 0]
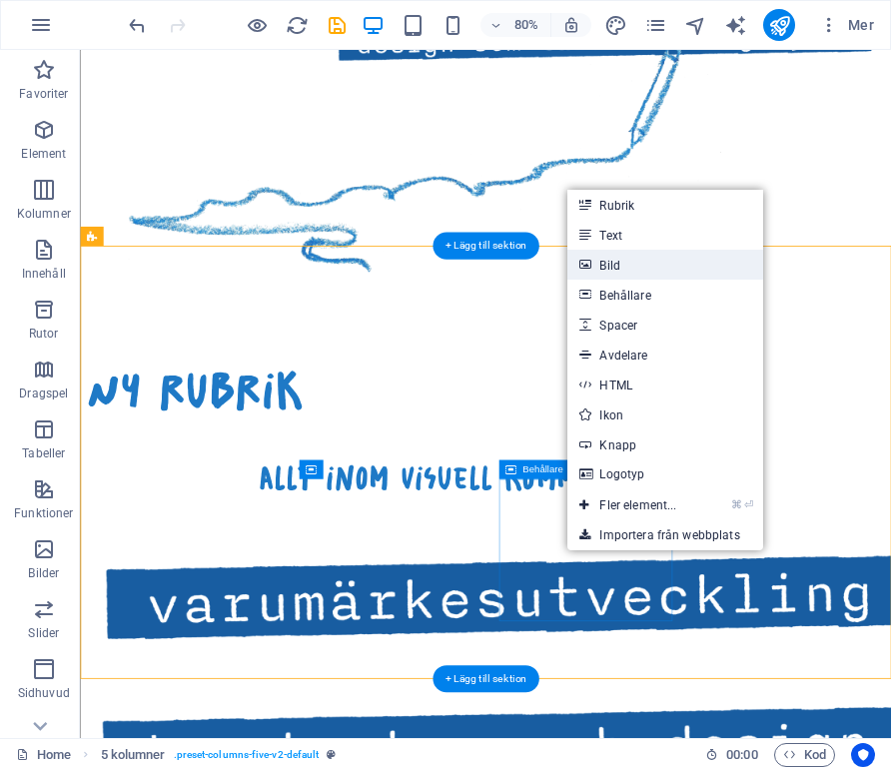
click at [606, 274] on link "Bild" at bounding box center [665, 265] width 196 height 30
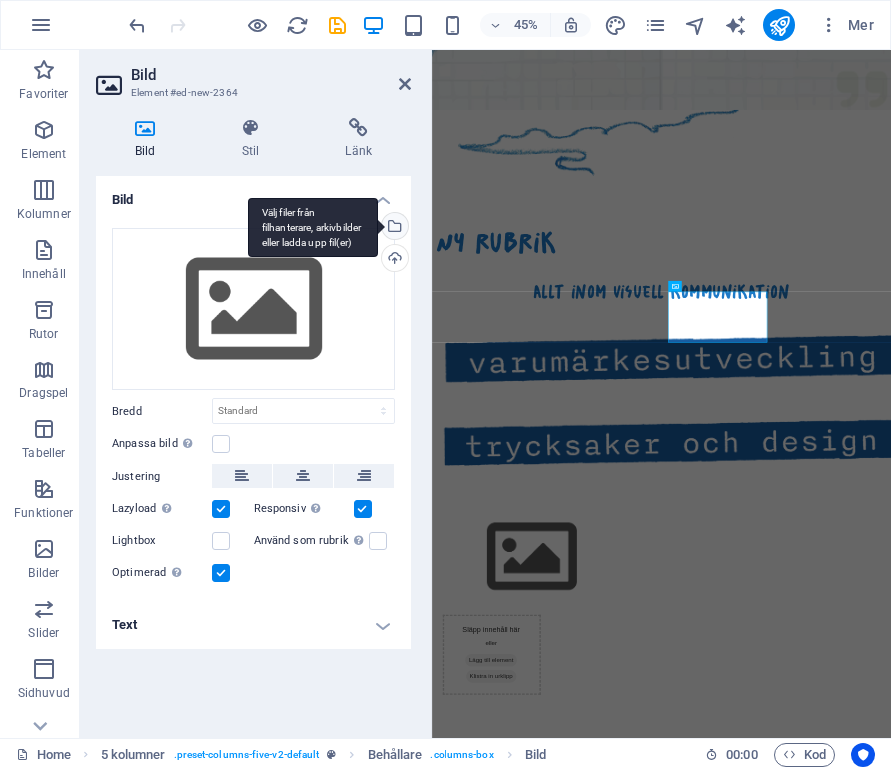
click at [396, 218] on div "Välj filer från filhanterare, arkivbilder eller ladda upp fil(er)" at bounding box center [392, 228] width 30 height 30
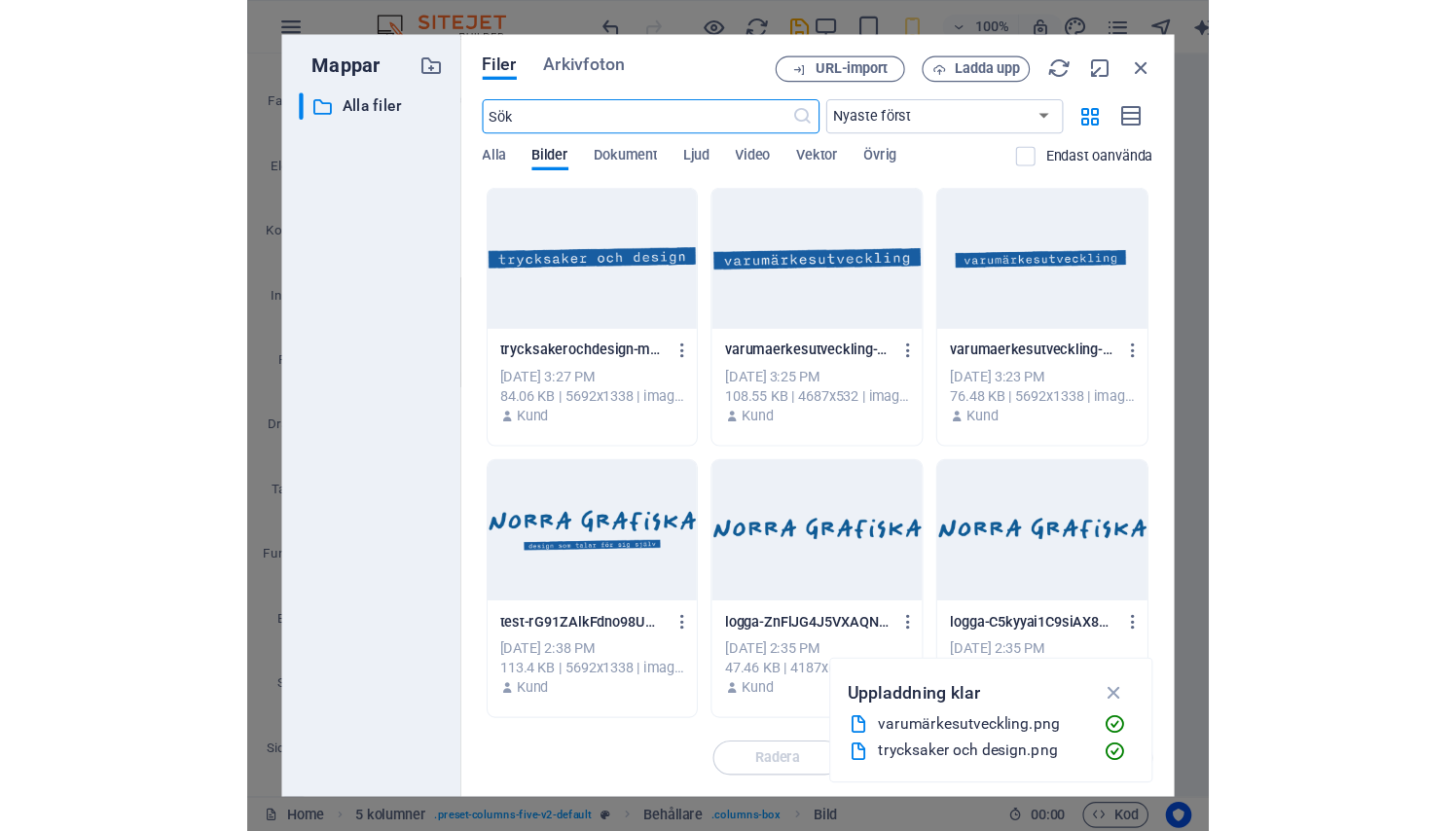
scroll to position [1255, 0]
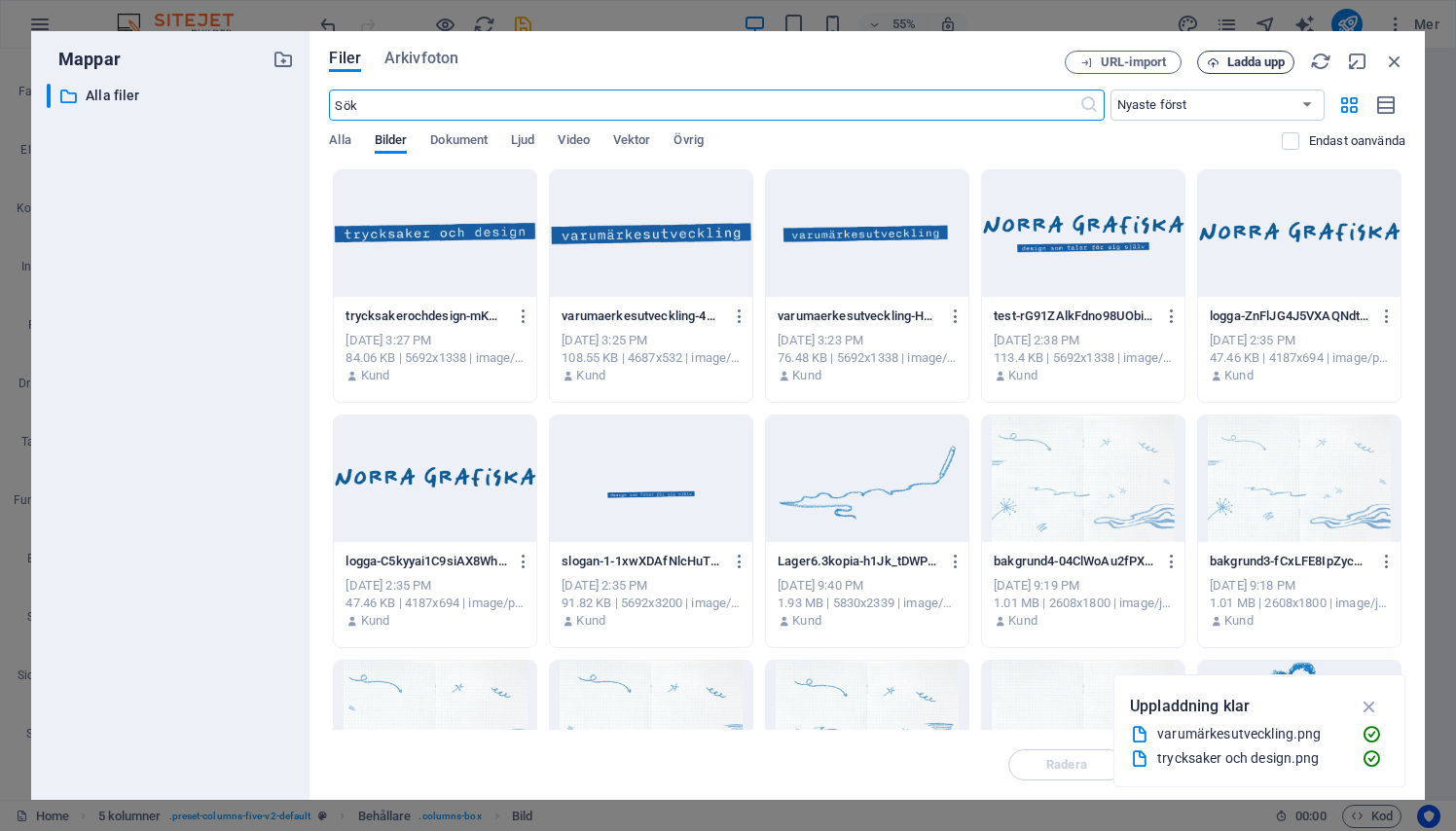
click at [1245, 57] on span "Ladda upp" at bounding box center [1256, 62] width 58 height 12
click at [1267, 63] on span "Ladda upp" at bounding box center [1256, 62] width 58 height 12
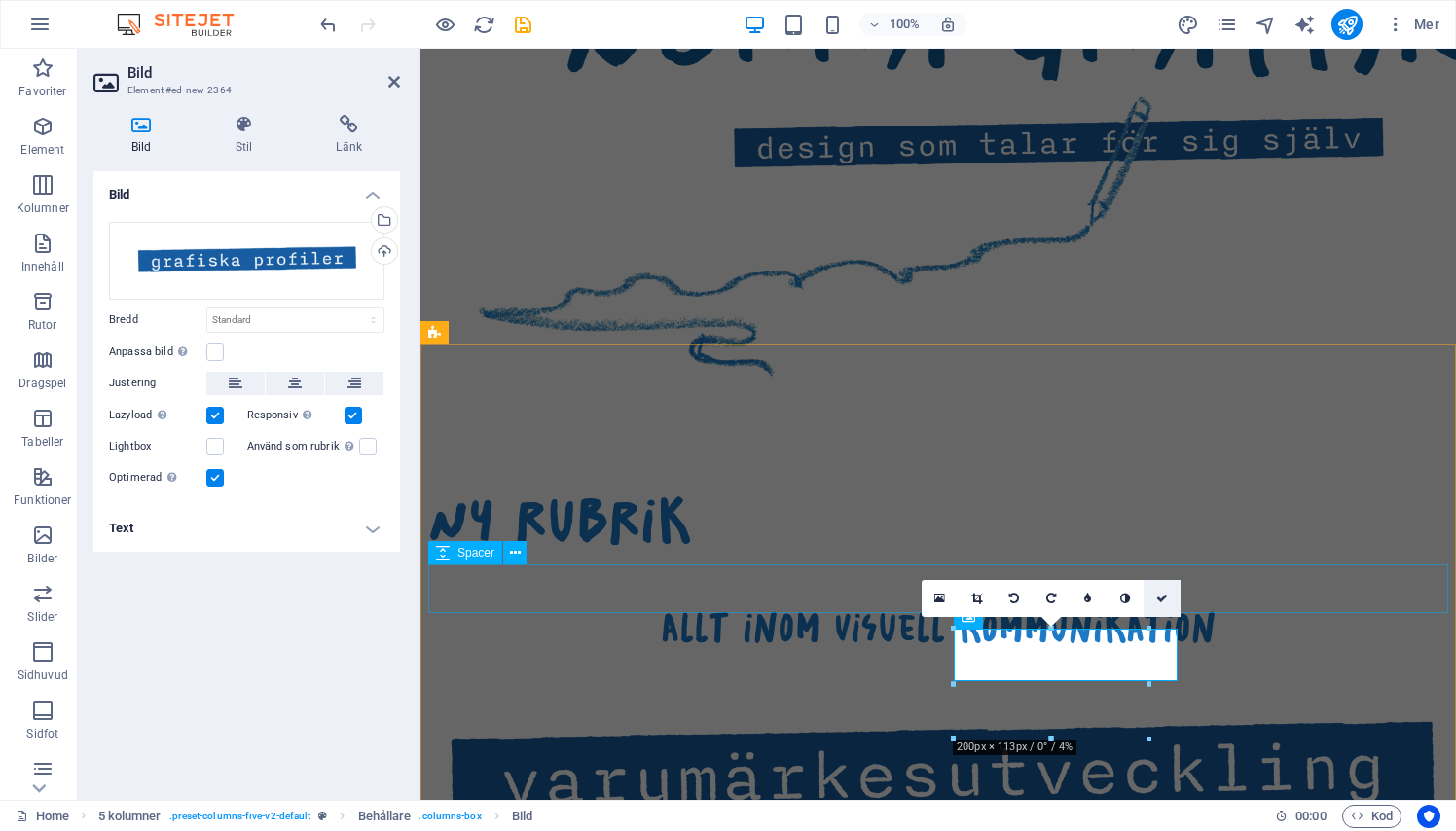
click at [1162, 600] on icon at bounding box center [1162, 598] width 12 height 12
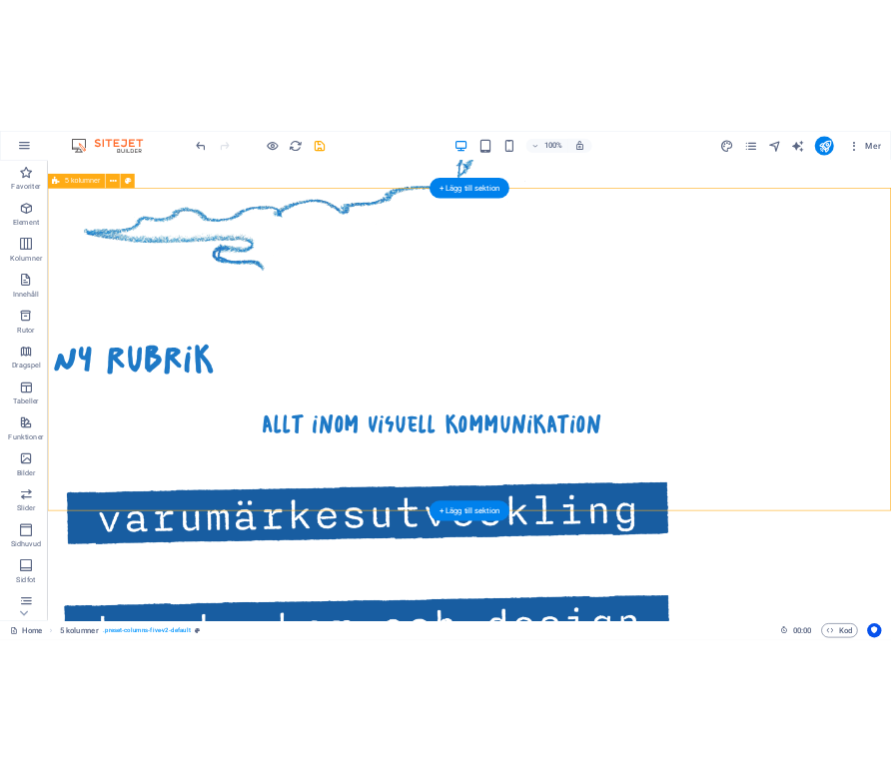
scroll to position [1446, 0]
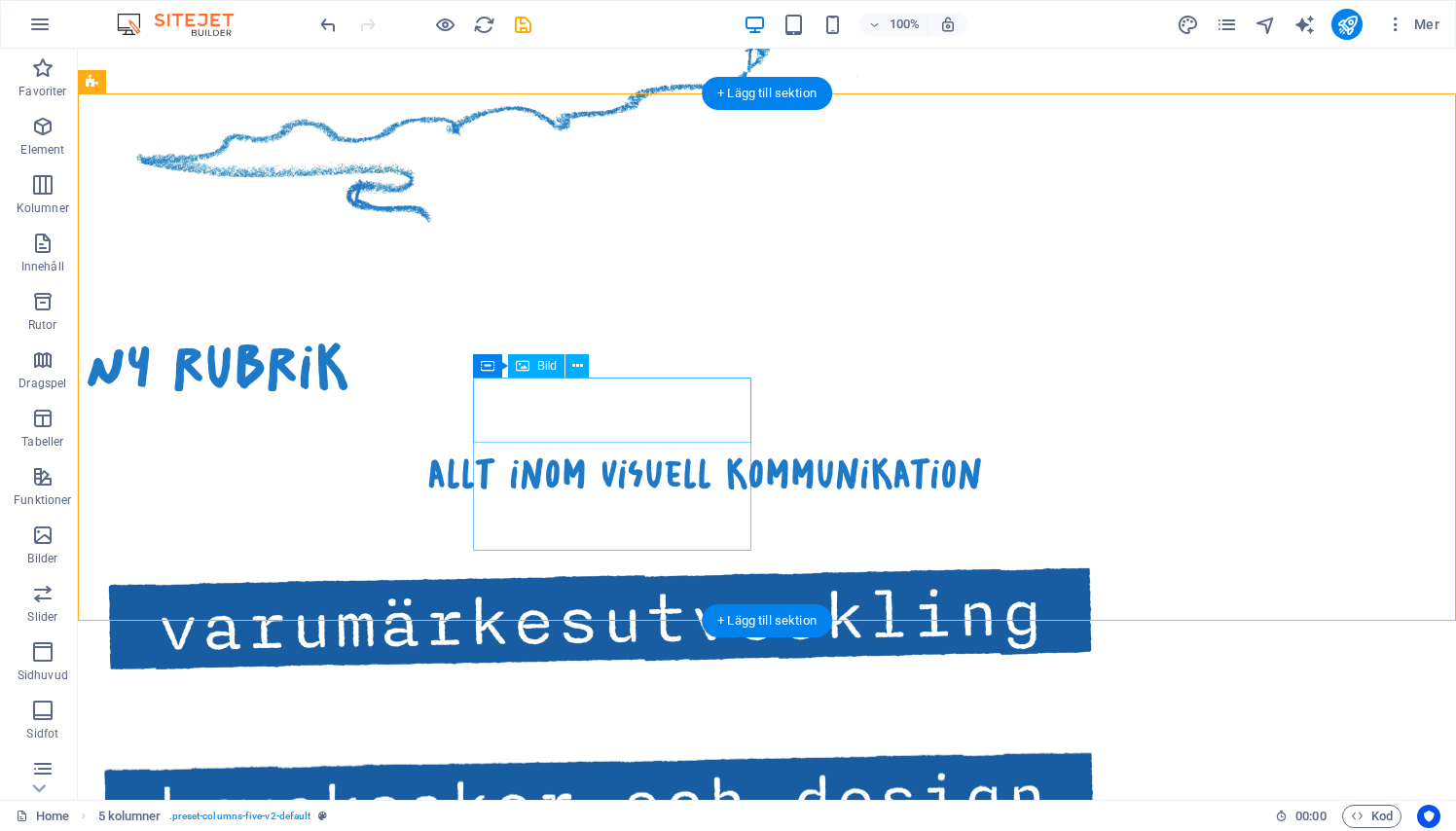
click at [379, 690] on figure at bounding box center [241, 807] width 279 height 235
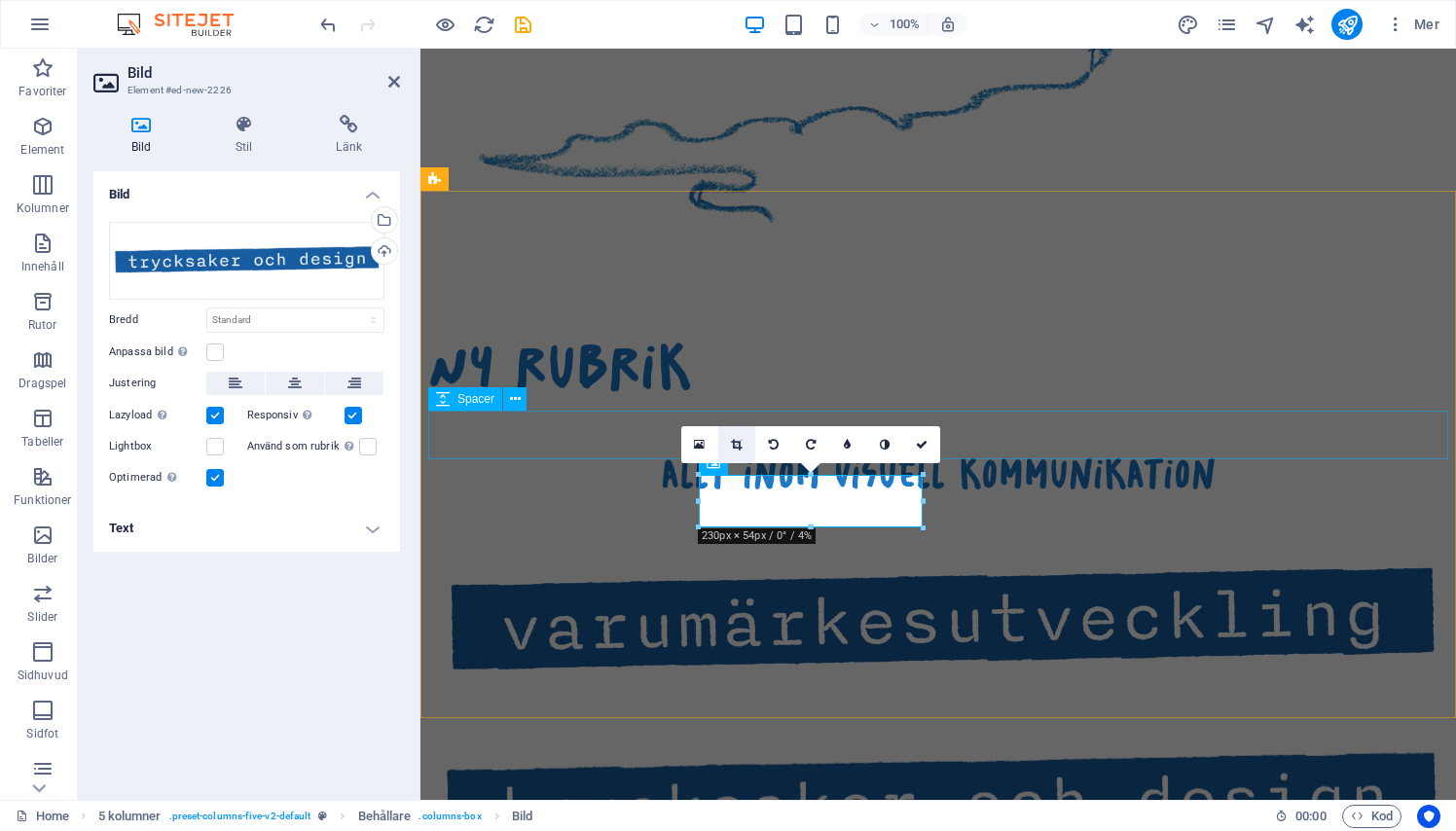
click at [739, 435] on link at bounding box center [737, 444] width 37 height 37
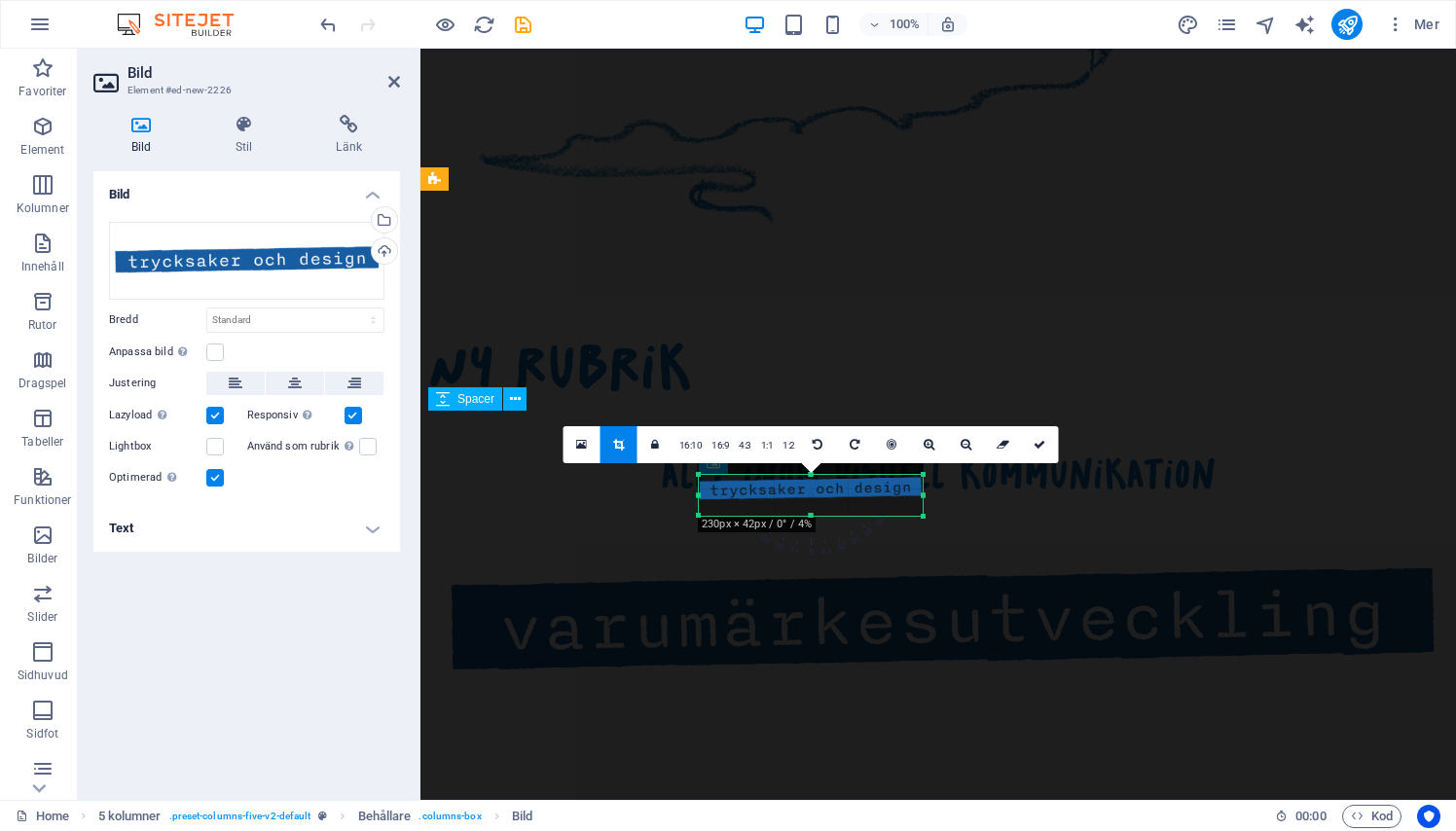
drag, startPoint x: 811, startPoint y: 474, endPoint x: 811, endPoint y: 486, distance: 12.0
click at [811, 486] on div "180 170 160 150 140 130 120 110 100 90 80 70 60 50 40 30 20 10 0 -10 -20 -30 -4…" at bounding box center [811, 495] width 224 height 41
drag, startPoint x: 813, startPoint y: 514, endPoint x: 813, endPoint y: 499, distance: 15.0
click at [813, 499] on div at bounding box center [811, 500] width 224 height 7
click at [1038, 446] on icon at bounding box center [1039, 444] width 12 height 12
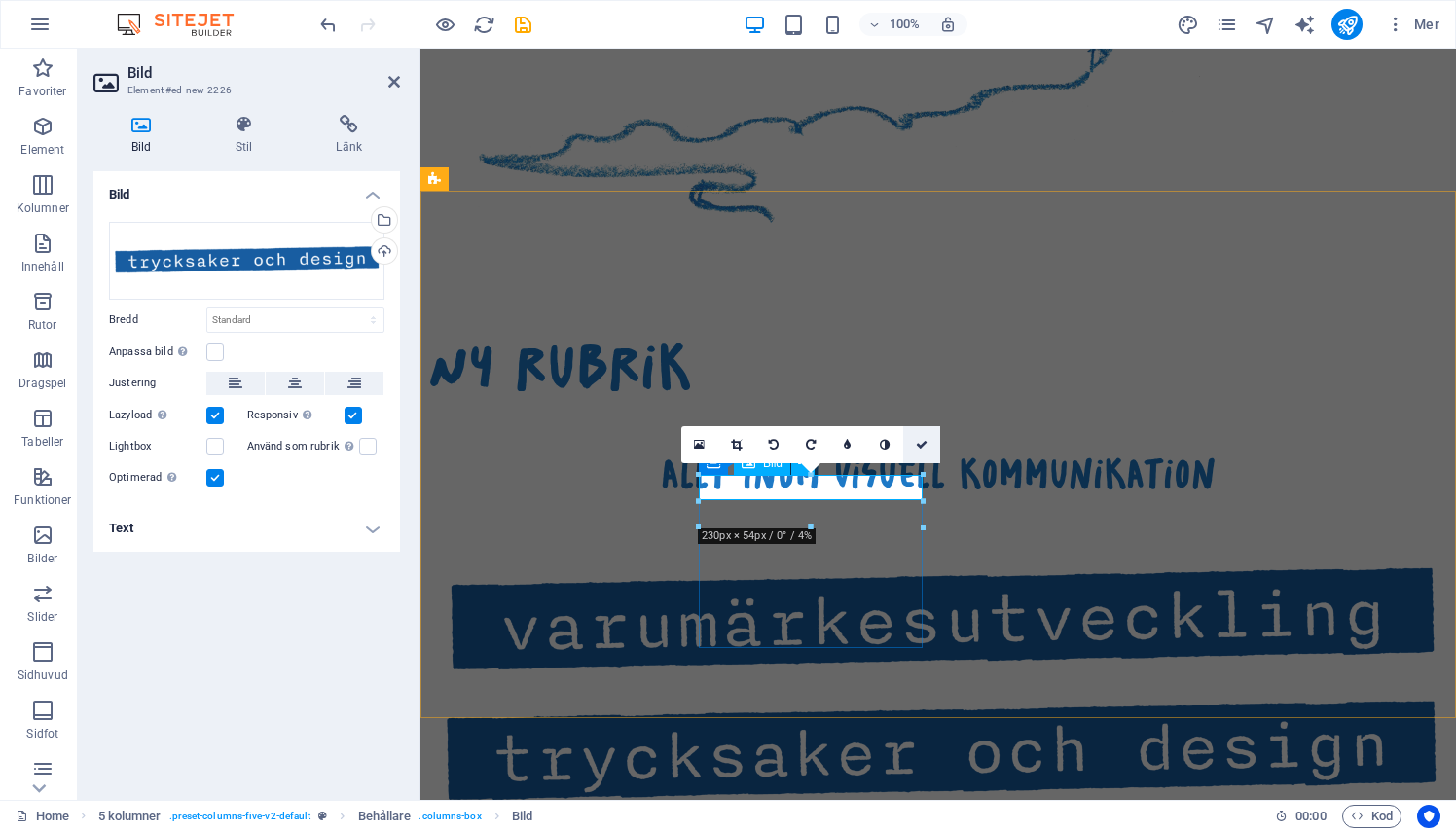
click at [917, 452] on link at bounding box center [922, 444] width 37 height 37
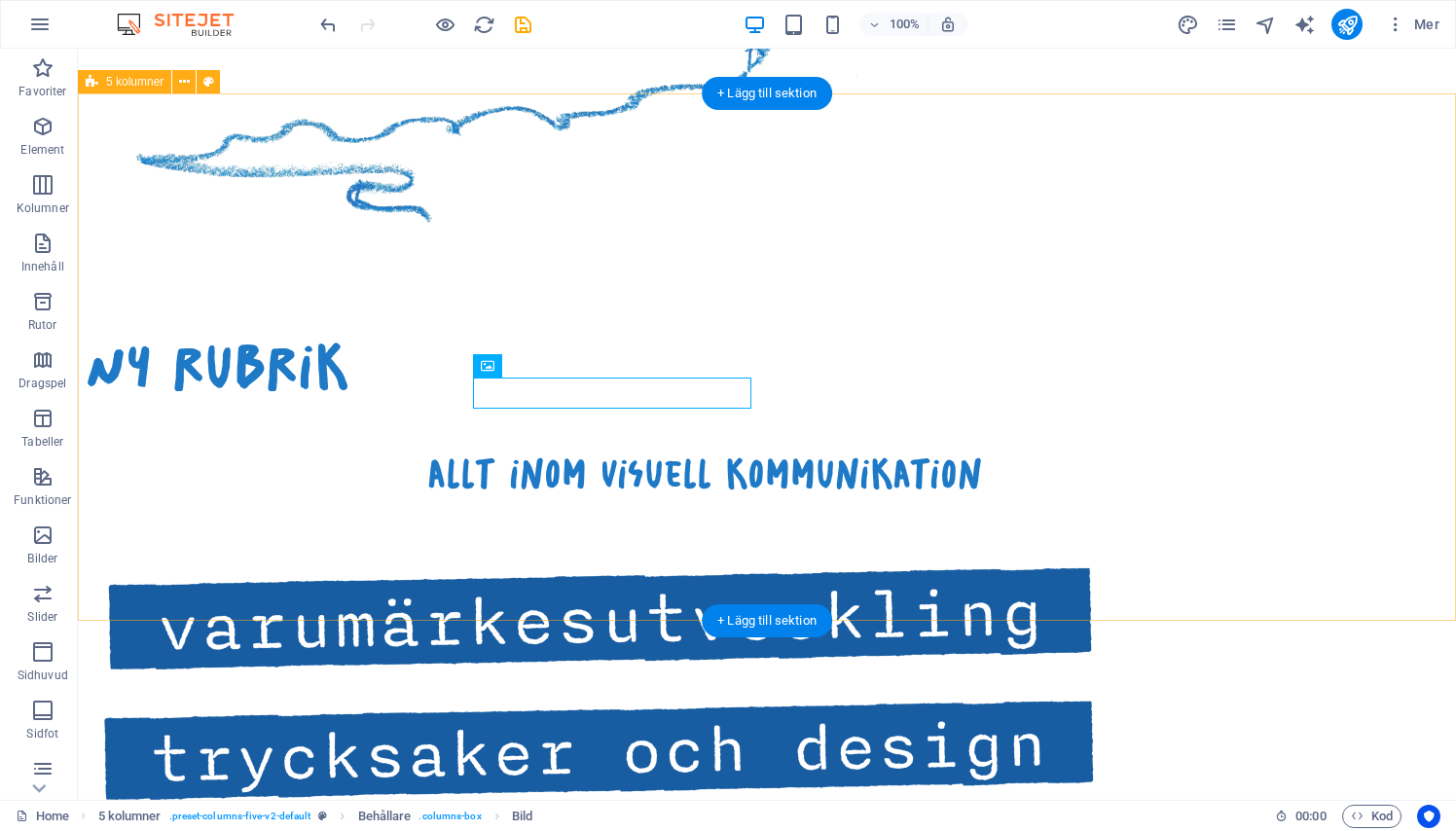
click at [384, 574] on div "Ny rubrik allt inom visuell kommunikation Släpp innehåll här eller Lägg till el…" at bounding box center [767, 794] width 1378 height 1034
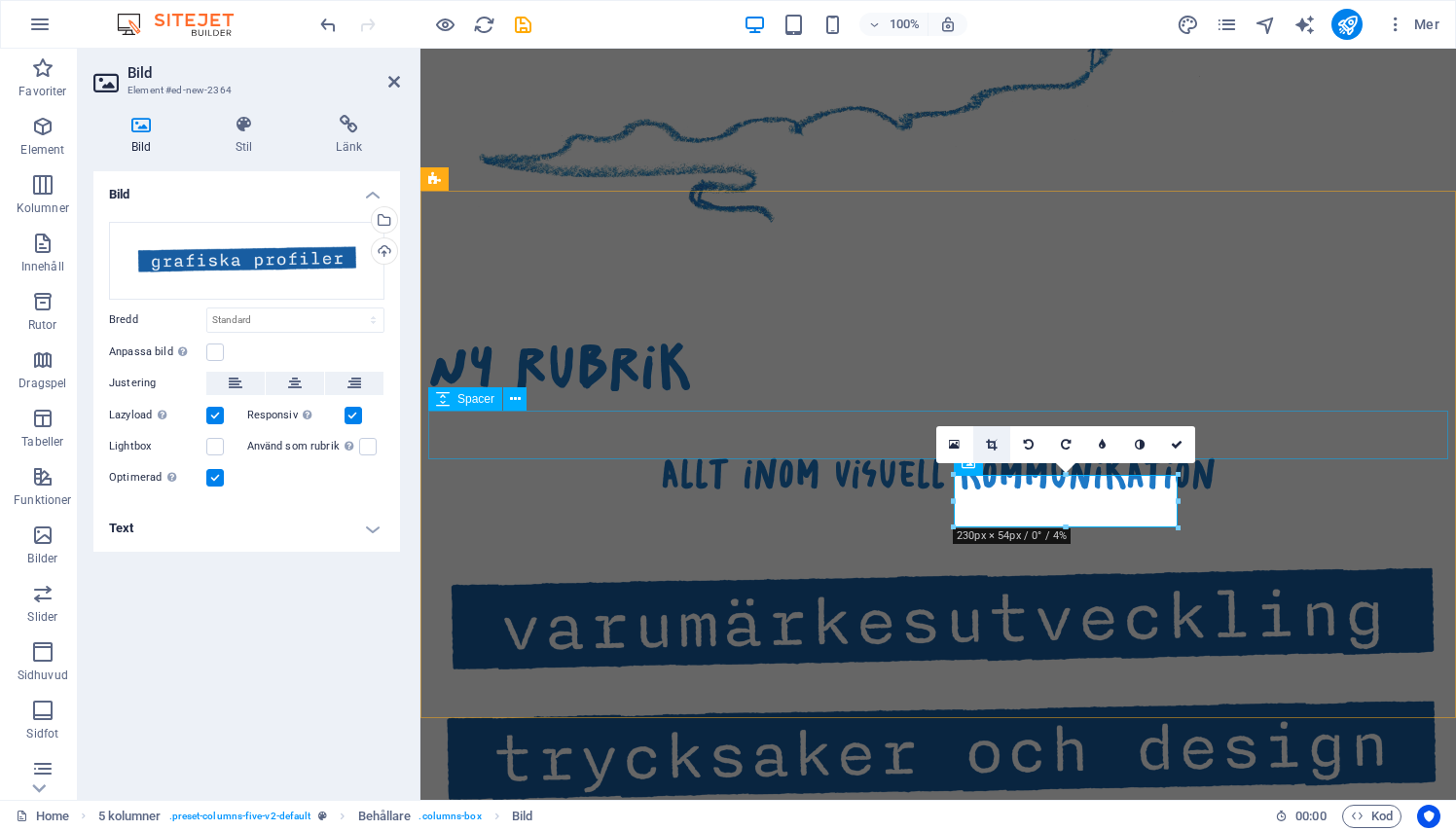
click at [989, 433] on link at bounding box center [991, 444] width 37 height 37
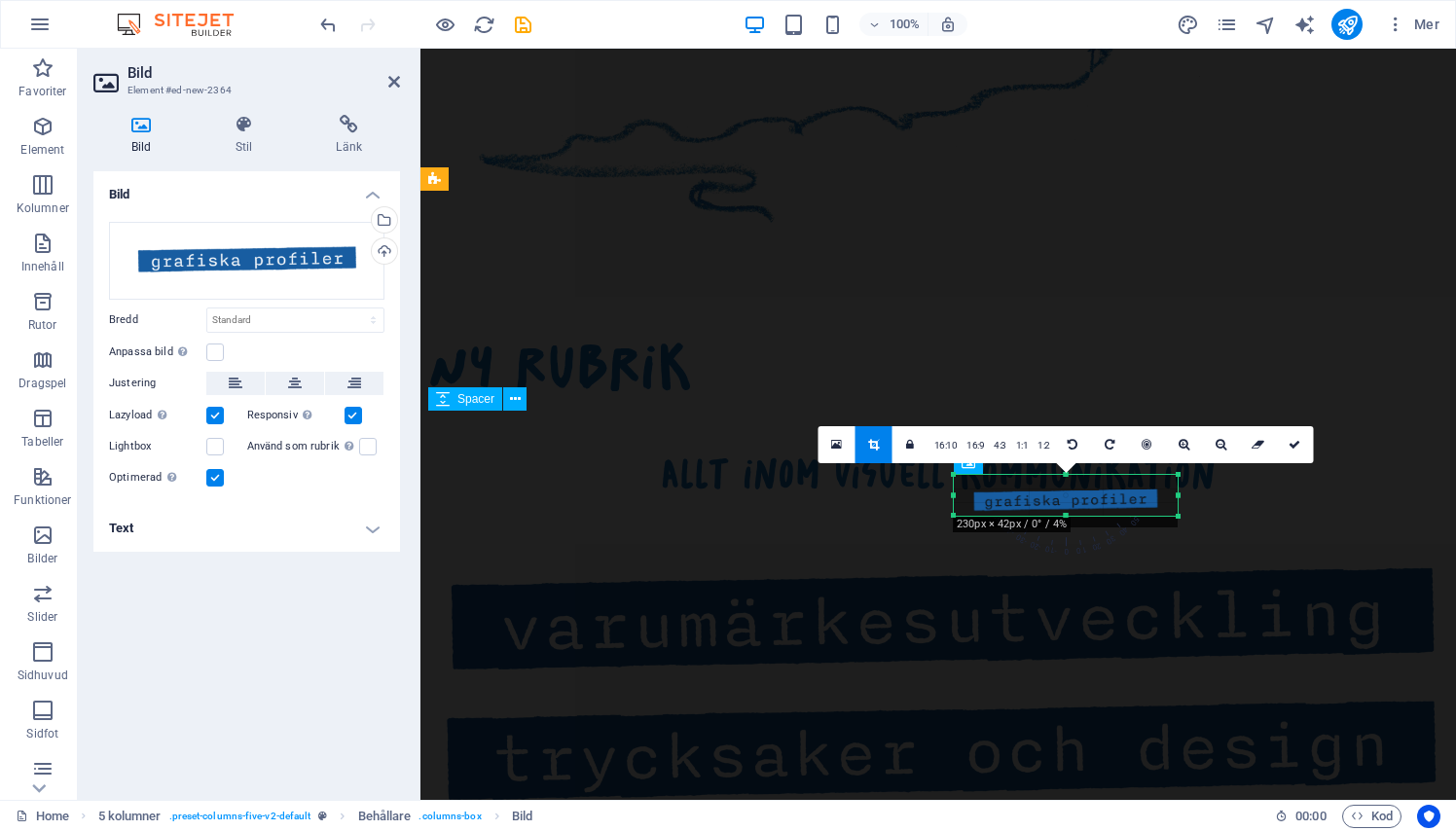
drag, startPoint x: 1066, startPoint y: 525, endPoint x: 1067, endPoint y: 512, distance: 13.0
click at [1067, 512] on div at bounding box center [1065, 515] width 224 height 7
drag, startPoint x: 1062, startPoint y: 473, endPoint x: 1061, endPoint y: 484, distance: 11.0
click at [1061, 484] on div "180 170 160 150 140 130 120 110 100 90 80 70 60 50 40 30 20 10 0 -10 -20 -30 -4…" at bounding box center [1065, 489] width 224 height 29
click at [1300, 436] on link at bounding box center [1295, 444] width 37 height 37
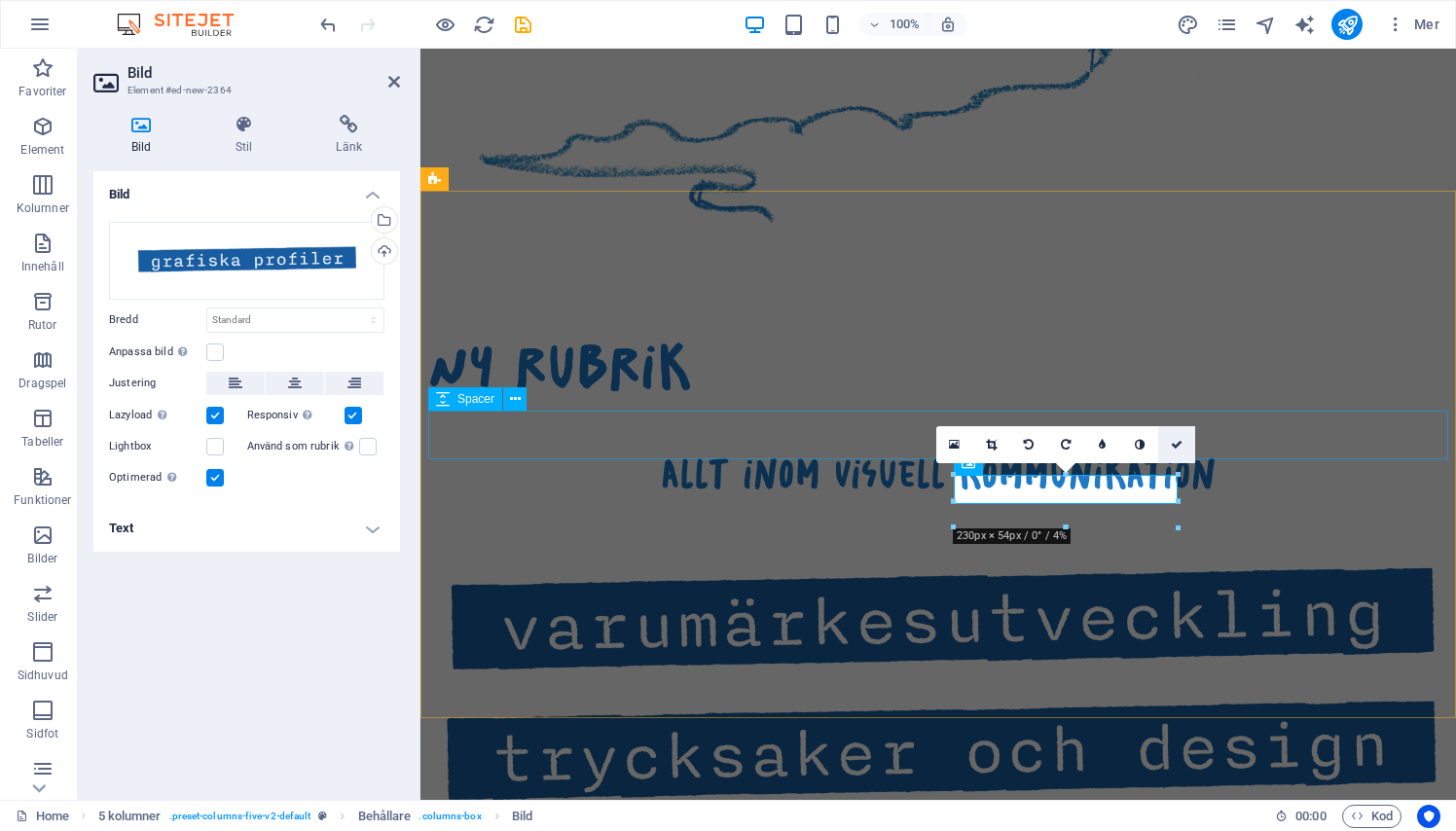
click at [1182, 443] on icon at bounding box center [1176, 444] width 12 height 12
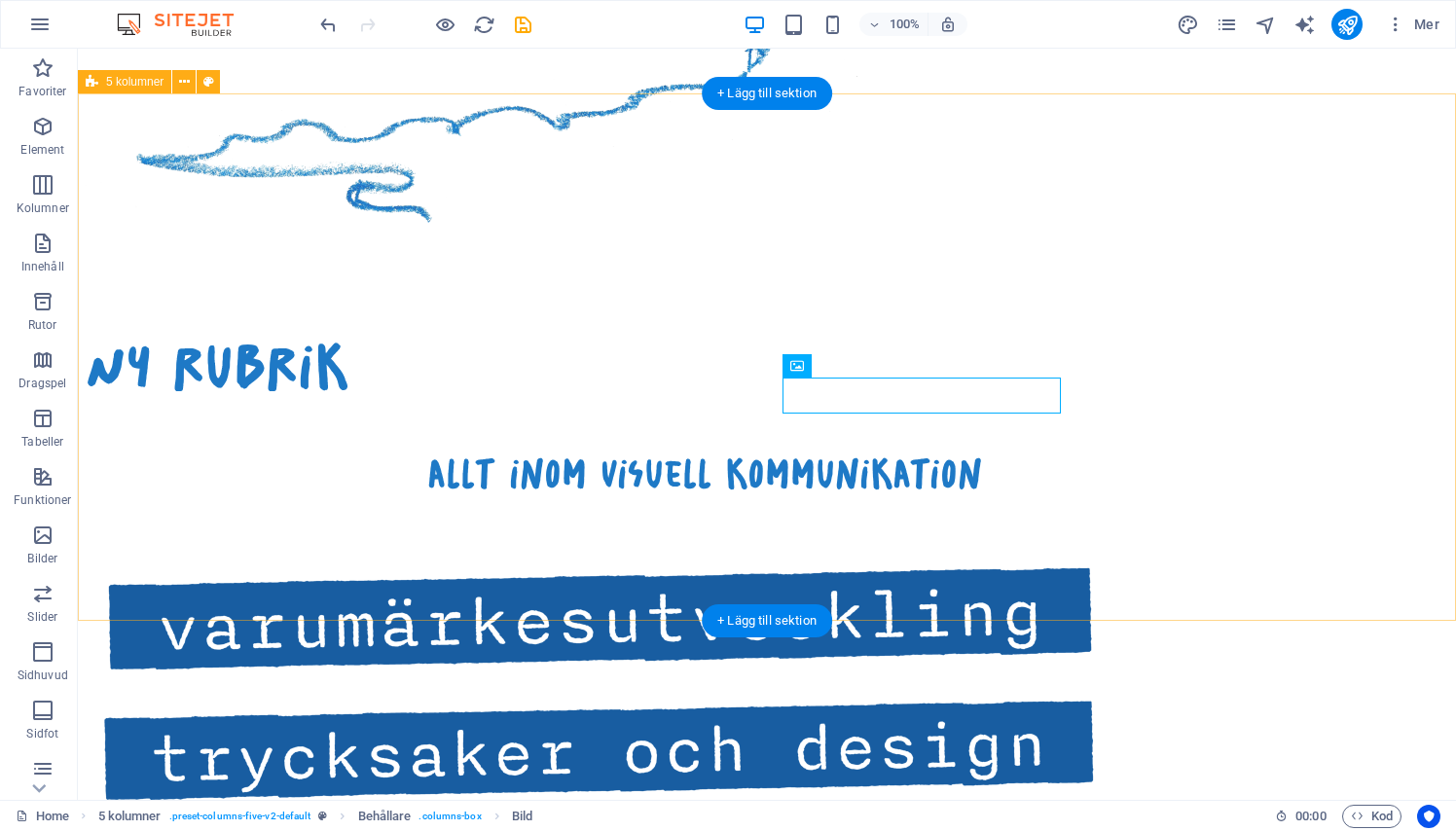
click at [779, 575] on div "Ny rubrik allt inom visuell kommunikation Släpp innehåll här eller Lägg till el…" at bounding box center [767, 742] width 1378 height 930
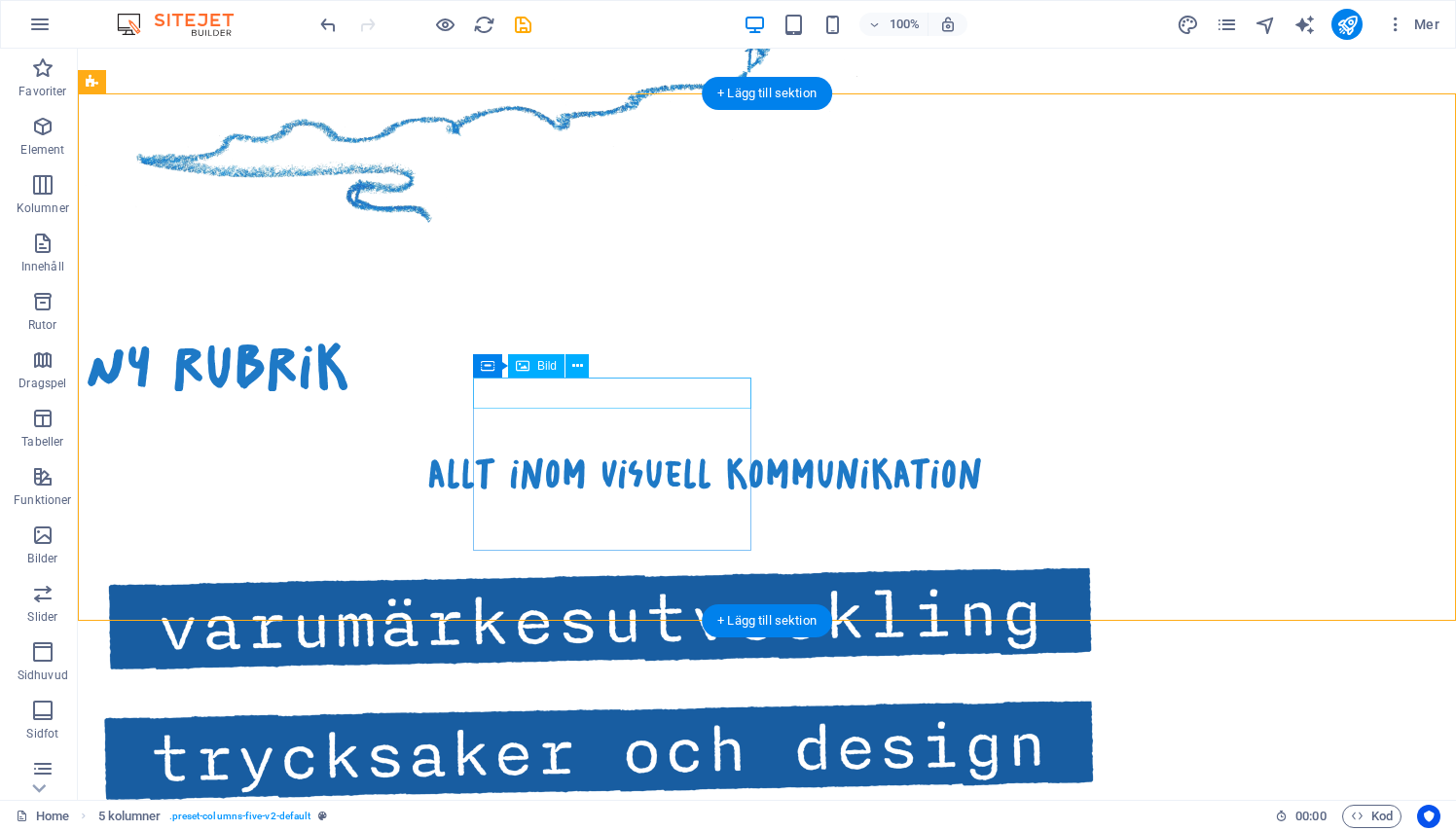
click at [379, 690] on figure at bounding box center [241, 746] width 279 height 113
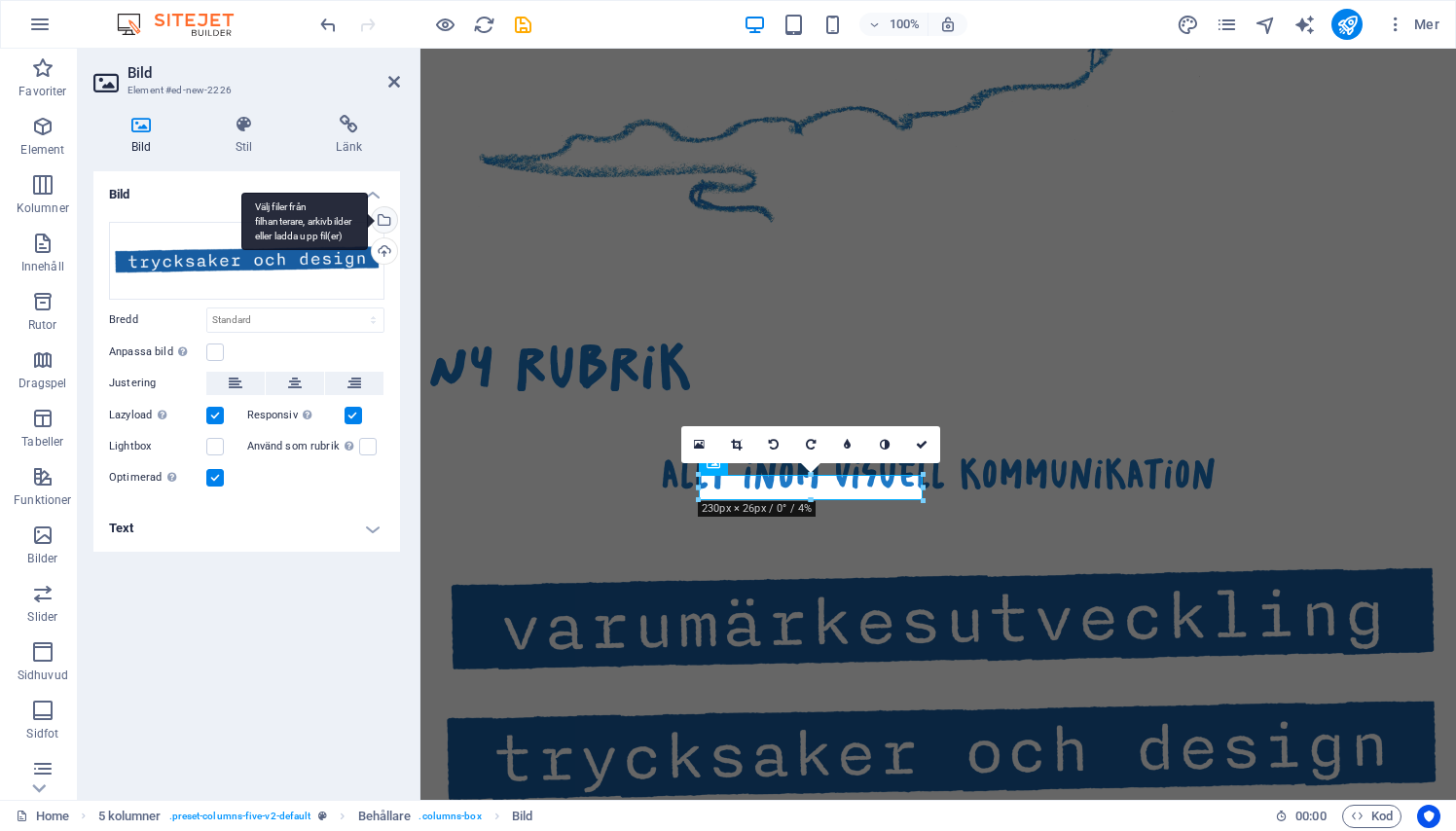
click at [391, 221] on div "Välj filer från filhanterare, arkivbilder eller ladda upp fil(er)" at bounding box center [382, 222] width 29 height 29
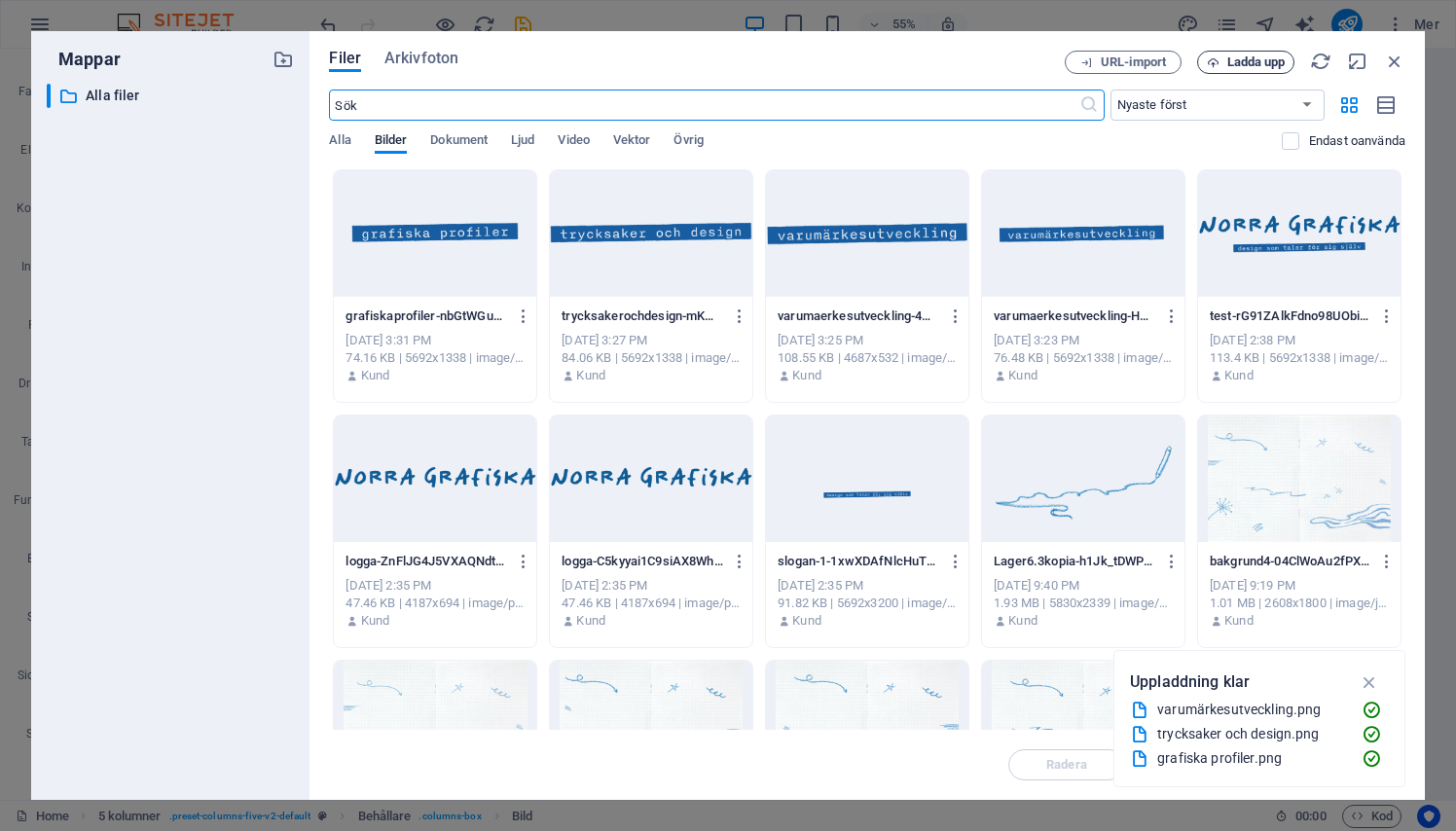
click at [1220, 61] on span "Ladda upp" at bounding box center [1245, 62] width 80 height 13
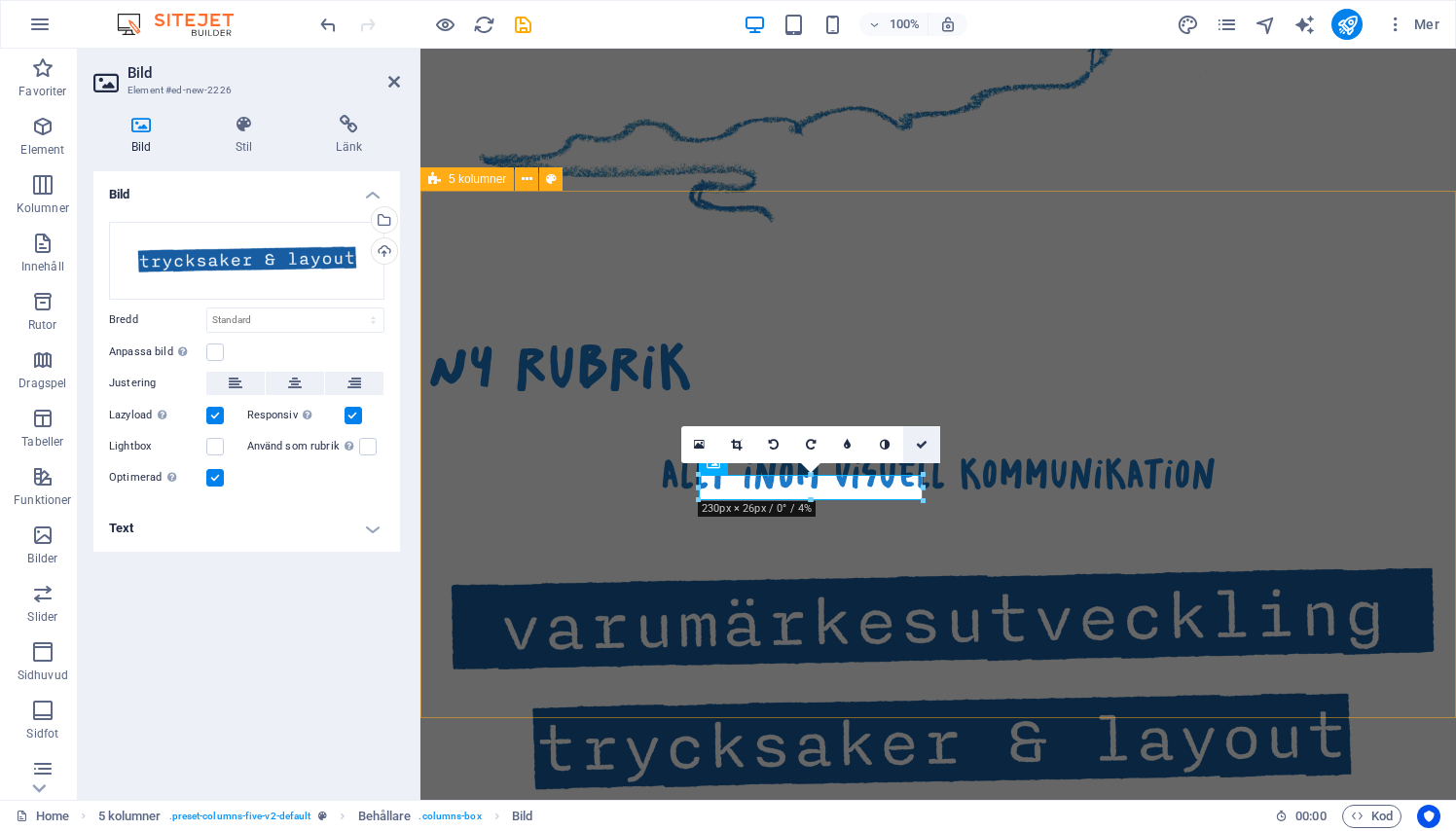
click at [933, 437] on link at bounding box center [922, 444] width 37 height 37
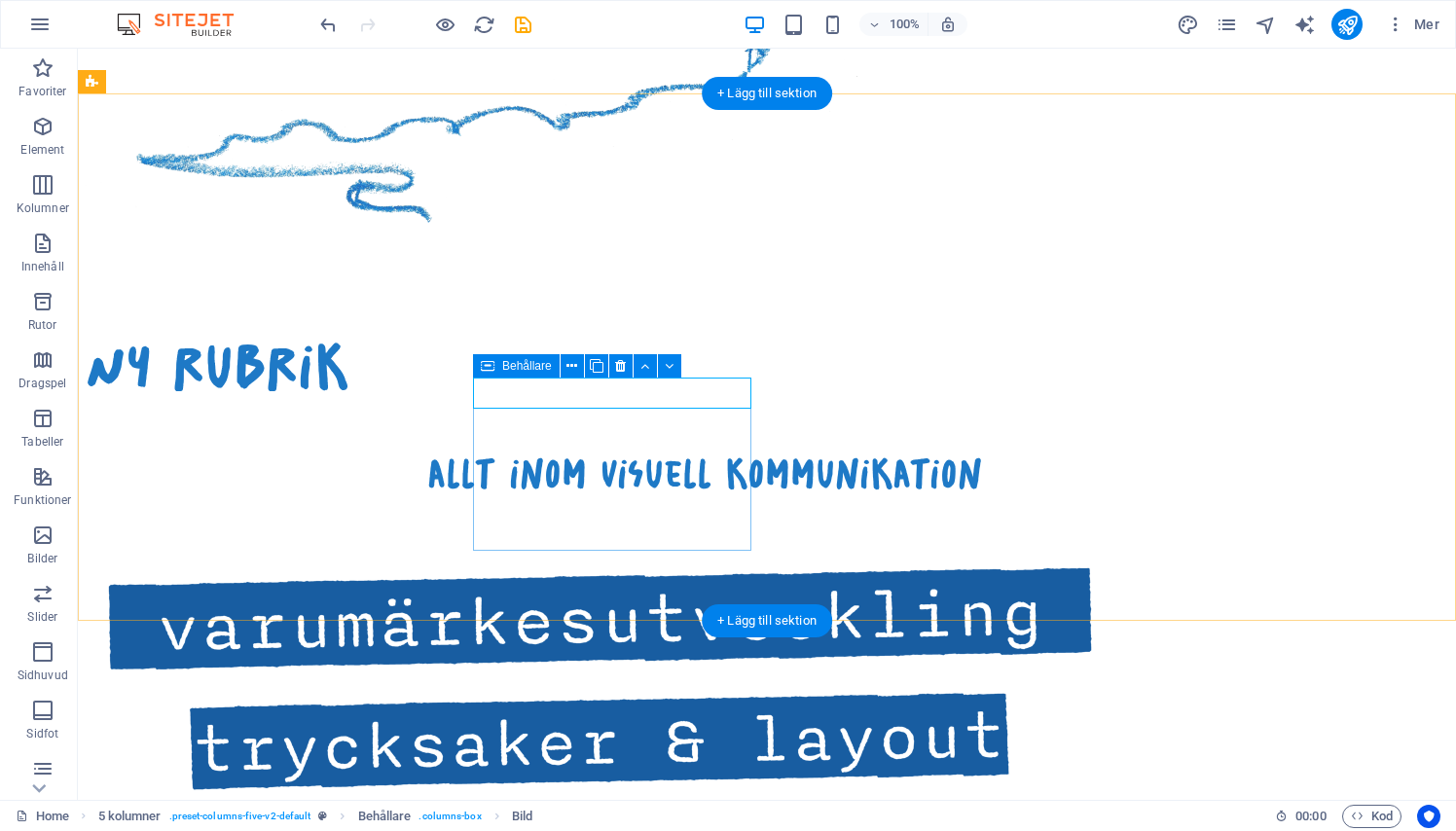
click at [379, 690] on div at bounding box center [241, 746] width 279 height 113
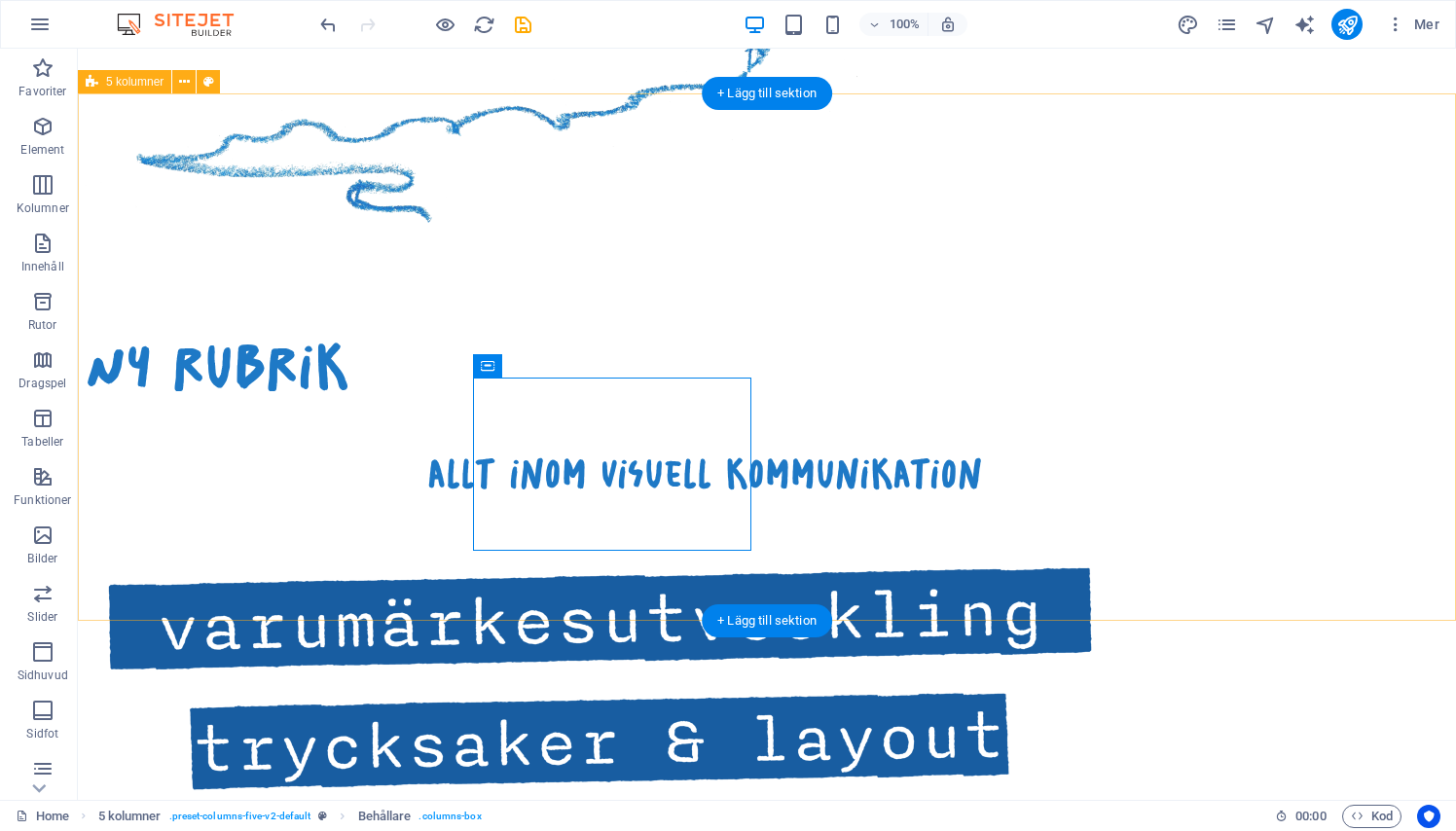
click at [352, 580] on div "Ny rubrik allt inom visuell kommunikation Släpp innehåll här eller Lägg till el…" at bounding box center [767, 742] width 1378 height 930
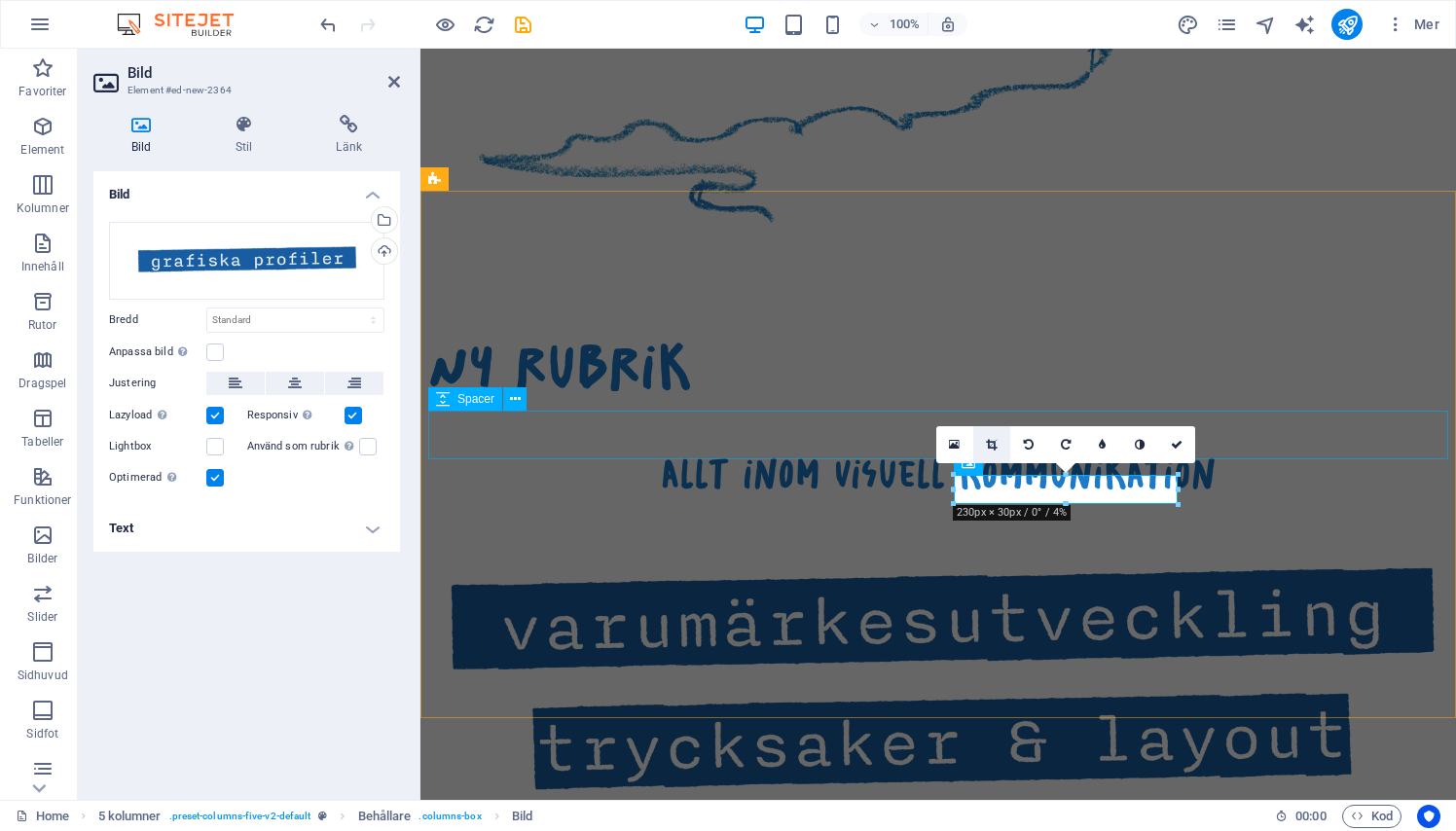
click at [1004, 443] on link at bounding box center [991, 444] width 37 height 37
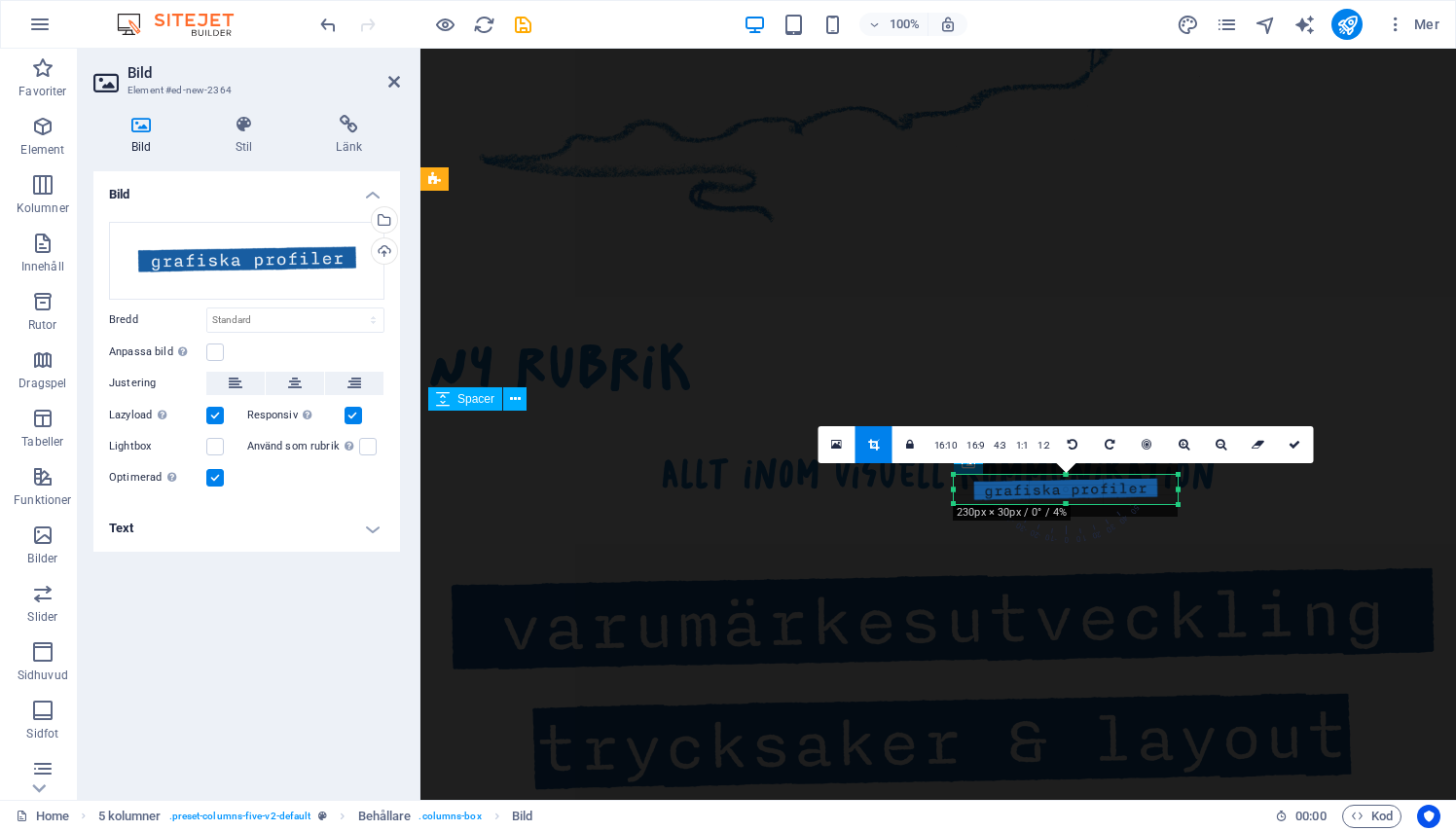
drag, startPoint x: 1002, startPoint y: 453, endPoint x: 1066, endPoint y: 474, distance: 67.4
click at [1066, 474] on div at bounding box center [1065, 473] width 224 height 7
click at [1066, 475] on div at bounding box center [1065, 473] width 224 height 7
drag, startPoint x: 1066, startPoint y: 475, endPoint x: 1294, endPoint y: 448, distance: 229.6
click at [1294, 448] on icon at bounding box center [1294, 444] width 12 height 12
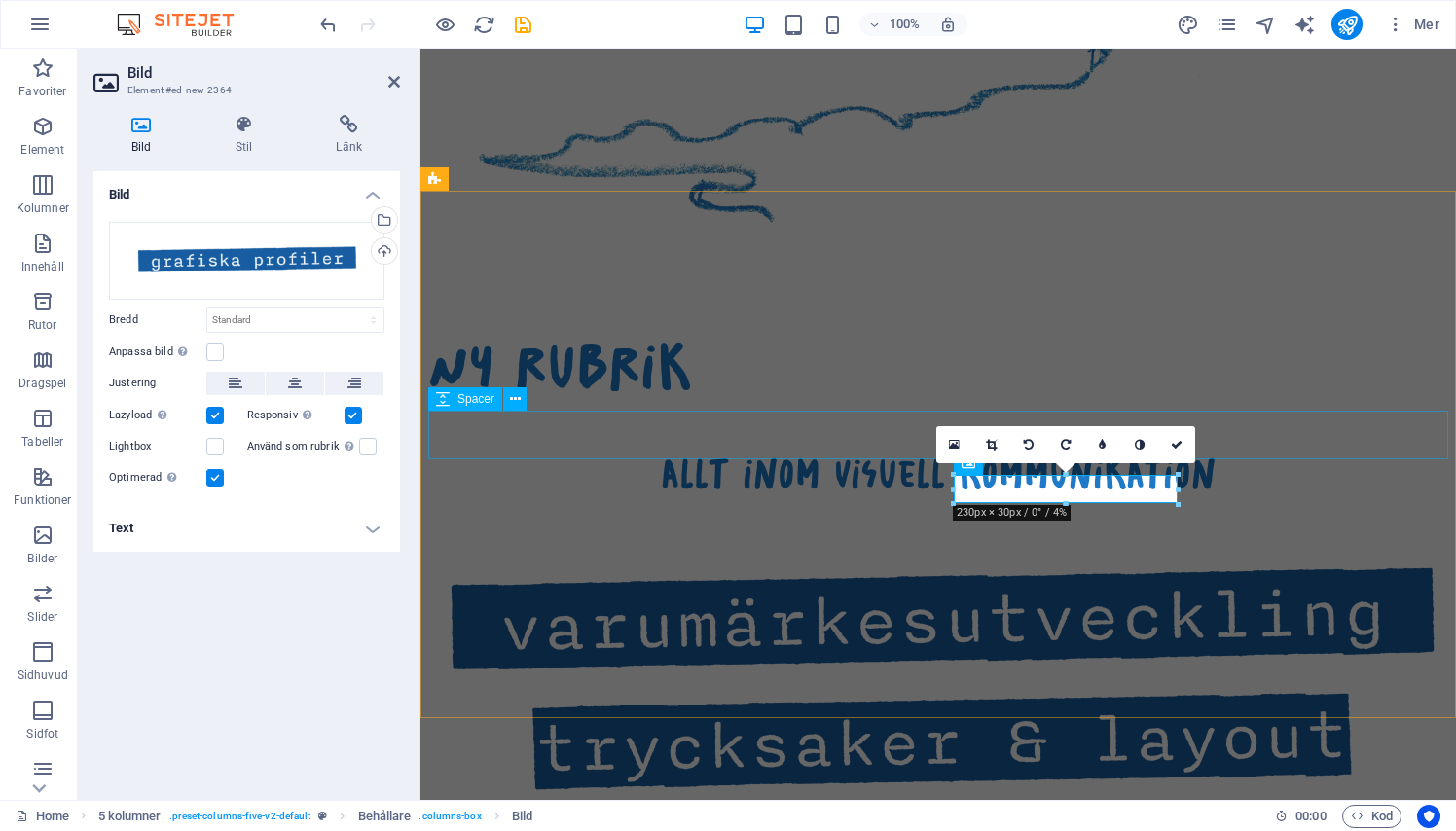
click at [1175, 446] on icon at bounding box center [1176, 444] width 12 height 12
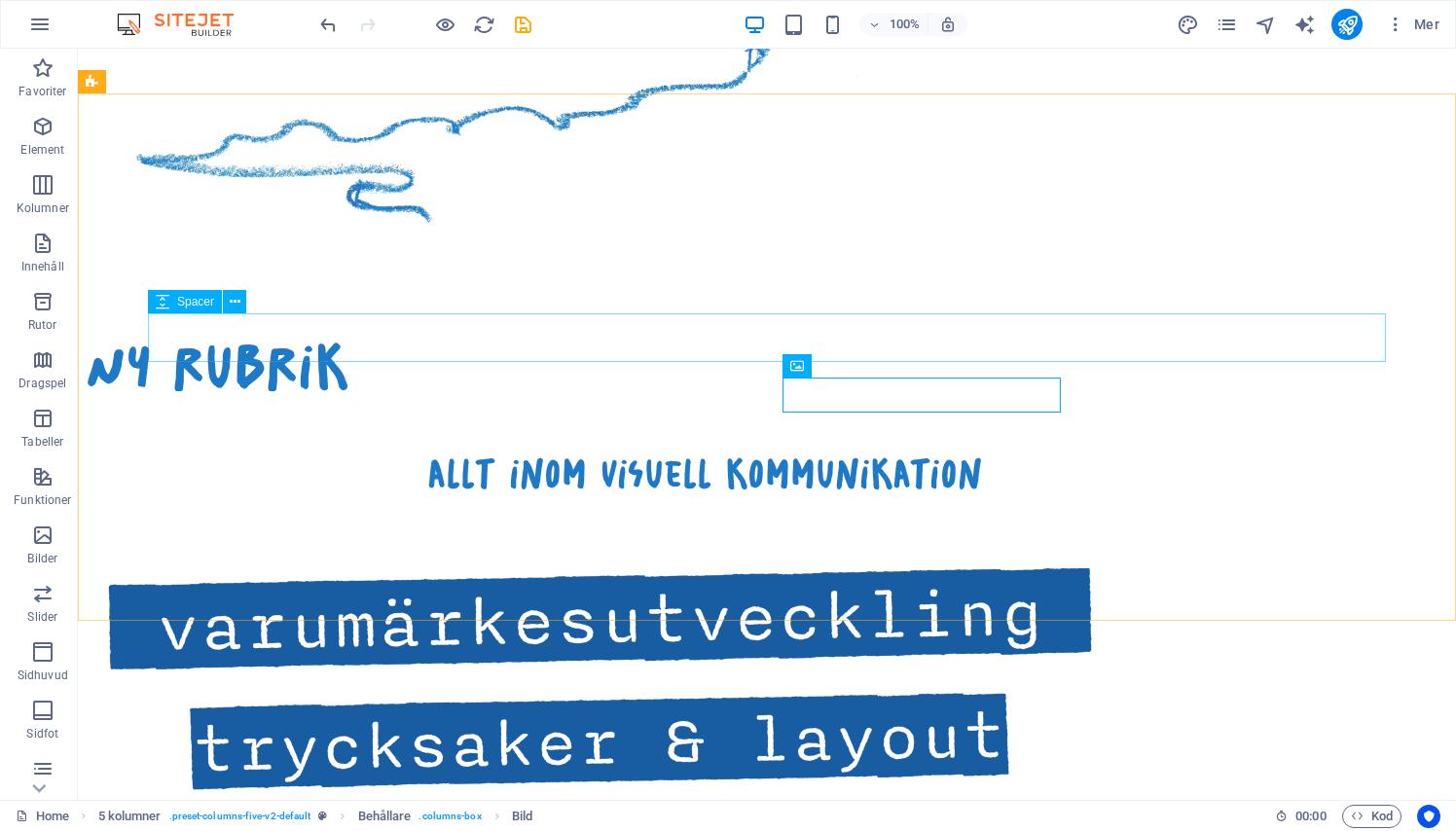
drag, startPoint x: 951, startPoint y: 448, endPoint x: 855, endPoint y: 568, distance: 153.7
click at [855, 568] on div "Ny rubrik allt inom visuell kommunikation Släpp innehåll här eller Lägg till el…" at bounding box center [767, 740] width 1378 height 925
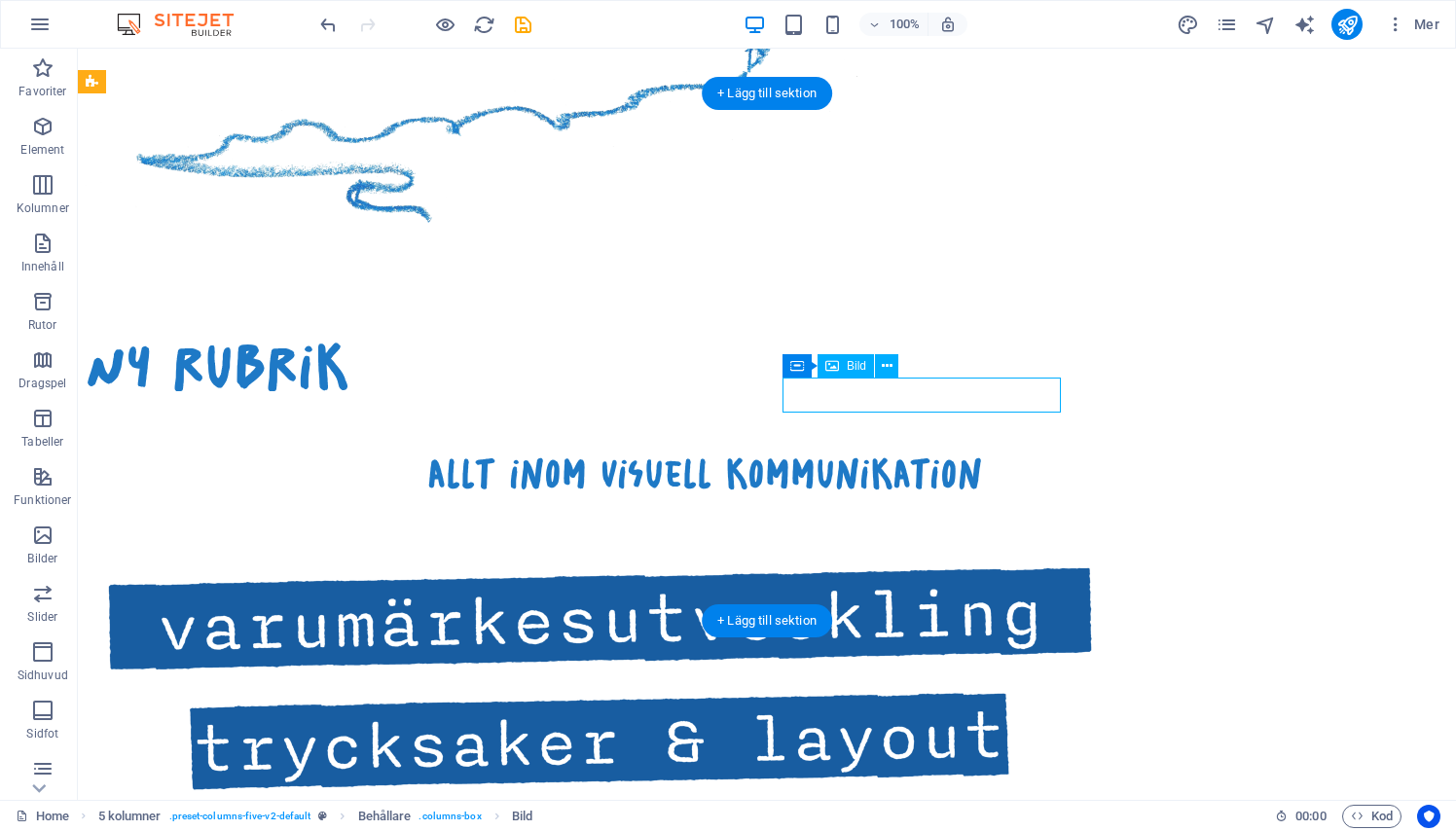
click at [379, 690] on figure at bounding box center [241, 746] width 279 height 113
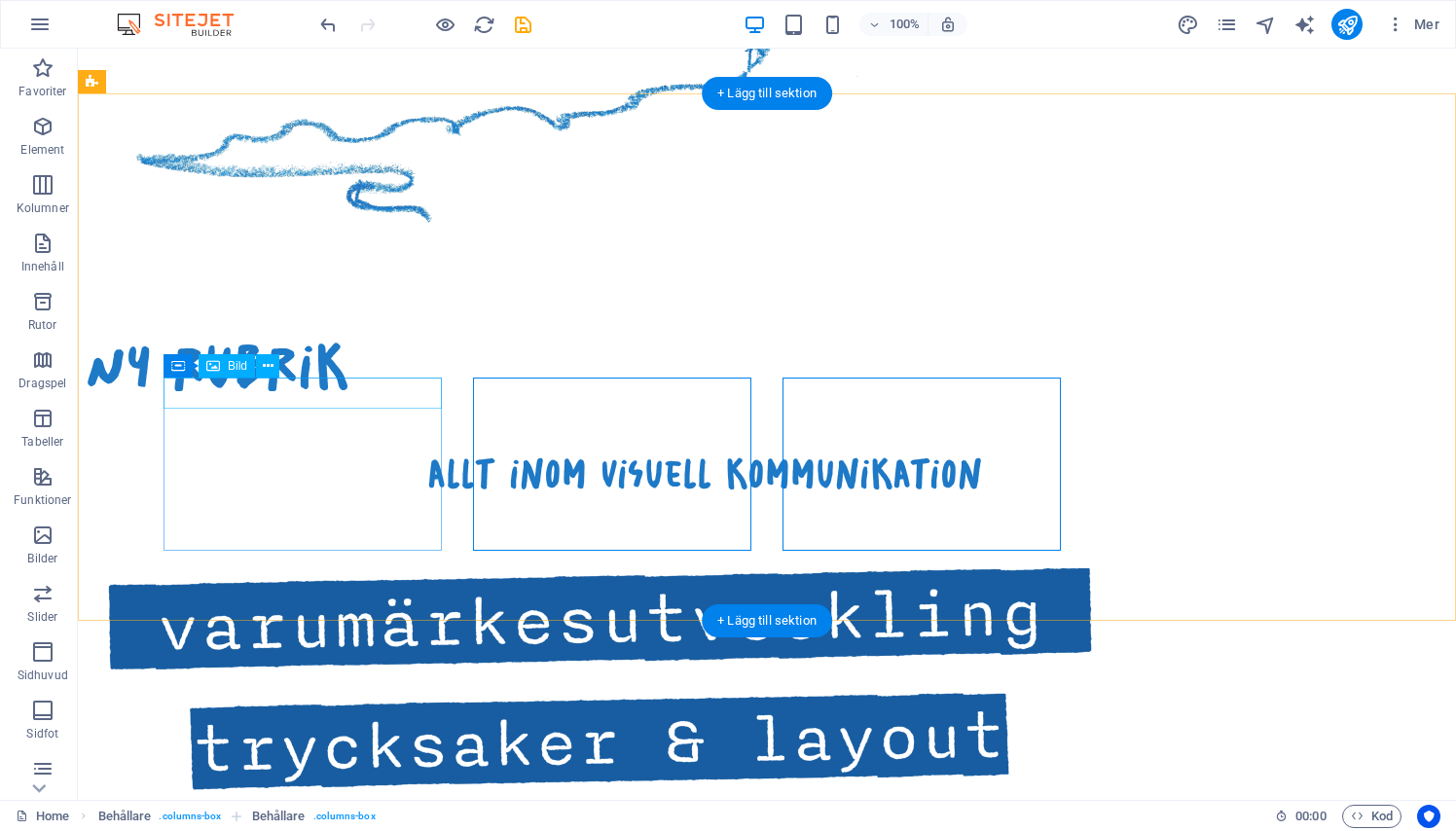
click at [338, 561] on figure at bounding box center [241, 618] width 279 height 113
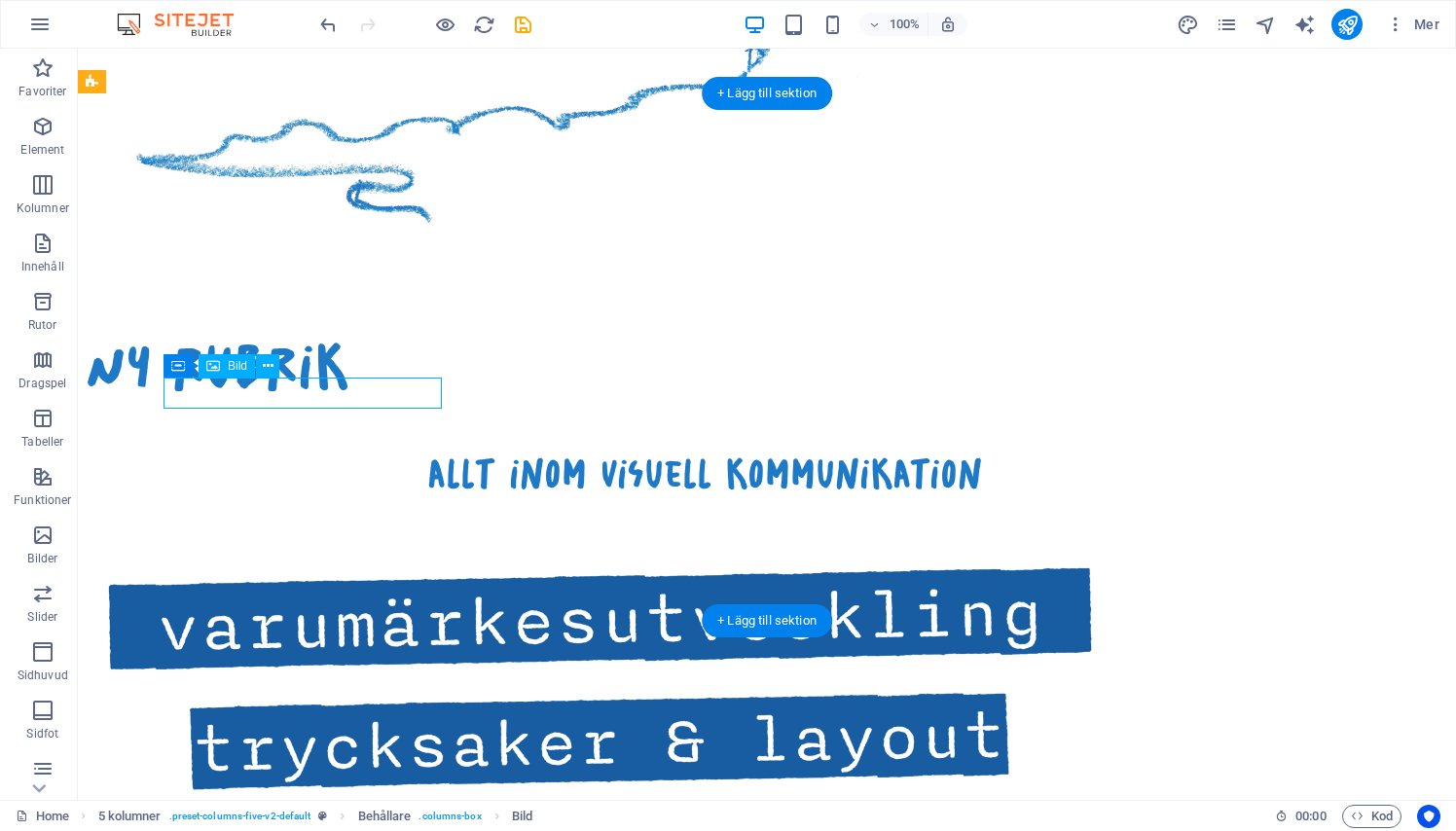
drag, startPoint x: 855, startPoint y: 568, endPoint x: 828, endPoint y: 397, distance: 173.1
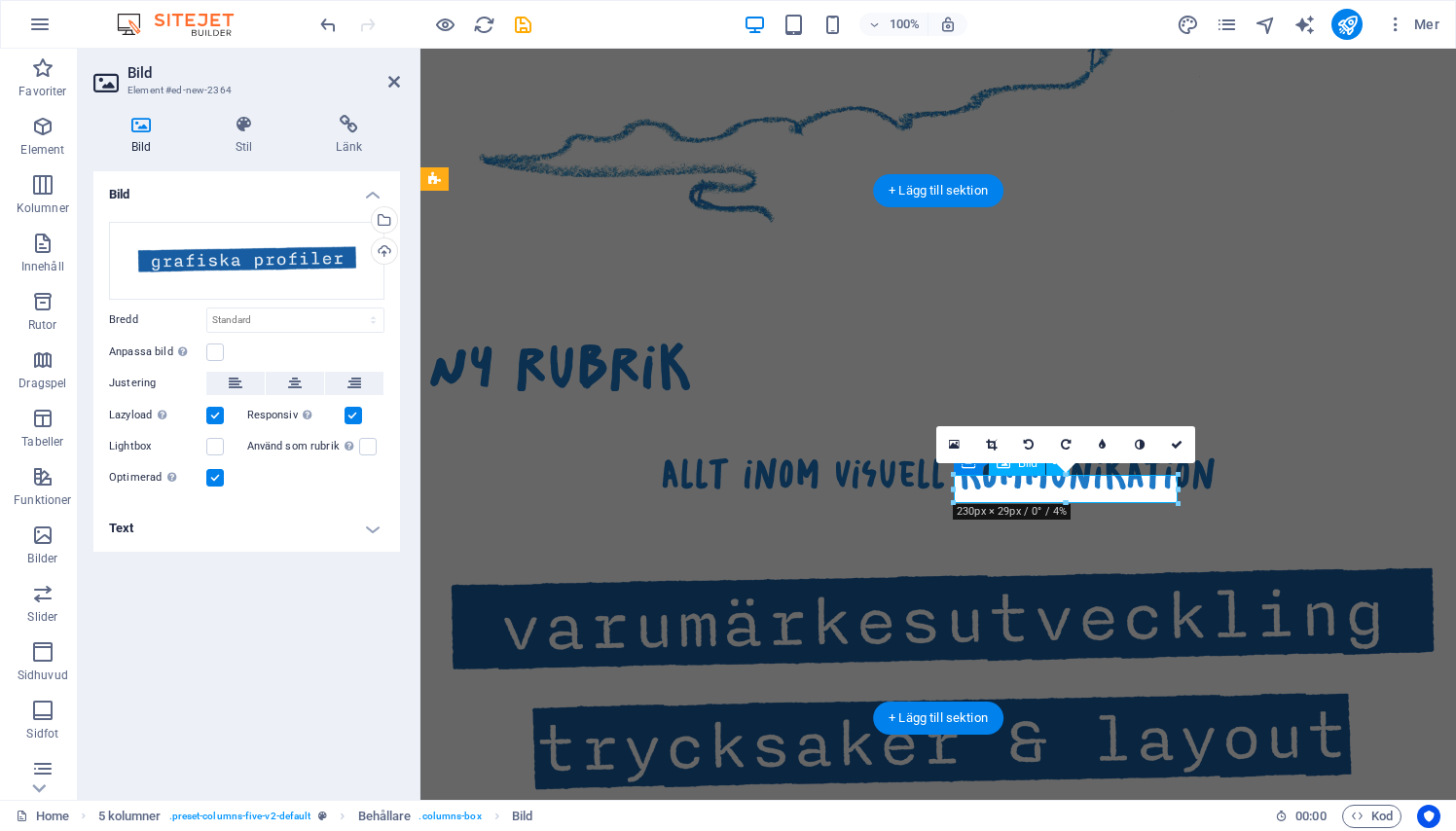
click at [996, 448] on icon at bounding box center [990, 444] width 11 height 12
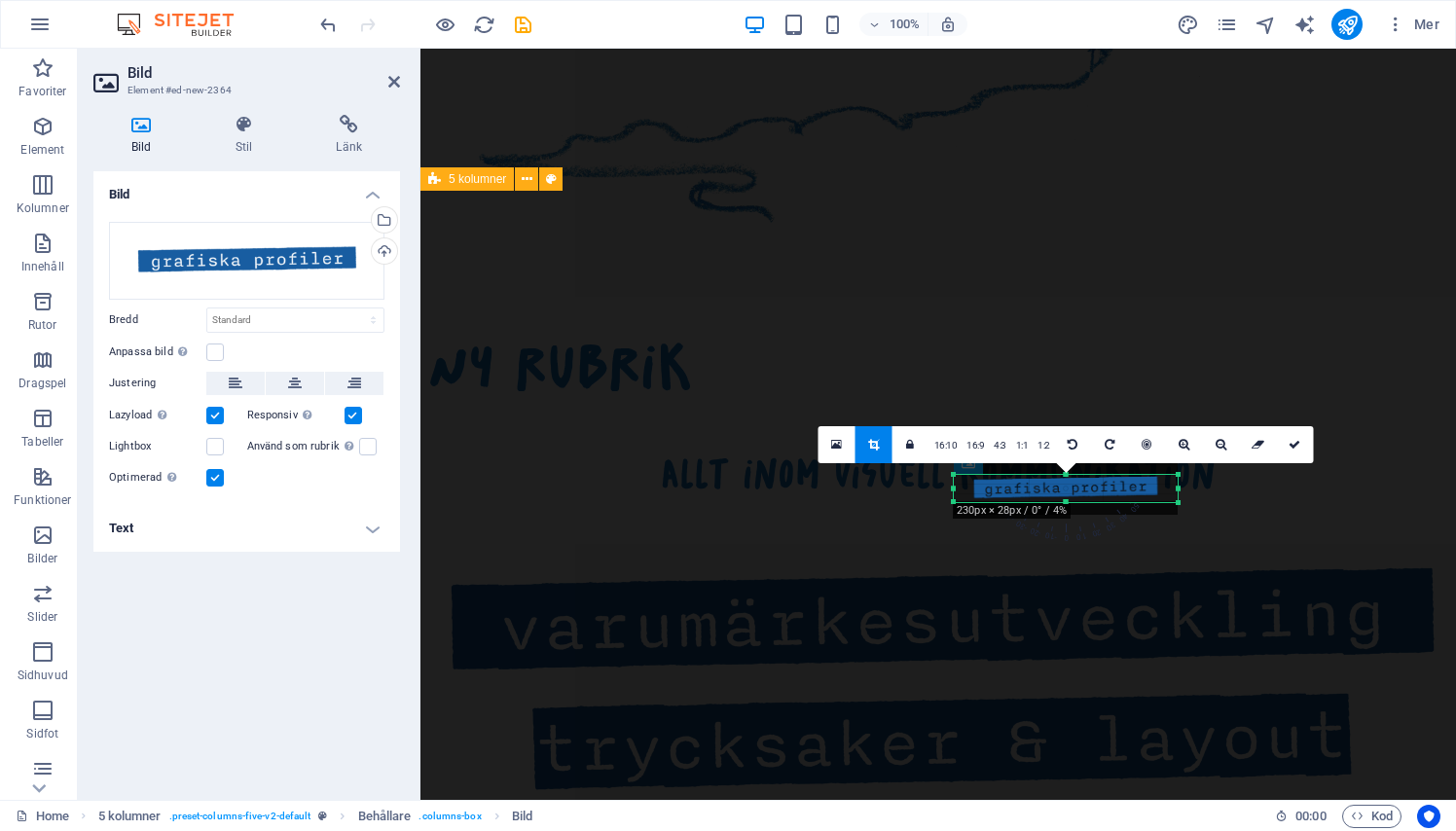
drag, startPoint x: 750, startPoint y: 348, endPoint x: 1063, endPoint y: 474, distance: 337.4
click at [1063, 474] on div at bounding box center [1065, 473] width 224 height 7
click at [1063, 476] on div at bounding box center [1065, 473] width 224 height 7
click at [1301, 442] on link at bounding box center [1295, 444] width 37 height 37
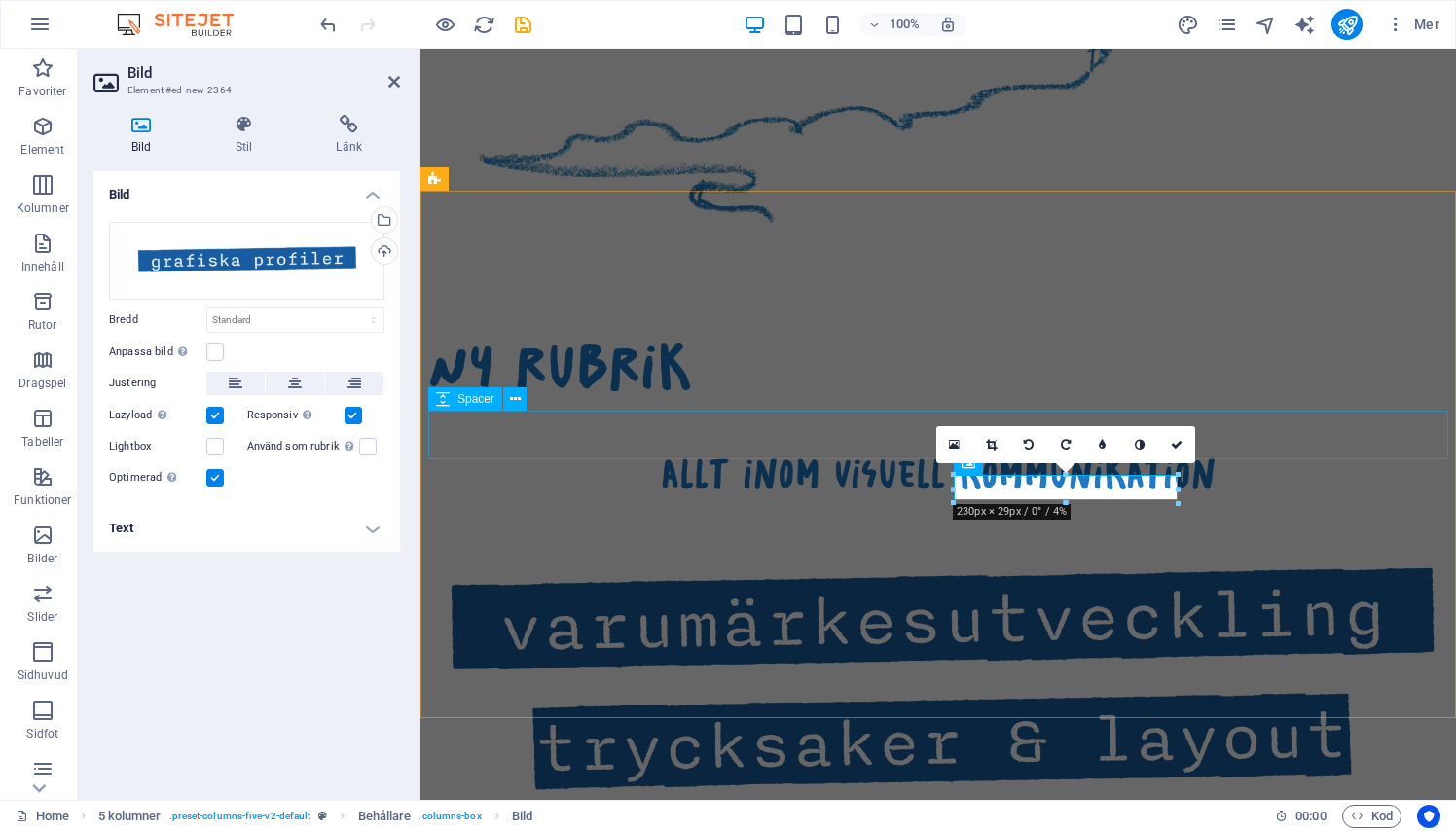
click at [1170, 441] on icon at bounding box center [1176, 444] width 12 height 12
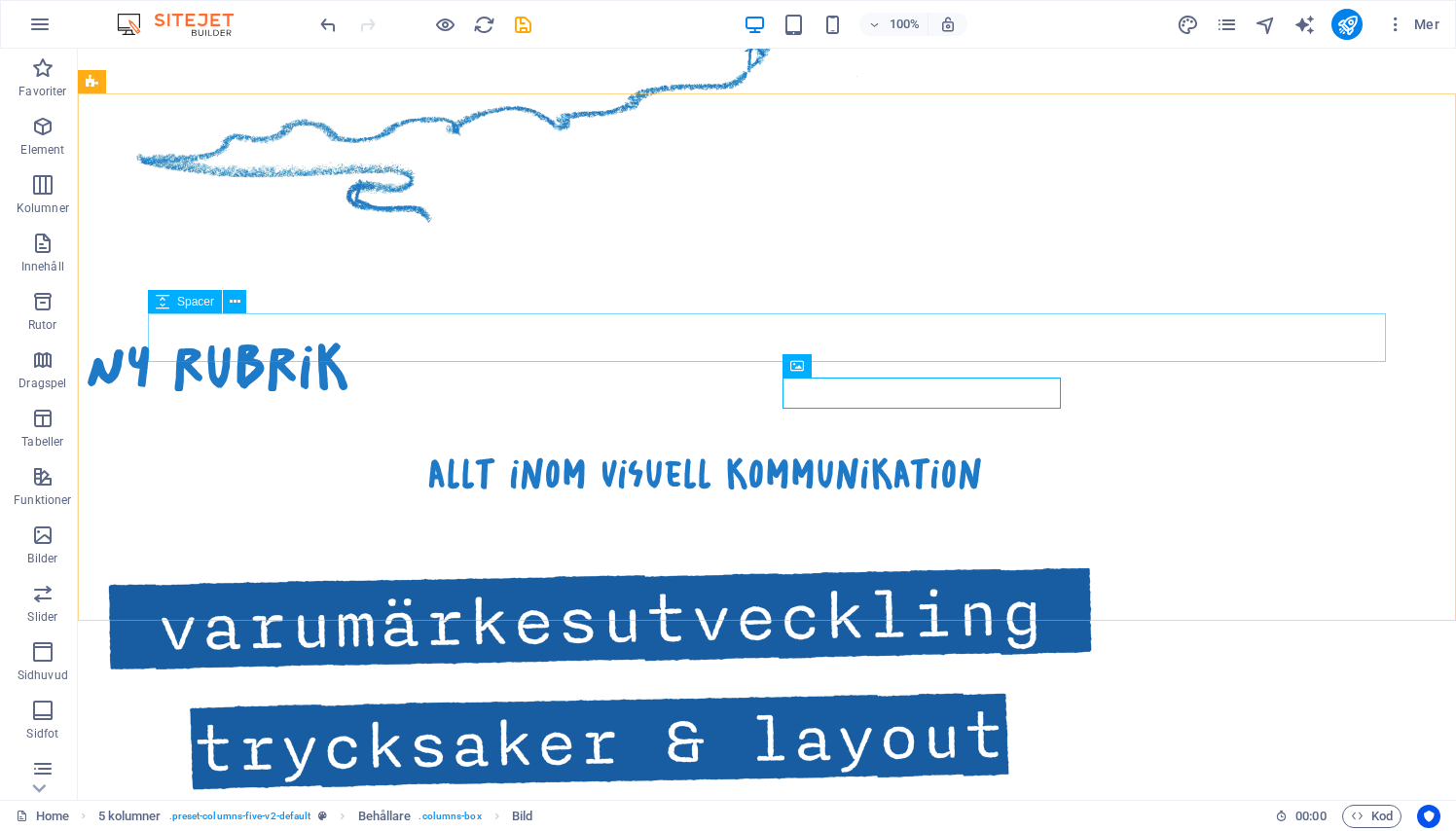
drag, startPoint x: 958, startPoint y: 442, endPoint x: 944, endPoint y: 541, distance: 100.0
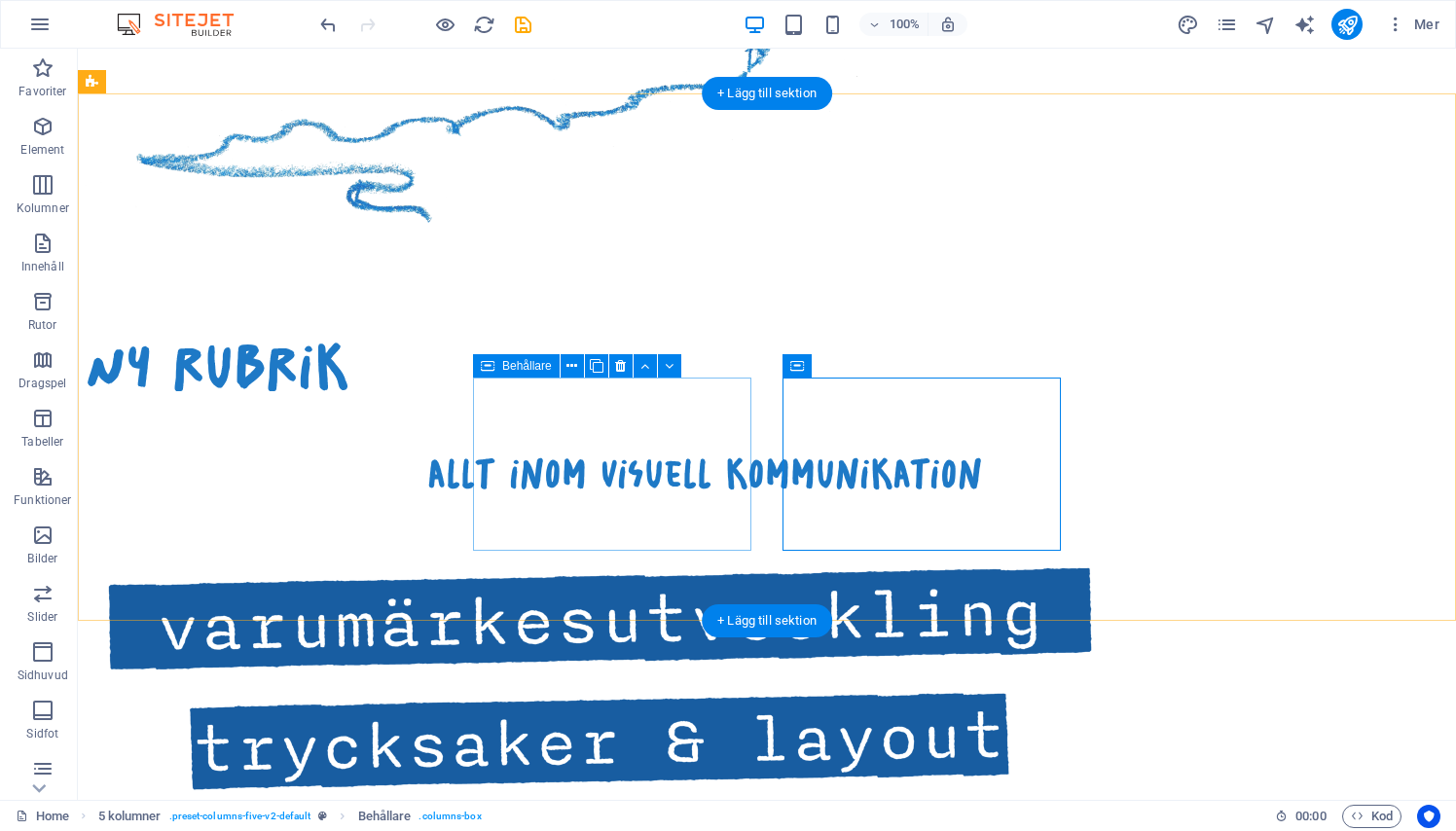
drag, startPoint x: 944, startPoint y: 541, endPoint x: 570, endPoint y: 519, distance: 374.6
click at [379, 690] on div at bounding box center [241, 746] width 279 height 113
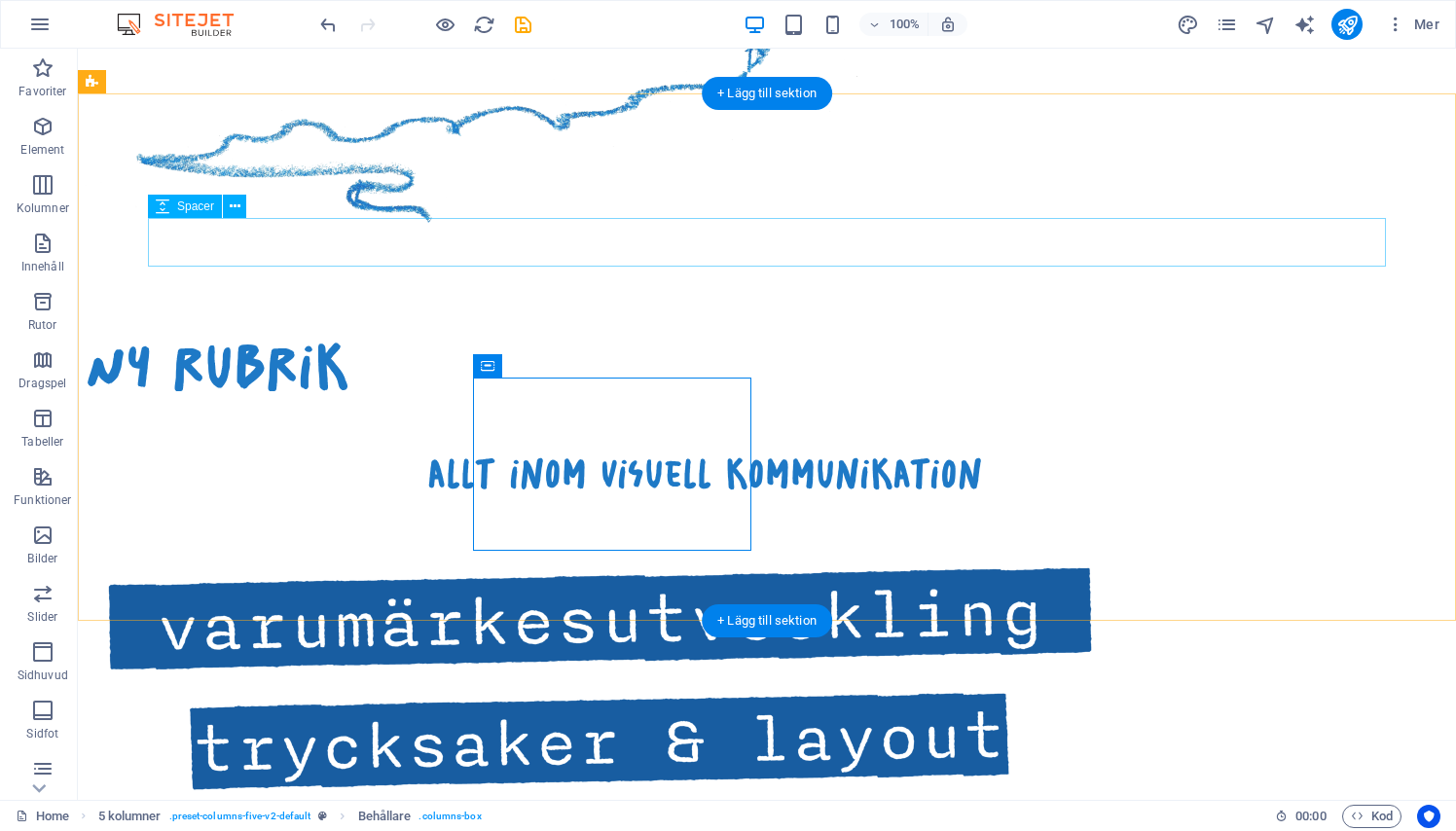
drag, startPoint x: 570, startPoint y: 519, endPoint x: 998, endPoint y: 240, distance: 510.9
click at [998, 401] on div at bounding box center [705, 426] width 1238 height 49
click at [379, 690] on figure at bounding box center [241, 746] width 279 height 113
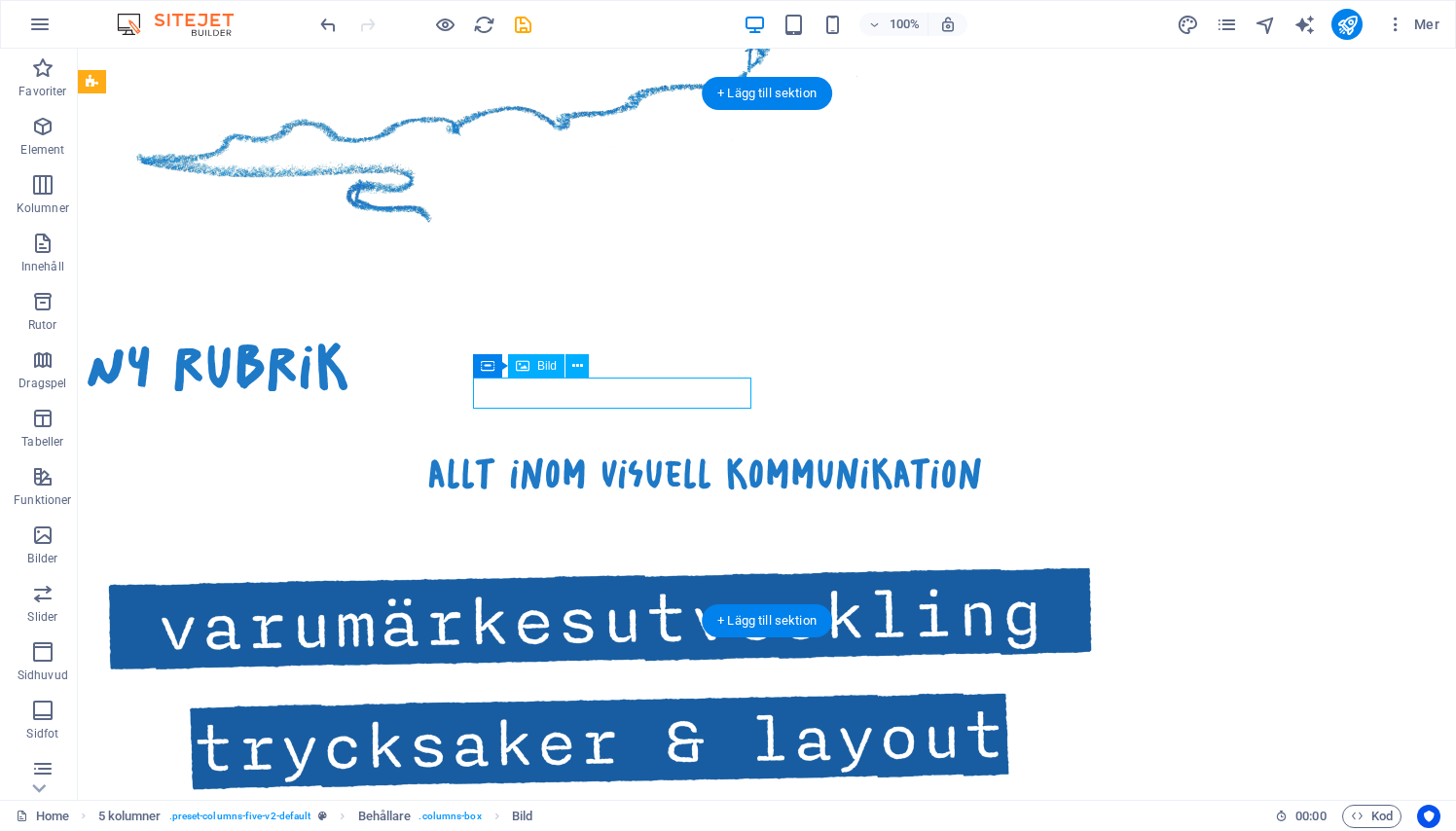
click at [379, 561] on div at bounding box center [241, 618] width 279 height 113
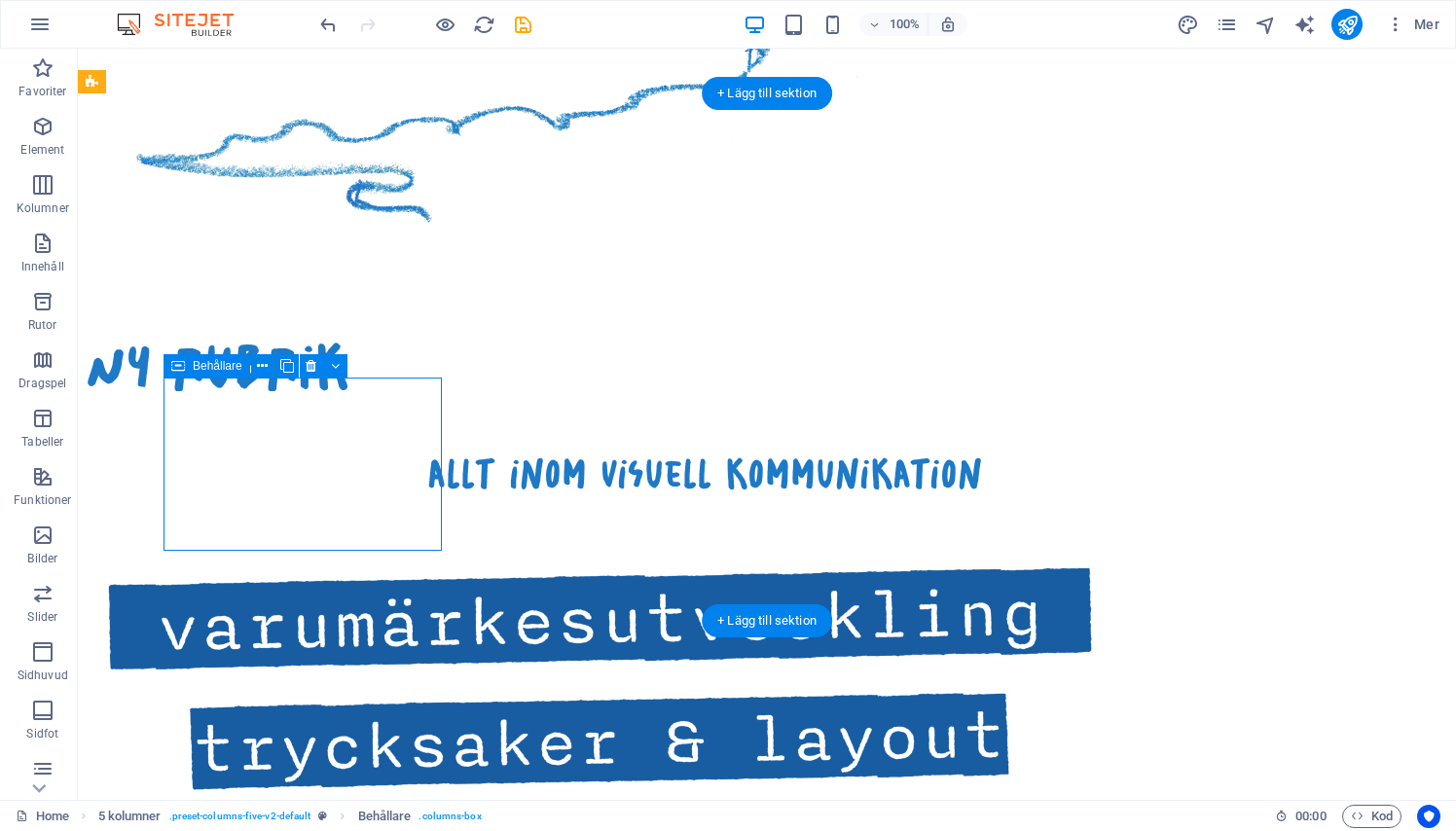
click at [379, 690] on div at bounding box center [241, 746] width 279 height 113
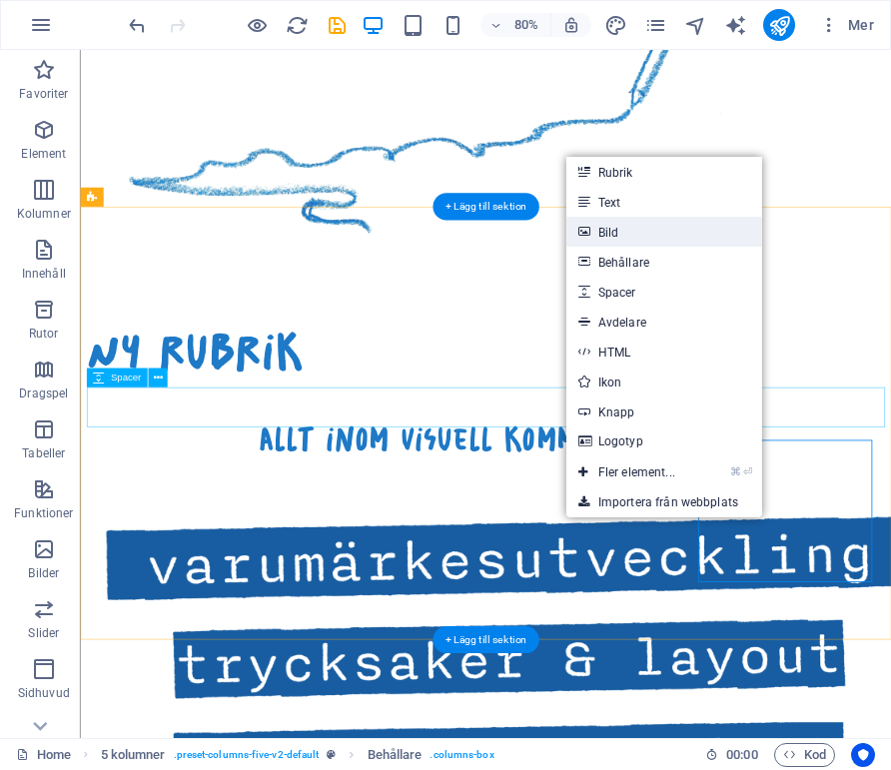
click at [602, 221] on link "Bild" at bounding box center [664, 232] width 196 height 30
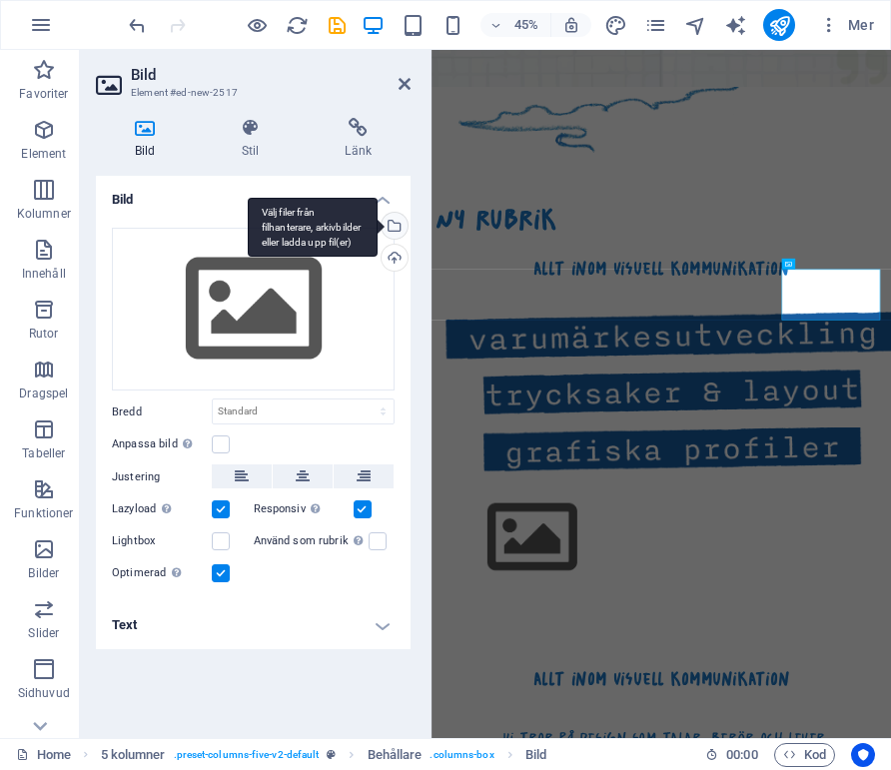
click at [377, 220] on div "Välj filer från filhanterare, arkivbilder eller ladda upp fil(er)" at bounding box center [313, 228] width 130 height 60
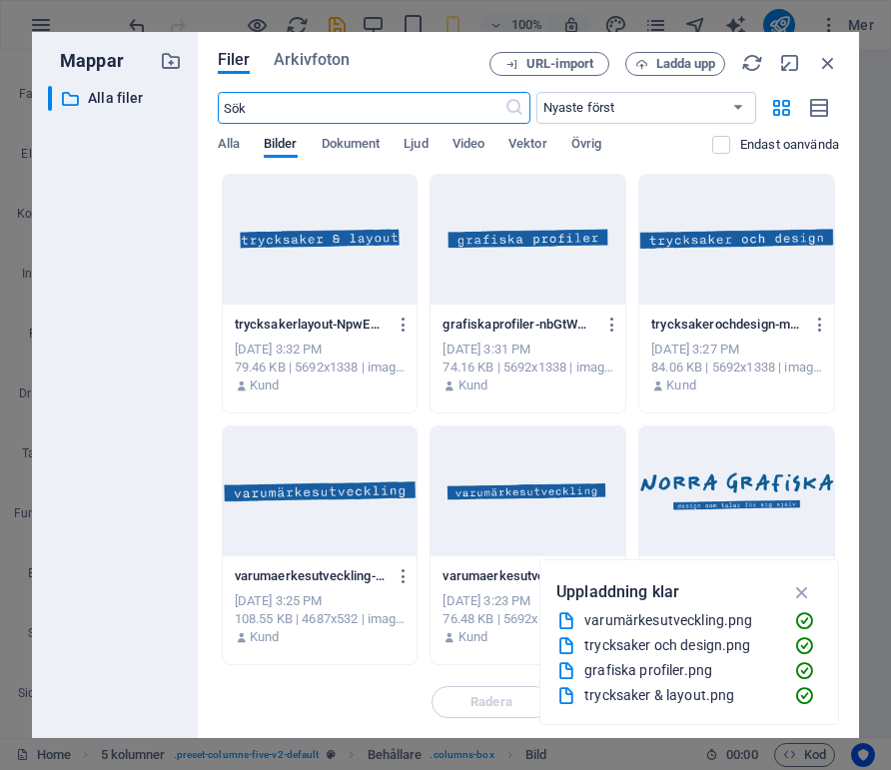
scroll to position [2279, 0]
click at [677, 66] on span "Ladda upp" at bounding box center [686, 64] width 60 height 12
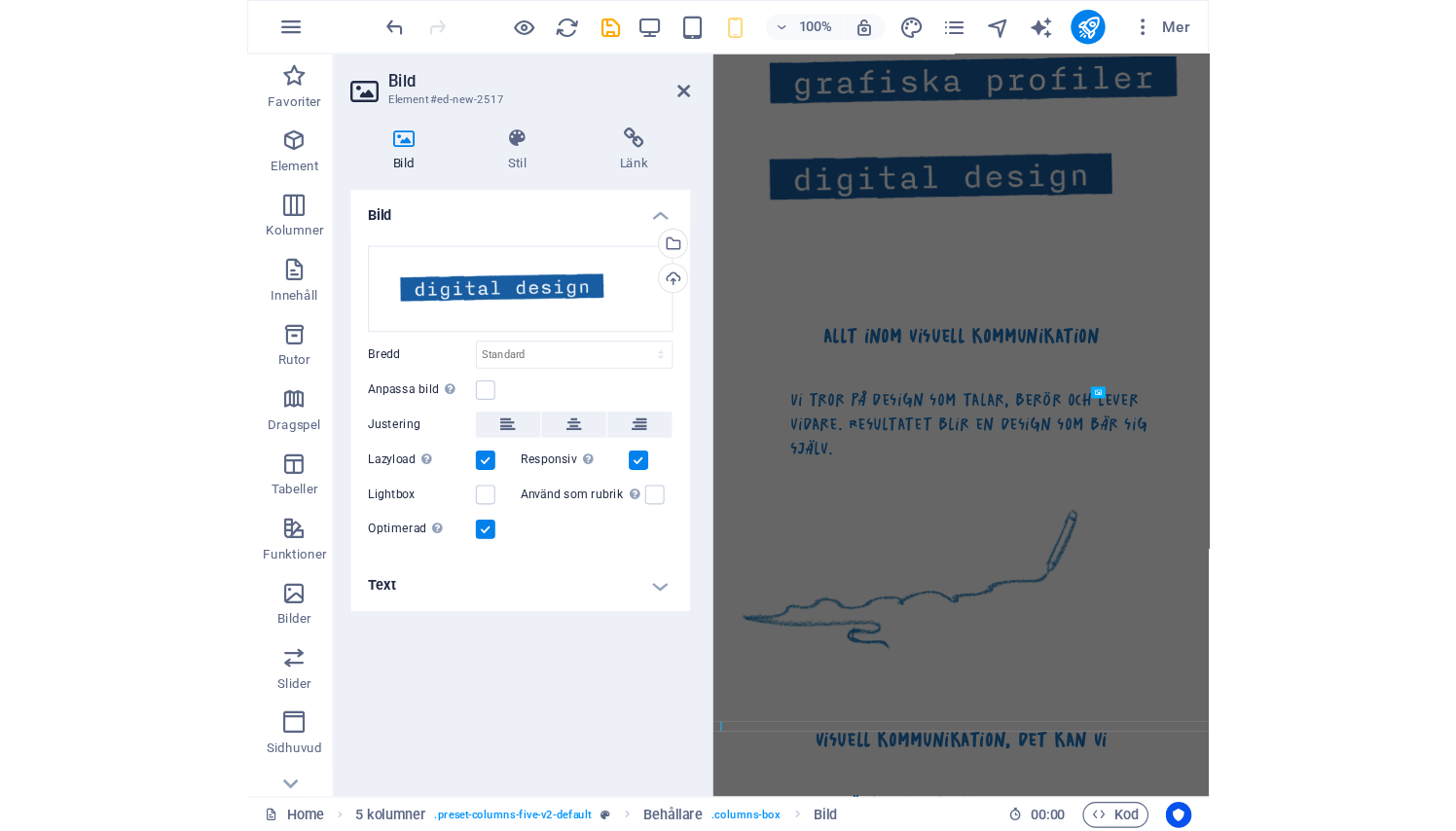
scroll to position [1192, 0]
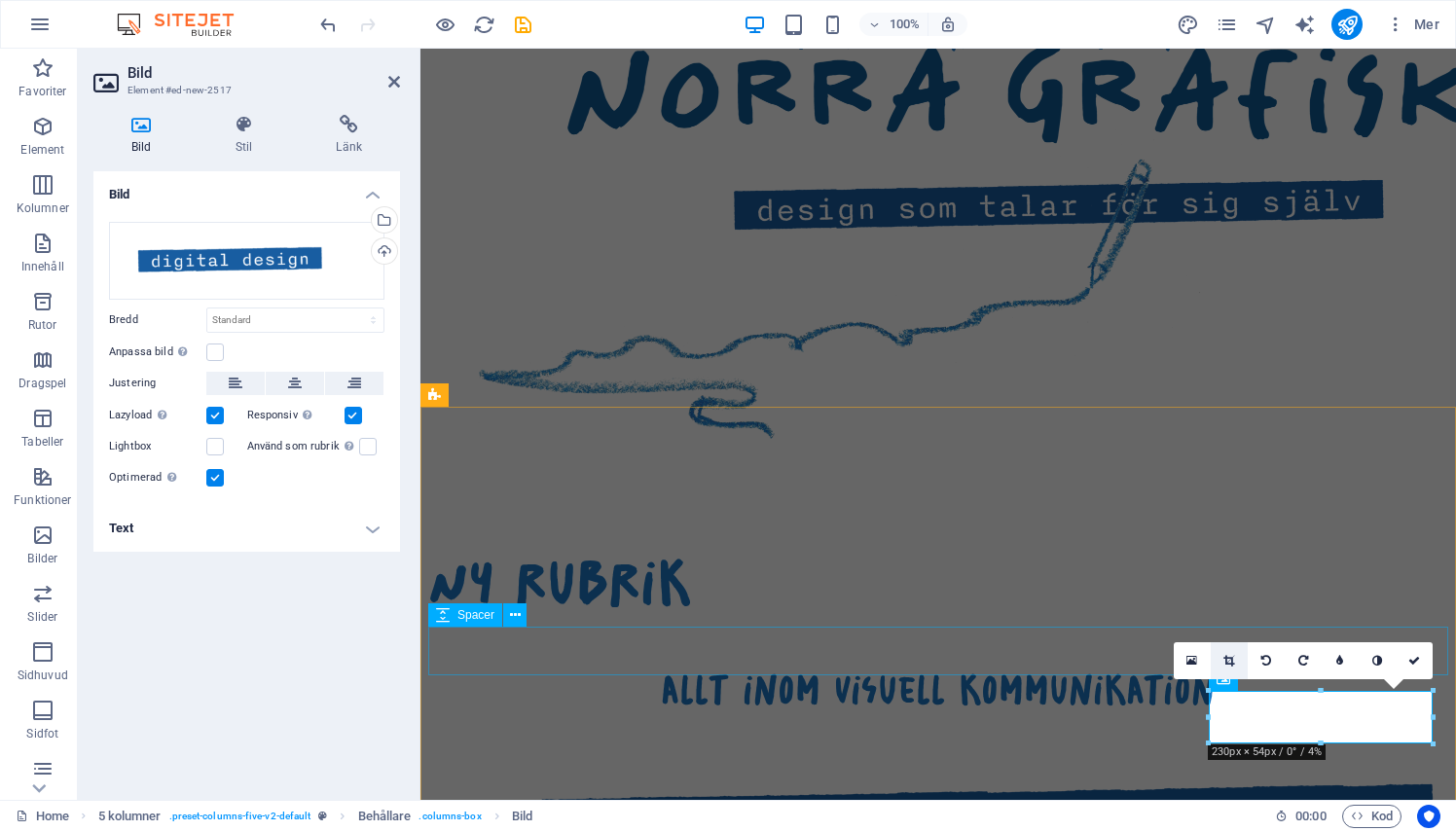
click at [1230, 660] on icon at bounding box center [1228, 661] width 11 height 12
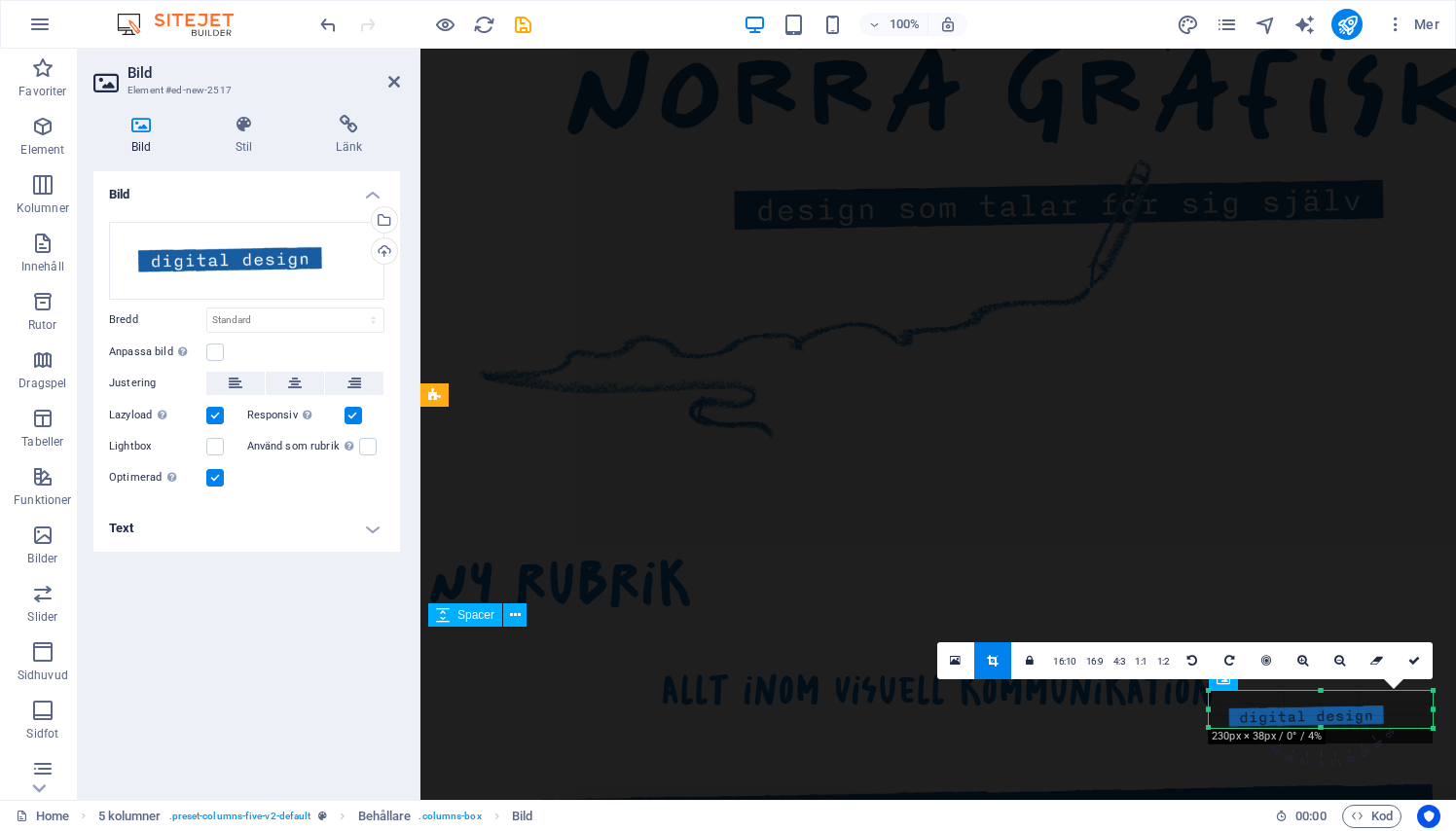
drag, startPoint x: 1321, startPoint y: 741, endPoint x: 1321, endPoint y: 726, distance: 15.0
click at [1321, 726] on div at bounding box center [1321, 728] width 224 height 7
drag, startPoint x: 1321, startPoint y: 692, endPoint x: 1320, endPoint y: 704, distance: 12.0
click at [1320, 704] on div "180 170 160 150 140 130 120 110 100 90 80 70 60 50 40 30 20 10 0 -10 -20 -30 -4…" at bounding box center [1321, 702] width 224 height 24
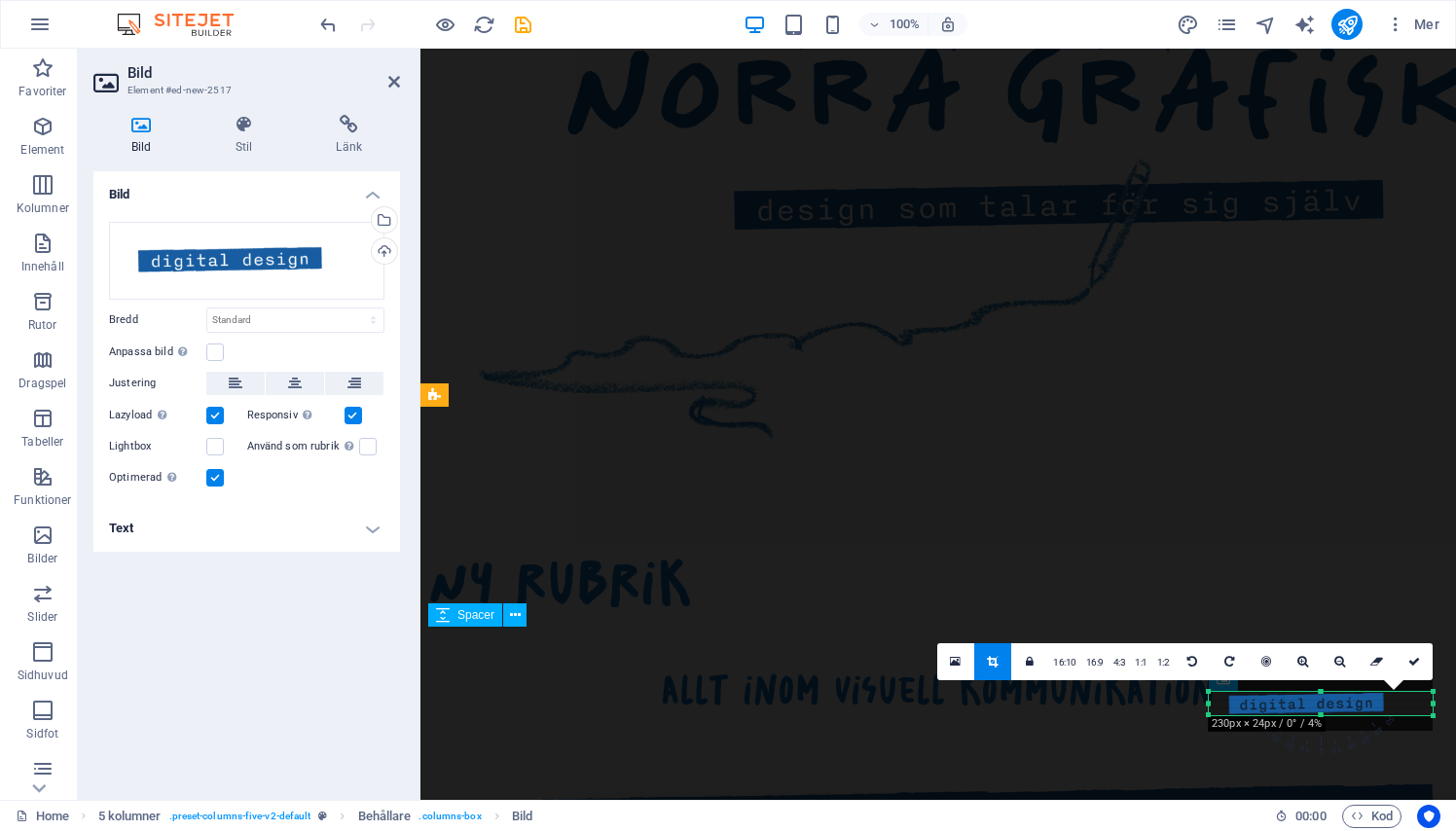
click at [1321, 690] on div at bounding box center [1321, 691] width 224 height 7
click at [1414, 661] on icon at bounding box center [1414, 661] width 12 height 12
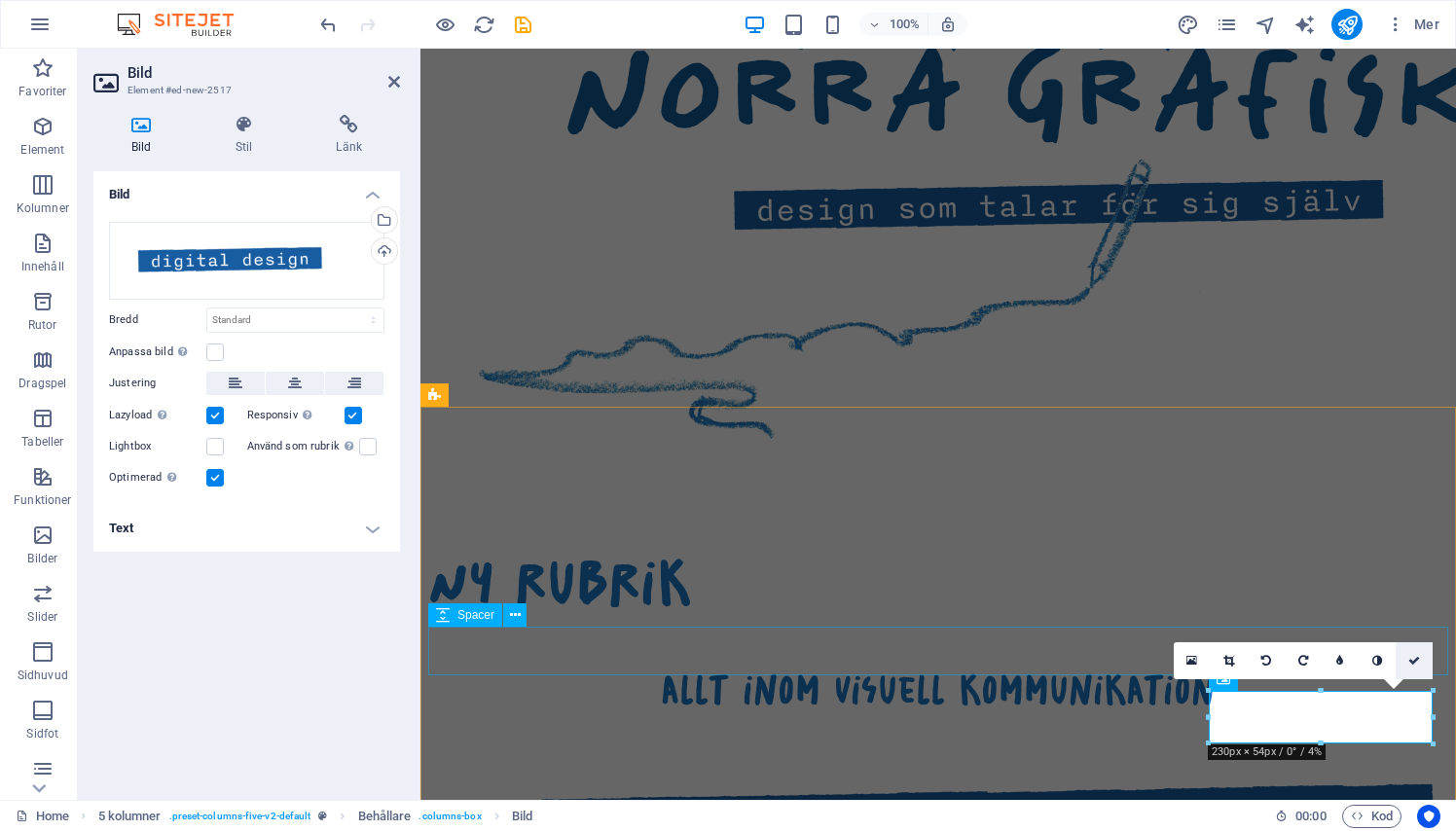
click at [1413, 661] on icon at bounding box center [1414, 661] width 12 height 12
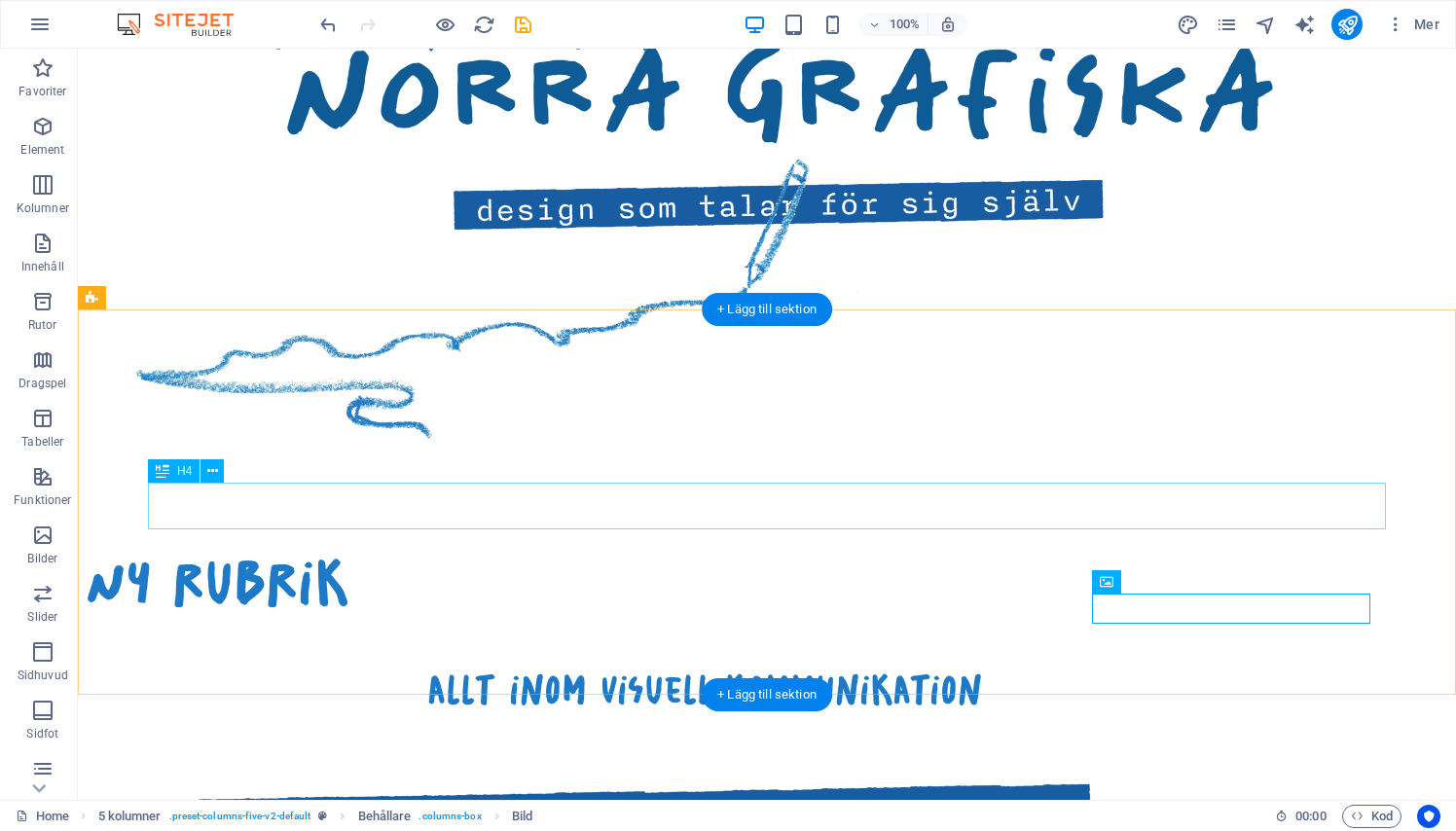
click at [1092, 618] on div at bounding box center [705, 642] width 1238 height 49
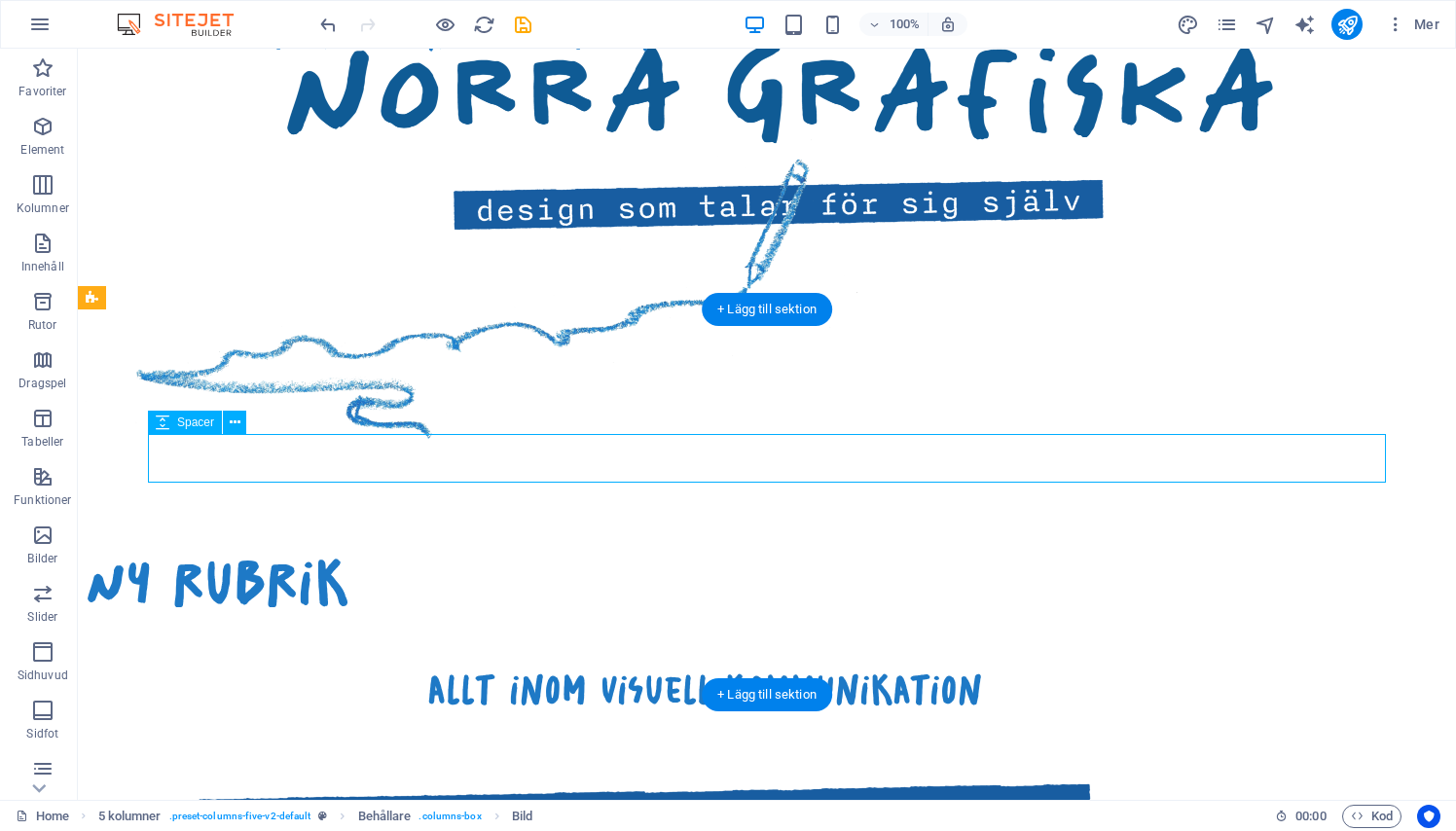
click at [1092, 618] on div at bounding box center [705, 642] width 1238 height 49
select select "px"
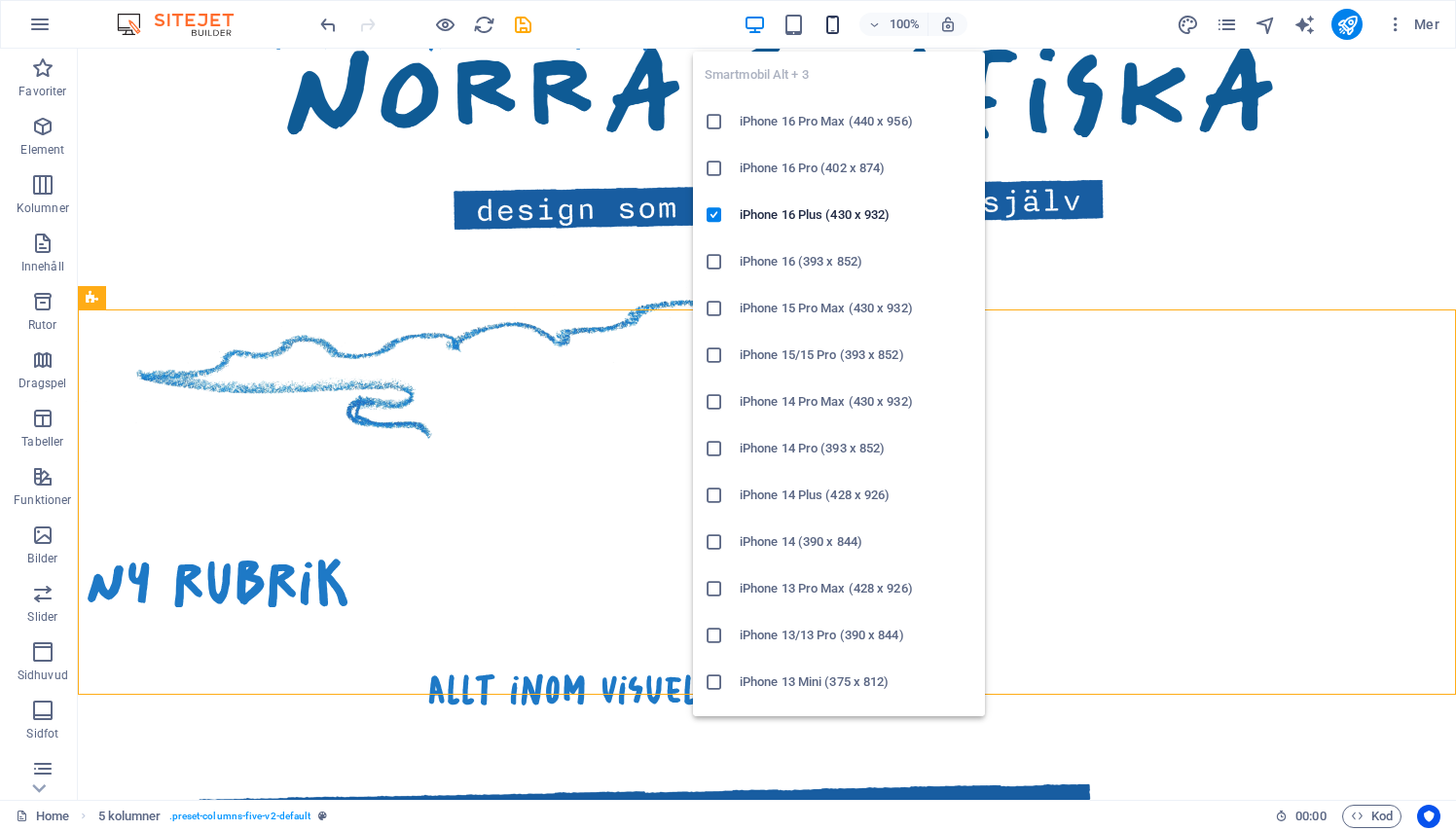
click at [836, 30] on icon "button" at bounding box center [832, 24] width 22 height 22
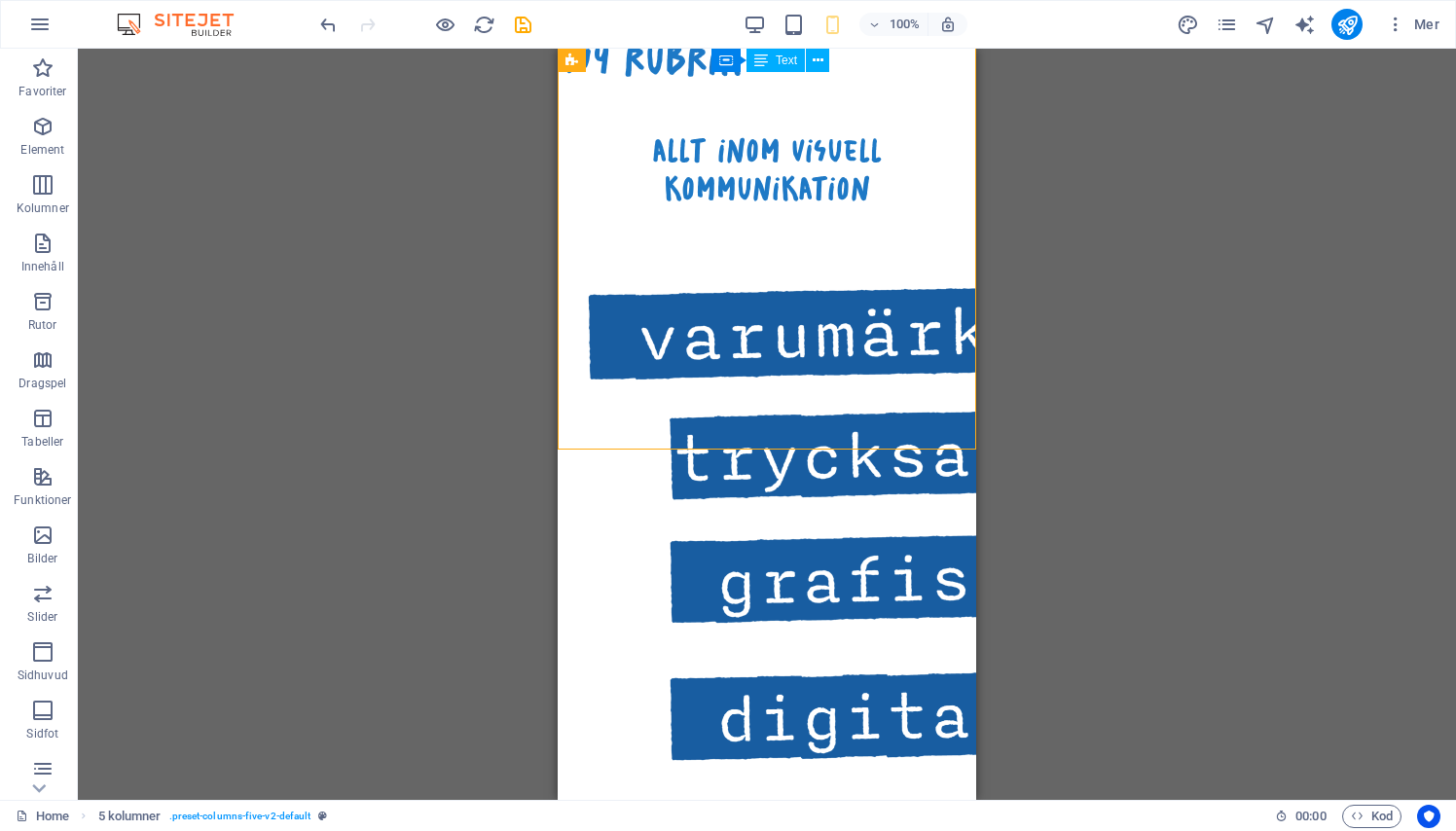
scroll to position [1880, 0]
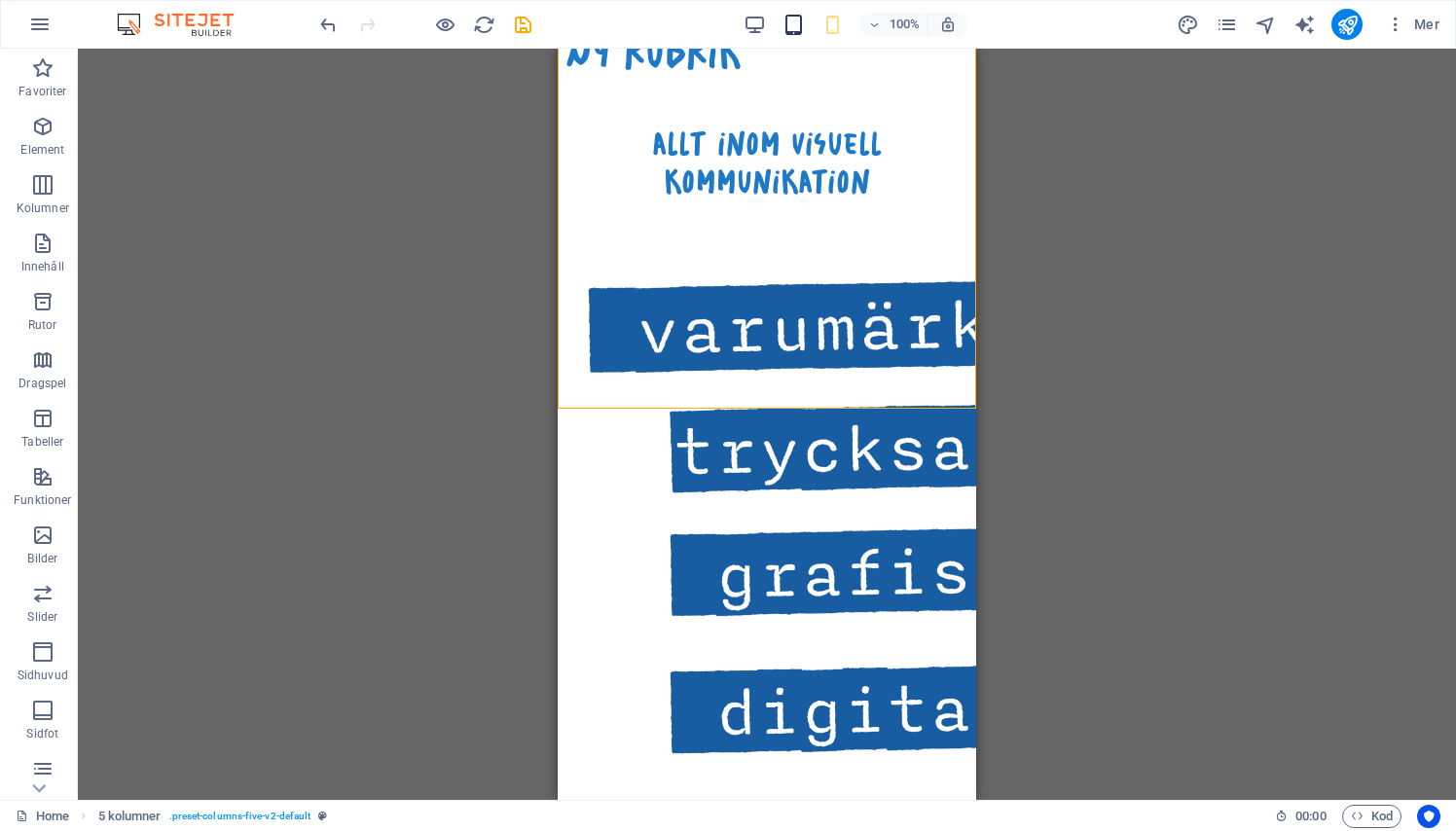
click at [801, 21] on icon "button" at bounding box center [793, 24] width 22 height 22
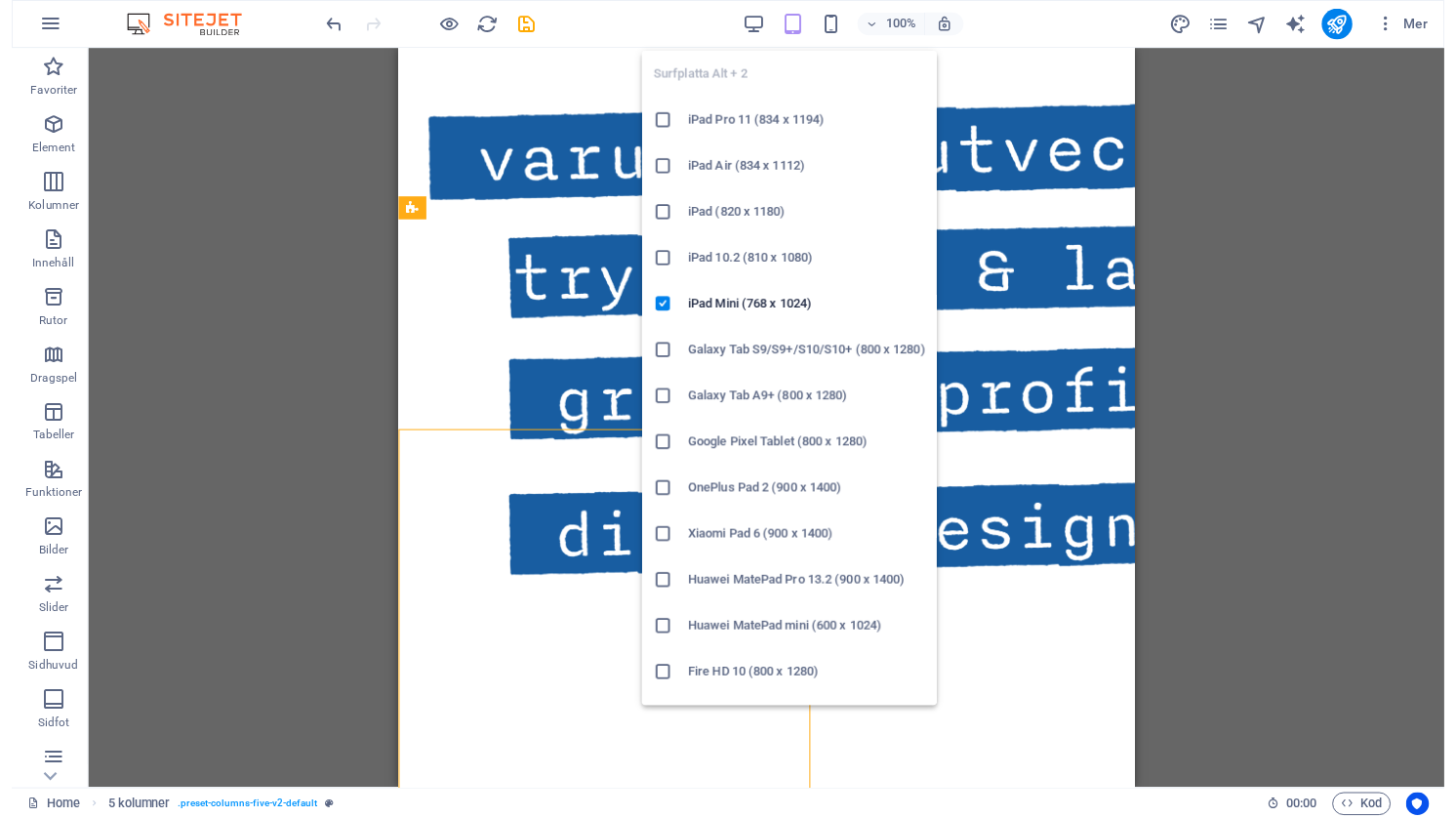
scroll to position [1281, 0]
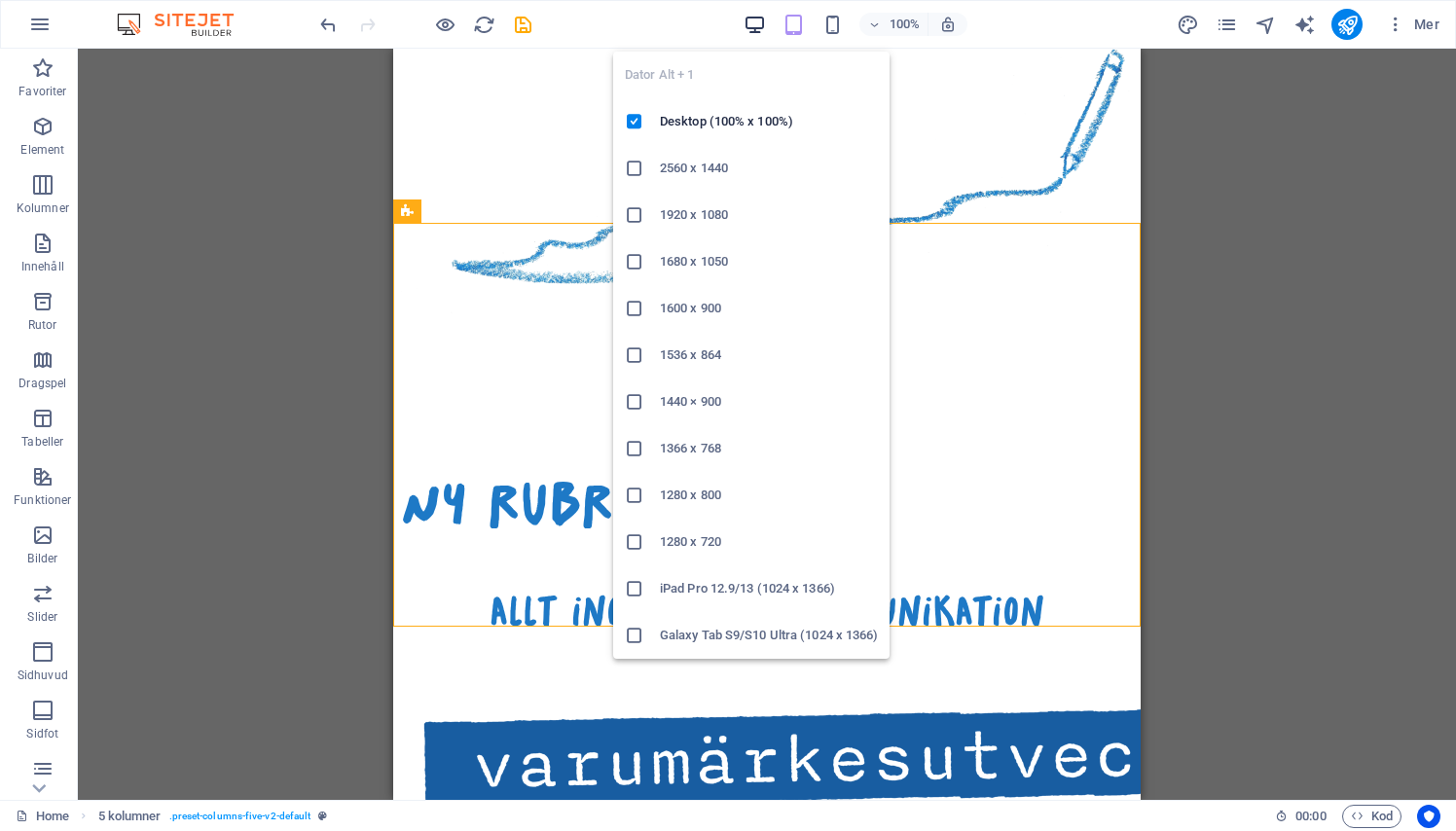
click at [752, 20] on icon "button" at bounding box center [754, 24] width 22 height 22
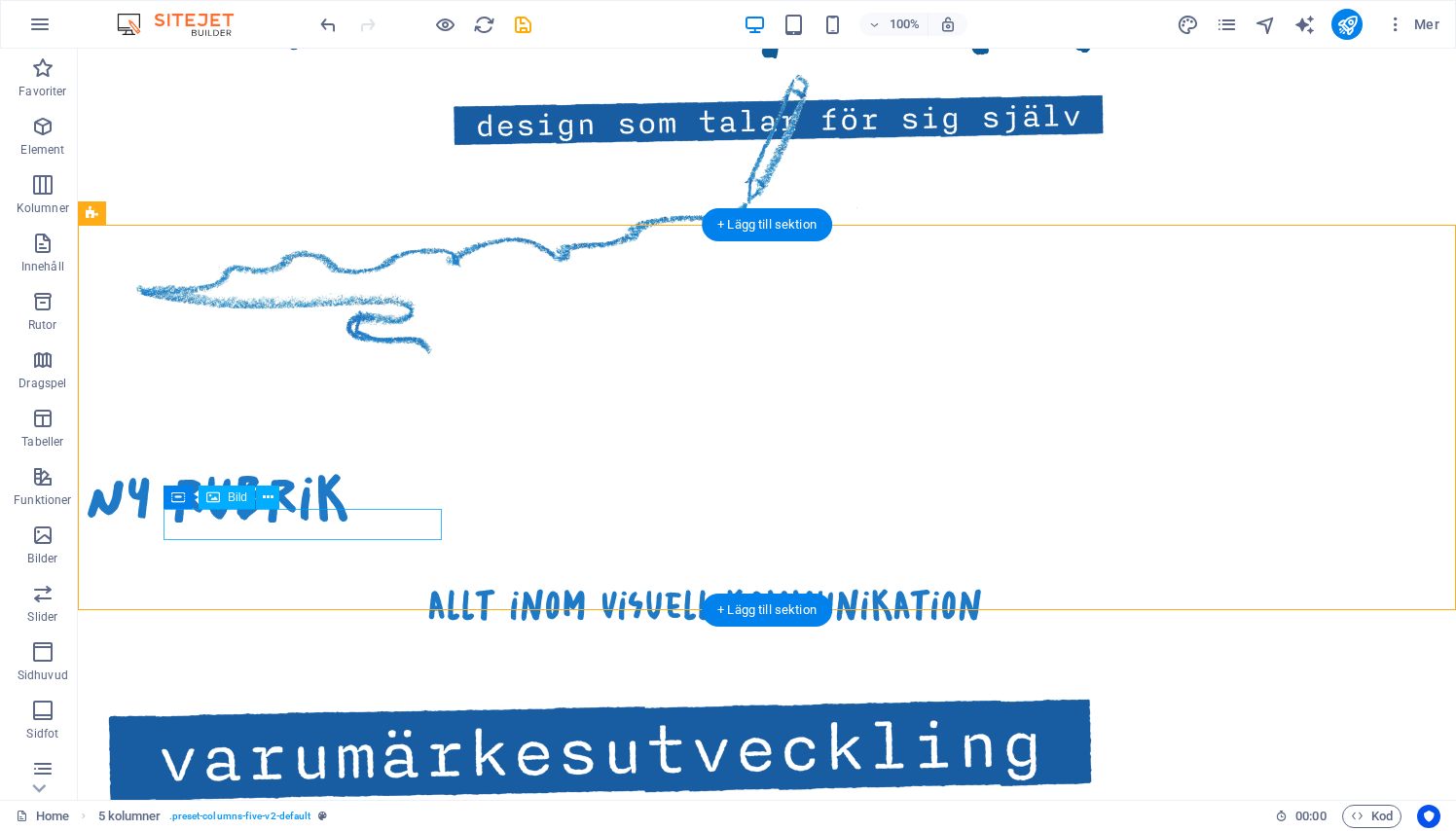
click at [370, 693] on figure at bounding box center [241, 749] width 279 height 113
click at [217, 498] on icon at bounding box center [213, 497] width 14 height 23
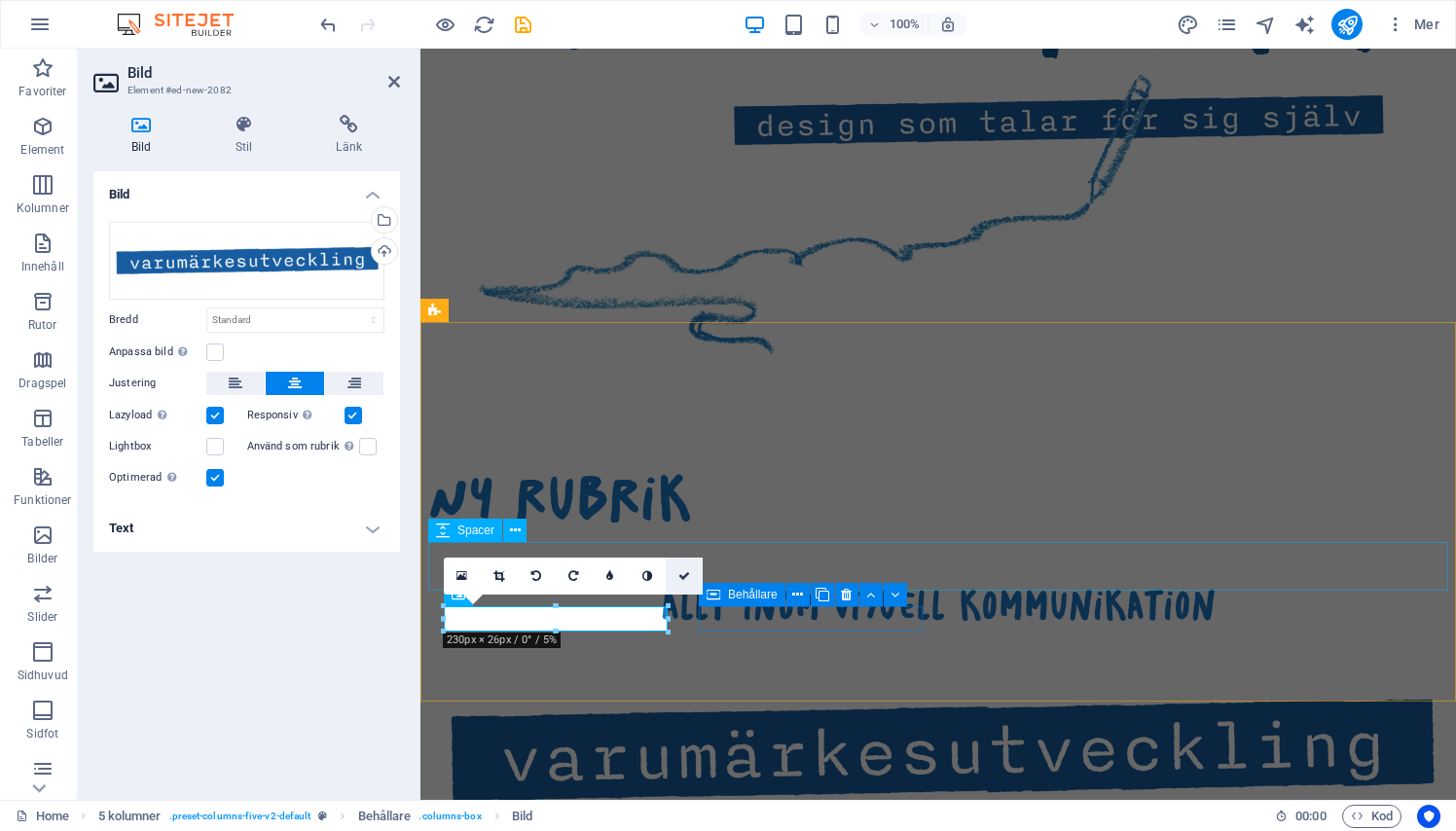
click at [691, 575] on link at bounding box center [684, 576] width 37 height 37
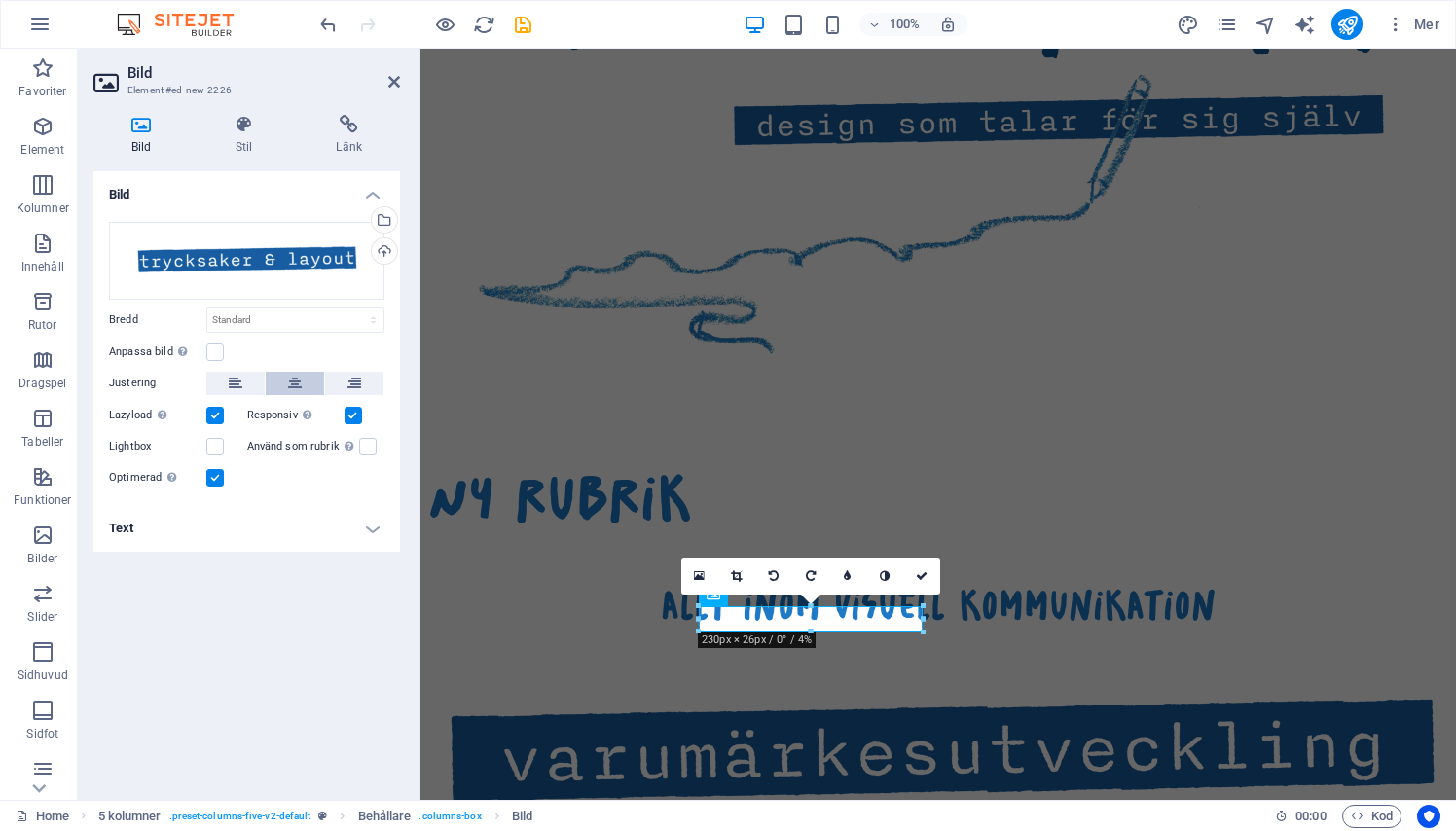
click at [293, 375] on icon at bounding box center [295, 383] width 14 height 23
click at [920, 576] on icon at bounding box center [922, 576] width 12 height 12
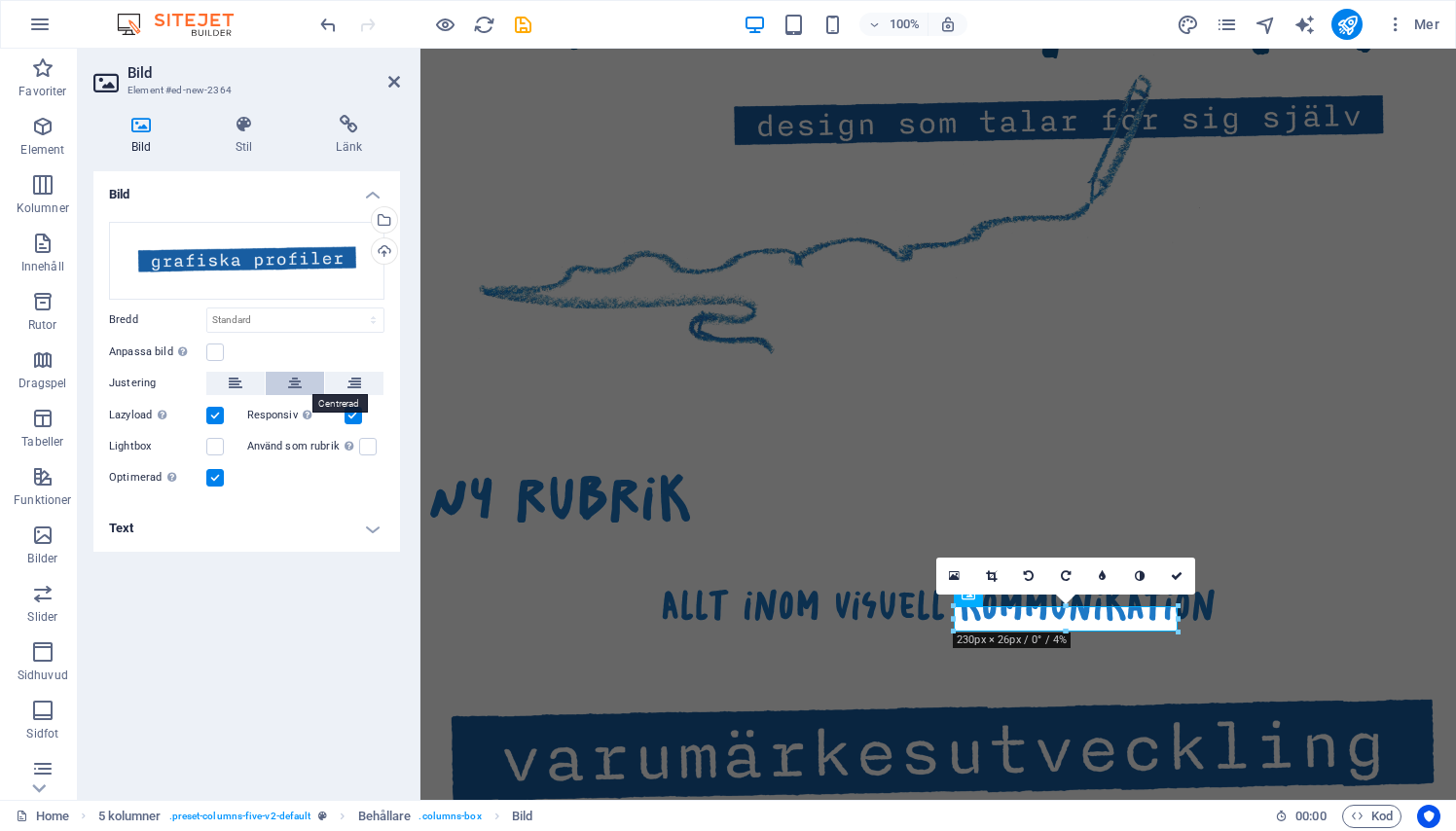
click at [308, 384] on button at bounding box center [295, 383] width 58 height 23
click at [1178, 570] on icon at bounding box center [1176, 576] width 12 height 12
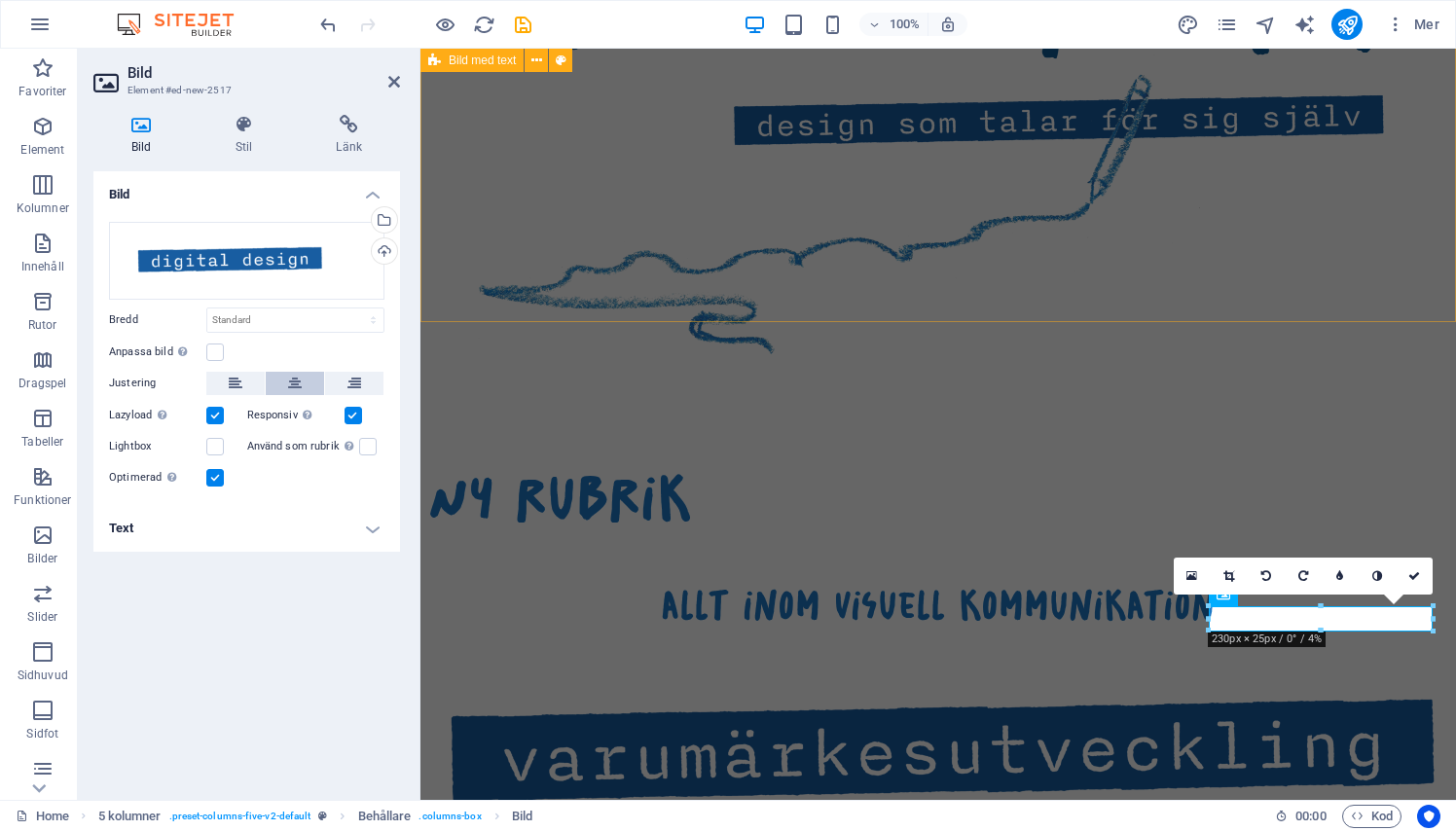
click at [296, 380] on icon at bounding box center [295, 383] width 14 height 23
click at [1414, 580] on icon at bounding box center [1414, 576] width 12 height 12
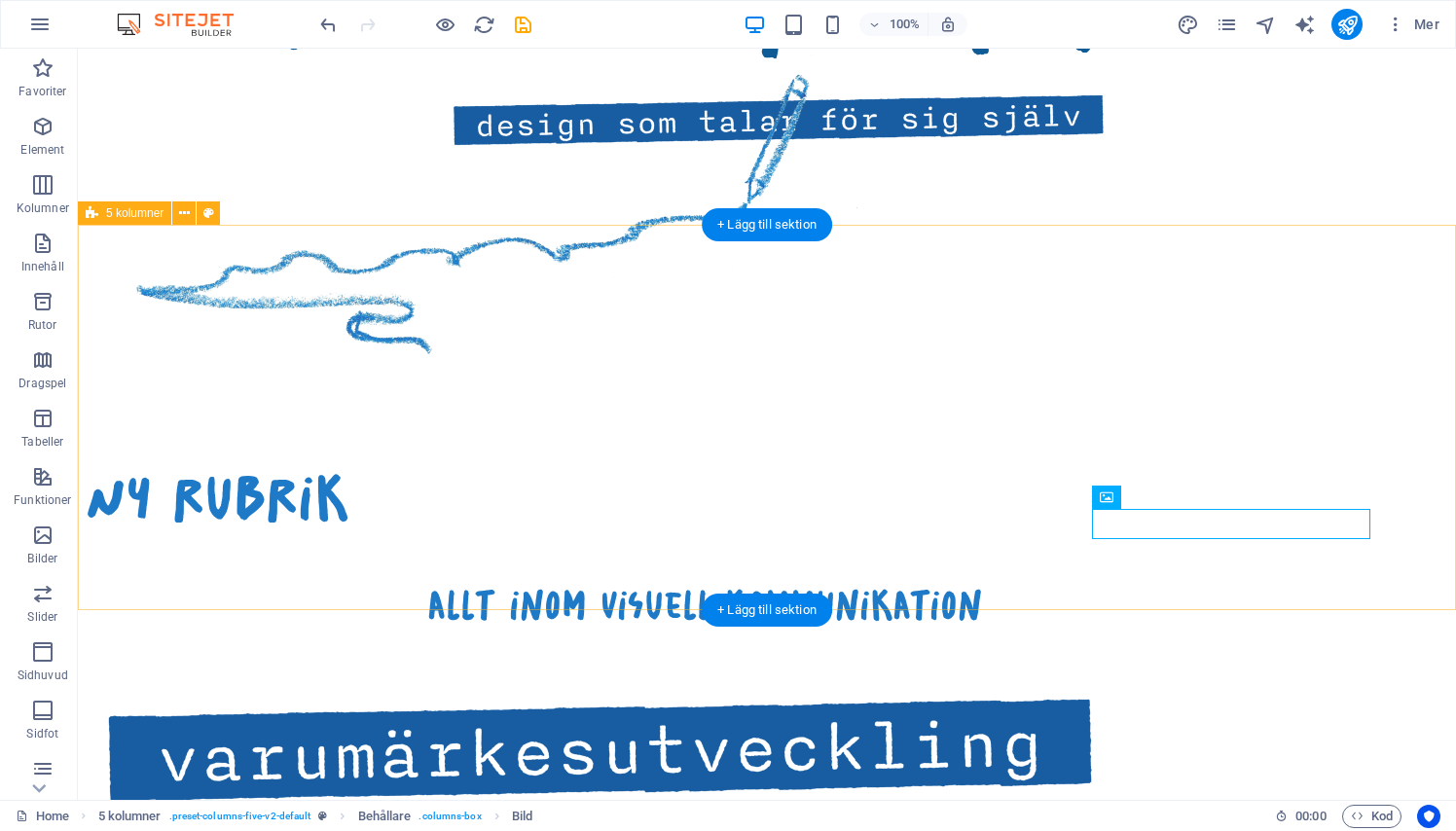
click at [1286, 508] on div "Ny rubrik allt inom visuell kommunikation" at bounding box center [767, 832] width 1378 height 849
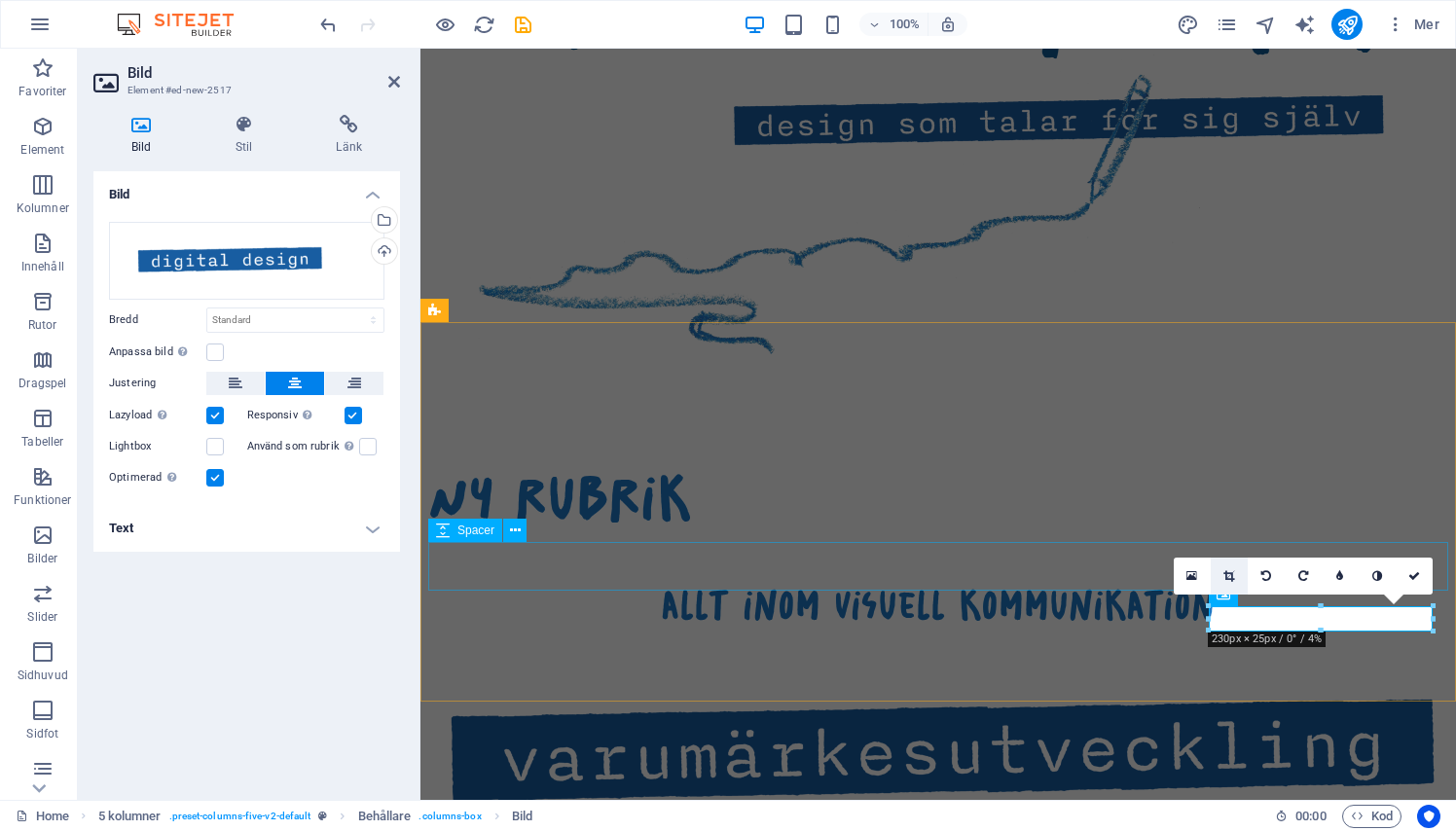
click at [1233, 573] on icon at bounding box center [1228, 576] width 11 height 12
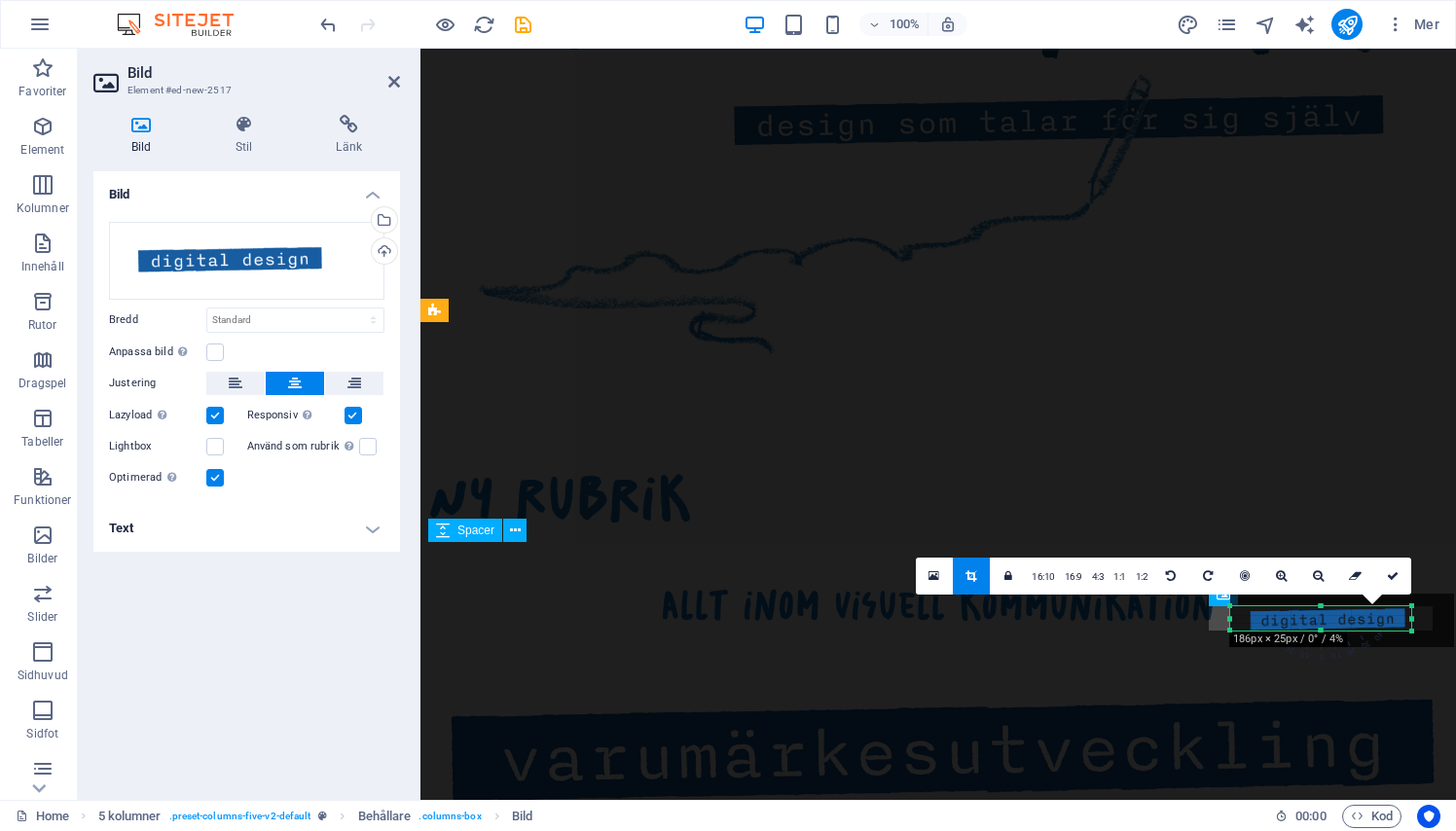
drag, startPoint x: 1431, startPoint y: 614, endPoint x: 1387, endPoint y: 618, distance: 44.2
click at [1387, 618] on div "180 170 160 150 140 130 120 110 100 90 80 70 60 50 40 30 20 10 0 -10 -20 -30 -4…" at bounding box center [1321, 618] width 181 height 24
drag, startPoint x: 1232, startPoint y: 617, endPoint x: 1245, endPoint y: 616, distance: 13.0
click at [1245, 616] on div "180 170 160 150 140 130 120 110 100 90 80 70 60 50 40 30 20 10 0 -10 -20 -30 -4…" at bounding box center [1321, 618] width 167 height 24
click at [1384, 583] on link at bounding box center [1386, 576] width 37 height 37
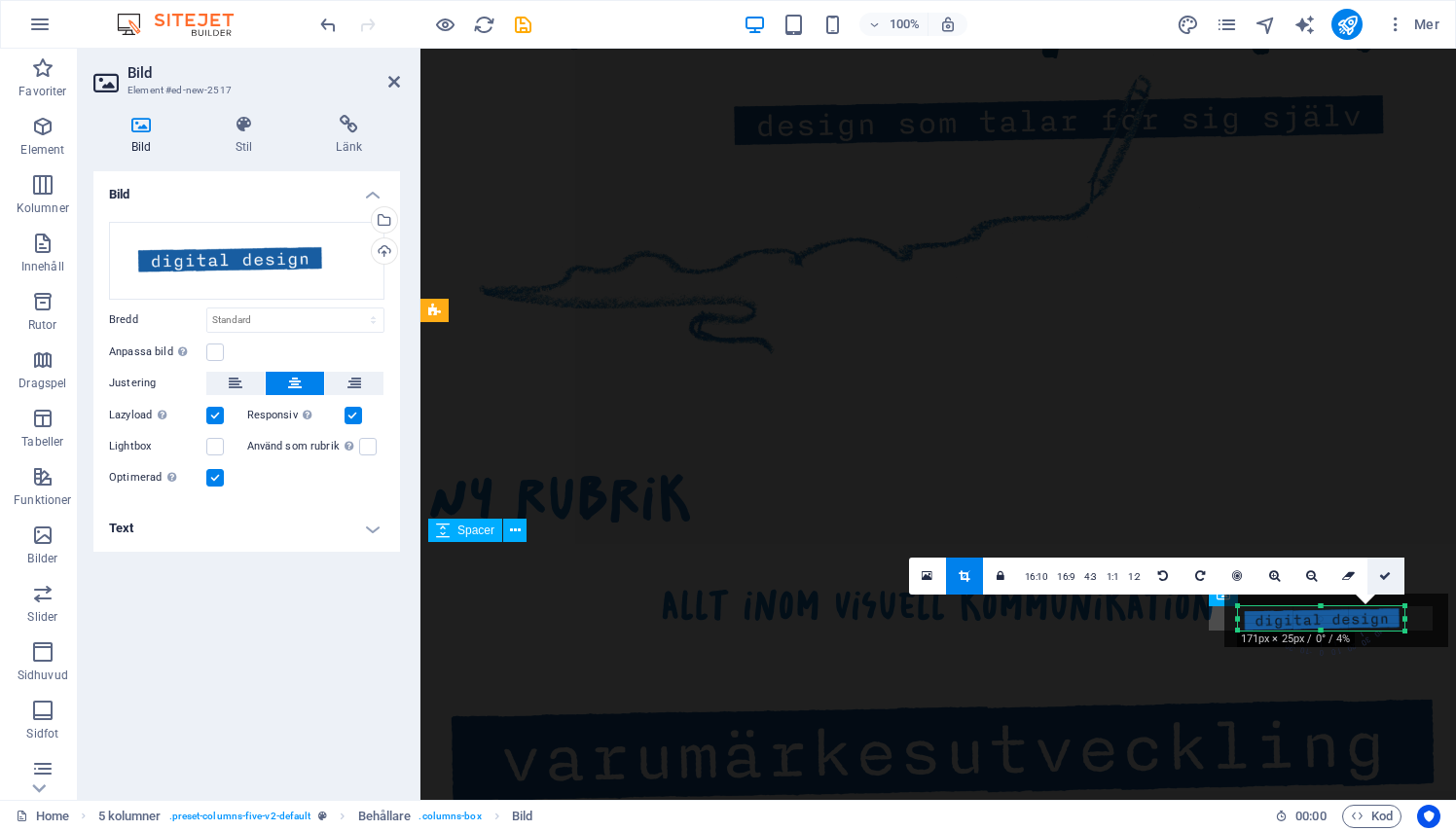
type input "171"
select select "px"
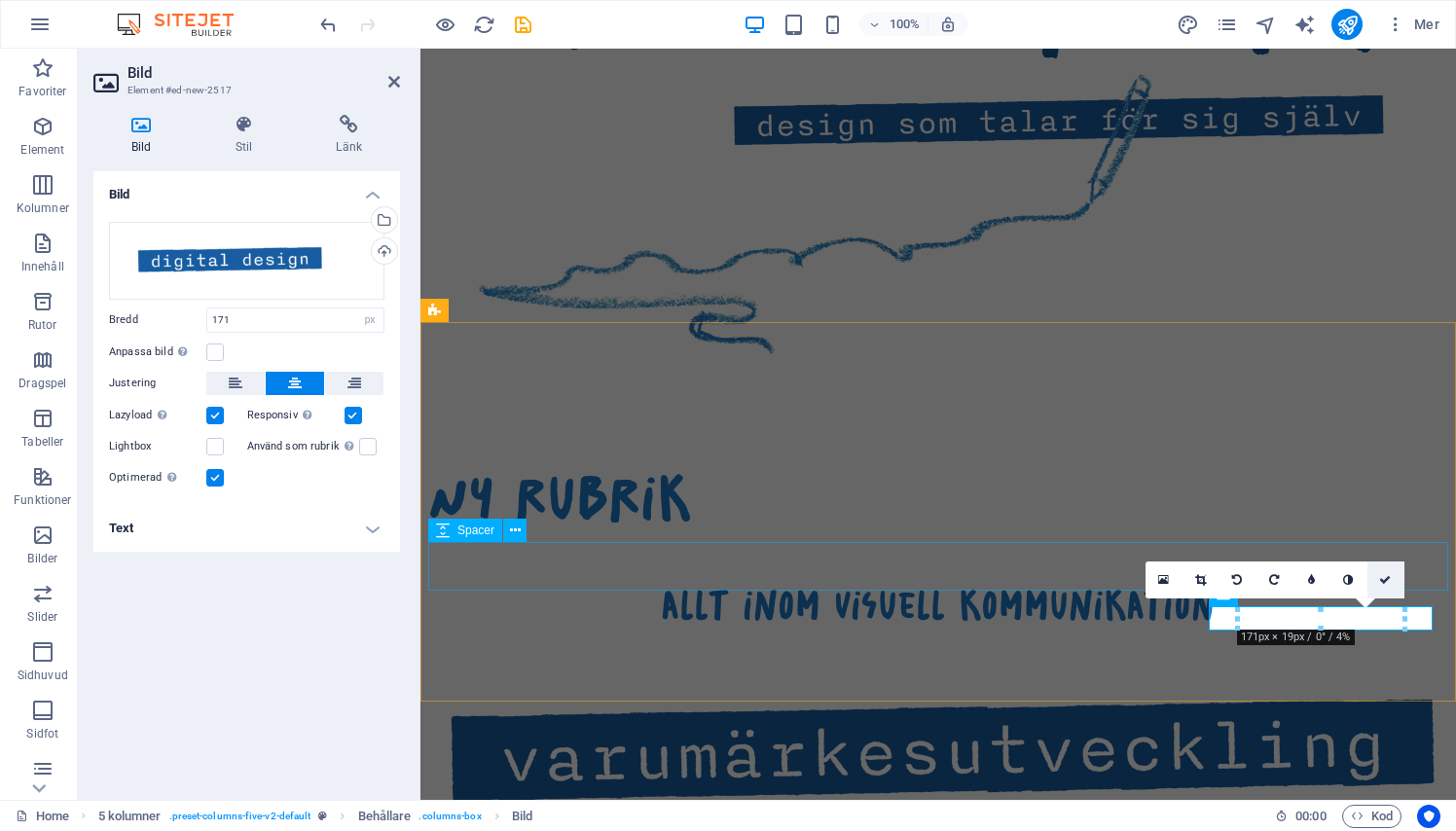
click at [1384, 583] on icon at bounding box center [1385, 580] width 12 height 12
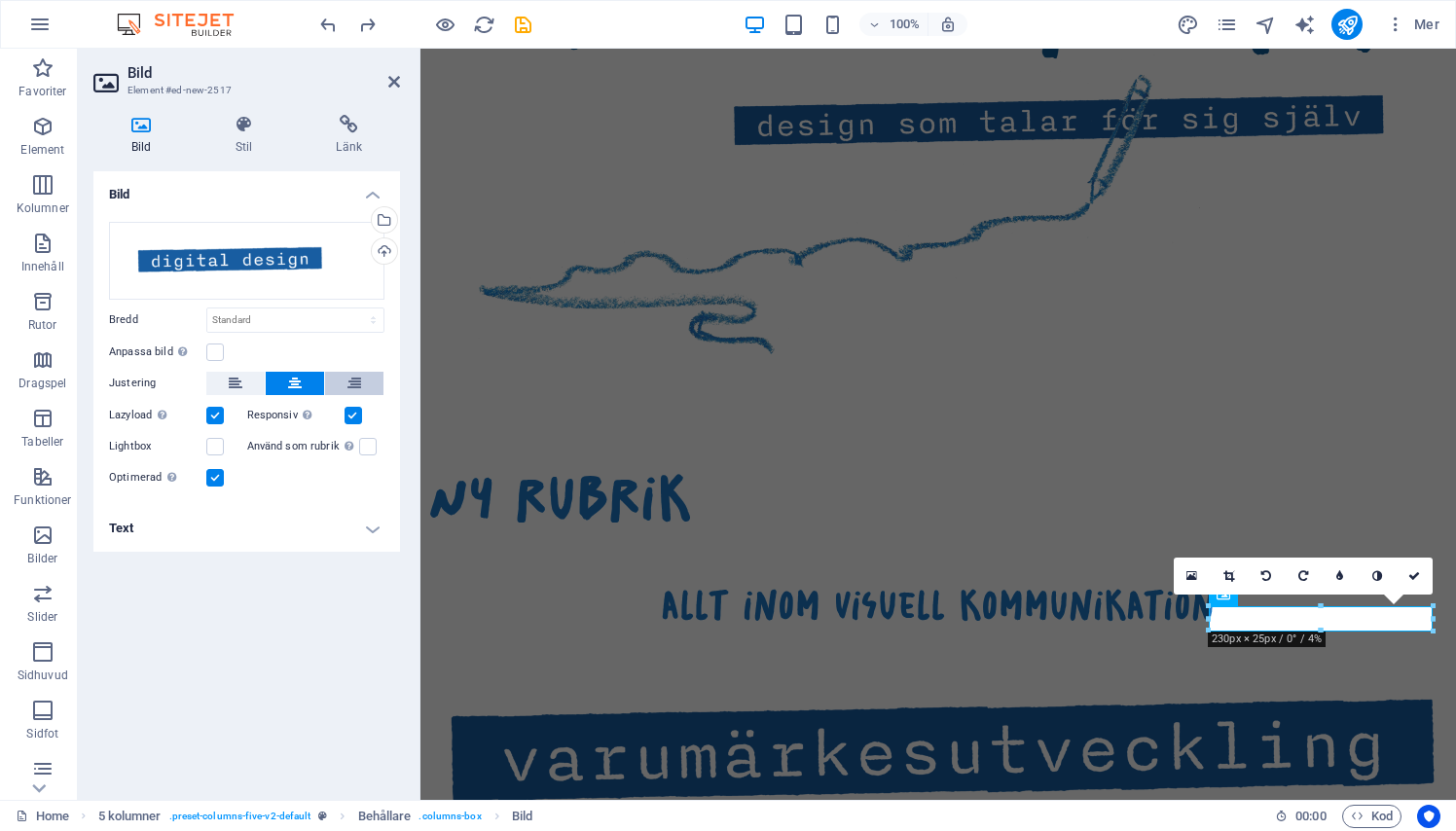
click at [344, 381] on button at bounding box center [354, 383] width 58 height 23
click at [311, 384] on button at bounding box center [295, 383] width 58 height 23
click at [1436, 613] on div at bounding box center [1433, 618] width 7 height 24
click at [1233, 580] on icon at bounding box center [1228, 576] width 11 height 12
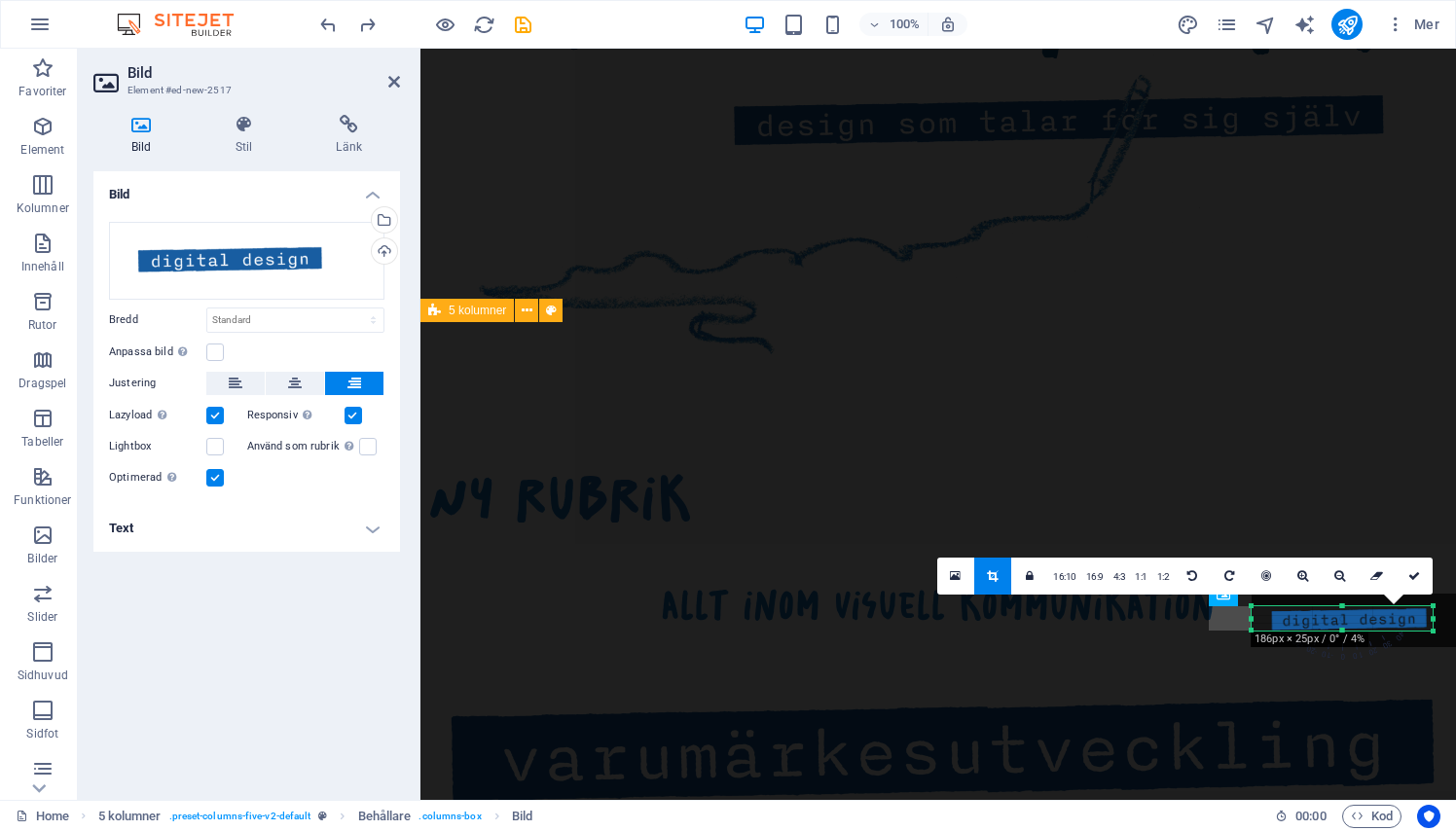
drag, startPoint x: 1435, startPoint y: 623, endPoint x: 1392, endPoint y: 624, distance: 43.0
click at [1392, 624] on div "180 170 160 150 140 130 120 110 100 90 80 70 60 50 40 30 20 10 0 -10 -20 -30 -4…" at bounding box center [1342, 618] width 181 height 24
click at [1415, 575] on icon at bounding box center [1414, 576] width 12 height 12
type input "186"
select select "px"
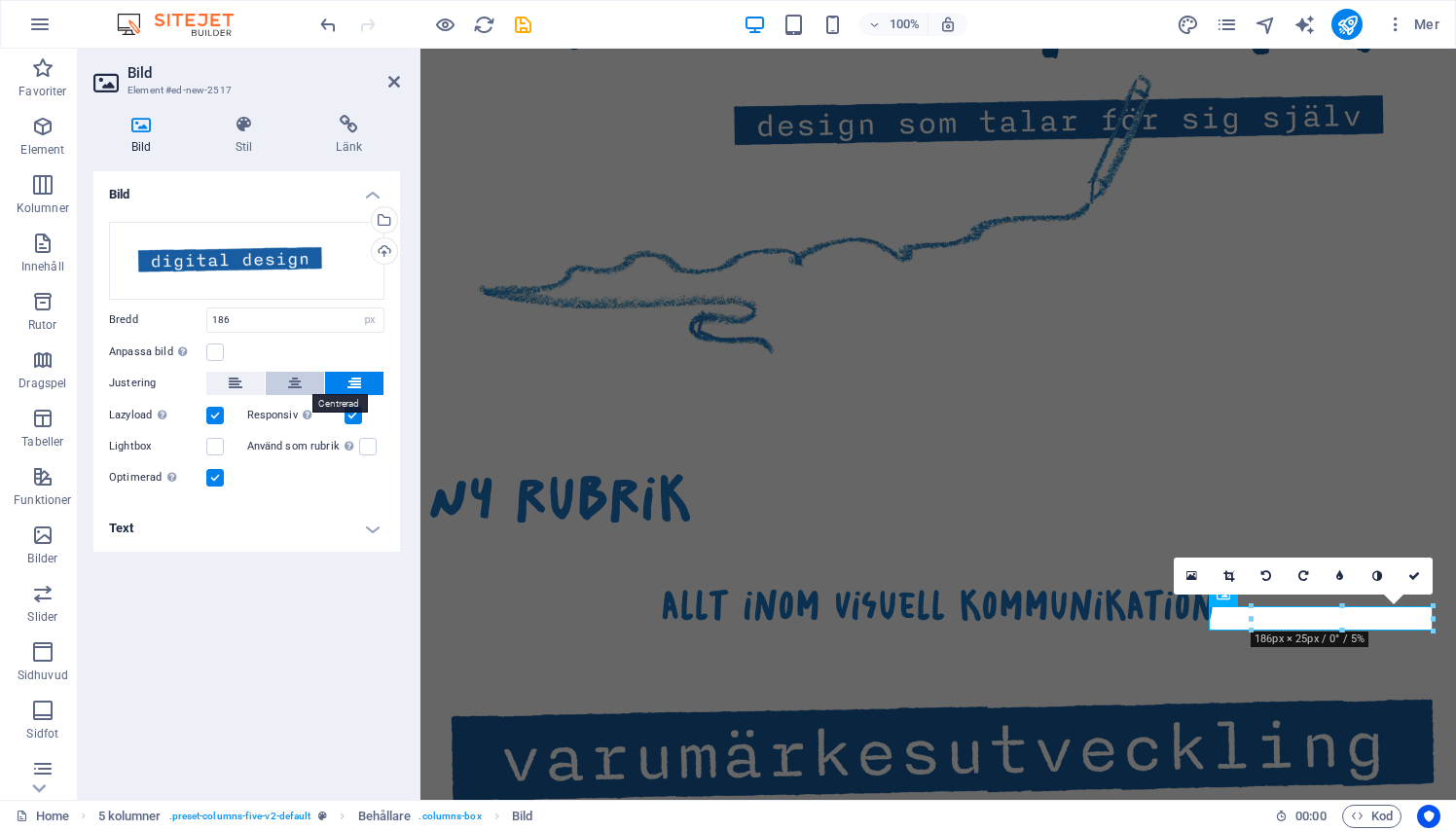
click at [306, 384] on button at bounding box center [295, 383] width 58 height 23
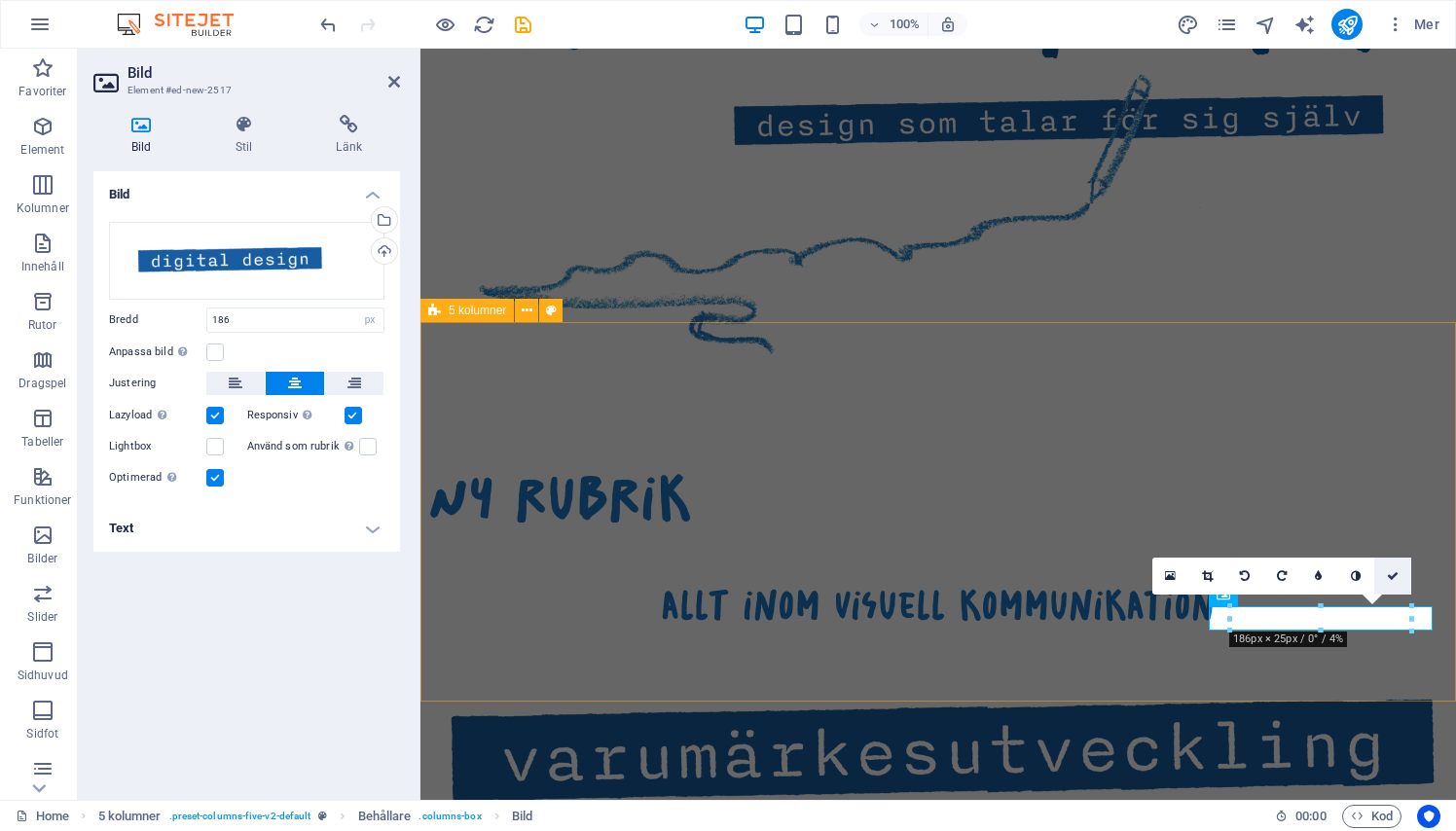
click at [1387, 581] on icon at bounding box center [1393, 576] width 12 height 12
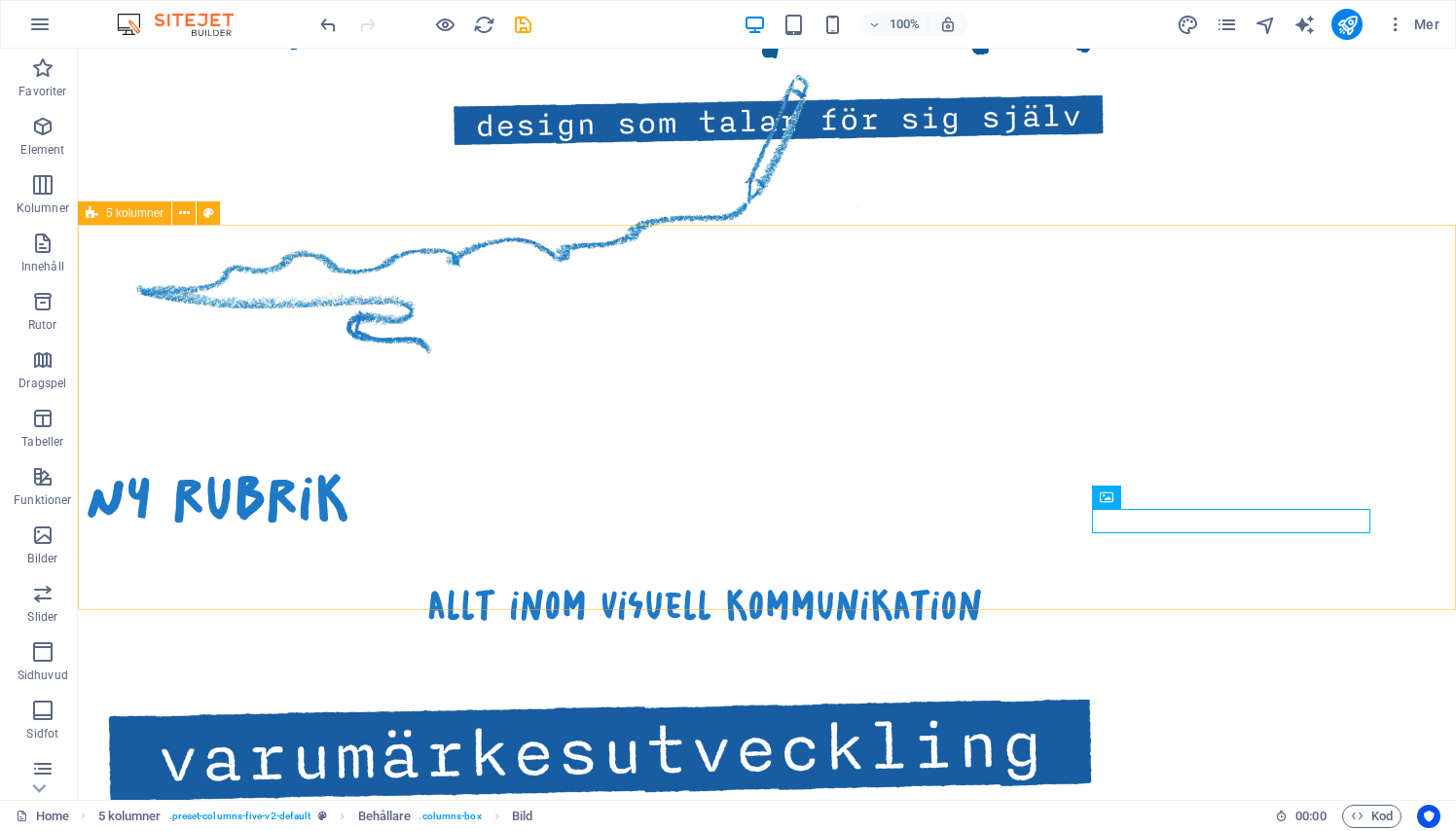
click at [1153, 605] on div "Ny rubrik allt inom visuell kommunikation" at bounding box center [767, 790] width 1378 height 765
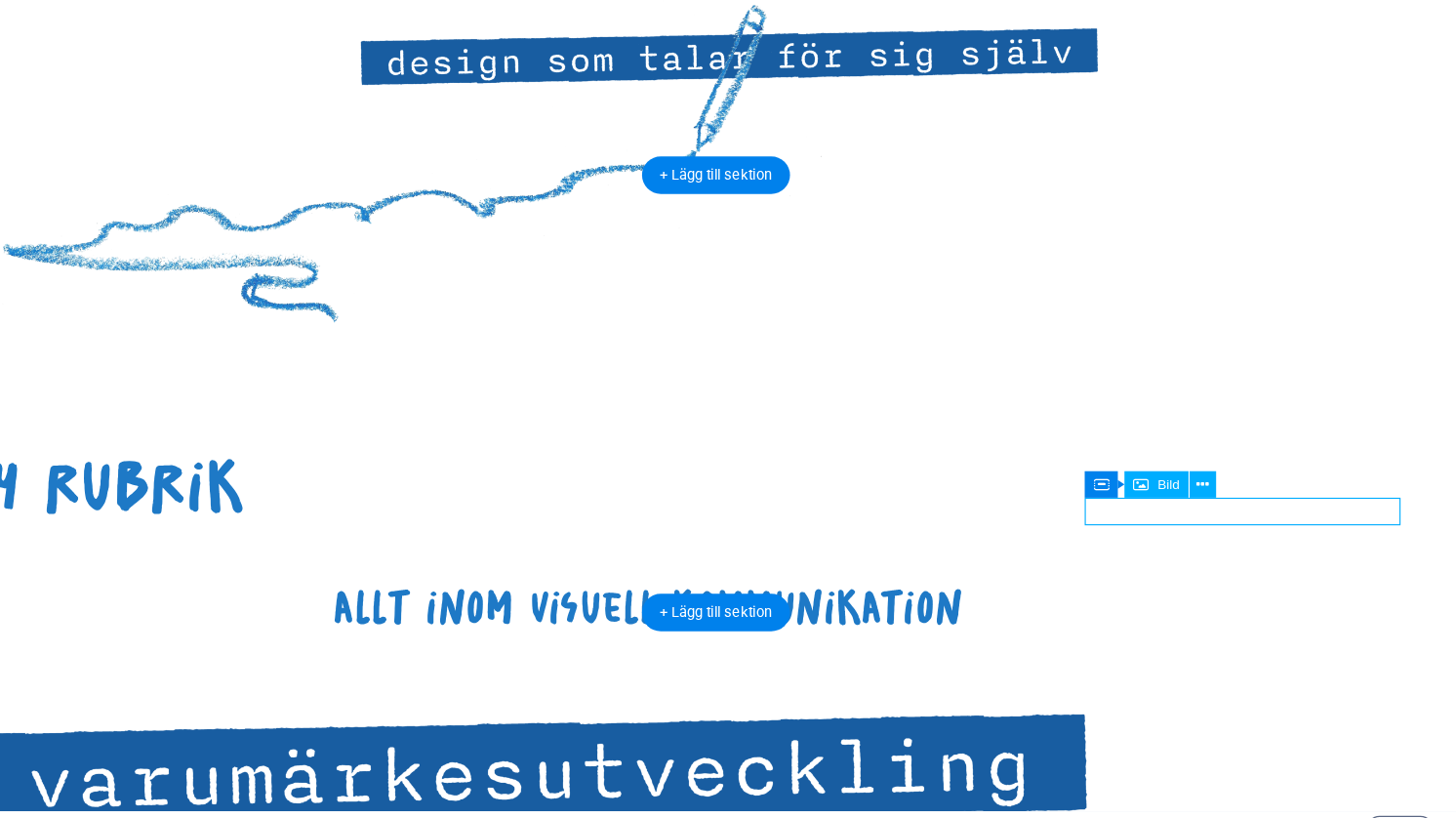
select select "px"
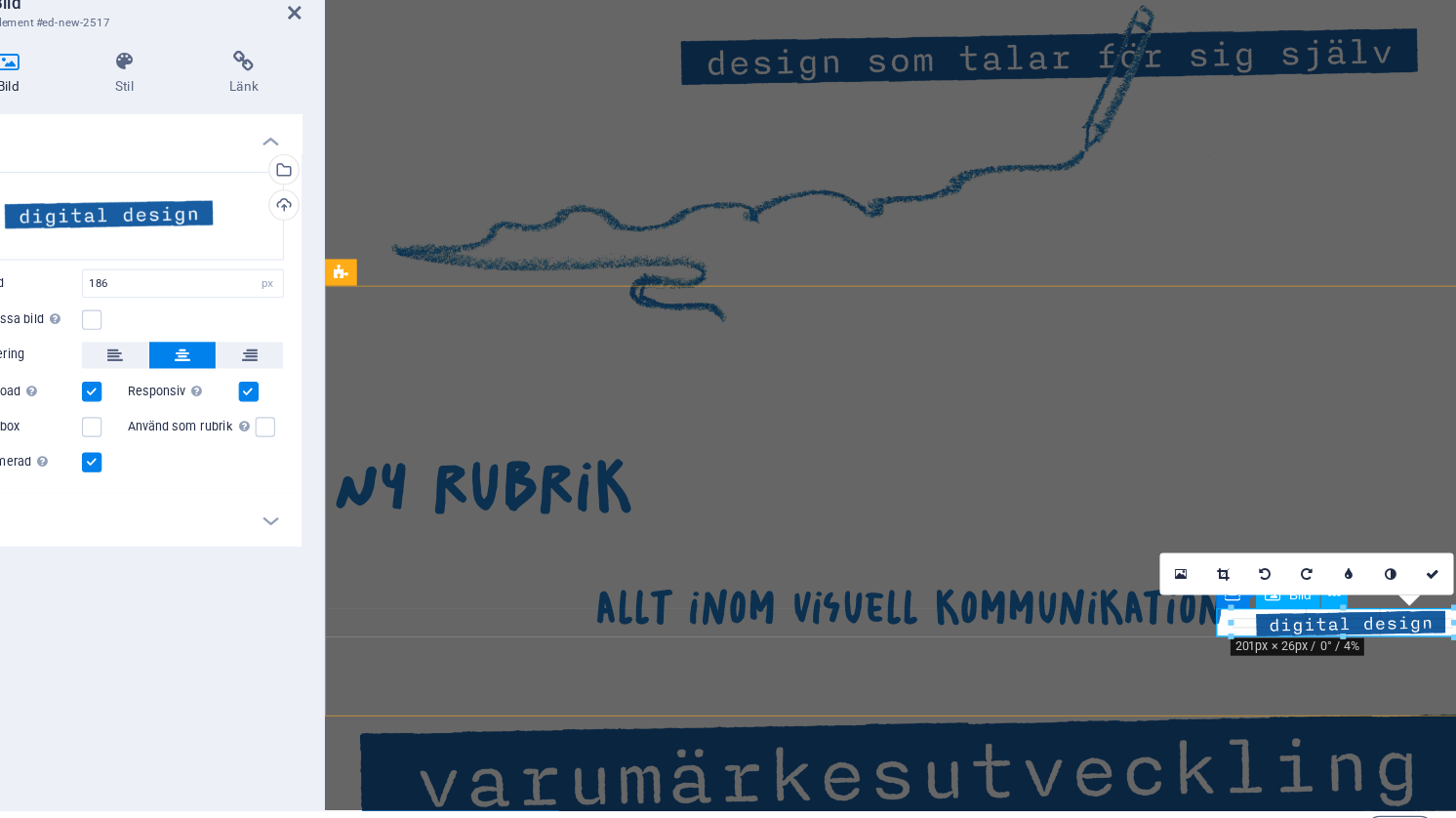
type input "208"
click at [1397, 572] on icon at bounding box center [1403, 578] width 12 height 12
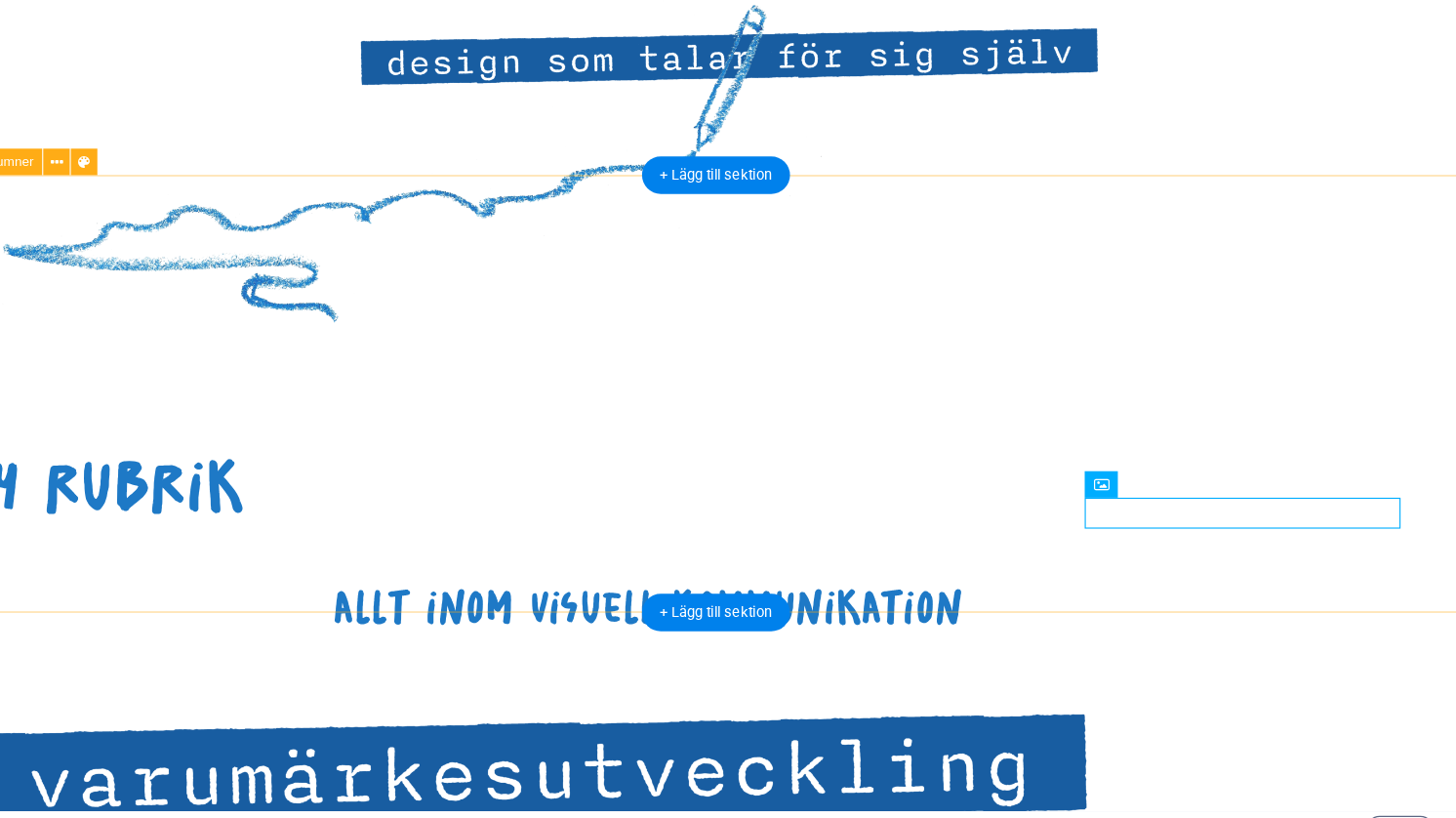
click at [1128, 505] on div "Ny rubrik allt inom visuell kommunikation" at bounding box center [625, 720] width 1378 height 769
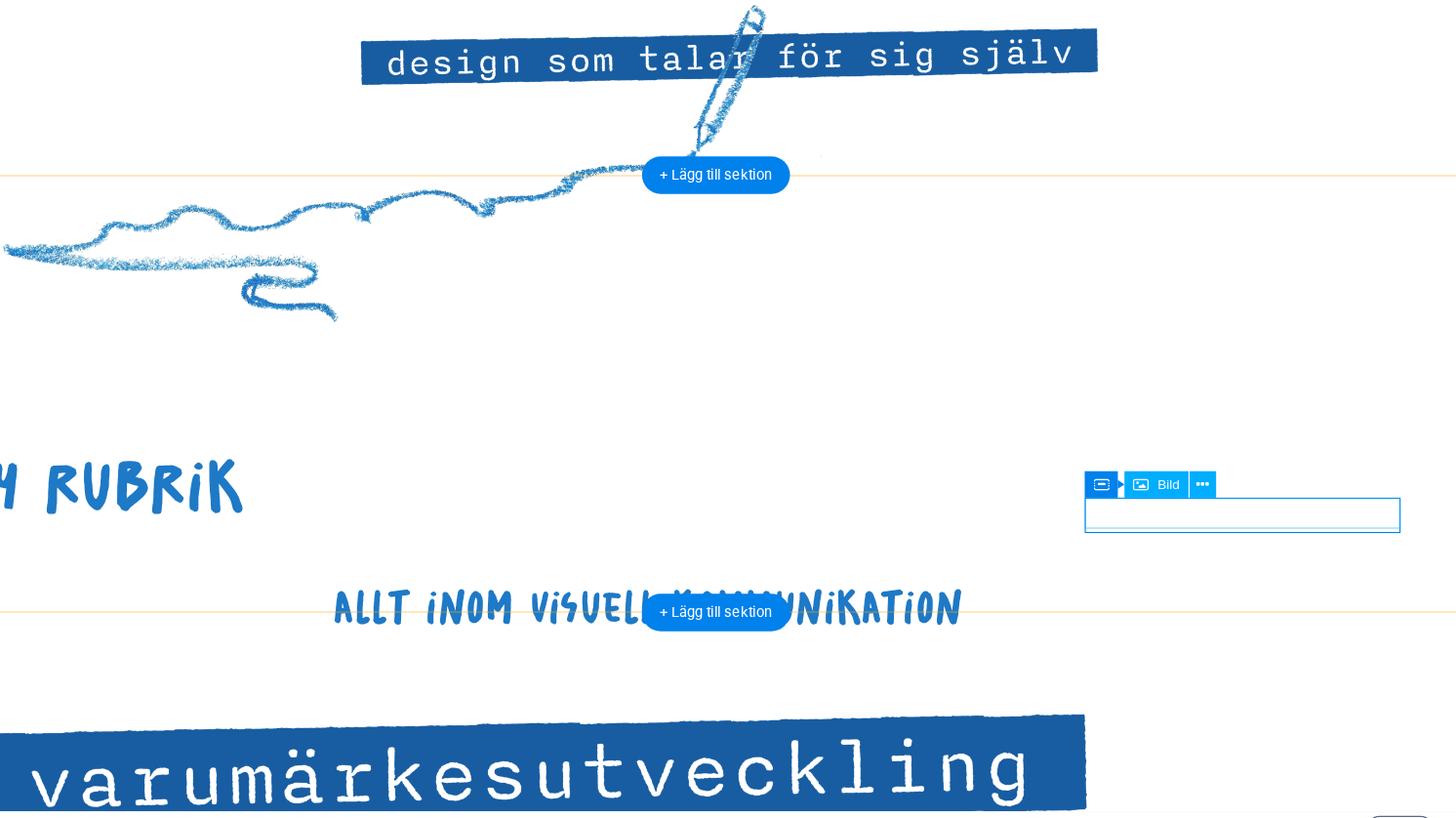
select select "px"
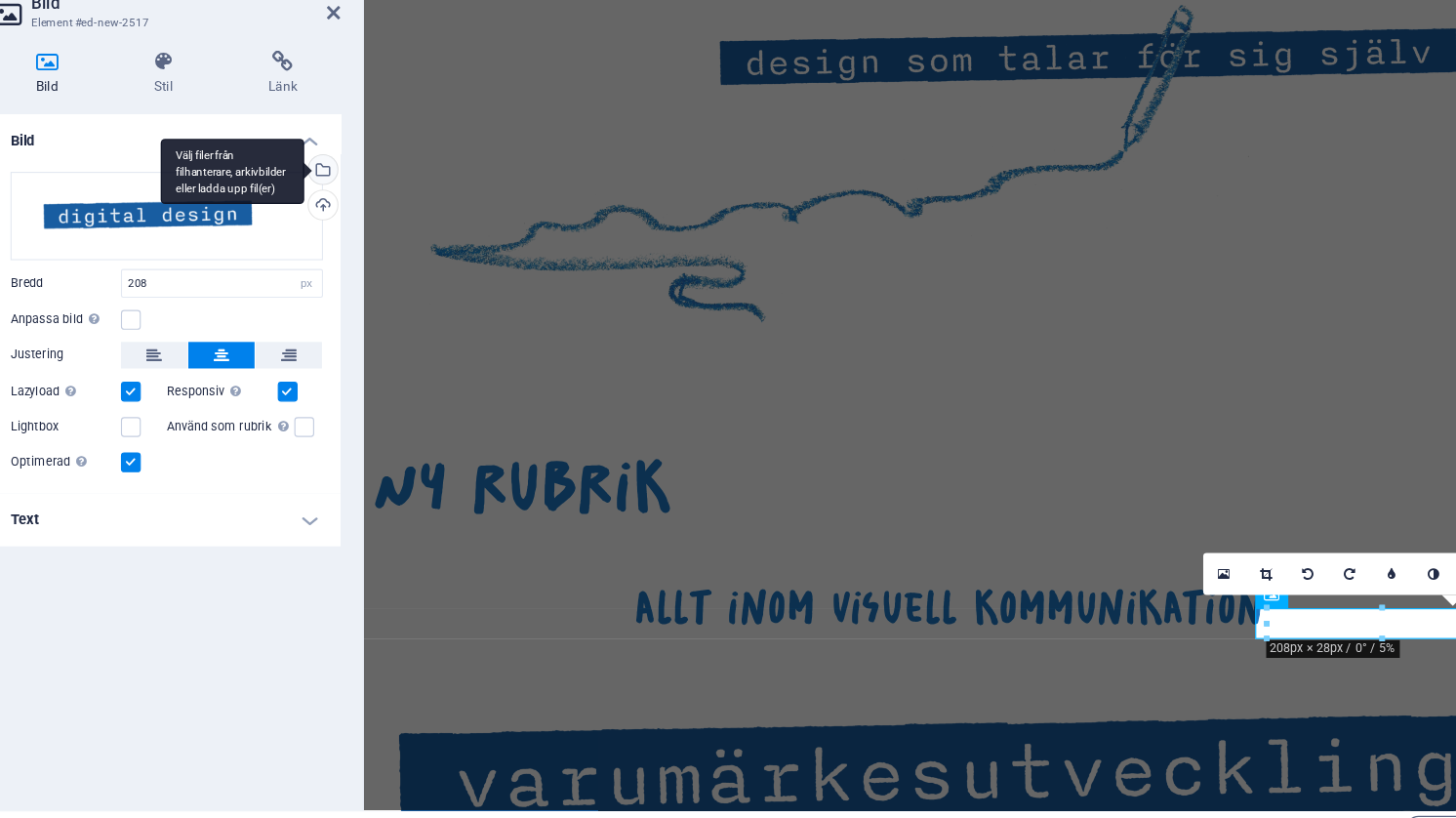
click at [368, 208] on div "Välj filer från filhanterare, arkivbilder eller ladda upp fil(er)" at bounding box center [383, 223] width 29 height 29
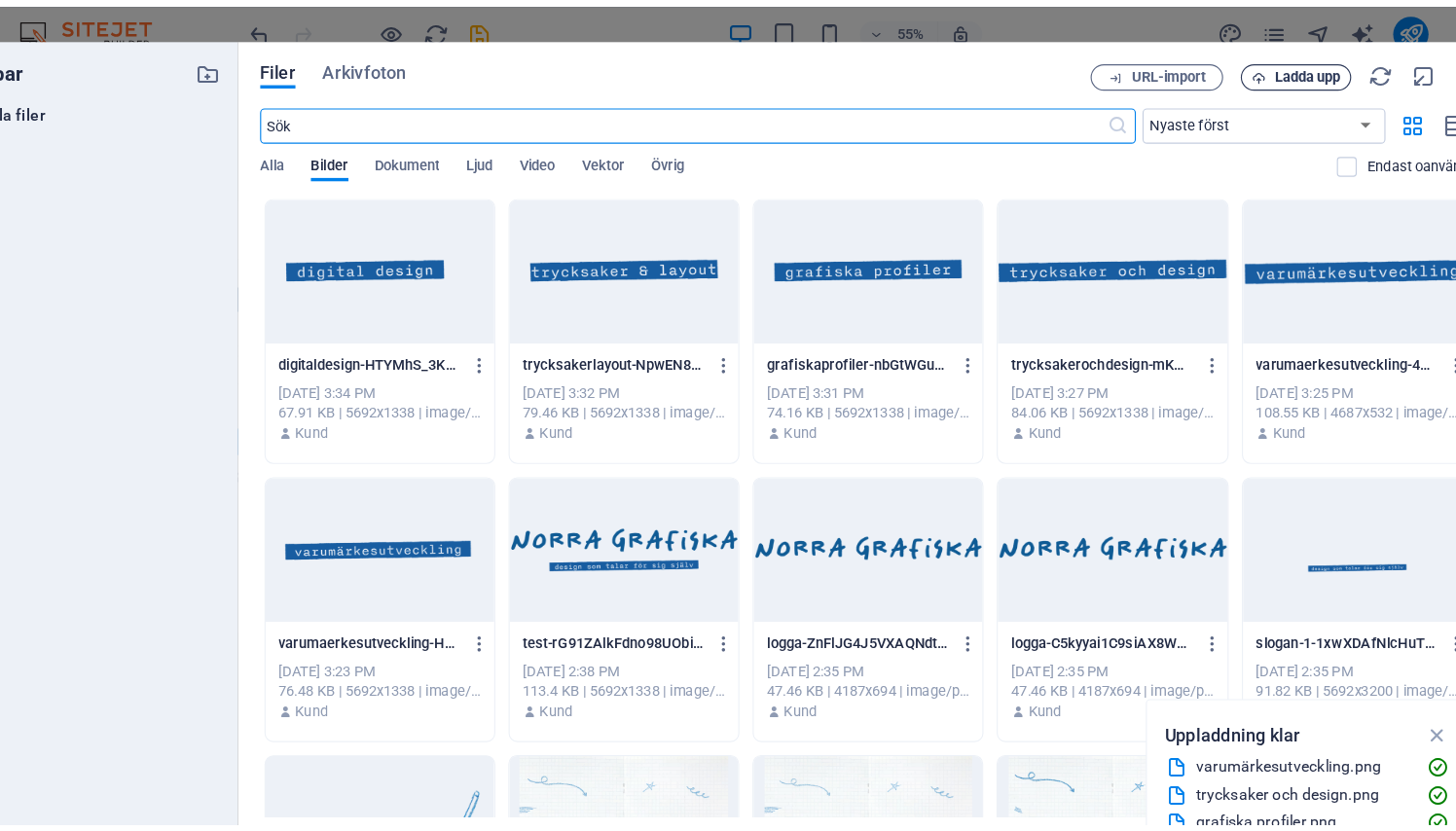
scroll to position [0, 0]
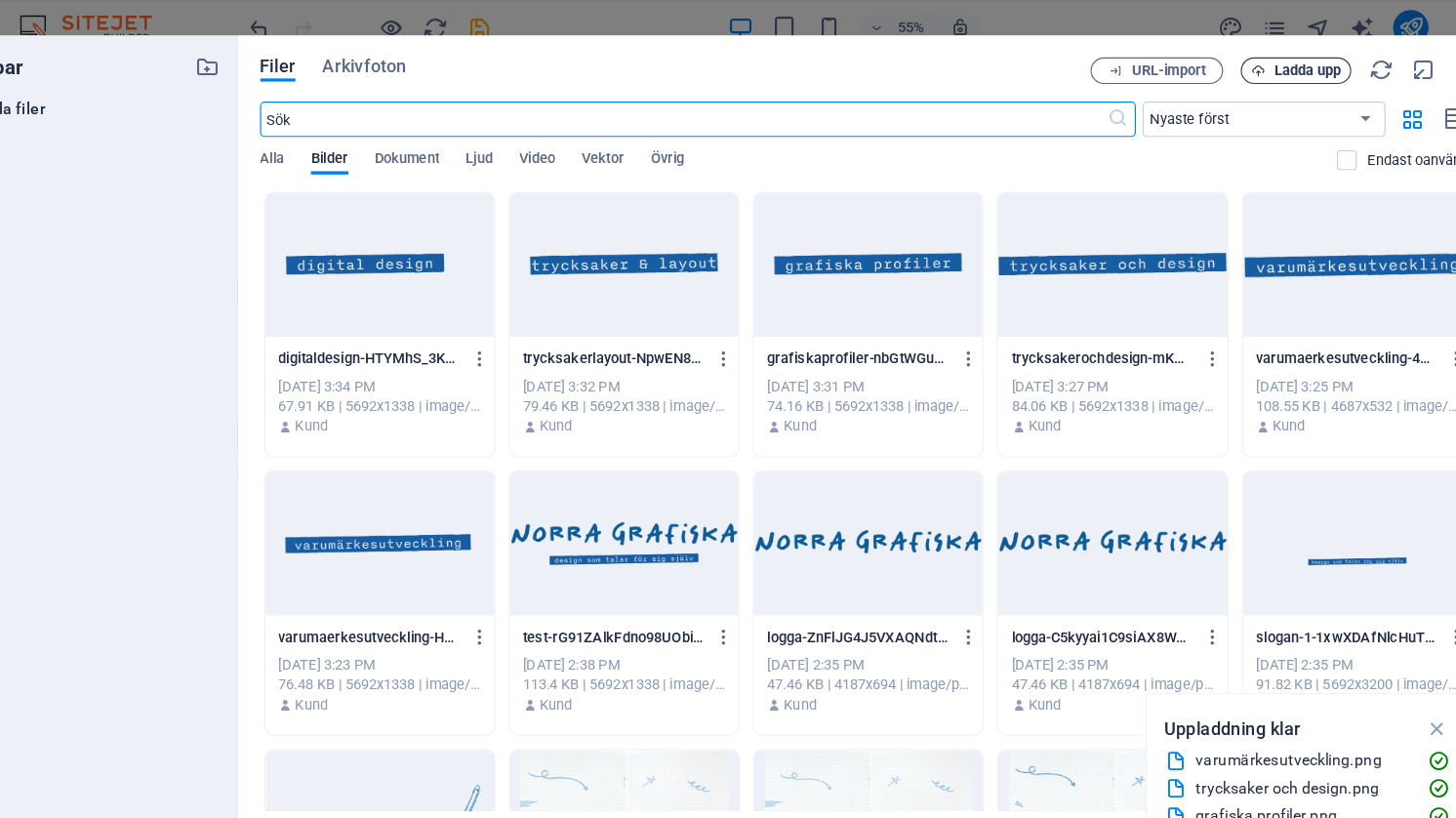
click at [1226, 57] on span "Ladda upp" at bounding box center [1256, 63] width 59 height 12
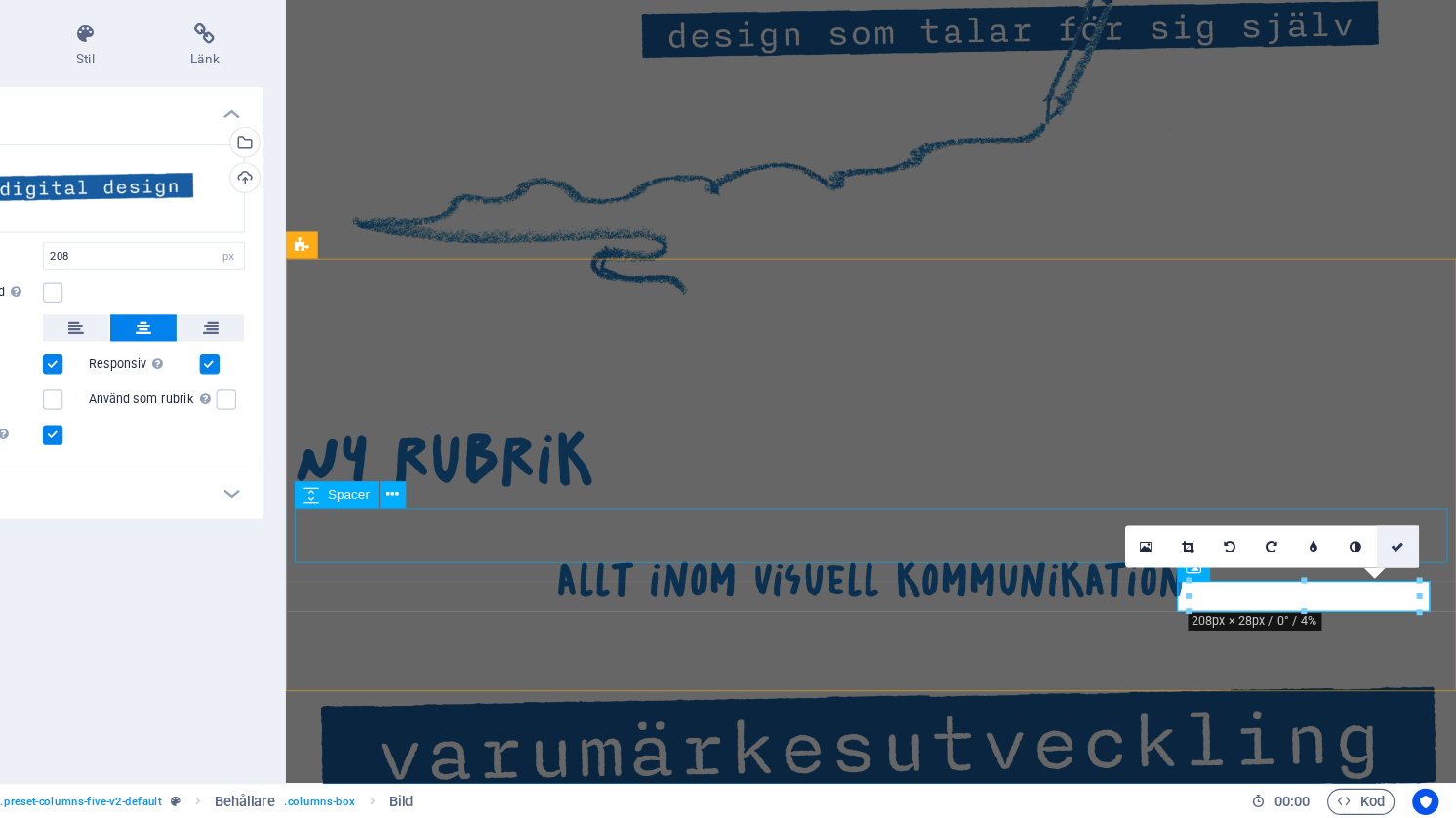
click at [1386, 559] on link at bounding box center [1404, 578] width 37 height 37
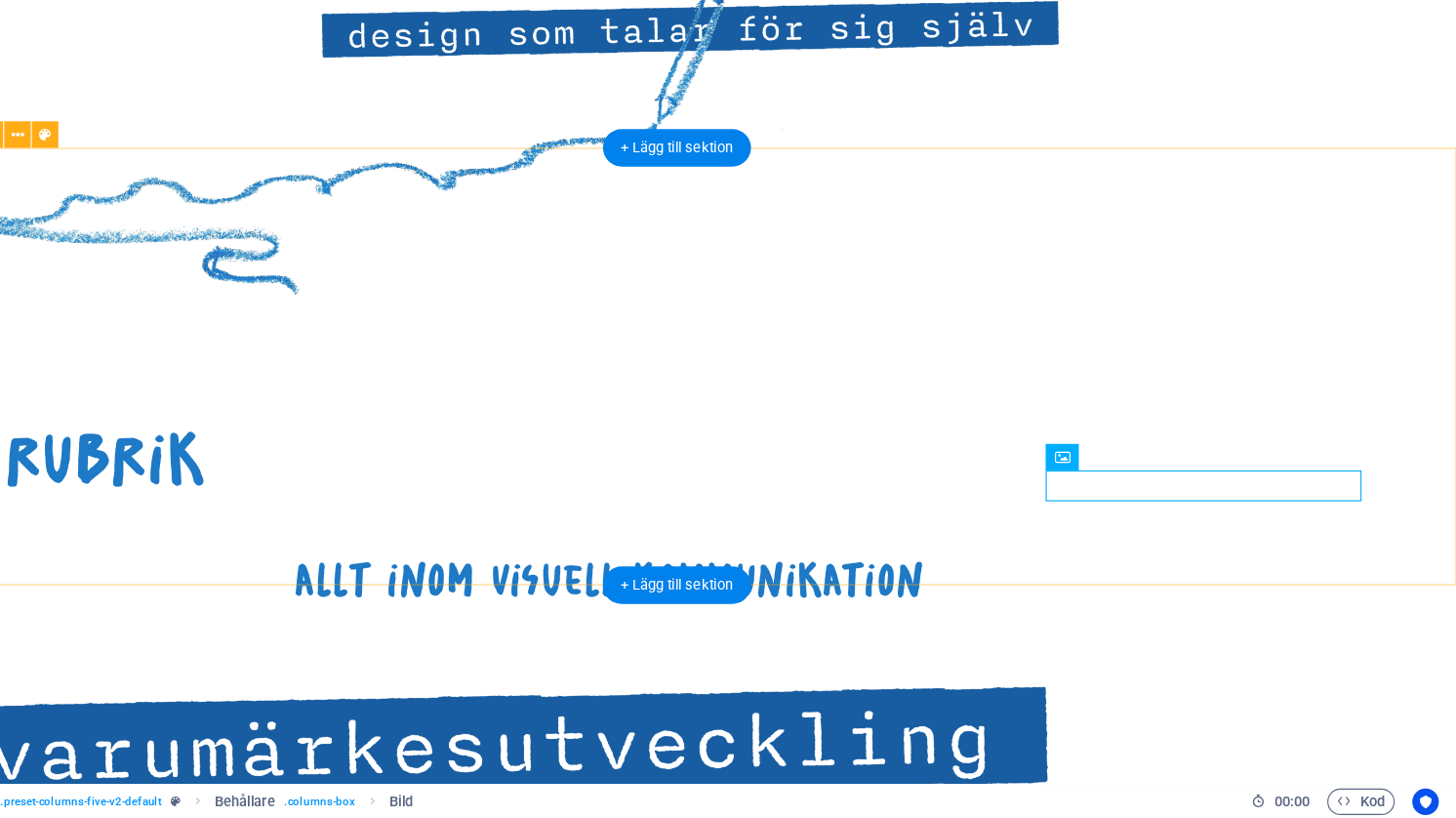
click at [883, 495] on div "Ny rubrik allt inom visuell kommunikation" at bounding box center [586, 694] width 1378 height 769
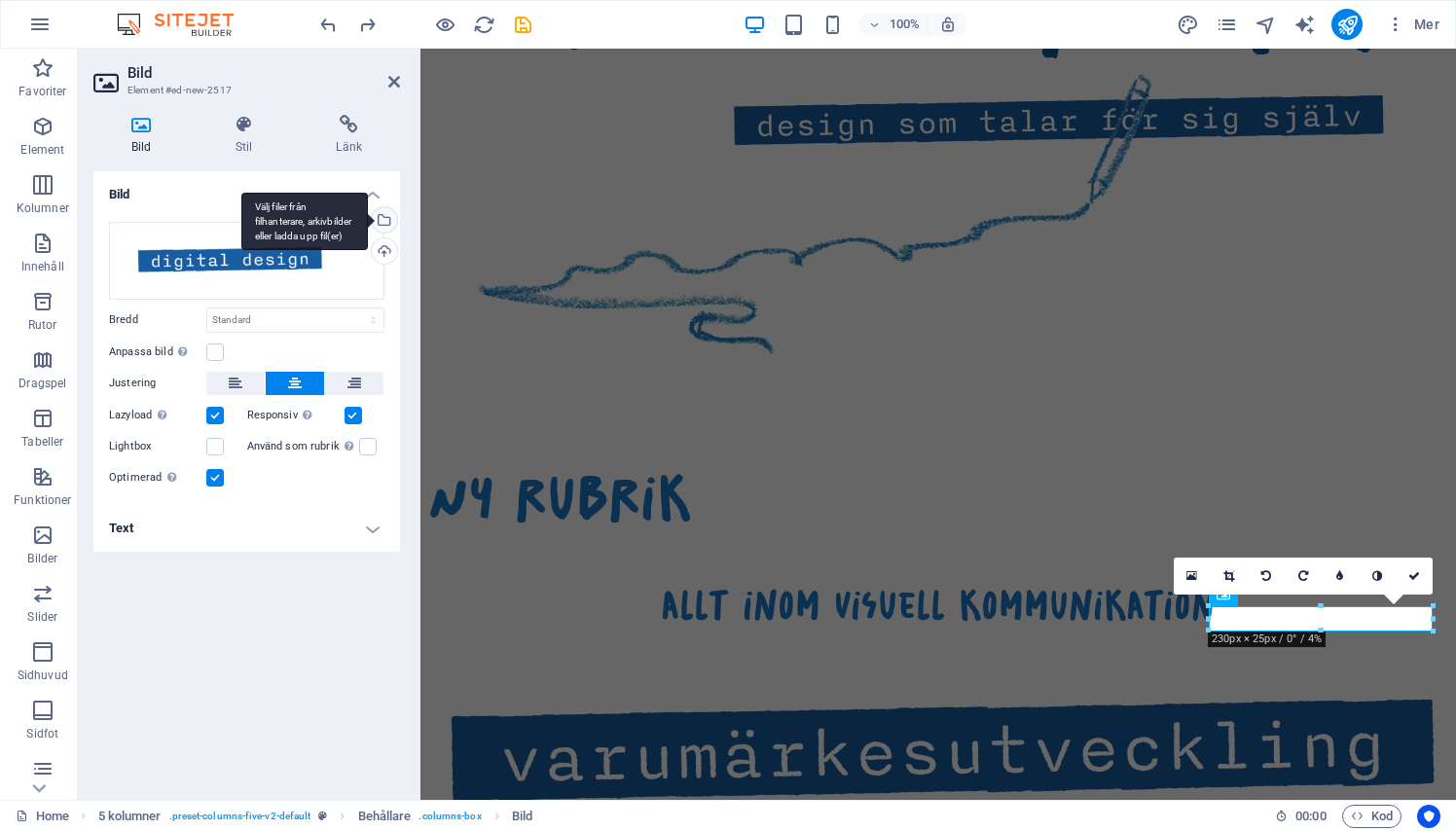
click at [389, 225] on div "Välj filer från filhanterare, arkivbilder eller ladda upp fil(er)" at bounding box center [382, 222] width 29 height 29
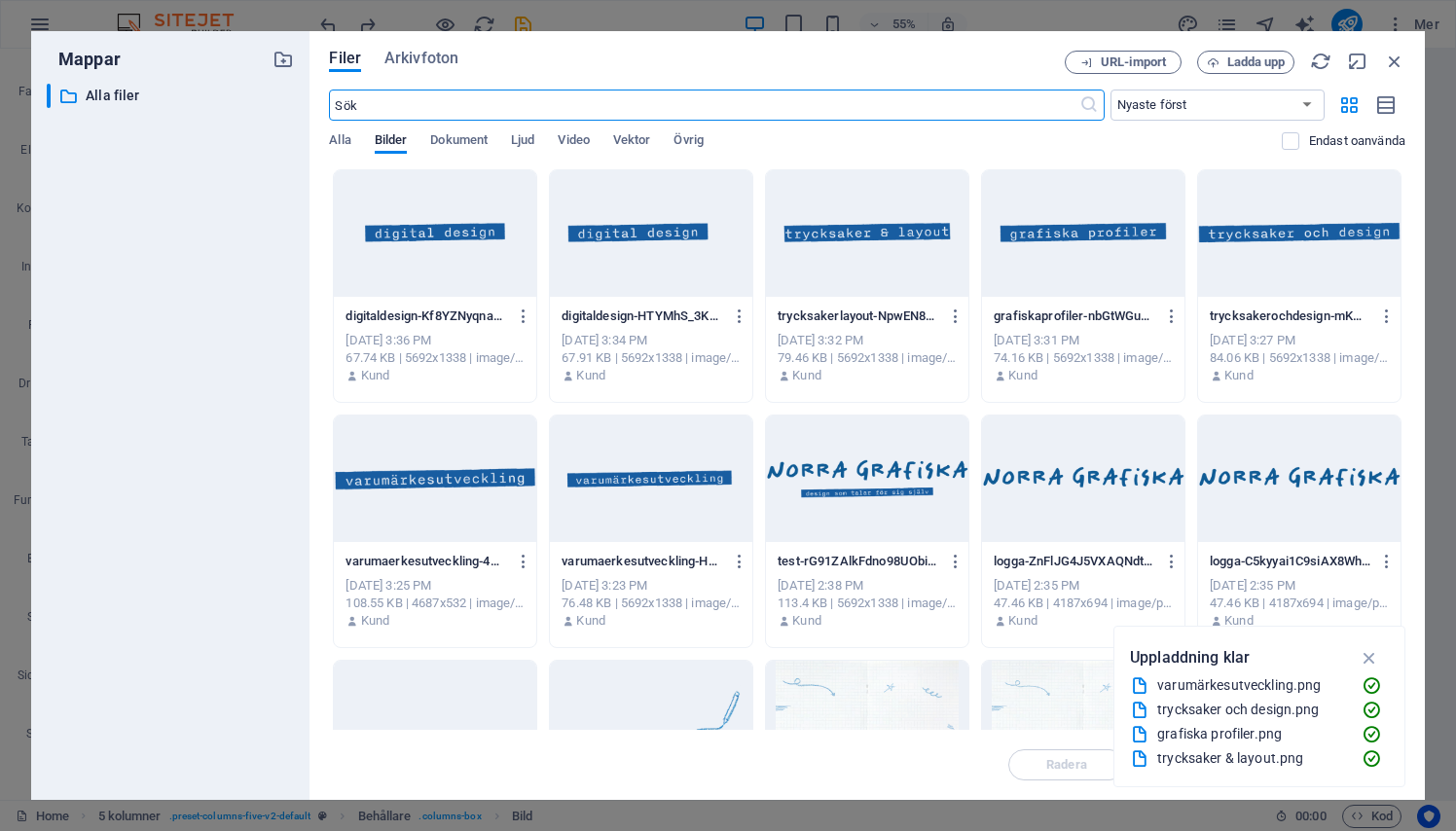
click at [441, 250] on div at bounding box center [435, 234] width 203 height 127
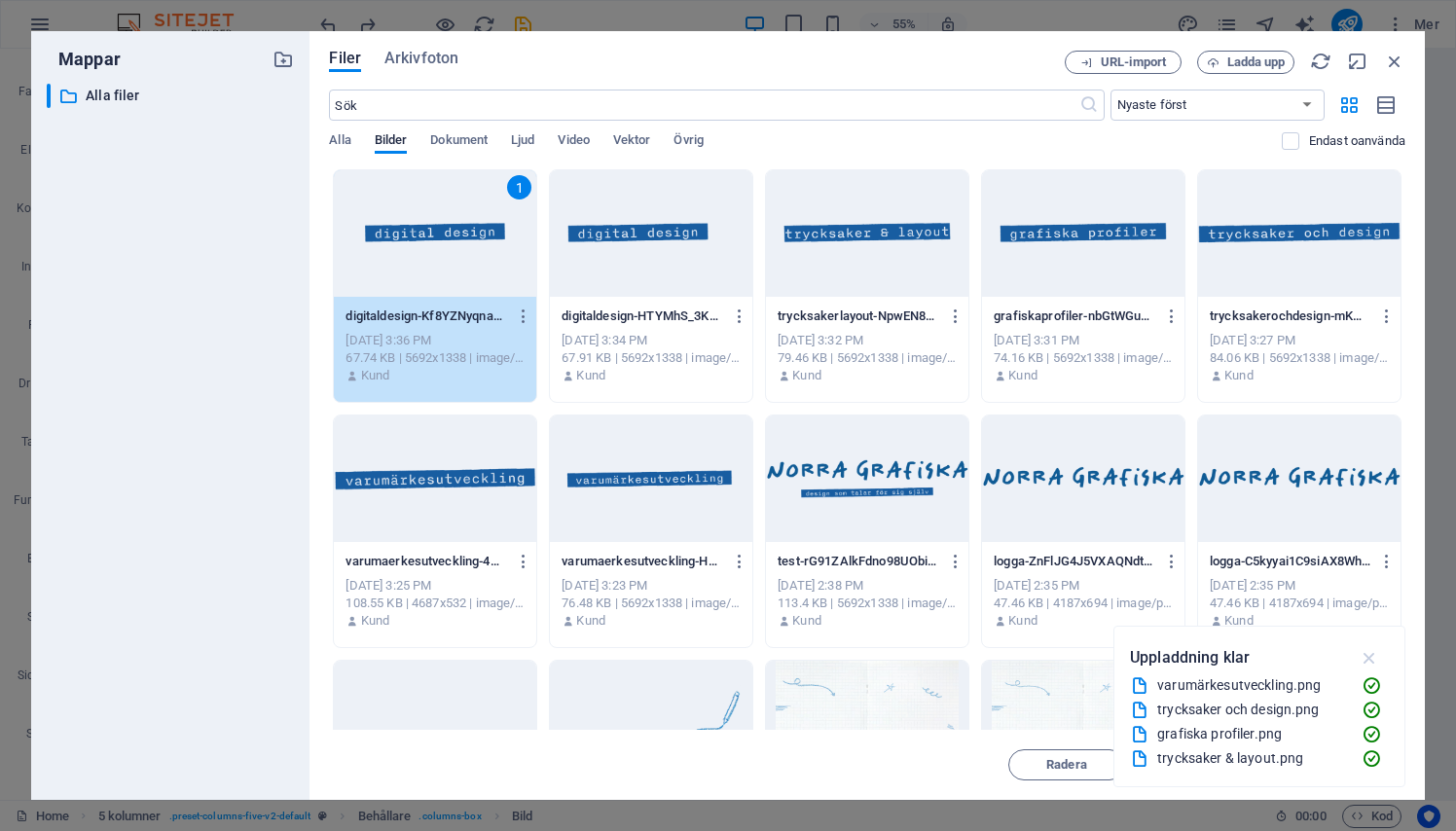
click at [1375, 660] on icon "button" at bounding box center [1369, 658] width 22 height 21
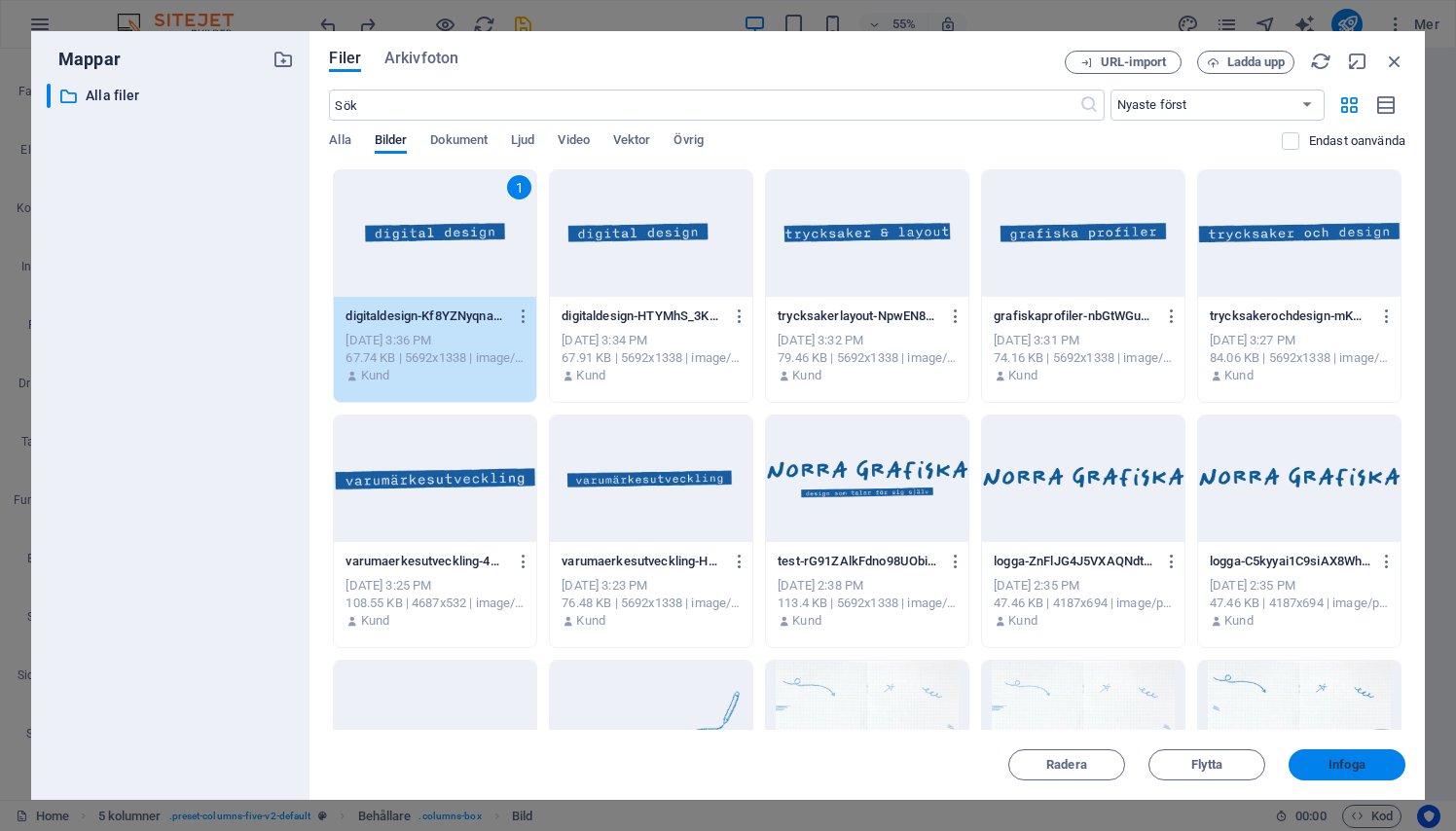
click at [1337, 762] on span "Infoga" at bounding box center [1347, 765] width 37 height 12
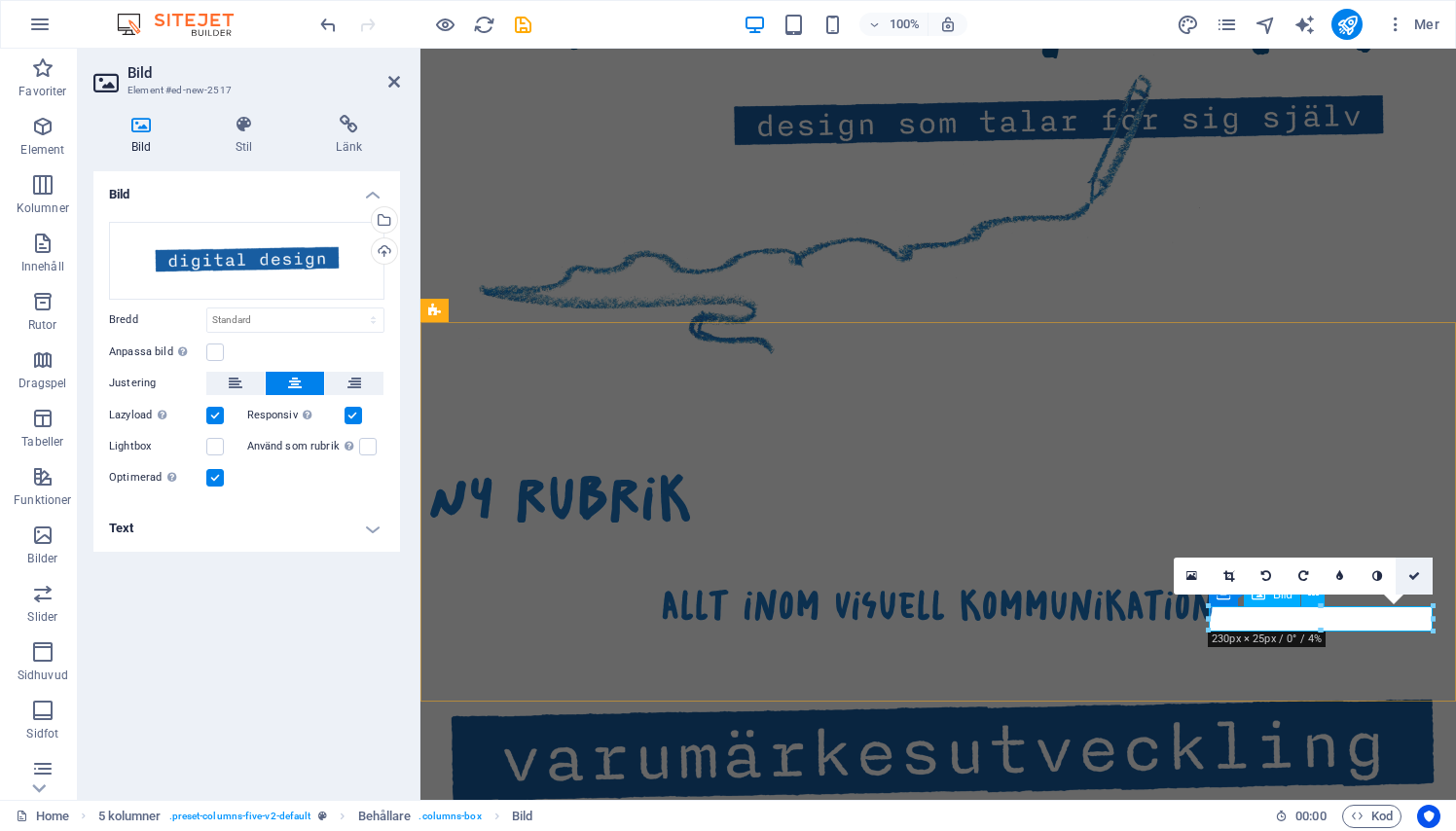
click at [1415, 574] on icon at bounding box center [1414, 576] width 12 height 12
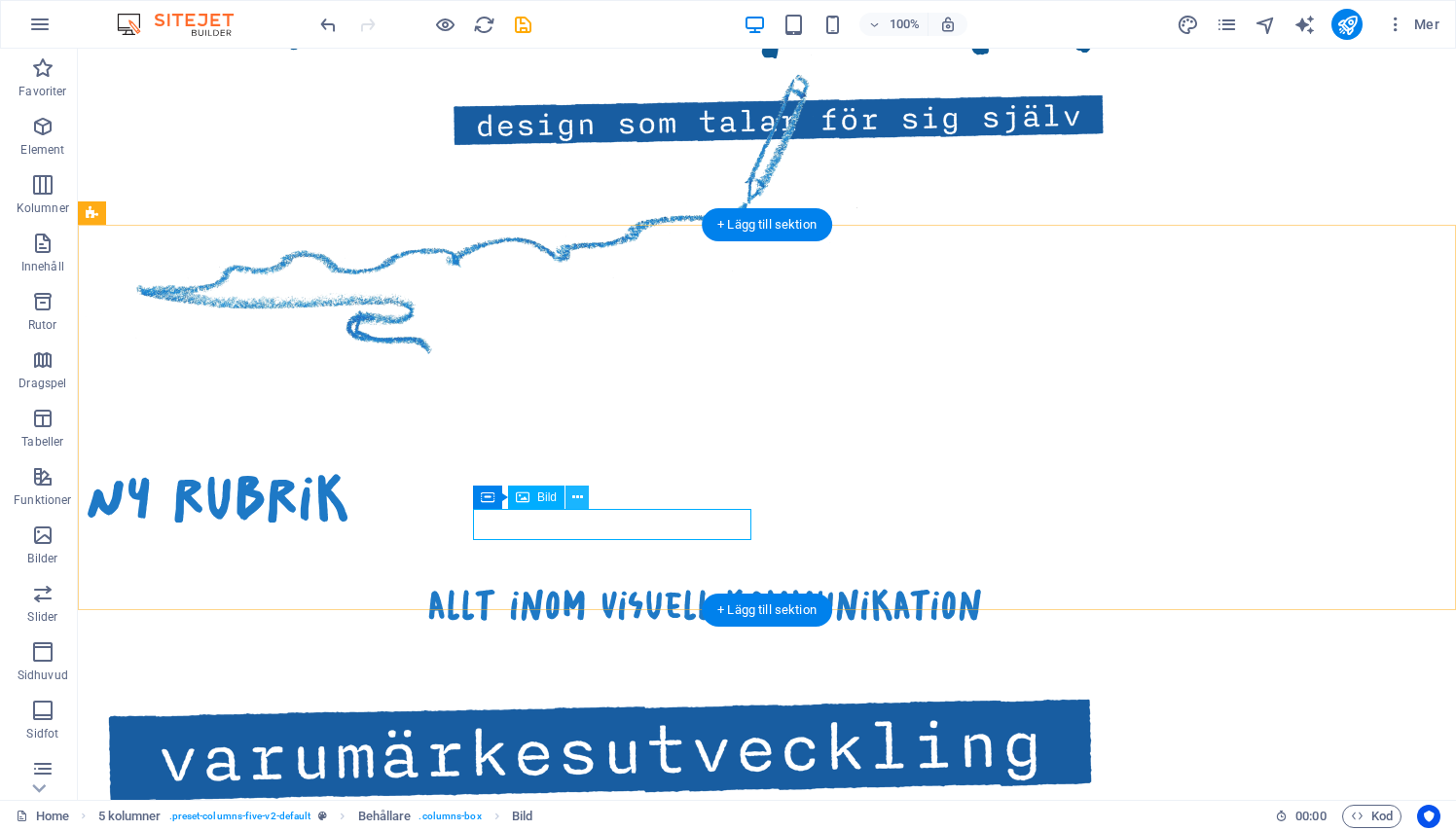
click at [572, 491] on icon at bounding box center [577, 497] width 11 height 20
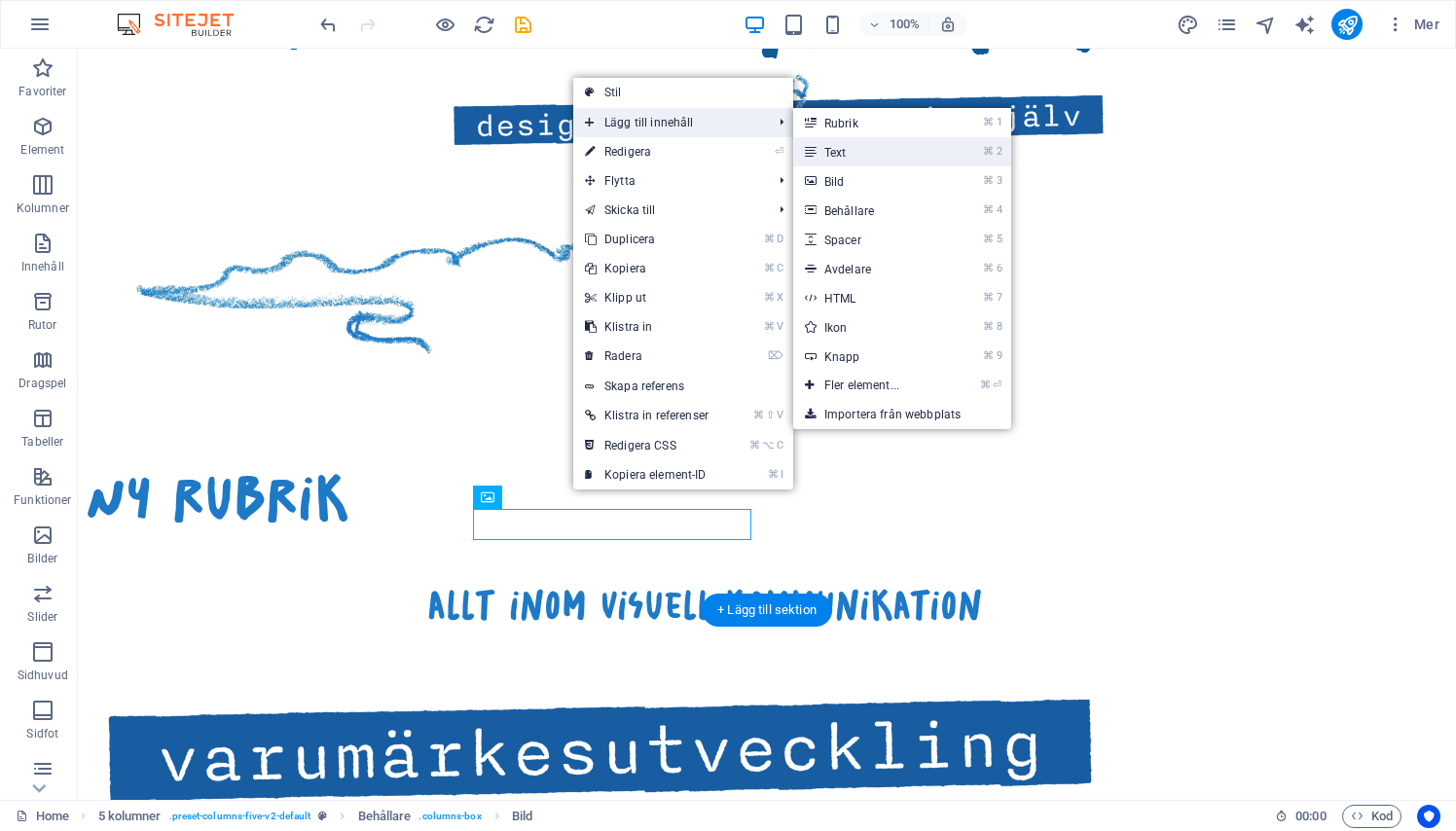
click at [815, 154] on icon at bounding box center [810, 152] width 10 height 29
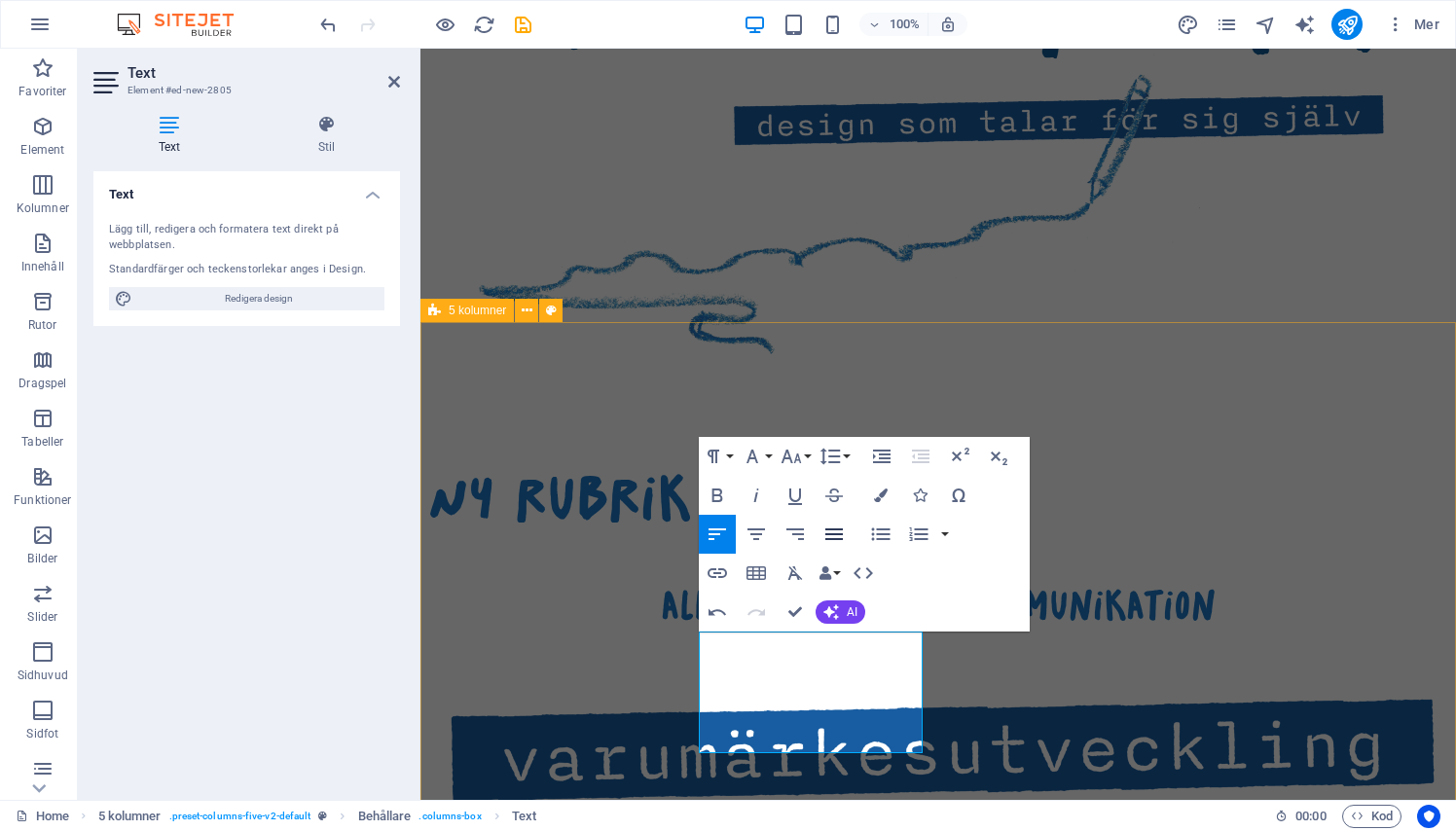
click at [836, 528] on icon "button" at bounding box center [834, 534] width 23 height 23
click at [749, 527] on icon "button" at bounding box center [756, 534] width 23 height 23
click at [663, 628] on div at bounding box center [938, 653] width 1019 height 49
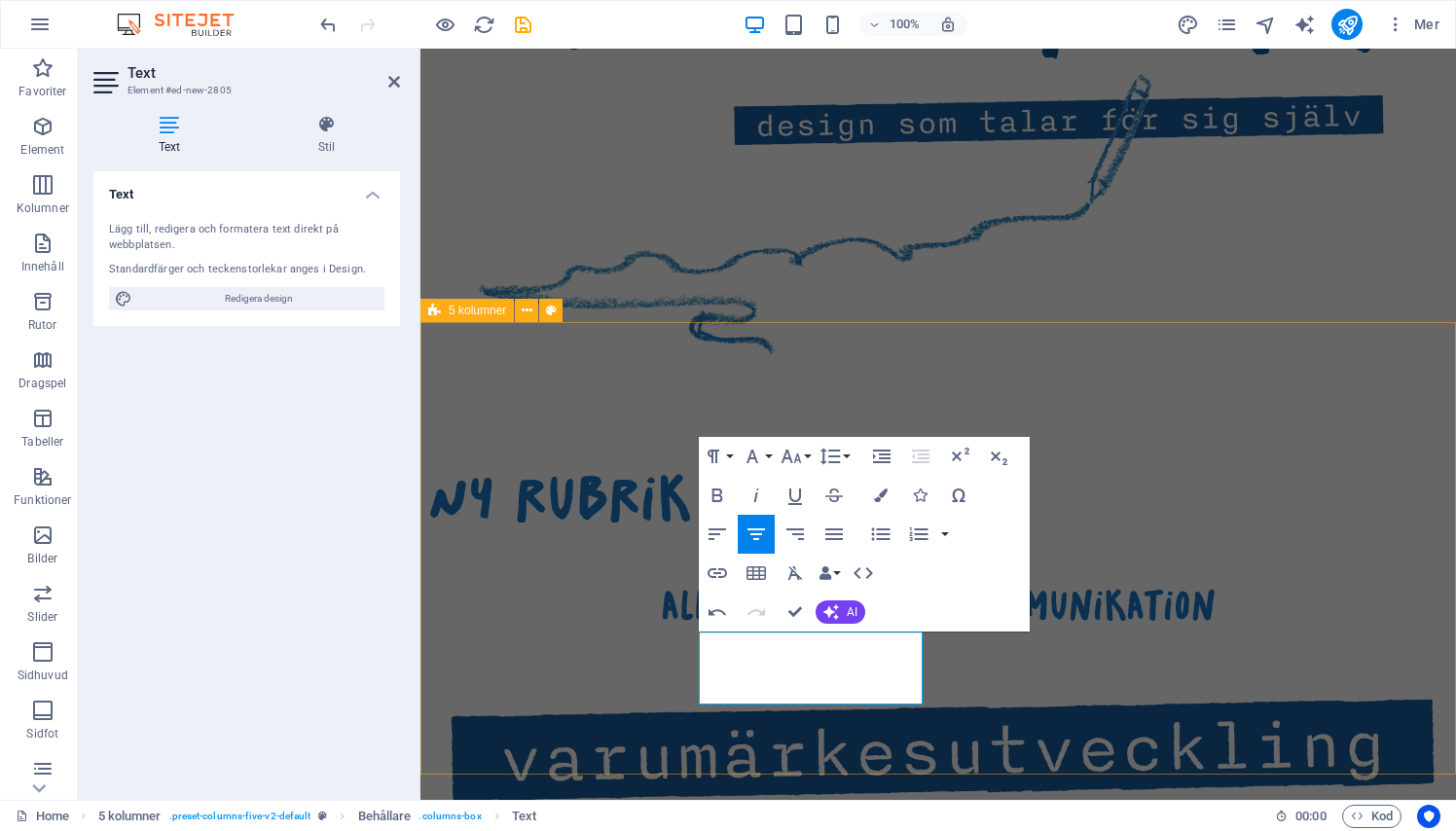
select select "rem"
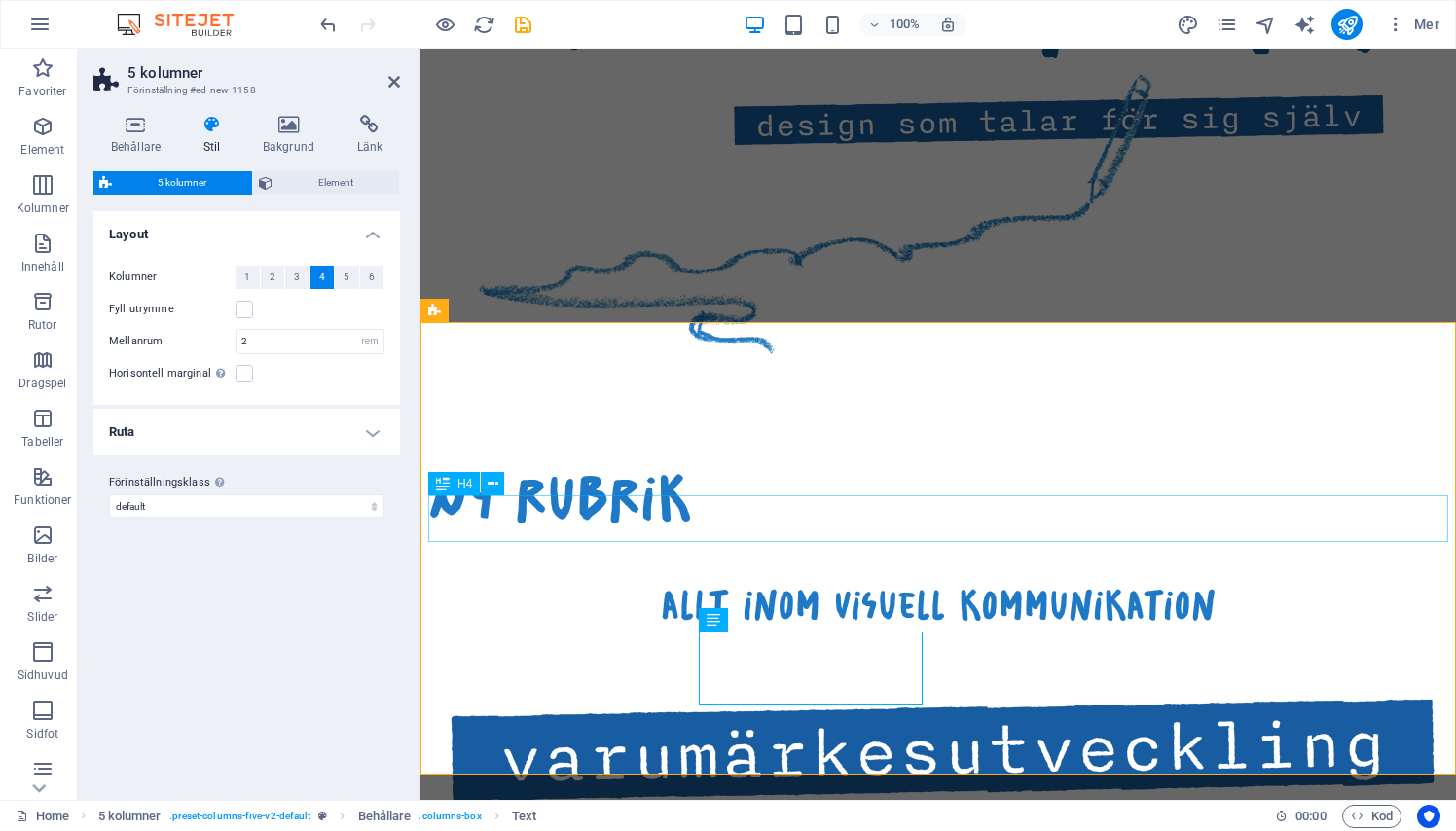
click at [720, 463] on div "Ny rubrik" at bounding box center [938, 498] width 1019 height 70
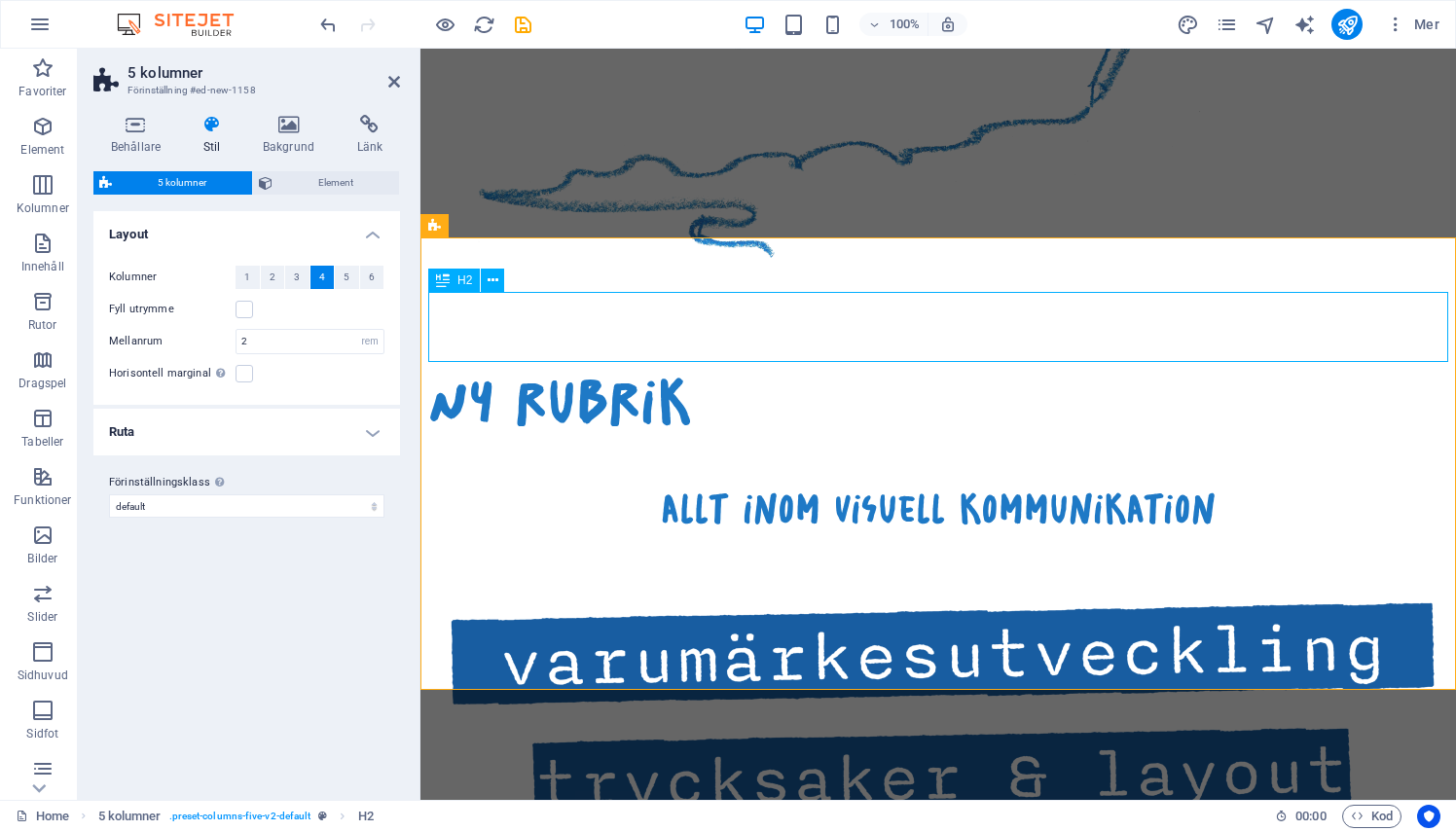
scroll to position [1387, 0]
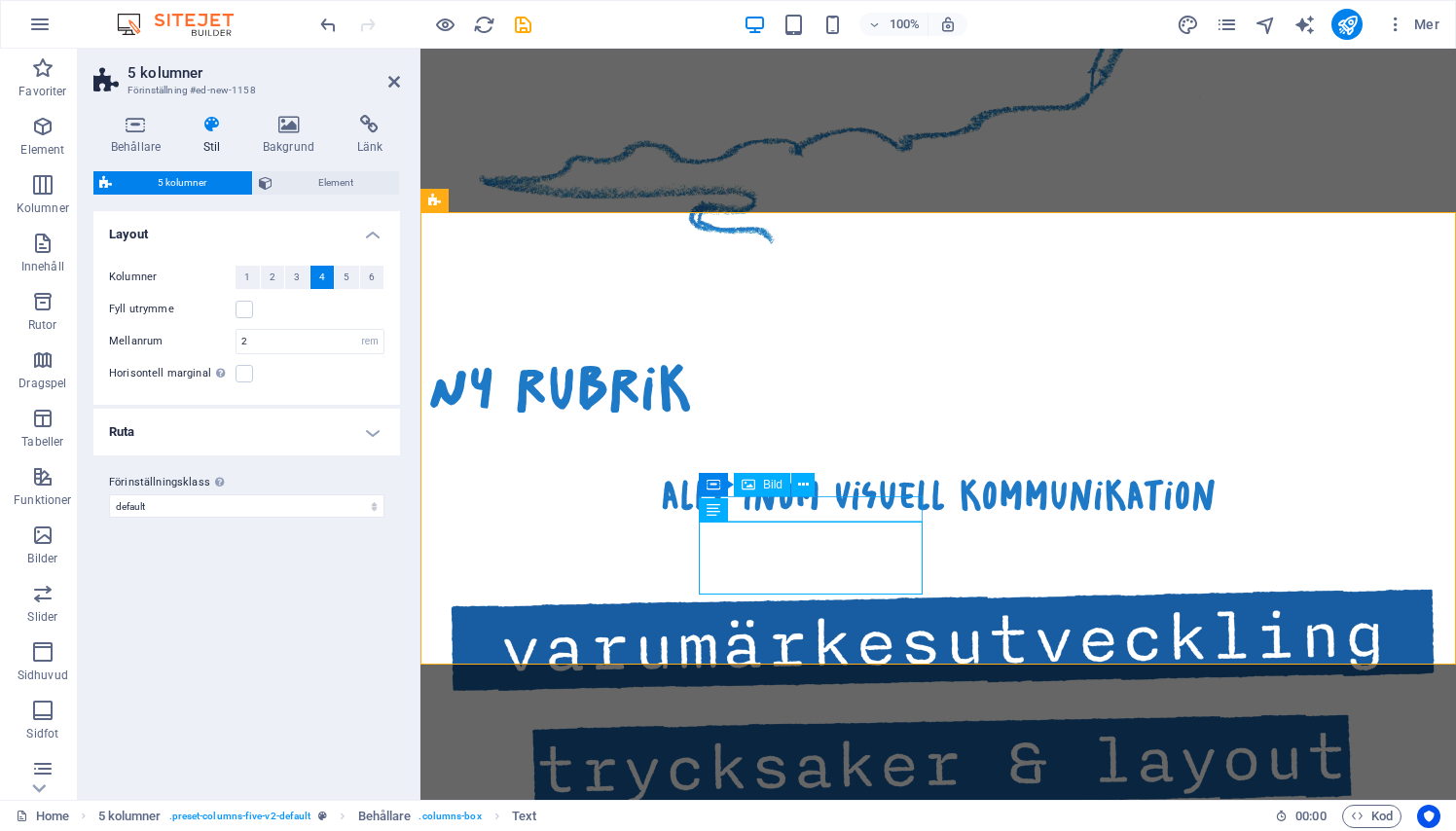
click at [668, 711] on figure at bounding box center [556, 768] width 224 height 113
click at [799, 491] on icon at bounding box center [803, 484] width 11 height 20
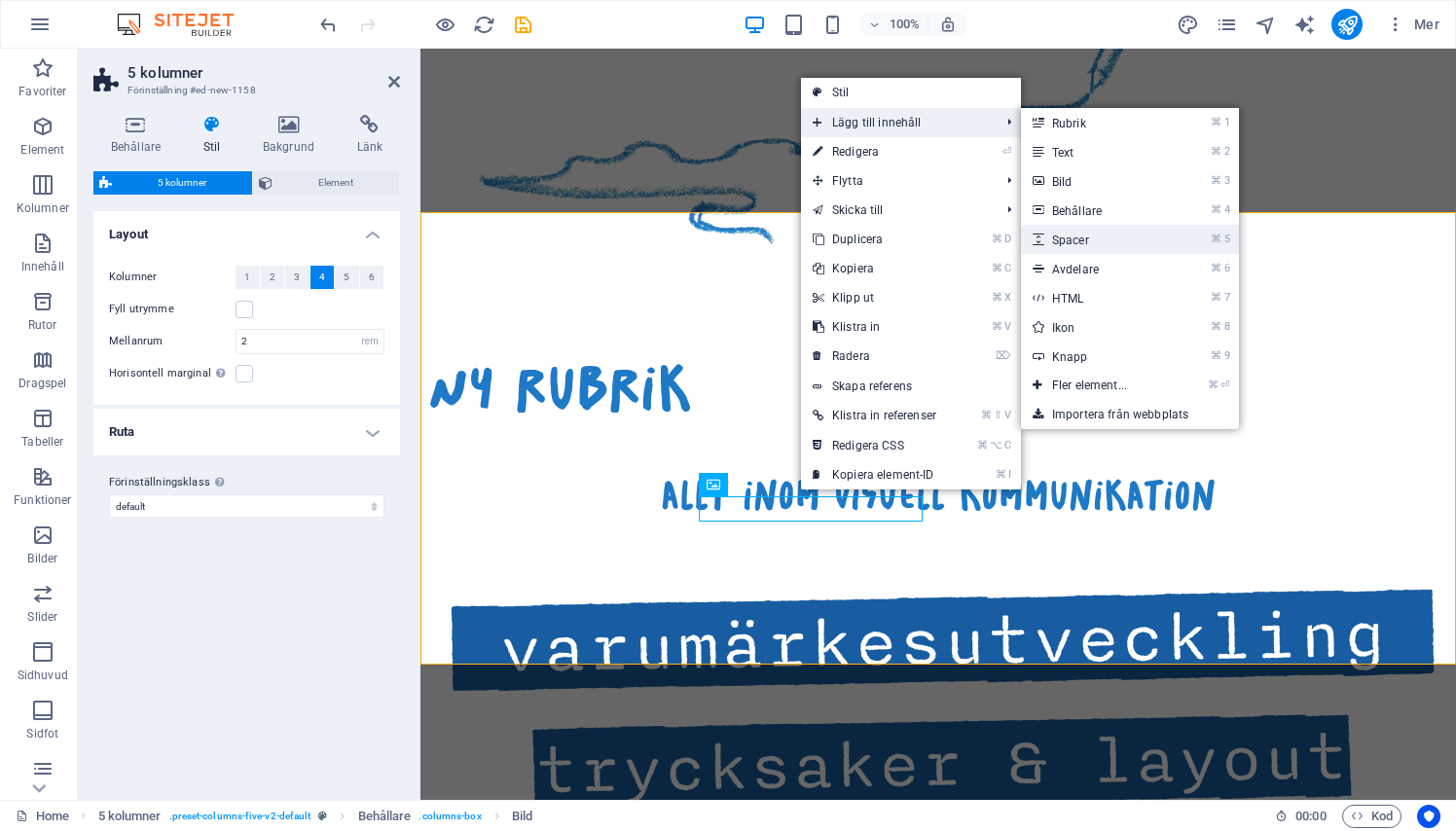
click at [1076, 238] on link "⌘ 5 Spacer" at bounding box center [1092, 240] width 145 height 29
select select "px"
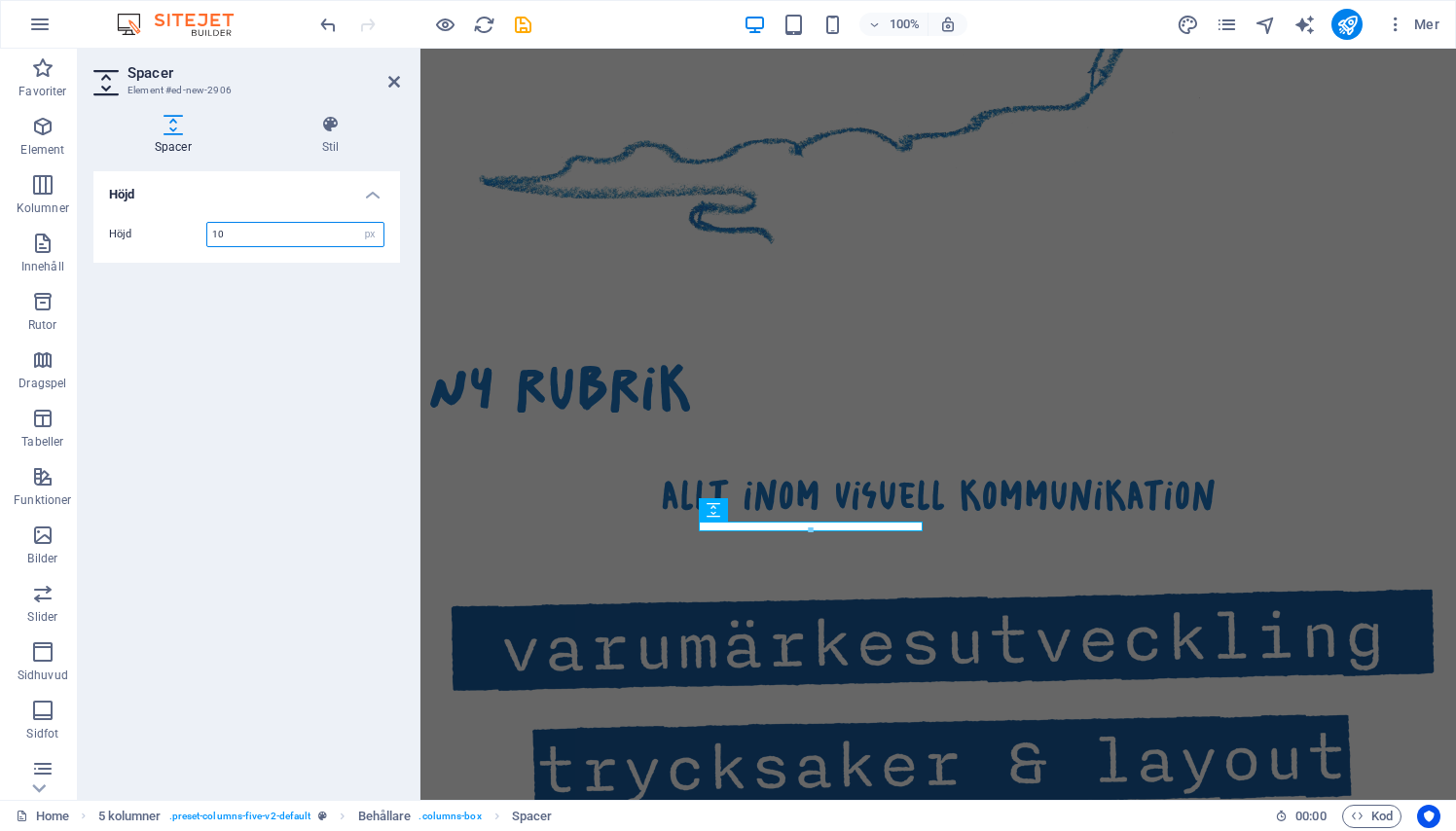
click at [238, 237] on input "10" at bounding box center [295, 235] width 176 height 23
type input "20"
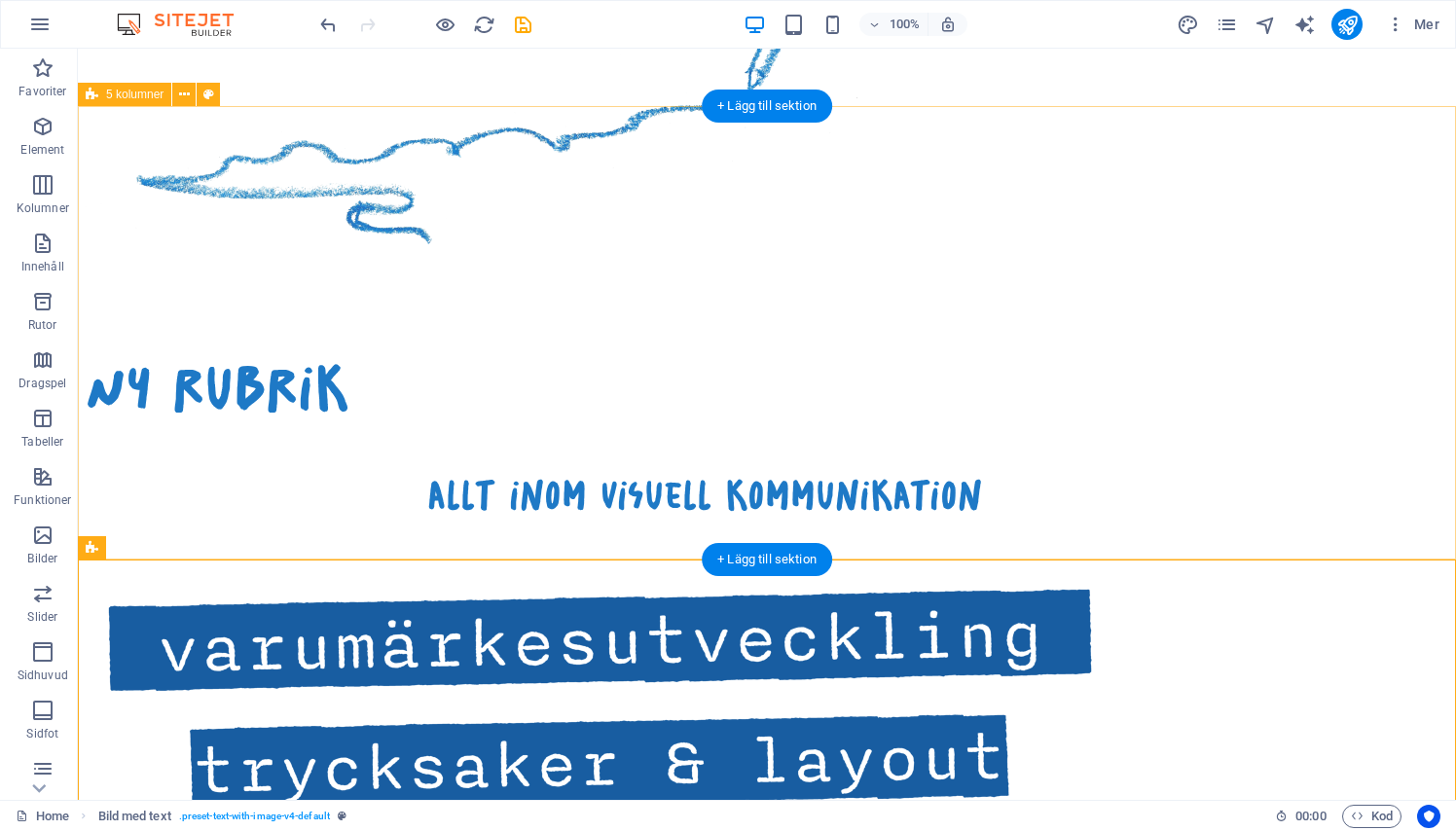
scroll to position [1396, 0]
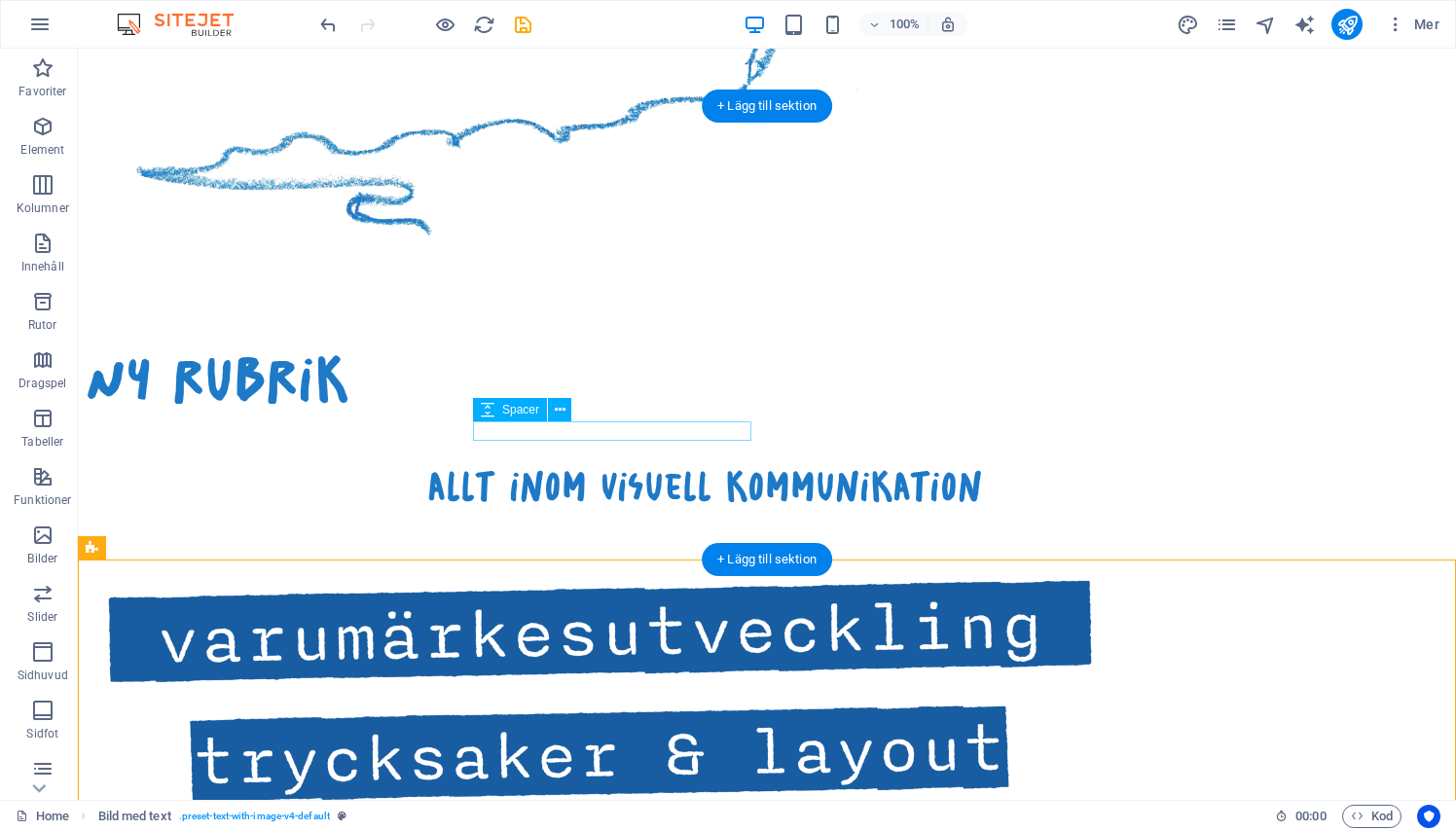
click at [379, 815] on div at bounding box center [241, 825] width 279 height 19
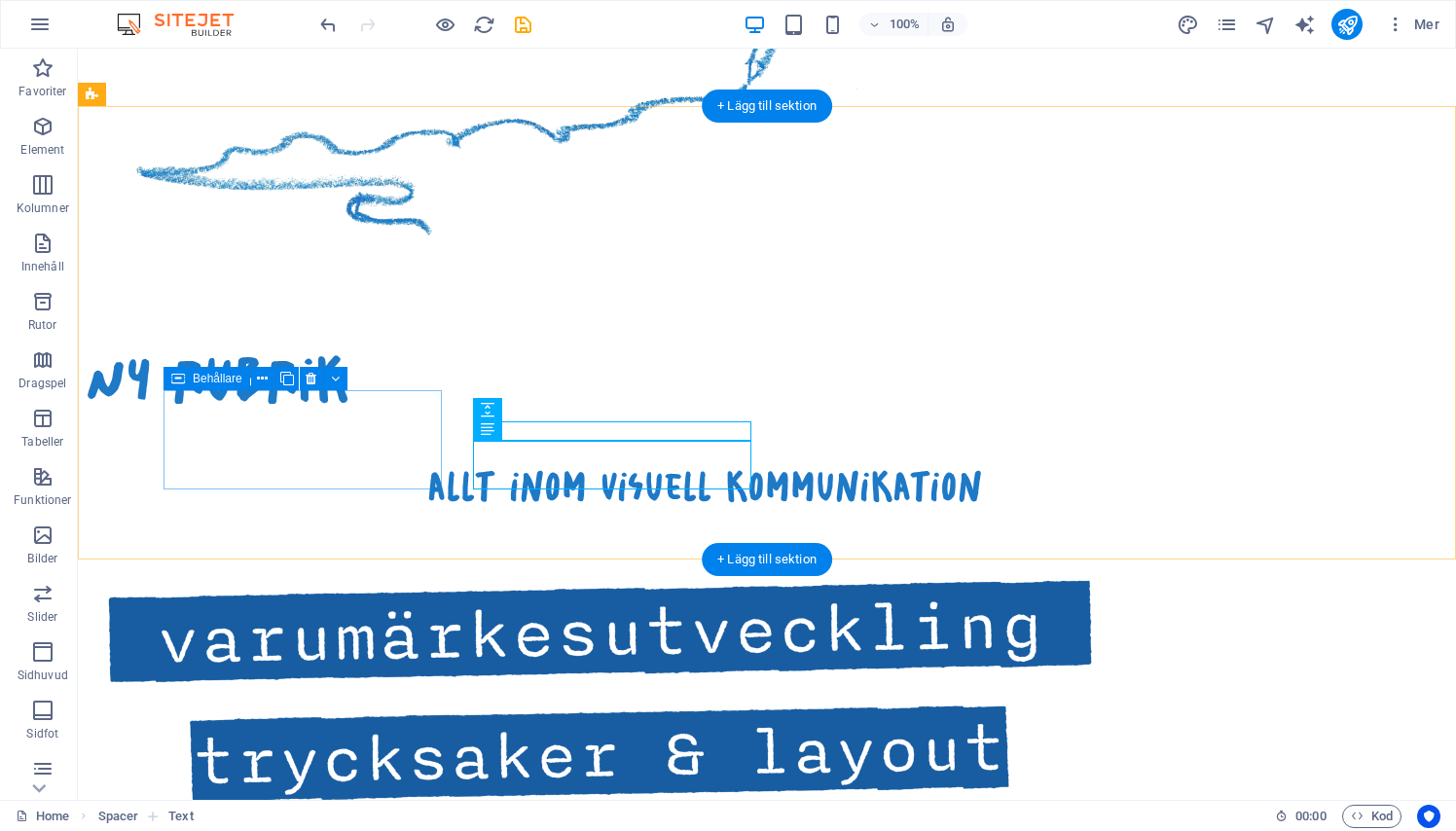
click at [376, 574] on div at bounding box center [241, 630] width 279 height 113
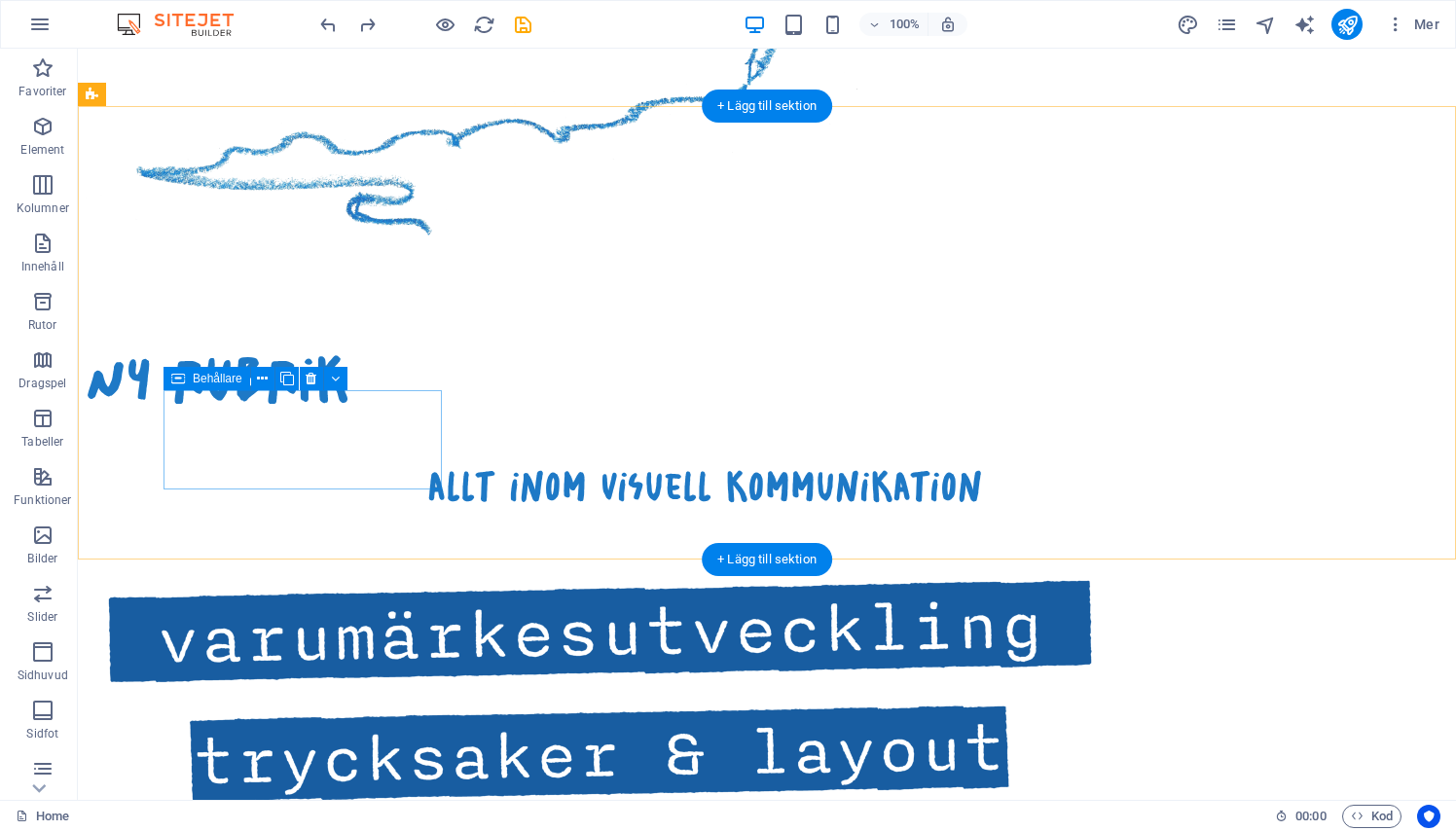
click at [274, 574] on div at bounding box center [241, 630] width 279 height 113
click at [219, 574] on div at bounding box center [241, 630] width 279 height 113
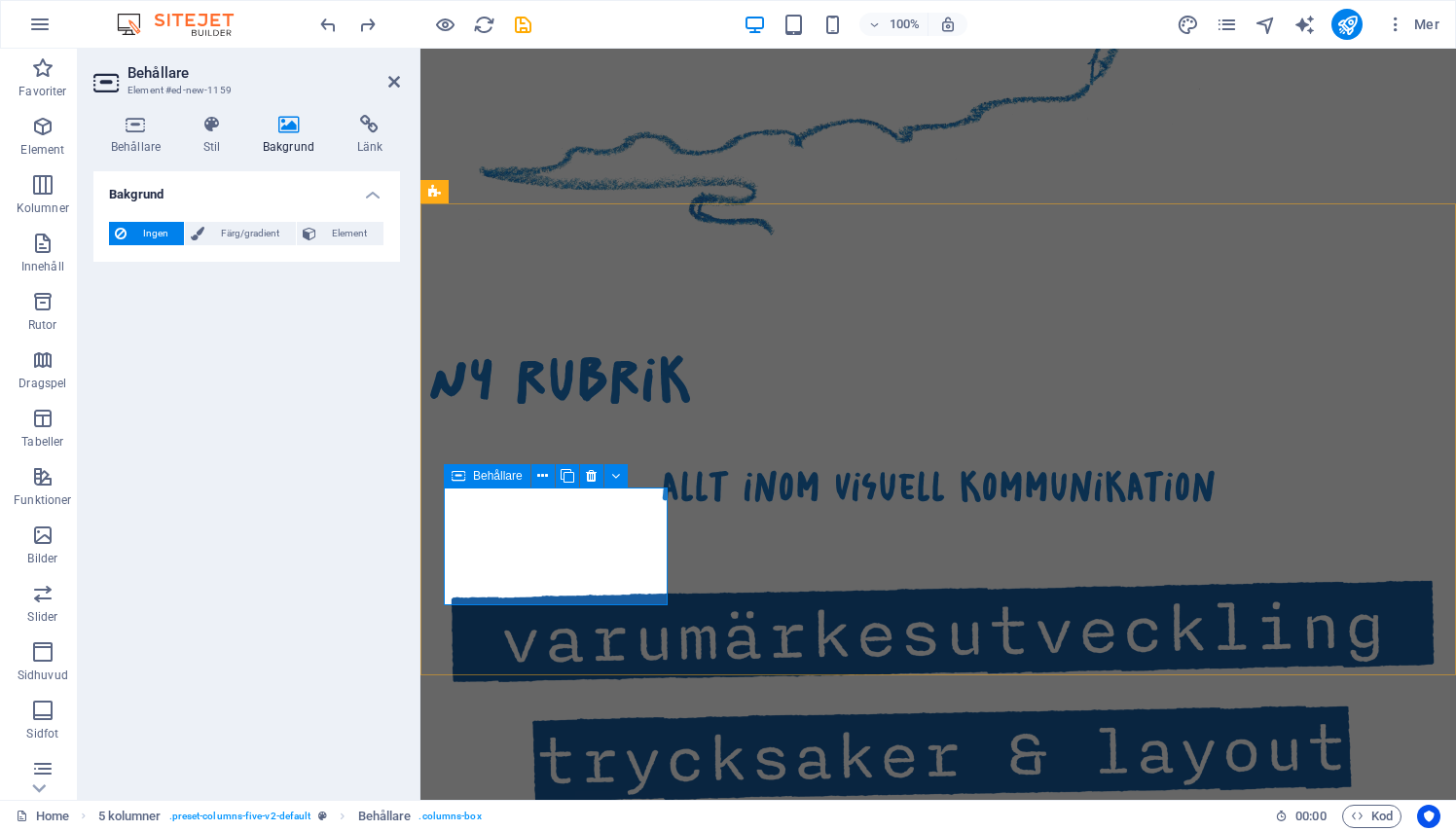
click at [496, 574] on div at bounding box center [556, 630] width 224 height 113
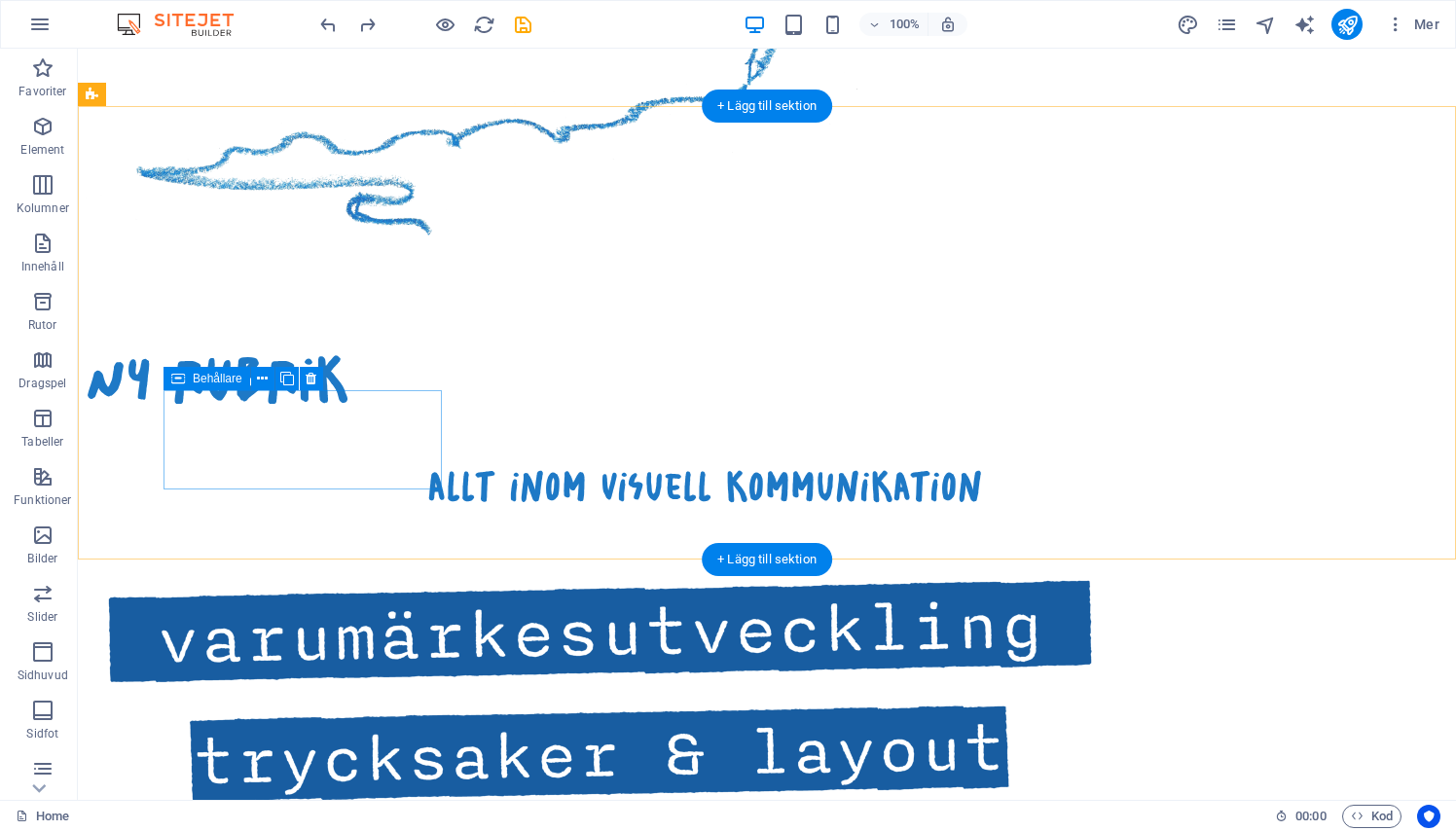
click at [331, 574] on div at bounding box center [241, 630] width 279 height 113
click at [266, 376] on icon at bounding box center [268, 378] width 11 height 20
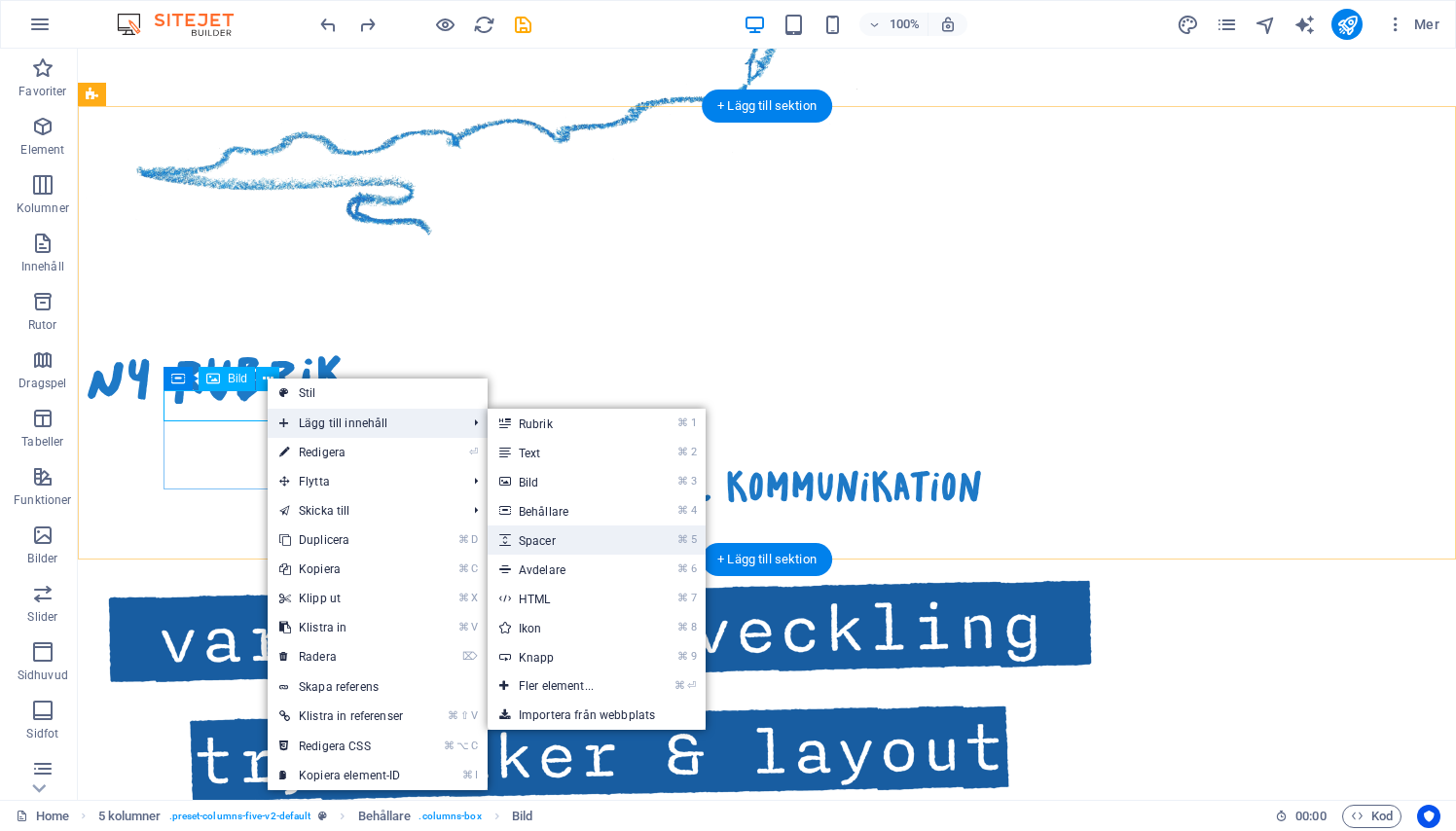
click at [540, 533] on link "⌘ 5 Spacer" at bounding box center [559, 540] width 145 height 29
select select "px"
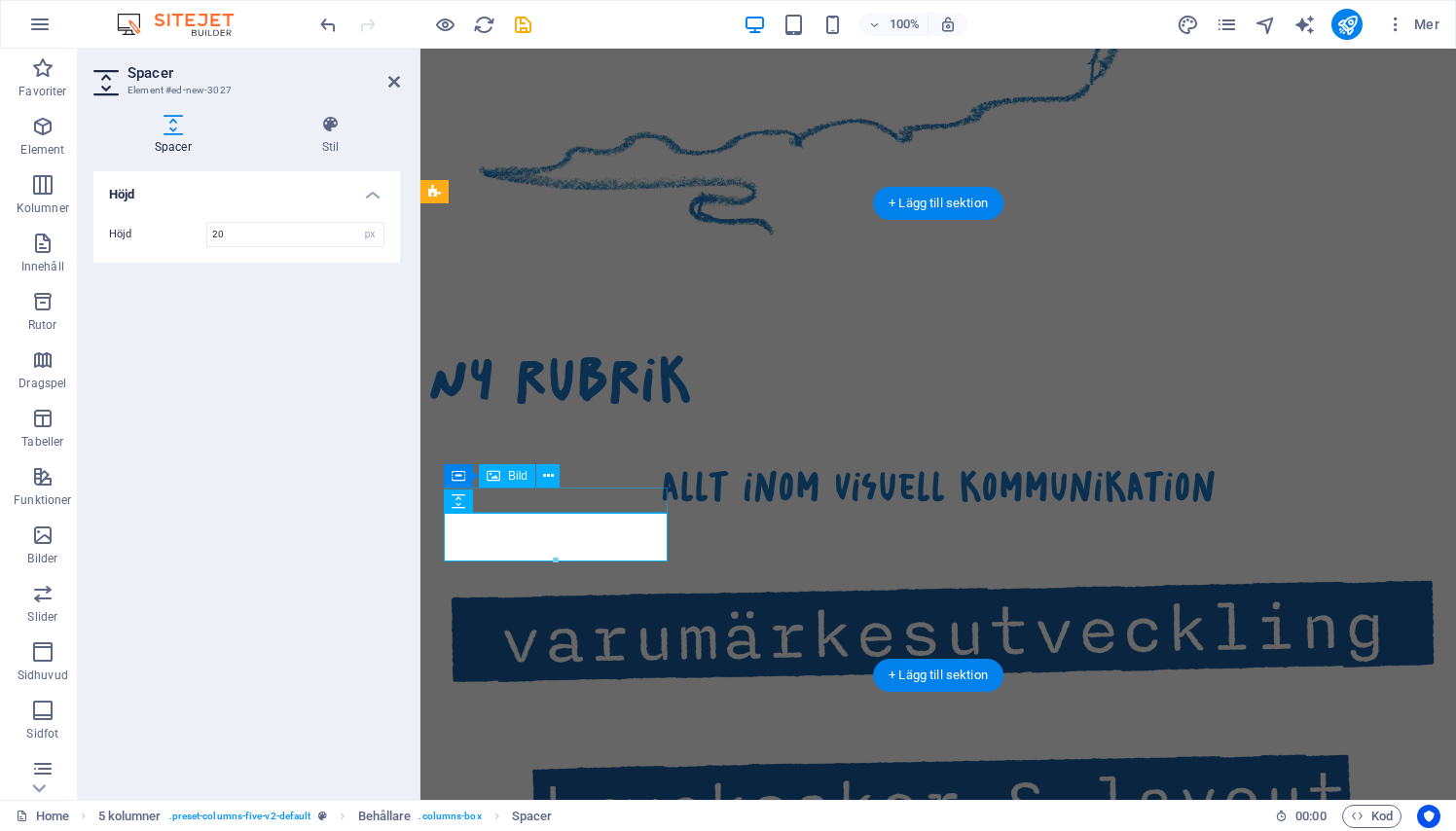
type input "20"
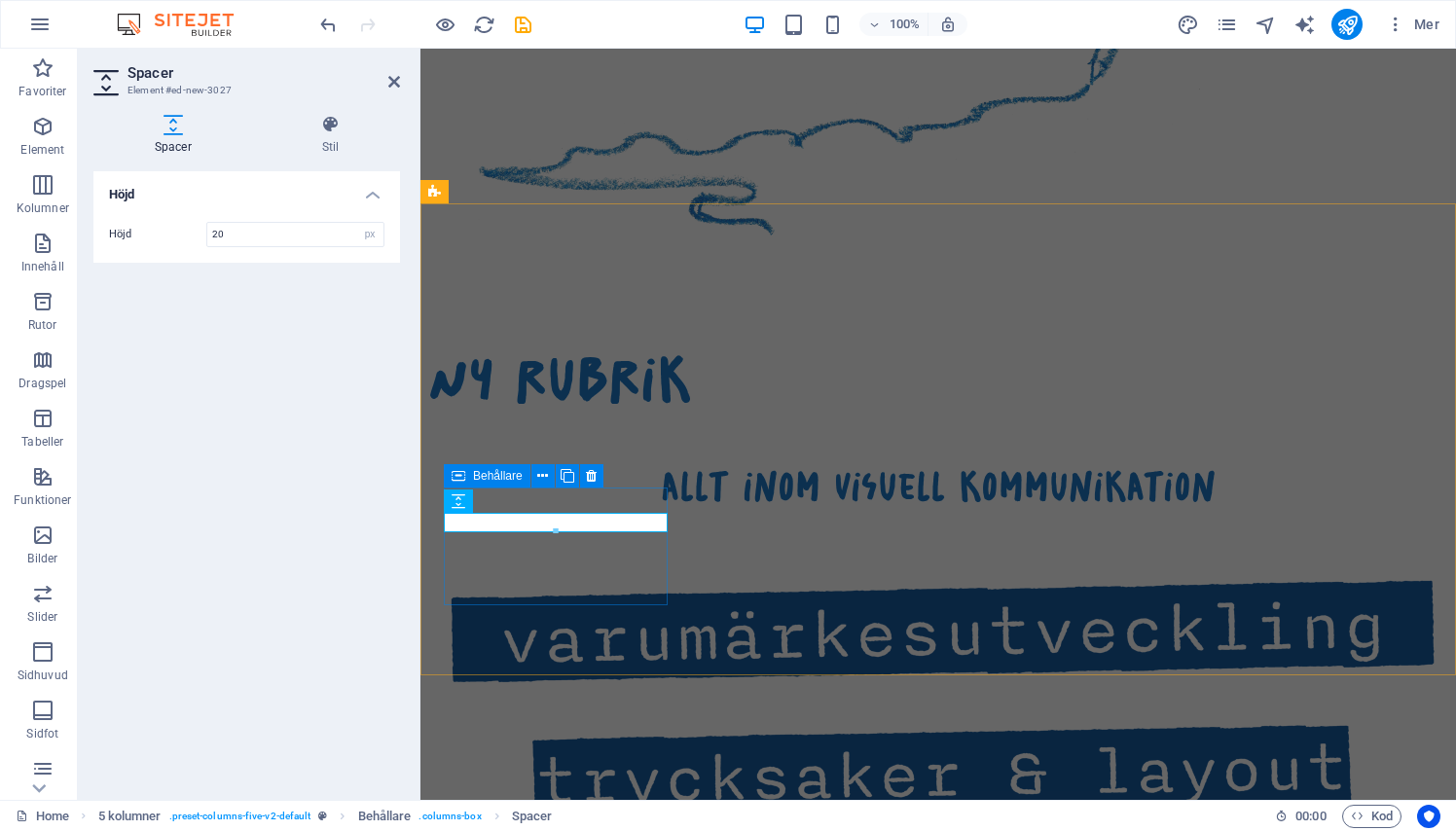
click at [517, 580] on div at bounding box center [556, 640] width 224 height 132
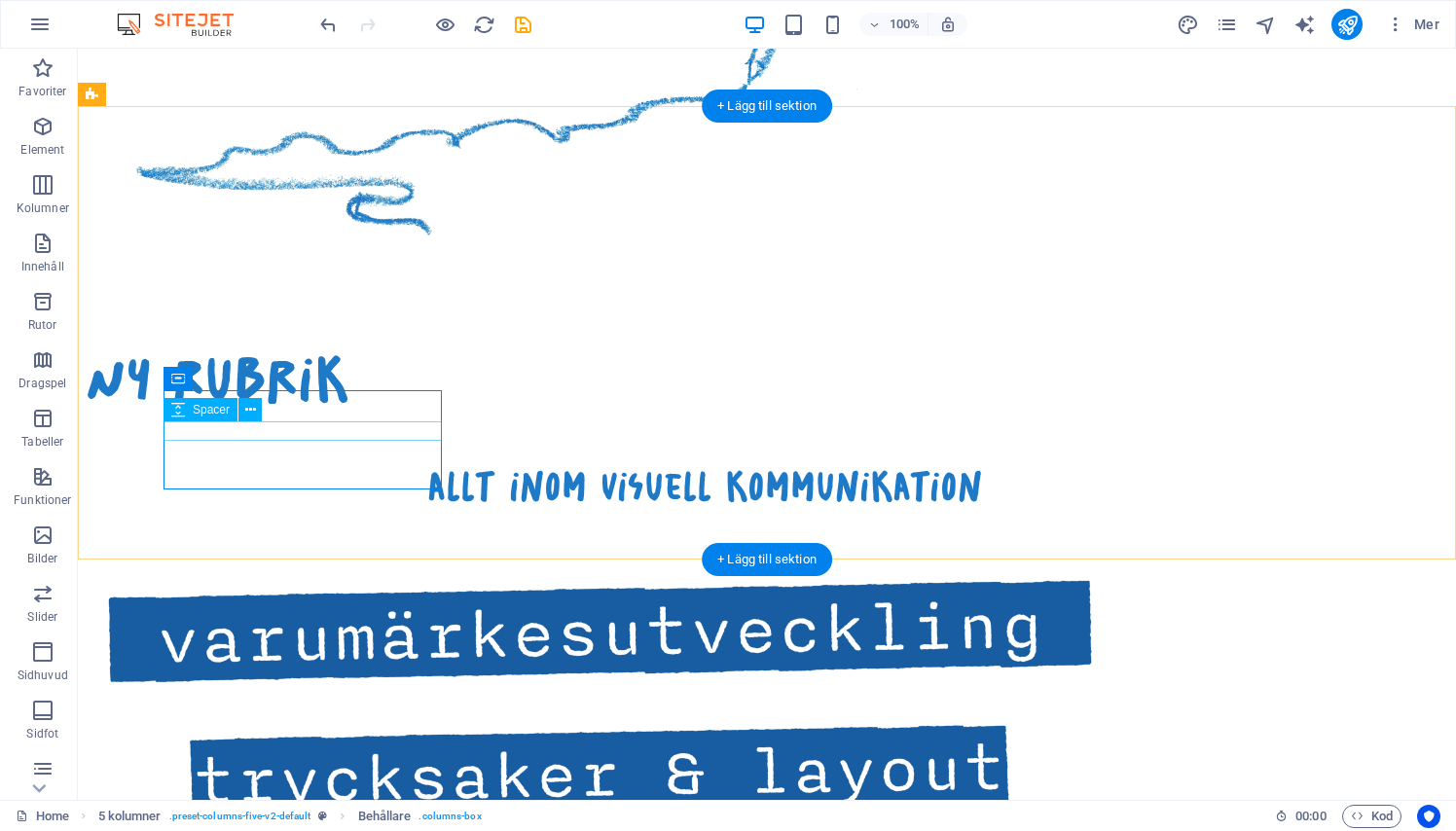
click at [275, 687] on div at bounding box center [241, 697] width 279 height 19
click at [249, 402] on icon at bounding box center [250, 409] width 11 height 20
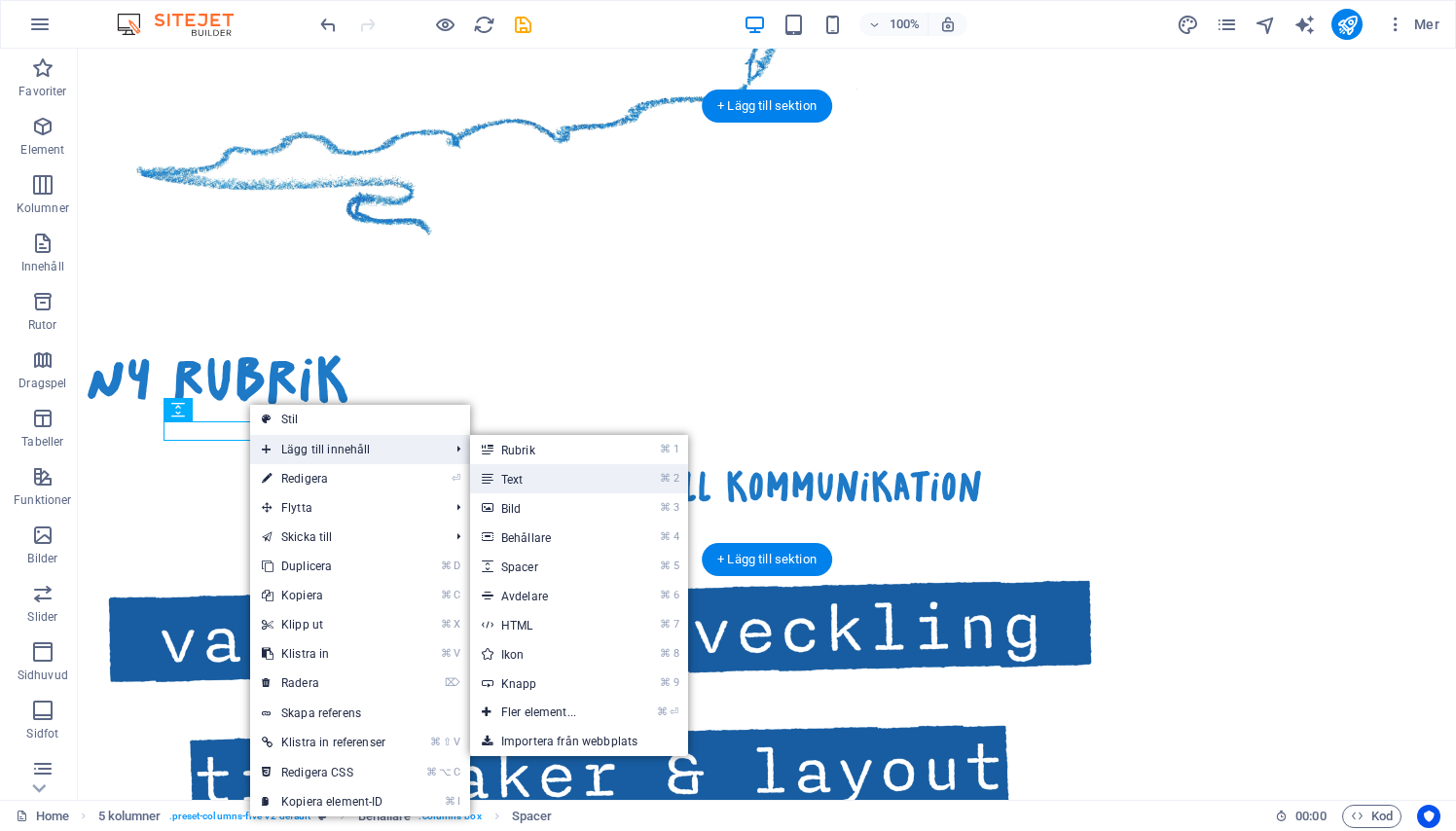
click at [515, 472] on link "⌘ 2 Text" at bounding box center [542, 478] width 145 height 29
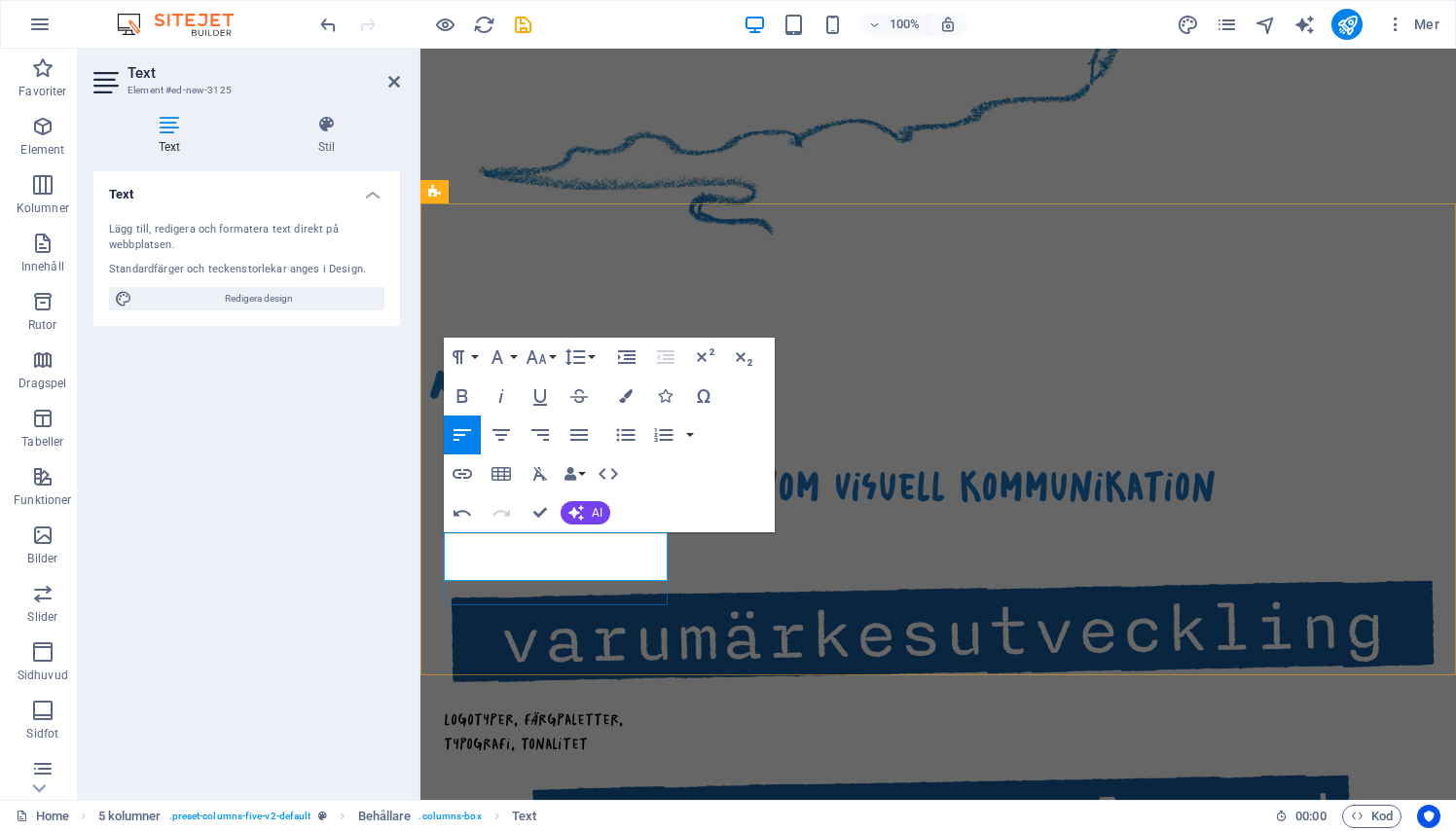
click at [447, 709] on span "Logotyper, färgpaletter, typografi, tonalitet" at bounding box center [533, 732] width 179 height 45
click at [469, 504] on icon "button" at bounding box center [462, 512] width 23 height 23
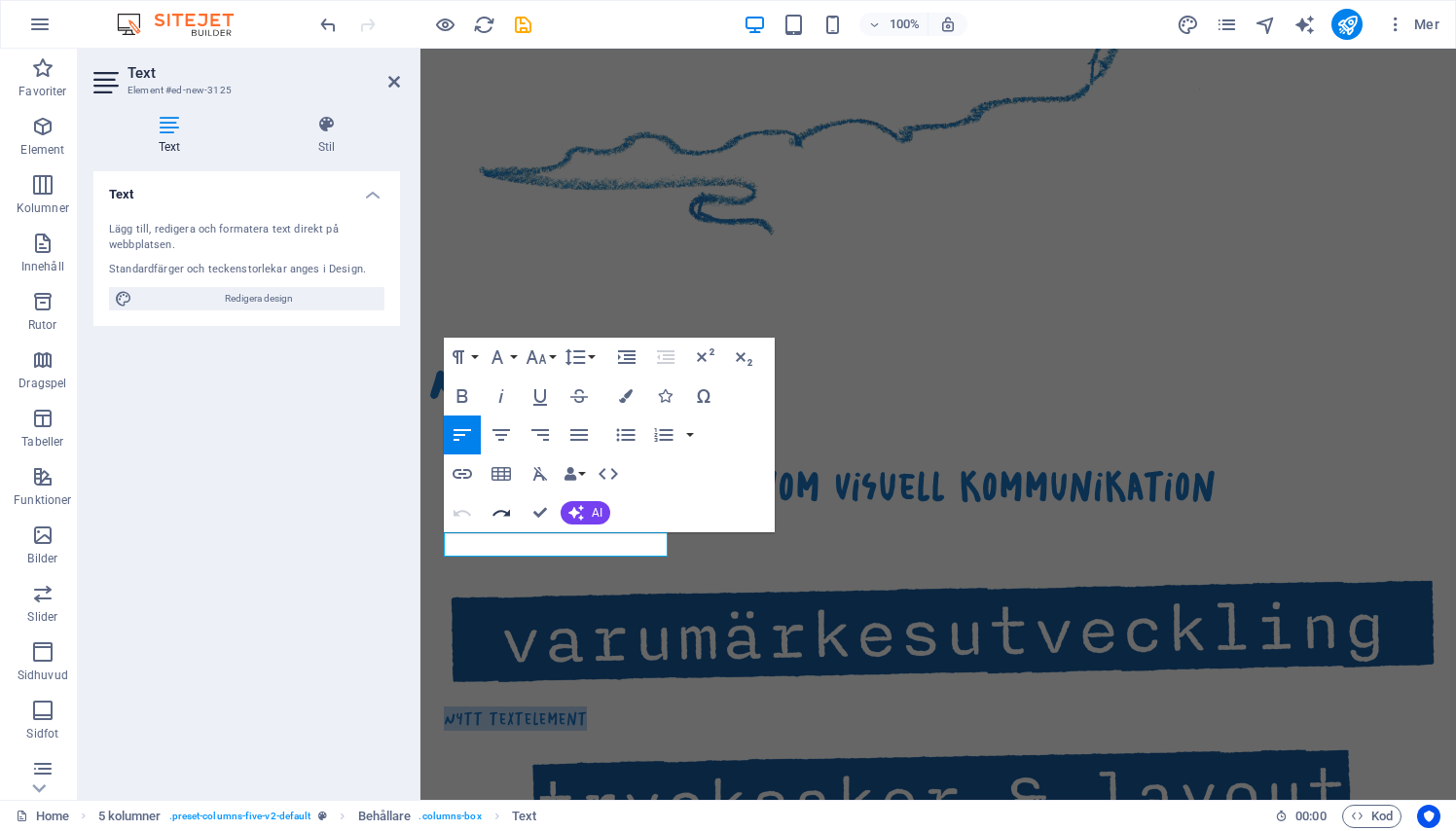
click at [510, 523] on icon "button" at bounding box center [501, 512] width 23 height 23
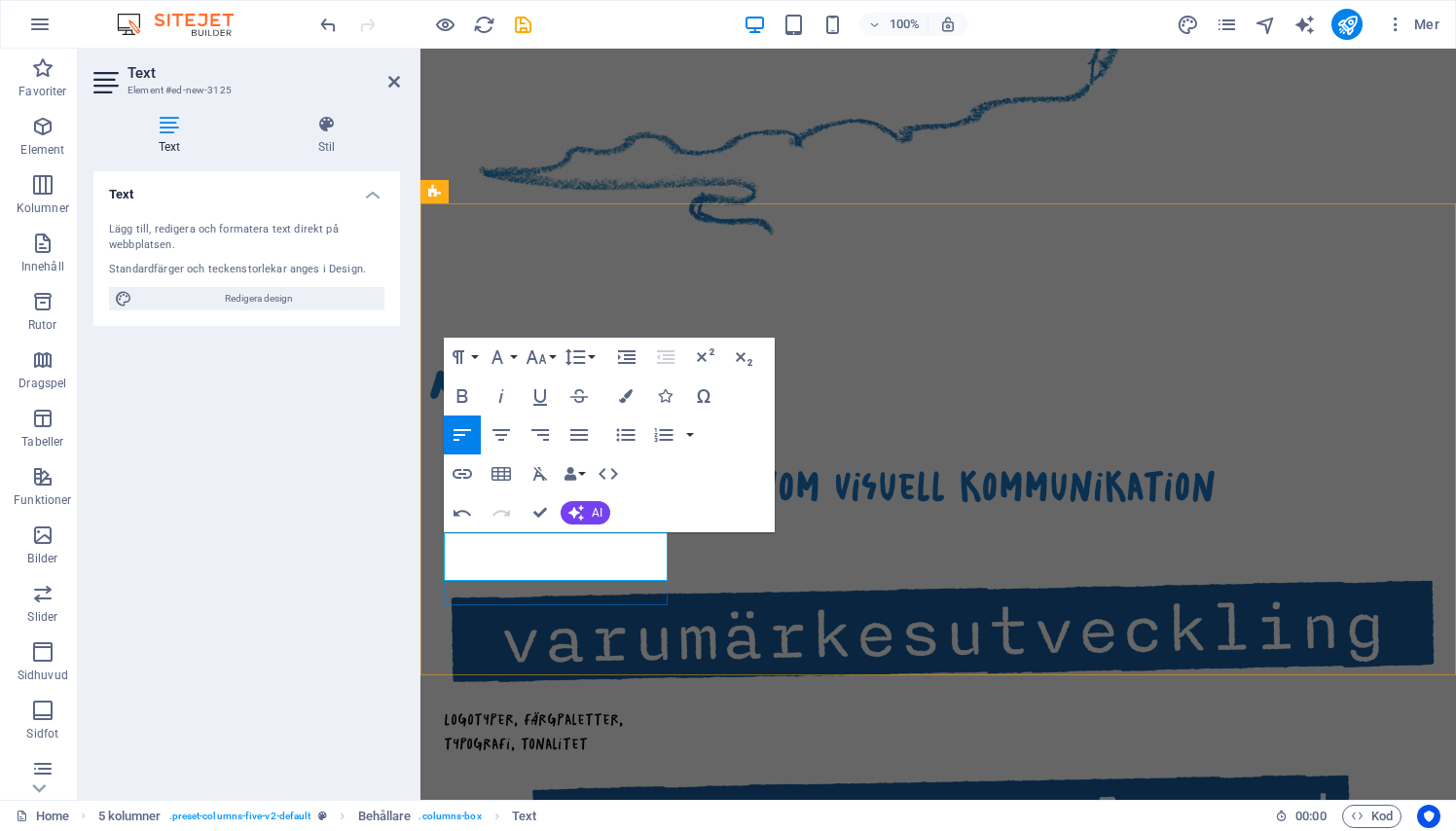
click at [445, 709] on span "Logotyper, färgpaletter, typografi, tonalitet" at bounding box center [533, 732] width 179 height 45
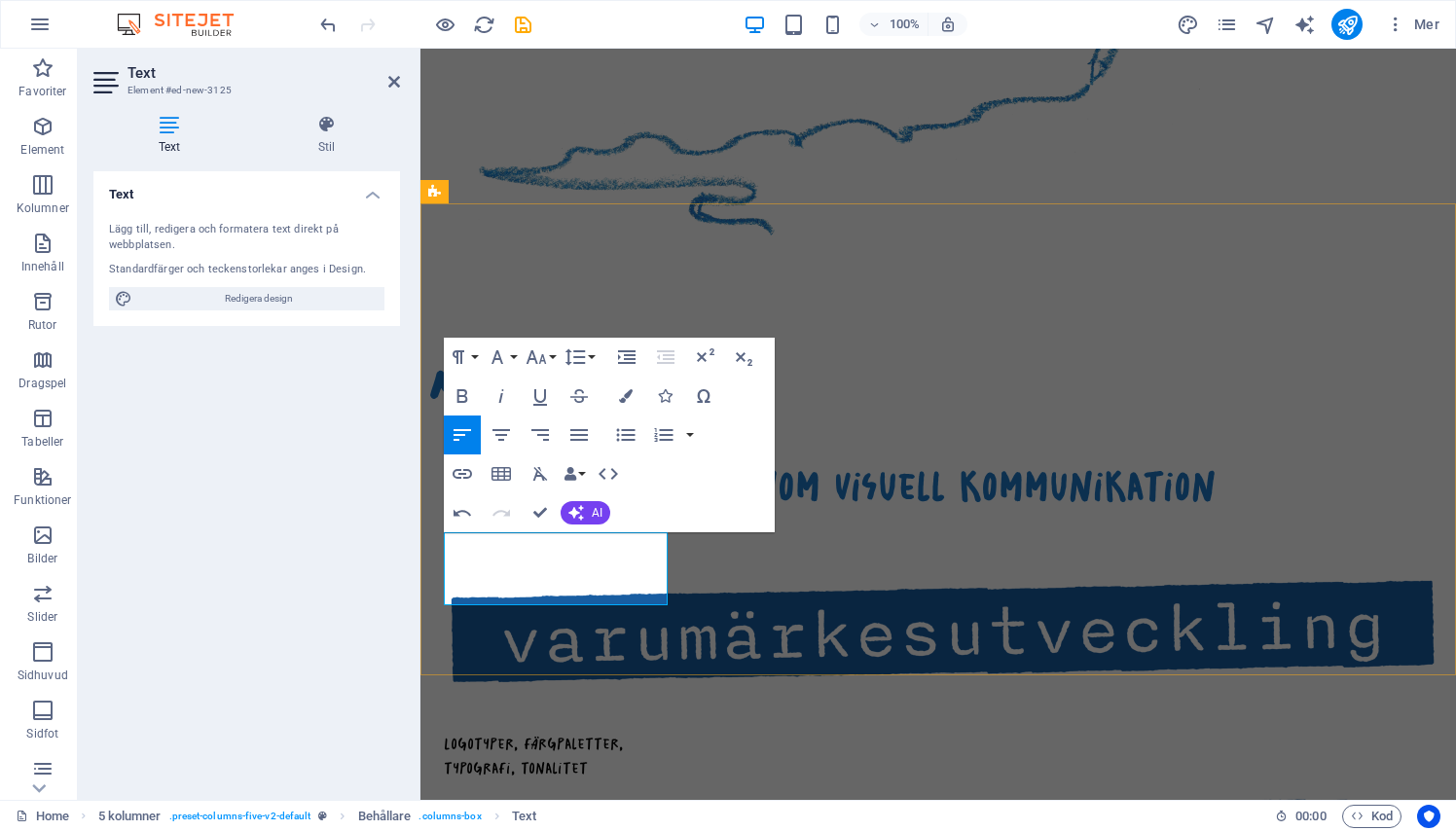
click at [447, 706] on p at bounding box center [556, 718] width 224 height 24
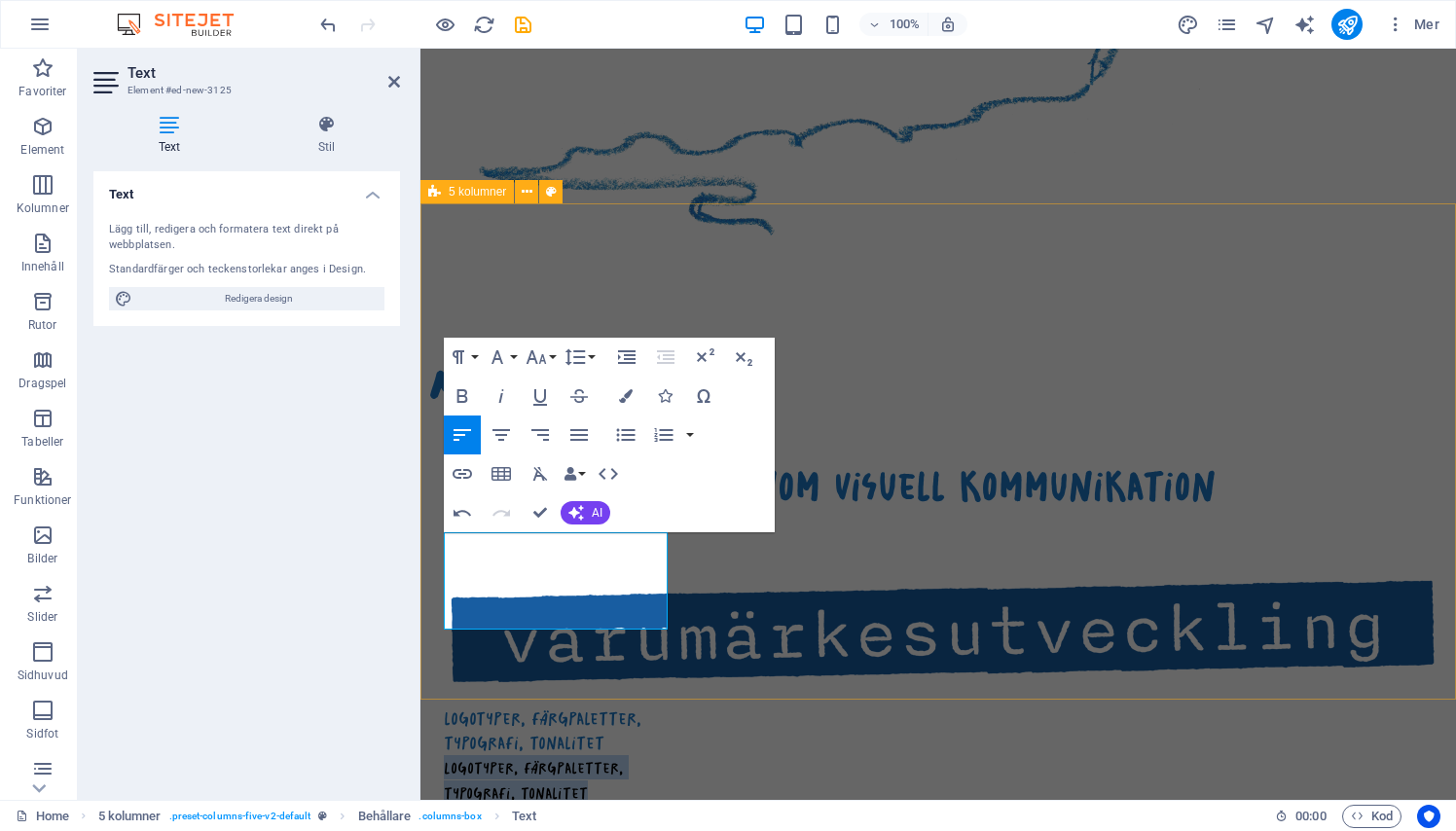
drag, startPoint x: 598, startPoint y: 614, endPoint x: 442, endPoint y: 600, distance: 156.6
click at [442, 600] on div "Ny rubrik allt inom visuell kommunikation logotyper, färgpaletter, typografi, t…" at bounding box center [938, 819] width 1035 height 1058
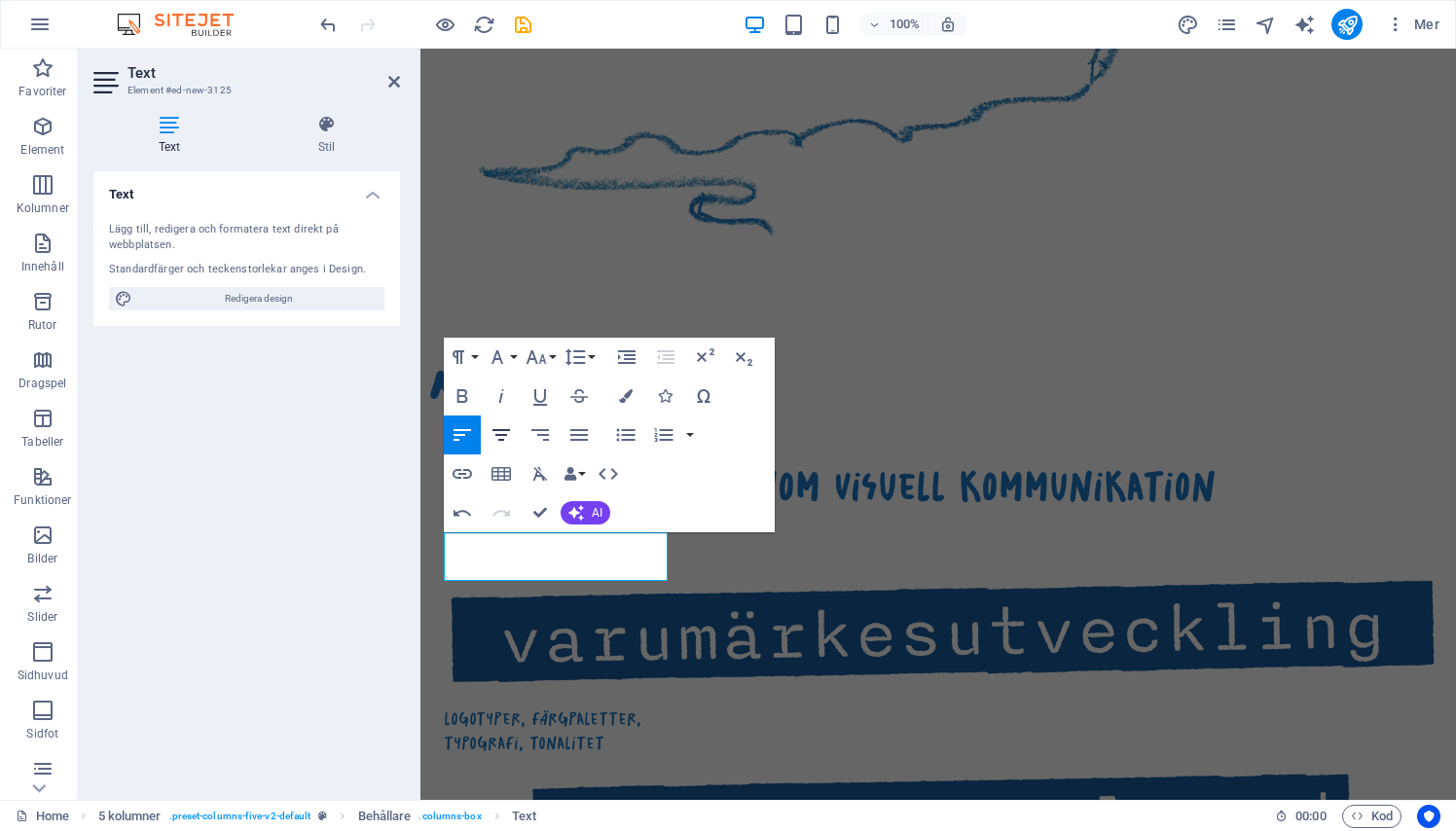
click at [507, 425] on icon "button" at bounding box center [501, 434] width 23 height 23
click at [744, 290] on div "Ny rubrik allt inom visuell kommunikation logotyper, färgpaletter, typografi, t…" at bounding box center [938, 794] width 1035 height 1008
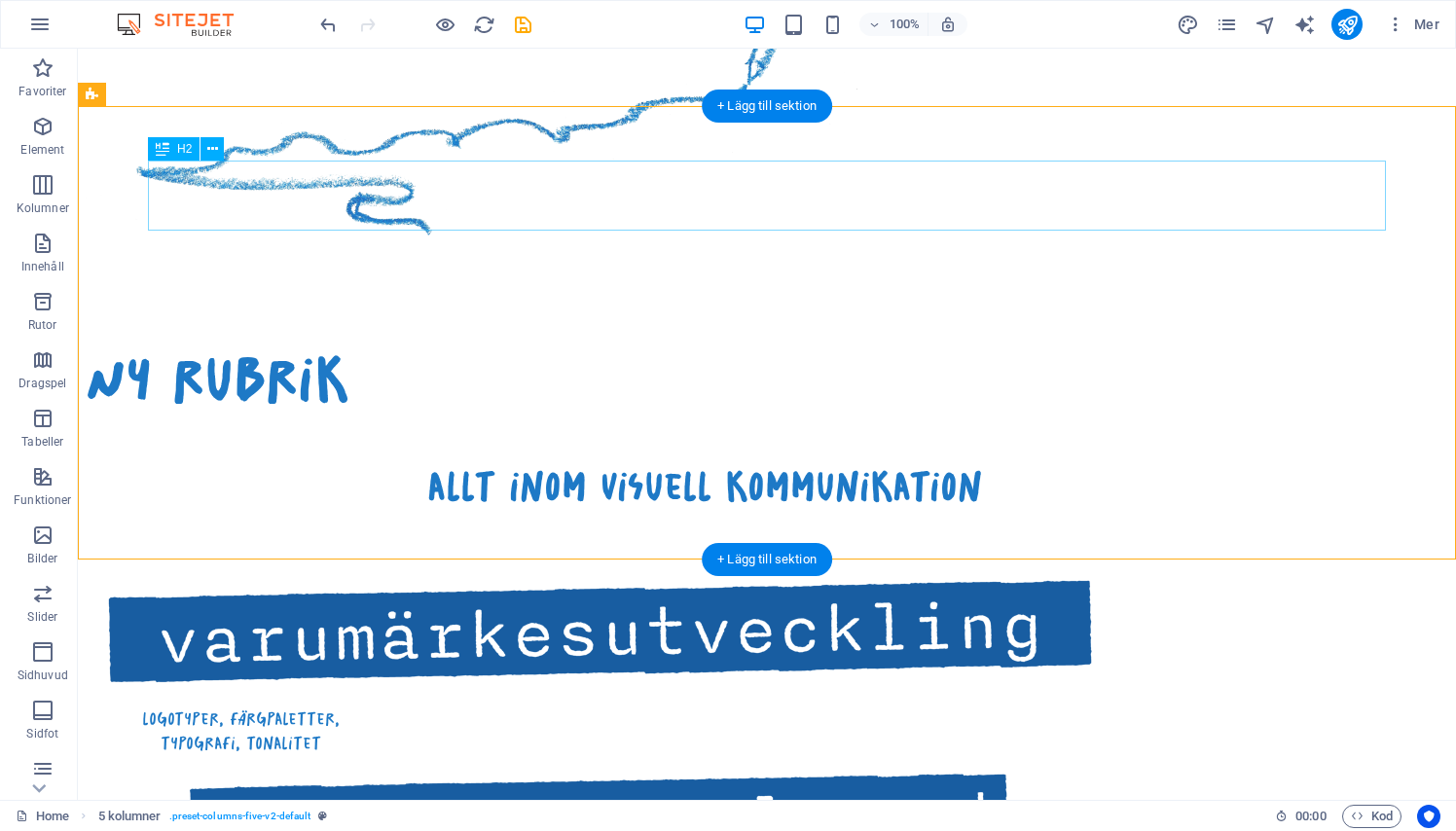
click at [323, 344] on div "Ny rubrik" at bounding box center [705, 379] width 1238 height 70
click at [211, 145] on icon at bounding box center [212, 149] width 11 height 20
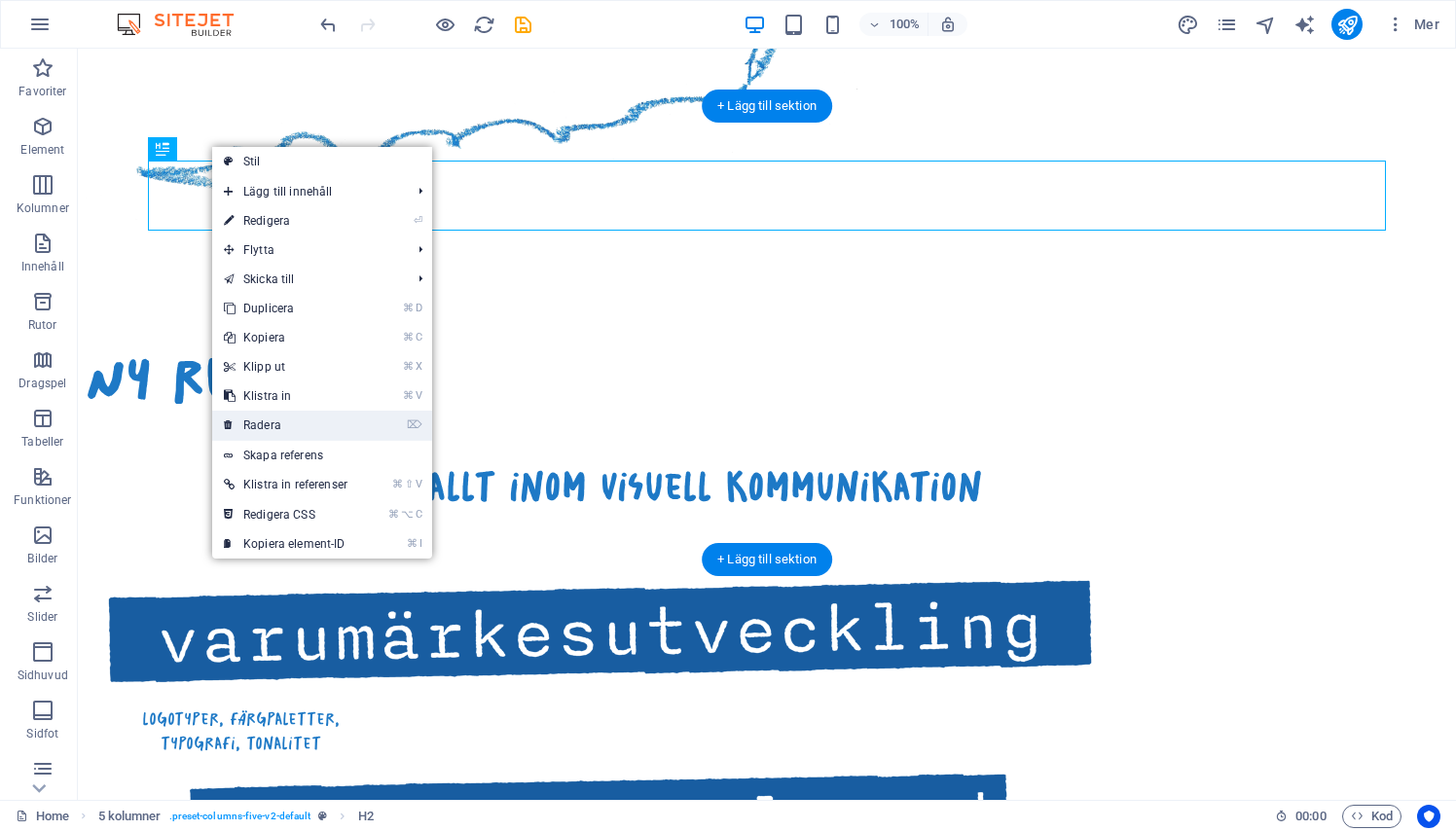
click at [294, 427] on link "⌦ Radera" at bounding box center [286, 425] width 147 height 29
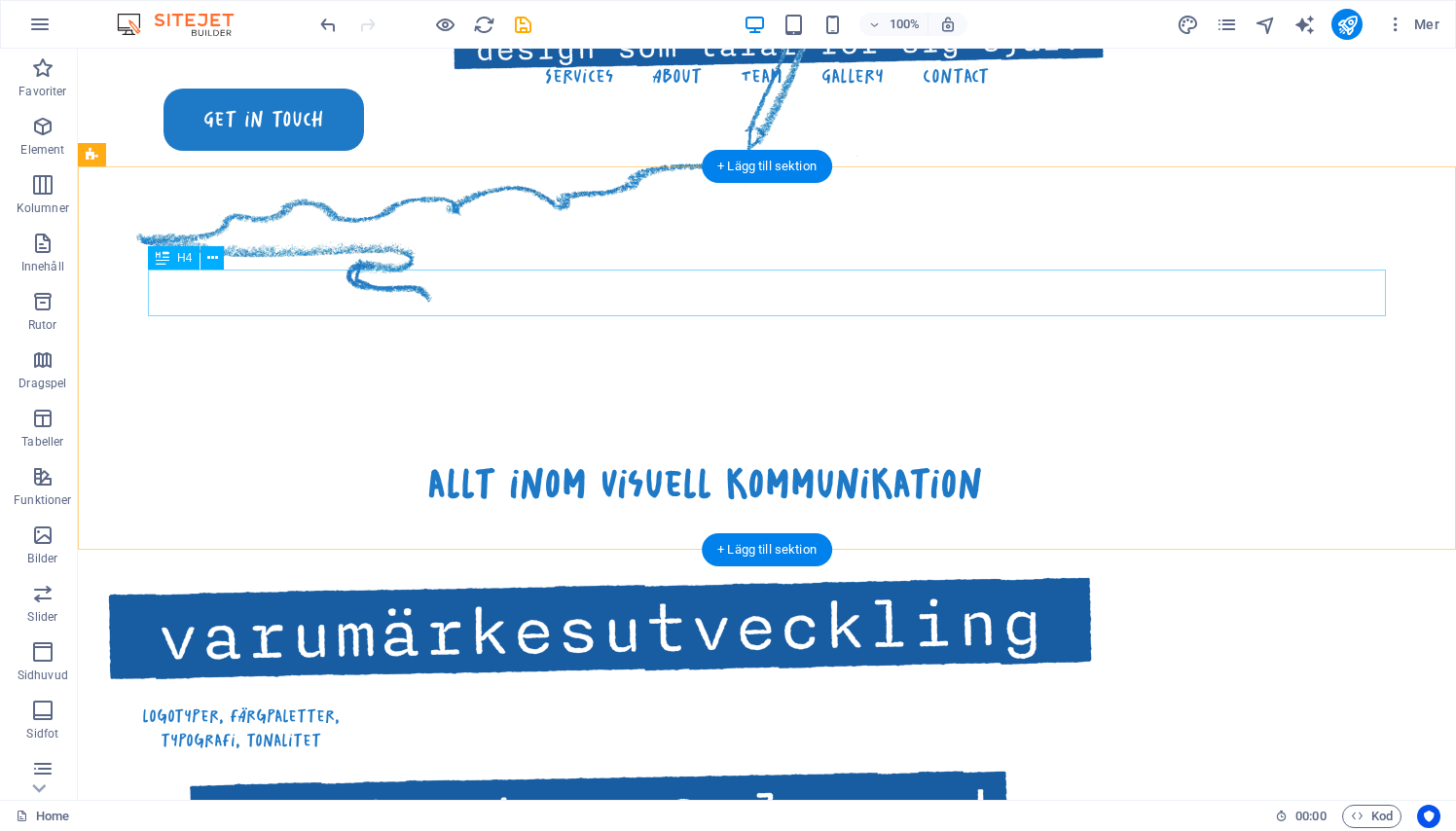
scroll to position [1328, 0]
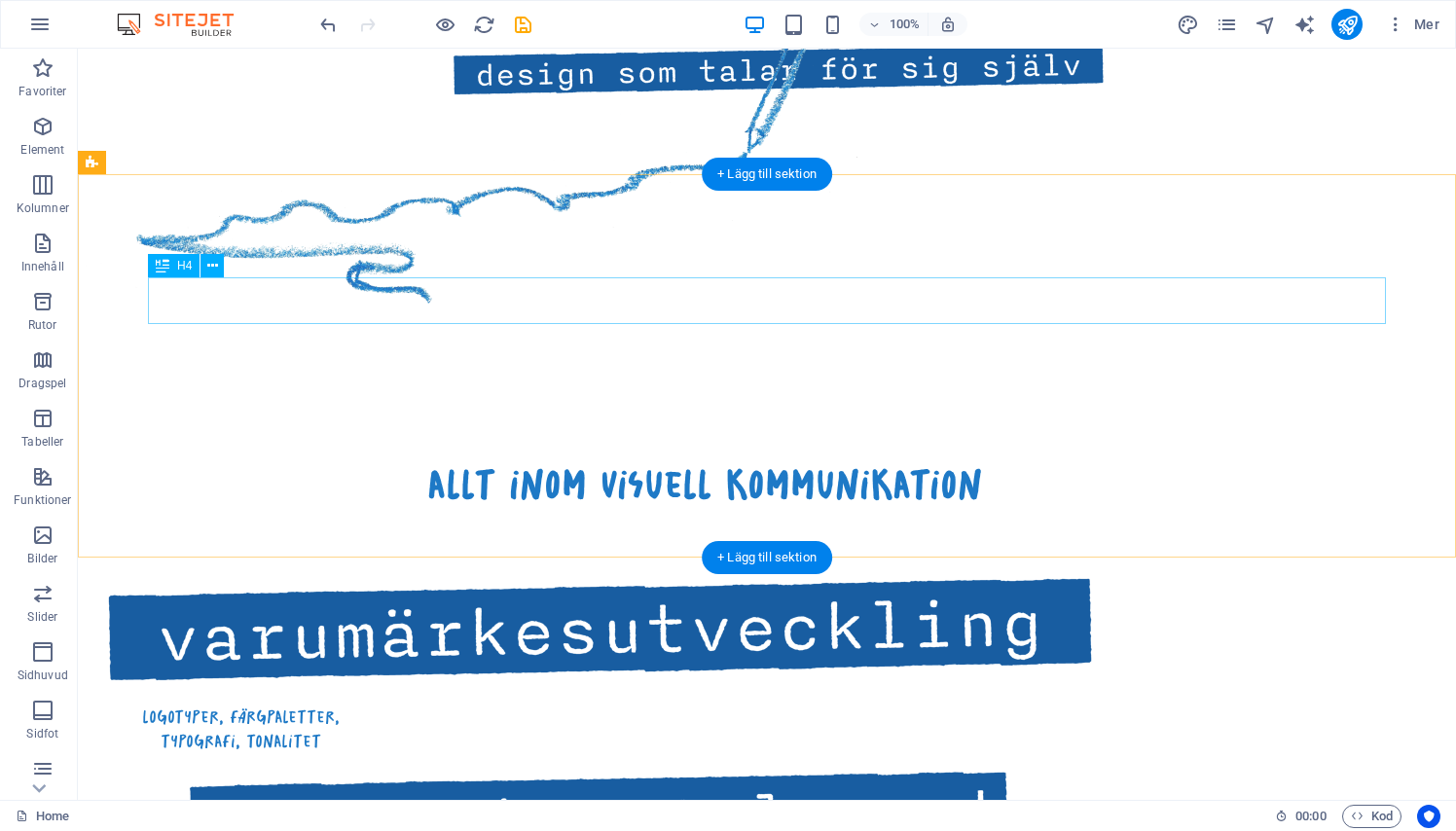
click at [446, 461] on div "allt inom visuell kommunikation" at bounding box center [705, 484] width 1238 height 47
click at [180, 260] on span "H4" at bounding box center [184, 266] width 15 height 12
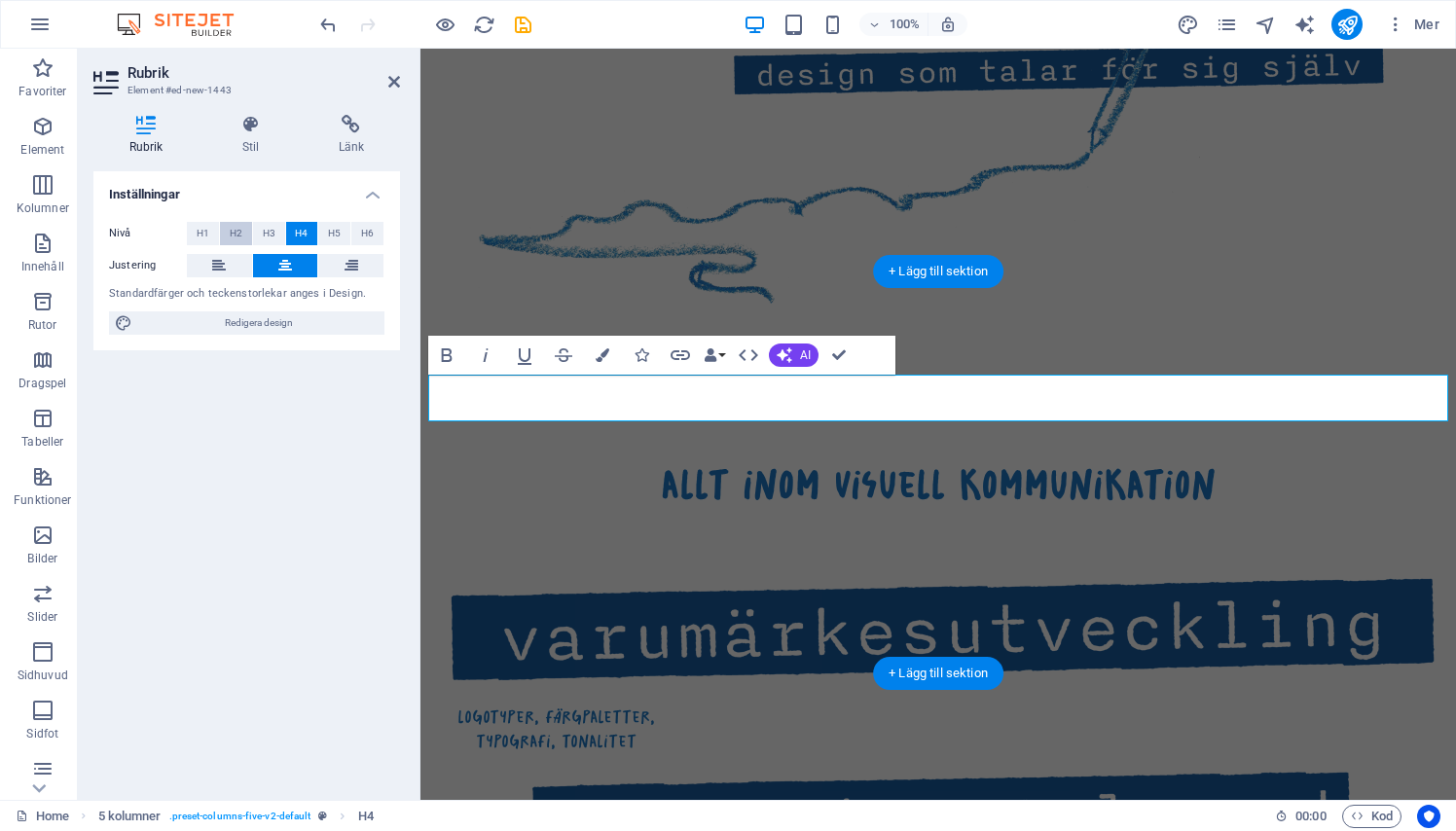
click at [250, 230] on button "H2" at bounding box center [236, 234] width 32 height 23
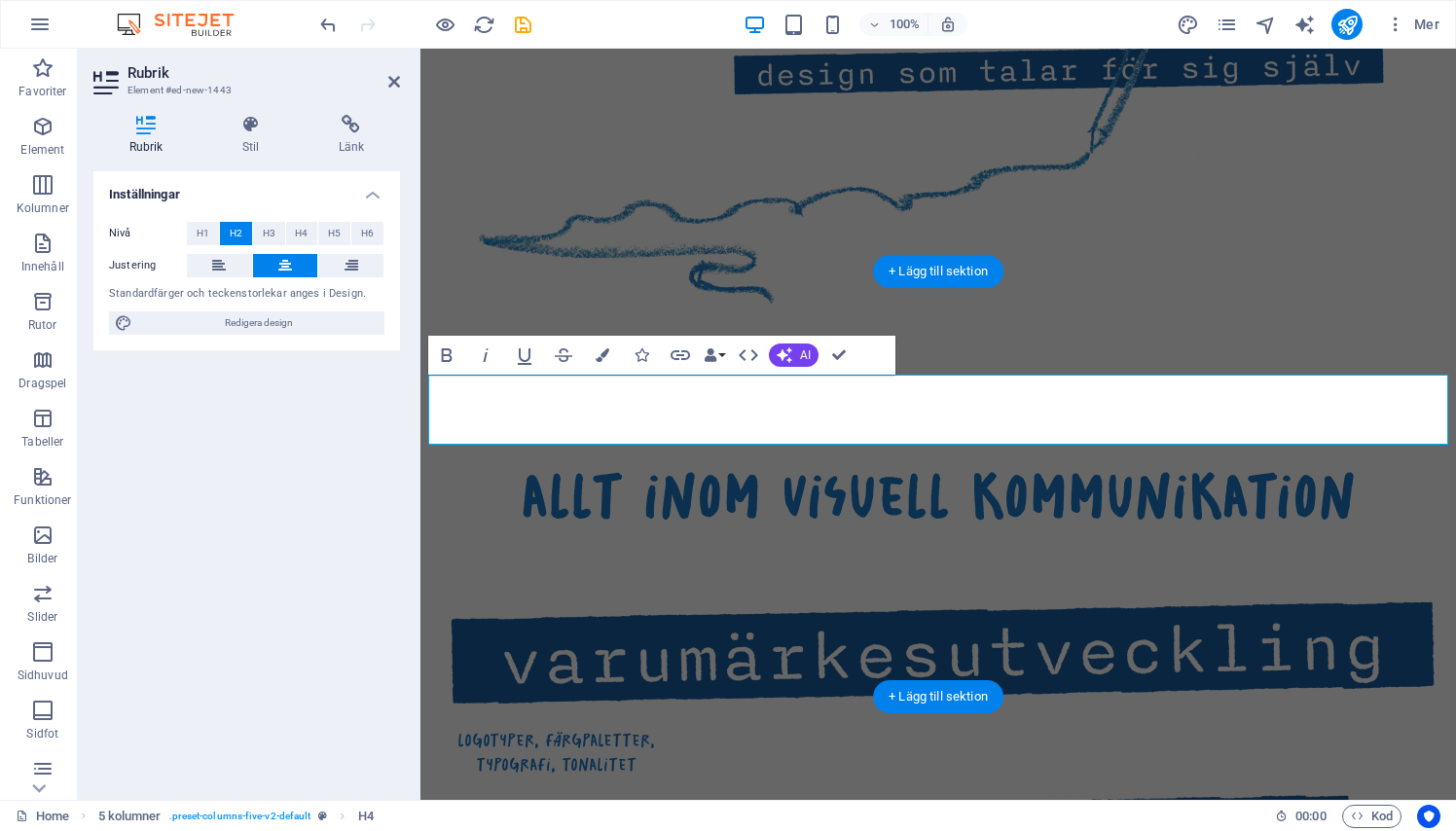
click at [405, 68] on aside "Rubrik Element #ed-new-1443 Rubrik Stil Länk Inställningar Nivå H1 H2 H3 H4 H5 …" at bounding box center [249, 424] width 342 height 751
click at [386, 82] on header "Rubrik Element #ed-new-1443" at bounding box center [247, 74] width 307 height 51
click at [393, 80] on icon at bounding box center [394, 82] width 12 height 16
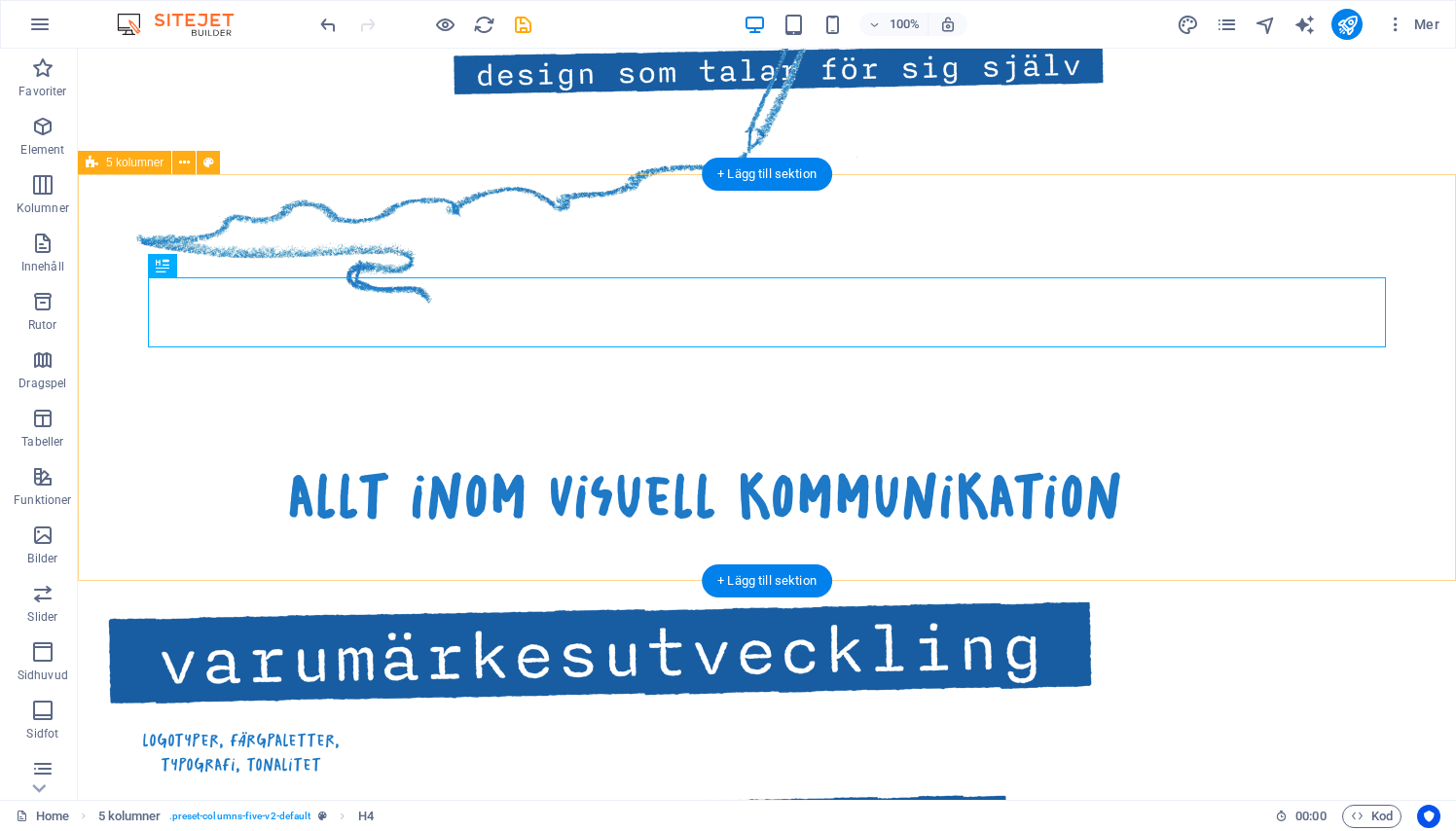
click at [380, 358] on div "allt inom visuell kommunikation logotyper, färgpaletter, typografi, tonalitet b…" at bounding box center [767, 826] width 1378 height 937
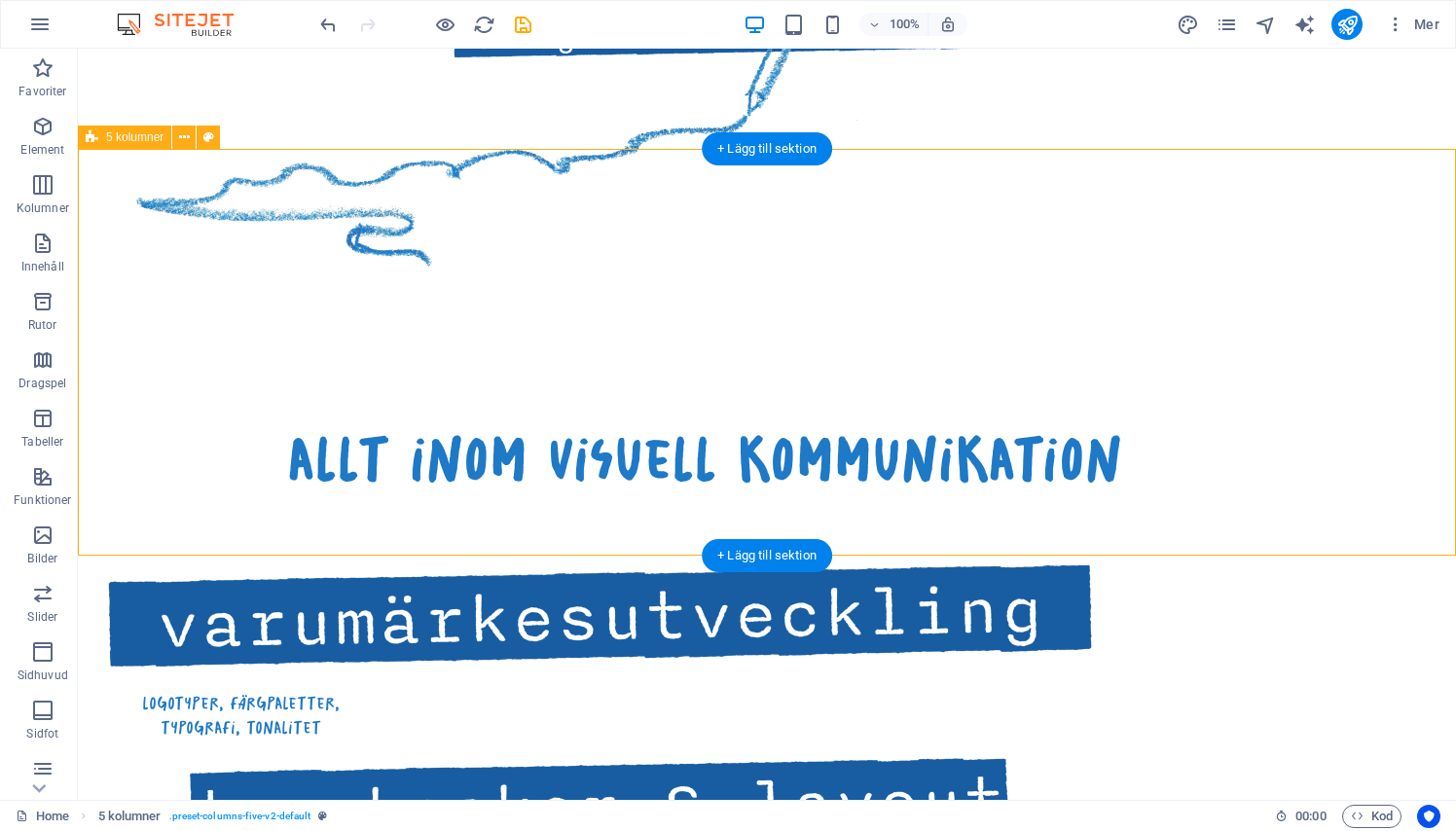
scroll to position [1369, 0]
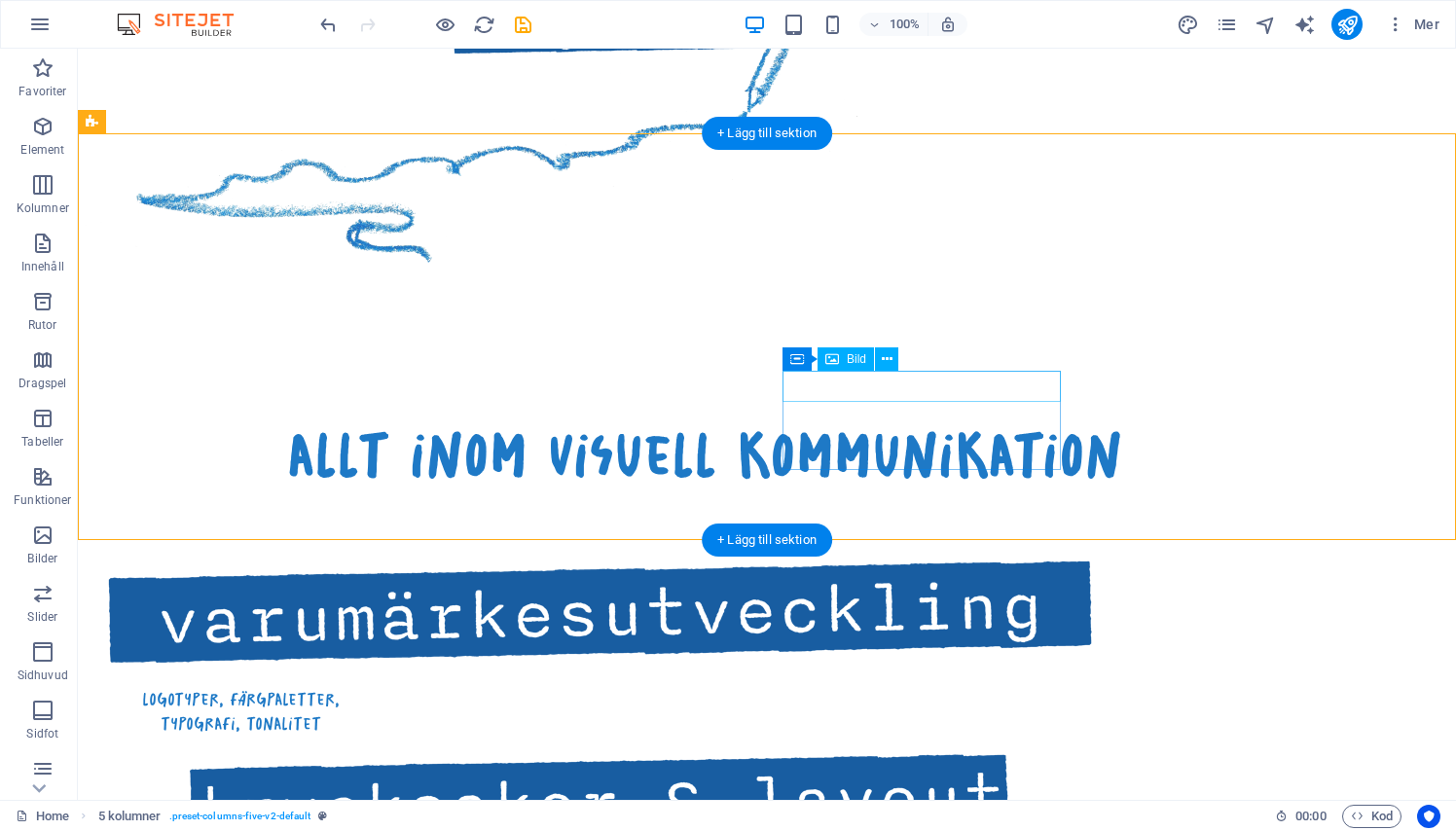
click at [889, 353] on icon at bounding box center [887, 359] width 11 height 20
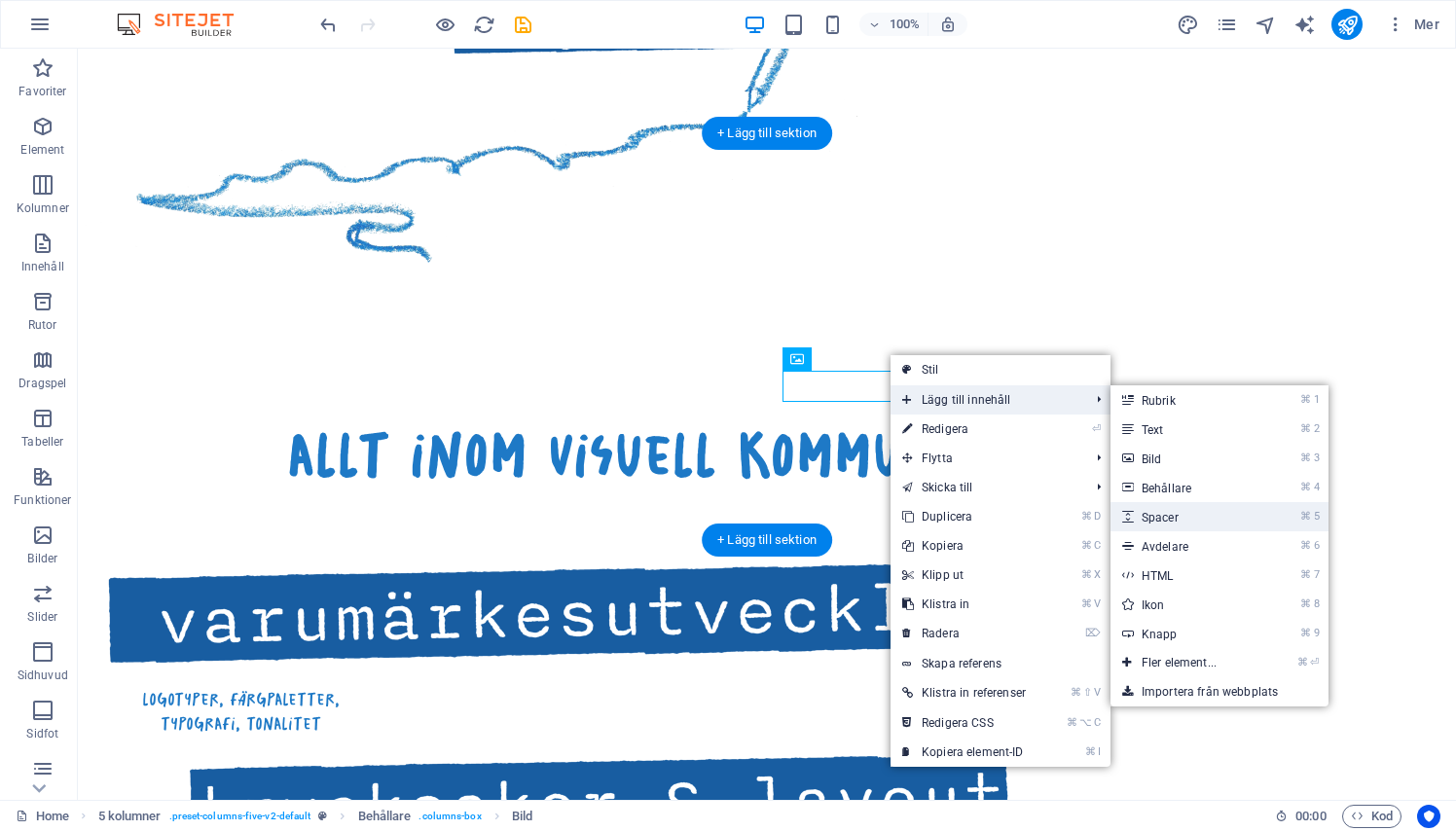
click at [1157, 520] on link "⌘ 5 Spacer" at bounding box center [1182, 516] width 145 height 29
select select "px"
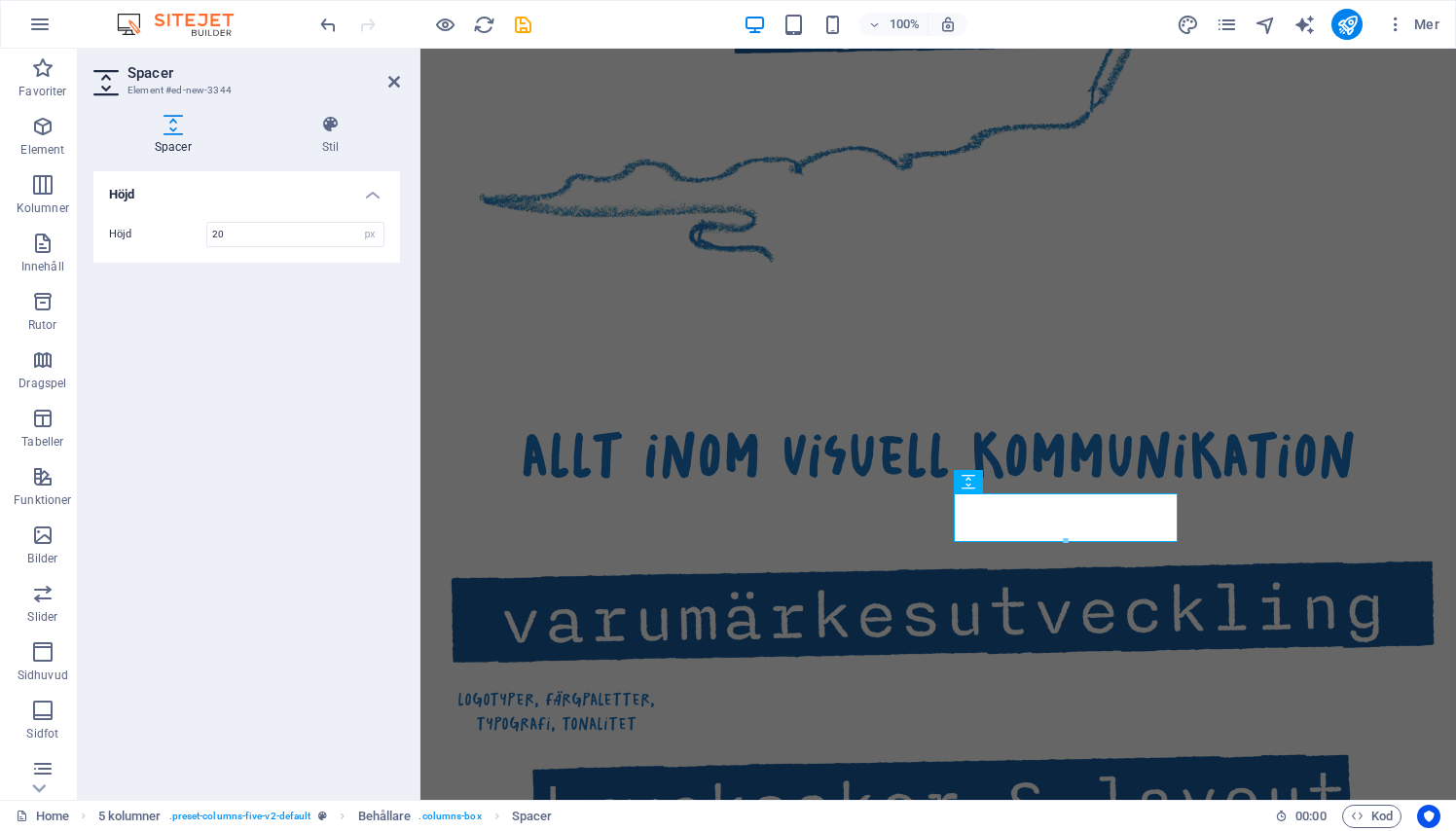
type input "20"
click at [381, 81] on h2 "Spacer" at bounding box center [264, 73] width 273 height 18
click at [391, 81] on icon at bounding box center [394, 82] width 12 height 16
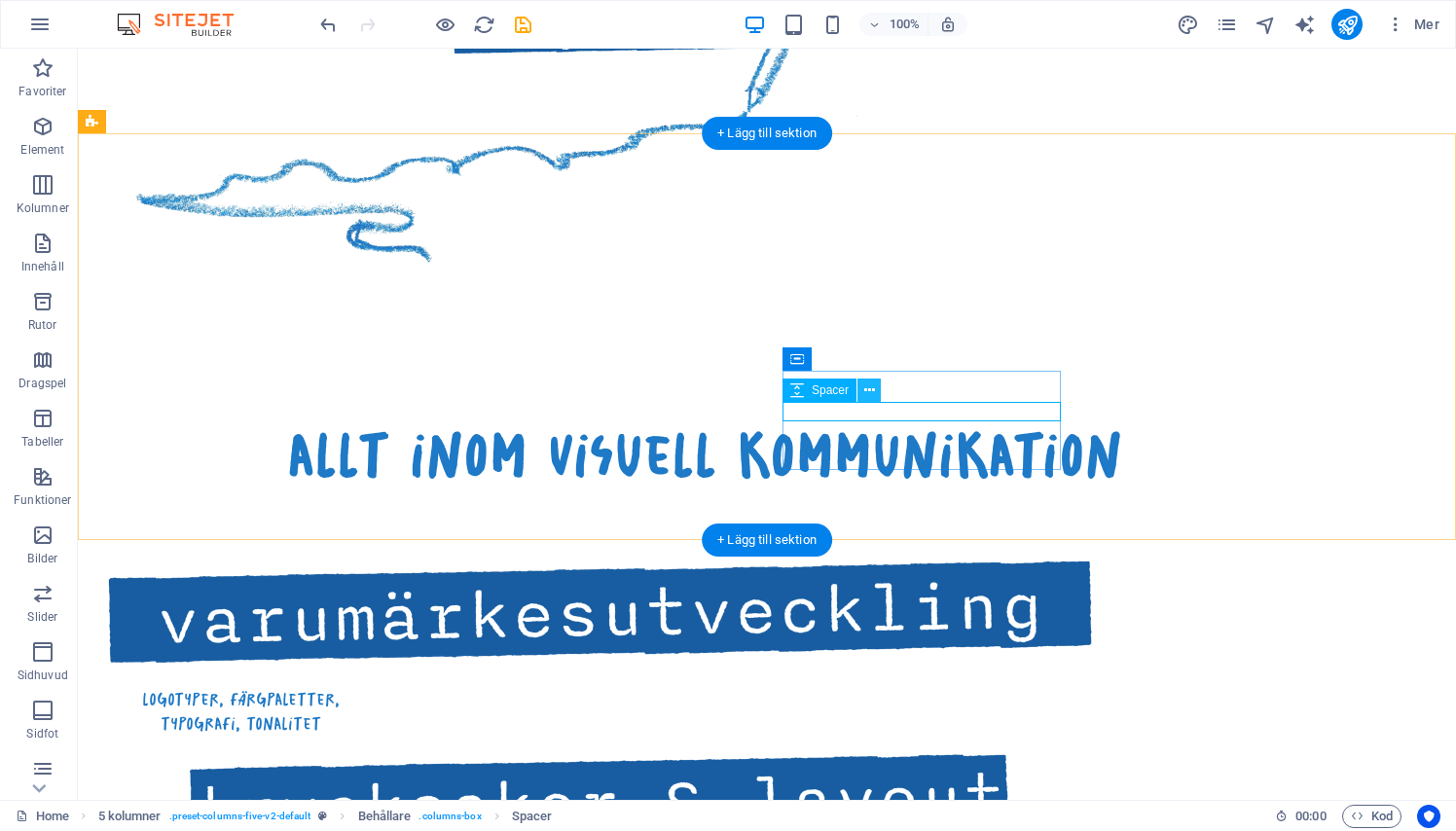
click at [871, 391] on icon at bounding box center [869, 390] width 11 height 20
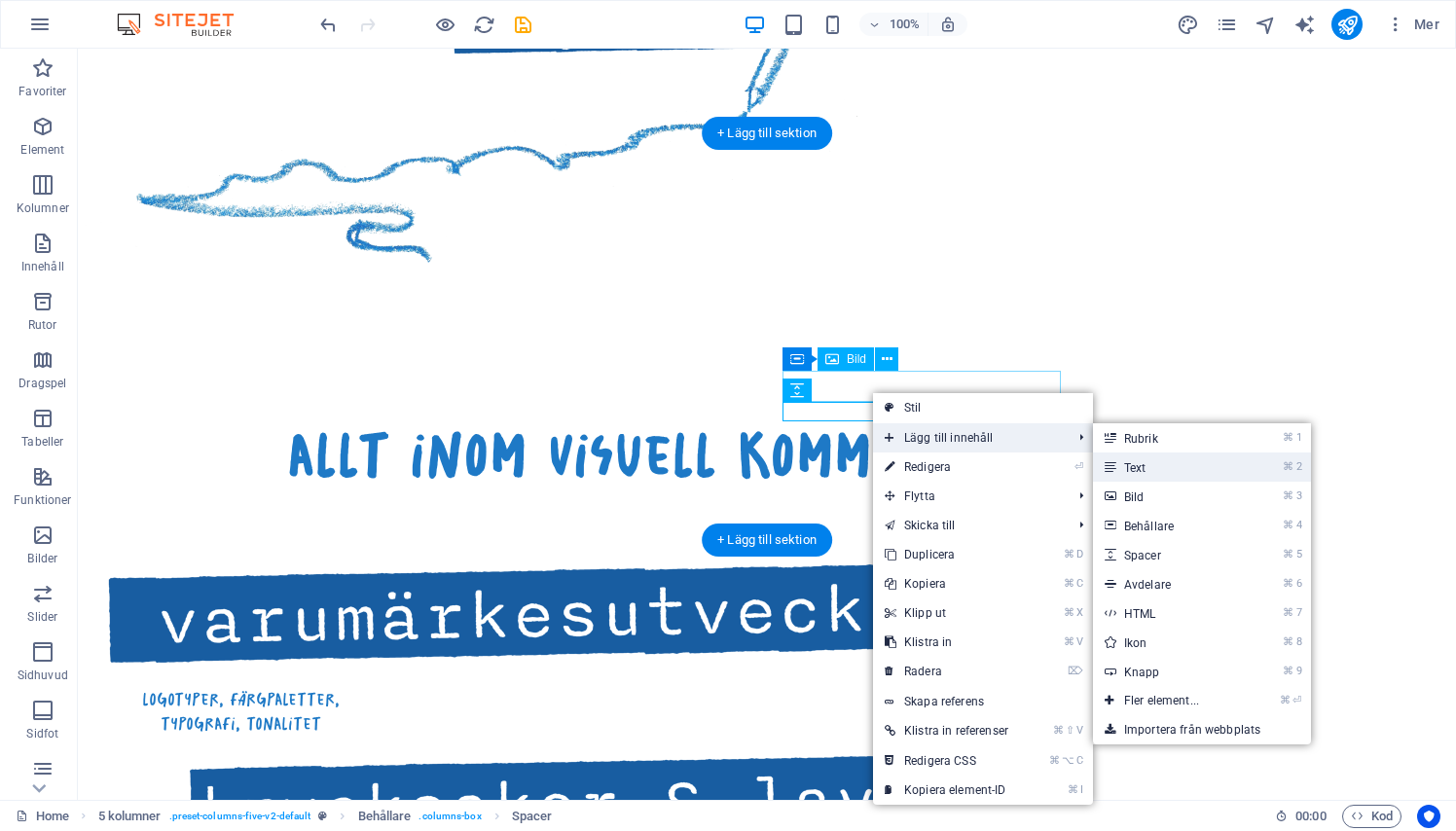
click at [1111, 469] on icon at bounding box center [1109, 467] width 10 height 29
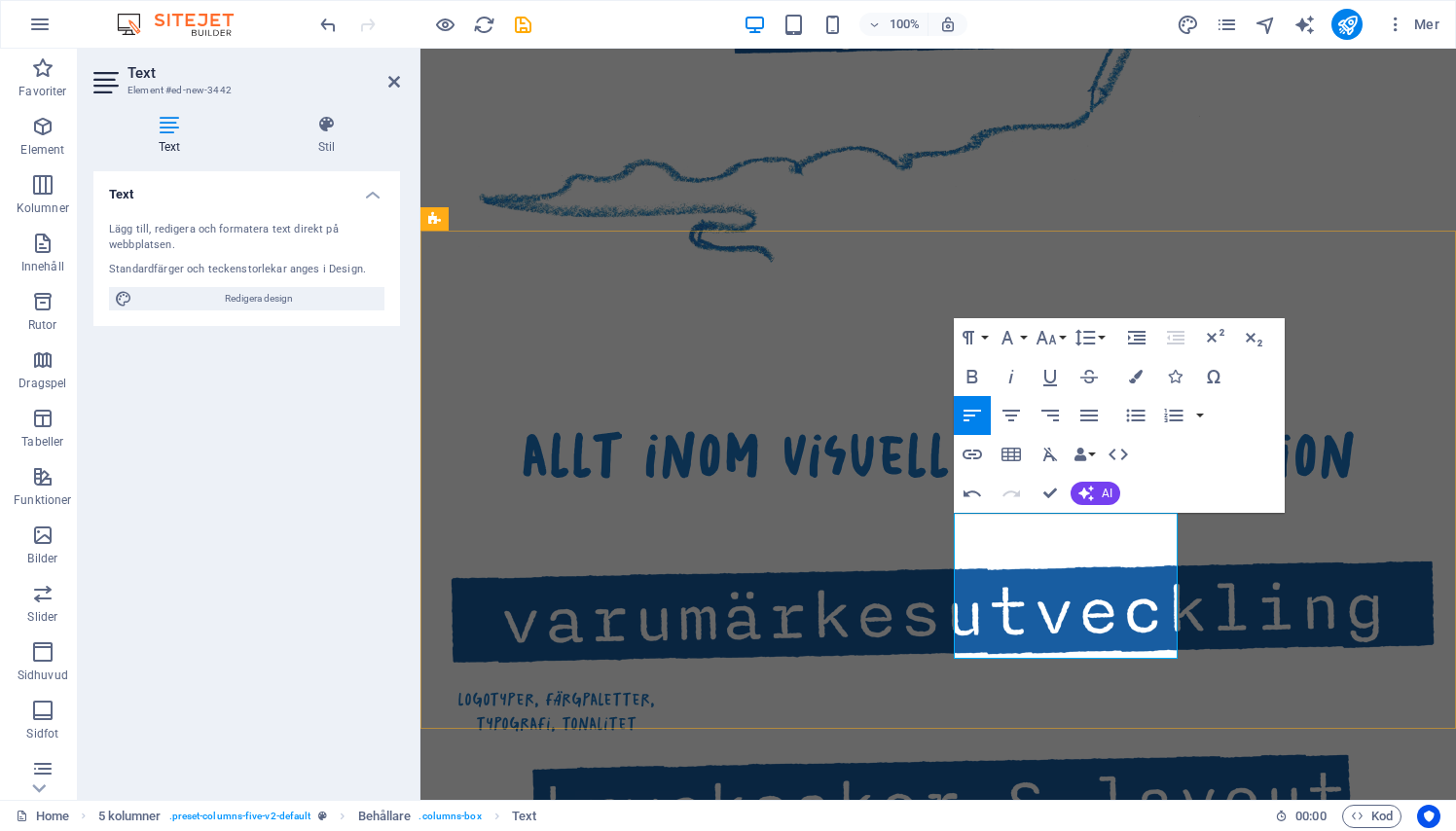
drag, startPoint x: 1019, startPoint y: 648, endPoint x: 955, endPoint y: 601, distance: 79.4
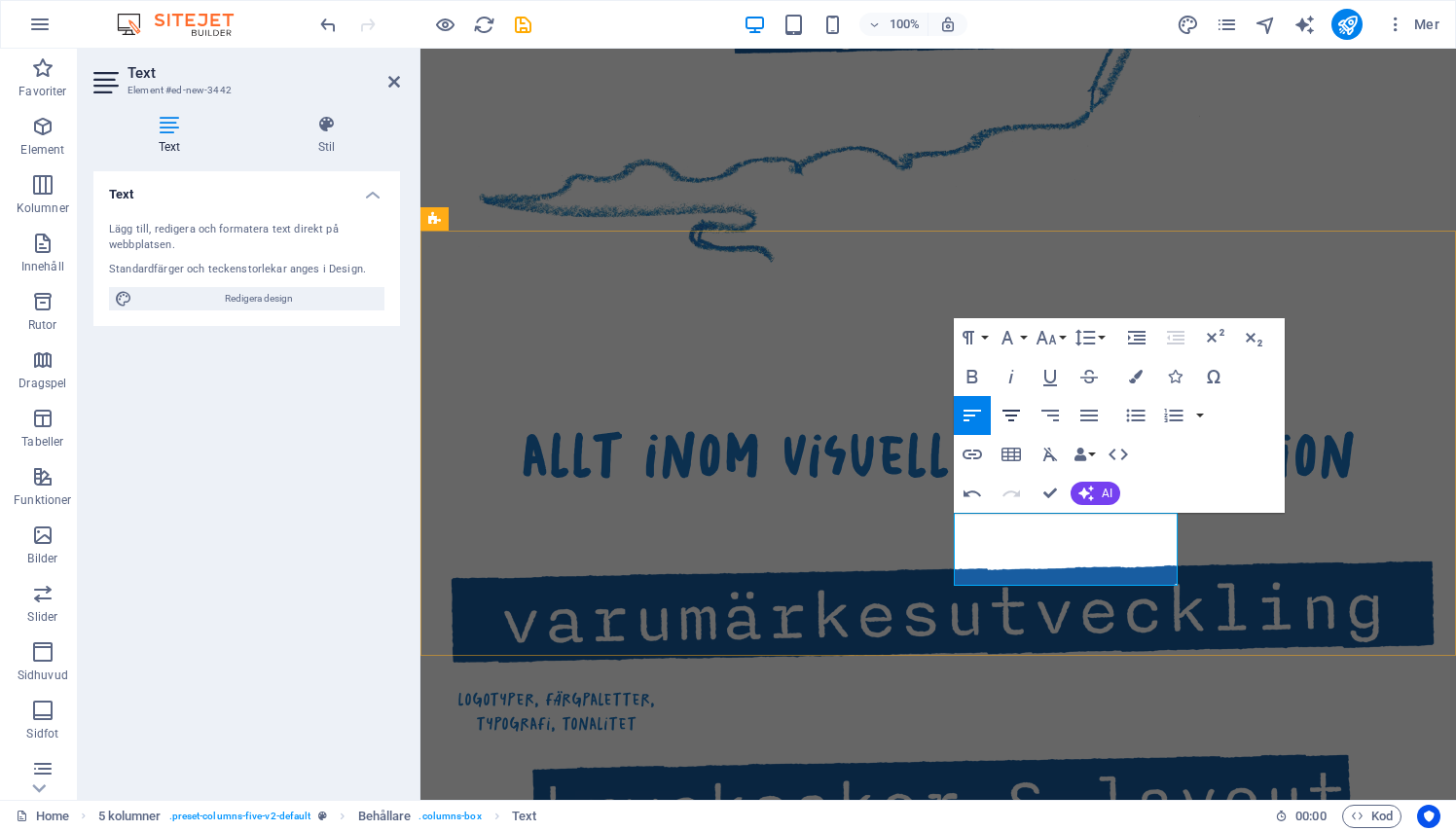
click at [1013, 399] on button "Align Center" at bounding box center [1011, 415] width 37 height 39
click at [1191, 584] on div "allt inom visuell kommunikation logotyper, färgpaletter, typografi, tonalitet b…" at bounding box center [938, 844] width 1035 height 1055
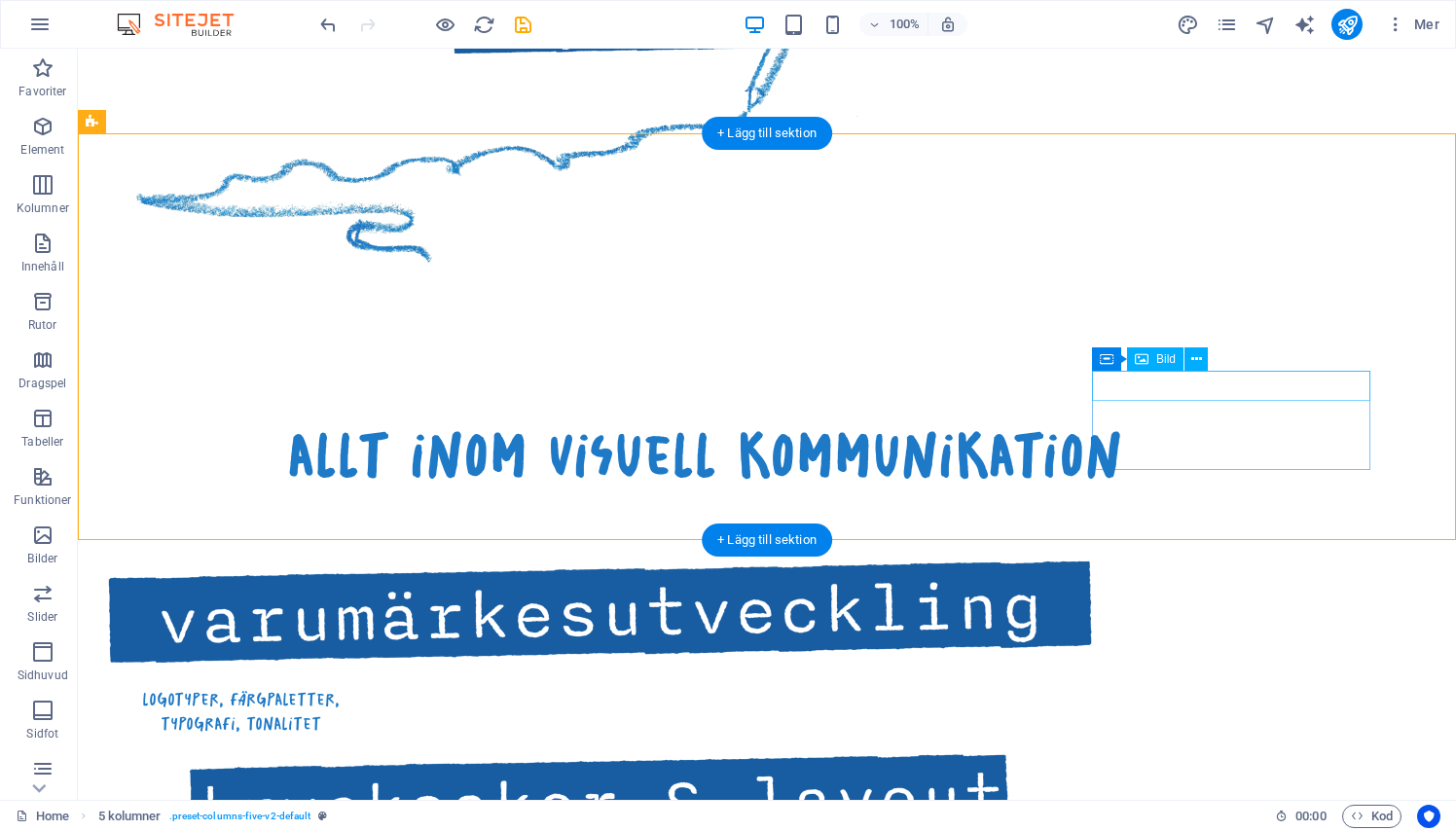
click at [1196, 361] on icon at bounding box center [1196, 359] width 11 height 20
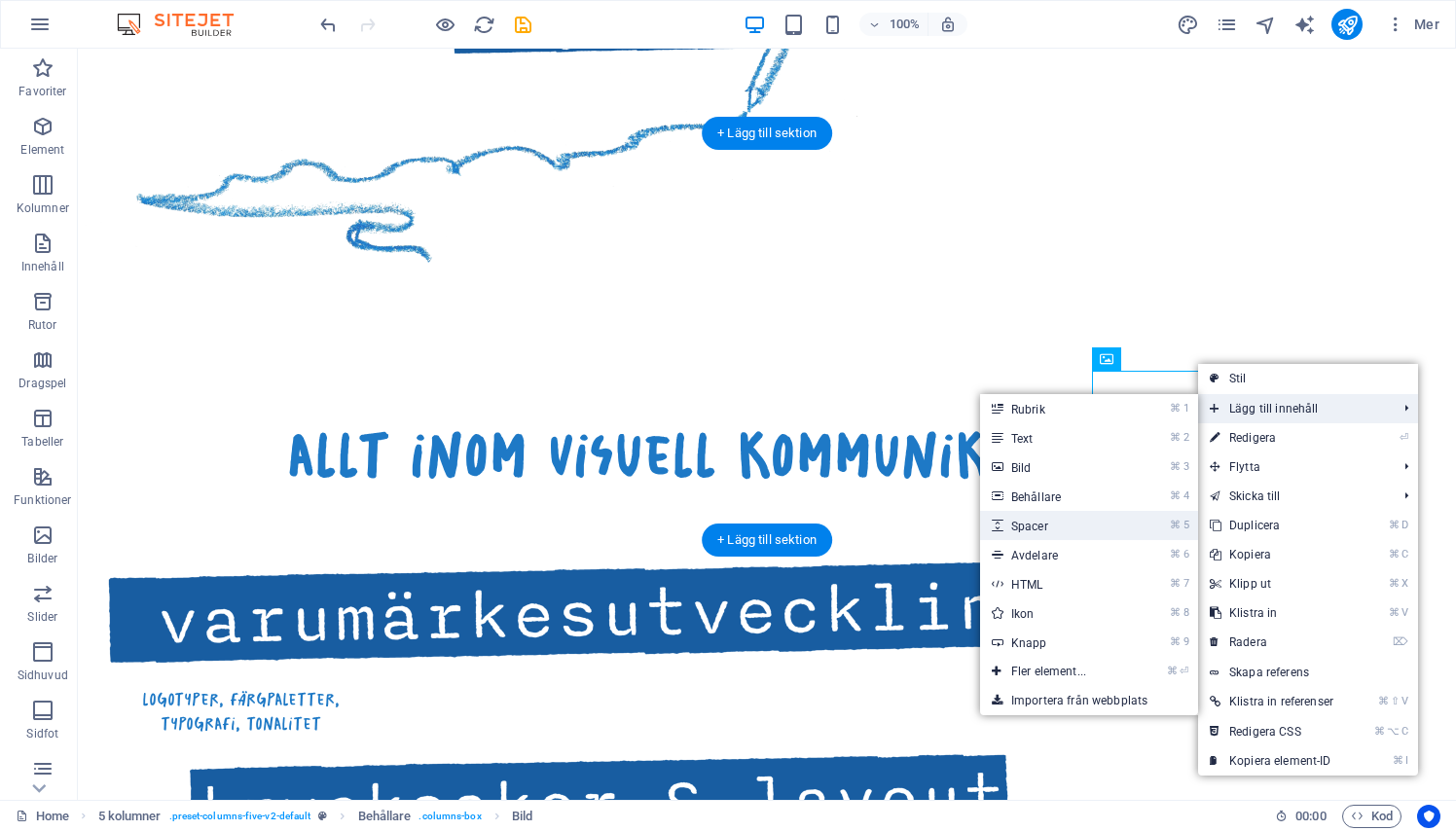
click at [1069, 521] on link "⌘ 5 Spacer" at bounding box center [1052, 525] width 145 height 29
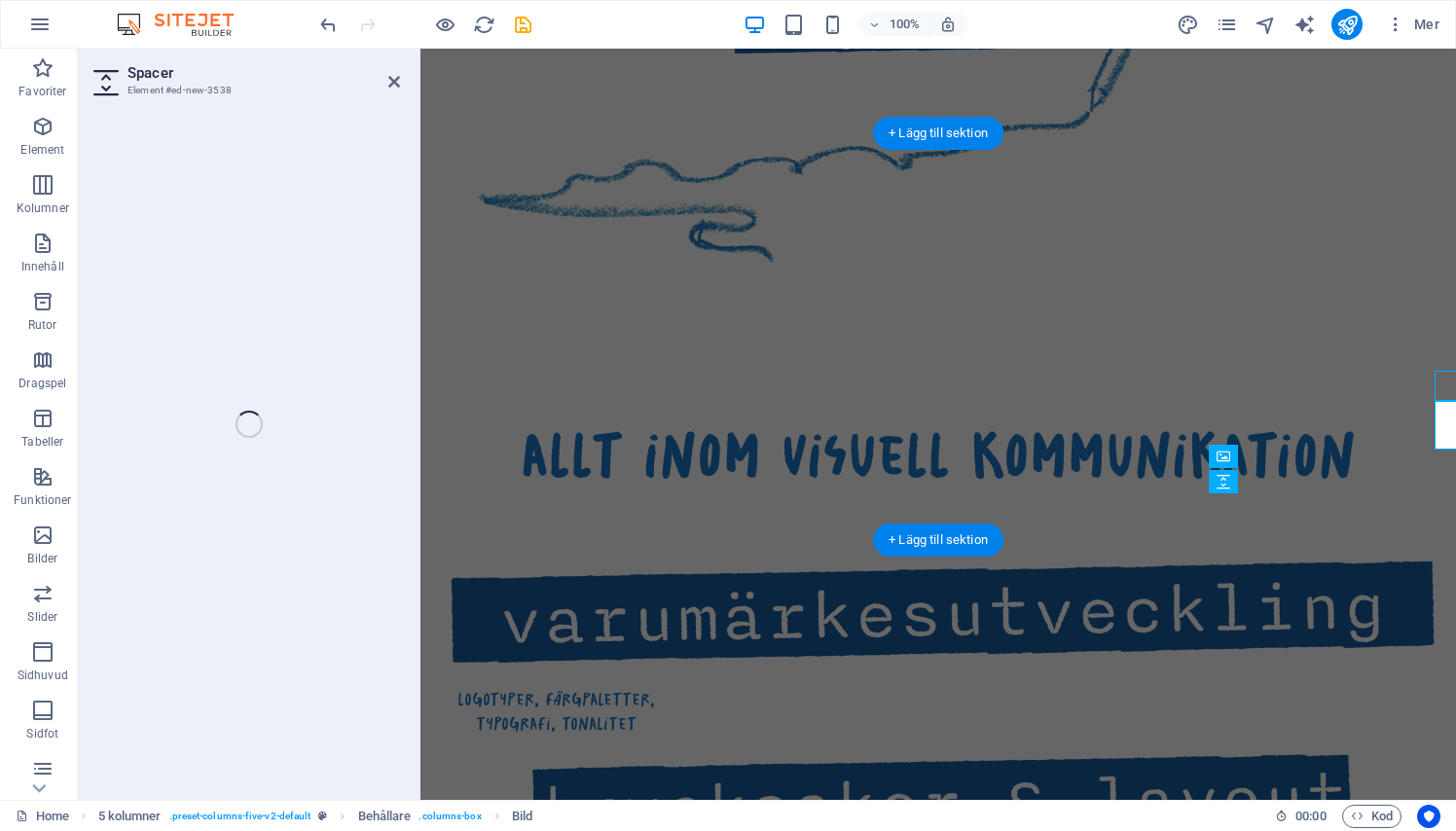
select select "px"
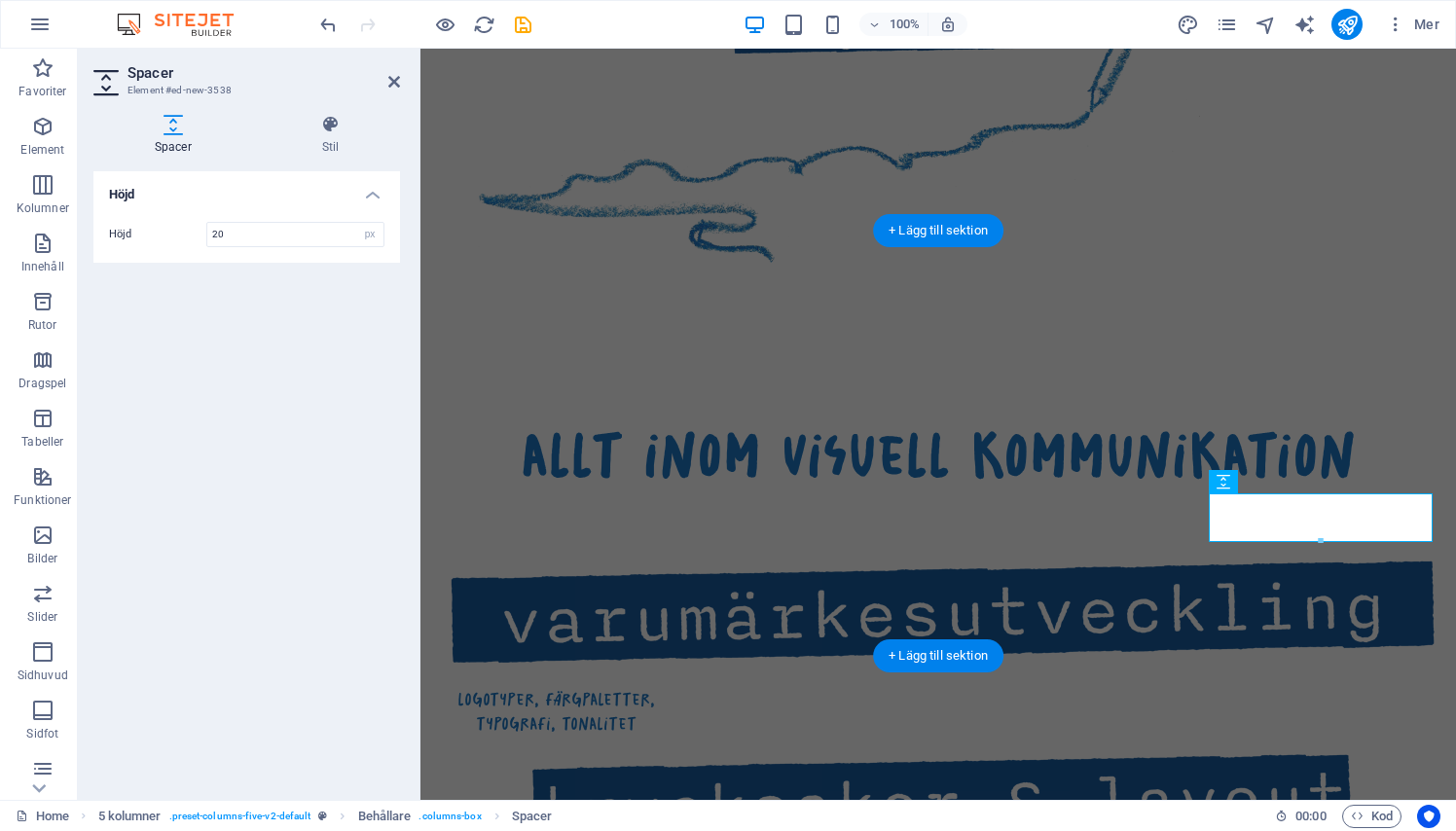
type input "20"
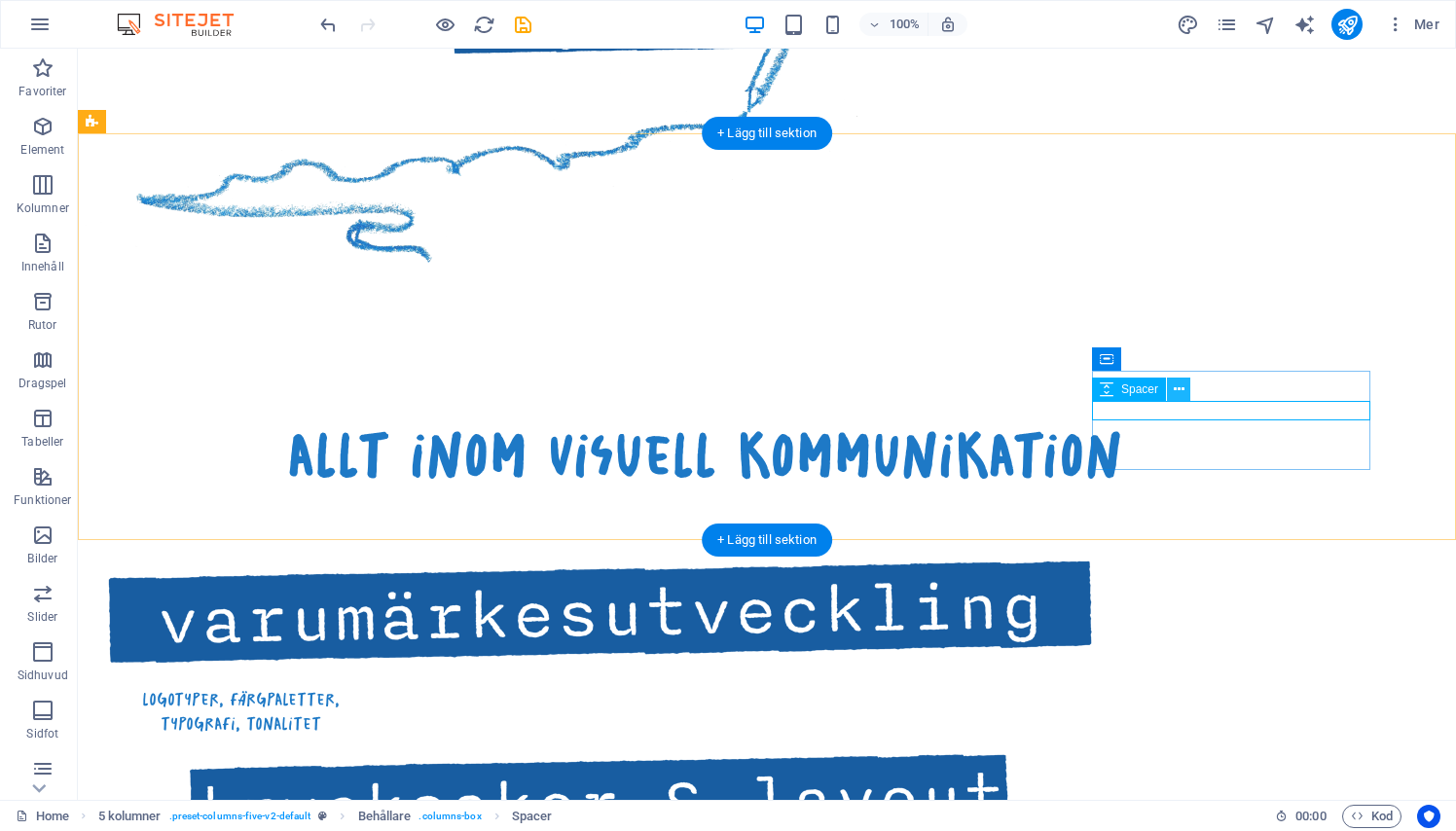
click at [1176, 387] on icon at bounding box center [1178, 389] width 11 height 20
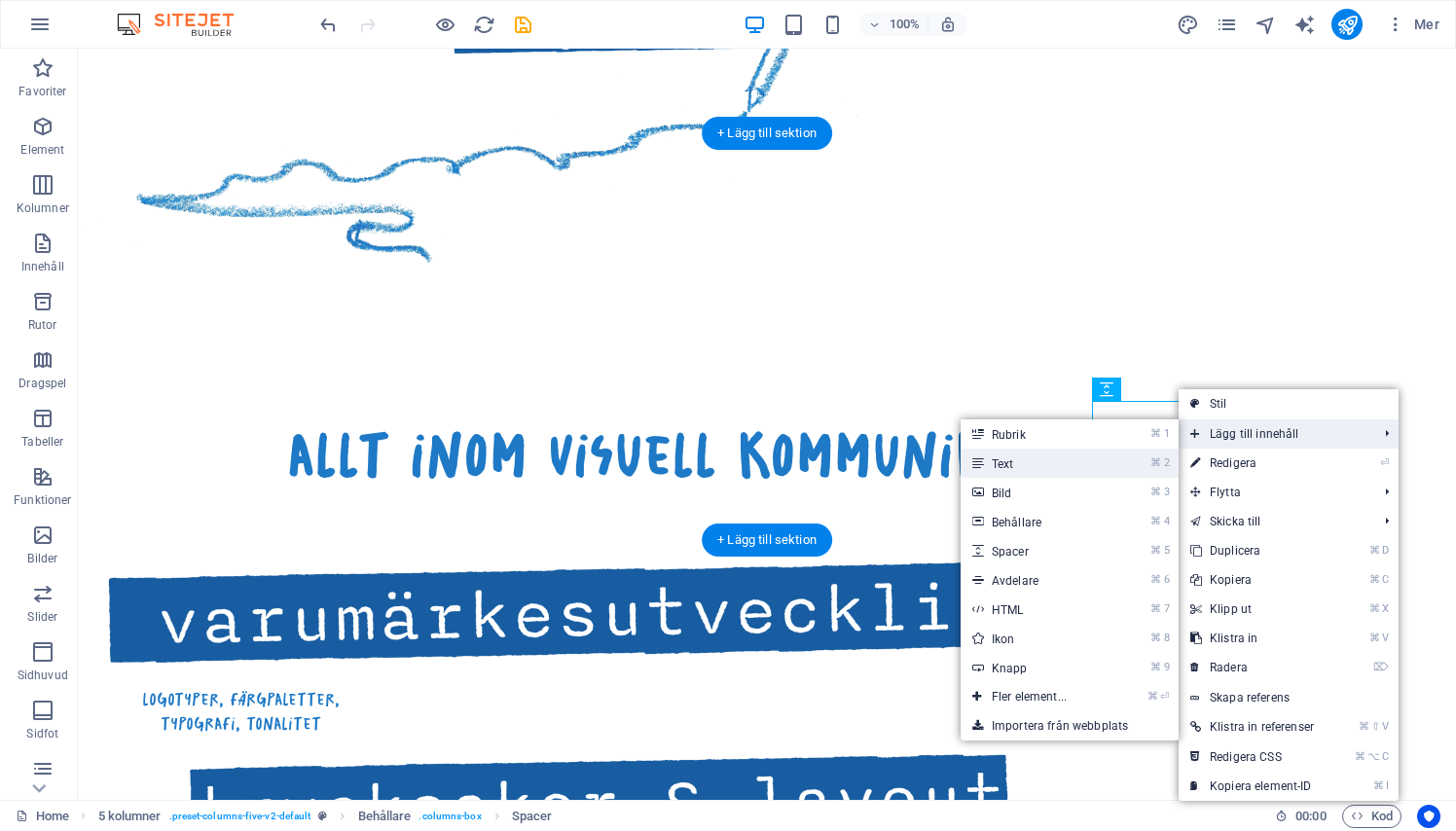
click at [1060, 465] on link "⌘ 2 Text" at bounding box center [1032, 463] width 145 height 29
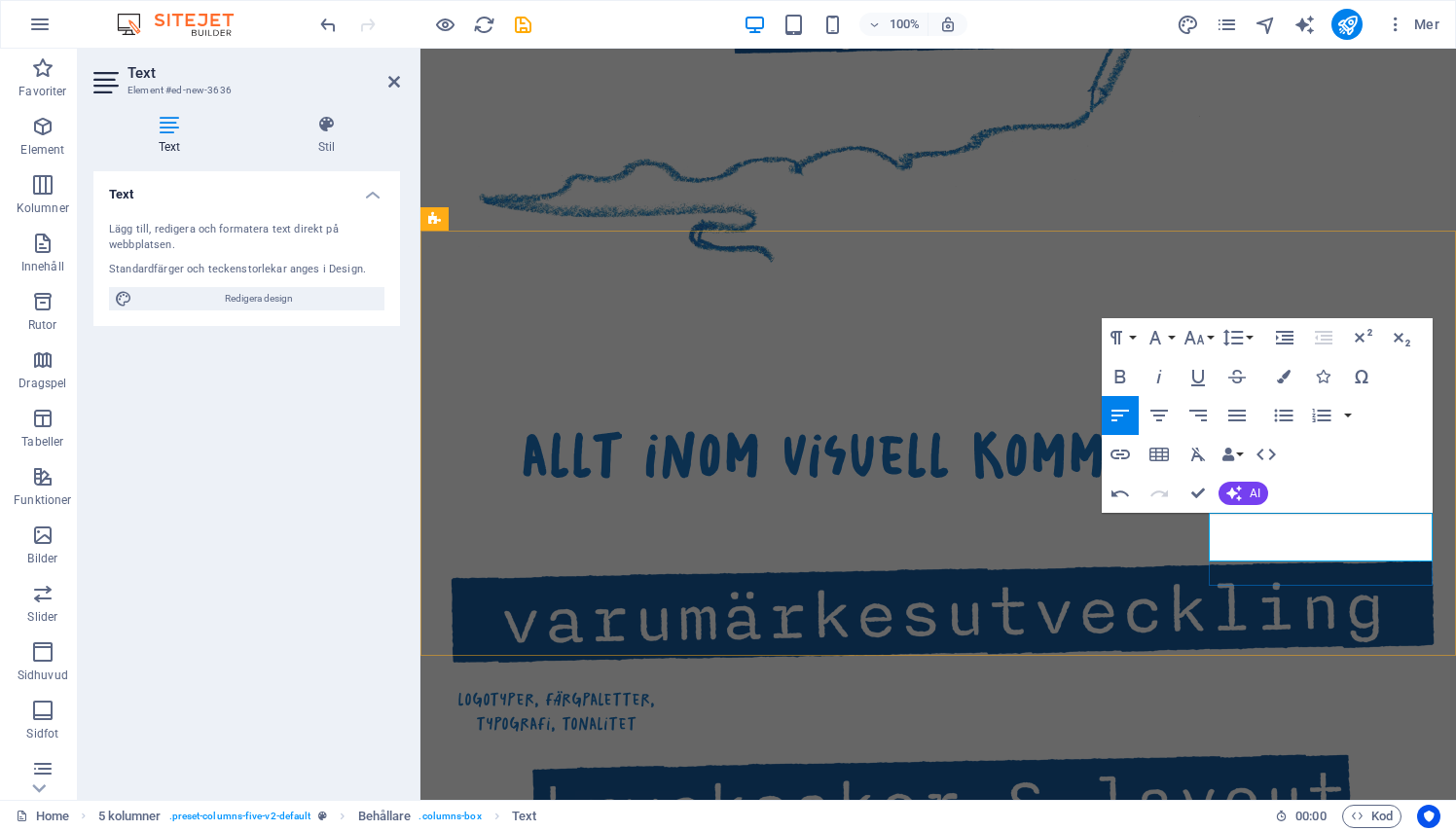
drag, startPoint x: 1303, startPoint y: 600, endPoint x: 1210, endPoint y: 569, distance: 98.0
click at [1155, 411] on icon "button" at bounding box center [1159, 415] width 23 height 23
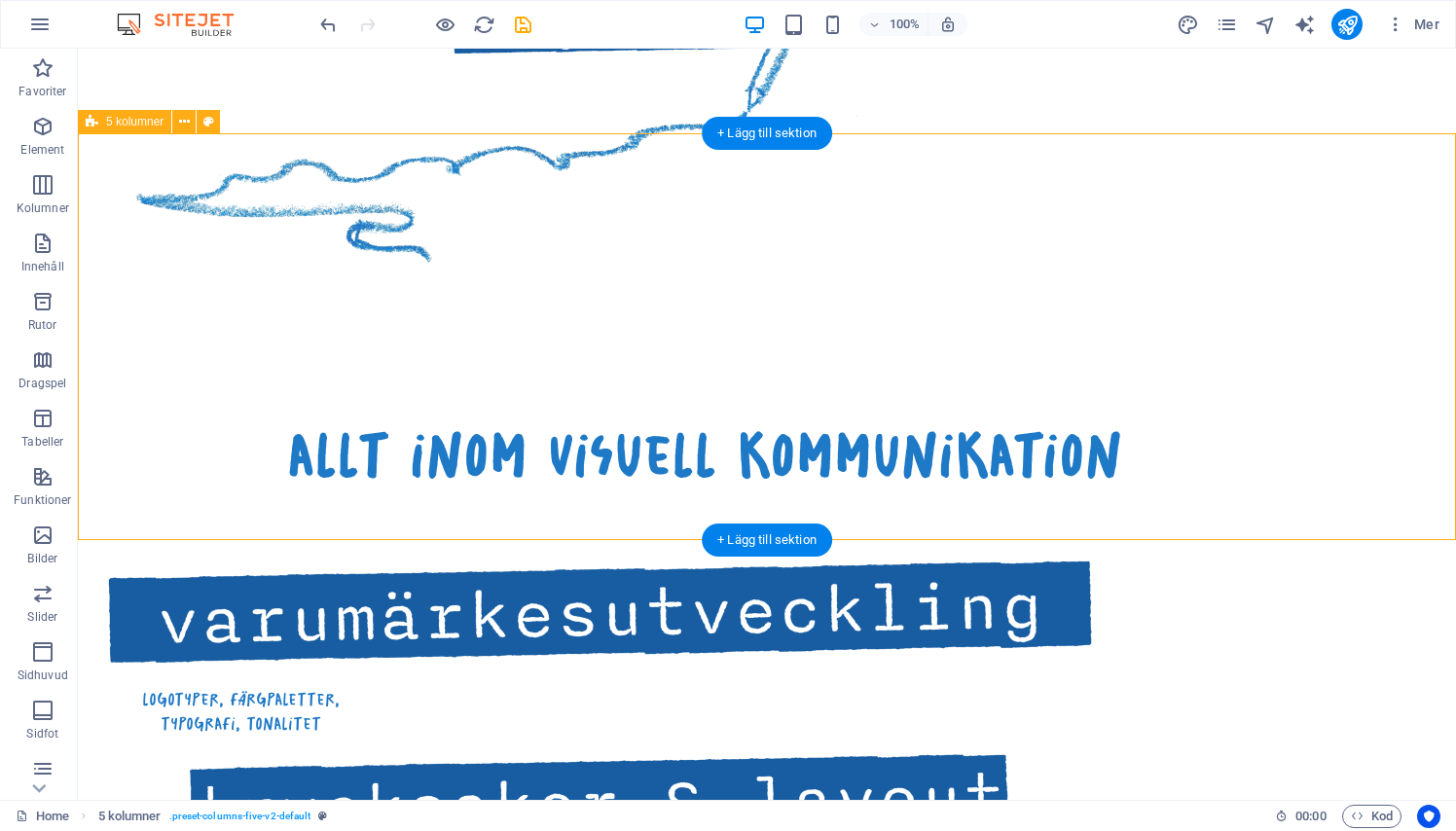
scroll to position [1343, 0]
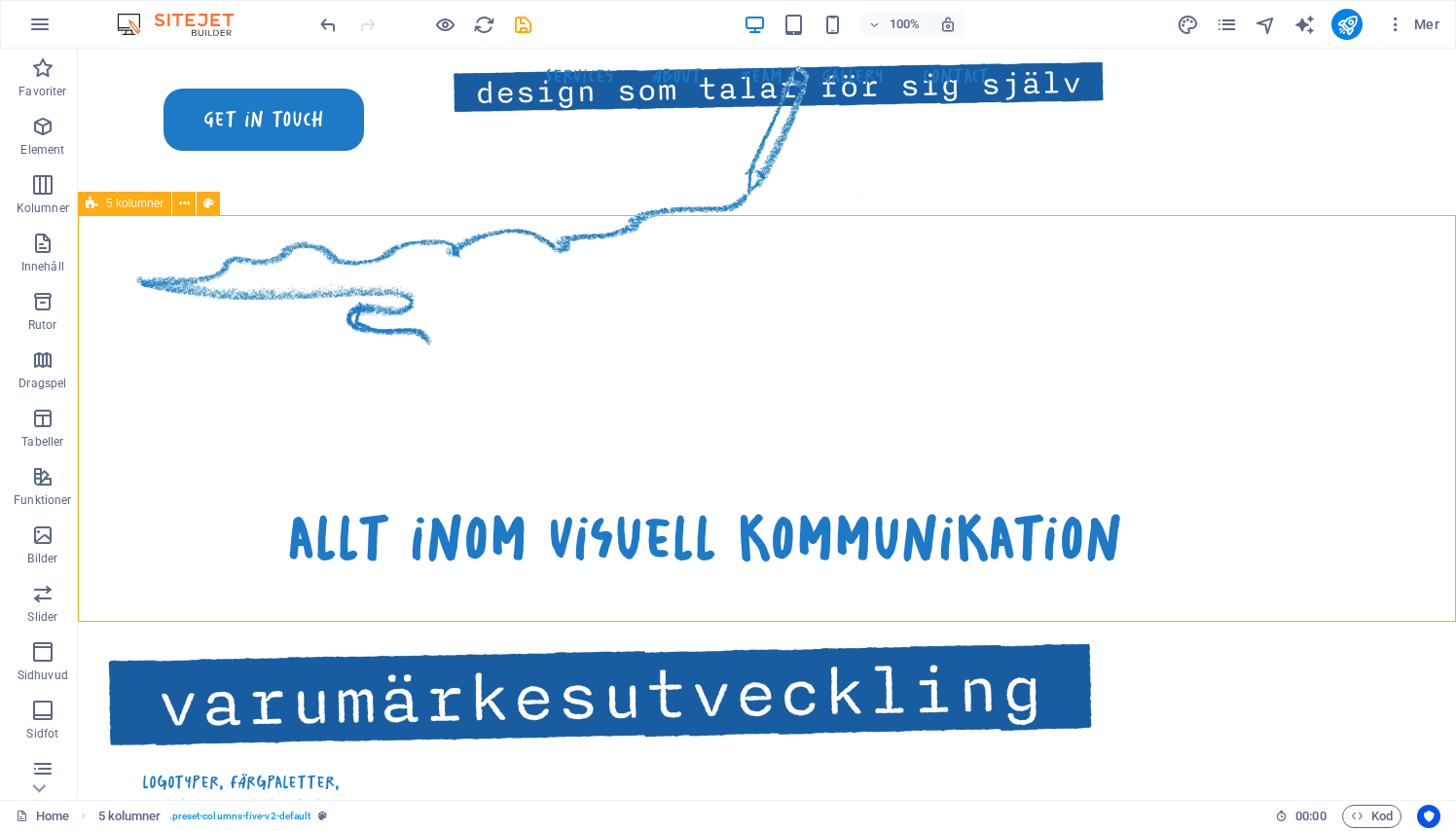
scroll to position [1284, 0]
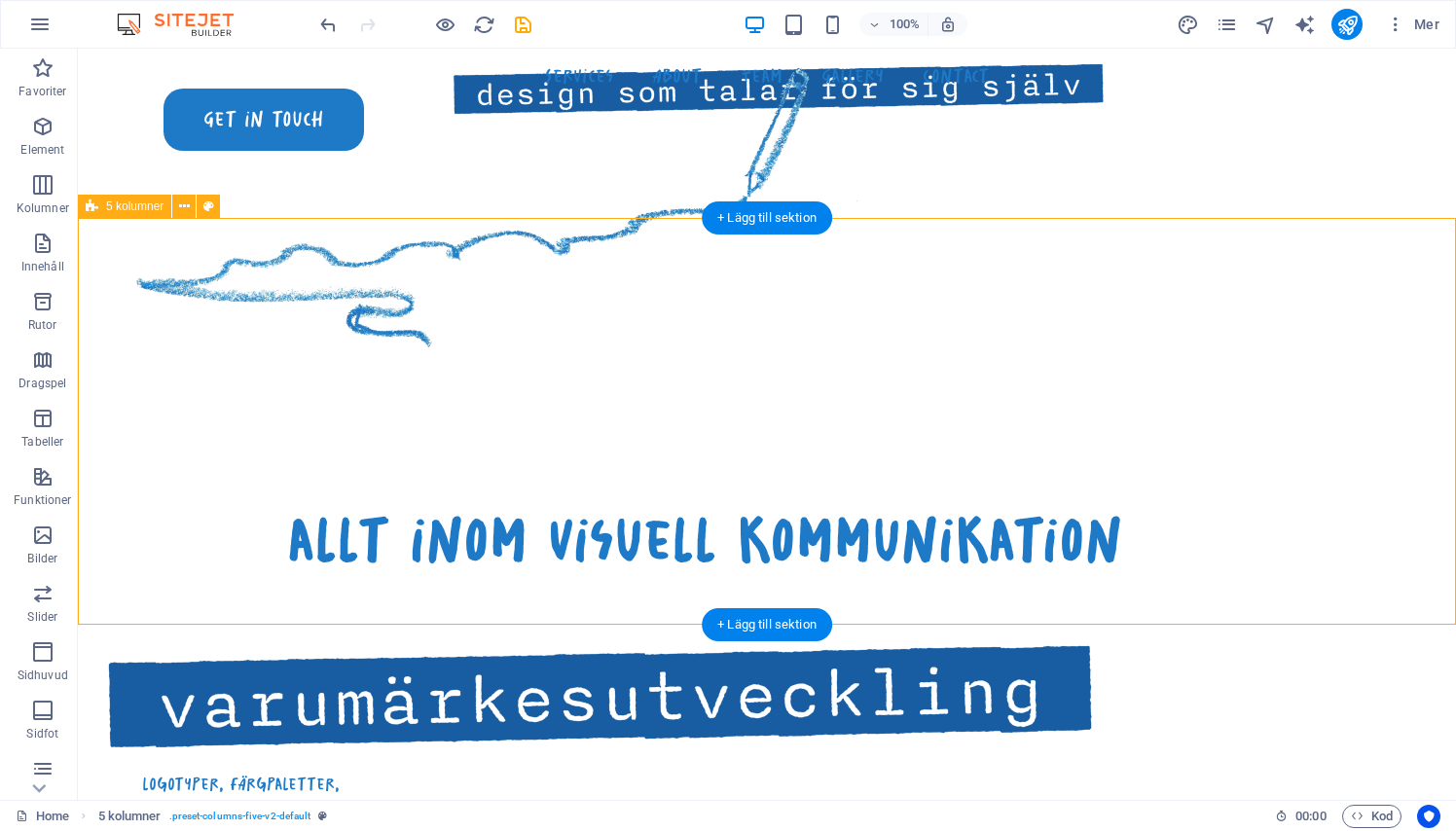
select select "rem"
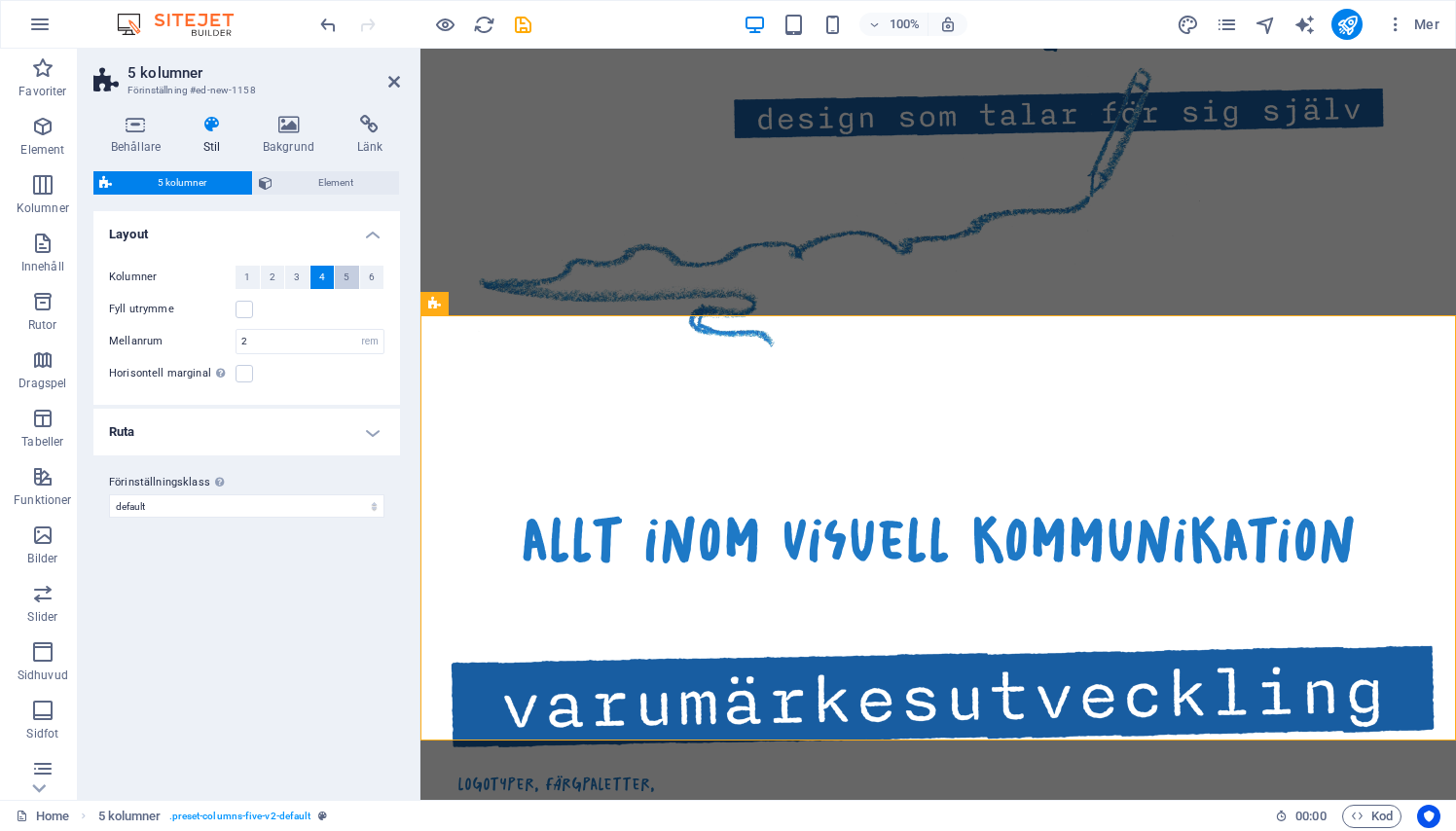
click at [351, 274] on button "5" at bounding box center [346, 278] width 24 height 23
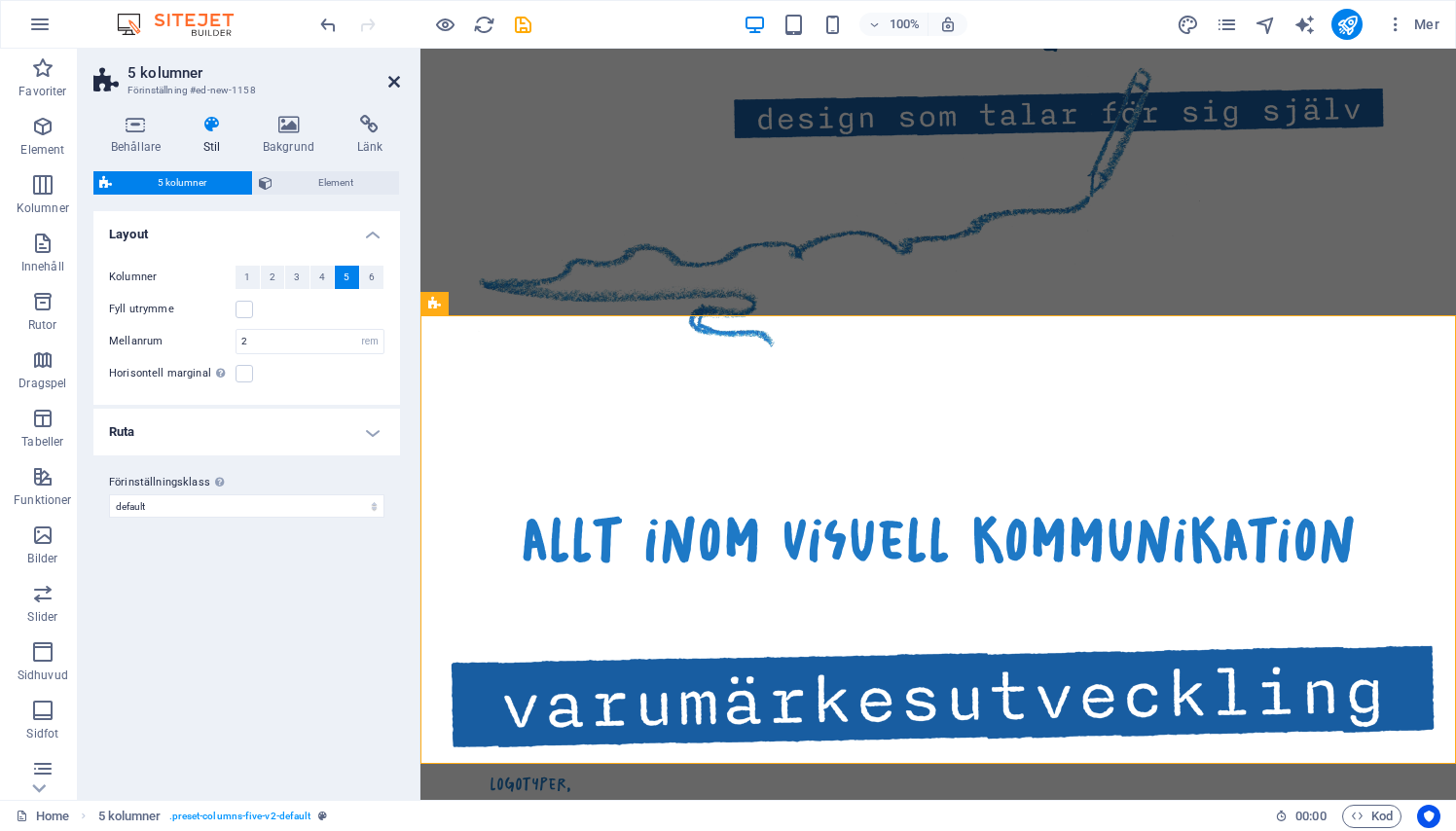
click at [390, 83] on icon at bounding box center [394, 82] width 12 height 16
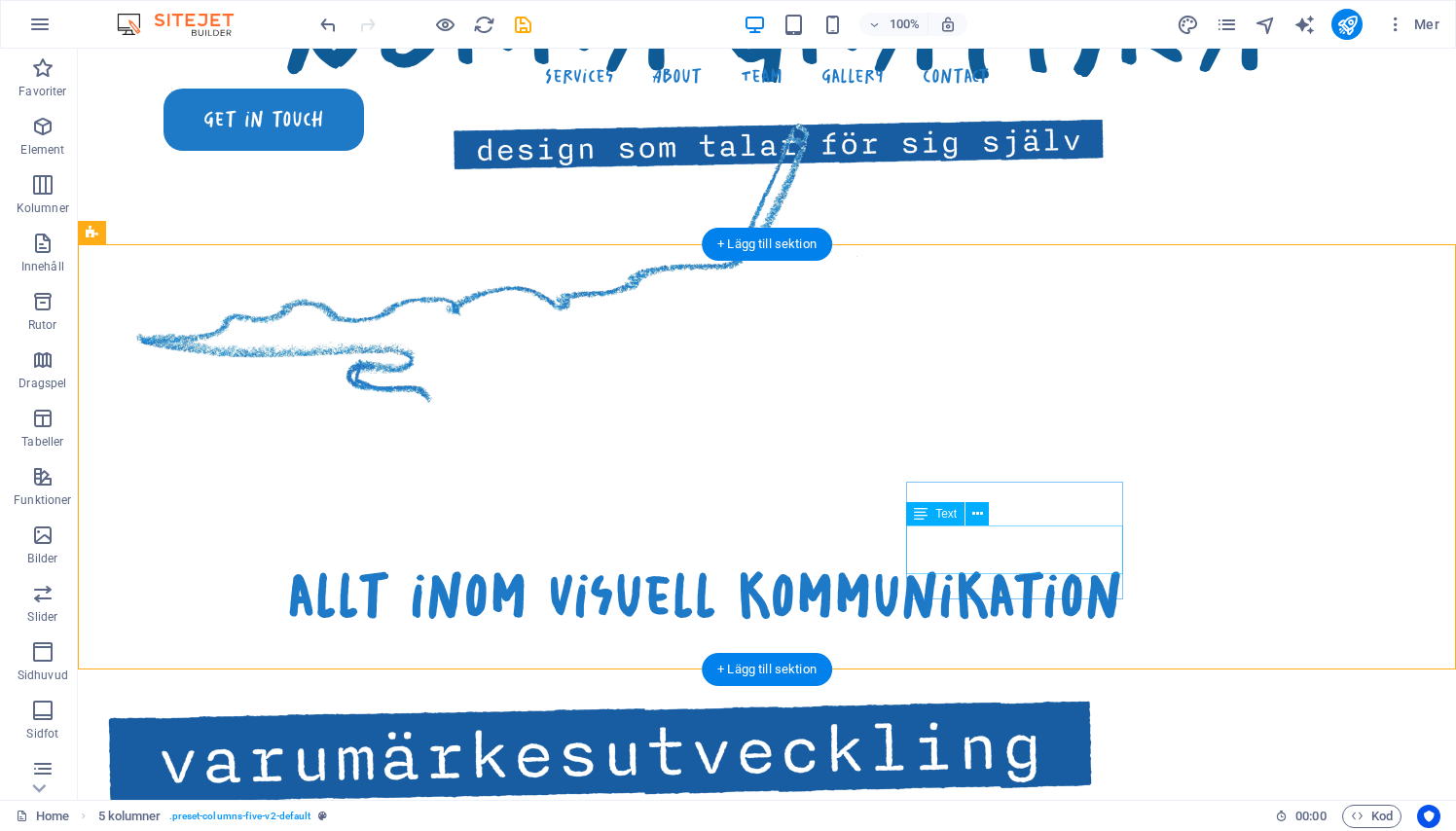
scroll to position [1258, 0]
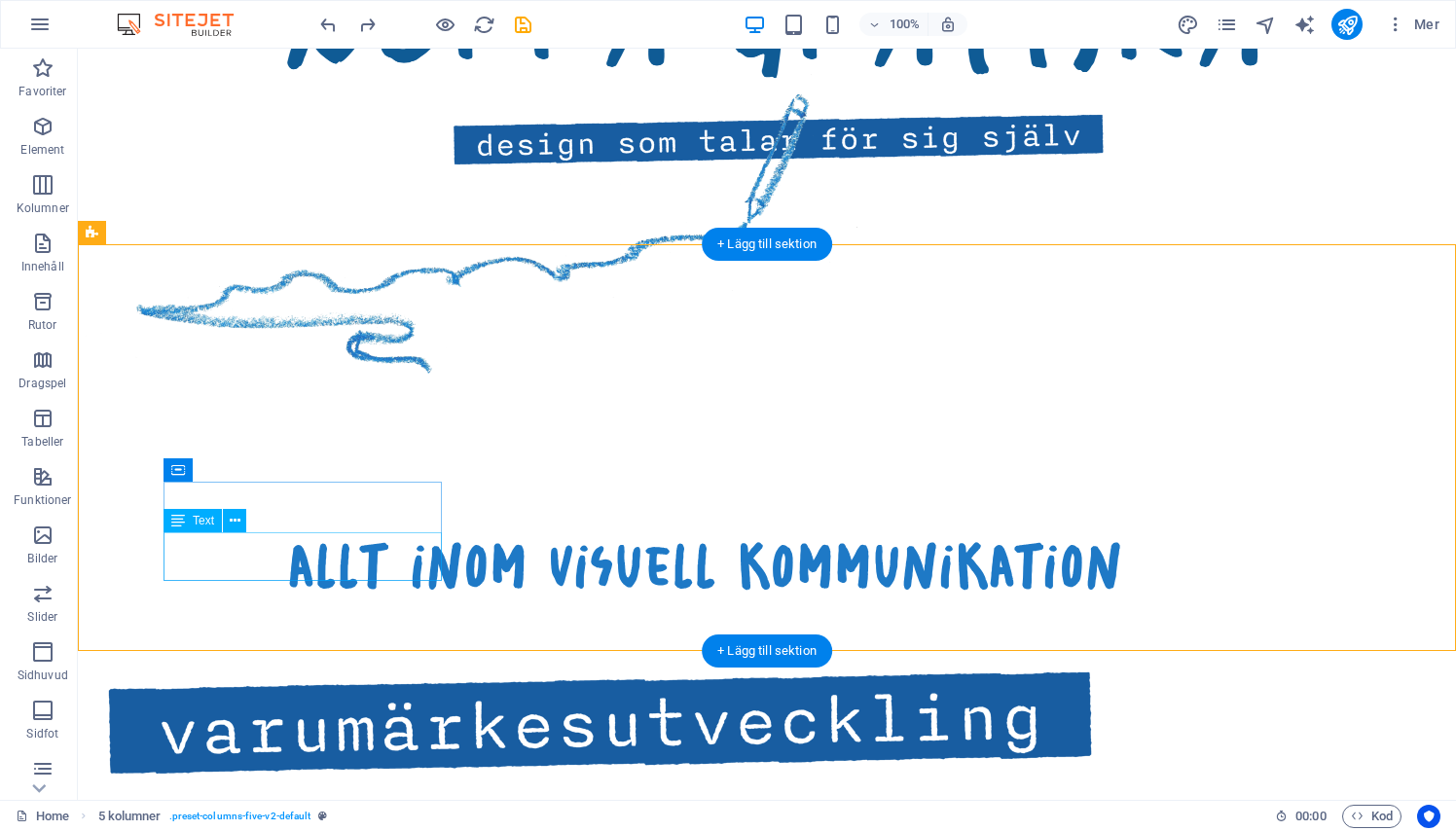
click at [347, 798] on div "logotyper, färgpaletter, typografi, tonalitet" at bounding box center [241, 822] width 279 height 49
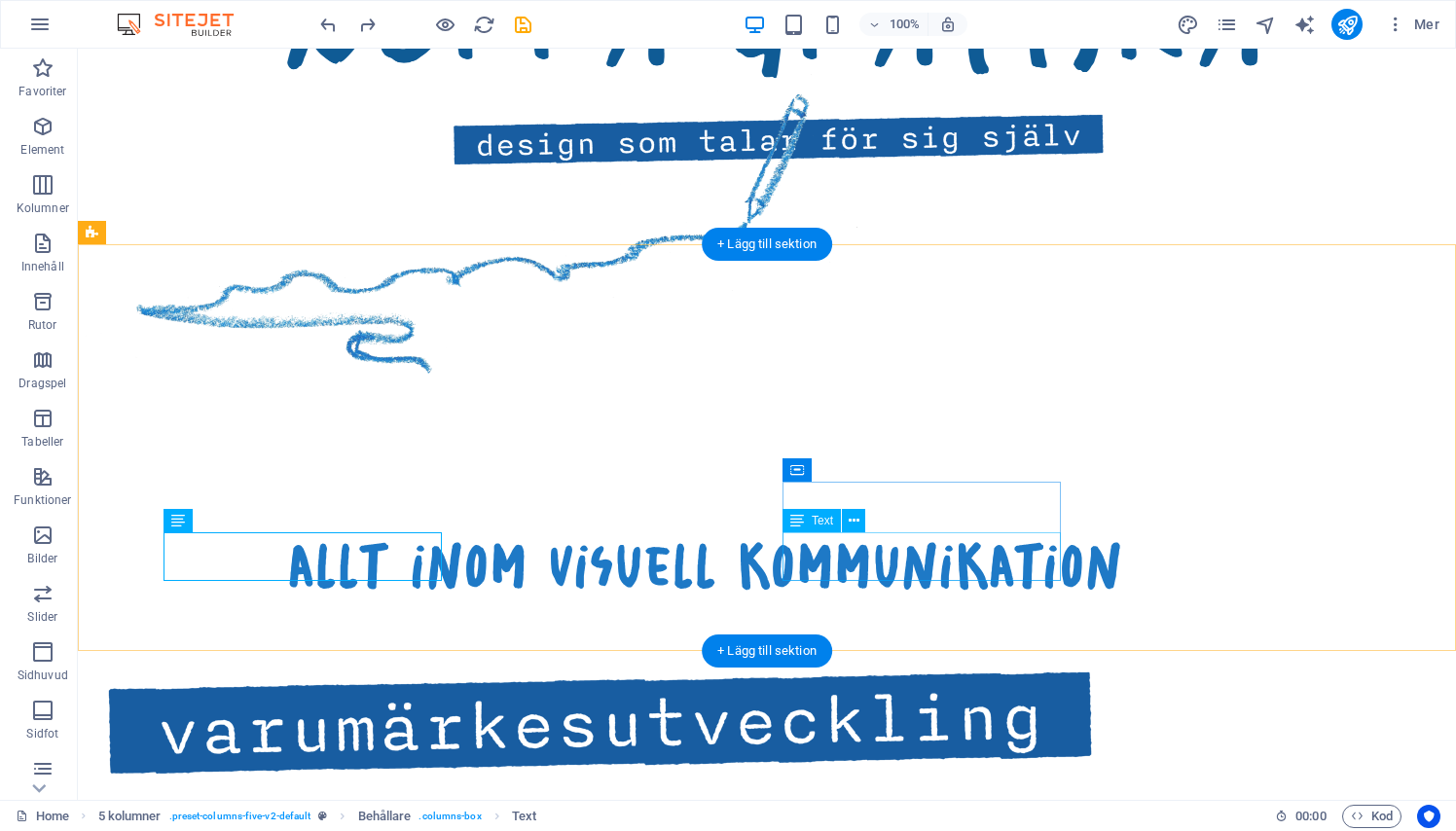
click at [256, 798] on div "logotyper, färgpaletter, typografi, tonalitet" at bounding box center [241, 822] width 279 height 49
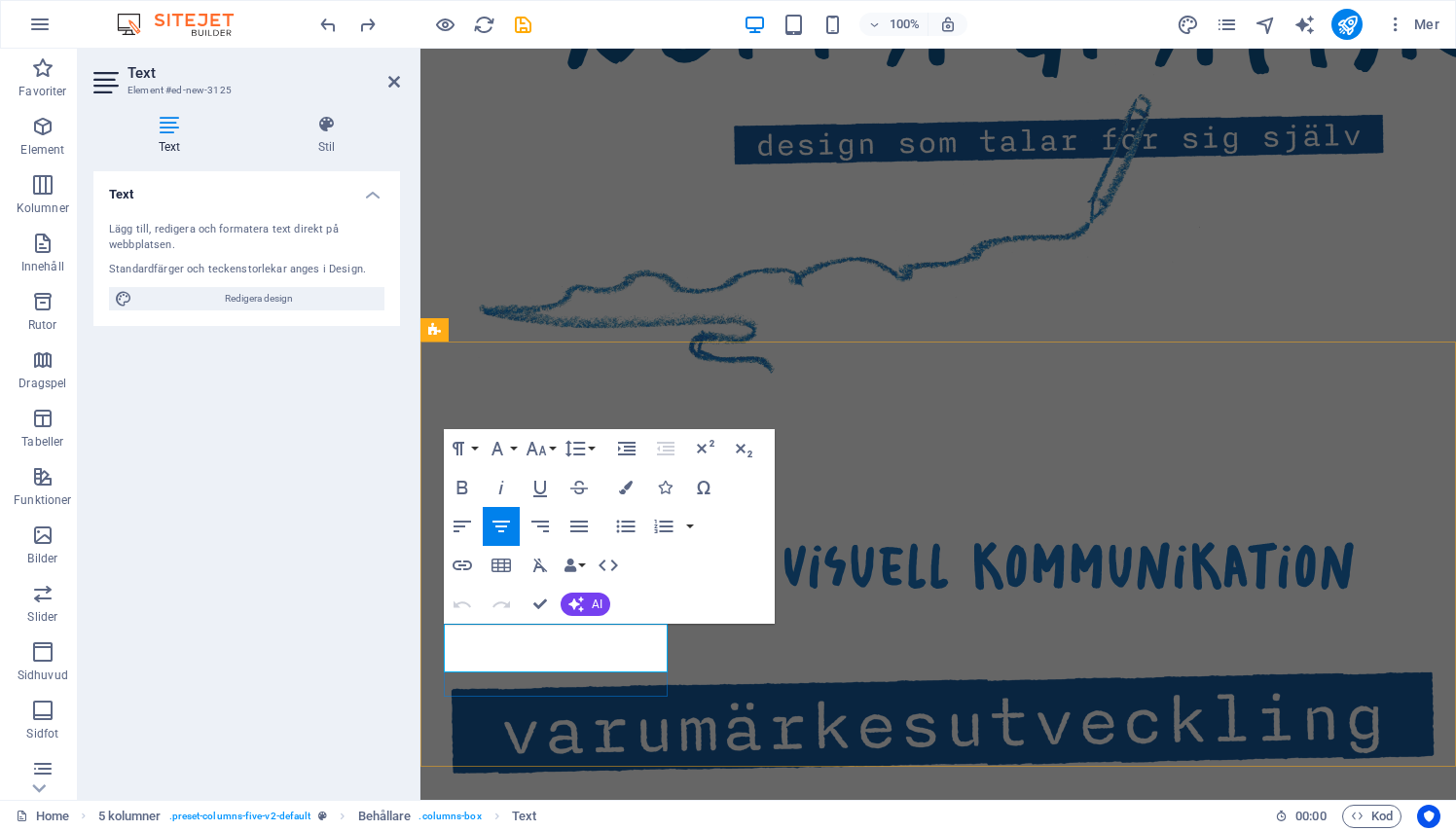
click at [650, 798] on p "logotyper, färgpaletter, typografi, tonalitet" at bounding box center [556, 822] width 224 height 49
click at [1009, 601] on div at bounding box center [938, 625] width 1019 height 49
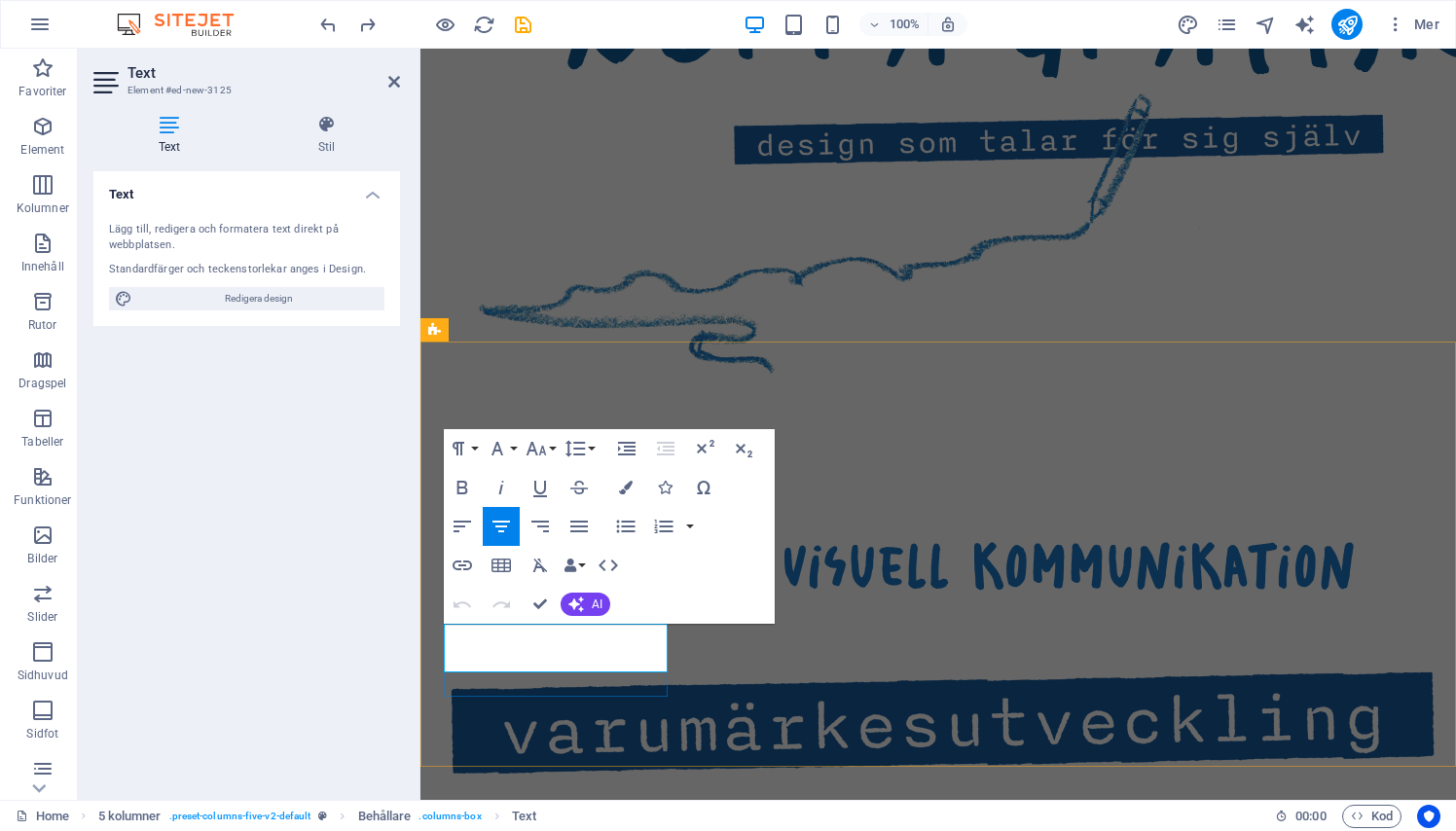
click at [636, 798] on p "logotyper, färgpaletter, typografi, tonalitet" at bounding box center [556, 822] width 224 height 49
click at [791, 482] on div at bounding box center [938, 507] width 1019 height 49
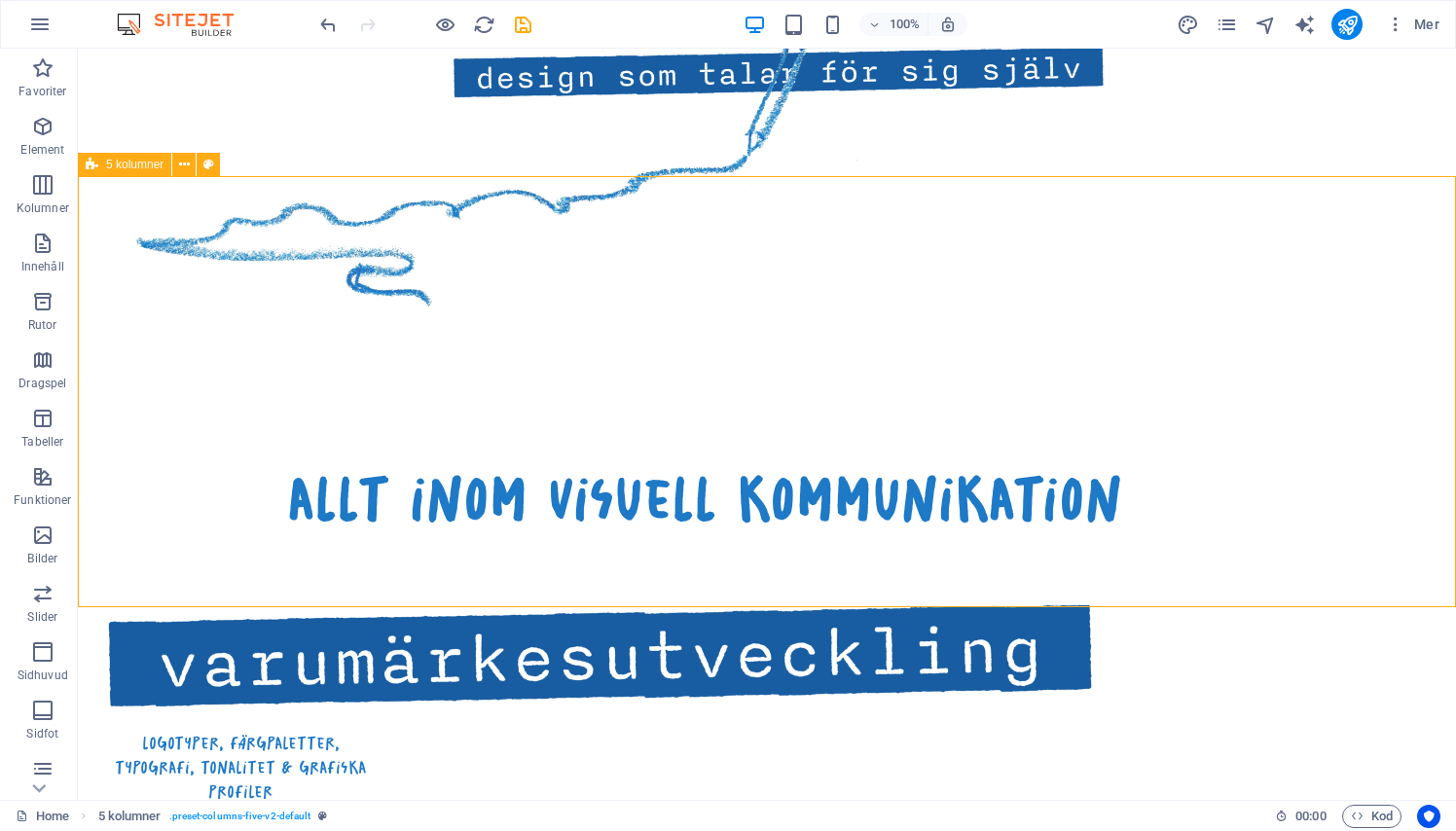
scroll to position [1326, 0]
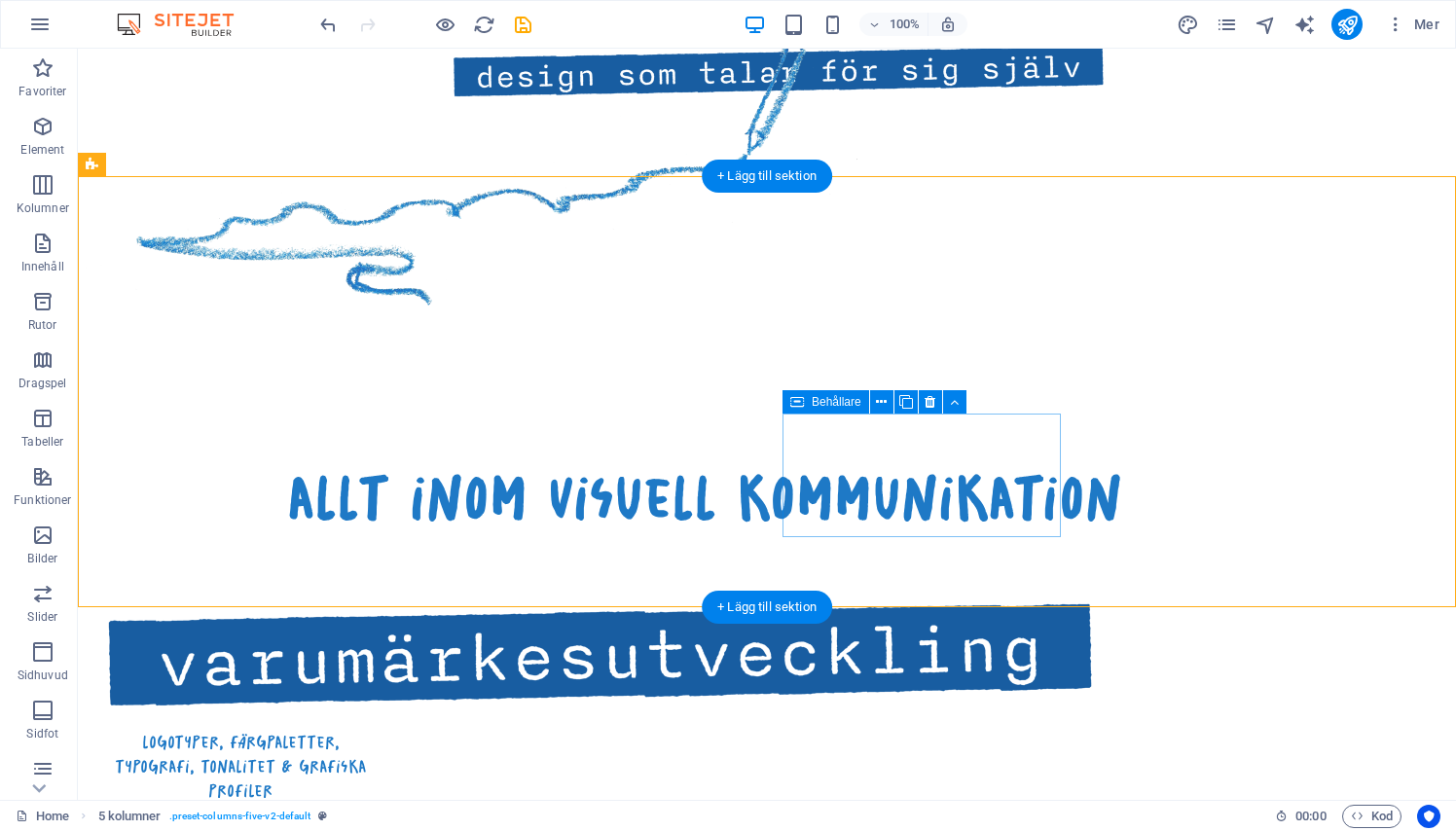
click at [796, 399] on icon at bounding box center [797, 401] width 14 height 23
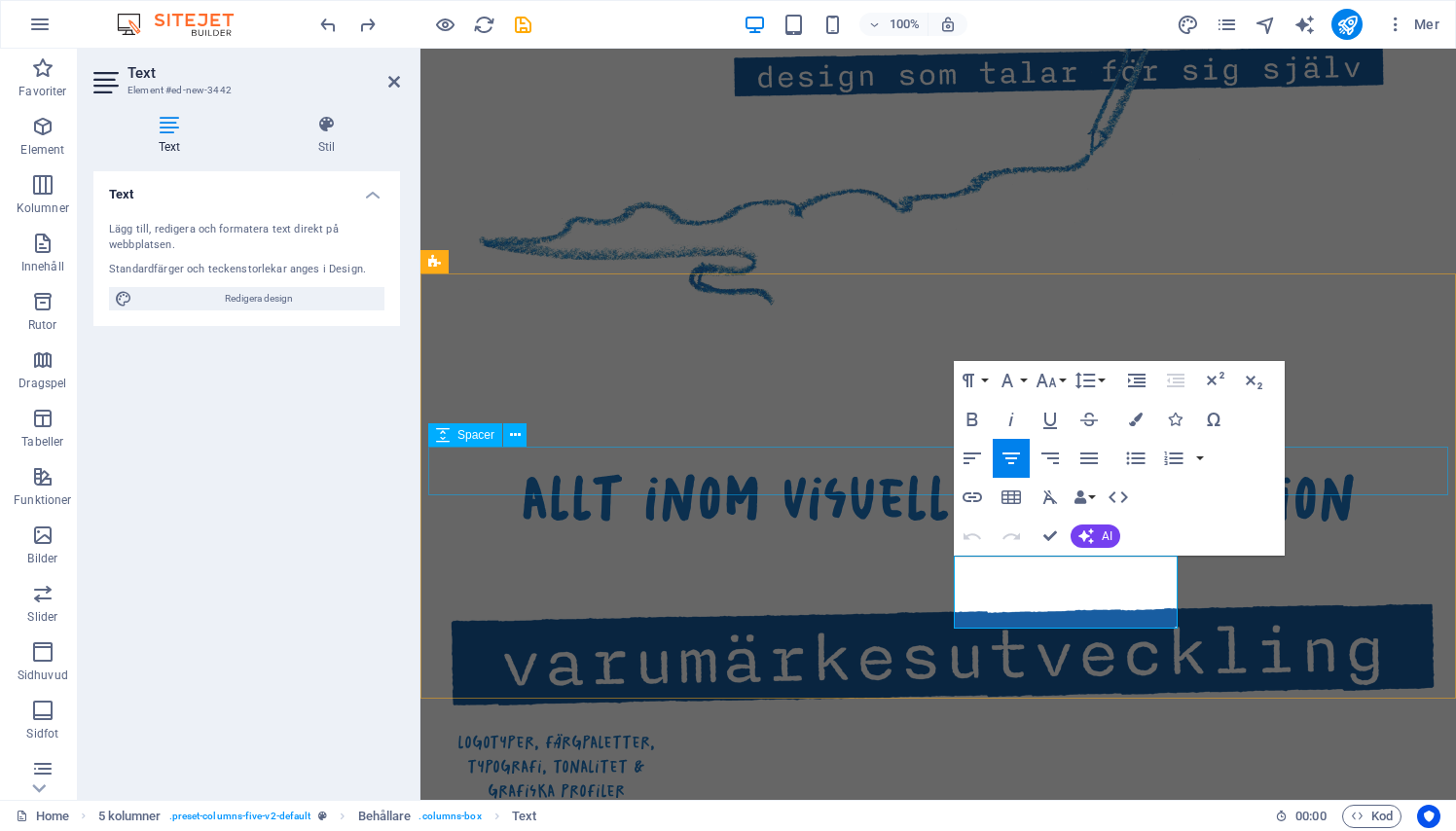
click at [948, 533] on div at bounding box center [938, 557] width 1019 height 49
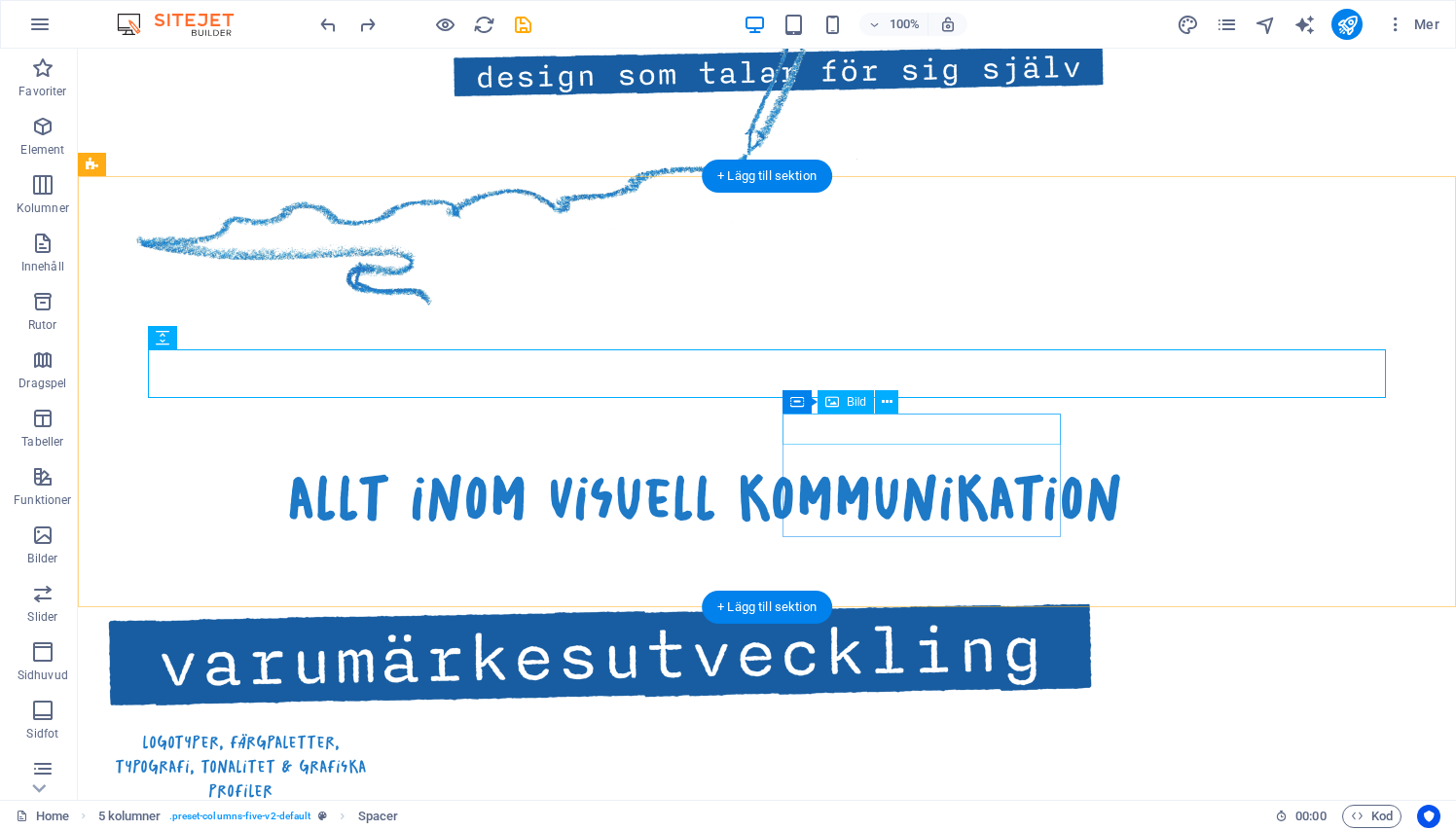
click at [833, 398] on icon at bounding box center [832, 401] width 14 height 23
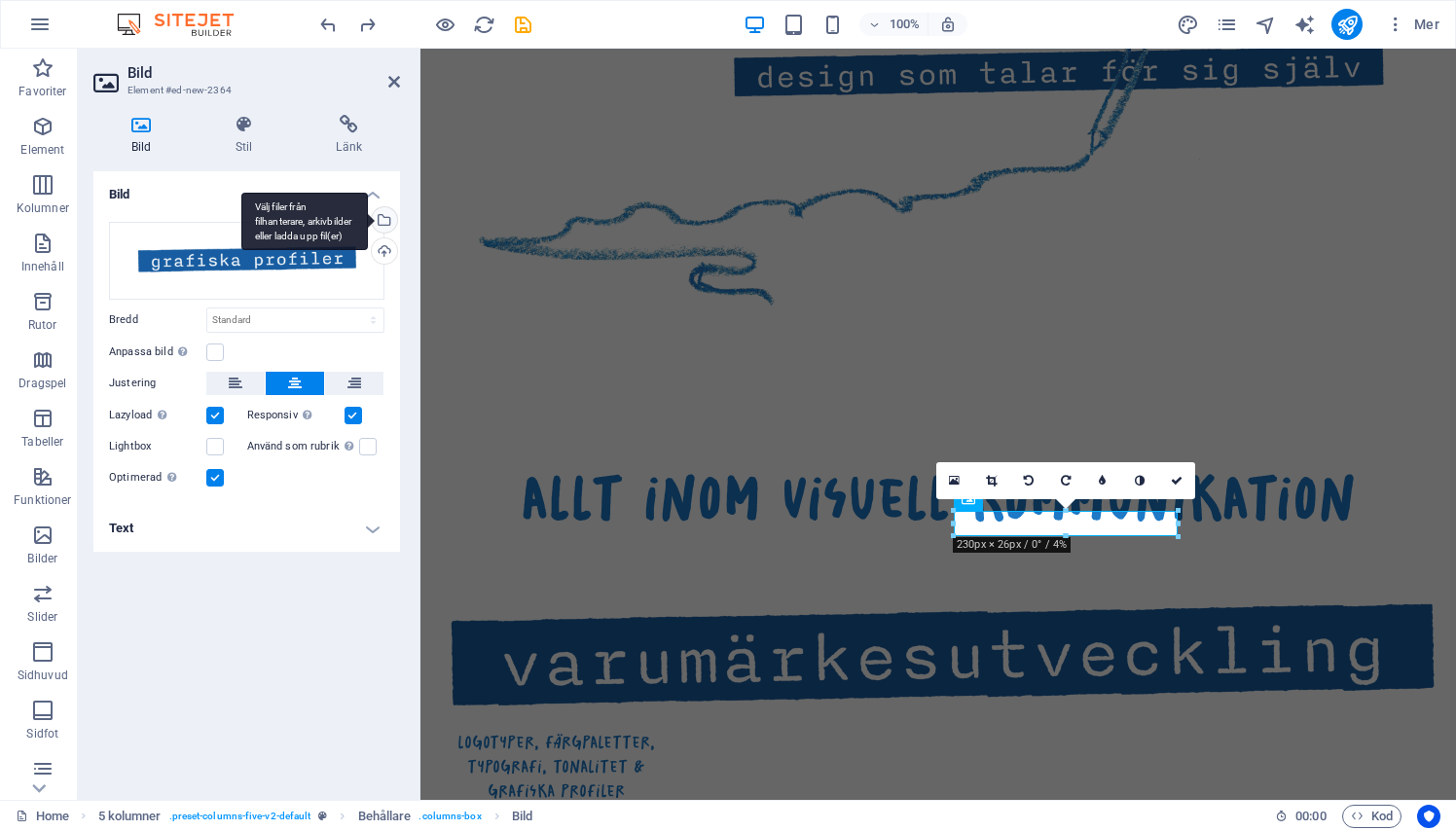
click at [382, 225] on div "Välj filer från filhanterare, arkivbilder eller ladda upp fil(er)" at bounding box center [382, 222] width 29 height 29
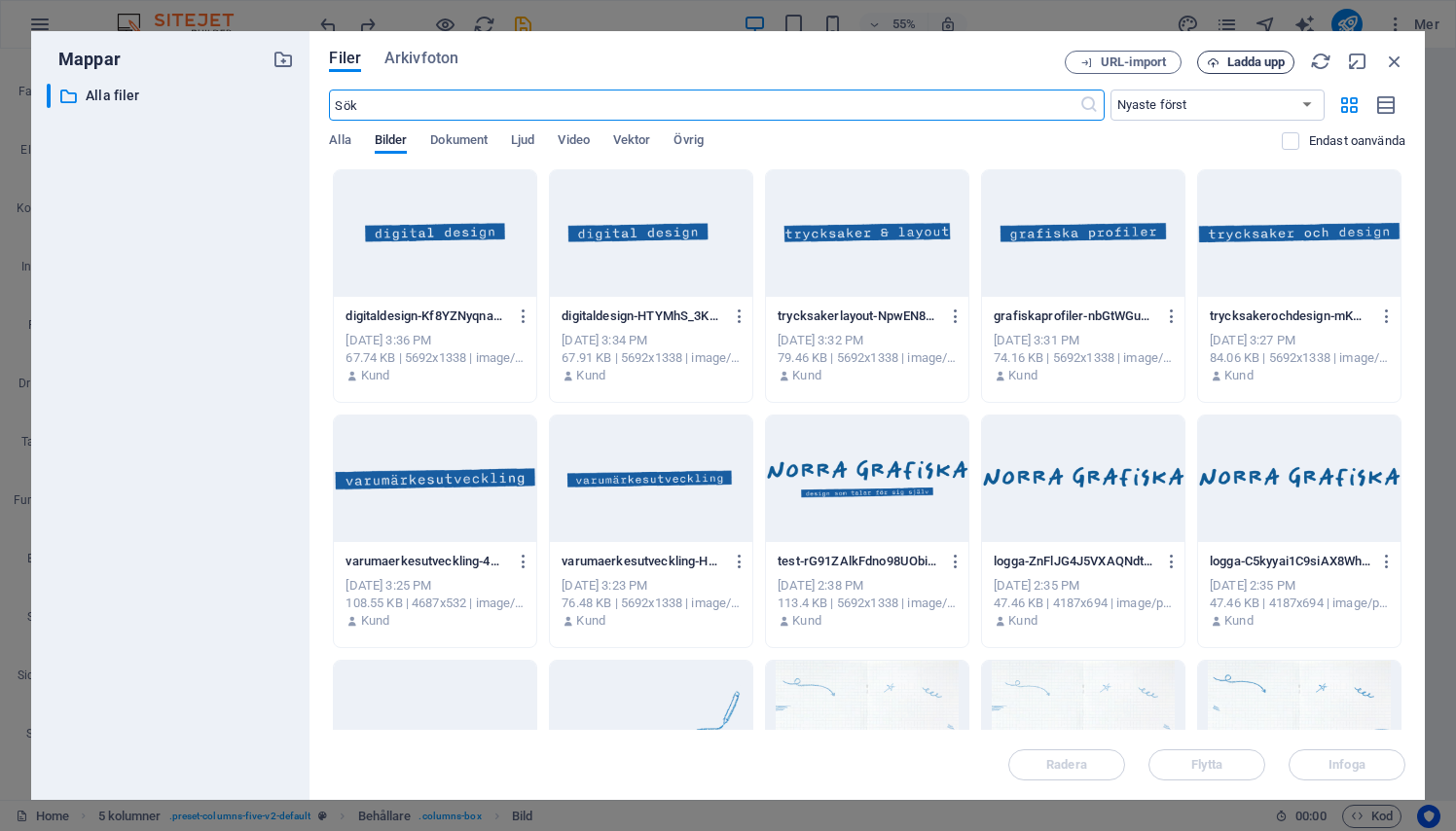
click at [1272, 62] on span "Ladda upp" at bounding box center [1256, 62] width 58 height 12
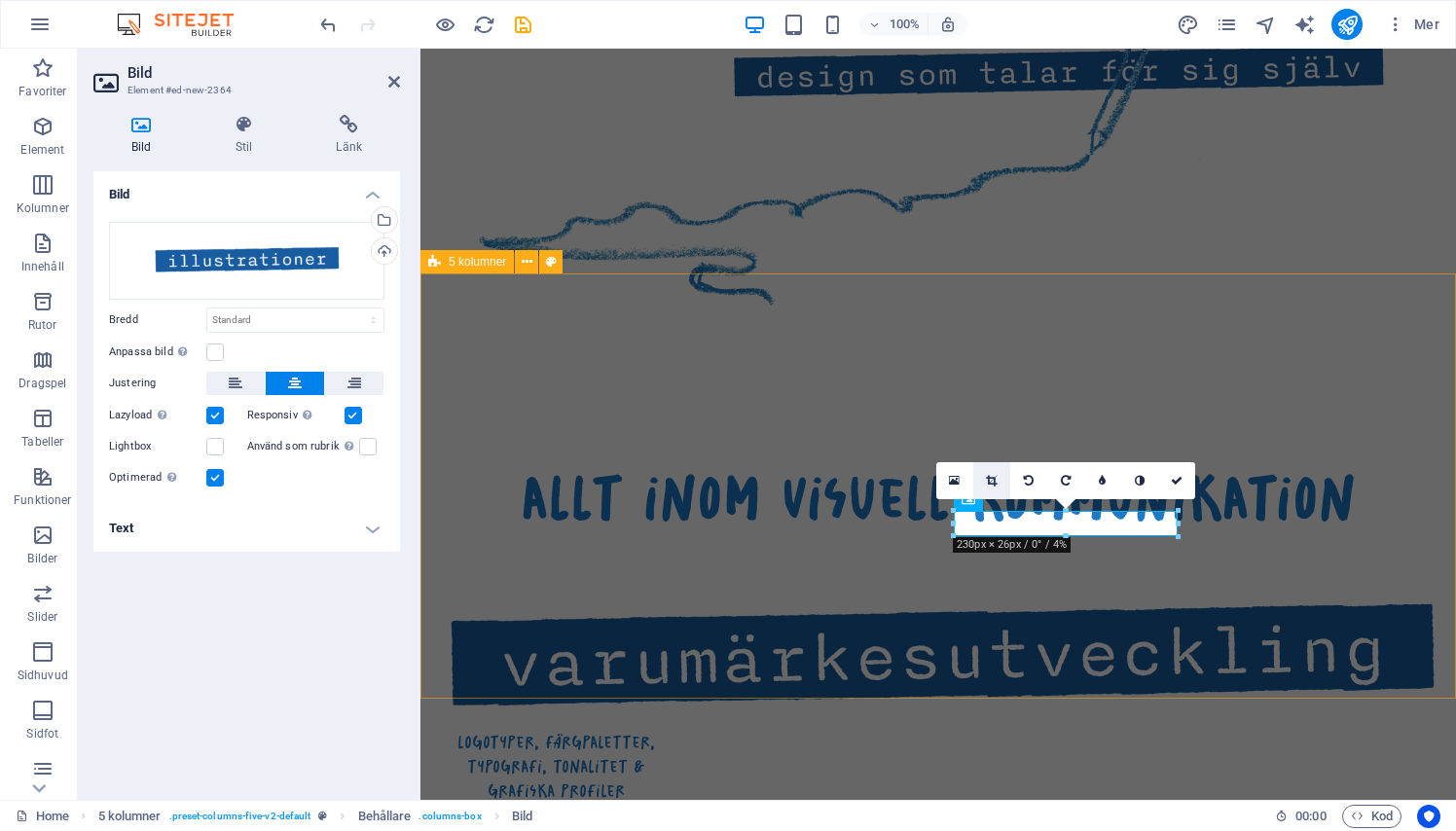
click at [990, 474] on icon at bounding box center [990, 480] width 11 height 12
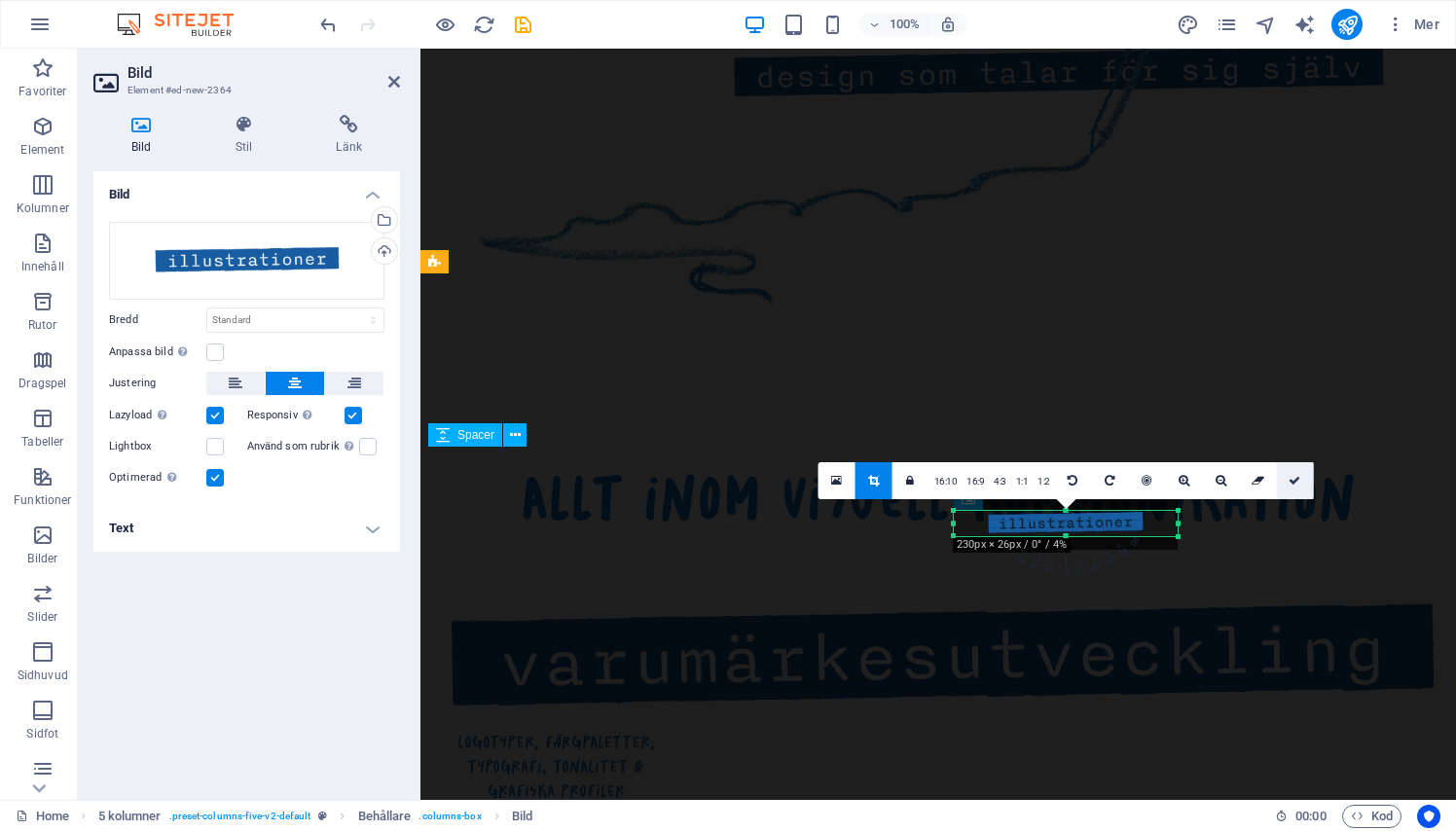
click at [1295, 468] on link at bounding box center [1295, 480] width 37 height 37
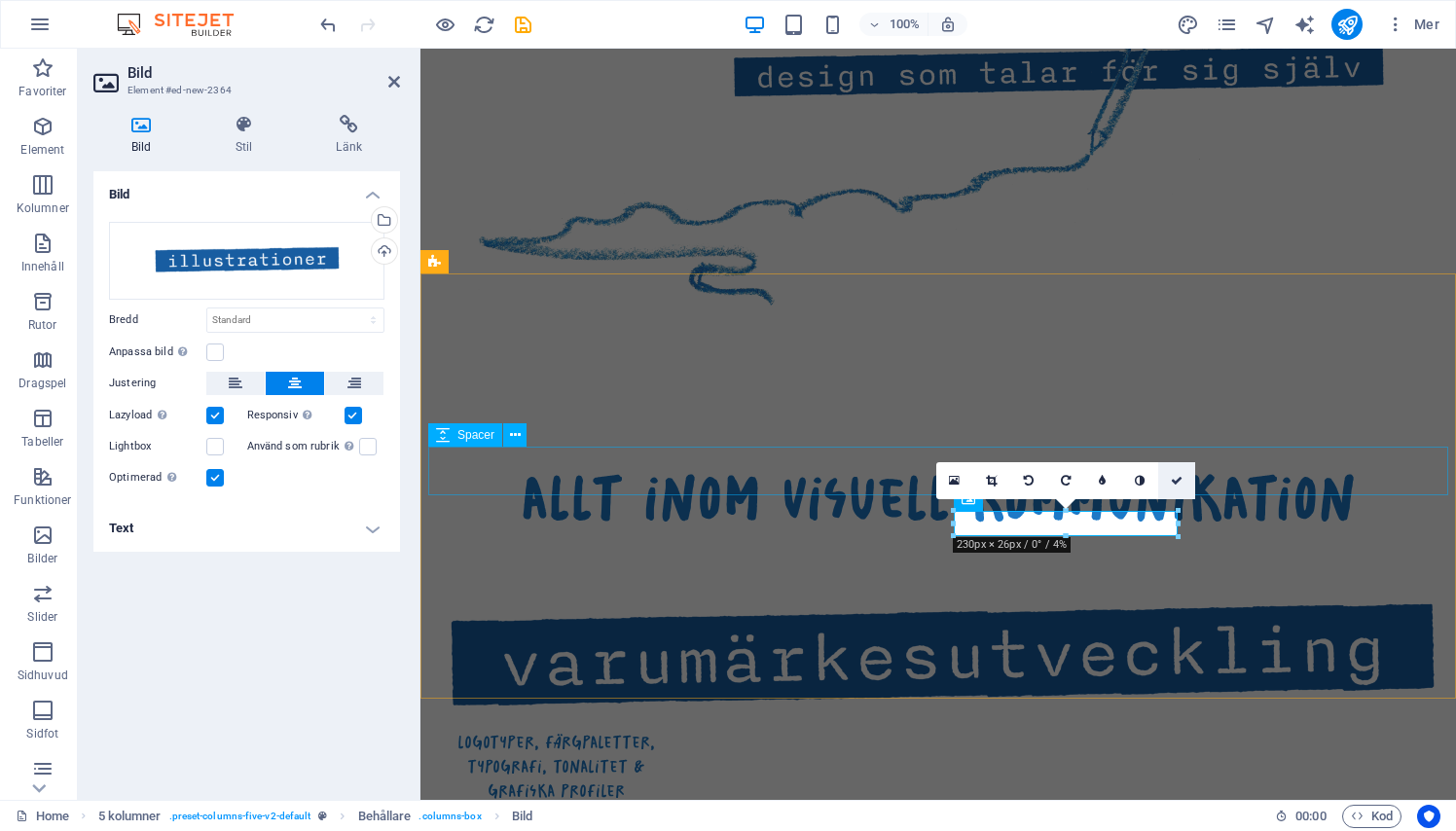
click at [1172, 480] on icon at bounding box center [1176, 480] width 12 height 12
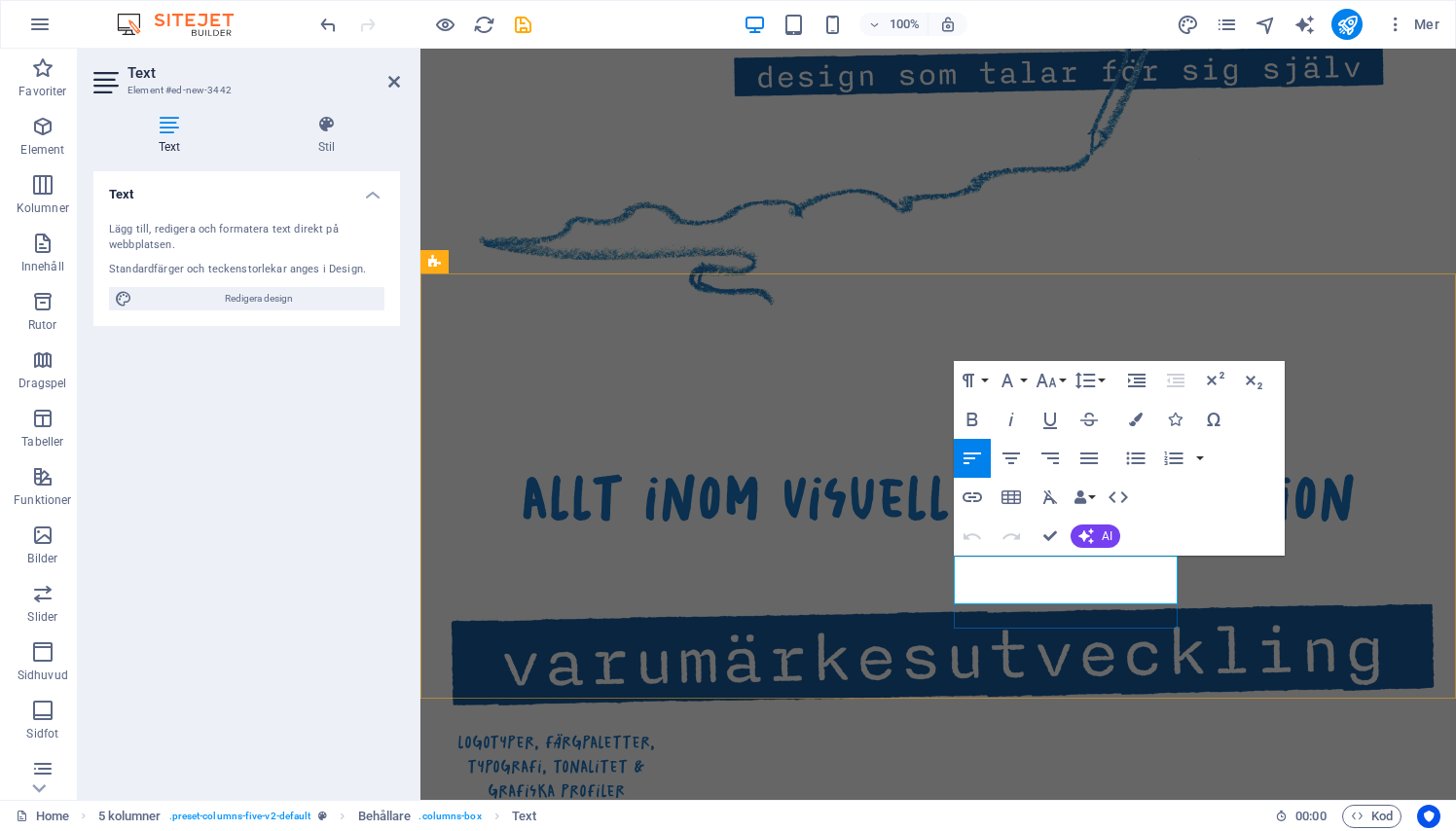
click at [1015, 464] on icon "button" at bounding box center [1011, 458] width 23 height 23
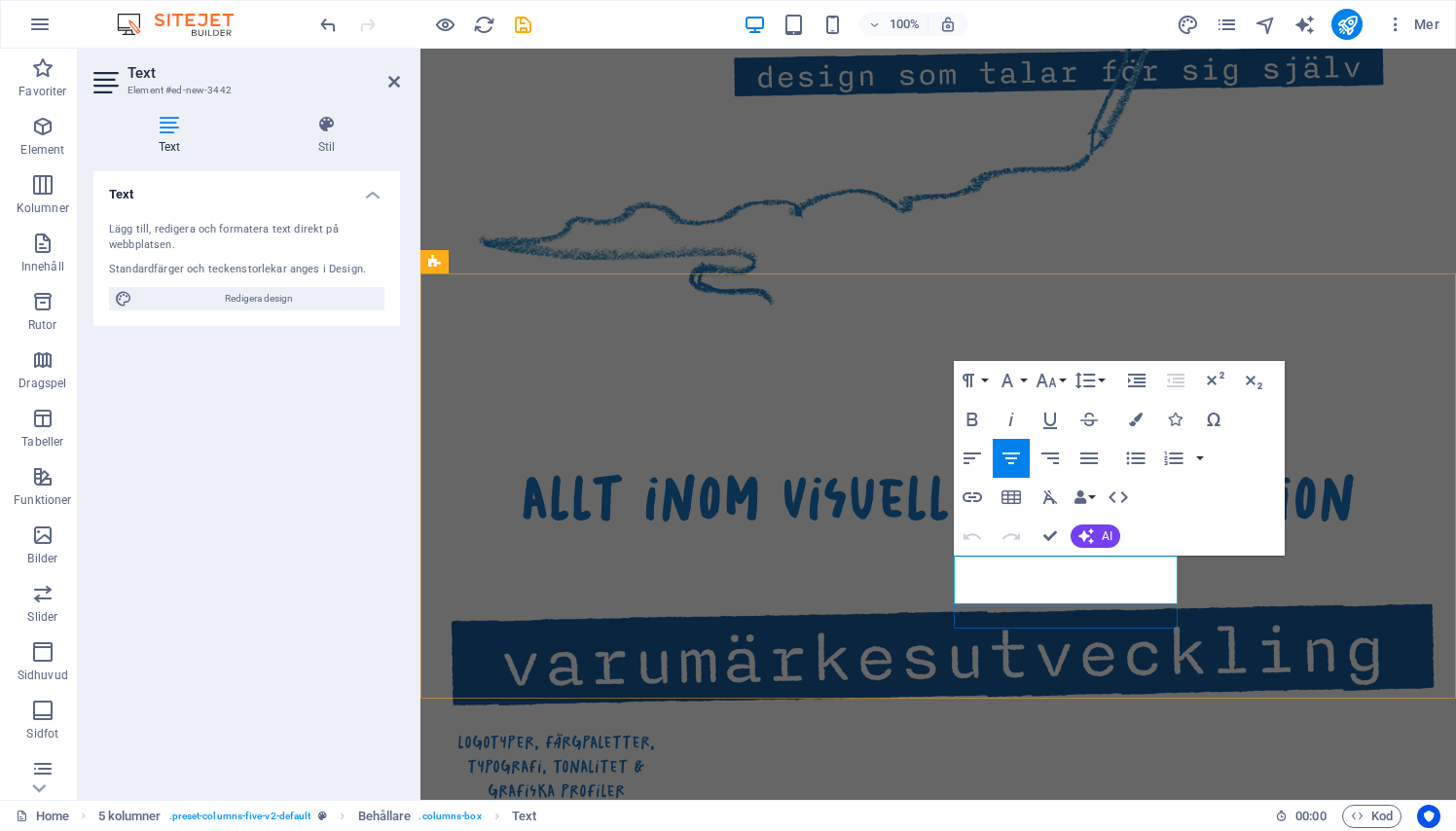
drag, startPoint x: 1083, startPoint y: 597, endPoint x: 1110, endPoint y: 617, distance: 33.6
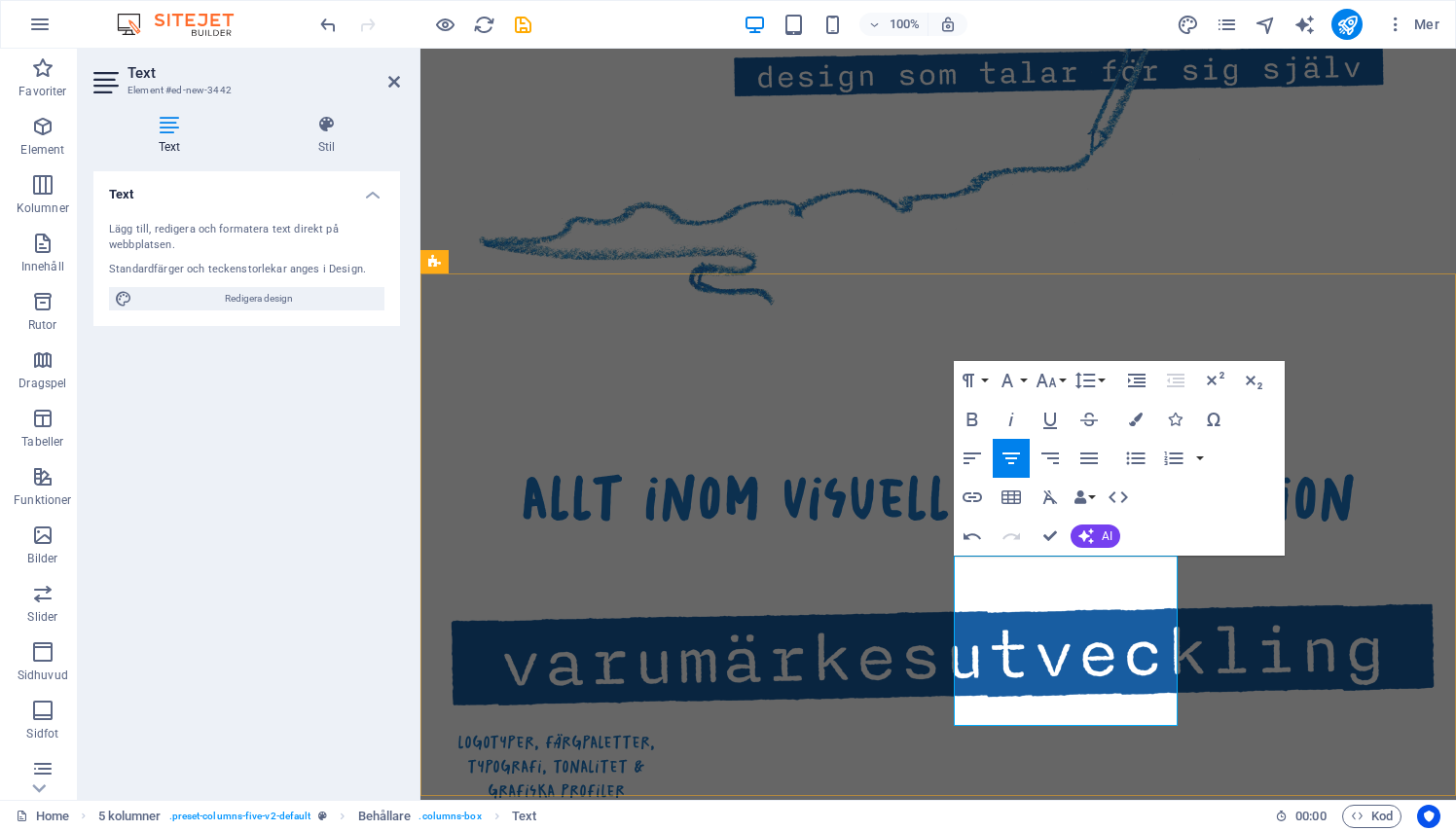
drag, startPoint x: 1101, startPoint y: 641, endPoint x: 1157, endPoint y: 719, distance: 96.0
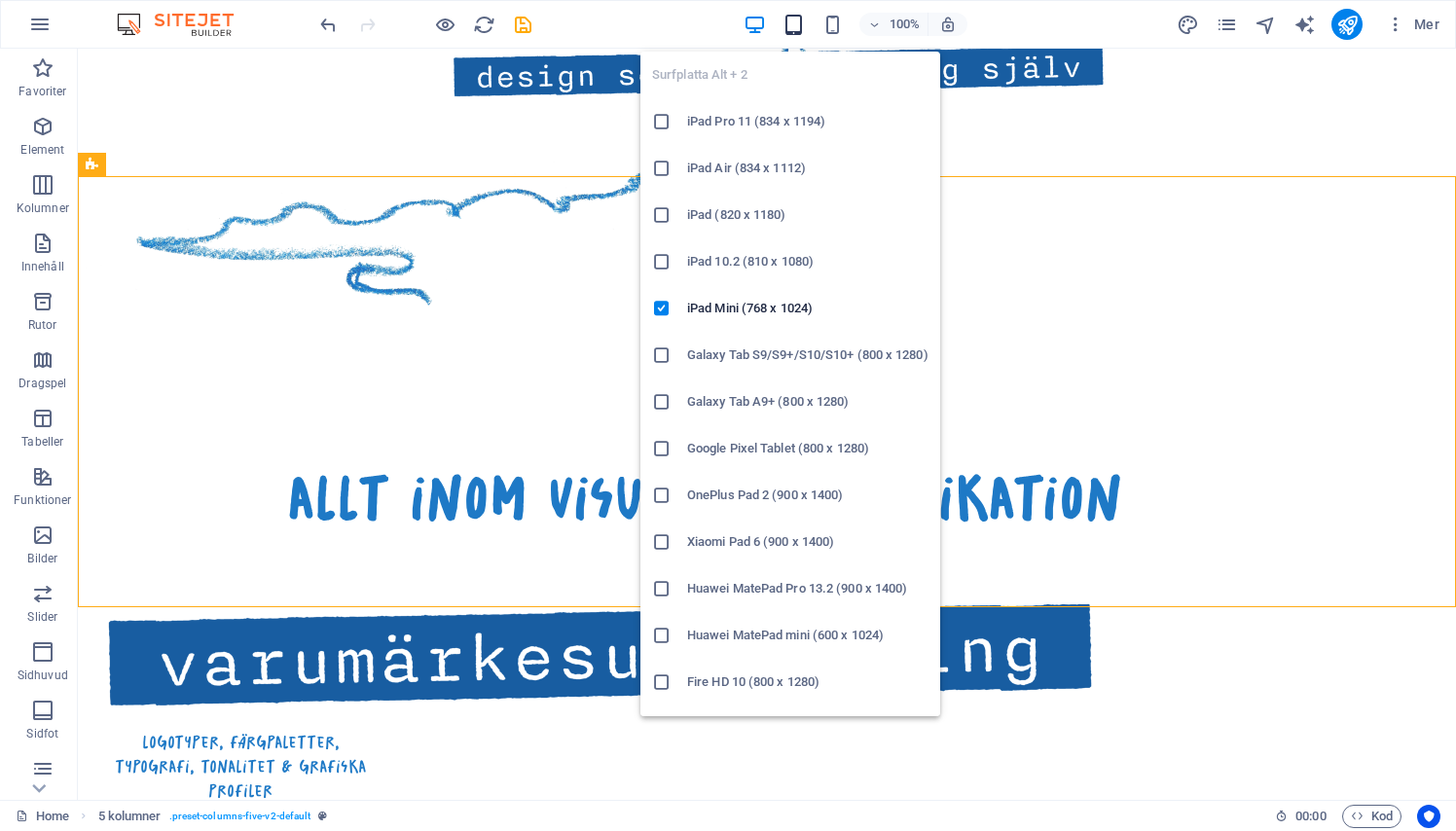
click at [799, 26] on icon "button" at bounding box center [793, 24] width 22 height 22
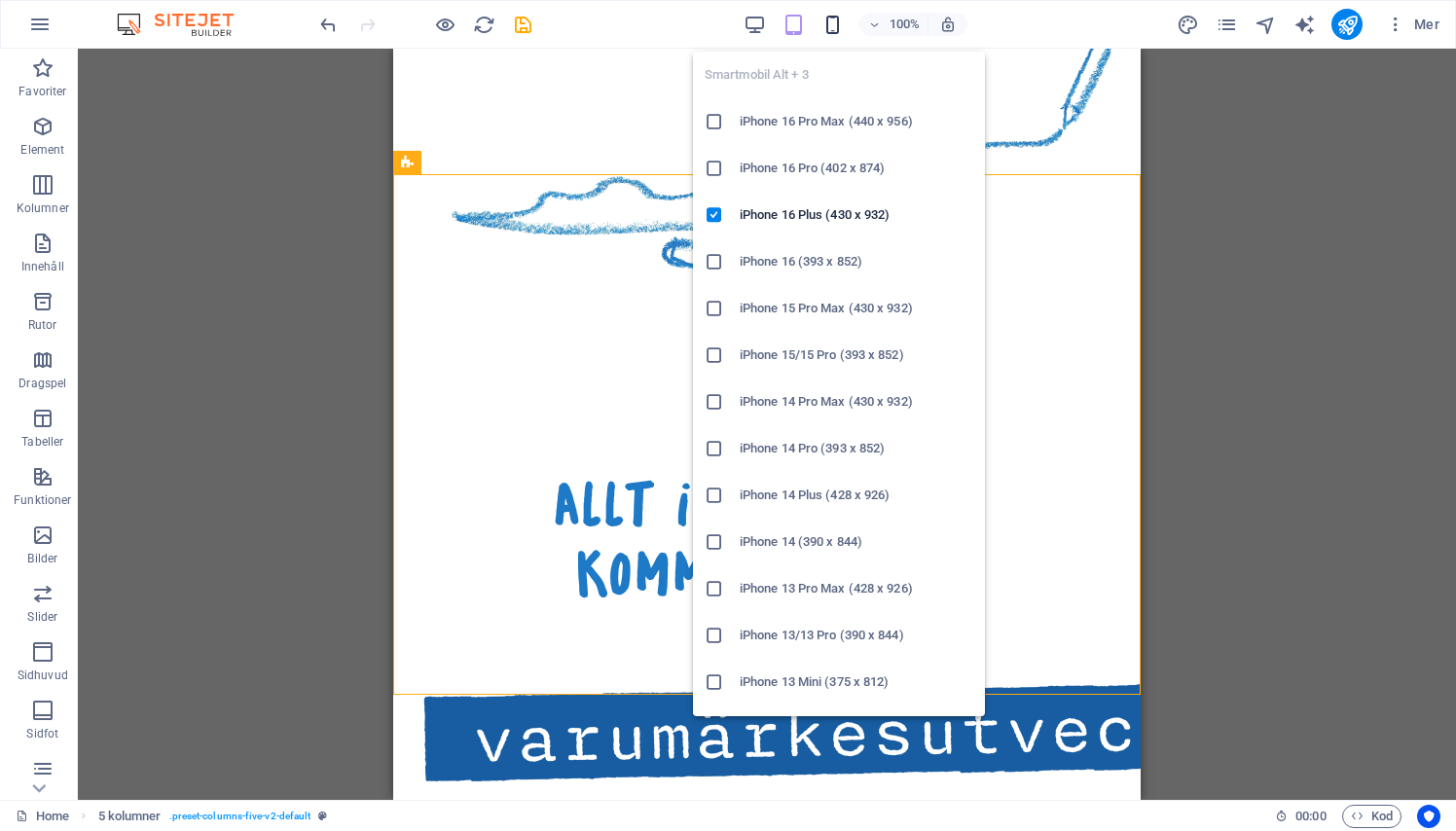
click at [833, 25] on icon "button" at bounding box center [832, 24] width 22 height 22
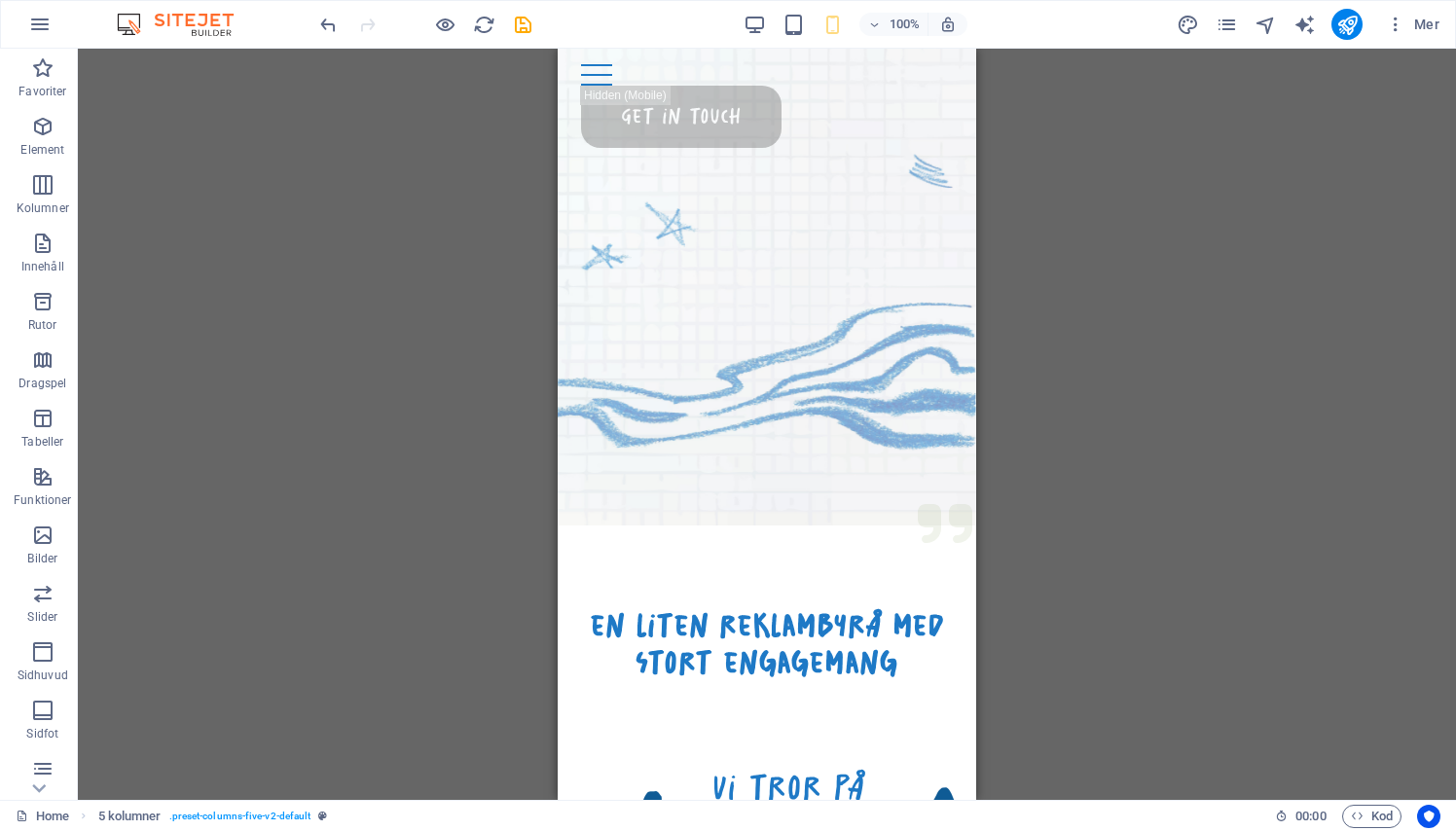
scroll to position [253, 0]
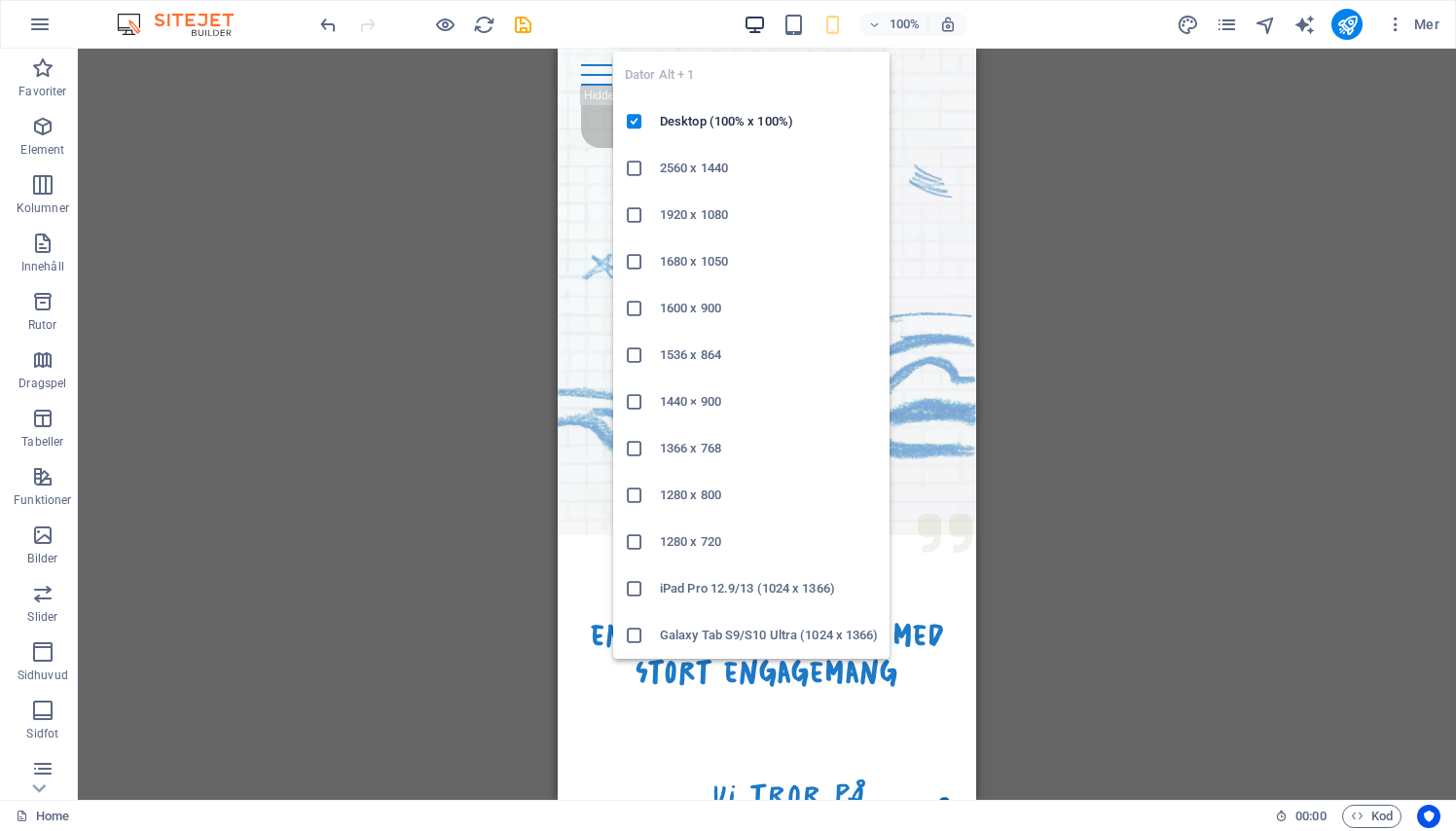
click at [752, 20] on icon "button" at bounding box center [754, 24] width 22 height 22
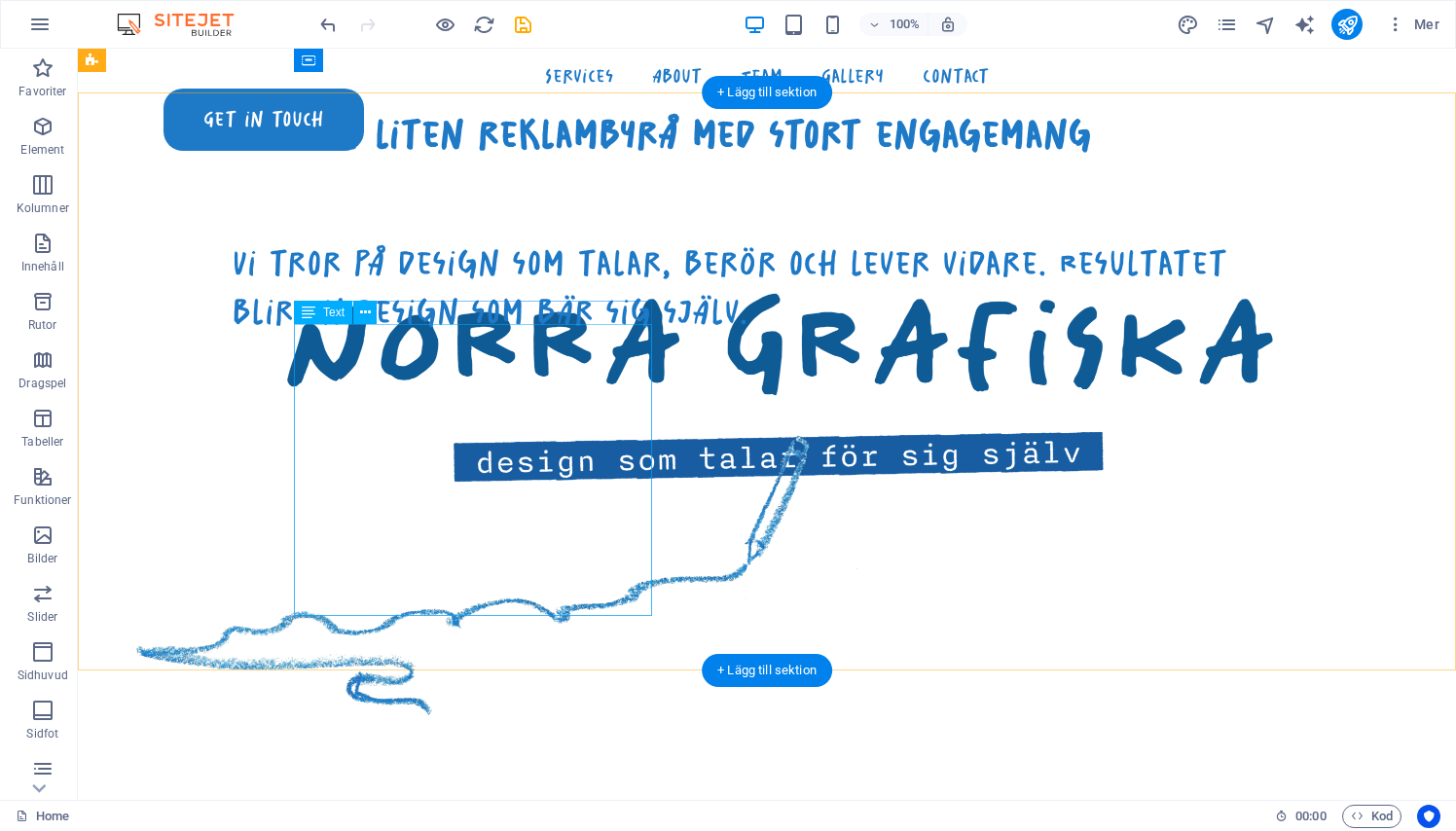
scroll to position [814, 0]
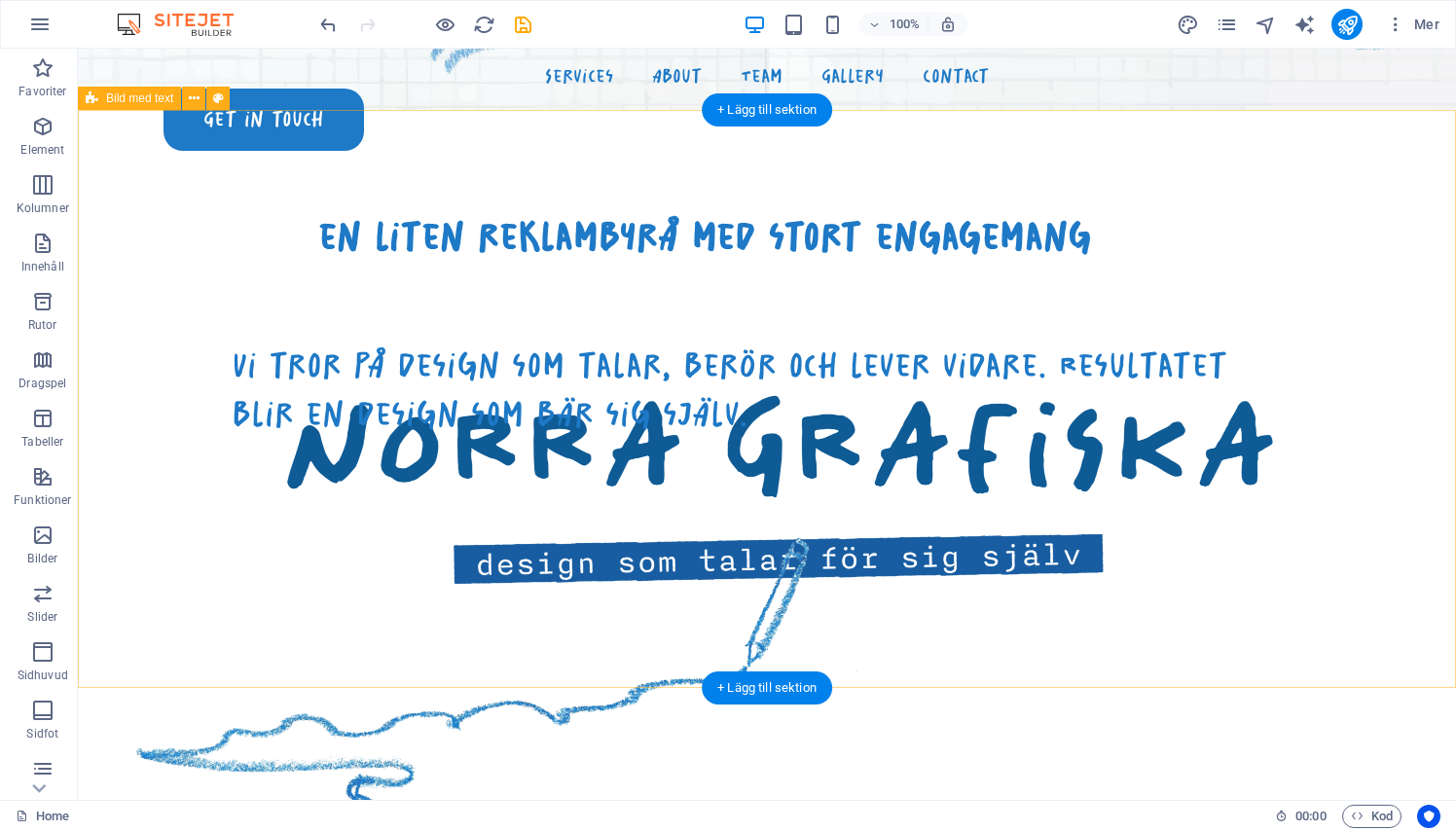
click at [120, 238] on div "en liten reklambyrå med stort engagemang Vi tror på design som talar, berör och…" at bounding box center [767, 491] width 1378 height 762
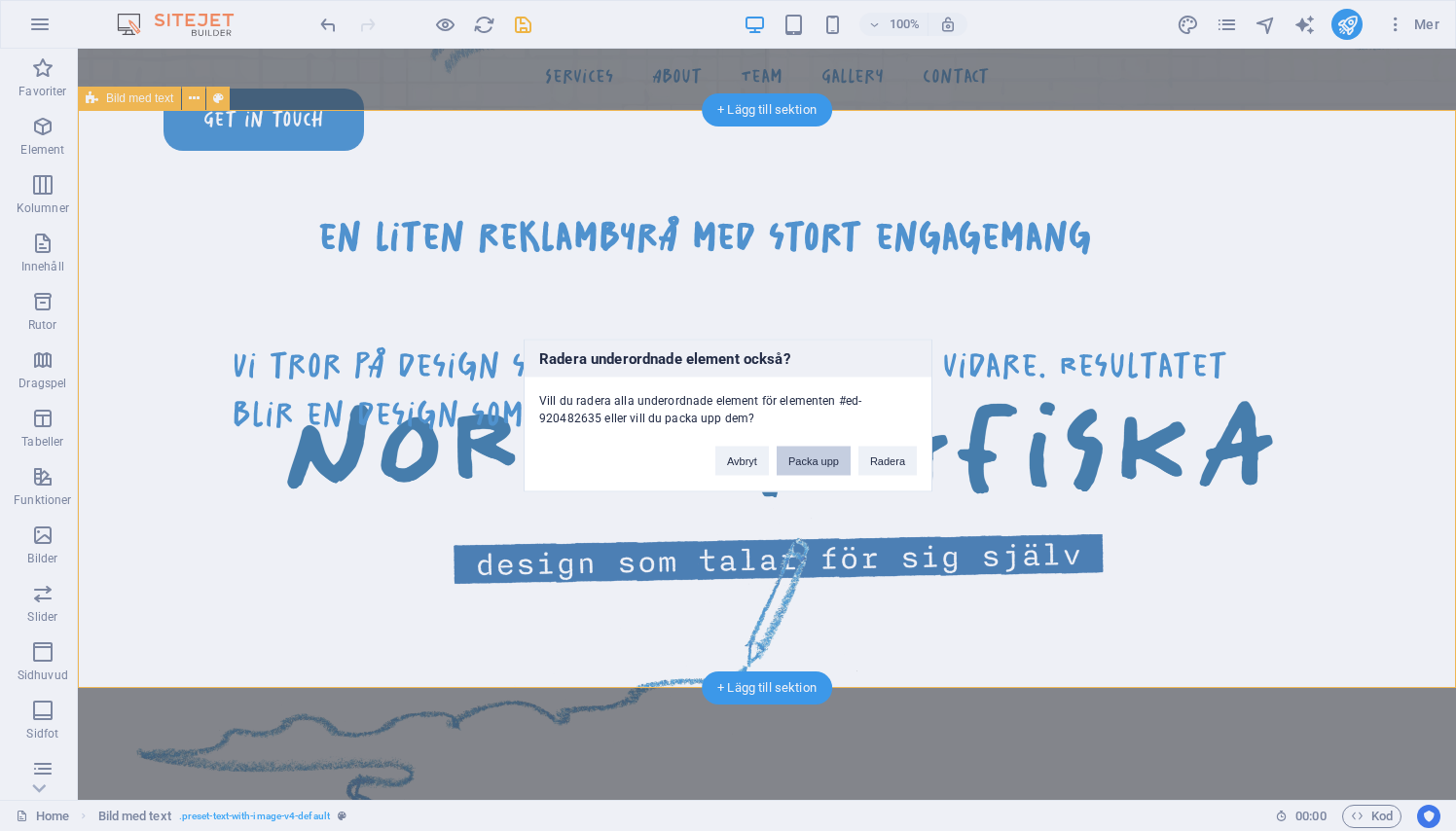
click at [800, 462] on button "Packa upp" at bounding box center [814, 461] width 74 height 29
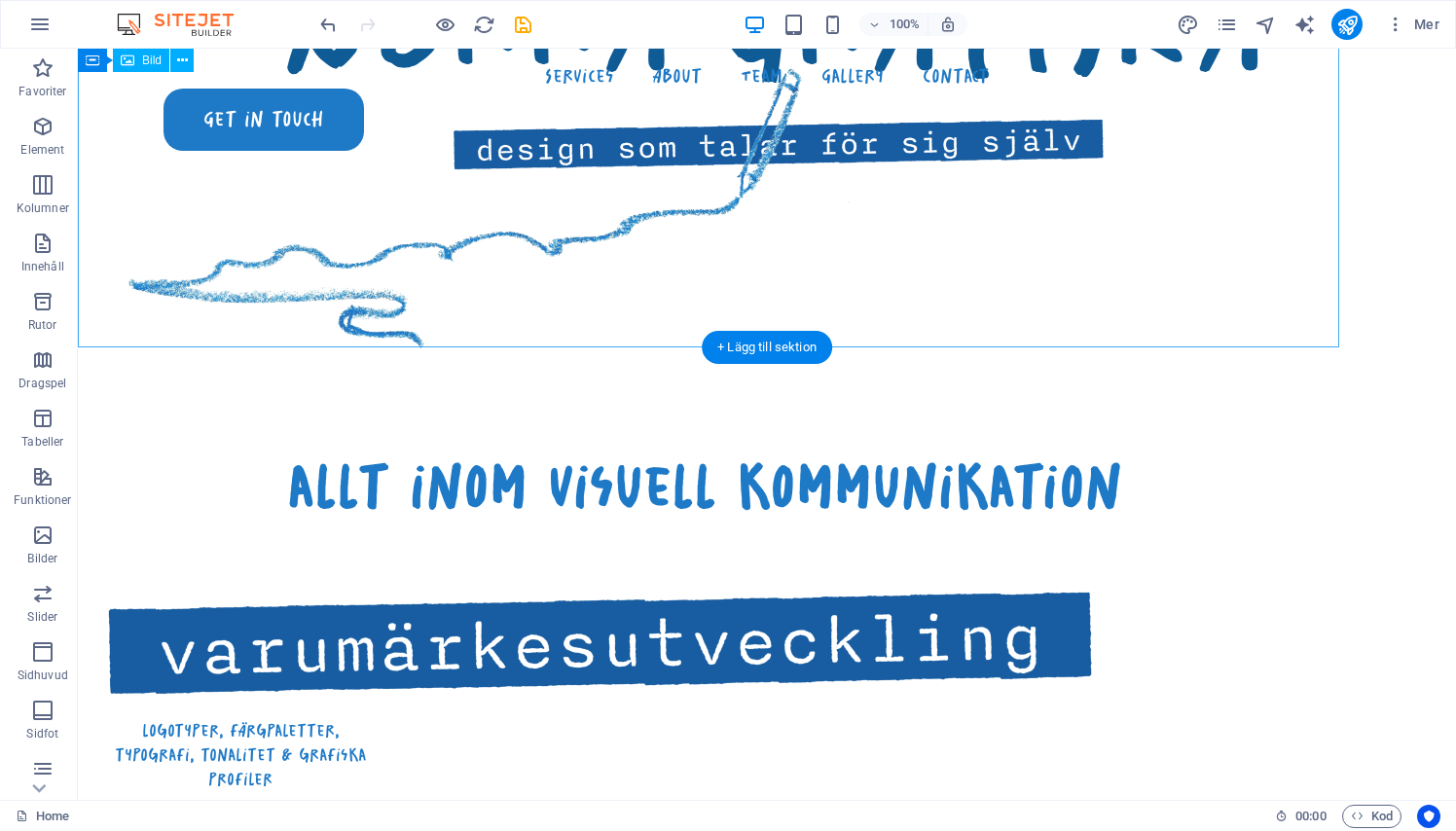
scroll to position [1175, 0]
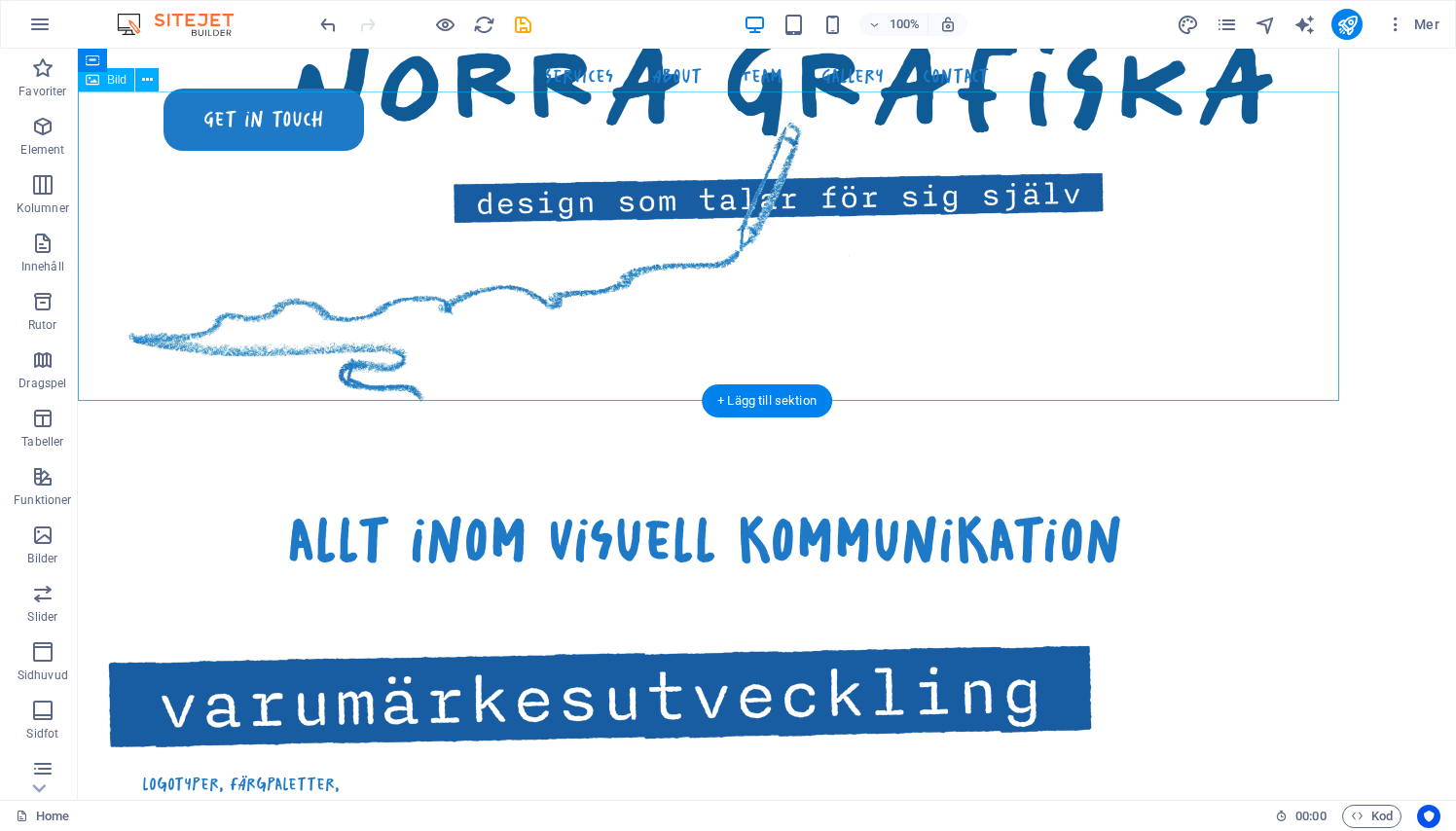
click at [499, 355] on figure at bounding box center [709, 247] width 1261 height 310
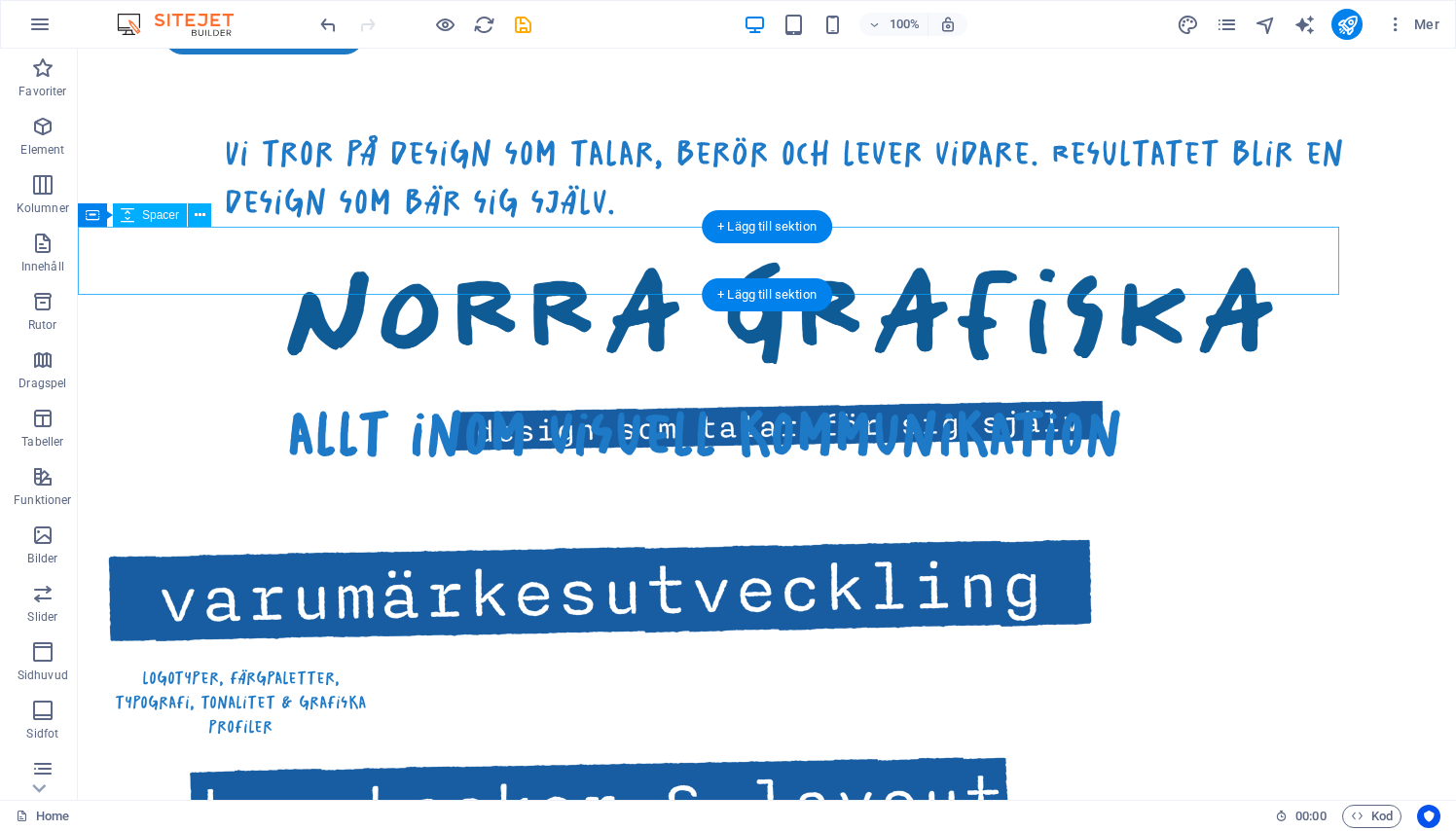
click at [525, 229] on div at bounding box center [709, 262] width 1261 height 68
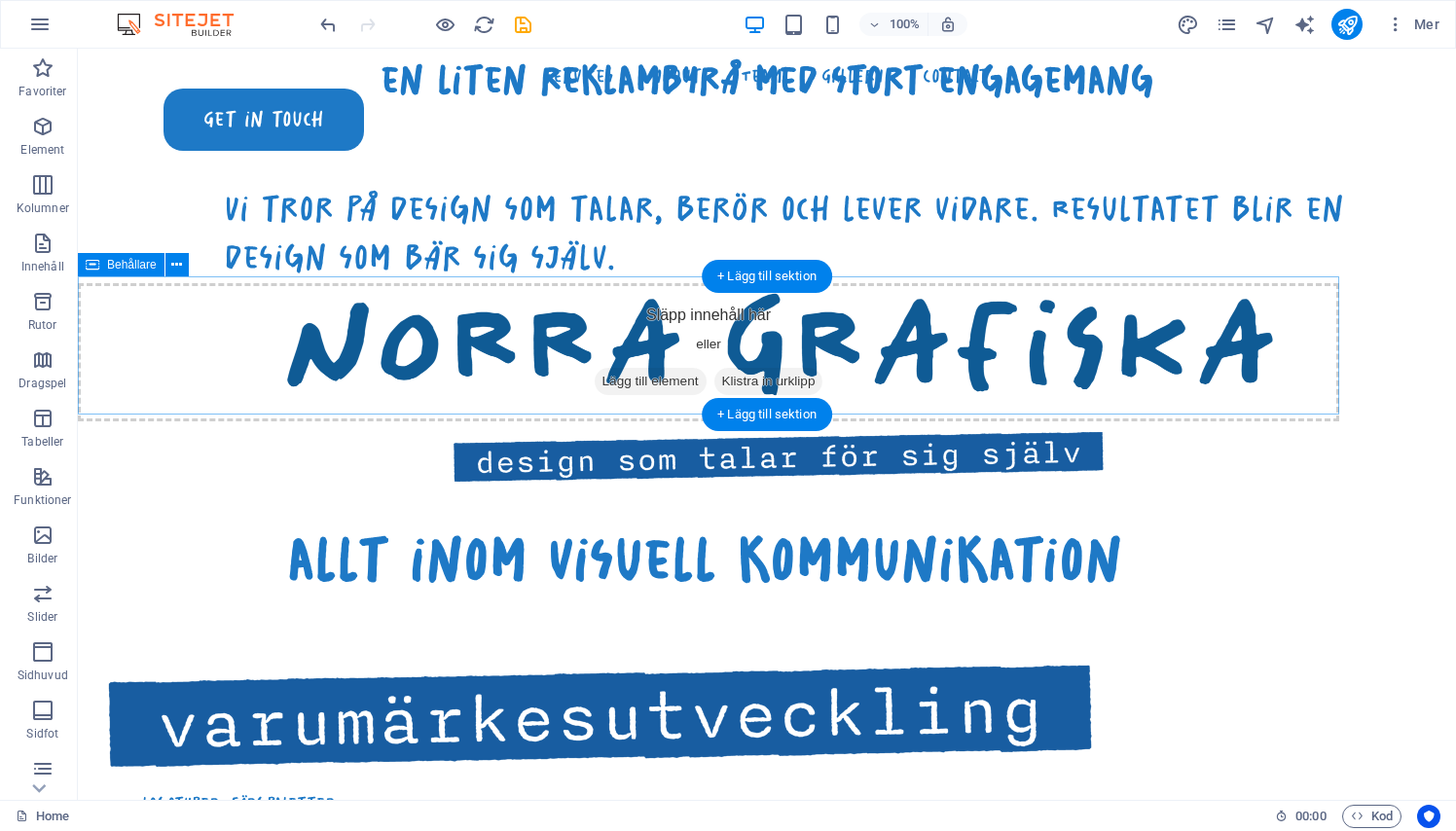
scroll to position [914, 0]
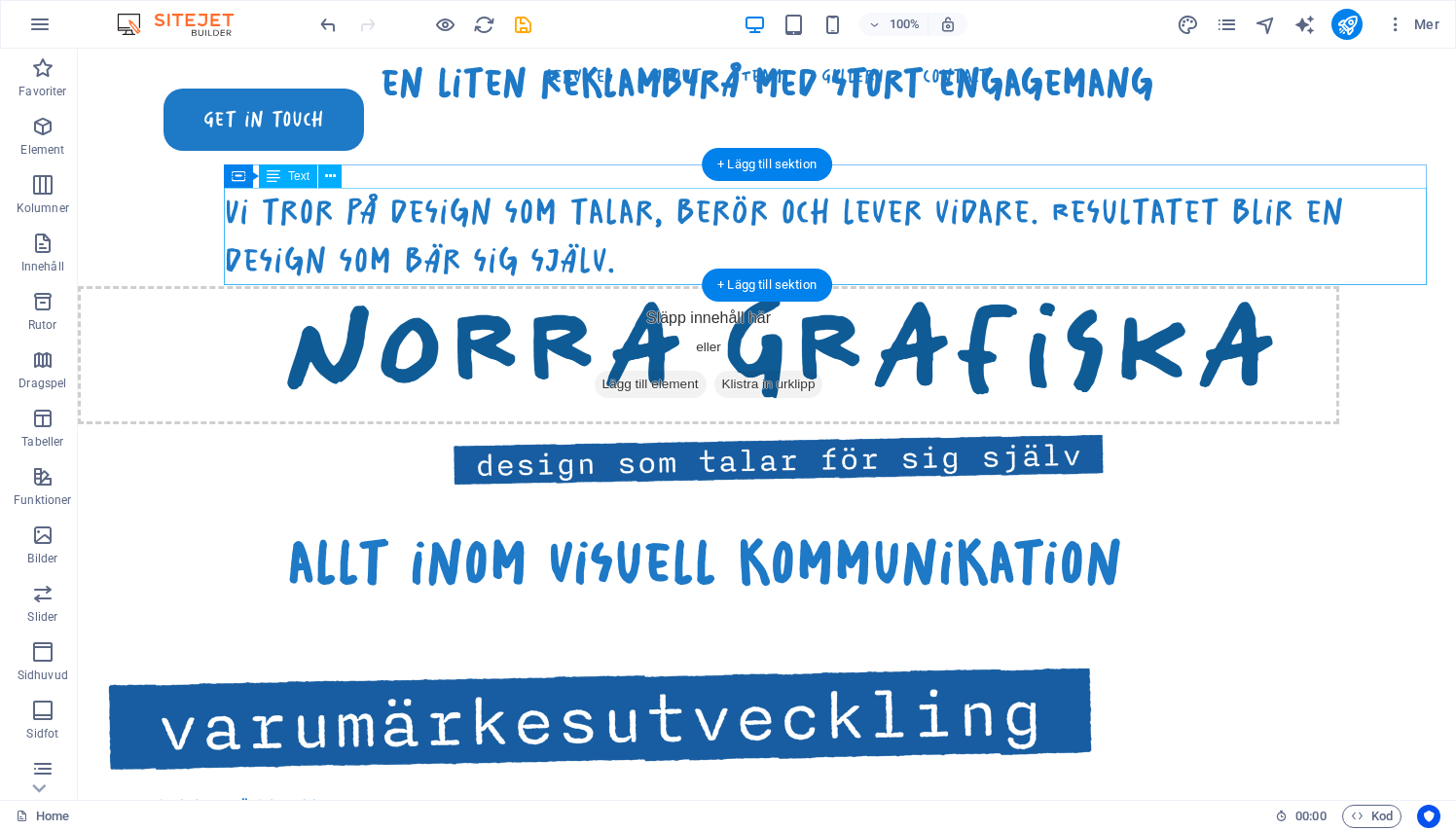
click at [518, 277] on div "Vi tror på design som talar, berör och lever vidare. Resultatet blir en design …" at bounding box center [825, 237] width 1203 height 98
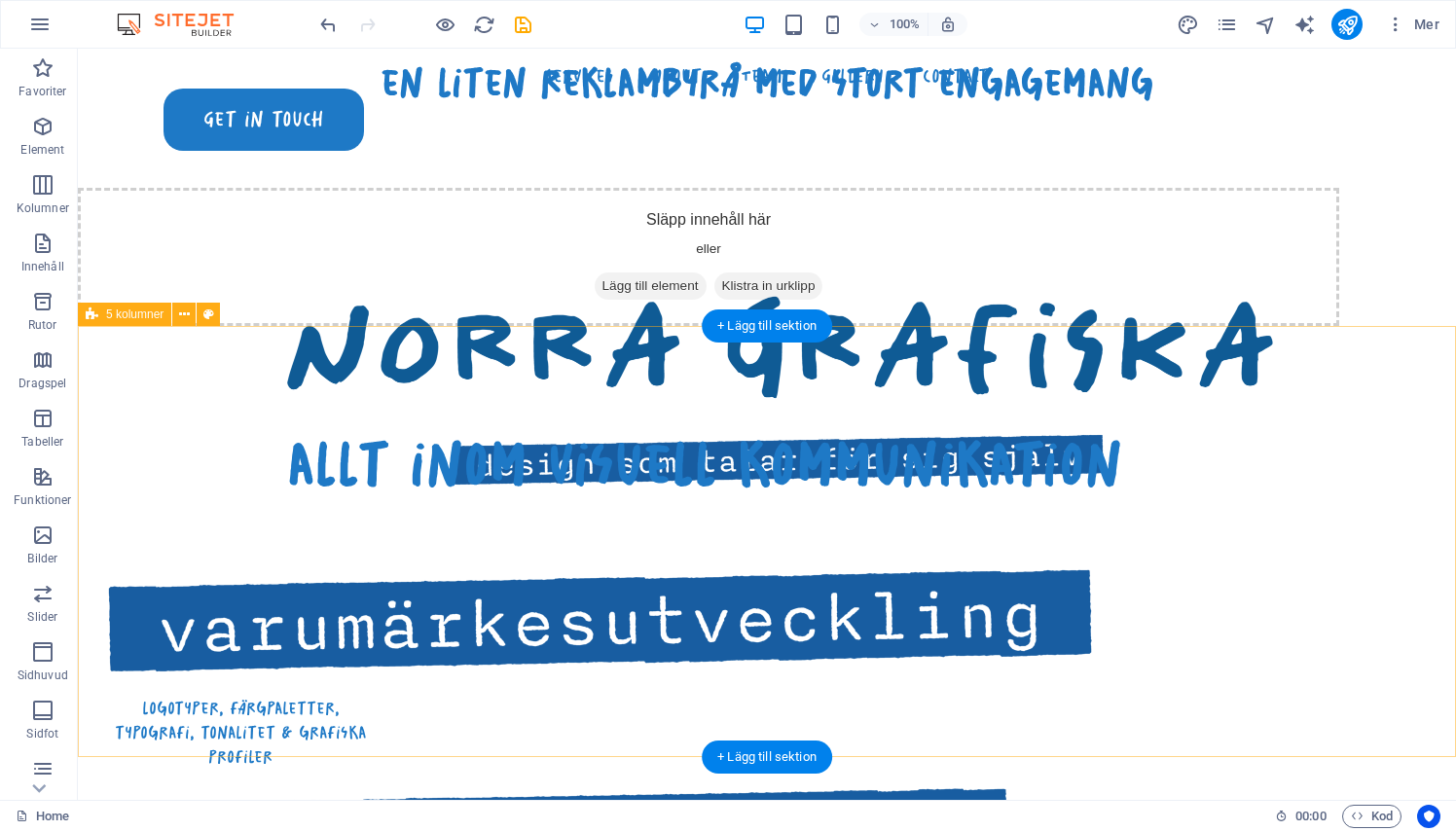
click at [504, 283] on div "Släpp innehåll här eller Lägg till element Klistra in urklipp" at bounding box center [709, 257] width 1261 height 138
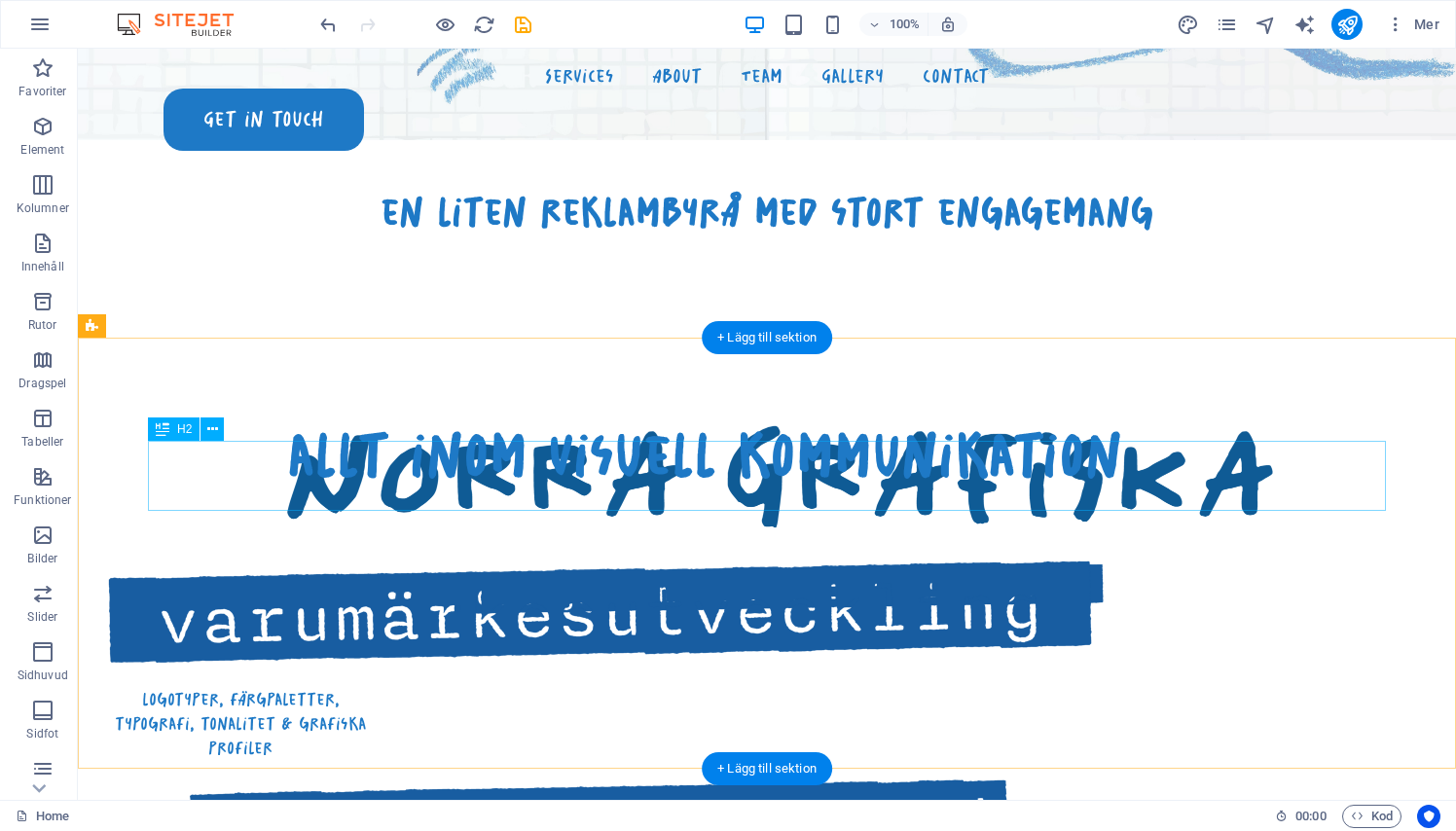
scroll to position [764, 0]
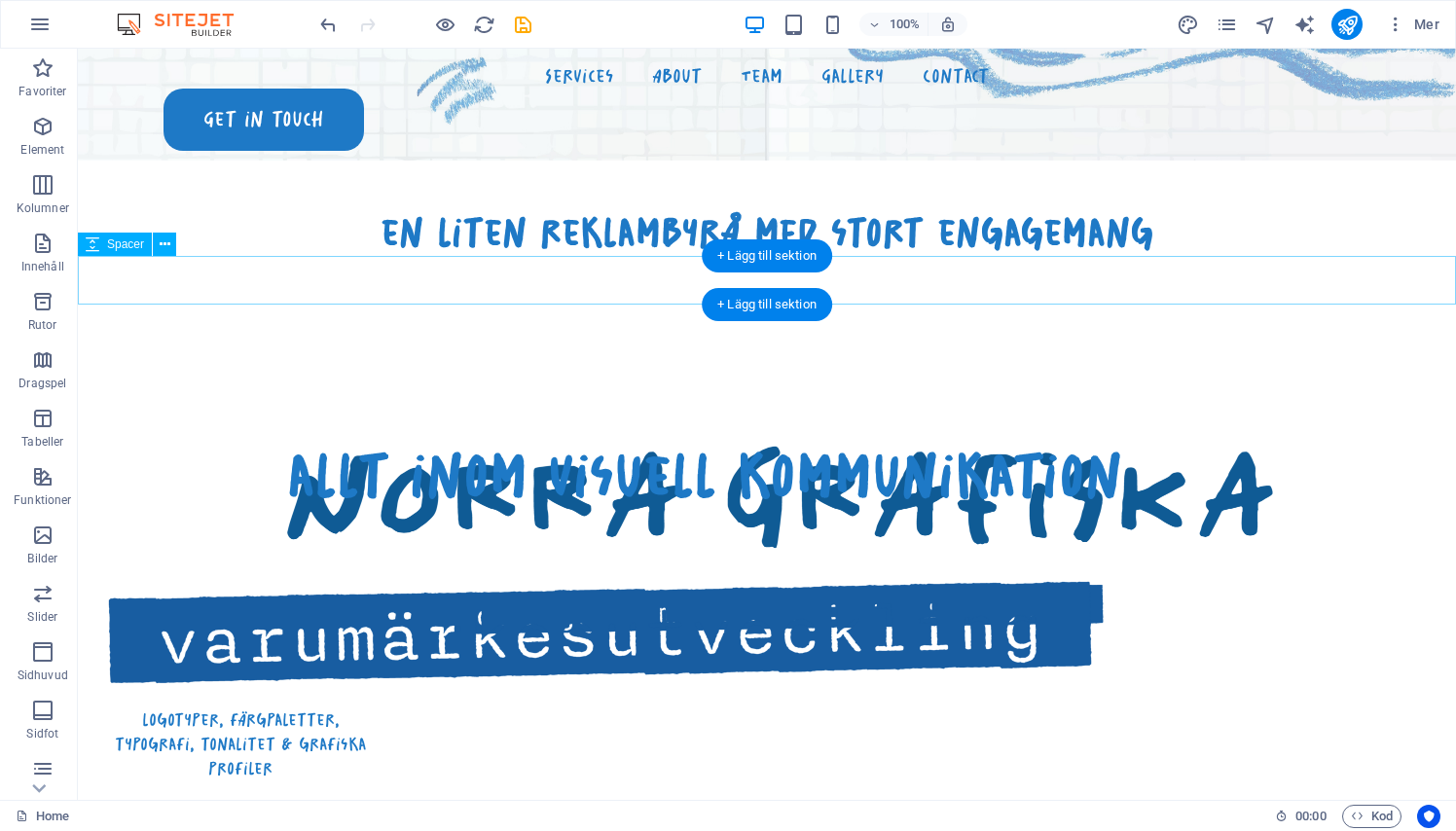
click at [504, 290] on div at bounding box center [767, 281] width 1378 height 49
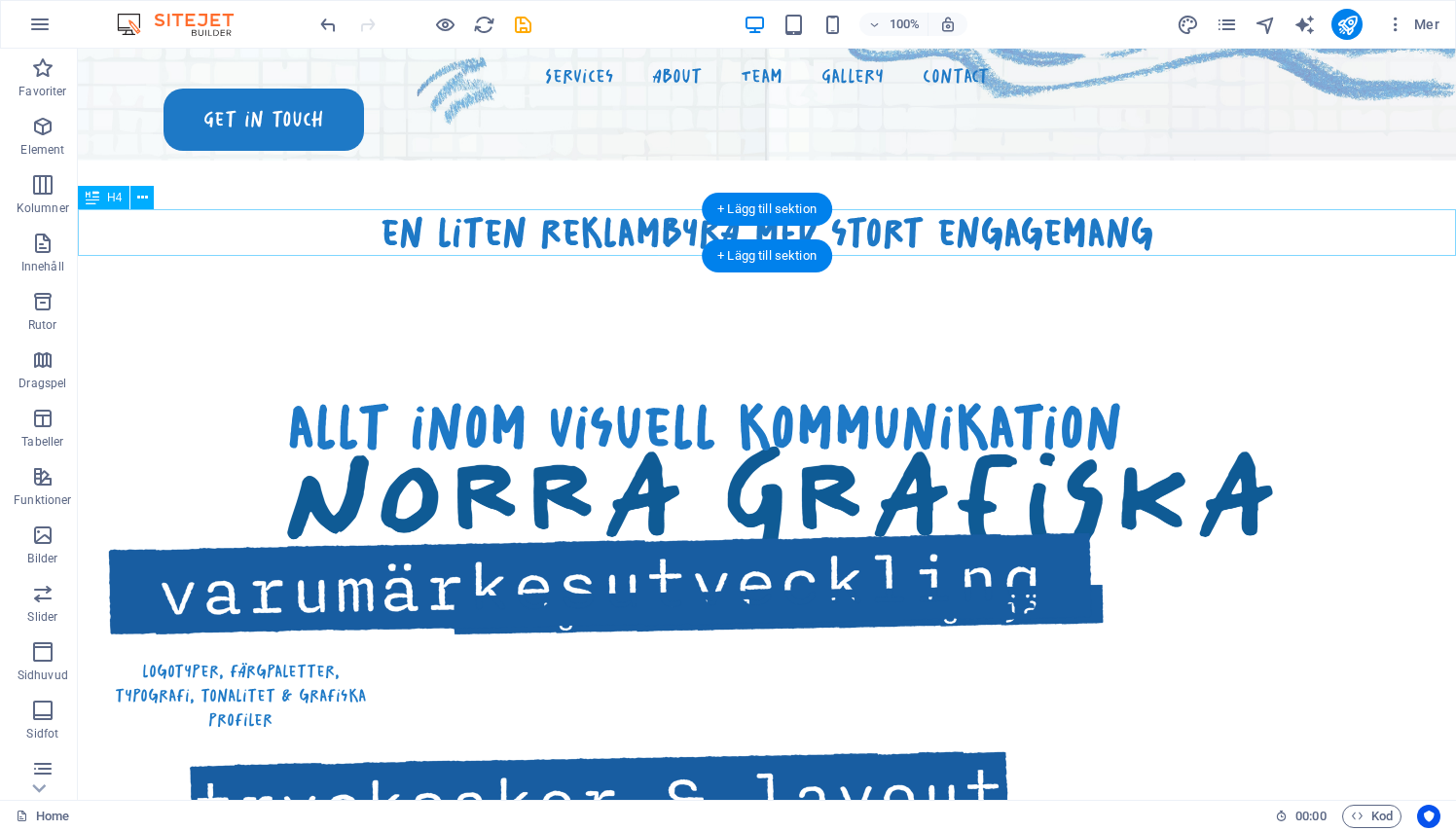
click at [510, 233] on div "en liten reklambyrå med stort engagemang" at bounding box center [767, 233] width 1378 height 47
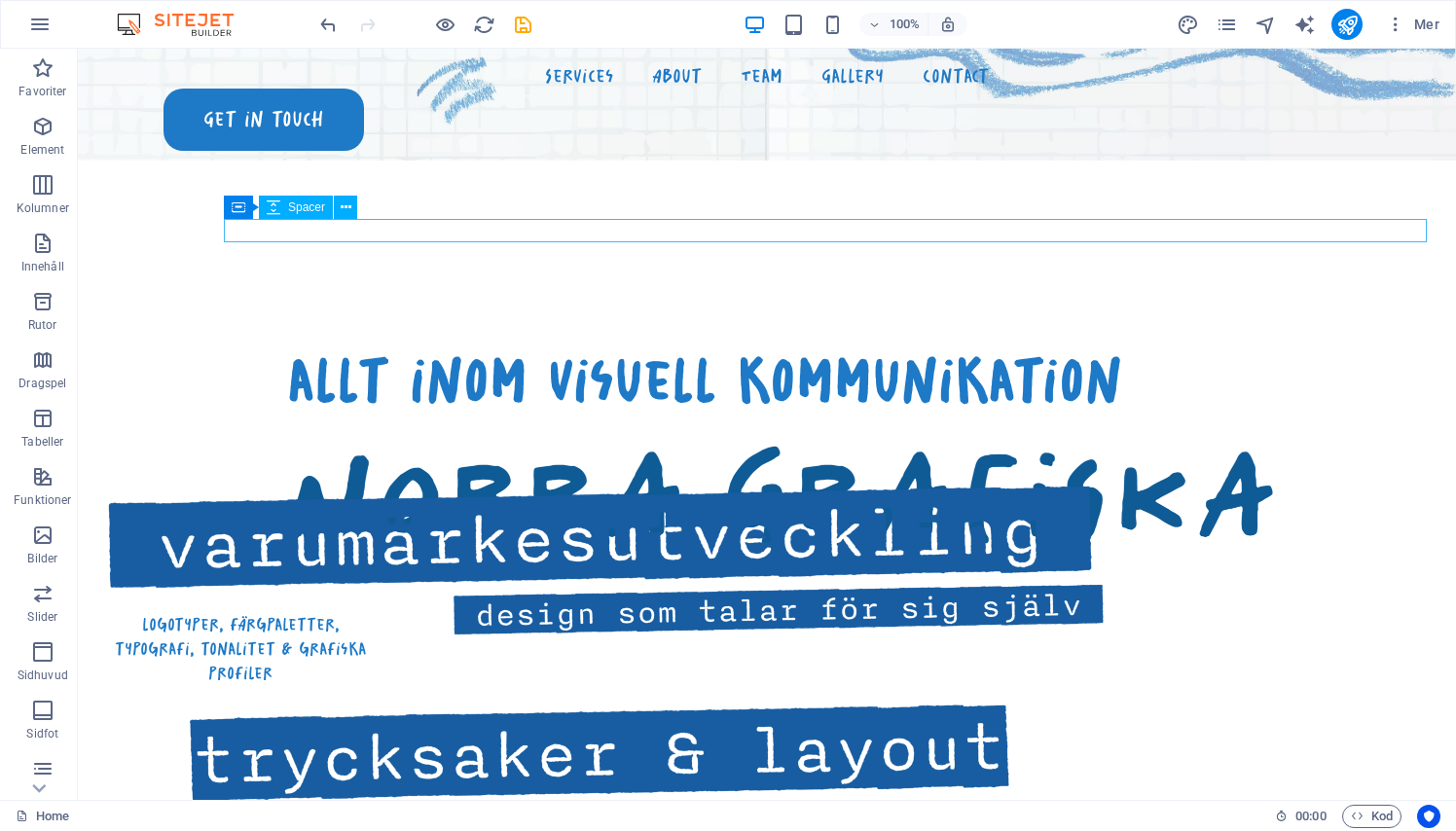
click at [505, 230] on div at bounding box center [825, 231] width 1203 height 23
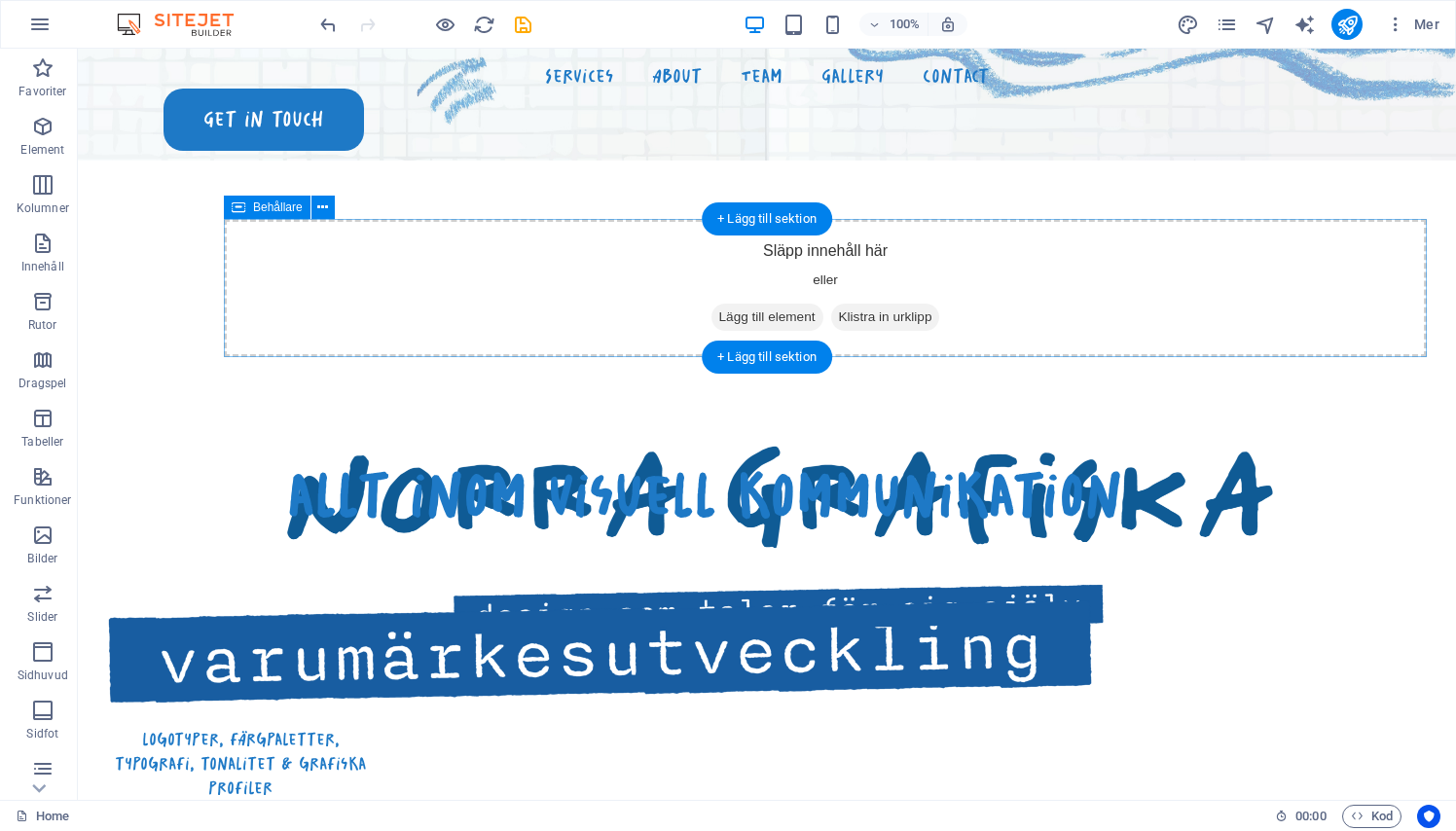
click at [502, 252] on div "Släpp innehåll här eller Lägg till element Klistra in urklipp" at bounding box center [825, 288] width 1203 height 138
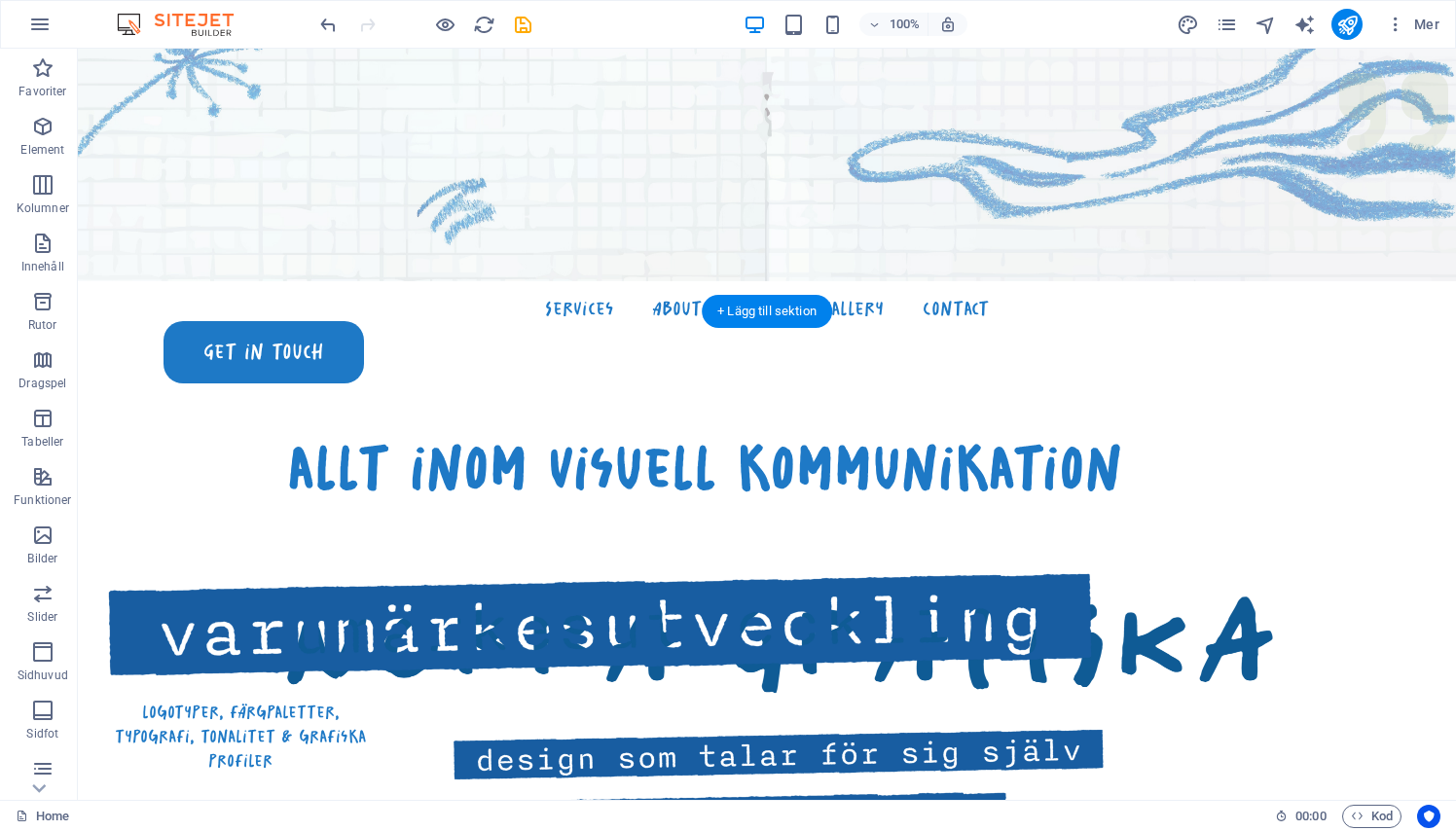
scroll to position [660, 0]
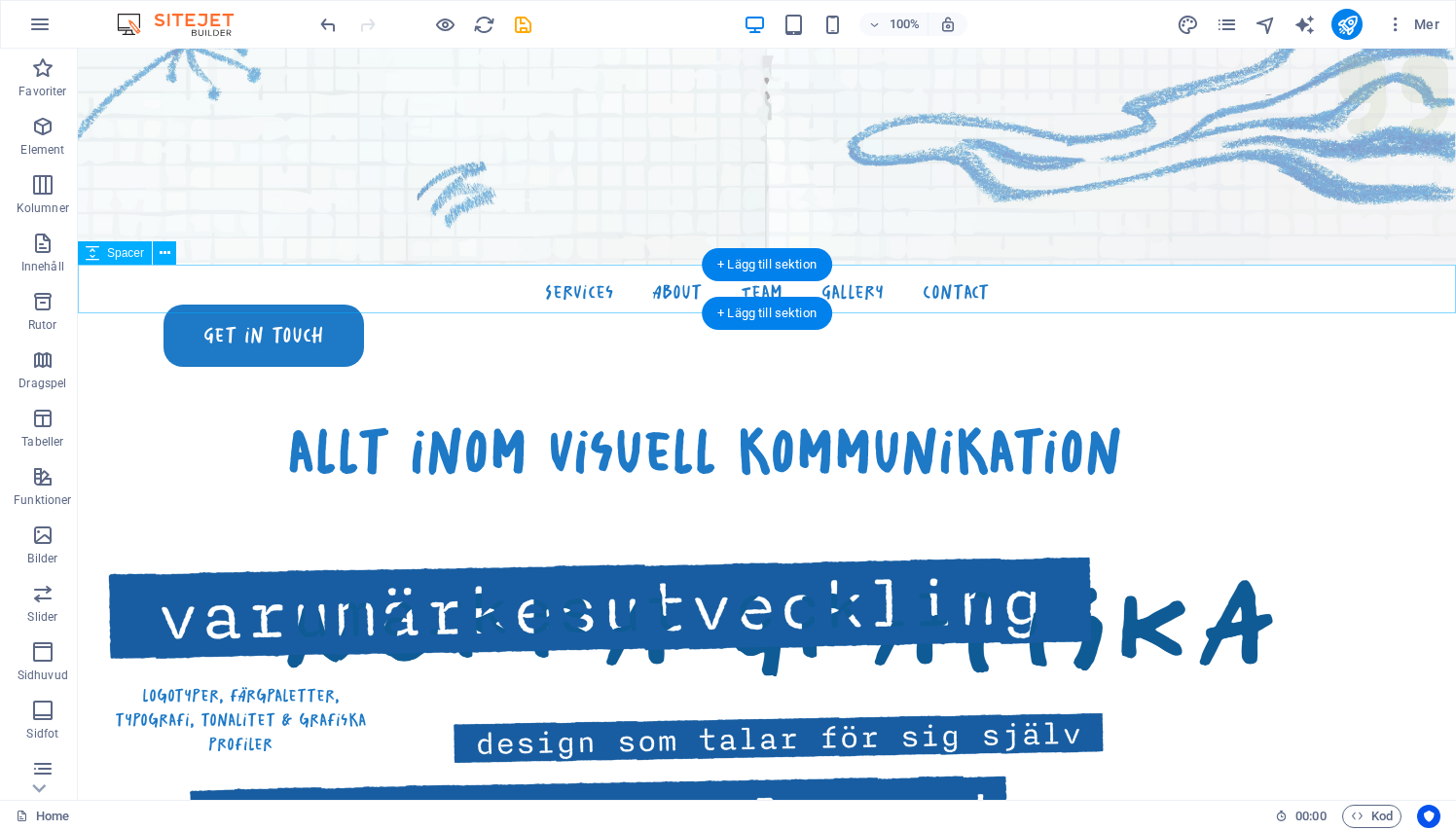
click at [425, 304] on div at bounding box center [767, 289] width 1378 height 49
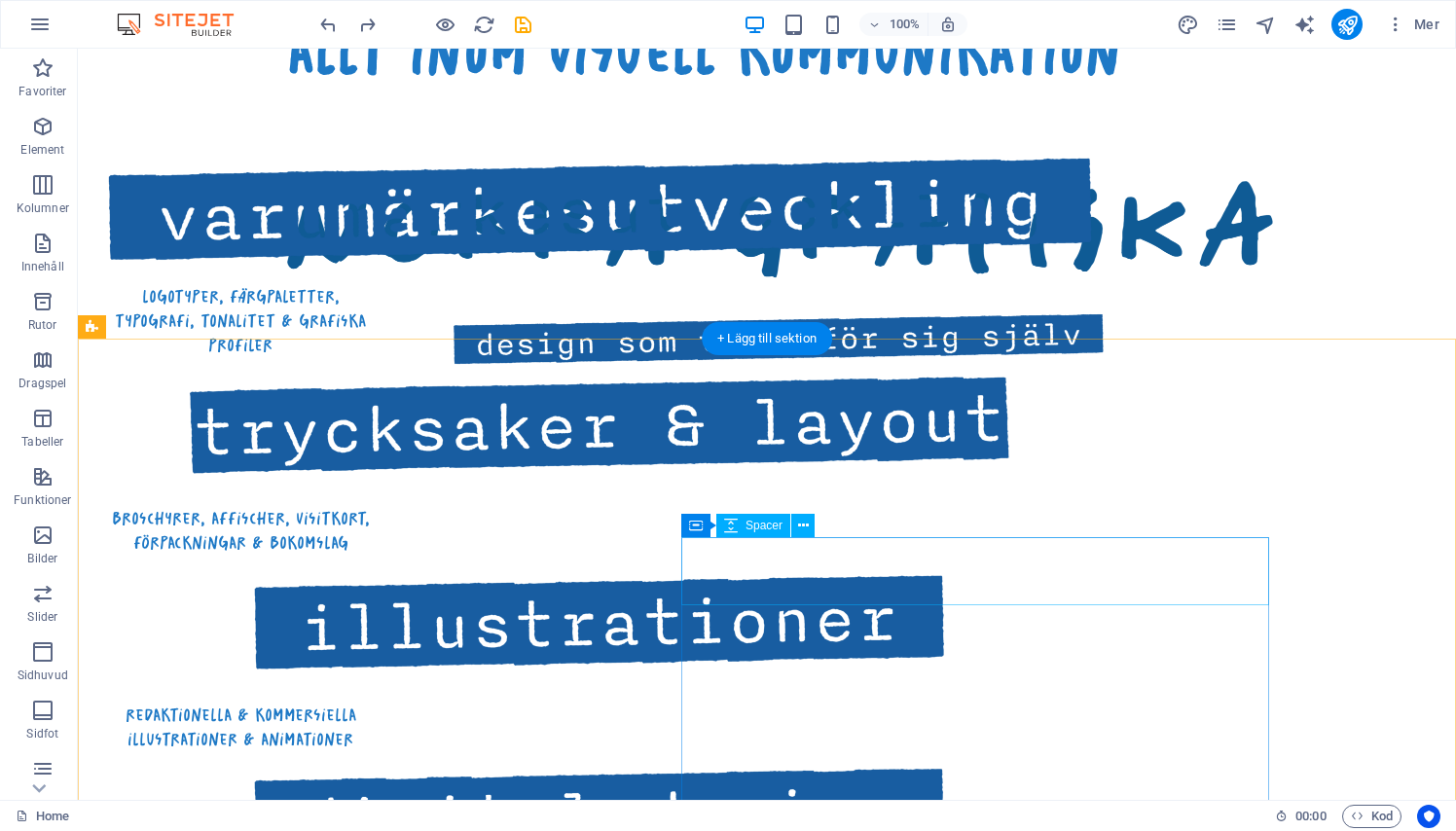
scroll to position [1065, 0]
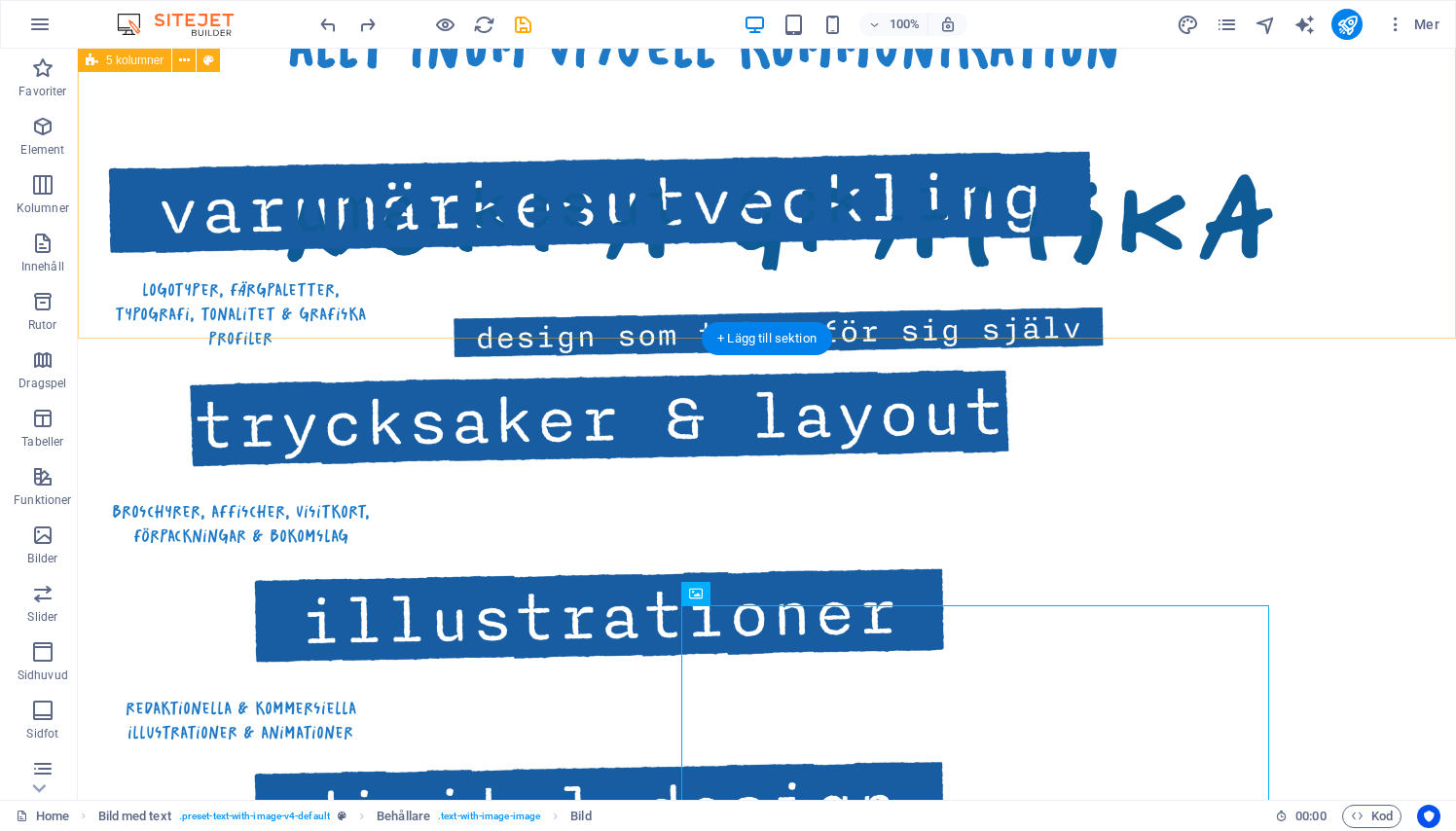
click at [639, 304] on div "allt inom visuell kommunikation logotyper, färgpaletter, typografi, tonalitet &…" at bounding box center [767, 457] width 1378 height 1099
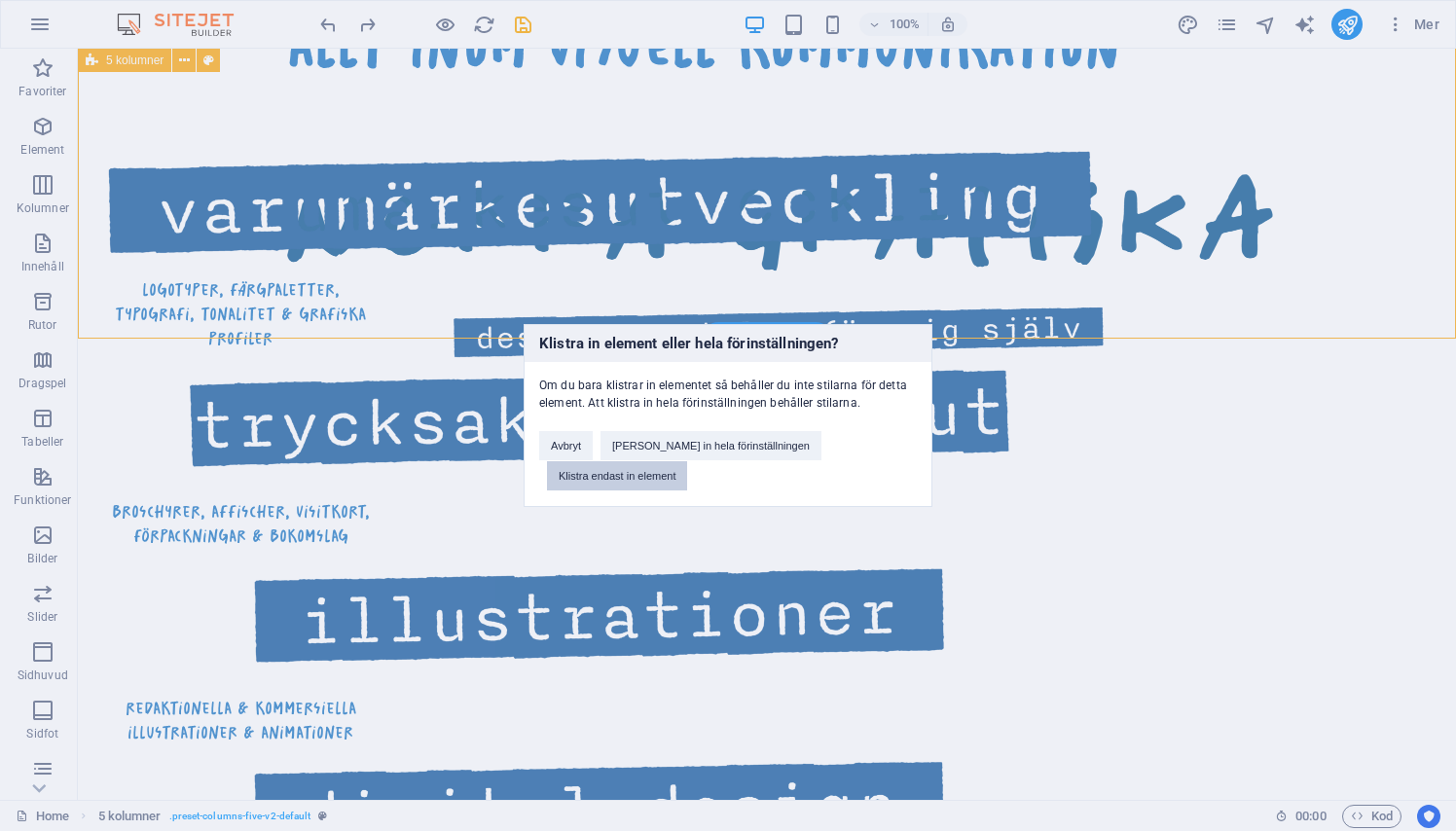
click at [662, 478] on button "Klistra endast in element" at bounding box center [617, 475] width 140 height 29
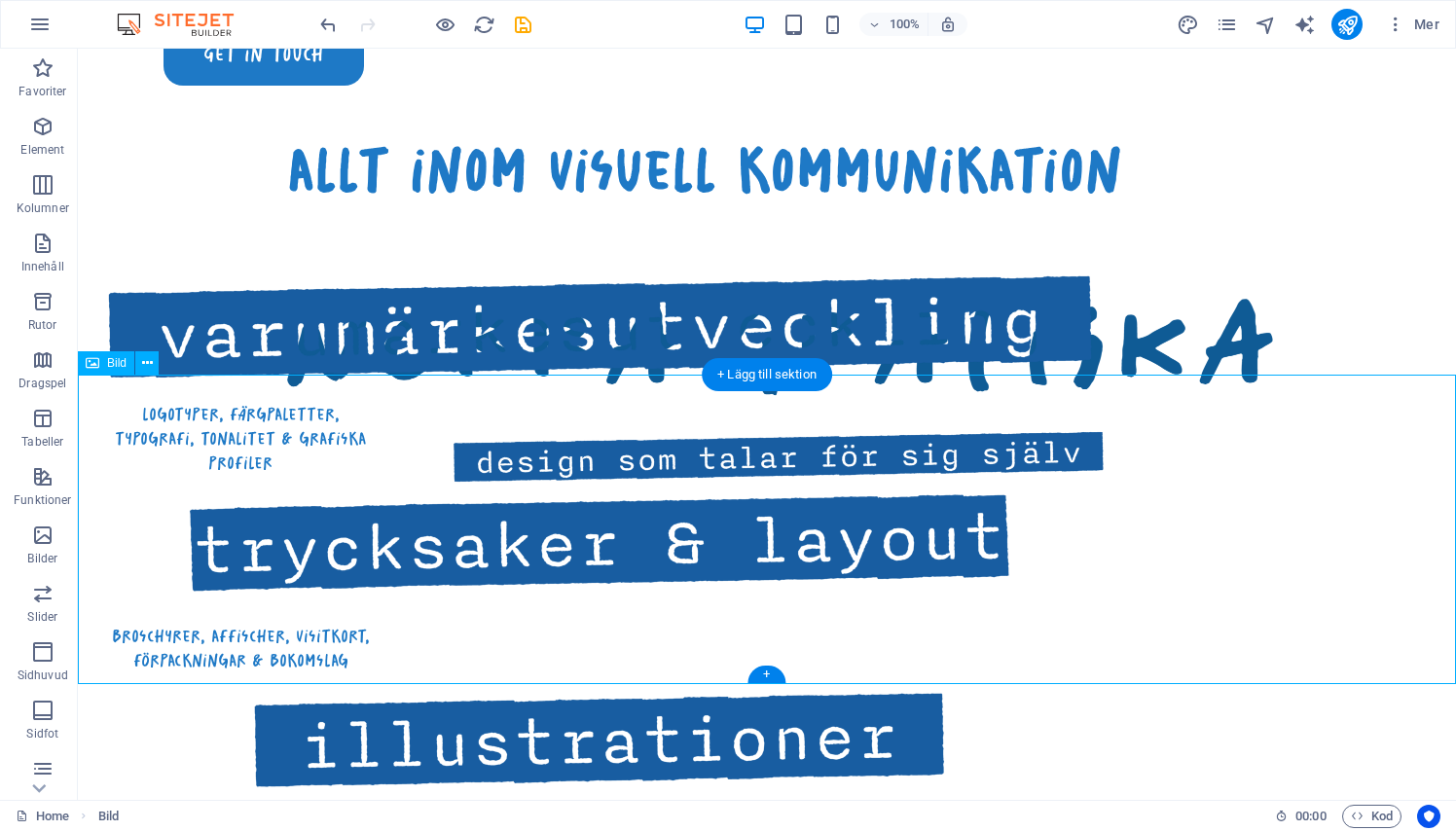
scroll to position [913, 0]
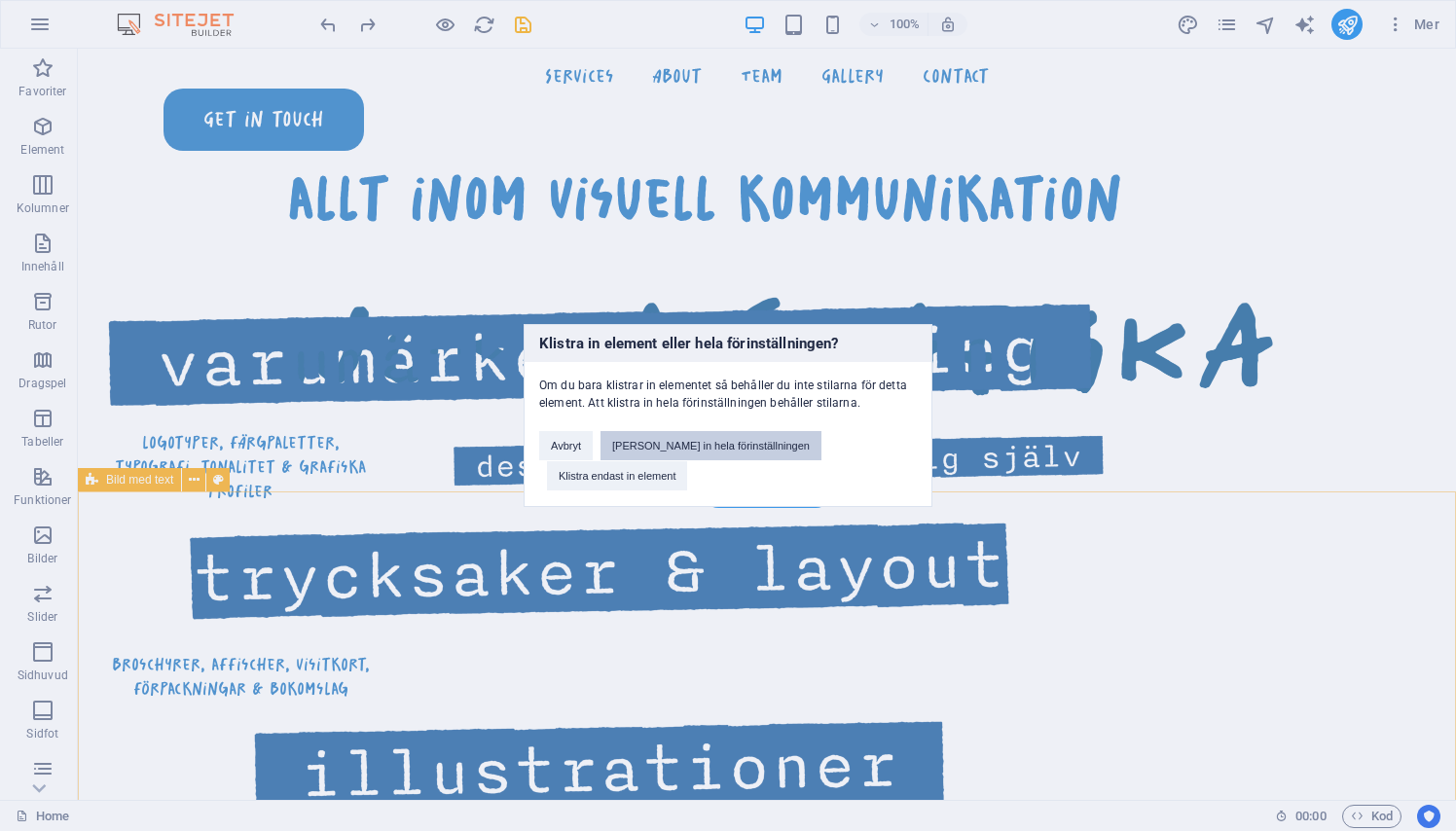
click at [699, 441] on button "Klistra in hela förinställningen" at bounding box center [710, 445] width 221 height 29
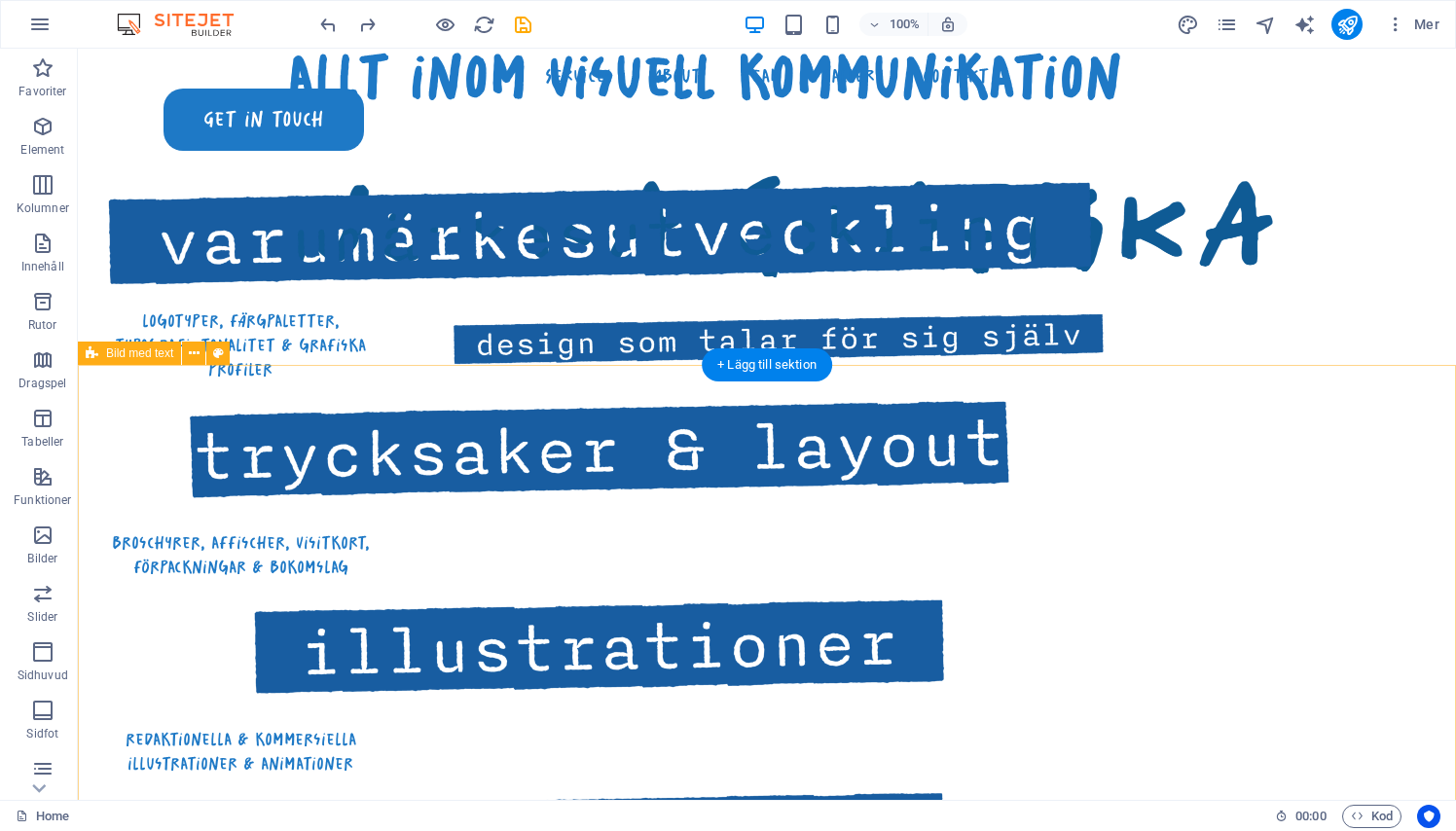
scroll to position [1033, 0]
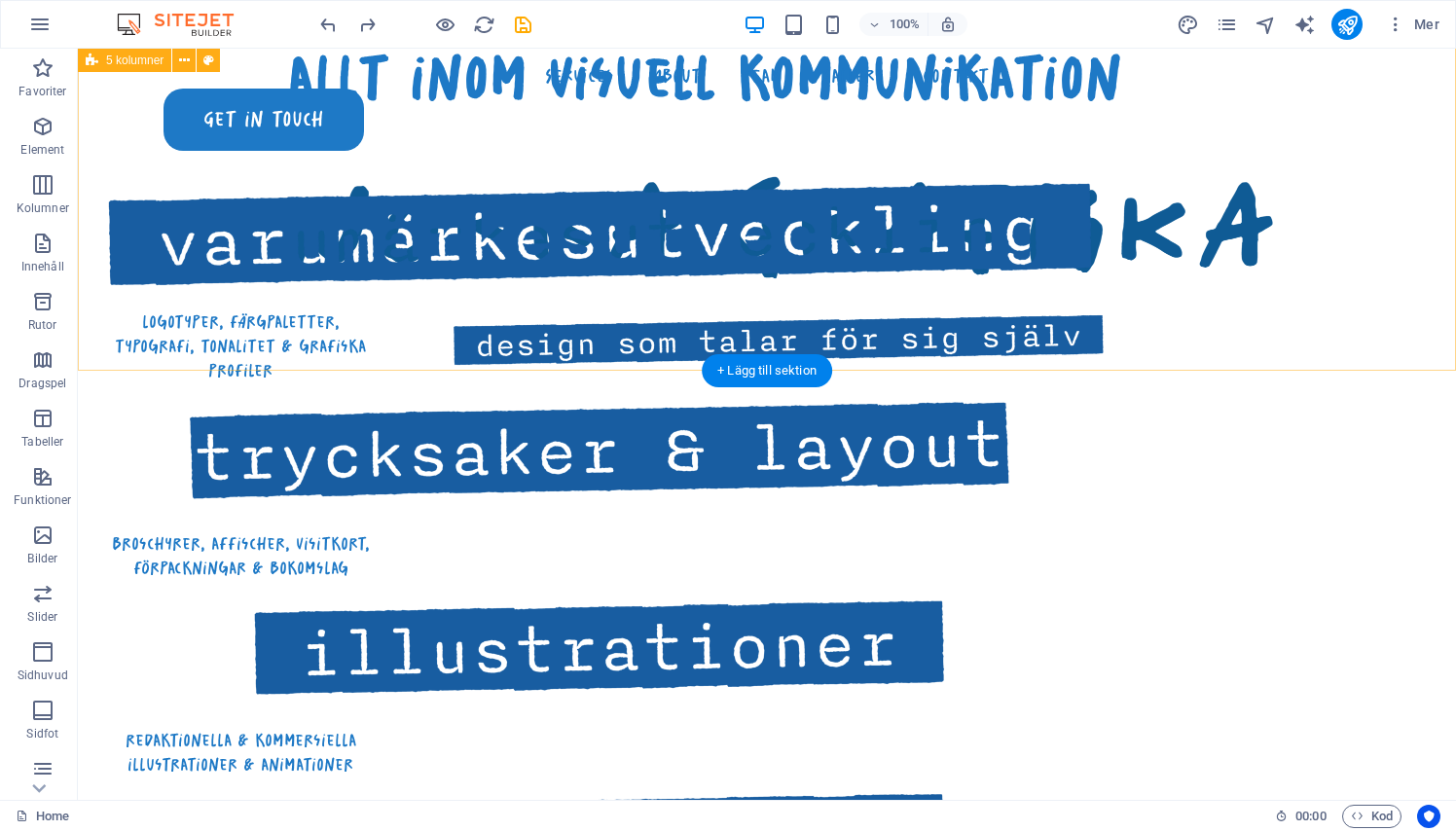
click at [692, 319] on div "allt inom visuell kommunikation logotyper, färgpaletter, typografi, tonalitet &…" at bounding box center [767, 489] width 1378 height 1099
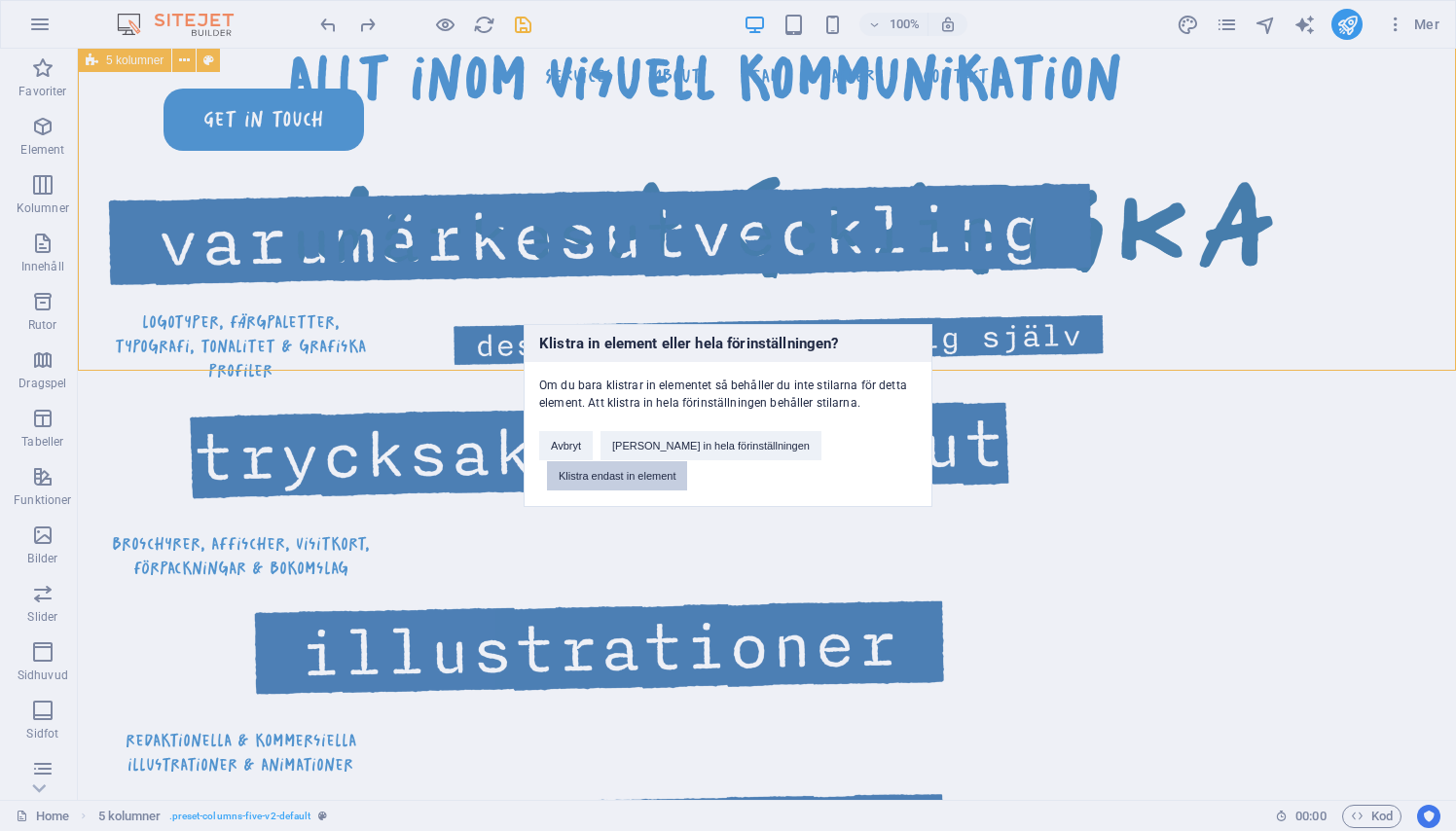
click at [674, 484] on button "Klistra endast in element" at bounding box center [617, 475] width 140 height 29
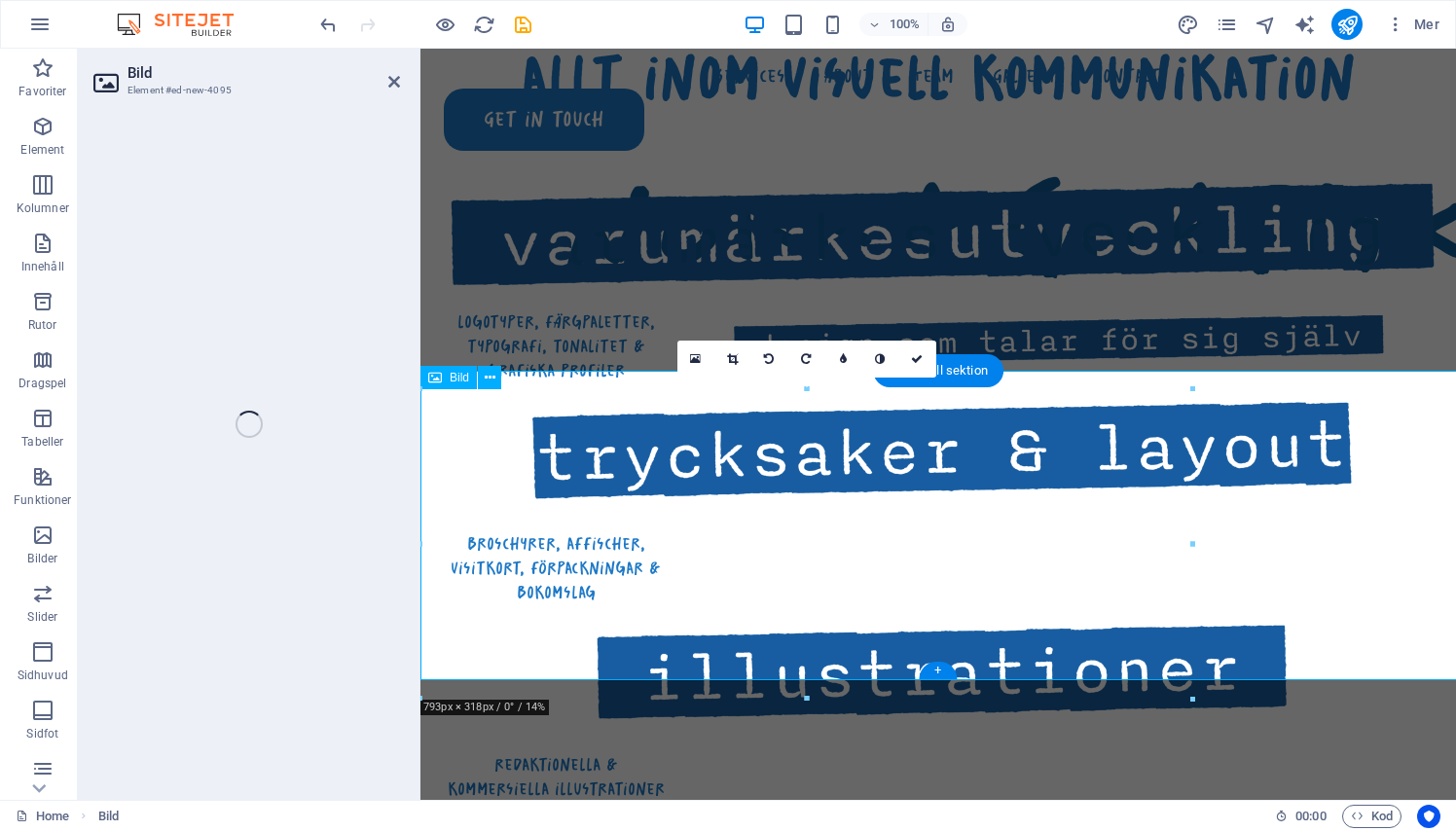
select select "px"
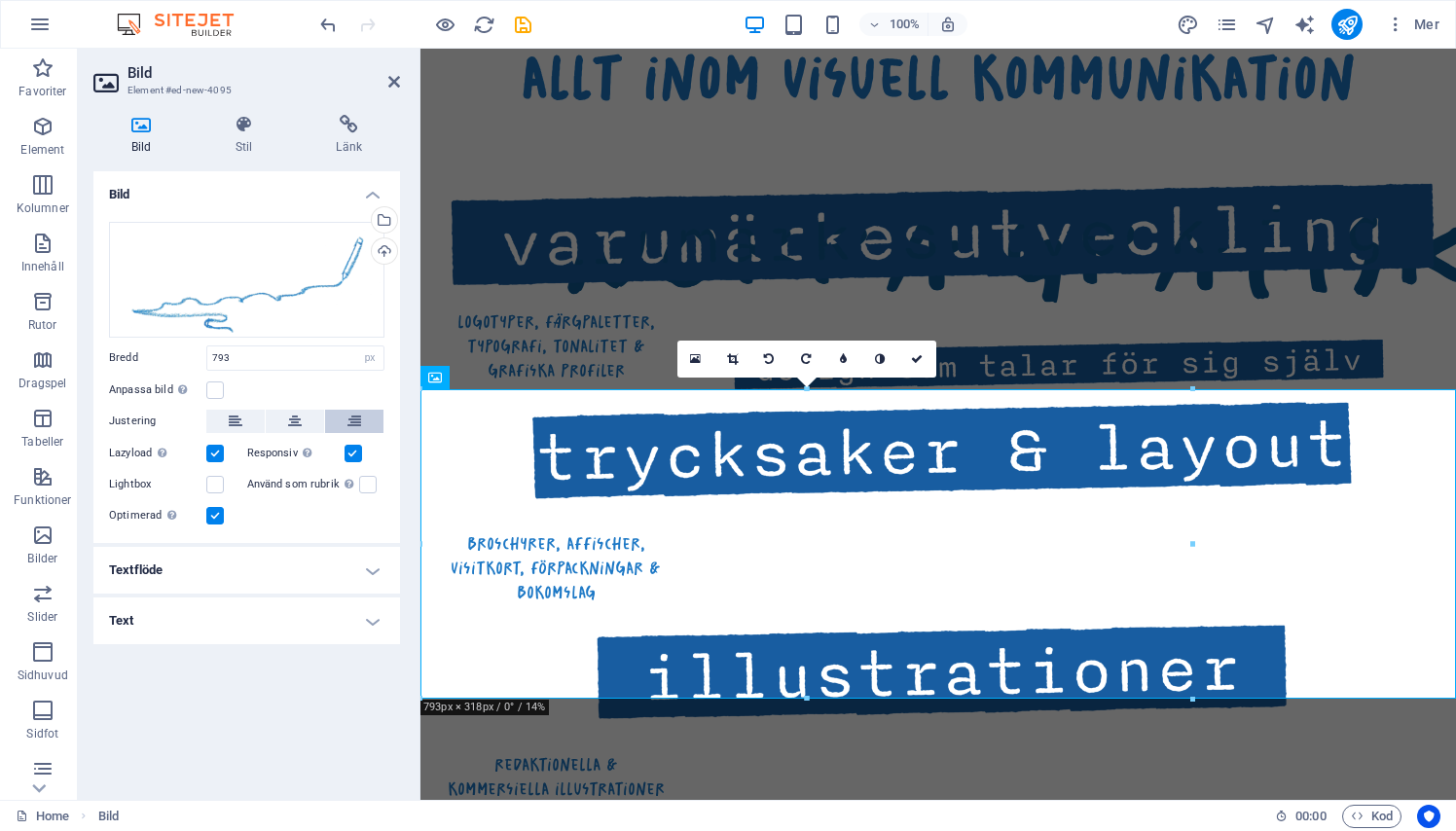
click at [354, 409] on icon at bounding box center [354, 421] width 14 height 23
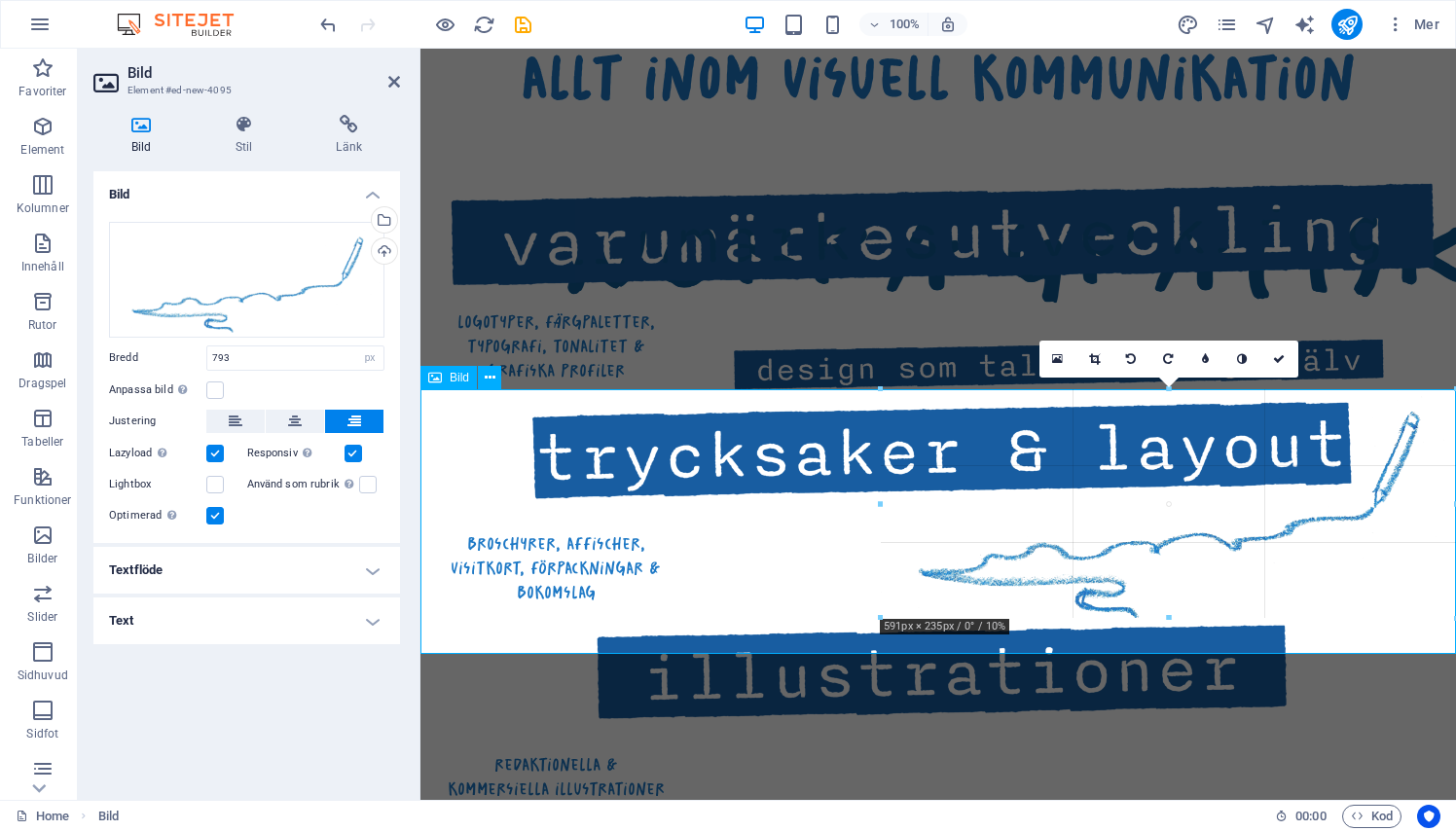
drag, startPoint x: 682, startPoint y: 696, endPoint x: 884, endPoint y: 578, distance: 233.9
type input "596"
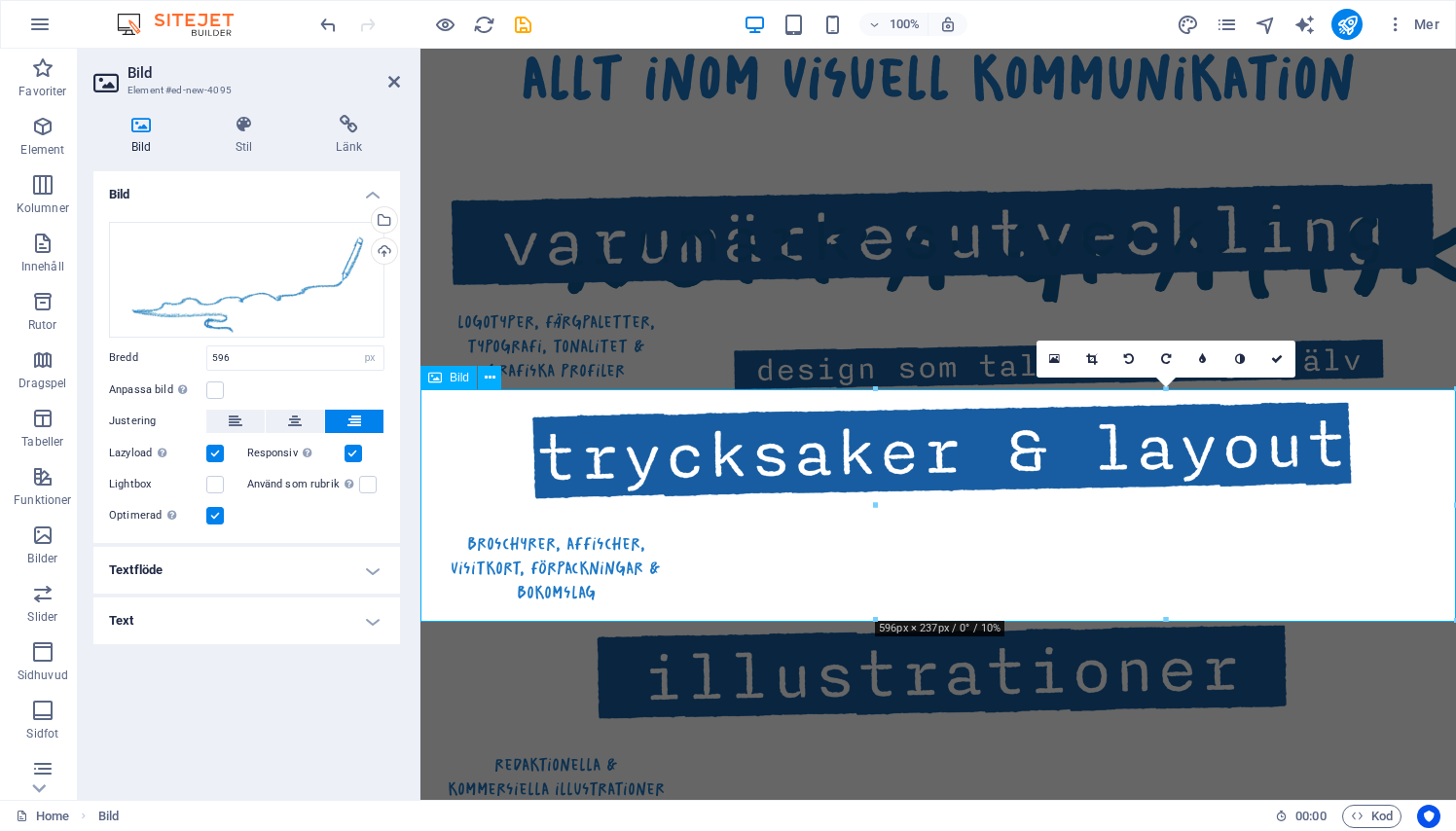
click at [283, 422] on button at bounding box center [295, 421] width 58 height 23
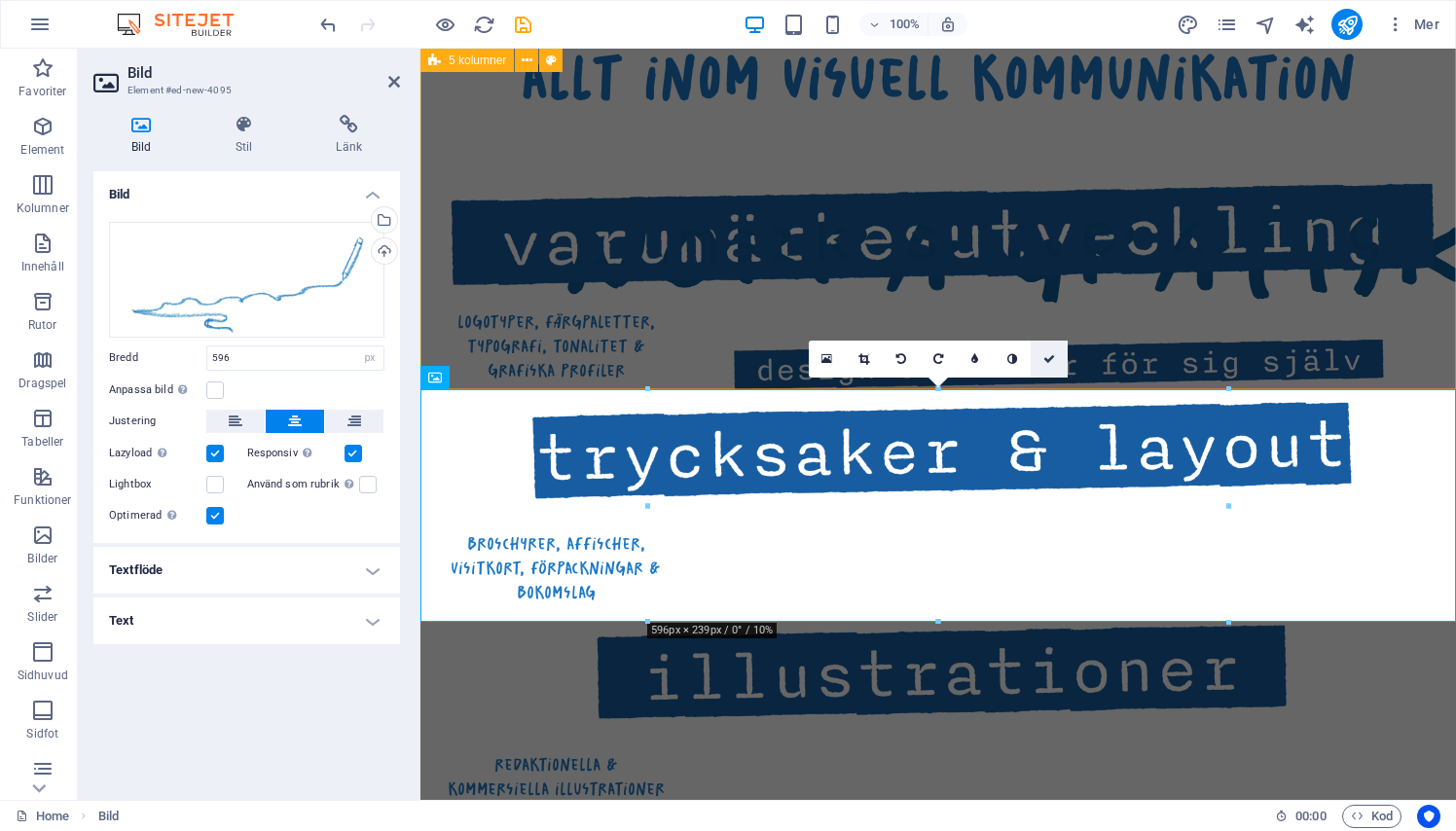
click at [1051, 362] on icon at bounding box center [1049, 359] width 12 height 12
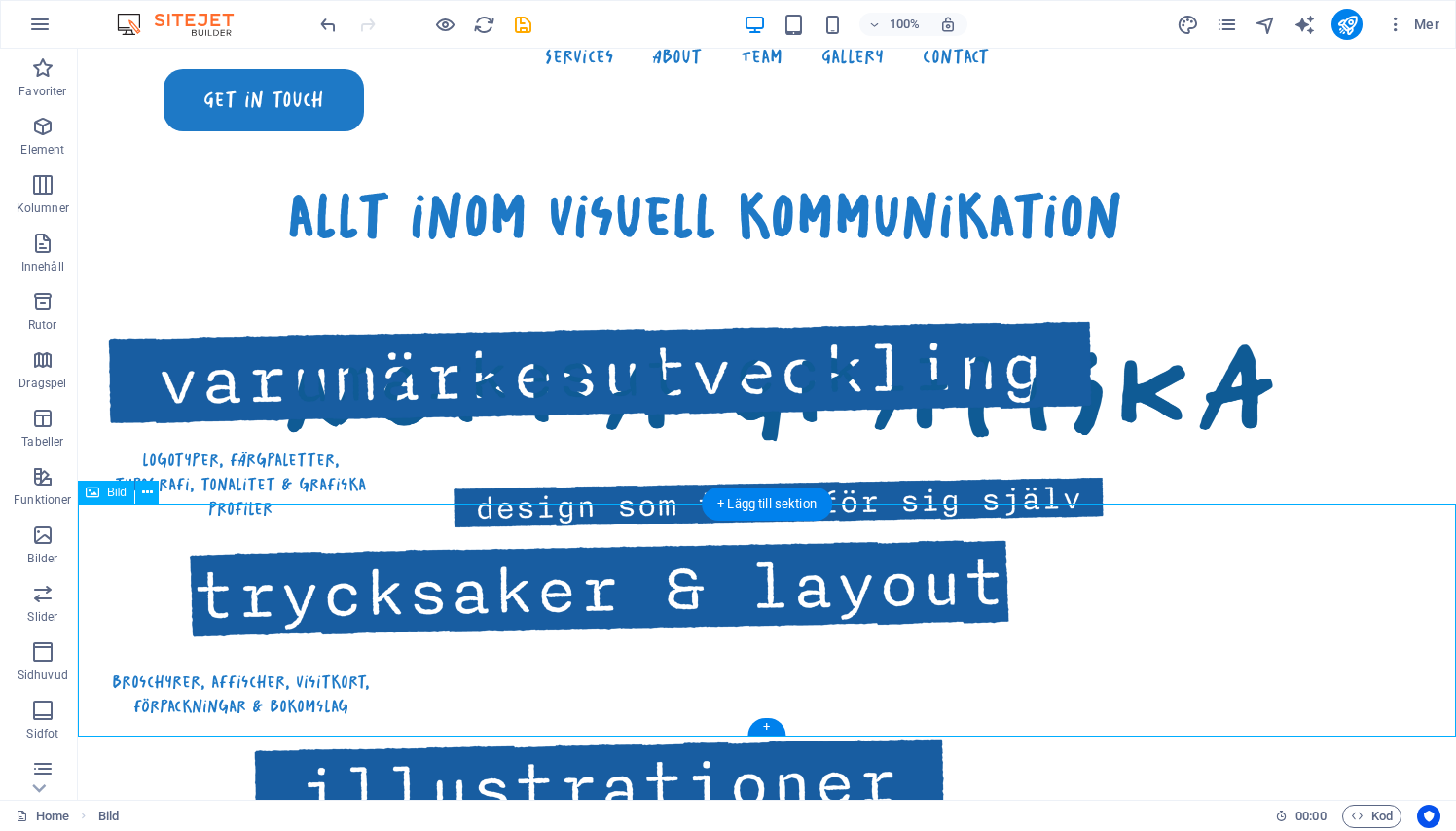
scroll to position [900, 0]
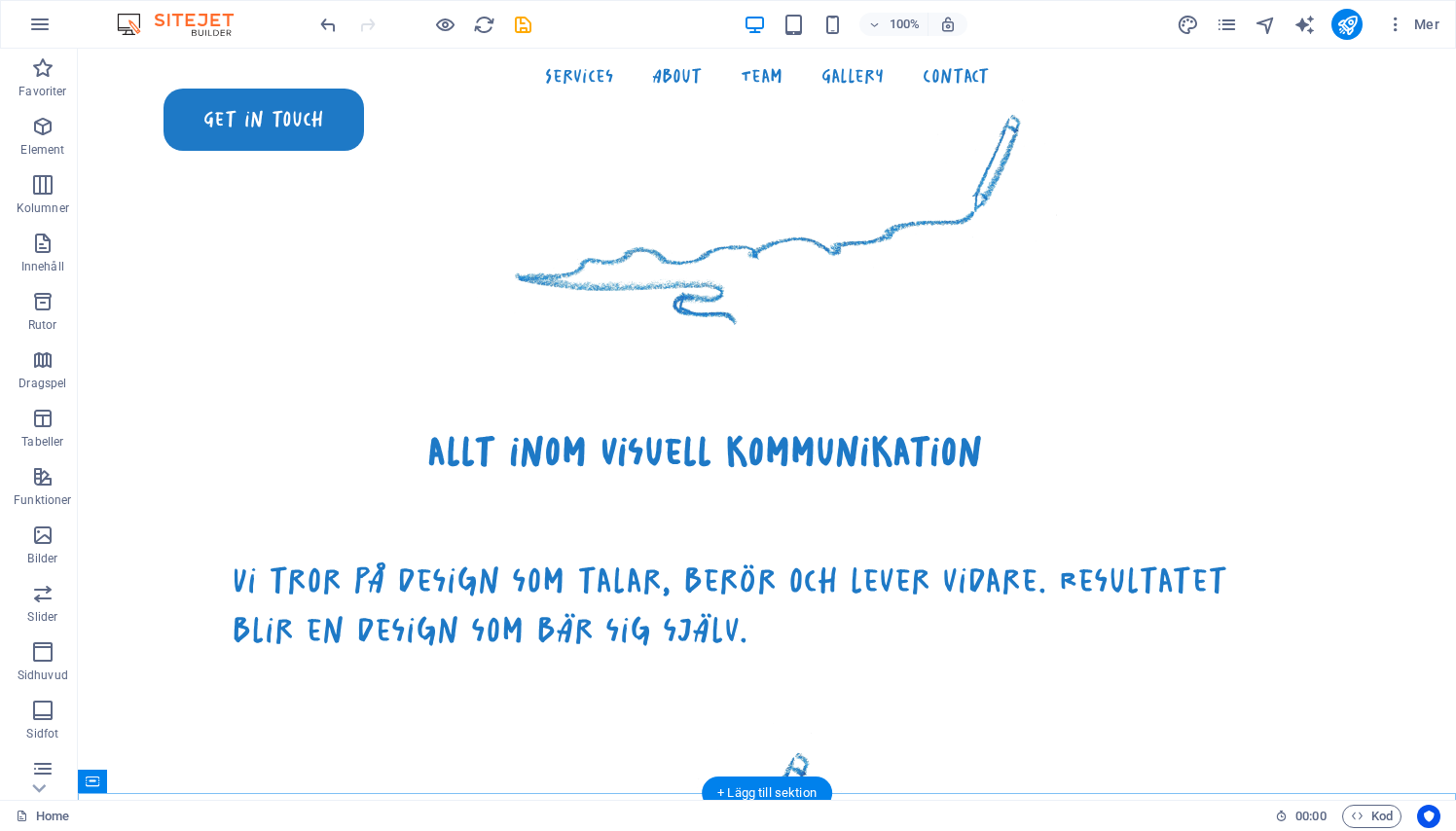
scroll to position [1879, 0]
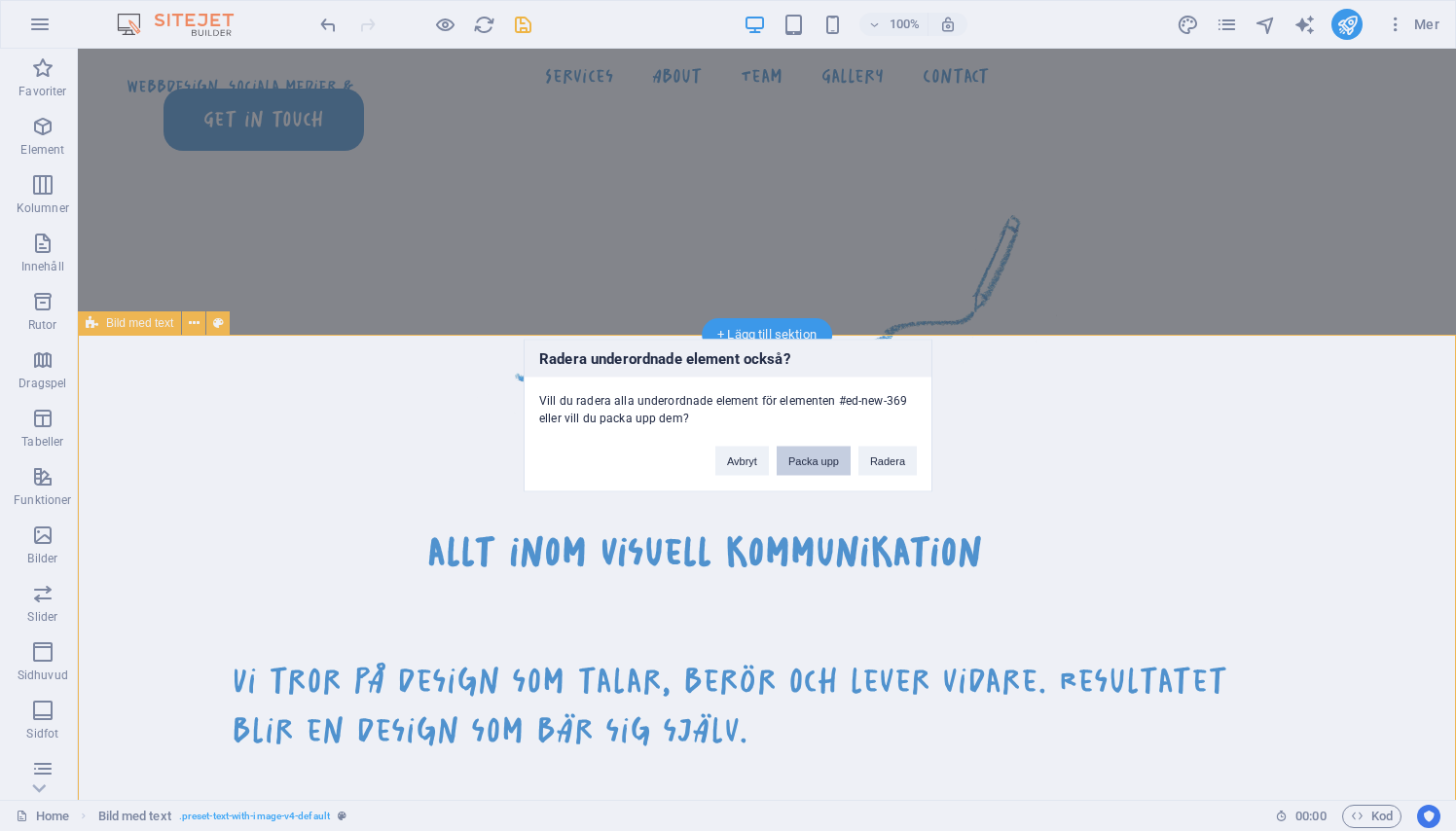
click at [794, 467] on button "Packa upp" at bounding box center [814, 461] width 74 height 29
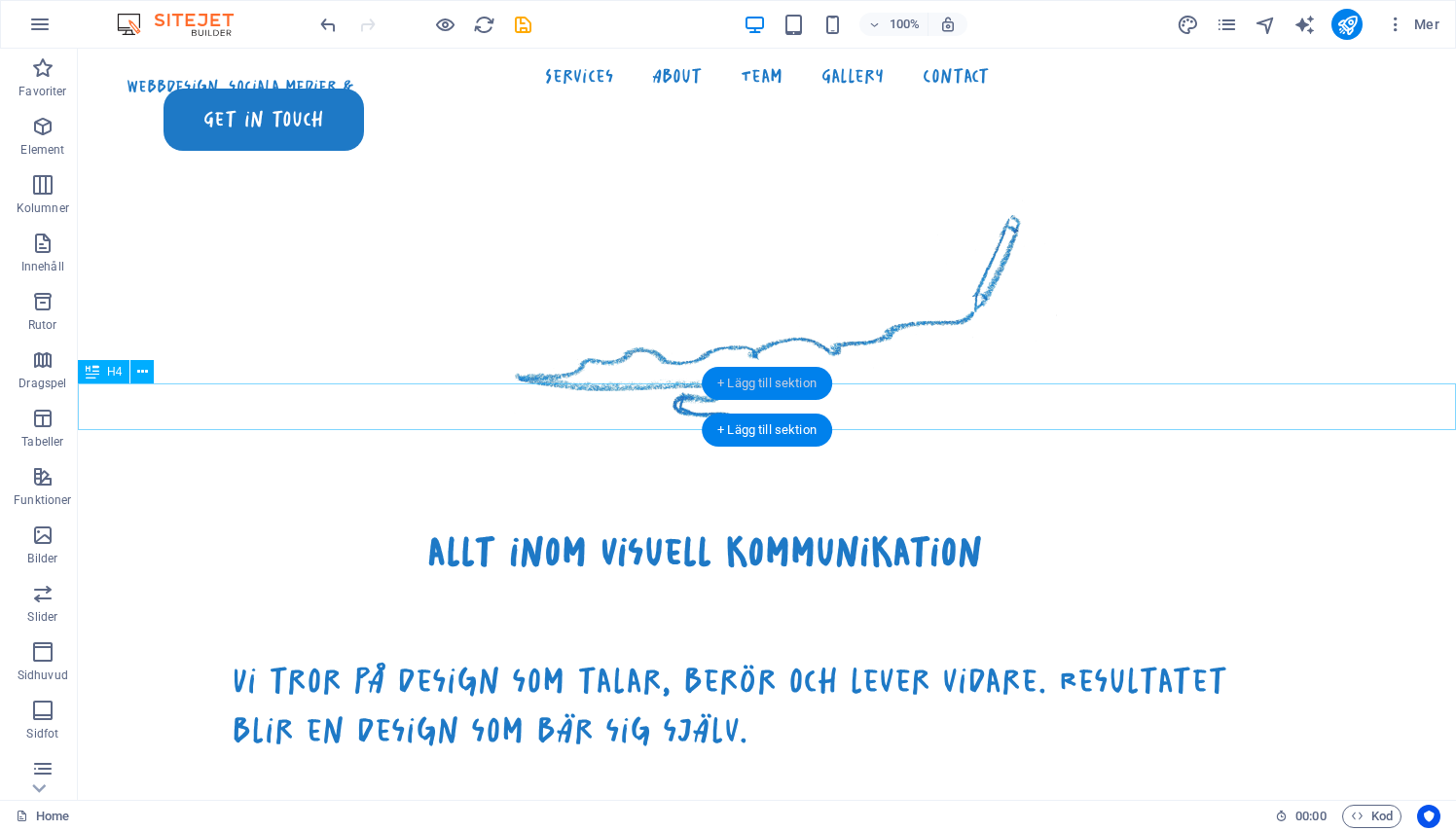
click at [736, 383] on div "+ Lägg till sektion" at bounding box center [767, 383] width 131 height 33
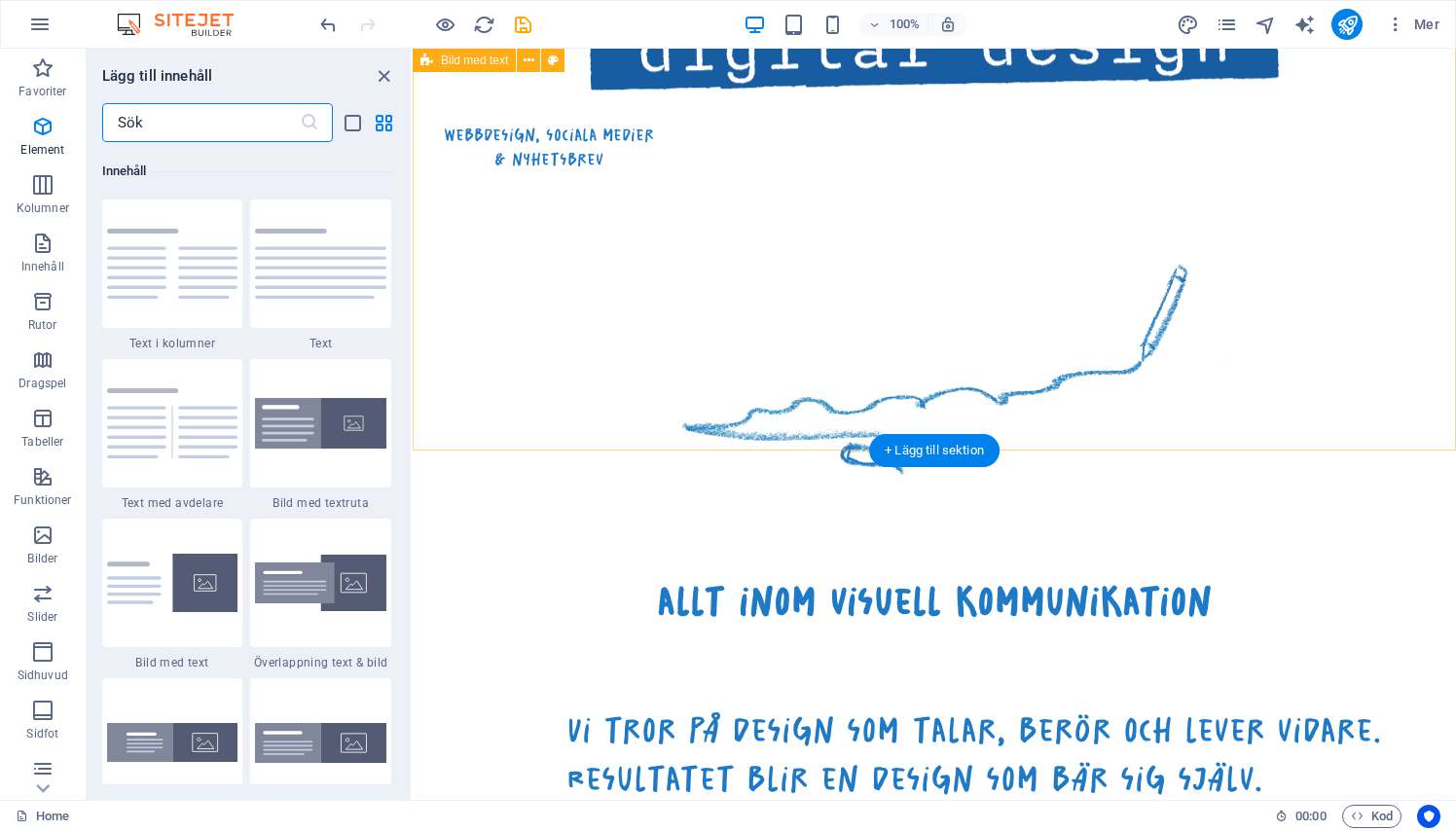
scroll to position [3404, 0]
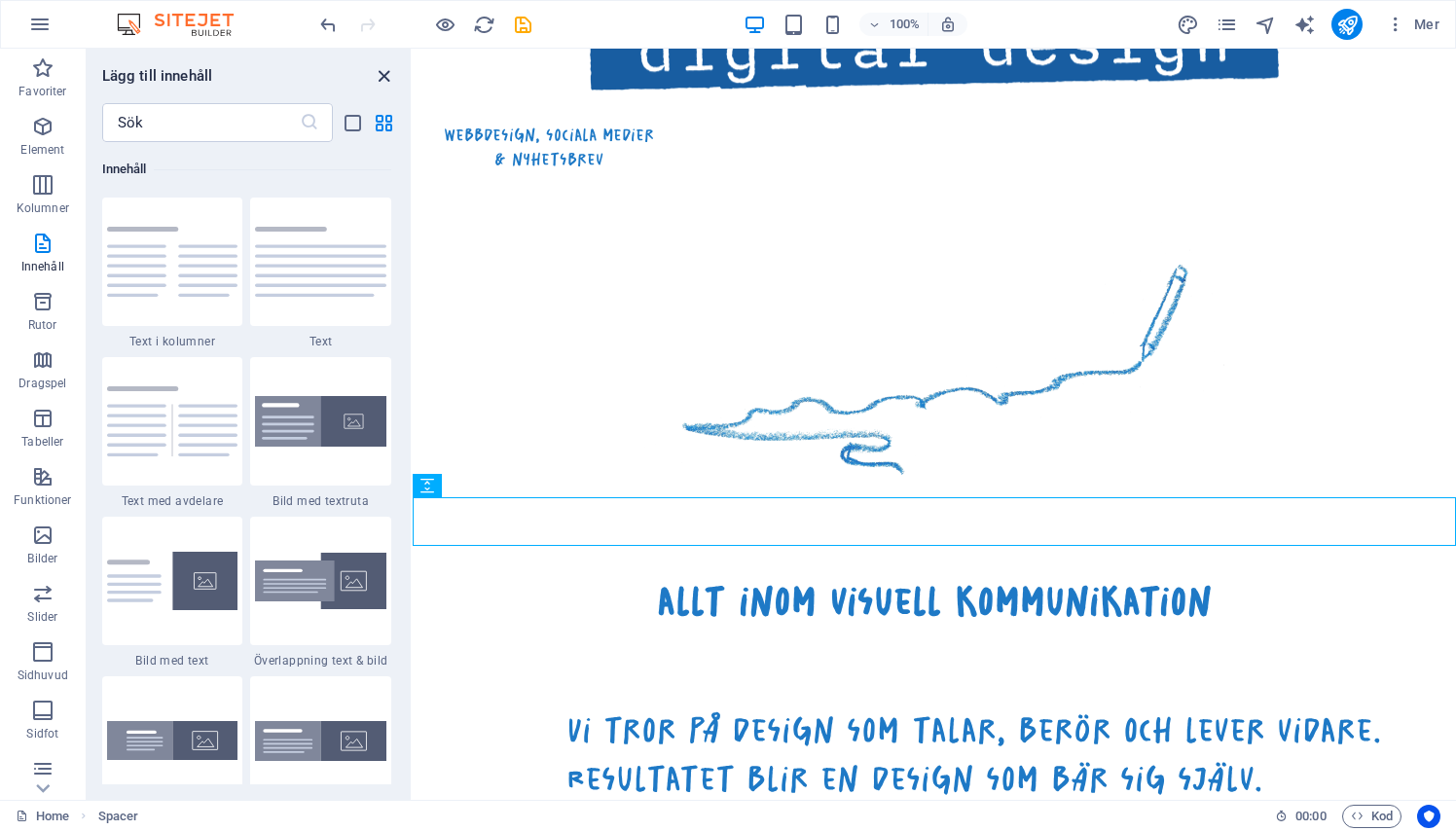
click at [382, 74] on icon "close panel" at bounding box center [383, 76] width 22 height 22
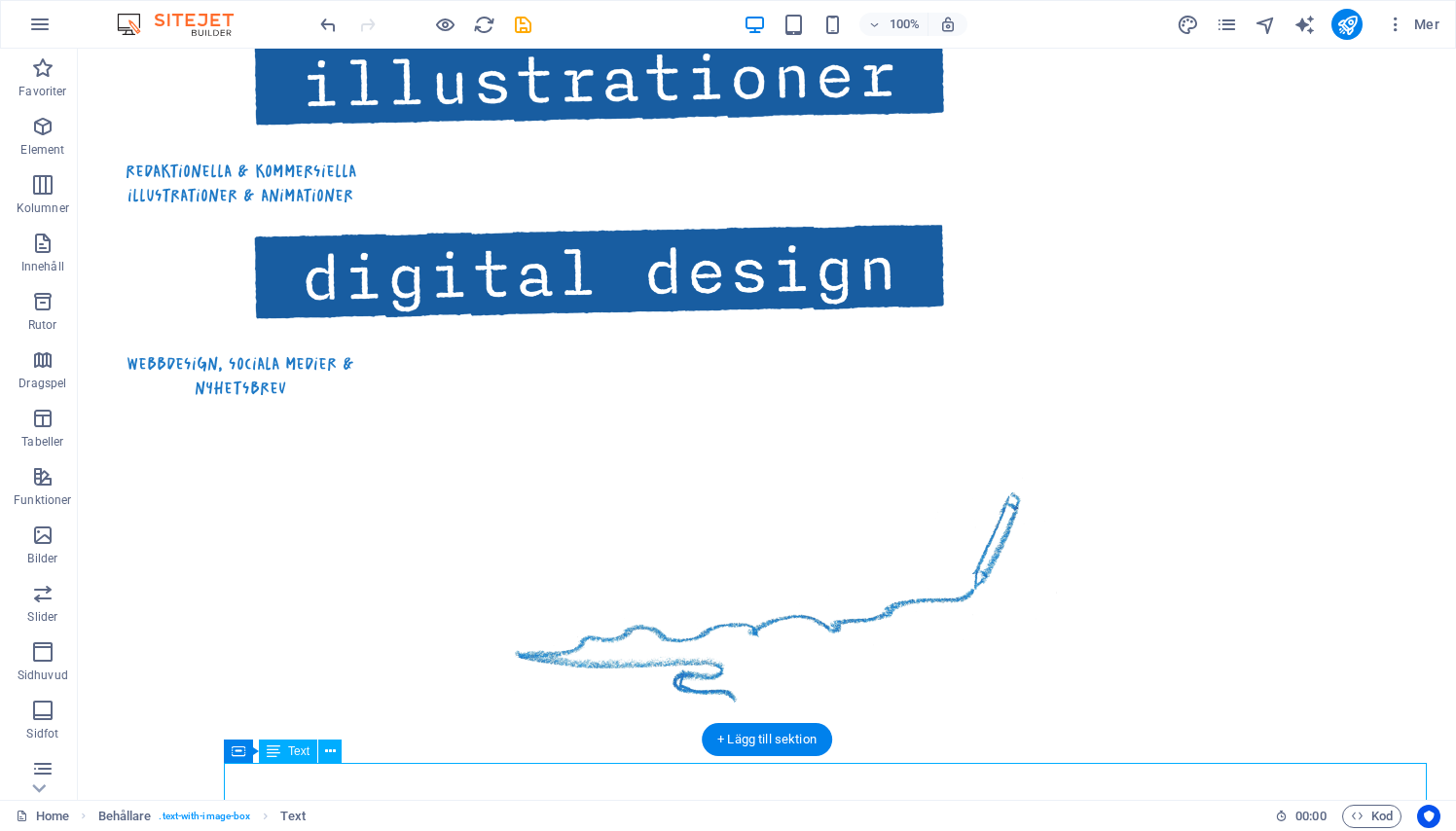
scroll to position [1627, 0]
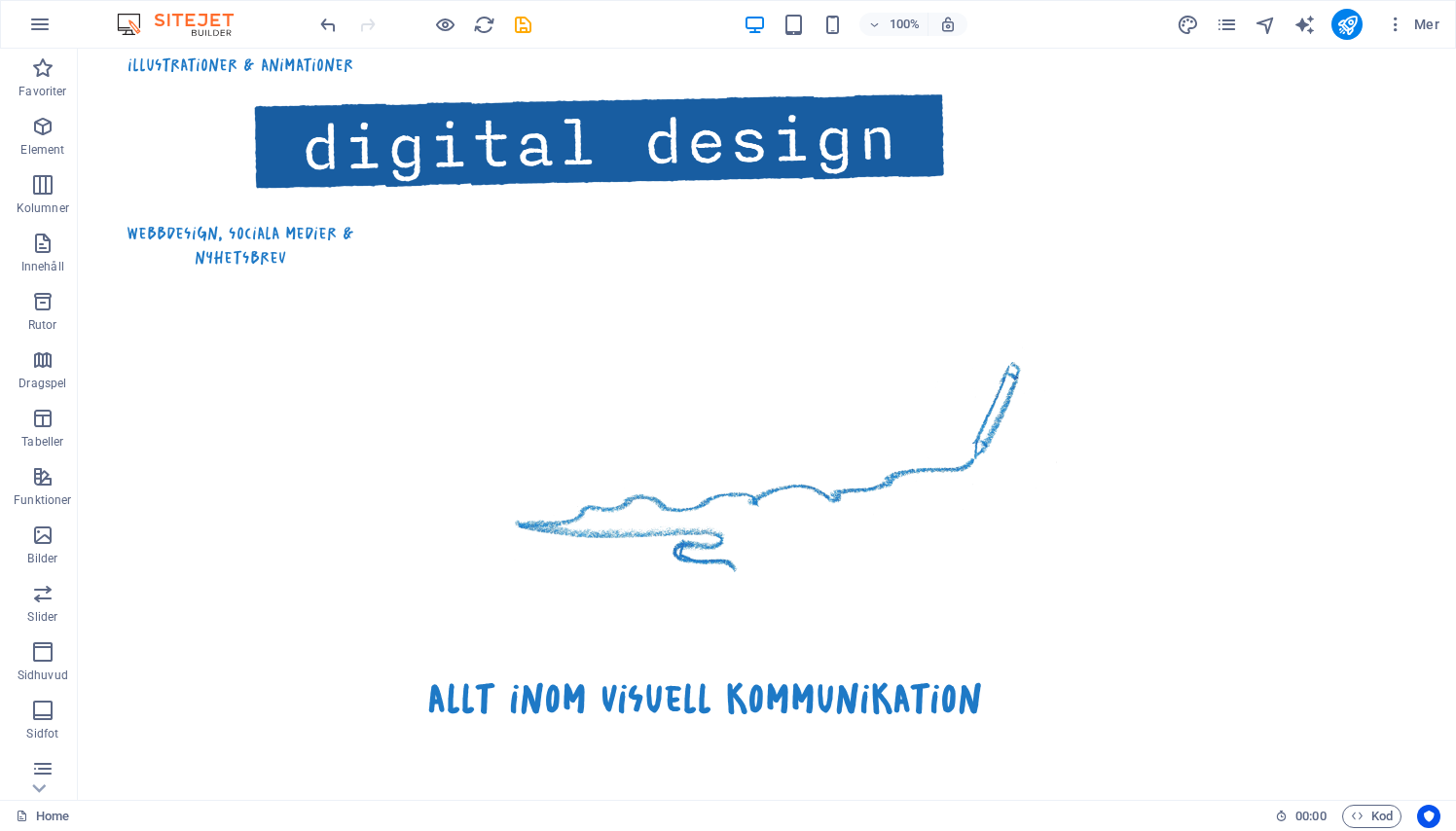
scroll to position [1824, 0]
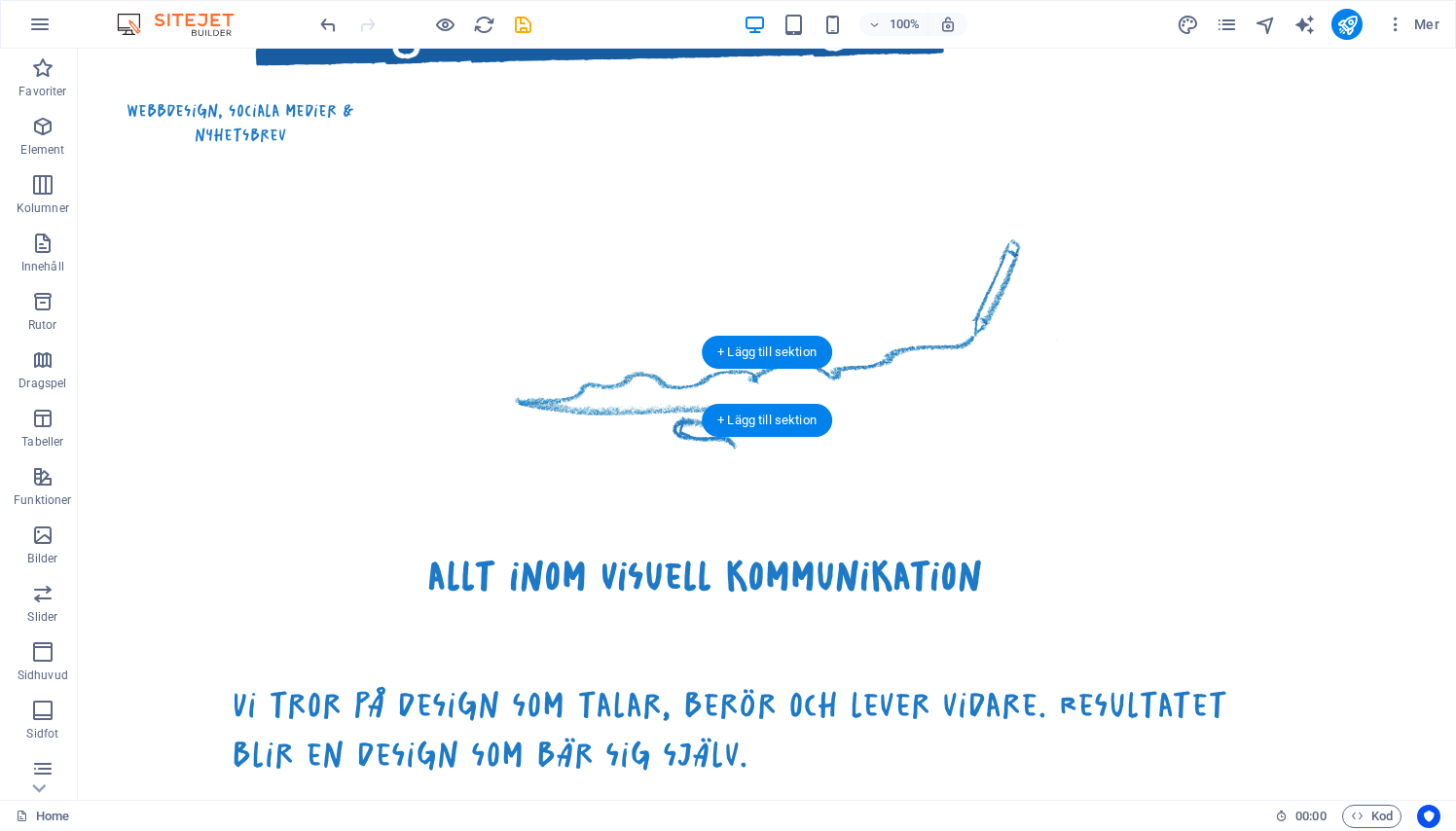
scroll to position [1862, 0]
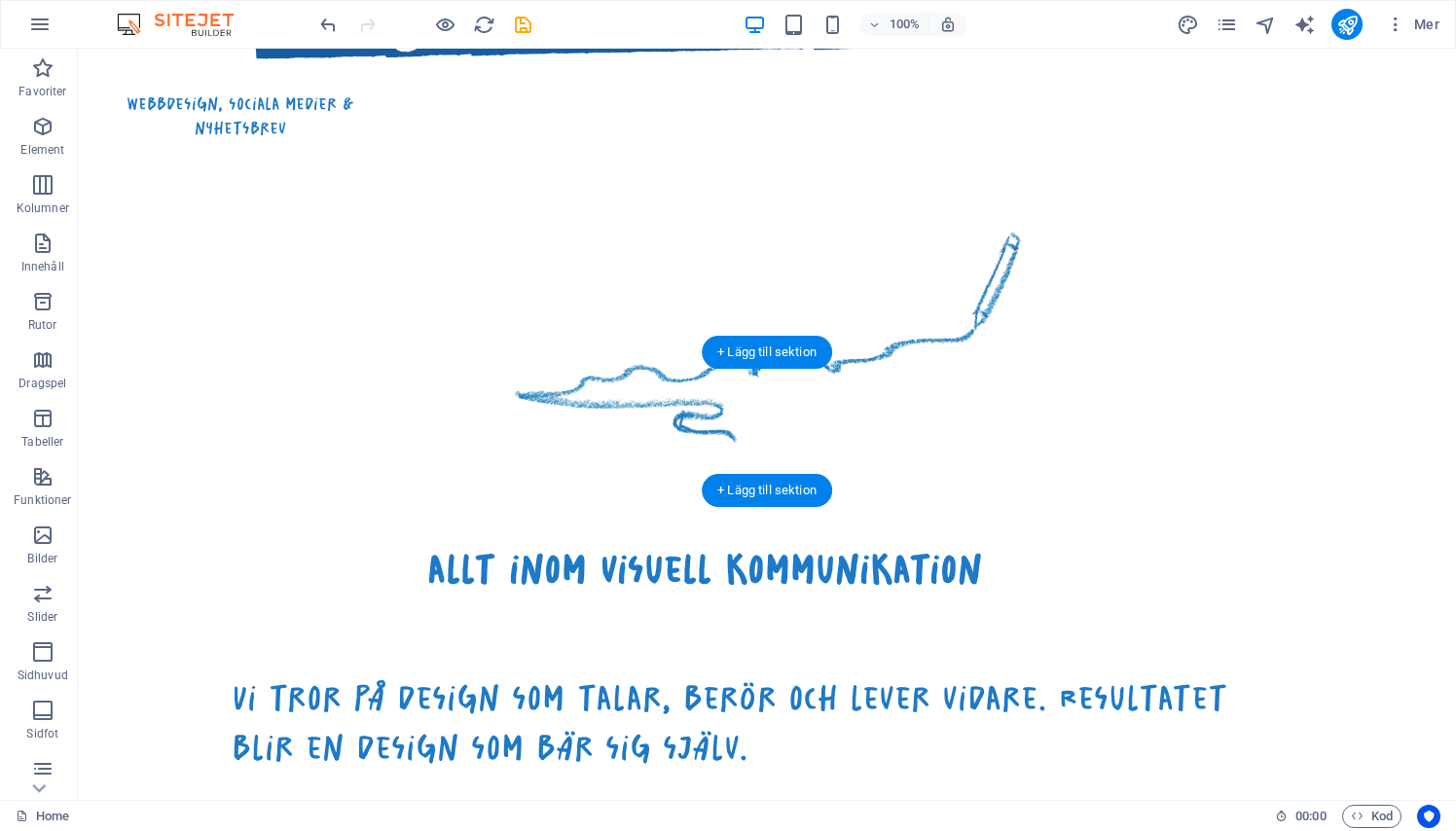
scroll to position [1855, 0]
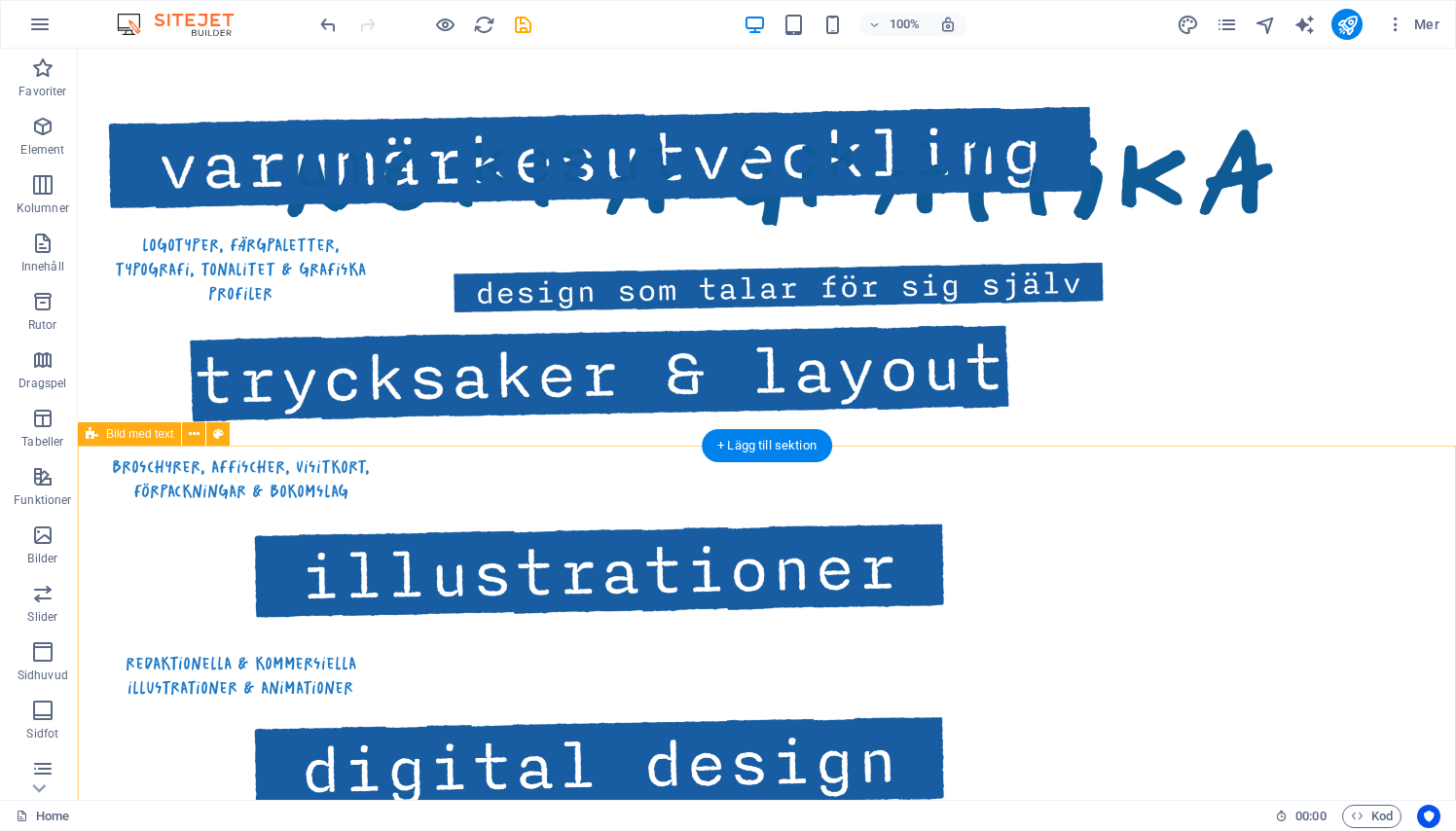
scroll to position [1381, 0]
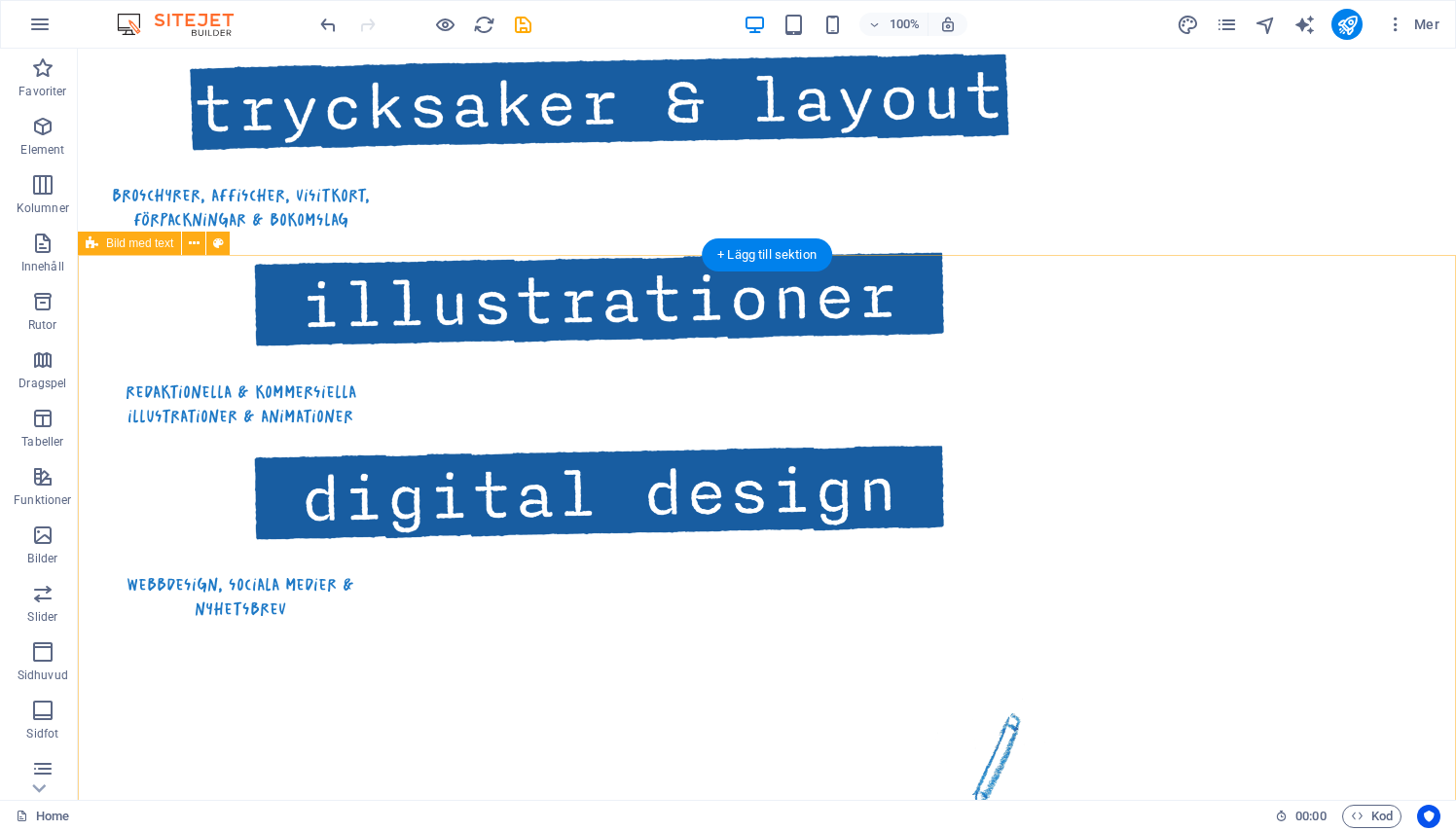
click at [201, 241] on button at bounding box center [194, 244] width 23 height 23
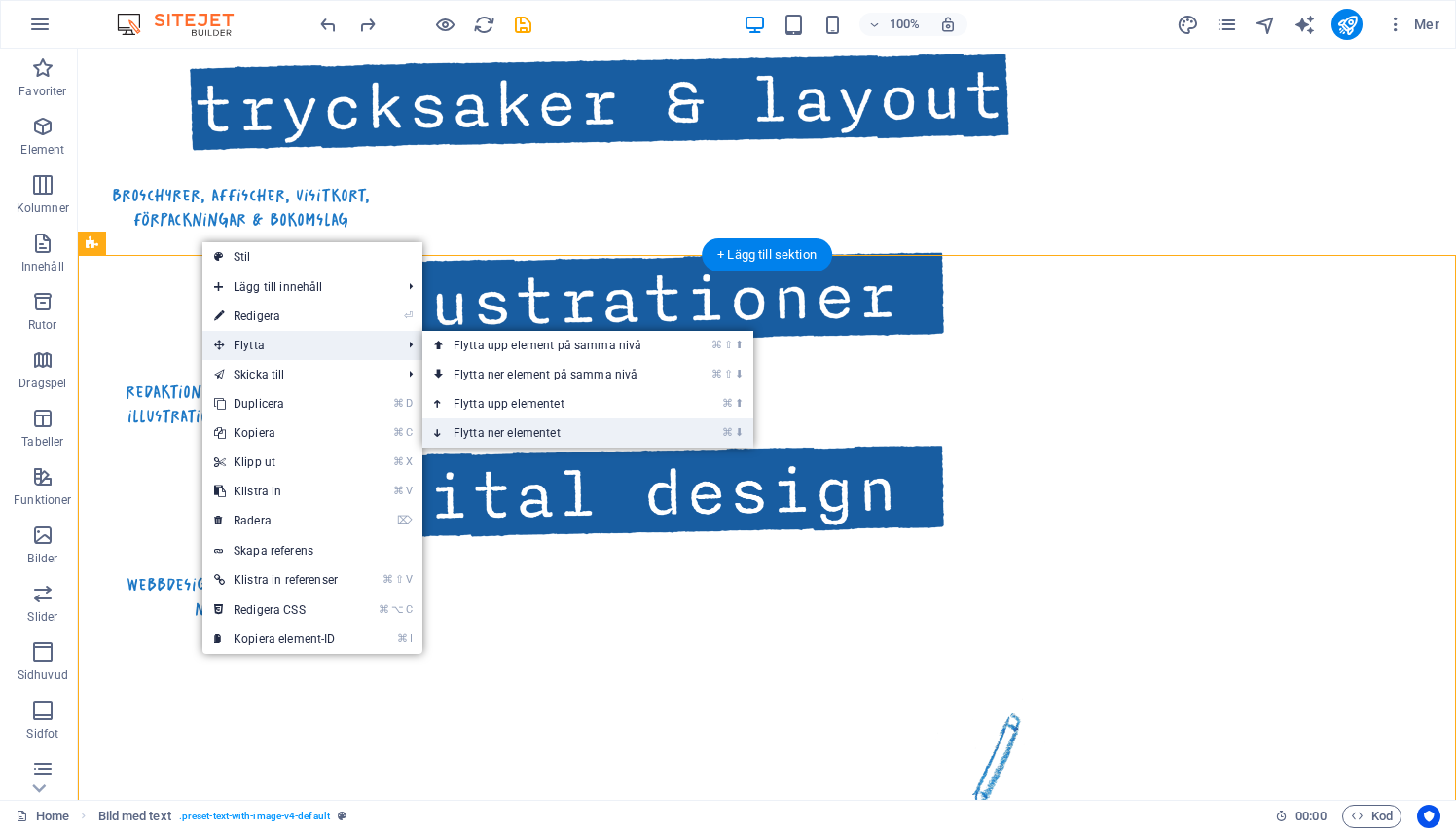
click at [506, 436] on link "⌘ ⬇ Flytta ner elementet" at bounding box center [551, 433] width 258 height 29
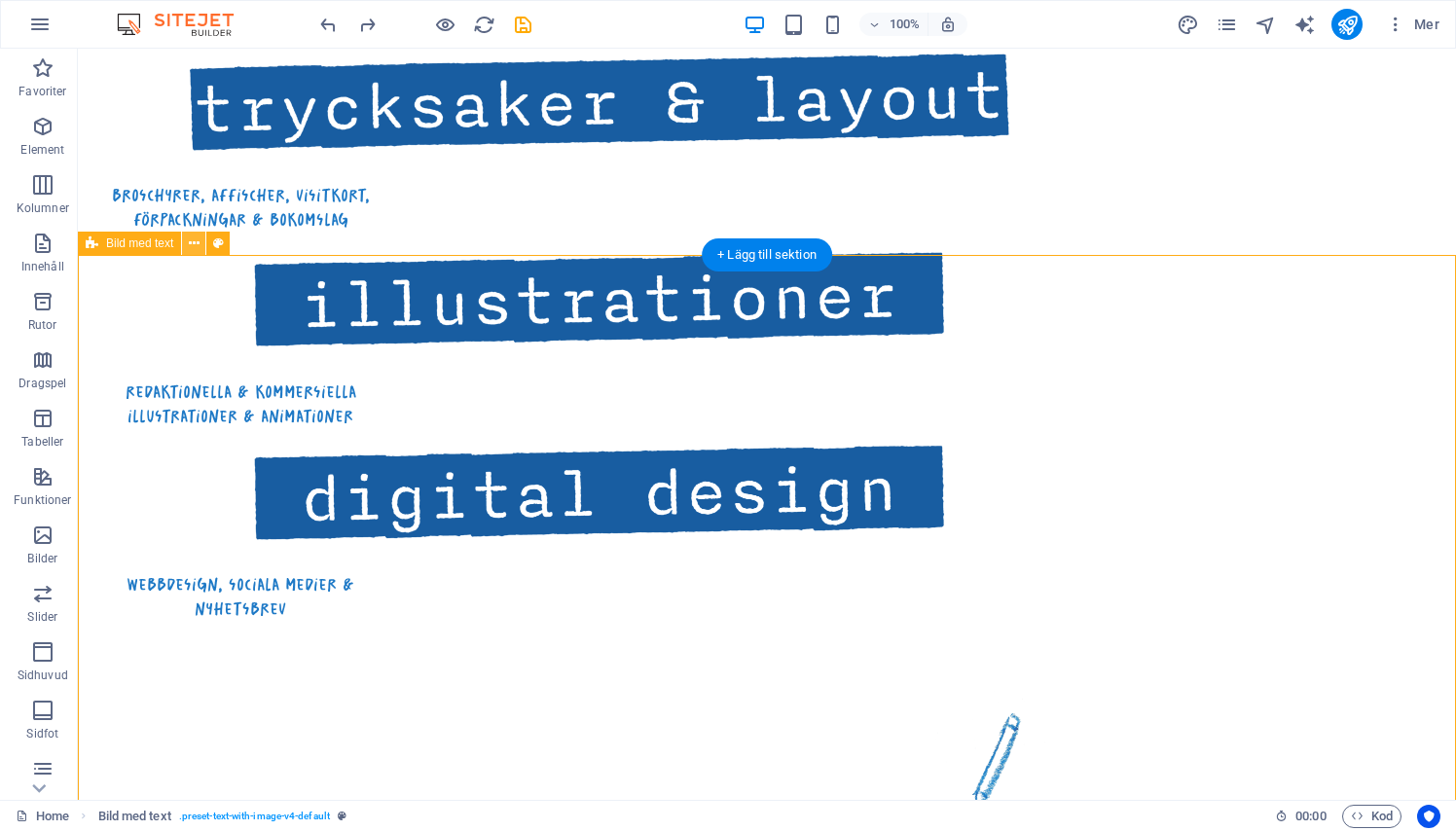
click at [195, 240] on icon at bounding box center [194, 244] width 11 height 20
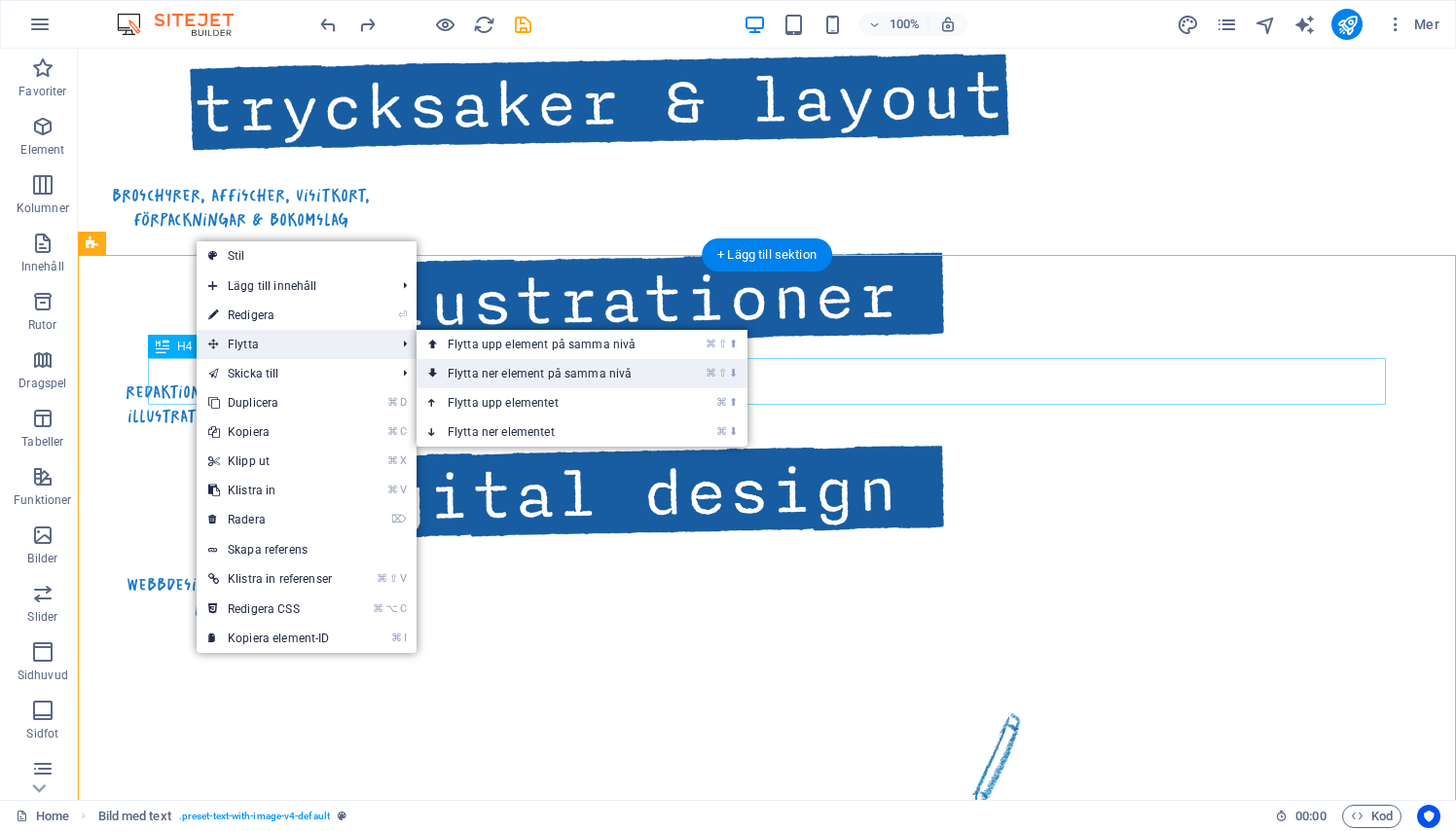
click at [514, 374] on link "⌘ ⇧ ⬇ Flytta ner element på samma nivå" at bounding box center [545, 373] width 258 height 29
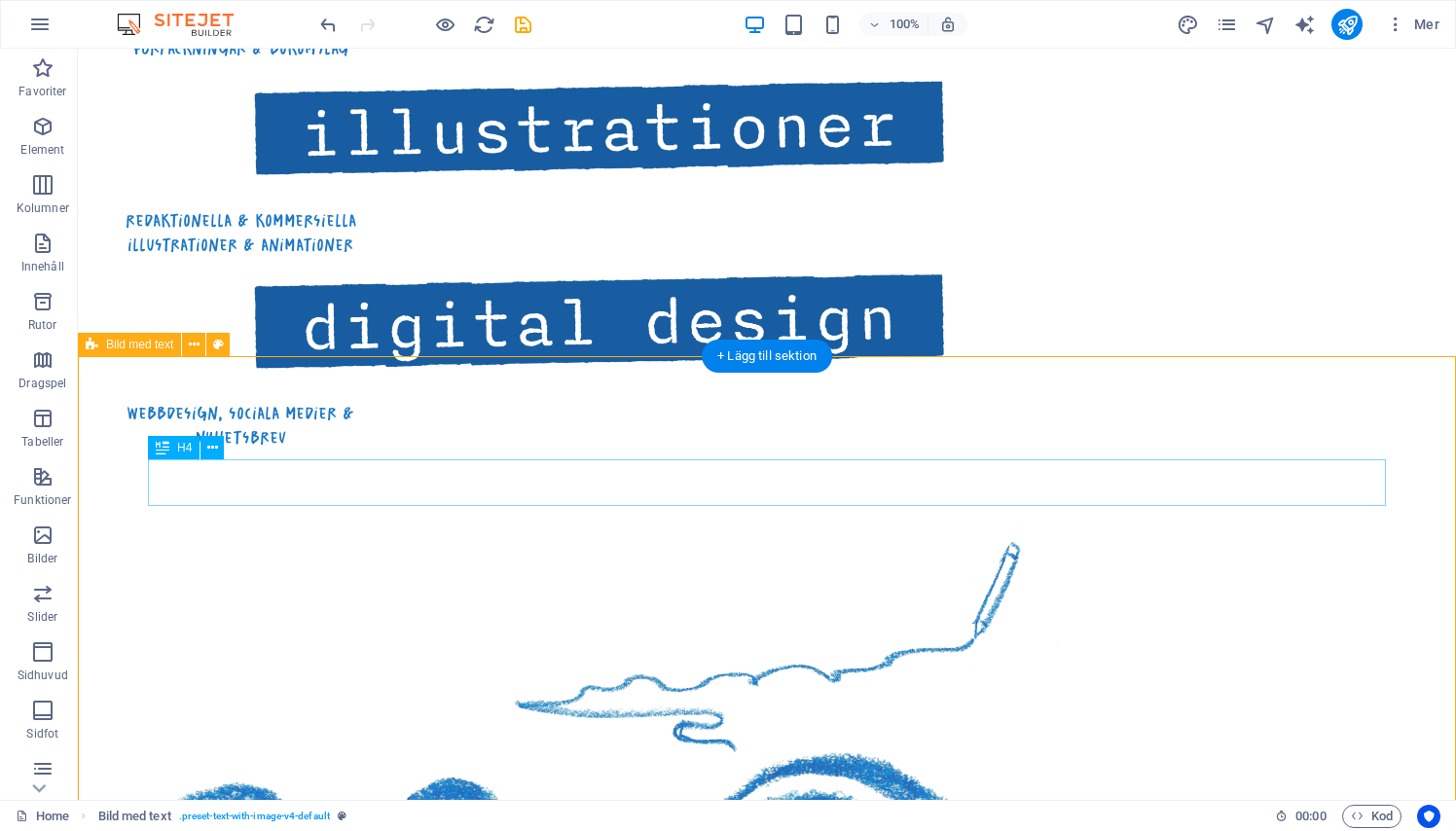
scroll to position [1579, 0]
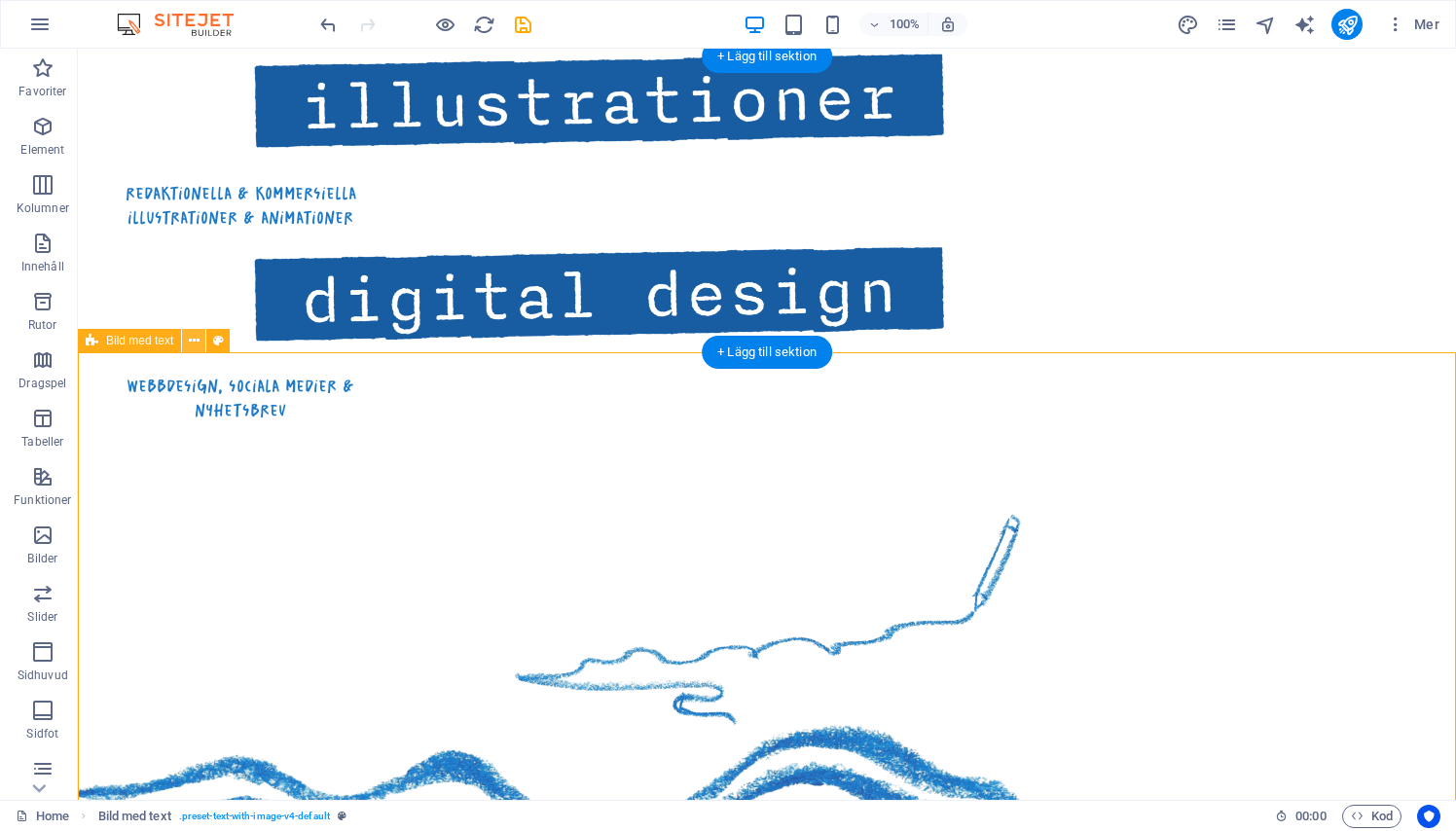
click at [203, 338] on button at bounding box center [194, 340] width 23 height 23
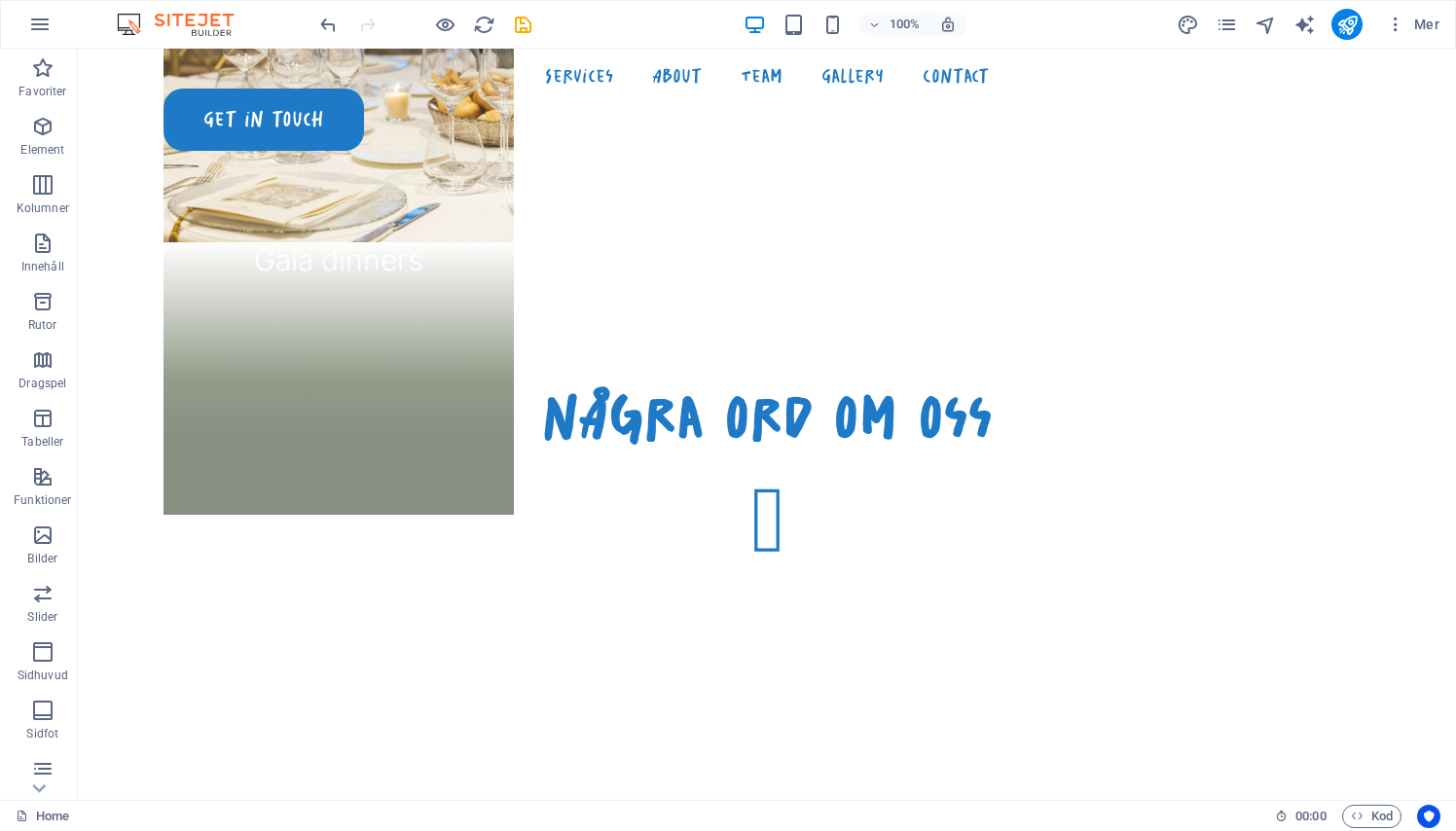
scroll to position [4262, 0]
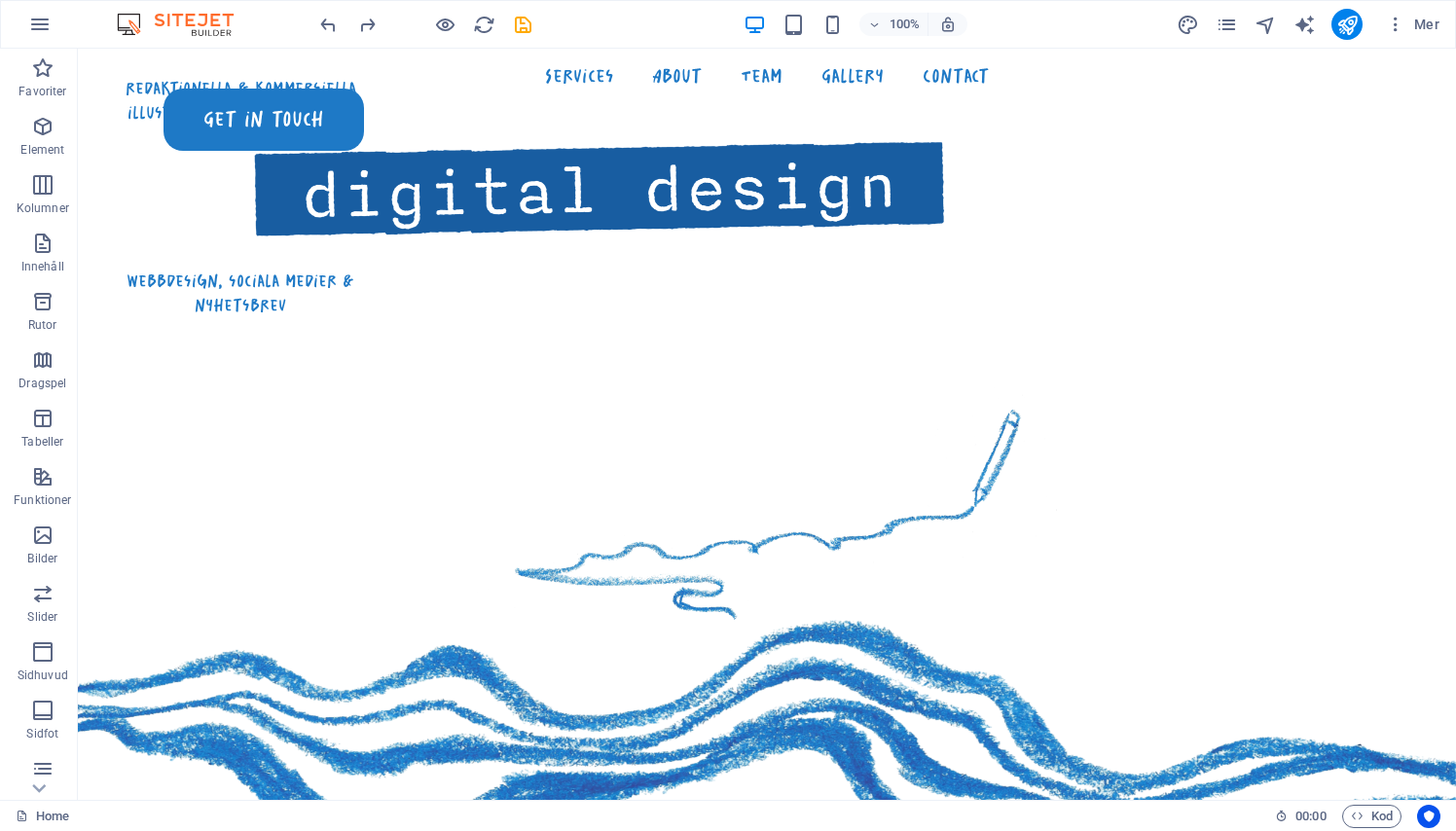
scroll to position [1504, 0]
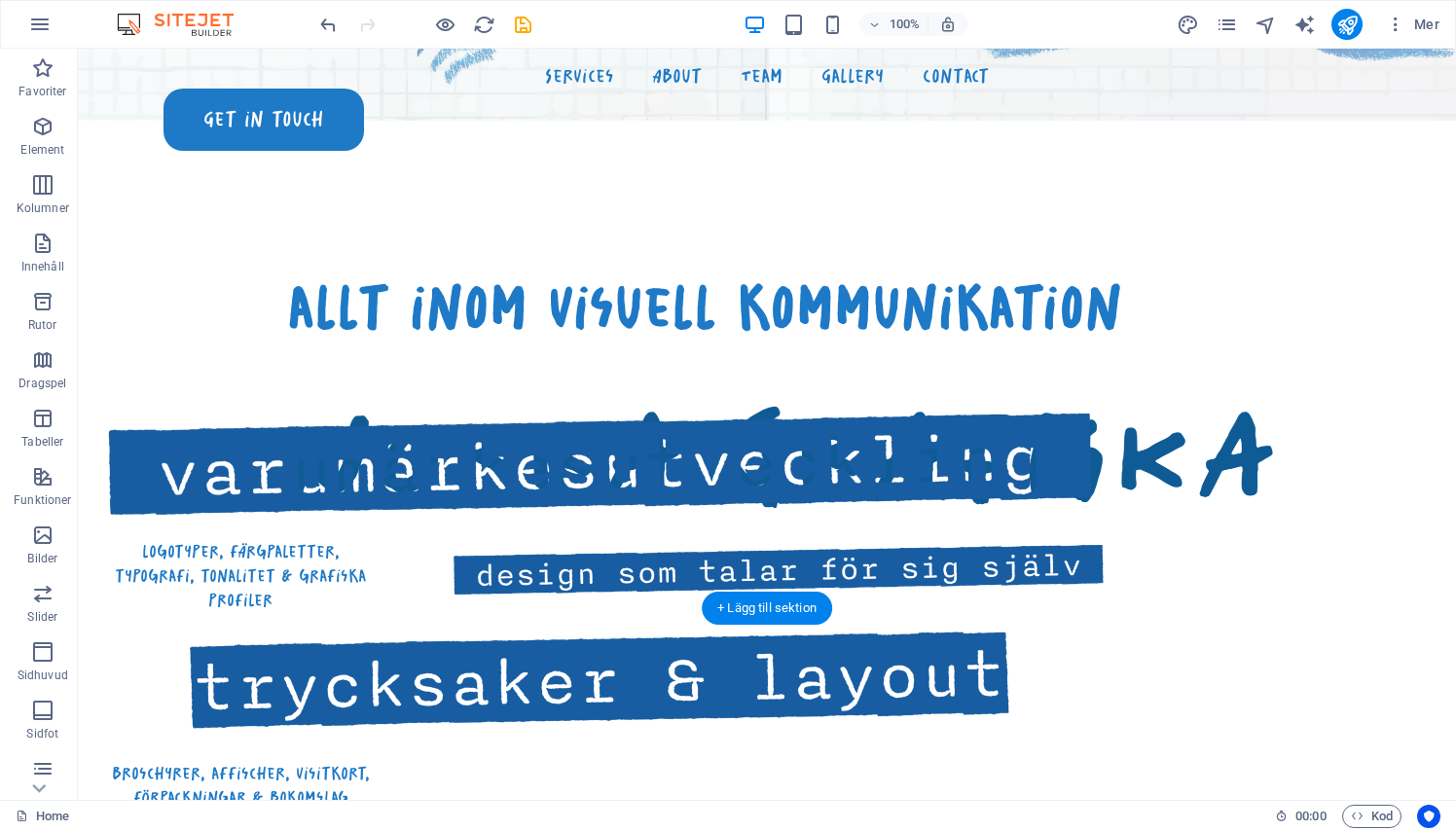
scroll to position [796, 0]
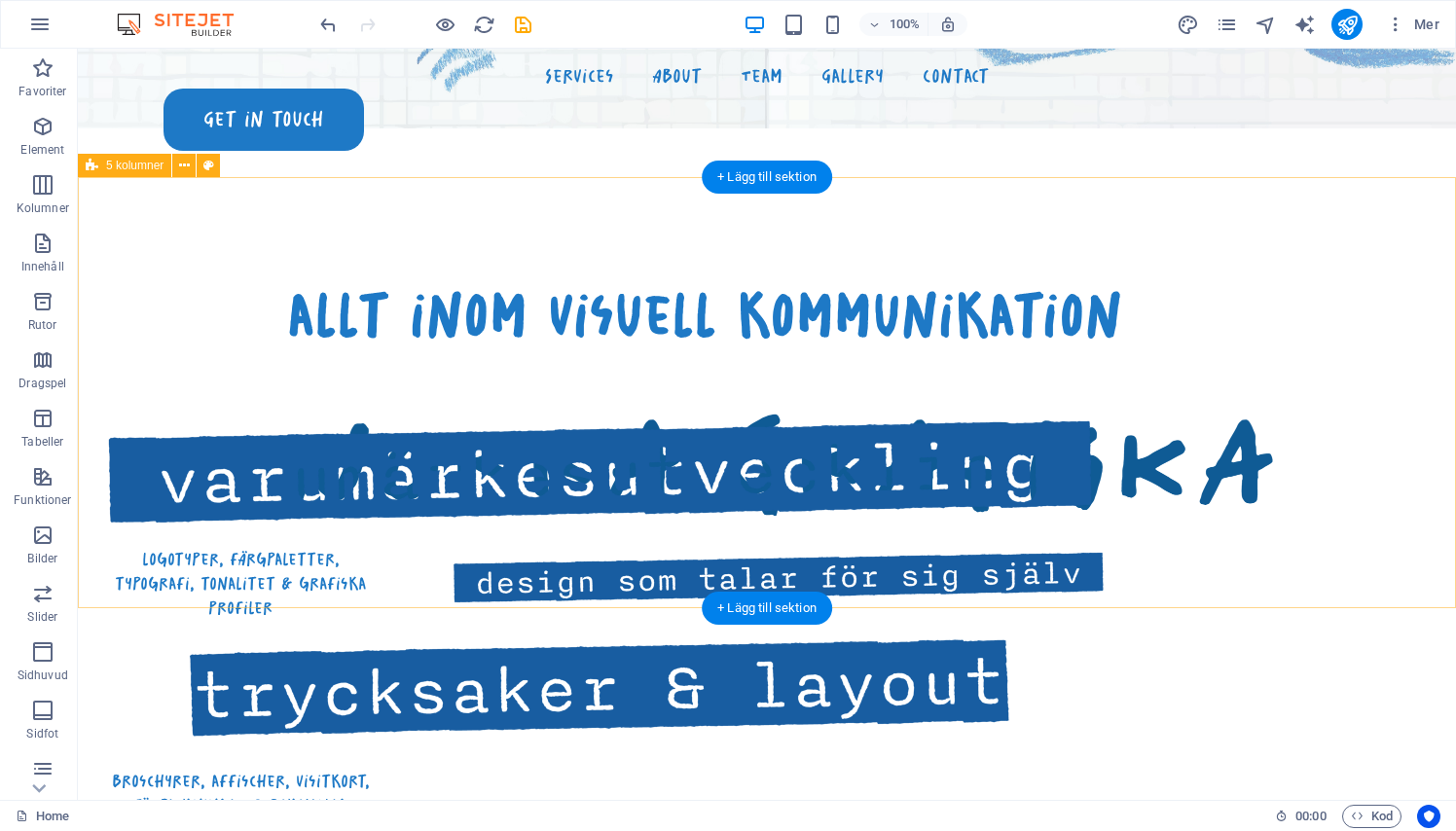
click at [130, 442] on div "allt inom visuell kommunikation logotyper, färgpaletter, typografi, tonalitet &…" at bounding box center [767, 727] width 1378 height 1099
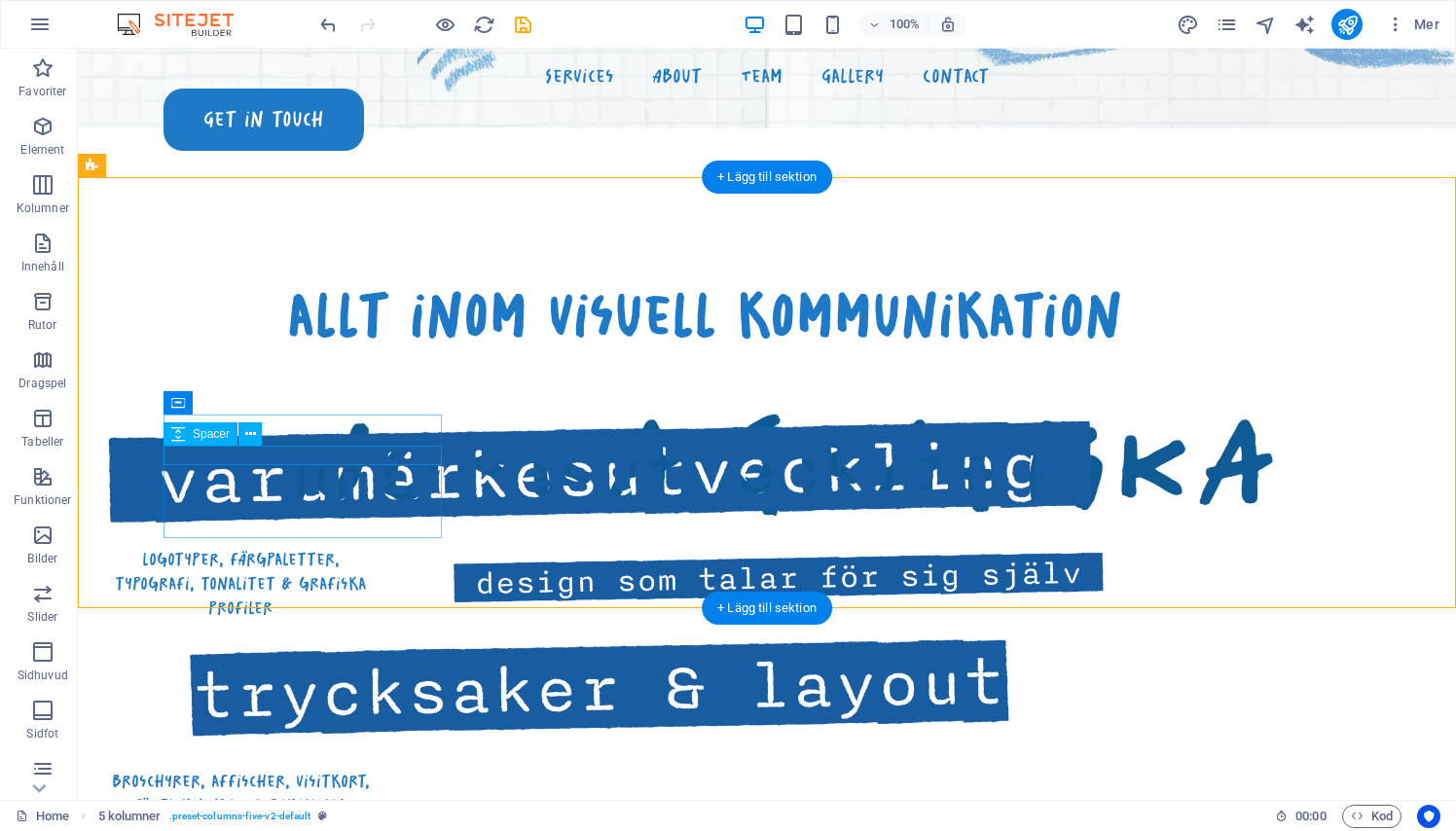
click at [170, 527] on div at bounding box center [241, 537] width 279 height 19
click at [144, 380] on div "allt inom visuell kommunikation logotyper, färgpaletter, typografi, tonalitet &…" at bounding box center [767, 727] width 1378 height 1099
select select "rem"
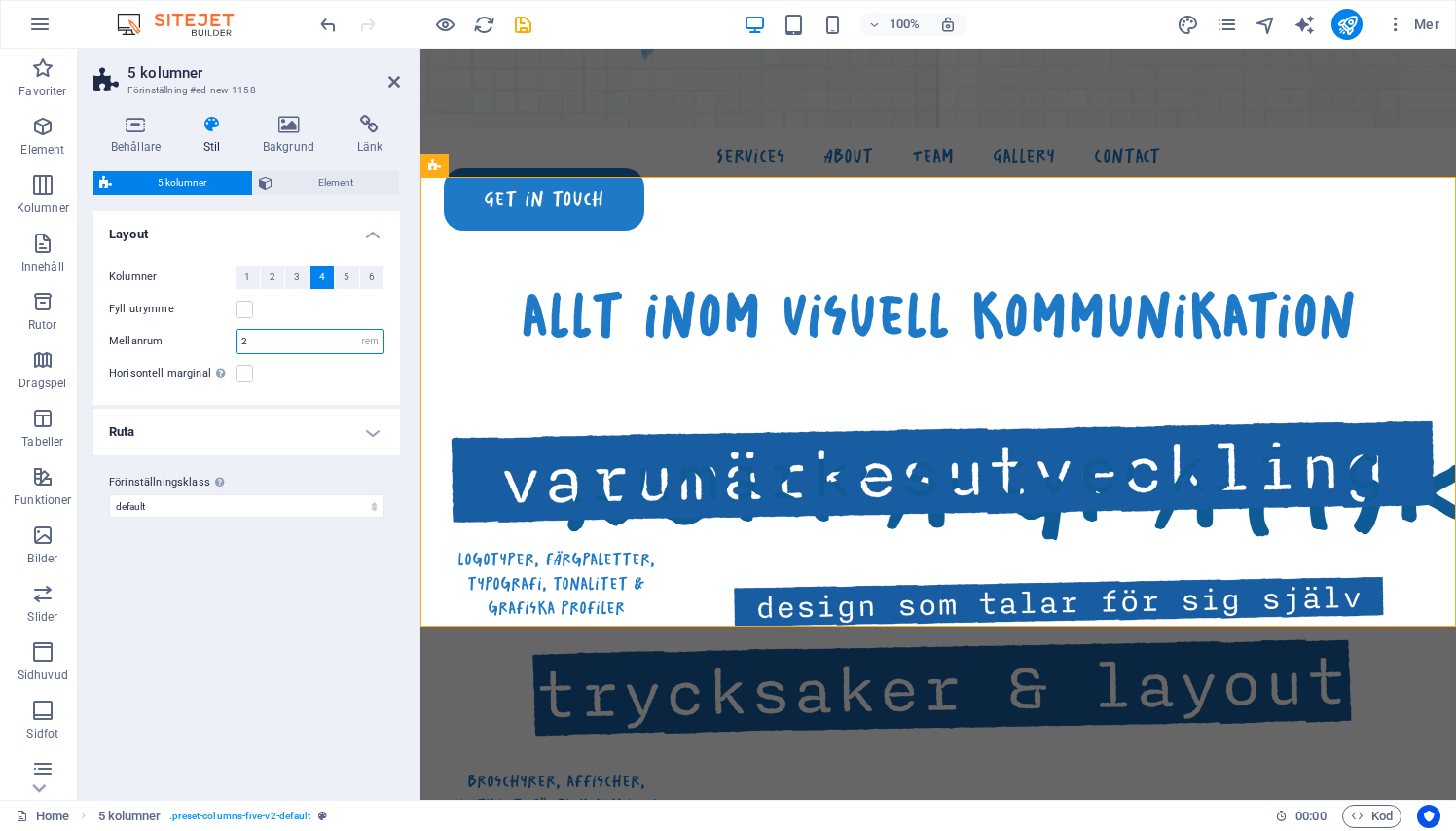
click at [259, 341] on input "2" at bounding box center [310, 341] width 147 height 23
click at [276, 344] on input "1" at bounding box center [310, 341] width 147 height 23
click at [363, 419] on h4 "Ruta" at bounding box center [247, 432] width 307 height 47
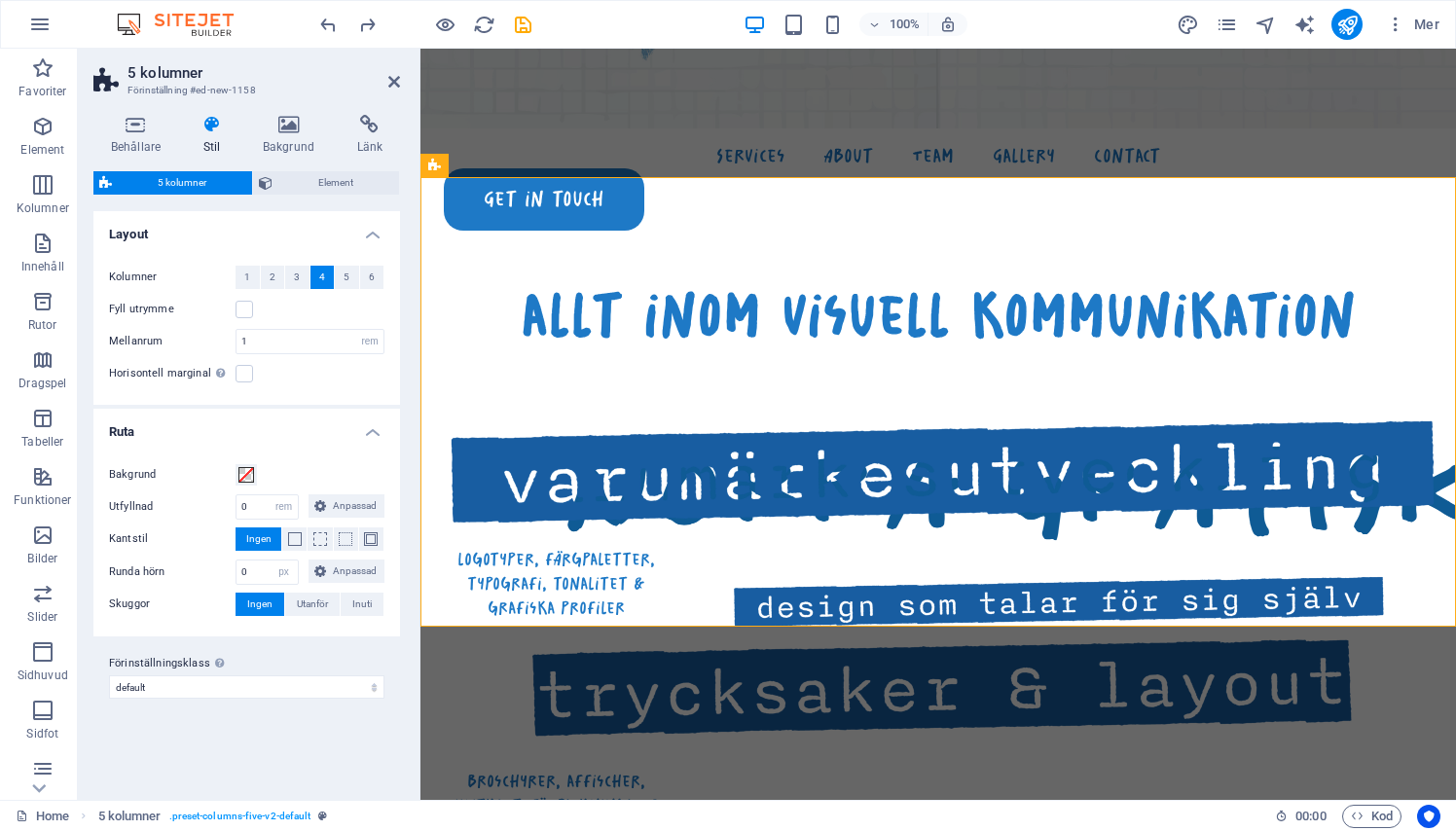
click at [364, 420] on h4 "Ruta" at bounding box center [247, 426] width 307 height 35
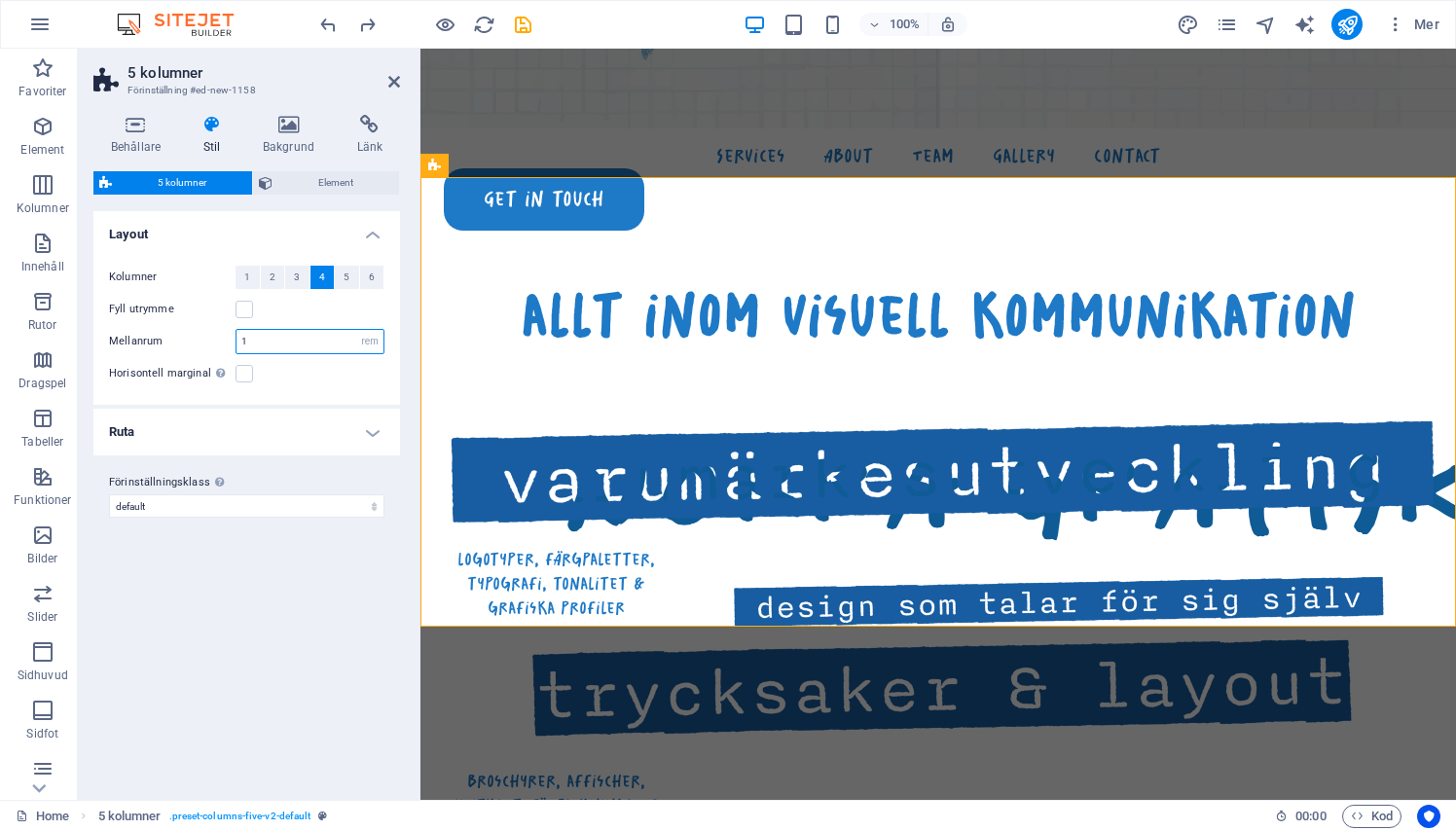
click at [247, 338] on input "1" at bounding box center [310, 341] width 147 height 23
type input "1"
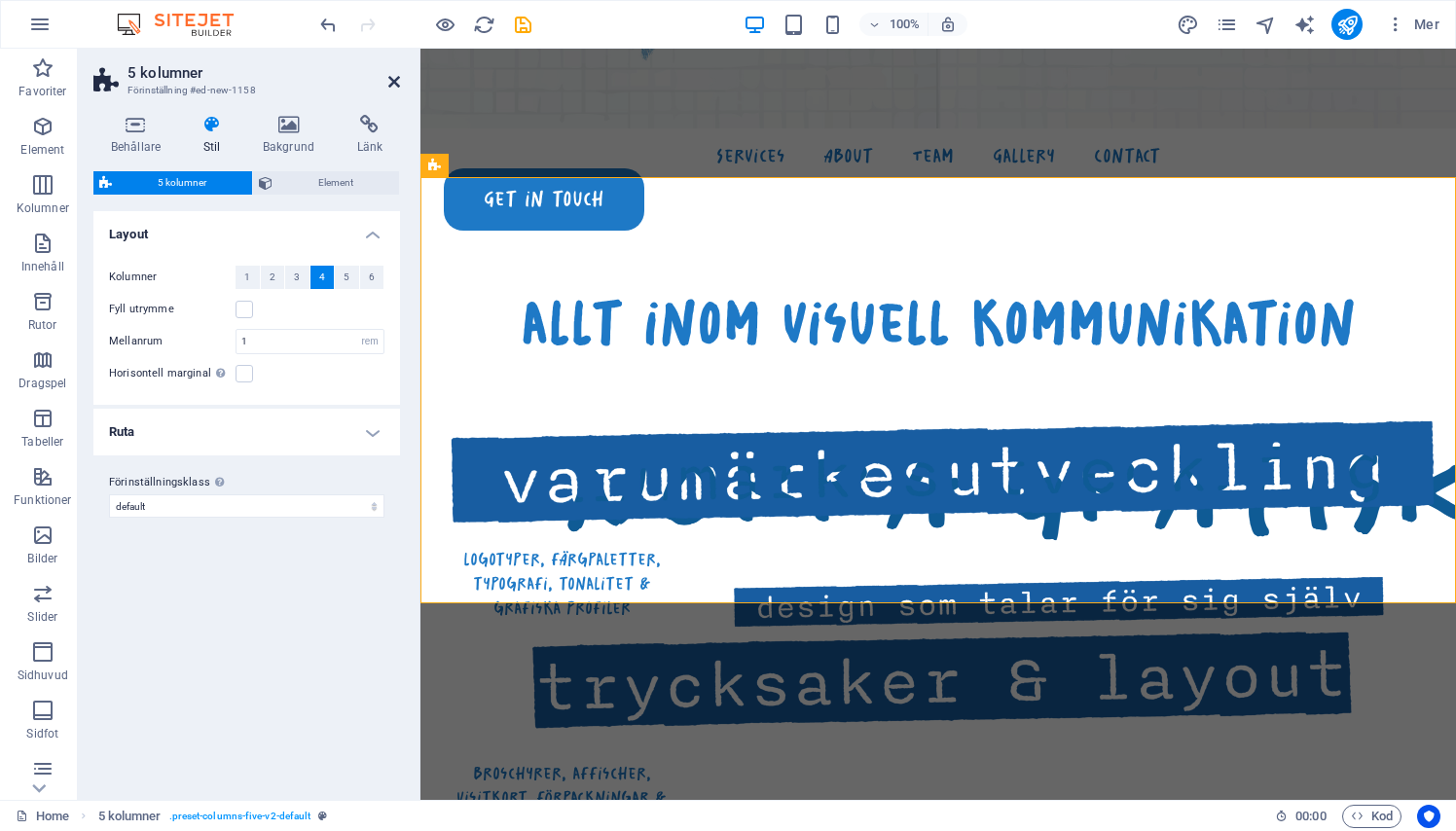
click at [396, 82] on icon at bounding box center [394, 82] width 12 height 16
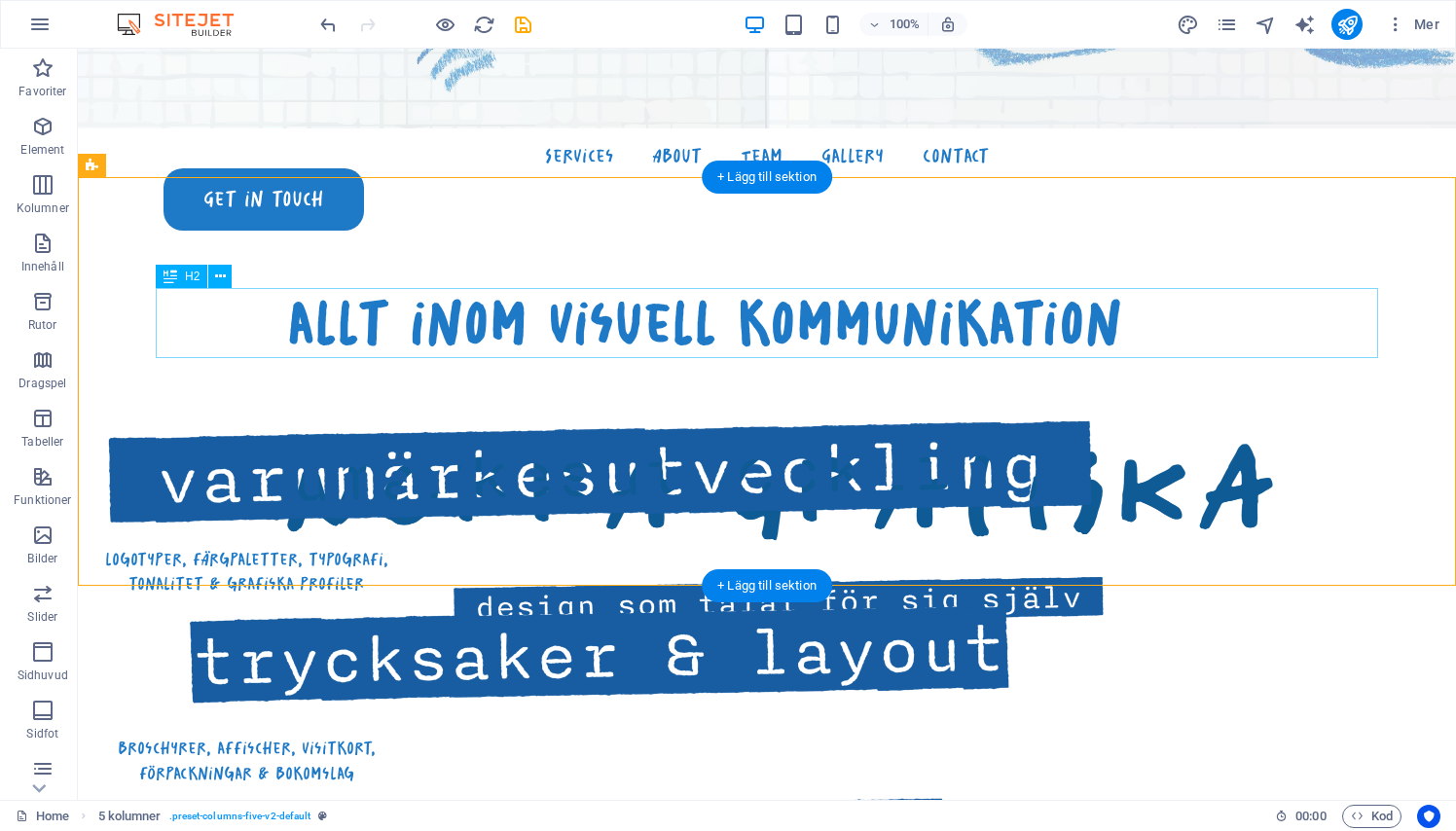
click at [188, 340] on div "allt inom visuell kommunikation" at bounding box center [705, 323] width 1222 height 70
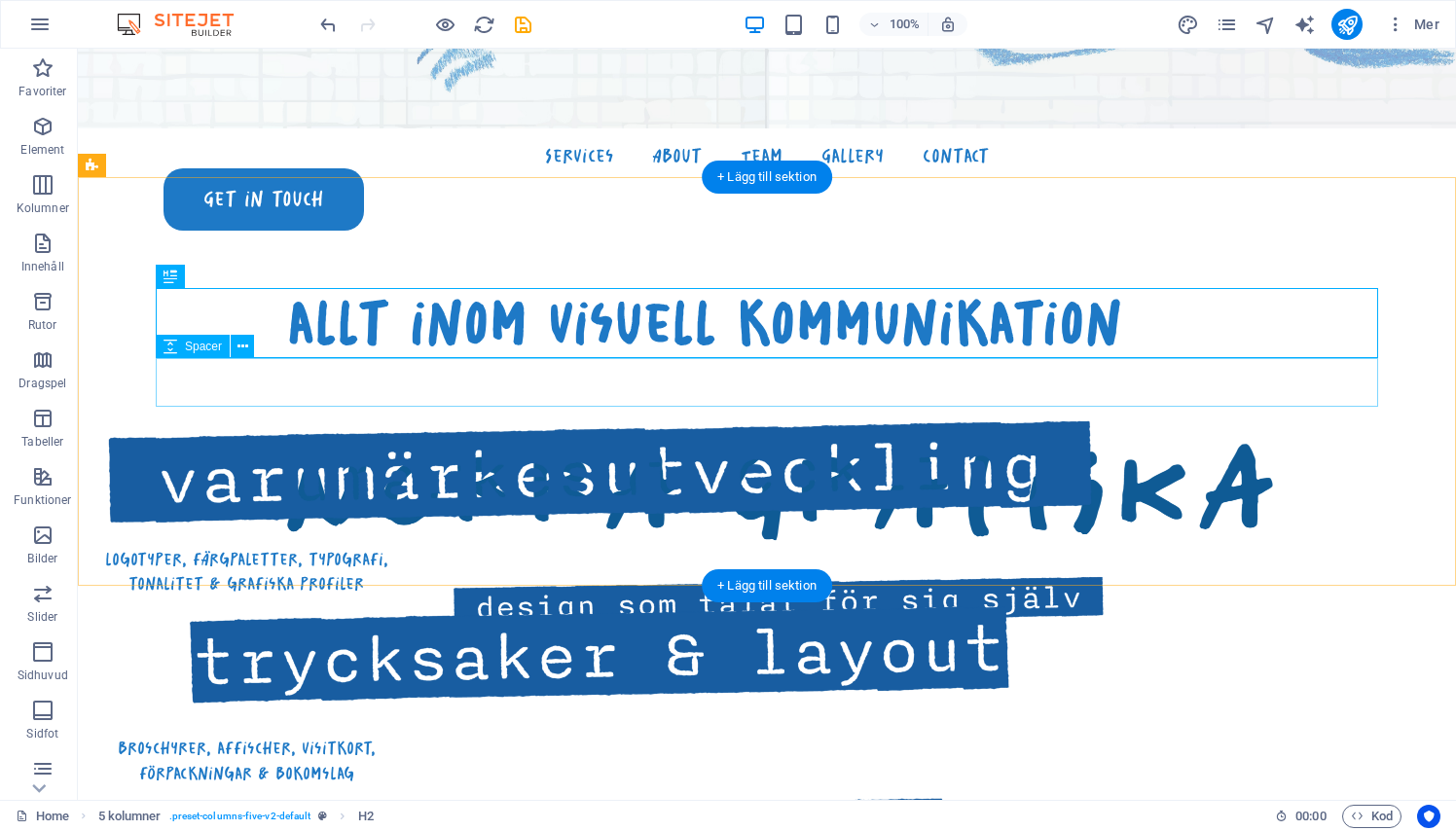
click at [439, 381] on div at bounding box center [705, 382] width 1222 height 49
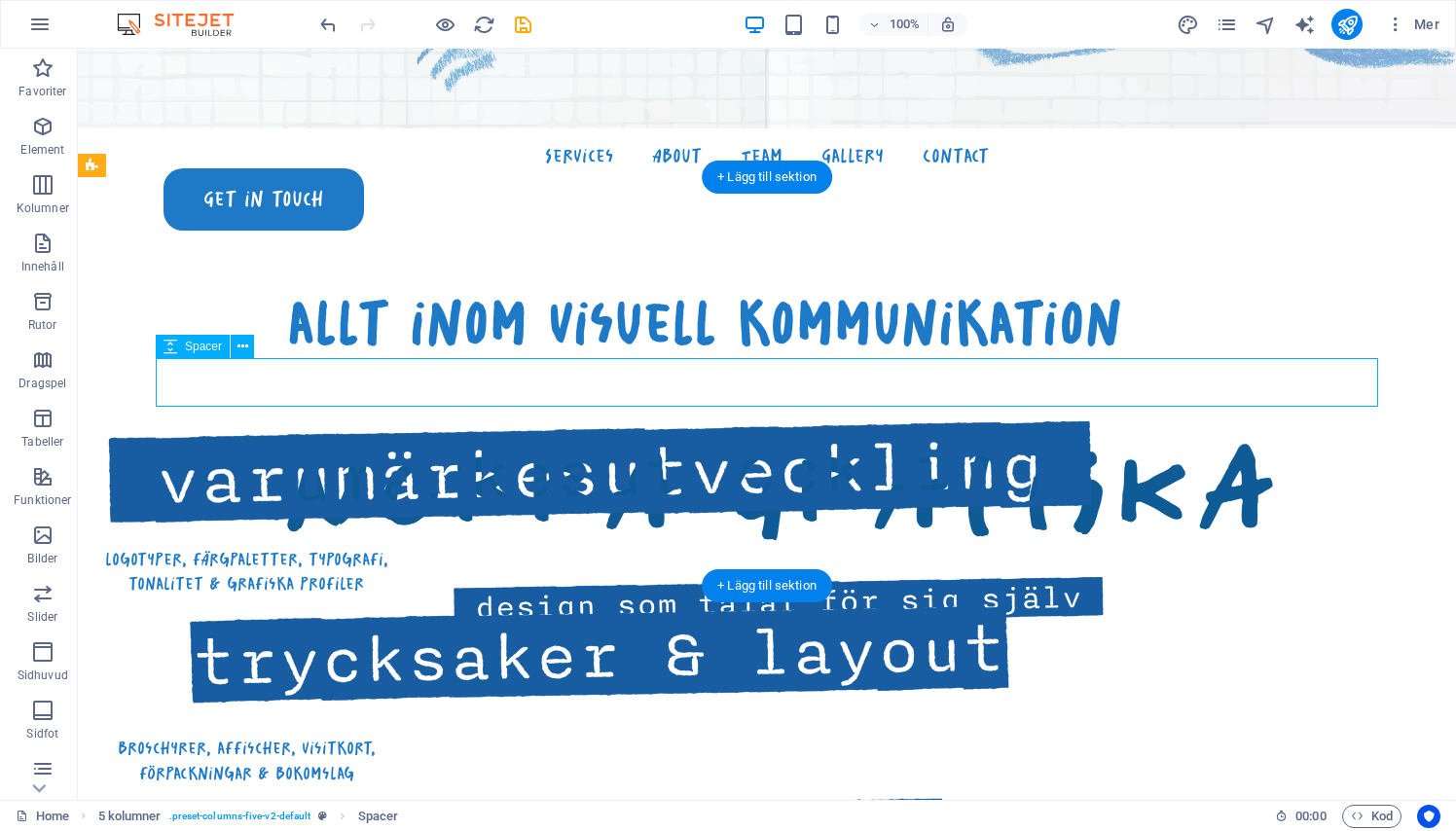
click at [439, 381] on div at bounding box center [705, 382] width 1222 height 49
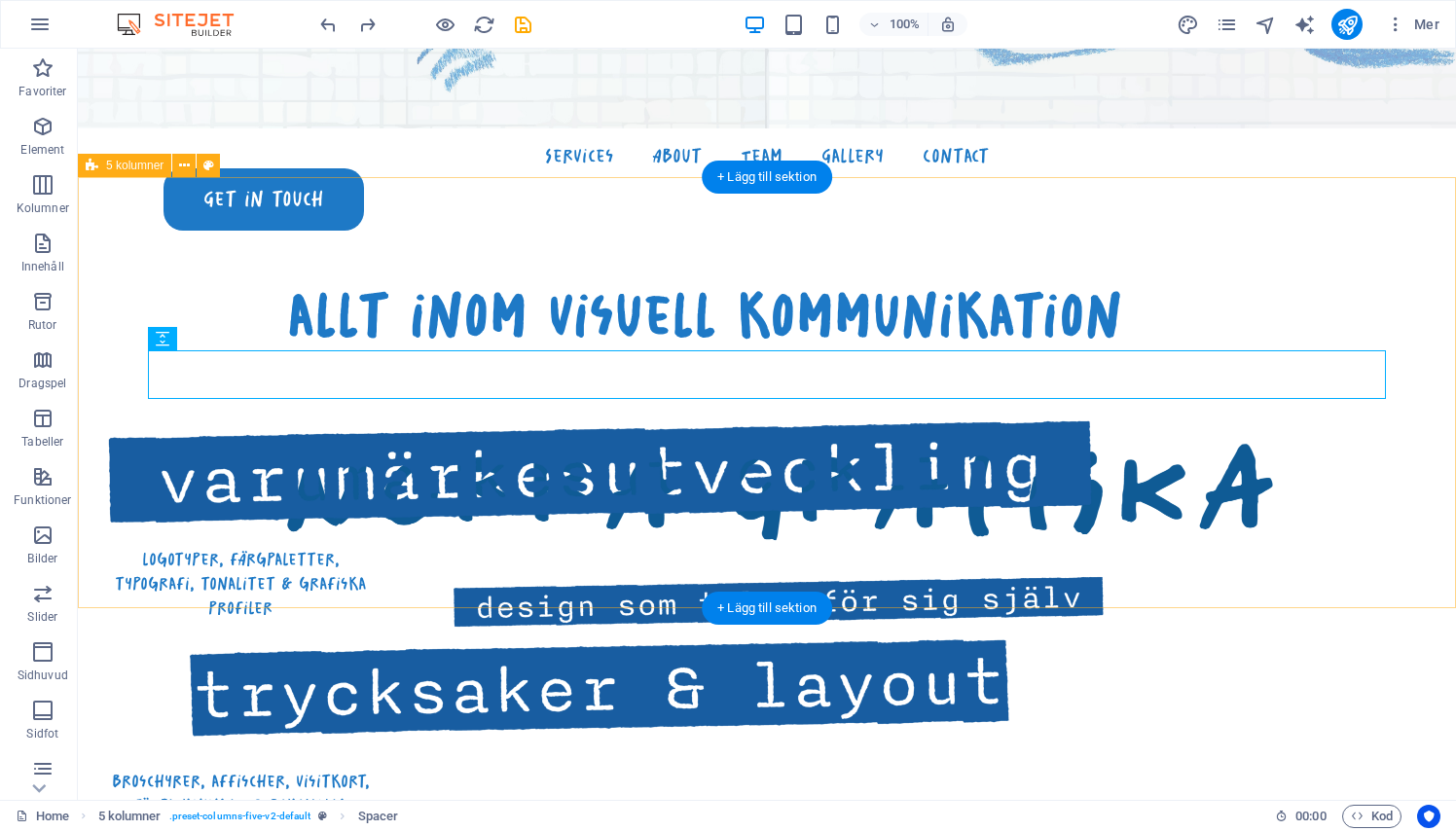
click at [126, 482] on div "allt inom visuell kommunikation logotyper, färgpaletter, typografi, tonalitet &…" at bounding box center [767, 727] width 1378 height 1099
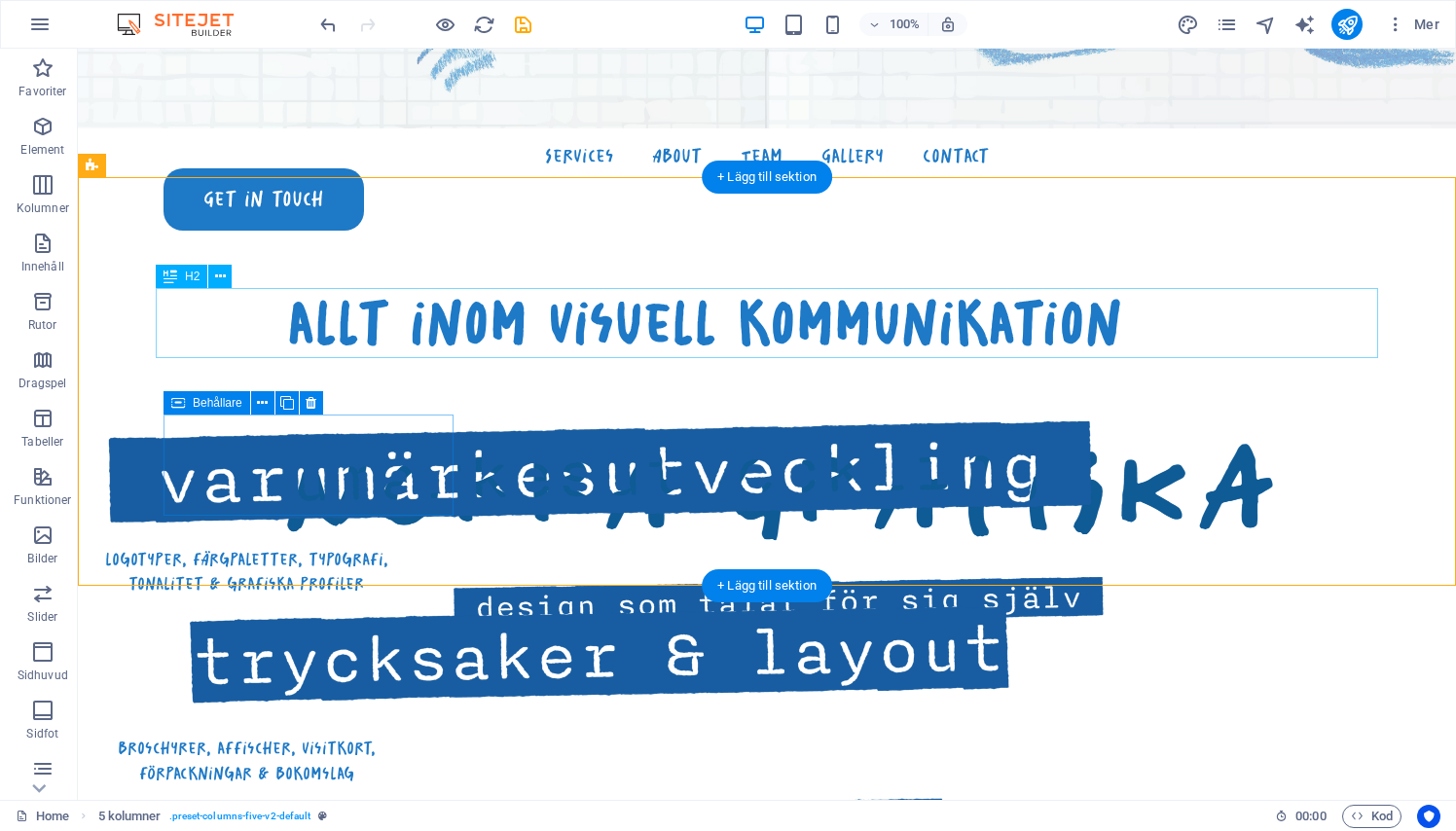
click at [314, 328] on div "allt inom visuell kommunikation" at bounding box center [705, 323] width 1222 height 70
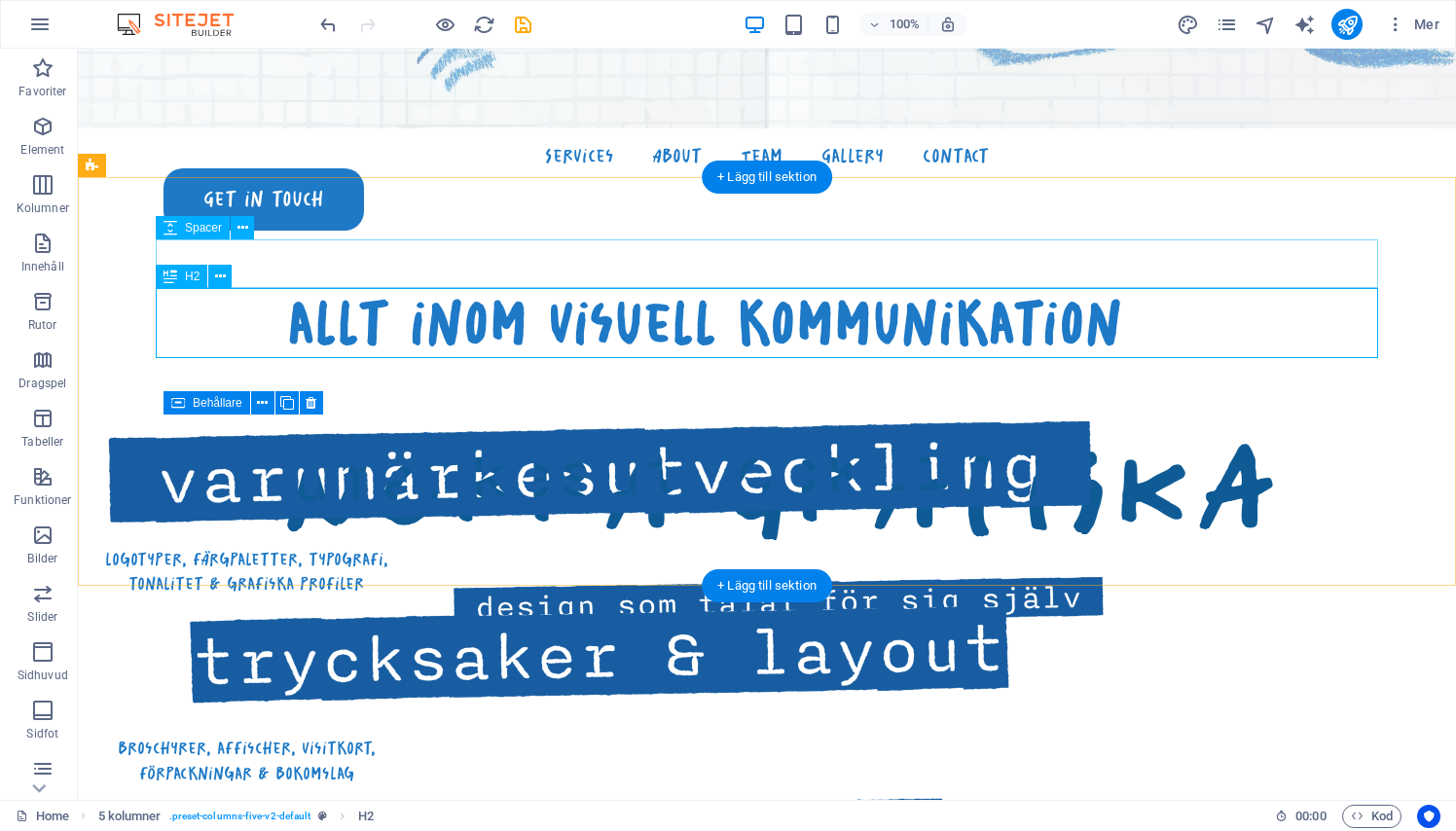
click at [187, 280] on span "H2" at bounding box center [192, 277] width 15 height 12
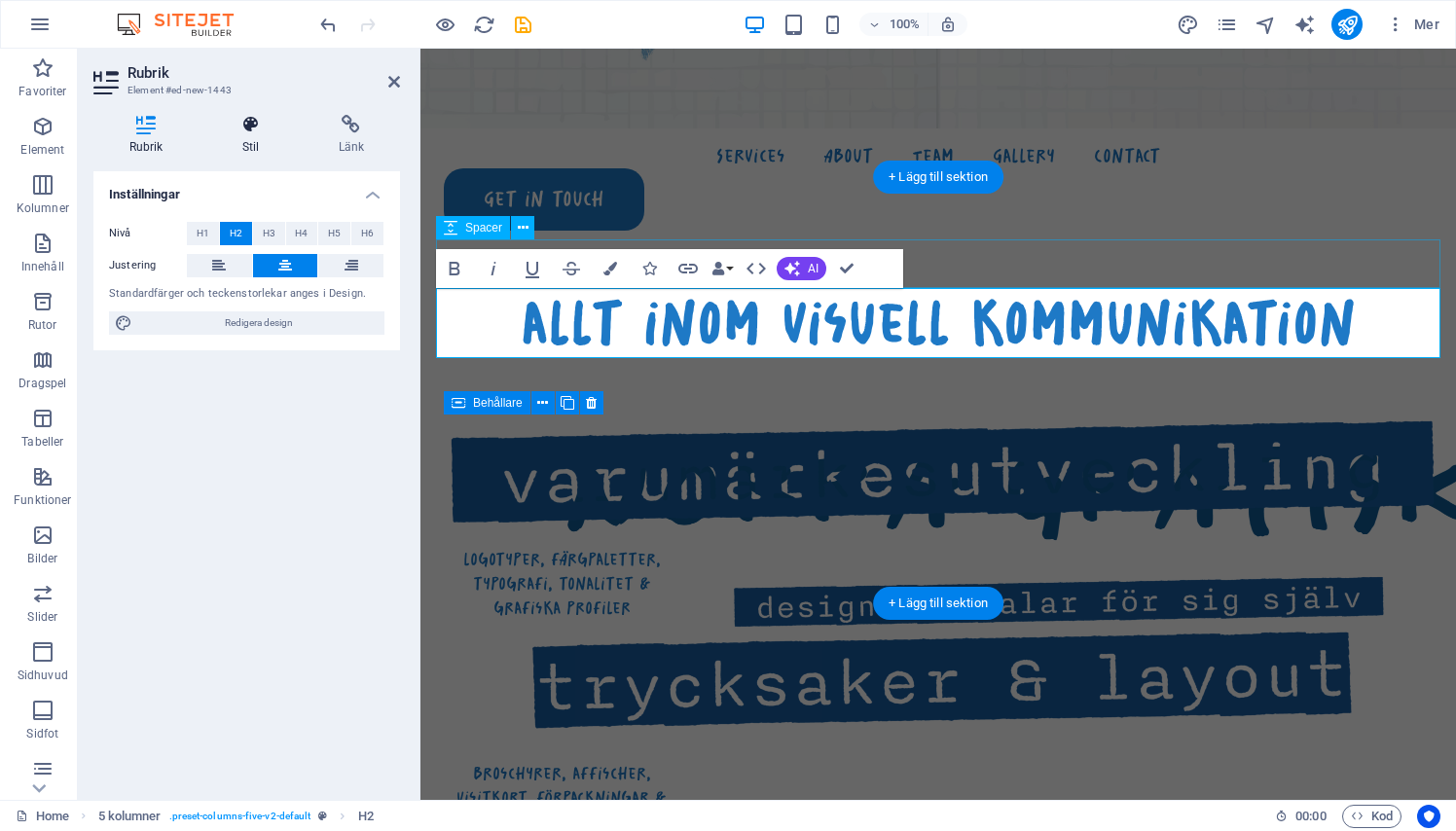
click at [255, 146] on h4 "Stil" at bounding box center [254, 135] width 96 height 41
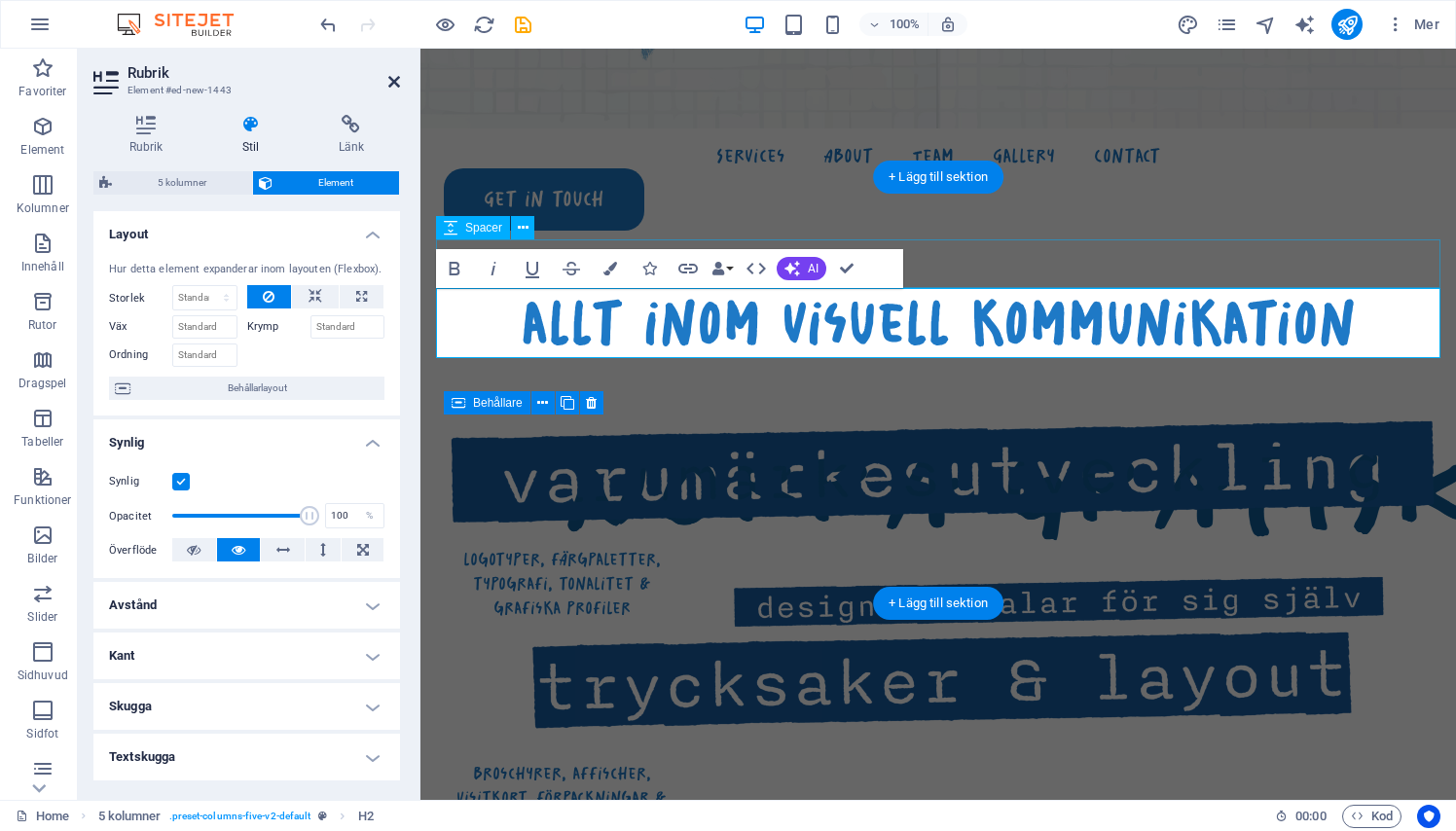
click at [394, 77] on icon at bounding box center [394, 82] width 12 height 16
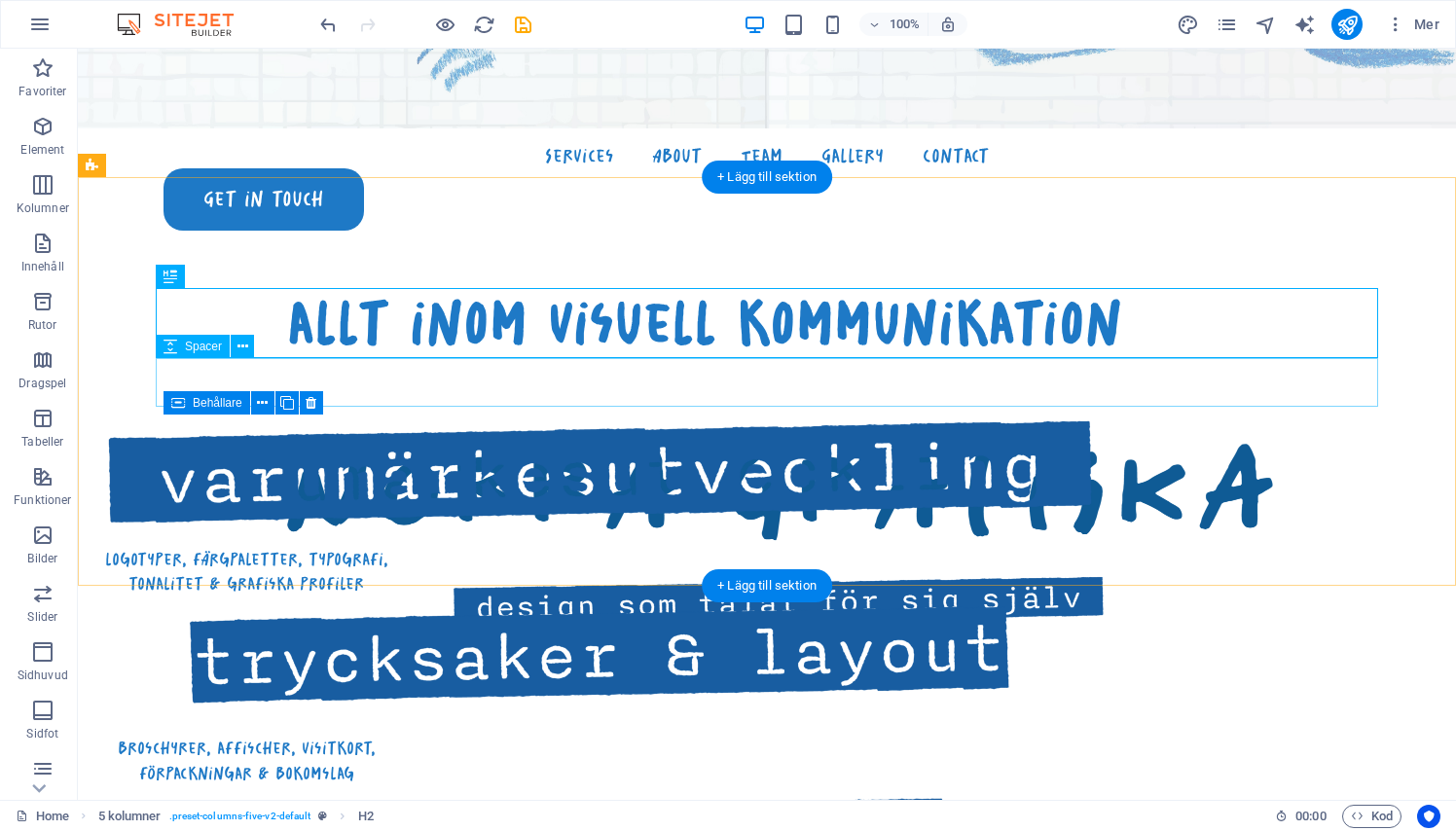
click at [193, 367] on div at bounding box center [705, 382] width 1222 height 49
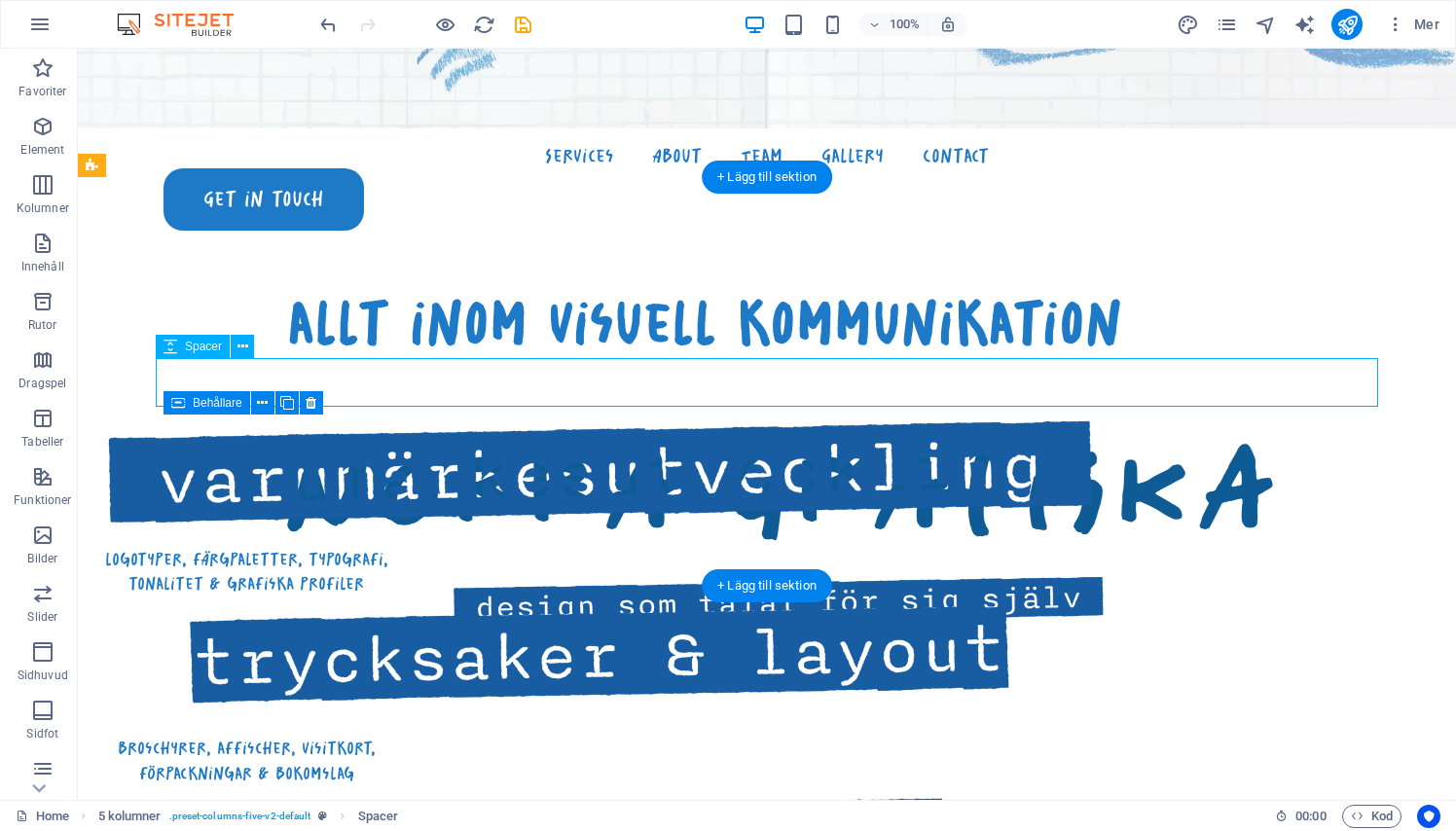
click at [193, 367] on div at bounding box center [705, 382] width 1222 height 49
select select "px"
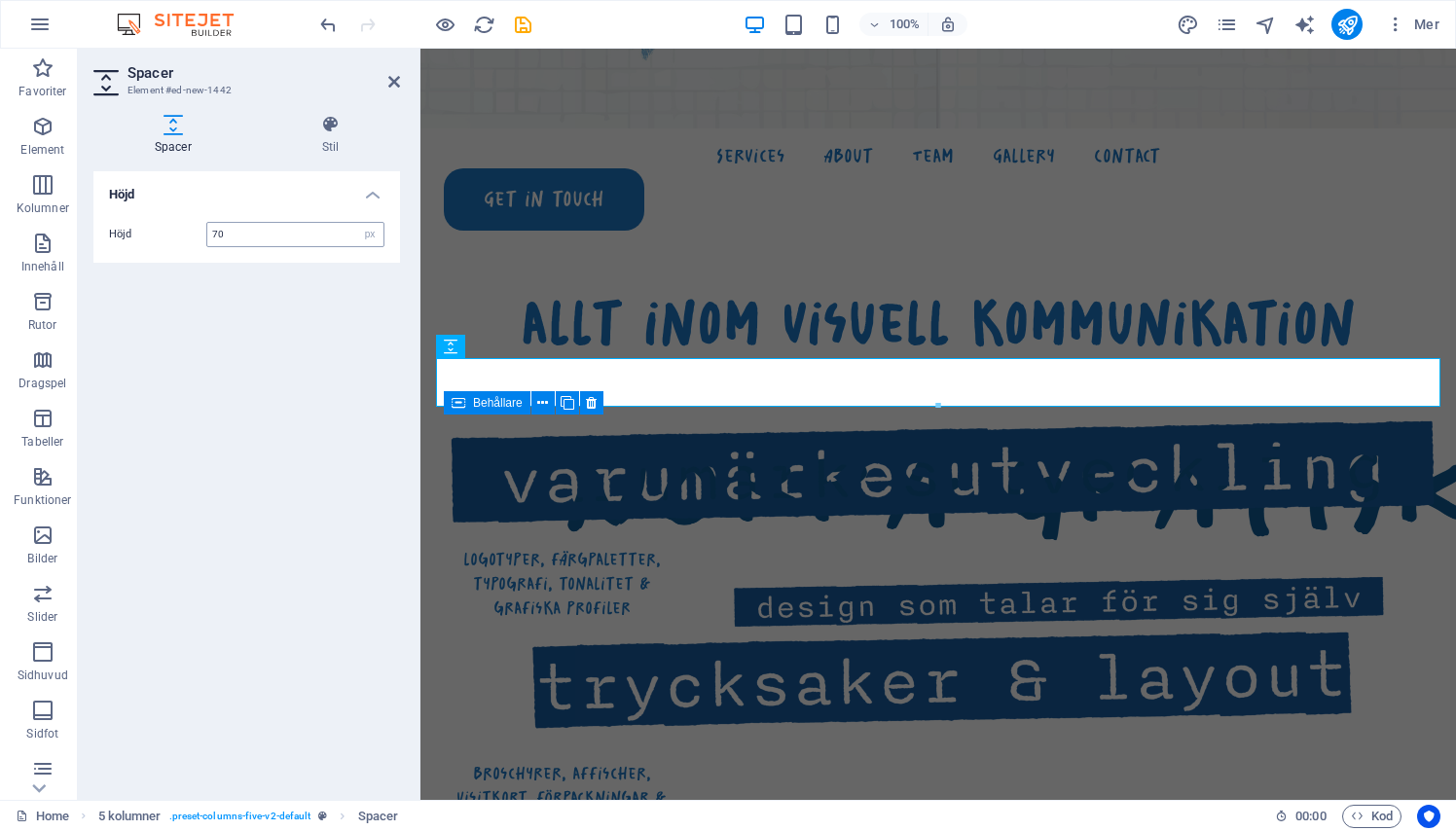
type input "70"
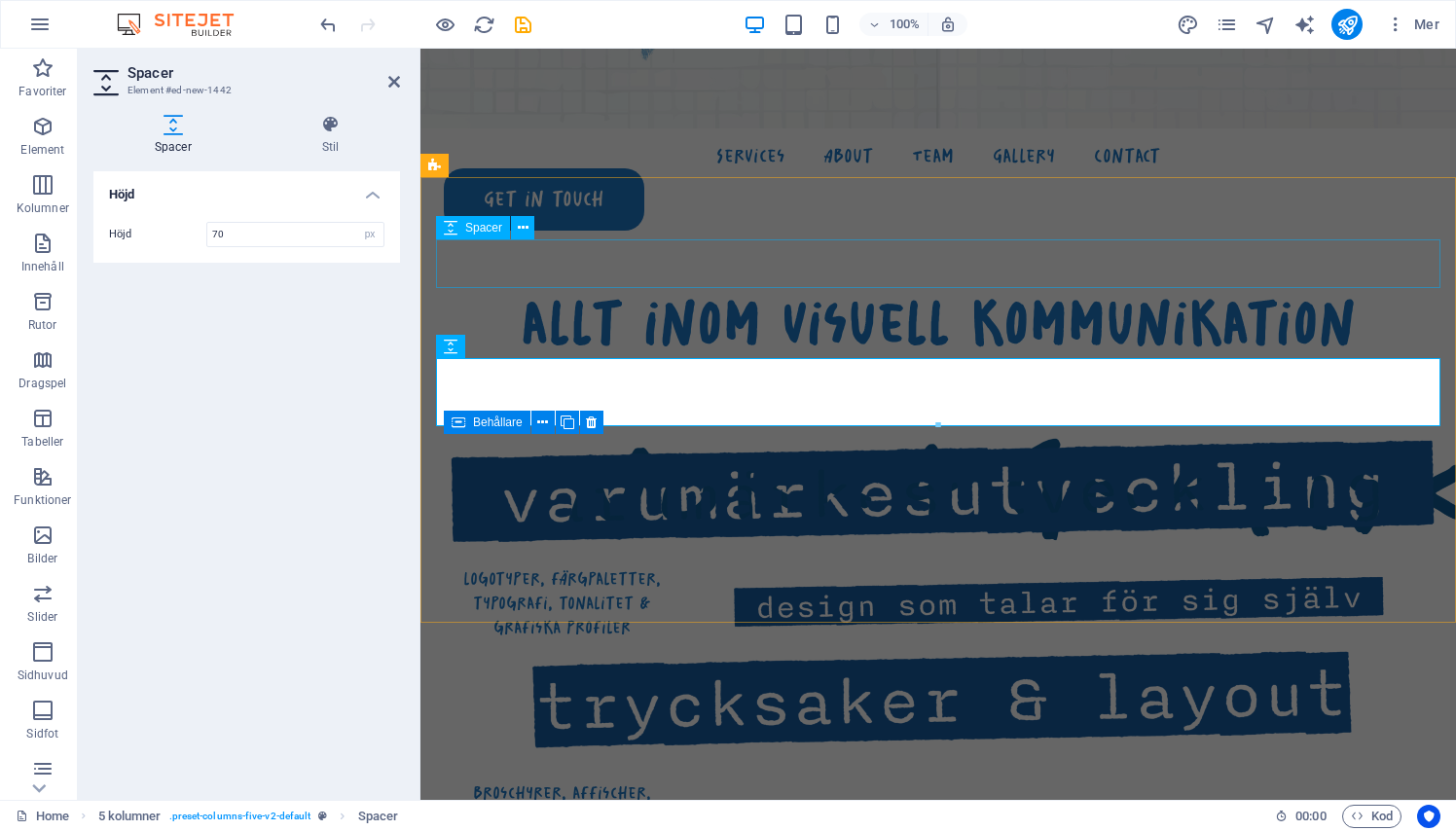
click at [533, 258] on div at bounding box center [938, 264] width 1004 height 49
select select "px"
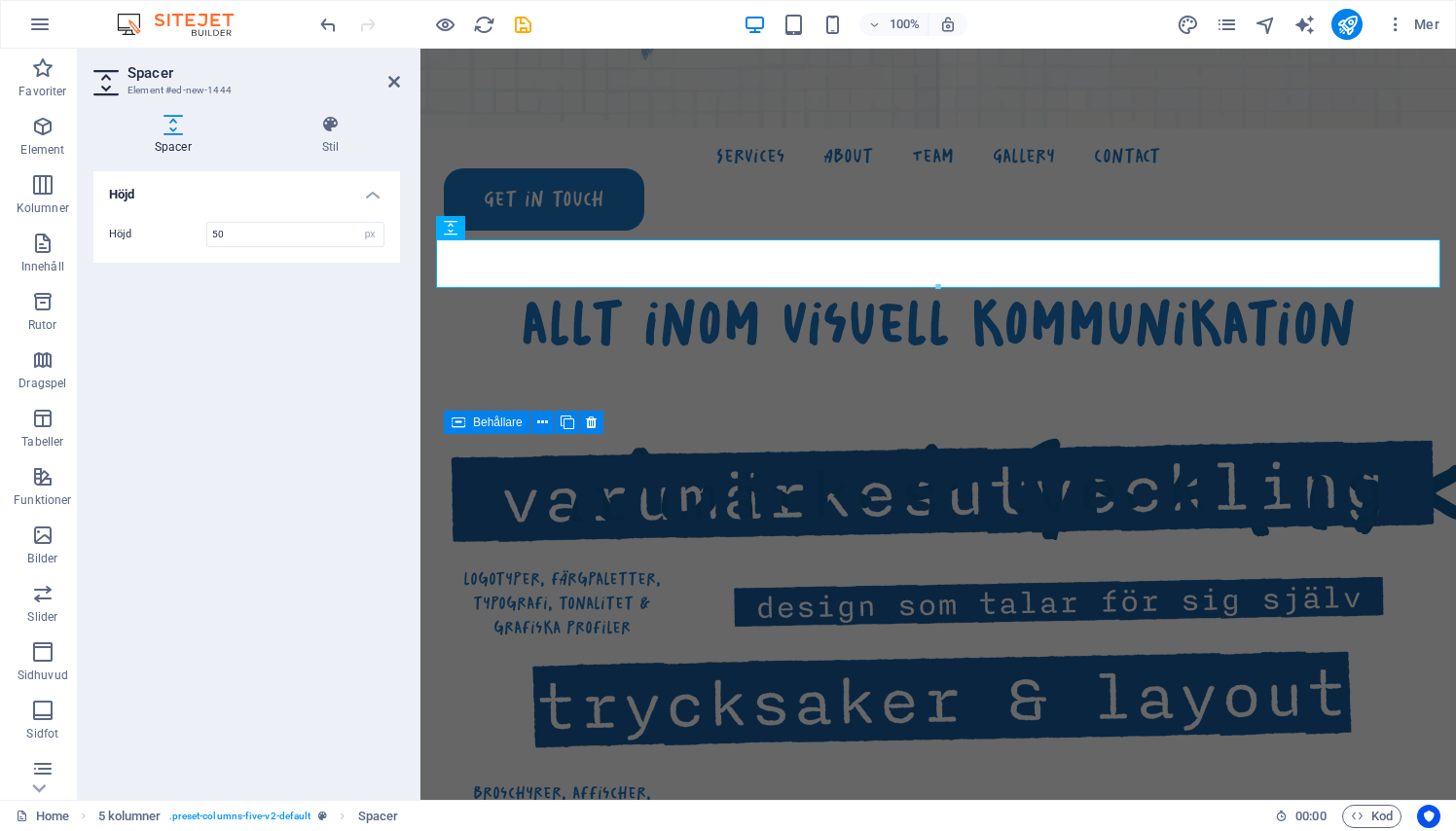
click at [385, 86] on header "Spacer Element #ed-new-1444" at bounding box center [247, 74] width 307 height 51
click at [397, 79] on icon at bounding box center [394, 82] width 12 height 16
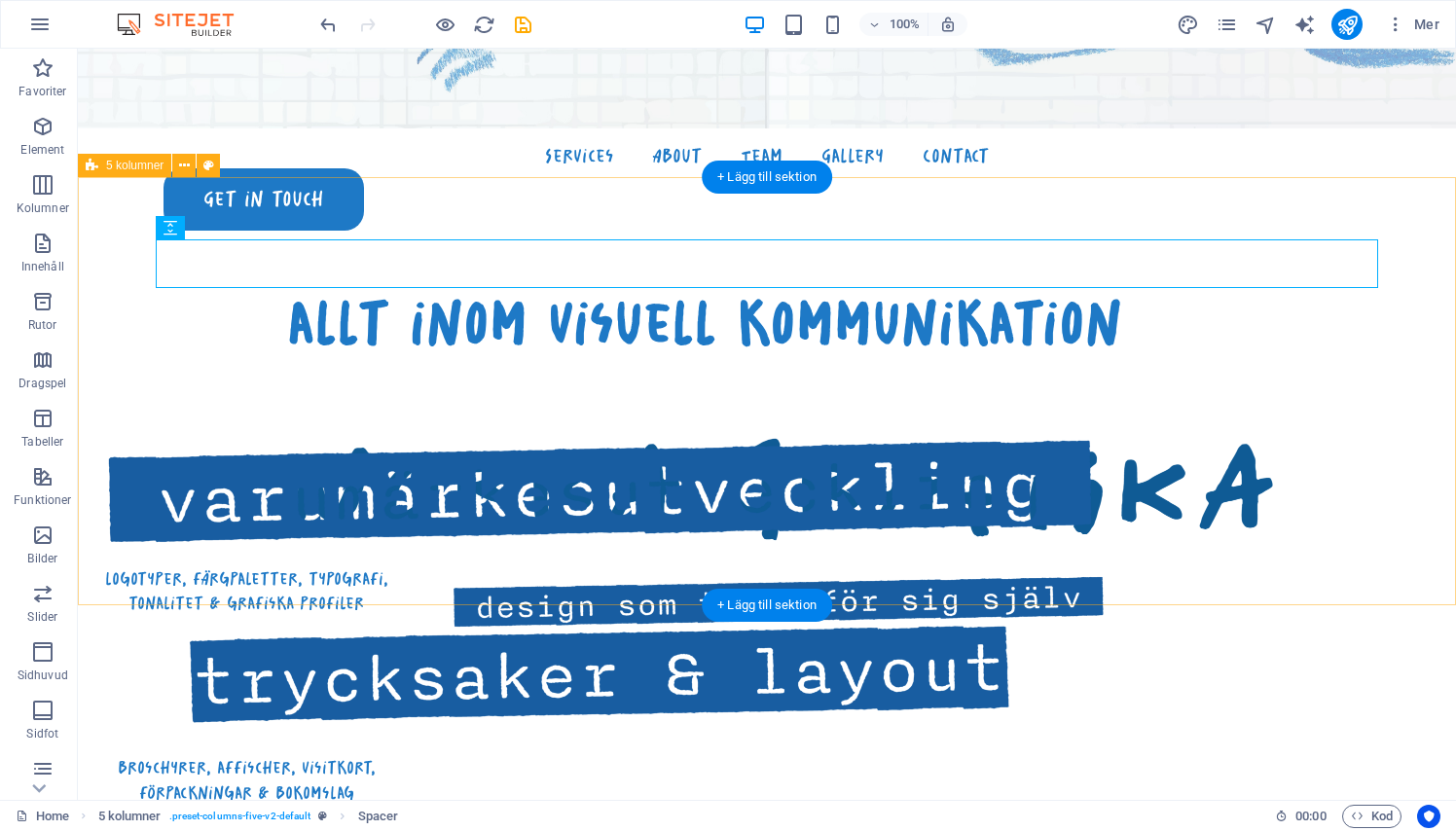
click at [340, 585] on div "allt inom visuell kommunikation logotyper, färgpaletter, typografi, tonalitet &…" at bounding box center [767, 712] width 1378 height 1071
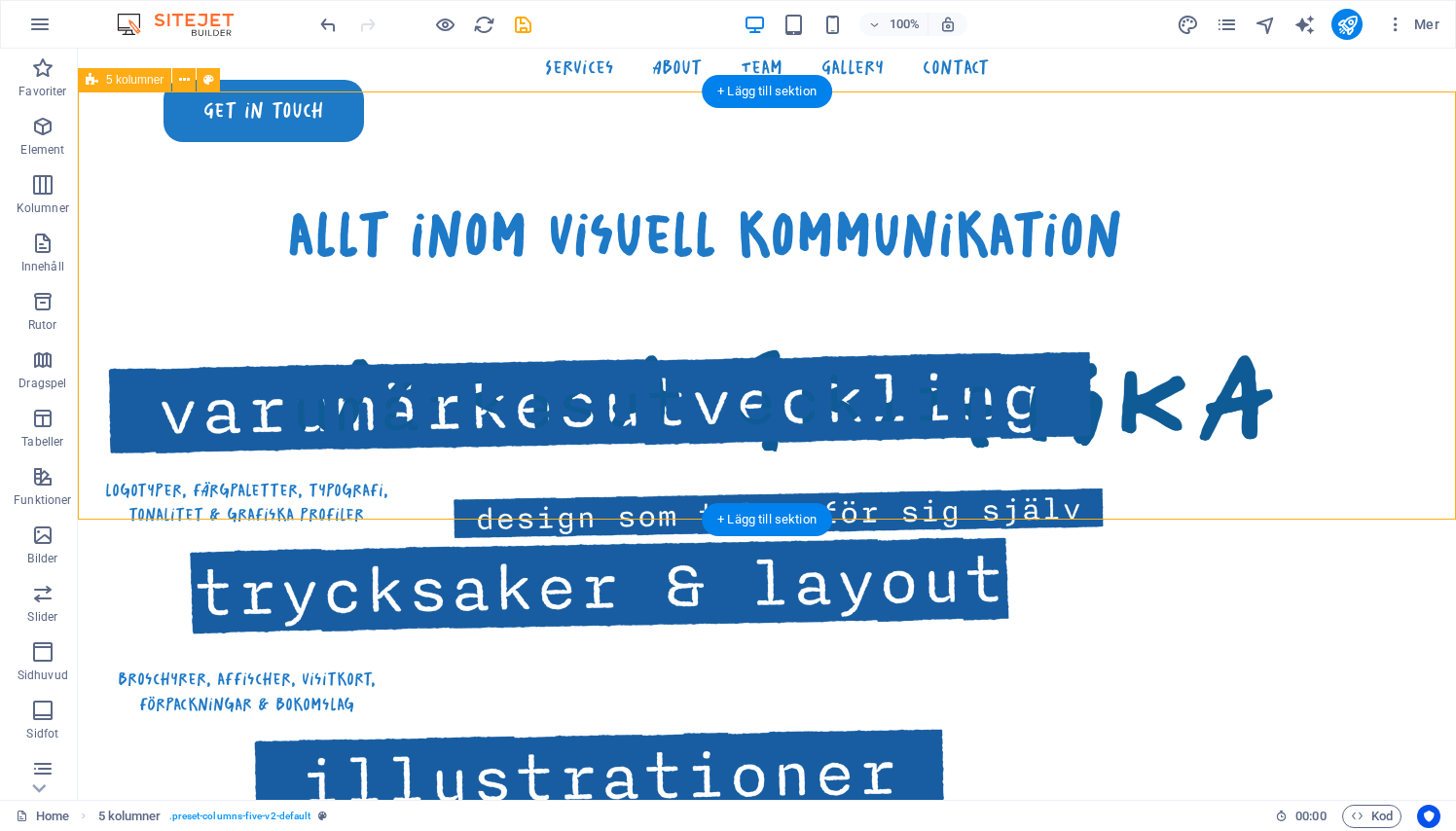
scroll to position [897, 0]
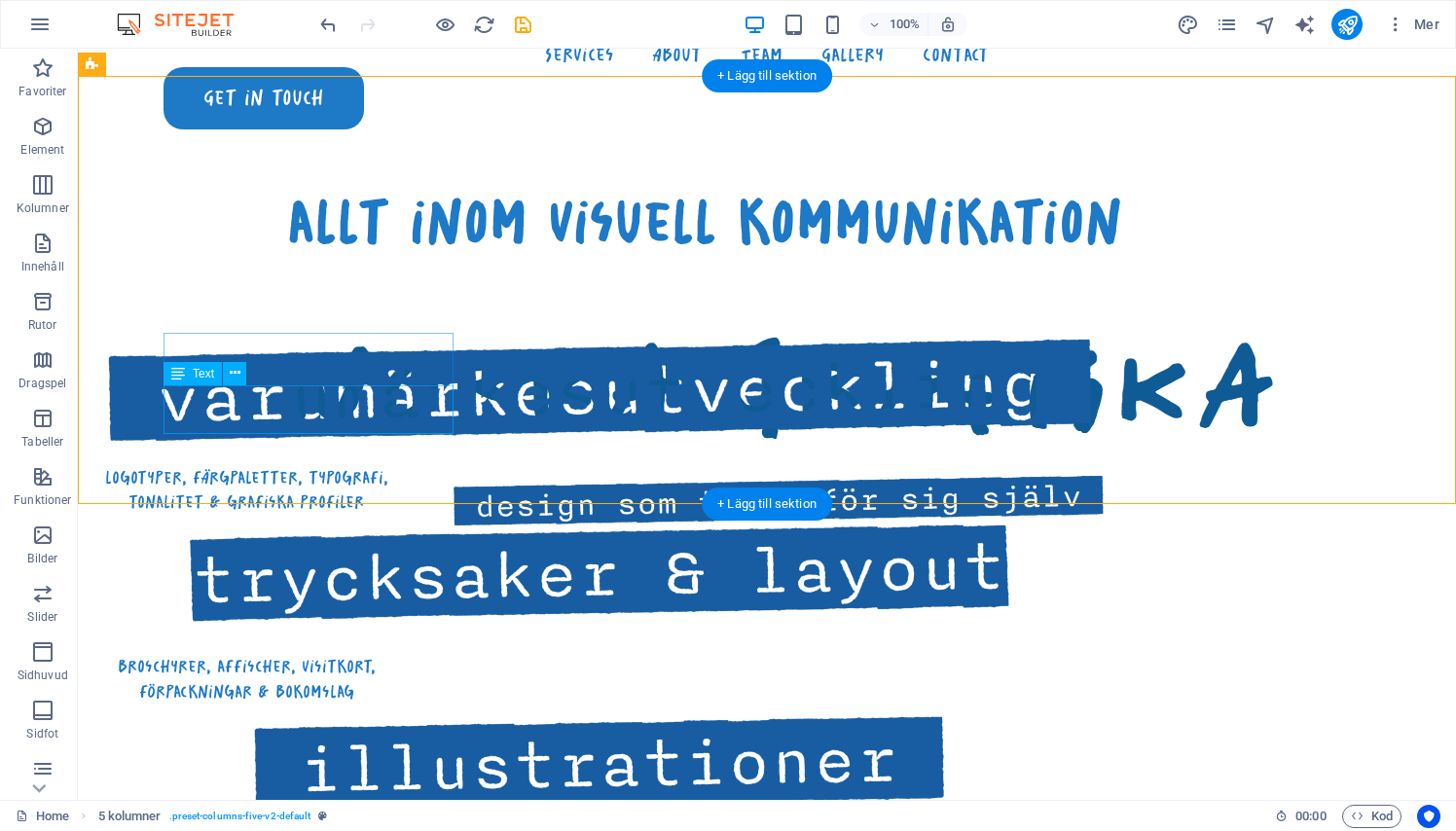
click at [280, 465] on div "logotyper, färgpaletter, typografi, tonalitet & grafiska profiler" at bounding box center [247, 489] width 290 height 49
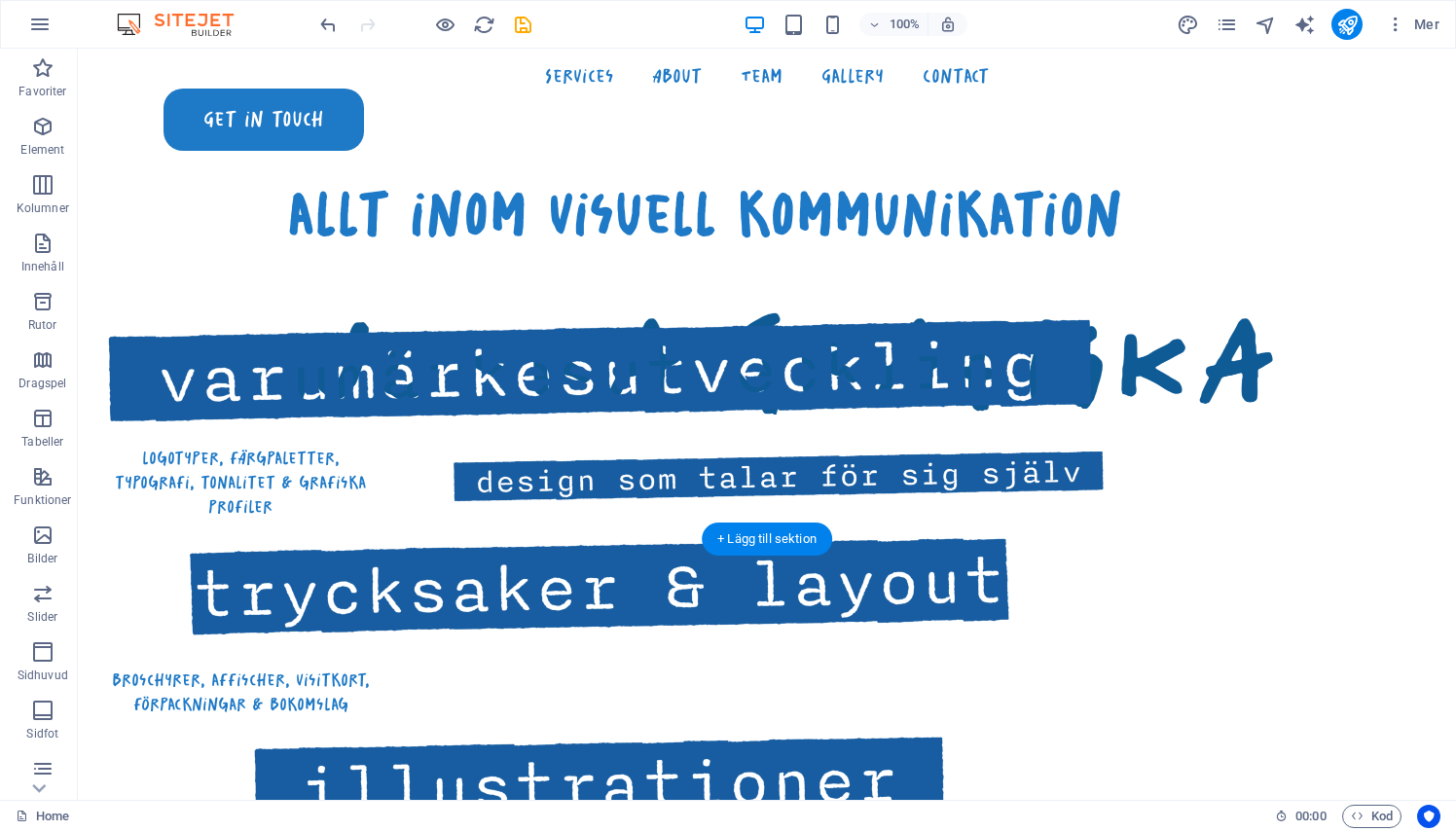
scroll to position [813, 0]
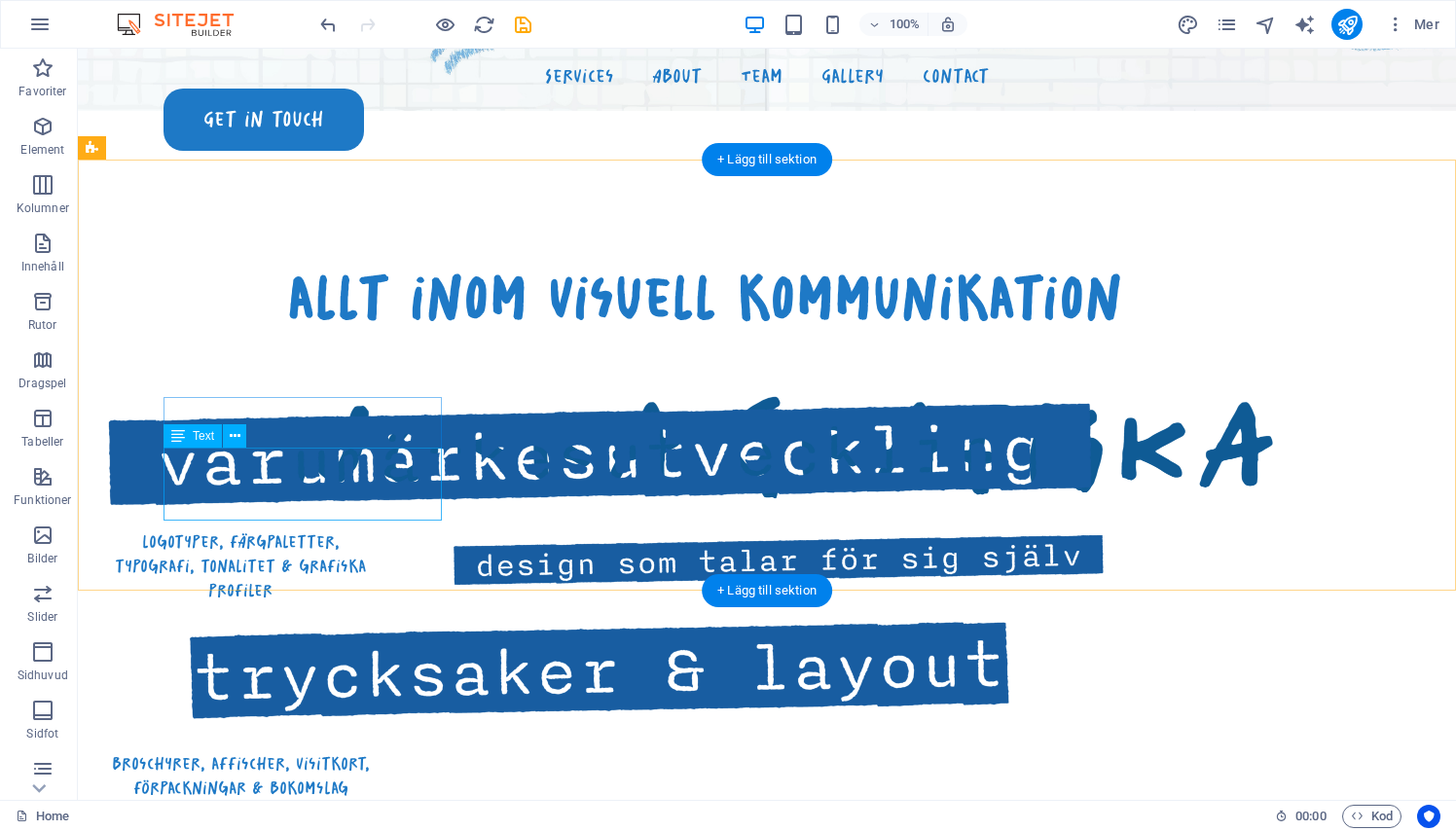
click at [331, 529] on div "logotyper, färgpaletter, typografi, tonalitet & grafiska profiler" at bounding box center [241, 566] width 279 height 74
click at [253, 529] on div "logotyper, färgpaletter, typografi, tonalitet & grafiska profiler" at bounding box center [241, 566] width 279 height 74
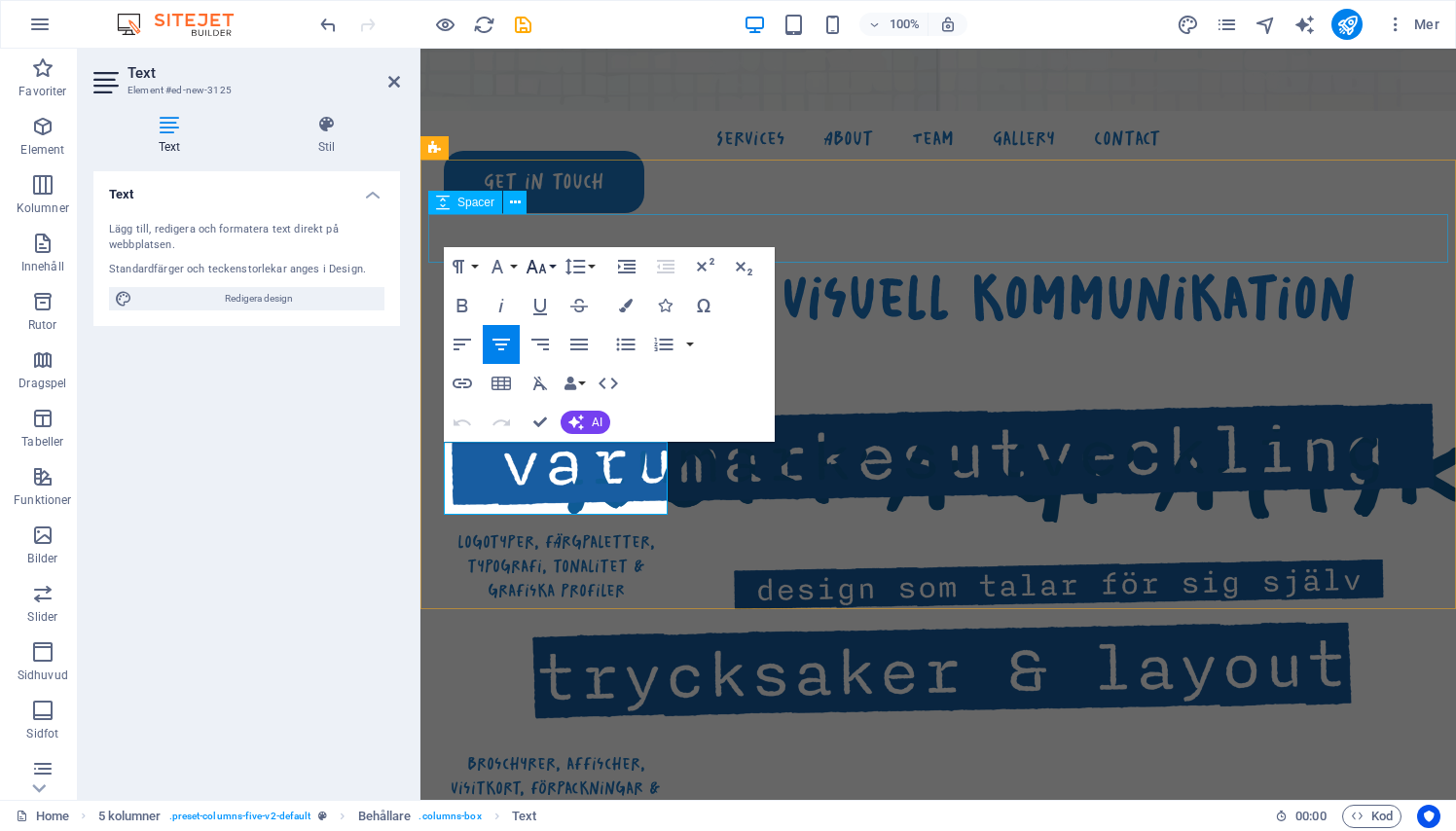
click at [532, 259] on icon "button" at bounding box center [536, 267] width 23 height 23
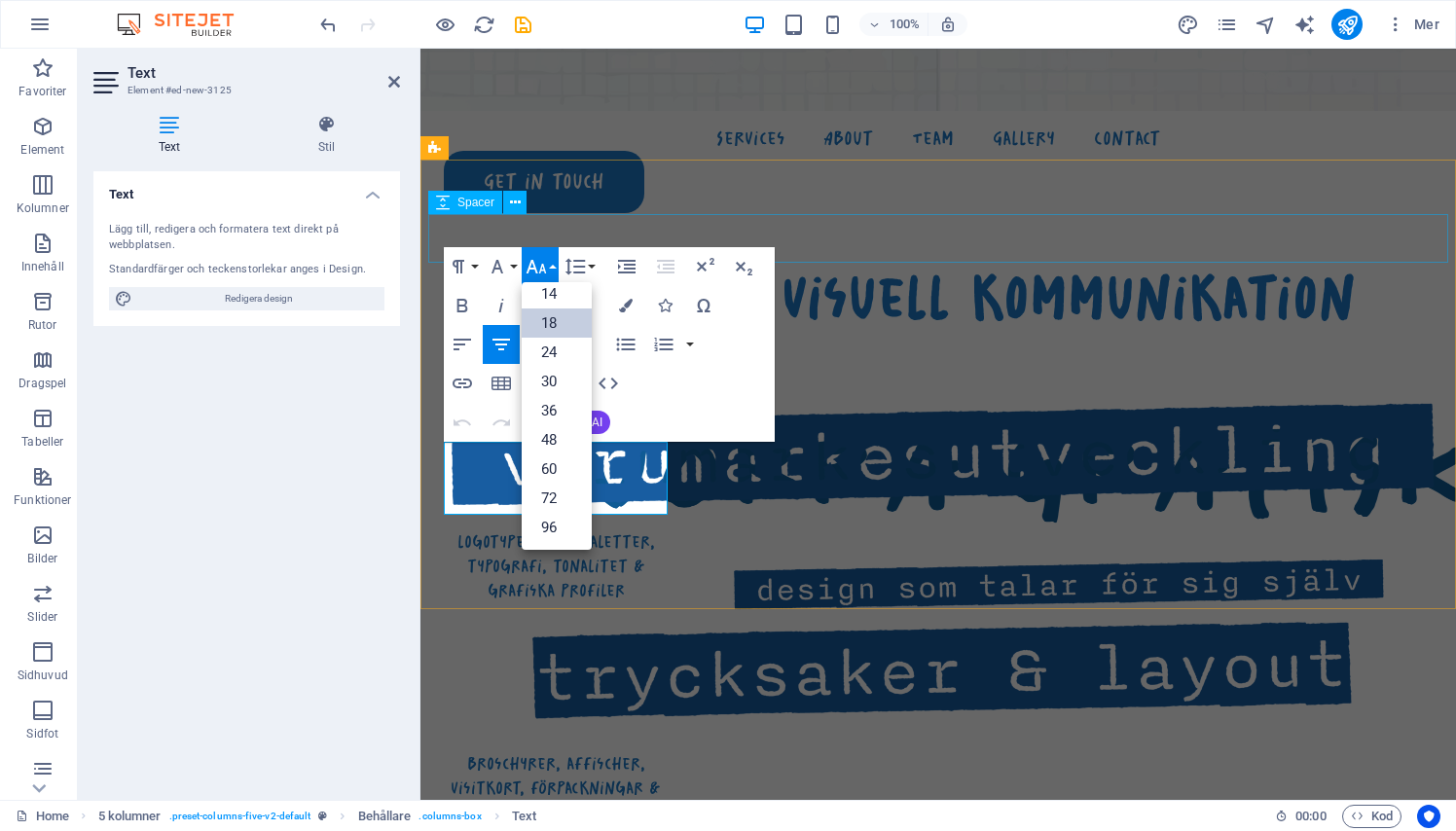
scroll to position [157, 0]
click at [550, 378] on link "30" at bounding box center [556, 381] width 70 height 29
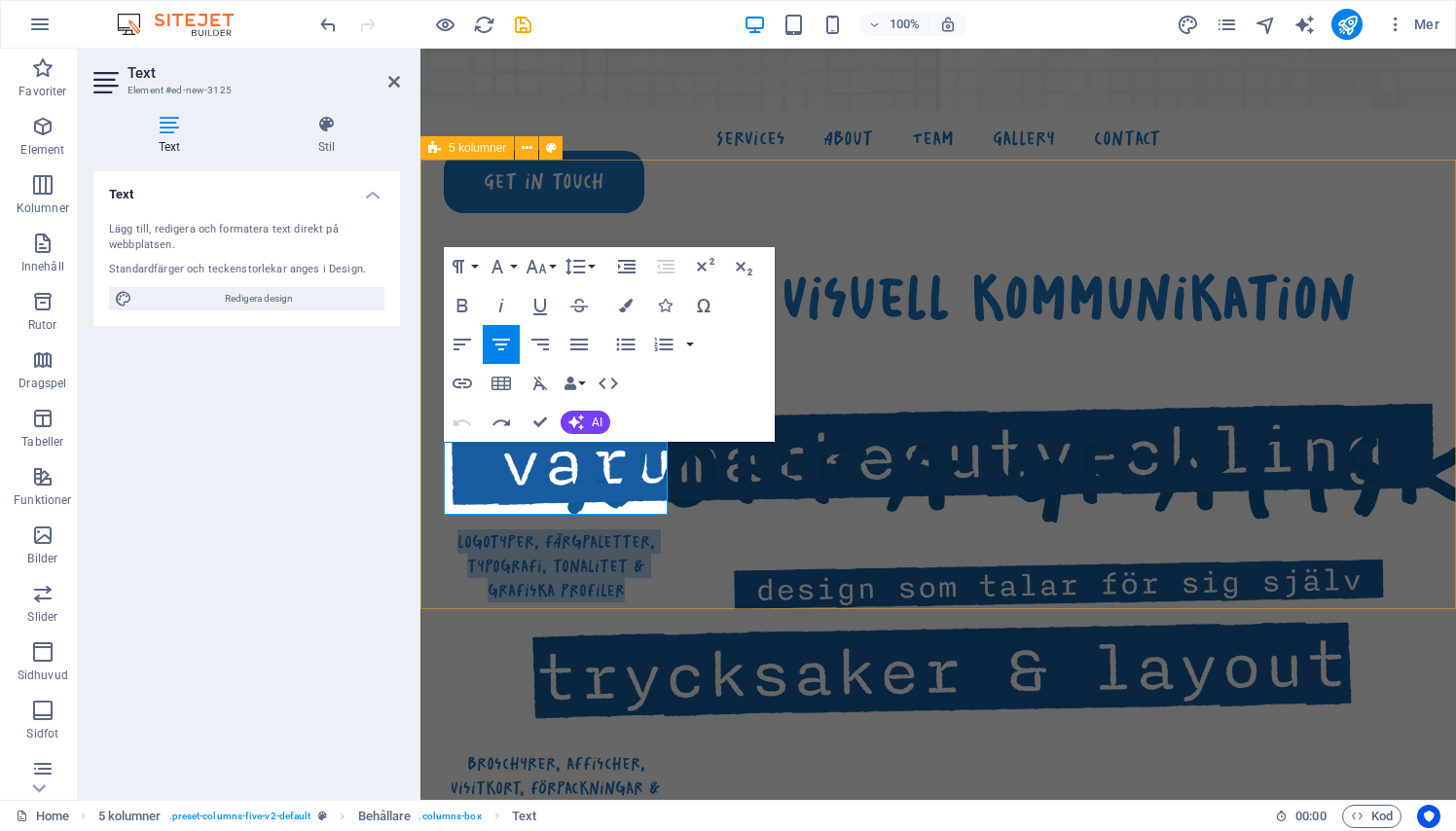
drag, startPoint x: 642, startPoint y: 500, endPoint x: 436, endPoint y: 441, distance: 214.3
click at [436, 441] on div "allt inom visuell kommunikation logotyper, färgpaletter, typografi, tonalitet &…" at bounding box center [938, 734] width 1035 height 1149
click at [536, 270] on icon "button" at bounding box center [536, 267] width 20 height 14
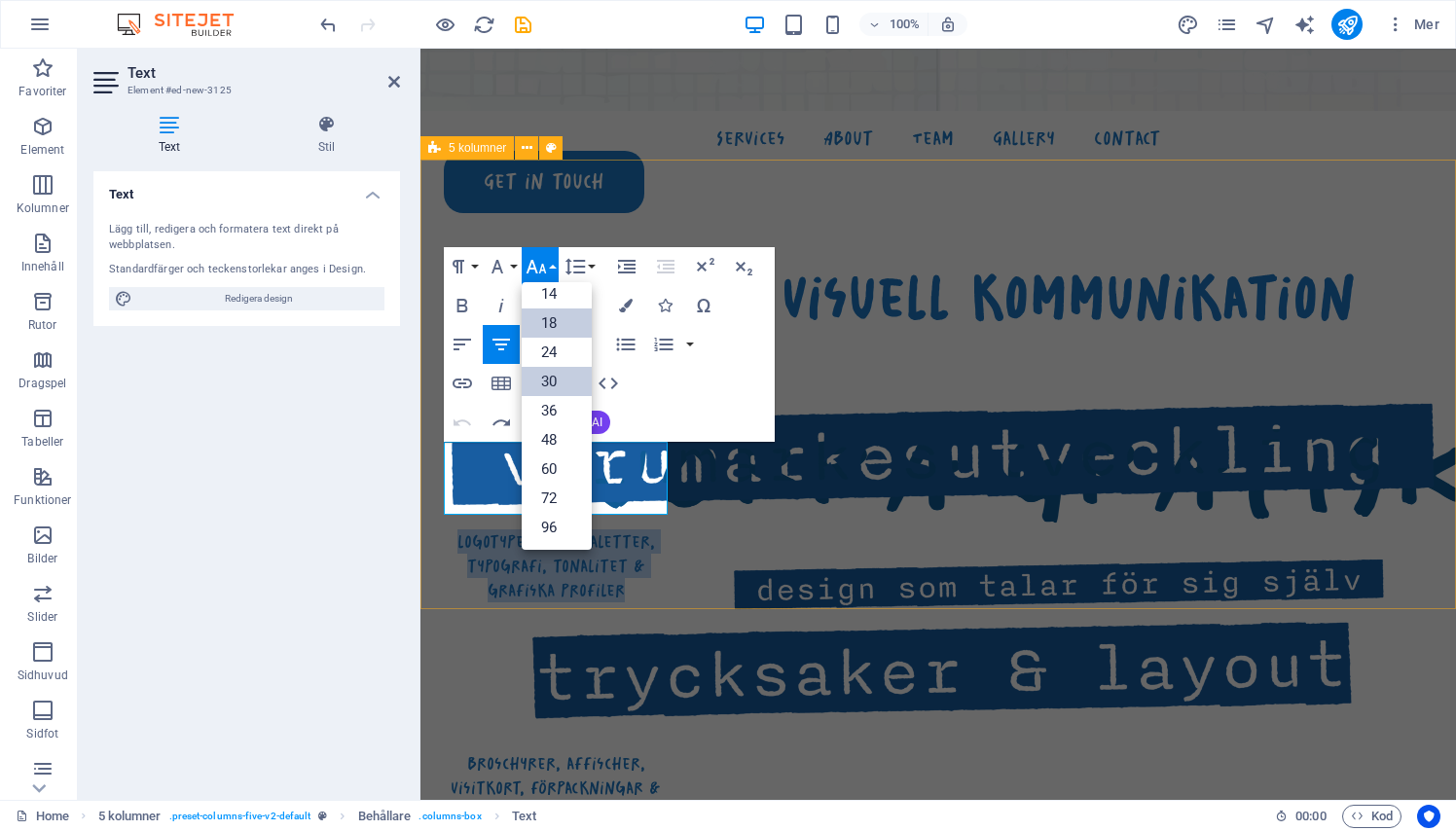
click at [555, 380] on link "30" at bounding box center [556, 381] width 70 height 29
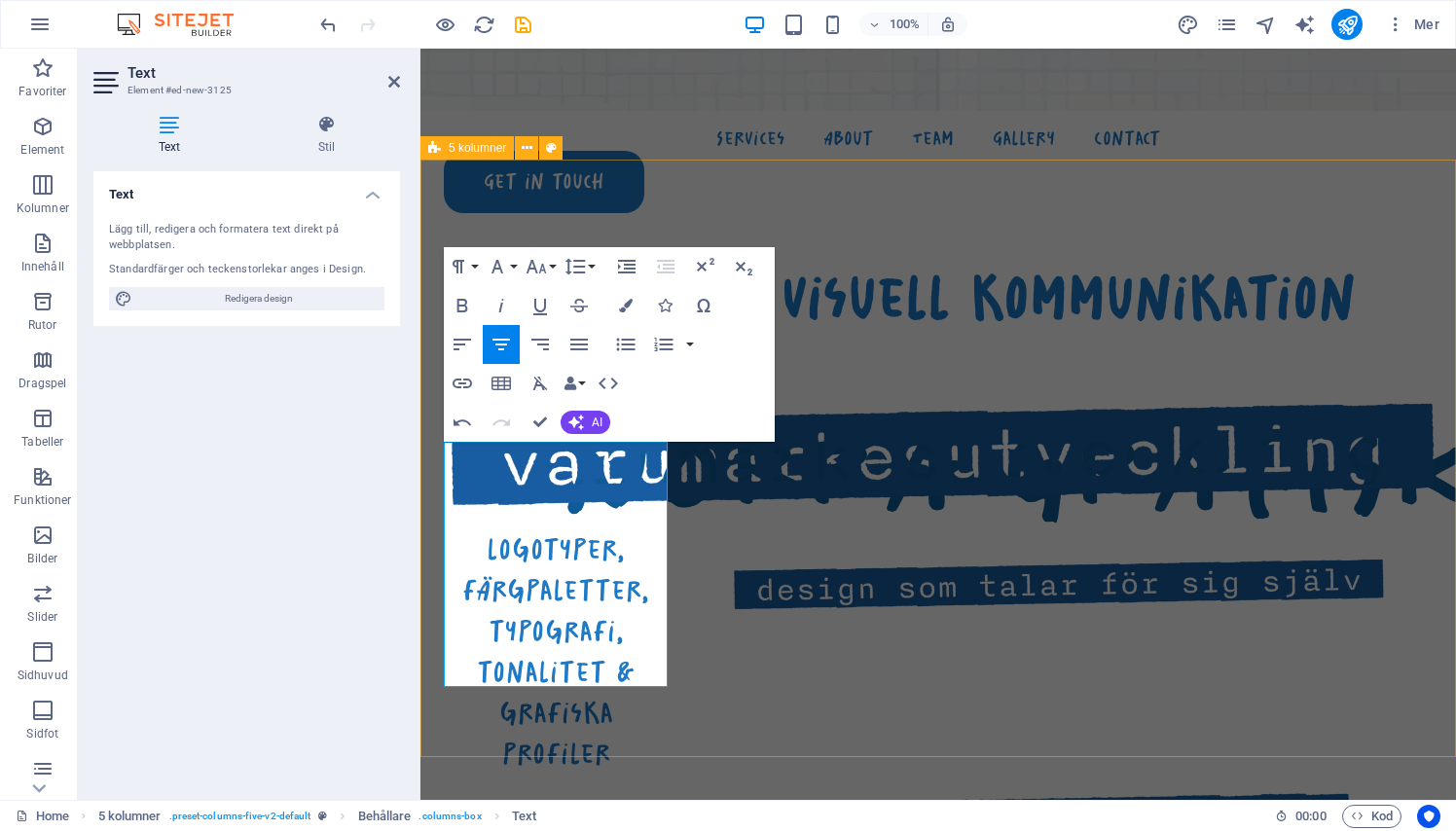
click at [719, 208] on div "allt inom visuell kommunikation logotyper, färgpaletter, typografi, tonalitet &…" at bounding box center [938, 819] width 1035 height 1320
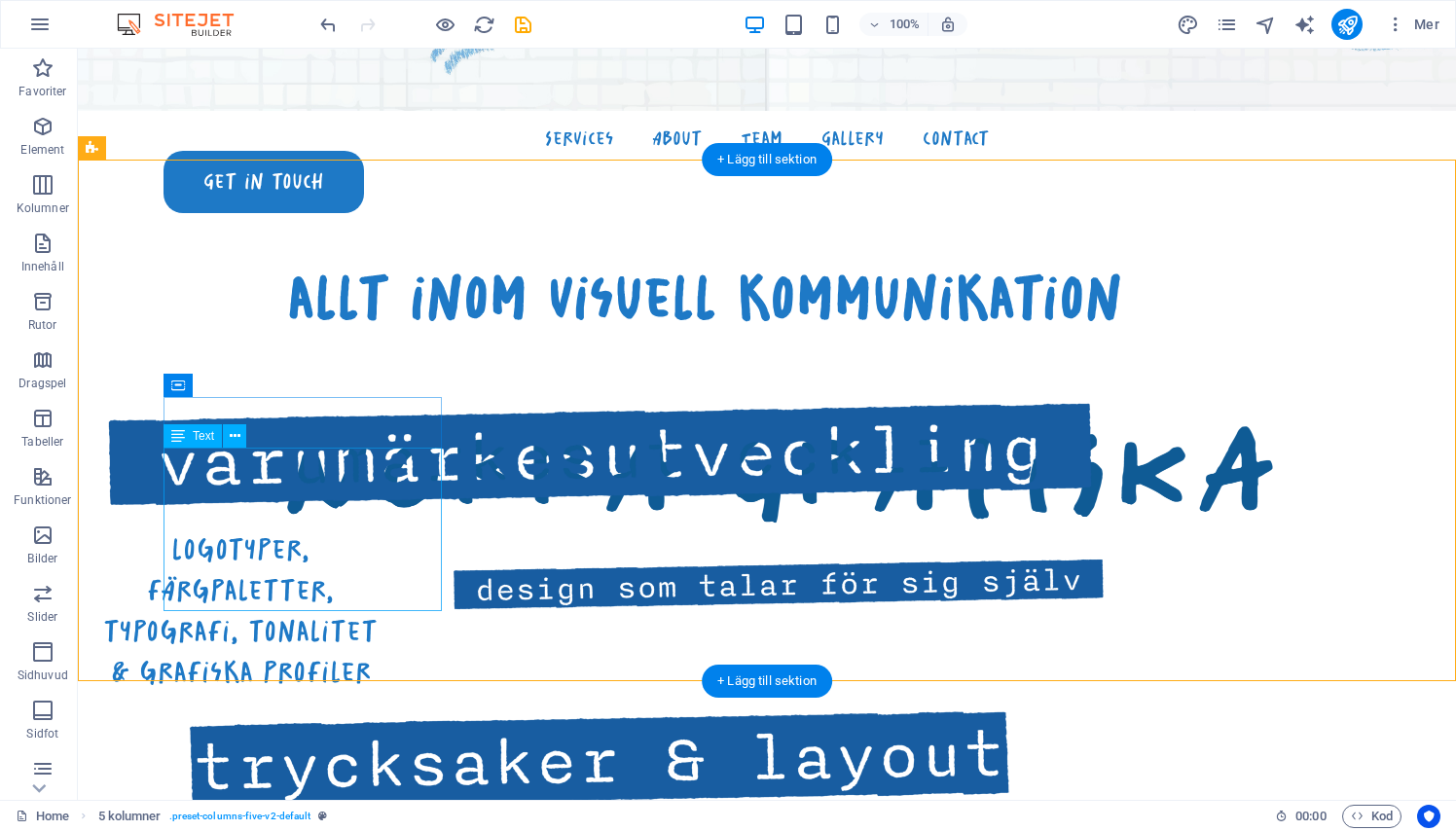
click at [342, 533] on div "logotyper, färgpaletter, typografi, tonalitet & grafiska profiler" at bounding box center [241, 611] width 279 height 164
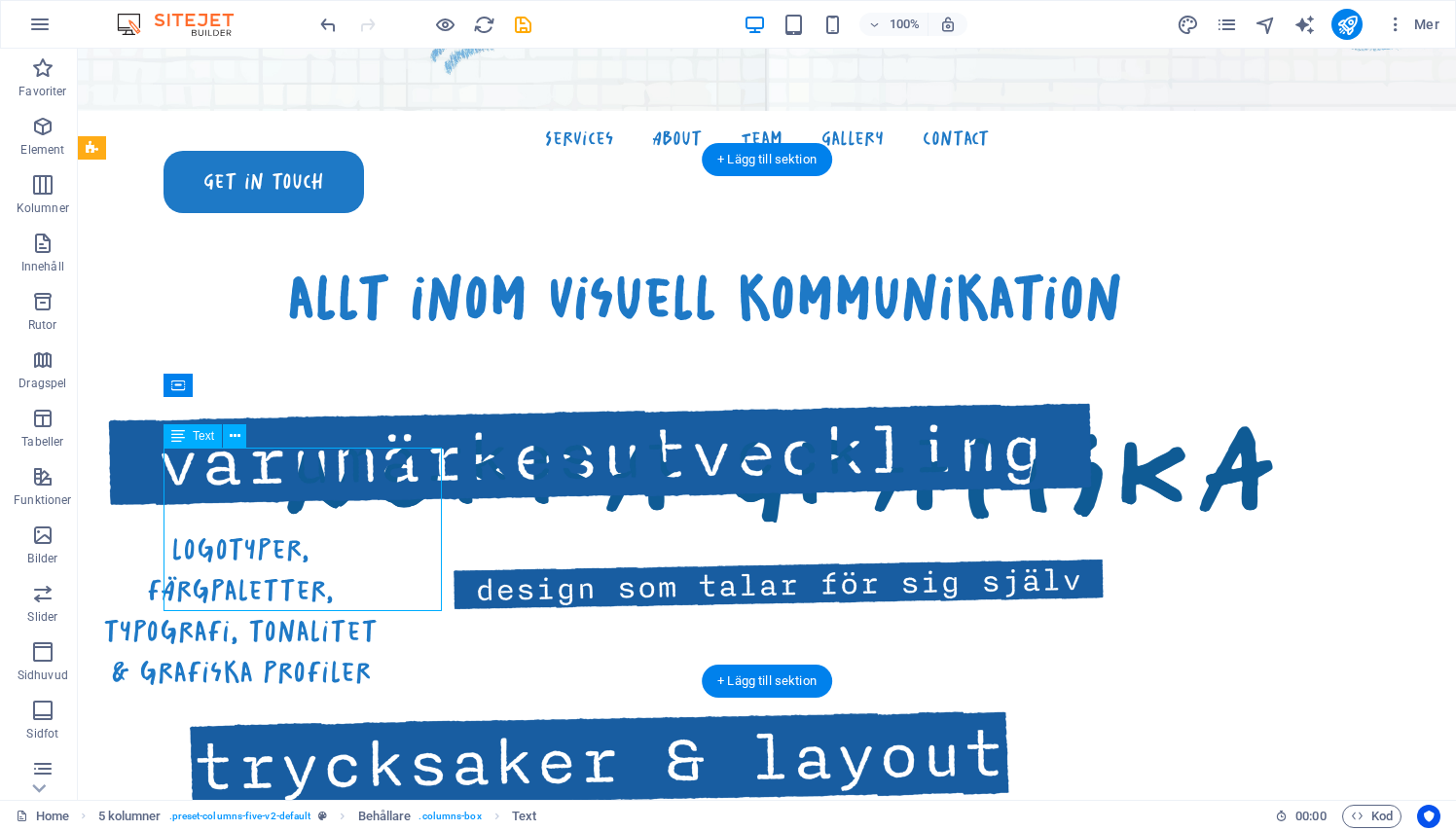
click at [342, 533] on div "logotyper, färgpaletter, typografi, tonalitet & grafiska profiler" at bounding box center [241, 611] width 279 height 164
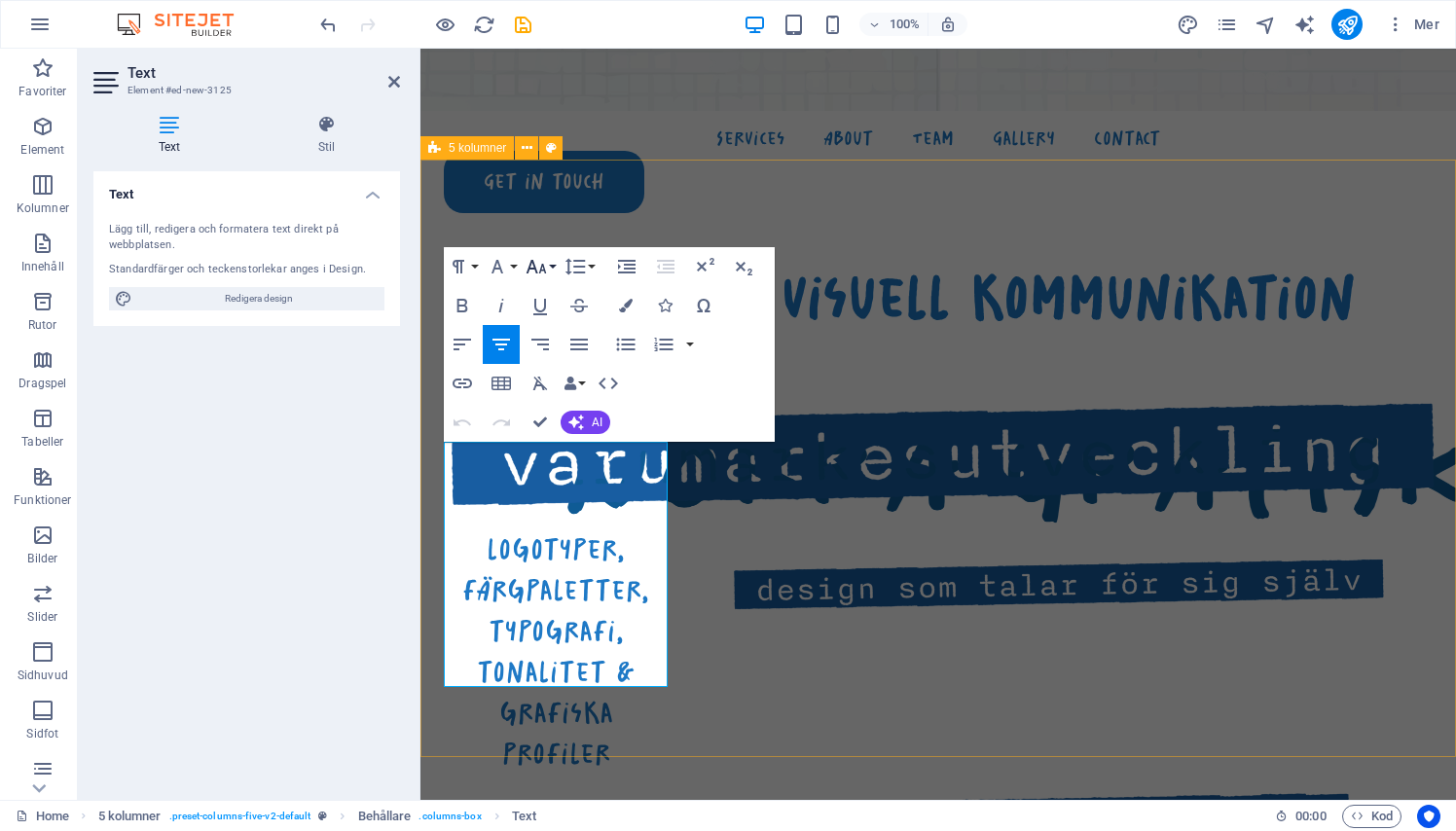
click at [541, 263] on icon "button" at bounding box center [536, 267] width 23 height 23
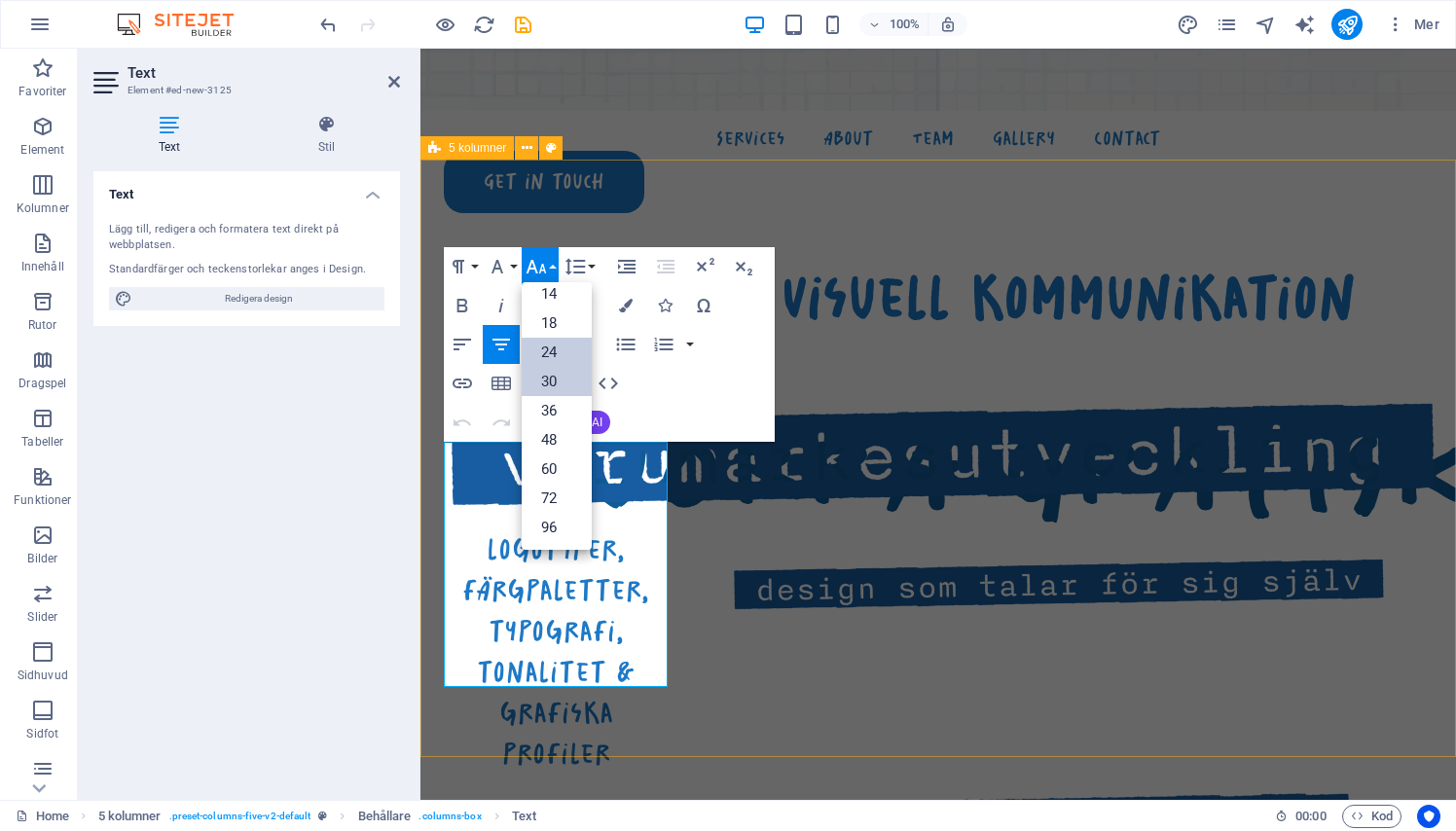
click at [545, 342] on link "24" at bounding box center [556, 352] width 70 height 29
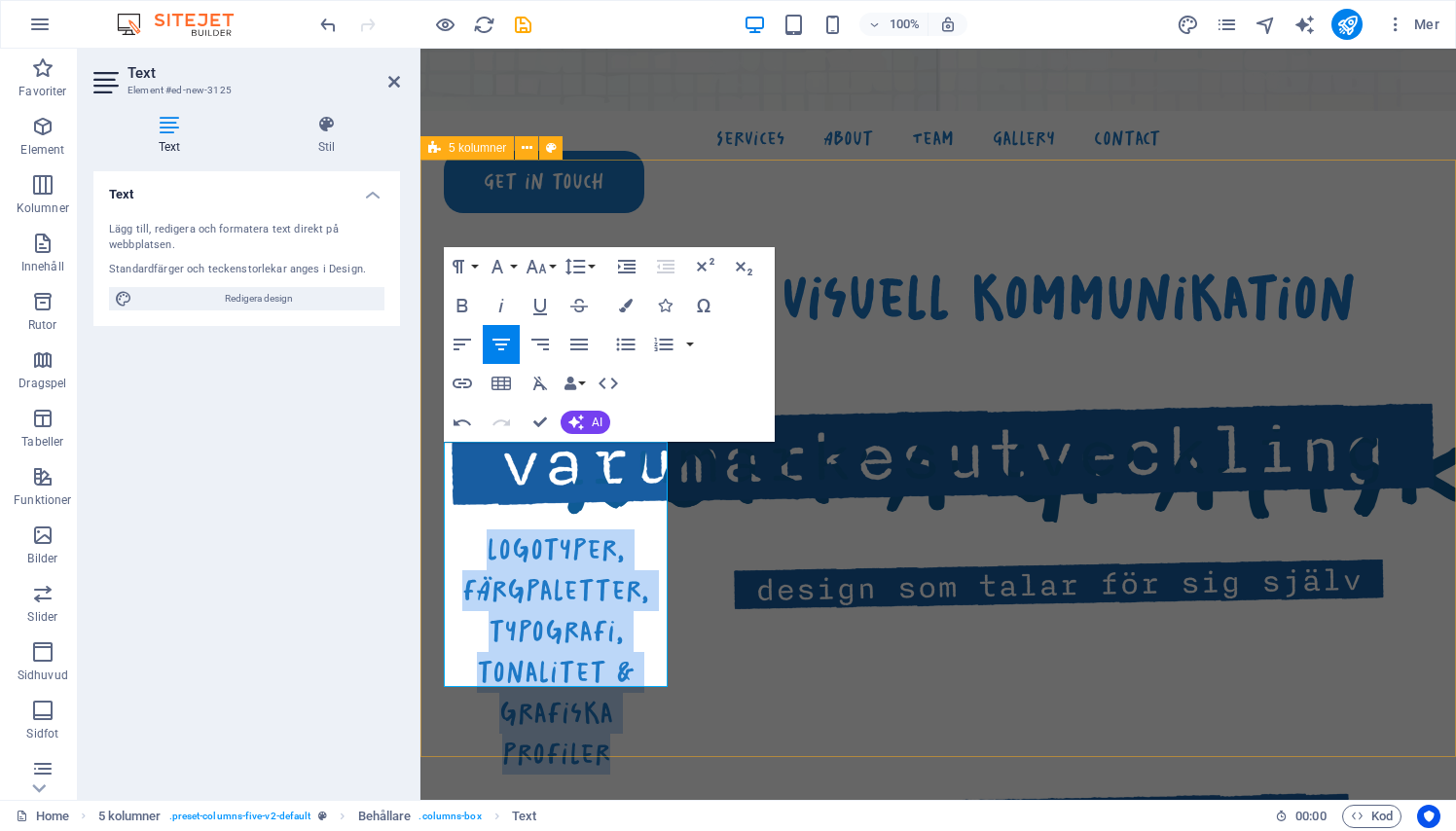
drag, startPoint x: 623, startPoint y: 662, endPoint x: 427, endPoint y: 386, distance: 338.5
click at [427, 386] on div "allt inom visuell kommunikation ​ logotyper, färgpaletter, typografi, tonalitet…" at bounding box center [938, 819] width 1035 height 1320
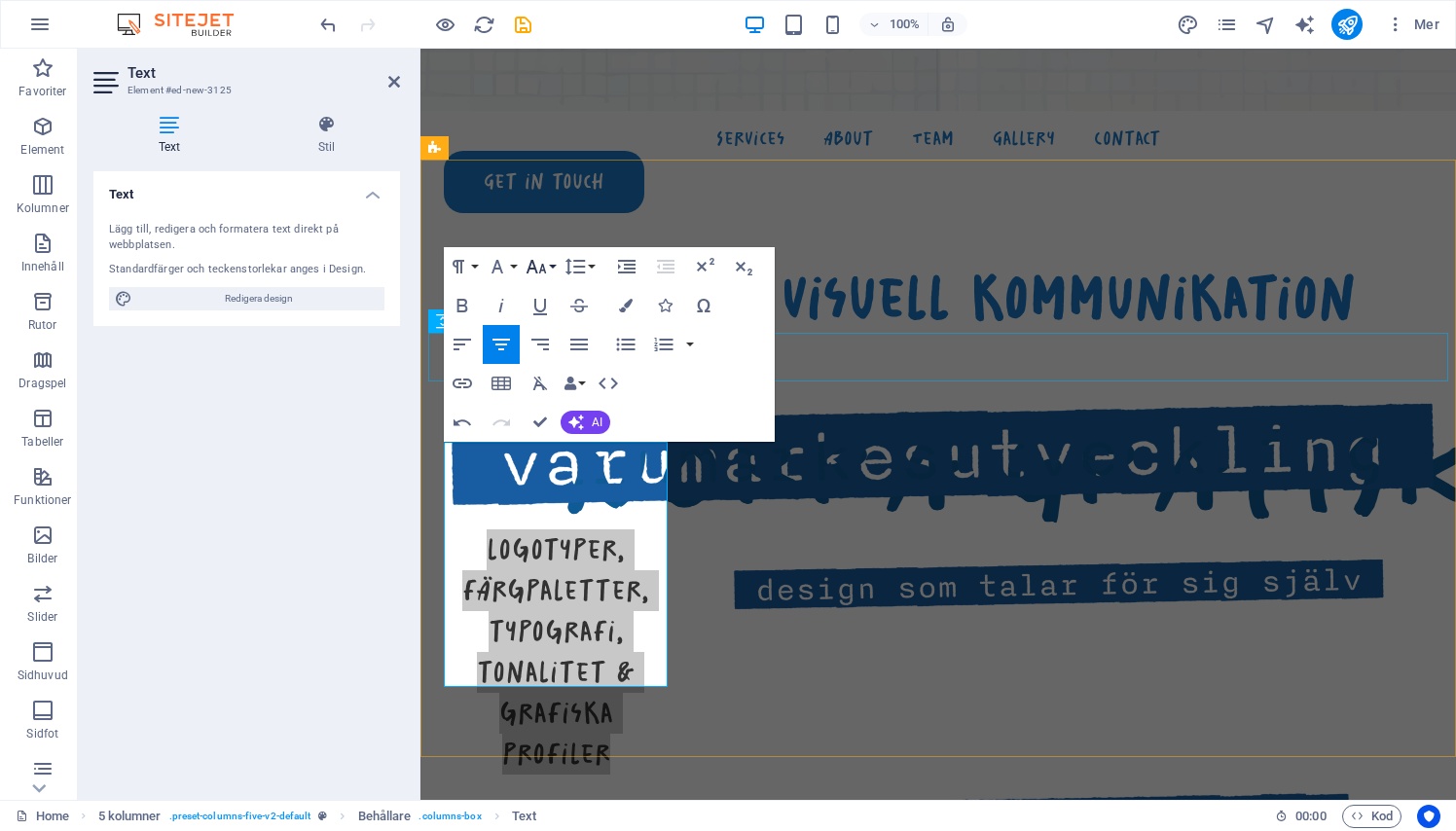
click at [544, 265] on icon "button" at bounding box center [536, 267] width 23 height 23
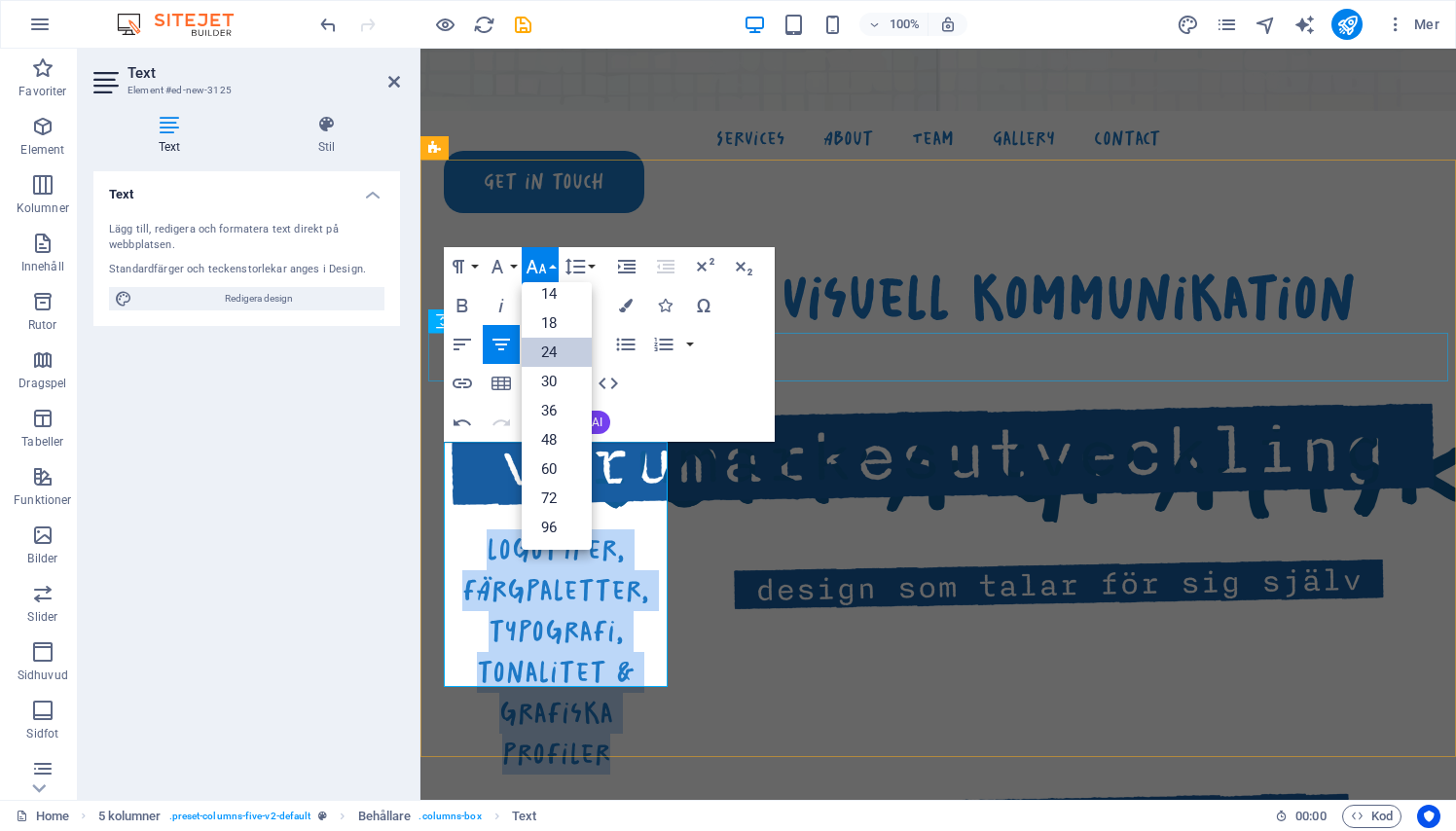
click at [554, 349] on link "24" at bounding box center [556, 352] width 70 height 29
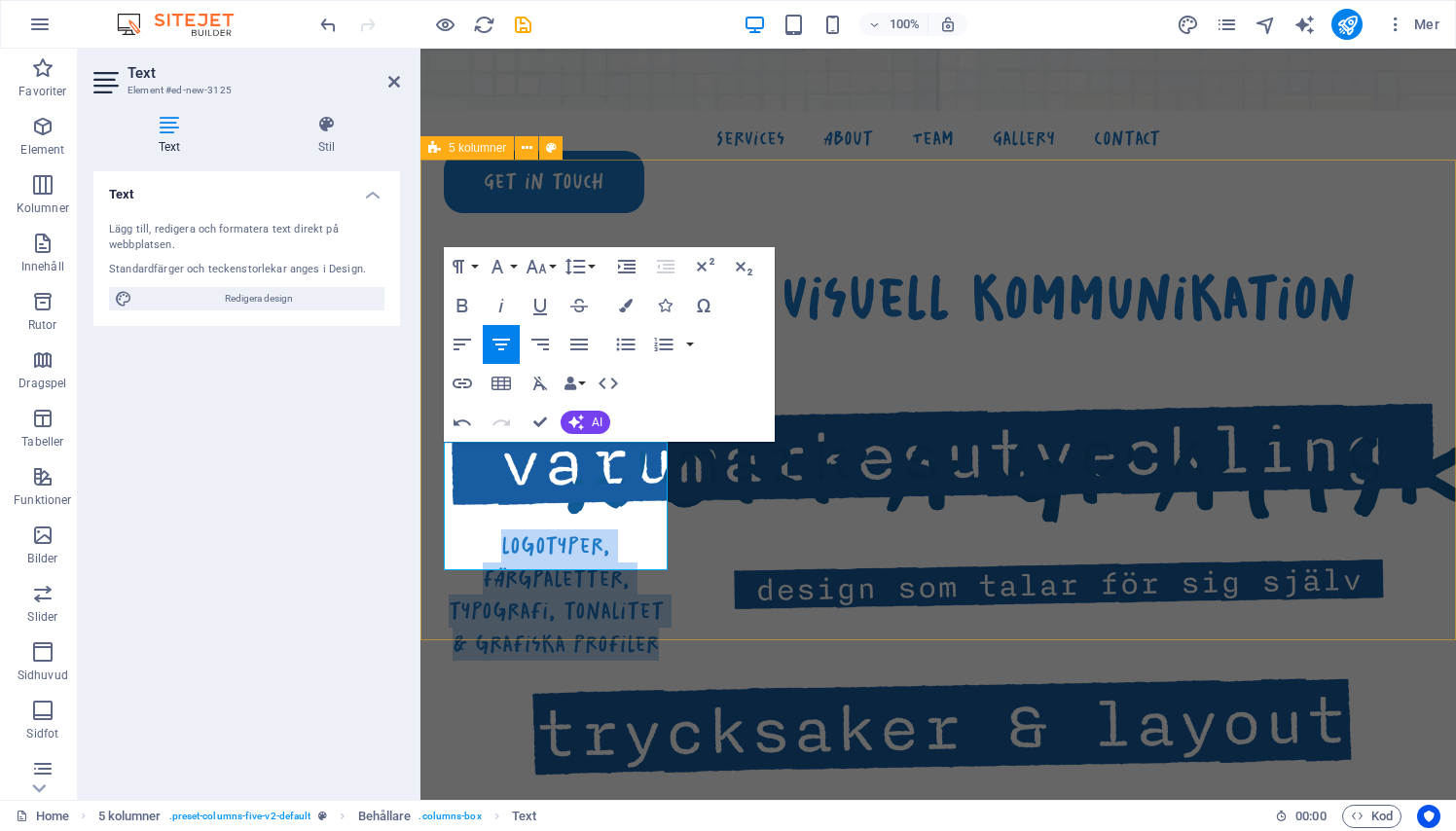
click at [758, 638] on div "allt inom visuell kommunikation ​logotyper, färgpaletter, typografi, tonalitet …" at bounding box center [938, 762] width 1035 height 1205
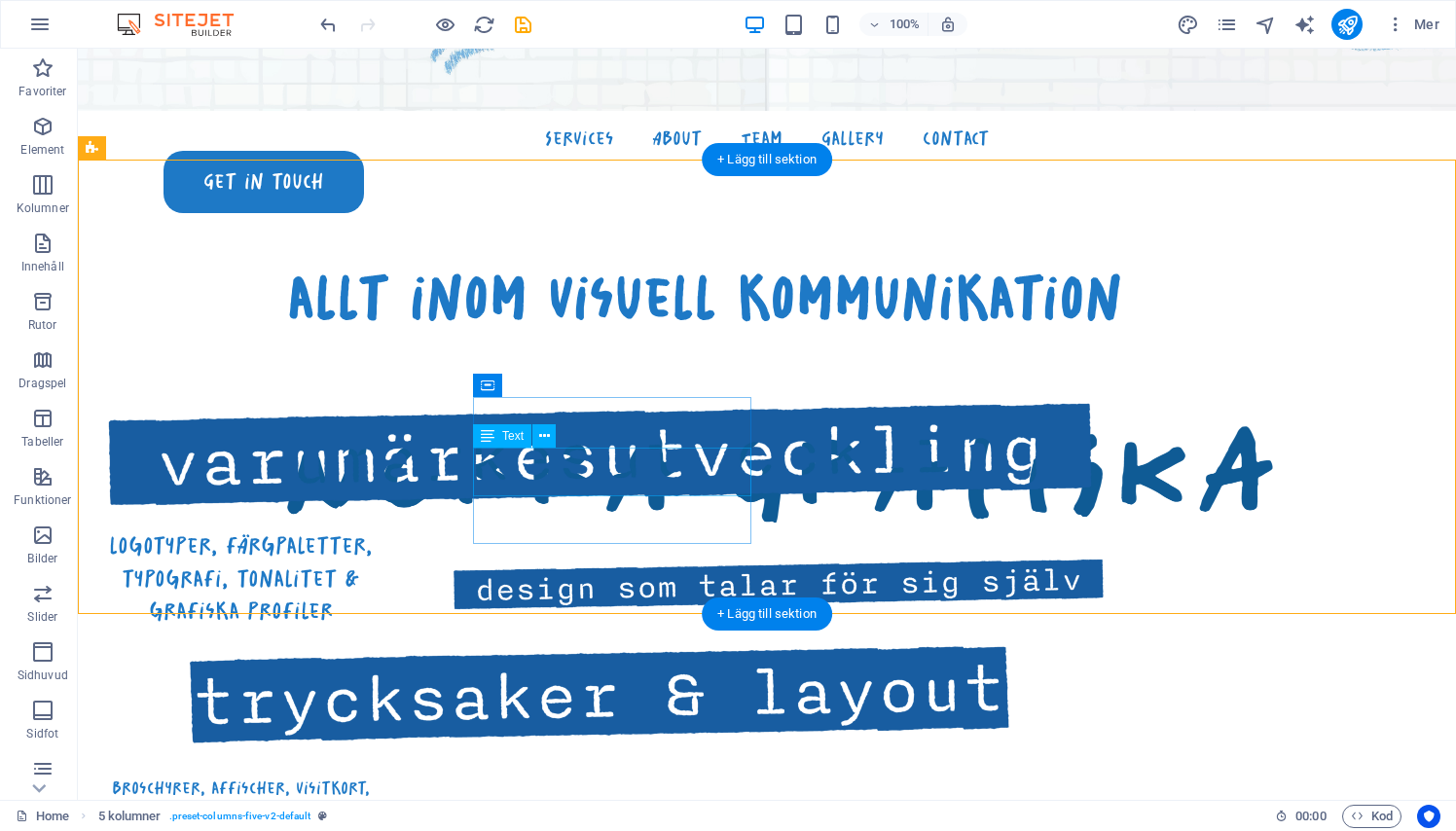
click at [379, 775] on div "broschyrer, affischer, visitkort, förpackningar & bokomslag" at bounding box center [241, 800] width 279 height 49
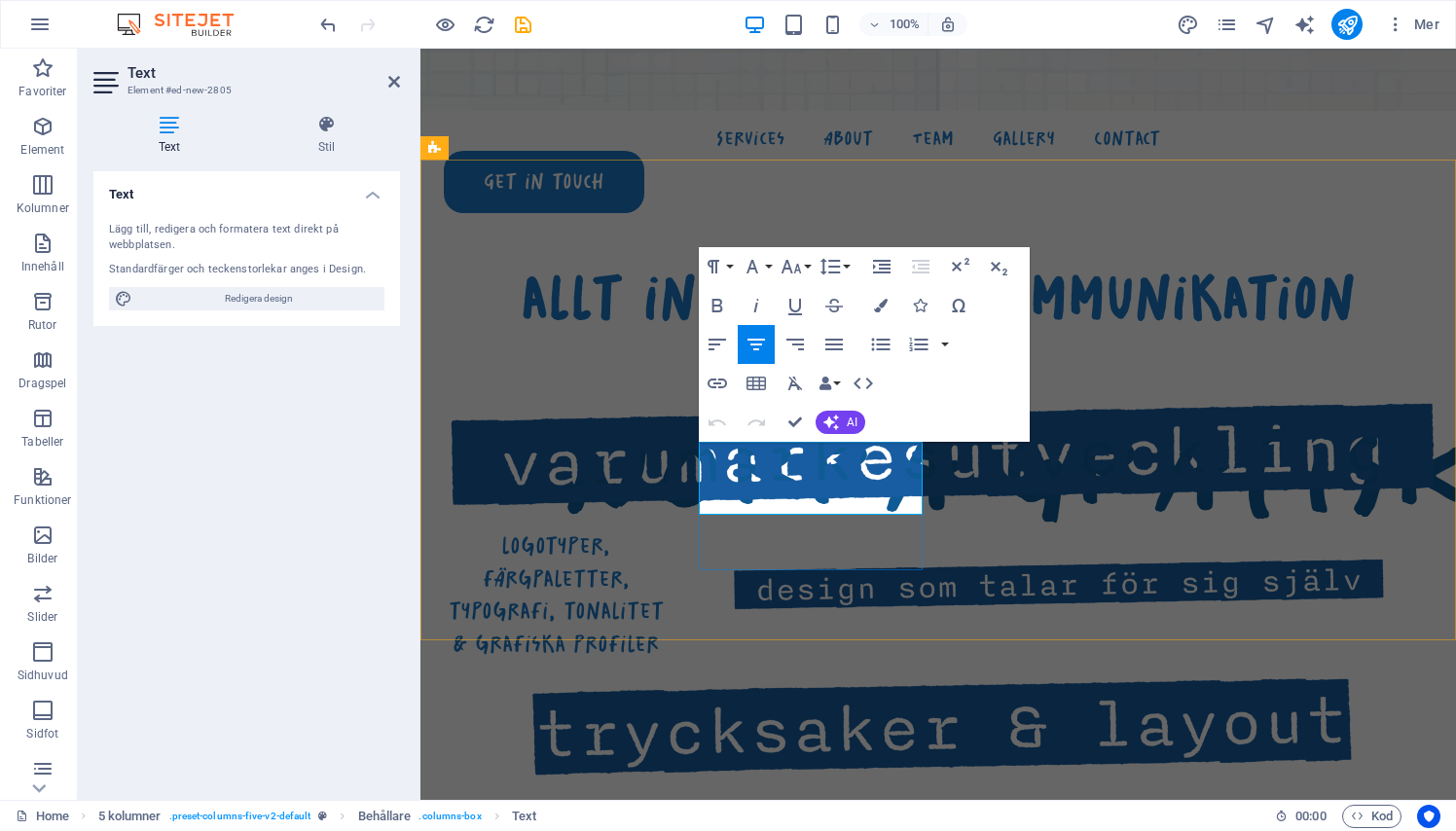
drag, startPoint x: 745, startPoint y: 464, endPoint x: 865, endPoint y: 508, distance: 127.8
click at [668, 808] on p "broschyrer, affischer, visitkort, förpackningar & bokomslag" at bounding box center [556, 845] width 224 height 74
click at [802, 263] on icon "button" at bounding box center [791, 267] width 23 height 23
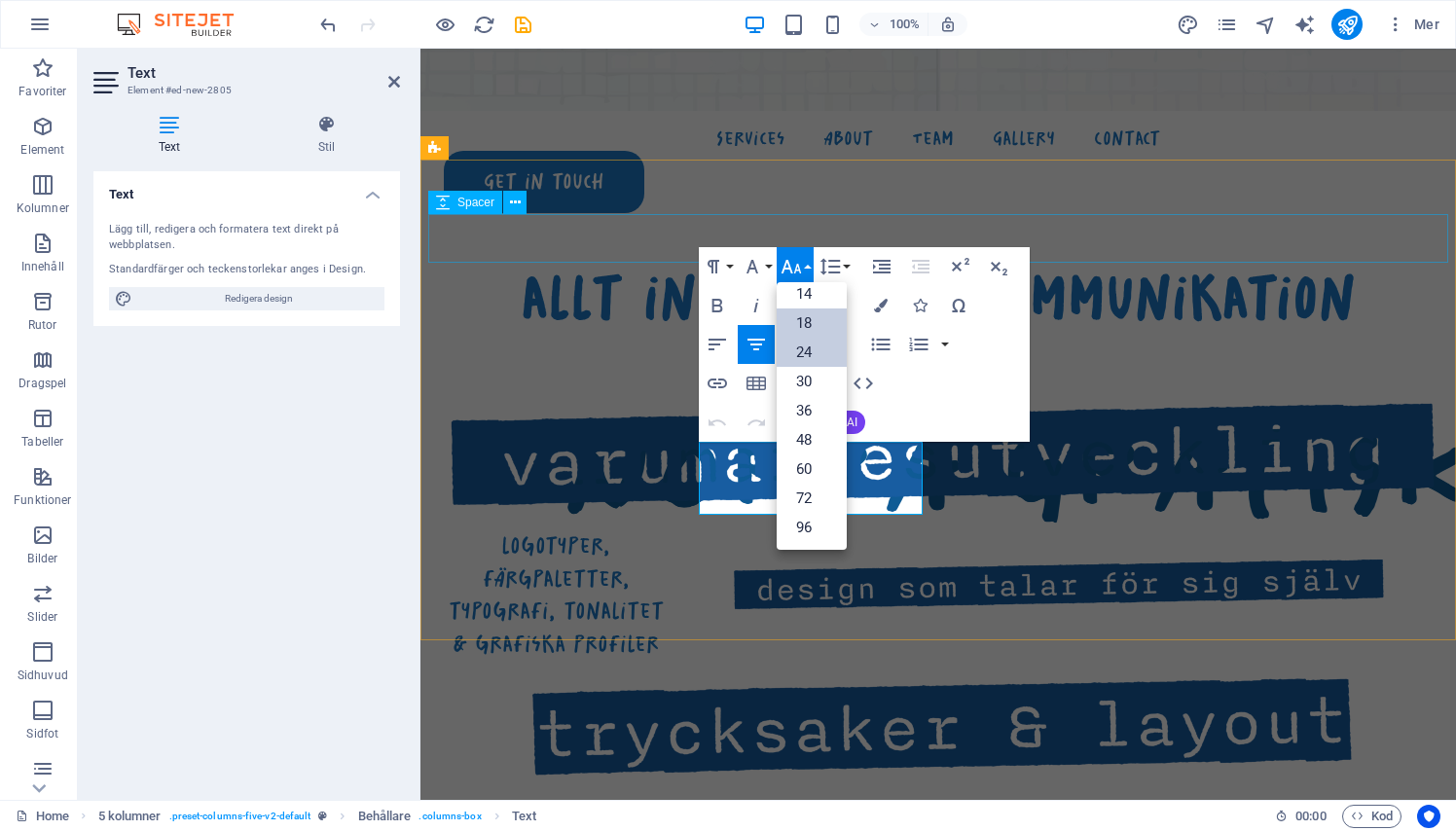
click at [804, 355] on link "24" at bounding box center [812, 352] width 70 height 29
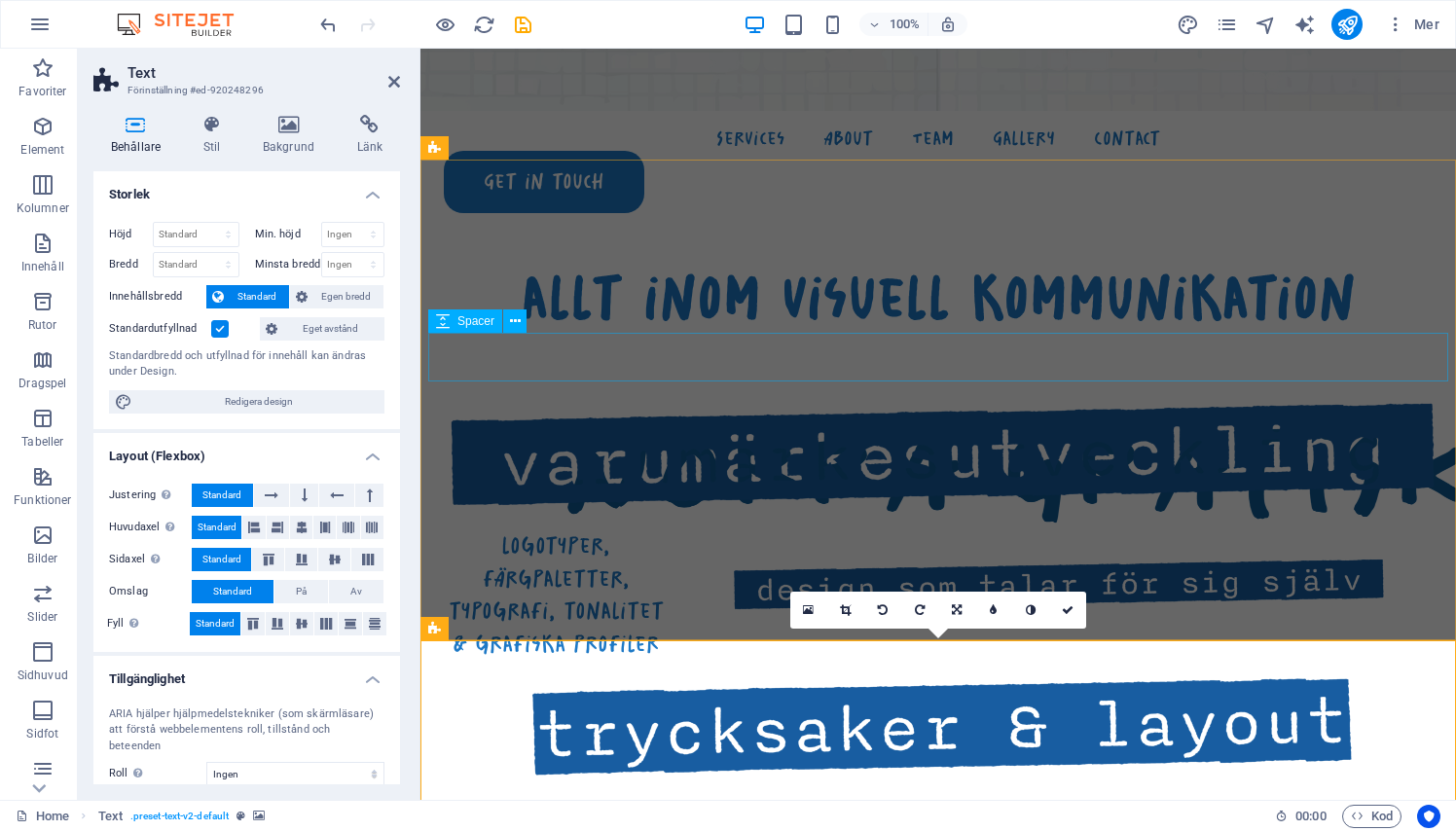
click at [646, 348] on div at bounding box center [938, 357] width 1019 height 49
select select "px"
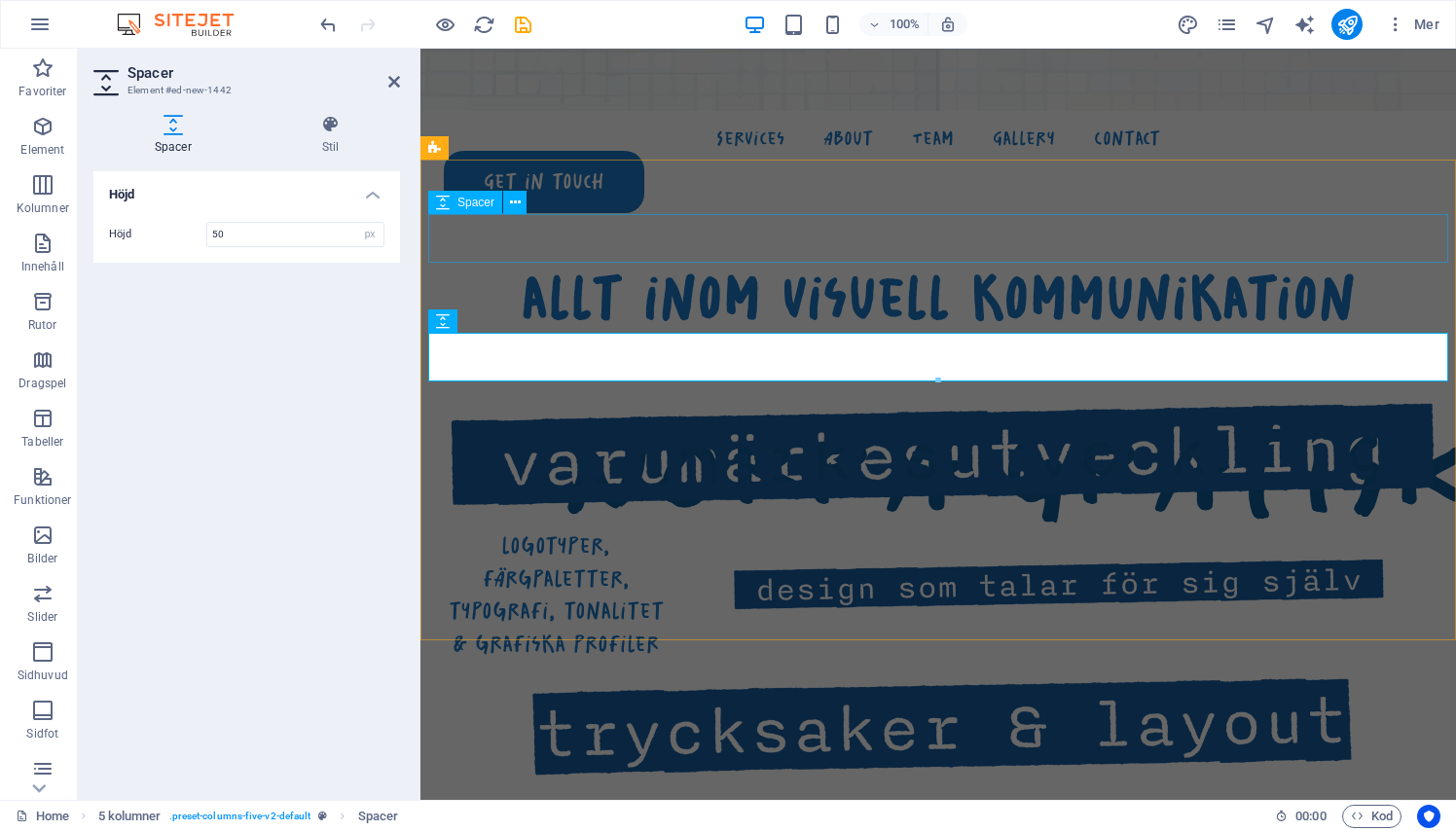
click at [654, 237] on div at bounding box center [938, 239] width 1019 height 49
select select "px"
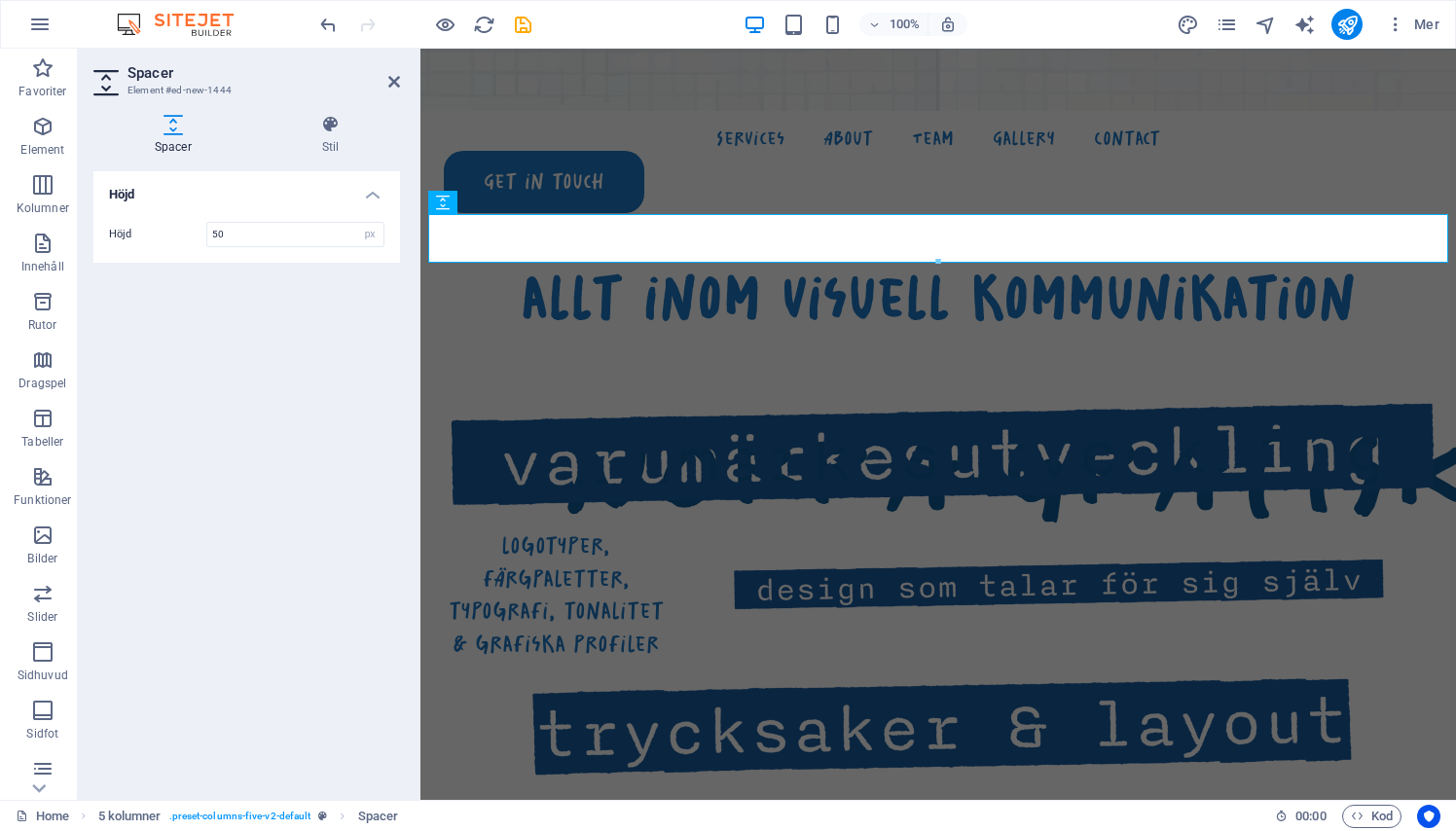
click at [385, 71] on h2 "Spacer" at bounding box center [264, 73] width 273 height 18
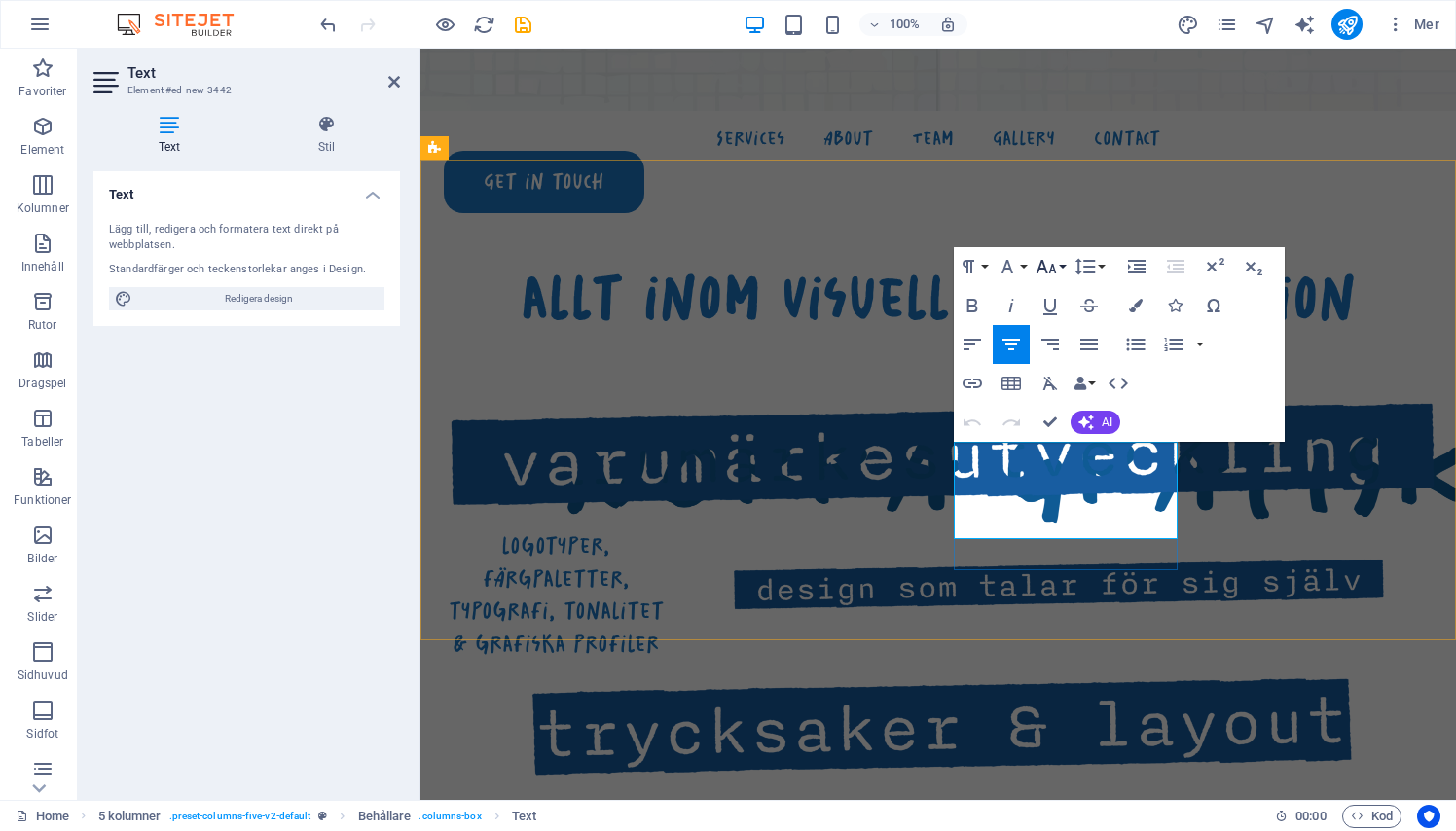
click at [1061, 265] on button "Font Size" at bounding box center [1050, 267] width 37 height 39
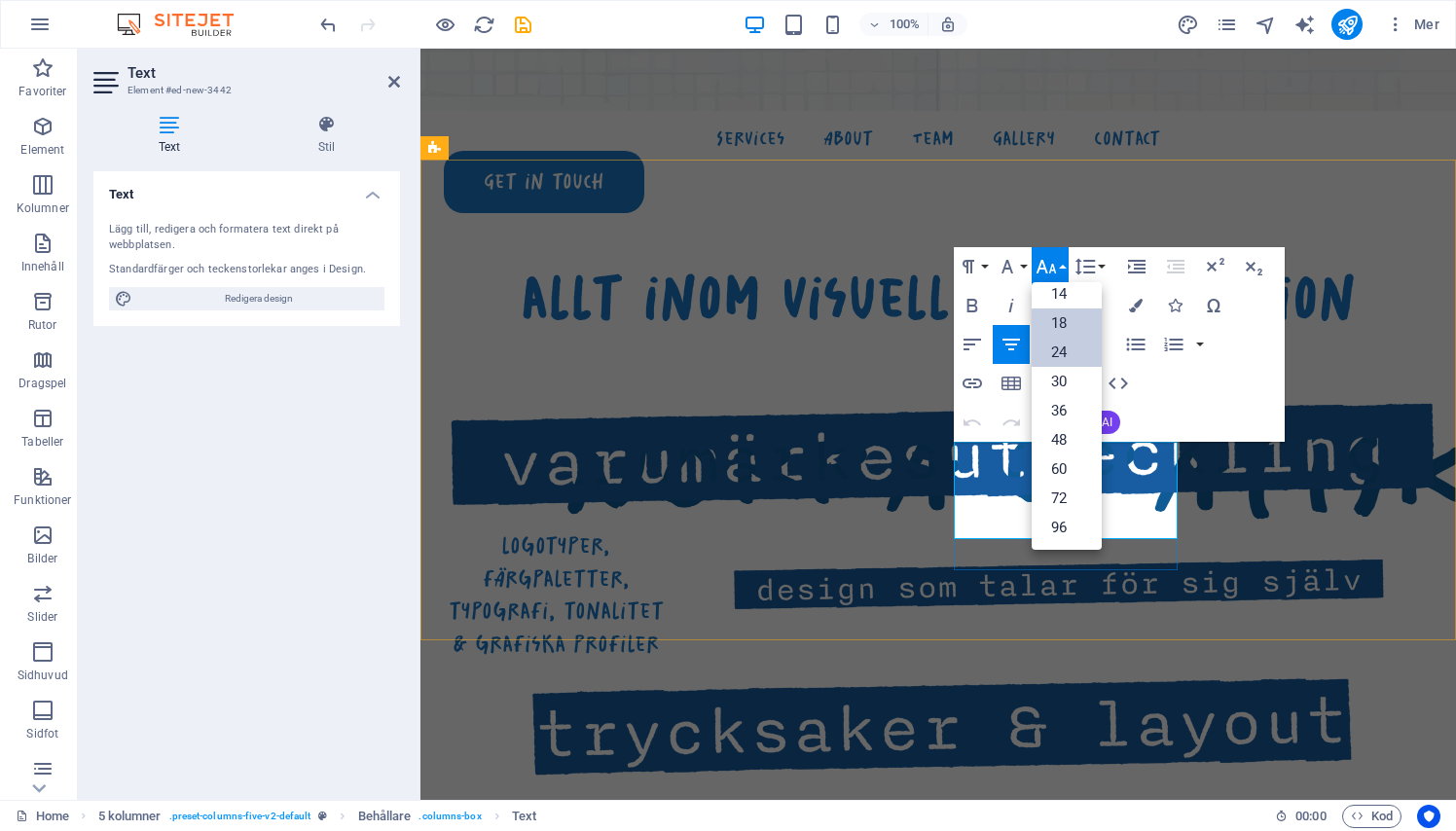
click at [1062, 354] on link "24" at bounding box center [1066, 352] width 70 height 29
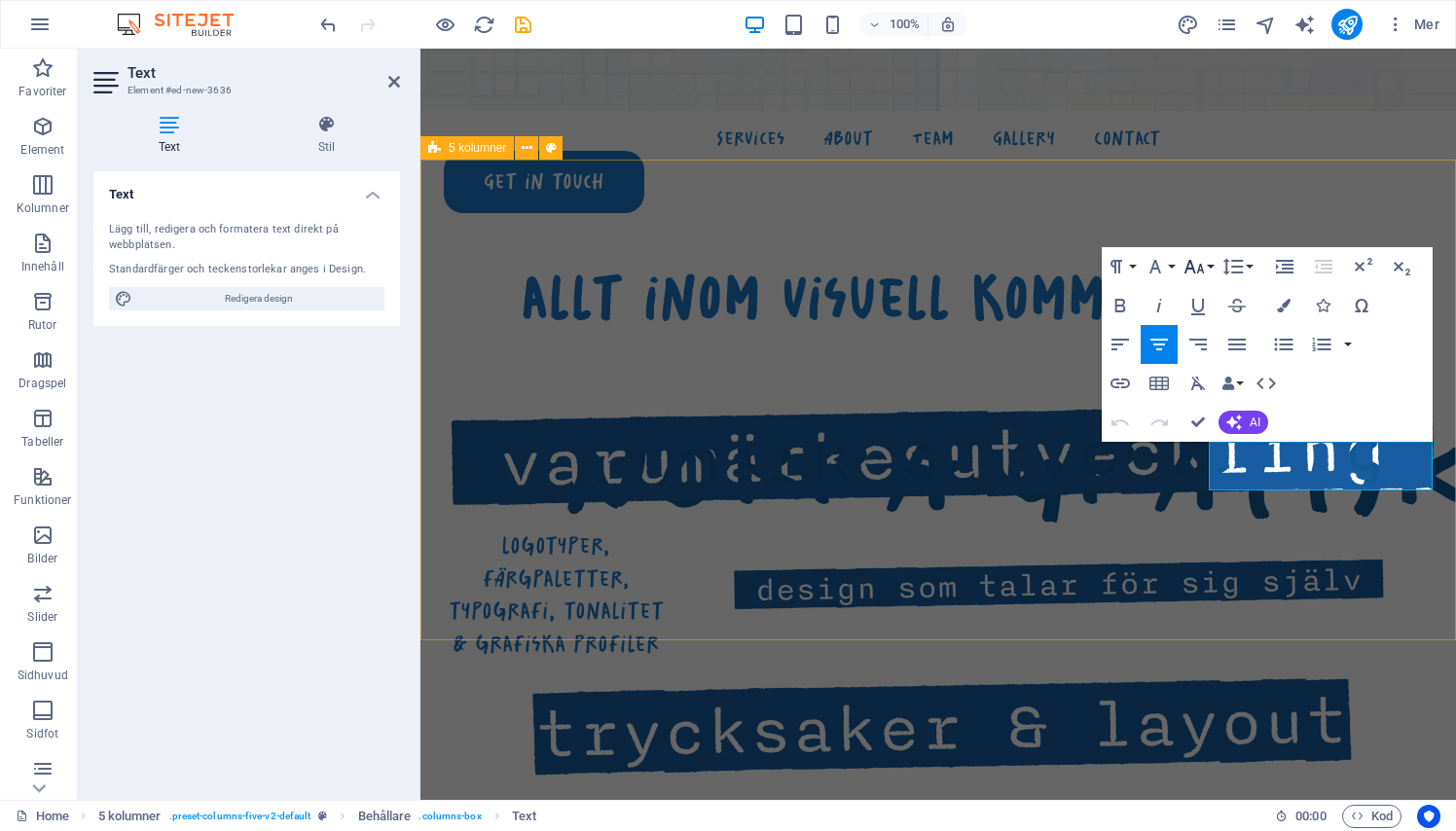
click at [1193, 274] on icon "button" at bounding box center [1194, 267] width 23 height 23
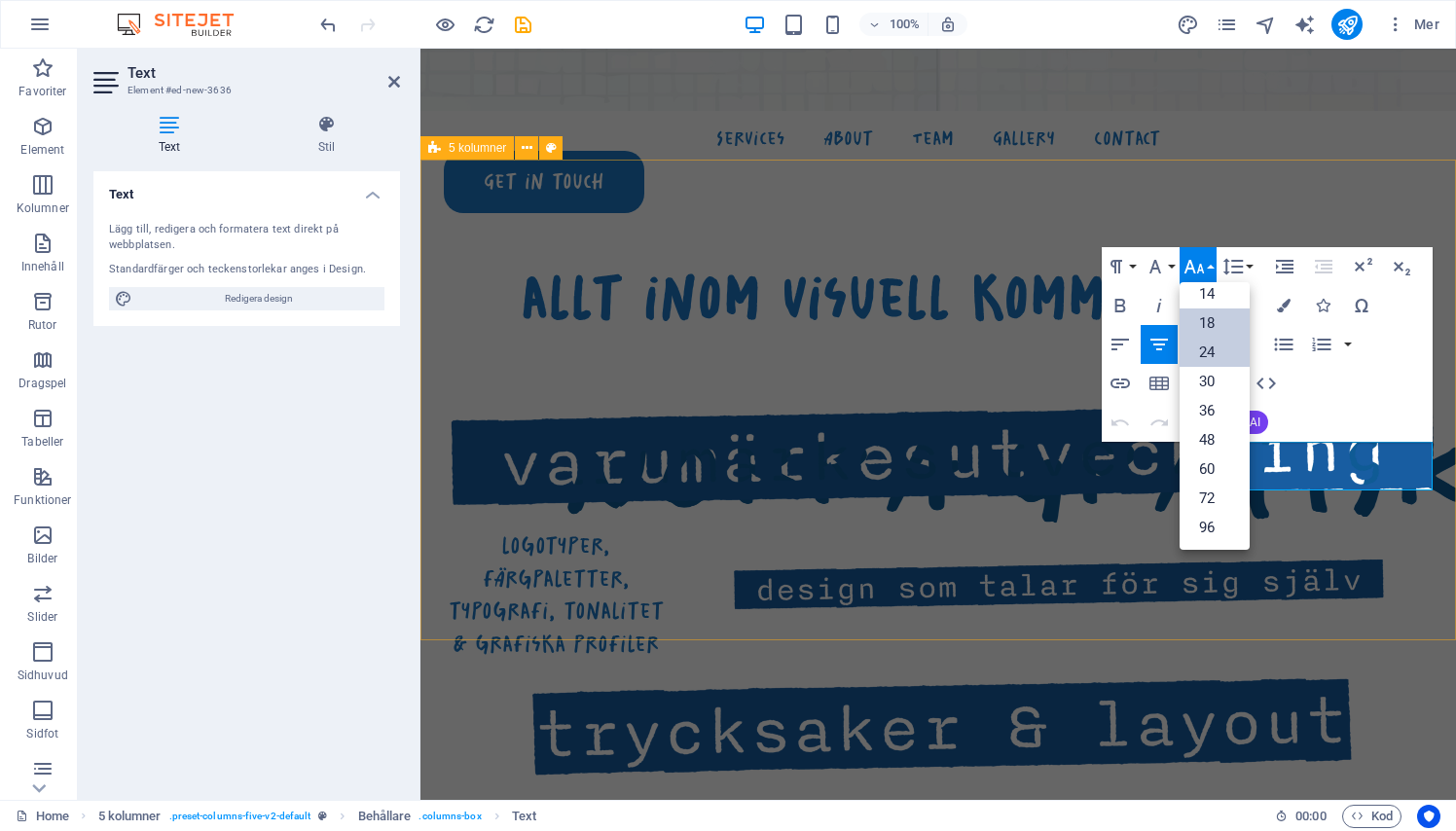
click at [1211, 357] on link "24" at bounding box center [1214, 352] width 70 height 29
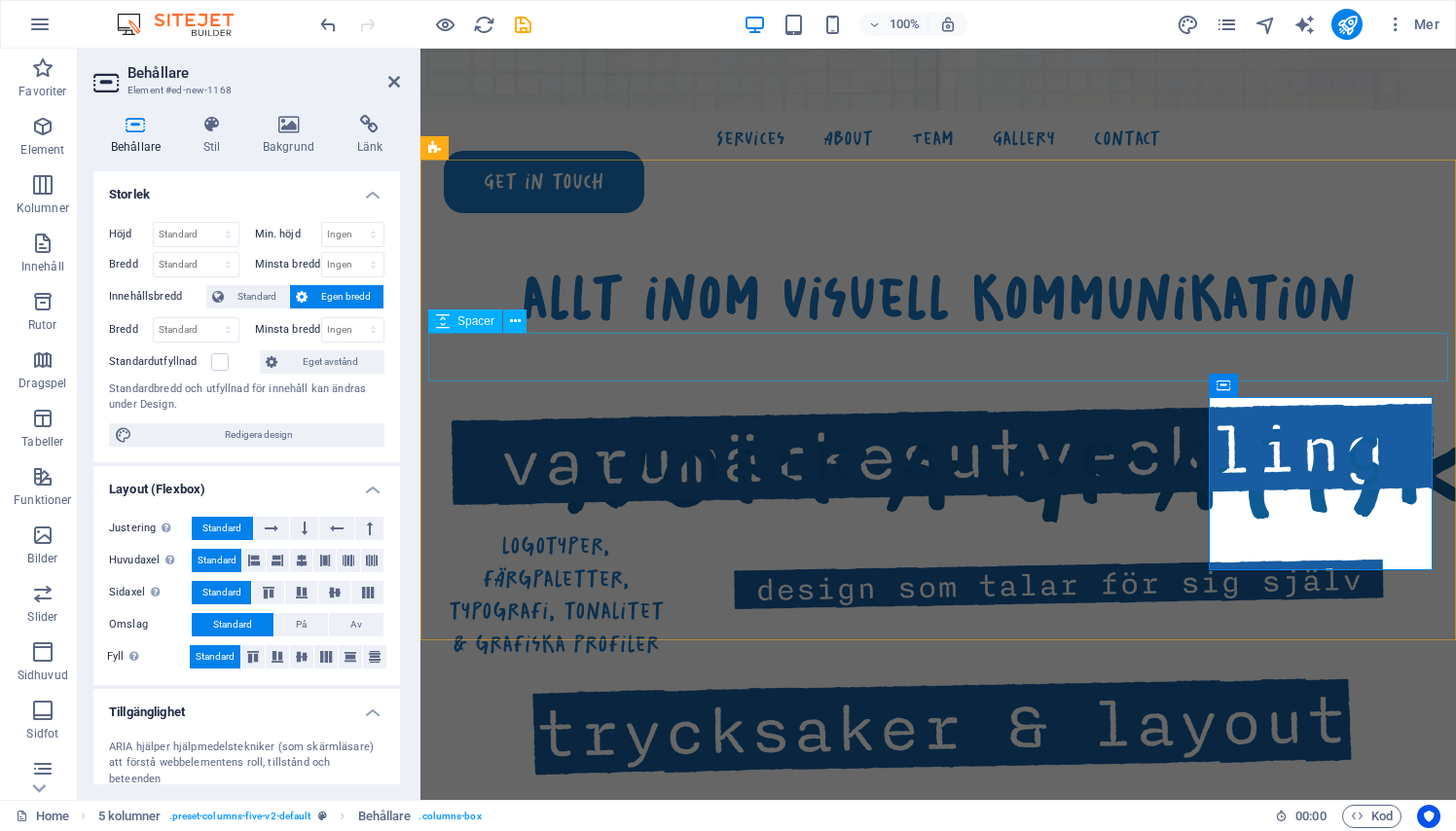
click at [1153, 361] on div at bounding box center [938, 357] width 1019 height 49
select select "px"
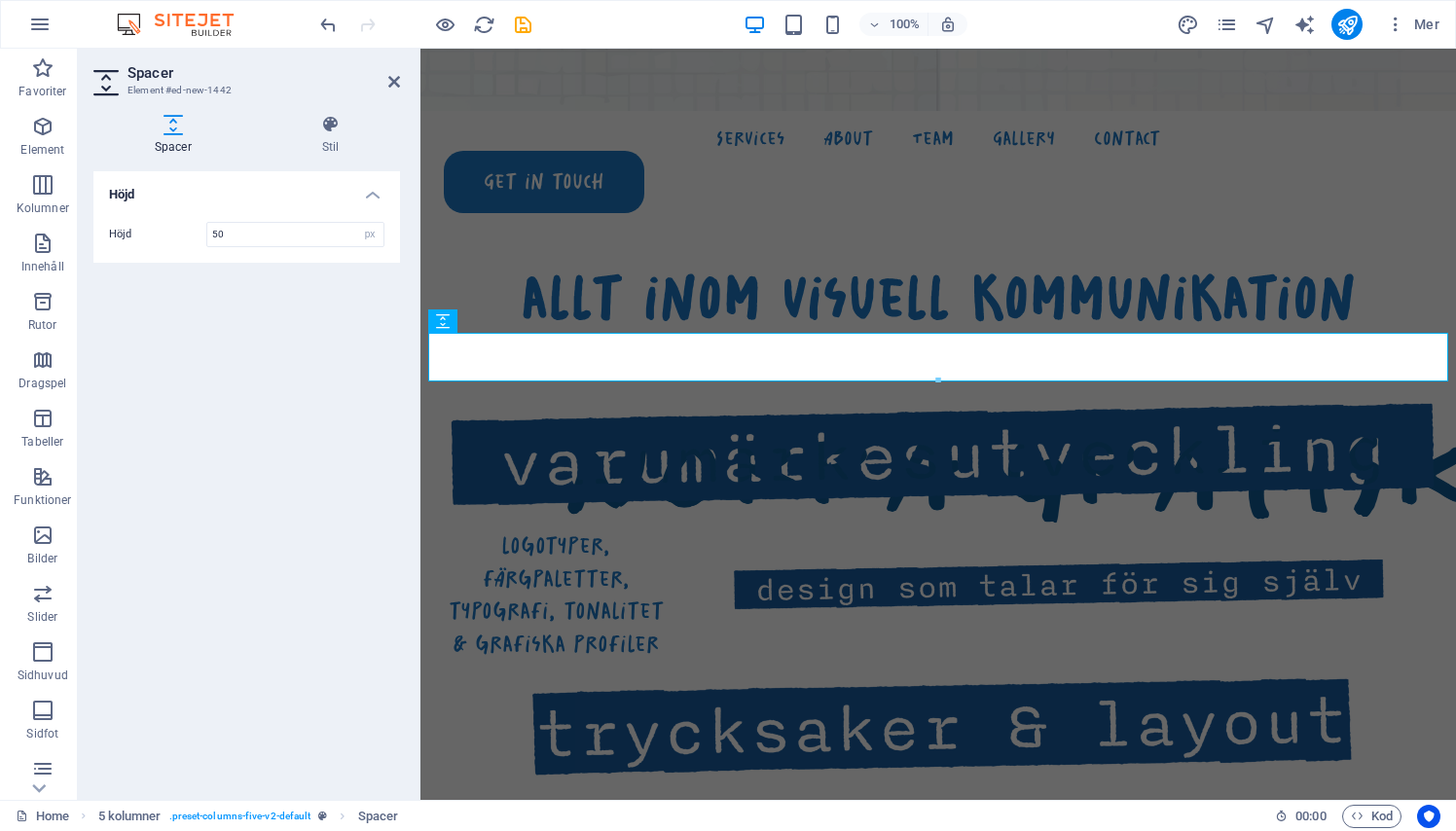
click at [386, 73] on h2 "Spacer" at bounding box center [264, 73] width 273 height 18
click at [392, 78] on icon at bounding box center [394, 82] width 12 height 16
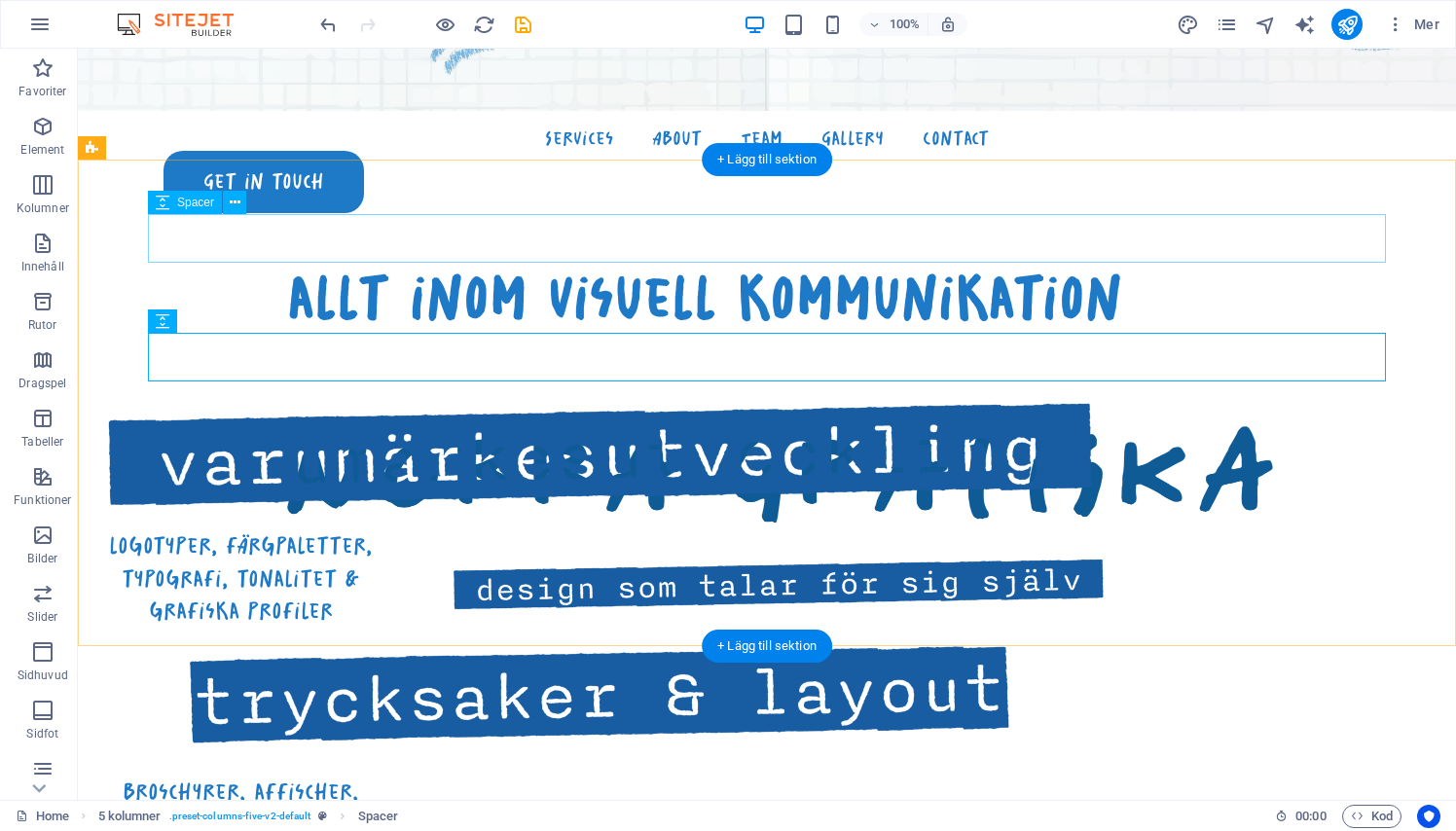
click at [338, 228] on div at bounding box center [705, 239] width 1238 height 49
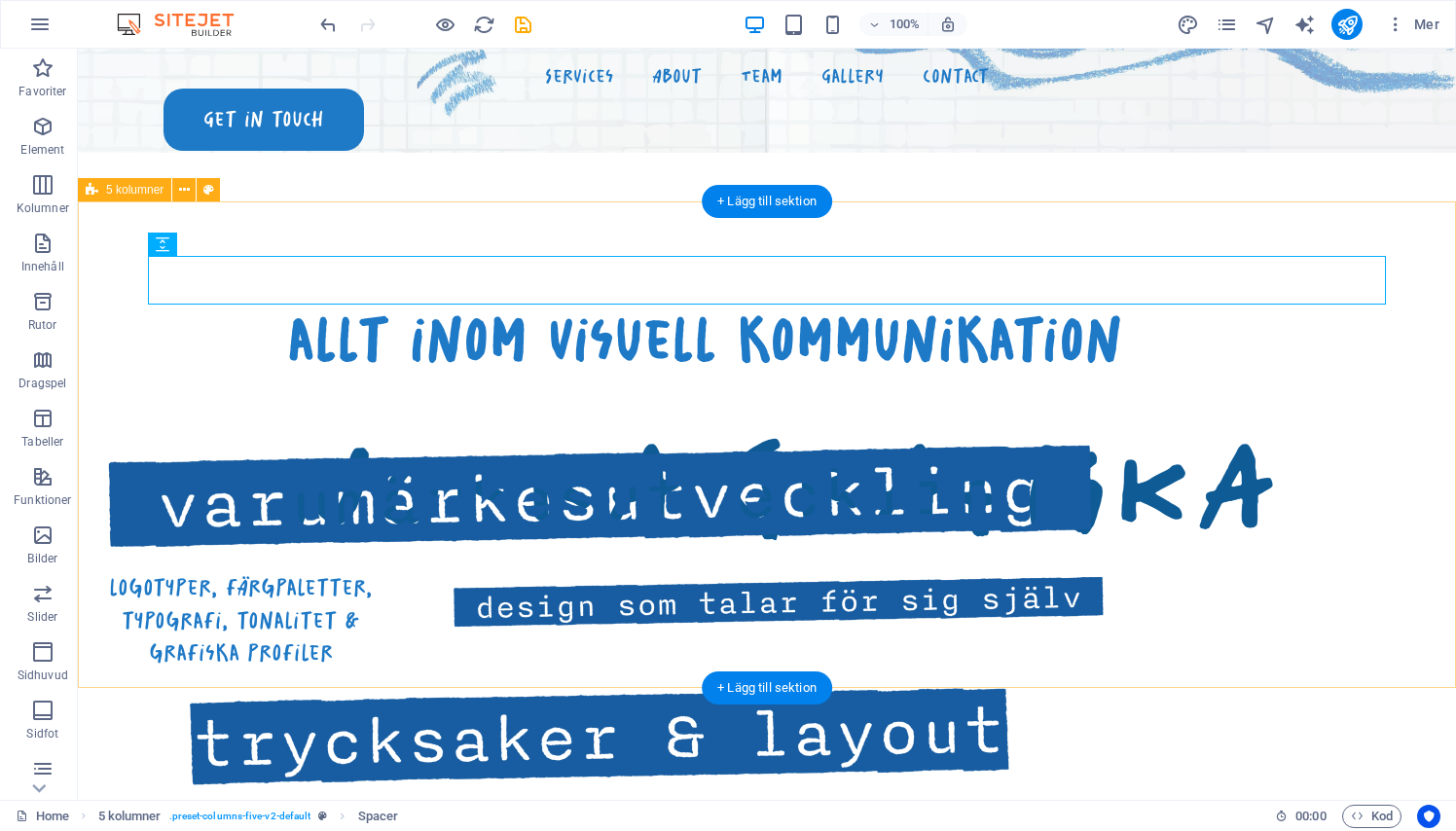
scroll to position [774, 0]
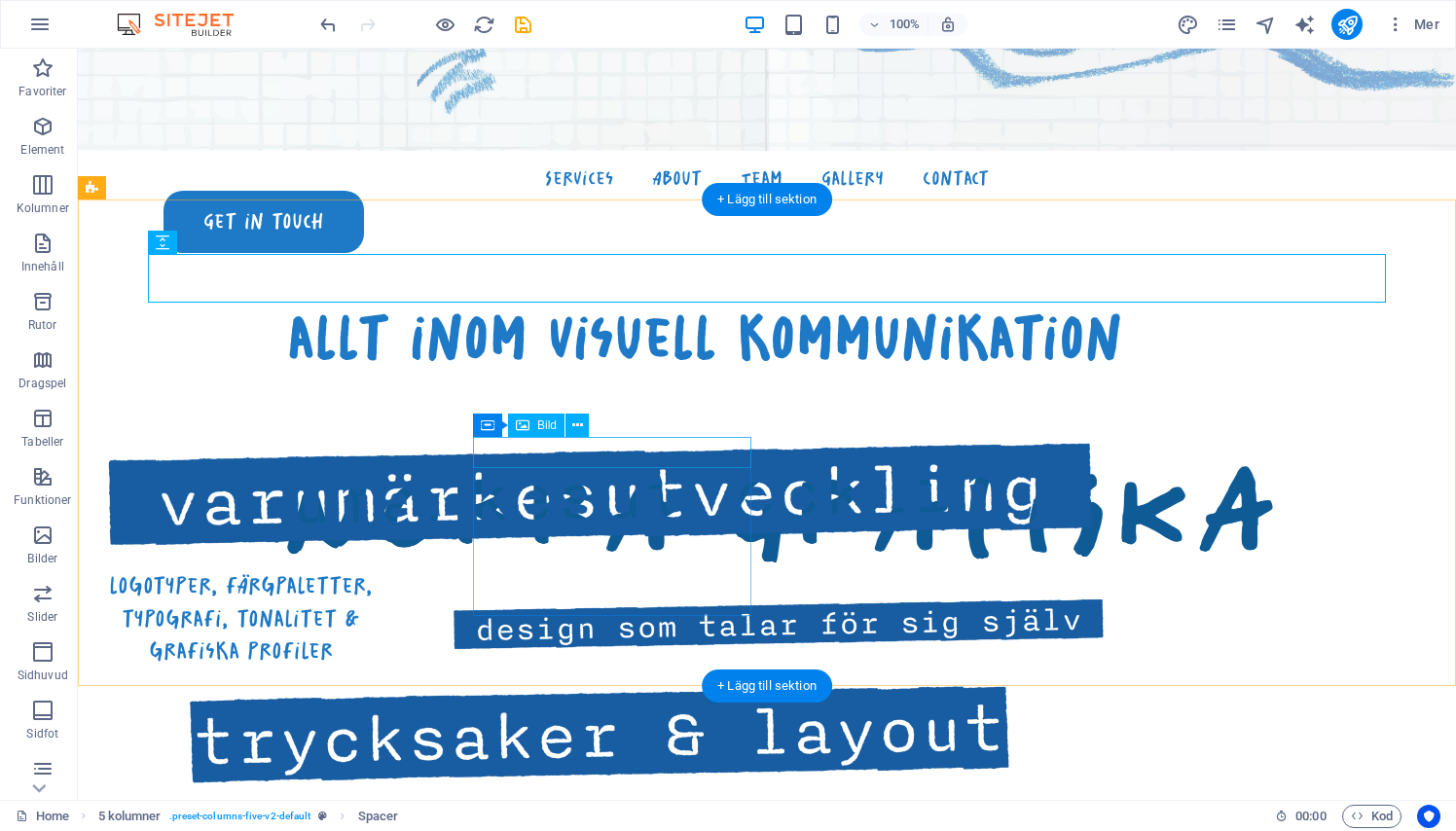
click at [379, 683] on figure at bounding box center [241, 739] width 279 height 113
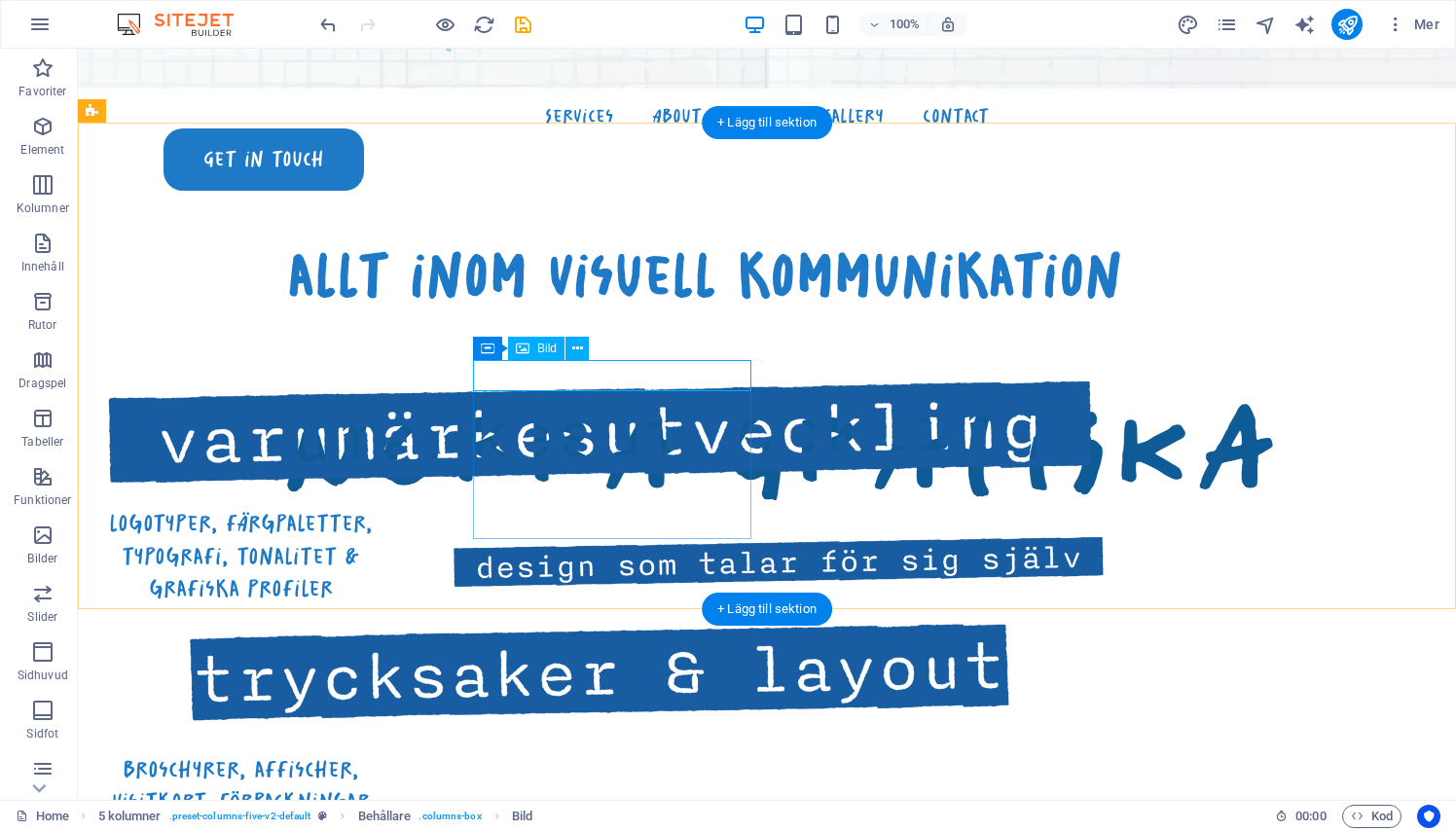
scroll to position [853, 0]
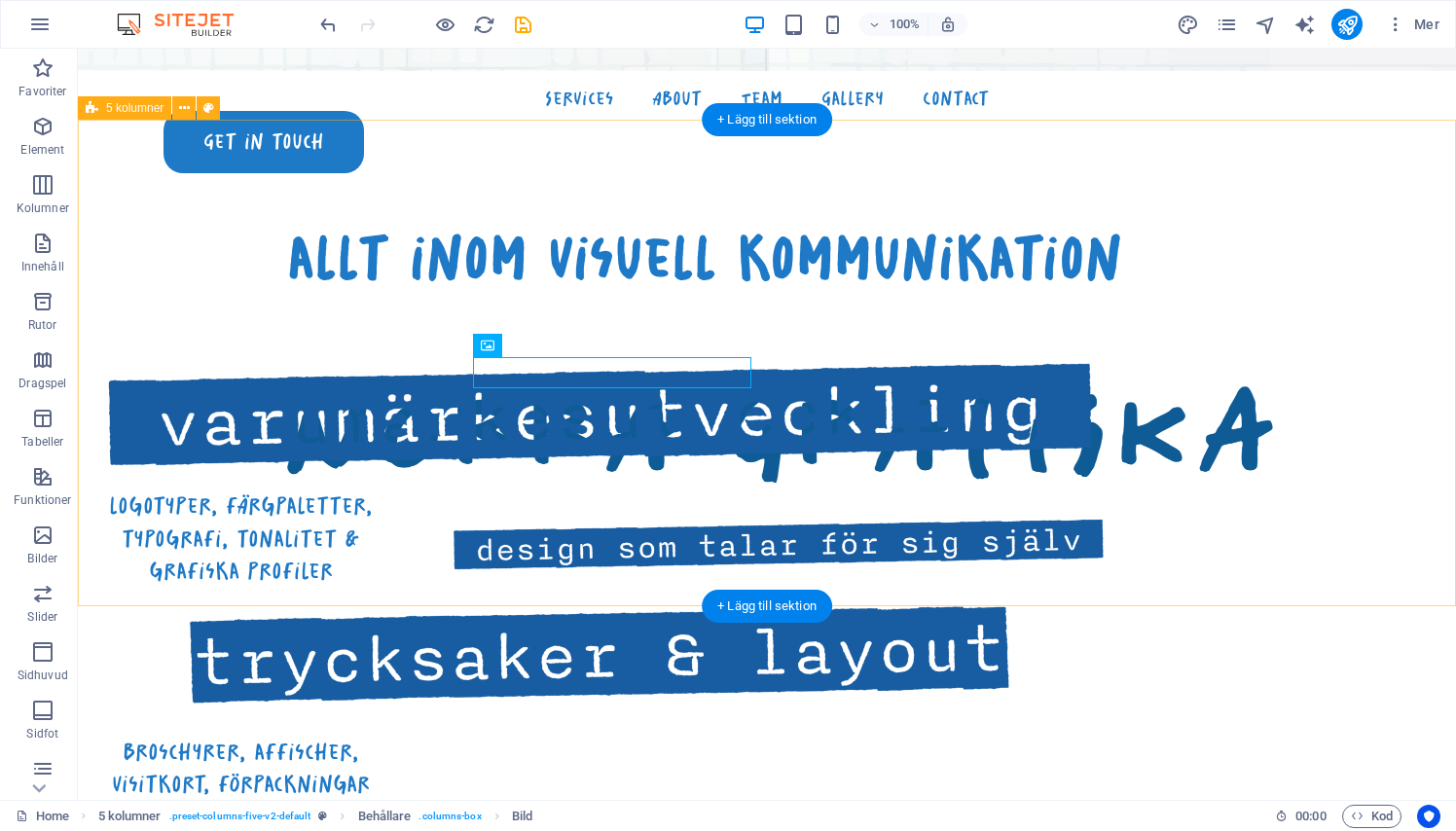
click at [425, 560] on div "allt inom visuell kommunikation logotyper, färgpaletter, typografi, tonalitet &…" at bounding box center [767, 755] width 1378 height 1271
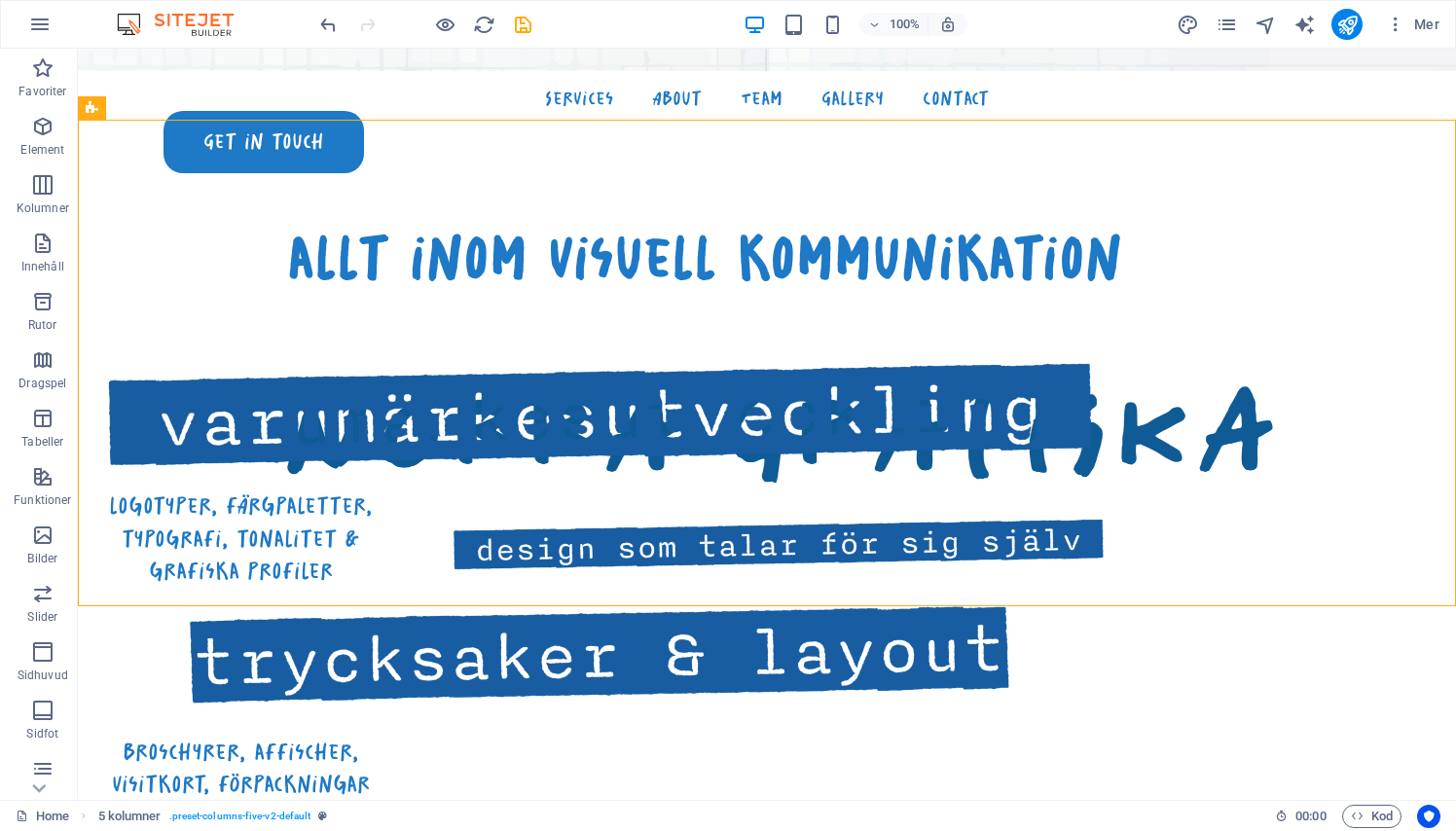
click at [781, 25] on div "100%" at bounding box center [855, 24] width 225 height 31
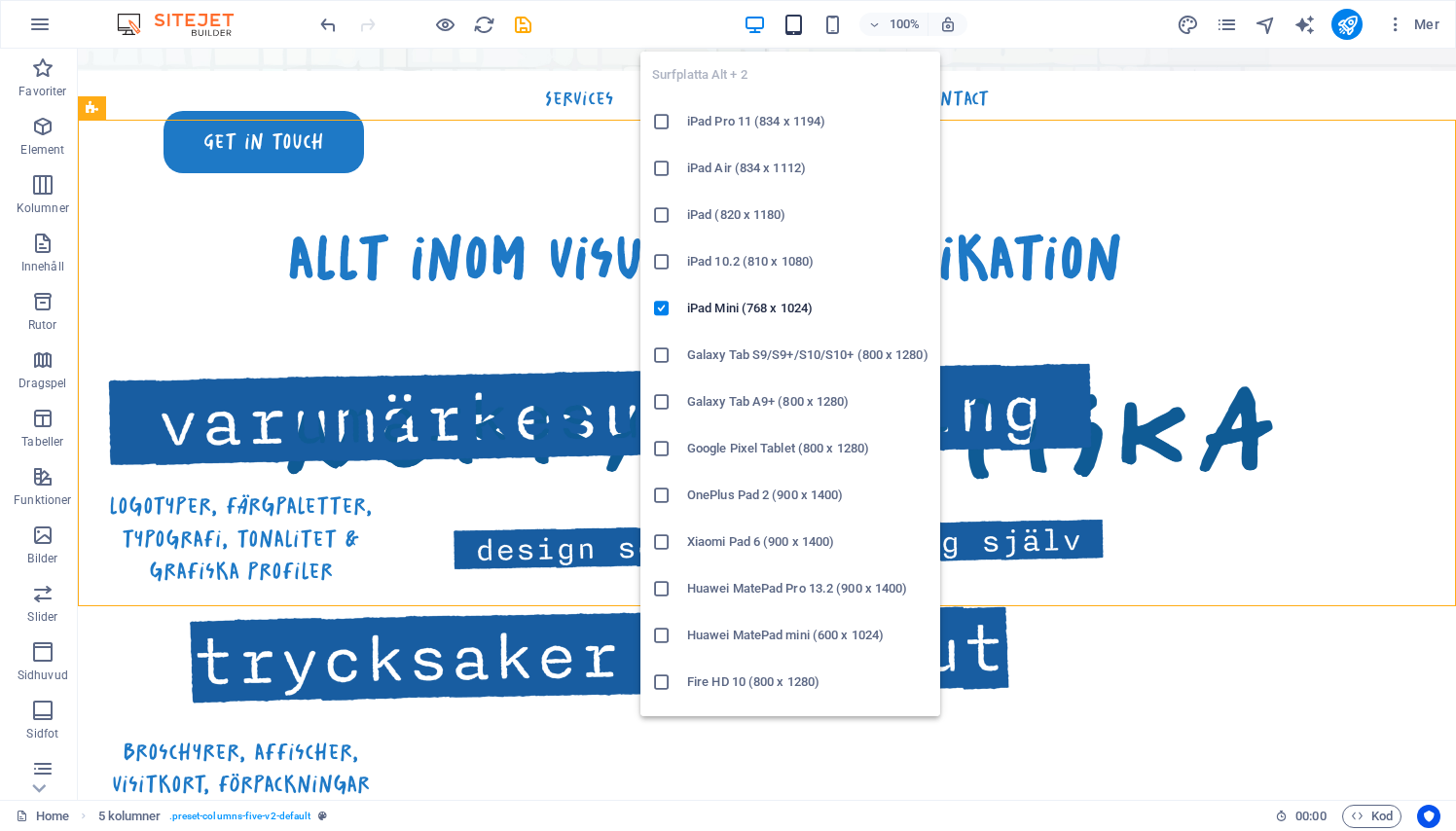
click at [793, 24] on icon "button" at bounding box center [793, 24] width 22 height 22
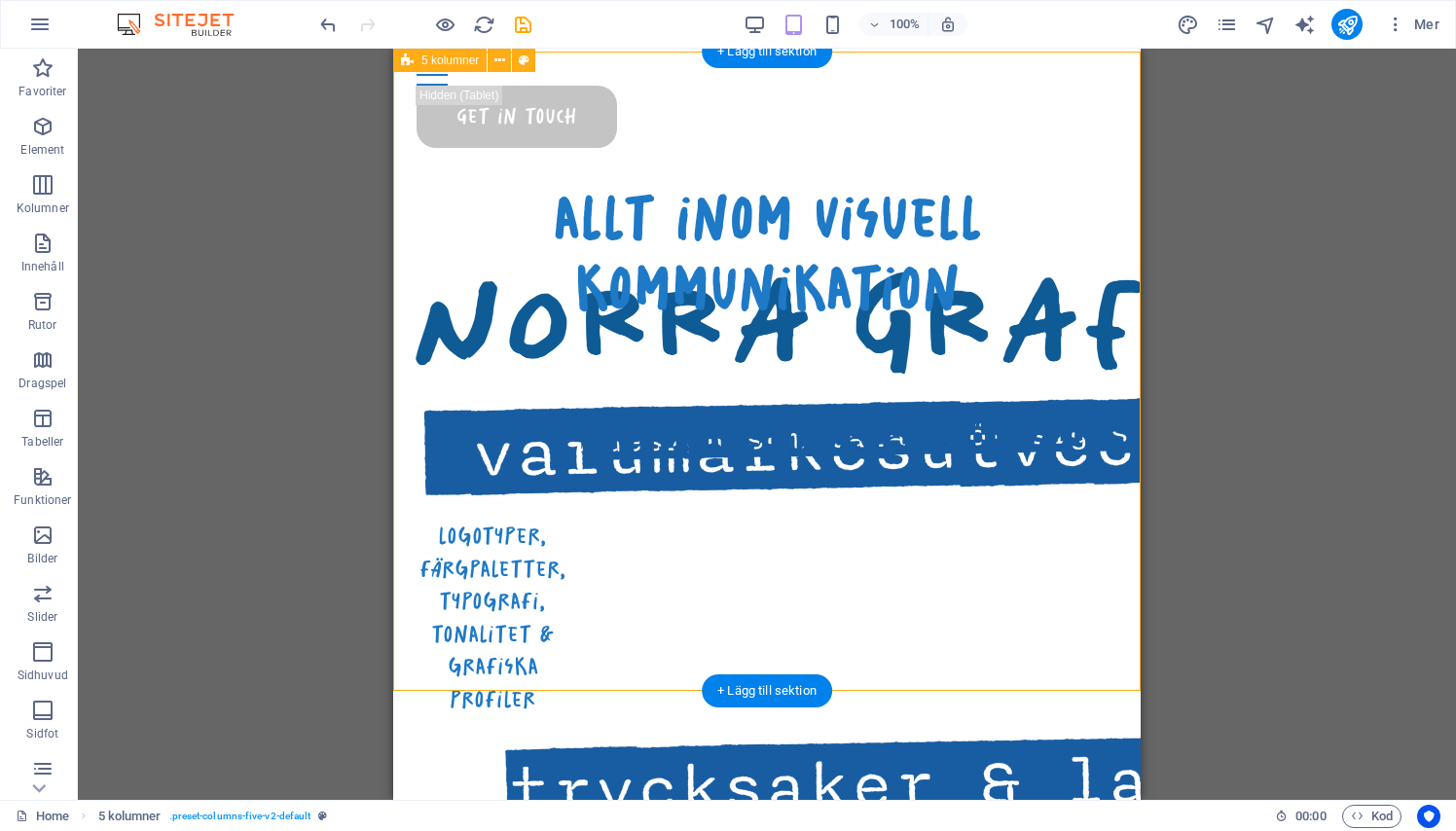
scroll to position [761, 0]
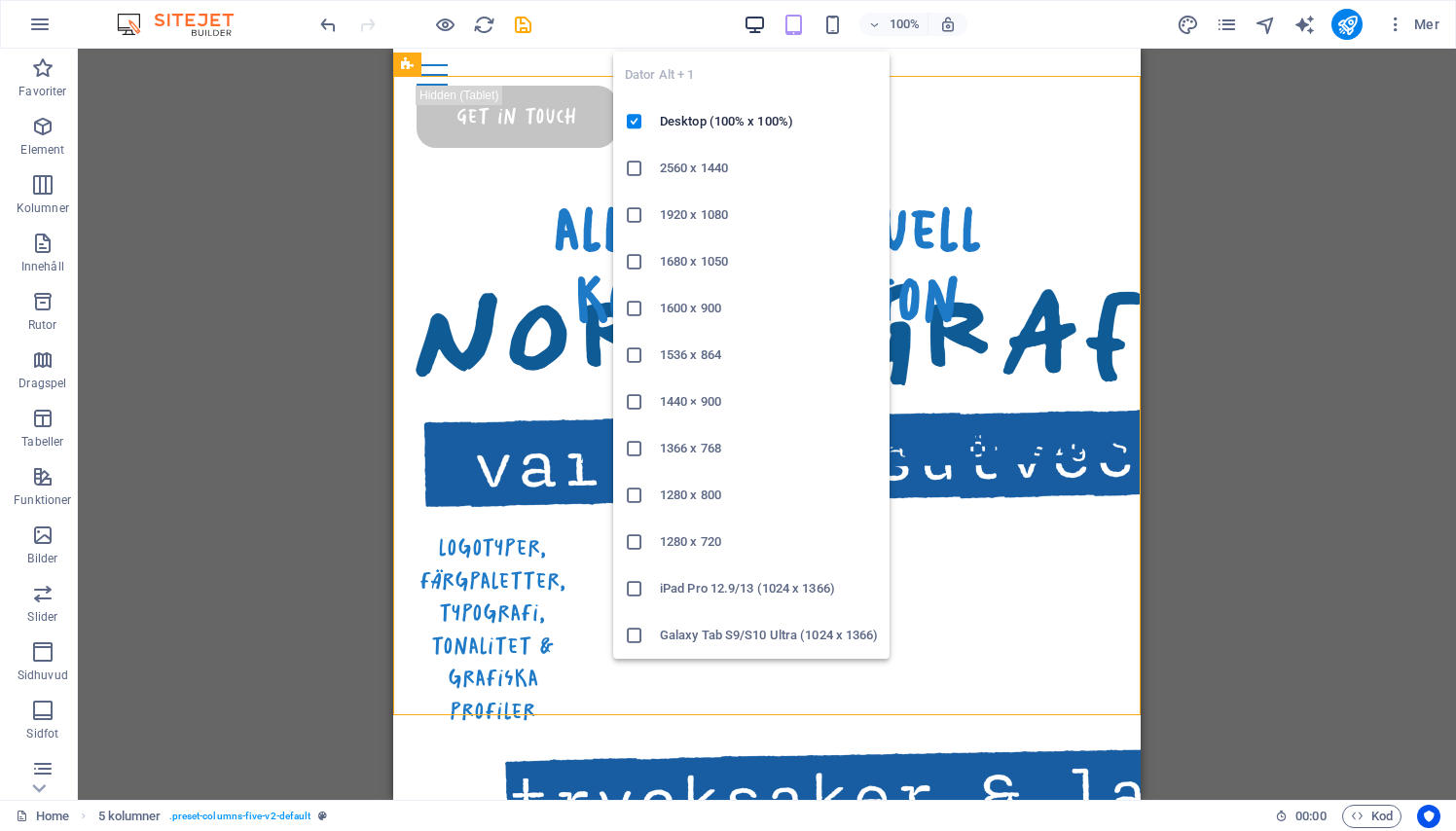
click at [755, 23] on icon "button" at bounding box center [754, 24] width 22 height 22
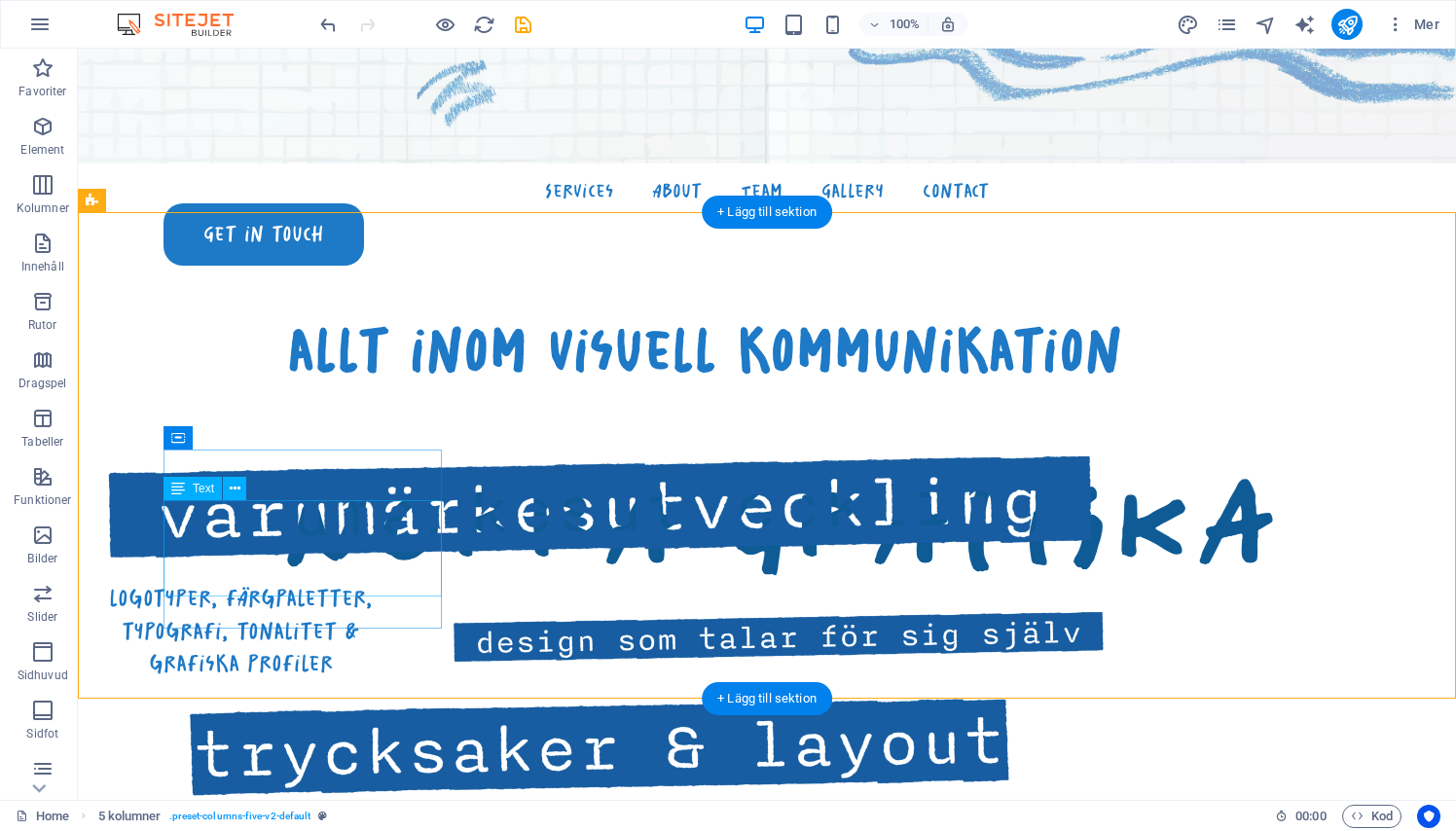
click at [170, 582] on div "logotyper, färgpaletter, typografi, tonalitet & grafiska profiler" at bounding box center [241, 630] width 279 height 98
click at [177, 428] on icon at bounding box center [178, 437] width 14 height 23
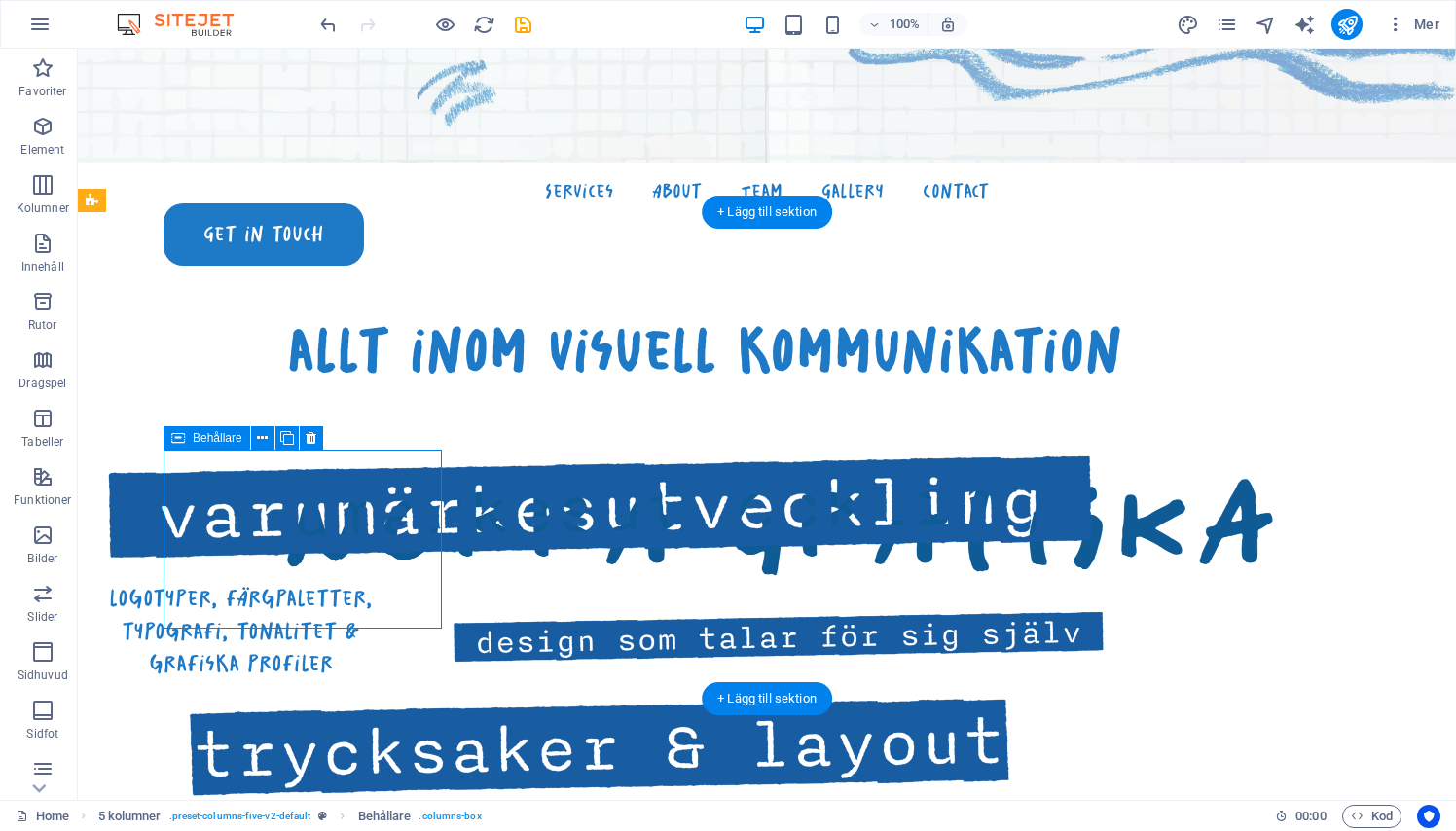
click at [194, 438] on span "Behållare" at bounding box center [217, 437] width 50 height 12
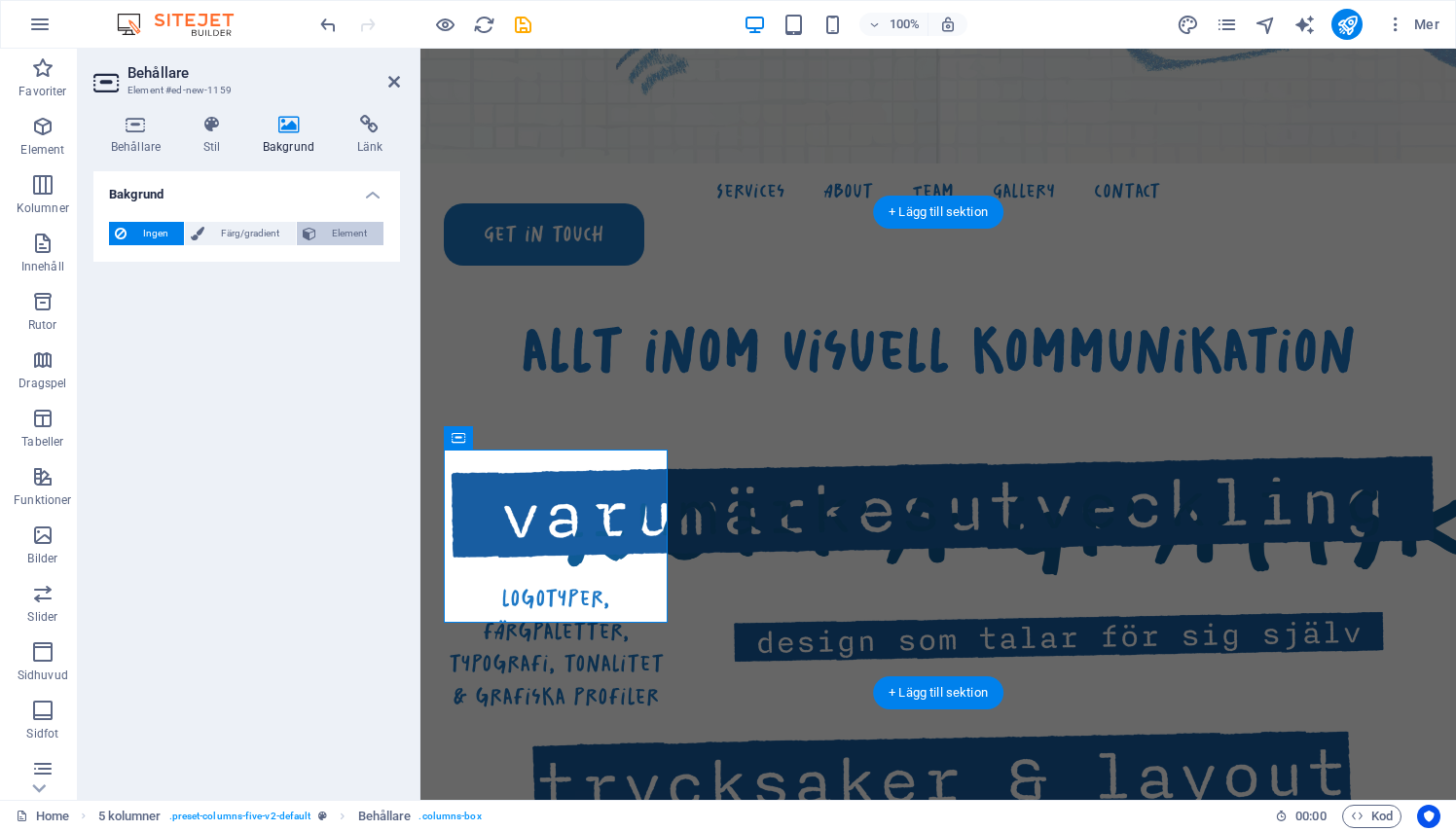
click at [327, 233] on span "Element" at bounding box center [349, 234] width 56 height 23
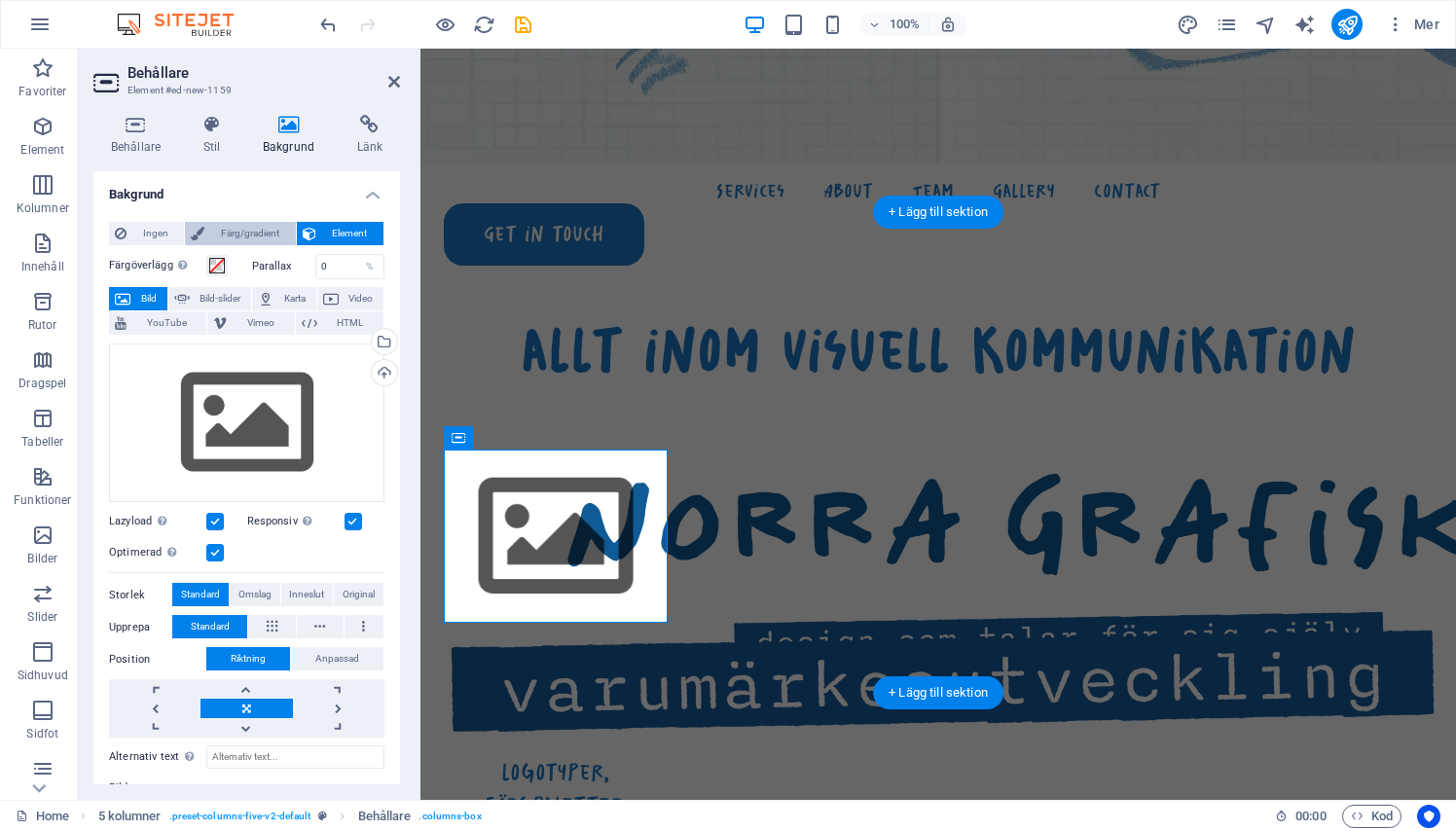
click at [257, 236] on span "Färg/gradient" at bounding box center [249, 234] width 79 height 23
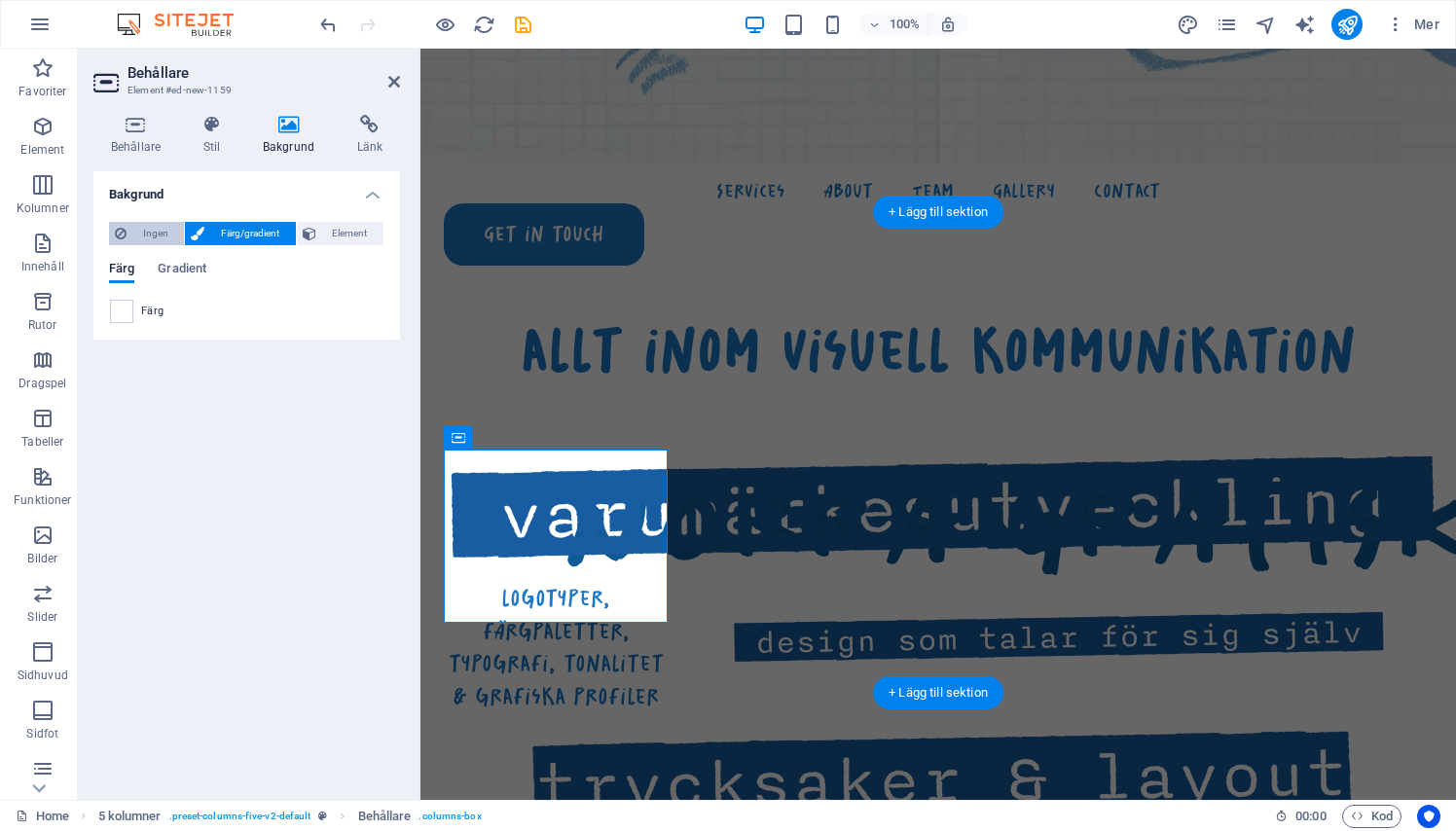
click at [150, 230] on span "Ingen" at bounding box center [155, 234] width 46 height 23
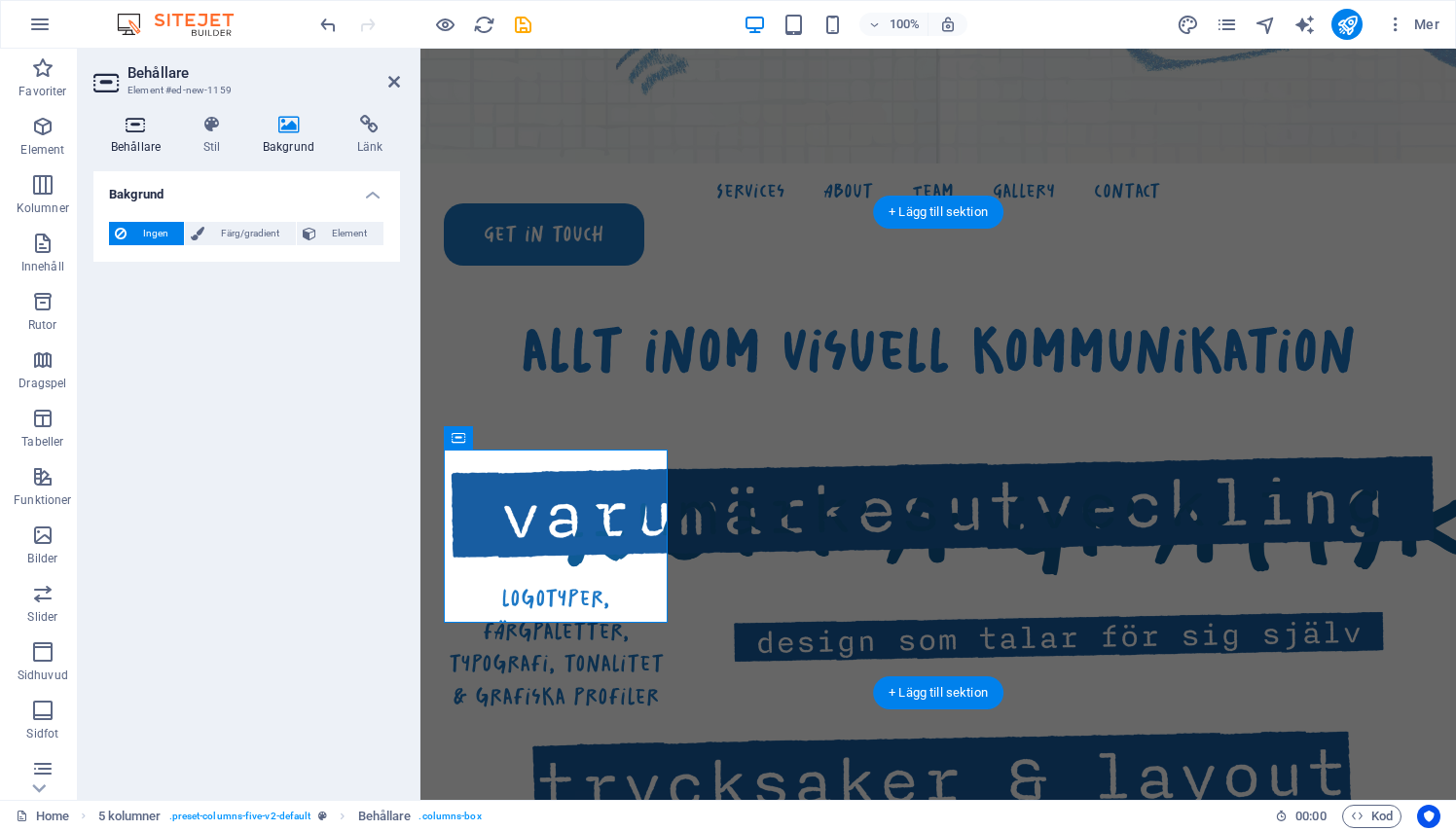
click at [135, 142] on h4 "Behållare" at bounding box center [139, 135] width 93 height 41
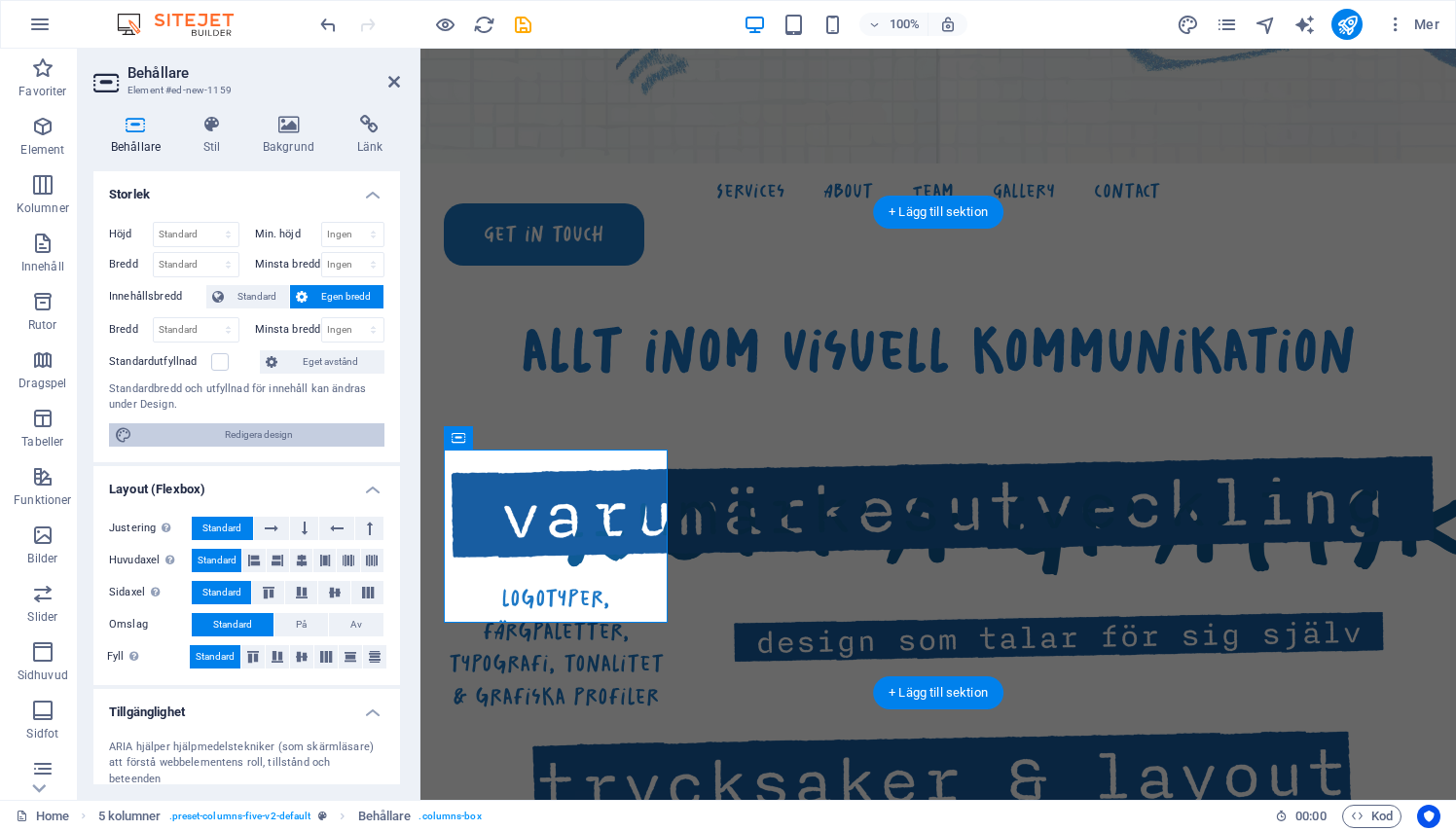
click at [215, 441] on span "Redigera design" at bounding box center [258, 434] width 241 height 23
select select "px"
select select "300"
select select "px"
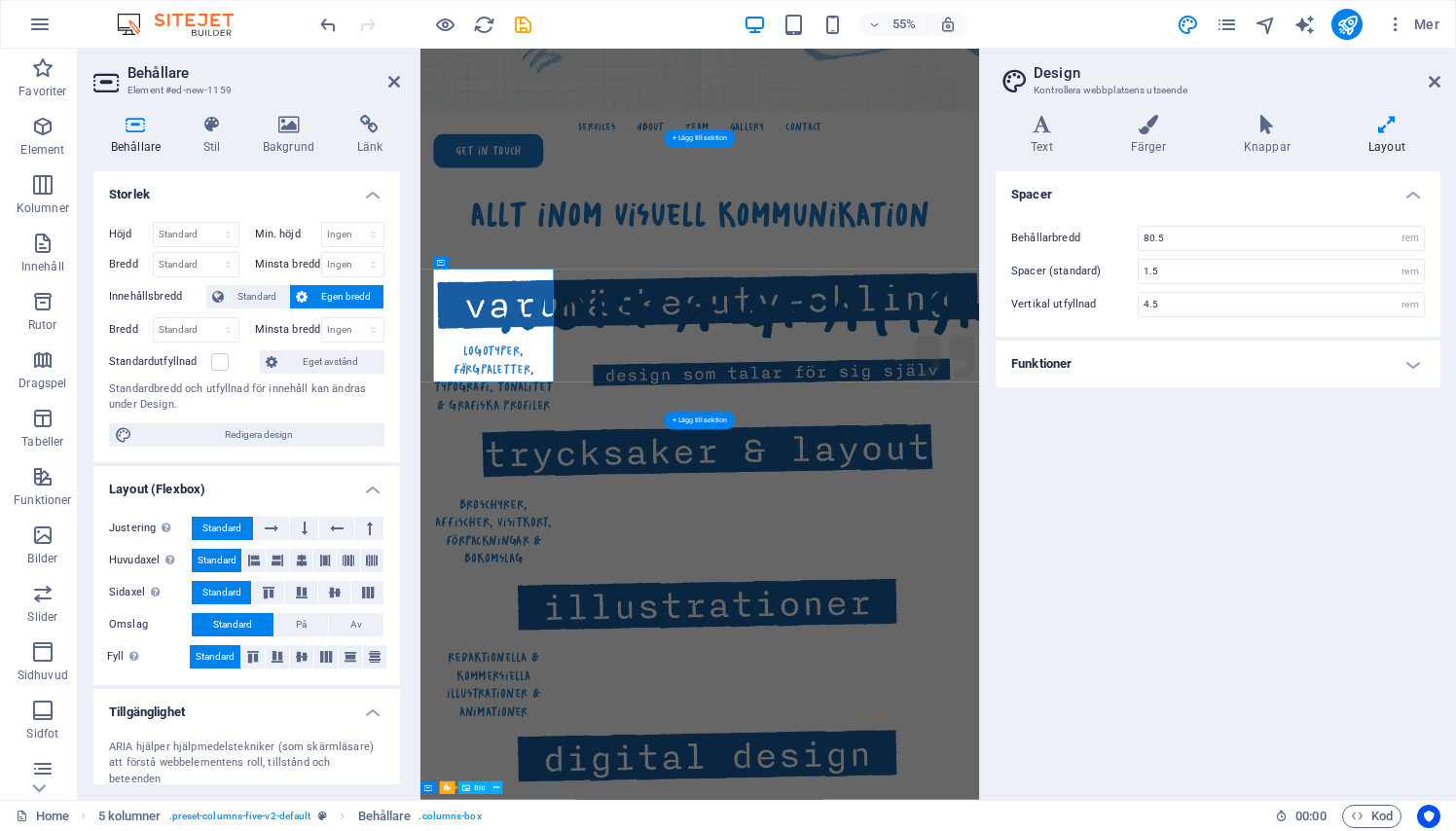
scroll to position [33, 0]
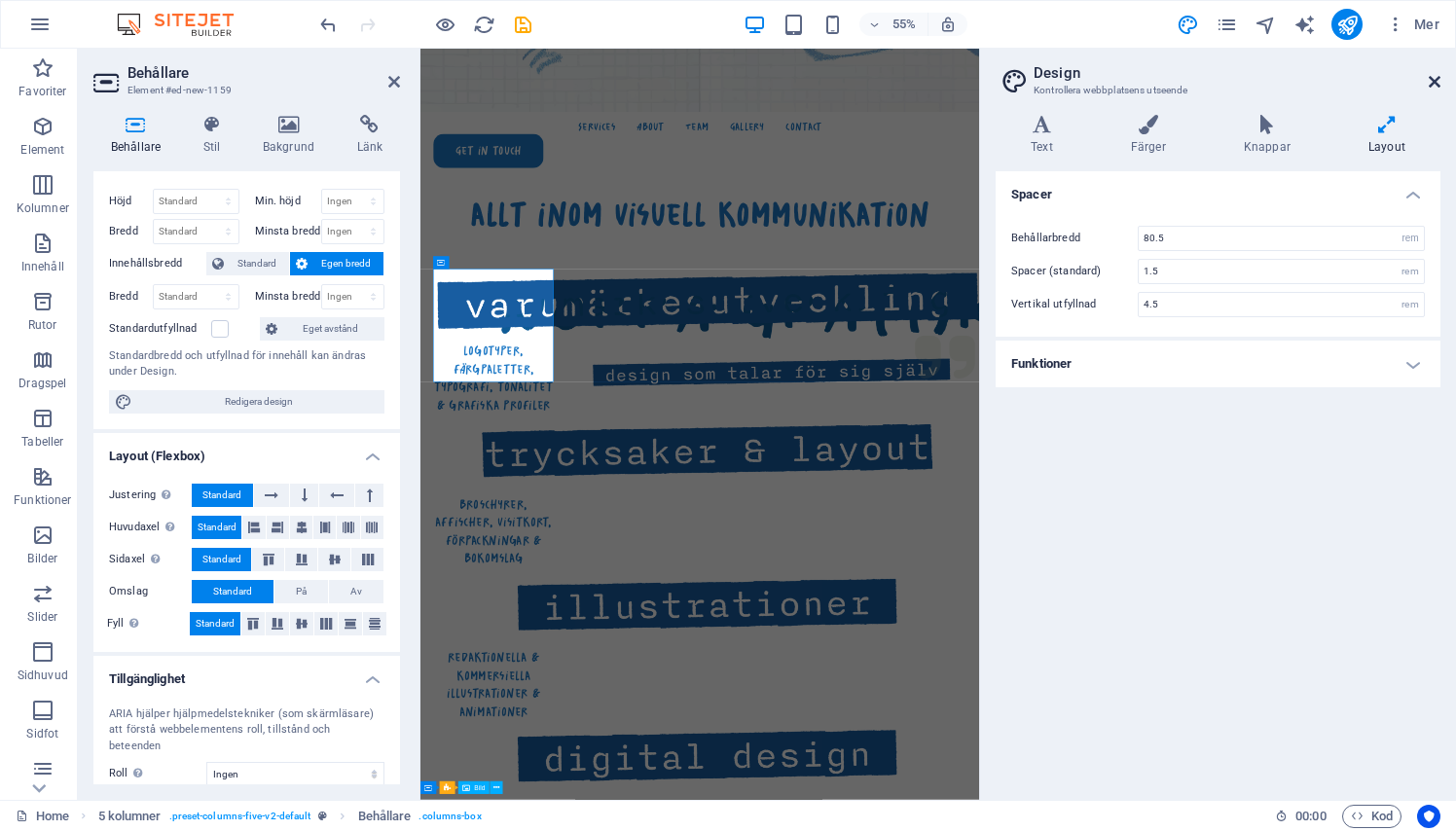
click at [1433, 79] on icon at bounding box center [1435, 82] width 12 height 16
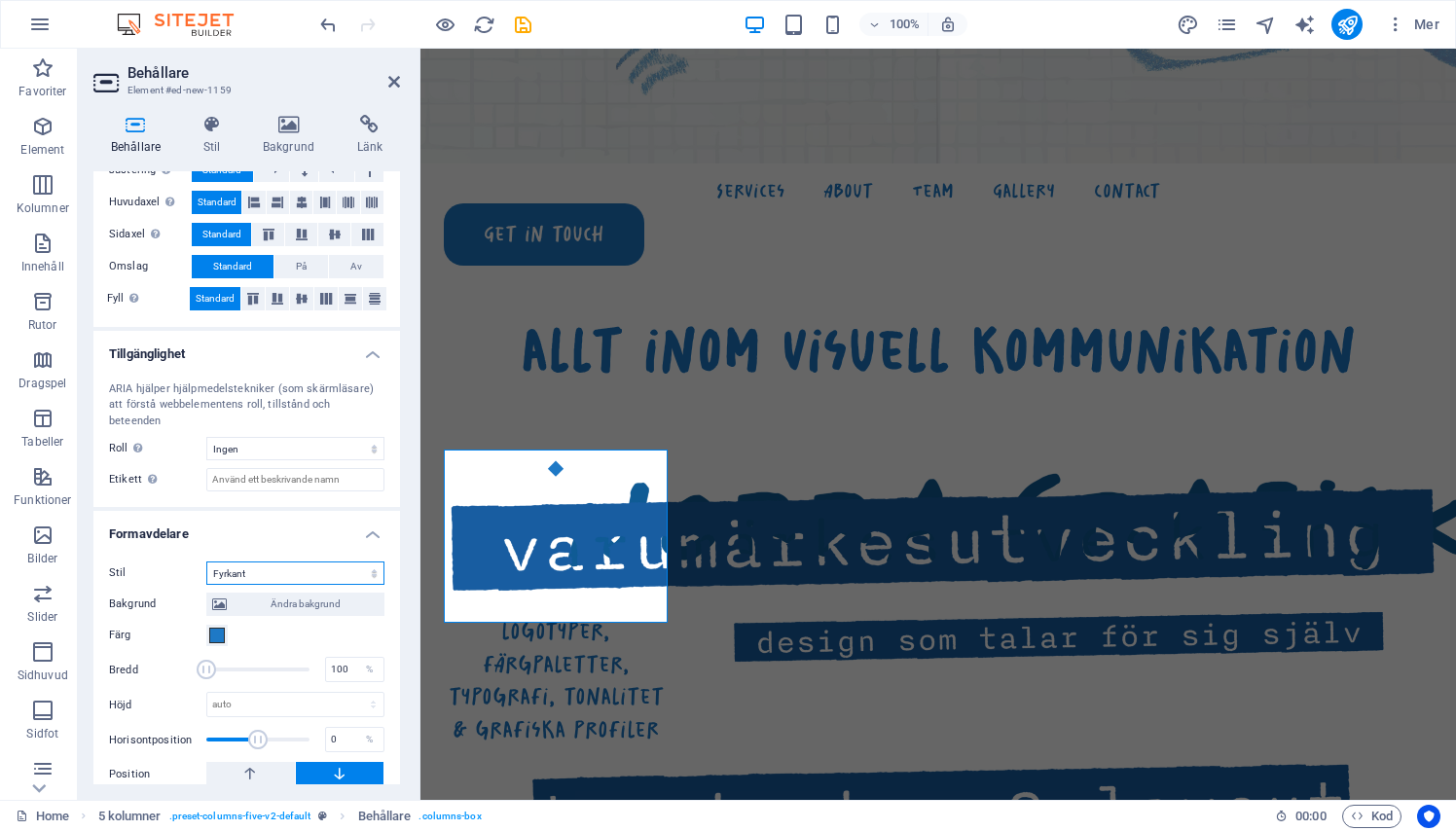
scroll to position [357, 0]
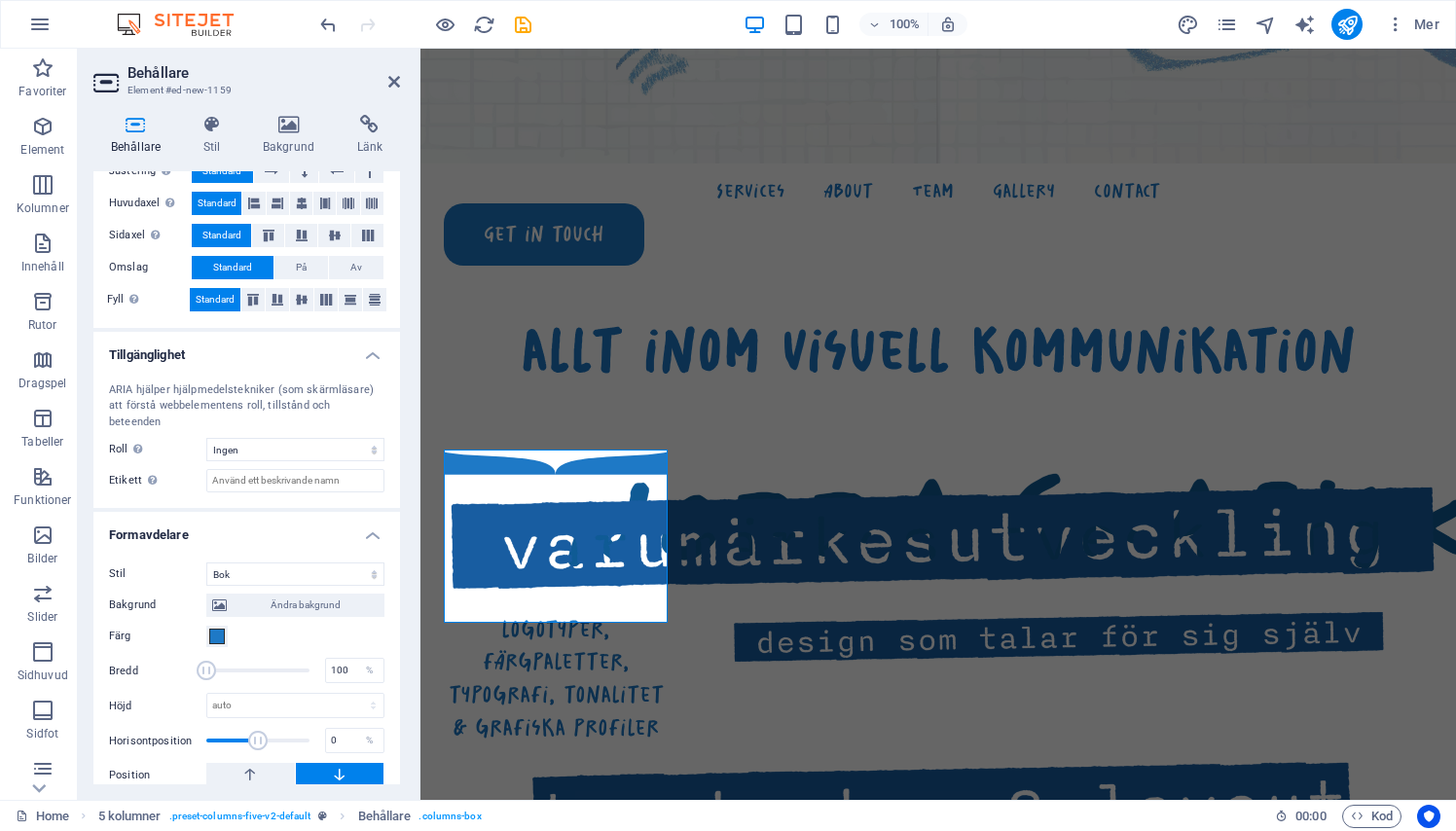
click at [299, 547] on div "Stil Ingen Triangel Fyrkant Diagonal Polygon 1 Polygon 2 Sicksack Flera sicksac…" at bounding box center [247, 706] width 307 height 320
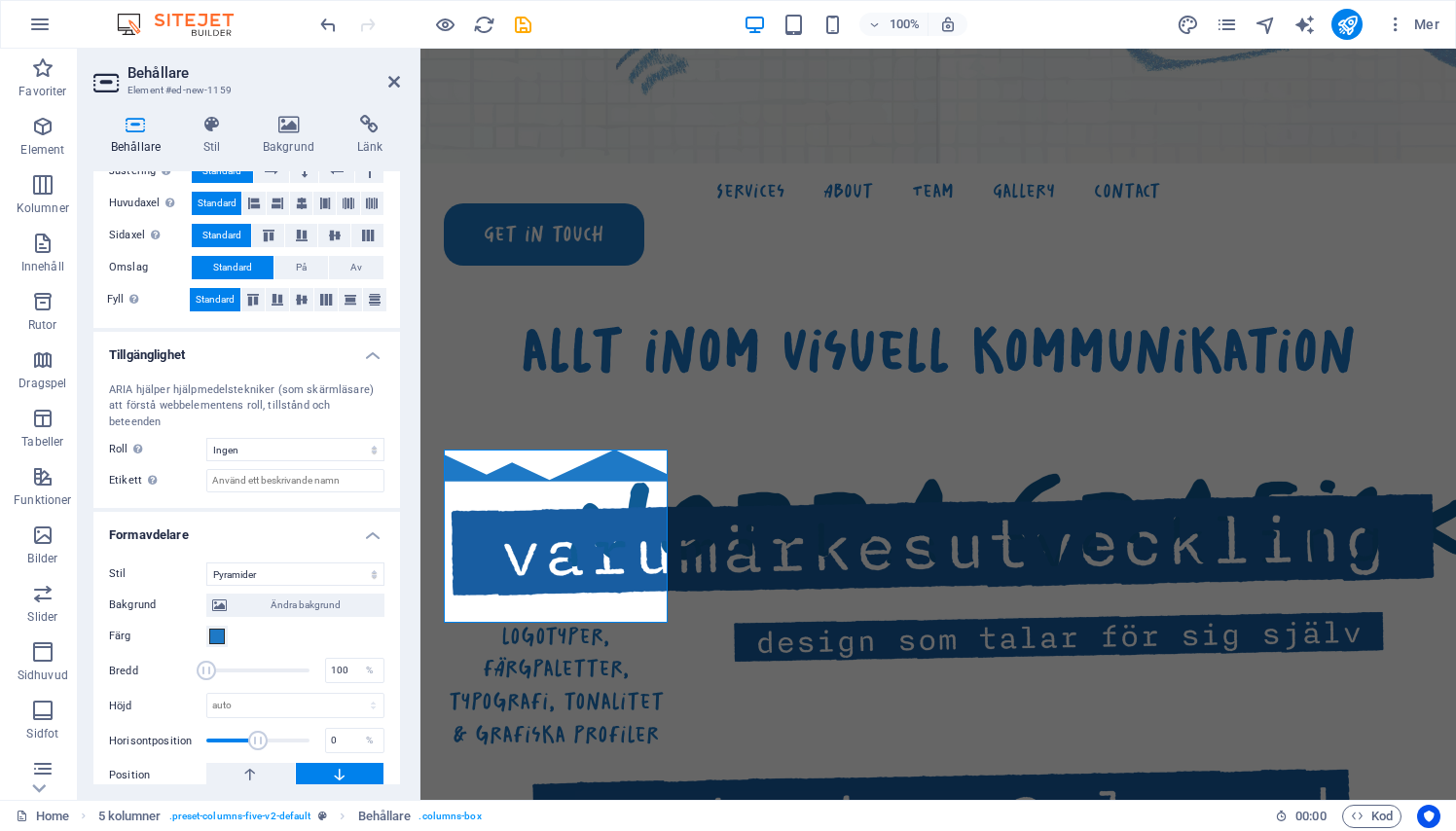
click at [264, 547] on div "Stil Ingen Triangel Fyrkant Diagonal Polygon 1 Polygon 2 Sicksack Flera sicksac…" at bounding box center [247, 722] width 307 height 352
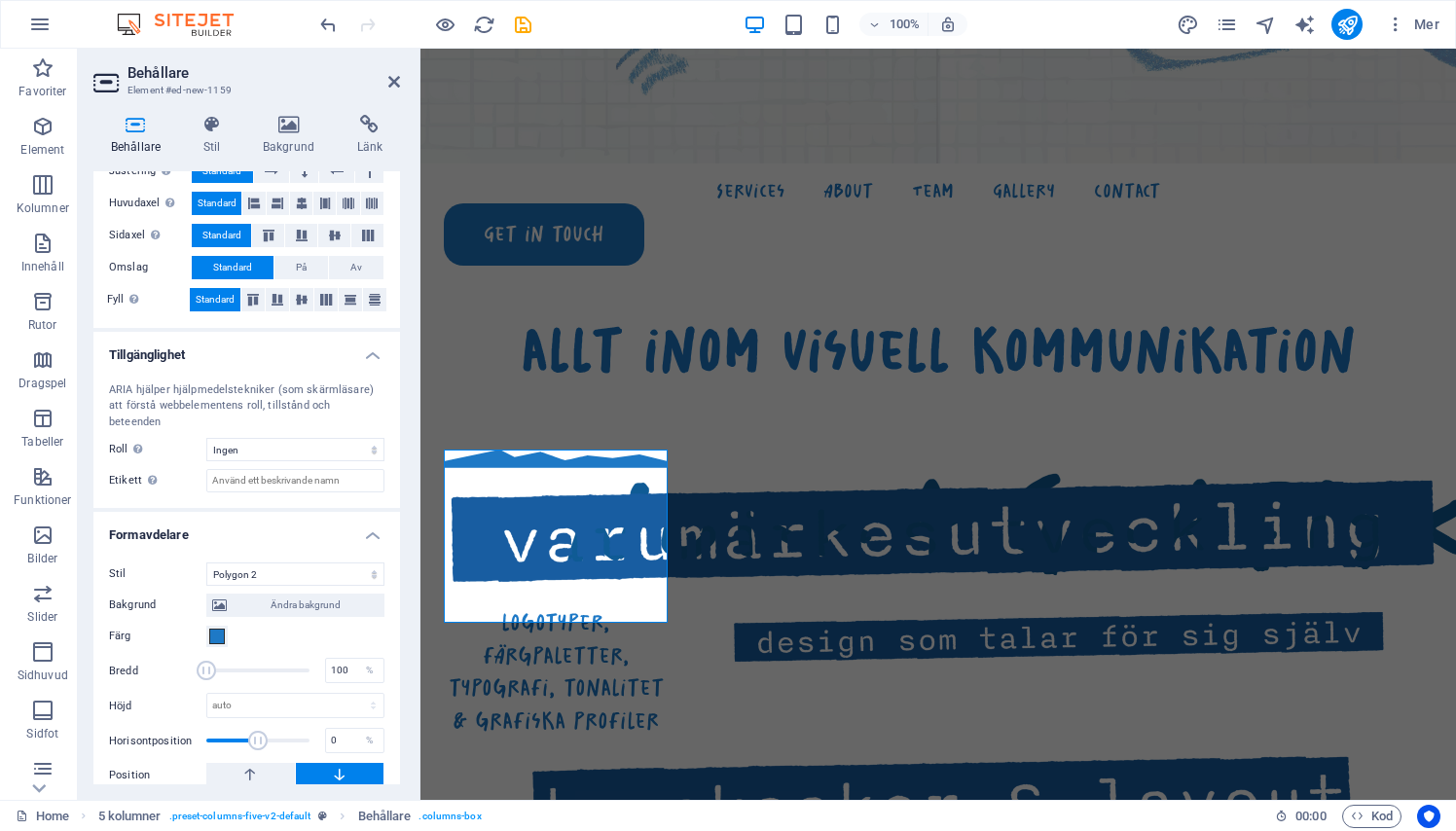
click at [282, 585] on div "Bakgrund Ändra bakgrund Färg 2:a färg 3:e färg Bredd 100 % Höjd auto px rem em …" at bounding box center [247, 702] width 276 height 234
select select "shredded-paper"
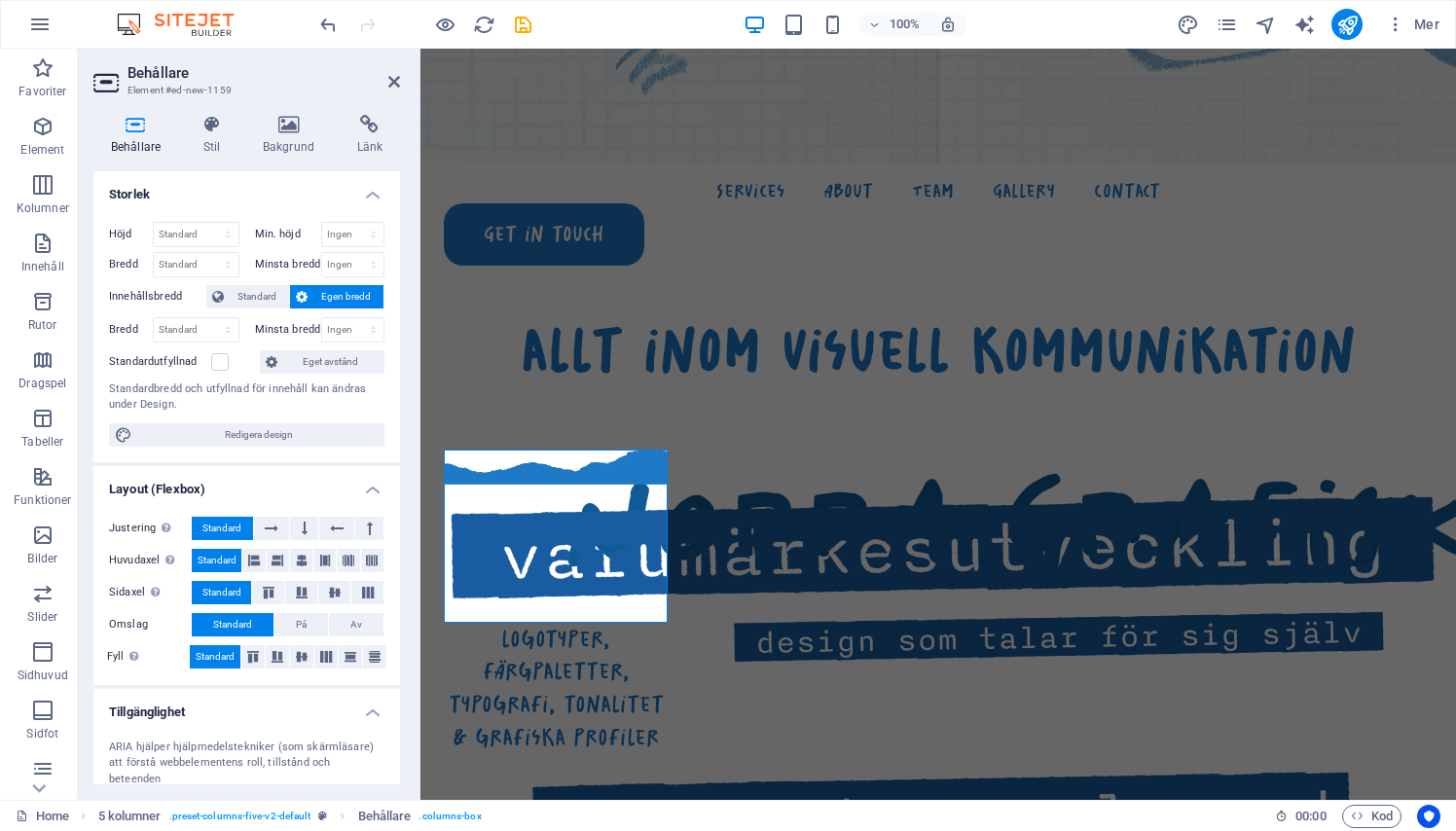
scroll to position [0, 0]
click at [209, 132] on icon at bounding box center [211, 125] width 52 height 19
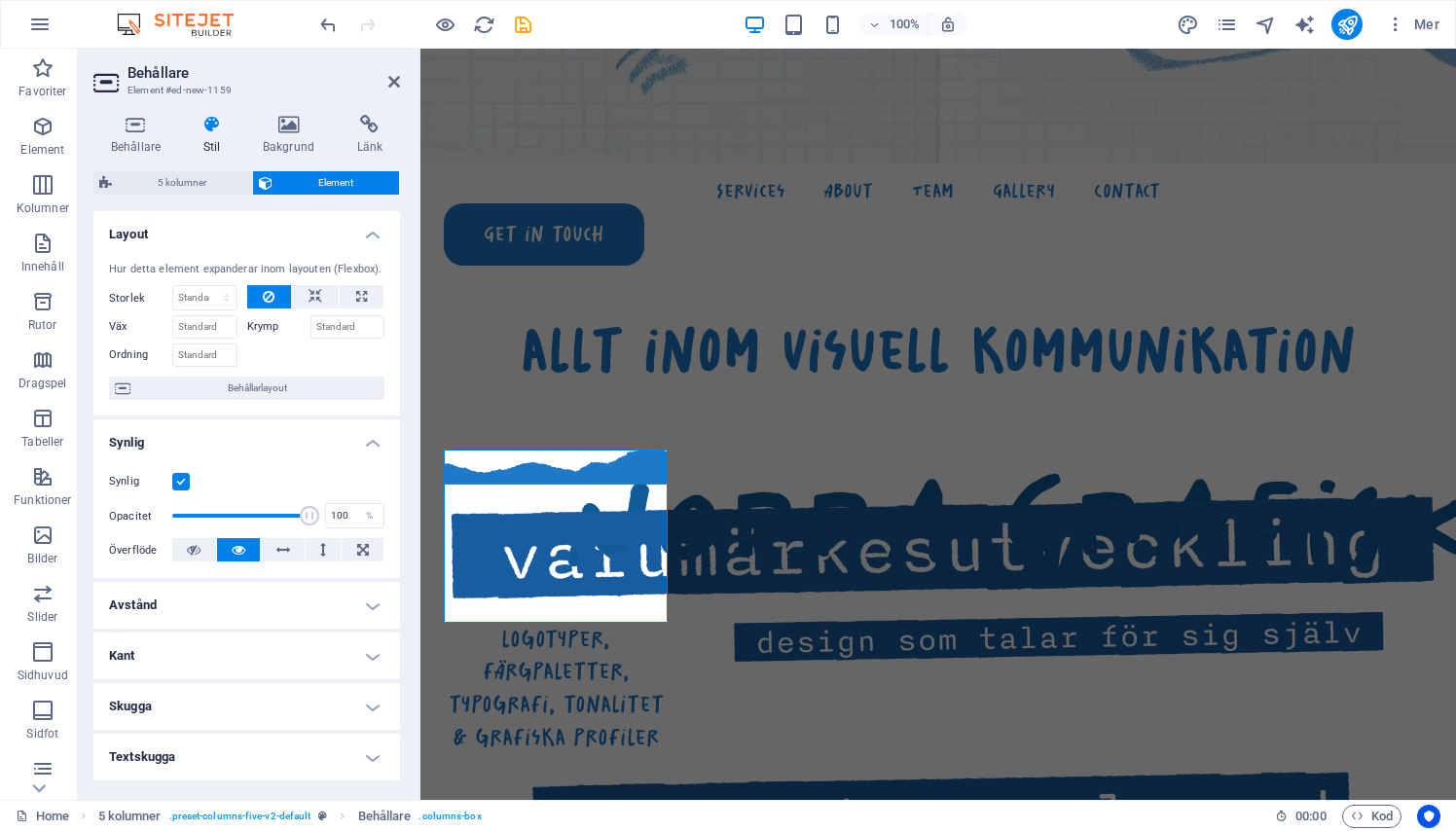
scroll to position [54, 0]
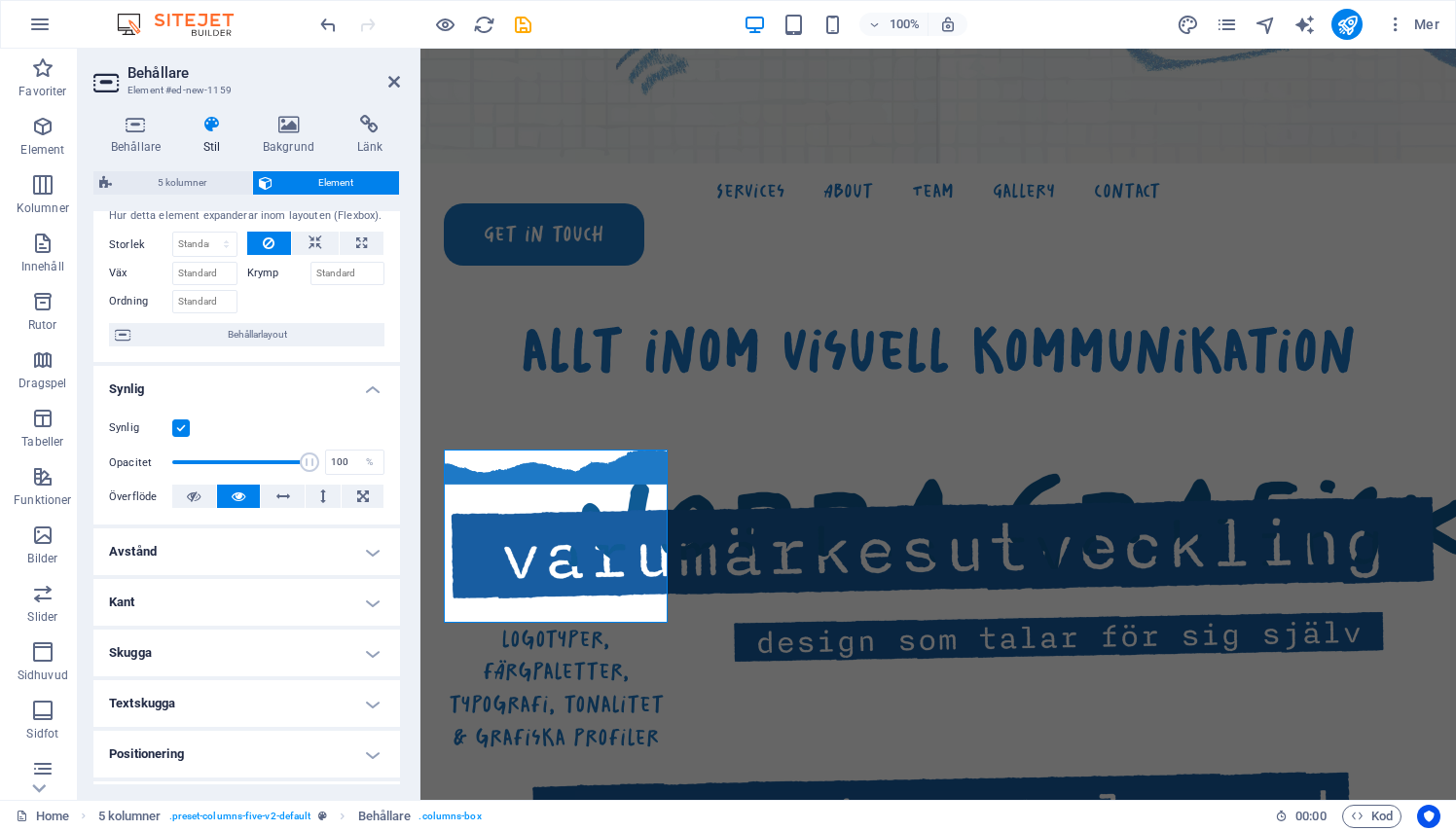
click at [358, 613] on h4 "Kant" at bounding box center [247, 602] width 307 height 47
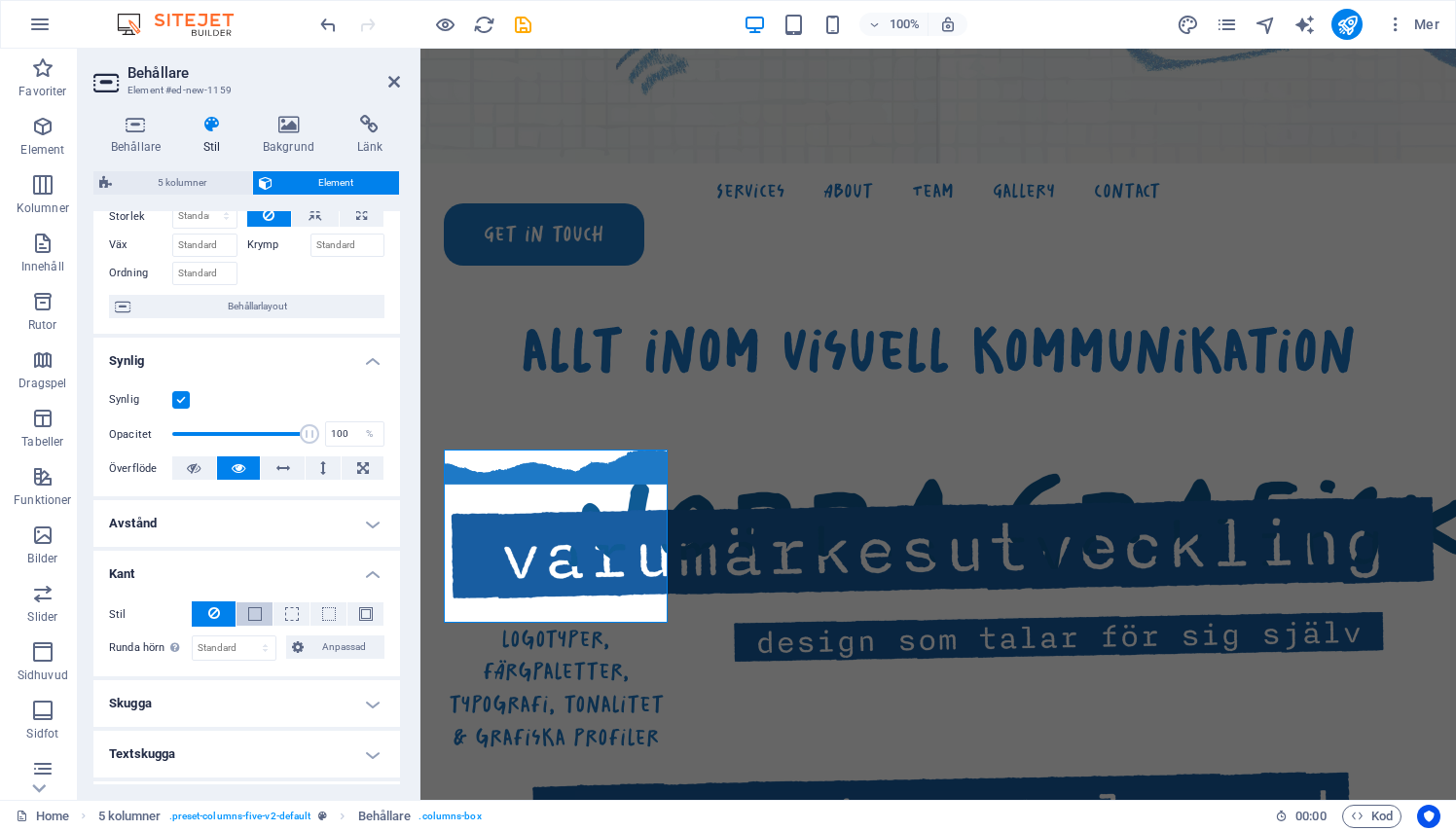
click at [257, 613] on span at bounding box center [255, 614] width 14 height 14
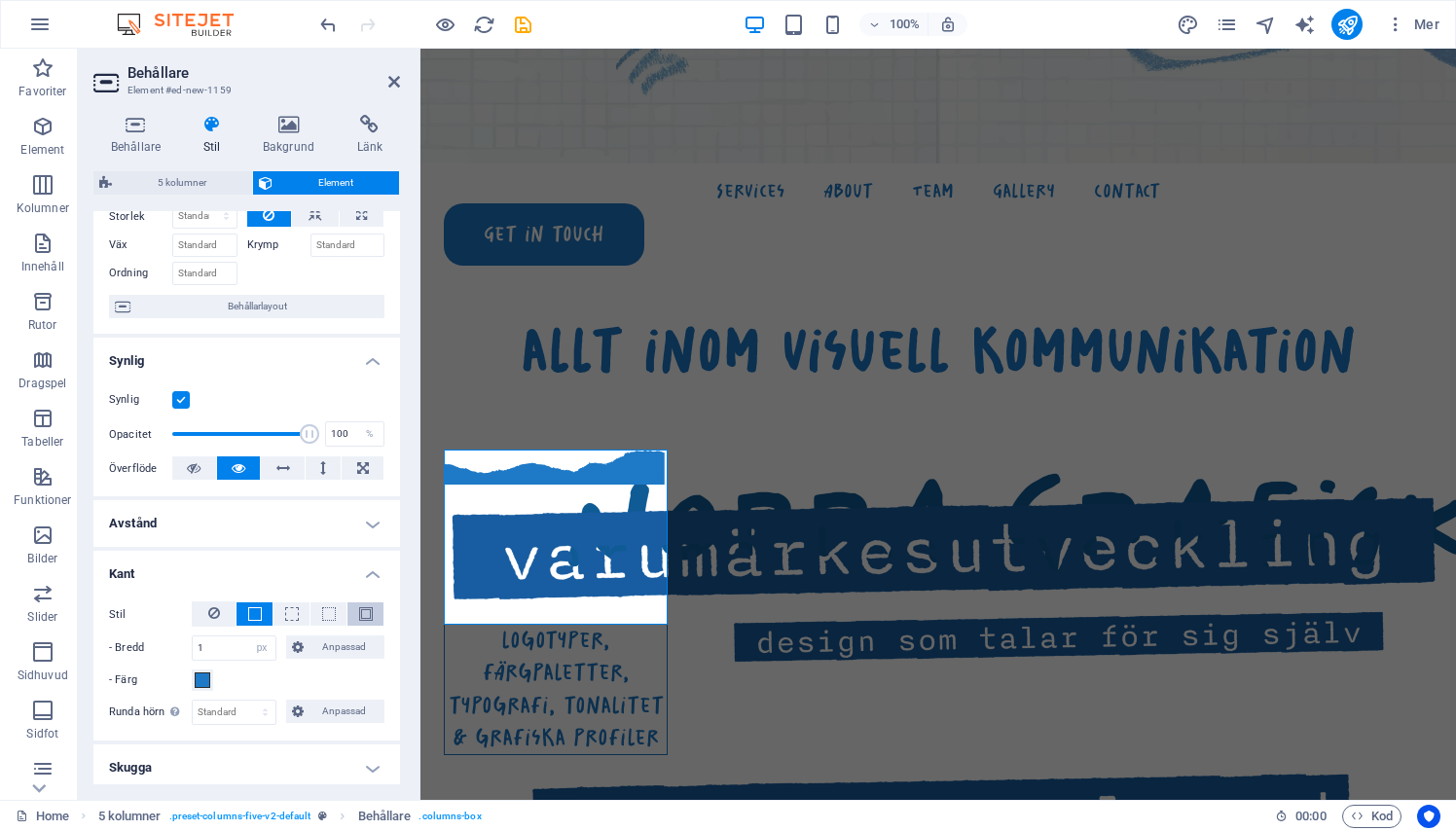
click at [366, 611] on span at bounding box center [365, 614] width 14 height 14
click at [323, 616] on span at bounding box center [328, 614] width 14 height 14
click at [256, 617] on span at bounding box center [255, 614] width 14 height 14
click at [209, 645] on input "1" at bounding box center [234, 648] width 83 height 23
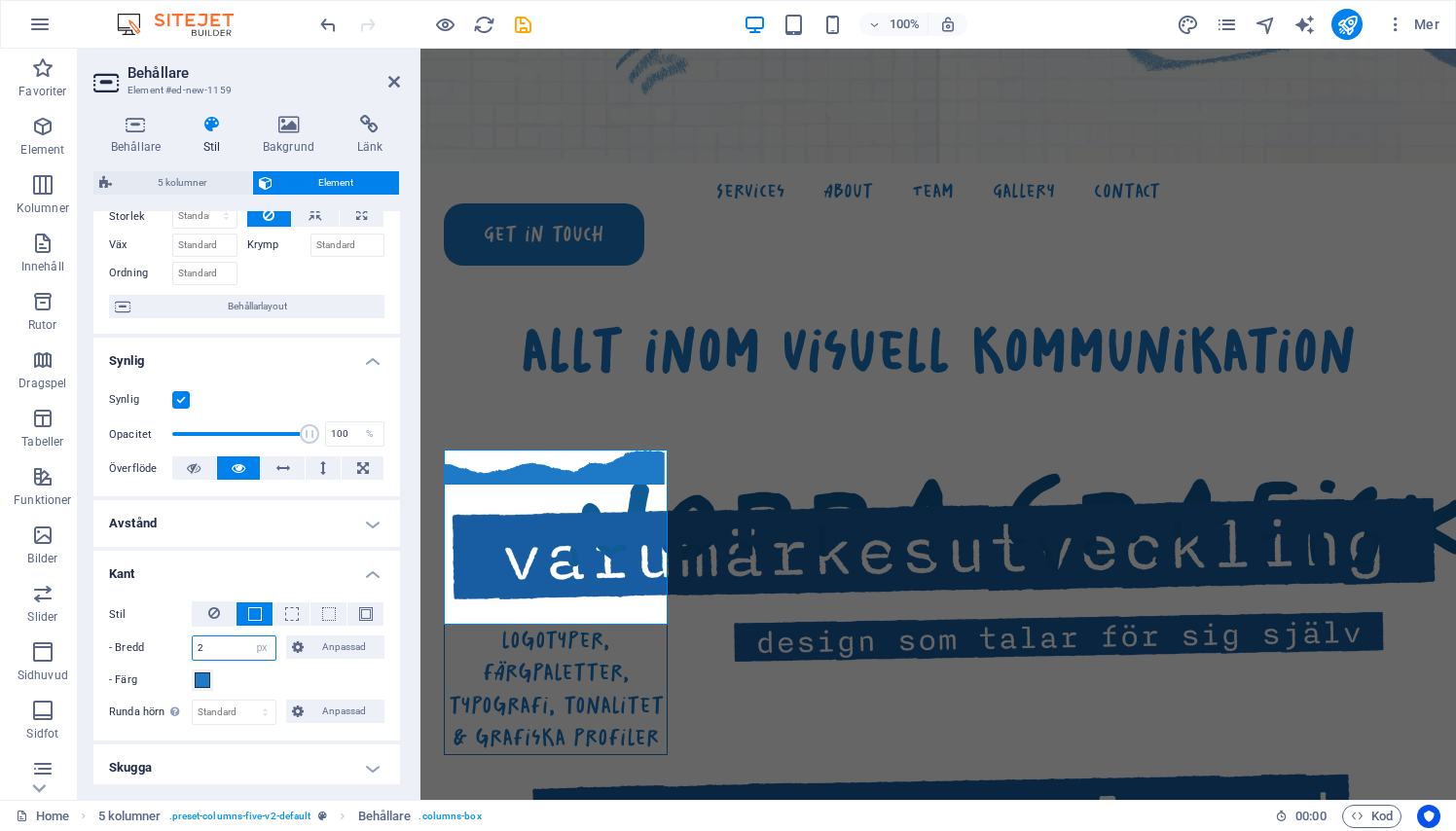
type input "2"
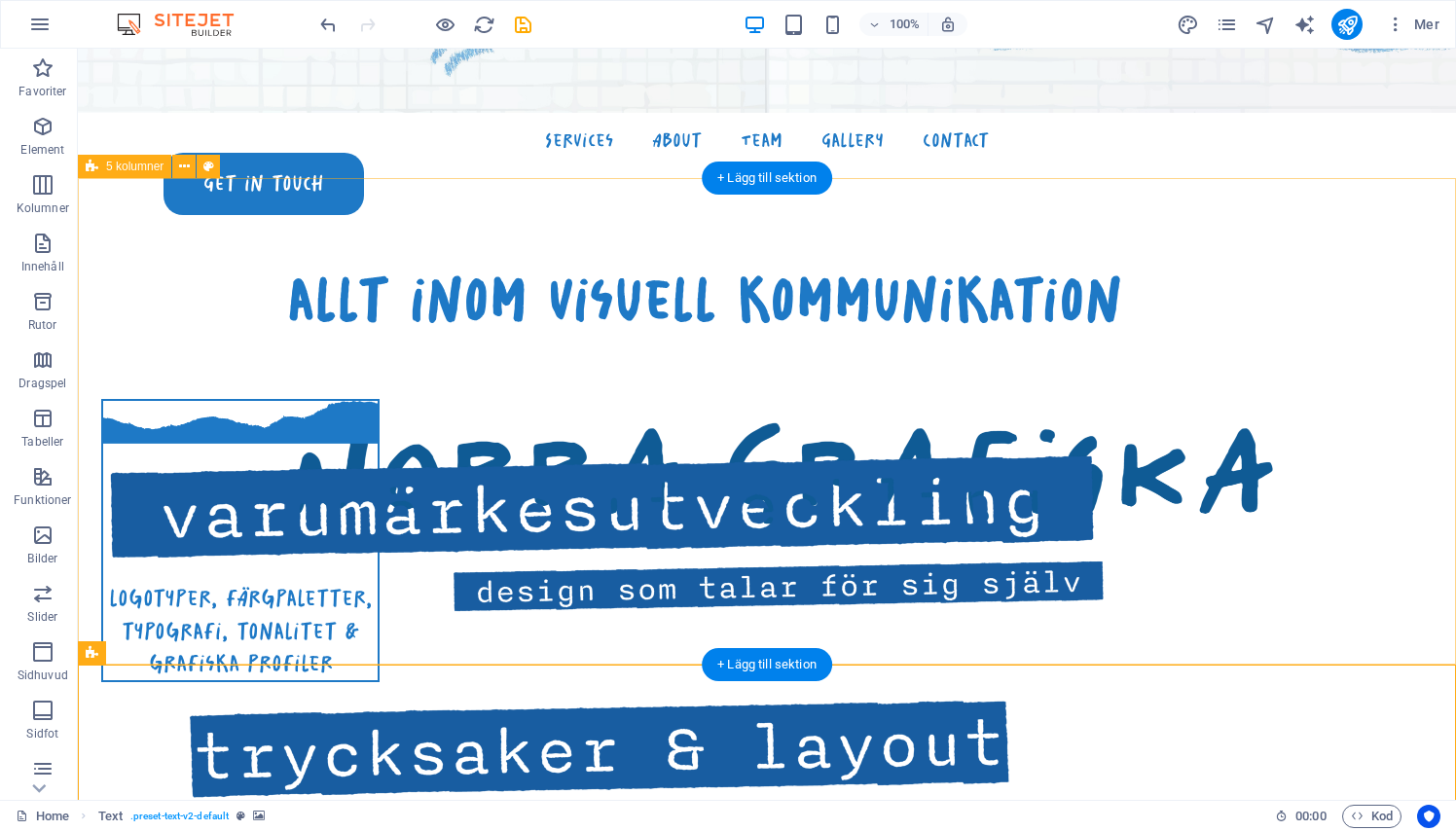
scroll to position [813, 0]
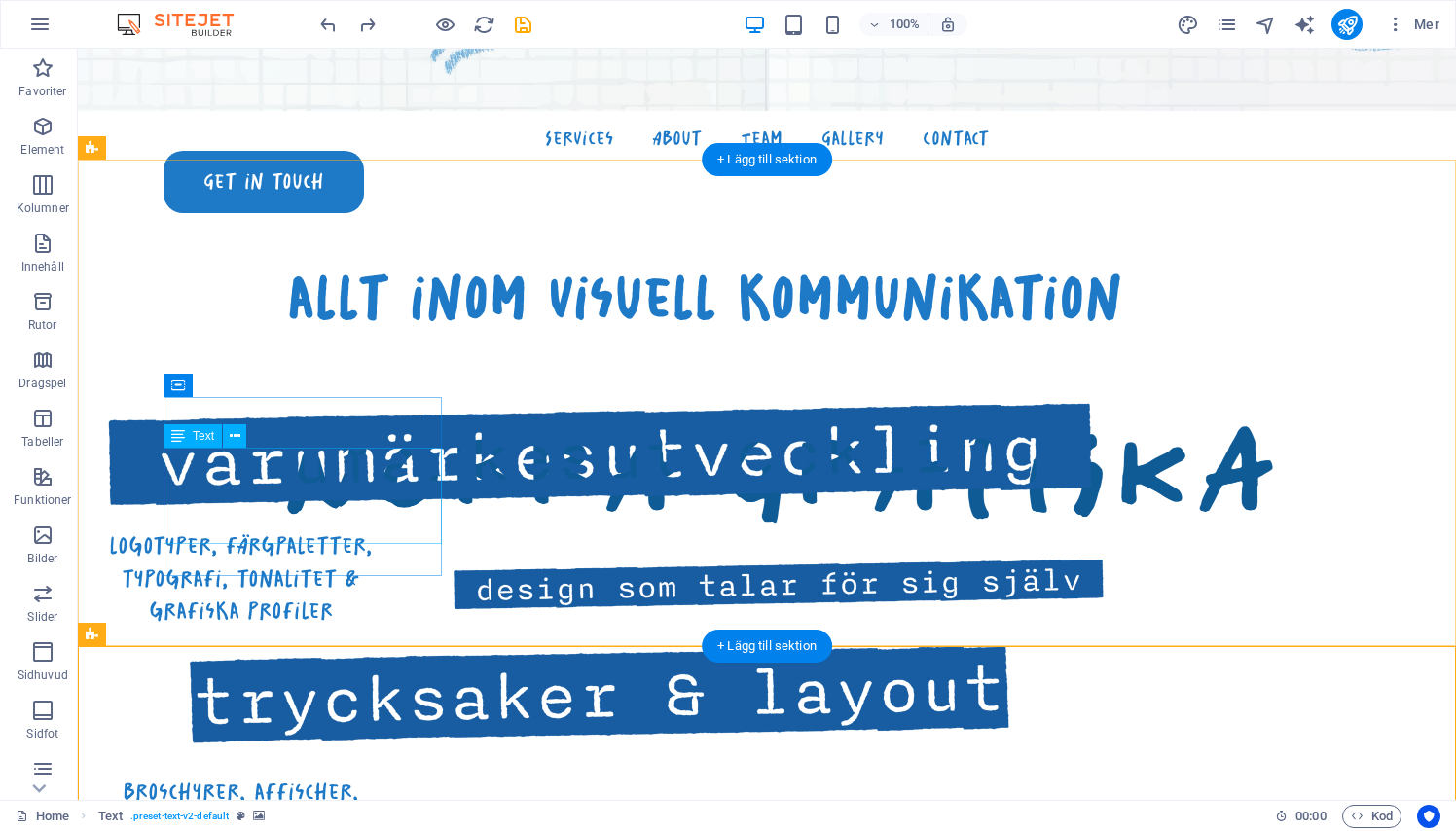
click at [303, 529] on div "logotyper, färgpaletter, typografi, tonalitet & grafiska profiler" at bounding box center [241, 578] width 279 height 98
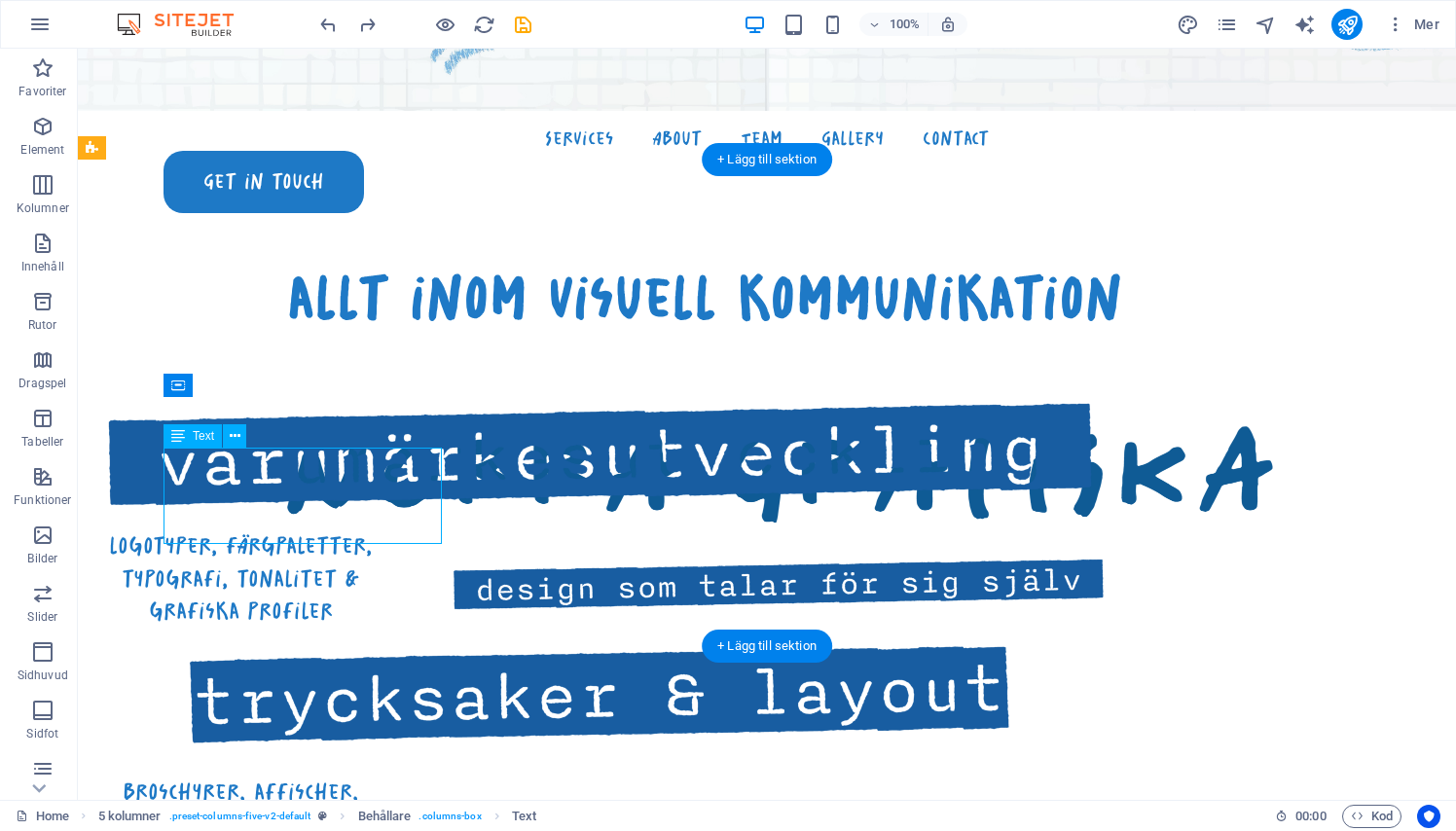
click at [238, 529] on div "logotyper, färgpaletter, typografi, tonalitet & grafiska profiler" at bounding box center [241, 578] width 279 height 98
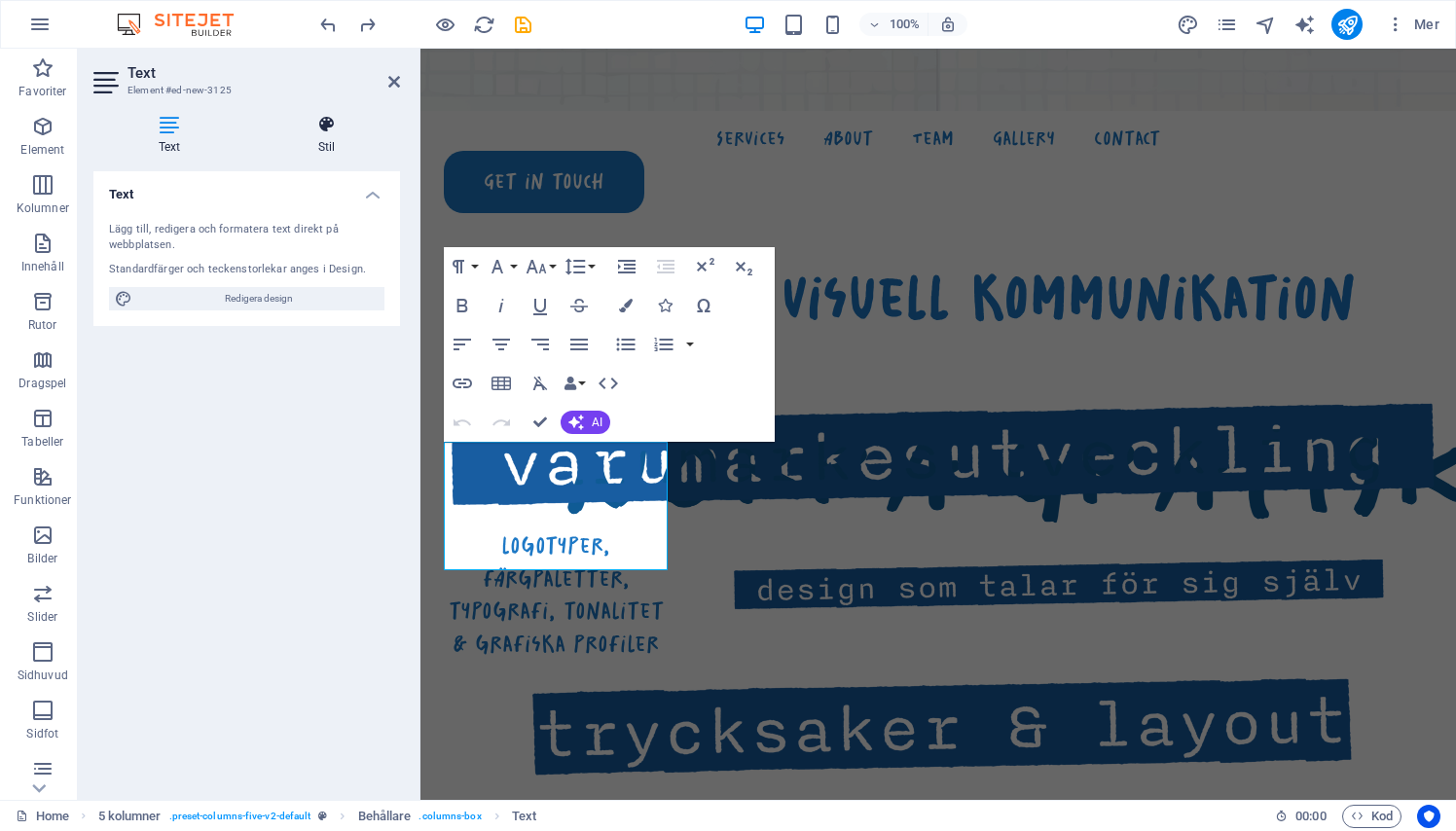
click at [324, 138] on h4 "Stil" at bounding box center [326, 135] width 147 height 41
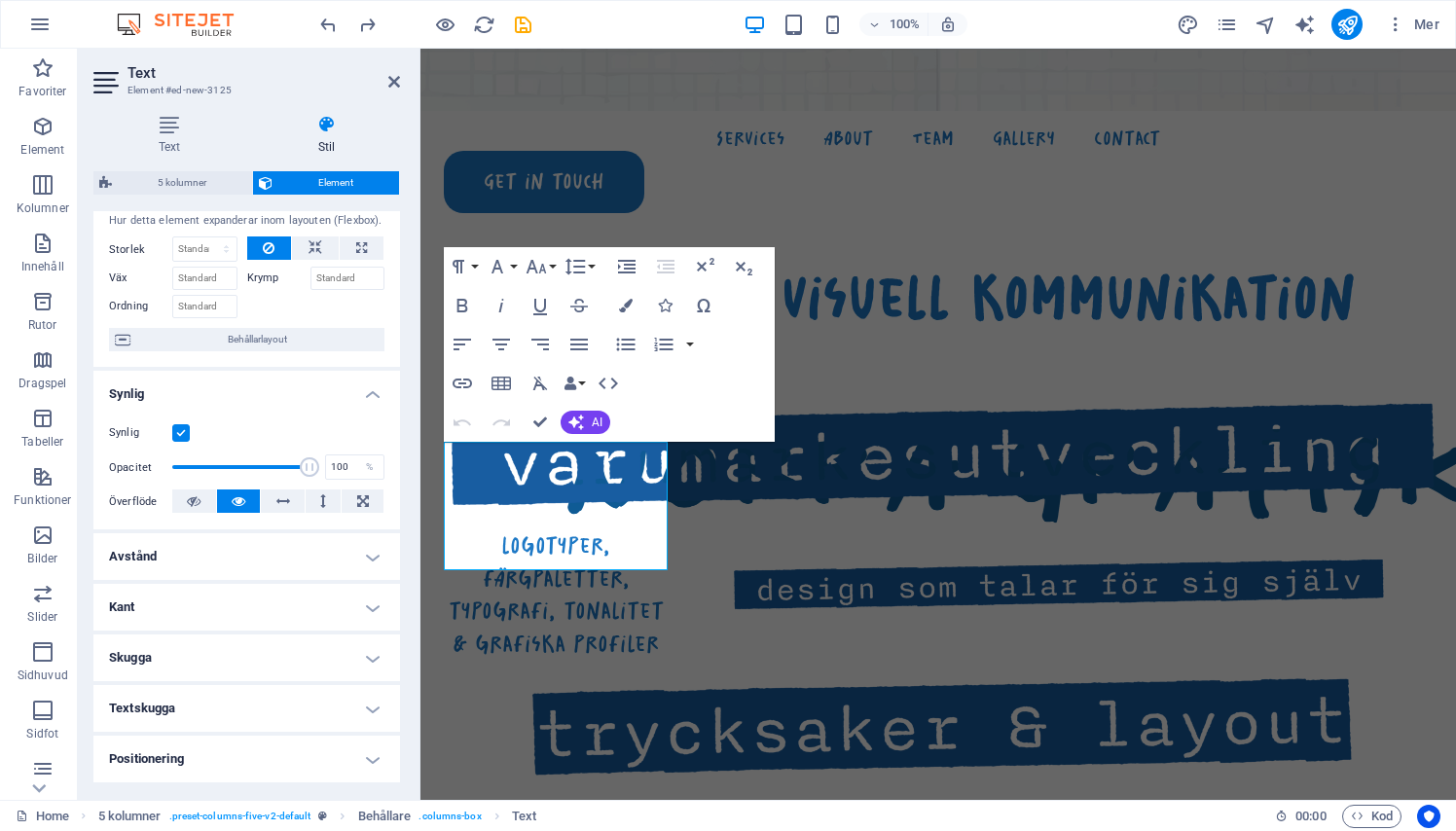
scroll to position [72, 0]
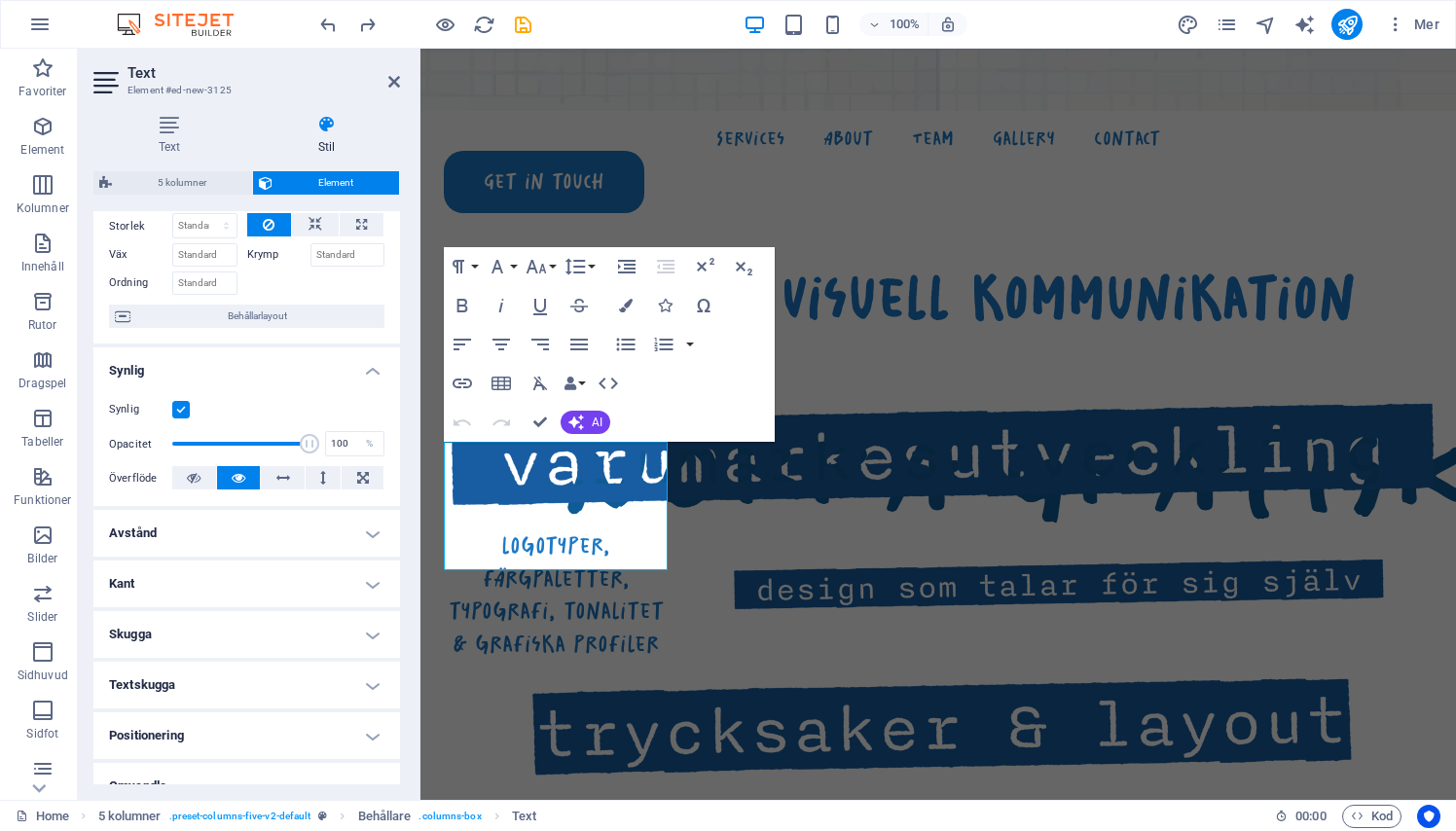
click at [365, 582] on h4 "Kant" at bounding box center [247, 584] width 307 height 47
click at [296, 627] on button at bounding box center [291, 623] width 36 height 23
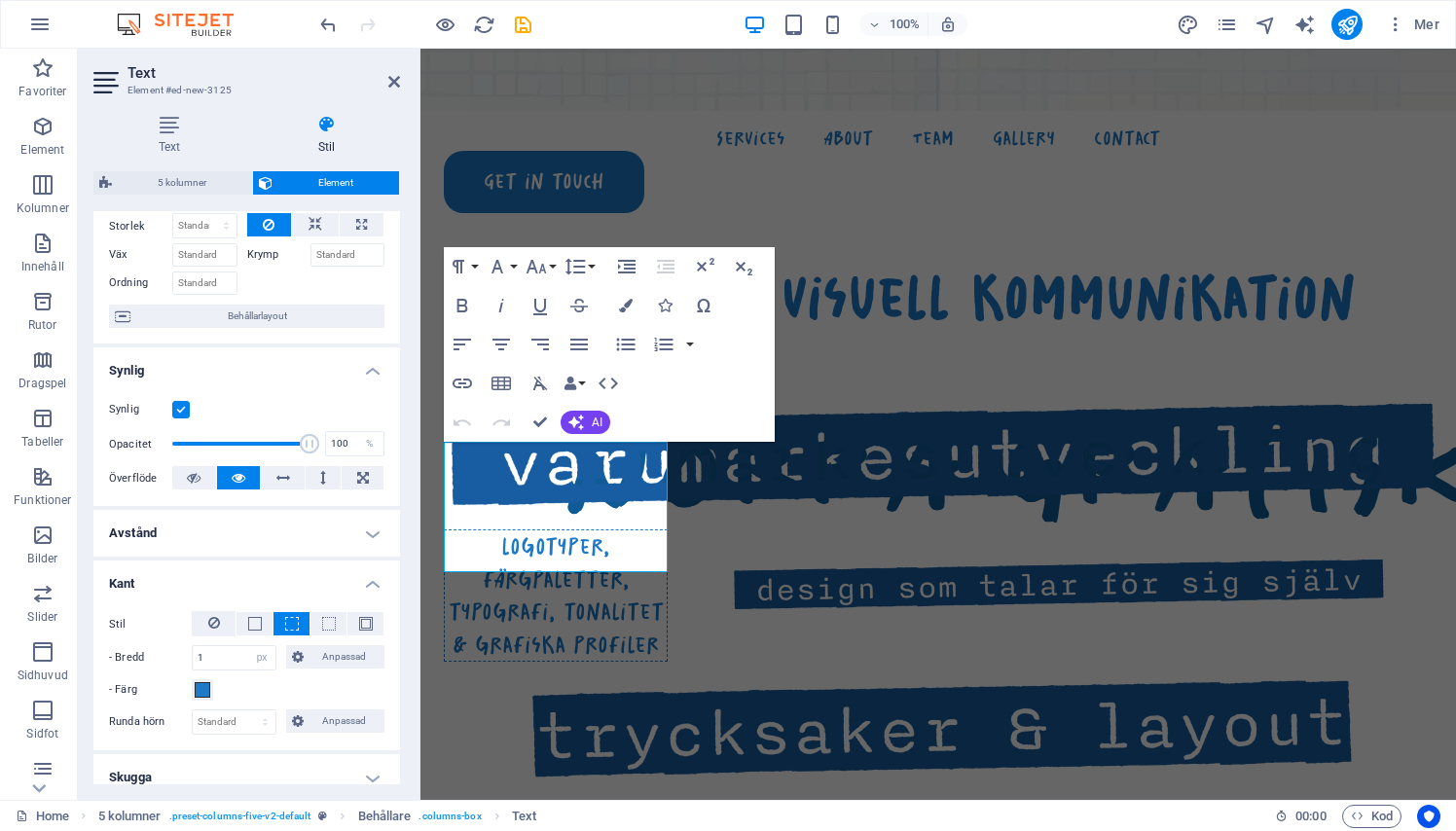
click at [536, 640] on div "allt inom visuell kommunikation logotyper, färgpaletter, typografi, tonalitet &…" at bounding box center [938, 829] width 1035 height 1339
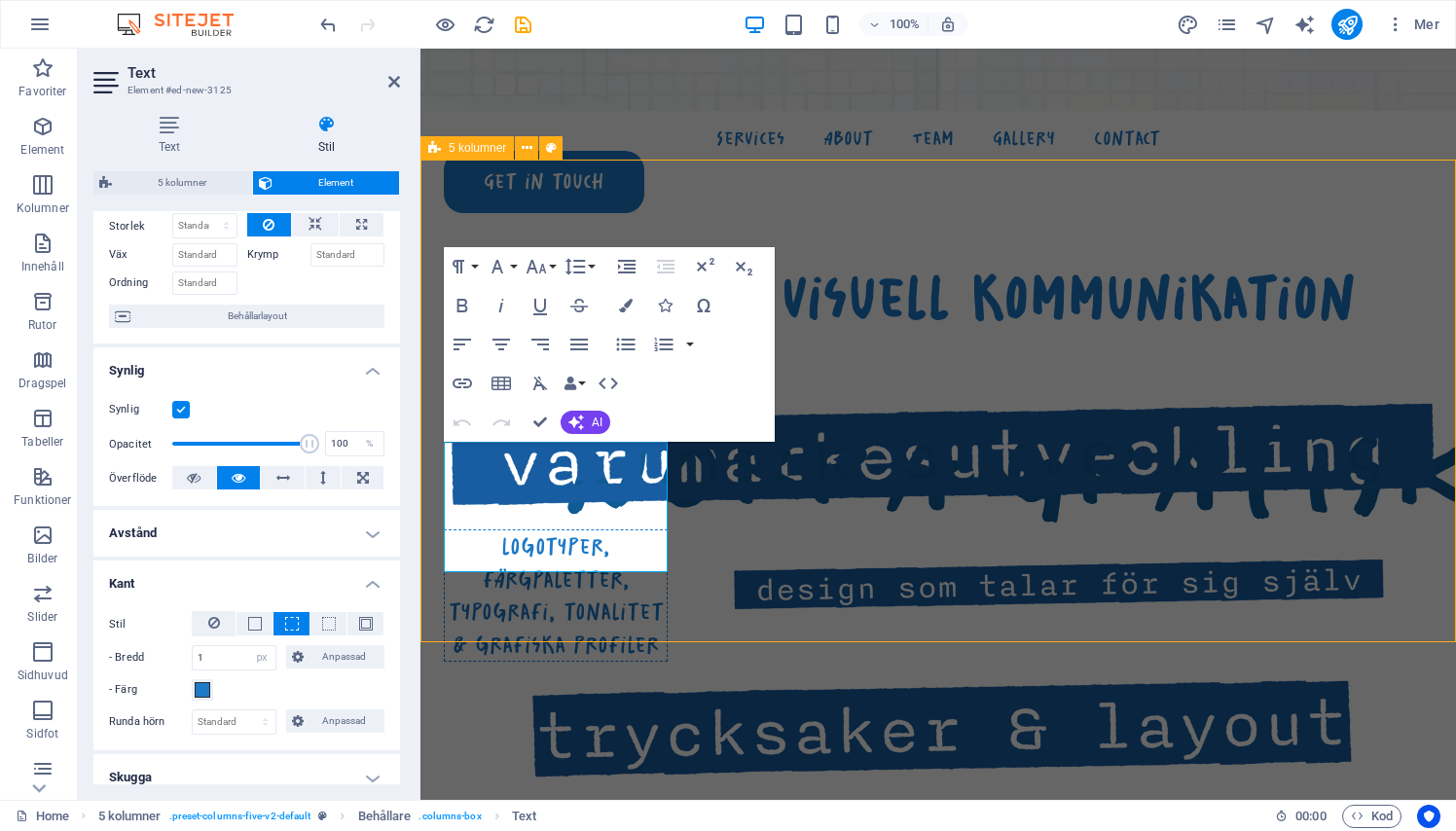
click at [536, 640] on div "allt inom visuell kommunikation logotyper, färgpaletter, typografi, tonalitet &…" at bounding box center [938, 829] width 1035 height 1339
select select "rem"
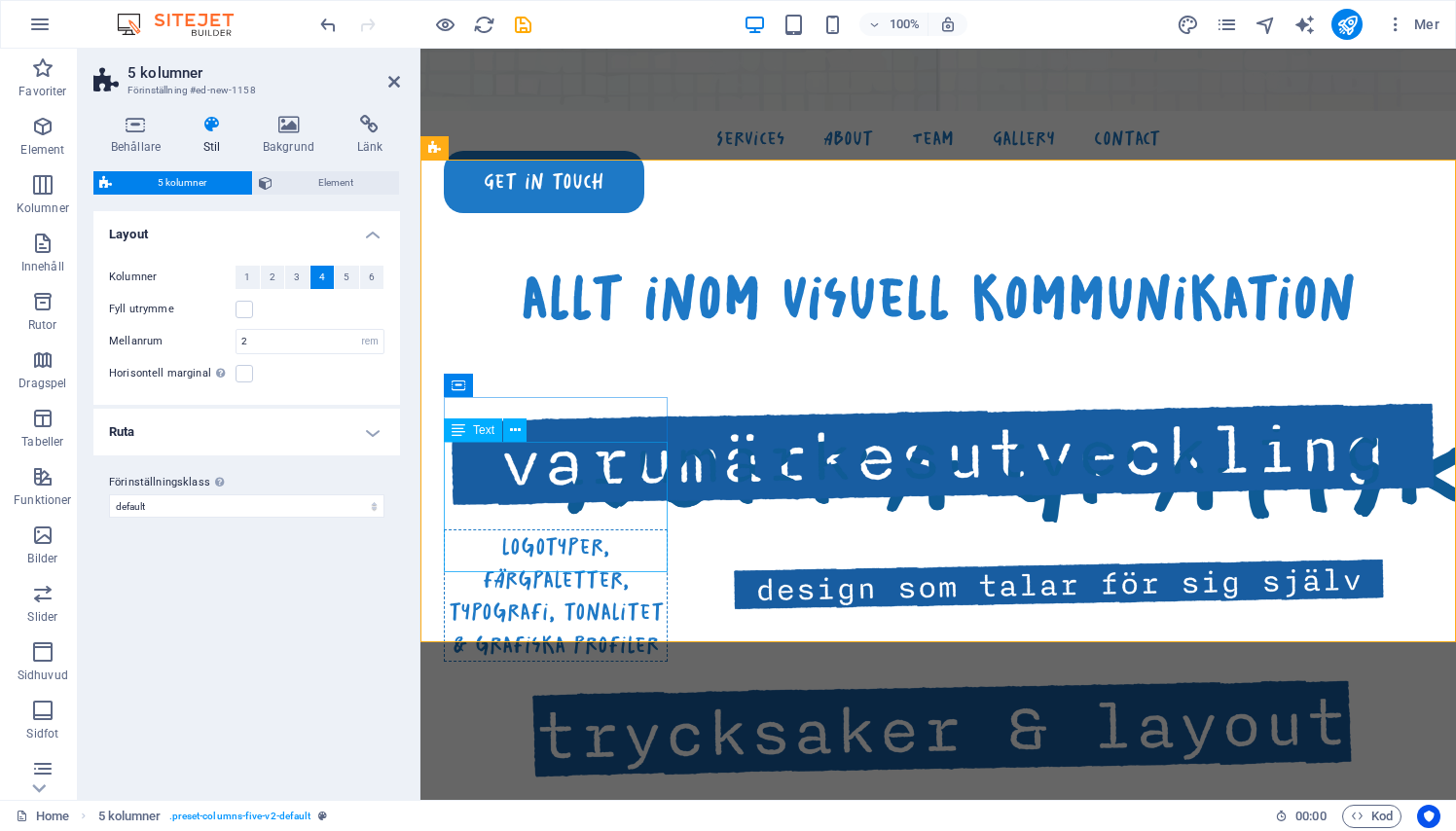
click at [460, 529] on div "logotyper, färgpaletter, typografi, tonalitet & grafiska profiler" at bounding box center [556, 595] width 224 height 132
select select "px"
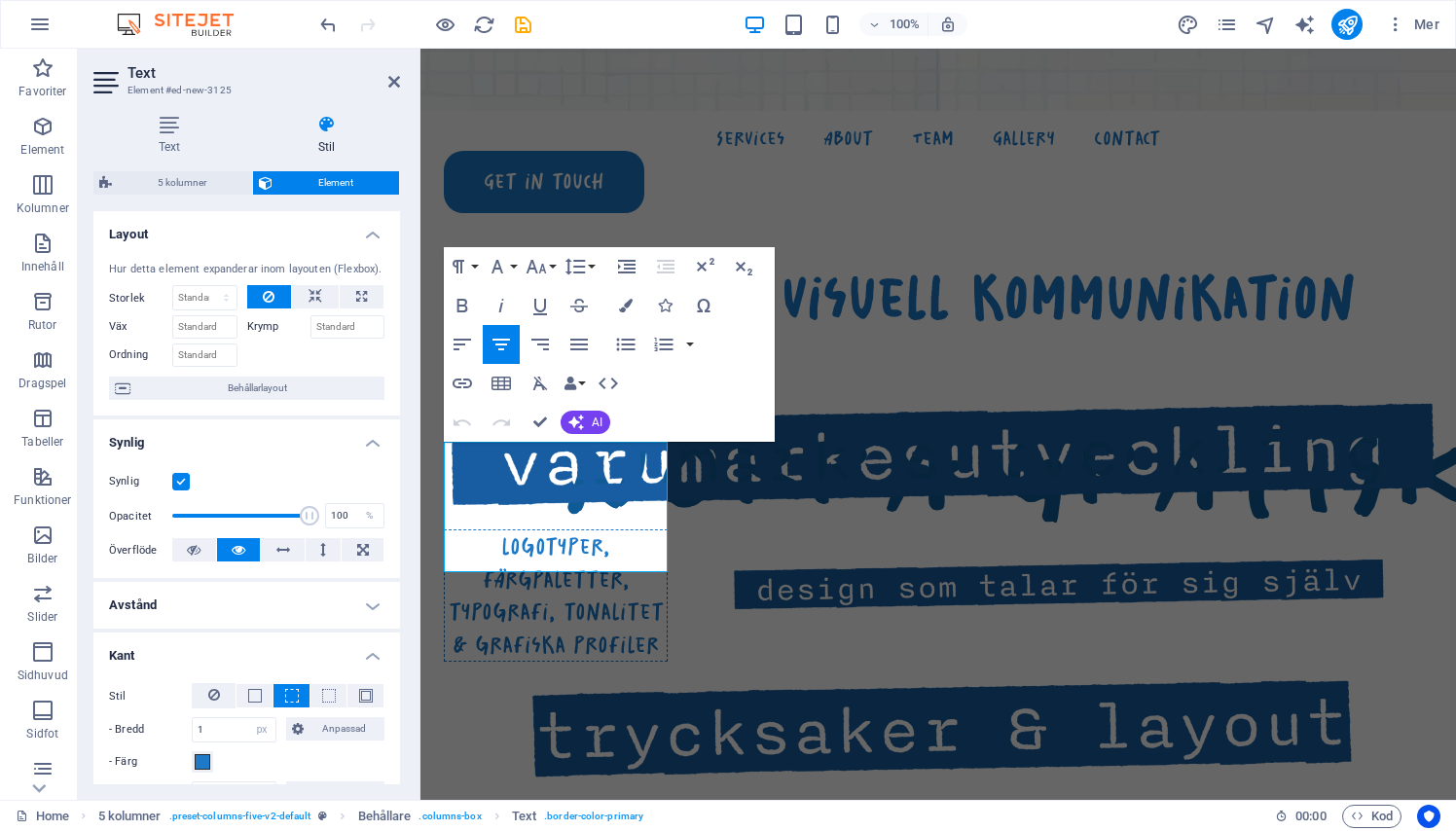
scroll to position [49, 0]
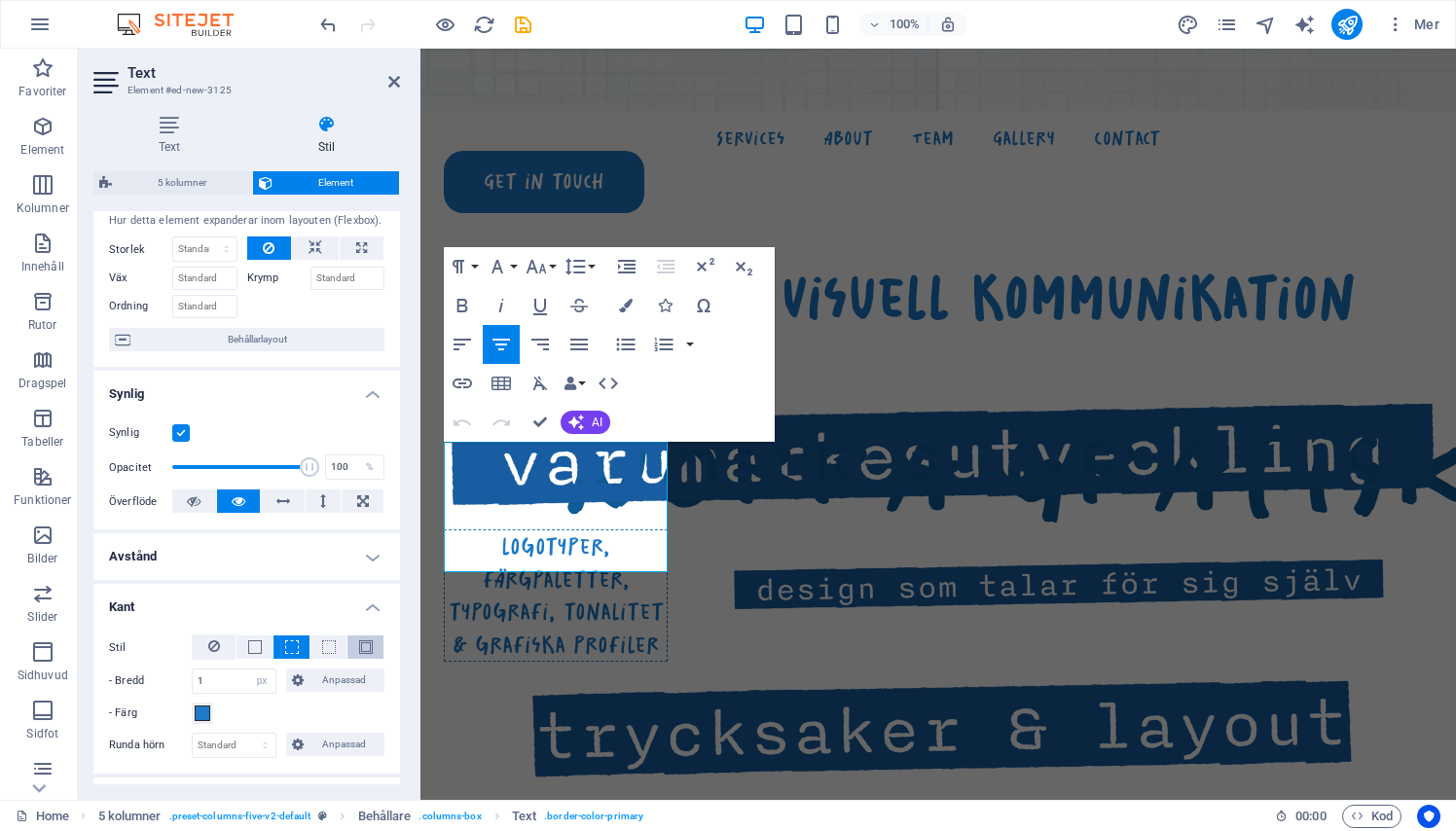
click at [359, 647] on span at bounding box center [365, 647] width 14 height 14
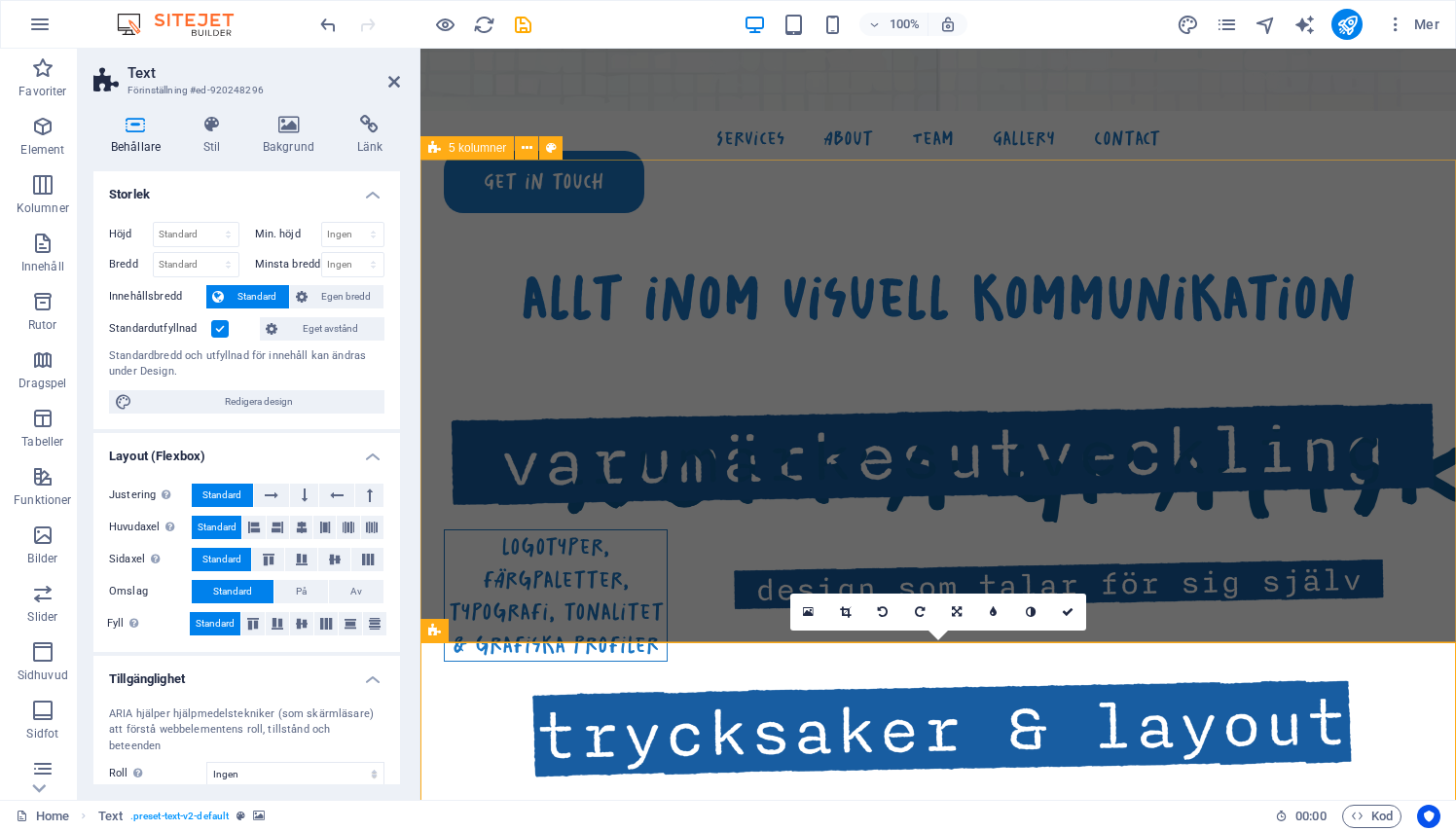
click at [633, 594] on div "allt inom visuell kommunikation logotyper, färgpaletter, typografi, tonalitet &…" at bounding box center [938, 829] width 1035 height 1339
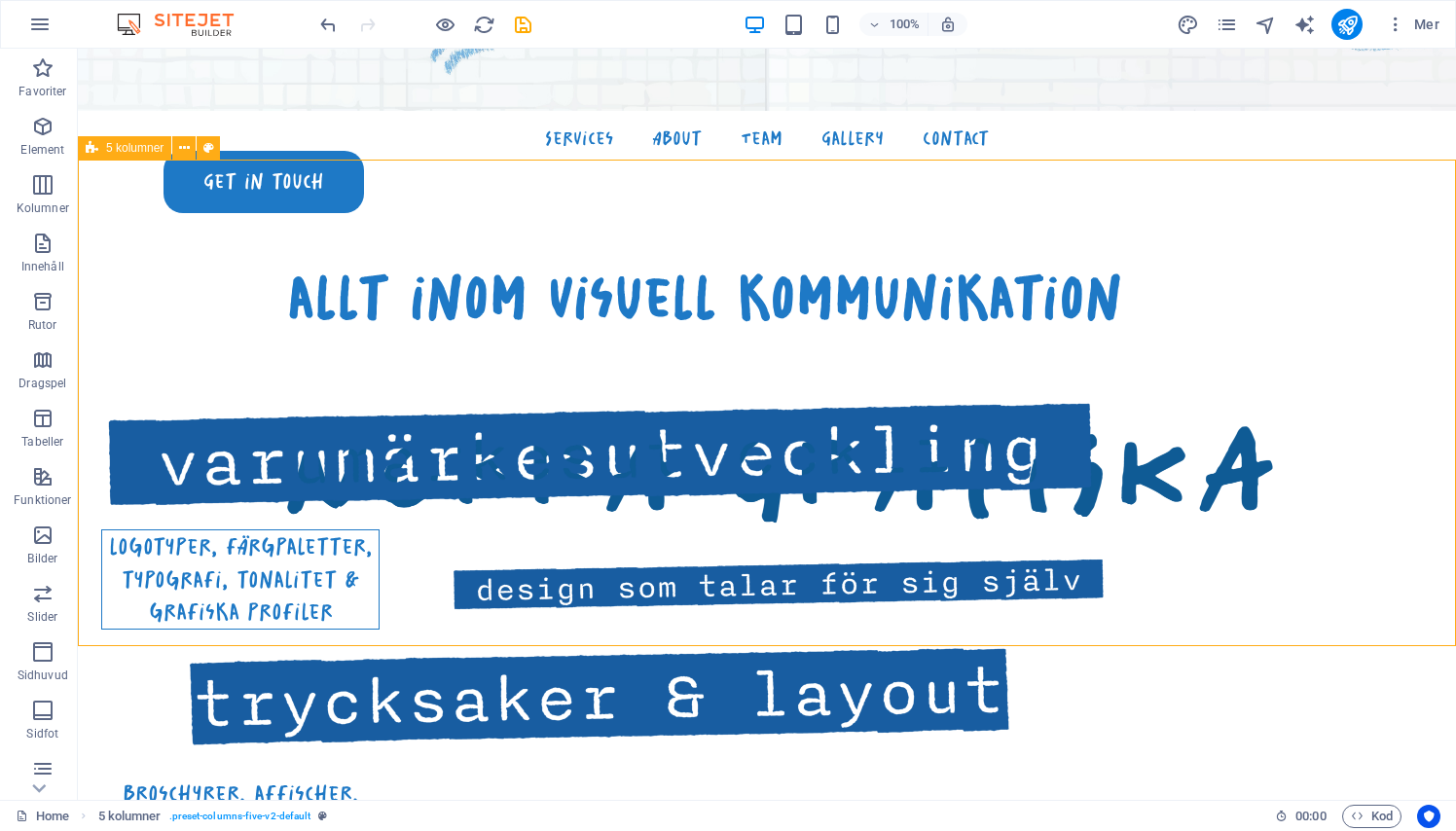
click at [633, 594] on div "allt inom visuell kommunikation logotyper, färgpaletter, typografi, tonalitet &…" at bounding box center [767, 796] width 1378 height 1273
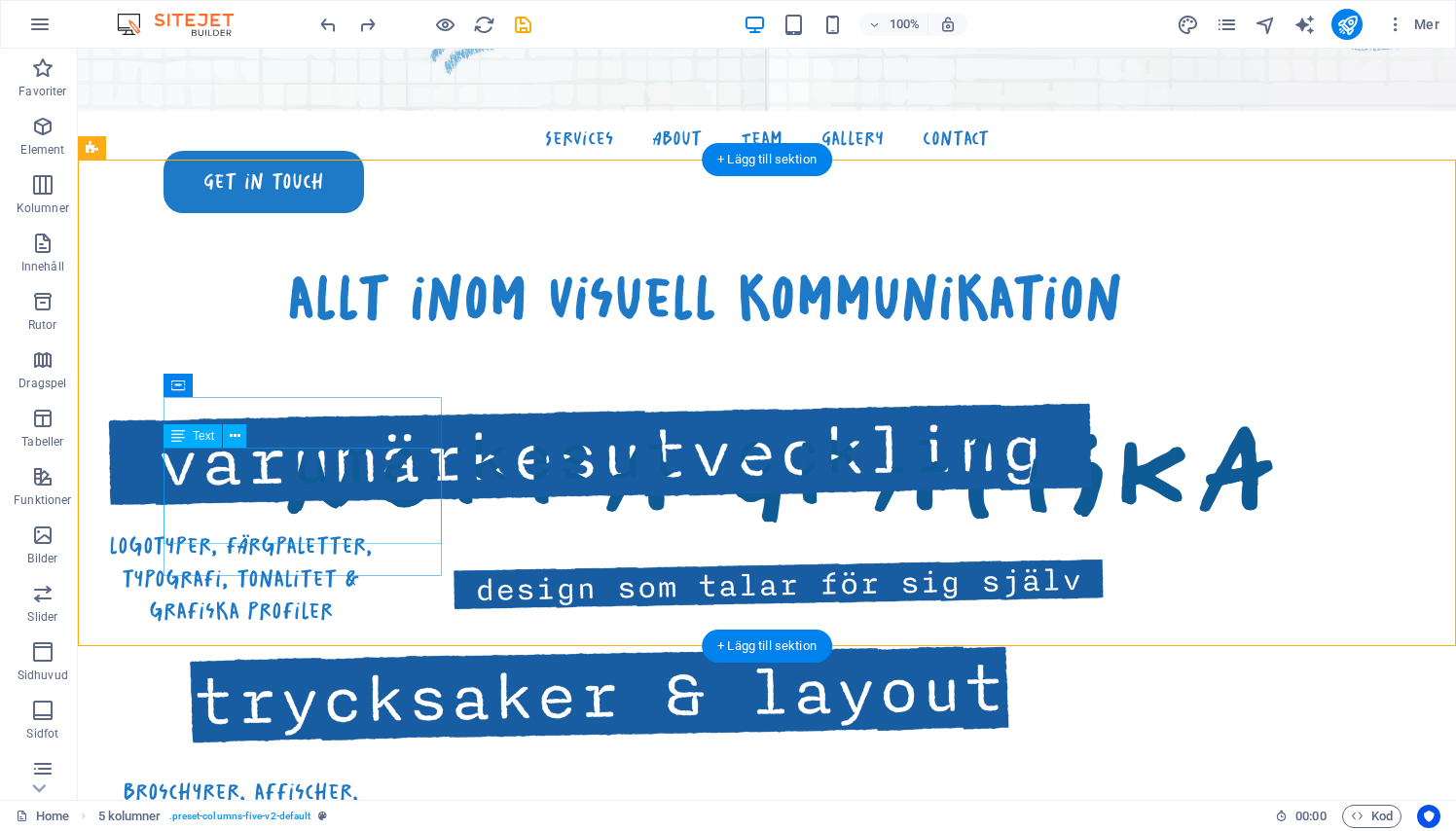
click at [272, 529] on div "logotyper, färgpaletter, typografi, tonalitet & grafiska profiler" at bounding box center [241, 578] width 279 height 98
click at [199, 439] on span "Text" at bounding box center [204, 435] width 21 height 12
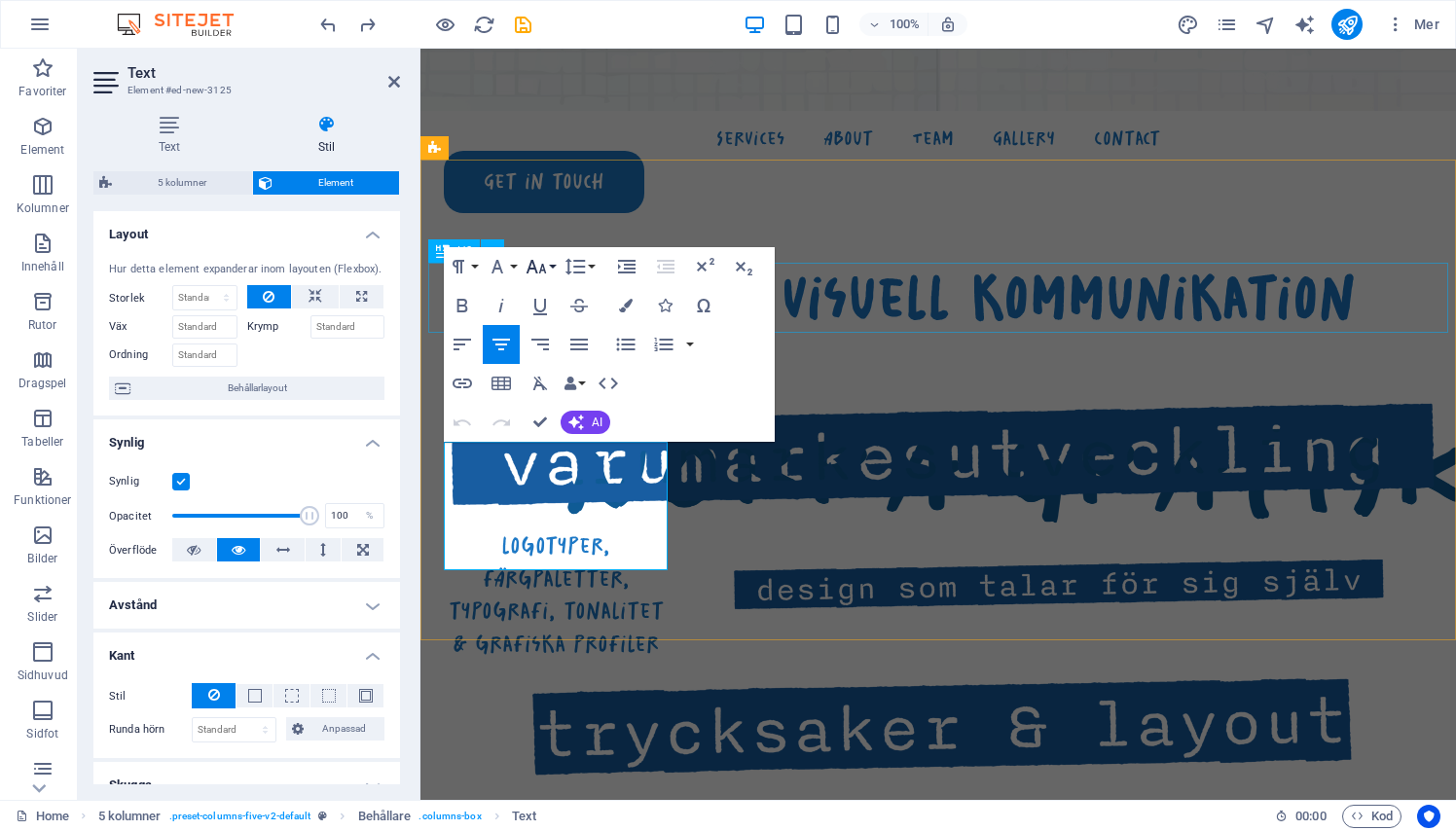
click at [537, 256] on icon "button" at bounding box center [536, 267] width 23 height 23
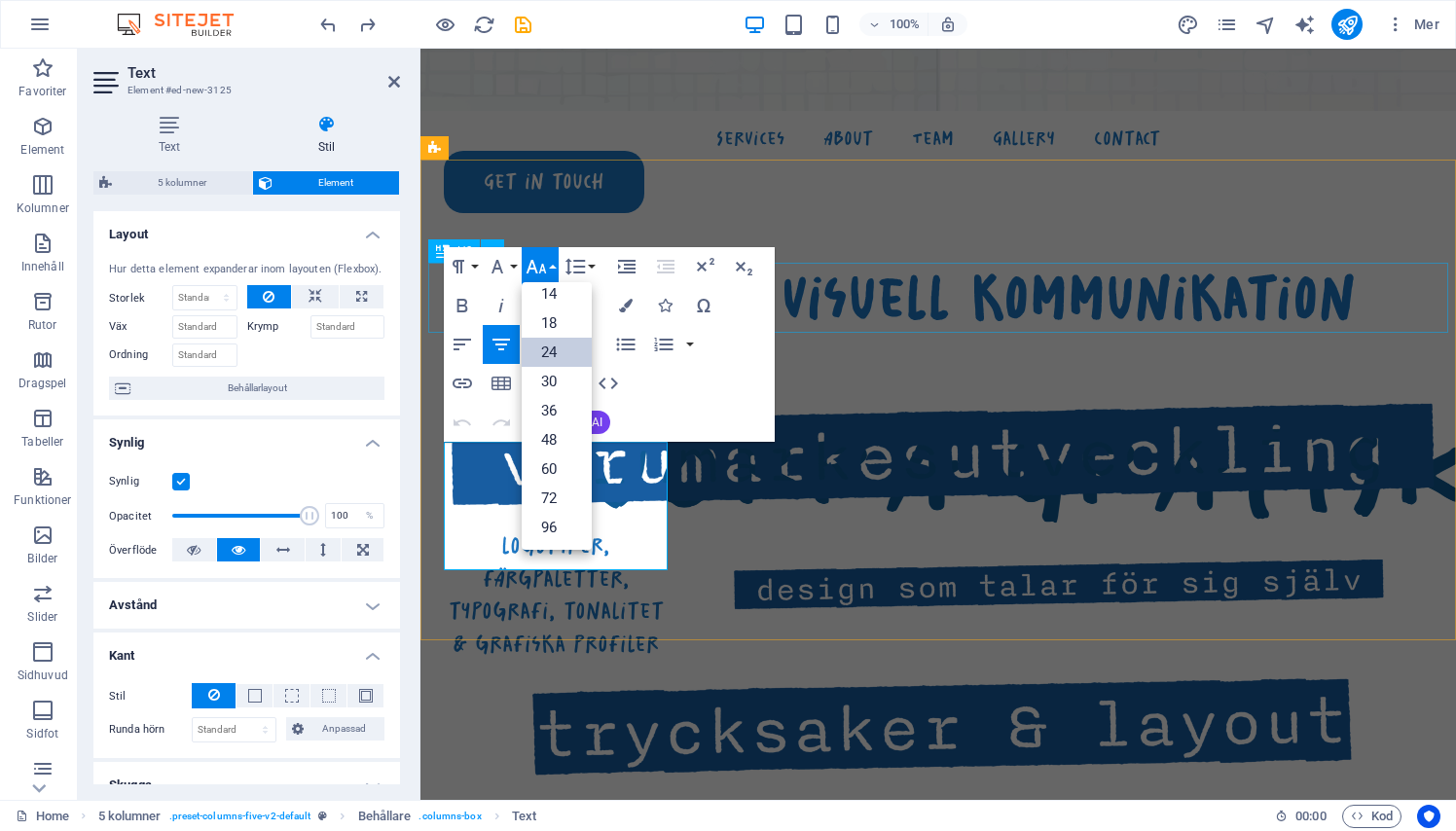
scroll to position [157, 0]
click at [552, 327] on link "18" at bounding box center [556, 323] width 70 height 29
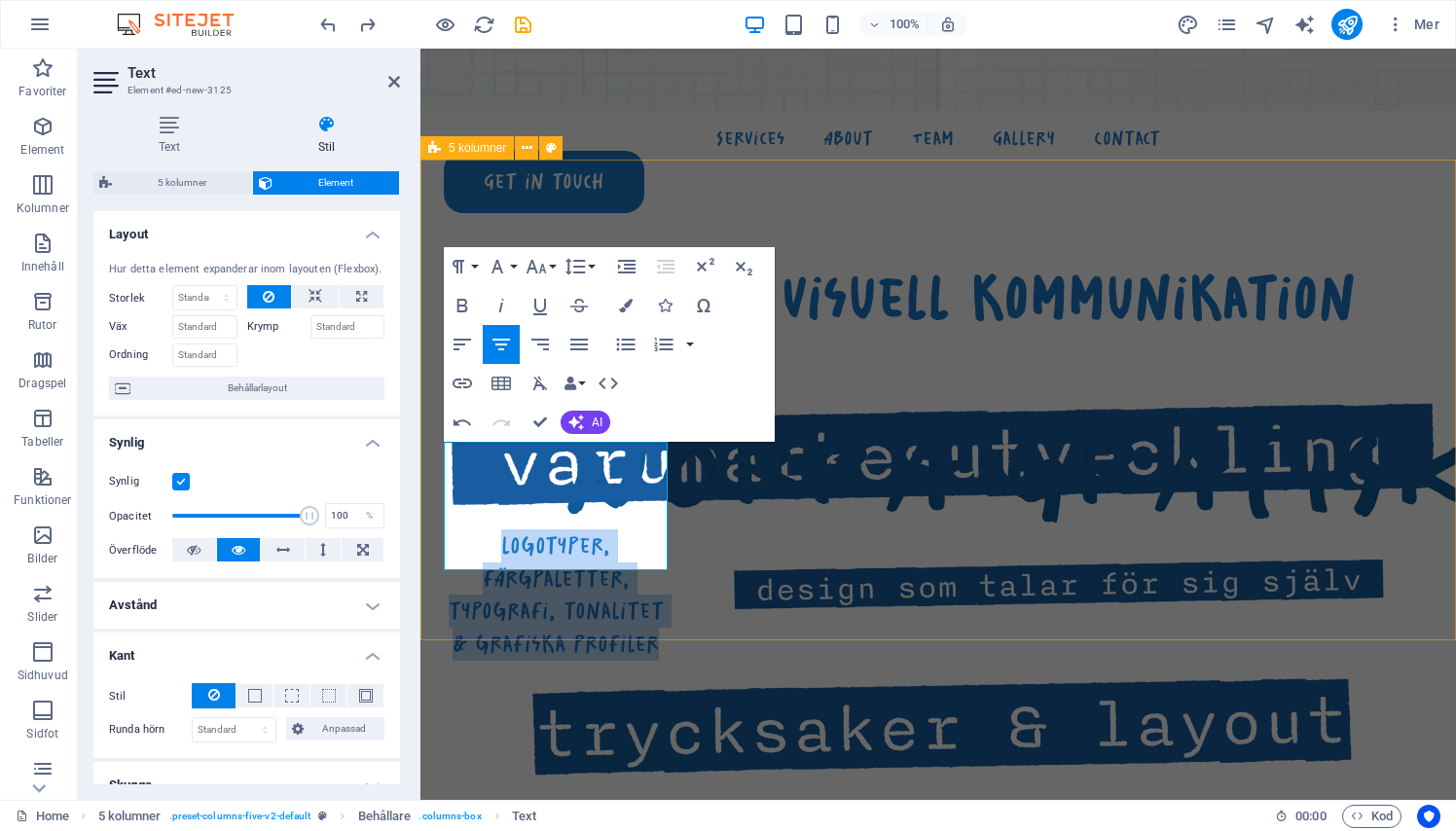
drag, startPoint x: 488, startPoint y: 456, endPoint x: 677, endPoint y: 564, distance: 217.7
click at [677, 564] on div "allt inom visuell kommunikation ​ logotyper, färgpaletter, typografi, tonalitet…" at bounding box center [938, 828] width 1035 height 1337
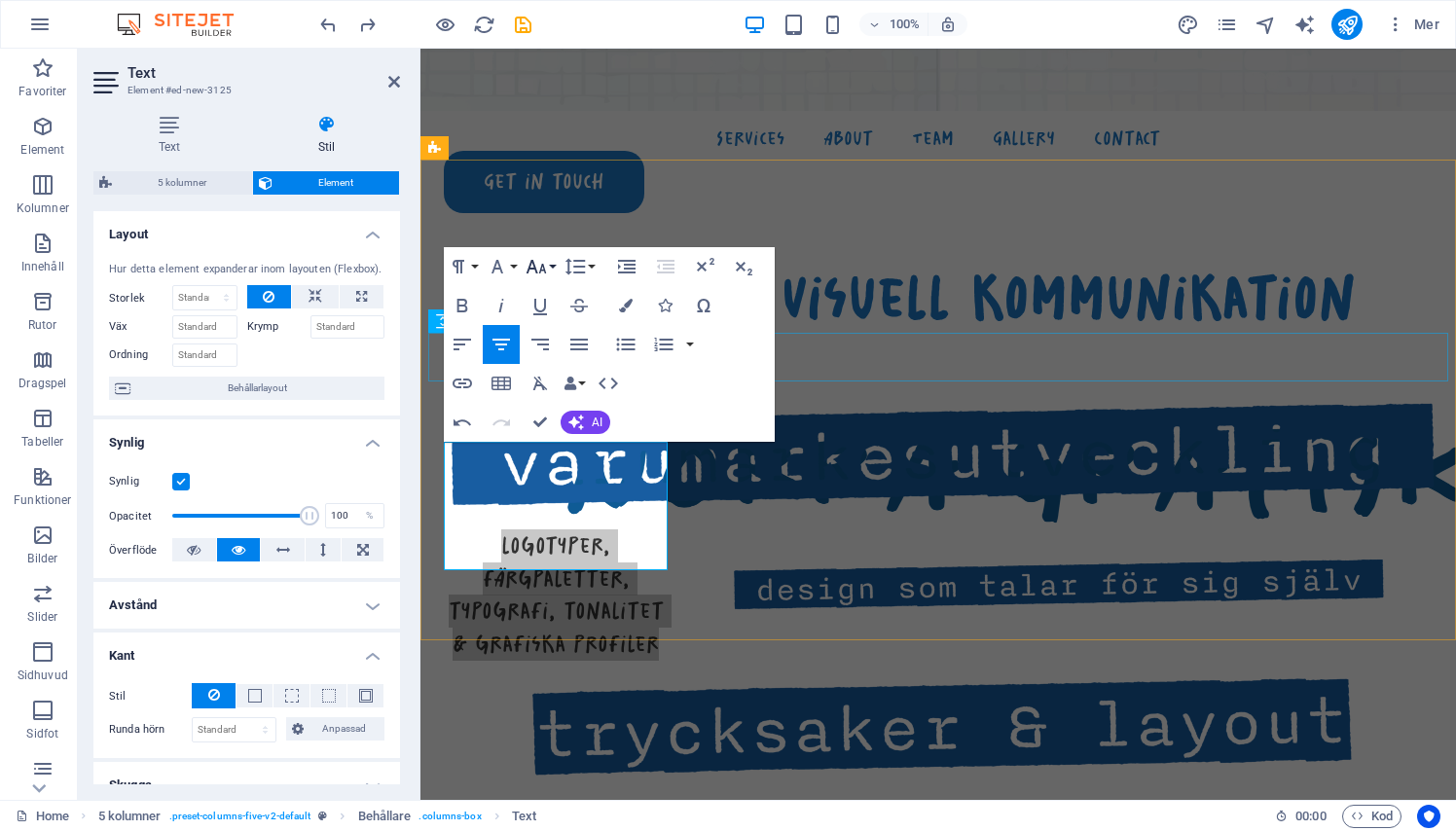
click at [539, 260] on icon "button" at bounding box center [536, 267] width 23 height 23
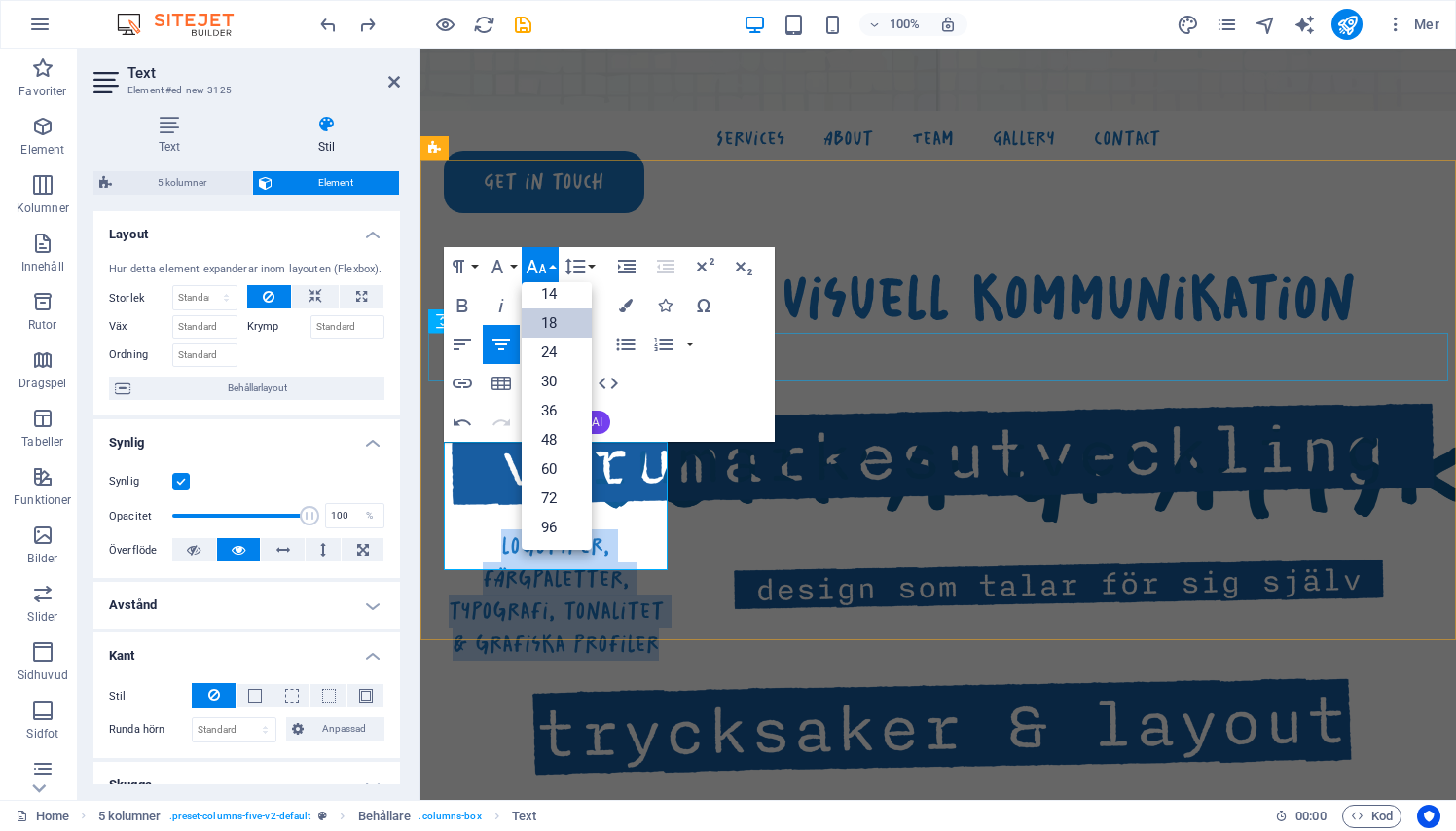
click at [551, 322] on link "18" at bounding box center [556, 323] width 70 height 29
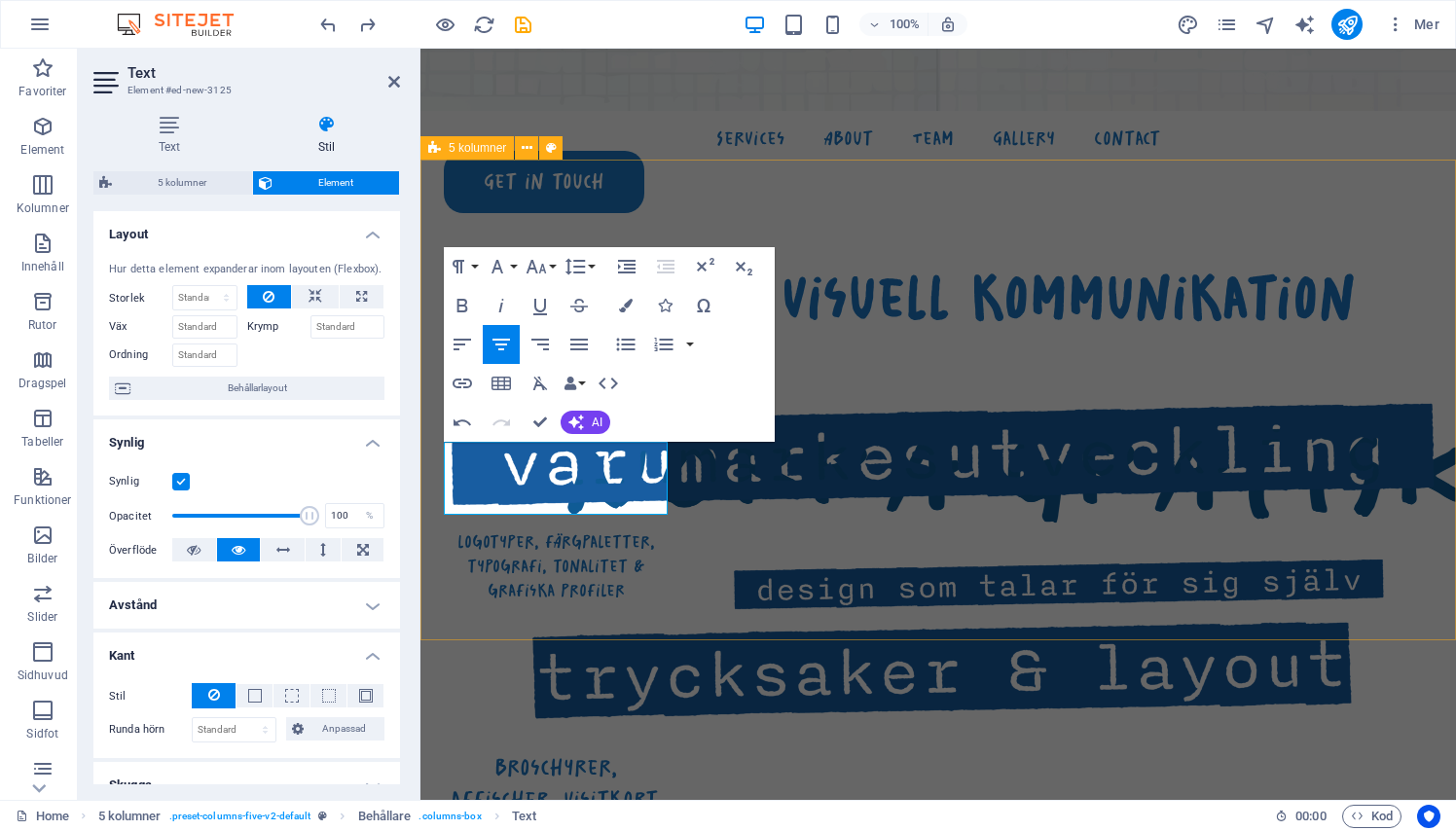
click at [600, 632] on div "allt inom visuell kommunikation ​logotyper, färgpaletter, typografi, tonalitet …" at bounding box center [938, 799] width 1035 height 1279
select select "rem"
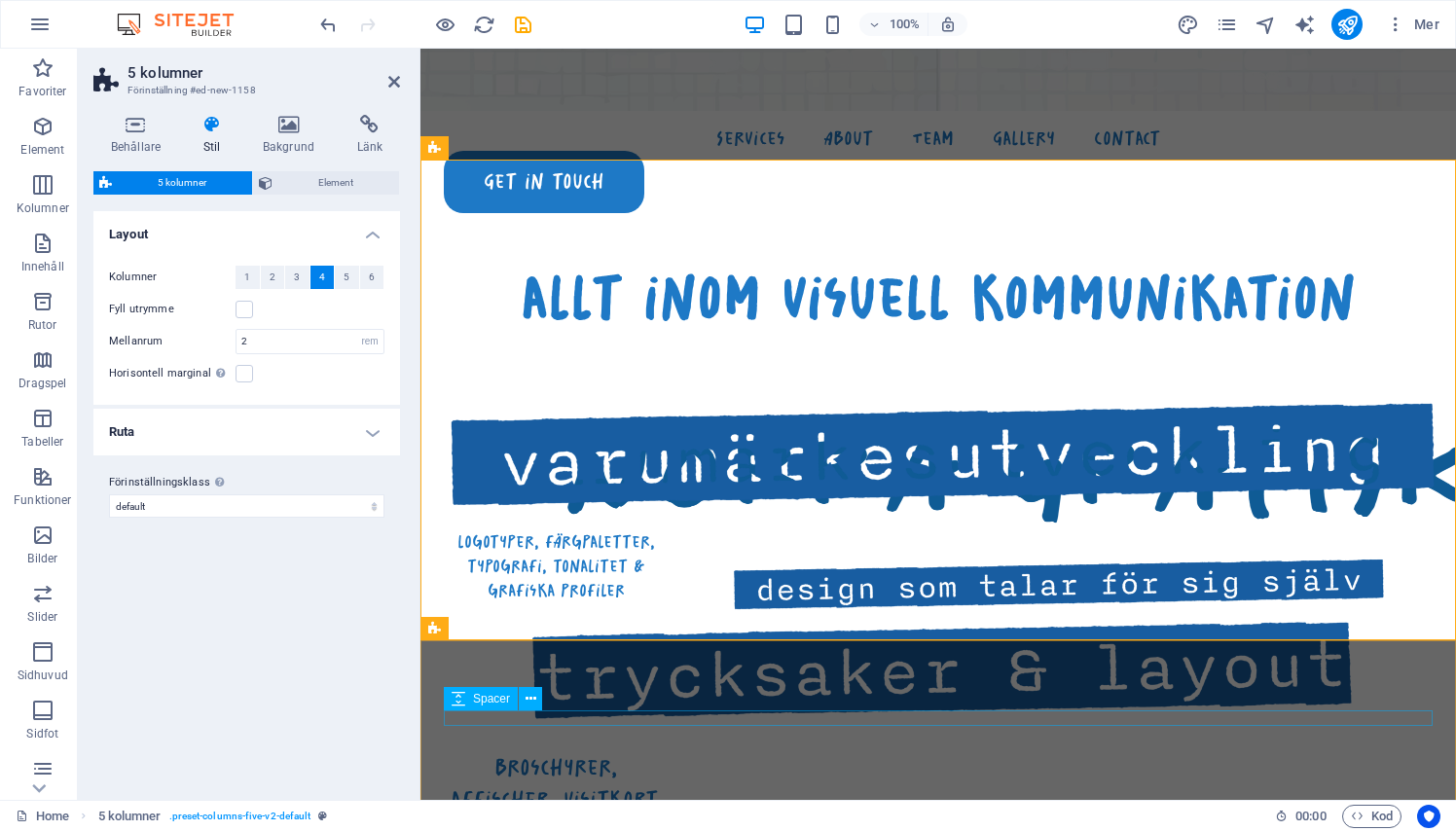
select select "rem"
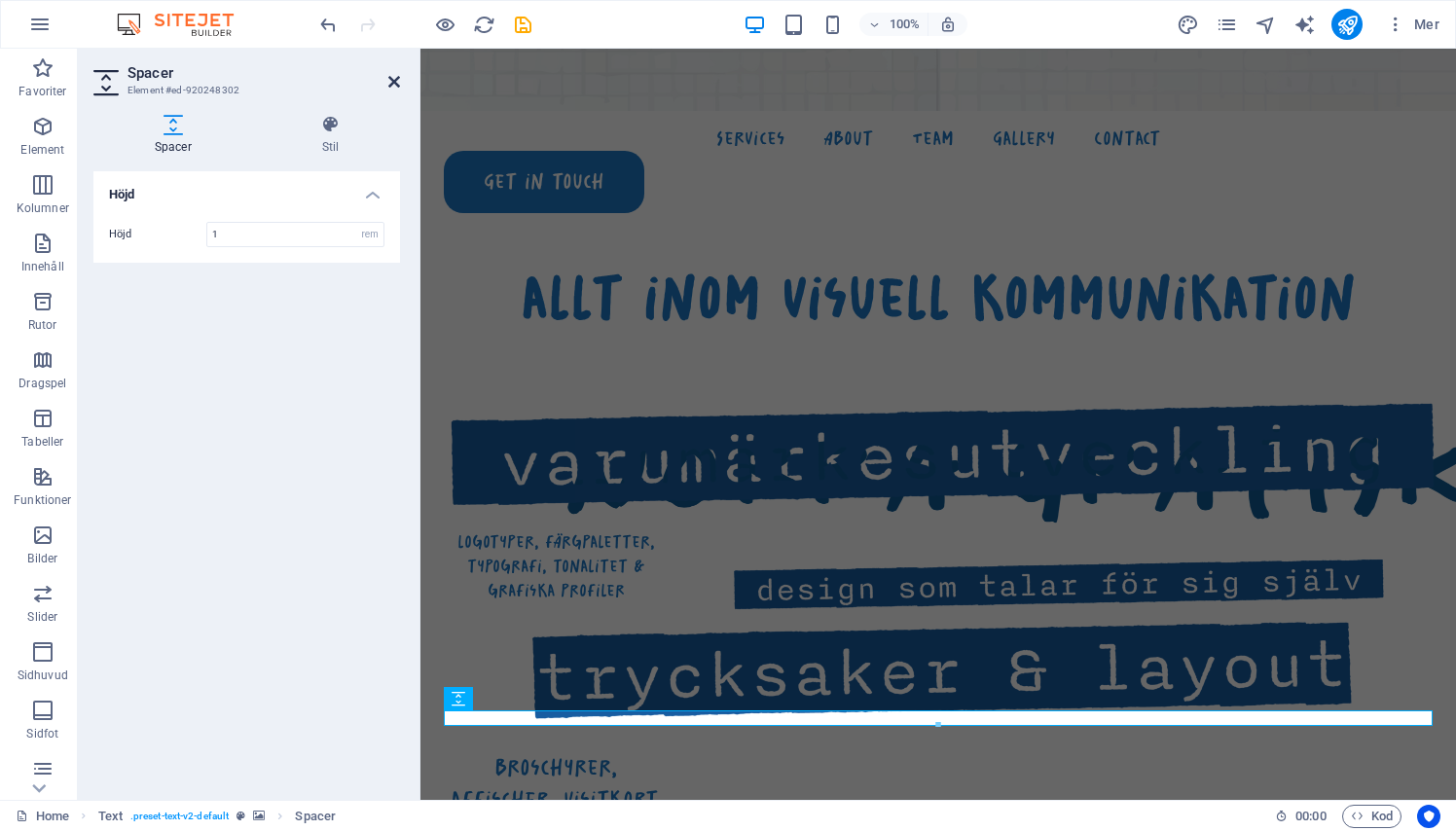
click at [399, 89] on icon at bounding box center [394, 82] width 12 height 16
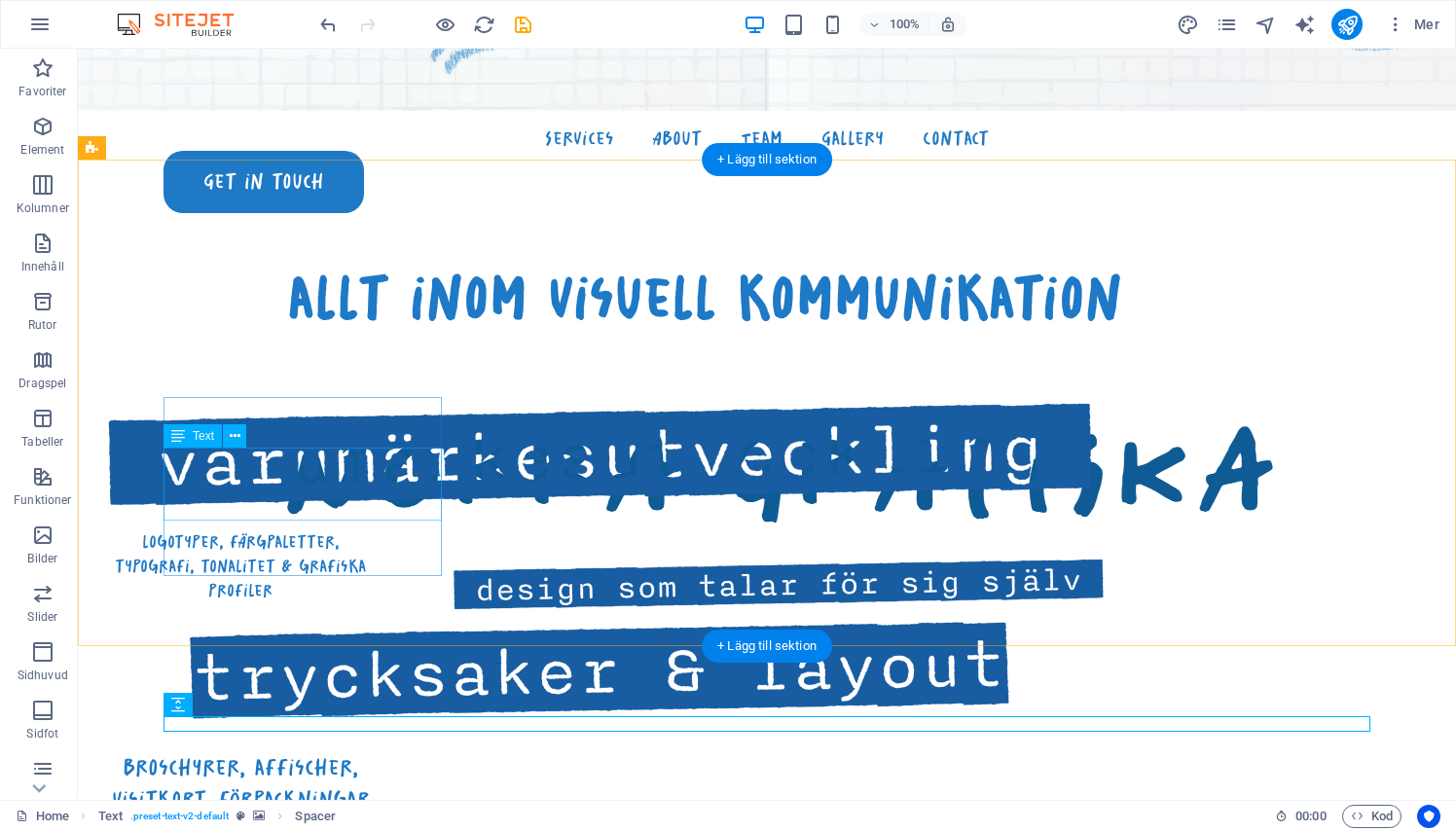
click at [236, 529] on div "logotyper, färgpaletter, typografi, tonalitet & grafiska profiler" at bounding box center [241, 566] width 279 height 74
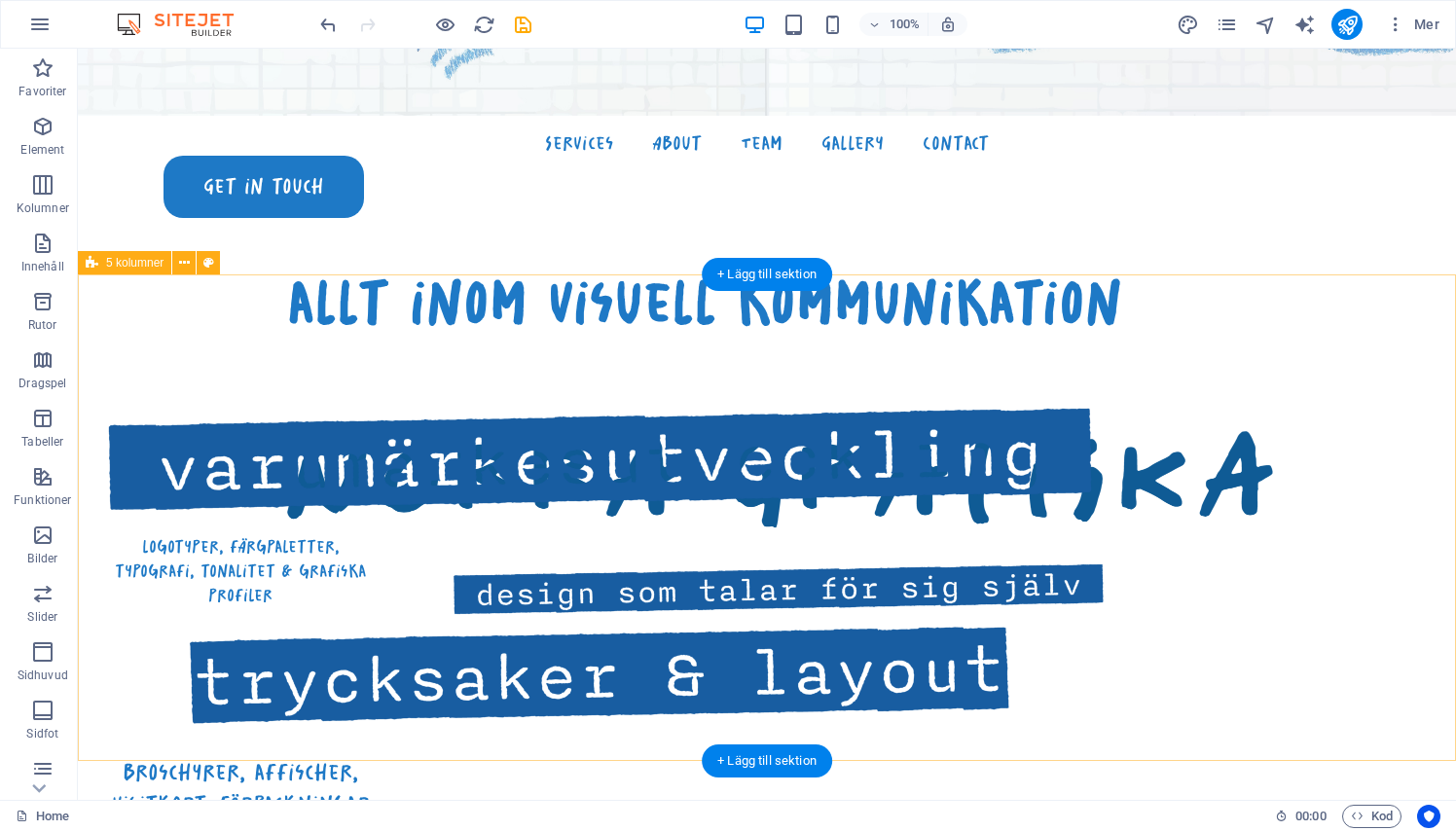
scroll to position [873, 0]
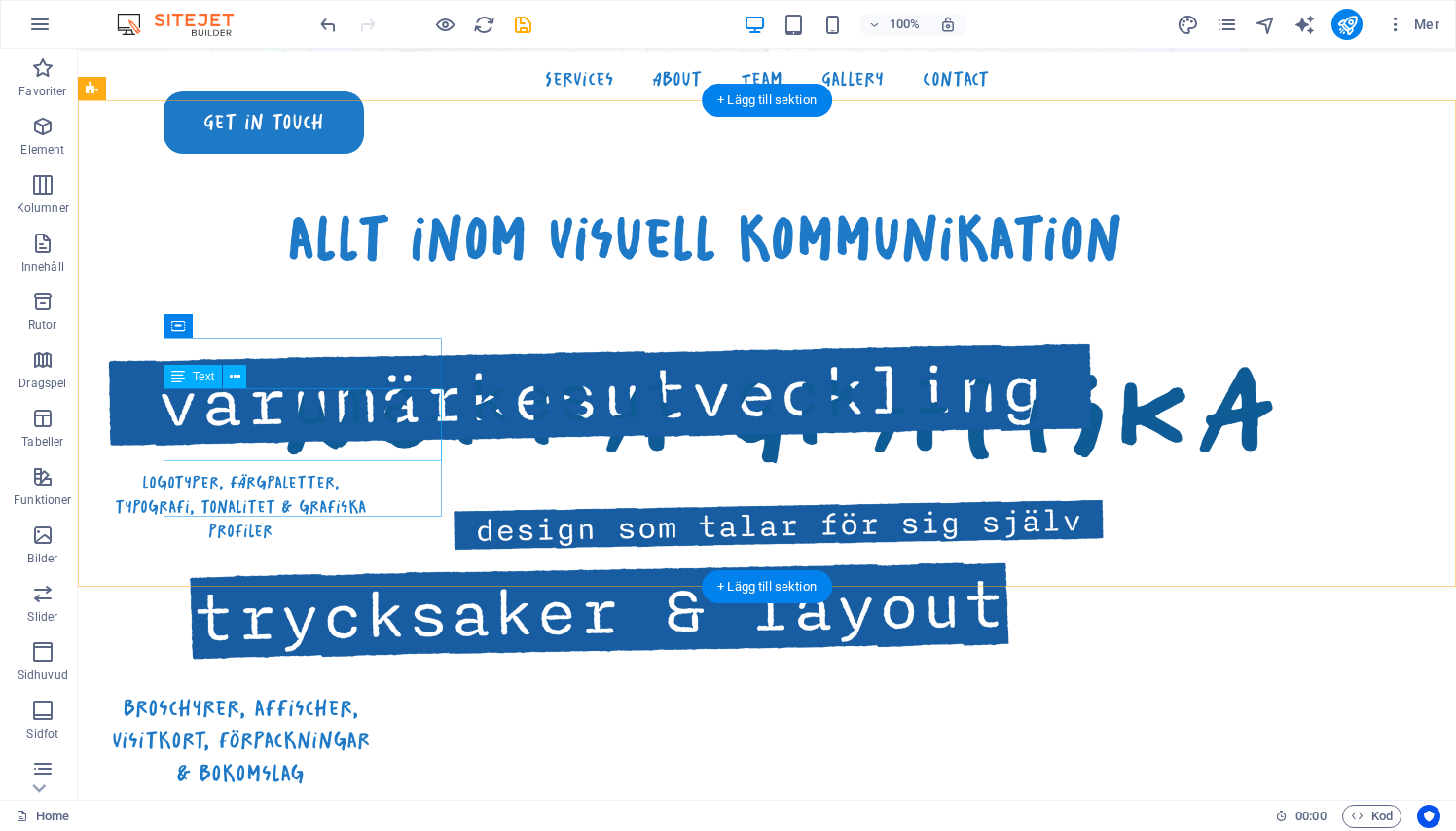
click at [279, 470] on div "logotyper, färgpaletter, typografi, tonalitet & grafiska profiler" at bounding box center [241, 507] width 279 height 74
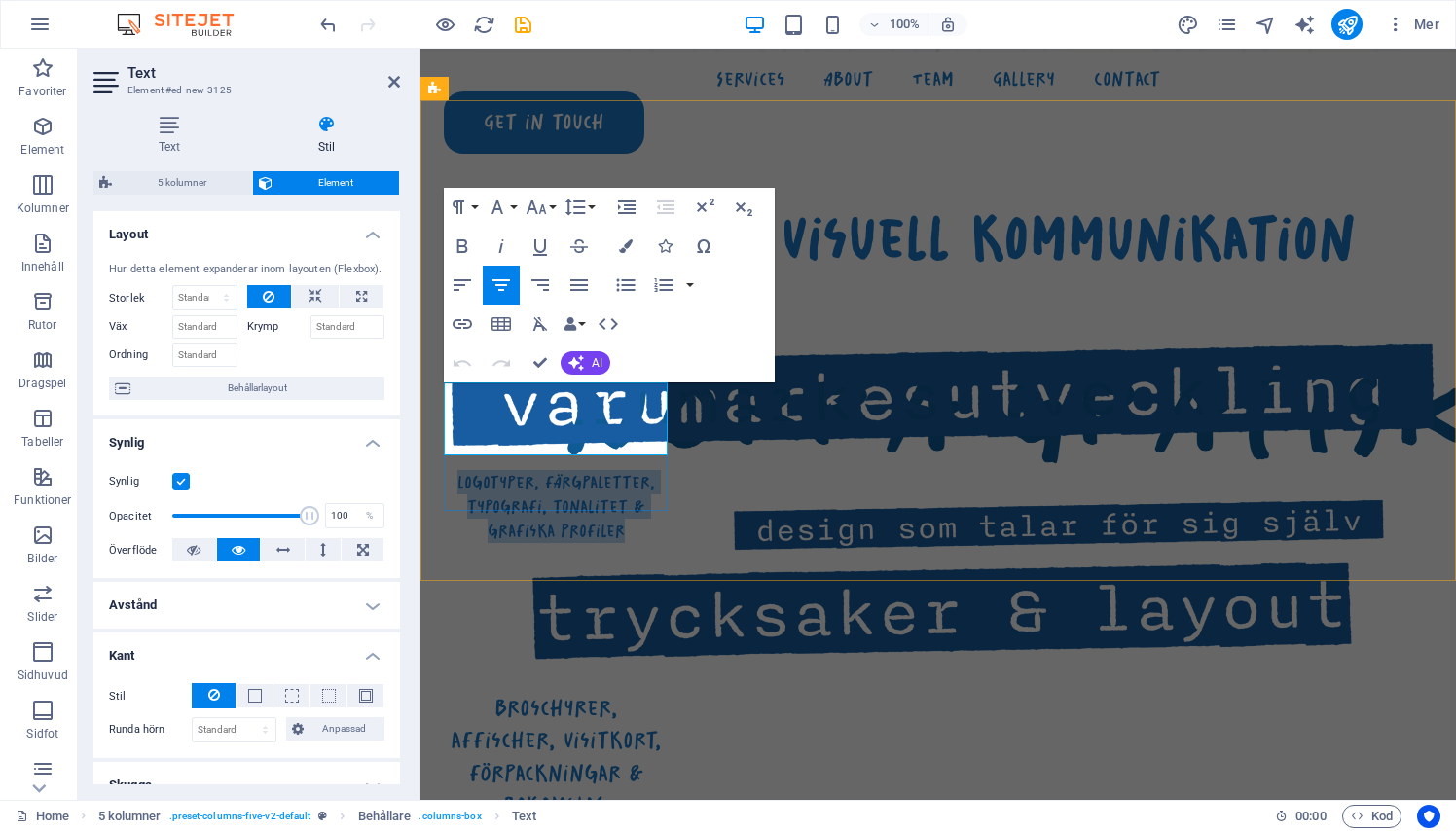
drag, startPoint x: 448, startPoint y: 398, endPoint x: 650, endPoint y: 442, distance: 206.7
click at [650, 470] on p "logotyper, färgpaletter, typografi, tonalitet & grafiska profiler" at bounding box center [556, 507] width 224 height 74
click at [555, 208] on button "Font Size" at bounding box center [540, 208] width 37 height 39
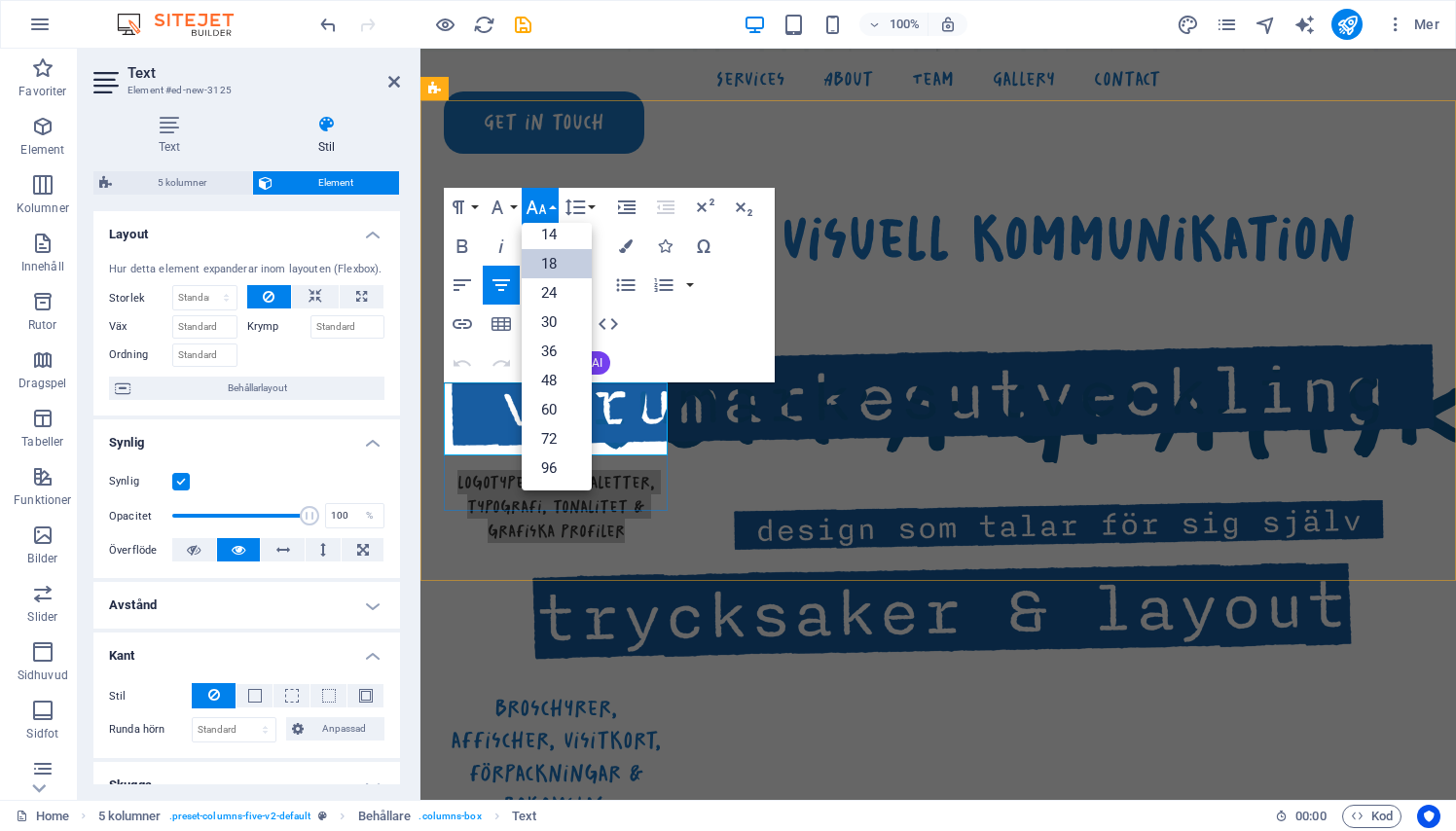
scroll to position [157, 0]
click at [547, 297] on link "24" at bounding box center [556, 293] width 70 height 29
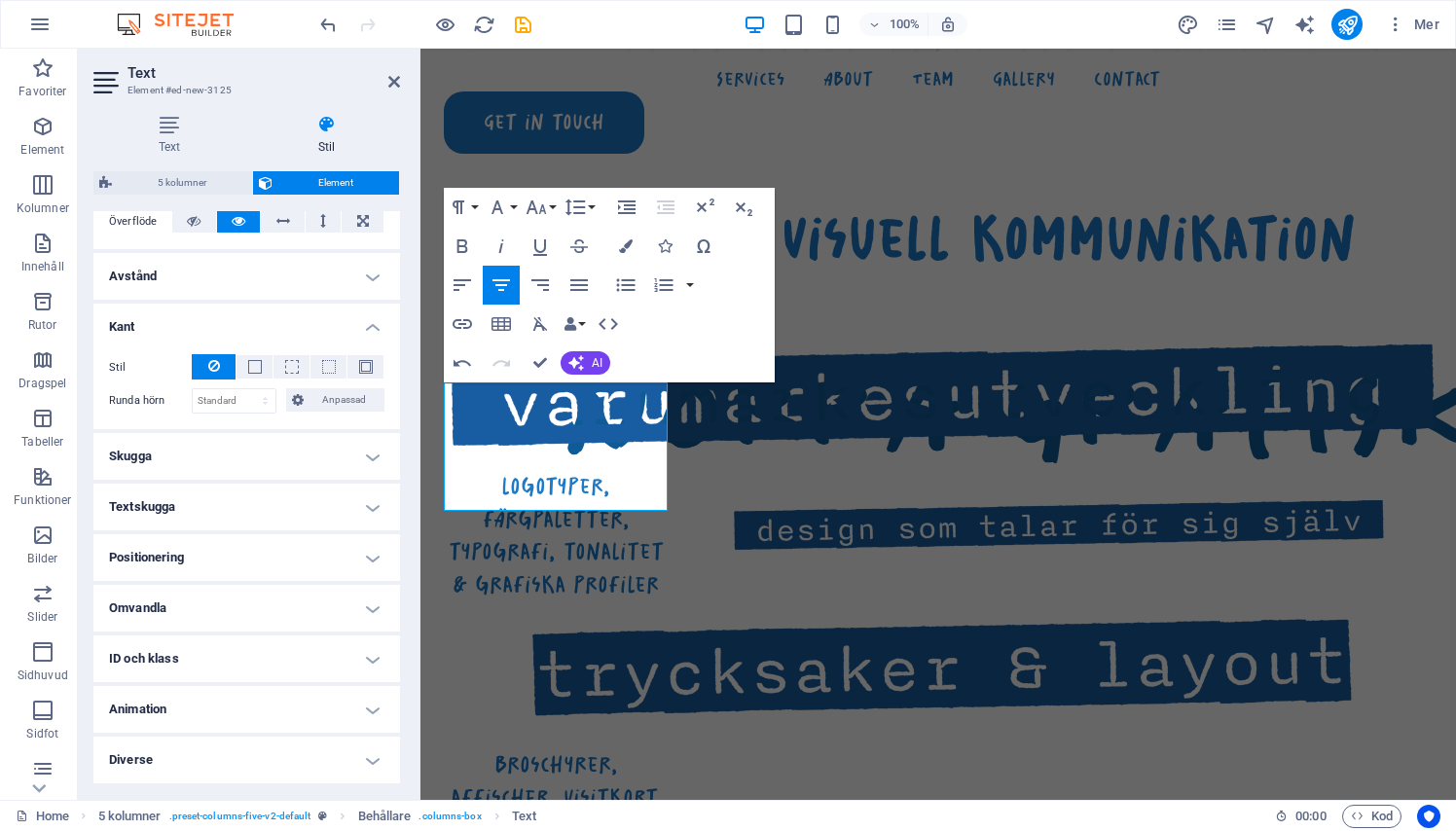
scroll to position [326, 0]
click at [245, 461] on h4 "Skugga" at bounding box center [247, 458] width 307 height 47
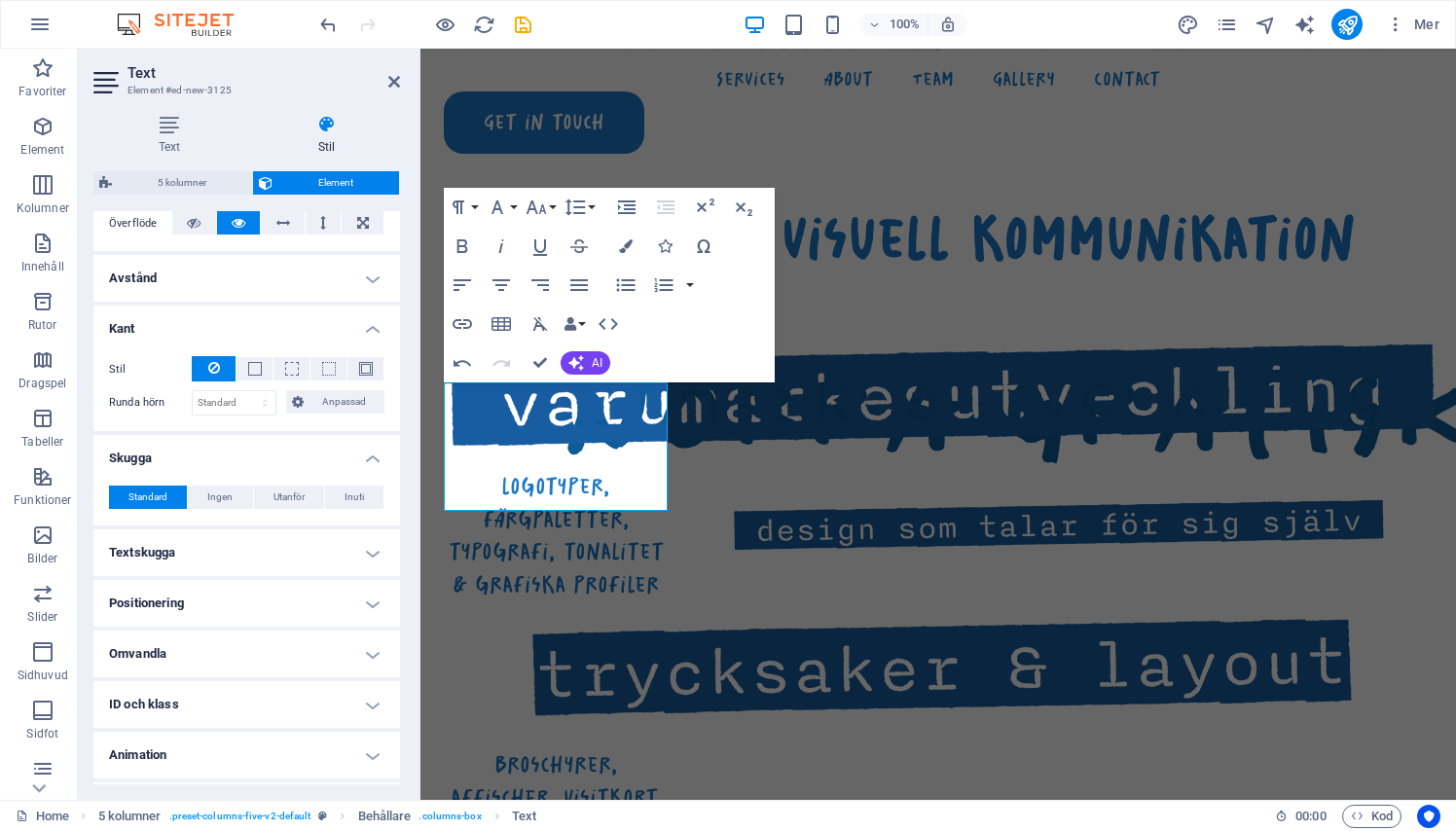
click at [245, 461] on h4 "Skugga" at bounding box center [247, 452] width 307 height 35
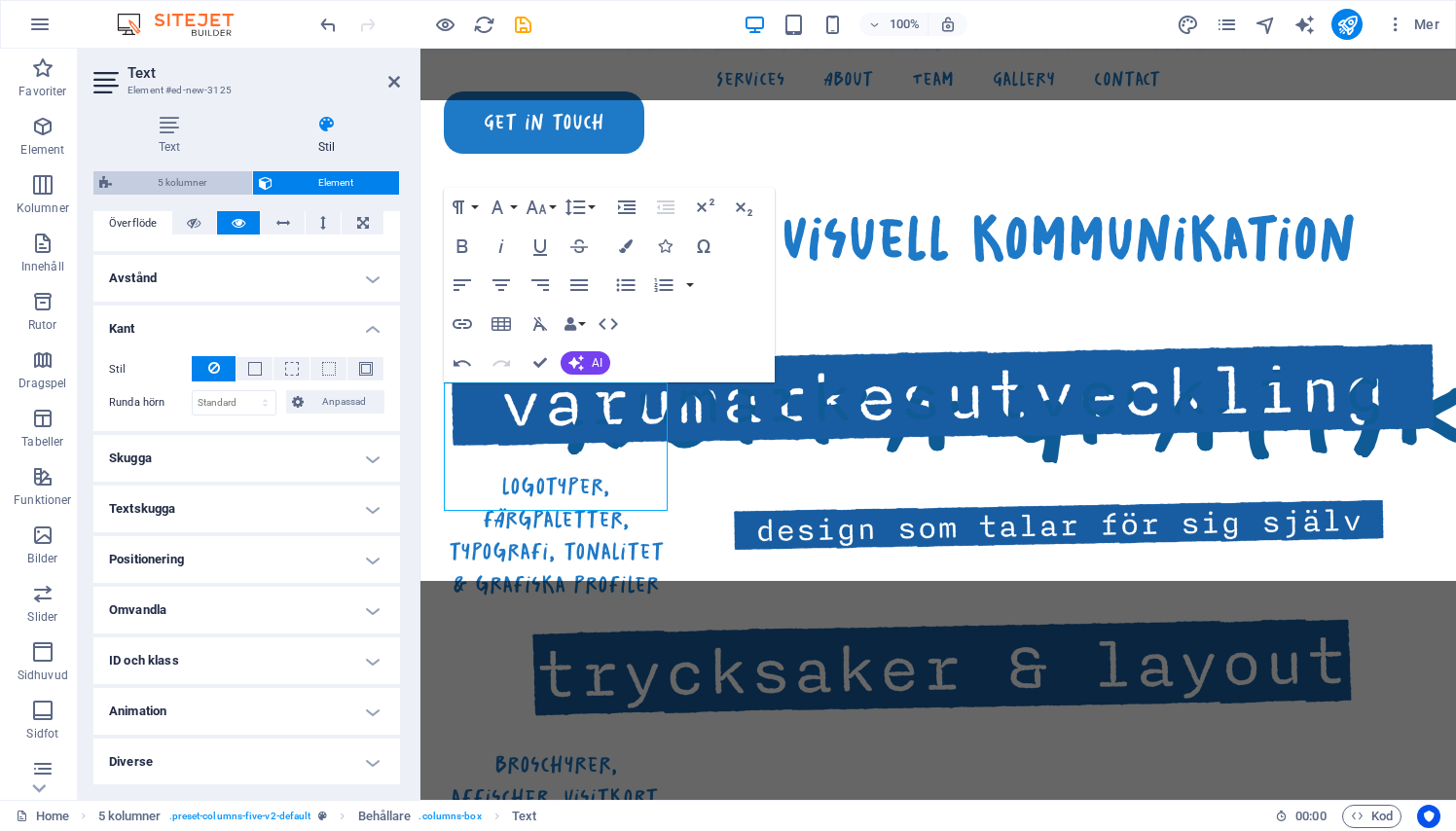
click at [172, 173] on span "5 kolumner" at bounding box center [182, 183] width 129 height 23
select select "rem"
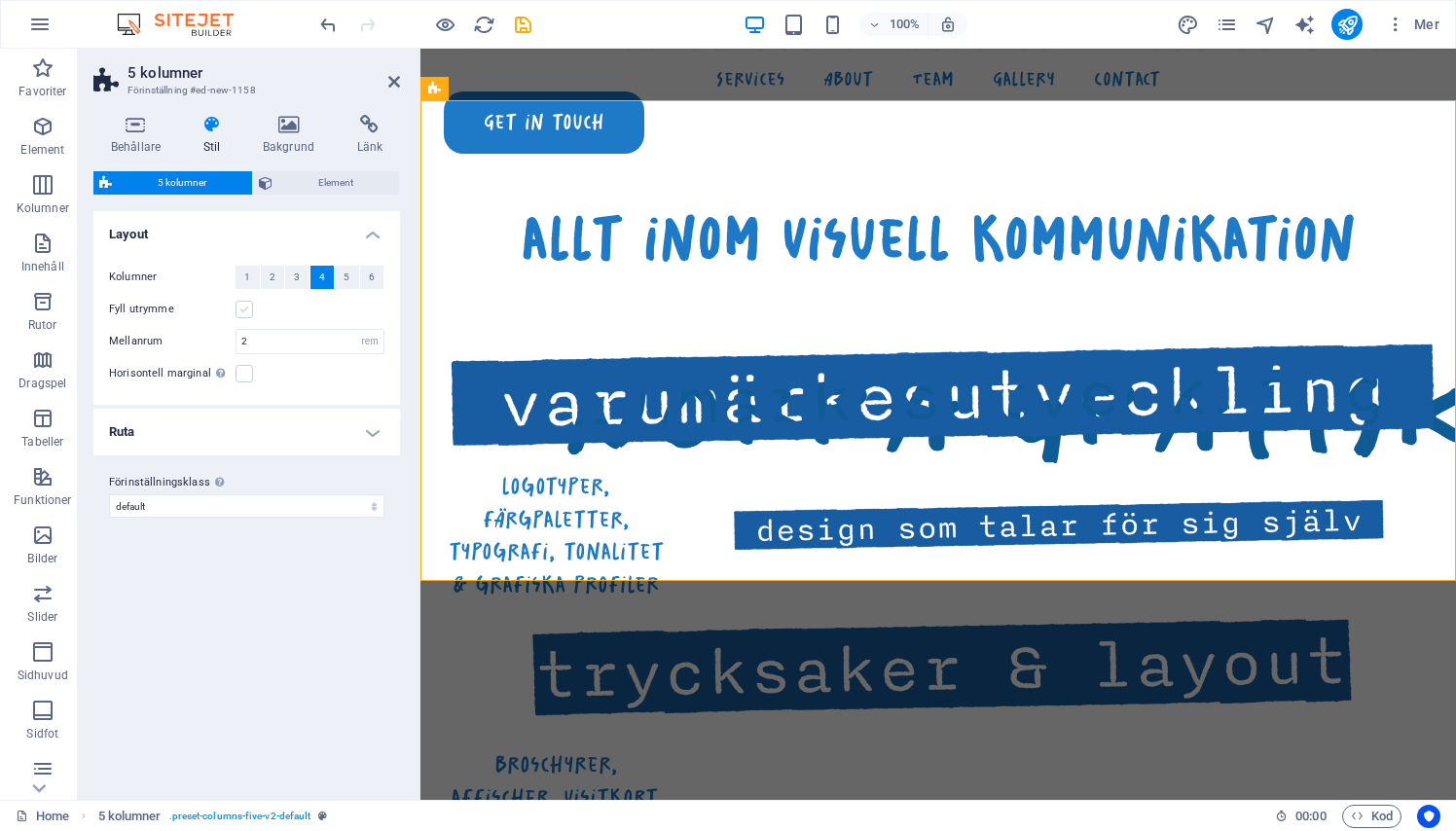
click at [238, 307] on label at bounding box center [245, 310] width 18 height 18
click at [0, 0] on input "Fyll utrymme" at bounding box center [0, 0] width 0 height 0
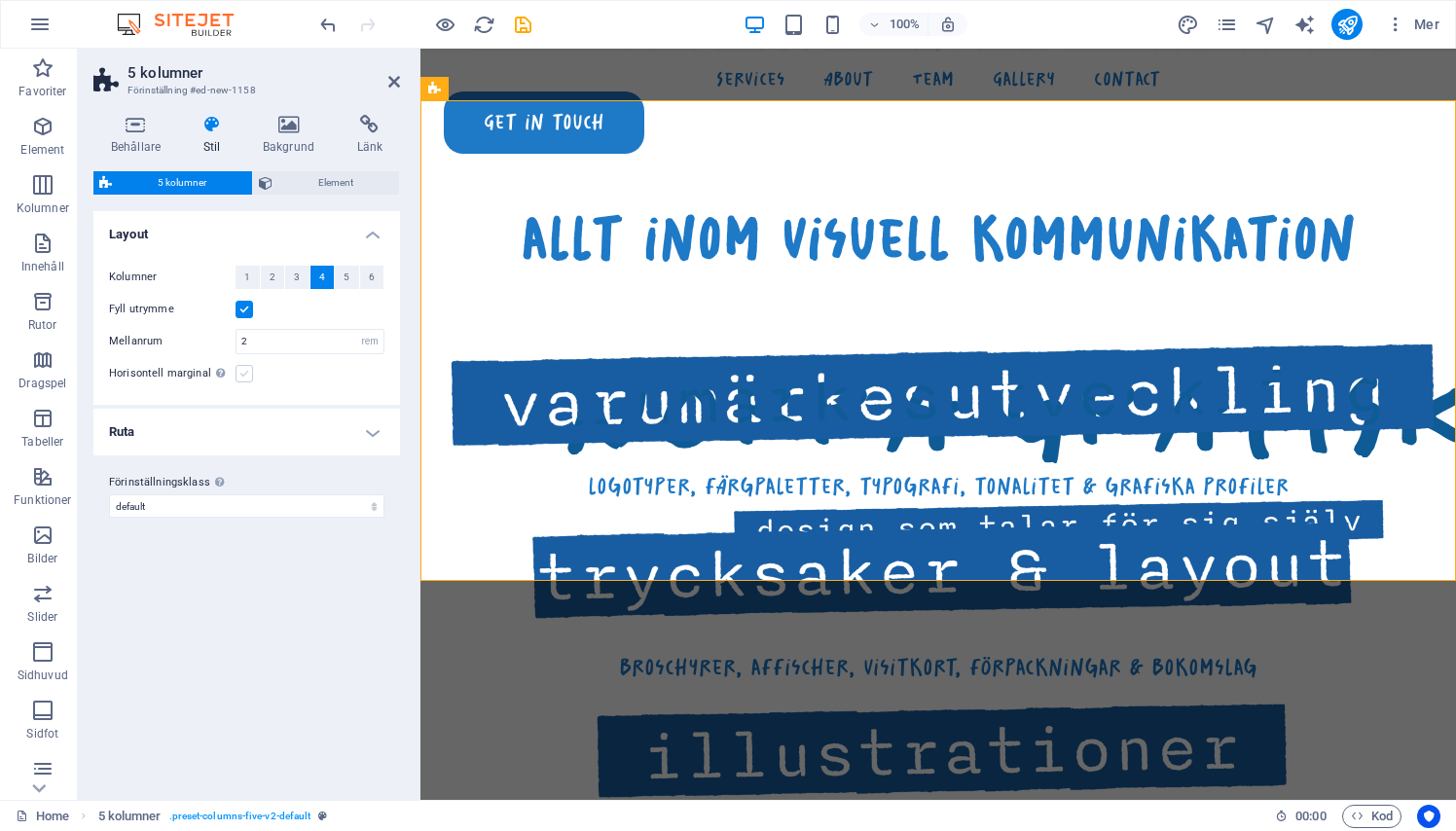
click at [245, 377] on label at bounding box center [245, 373] width 18 height 18
click at [0, 0] on input "Horisontell marginal Enbart om behållarnas "Innehållsbredd" inte är inställd på…" at bounding box center [0, 0] width 0 height 0
click at [345, 431] on h4 "Ruta" at bounding box center [247, 432] width 307 height 47
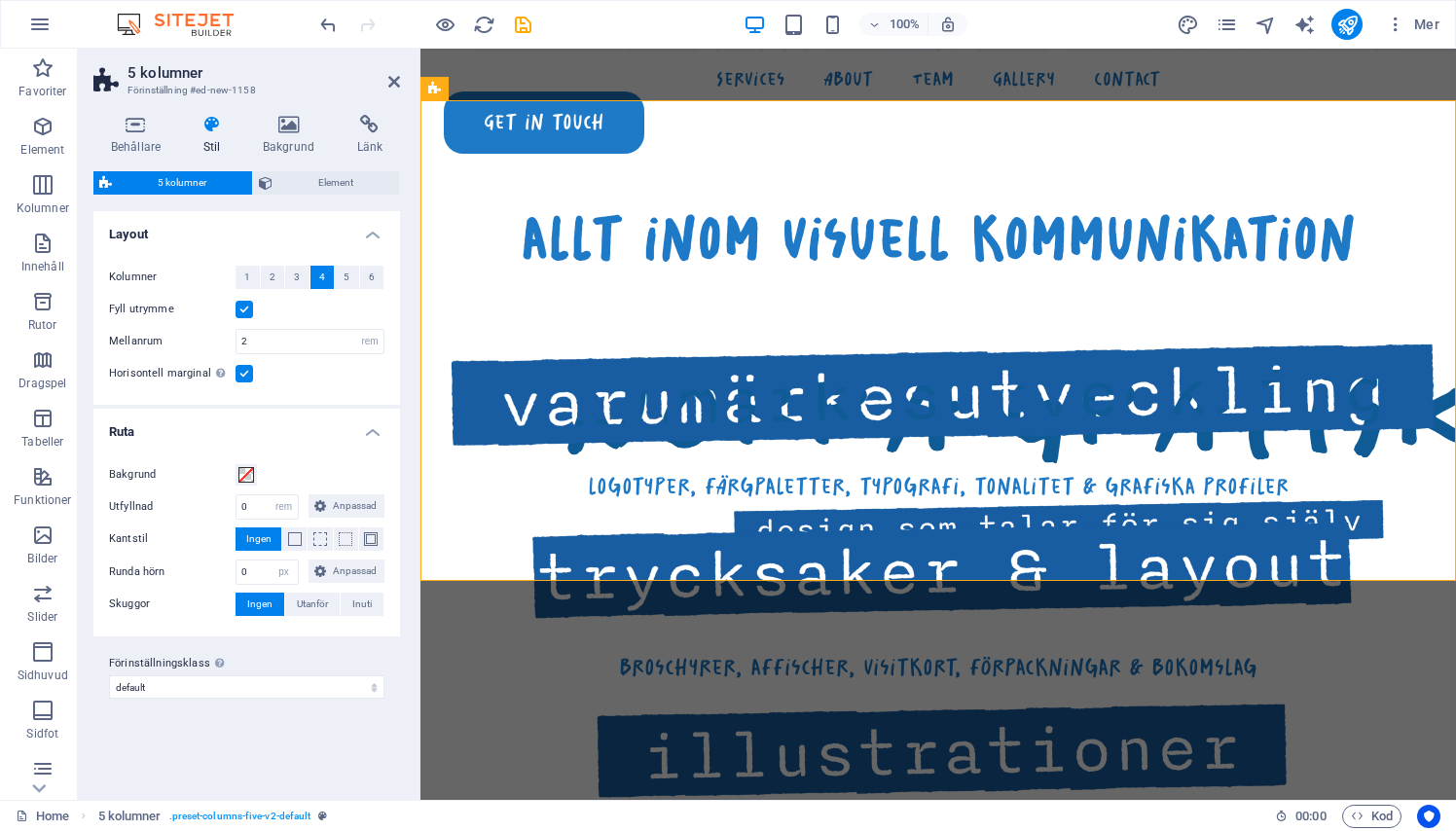
click at [345, 432] on h4 "Ruta" at bounding box center [247, 426] width 307 height 35
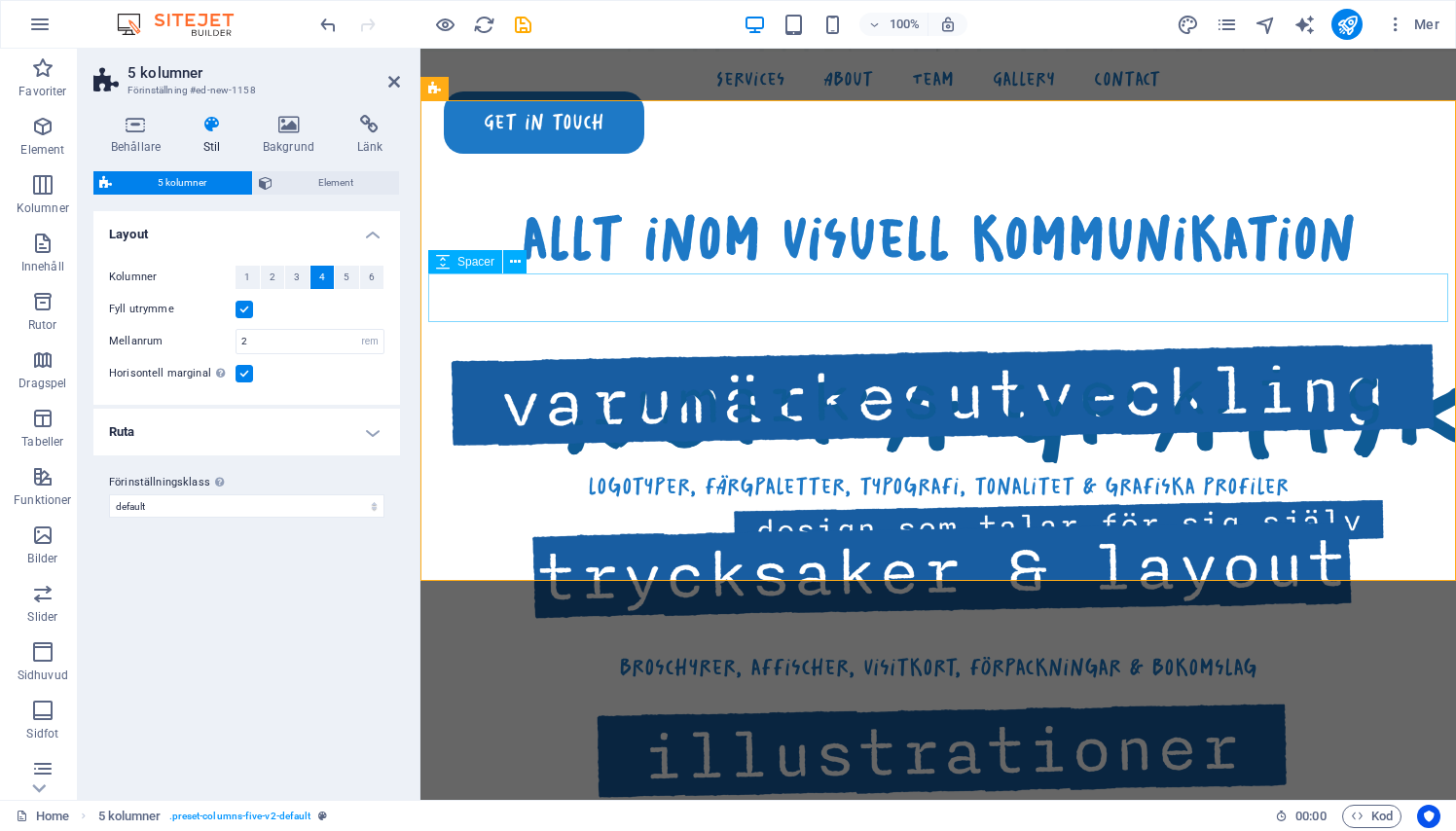
click at [453, 293] on div at bounding box center [938, 298] width 1019 height 49
click at [392, 81] on icon at bounding box center [394, 82] width 12 height 16
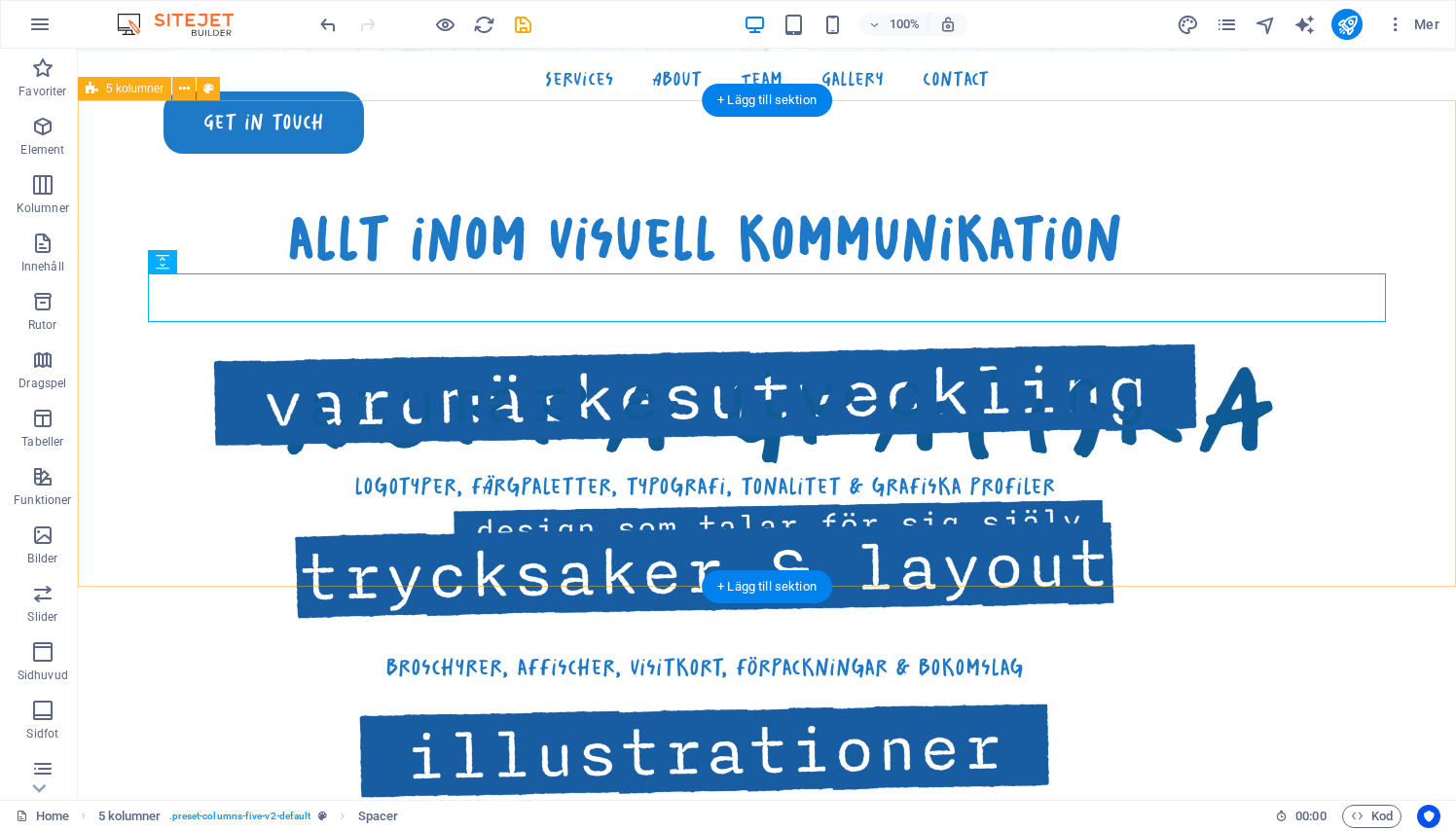
click at [449, 570] on div "allt inom visuell kommunikation logotyper, färgpaletter, typografi, tonalitet &…" at bounding box center [767, 605] width 1378 height 1009
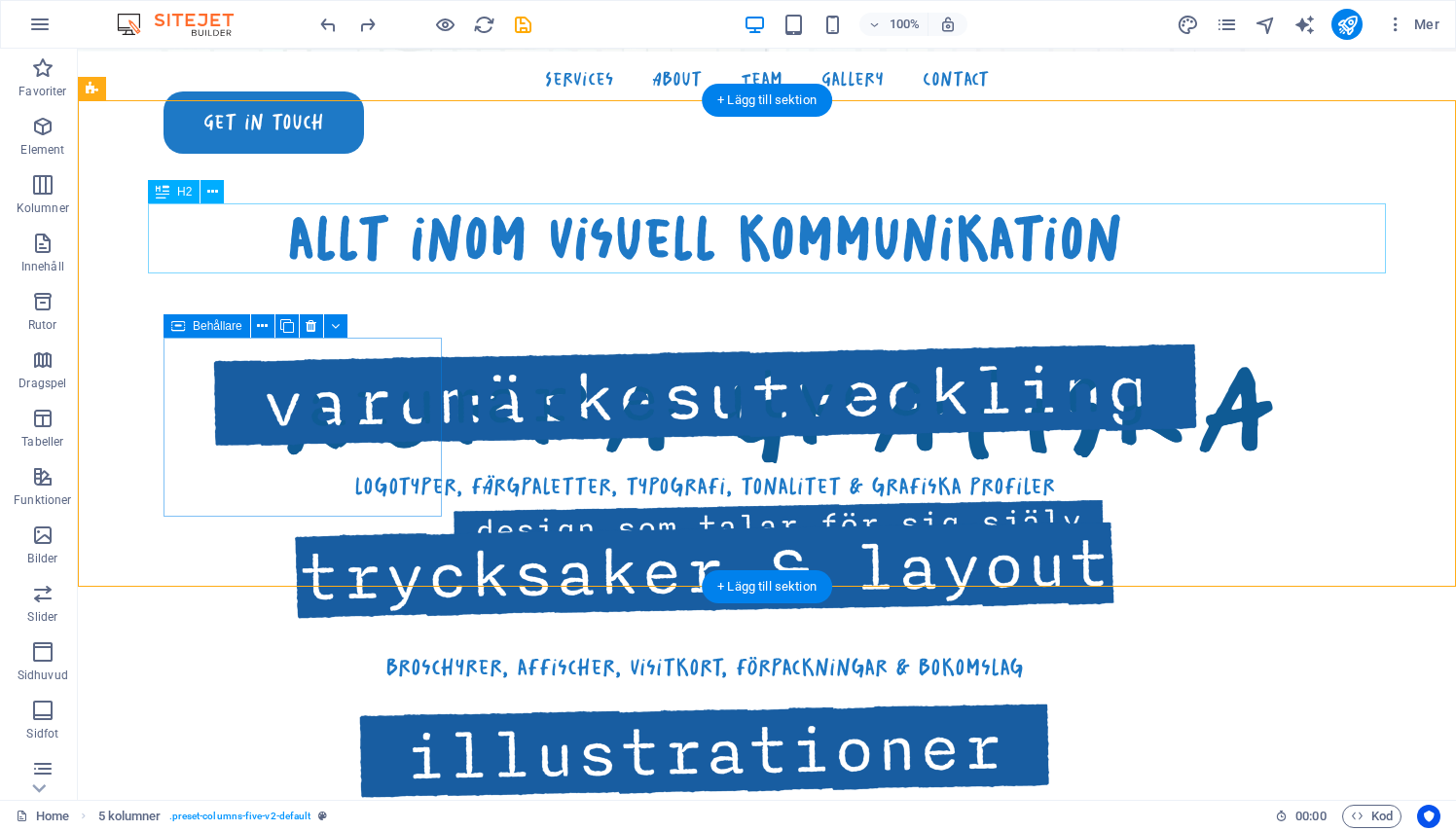
click at [164, 228] on div "allt inom visuell kommunikation" at bounding box center [705, 239] width 1238 height 70
click at [94, 236] on div "allt inom visuell kommunikation logotyper, färgpaletter, typografi, tonalitet &…" at bounding box center [767, 605] width 1378 height 1009
select select "rem"
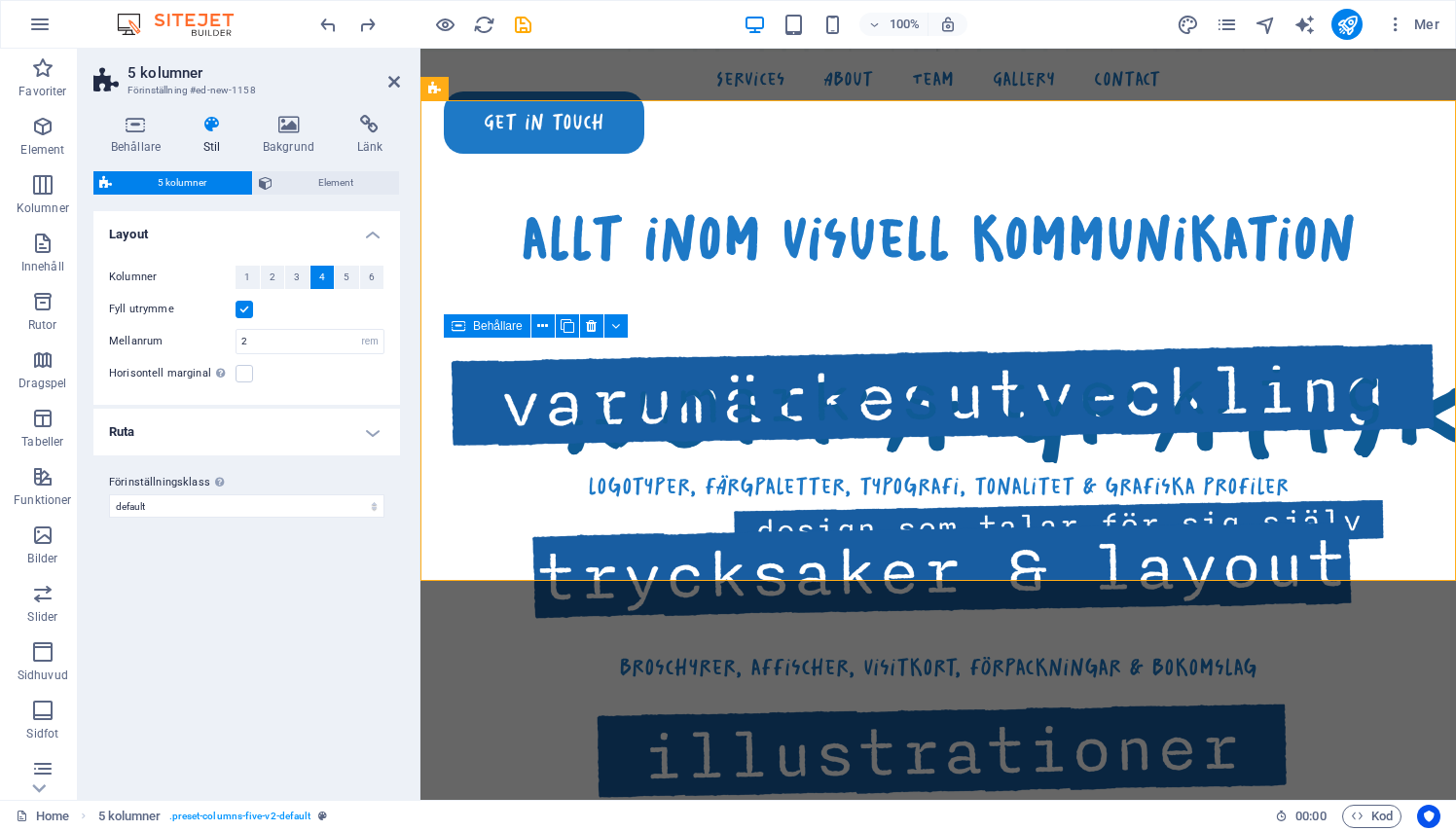
click at [243, 313] on label at bounding box center [245, 310] width 18 height 18
click at [0, 0] on input "Fyll utrymme" at bounding box center [0, 0] width 0 height 0
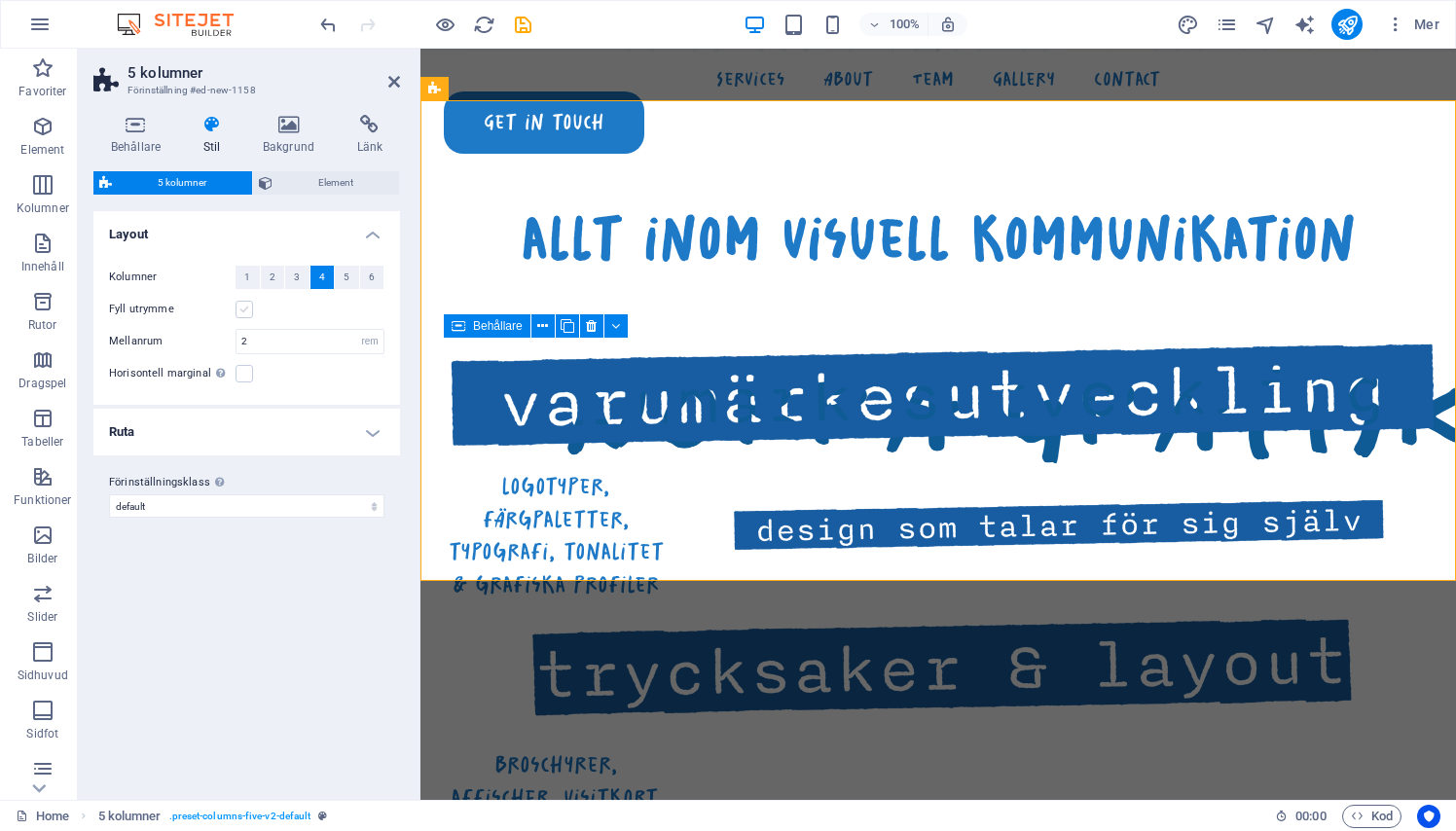
click at [243, 313] on label at bounding box center [245, 310] width 18 height 18
click at [0, 0] on input "Fyll utrymme" at bounding box center [0, 0] width 0 height 0
click at [243, 313] on label at bounding box center [245, 310] width 18 height 18
click at [0, 0] on input "Fyll utrymme" at bounding box center [0, 0] width 0 height 0
click at [462, 284] on div at bounding box center [938, 298] width 1019 height 49
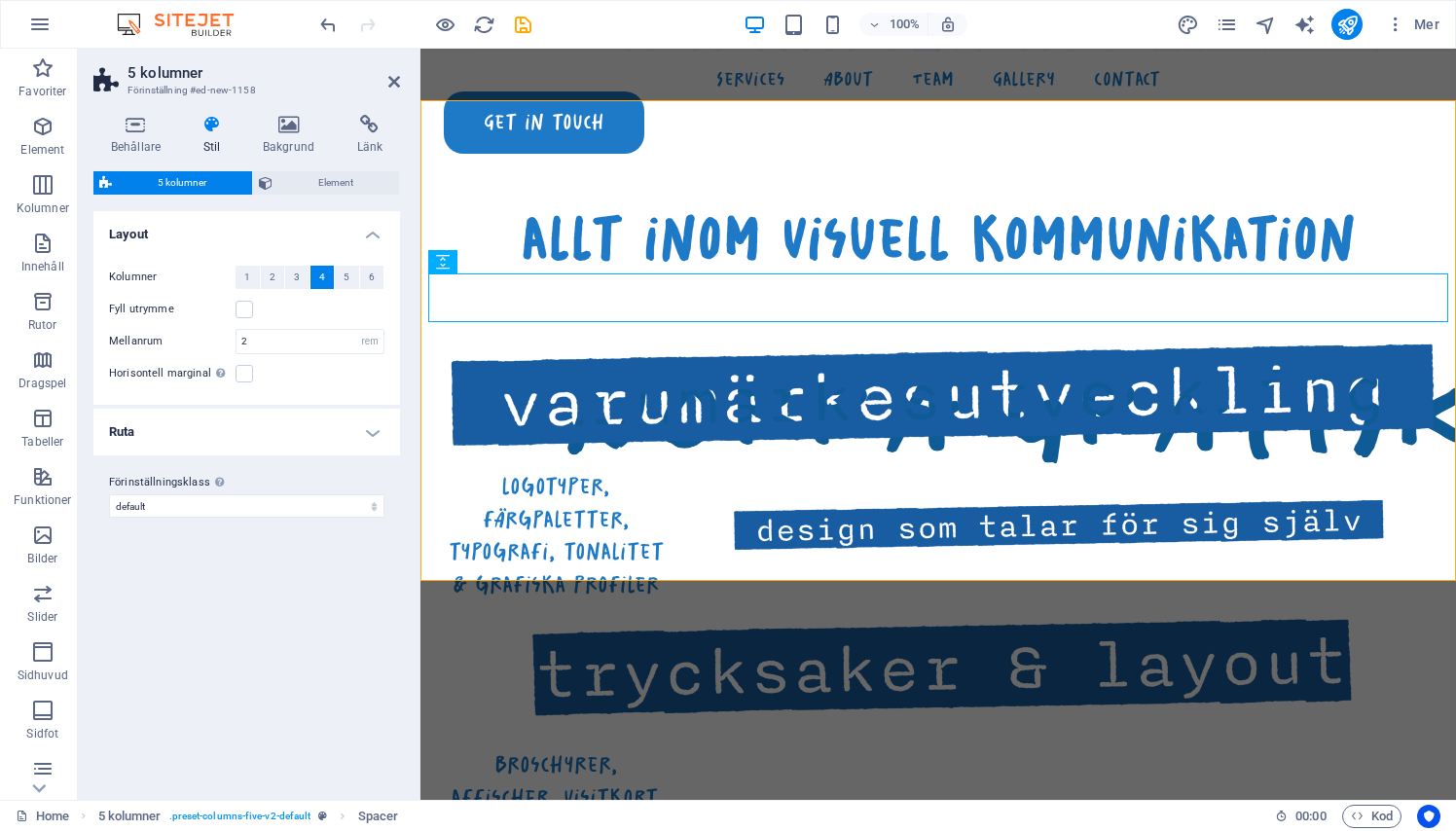
click at [391, 69] on h2 "5 kolumner" at bounding box center [264, 73] width 273 height 18
click at [390, 85] on icon at bounding box center [394, 82] width 12 height 16
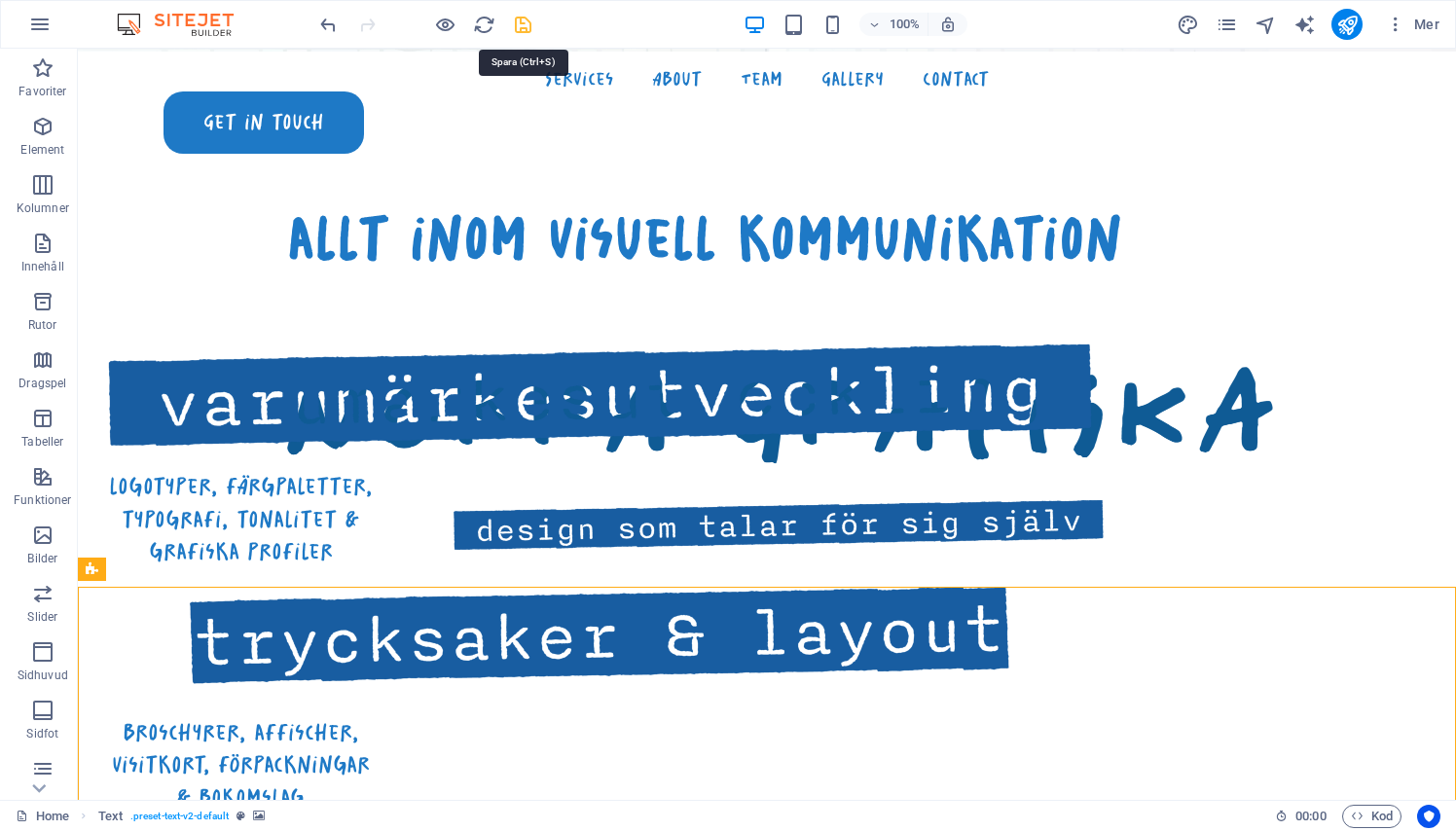
click at [528, 24] on icon "save" at bounding box center [522, 24] width 22 height 22
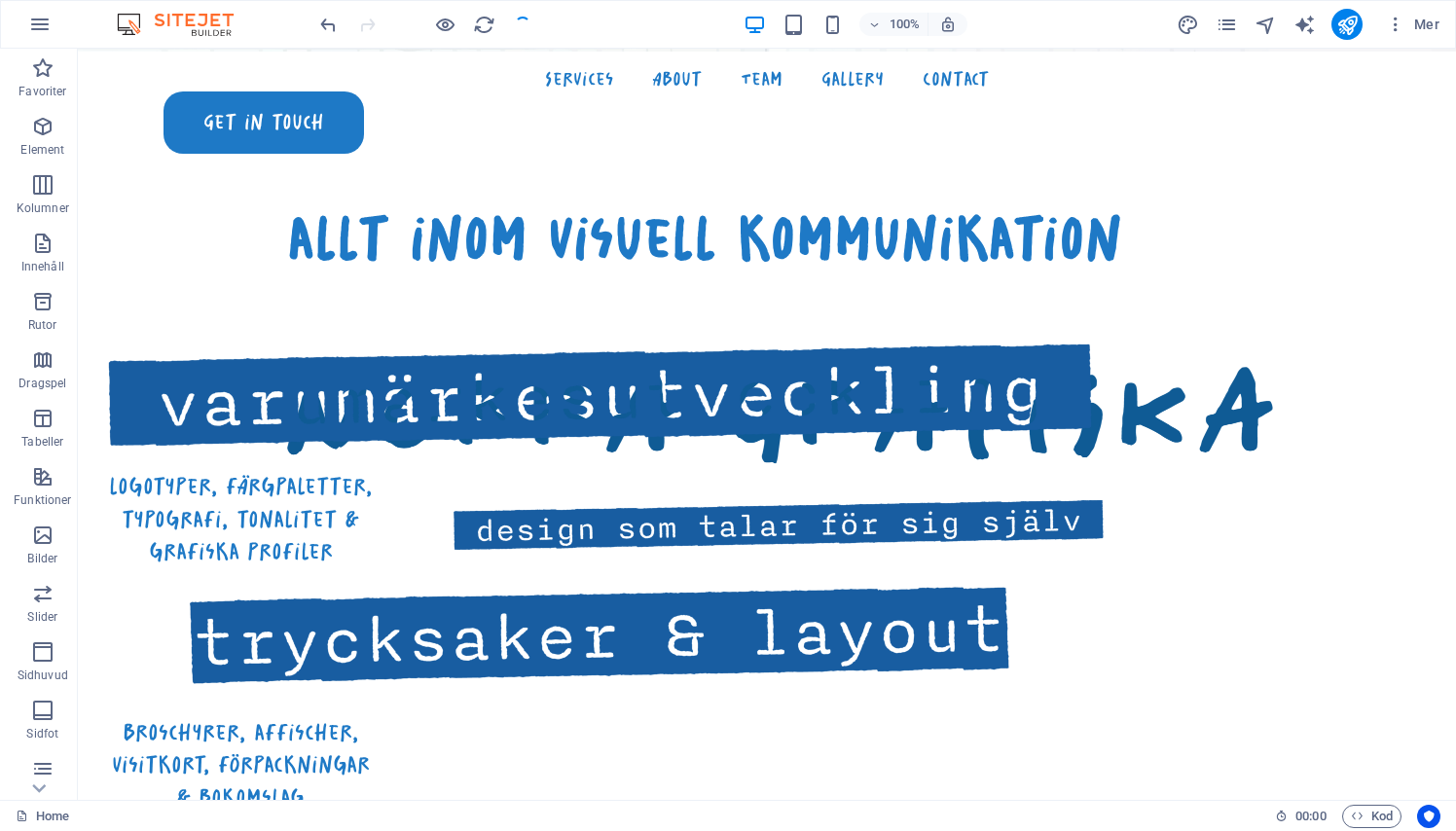
checkbox input "false"
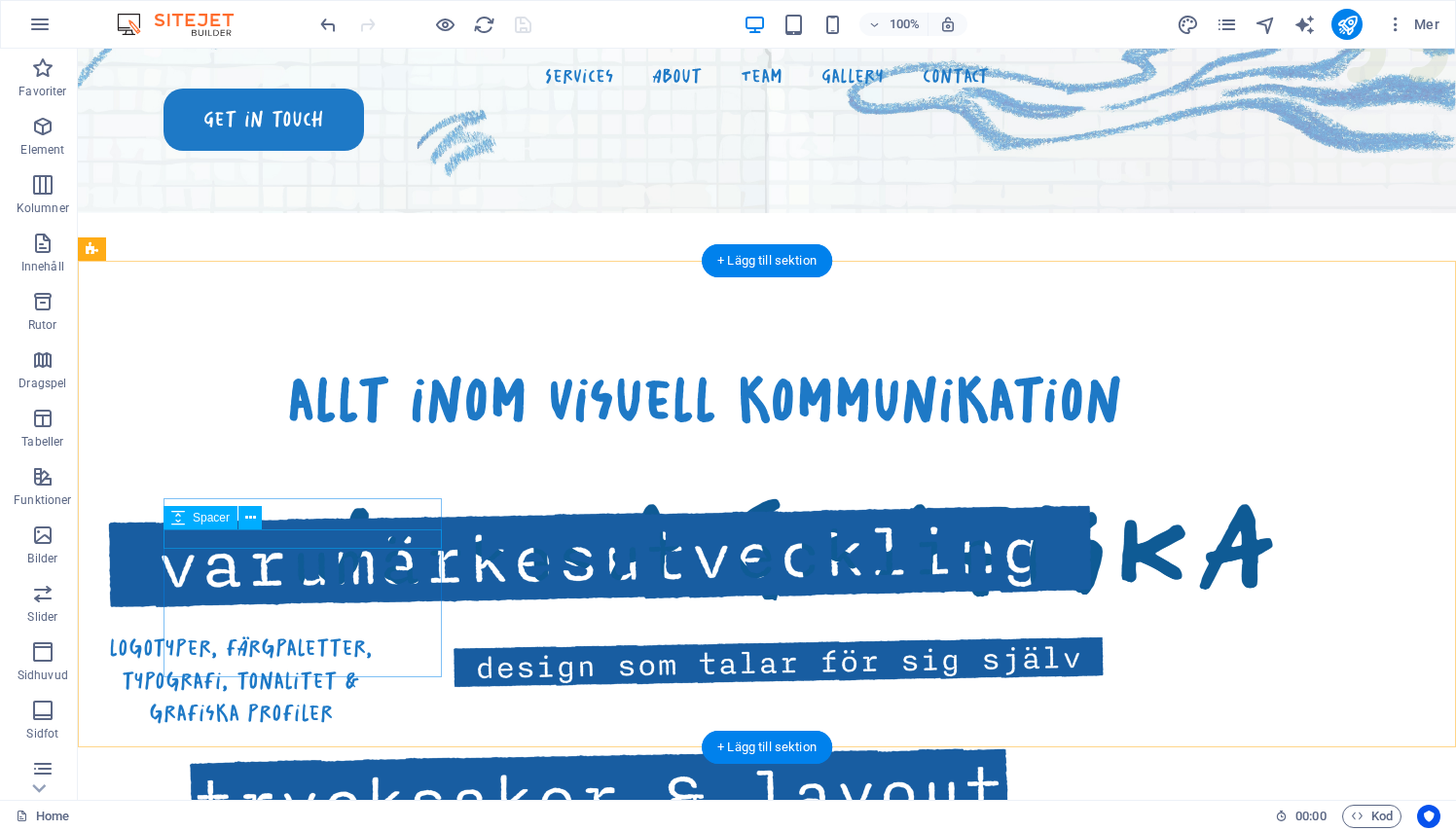
scroll to position [700, 0]
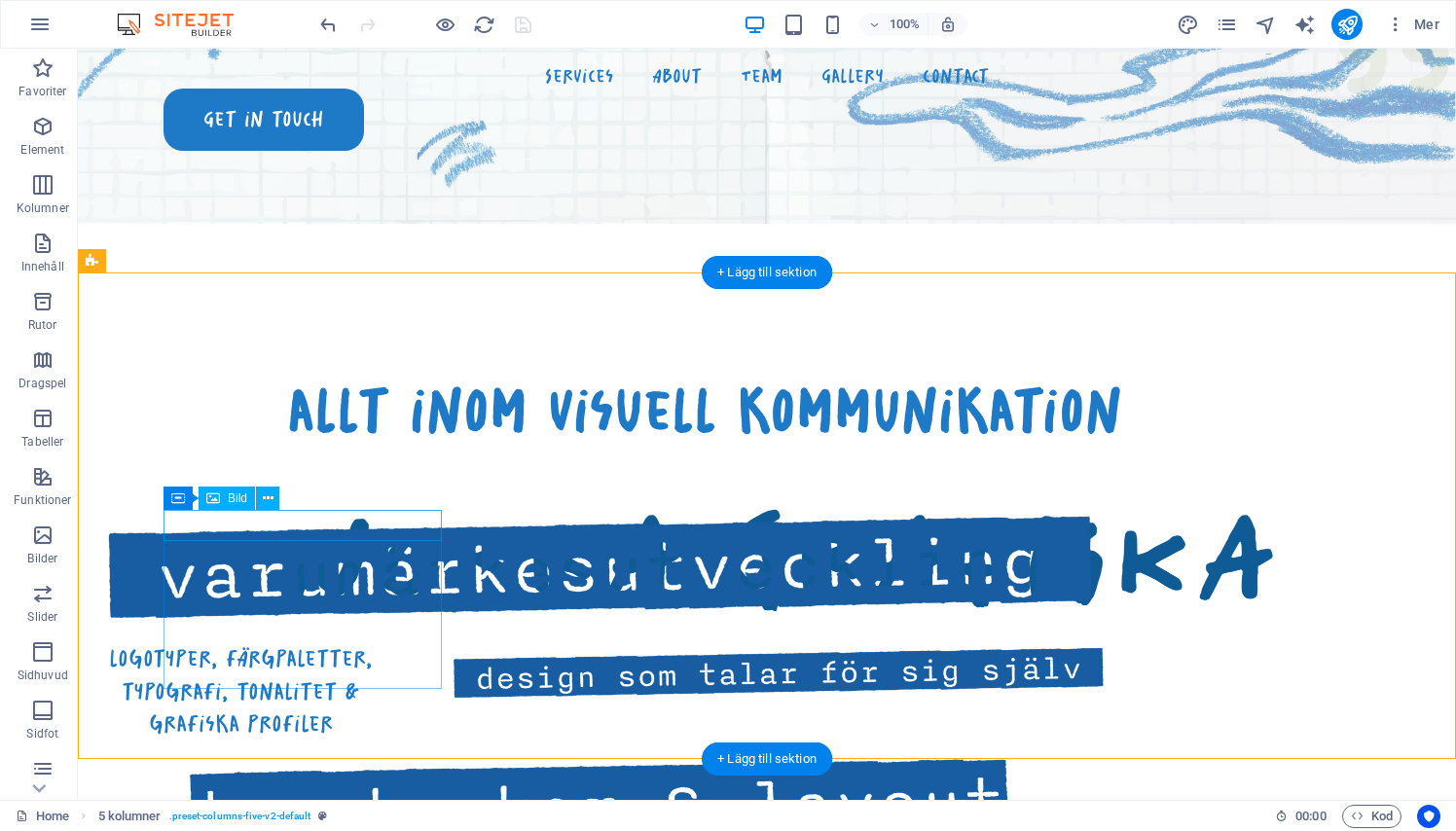
click at [166, 524] on figure at bounding box center [241, 566] width 279 height 113
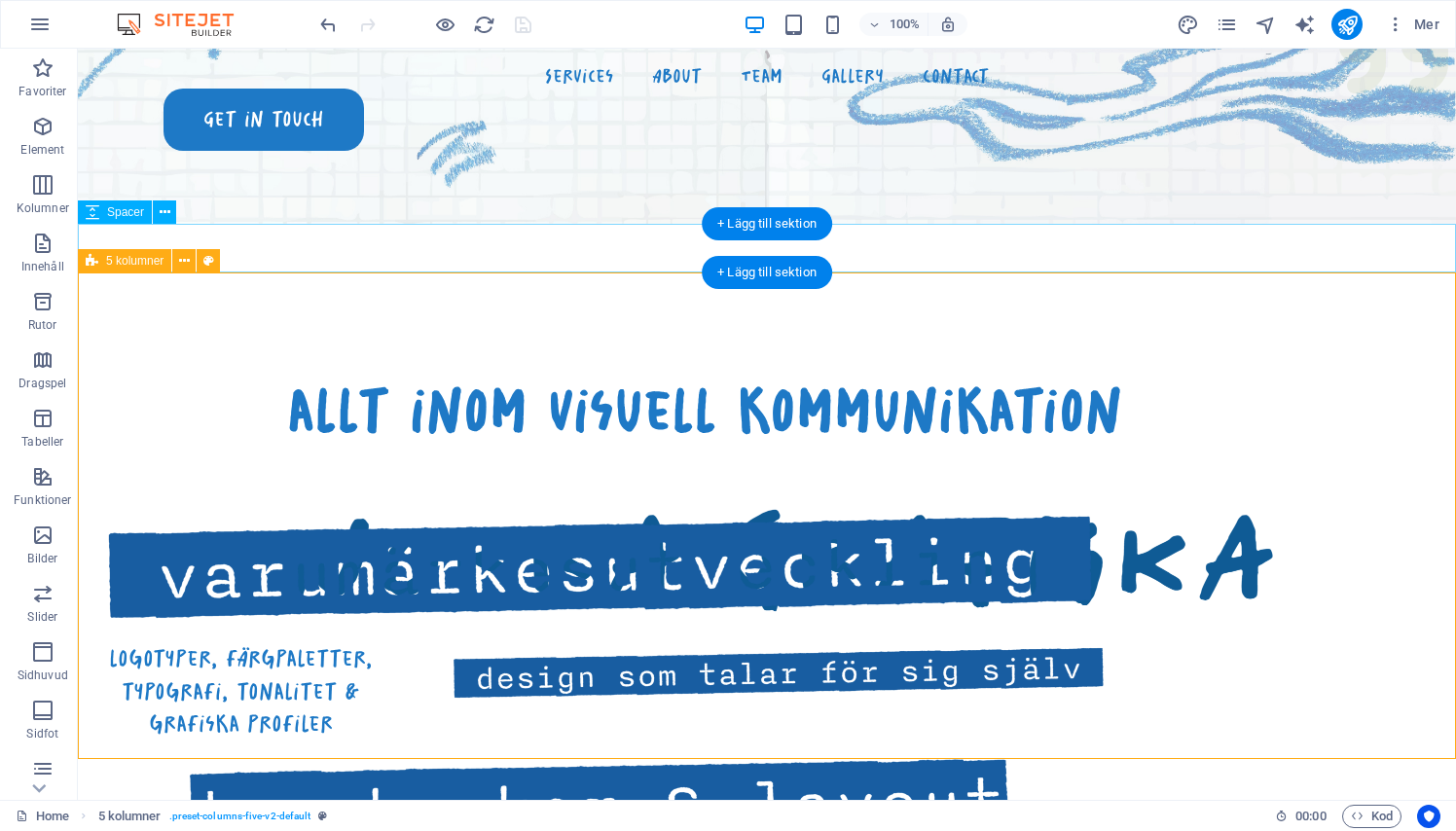
click at [139, 256] on span "5 kolumner" at bounding box center [134, 261] width 57 height 12
select select "rem"
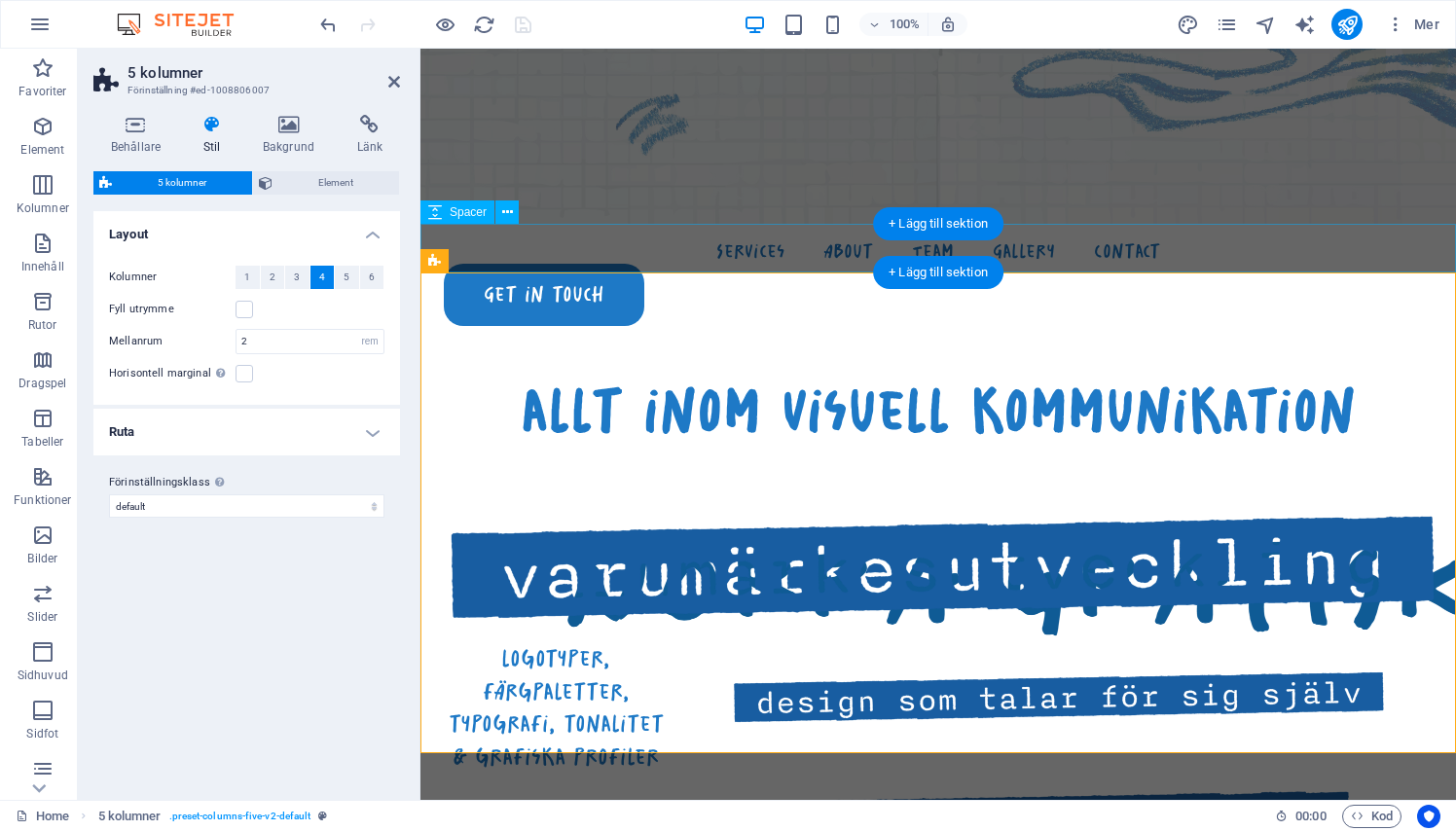
click at [255, 359] on div "Kolumner 1 2 3 4 5 6 Fyll utrymme Mellanrum 2 px rem % vw vh Horisontell margin…" at bounding box center [247, 325] width 314 height 159
click at [255, 340] on input "2" at bounding box center [310, 341] width 147 height 23
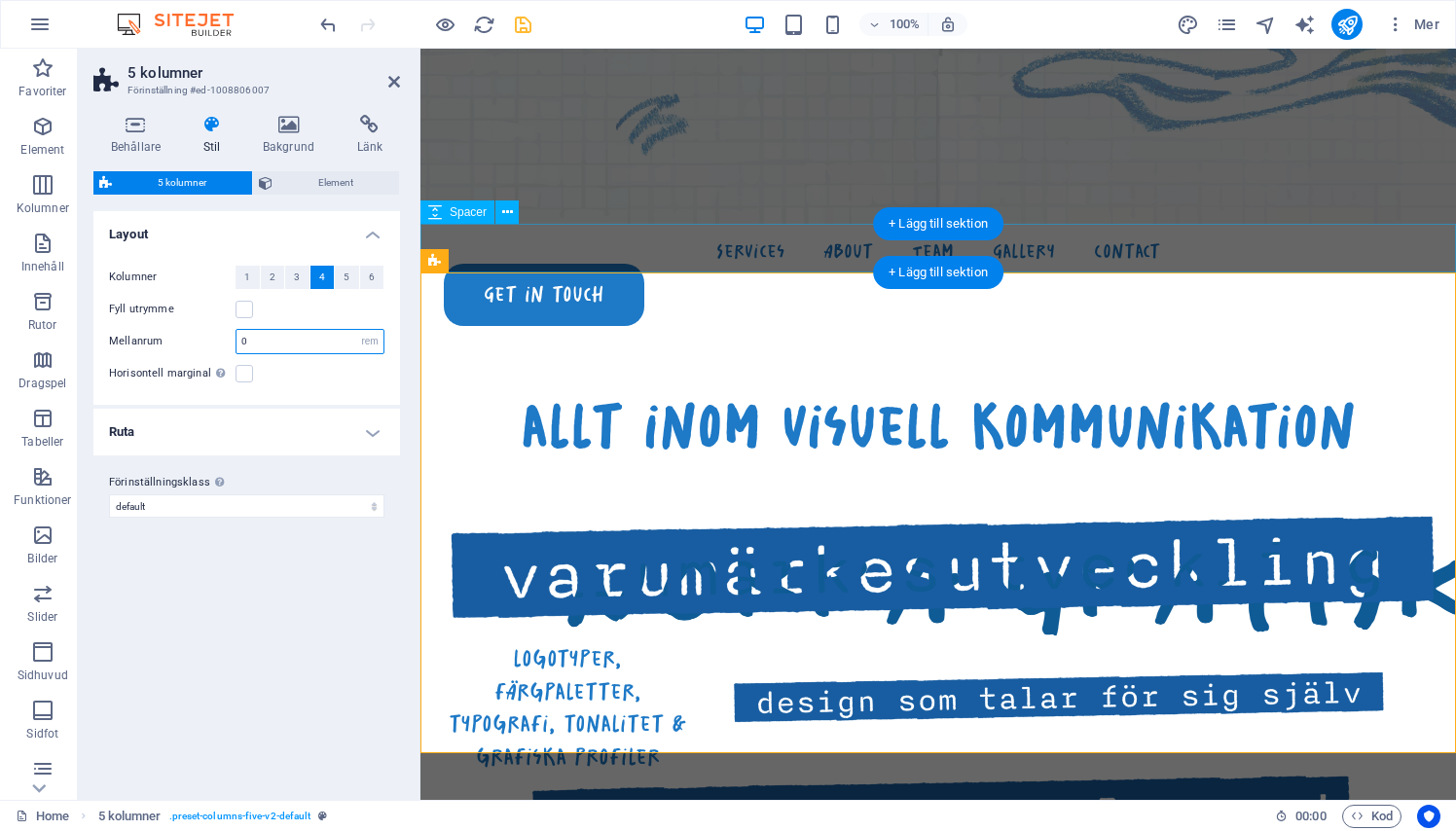
type input "0"
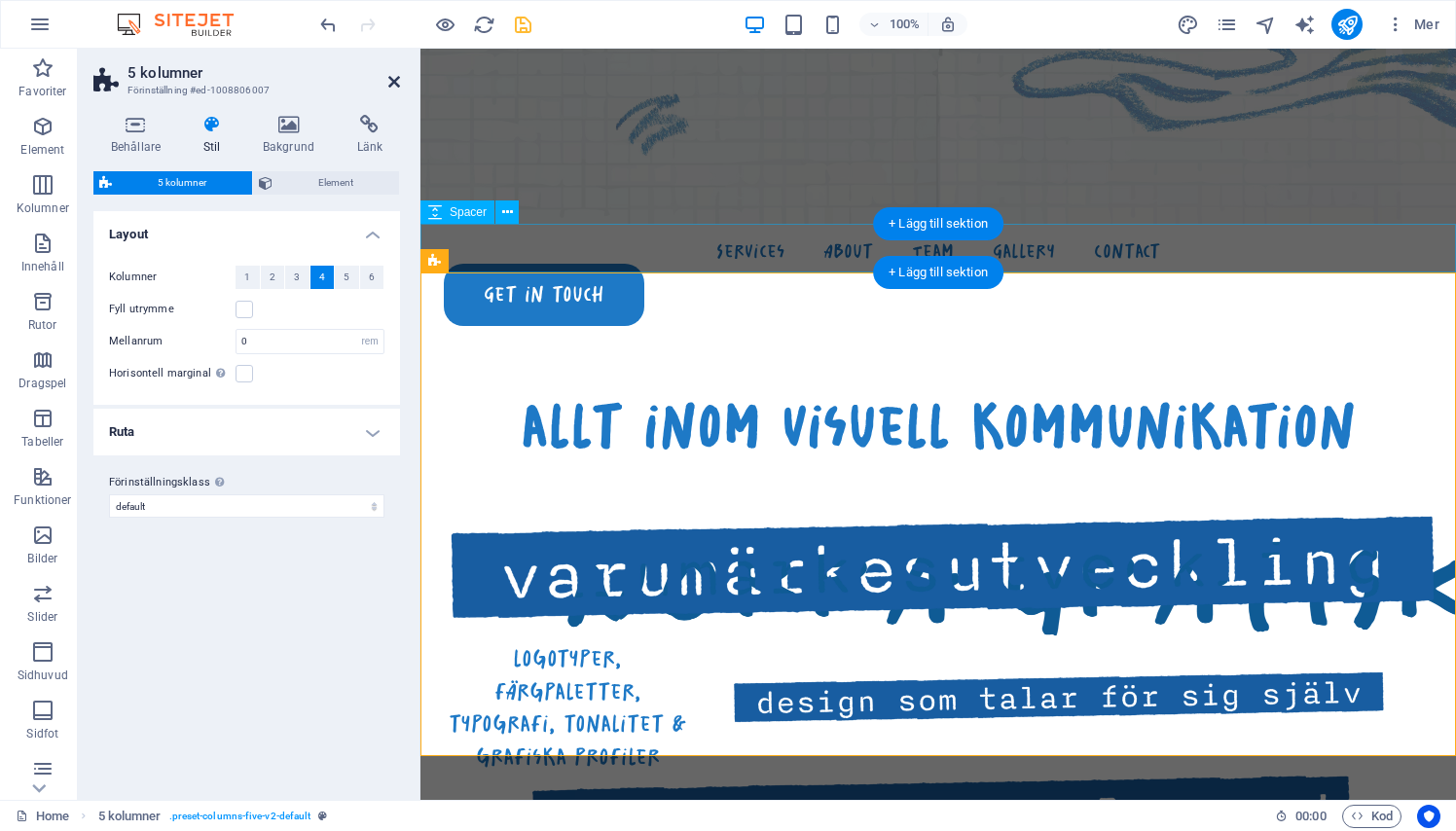
click at [391, 77] on icon at bounding box center [394, 82] width 12 height 16
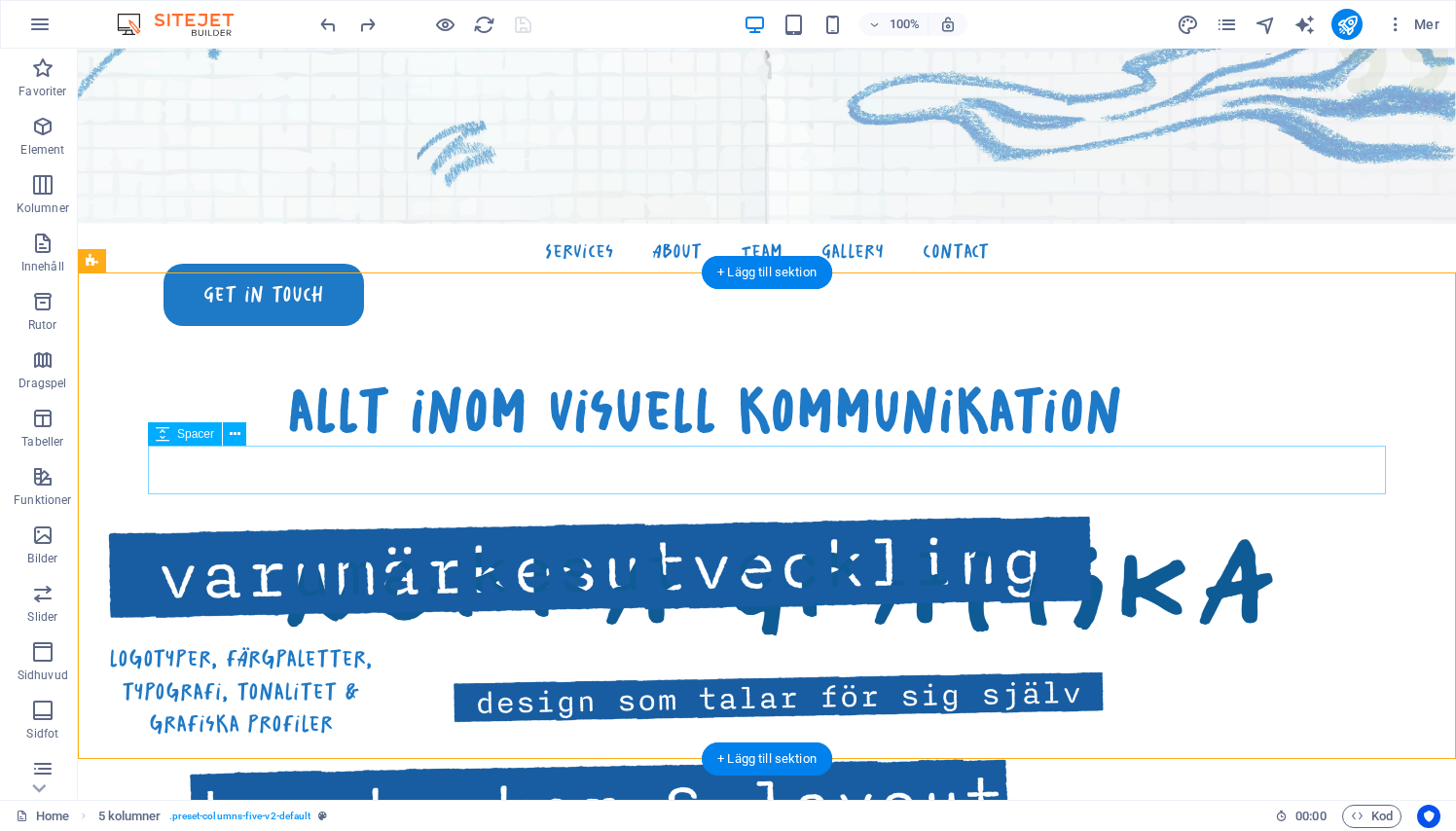
click at [981, 477] on div at bounding box center [705, 470] width 1238 height 49
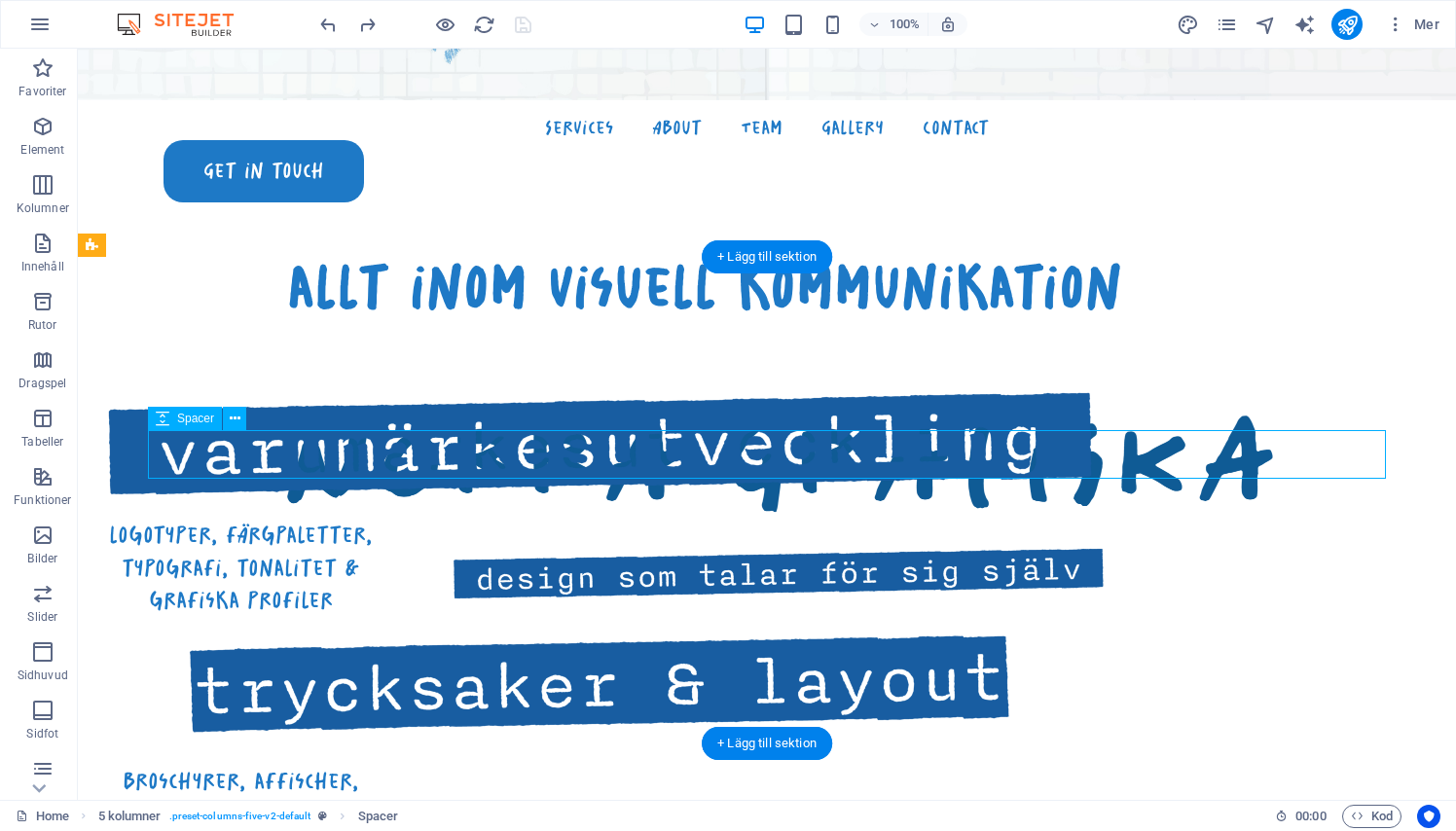
scroll to position [849, 0]
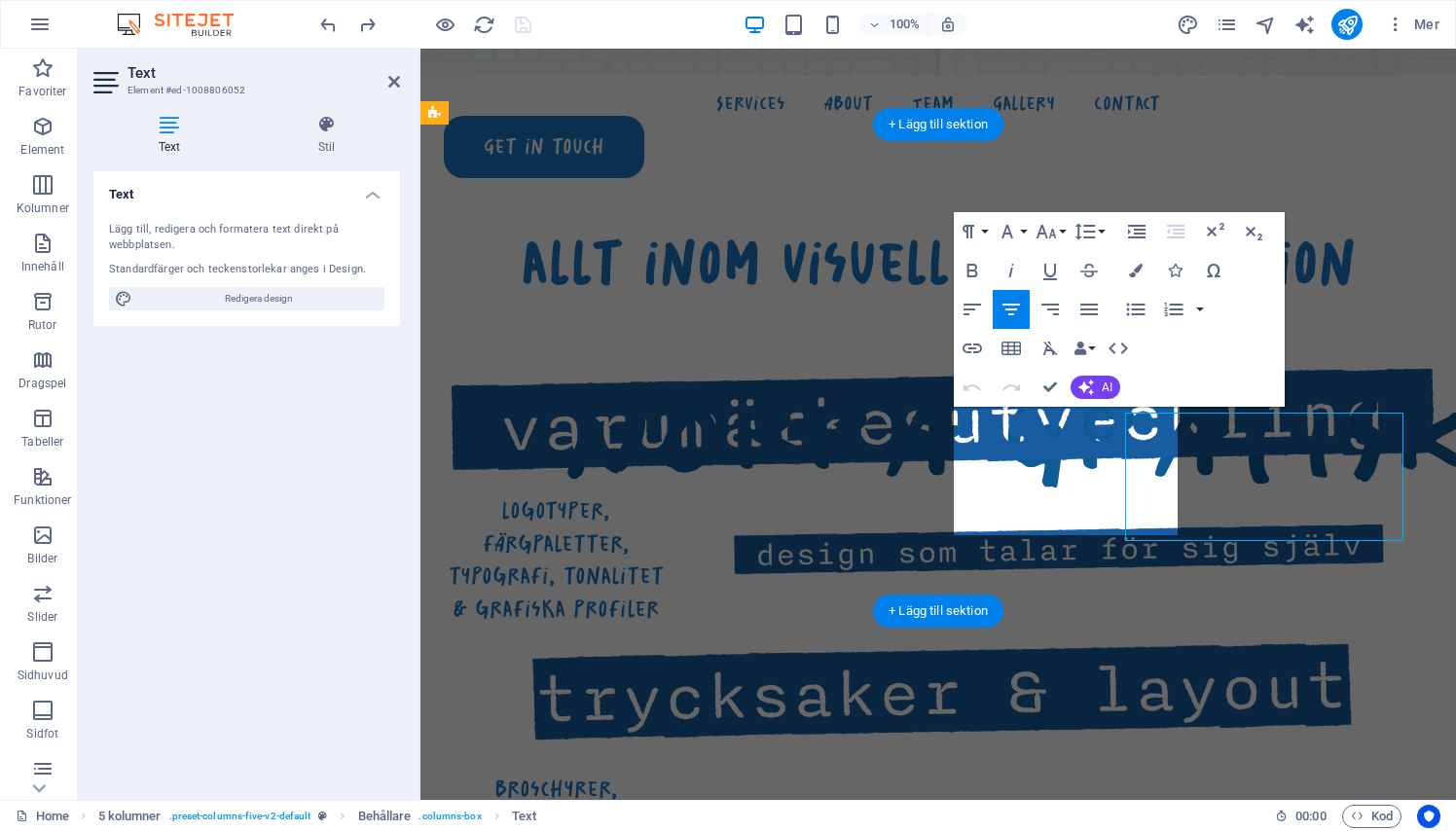
click at [668, 773] on div "broschyrer, affischer, visitkort, förpackningar & bokomslag" at bounding box center [556, 838] width 224 height 131
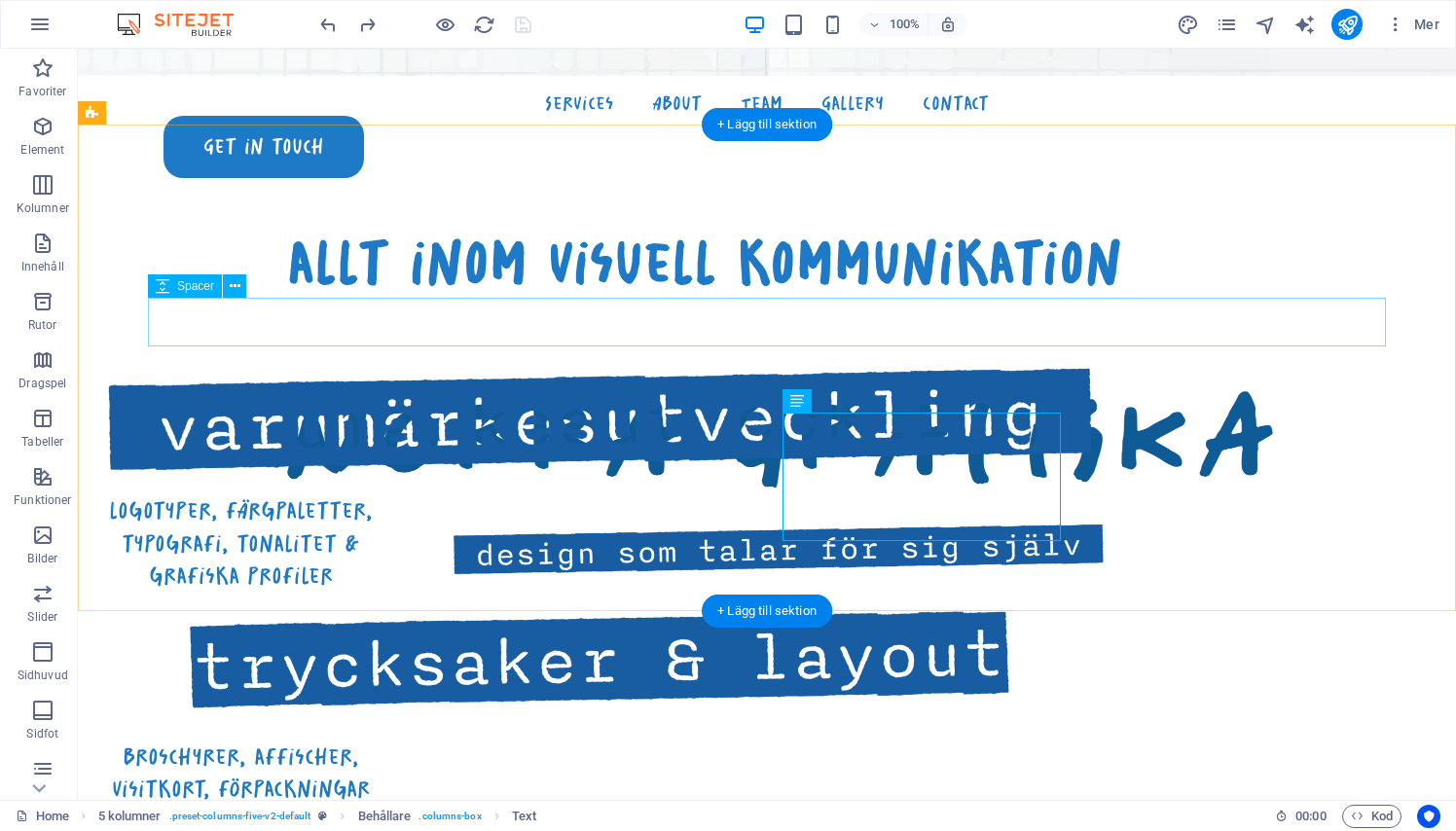
click at [670, 323] on div at bounding box center [705, 322] width 1238 height 49
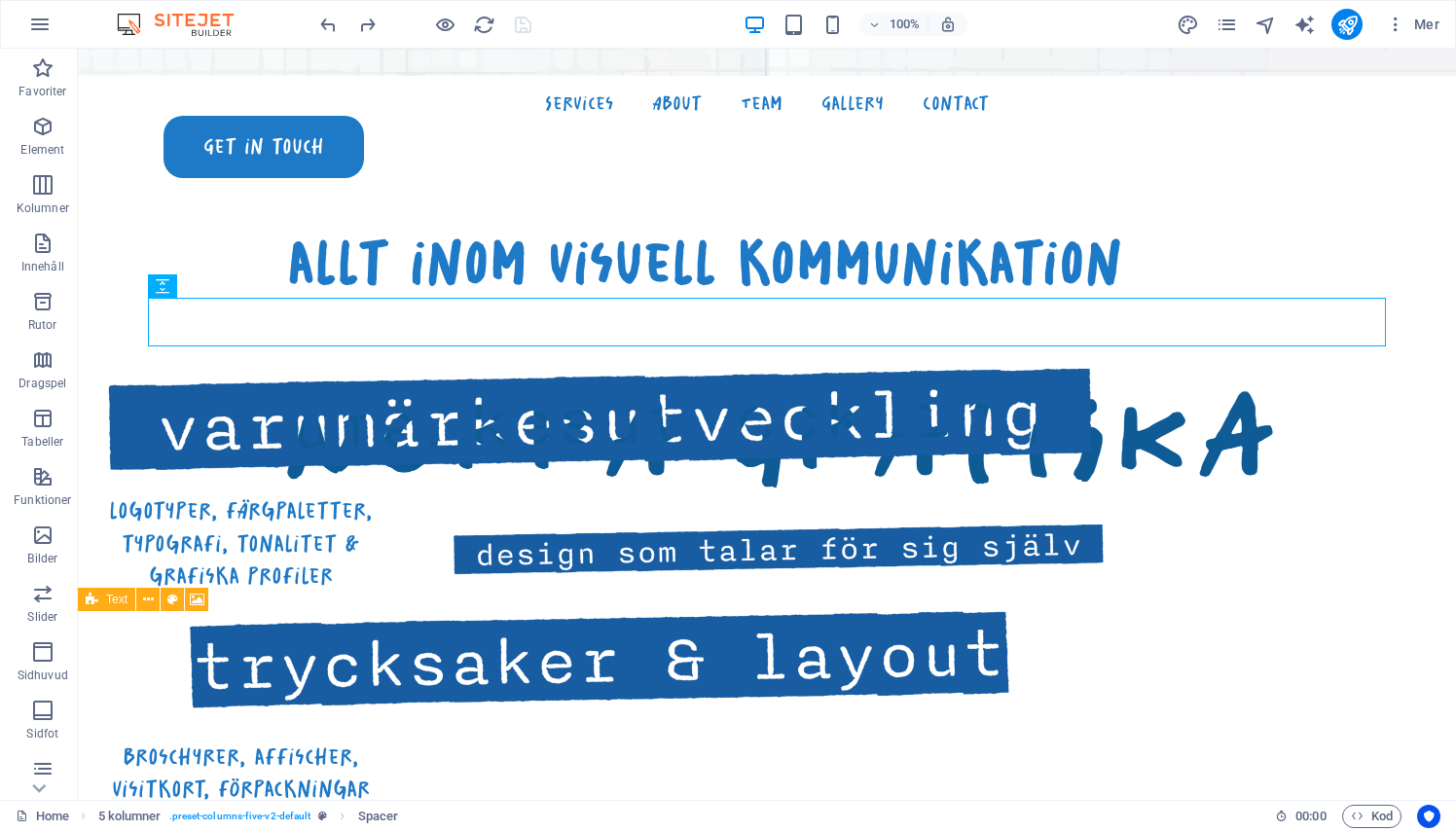
click at [830, 41] on div "100% Mer" at bounding box center [728, 24] width 1454 height 47
click at [830, 30] on icon "button" at bounding box center [832, 24] width 22 height 22
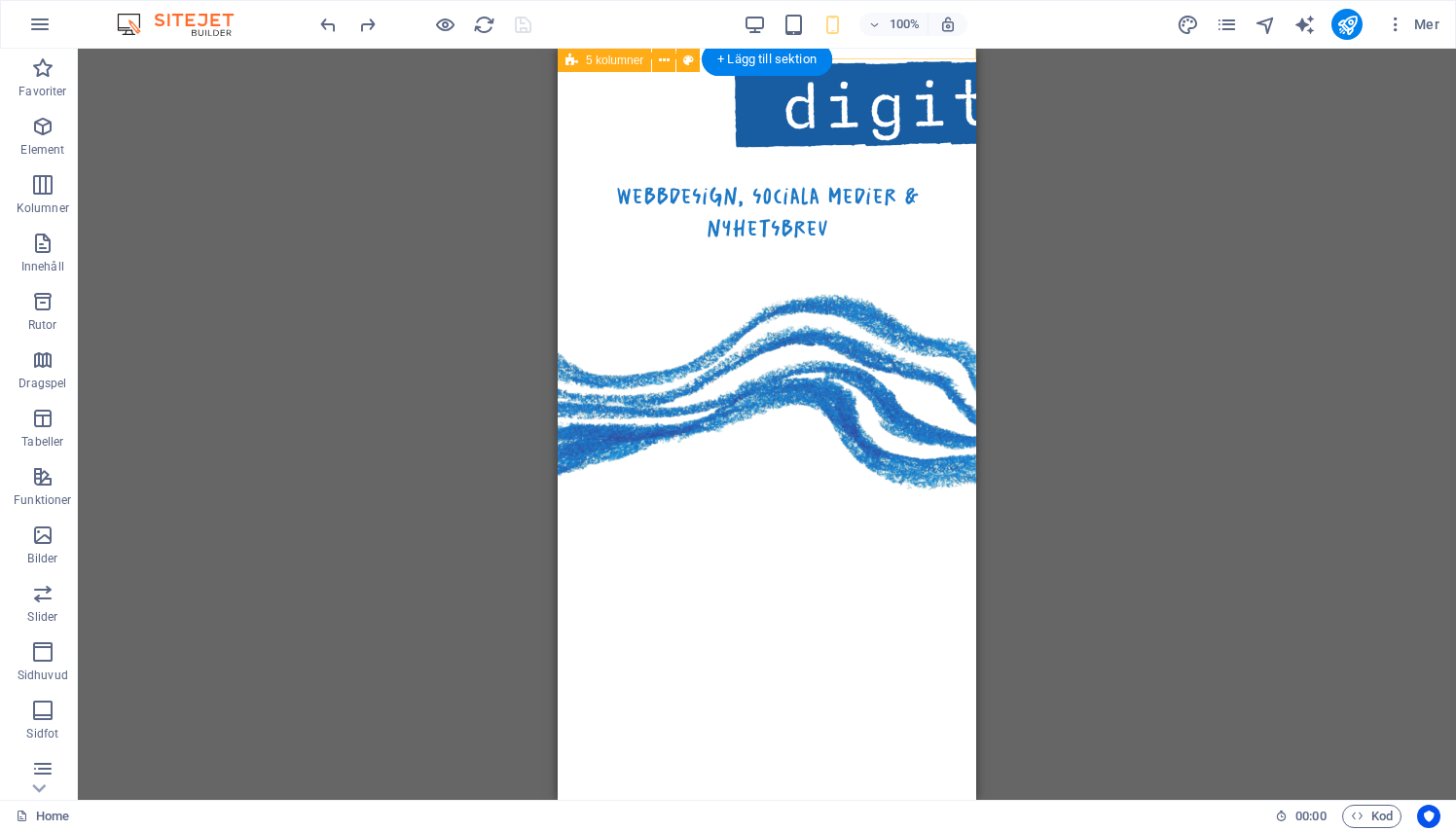
scroll to position [1698, 0]
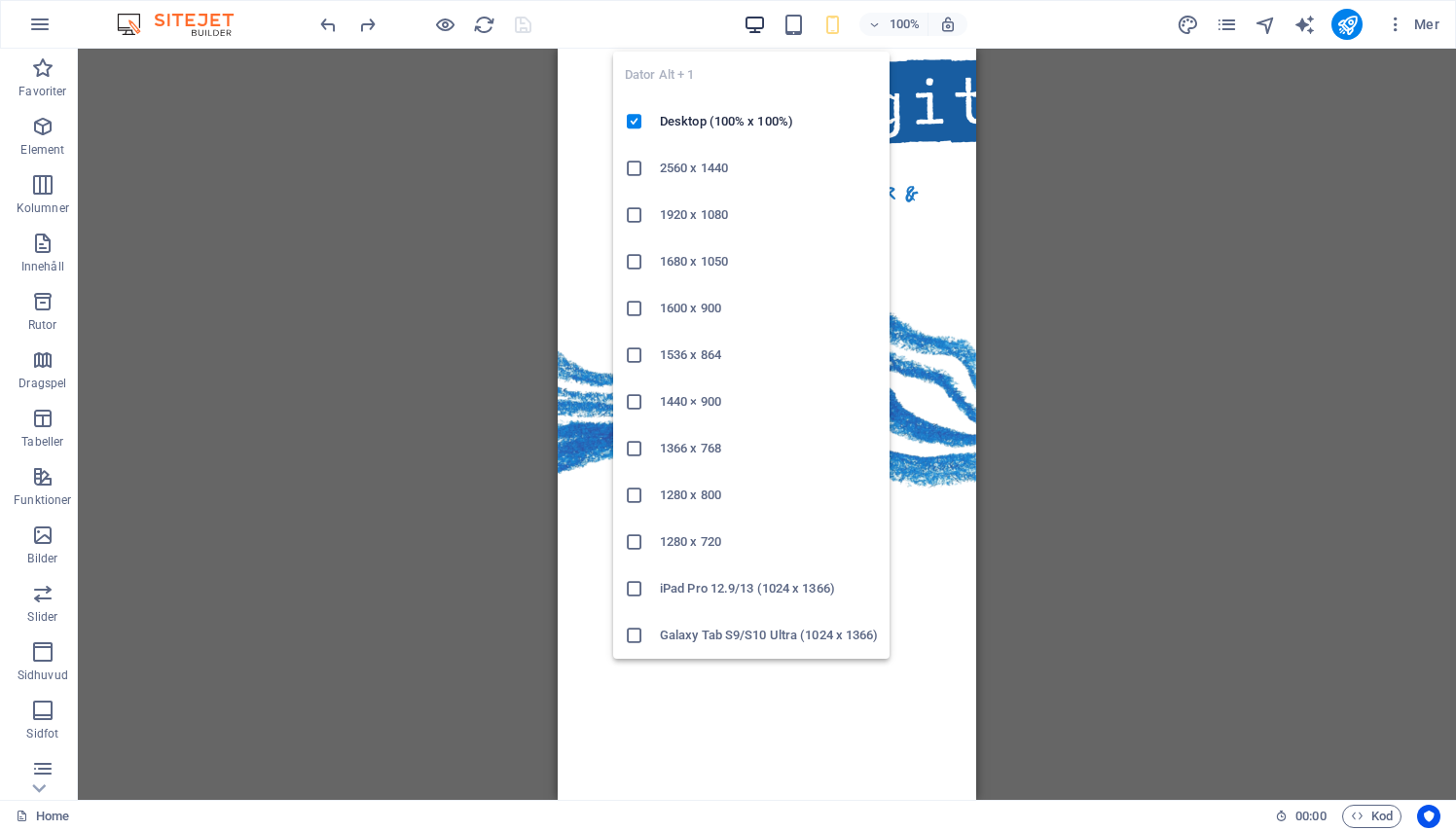
click at [751, 33] on icon "button" at bounding box center [754, 24] width 22 height 22
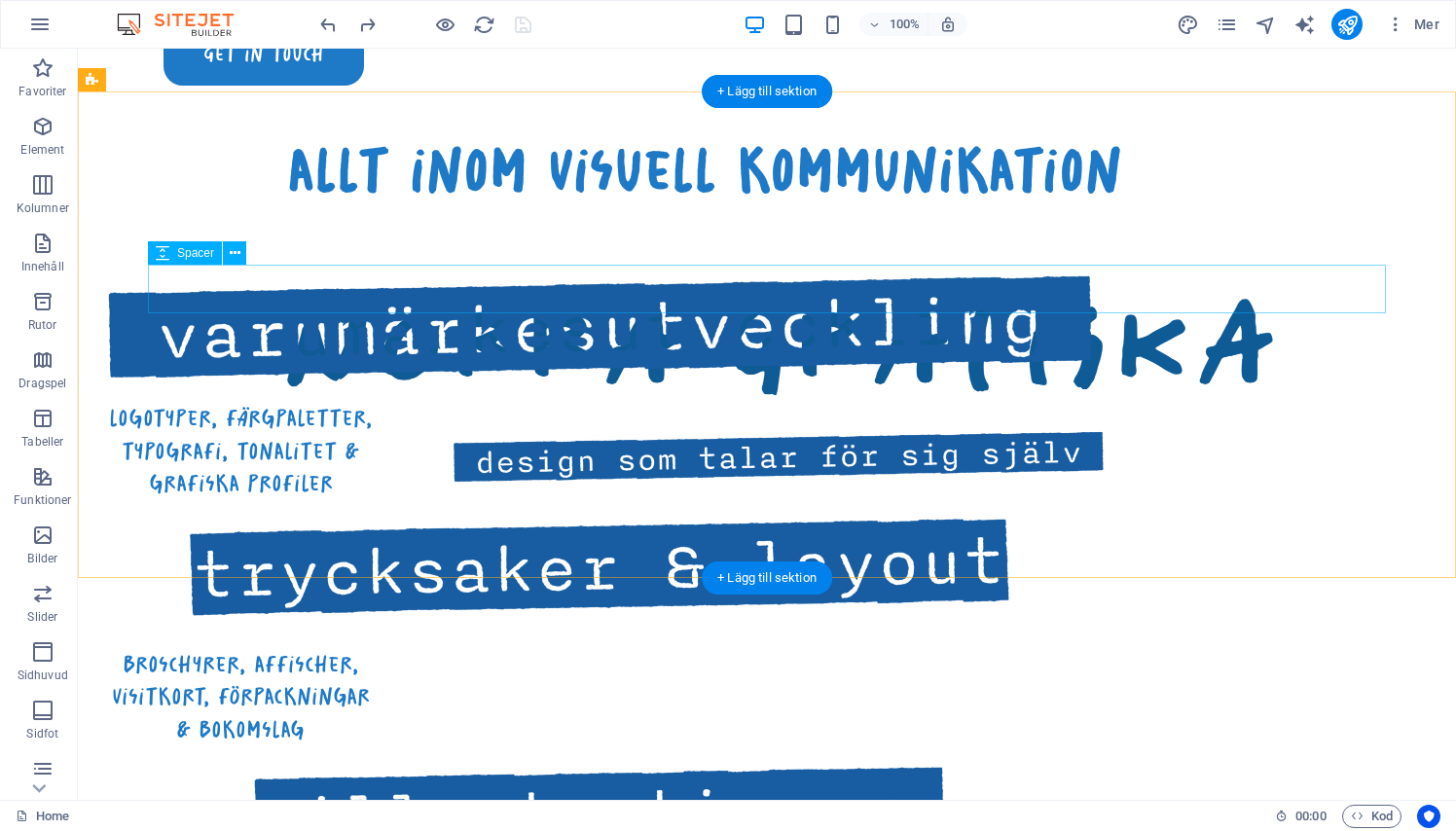
scroll to position [953, 0]
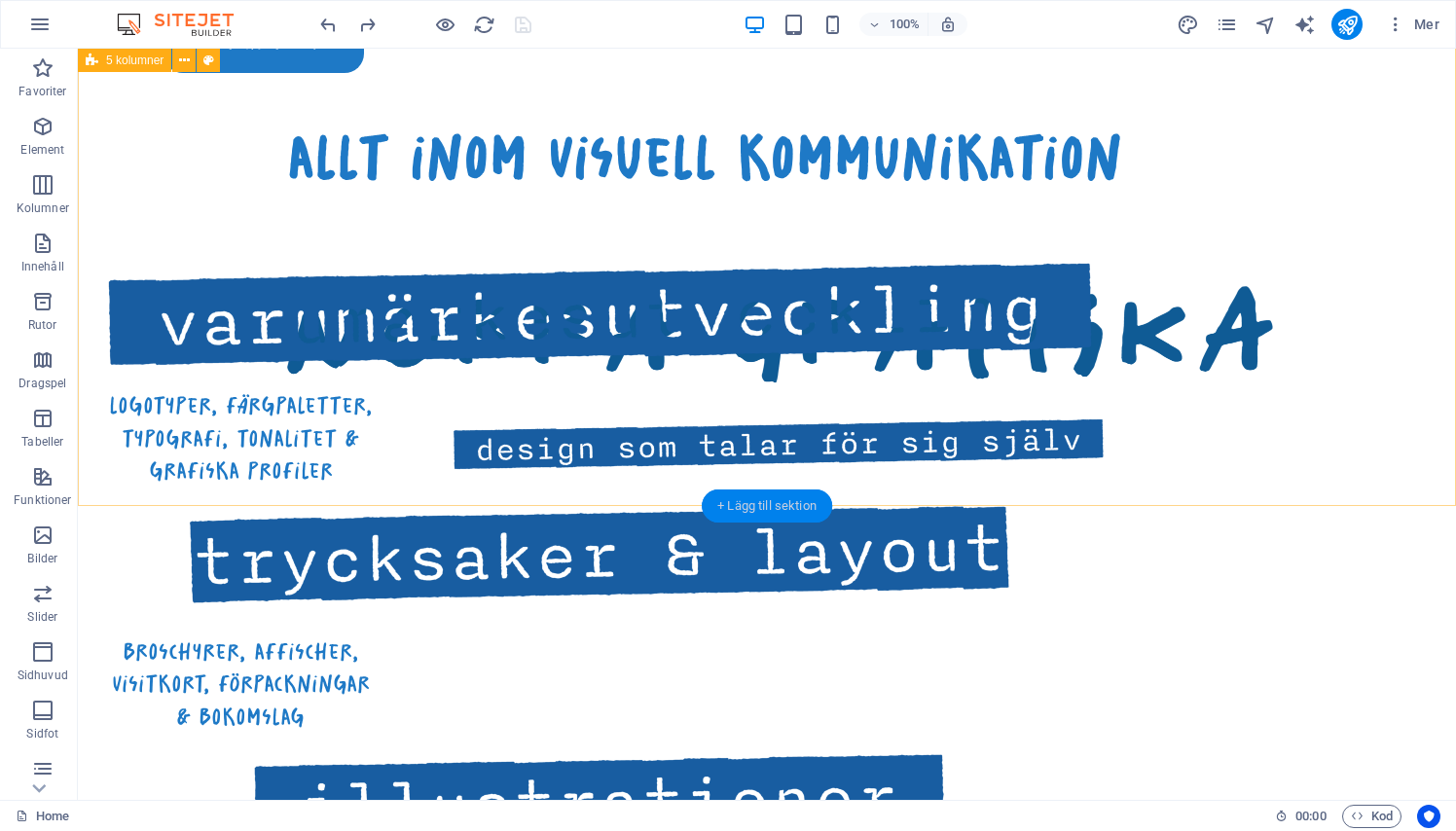
click at [726, 495] on div "+ Lägg till sektion" at bounding box center [767, 506] width 131 height 33
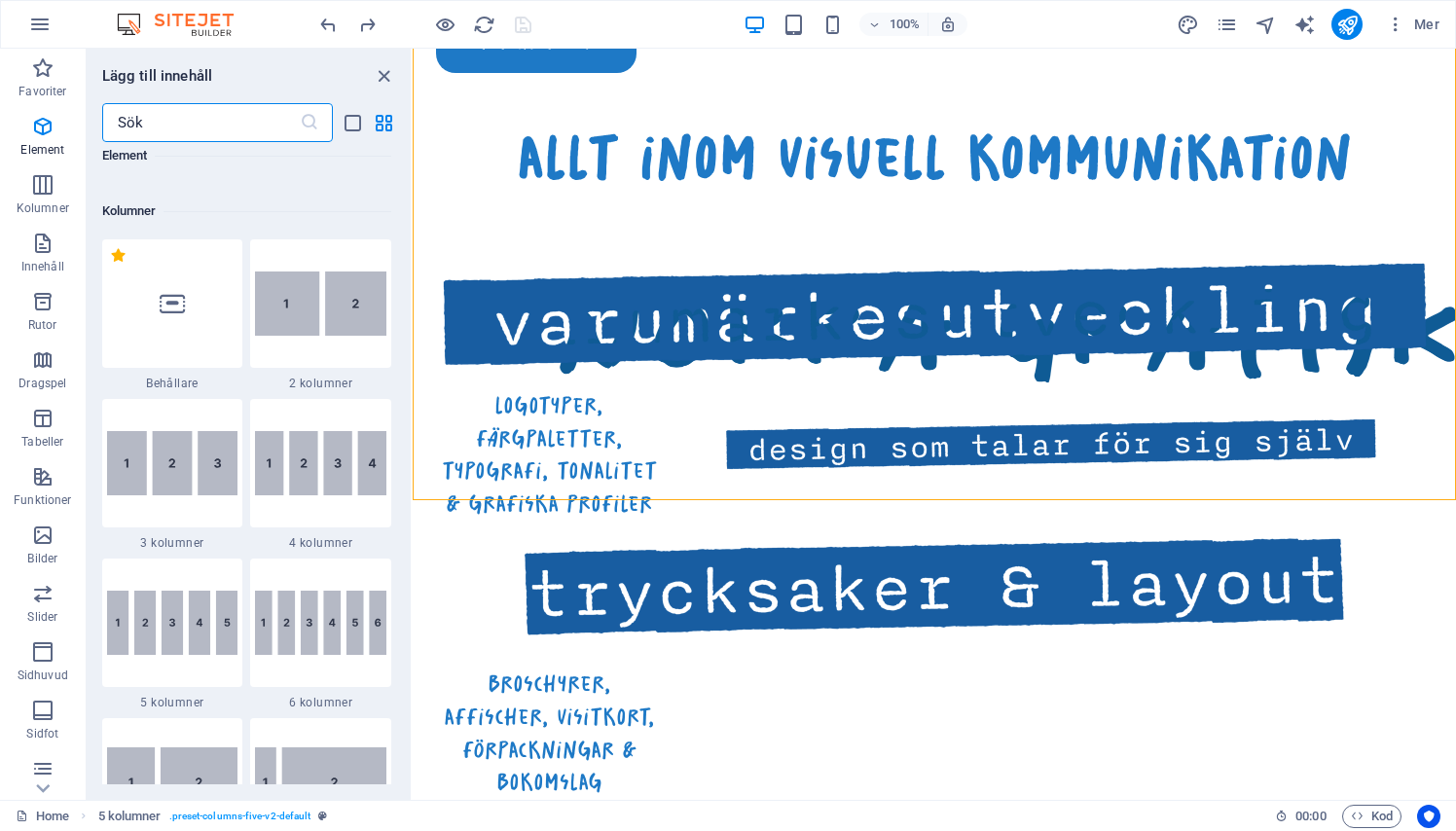
scroll to position [914, 0]
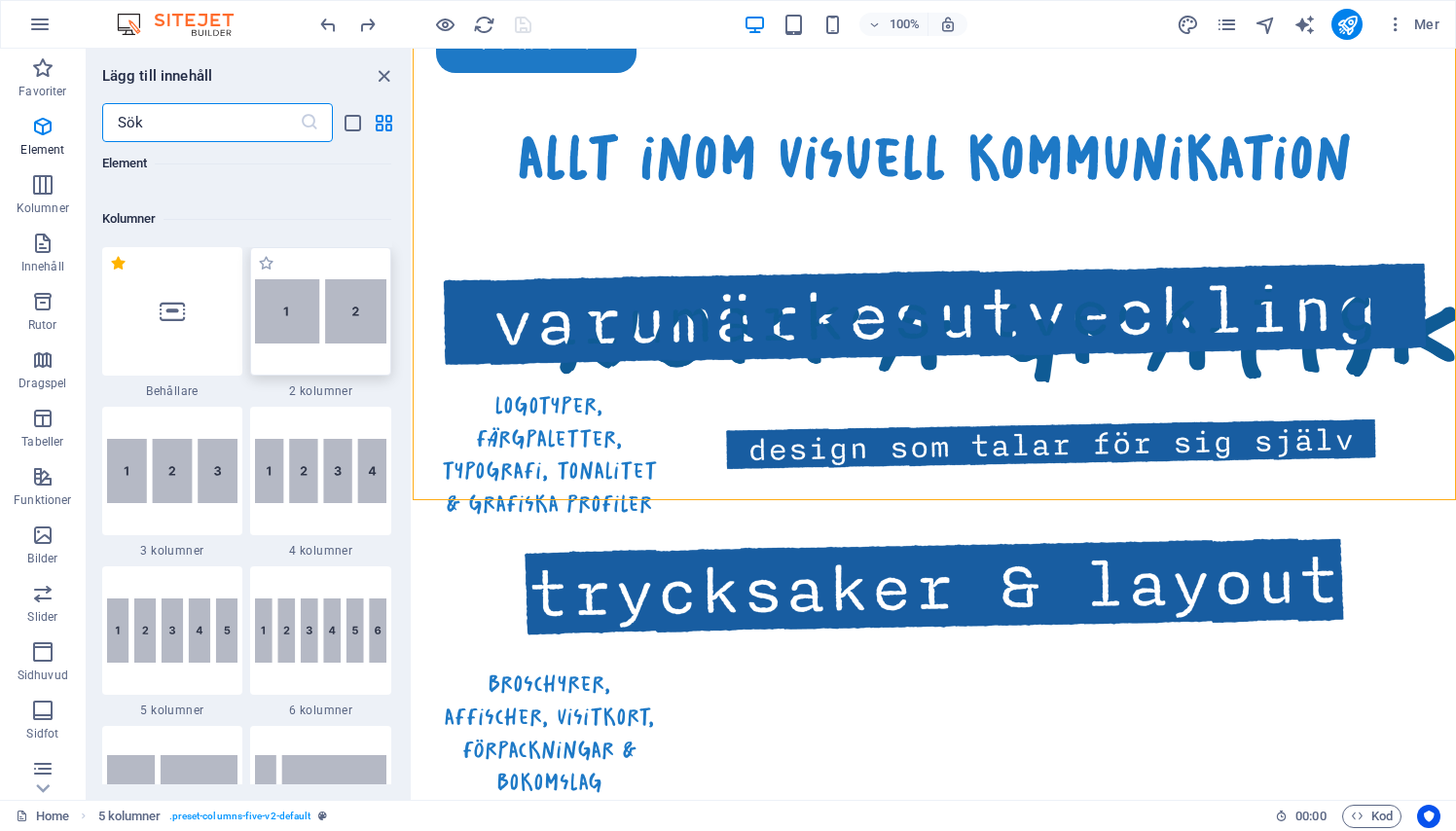
click at [319, 275] on div at bounding box center [321, 312] width 141 height 129
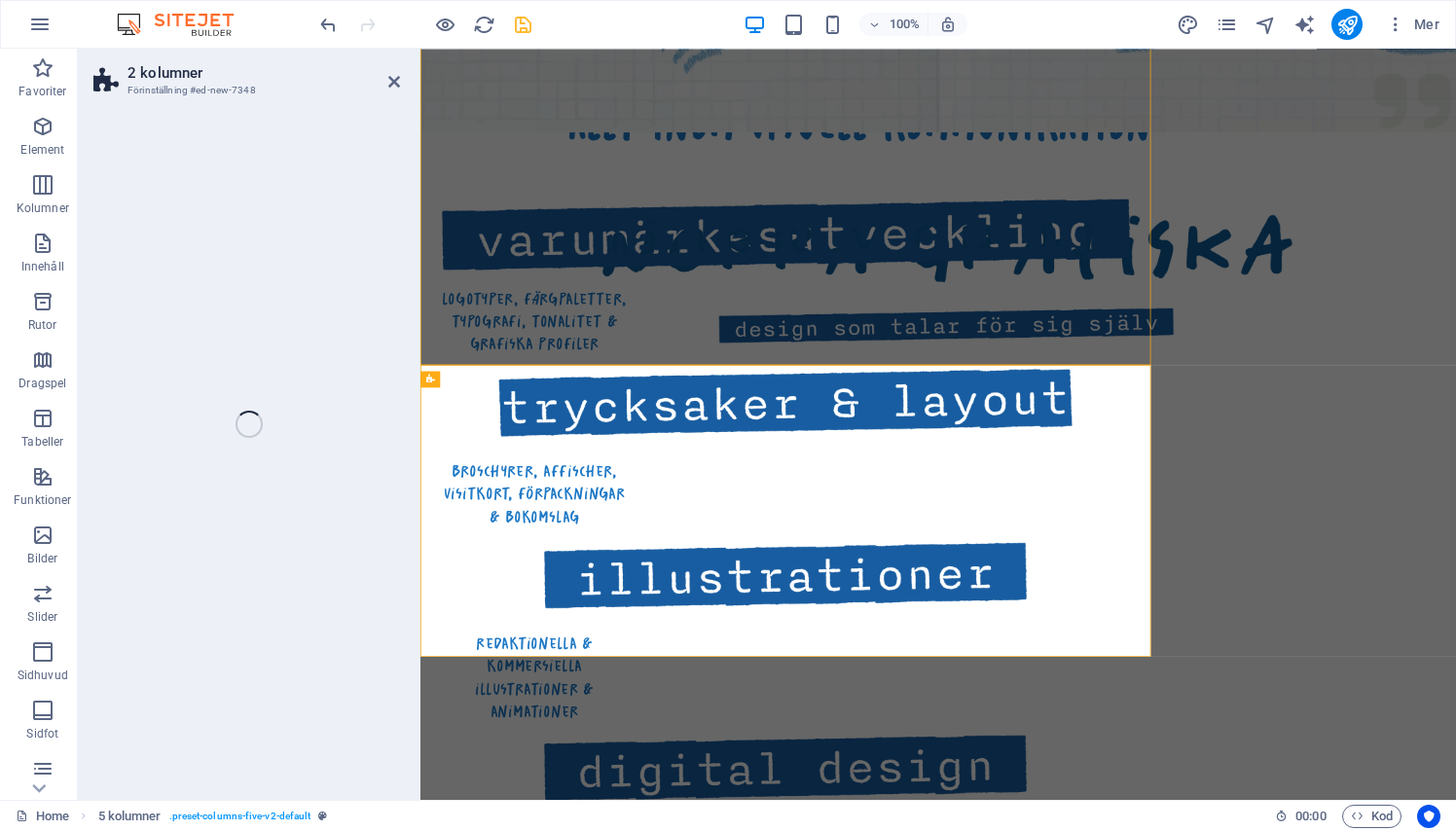
select select "rem"
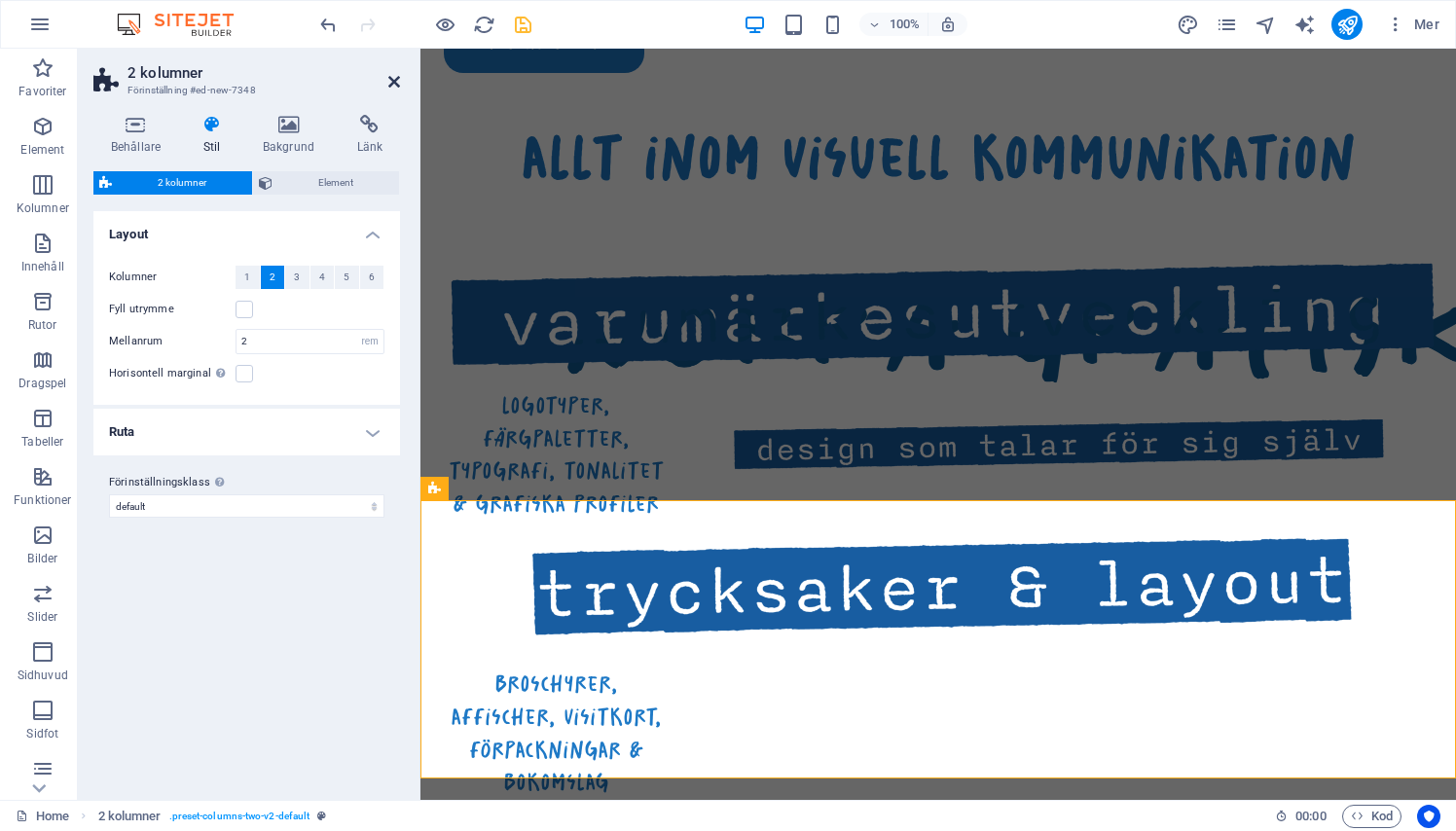
click at [391, 77] on icon at bounding box center [394, 82] width 12 height 16
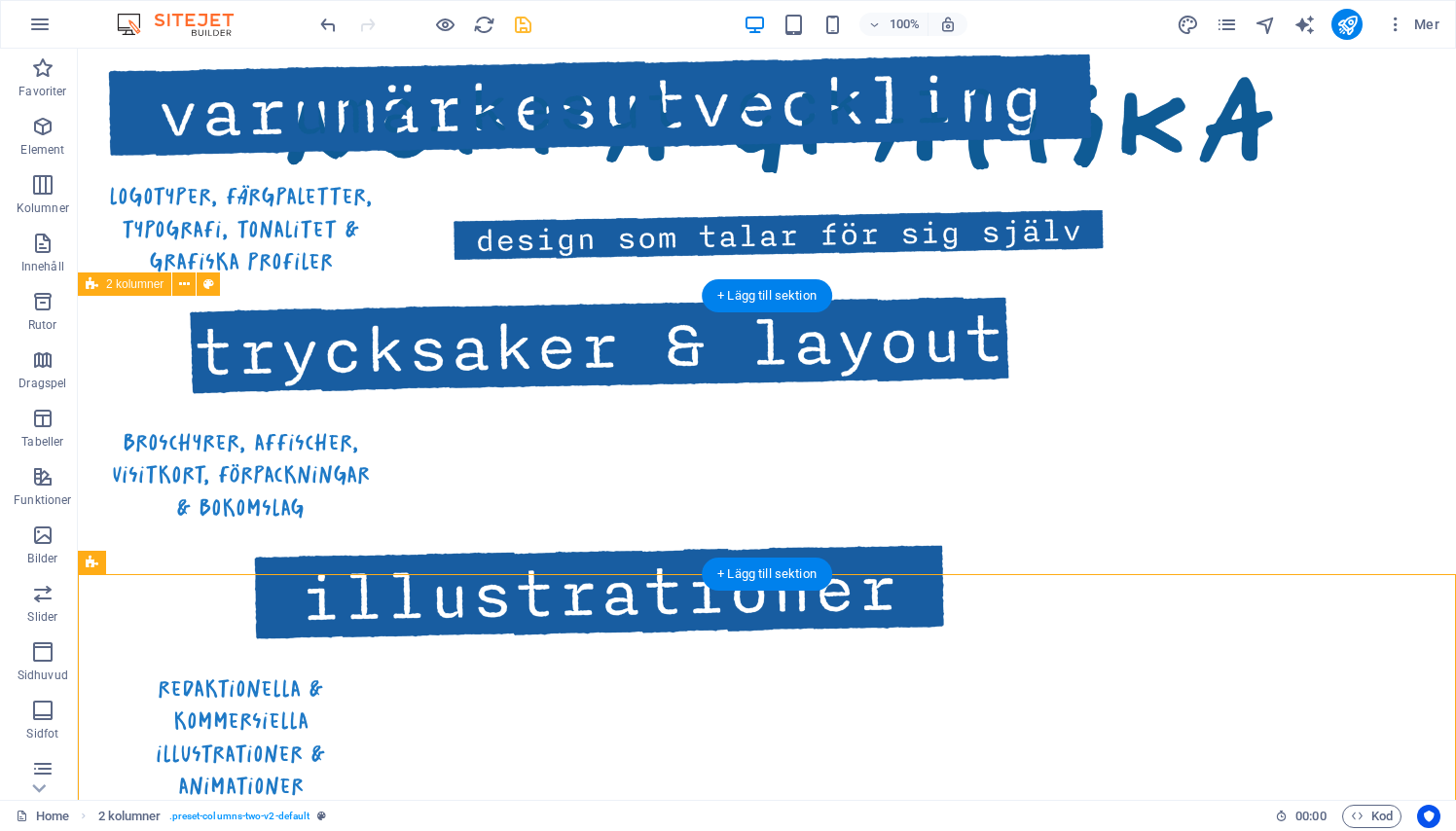
scroll to position [1164, 0]
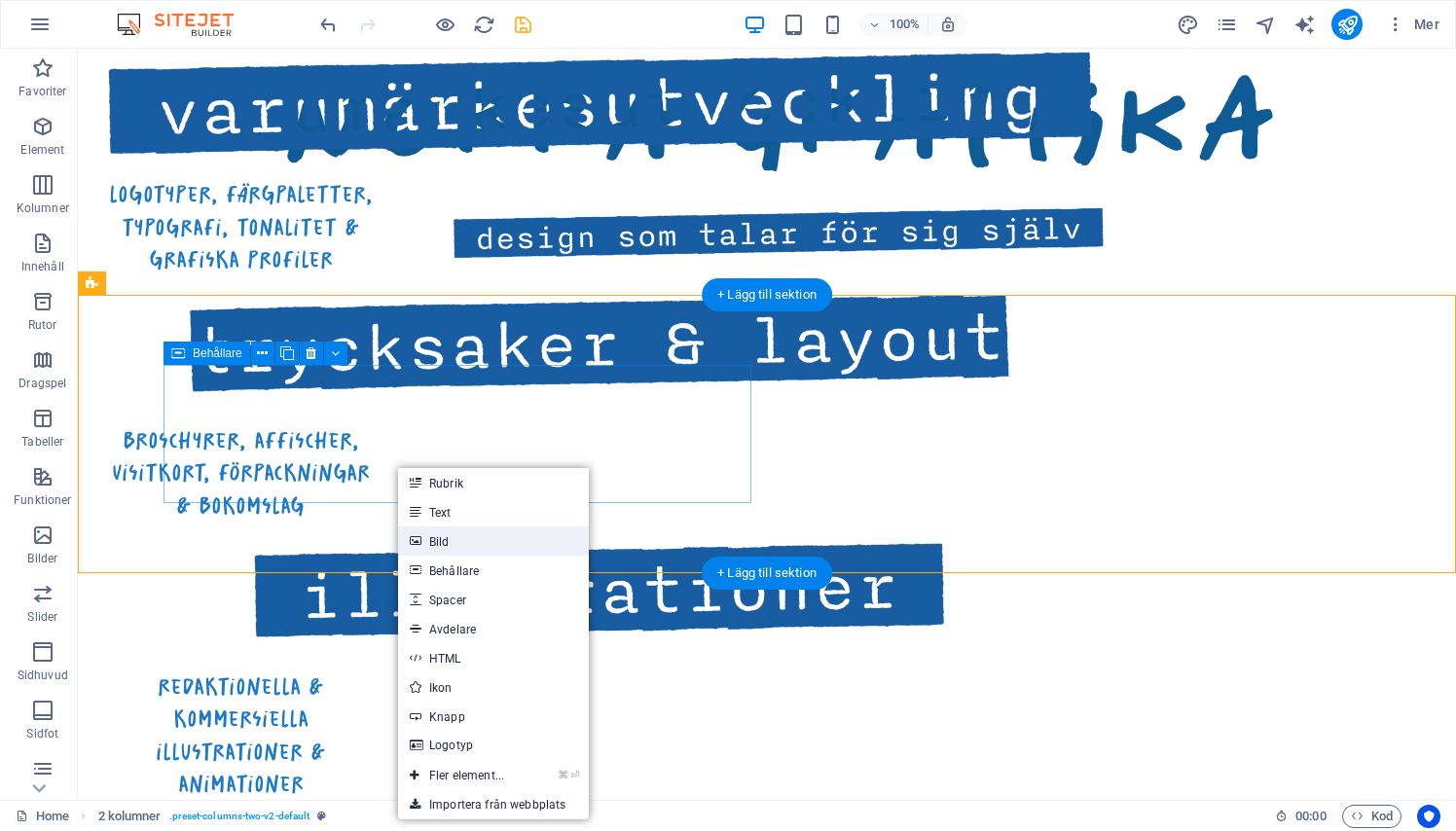
click at [449, 541] on link "Bild" at bounding box center [493, 541] width 191 height 29
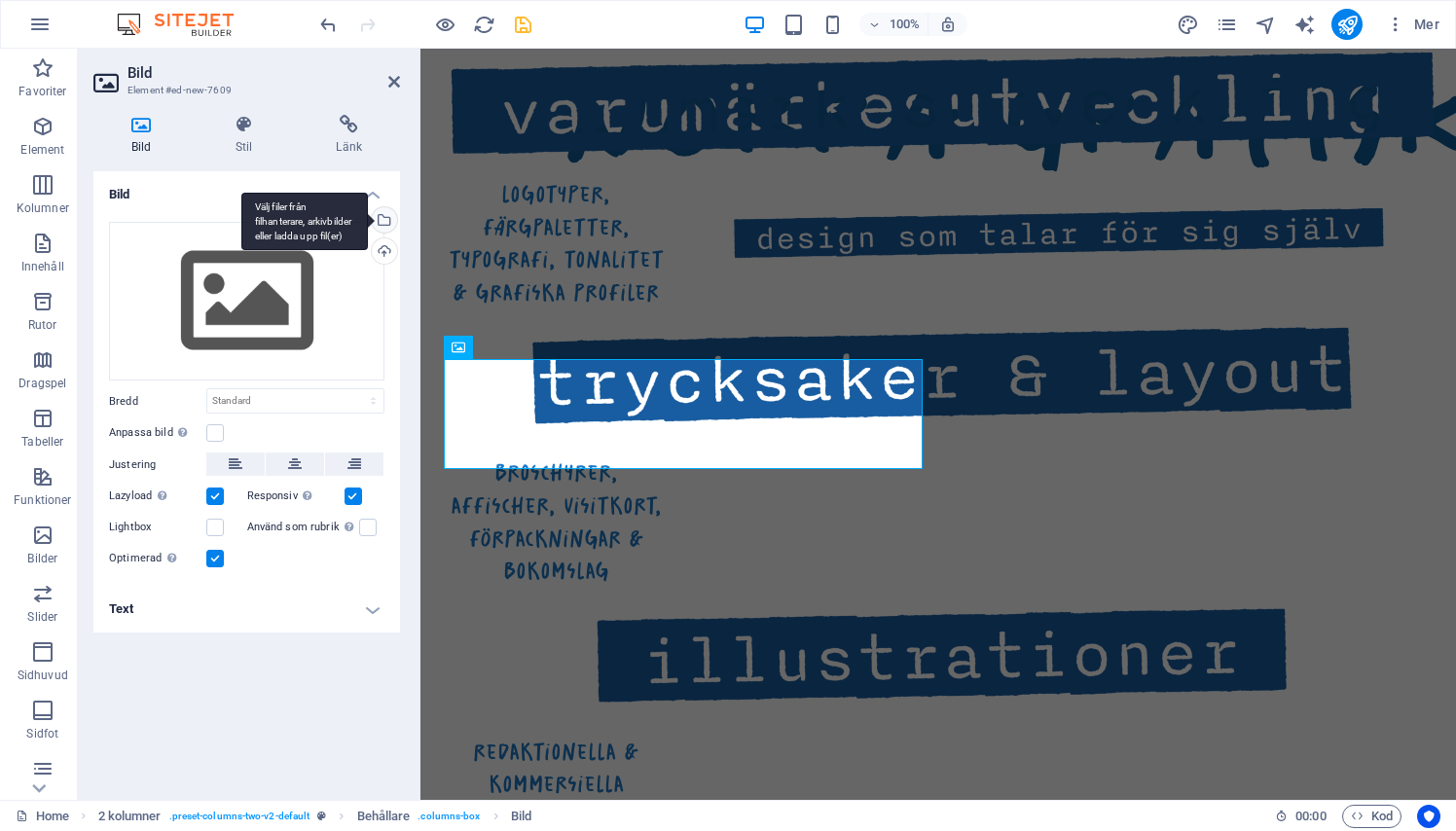
click at [388, 221] on div "Välj filer från filhanterare, arkivbilder eller ladda upp fil(er)" at bounding box center [382, 222] width 29 height 29
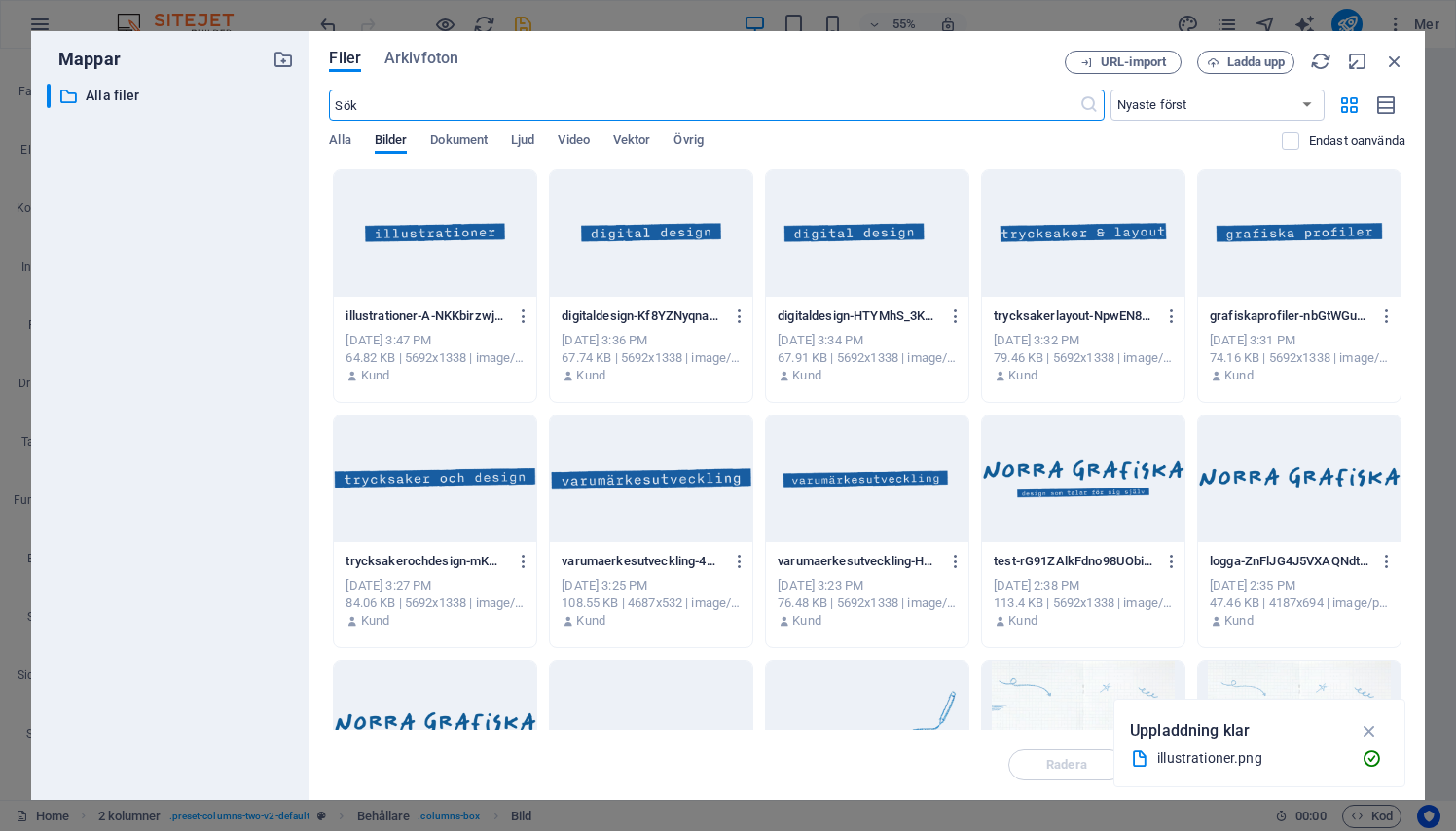
click at [626, 476] on div at bounding box center [651, 478] width 203 height 127
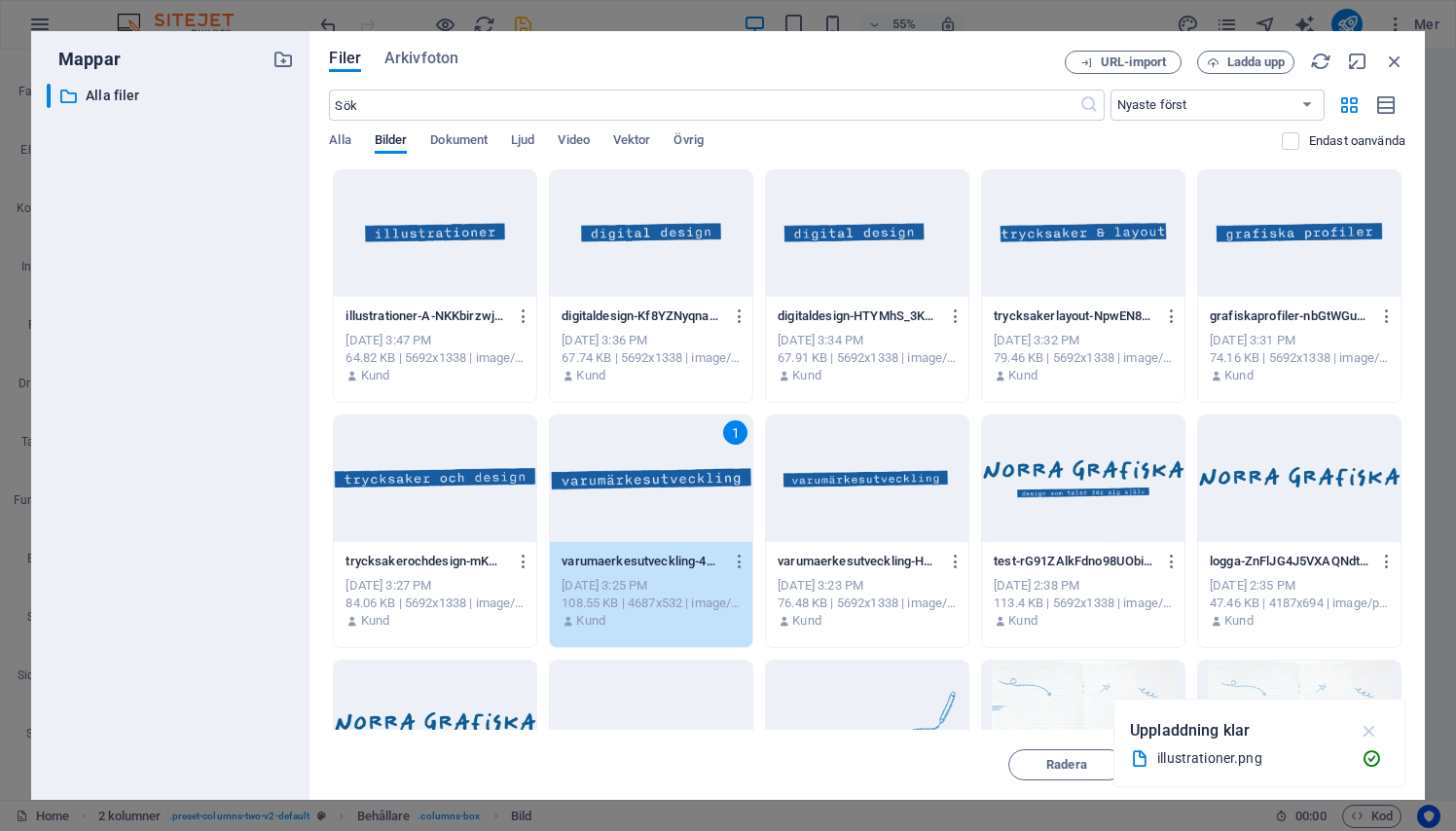
click at [1373, 730] on icon "button" at bounding box center [1369, 731] width 22 height 21
click at [1316, 756] on button "Infoga" at bounding box center [1347, 765] width 117 height 31
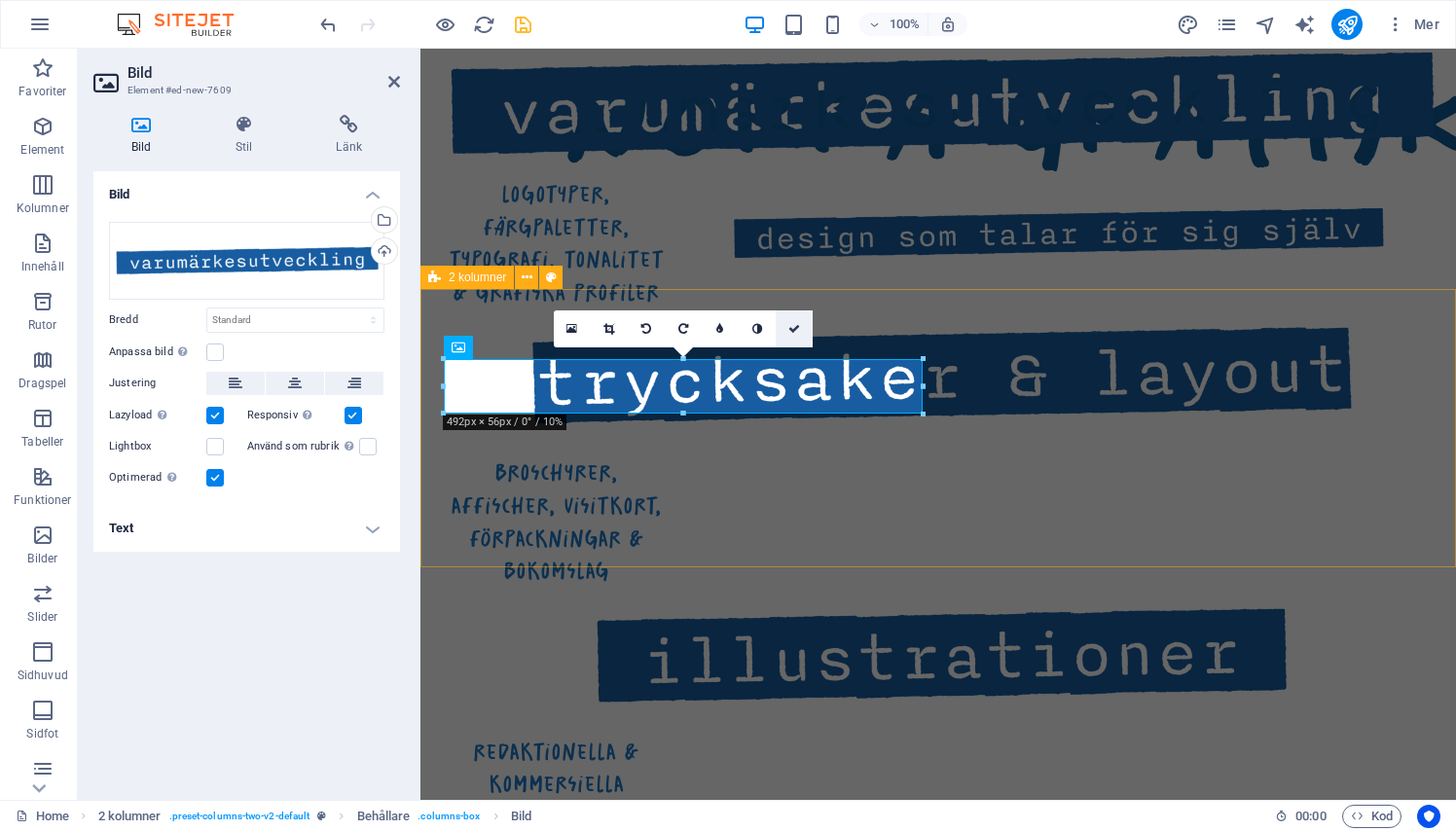
click at [796, 330] on icon at bounding box center [794, 328] width 12 height 12
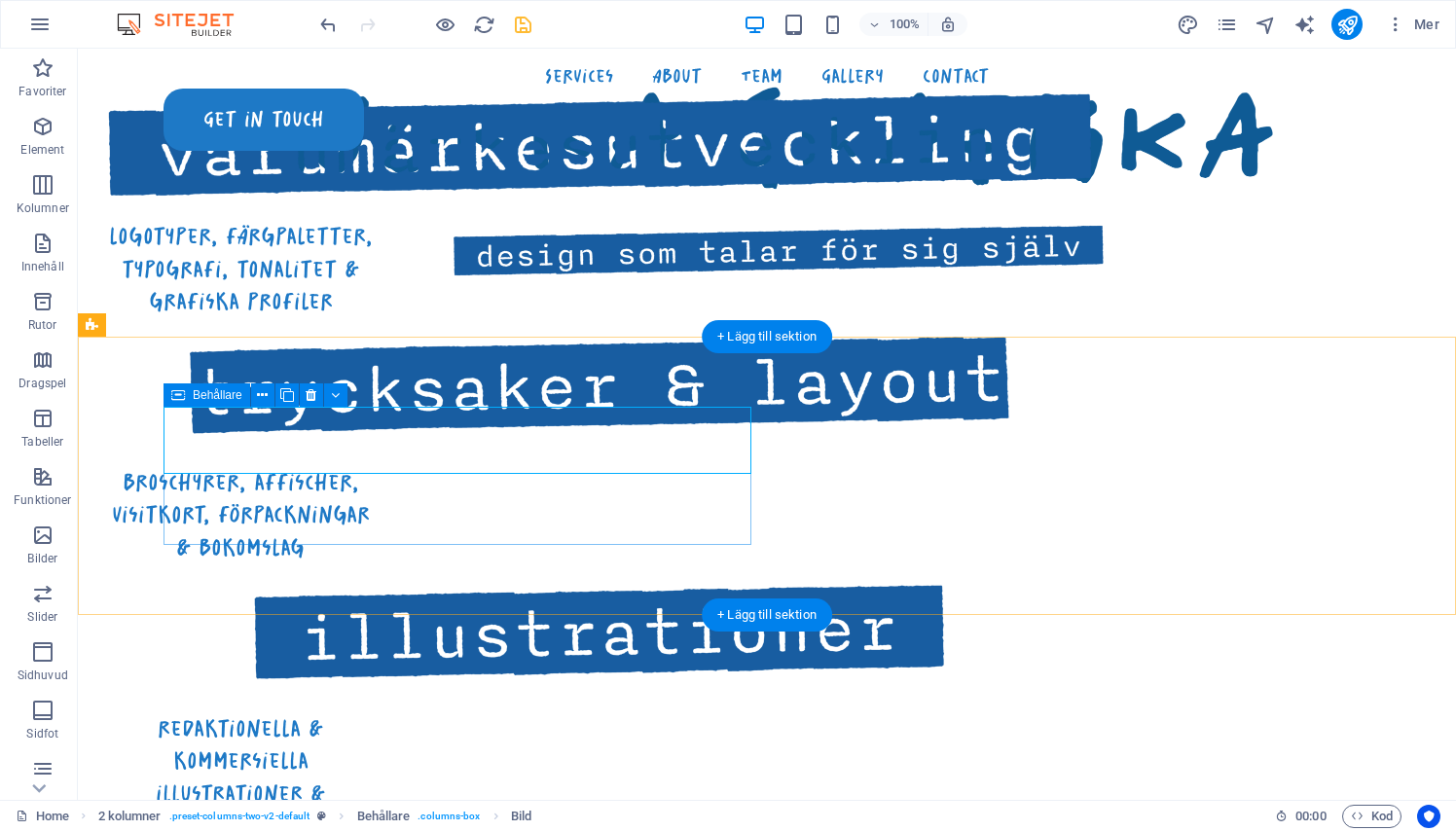
scroll to position [1113, 0]
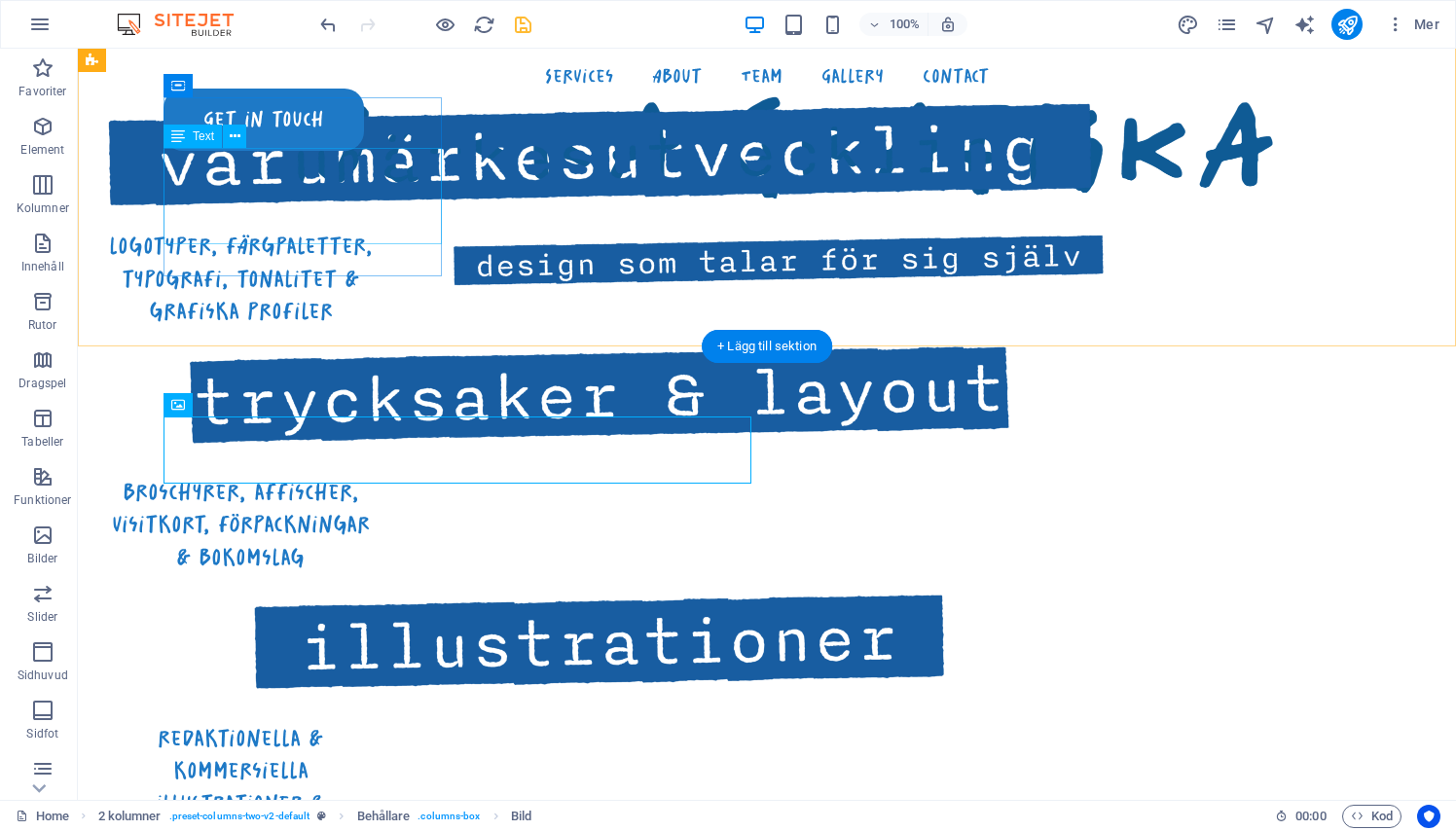
click at [248, 230] on div "logotyper, färgpaletter, typografi, tonalitet & grafiska profiler" at bounding box center [241, 279] width 279 height 98
click at [199, 136] on span "Text" at bounding box center [204, 136] width 21 height 12
click at [206, 230] on div "logotyper, färgpaletter, typografi, tonalitet & grafiska profiler" at bounding box center [241, 279] width 279 height 98
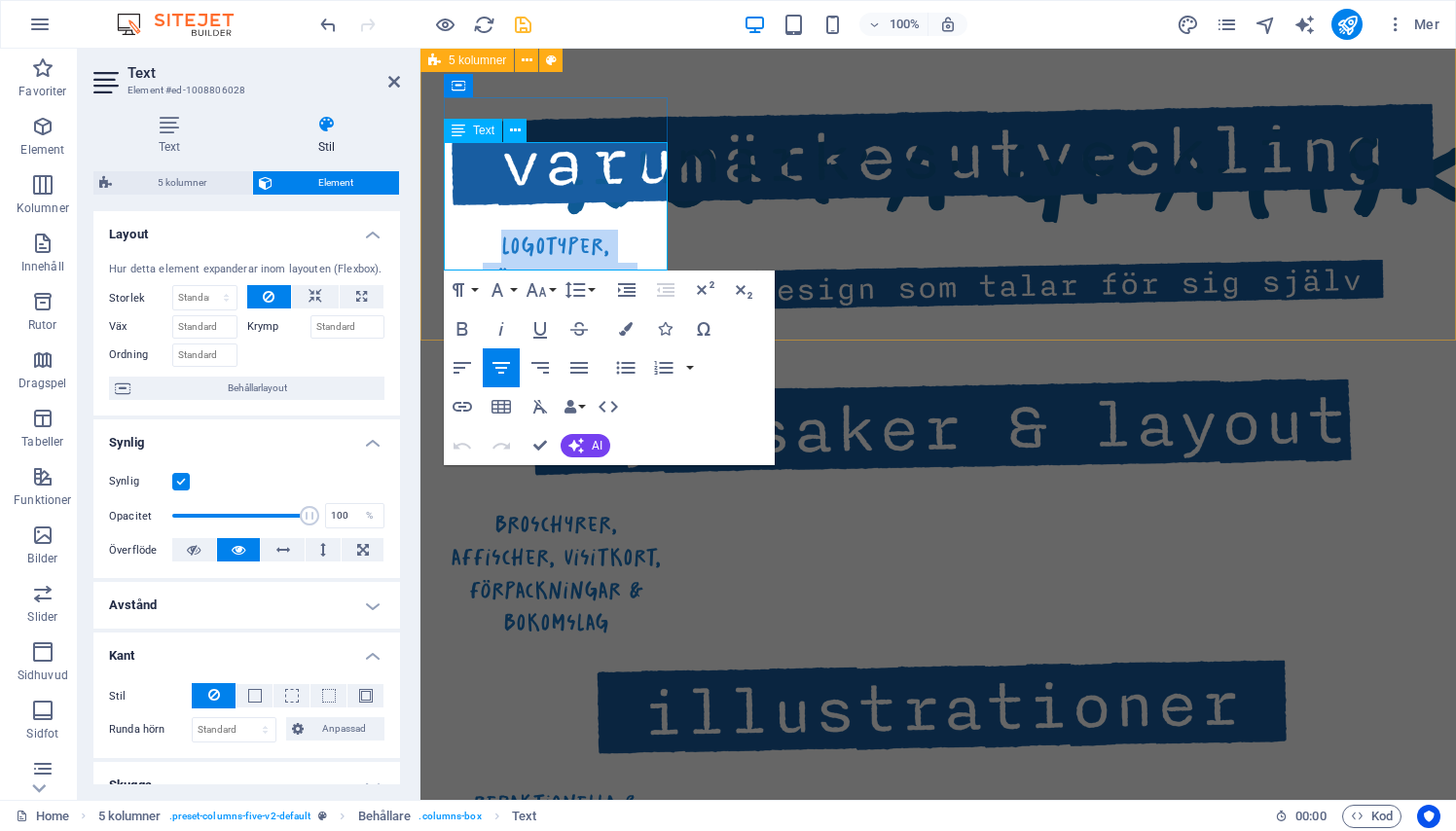
drag, startPoint x: 493, startPoint y: 163, endPoint x: 649, endPoint y: 263, distance: 185.3
click at [649, 263] on p "logotyper, färgpaletter, typografi, tonalitet & grafiska profiler" at bounding box center [556, 295] width 224 height 131
click at [649, 263] on span "logotyper, färgpaletter, typografi, tonalitet & grafiska profiler" at bounding box center [556, 295] width 215 height 129
drag, startPoint x: 632, startPoint y: 250, endPoint x: 467, endPoint y: 156, distance: 189.9
click at [467, 230] on p "logotyper, färgpaletter, typografi, tonalitet & grafiska profiler" at bounding box center [556, 295] width 224 height 131
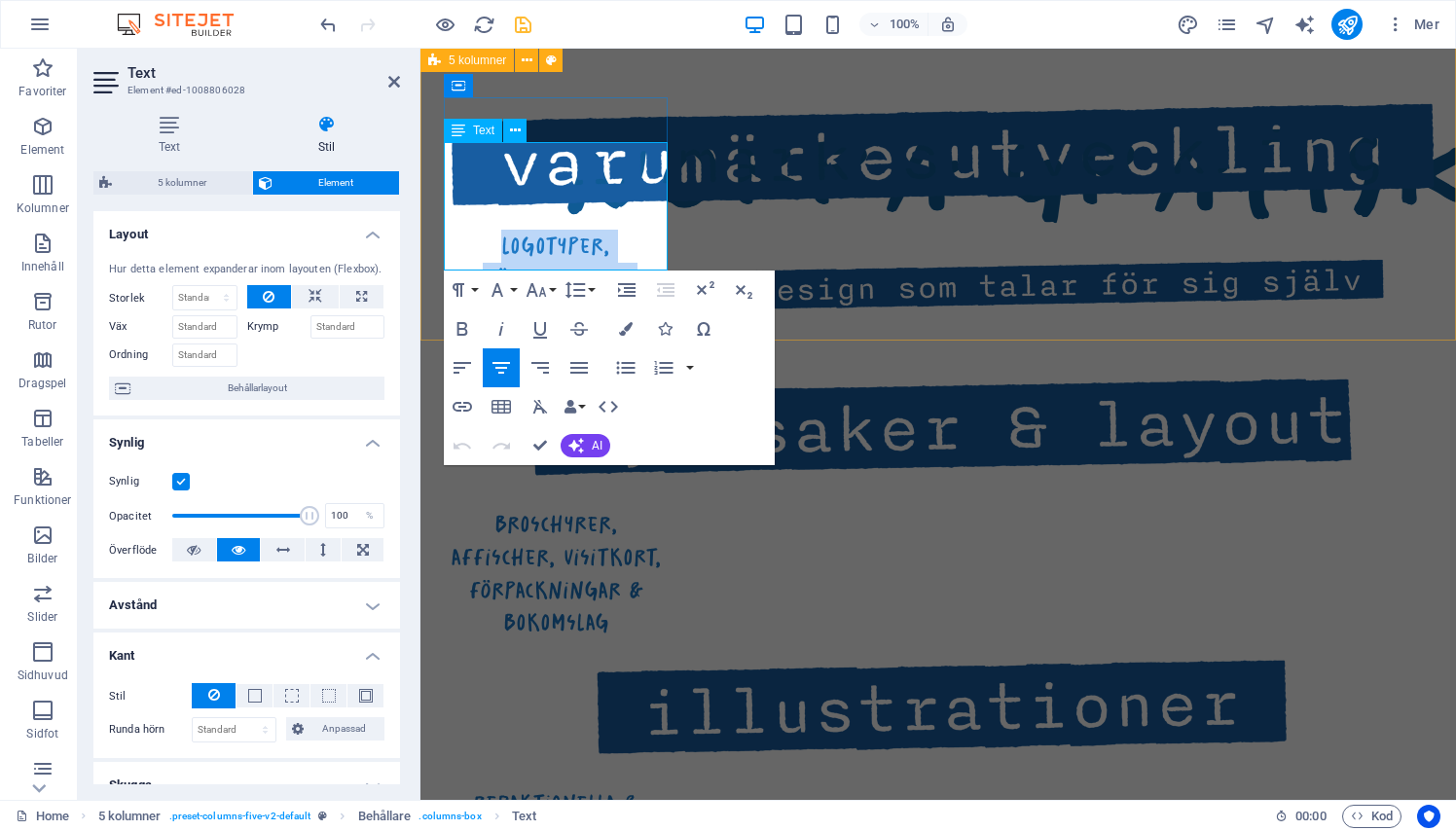
copy span "logotyper, färgpaletter, typografi, tonalitet & grafiska profiler"
select select "rem"
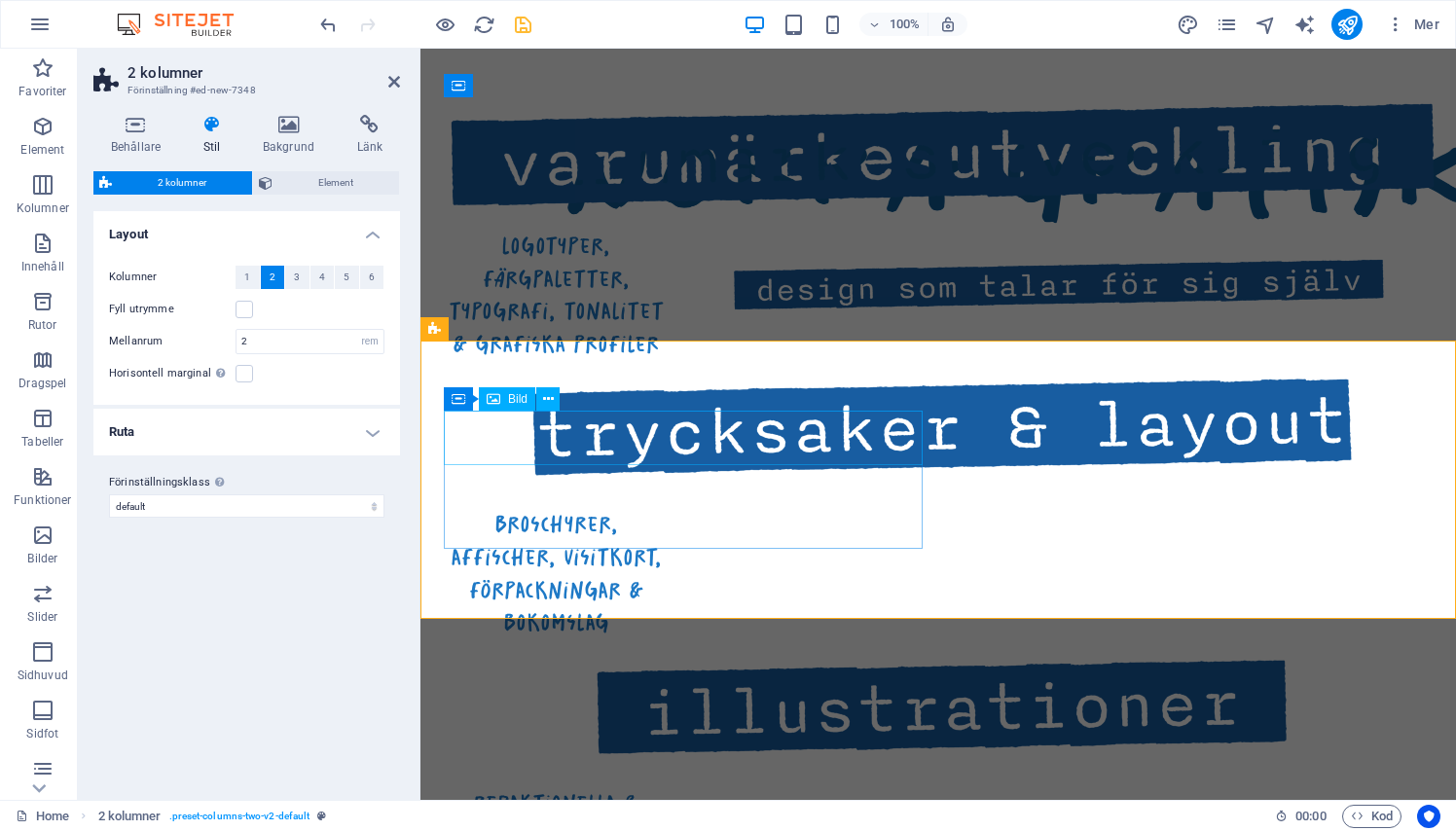
click at [543, 396] on icon at bounding box center [548, 398] width 11 height 20
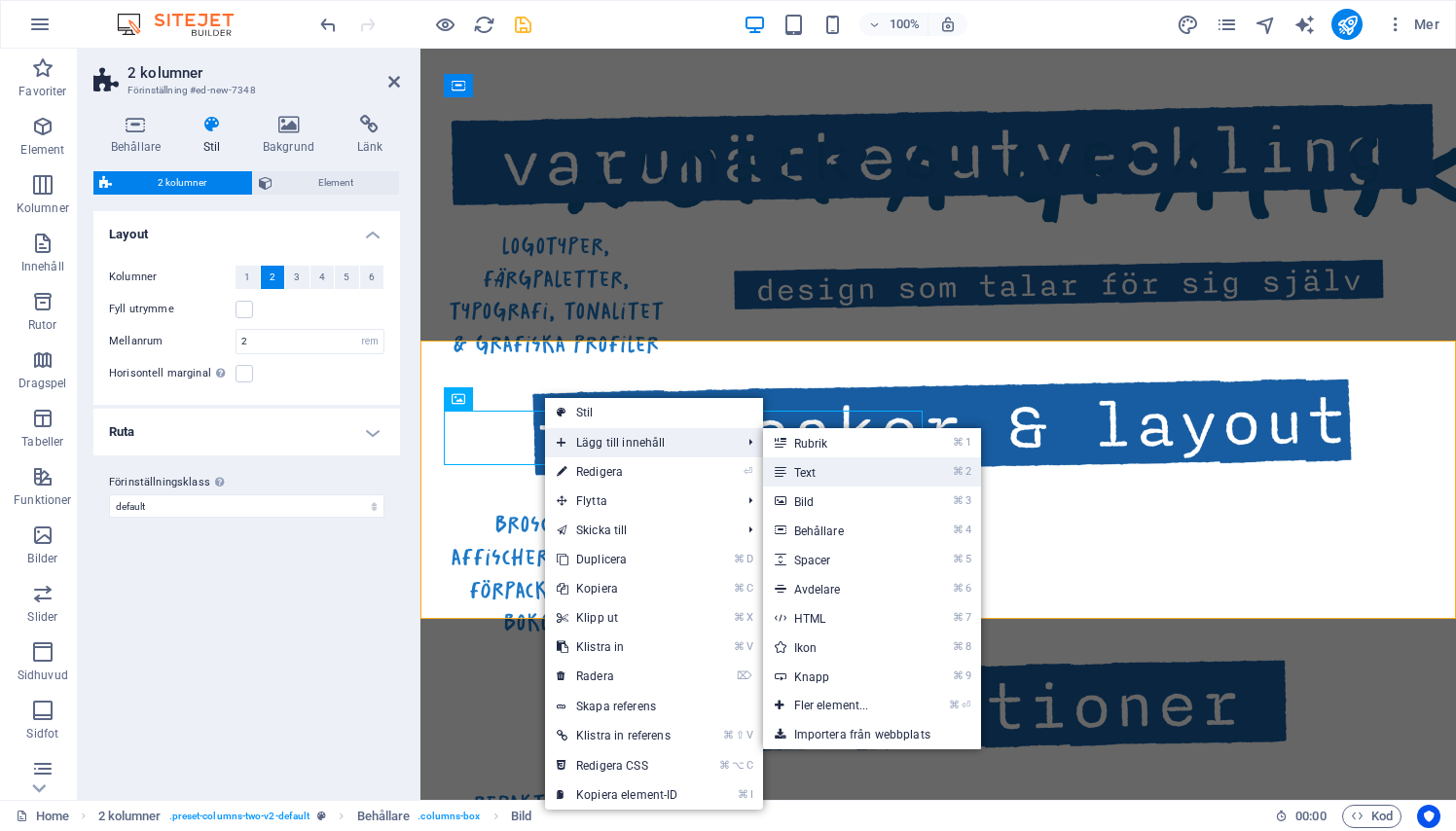
click at [820, 470] on link "⌘ 2 Text" at bounding box center [835, 472] width 145 height 29
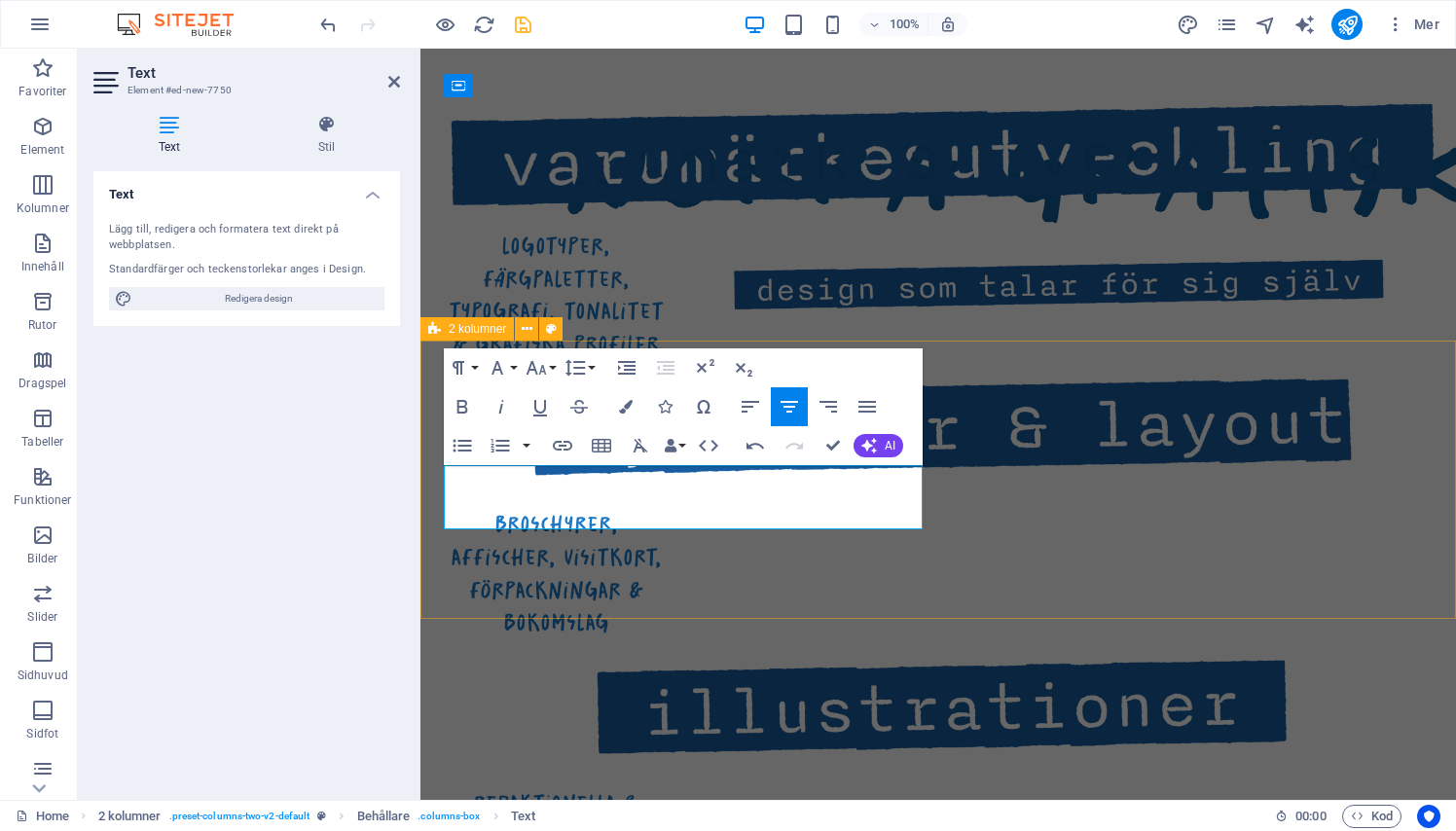
click at [945, 311] on div "allt inom visuell kommunikation logotyper, färgpaletter, typografi, tonalitet &…" at bounding box center [938, 528] width 1035 height 1337
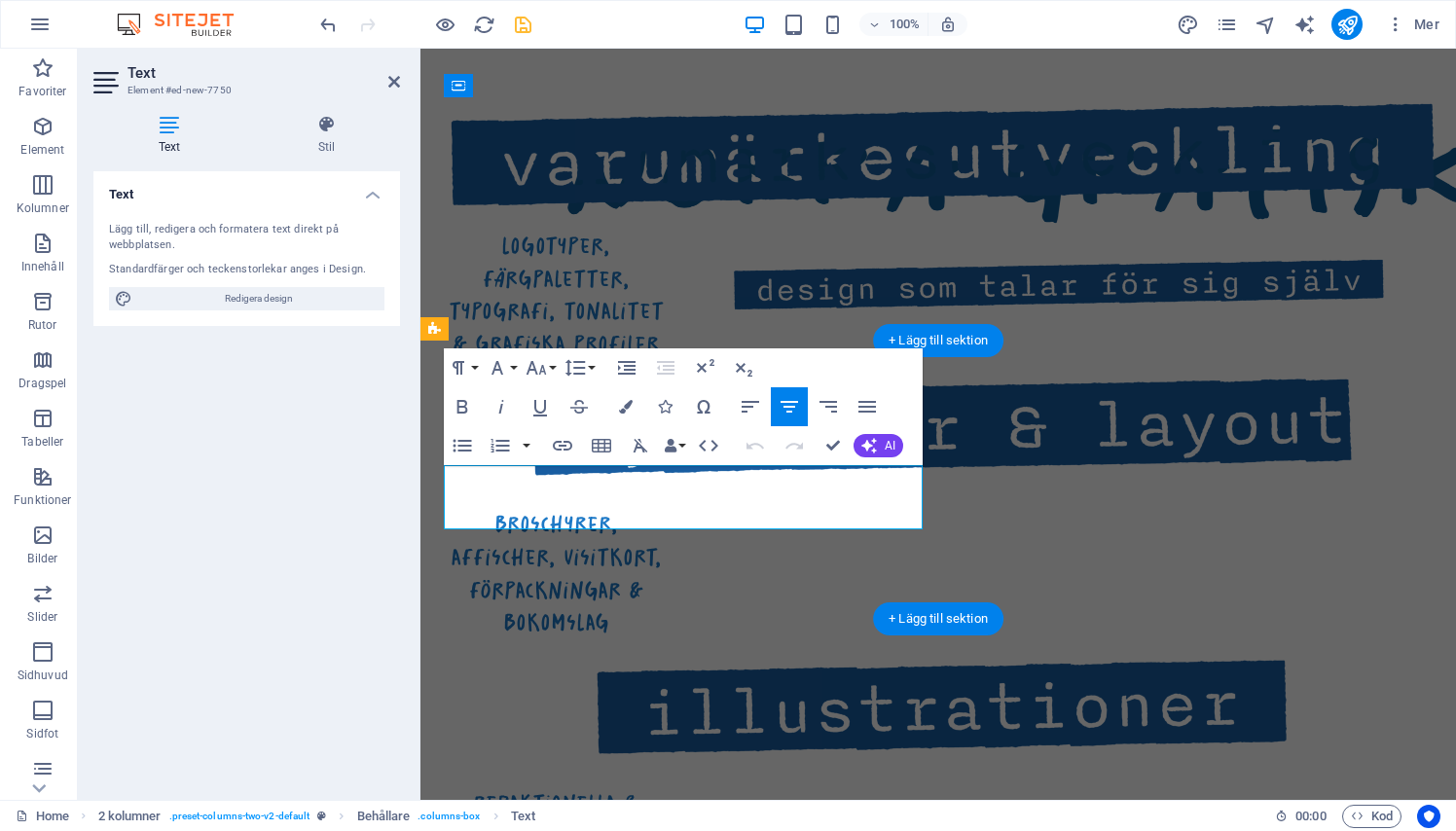
drag, startPoint x: 490, startPoint y: 478, endPoint x: 861, endPoint y: 516, distance: 372.9
click at [546, 370] on icon "button" at bounding box center [536, 367] width 23 height 23
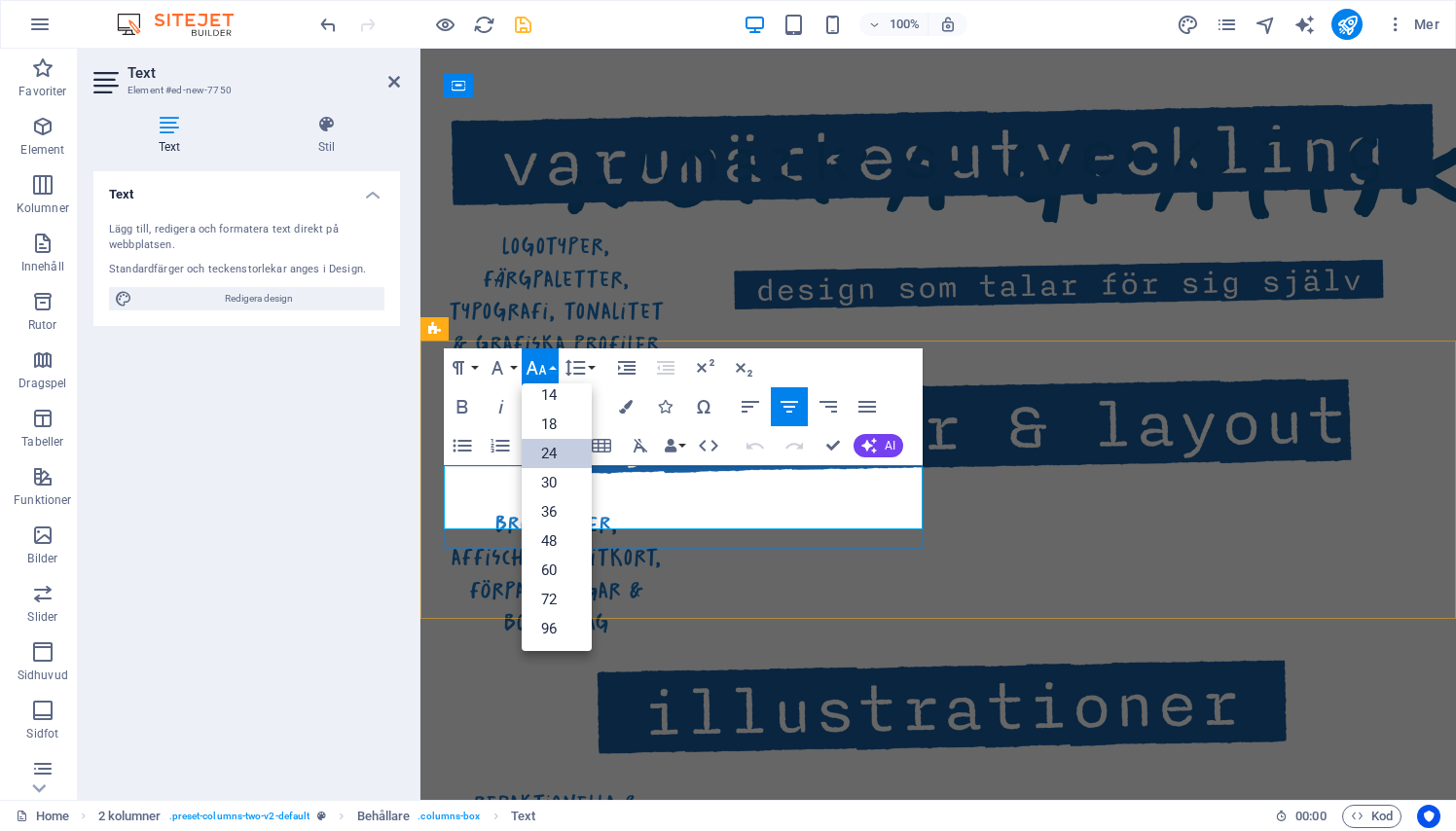
scroll to position [157, 0]
click at [552, 476] on link "30" at bounding box center [556, 482] width 70 height 29
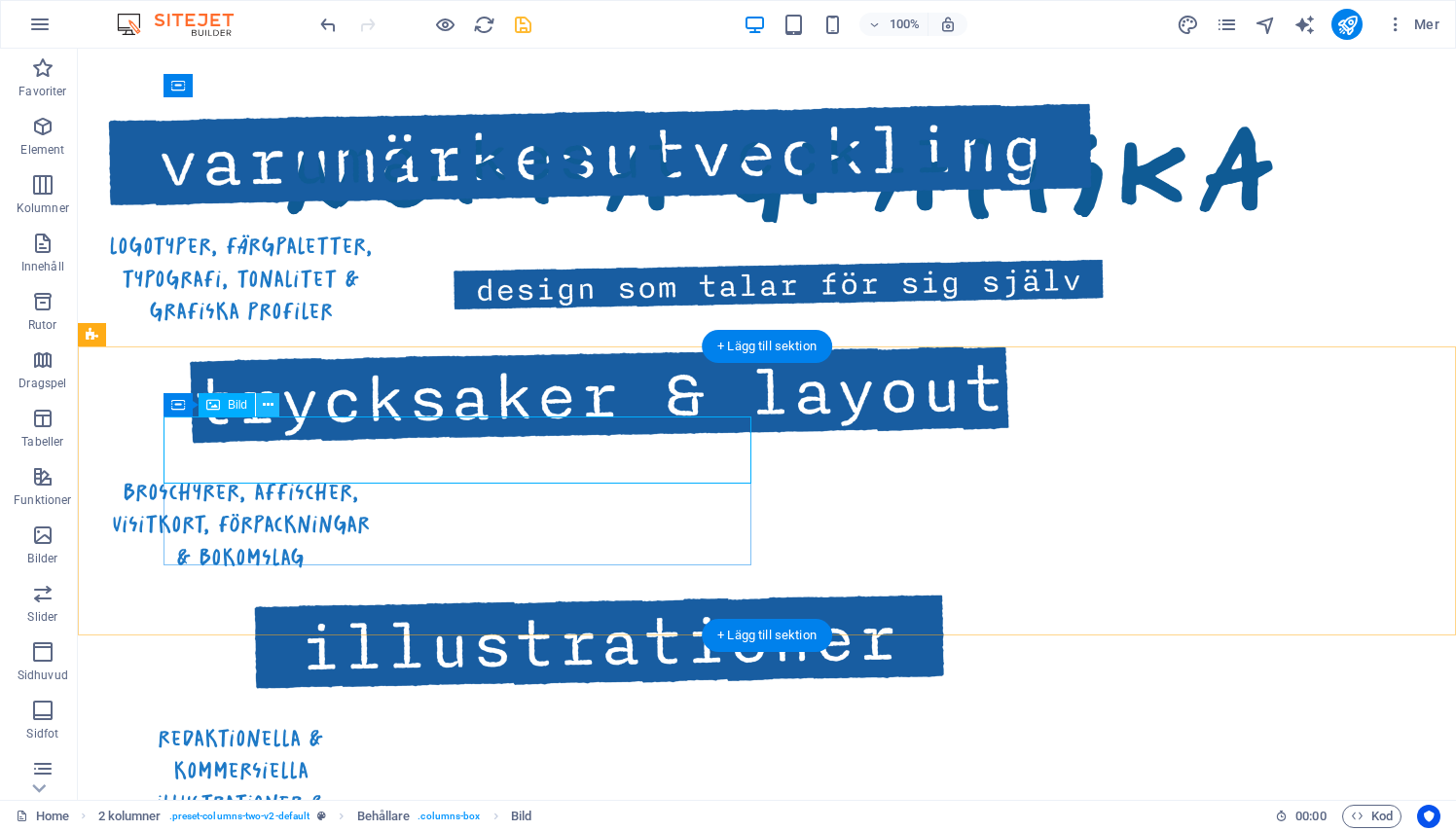
click at [274, 396] on button at bounding box center [268, 404] width 23 height 23
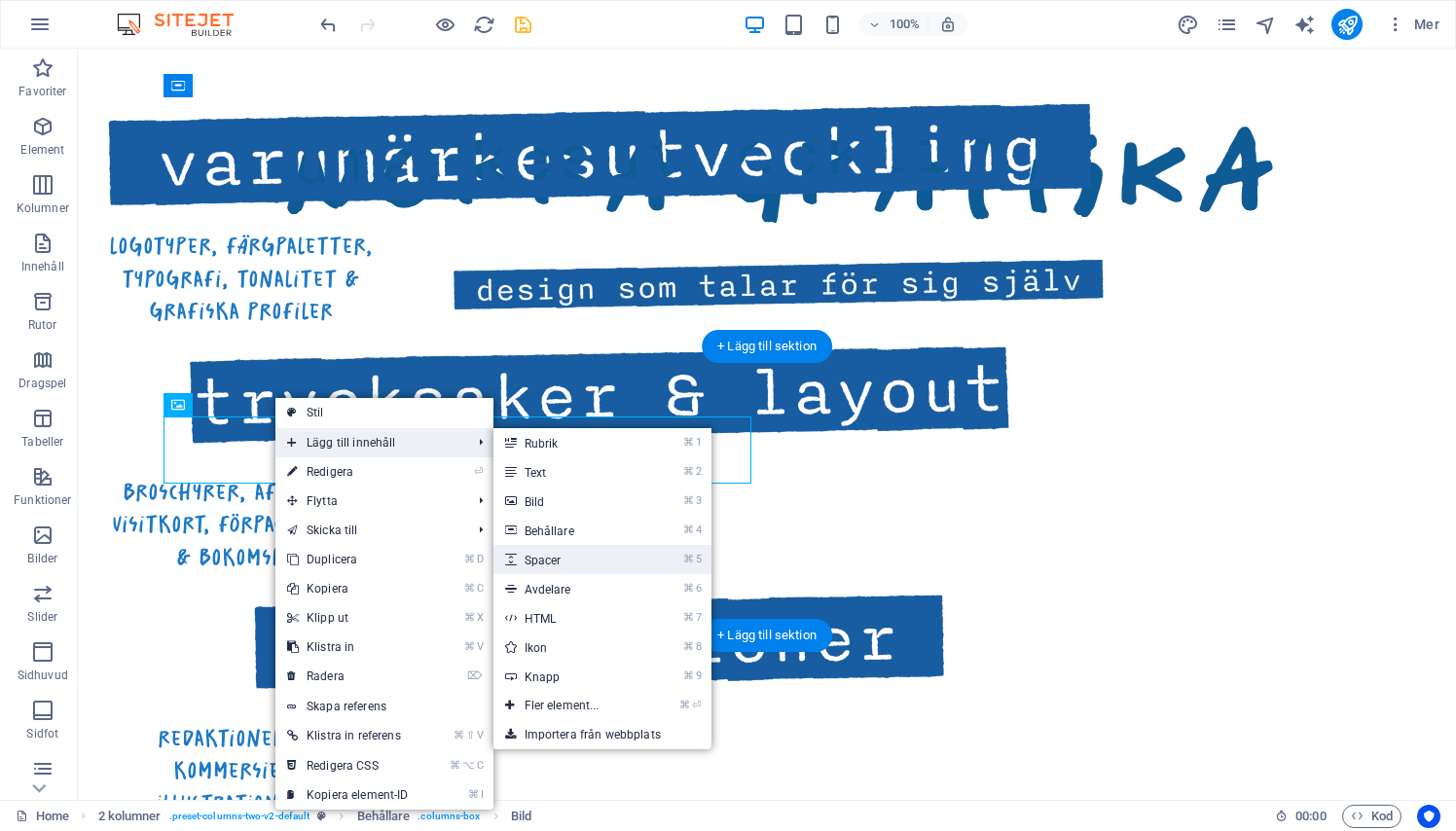
click at [543, 565] on link "⌘ 5 Spacer" at bounding box center [565, 559] width 145 height 29
select select "px"
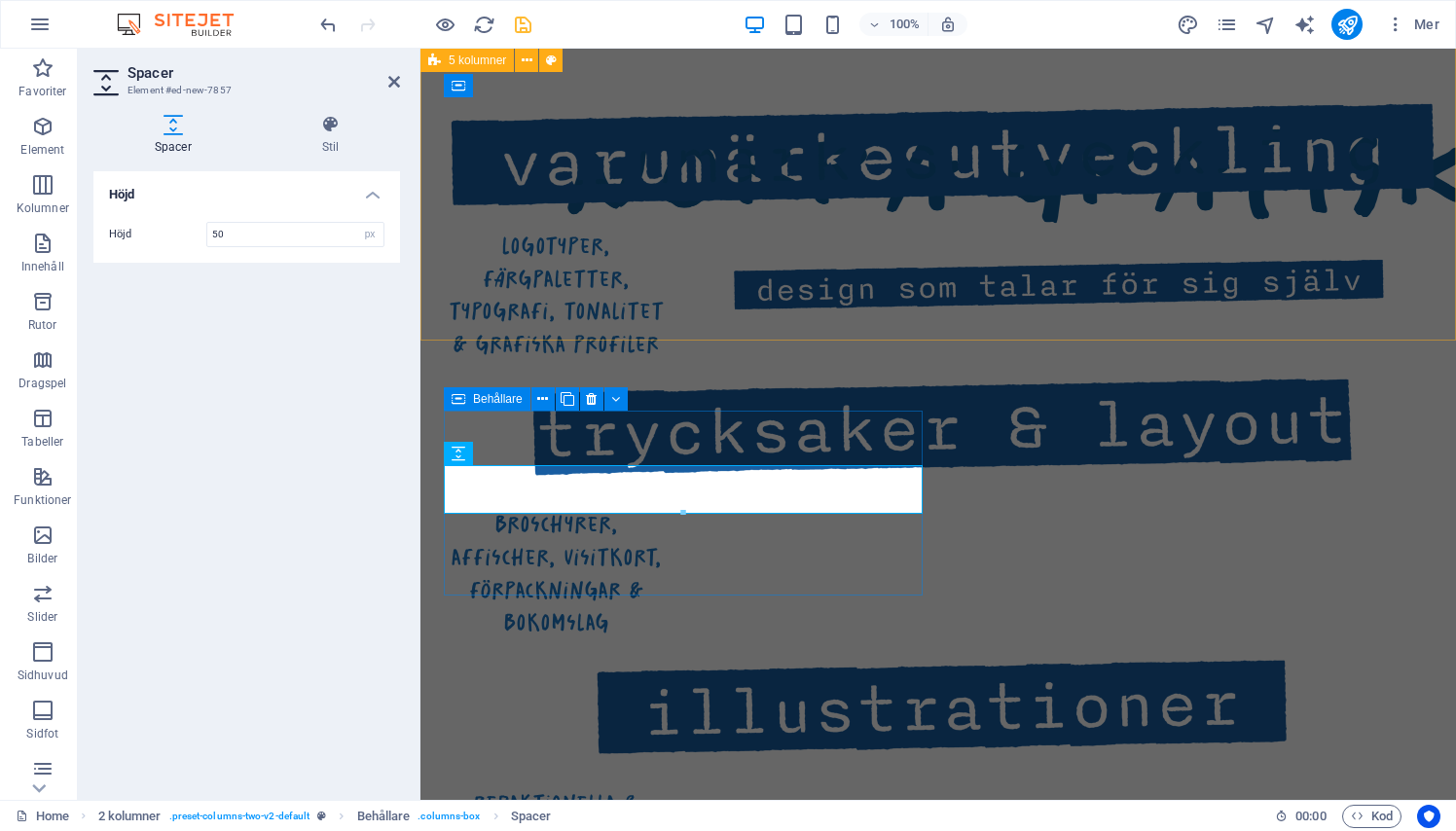
click at [504, 317] on div "allt inom visuell kommunikation logotyper, färgpaletter, typografi, tonalitet &…" at bounding box center [938, 528] width 1035 height 1337
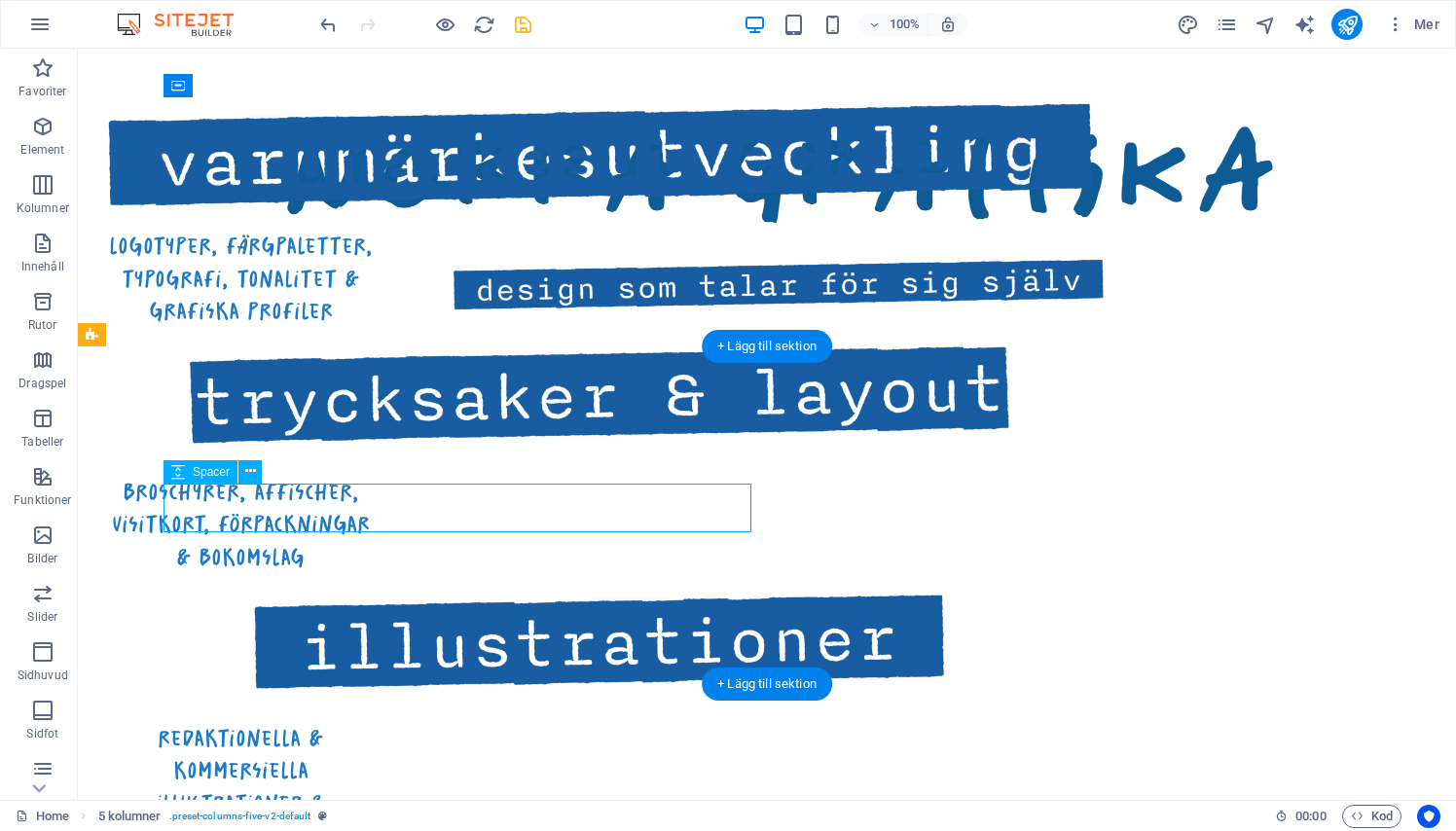
select select "px"
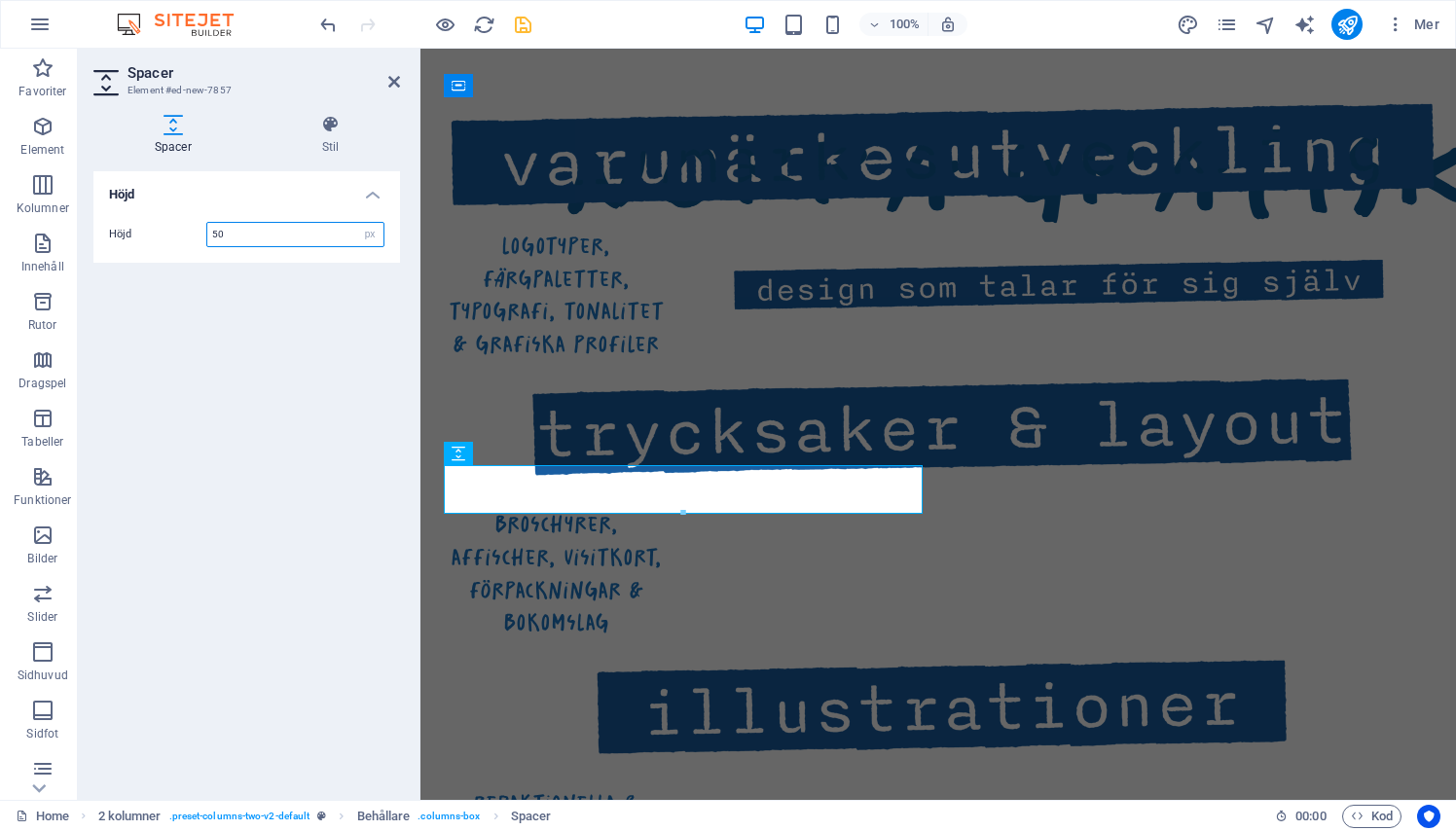
click at [231, 238] on input "50" at bounding box center [295, 235] width 176 height 23
type input "35"
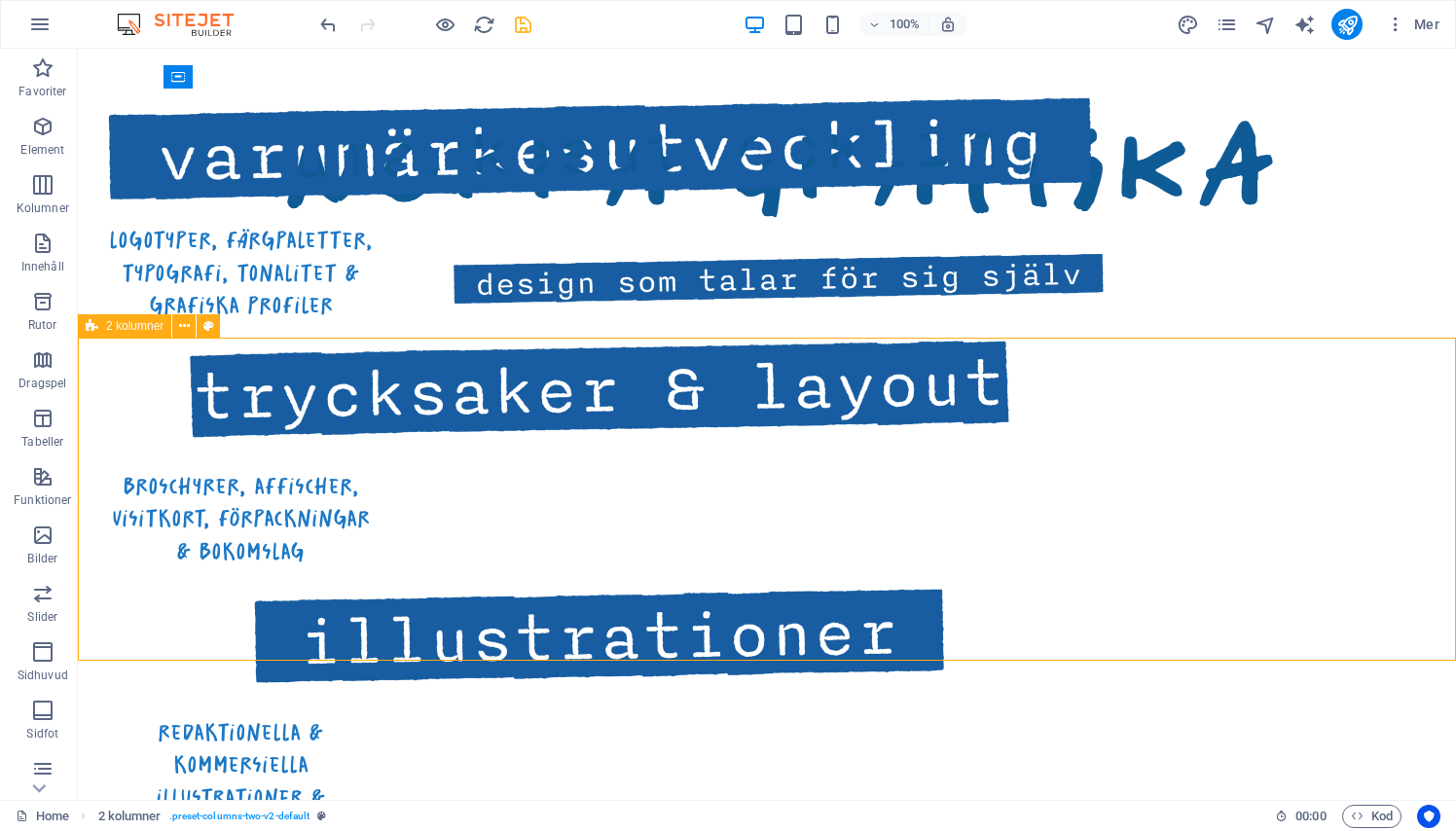
scroll to position [1125, 0]
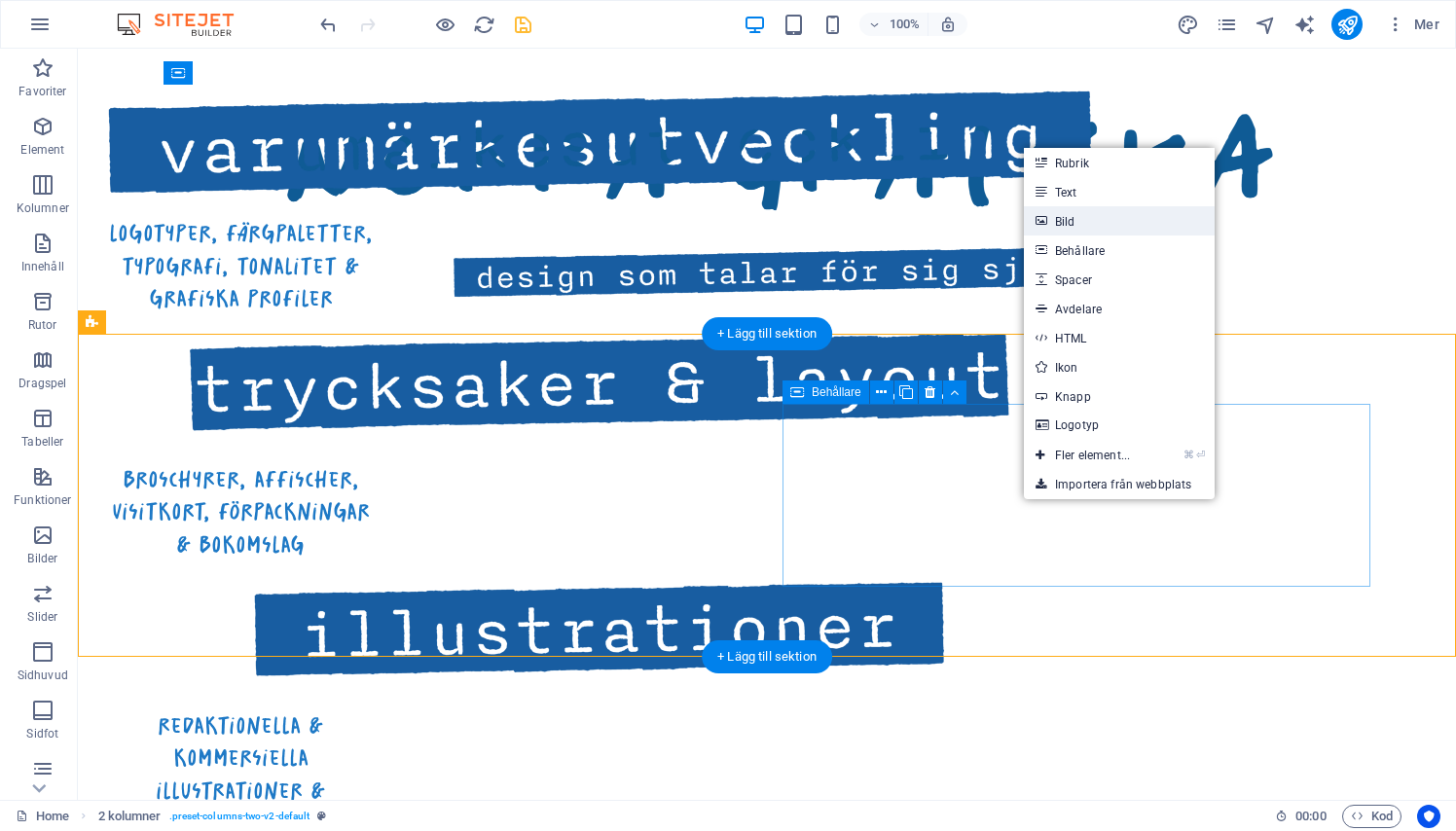
click at [1049, 208] on link "Bild" at bounding box center [1119, 221] width 191 height 29
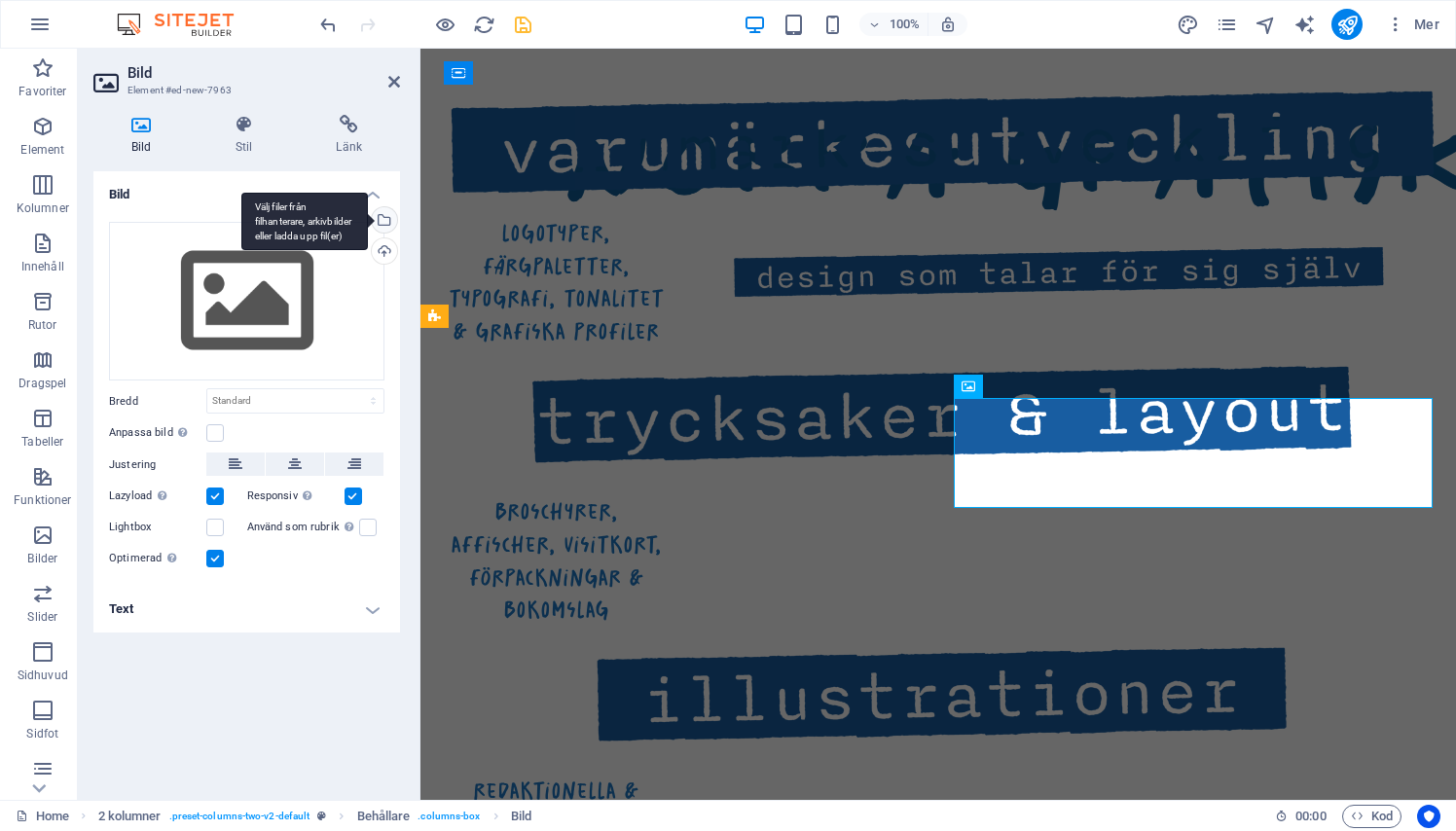
click at [390, 224] on div "Välj filer från filhanterare, arkivbilder eller ladda upp fil(er)" at bounding box center [382, 222] width 29 height 29
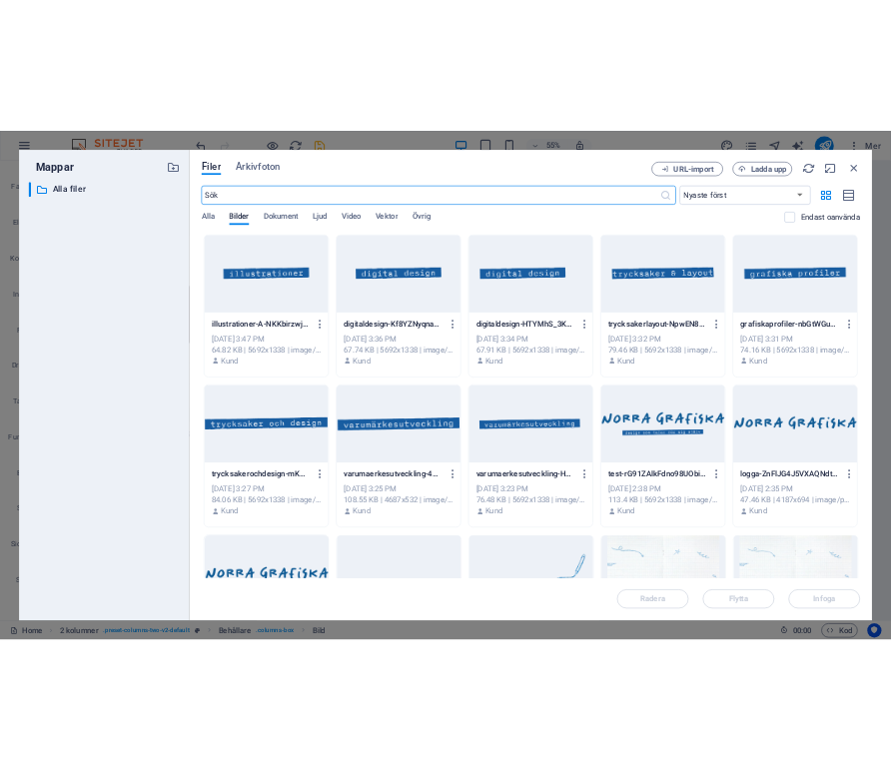
scroll to position [0, 0]
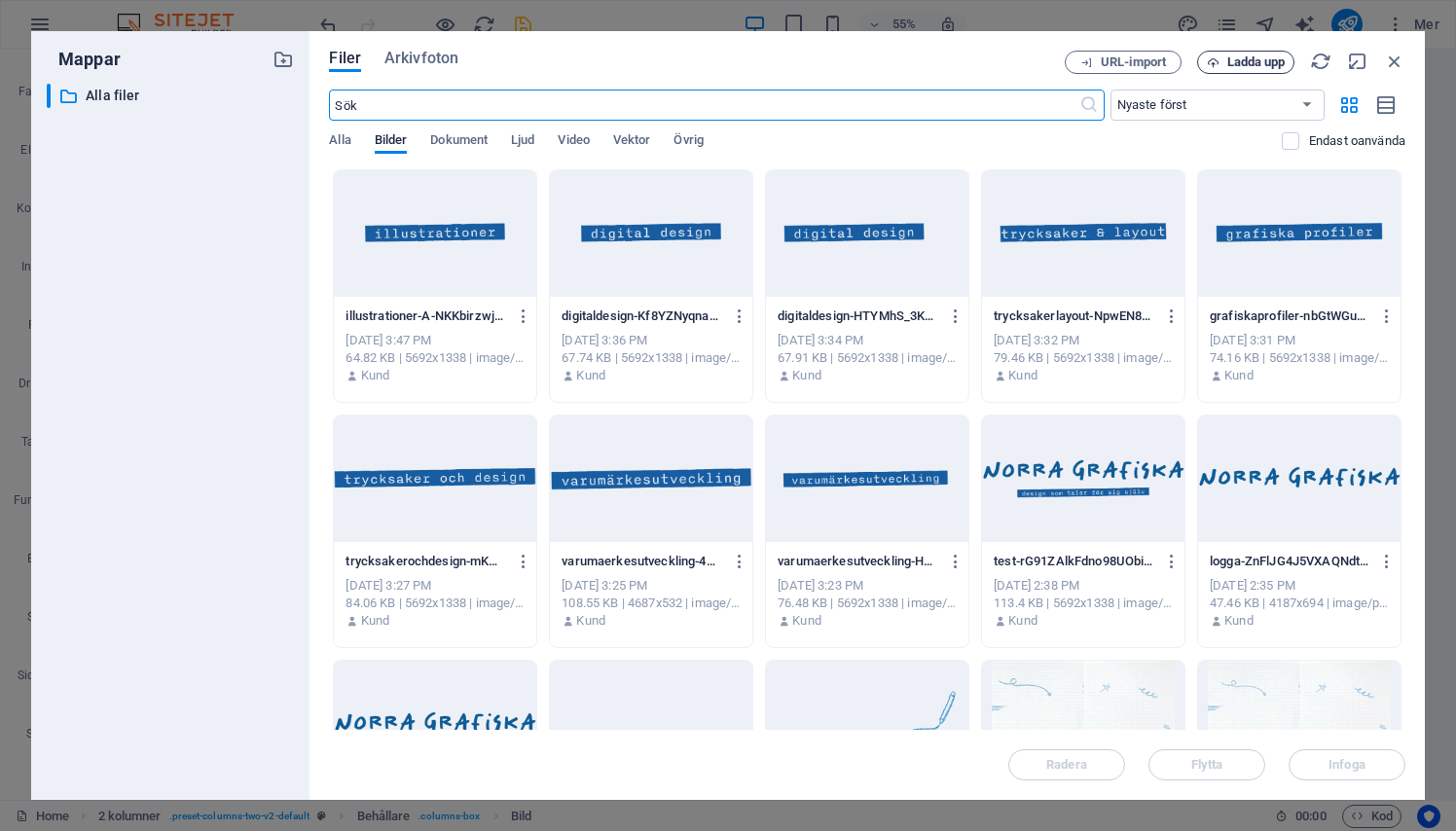
click at [1237, 67] on span "Ladda upp" at bounding box center [1256, 62] width 58 height 12
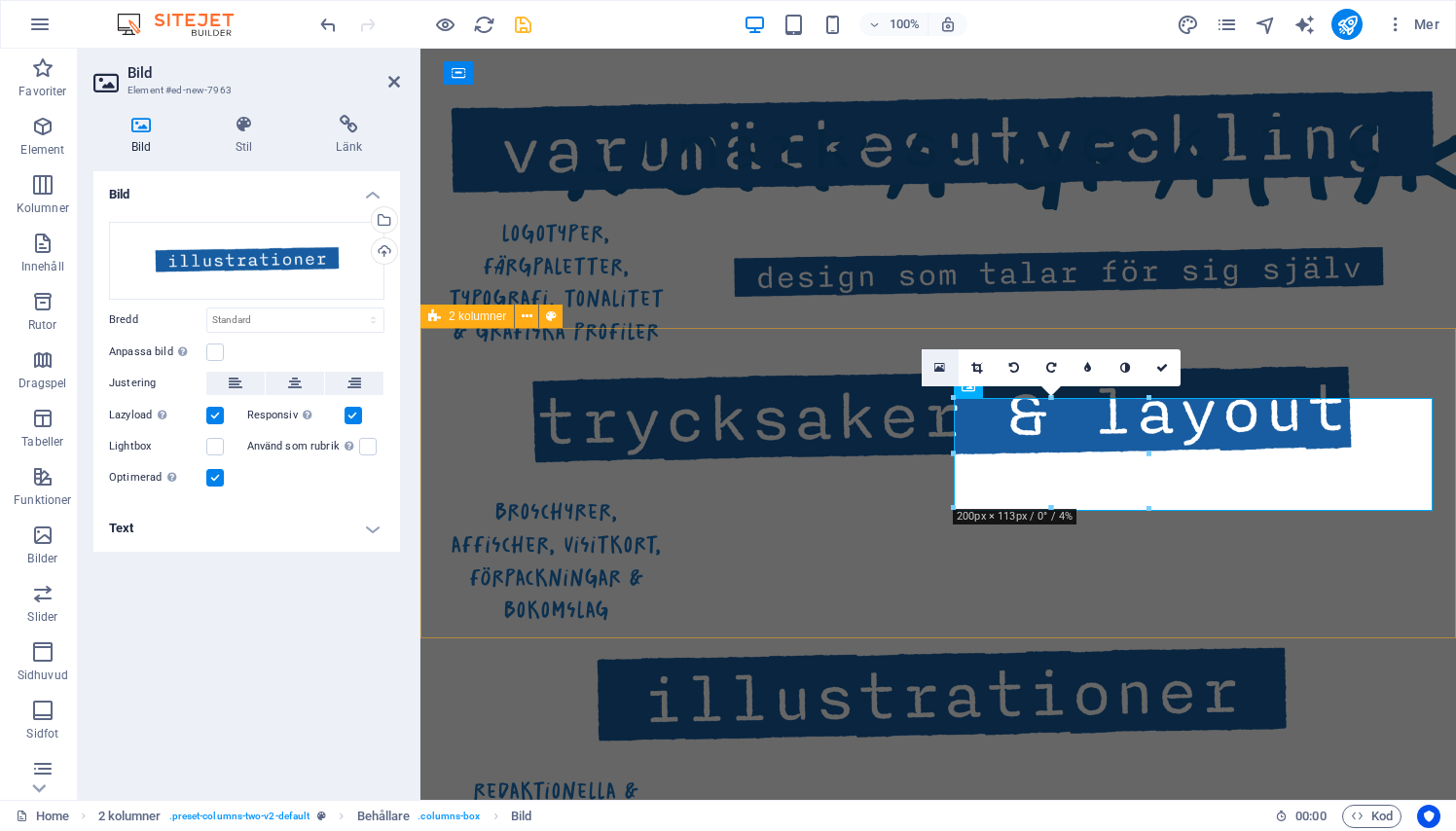
click at [940, 362] on icon at bounding box center [939, 367] width 11 height 14
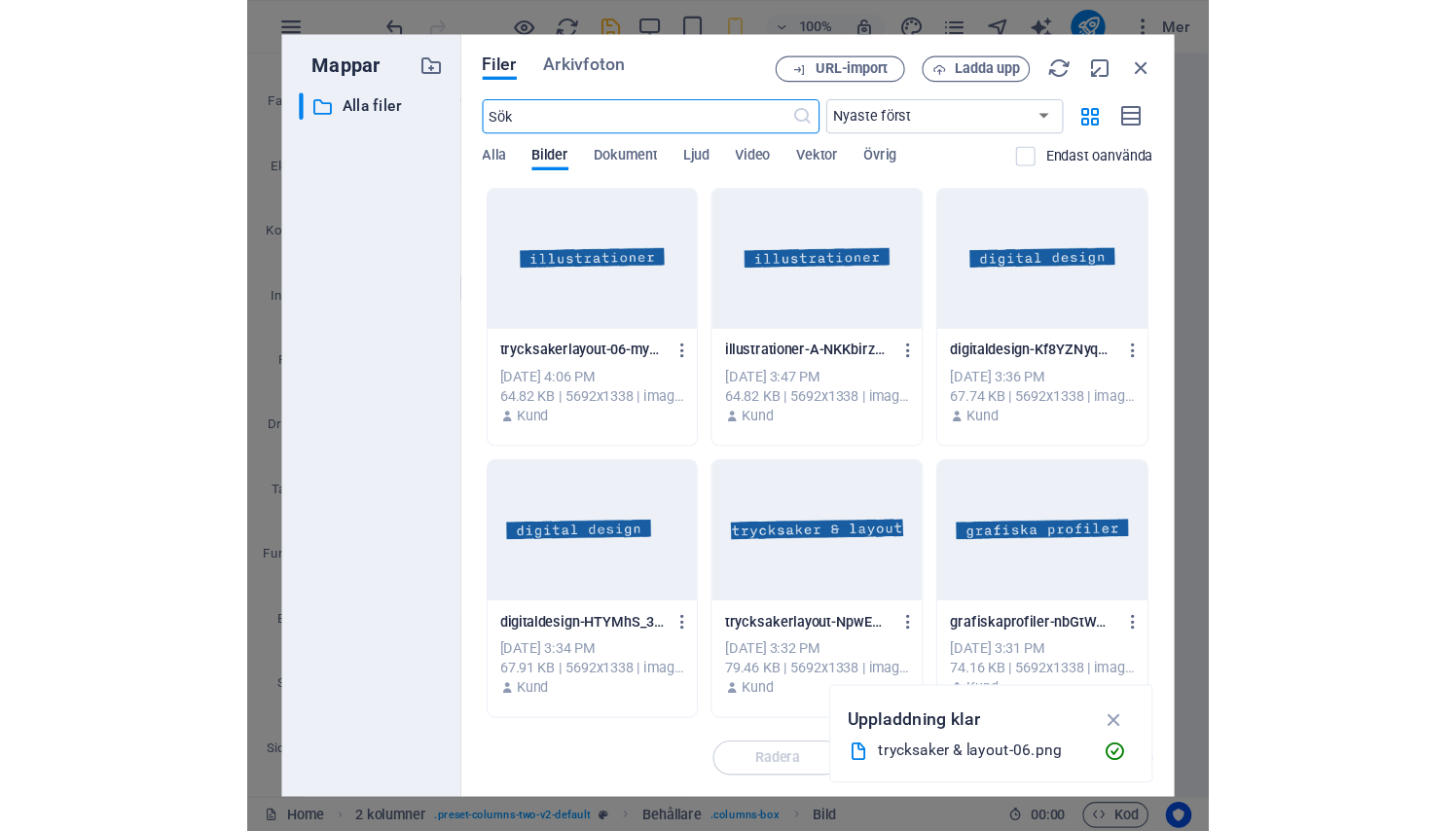
scroll to position [2041, 0]
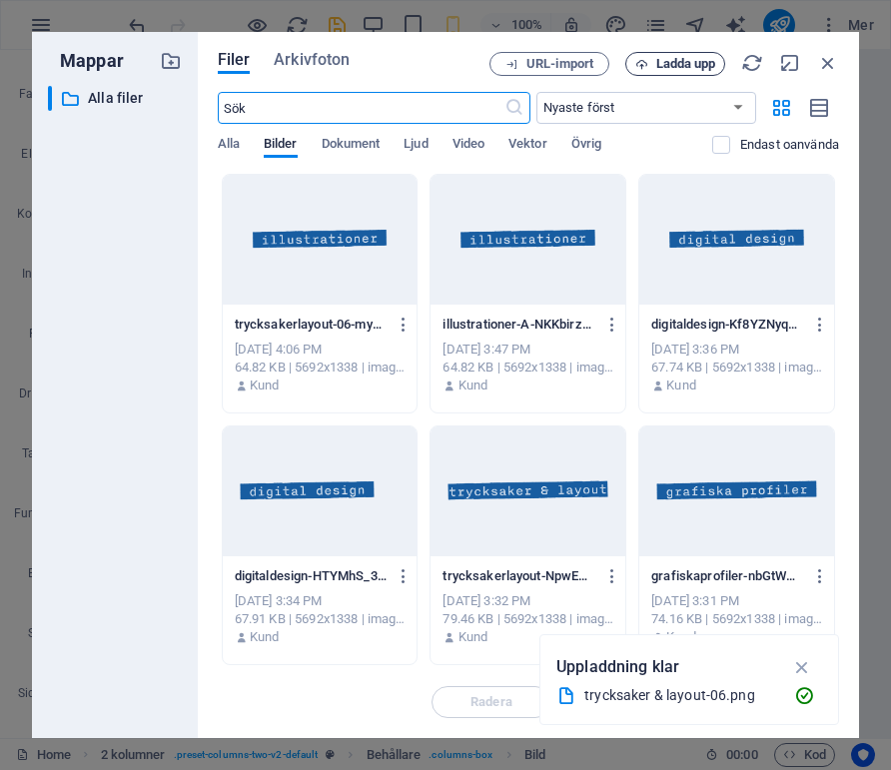
click at [644, 58] on span "Ladda upp" at bounding box center [675, 64] width 82 height 13
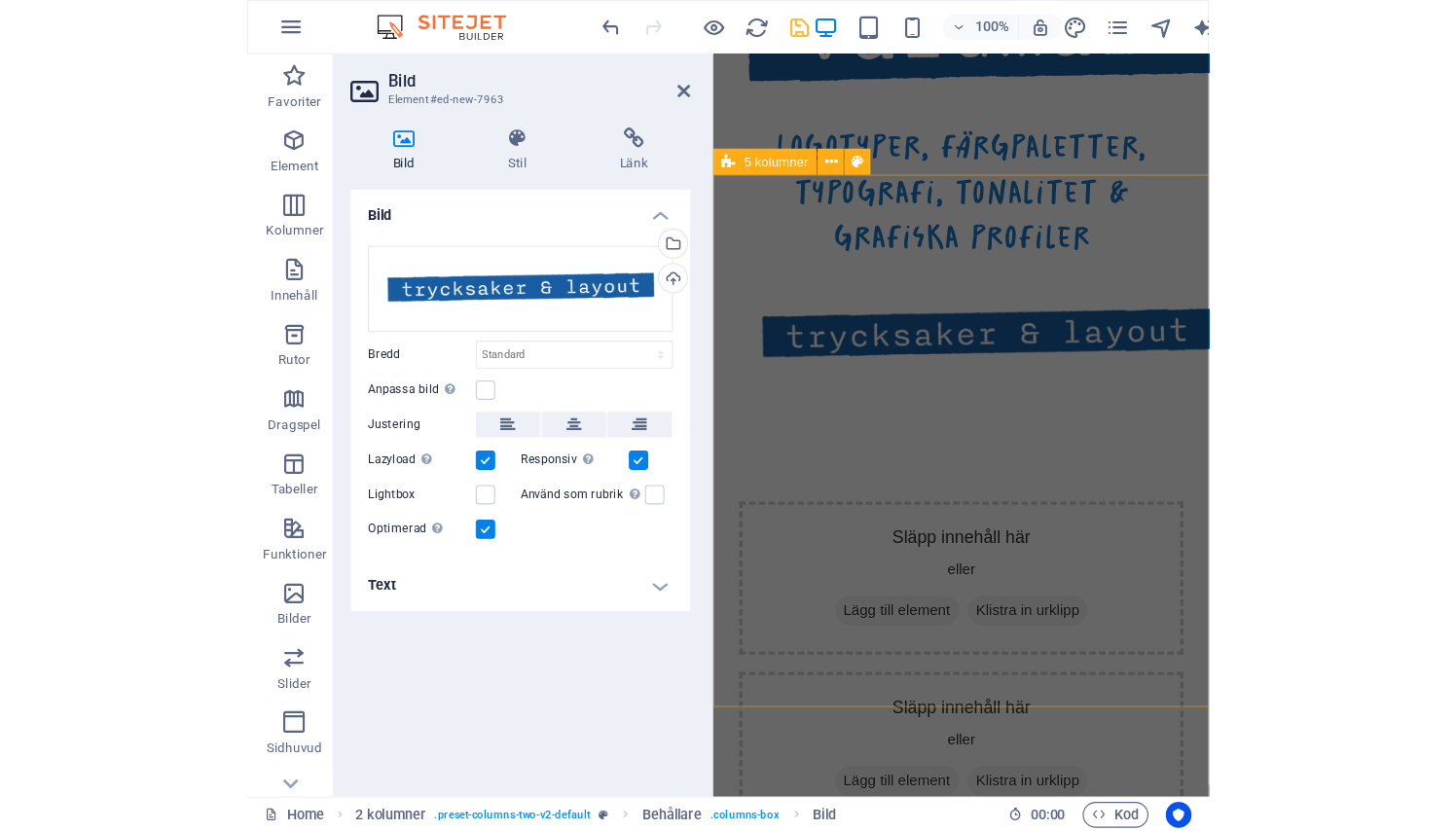
scroll to position [815, 0]
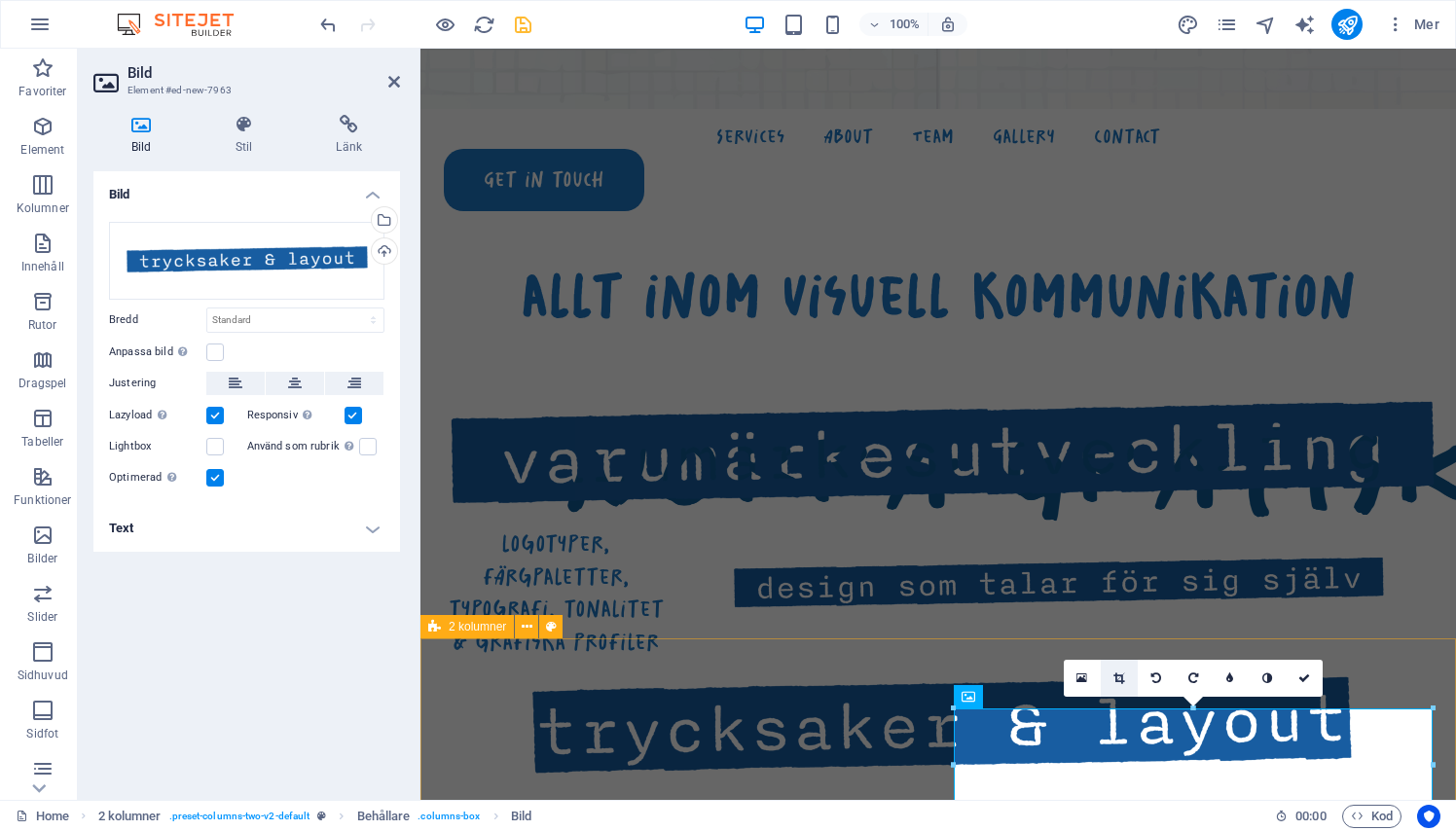
click at [1128, 670] on link at bounding box center [1119, 678] width 37 height 37
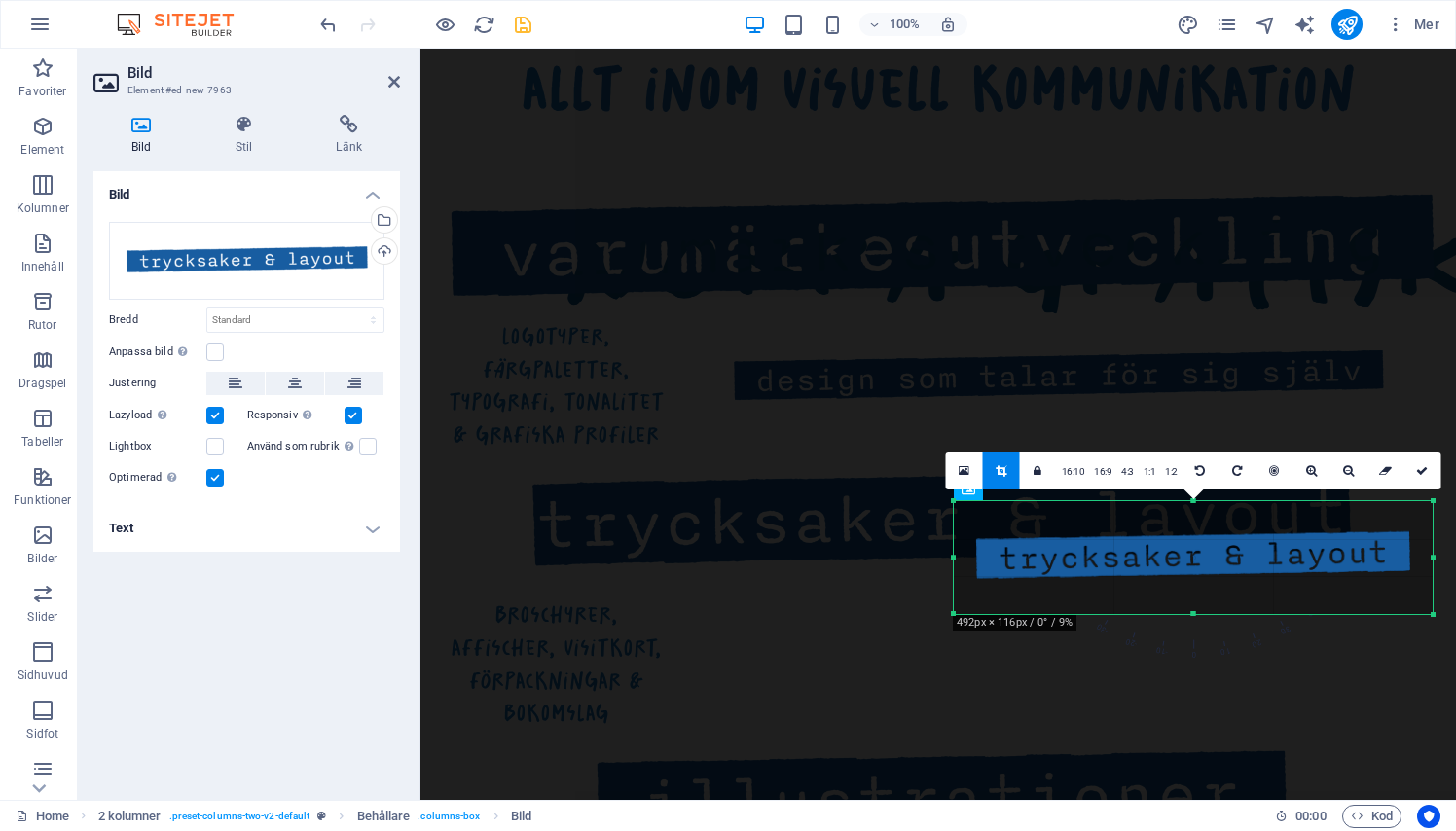
scroll to position [1030, 0]
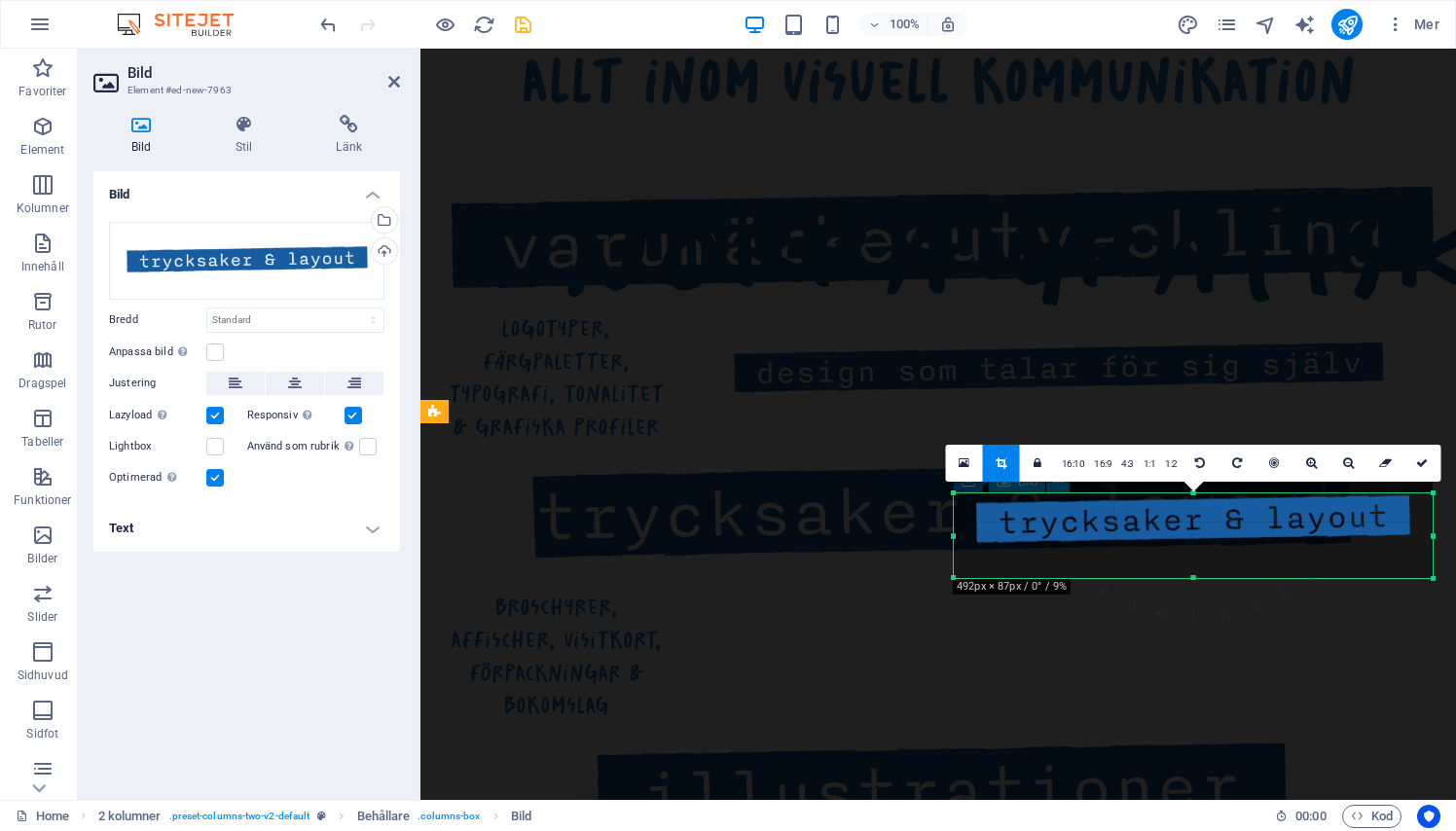
drag, startPoint x: 1193, startPoint y: 496, endPoint x: 1194, endPoint y: 524, distance: 28.0
click at [1194, 524] on div "180 170 160 150 140 130 120 110 100 90 80 70 60 50 40 30 20 10 0 -10 -20 -30 -4…" at bounding box center [1192, 535] width 479 height 85
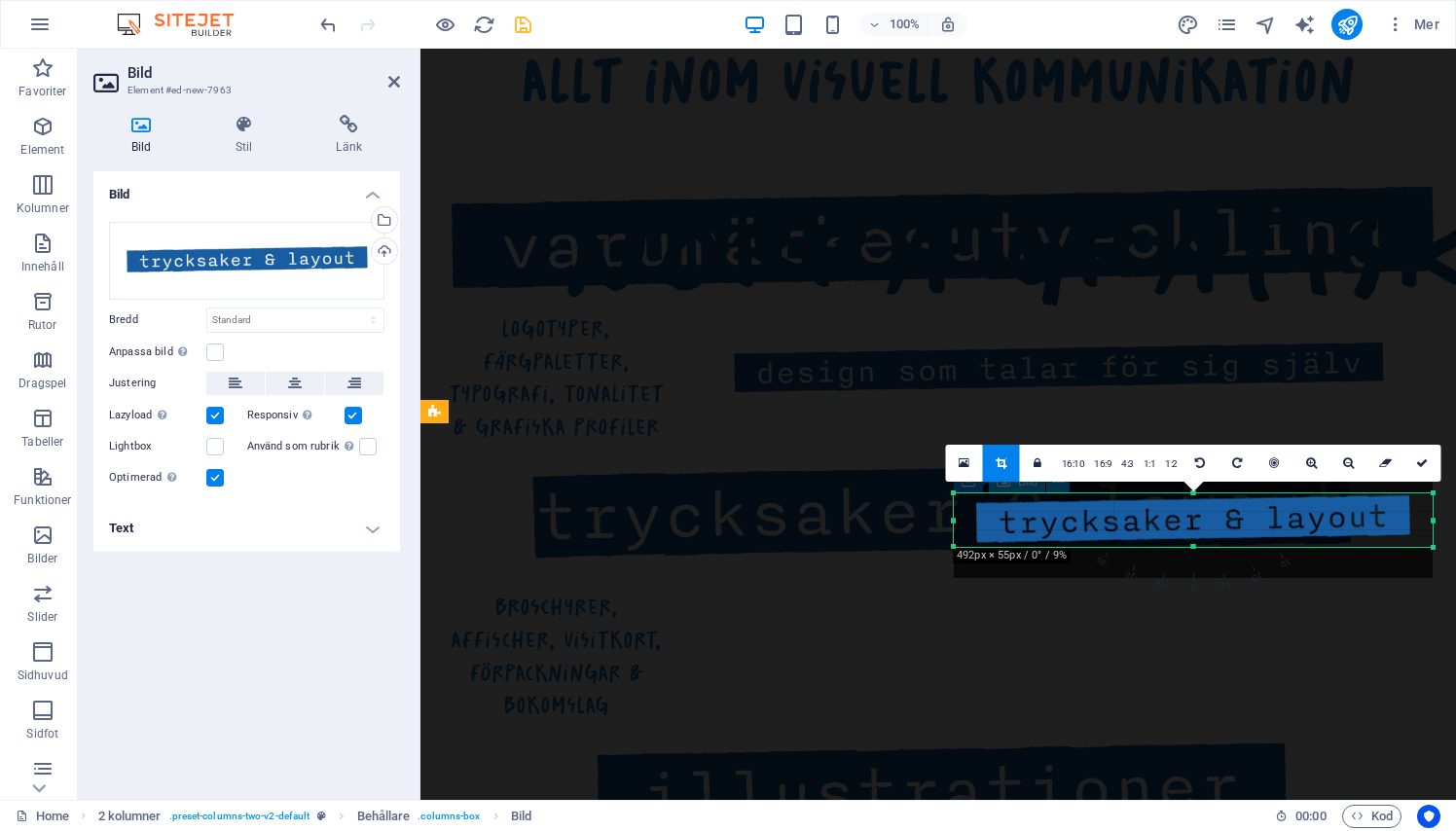
drag, startPoint x: 1194, startPoint y: 578, endPoint x: 1198, endPoint y: 547, distance: 31.3
click at [1198, 547] on div at bounding box center [1192, 547] width 479 height 7
click at [1416, 460] on icon at bounding box center [1422, 463] width 12 height 12
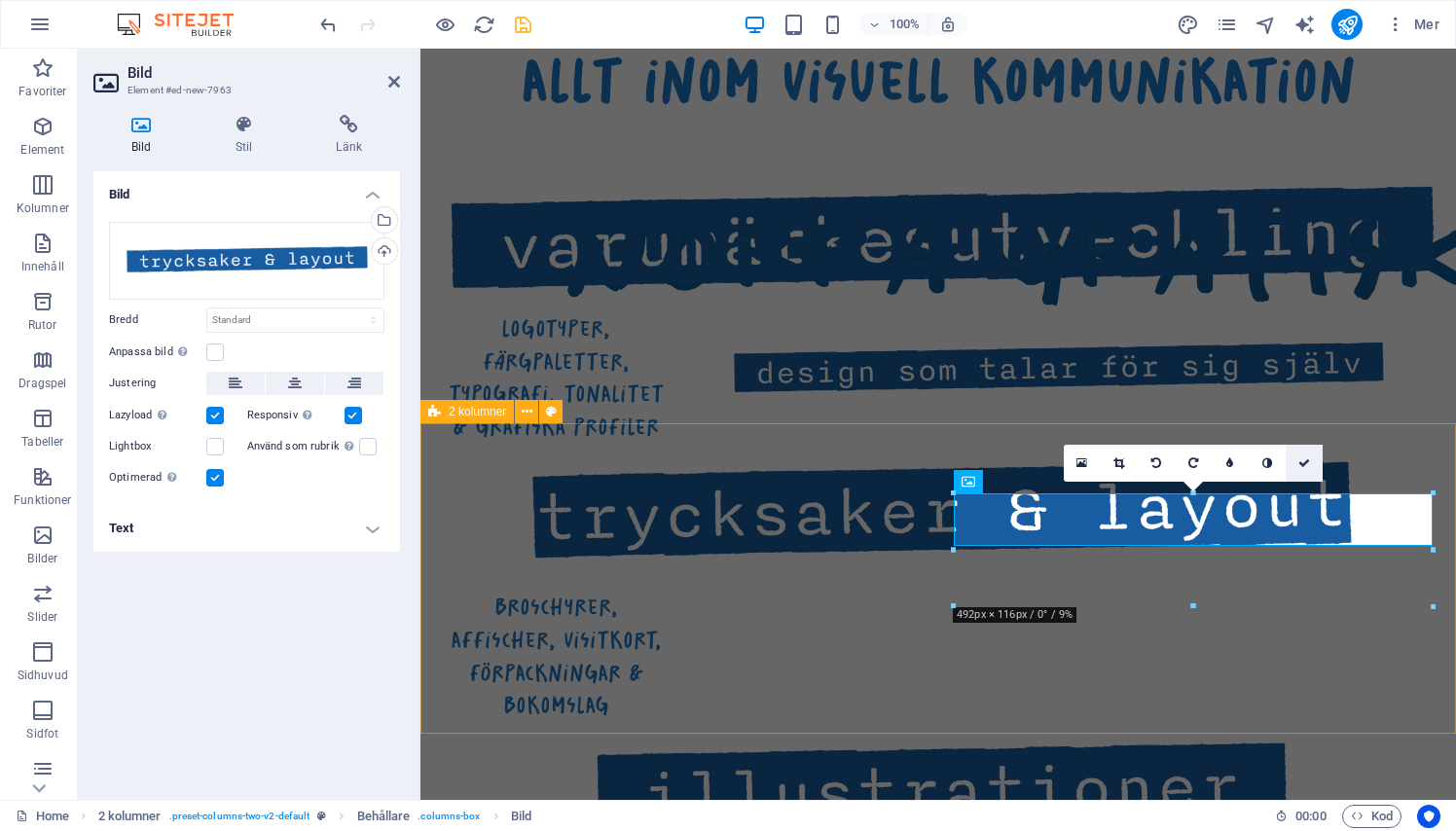
click at [1302, 454] on link at bounding box center [1304, 463] width 37 height 37
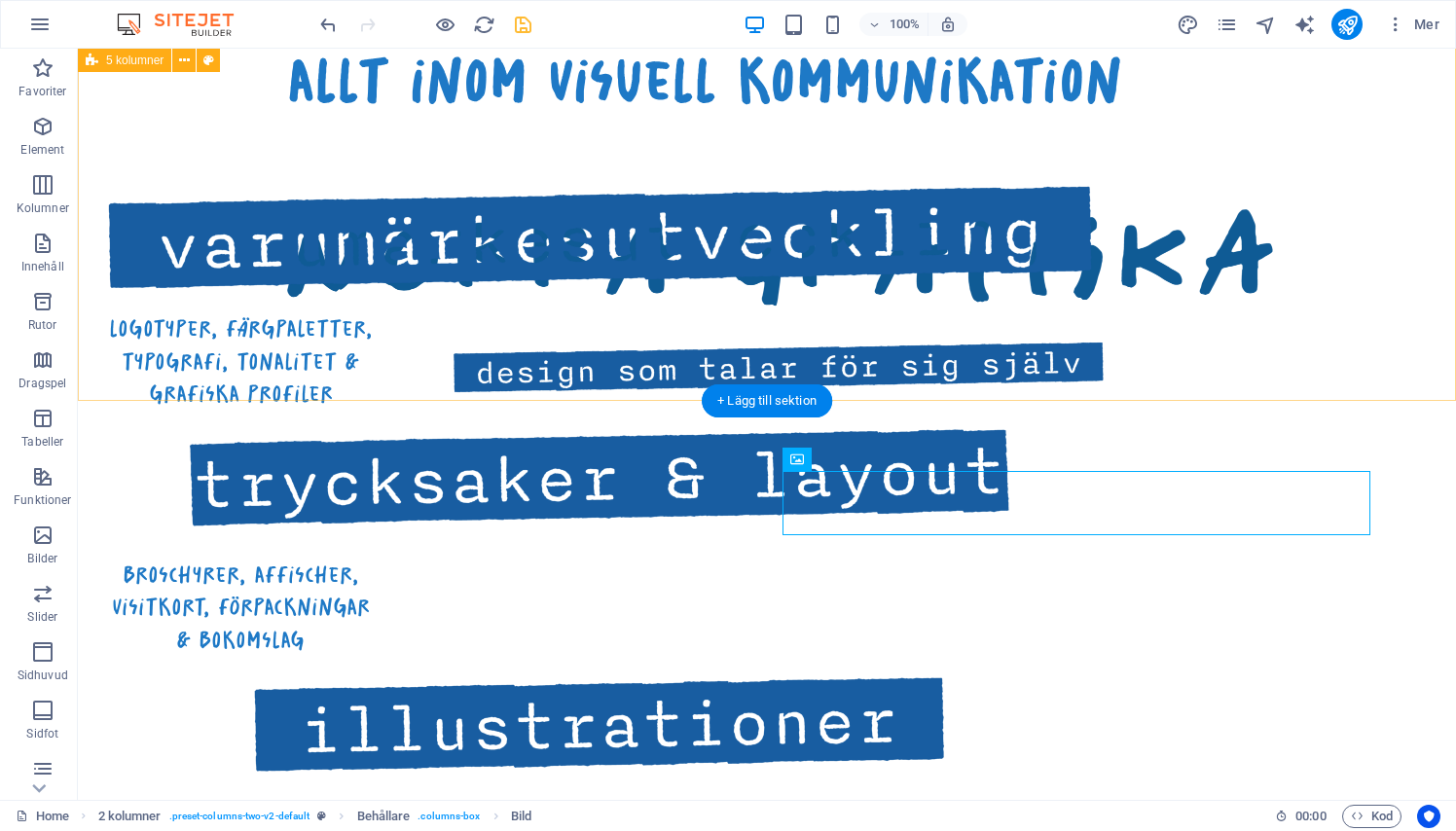
scroll to position [1088, 0]
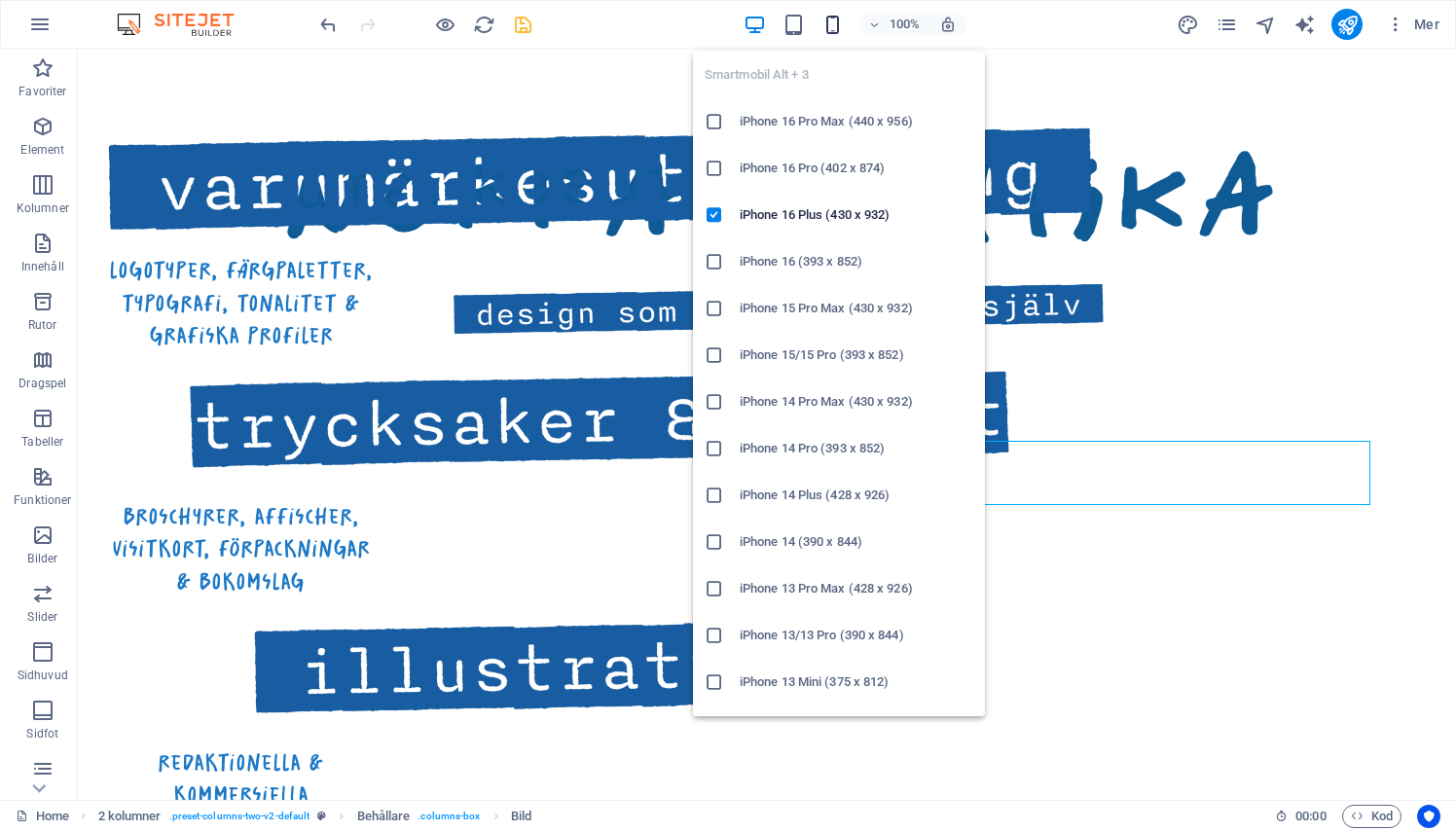
click at [827, 26] on icon "button" at bounding box center [832, 24] width 22 height 22
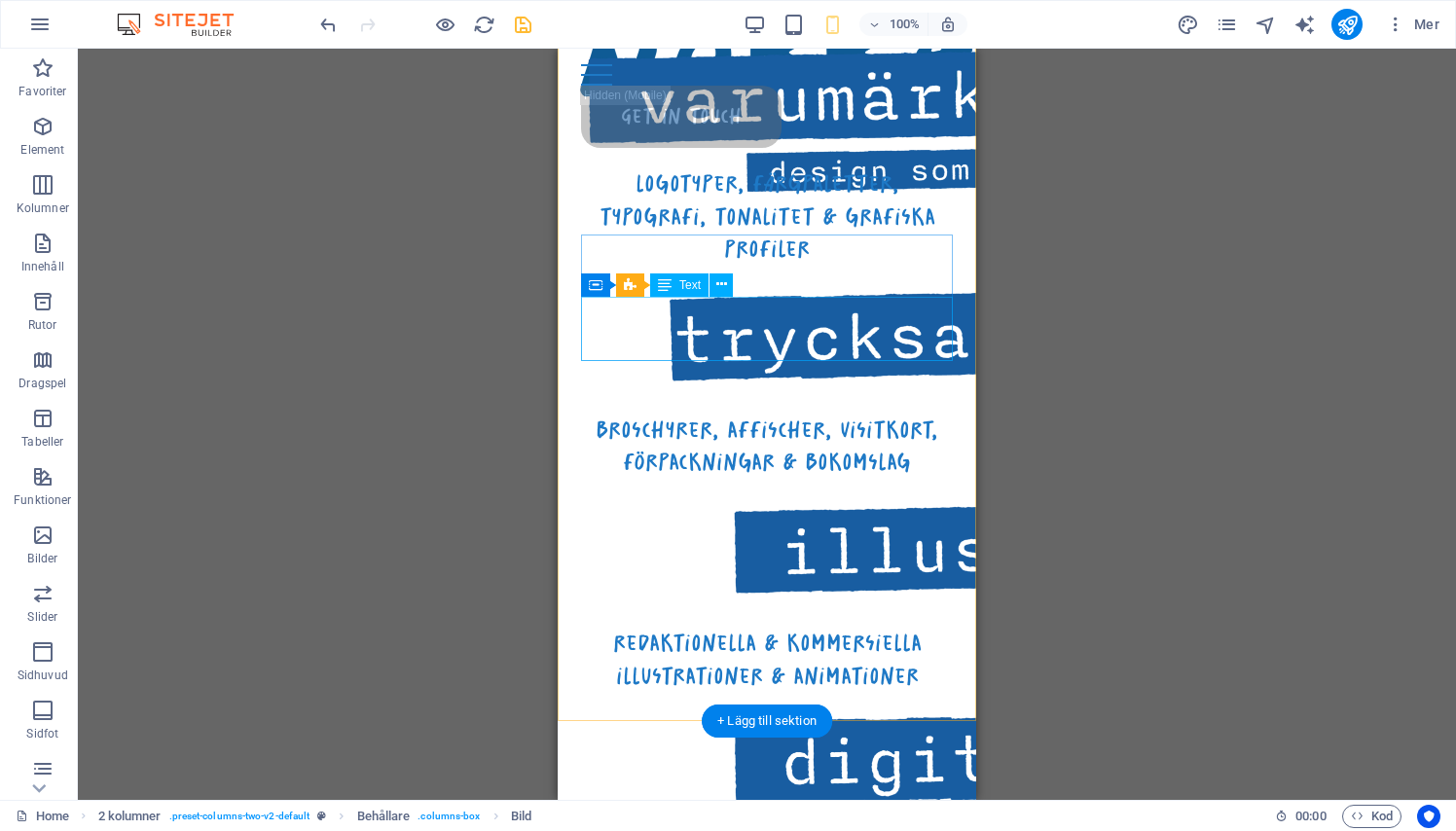
scroll to position [1009, 0]
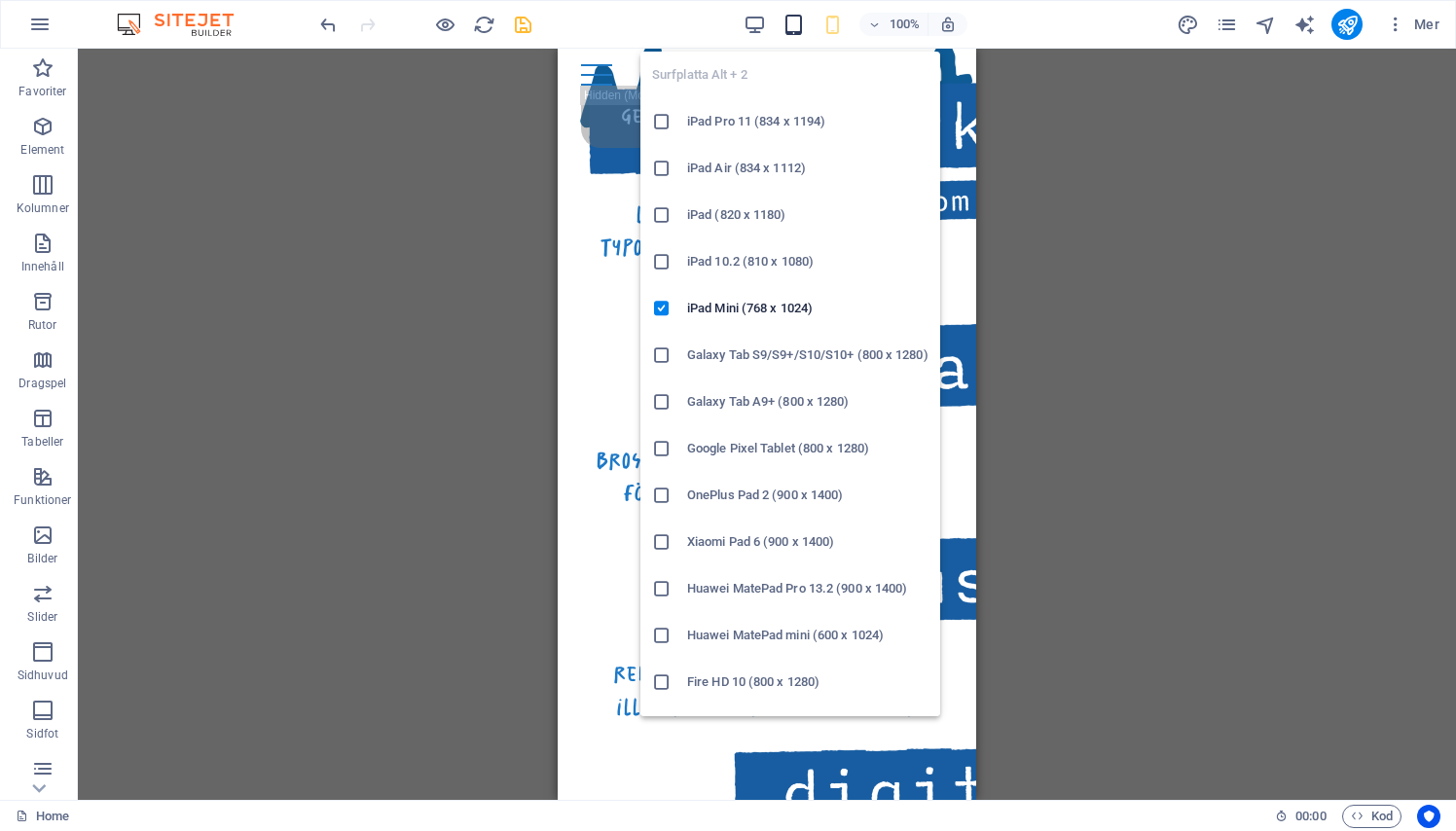
click at [785, 15] on icon "button" at bounding box center [793, 24] width 22 height 22
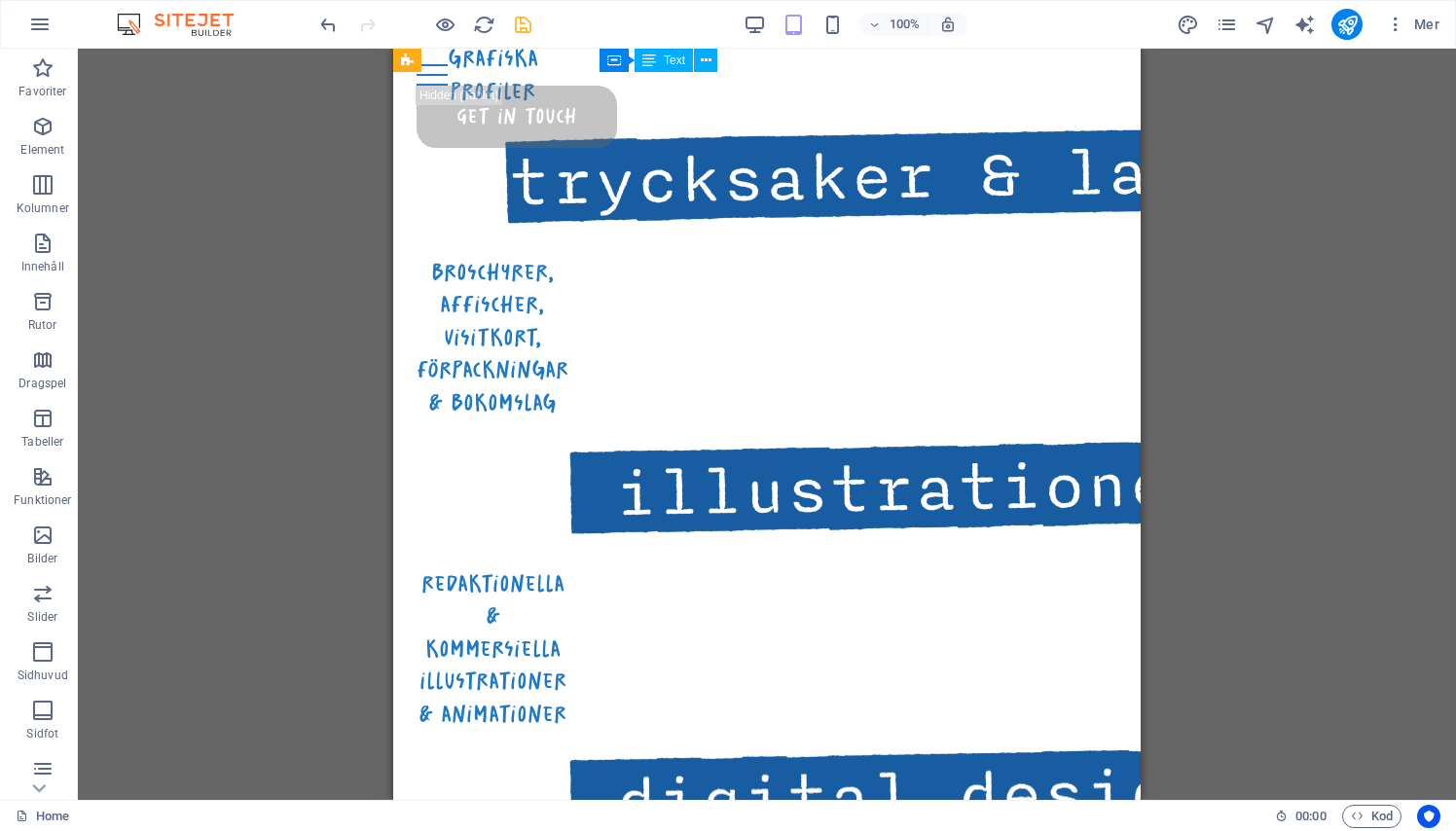
scroll to position [1113, 0]
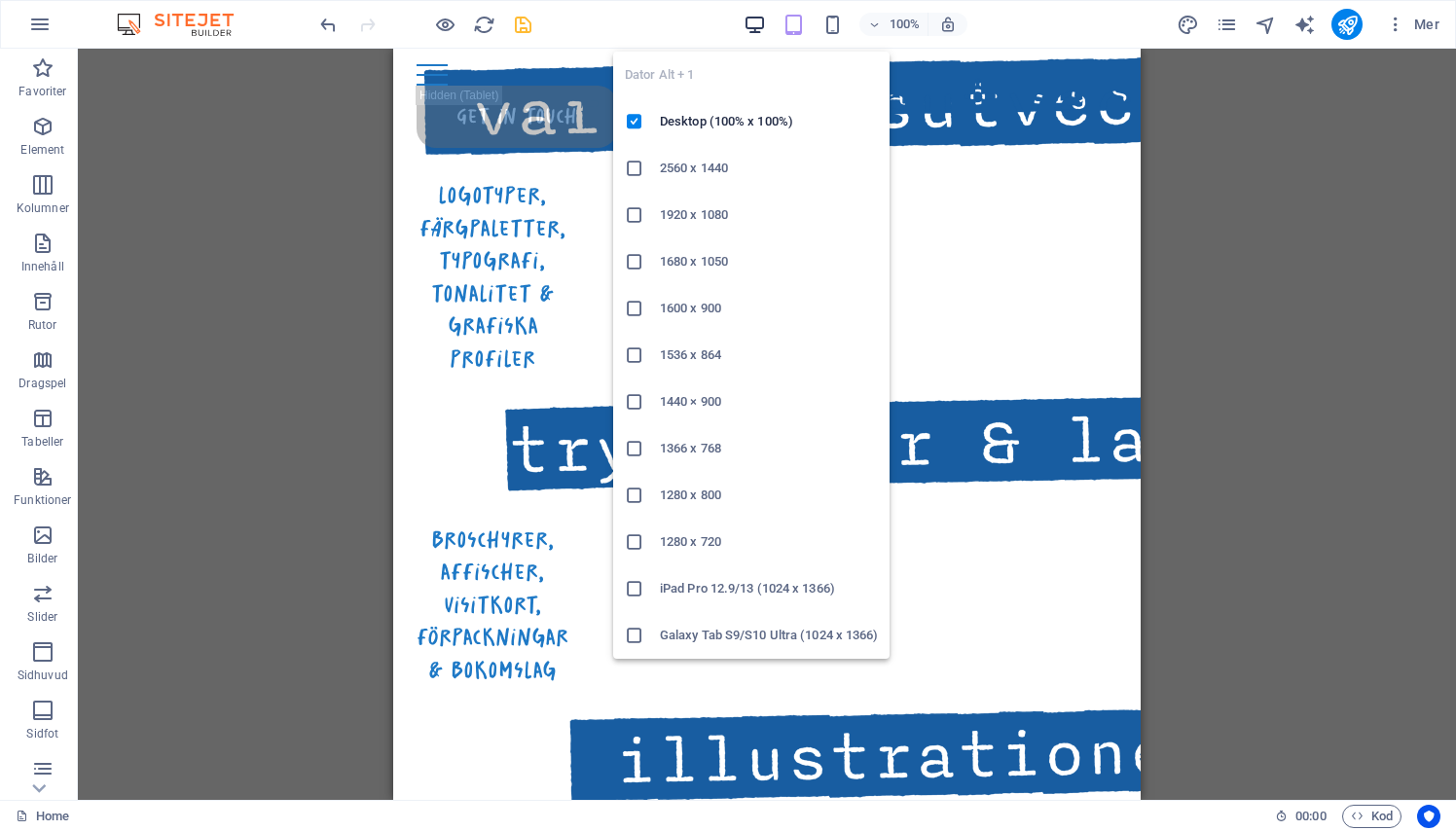
click at [755, 21] on icon "button" at bounding box center [754, 24] width 22 height 22
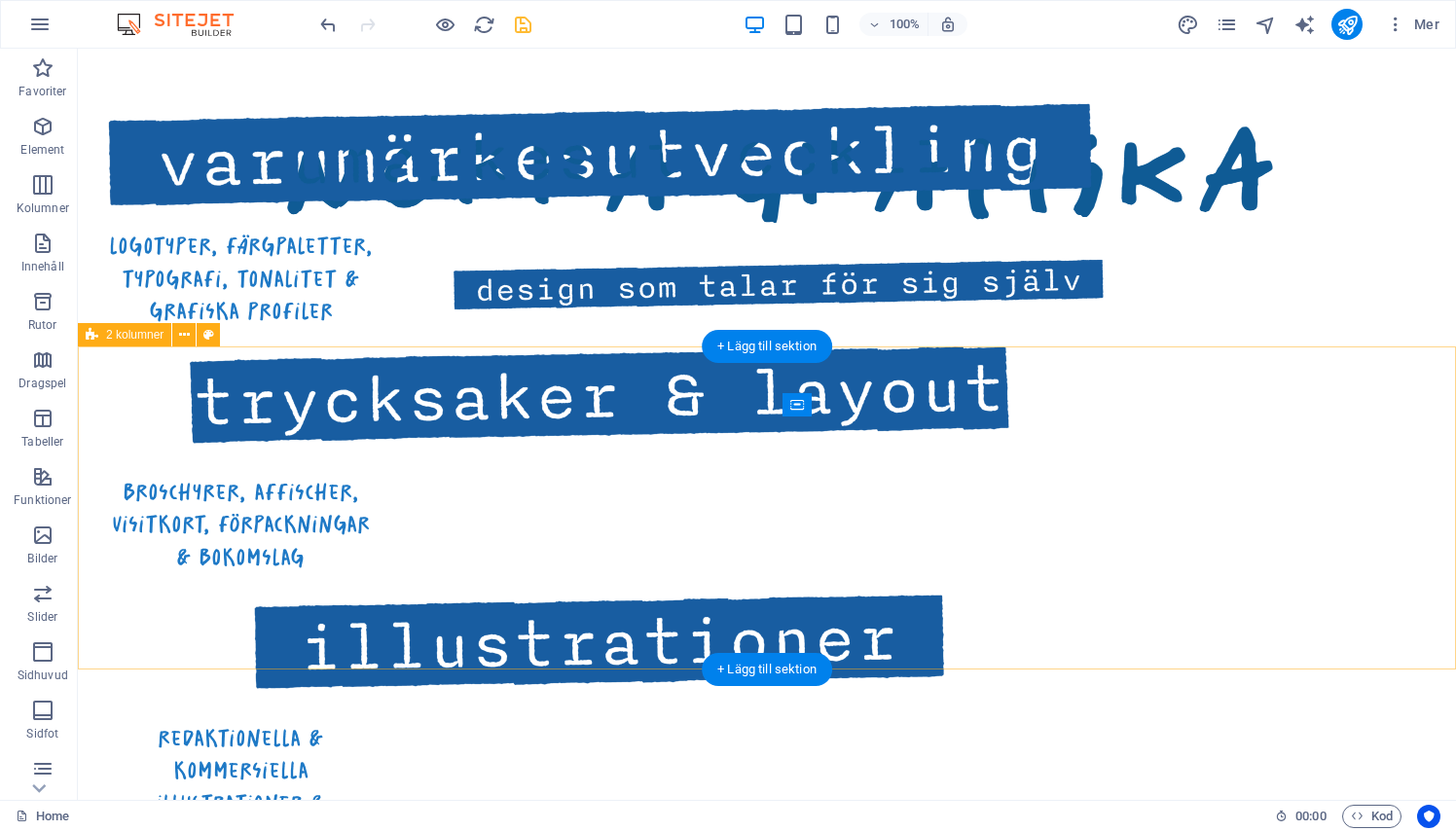
select select "rem"
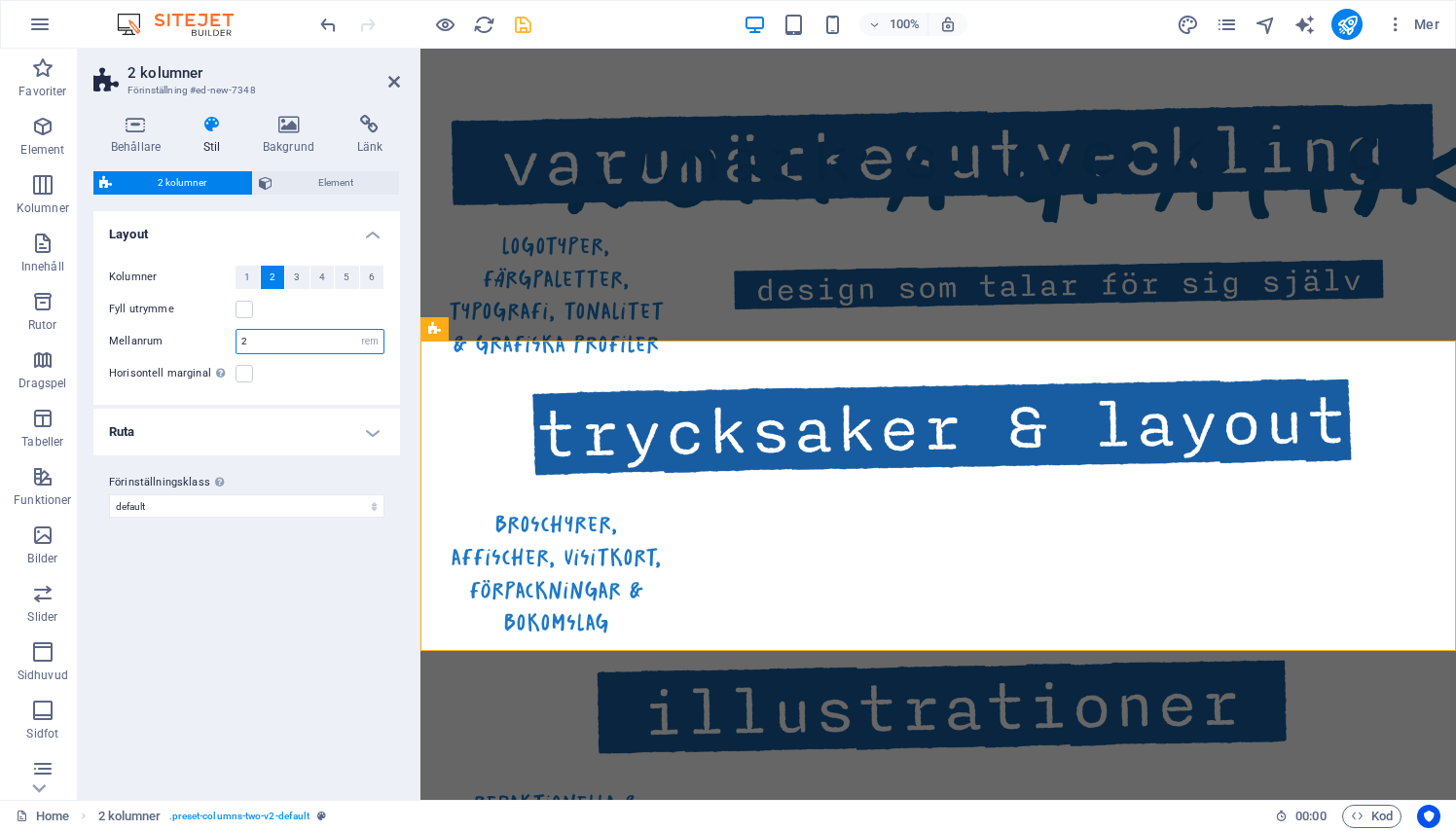
click at [265, 345] on input "2" at bounding box center [310, 341] width 147 height 23
type input "3"
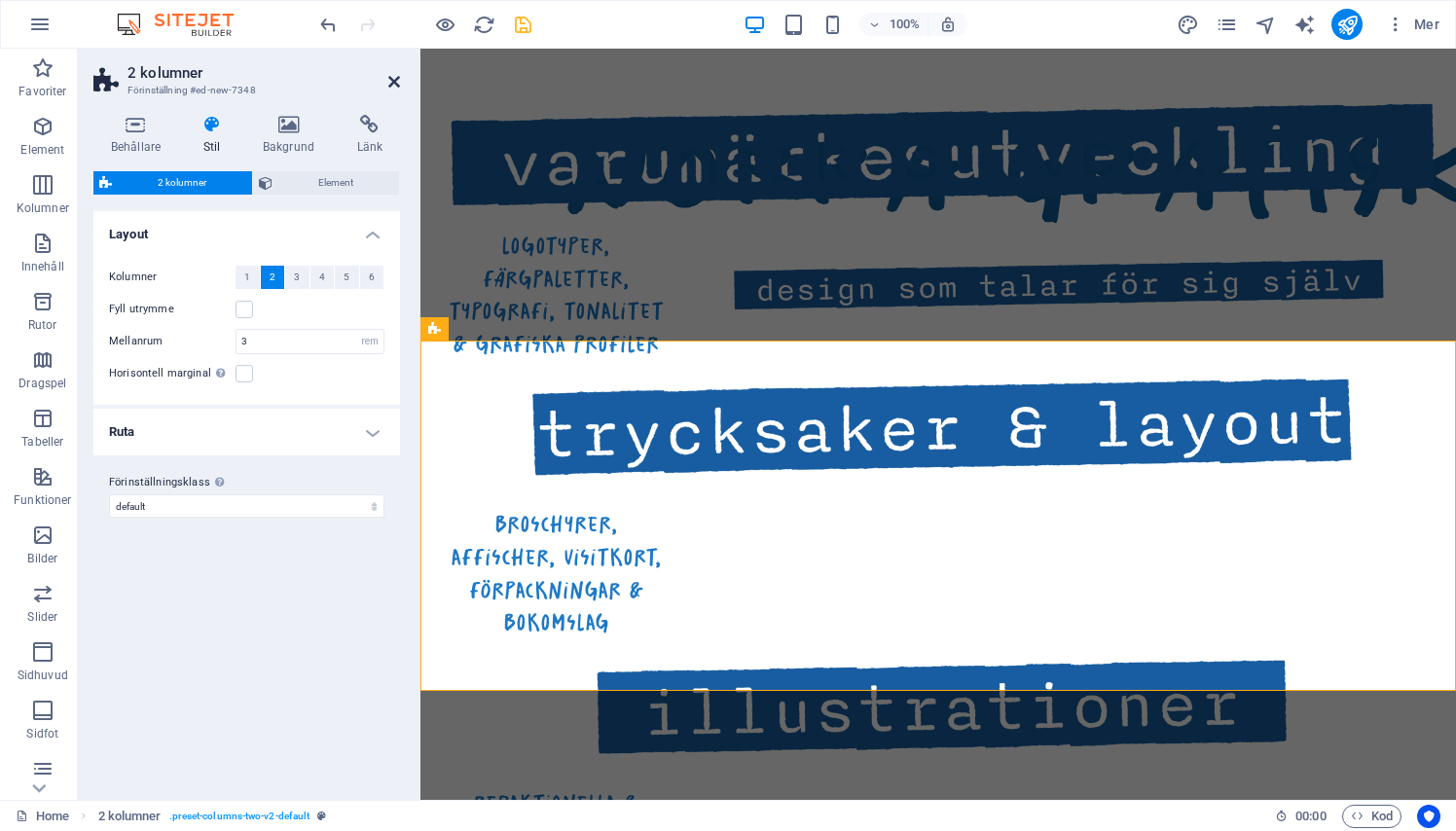
click at [393, 74] on link at bounding box center [394, 82] width 12 height 17
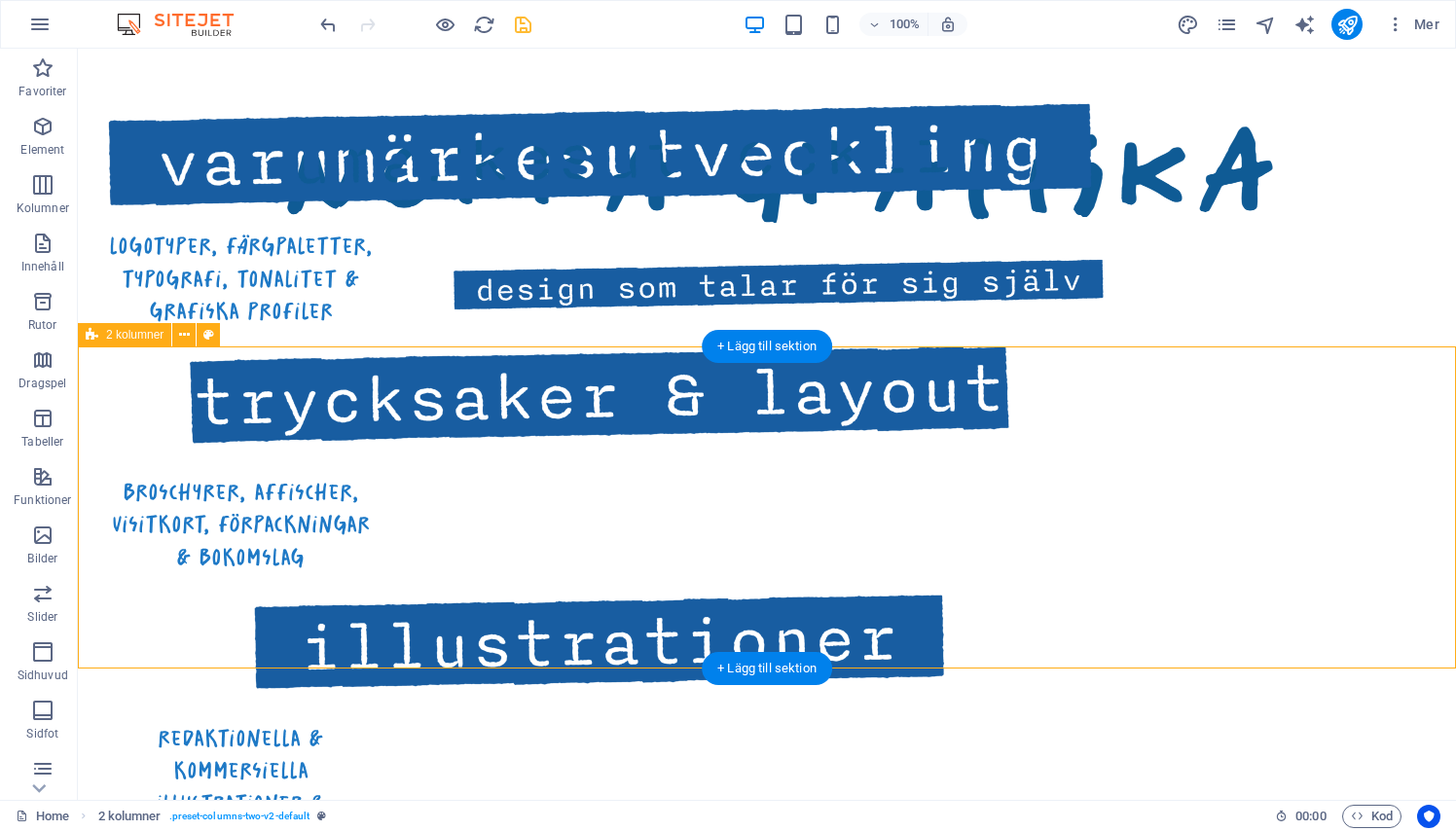
select select "rem"
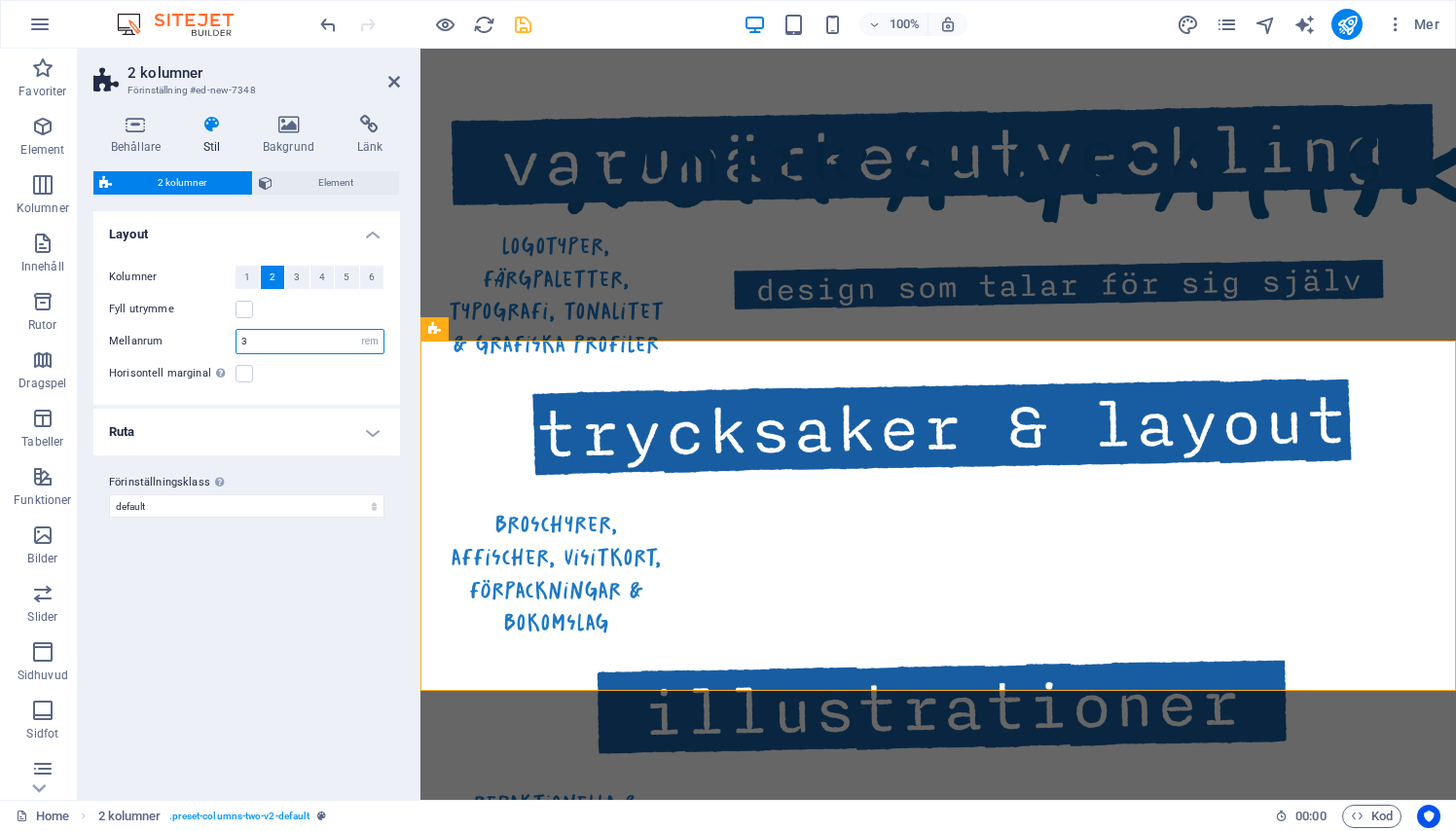
click at [269, 346] on input "3" at bounding box center [310, 341] width 147 height 23
type input "5"
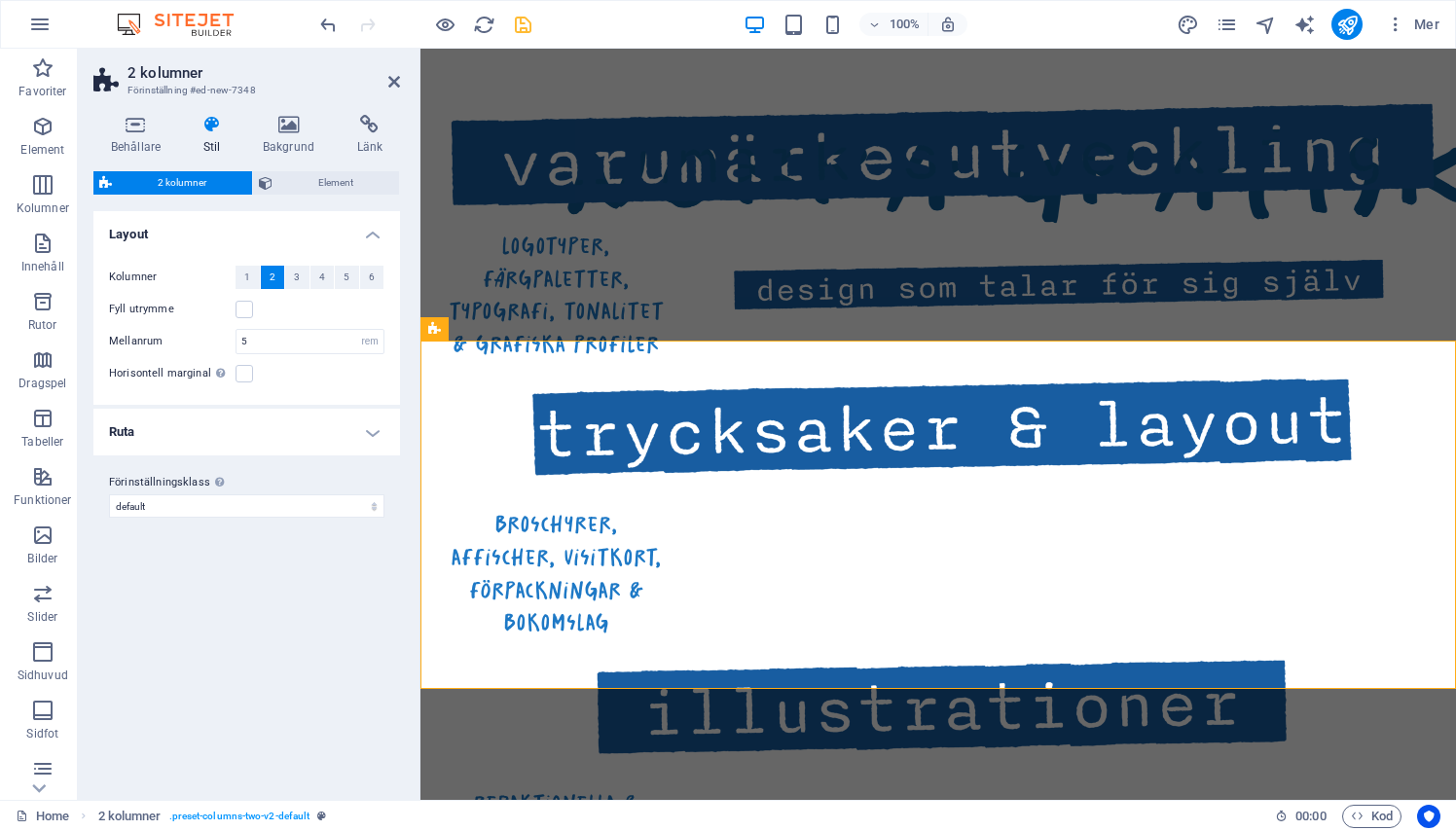
click at [391, 92] on header "2 kolumner Förinställning #ed-new-7348" at bounding box center [247, 74] width 307 height 51
click at [391, 78] on icon at bounding box center [394, 82] width 12 height 16
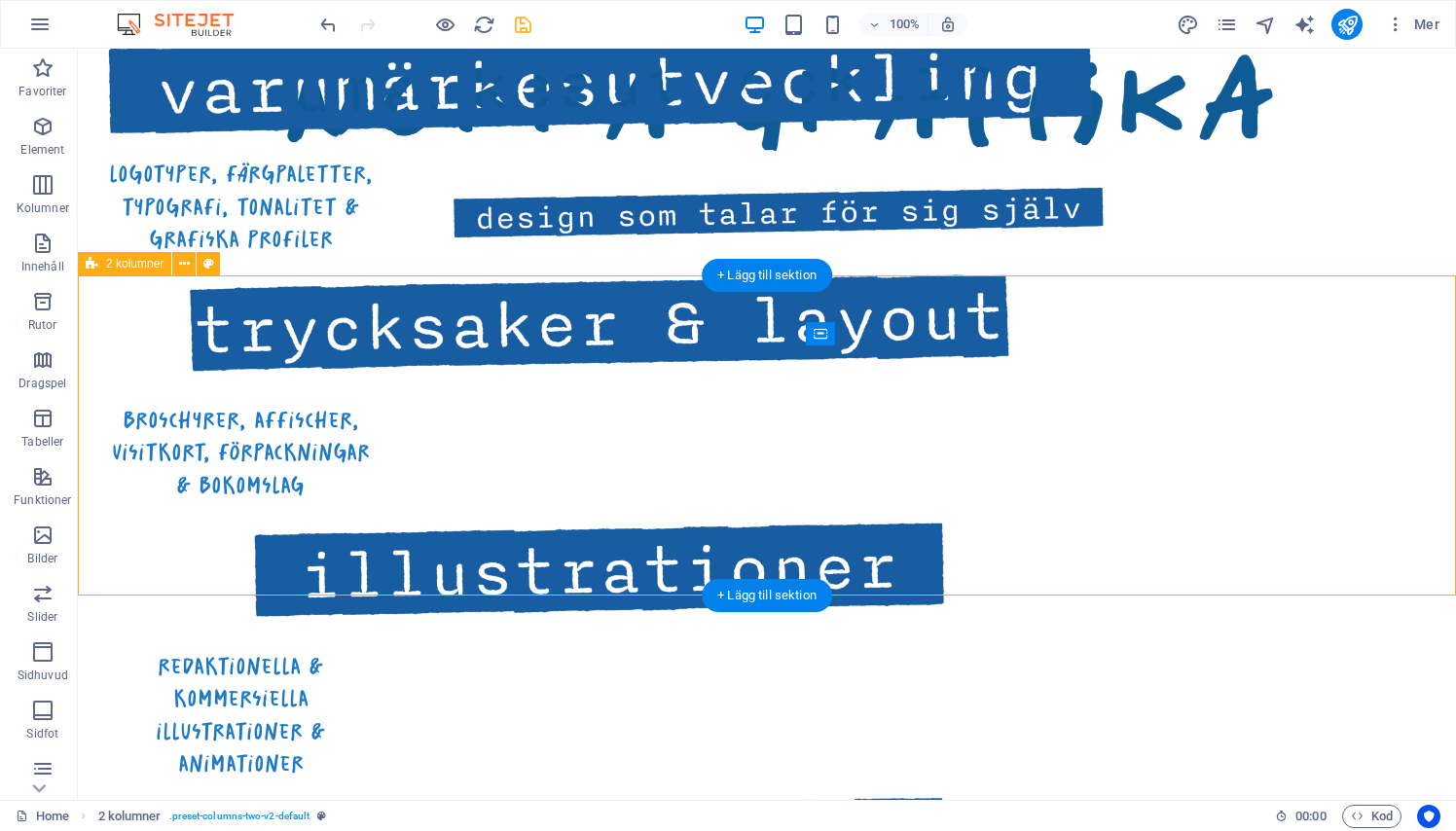
scroll to position [1187, 0]
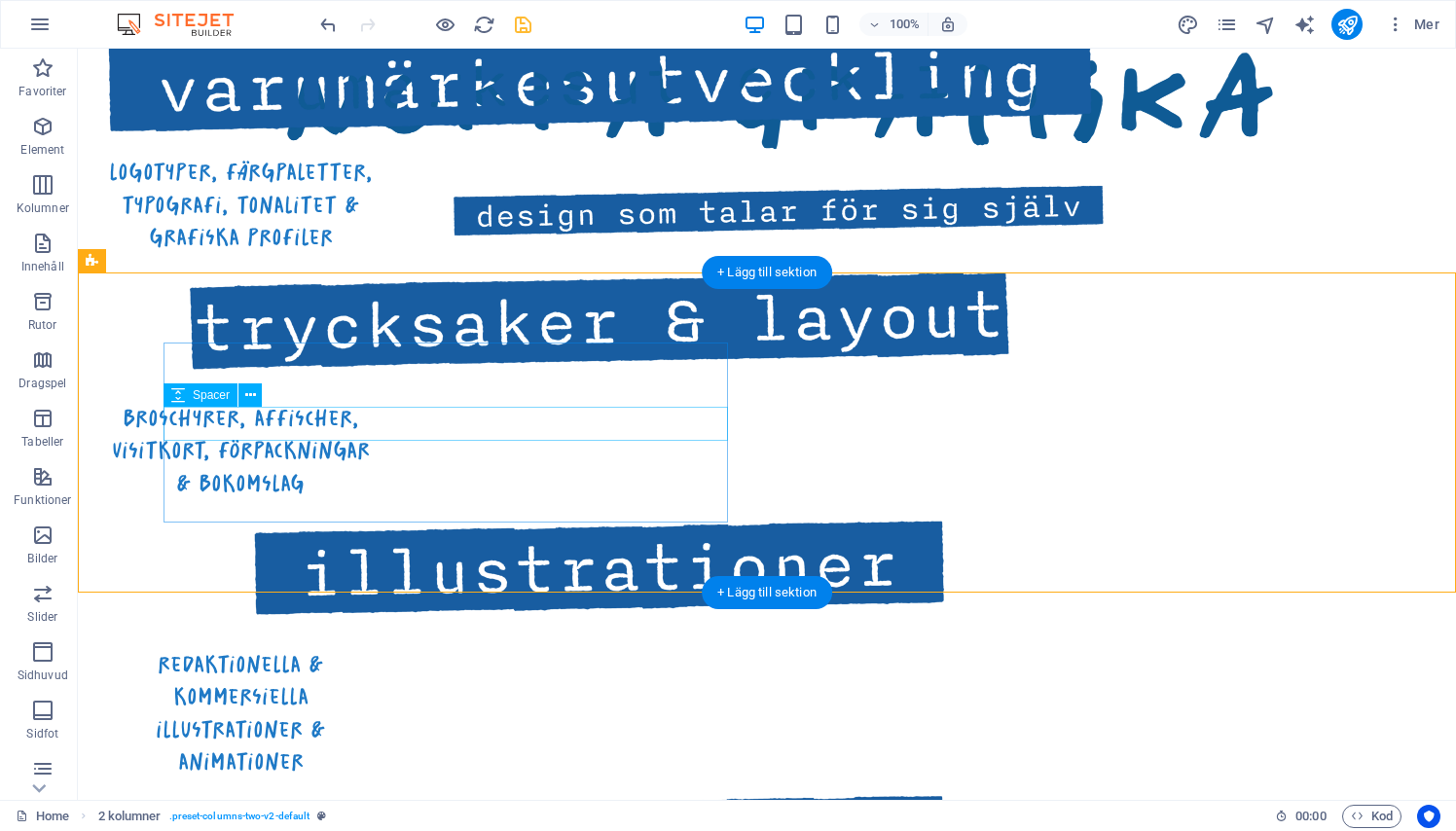
drag, startPoint x: 452, startPoint y: 422, endPoint x: 880, endPoint y: 436, distance: 428.2
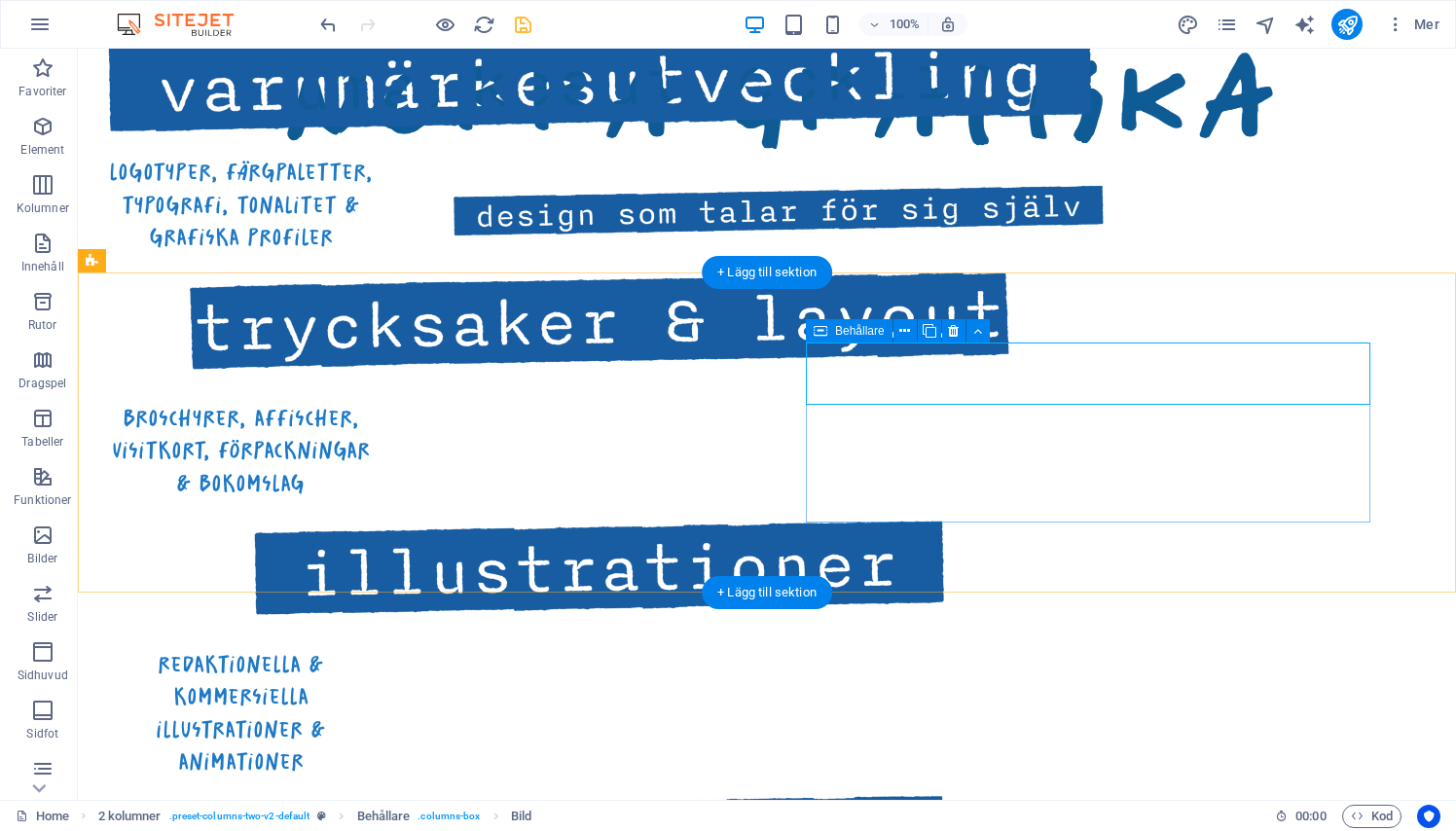
click at [825, 330] on icon at bounding box center [821, 330] width 14 height 23
click at [906, 329] on icon at bounding box center [904, 330] width 11 height 20
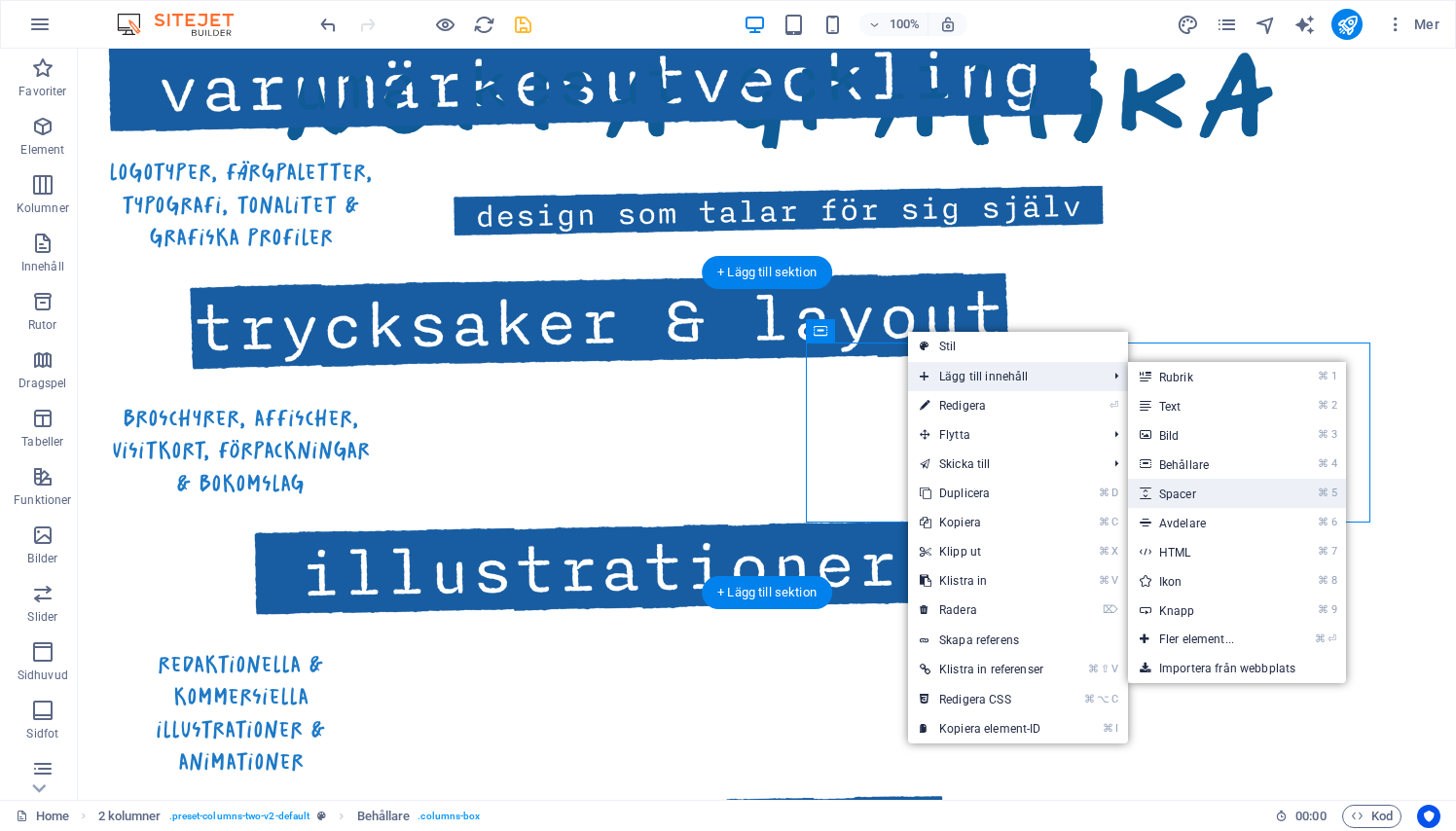
click at [1183, 498] on link "⌘ 5 Spacer" at bounding box center [1200, 493] width 145 height 29
select select "px"
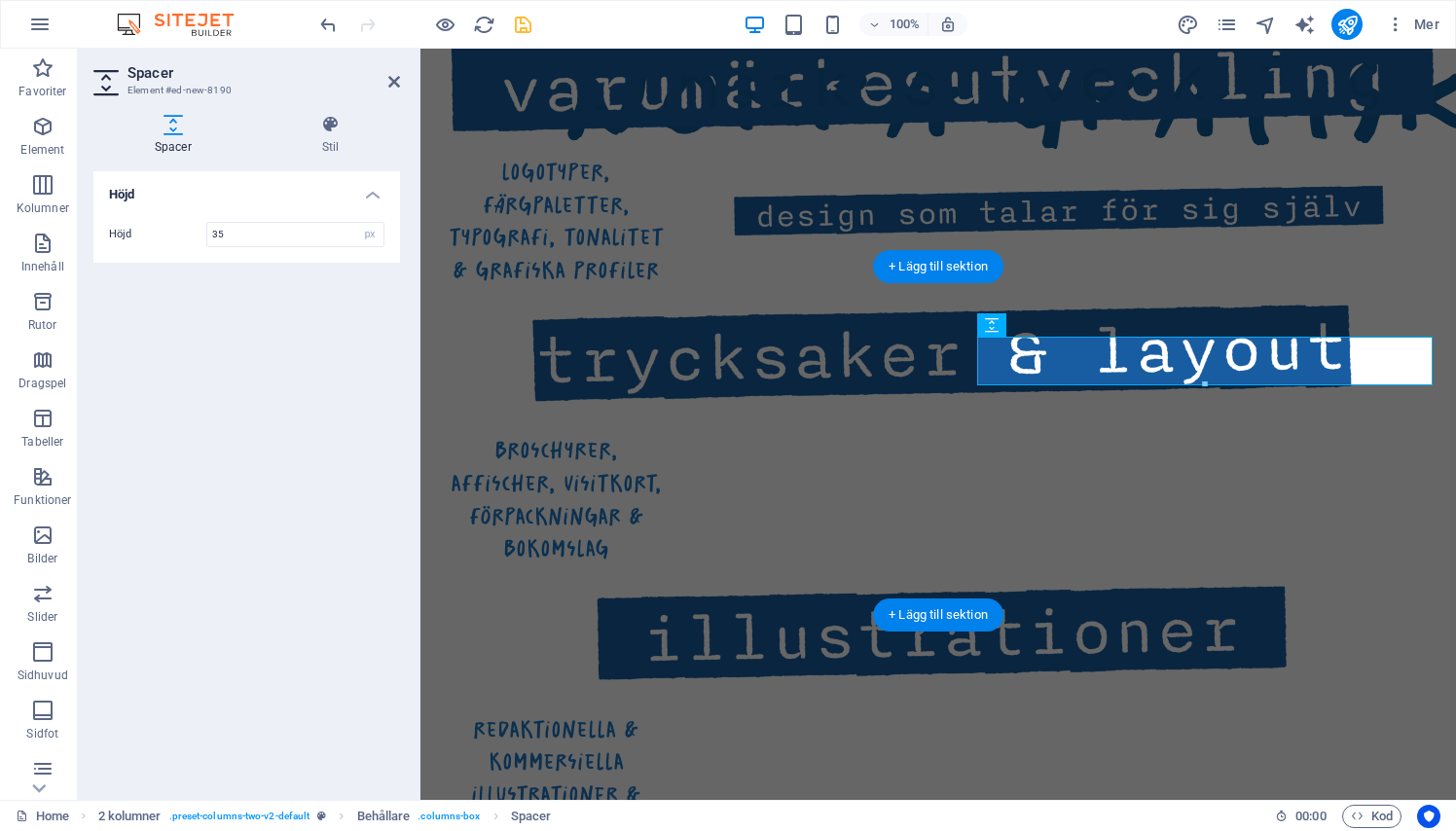
type input "35"
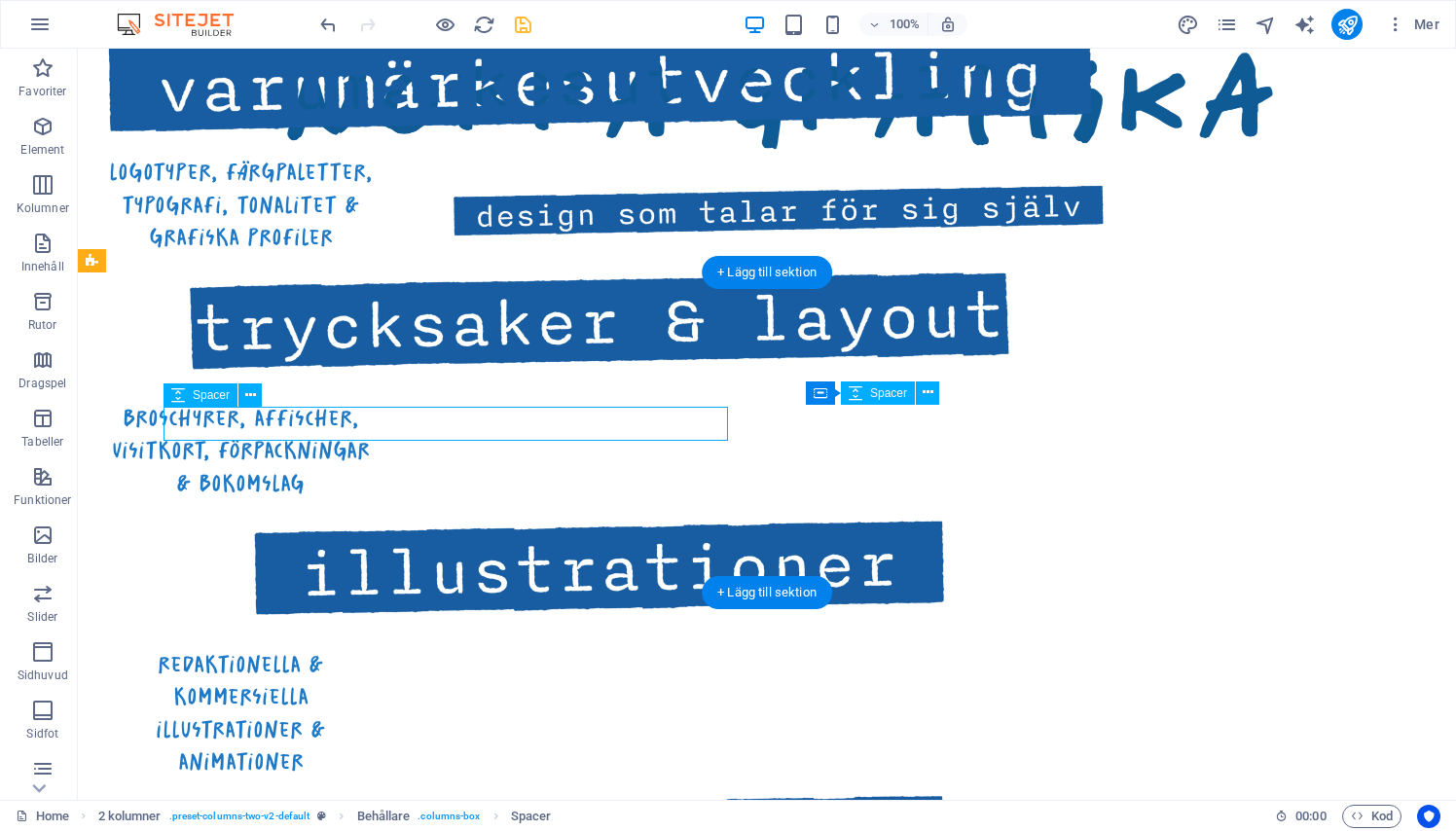
select select "px"
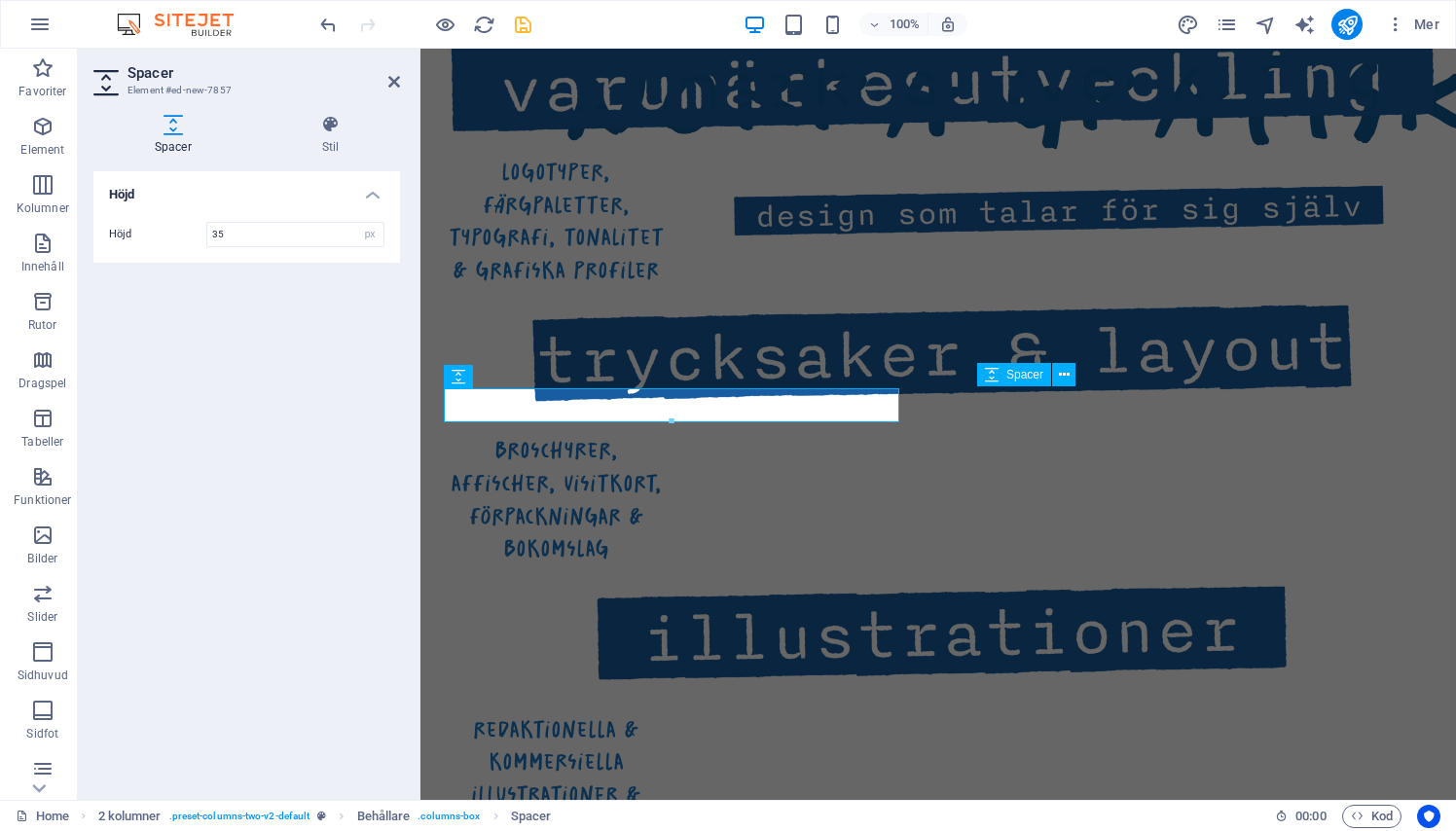
click at [401, 81] on aside "Spacer Element #ed-new-7857 Spacer Stil Höjd Höjd 35 px rem vh vw 2 kolumner El…" at bounding box center [249, 424] width 342 height 751
click at [391, 75] on icon at bounding box center [394, 82] width 12 height 16
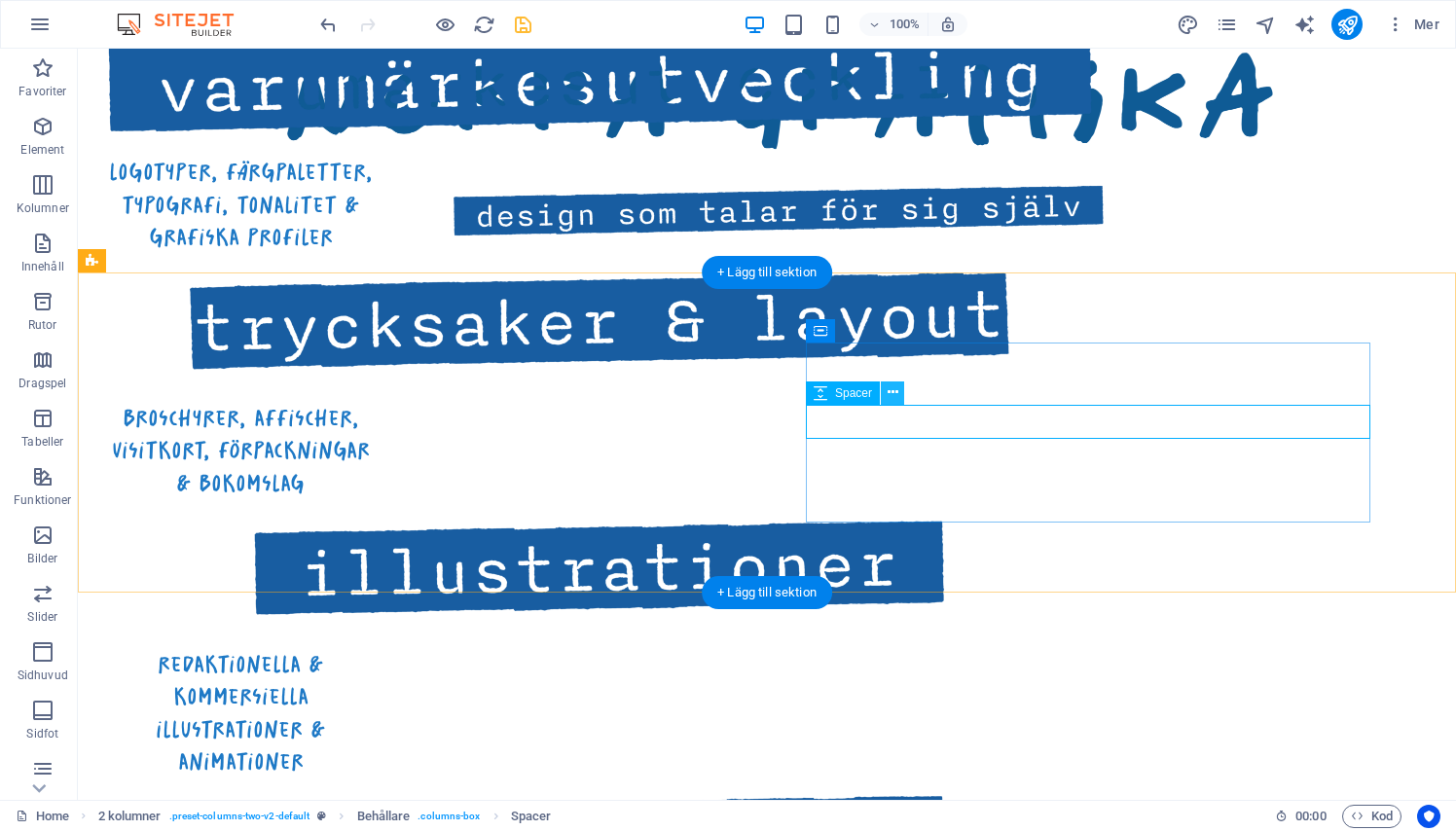
click at [891, 397] on icon at bounding box center [893, 392] width 11 height 20
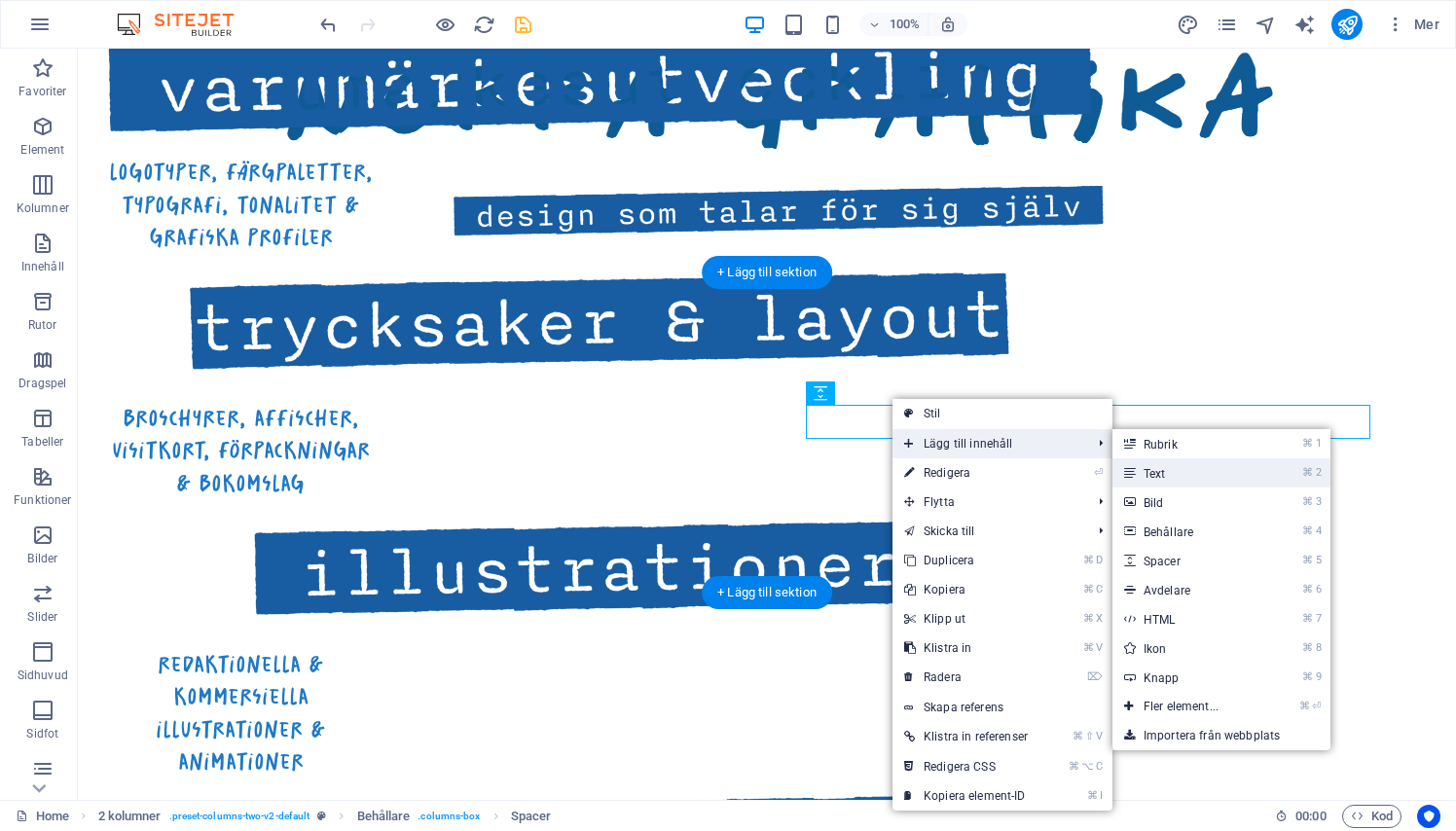
click at [1145, 472] on link "⌘ 2 Text" at bounding box center [1184, 472] width 145 height 29
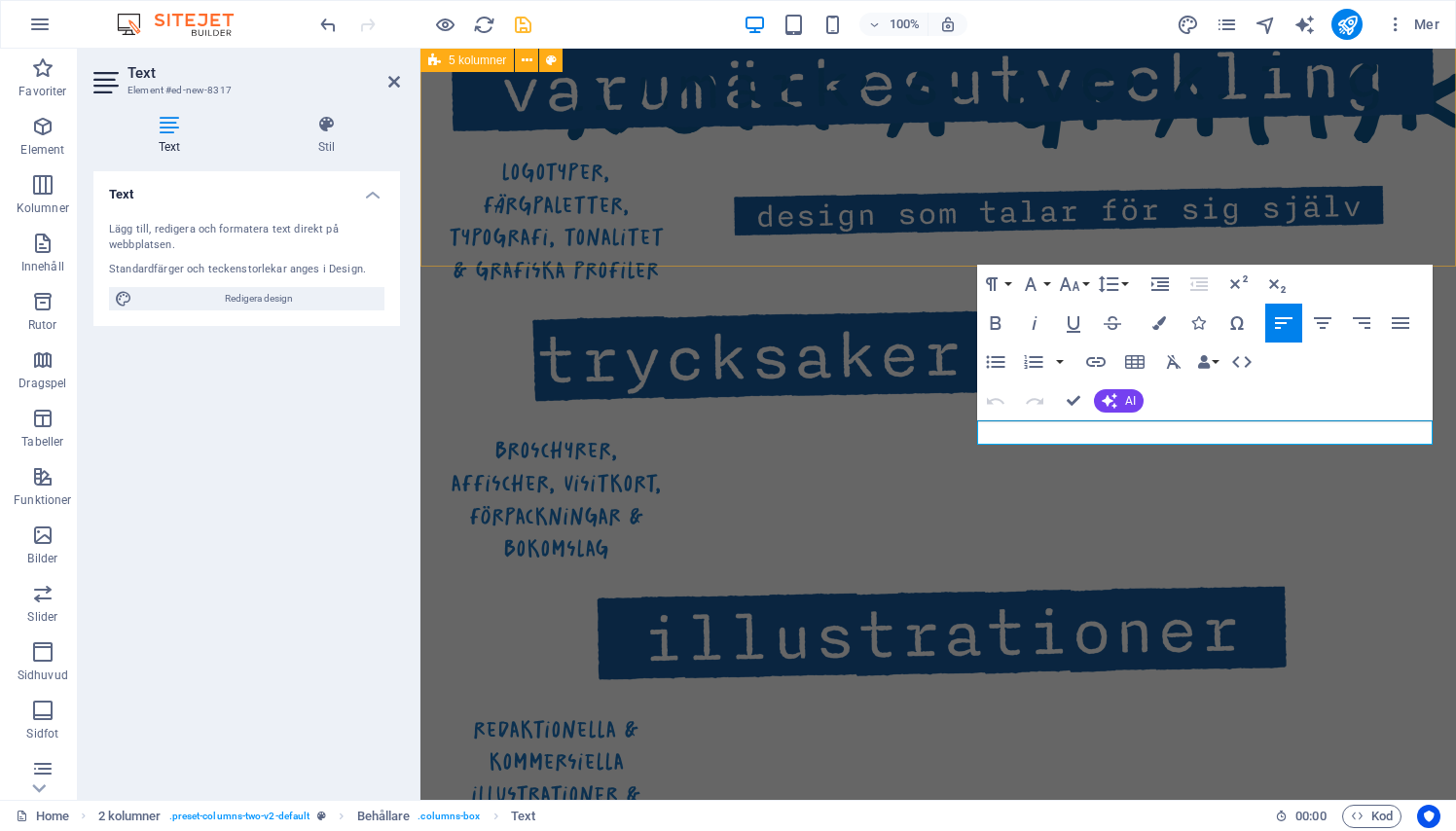
click at [827, 231] on div "allt inom visuell kommunikation logotyper, färgpaletter, typografi, tonalitet &…" at bounding box center [938, 454] width 1035 height 1337
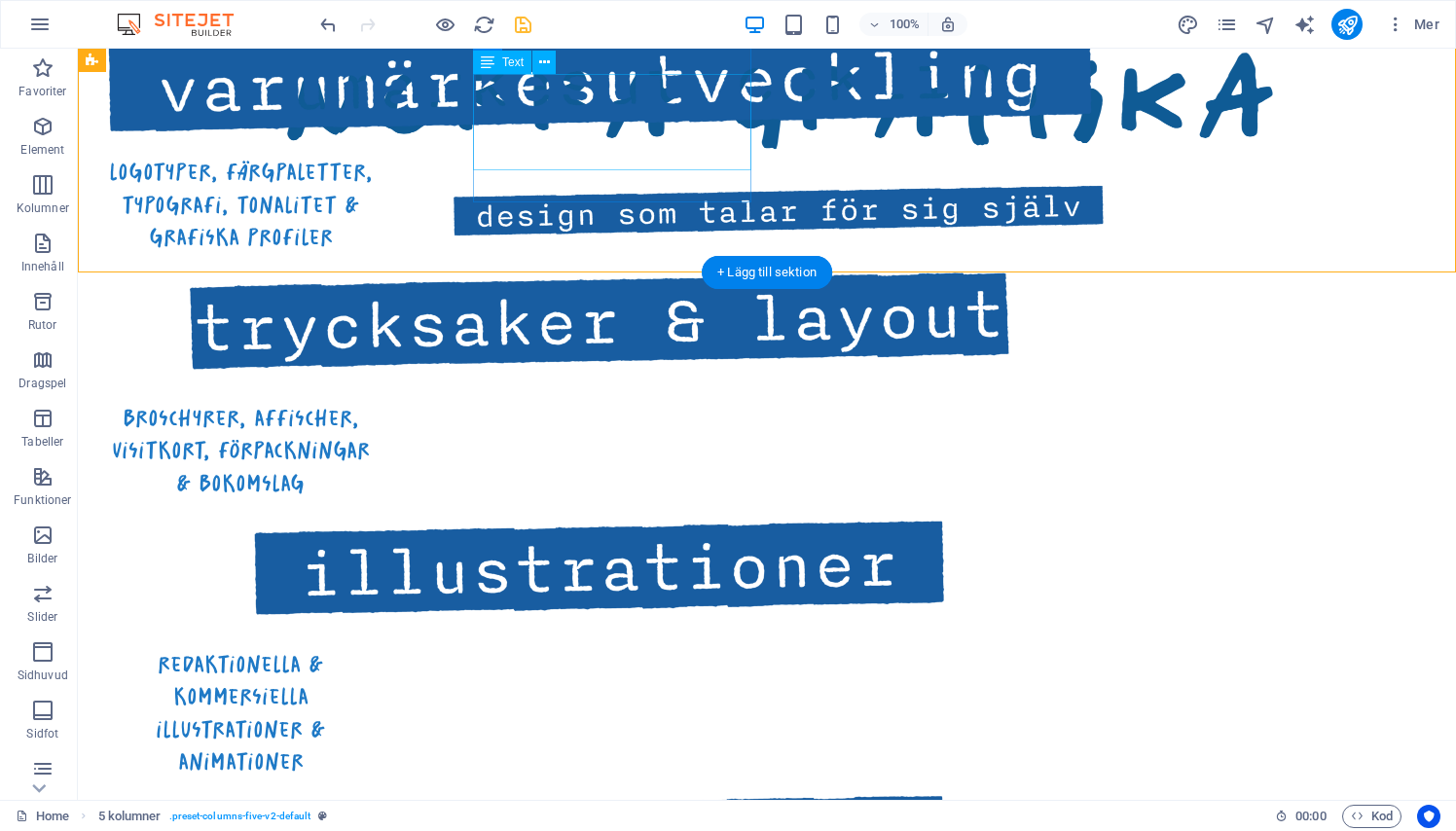
click at [379, 401] on div "broschyrer, affischer, visitkort, förpackningar & bokomslag" at bounding box center [241, 450] width 279 height 98
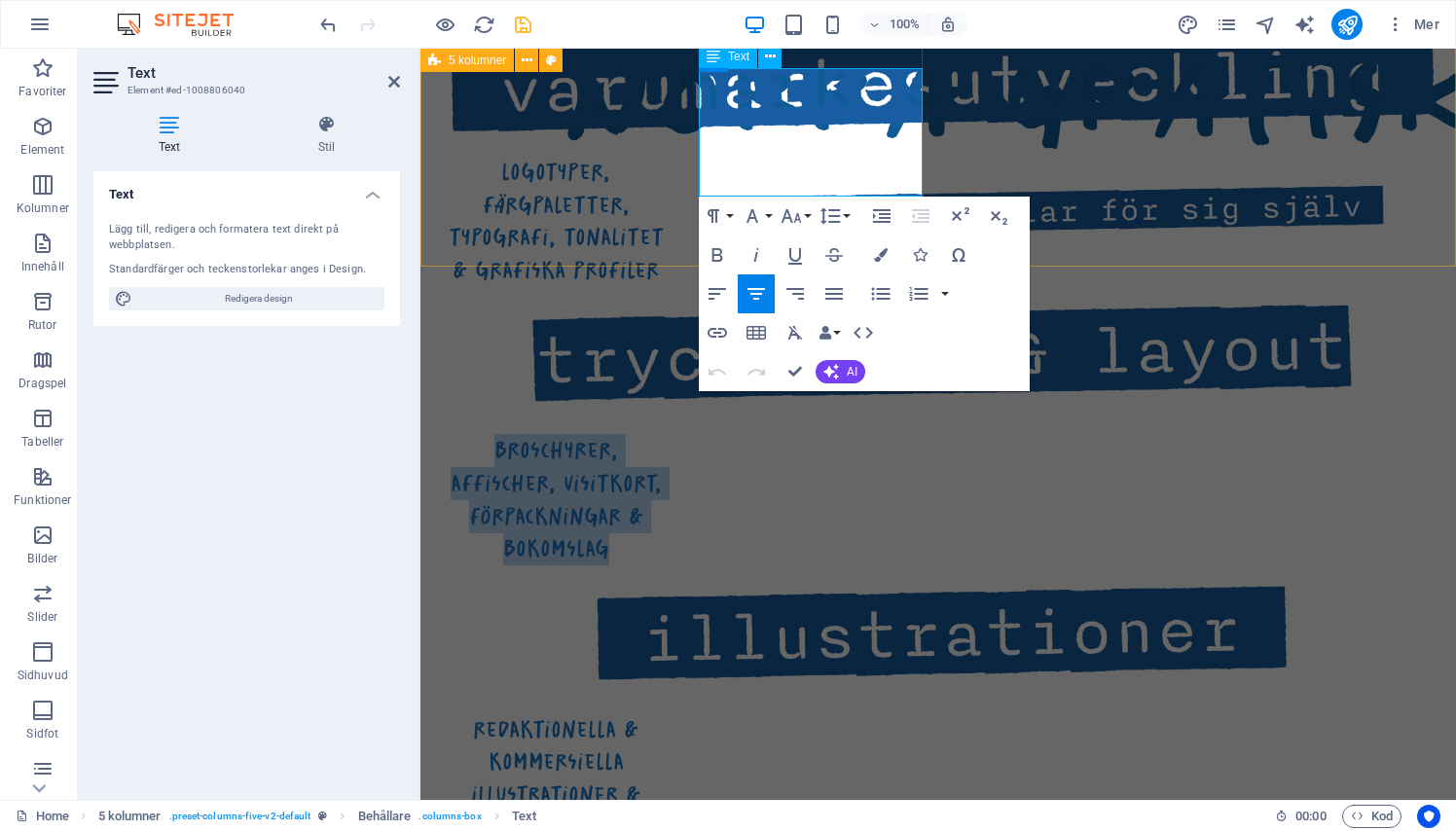
drag, startPoint x: 755, startPoint y: 94, endPoint x: 898, endPoint y: 188, distance: 171.1
click at [668, 434] on p "broschyrer, affischer, visitkort, förpackningar & bokomslag" at bounding box center [556, 499] width 224 height 131
copy span "broschyrer, affischer, visitkort, förpackningar & bokomslag"
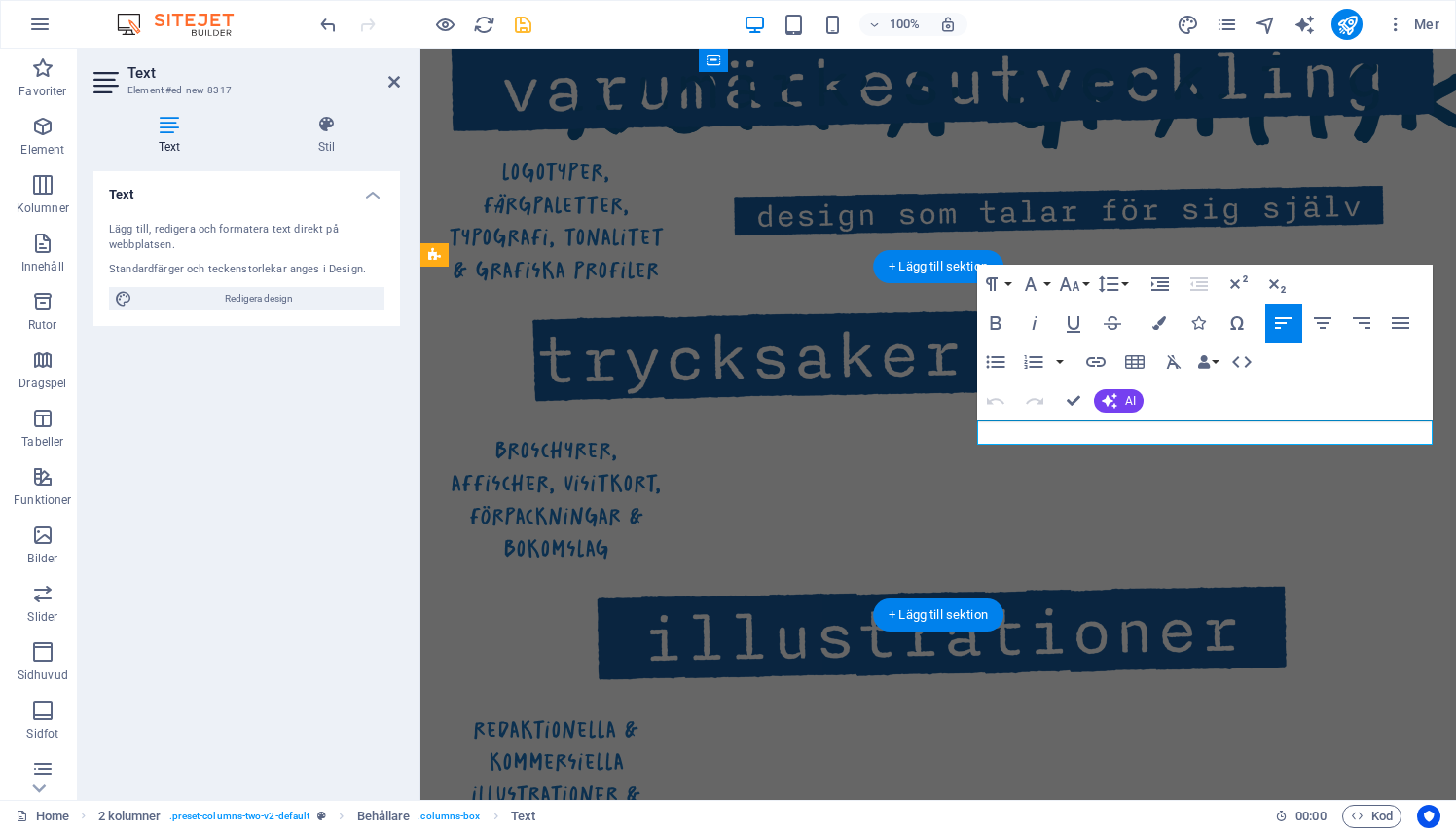
click at [1070, 283] on icon "button" at bounding box center [1069, 284] width 23 height 23
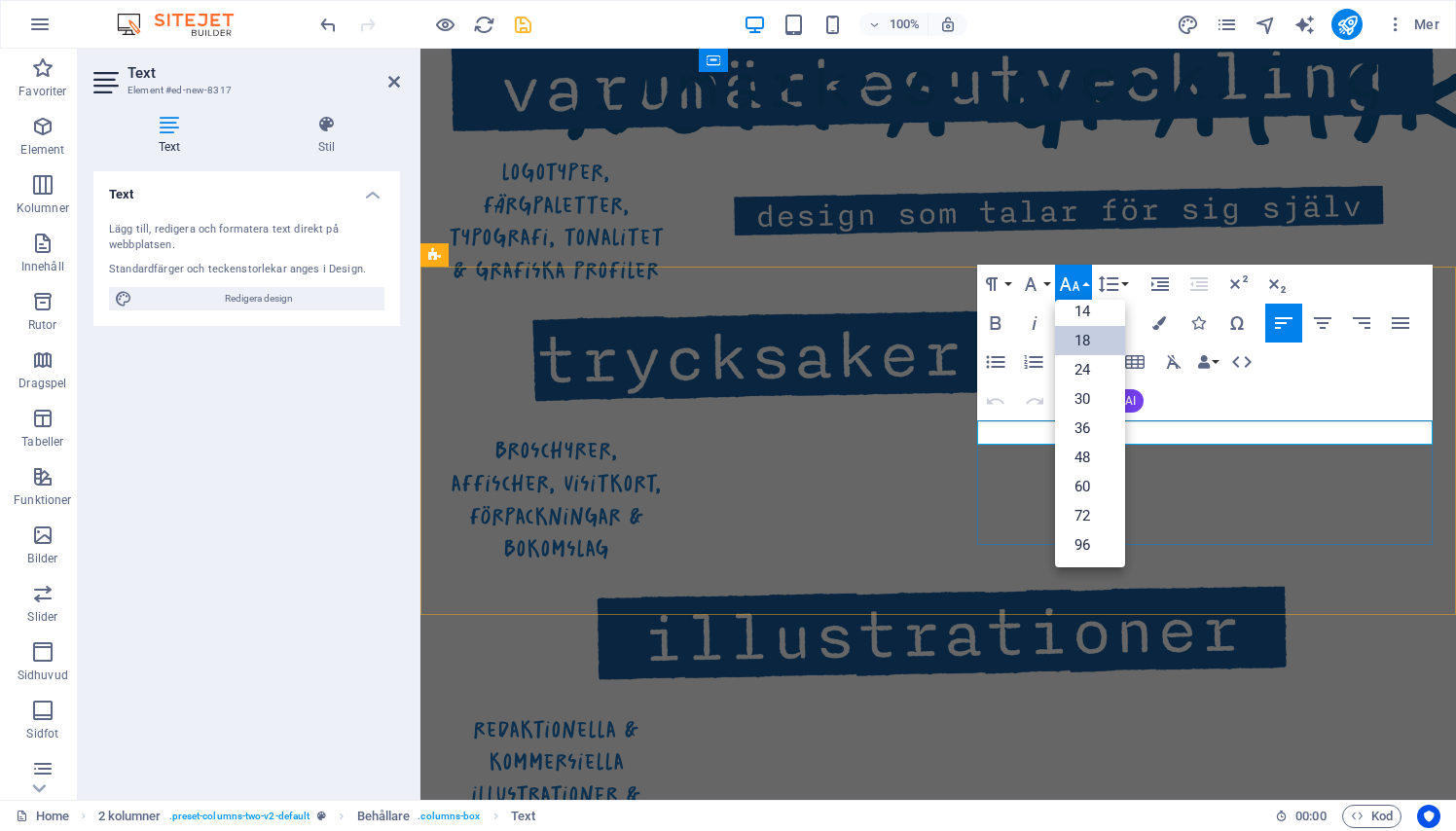
scroll to position [157, 0]
click at [1079, 391] on link "30" at bounding box center [1090, 398] width 70 height 29
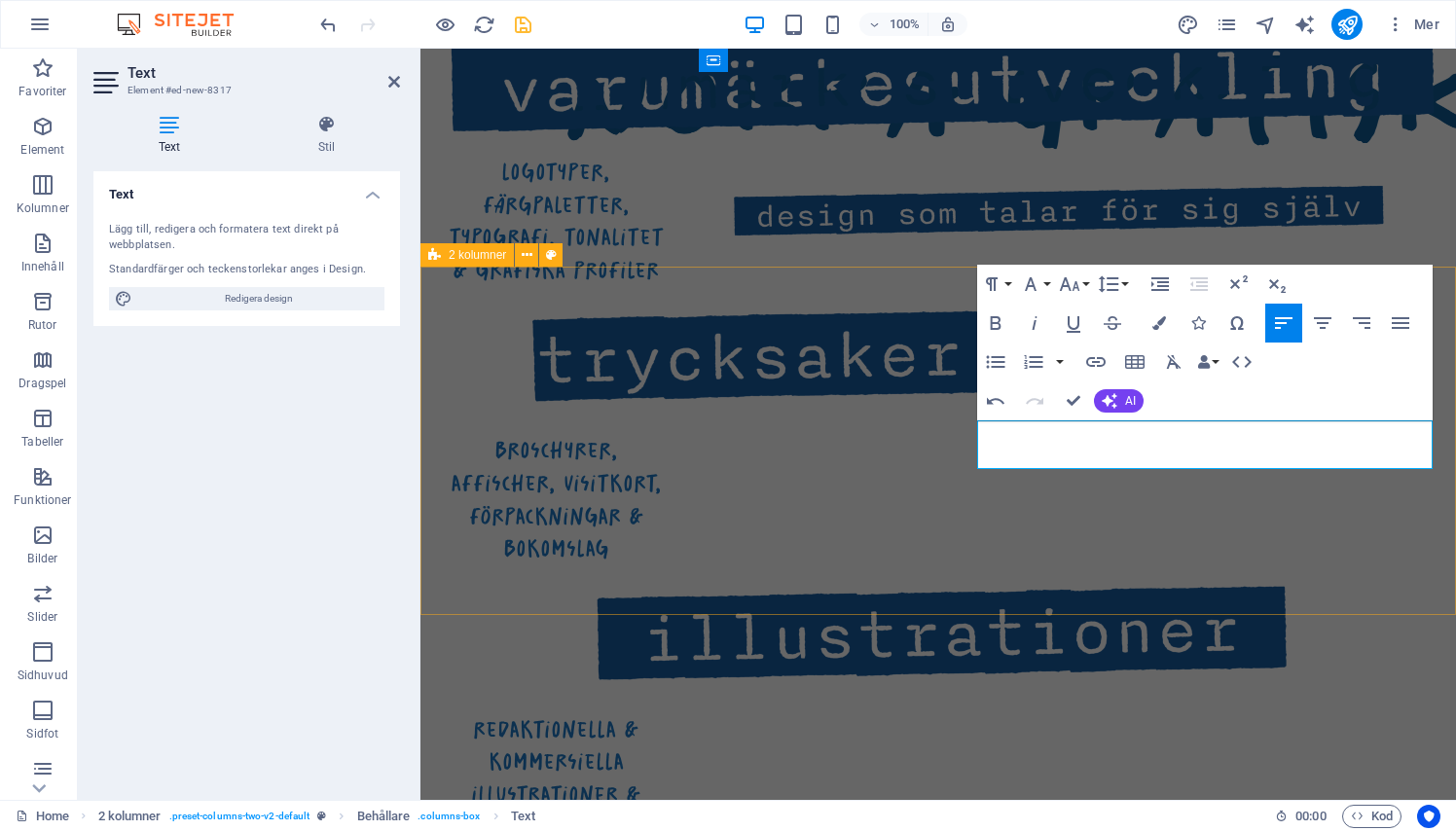
drag, startPoint x: 1087, startPoint y: 466, endPoint x: 970, endPoint y: 410, distance: 129.7
click at [1080, 280] on icon "button" at bounding box center [1069, 284] width 23 height 23
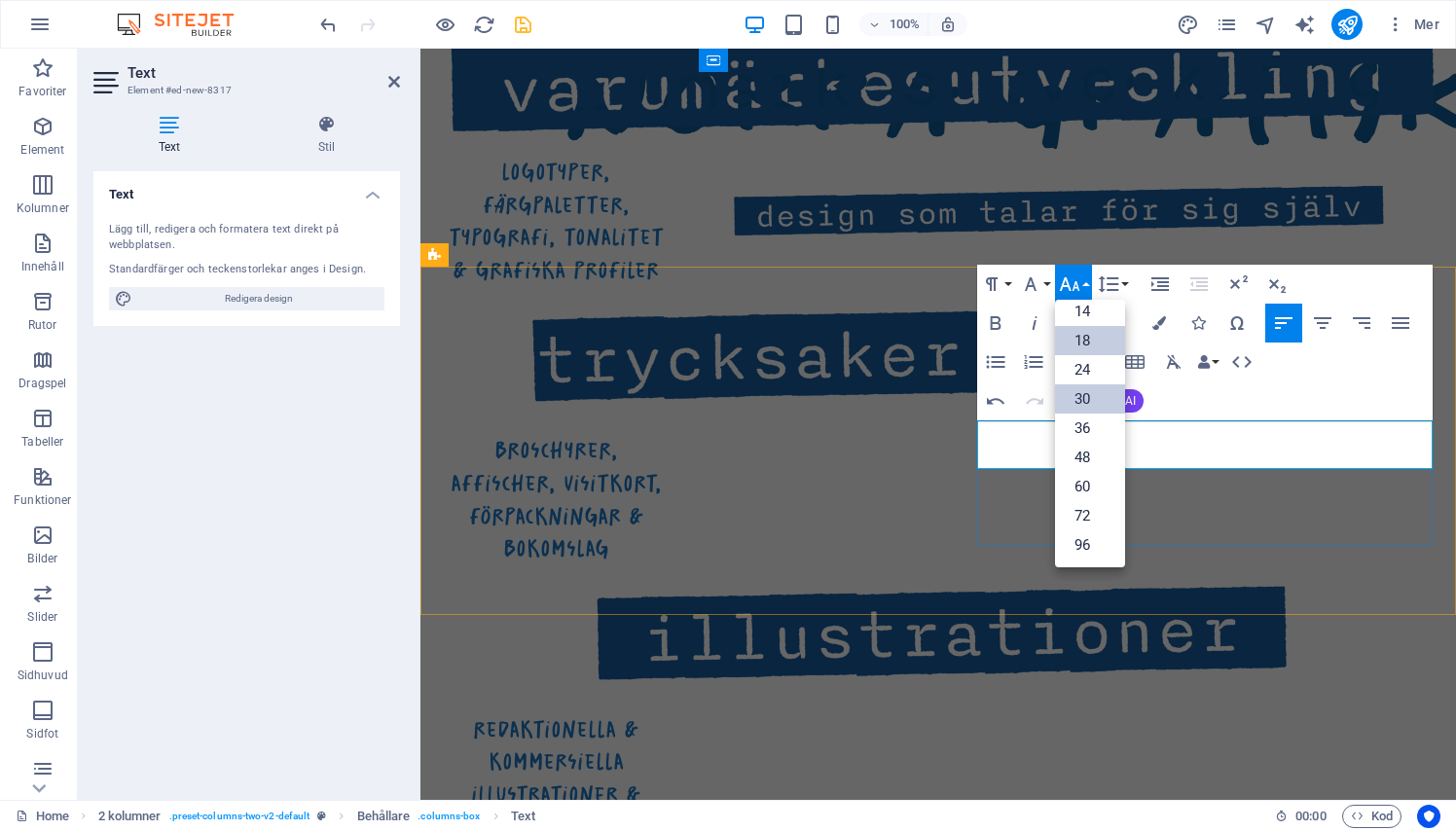
click at [1085, 397] on link "30" at bounding box center [1090, 398] width 70 height 29
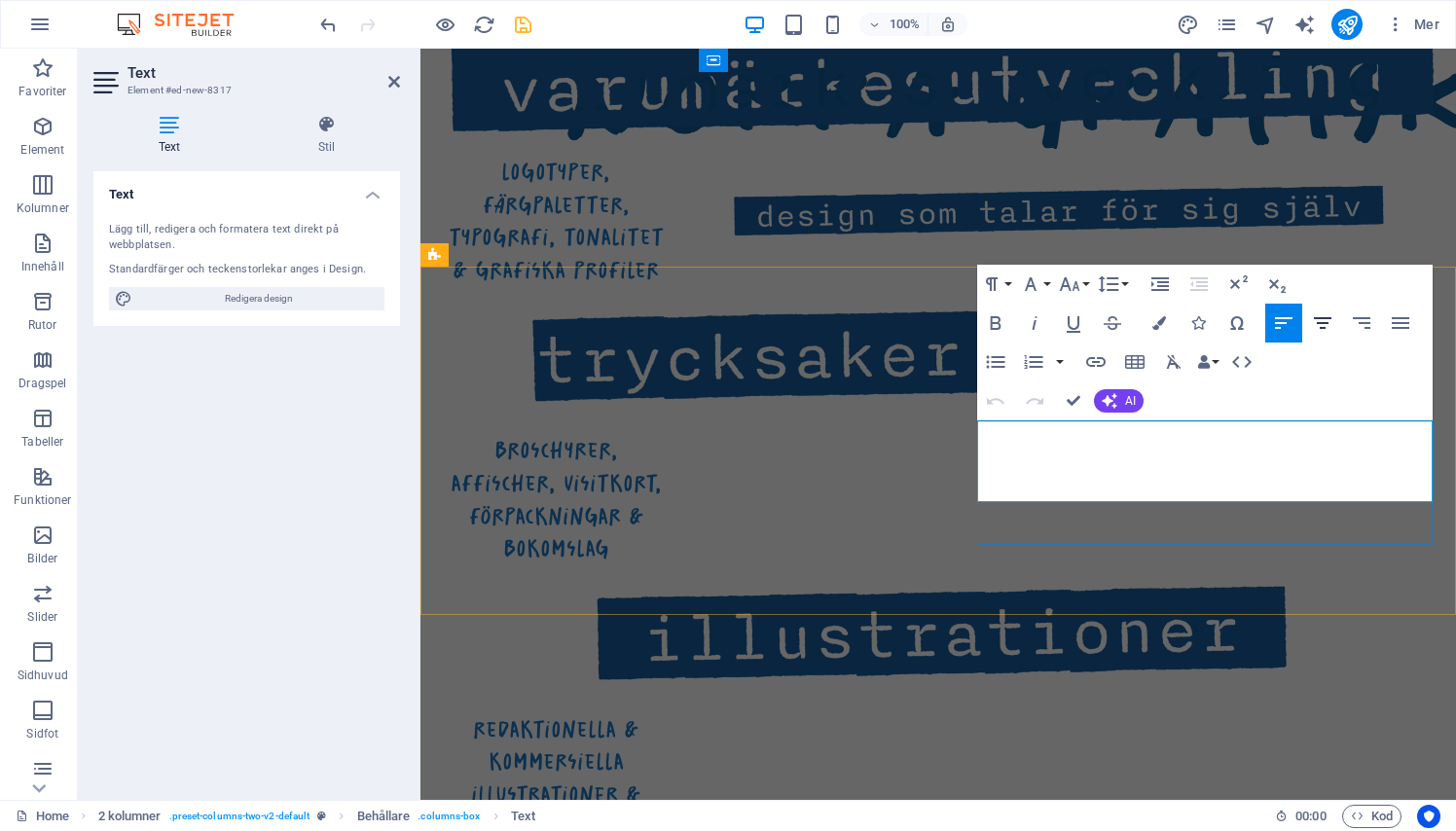
click at [1333, 314] on icon "button" at bounding box center [1322, 322] width 23 height 23
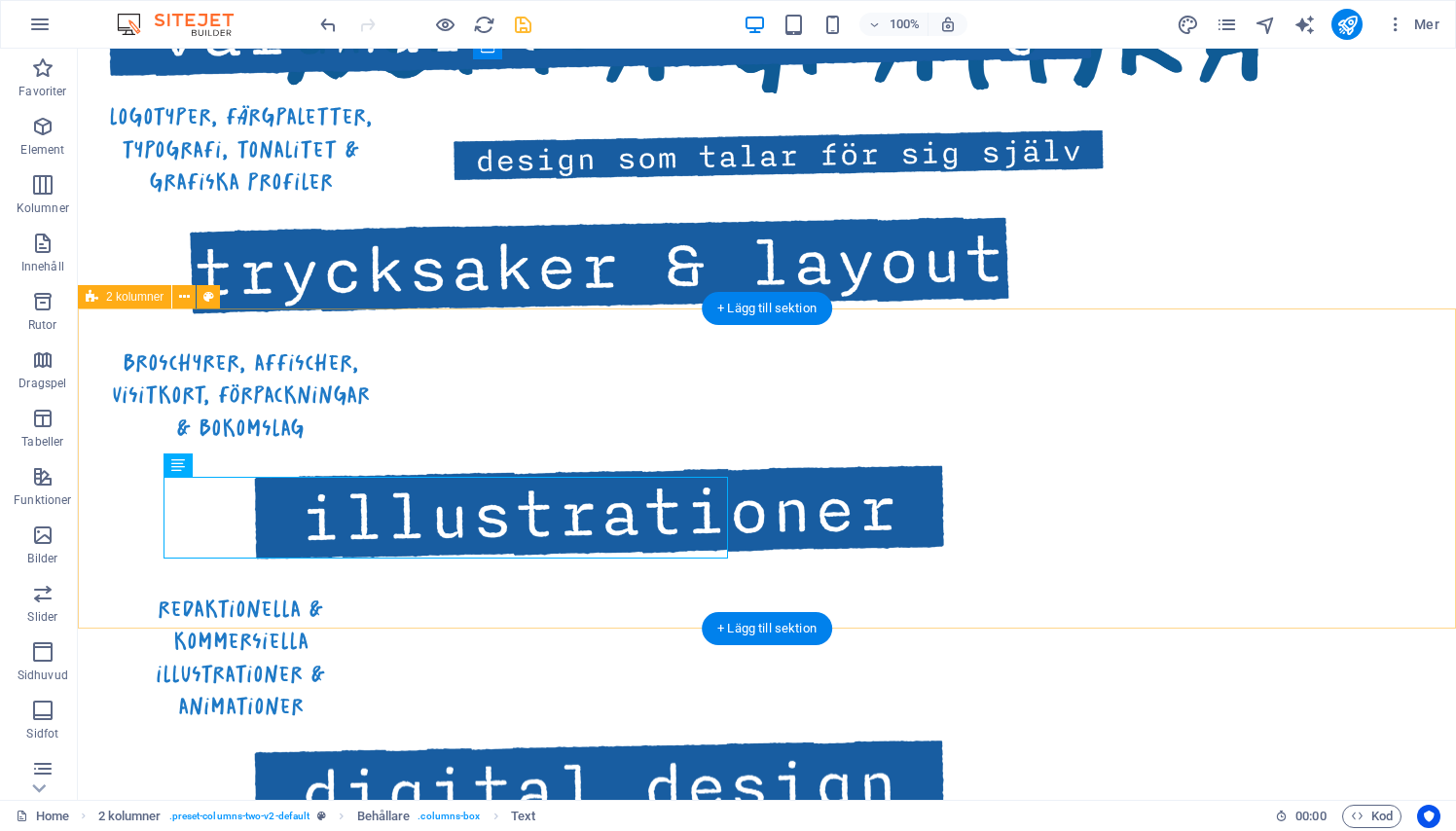
scroll to position [1282, 0]
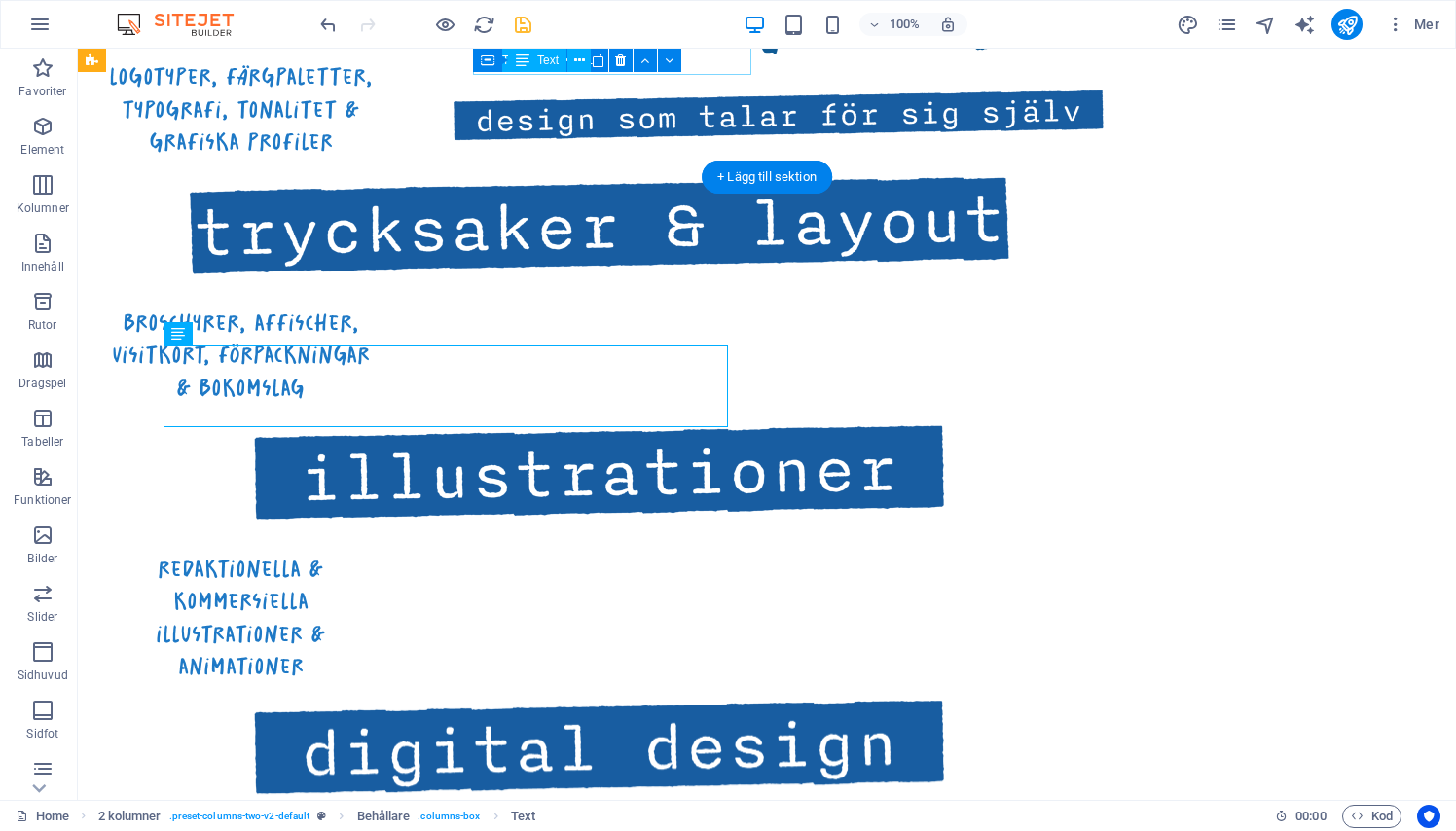
click at [526, 14] on icon "save" at bounding box center [522, 24] width 22 height 22
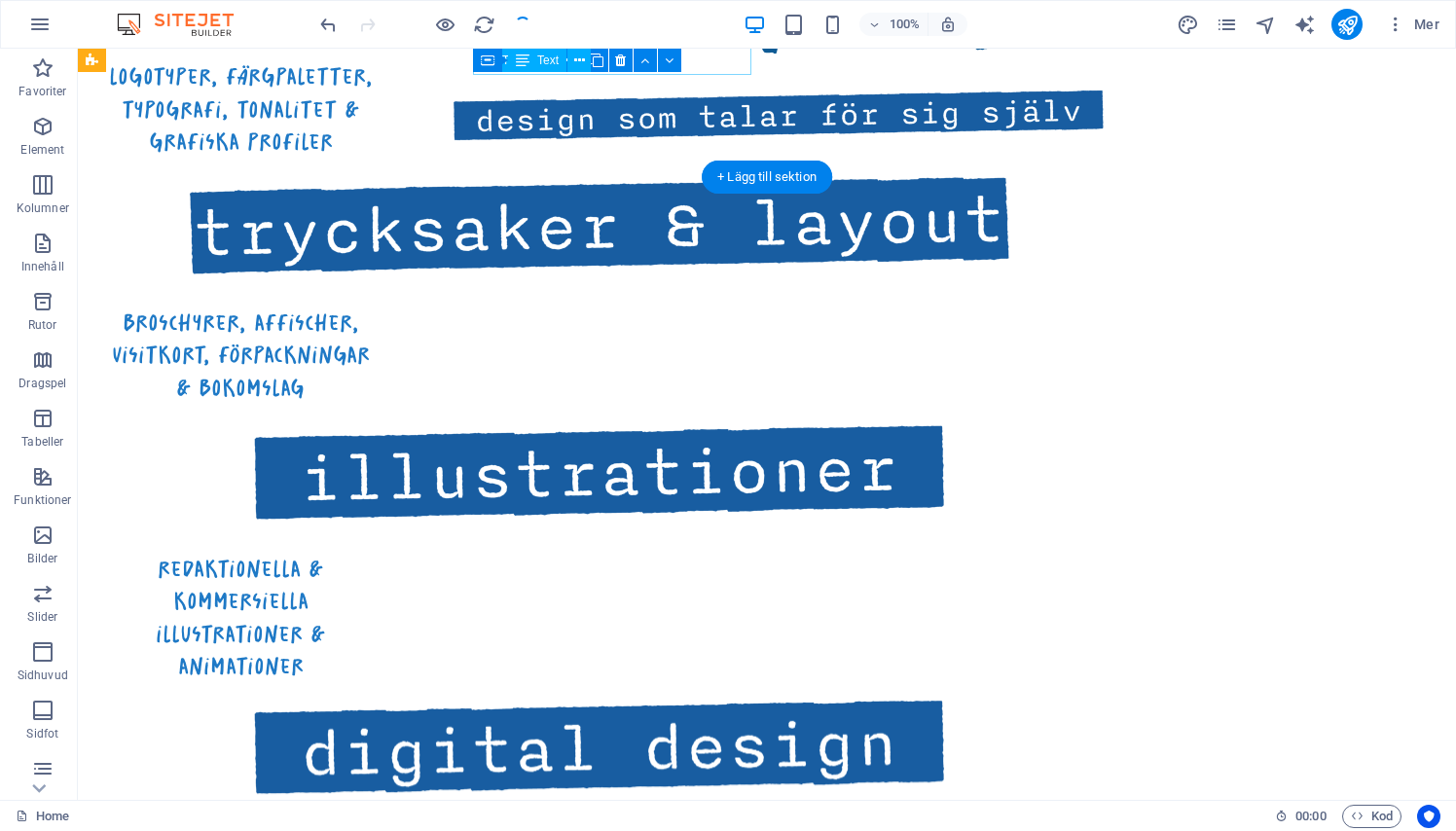
checkbox input "false"
